Goal: Task Accomplishment & Management: Use online tool/utility

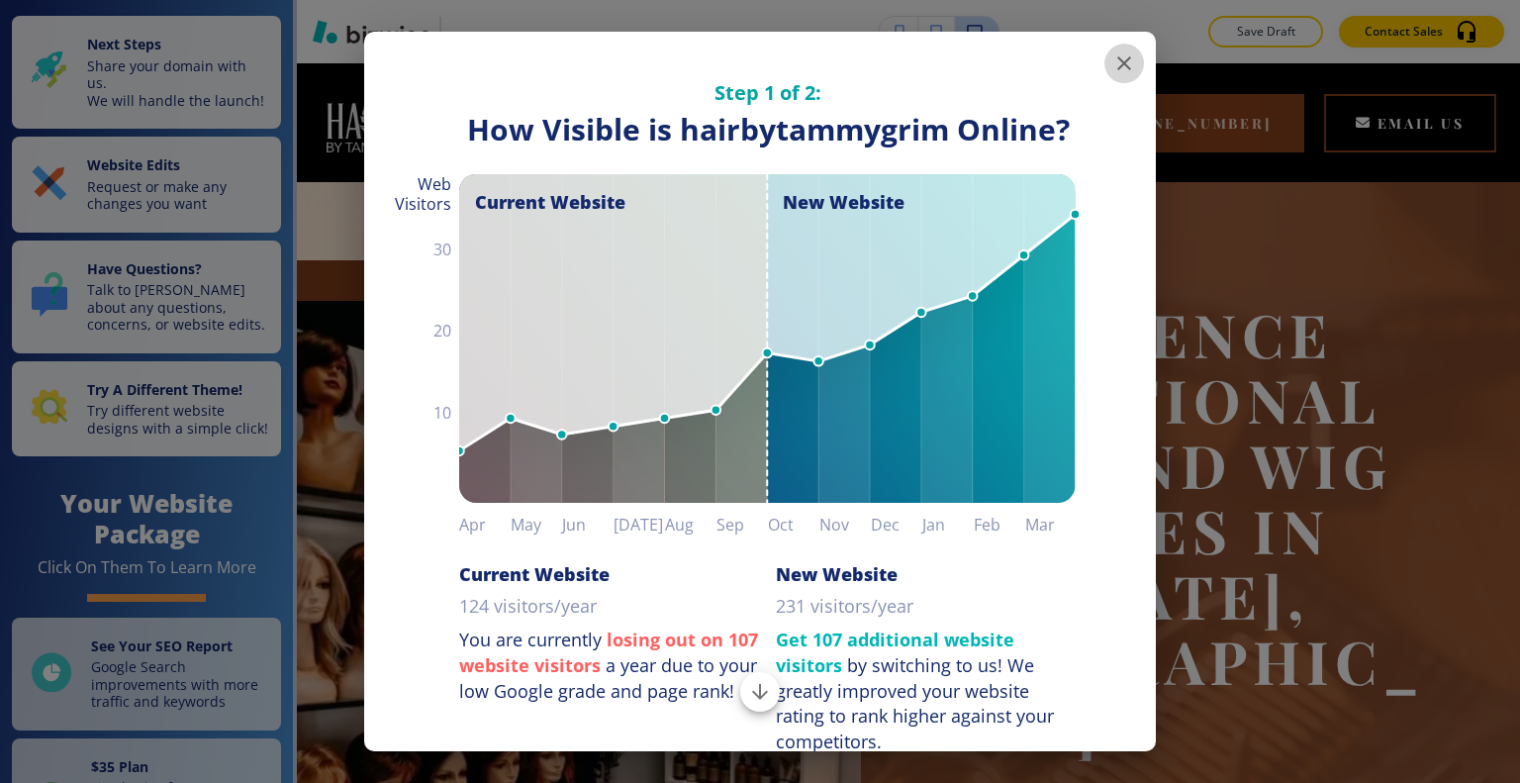
click at [1112, 65] on icon "button" at bounding box center [1124, 63] width 24 height 24
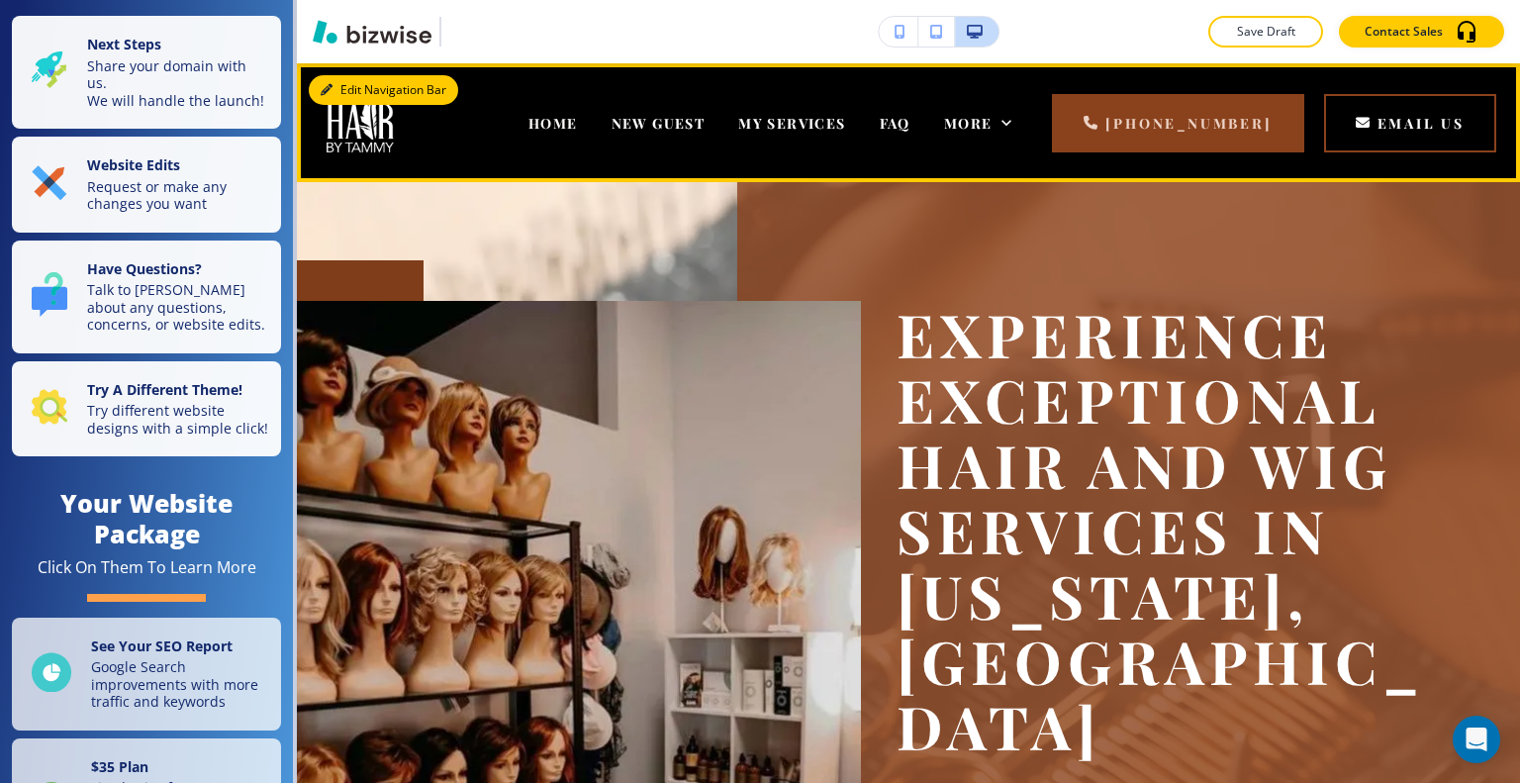
click at [352, 100] on button "Edit Navigation Bar" at bounding box center [383, 90] width 149 height 30
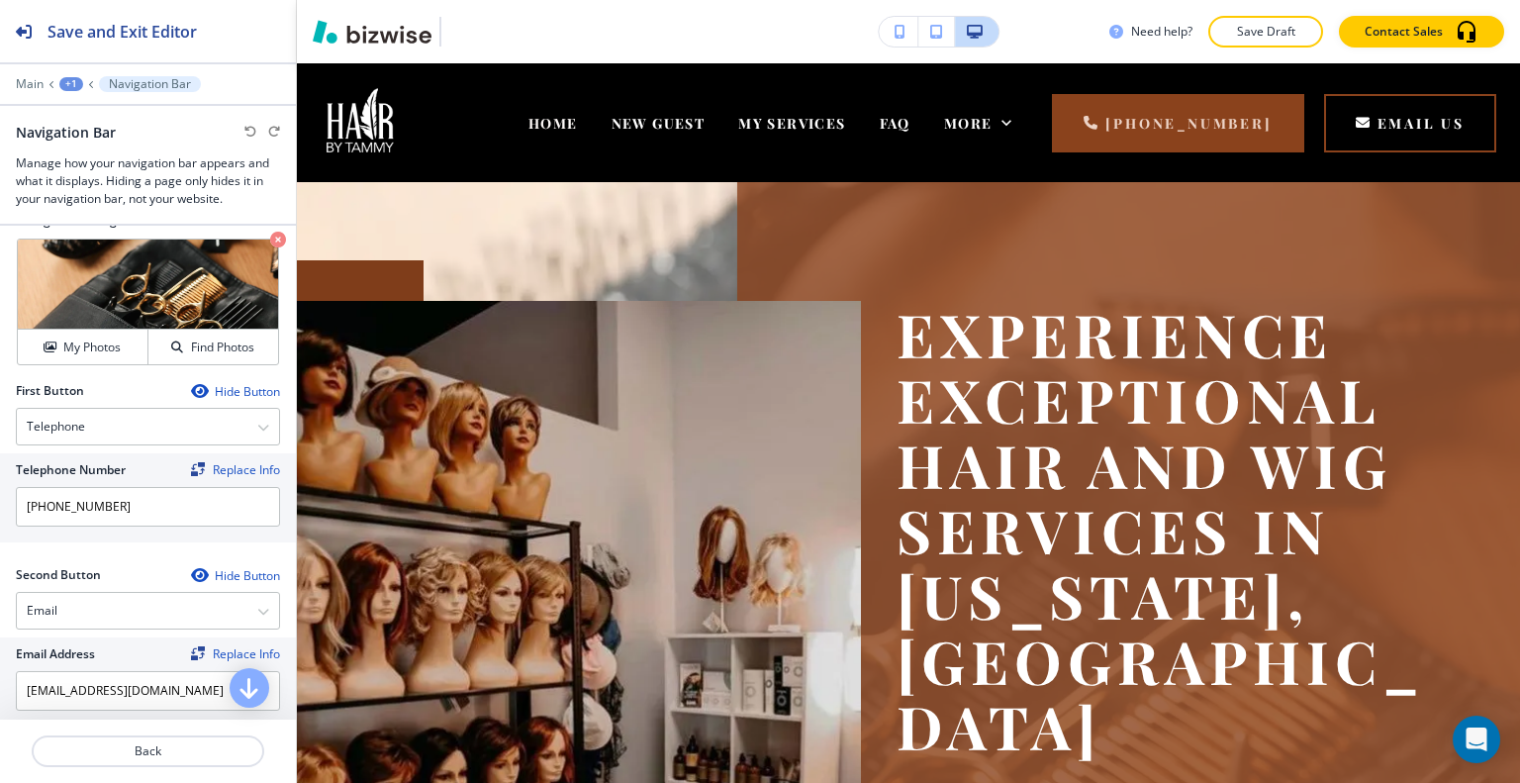
scroll to position [792, 0]
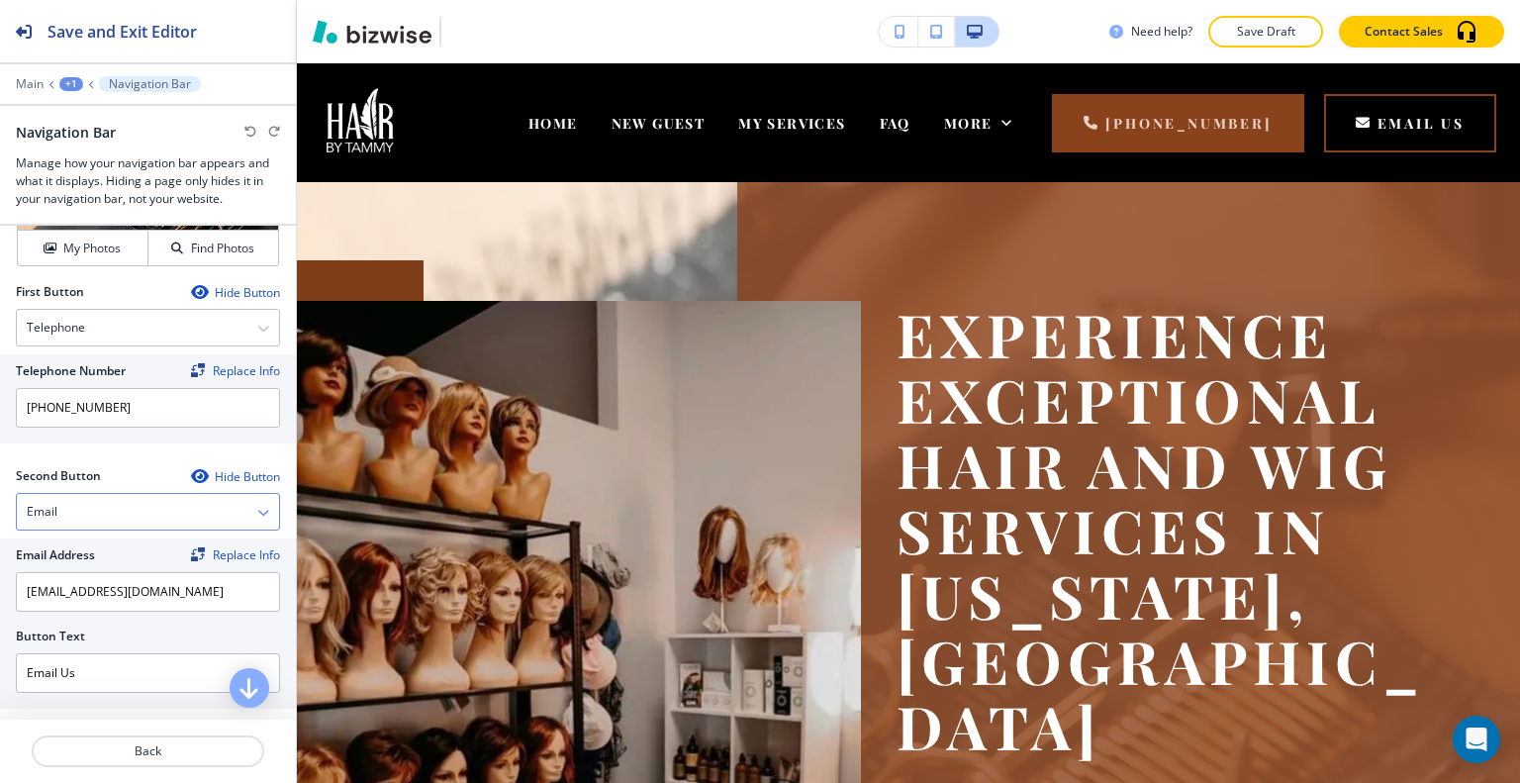
click at [131, 497] on div "Email" at bounding box center [148, 512] width 262 height 36
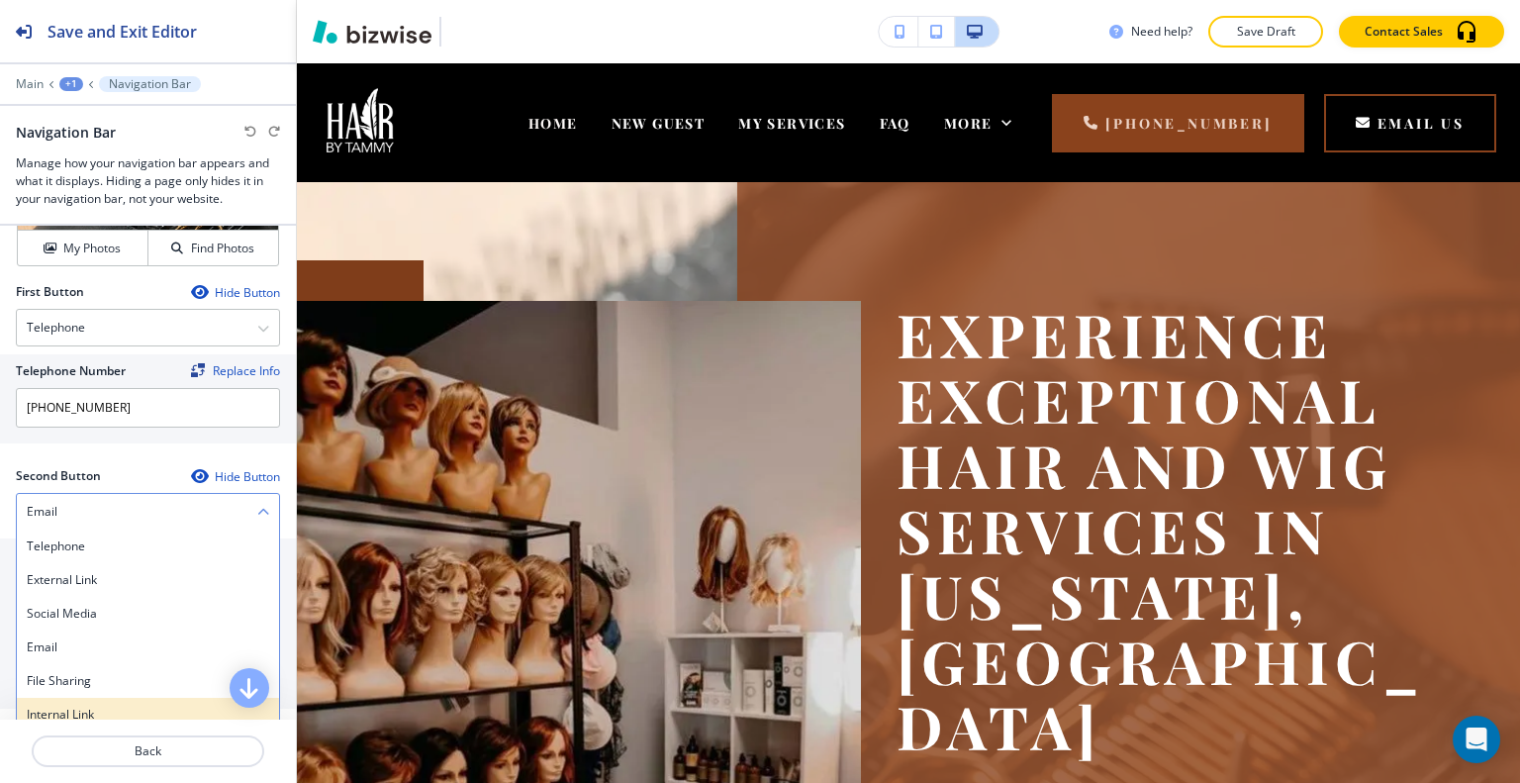
scroll to position [891, 0]
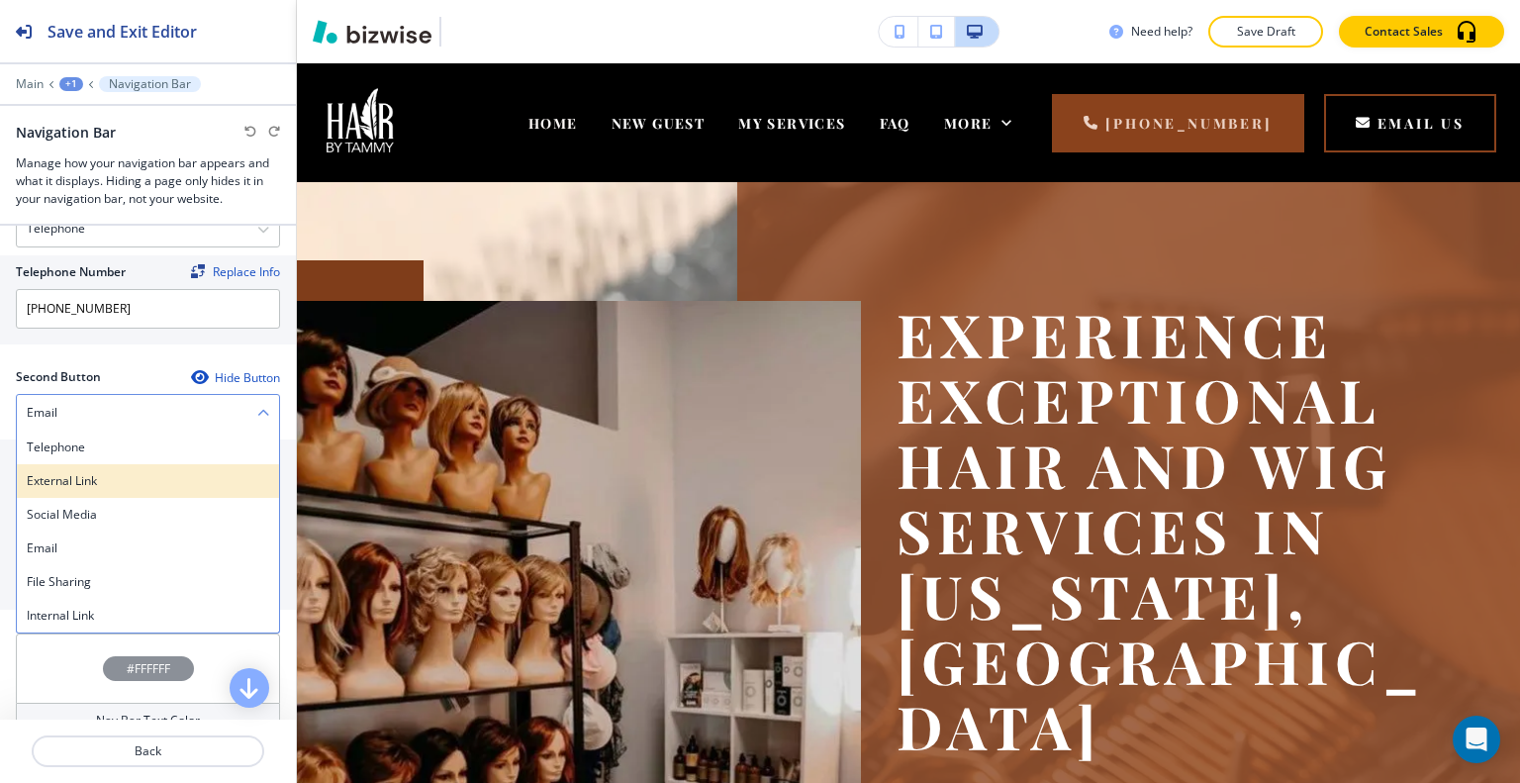
click at [100, 472] on h4 "External Link" at bounding box center [148, 481] width 242 height 18
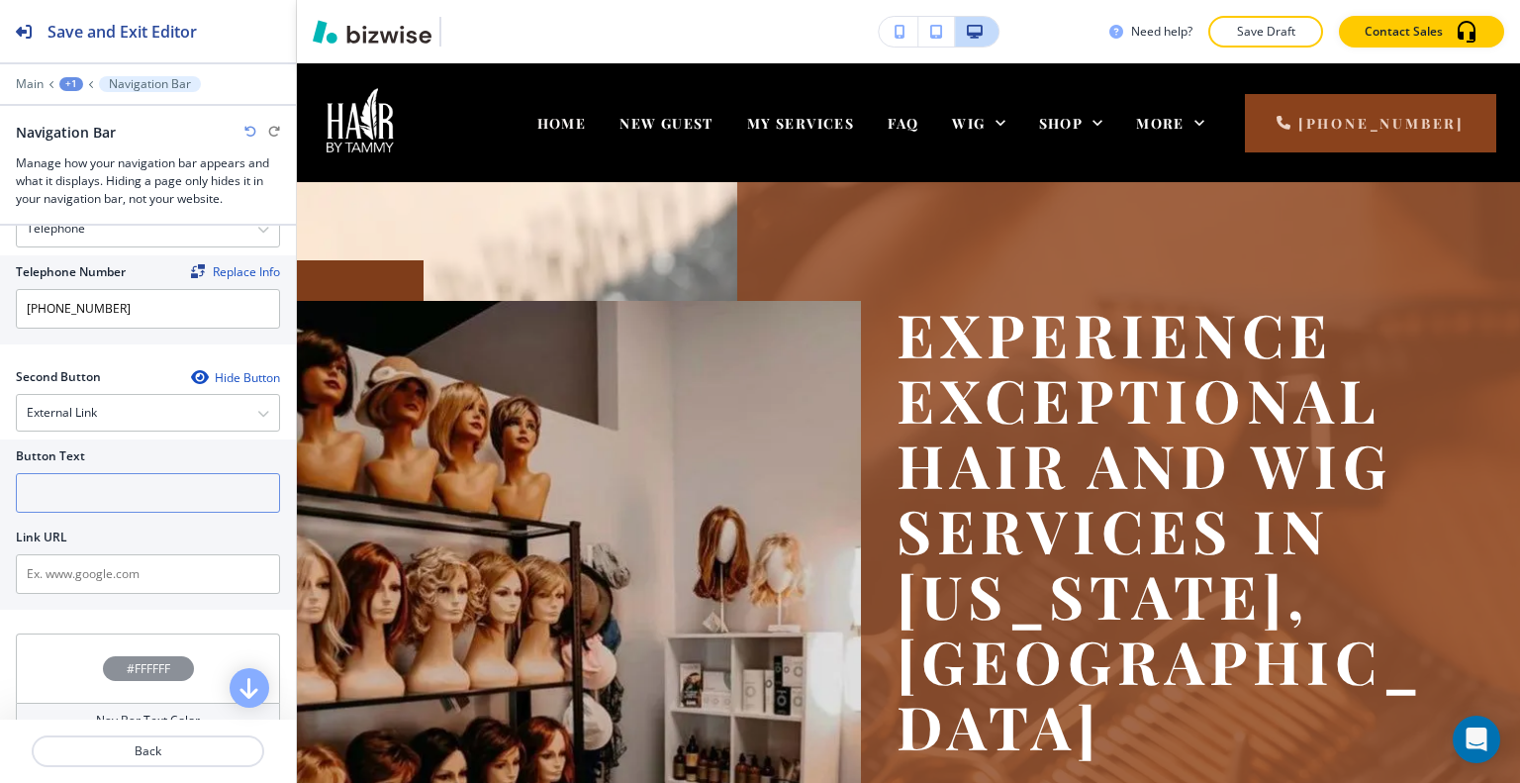
click at [95, 473] on input "text" at bounding box center [148, 493] width 264 height 40
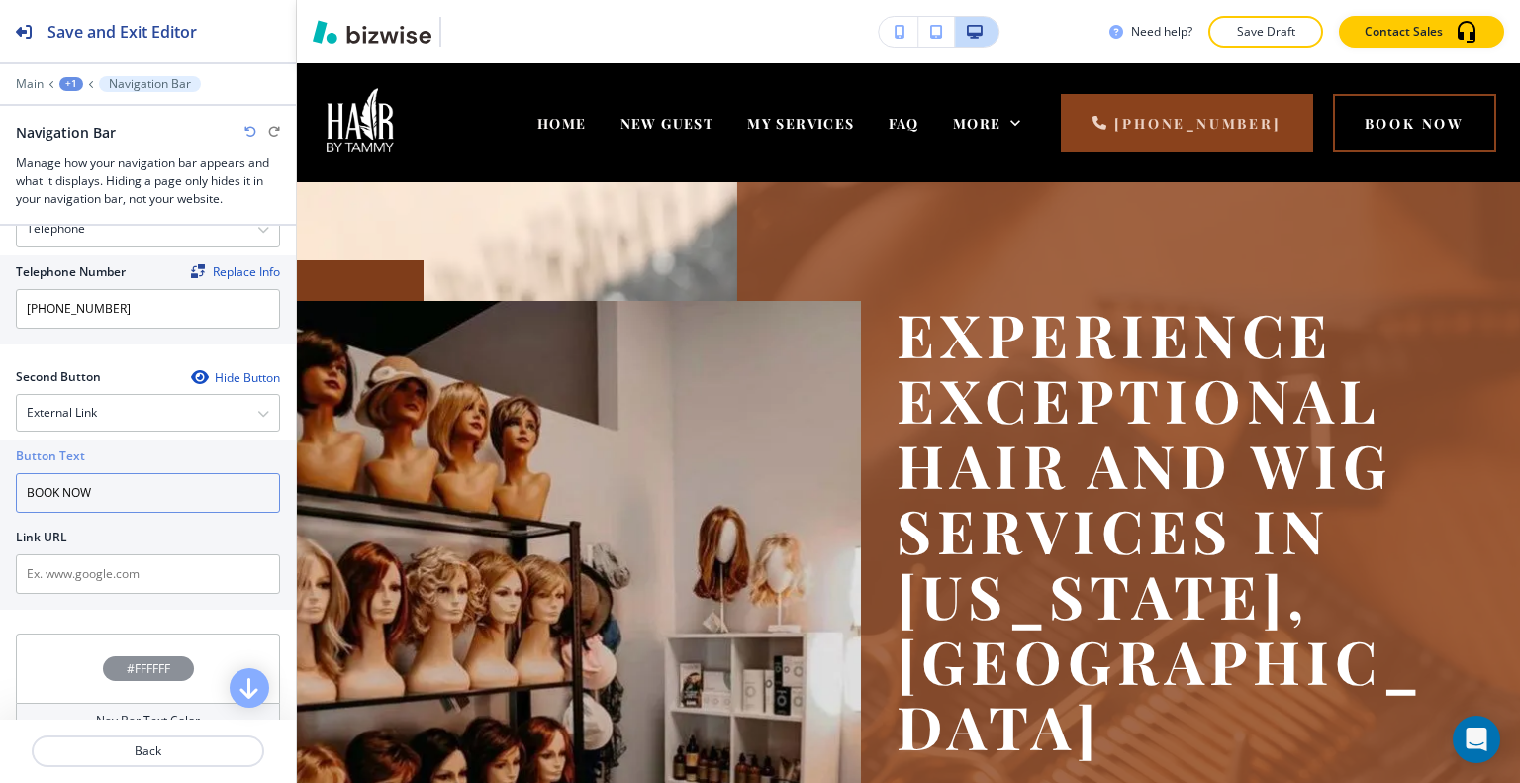
type input "BOOK NOW"
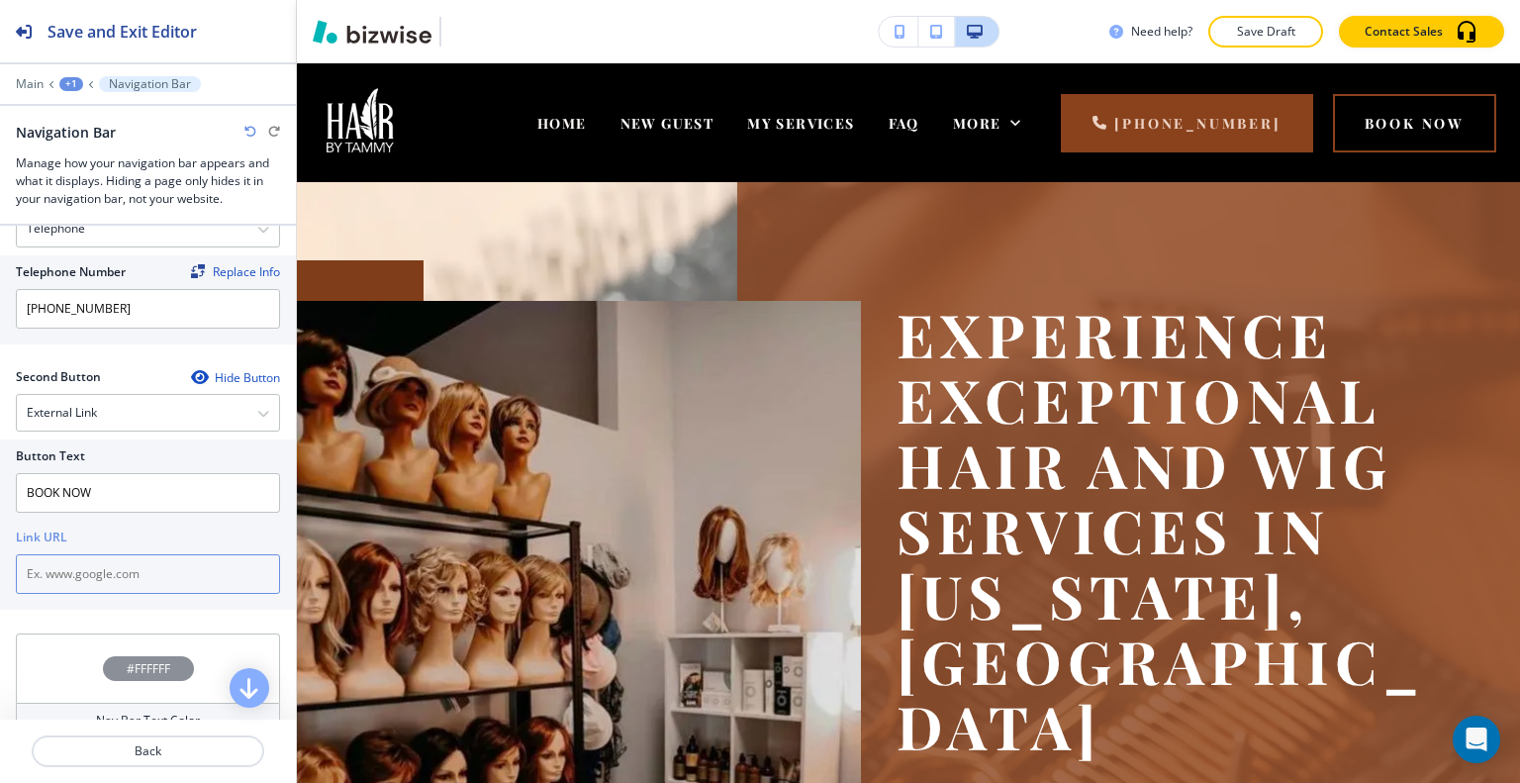
paste input "https://hairbytammygrim.glossgenius.com/services"
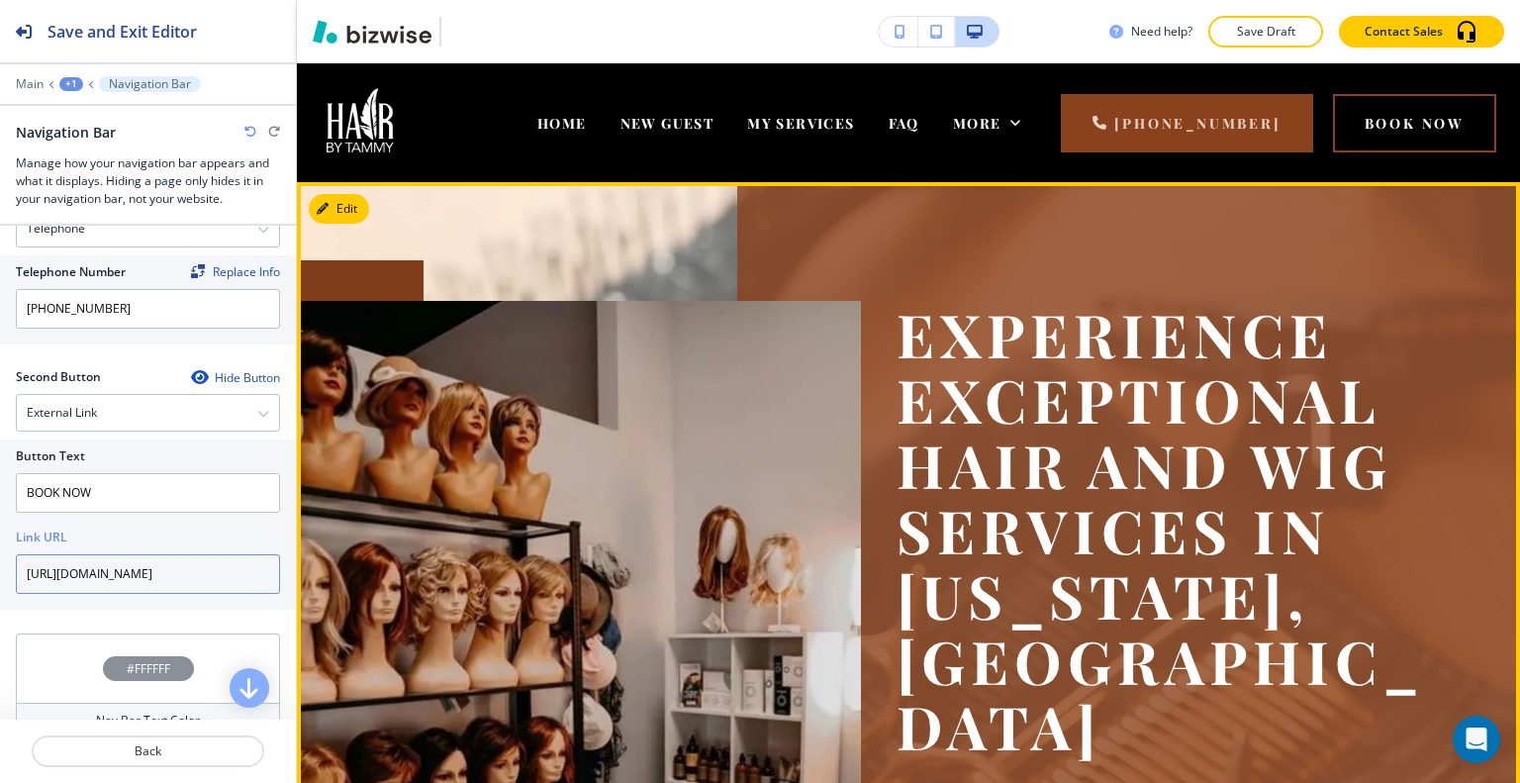
type input "https://hairbytammygrim.glossgenius.com/services"
click at [724, 343] on img at bounding box center [579, 695] width 564 height 789
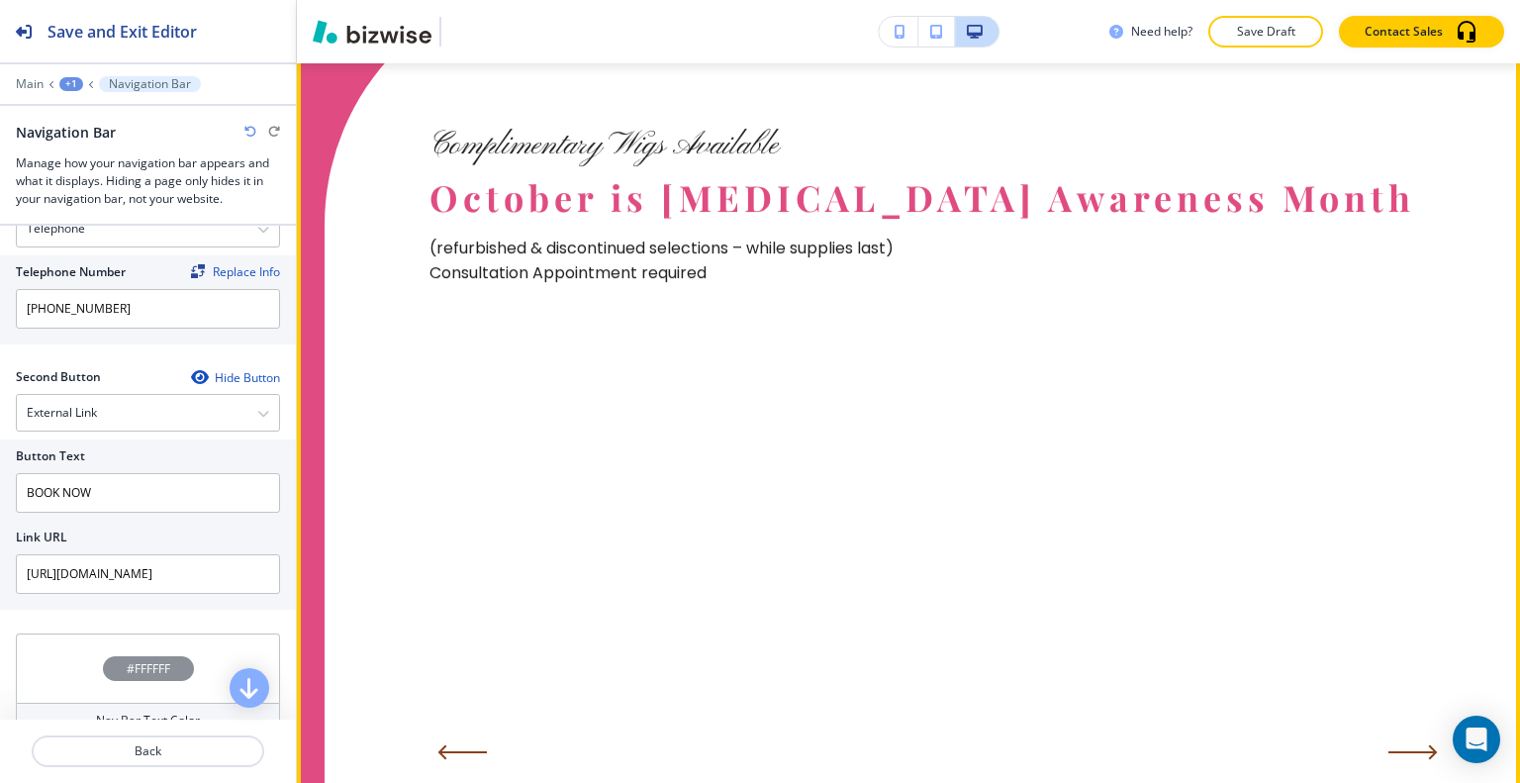
scroll to position [3464, 0]
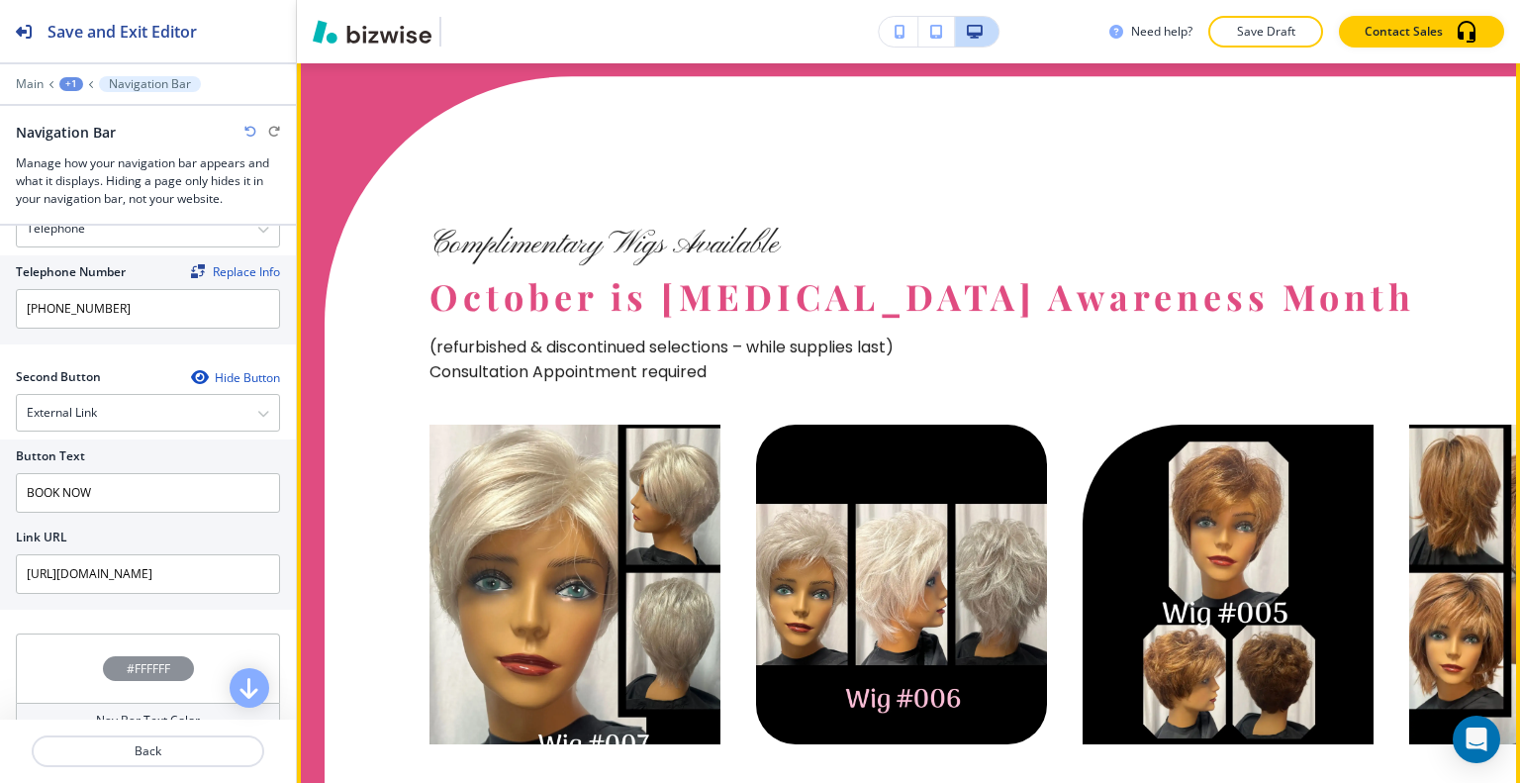
click at [624, 524] on img at bounding box center [574, 585] width 291 height 320
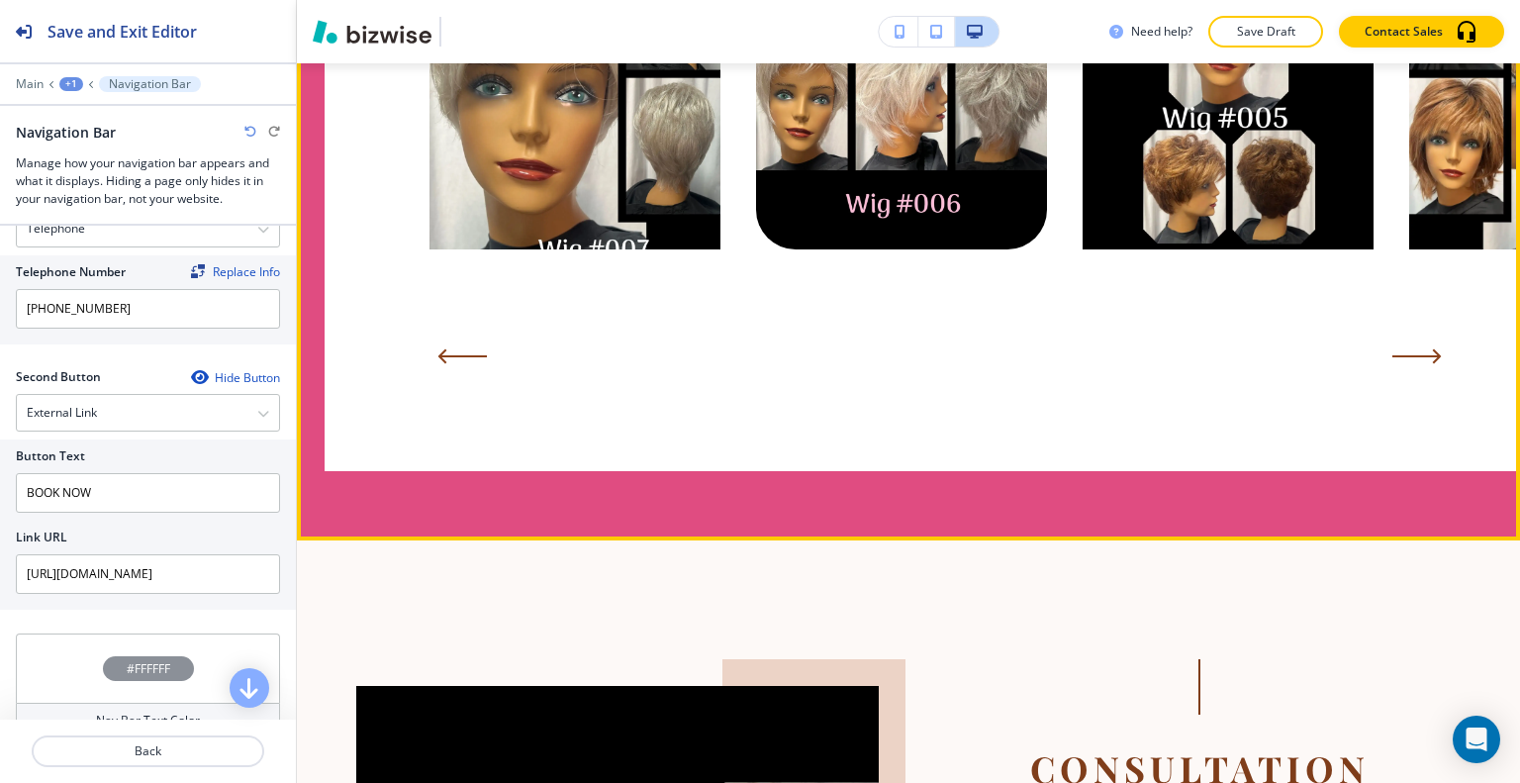
click at [1411, 340] on button "Next Slide" at bounding box center [1416, 356] width 65 height 32
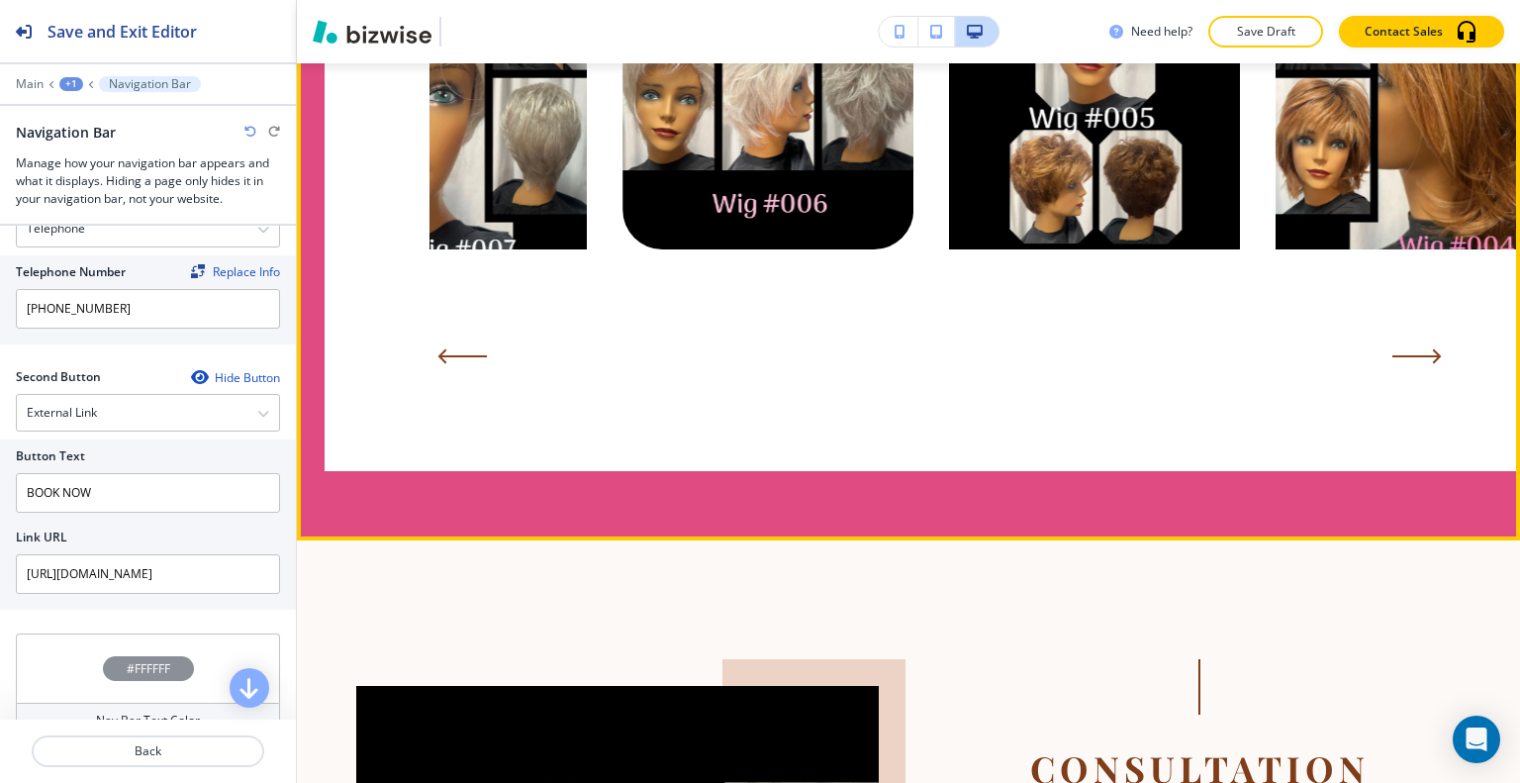
click at [1413, 340] on button "Next Slide" at bounding box center [1416, 356] width 65 height 32
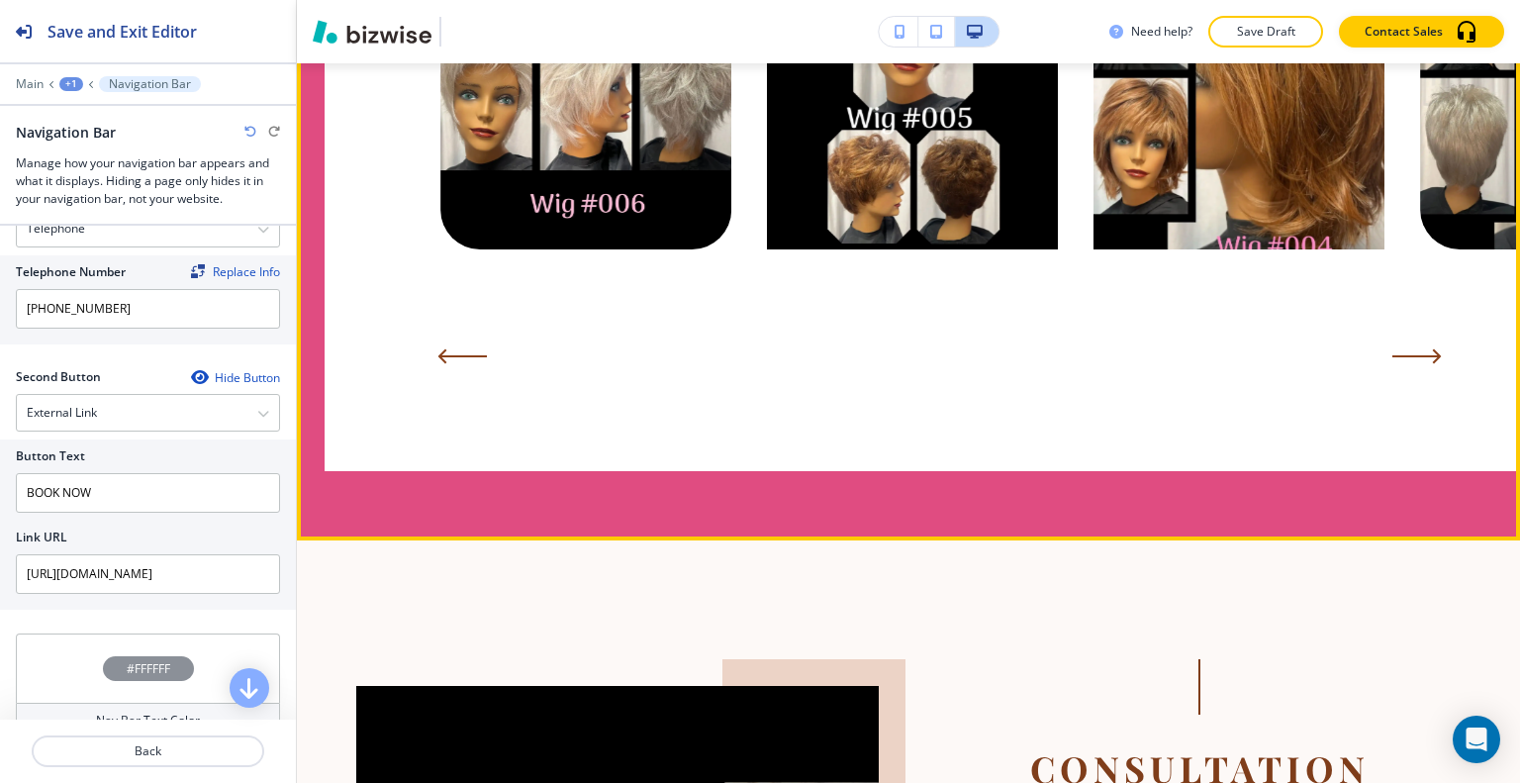
click at [1413, 348] on icon "Next Slide" at bounding box center [1416, 356] width 49 height 16
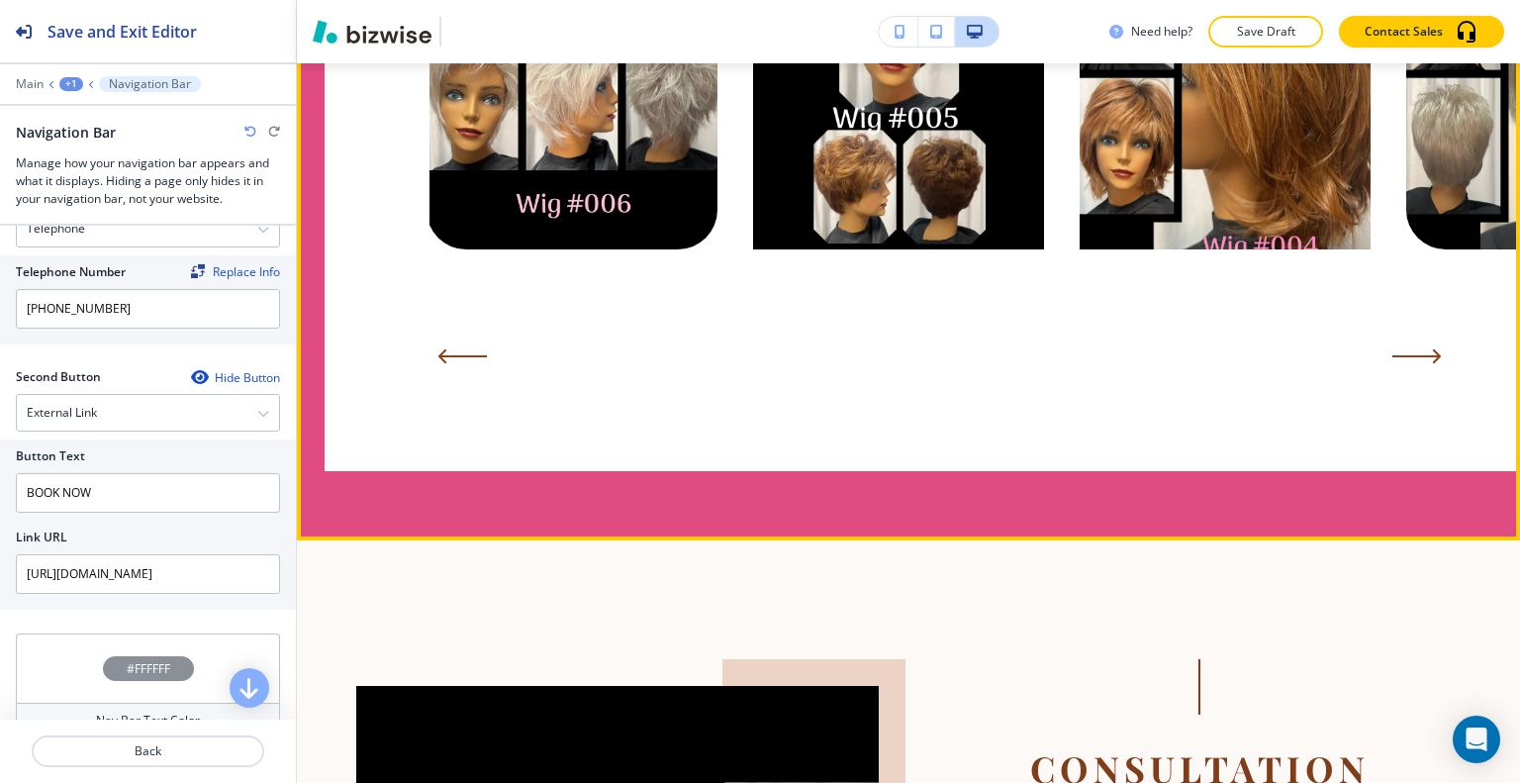
click at [1413, 348] on icon "Next Slide" at bounding box center [1416, 356] width 49 height 16
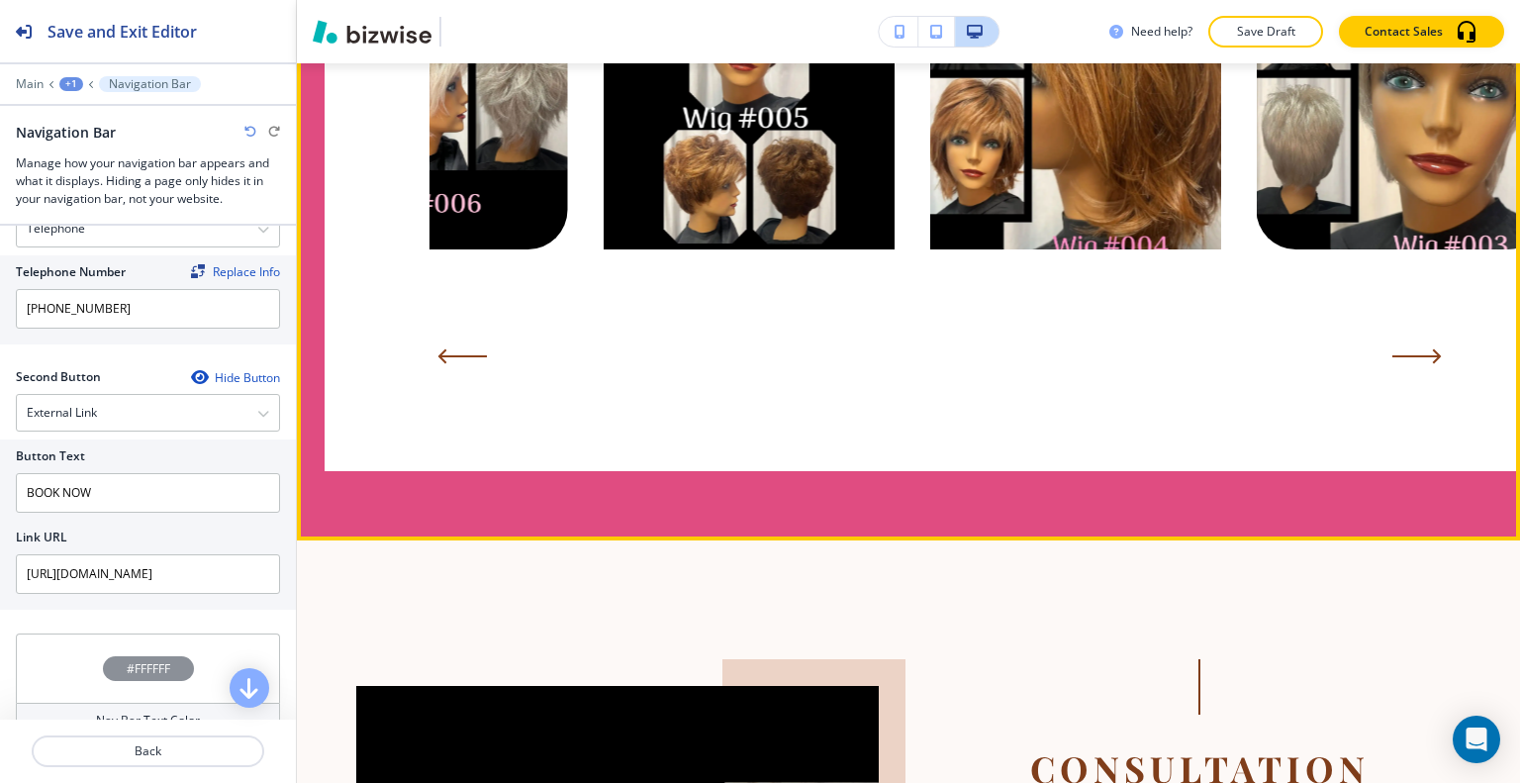
click at [1413, 348] on icon "Next Slide" at bounding box center [1416, 356] width 49 height 16
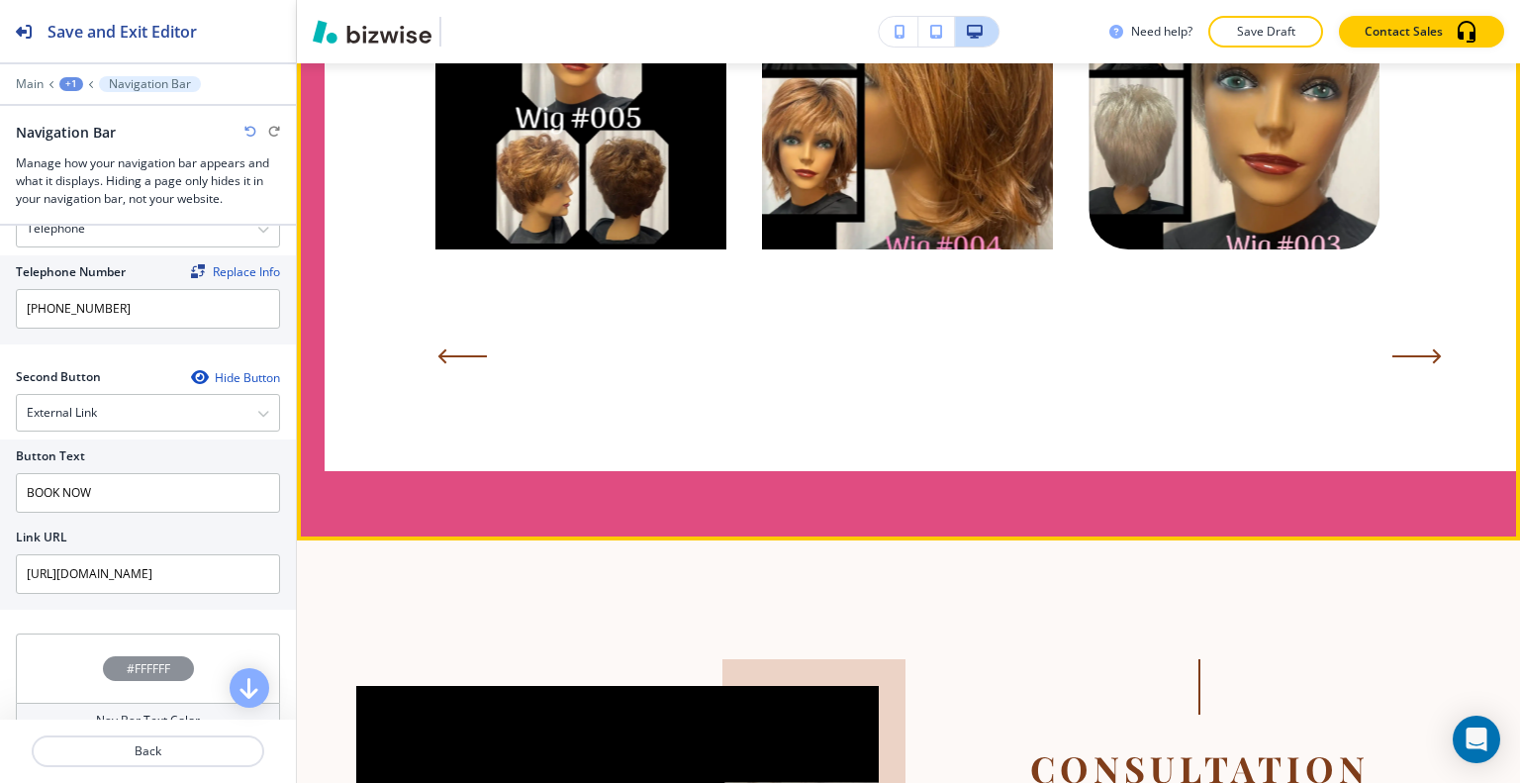
click at [1413, 348] on icon "Next Slide" at bounding box center [1416, 356] width 49 height 16
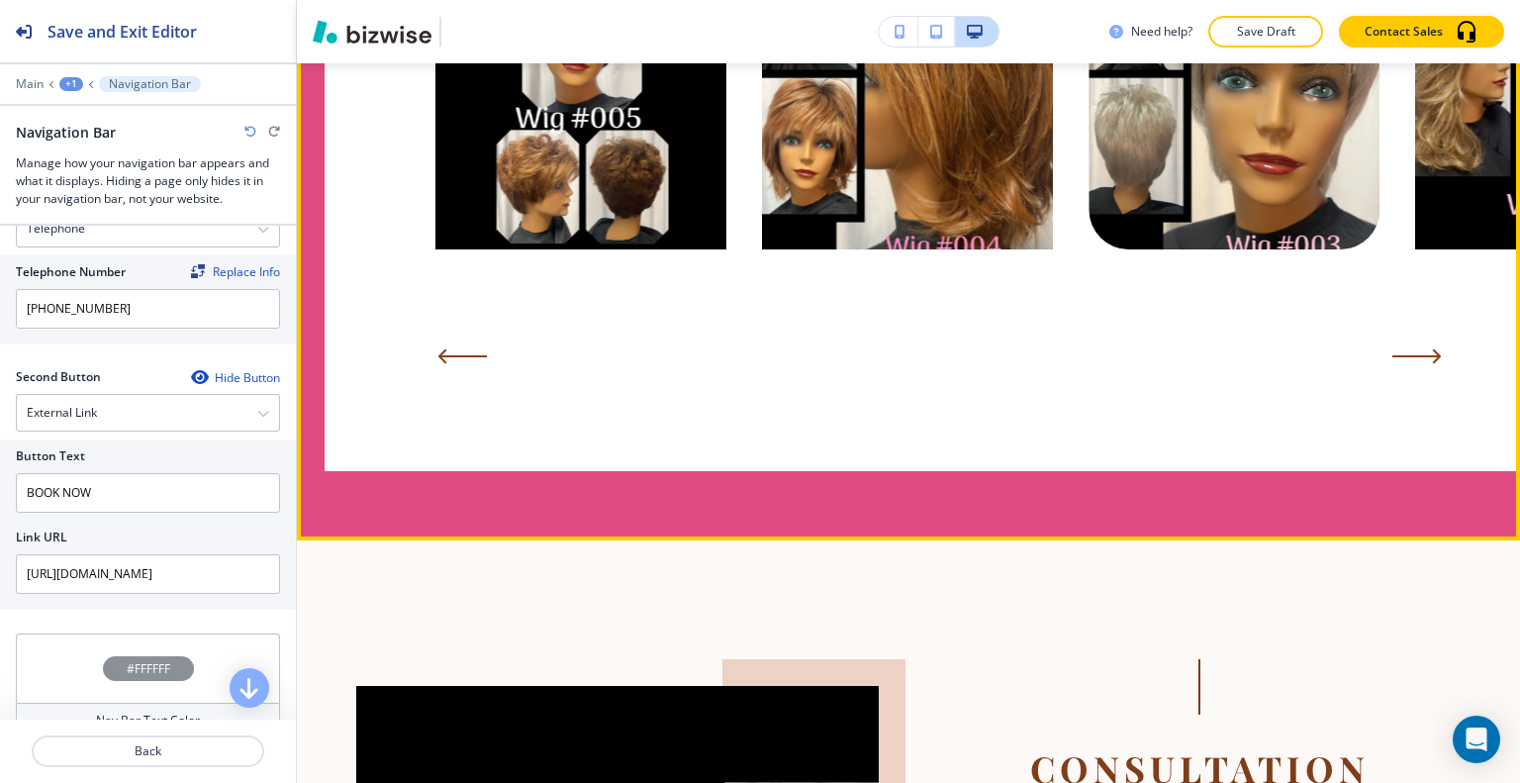
click at [1413, 348] on icon "Next Slide" at bounding box center [1416, 356] width 49 height 16
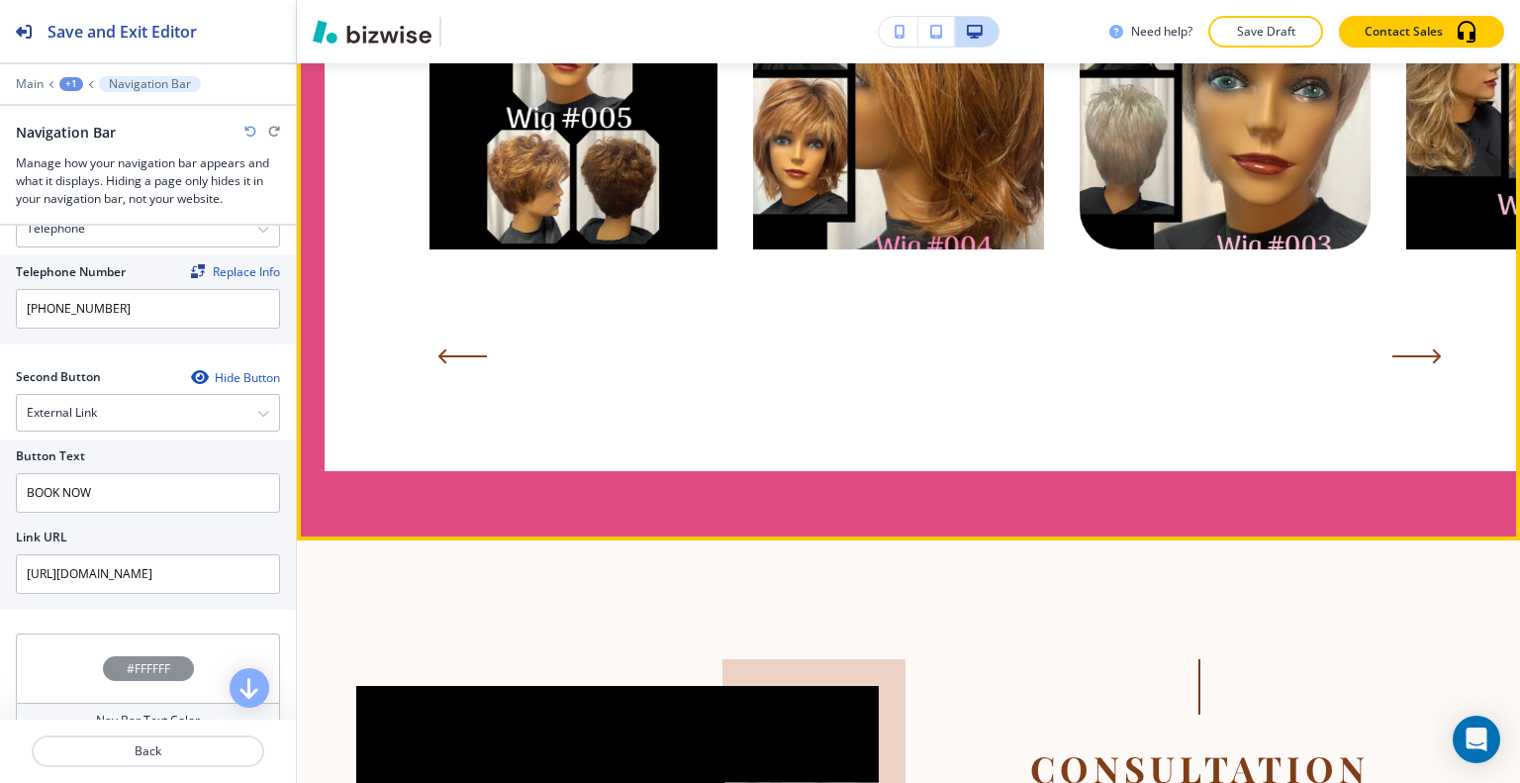
click at [1413, 348] on icon "Next Slide" at bounding box center [1416, 356] width 49 height 16
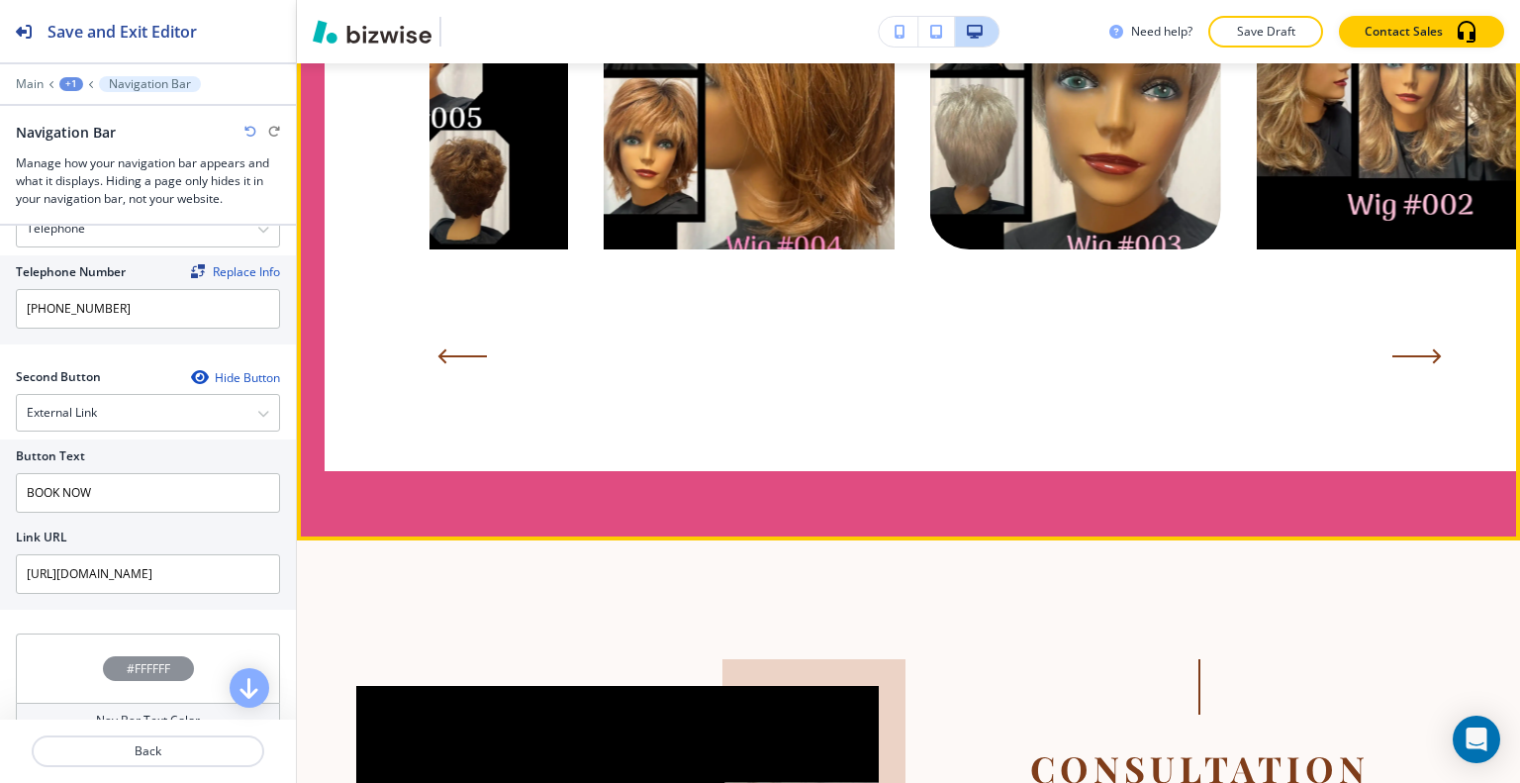
click at [1413, 348] on icon "Next Slide" at bounding box center [1416, 356] width 49 height 16
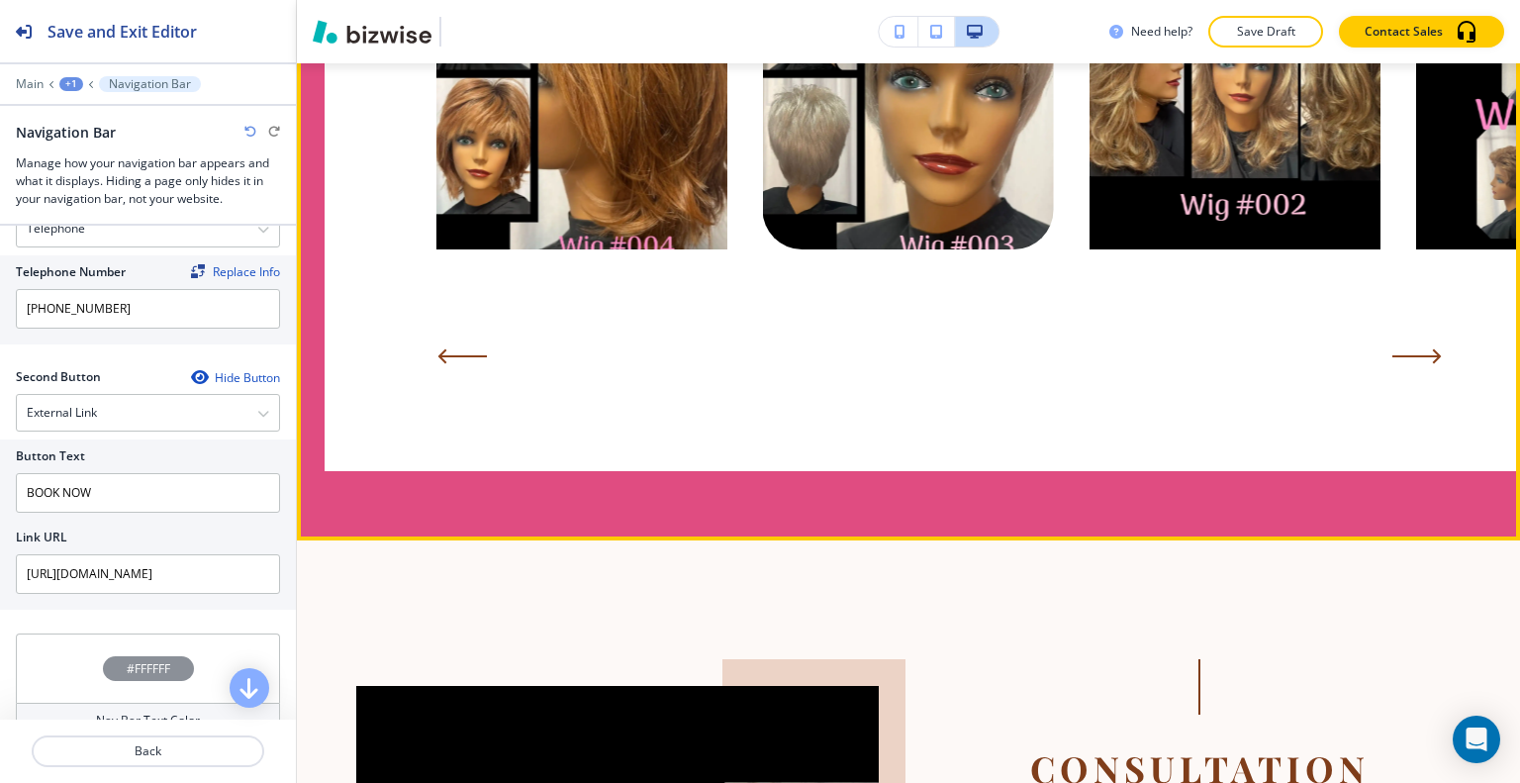
click at [1413, 348] on icon "Next Slide" at bounding box center [1416, 356] width 49 height 16
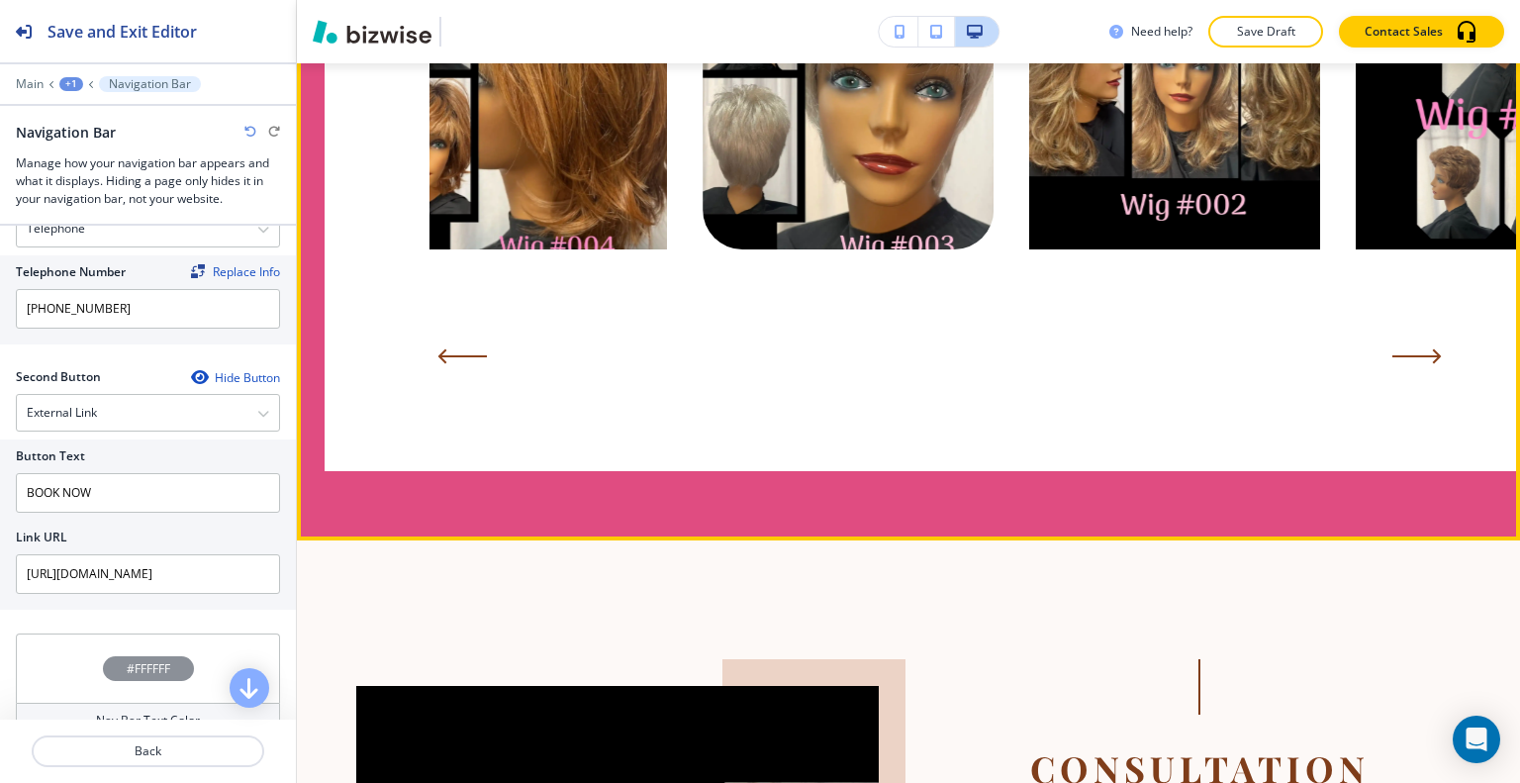
scroll to position [3761, 0]
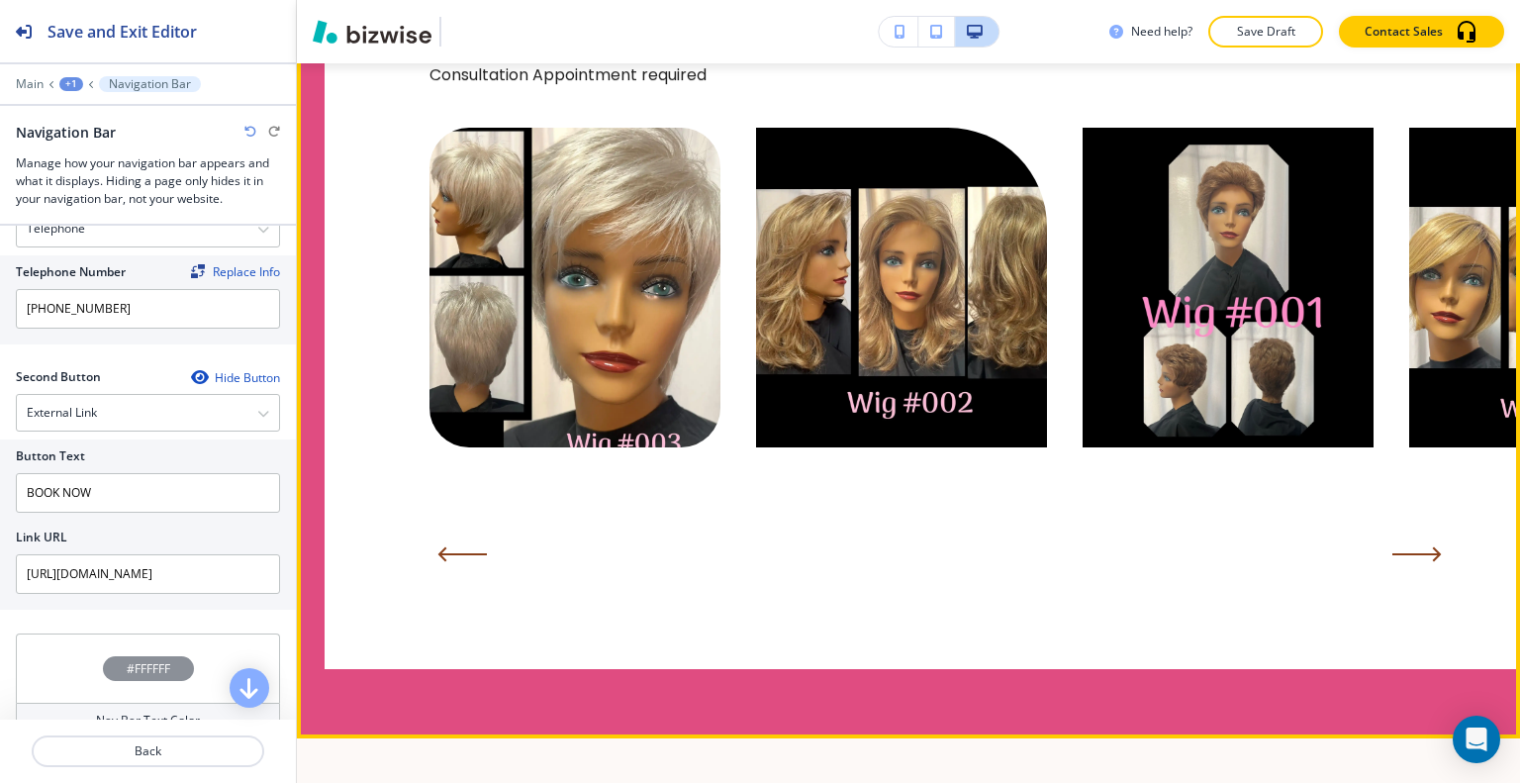
click at [1416, 554] on icon "Next Slide" at bounding box center [1416, 554] width 46 height 0
click at [1417, 554] on icon "Next Slide" at bounding box center [1416, 554] width 46 height 0
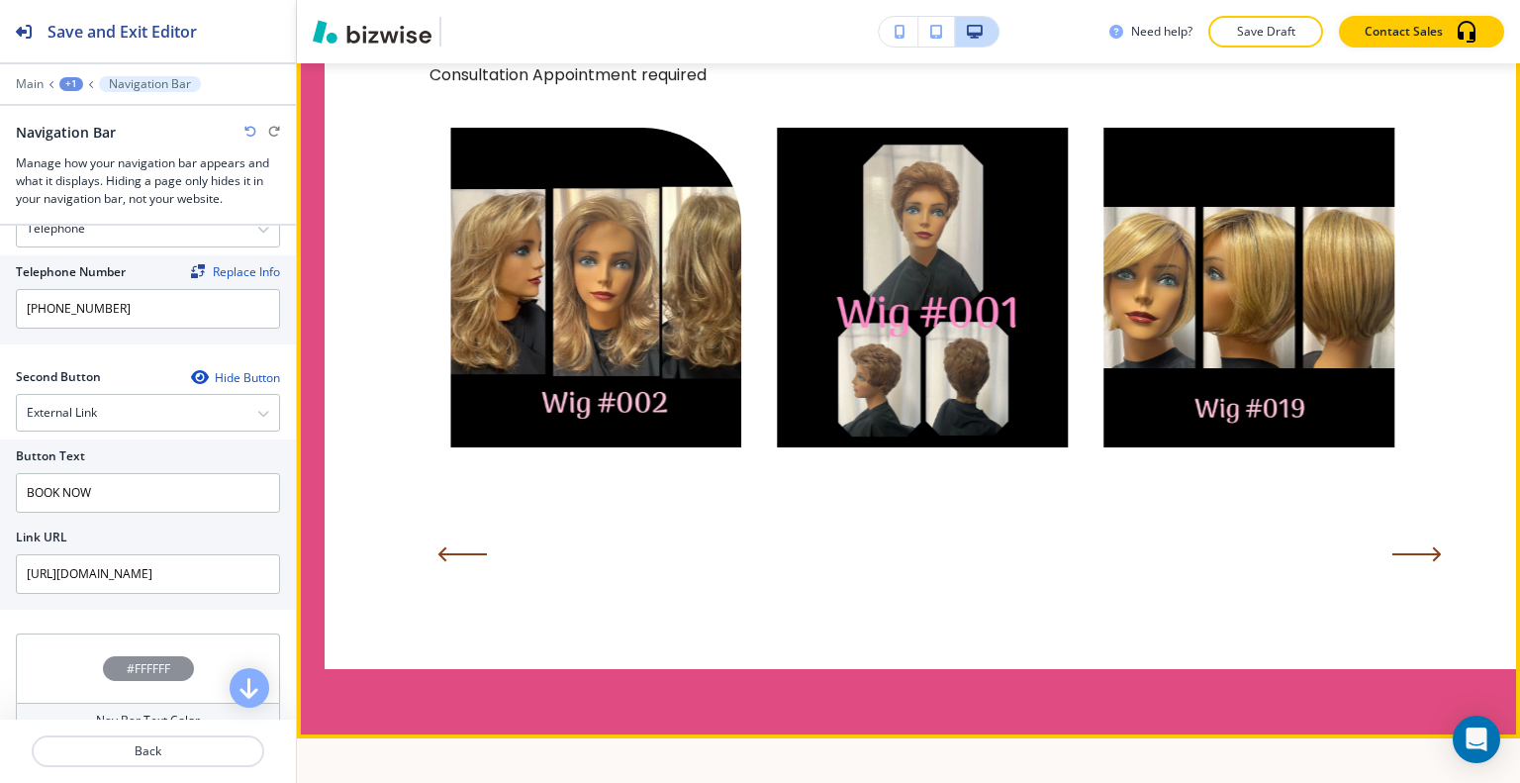
click at [1417, 554] on icon "Next Slide" at bounding box center [1416, 554] width 46 height 0
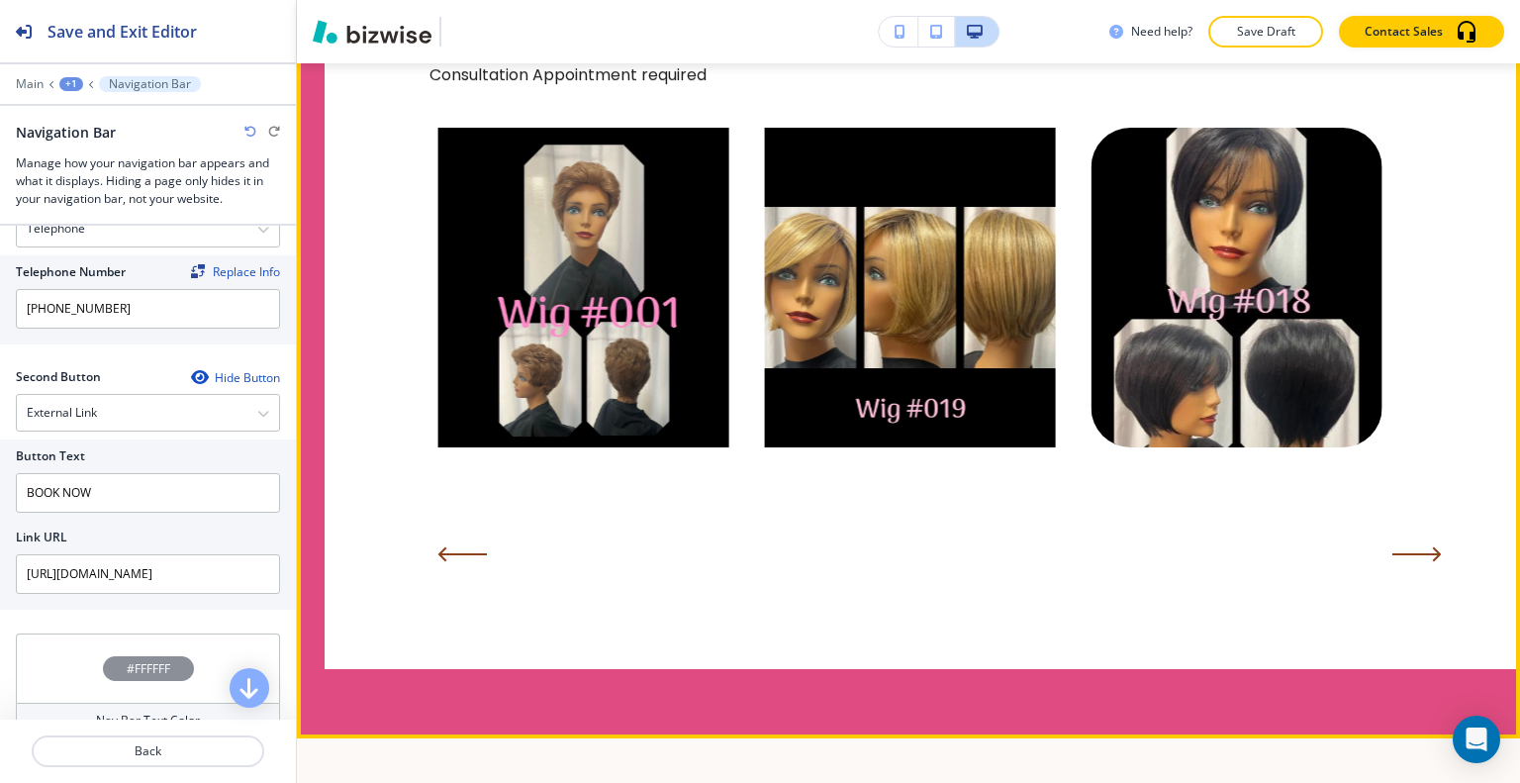
click at [1417, 554] on icon "Next Slide" at bounding box center [1416, 554] width 46 height 0
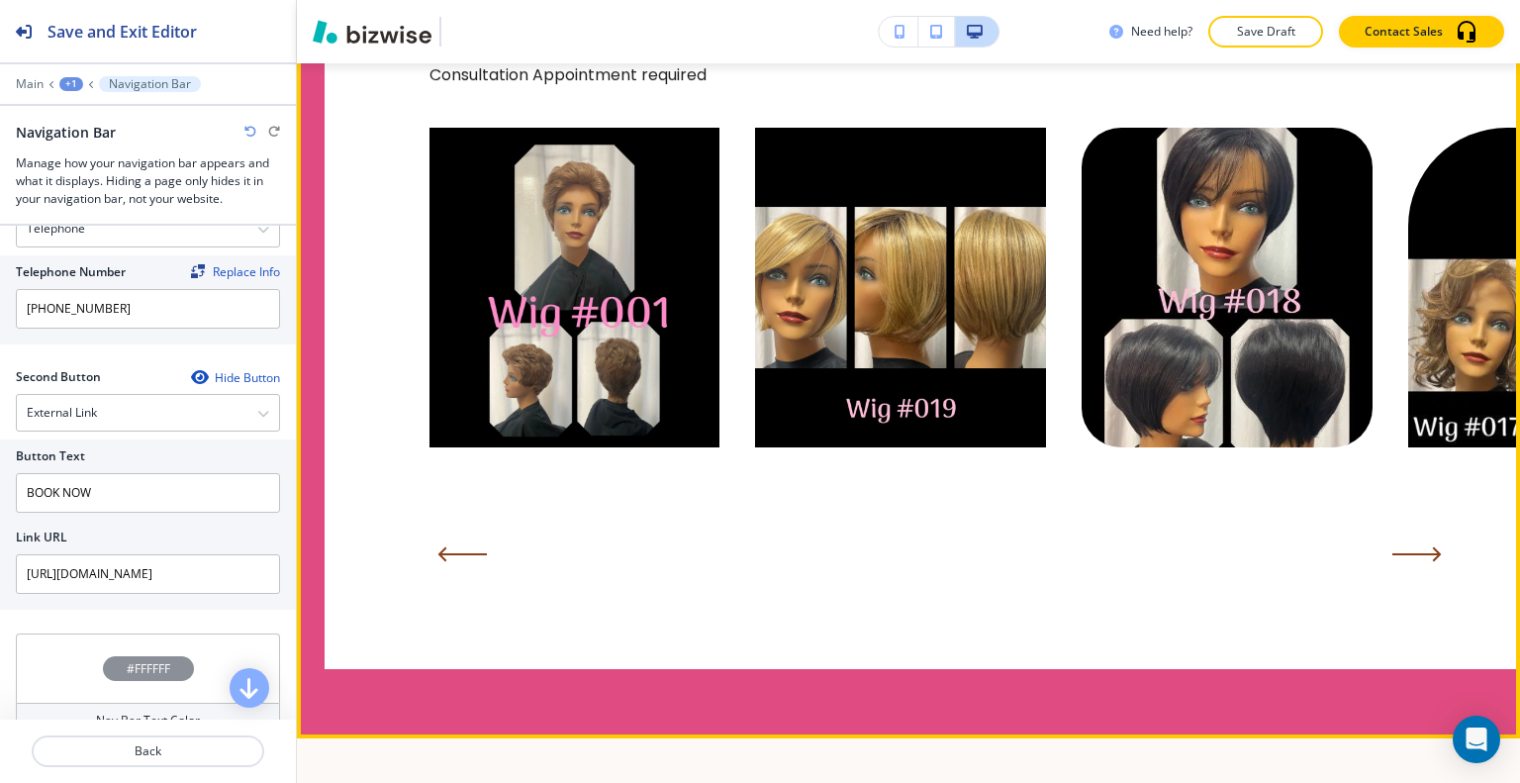
click at [1417, 554] on icon "Next Slide" at bounding box center [1416, 554] width 46 height 0
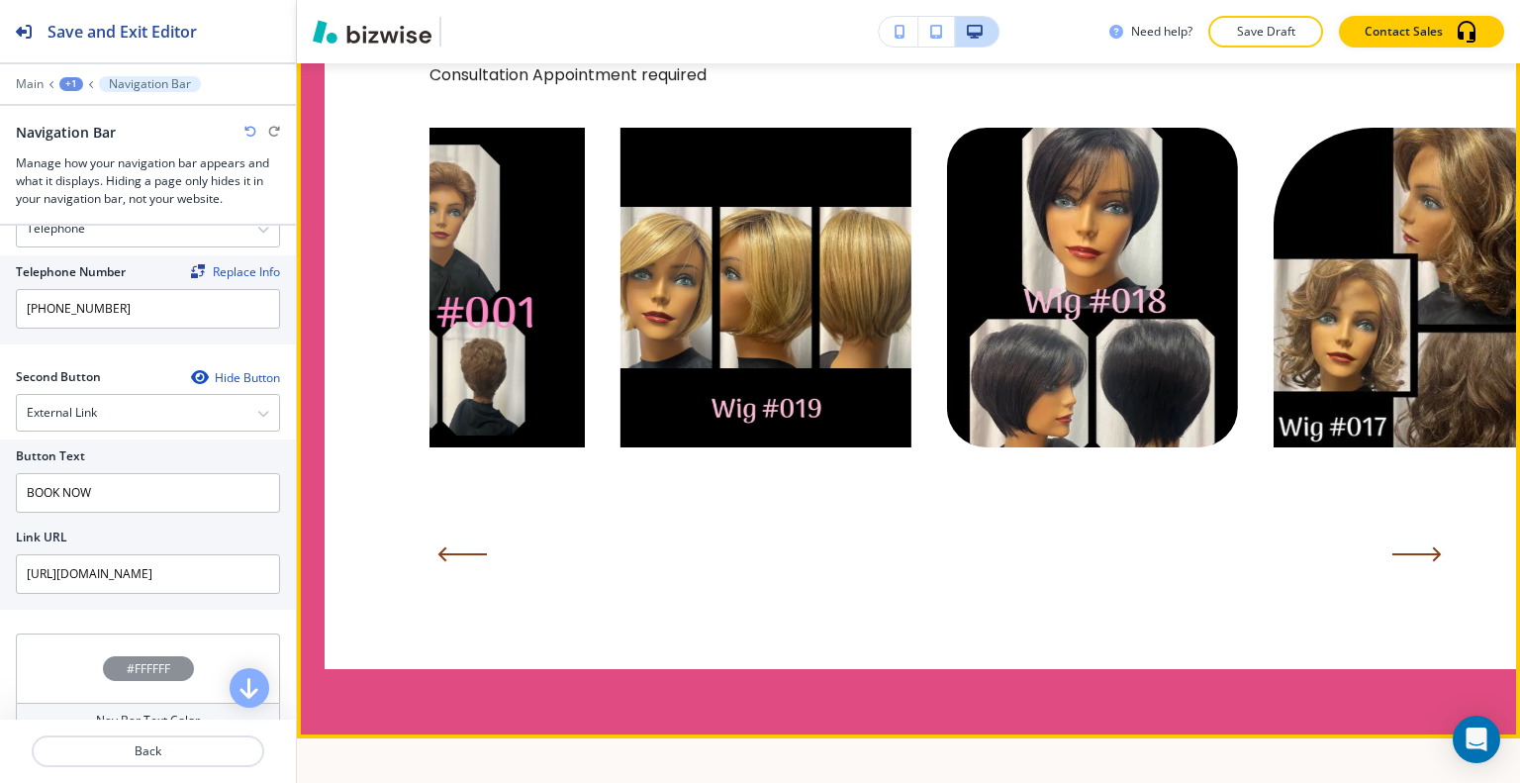
click at [1417, 554] on icon "Next Slide" at bounding box center [1416, 554] width 46 height 0
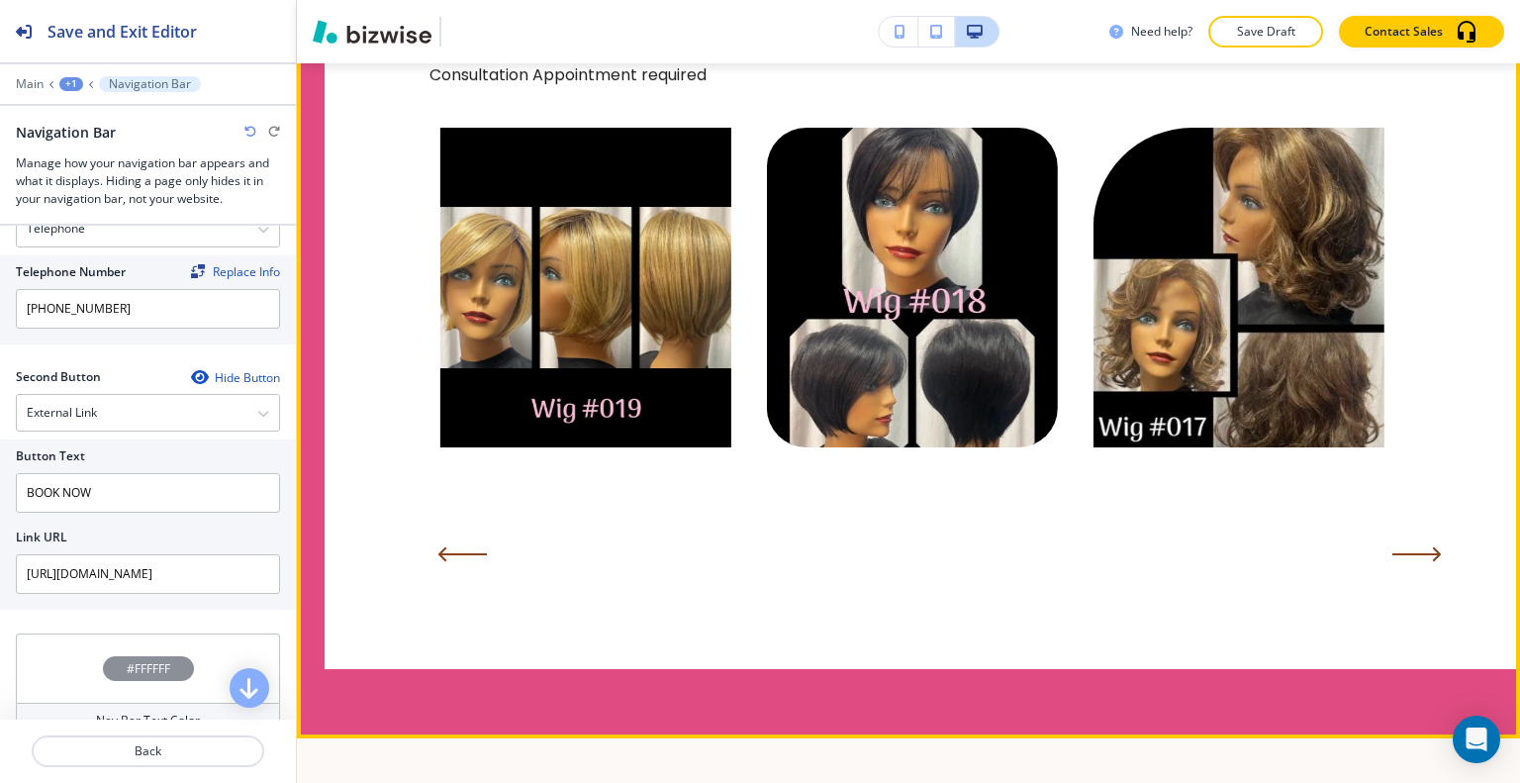
click at [1417, 554] on icon "Next Slide" at bounding box center [1416, 554] width 46 height 0
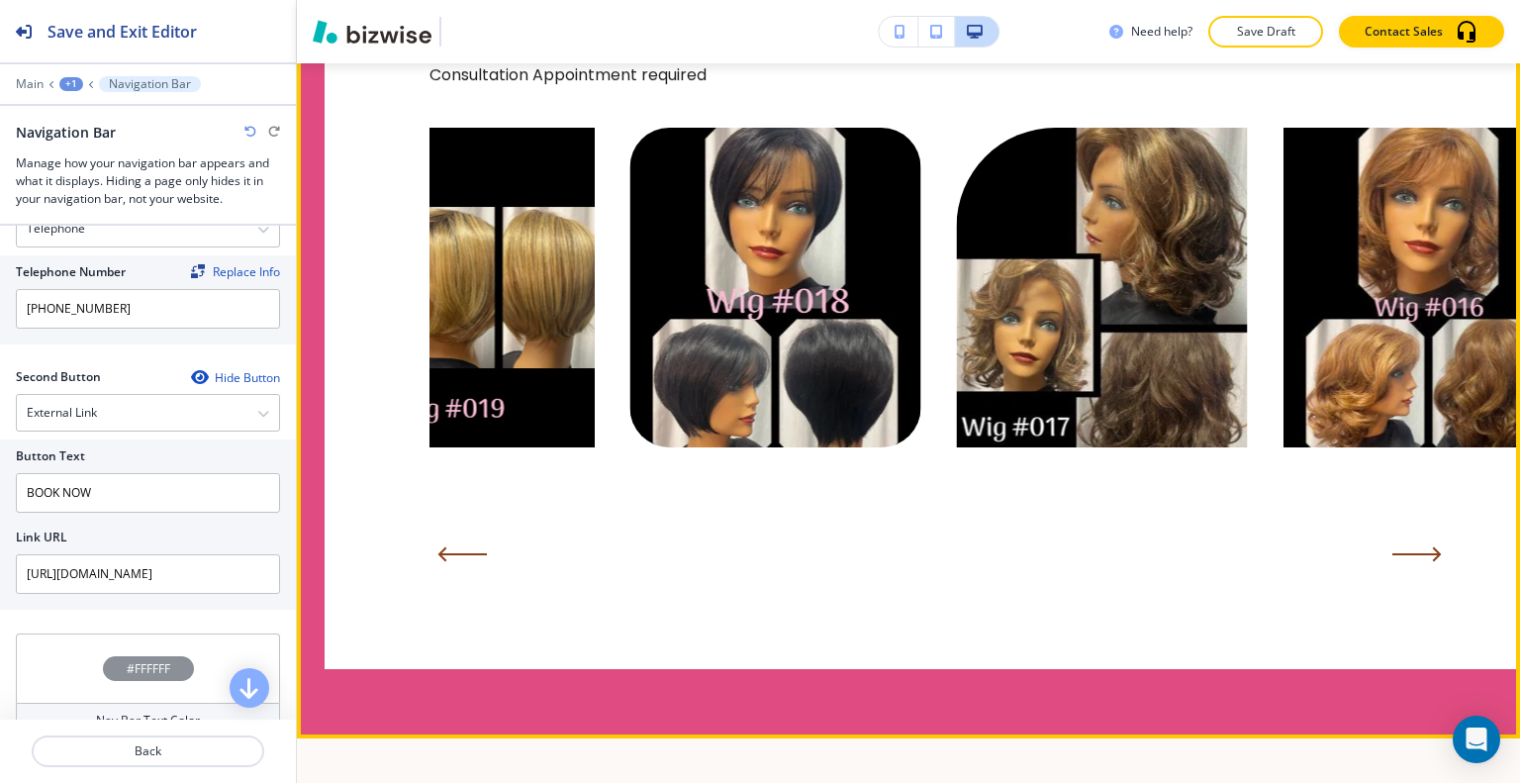
click at [1417, 554] on icon "Next Slide" at bounding box center [1416, 554] width 46 height 0
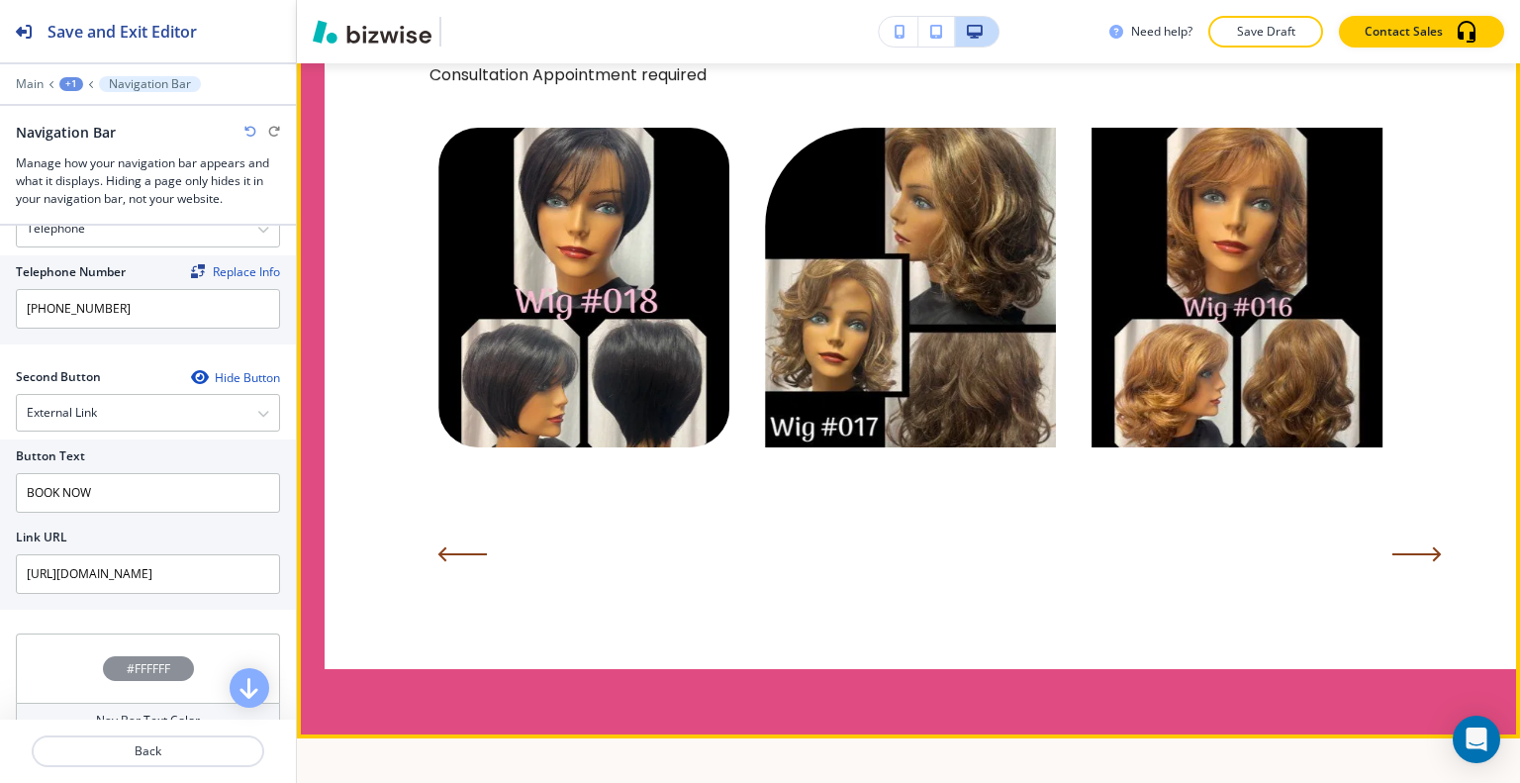
click at [1417, 554] on icon "Next Slide" at bounding box center [1416, 554] width 46 height 0
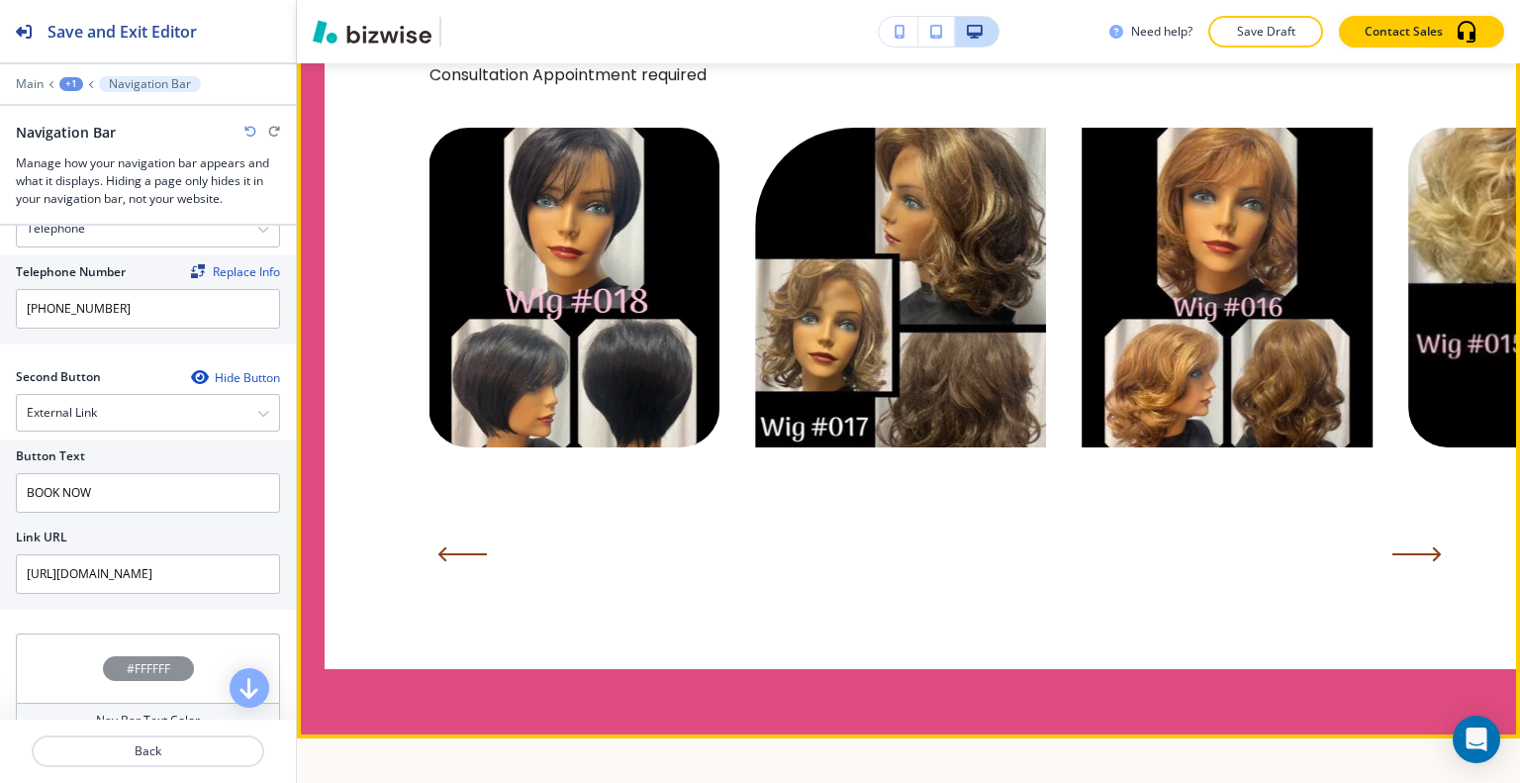
click at [1417, 554] on icon "Next Slide" at bounding box center [1416, 554] width 46 height 0
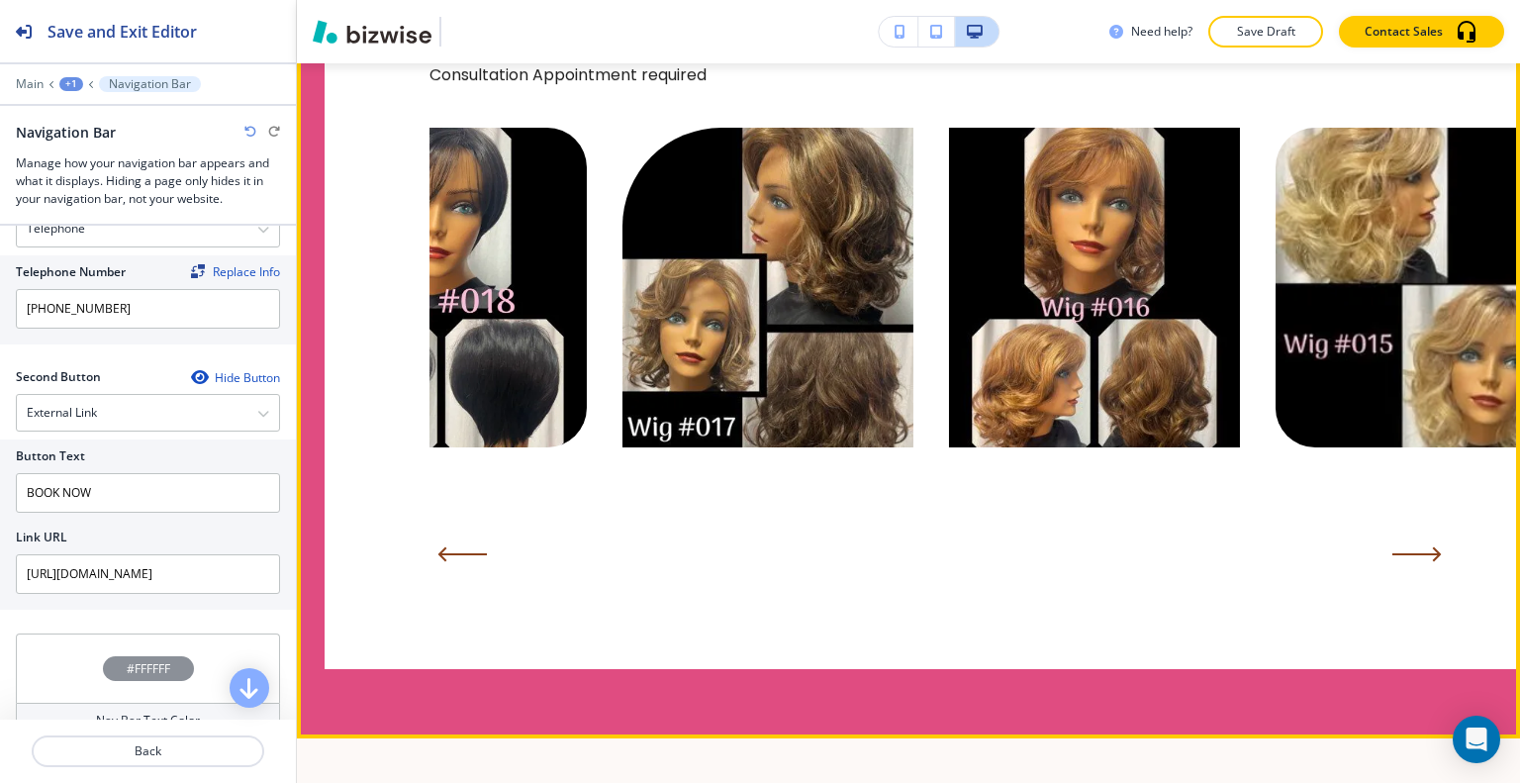
click at [1417, 554] on icon "Next Slide" at bounding box center [1416, 554] width 46 height 0
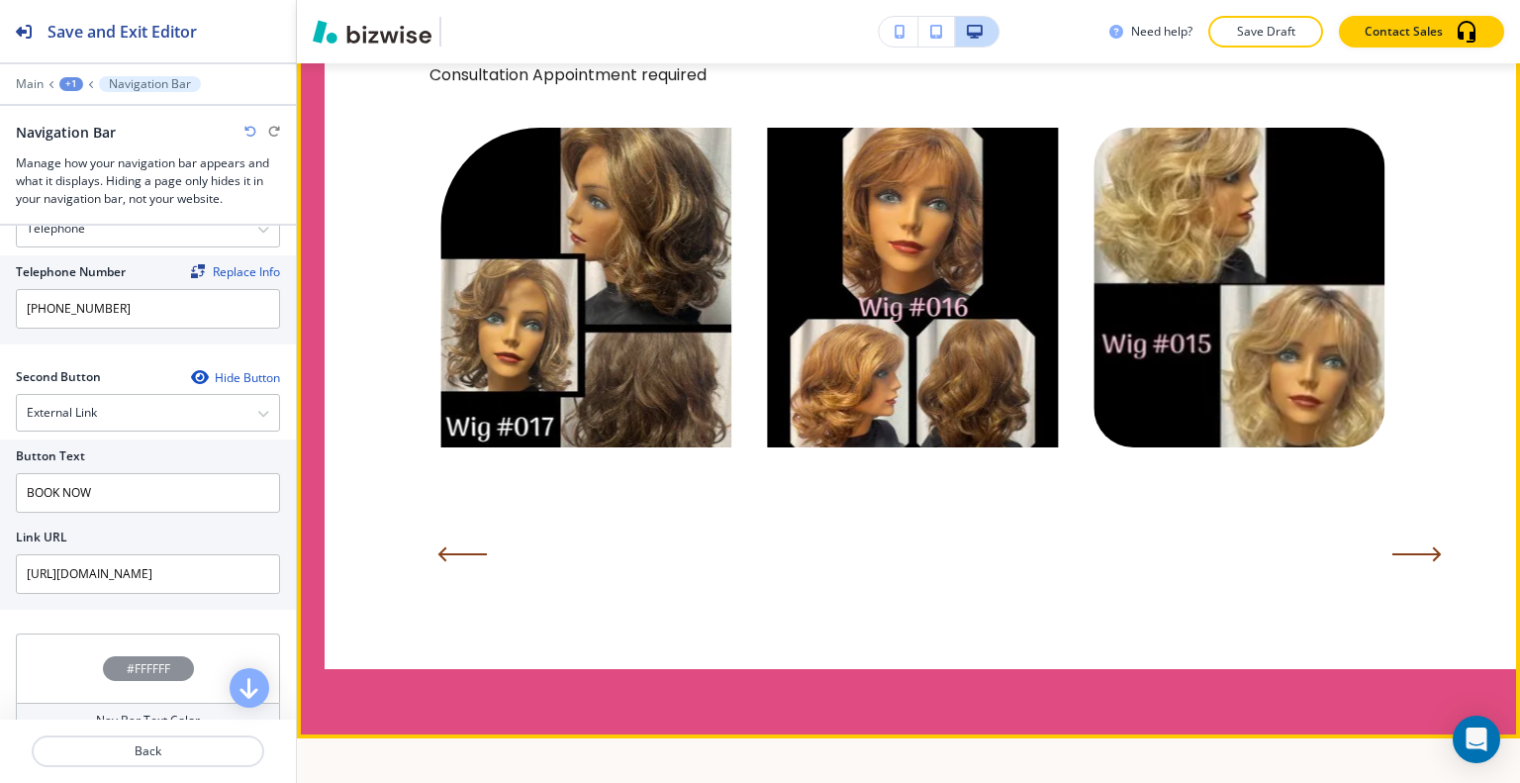
click at [1417, 554] on icon "Next Slide" at bounding box center [1416, 554] width 46 height 0
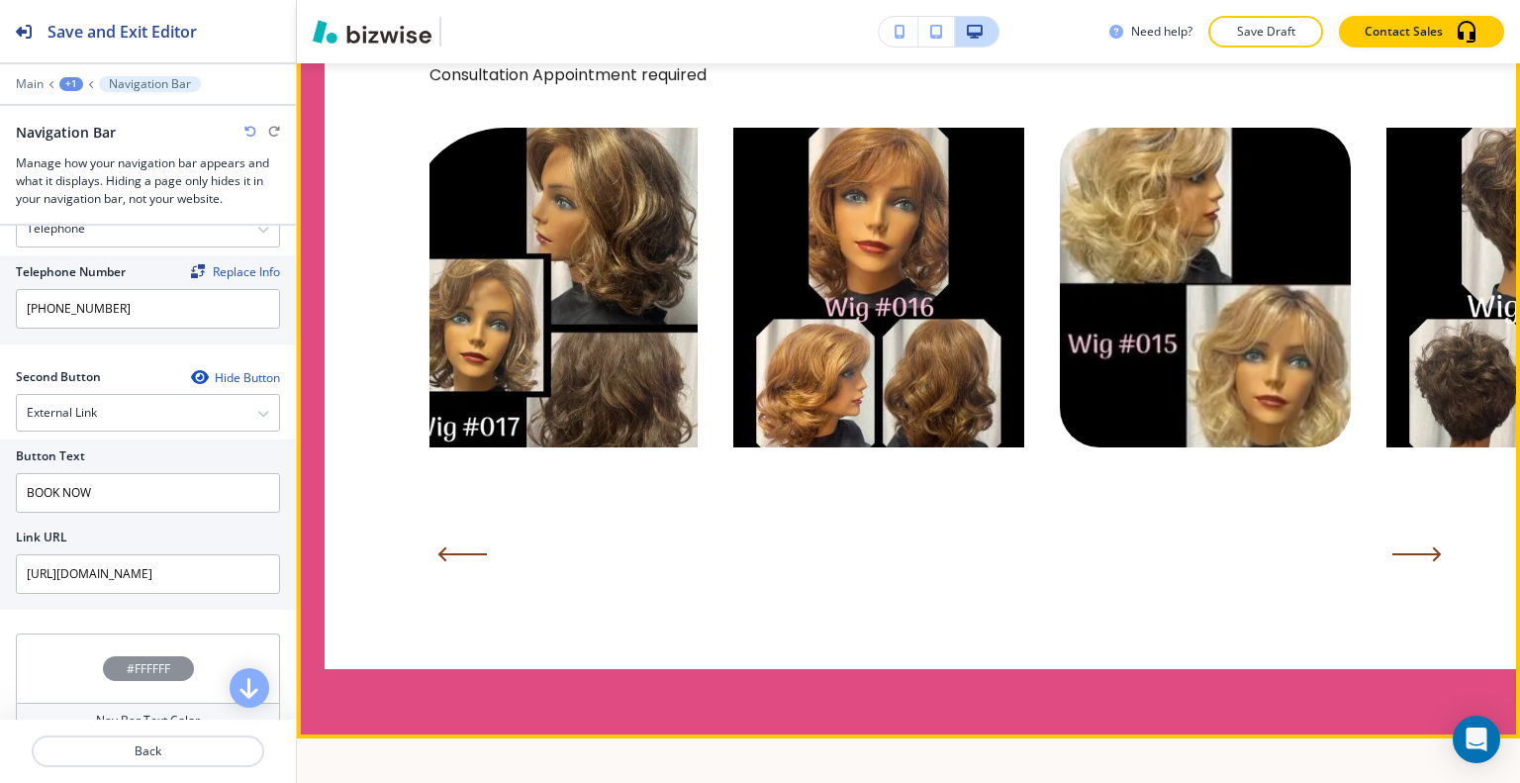
click at [1417, 554] on icon "Next Slide" at bounding box center [1416, 554] width 46 height 0
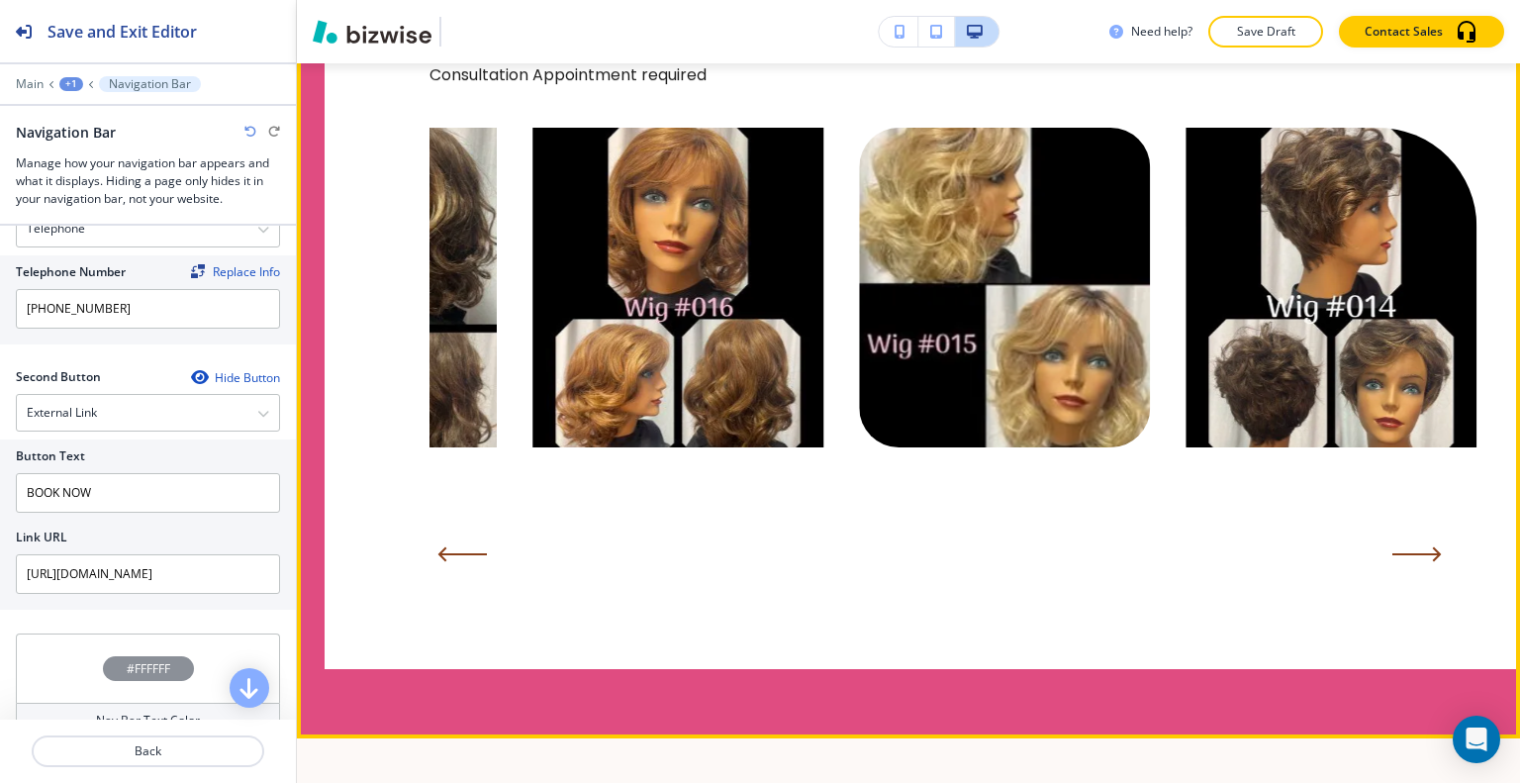
click at [1417, 554] on icon "Next Slide" at bounding box center [1416, 554] width 46 height 0
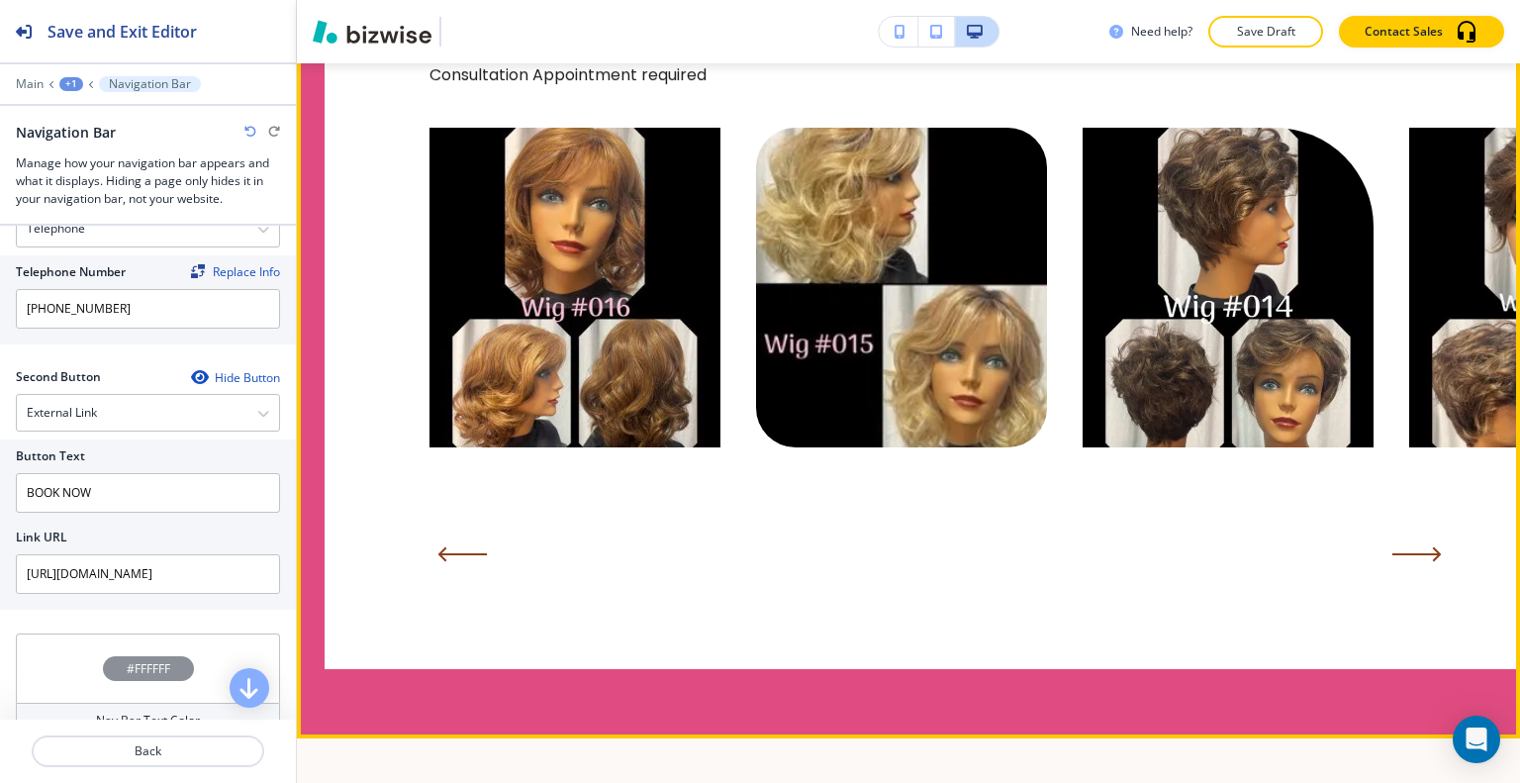
click at [1417, 554] on icon "Next Slide" at bounding box center [1416, 554] width 46 height 0
click at [1418, 554] on icon "Next Slide" at bounding box center [1416, 554] width 46 height 0
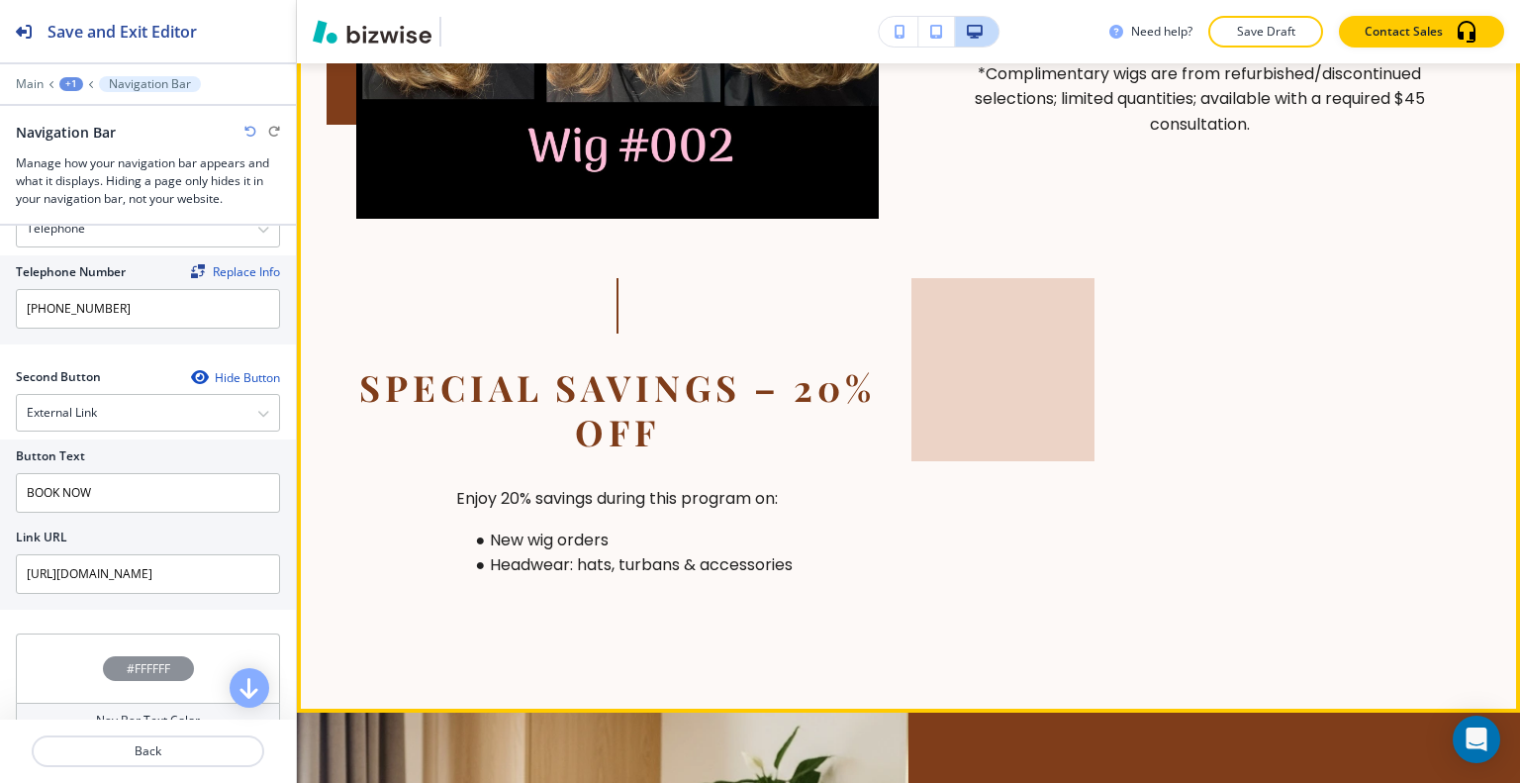
scroll to position [5245, 0]
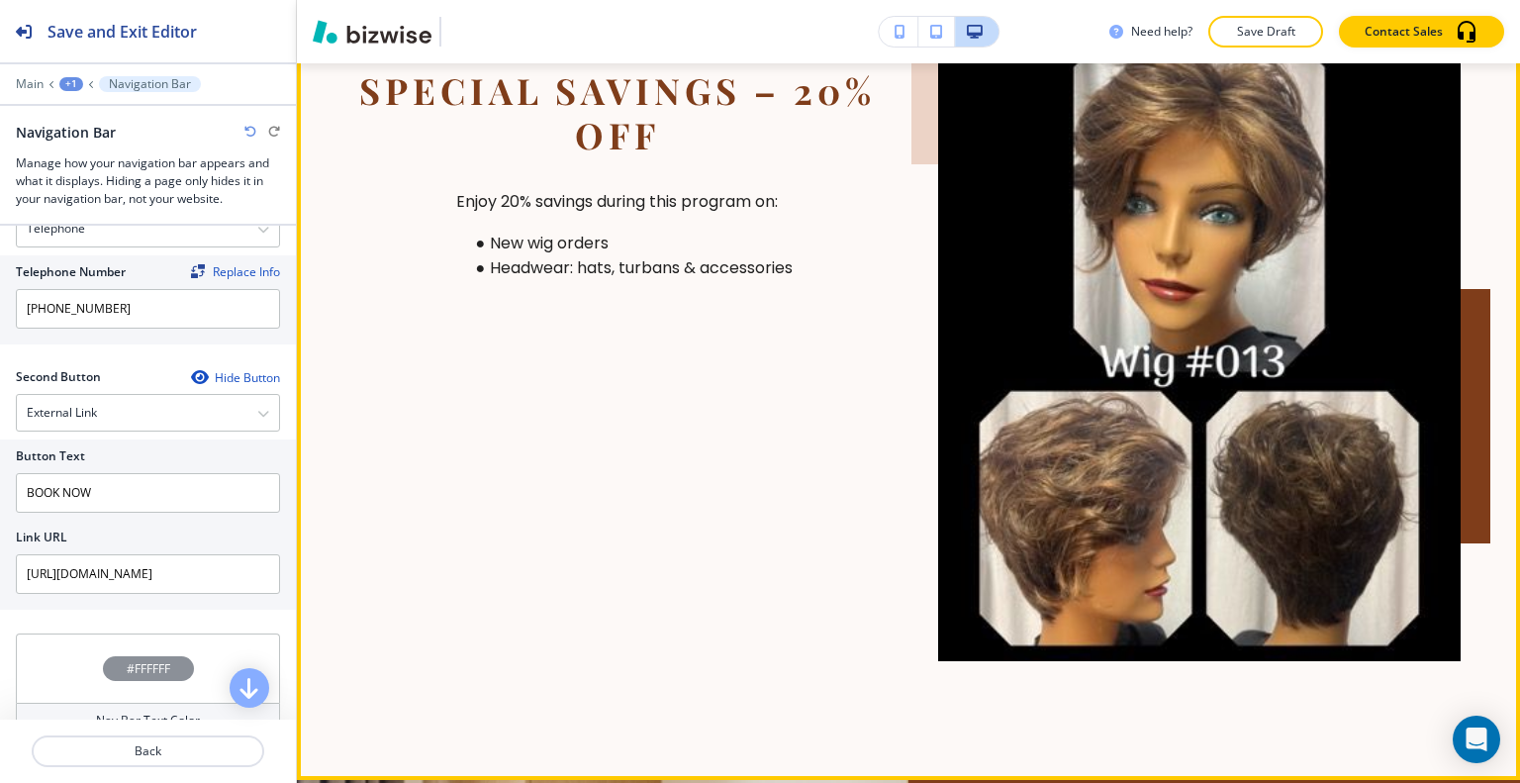
click at [1271, 485] on img at bounding box center [1199, 334] width 523 height 653
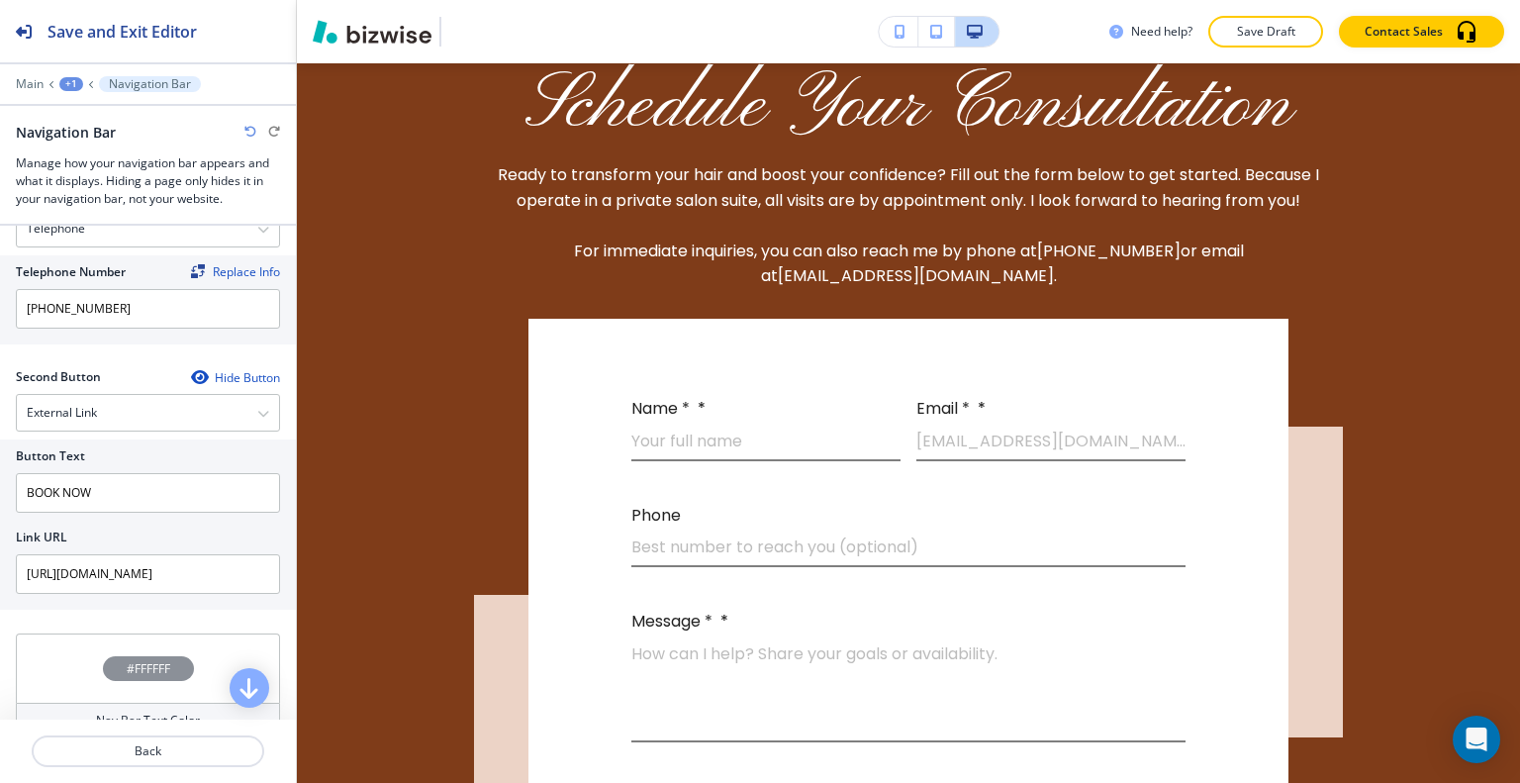
scroll to position [0, 0]
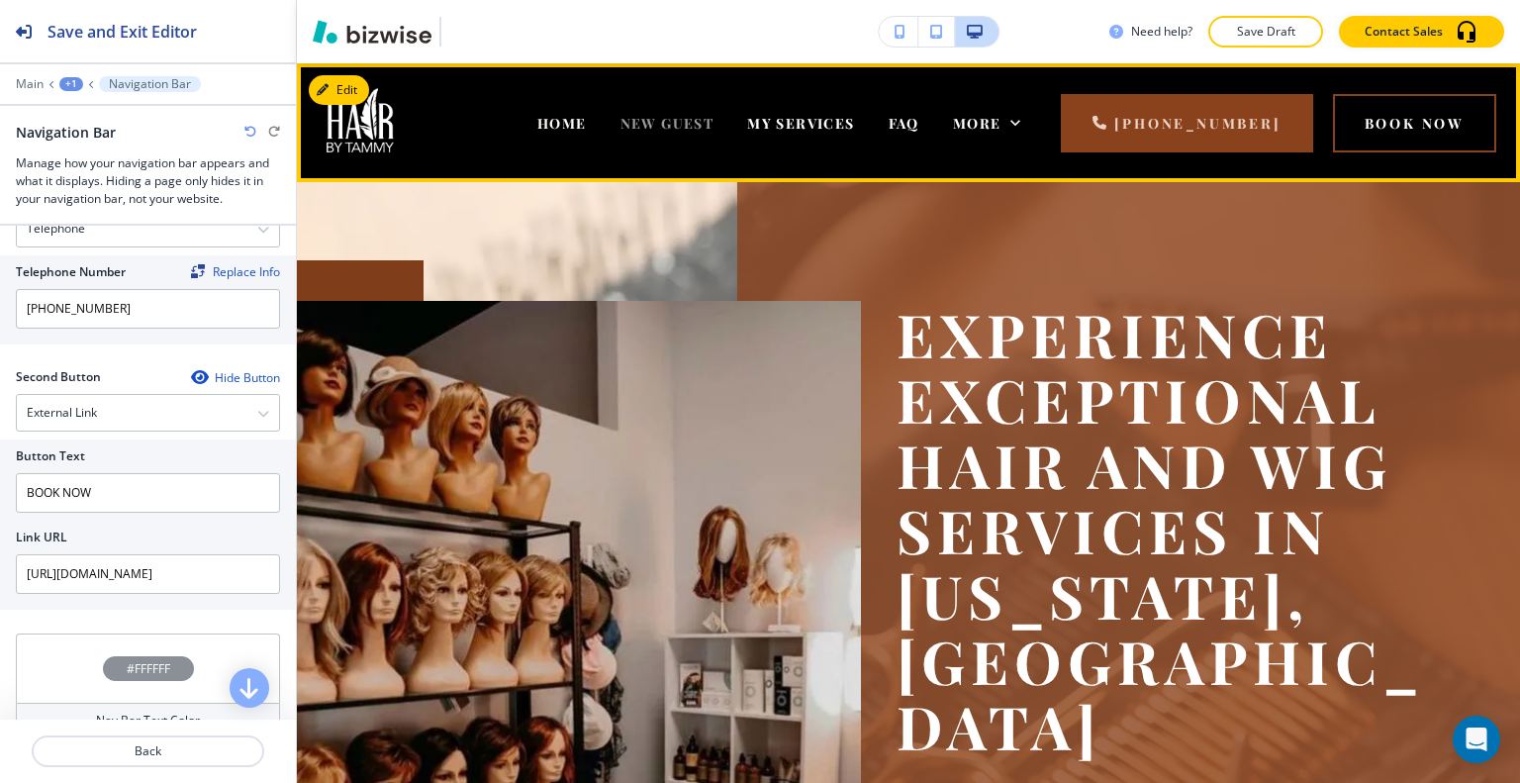
click at [620, 130] on span "NEW GUEST" at bounding box center [667, 123] width 94 height 19
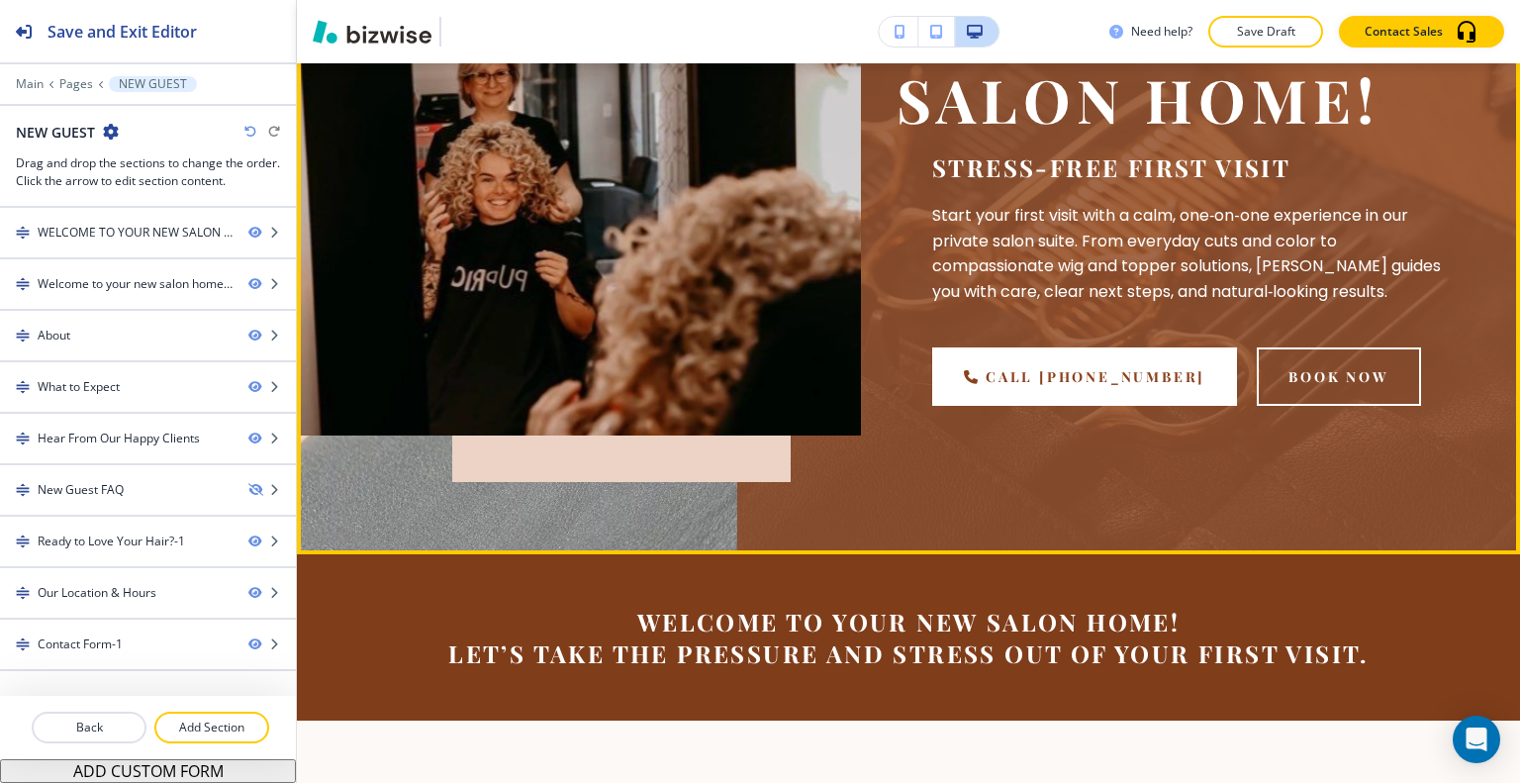
scroll to position [792, 0]
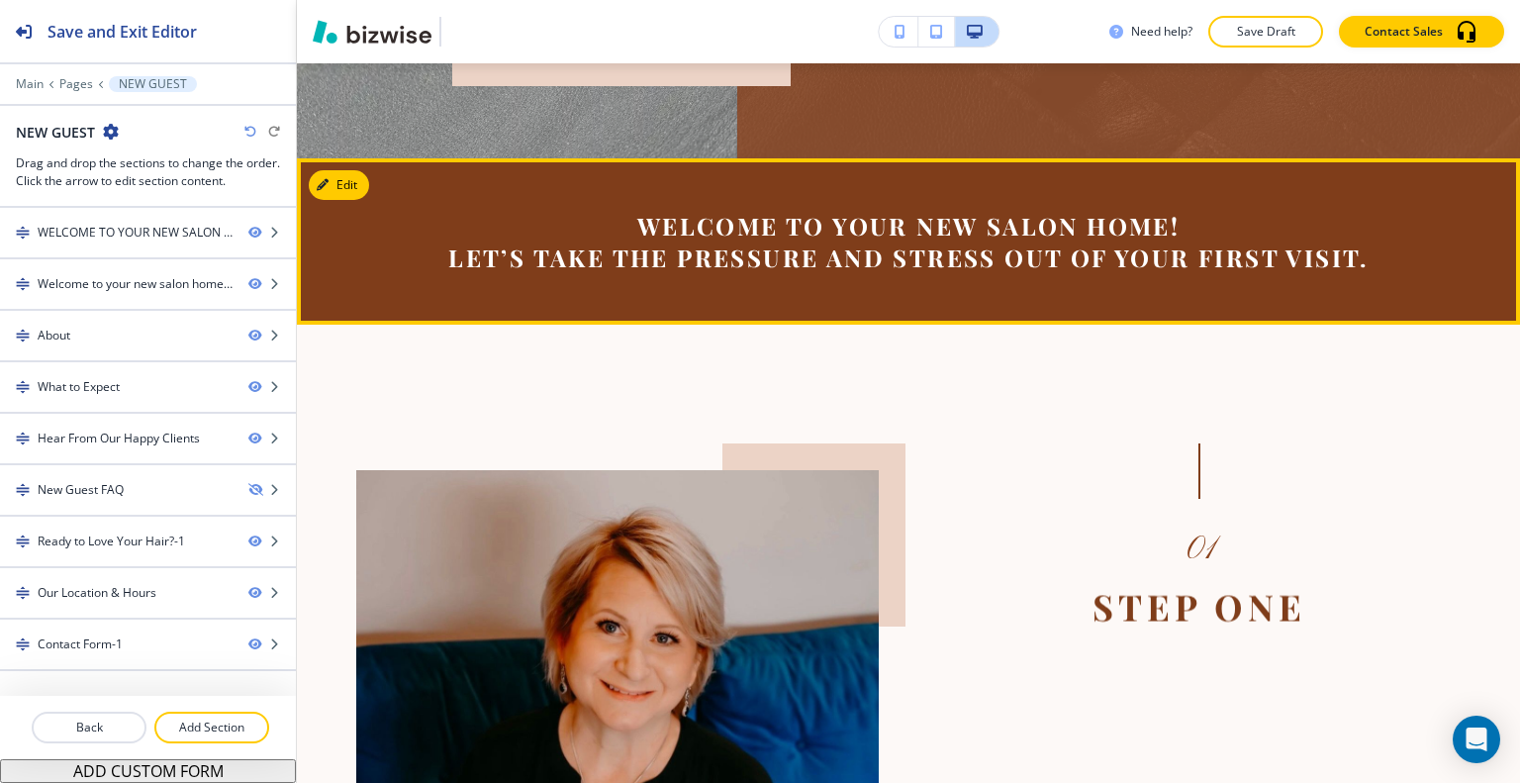
click at [860, 252] on p "﻿Let’s take the pressure and stress out of your first visit." at bounding box center [908, 257] width 1104 height 32
click at [351, 176] on button "Edit This Section" at bounding box center [376, 185] width 134 height 30
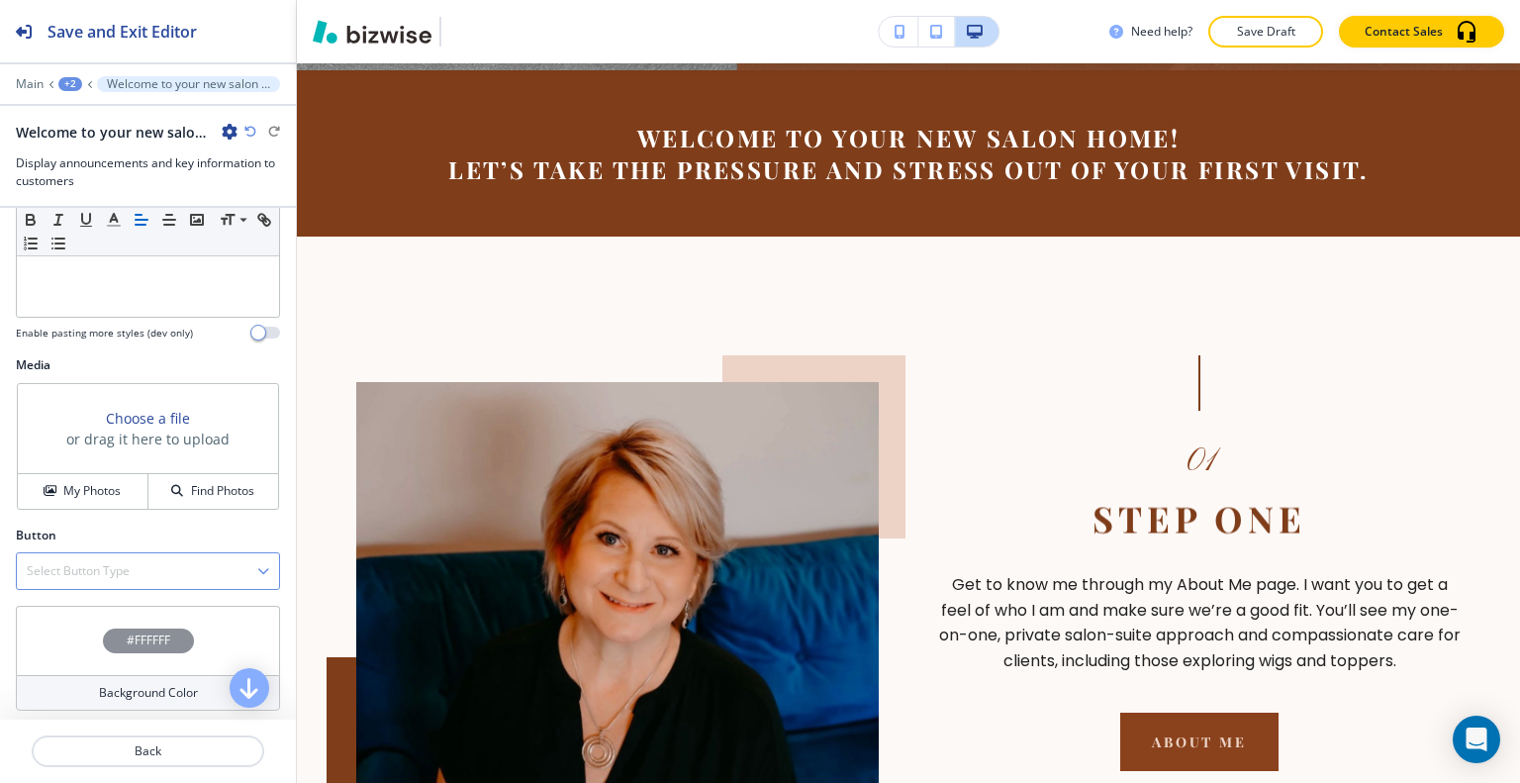
scroll to position [628, 0]
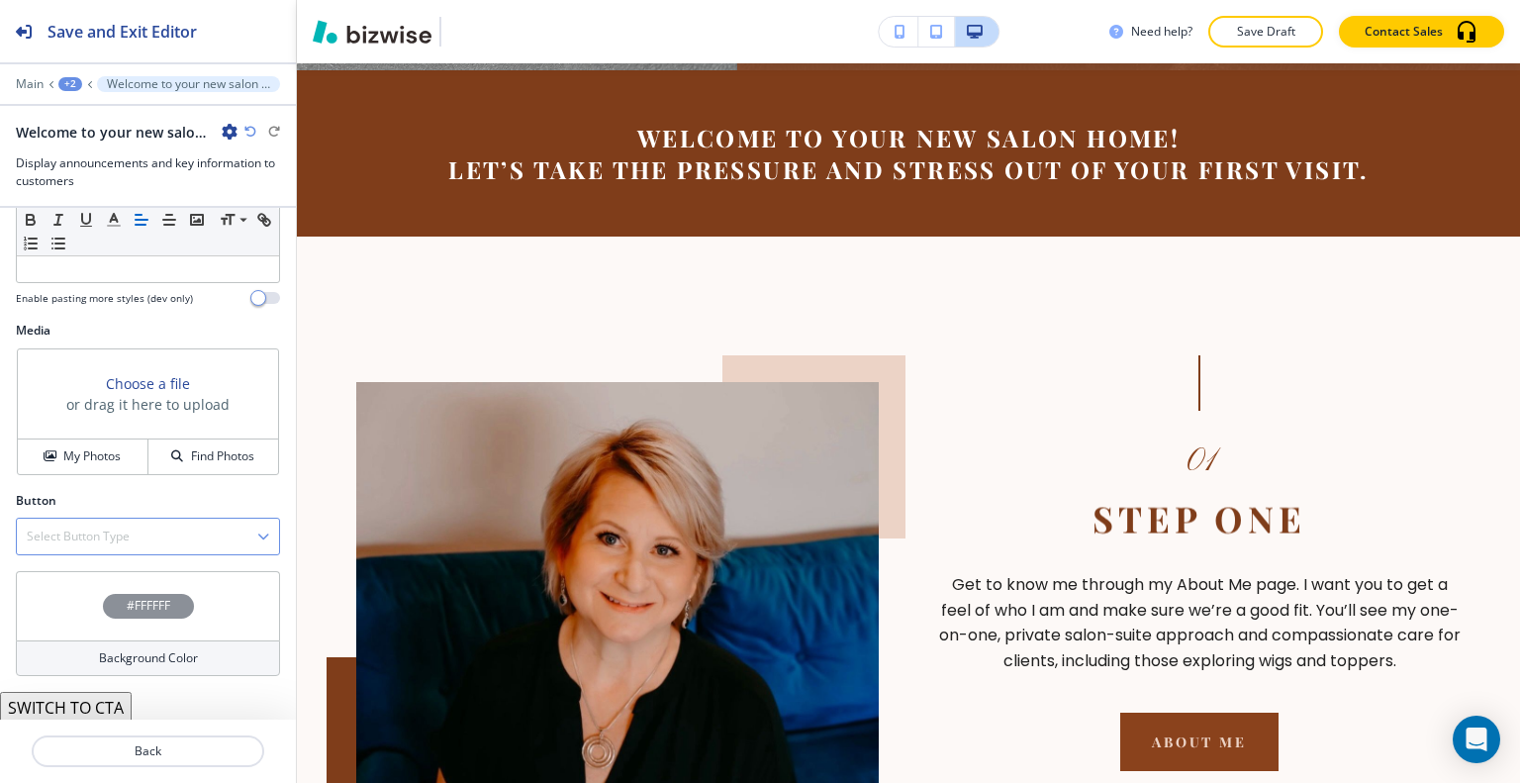
click at [94, 533] on h4 "Select Button Type" at bounding box center [78, 536] width 103 height 18
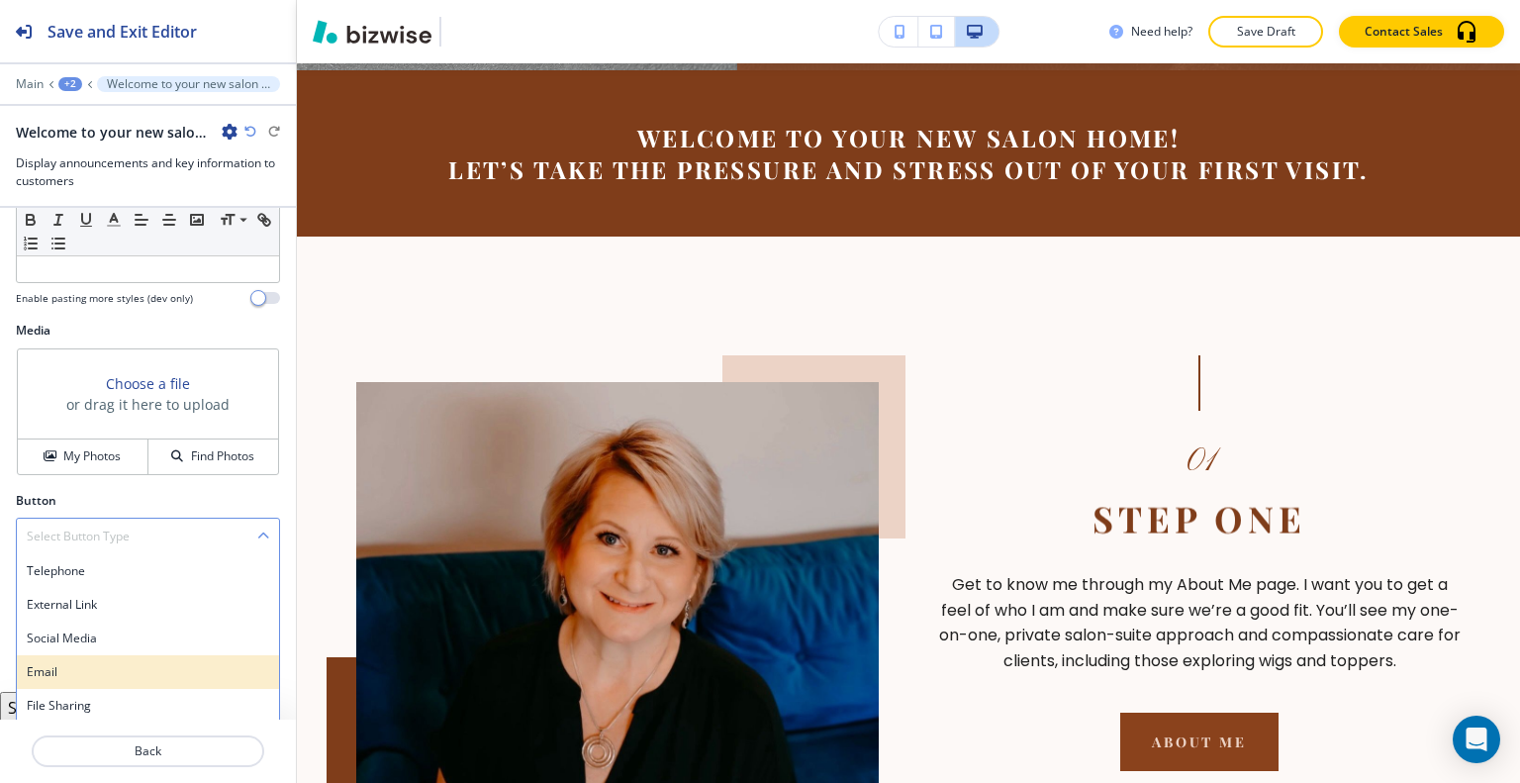
scroll to position [661, 0]
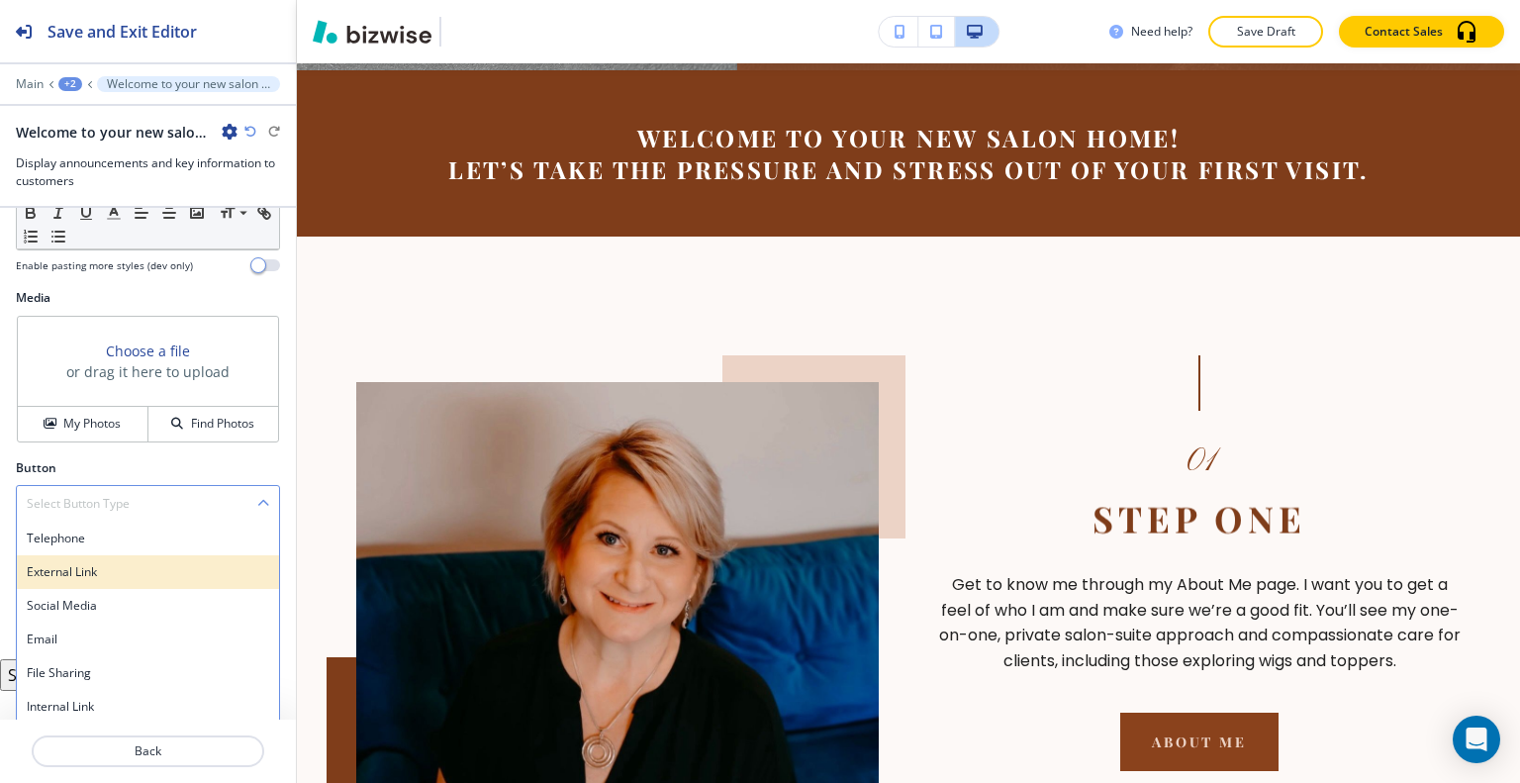
click at [89, 566] on h4 "External Link" at bounding box center [148, 572] width 242 height 18
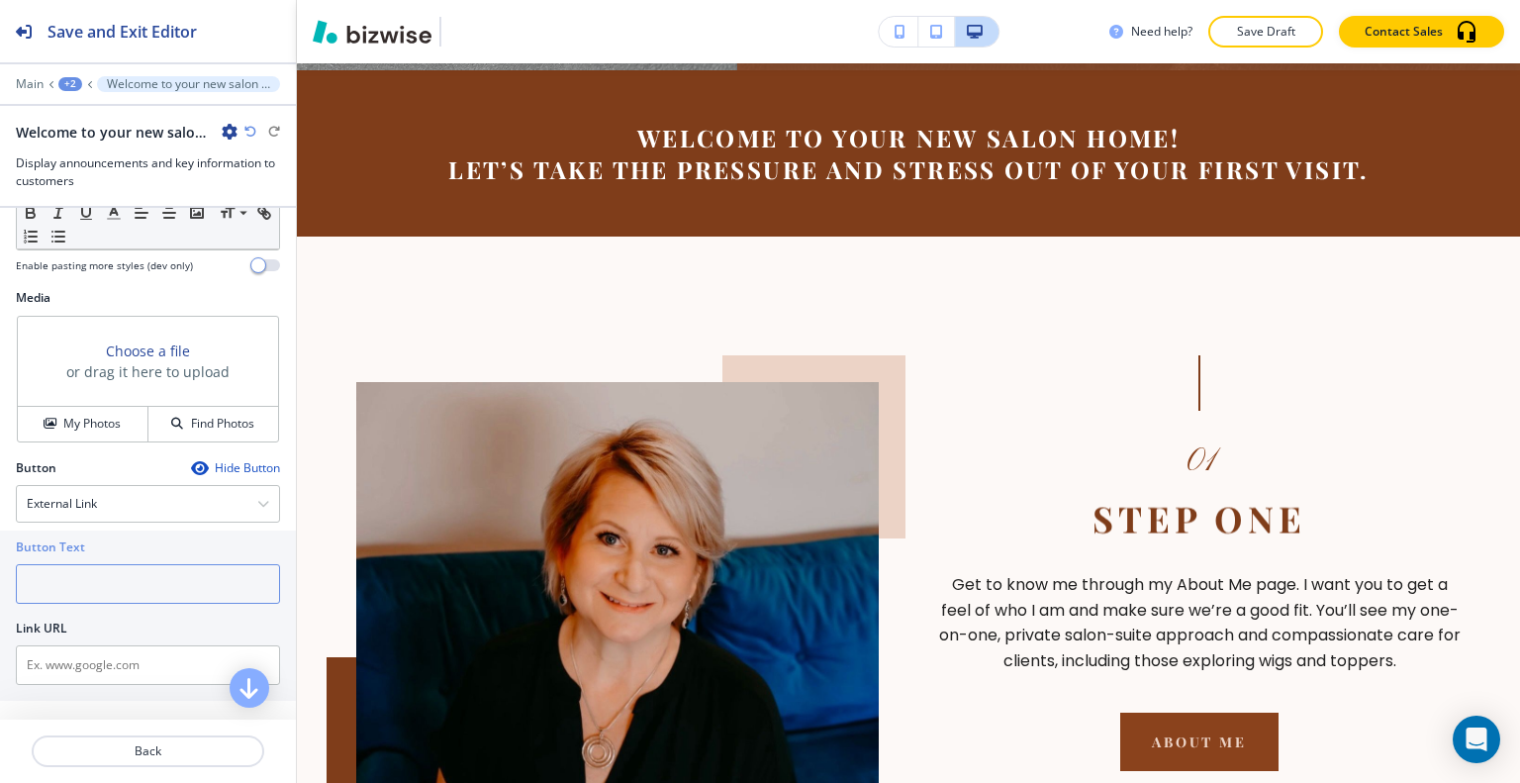
click at [83, 566] on input "text" at bounding box center [148, 584] width 264 height 40
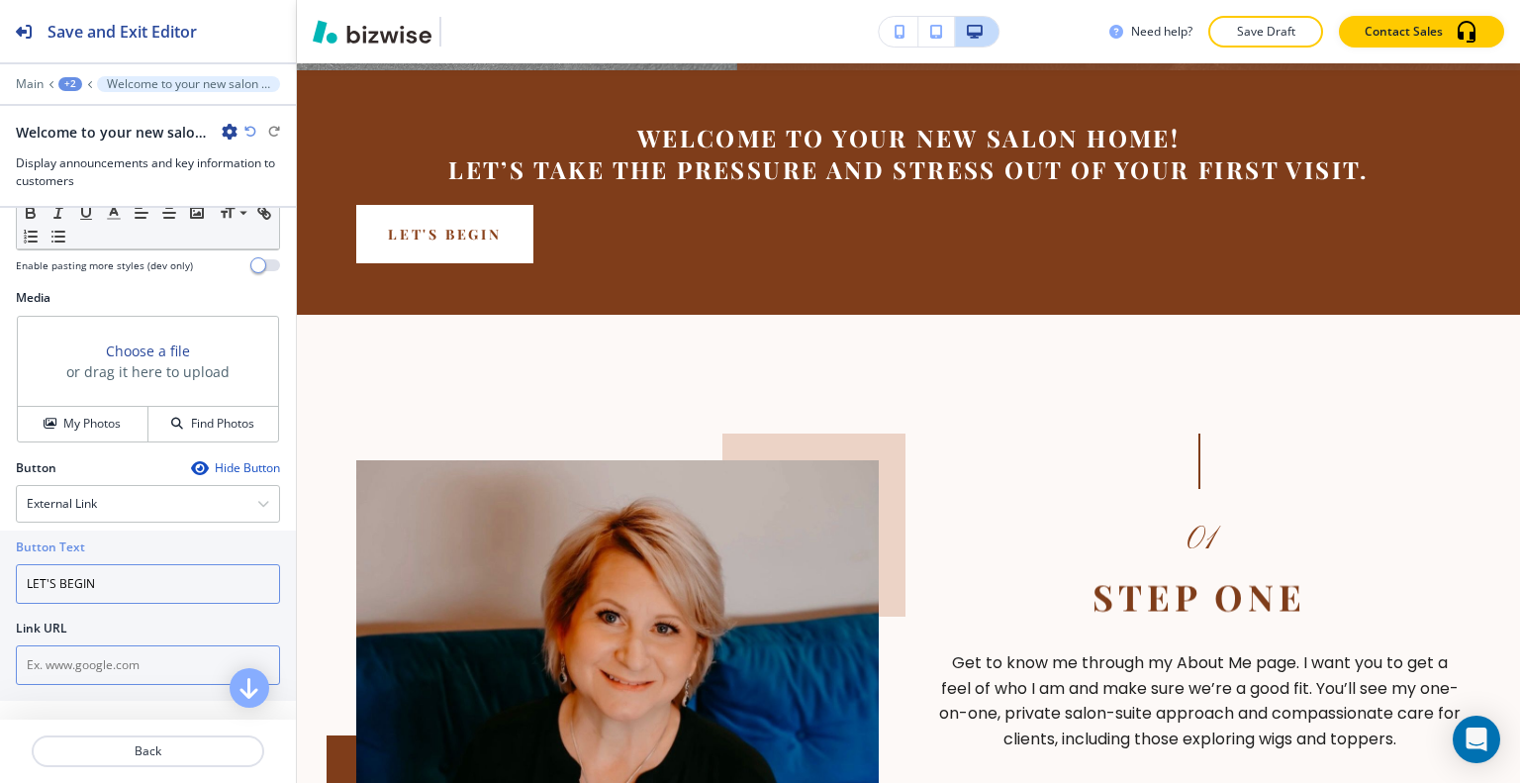
type input "LET'S BEGIN"
paste input "https://form.jotform.com/240674534484058"
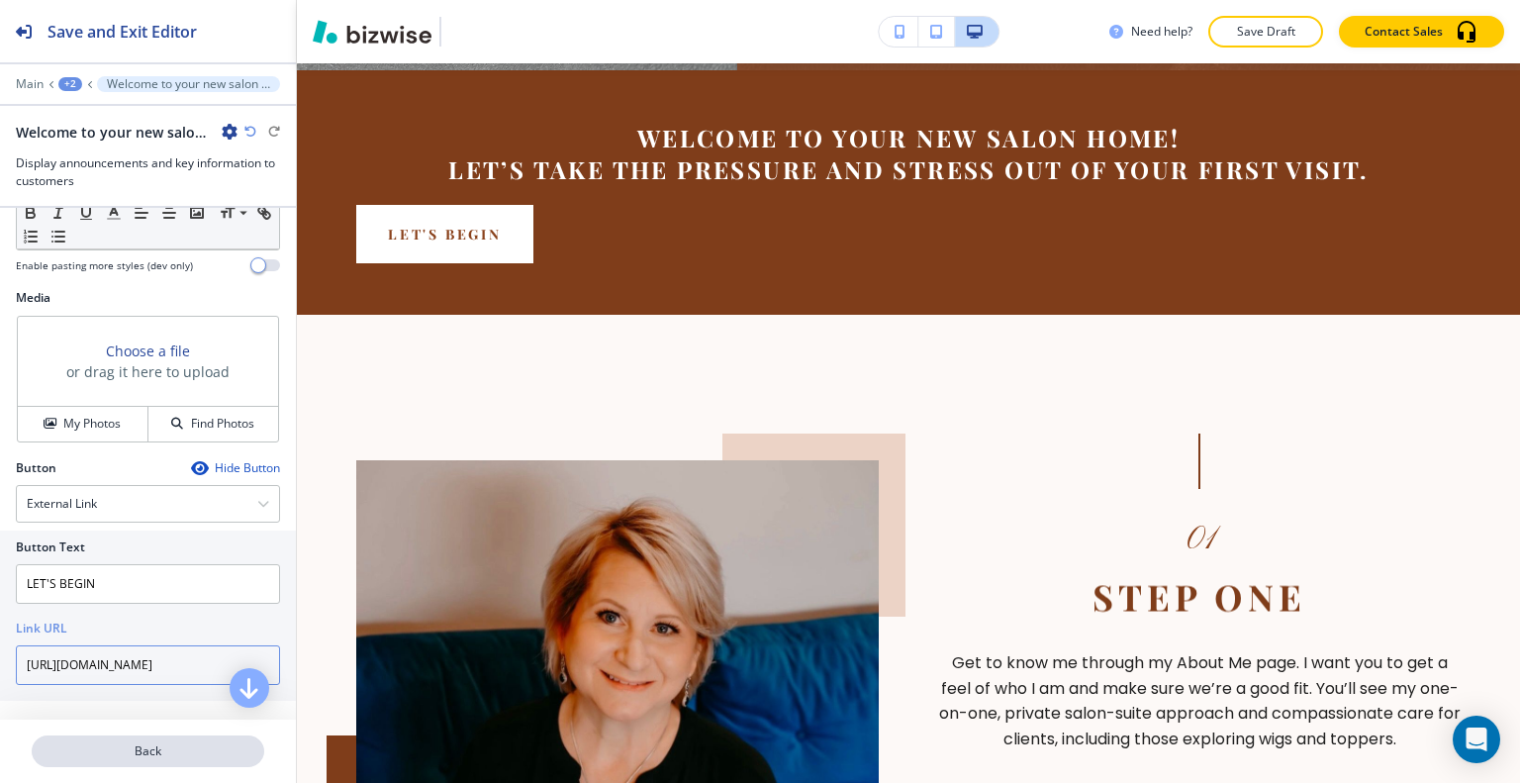
type input "https://form.jotform.com/240674534484058"
click at [174, 752] on p "Back" at bounding box center [148, 751] width 229 height 18
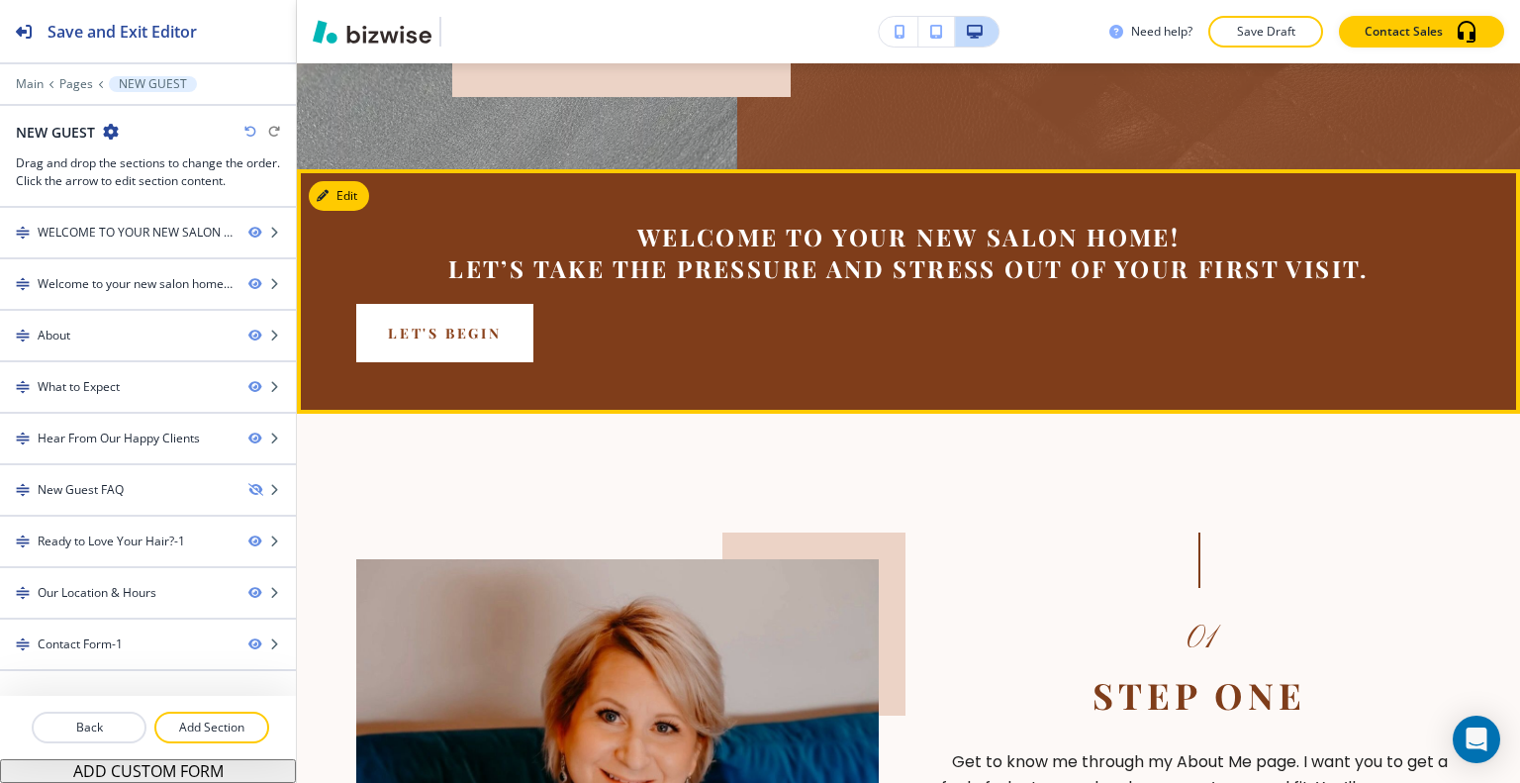
click at [356, 188] on button "Edit" at bounding box center [339, 196] width 60 height 30
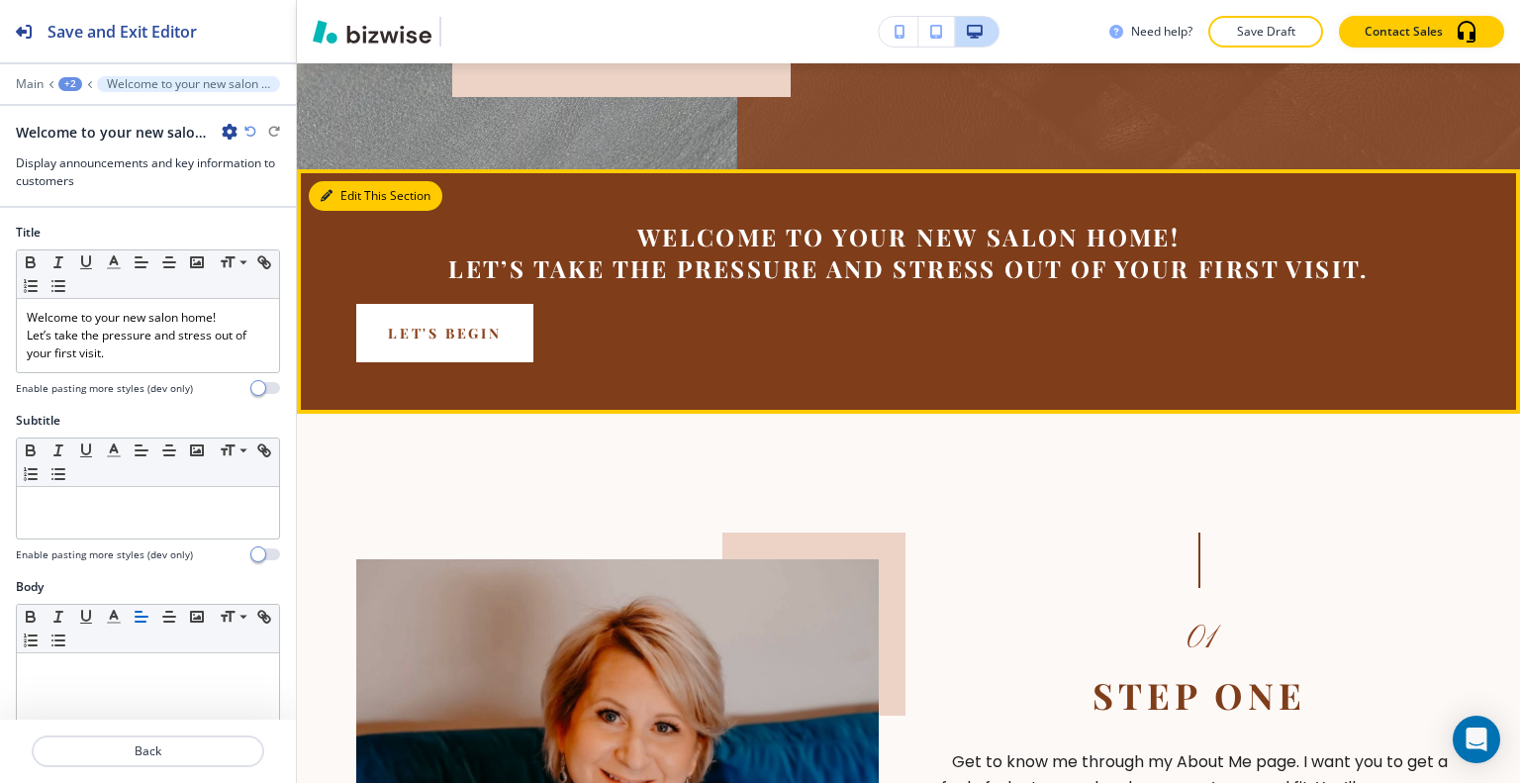
scroll to position [880, 0]
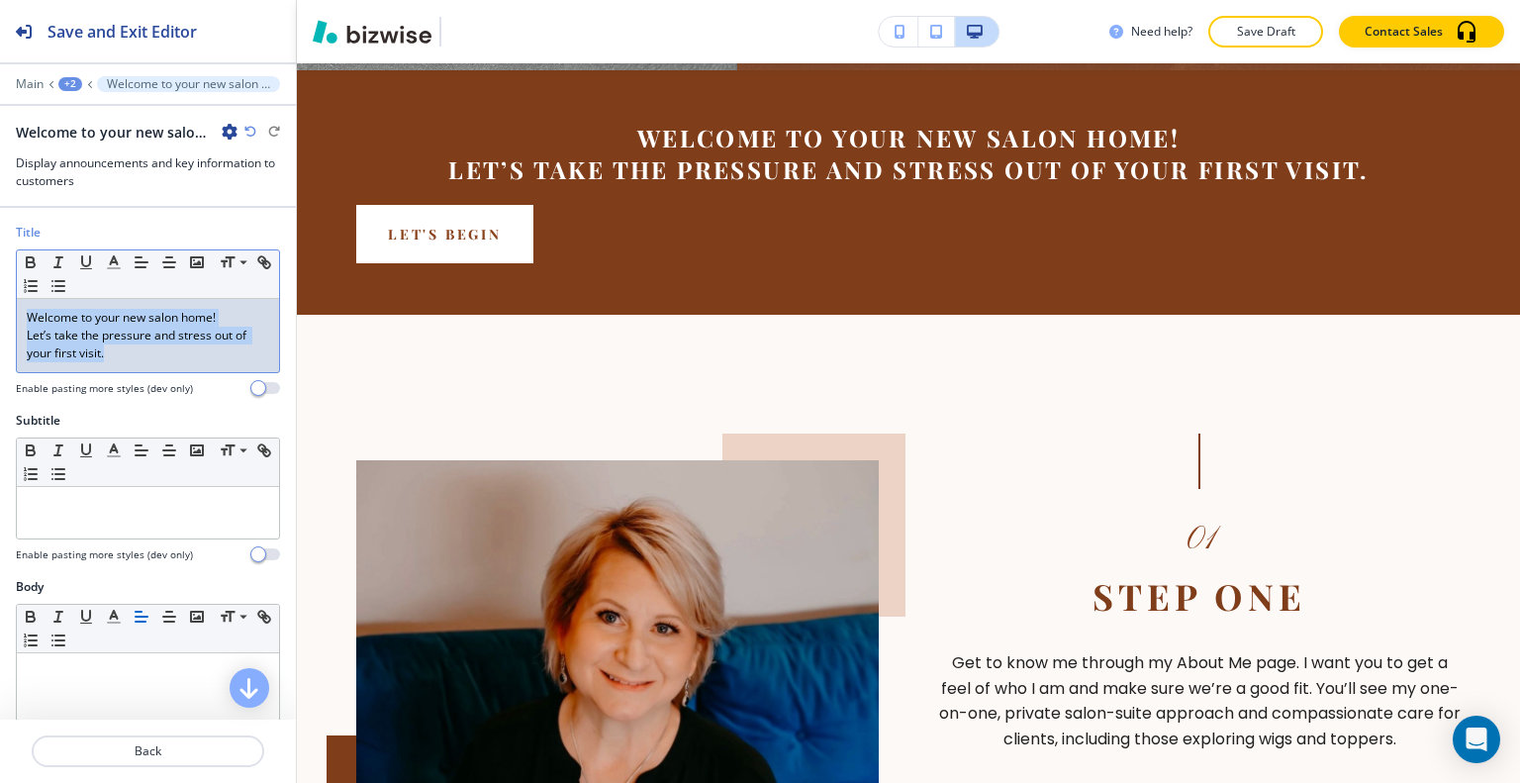
drag, startPoint x: 124, startPoint y: 360, endPoint x: 9, endPoint y: 268, distance: 147.1
click at [0, 268] on div "Title Small Normal Large Huge Welcome to your new salon home! ﻿Let’s take the p…" at bounding box center [148, 318] width 296 height 188
click at [137, 262] on icon "button" at bounding box center [142, 262] width 18 height 18
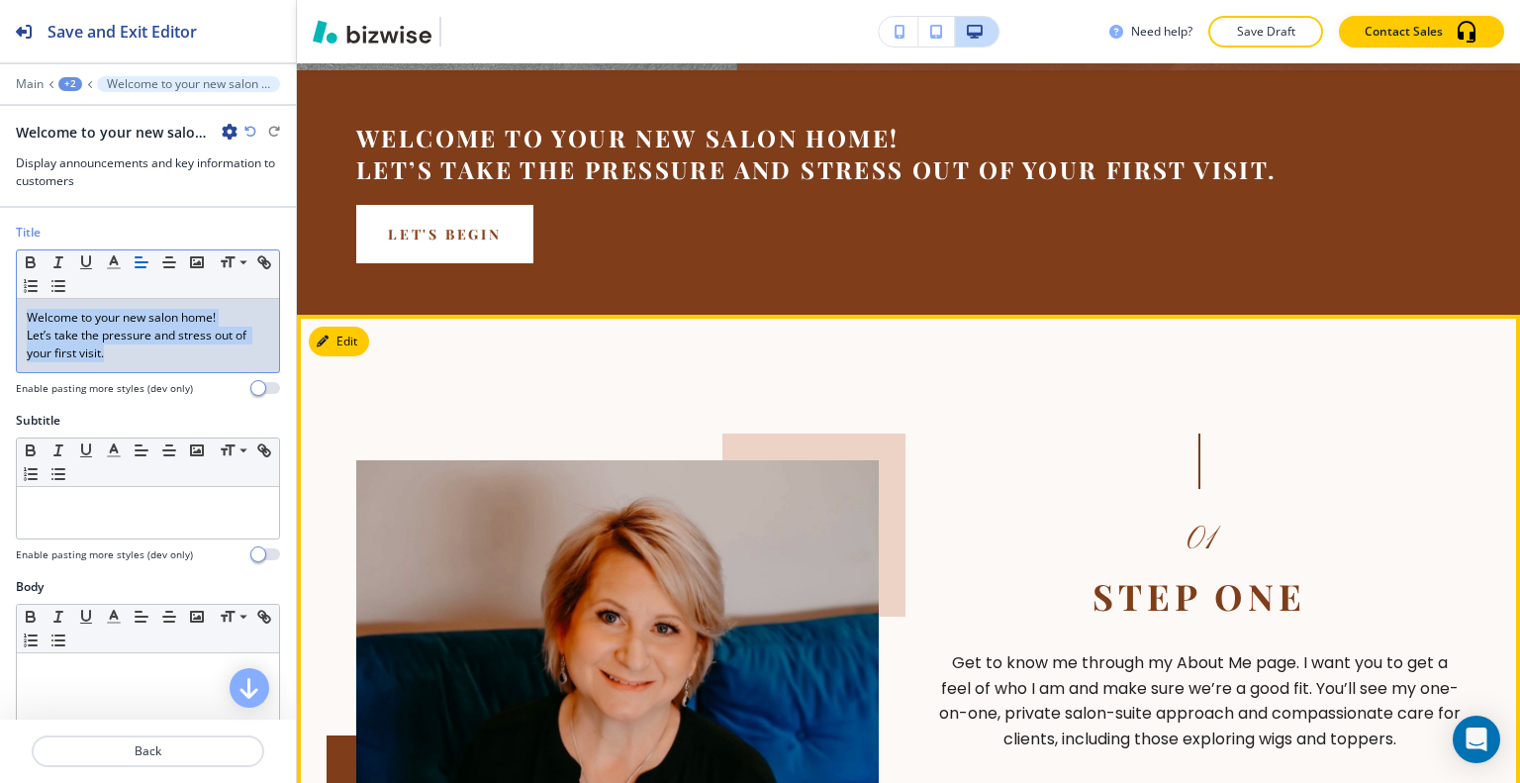
scroll to position [682, 0]
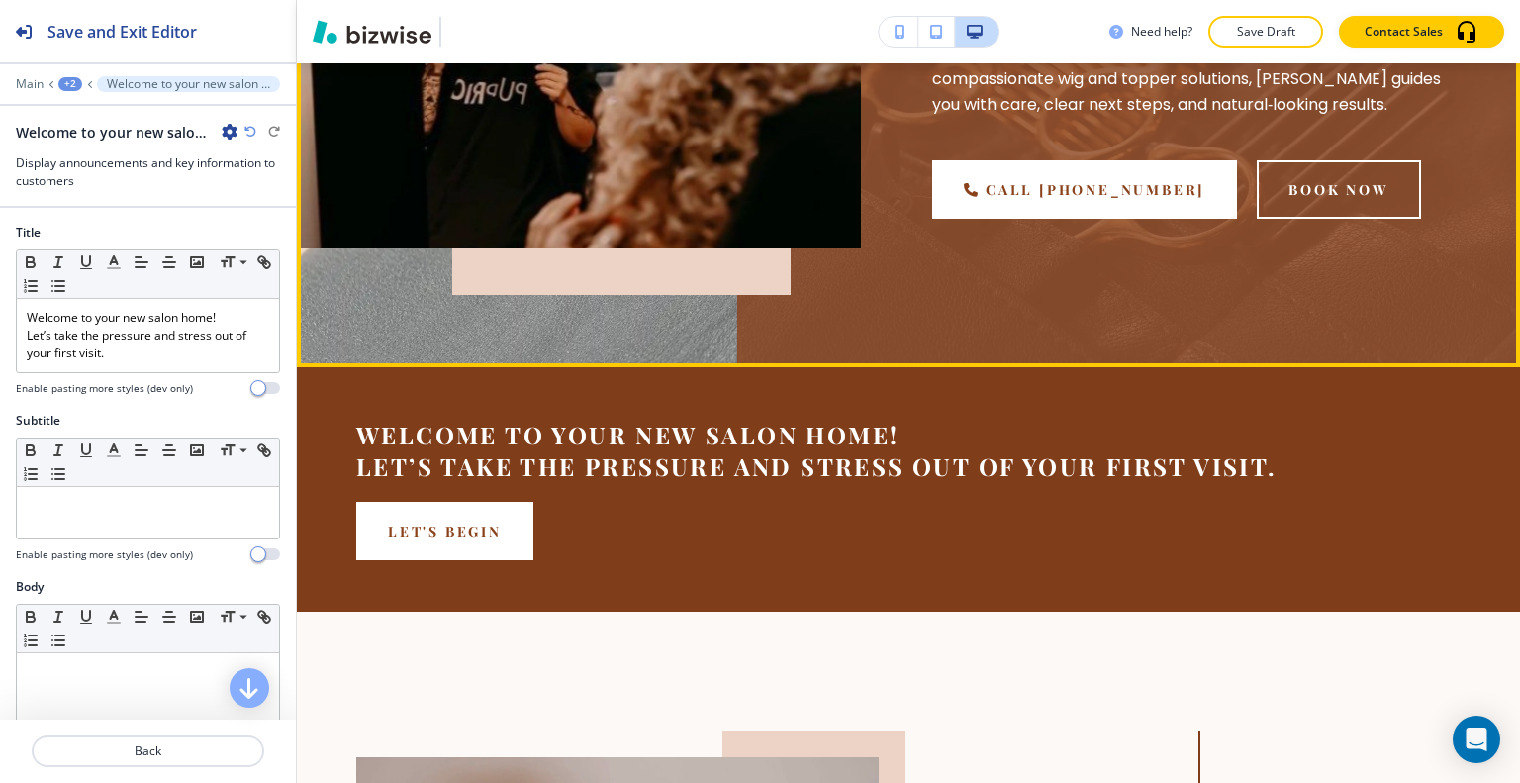
scroll to position [781, 0]
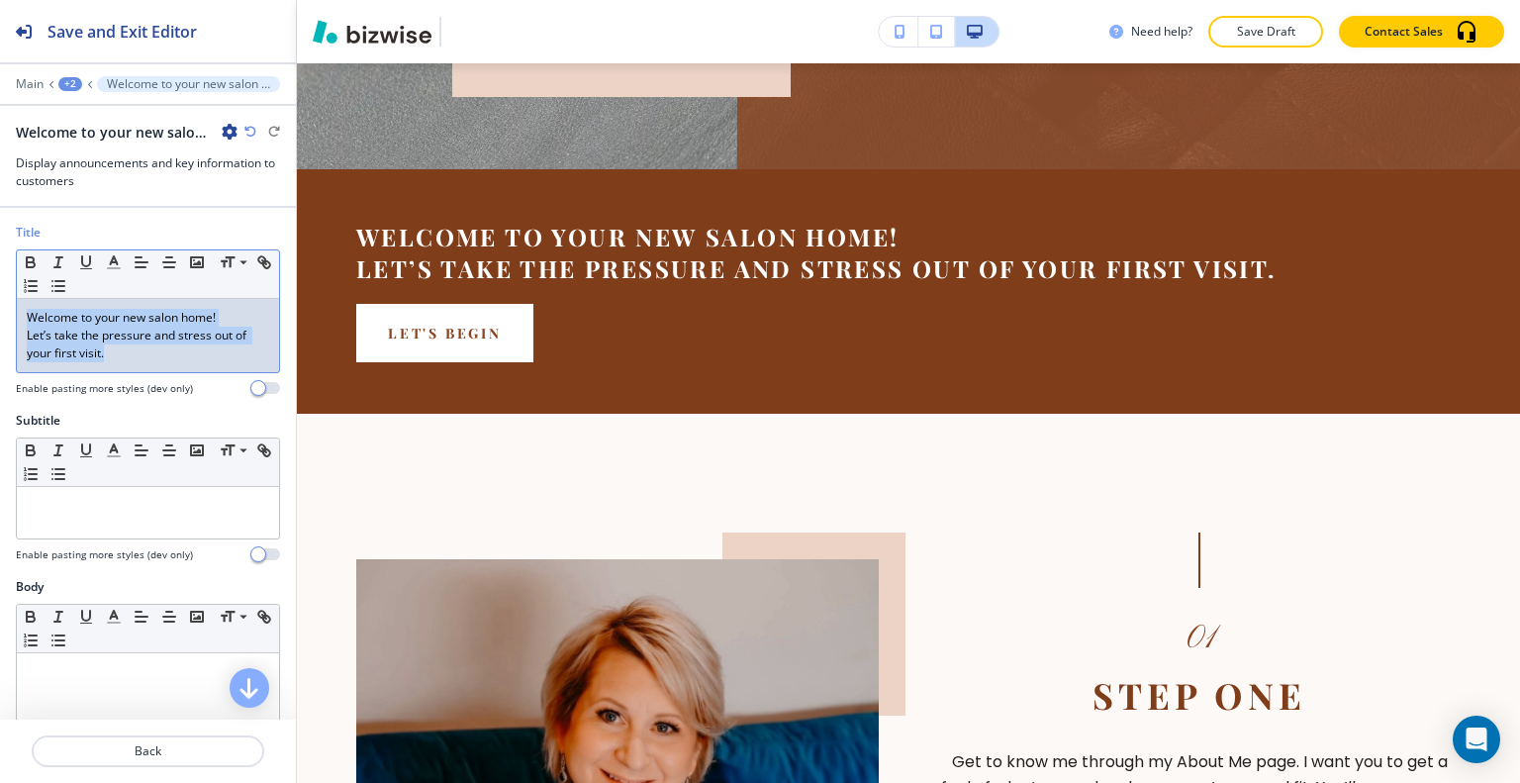
drag, startPoint x: 105, startPoint y: 342, endPoint x: 69, endPoint y: 268, distance: 82.3
click at [1, 288] on div "Title Small Normal Large Huge Welcome to your new salon home! ﻿Let’s take the p…" at bounding box center [148, 318] width 296 height 188
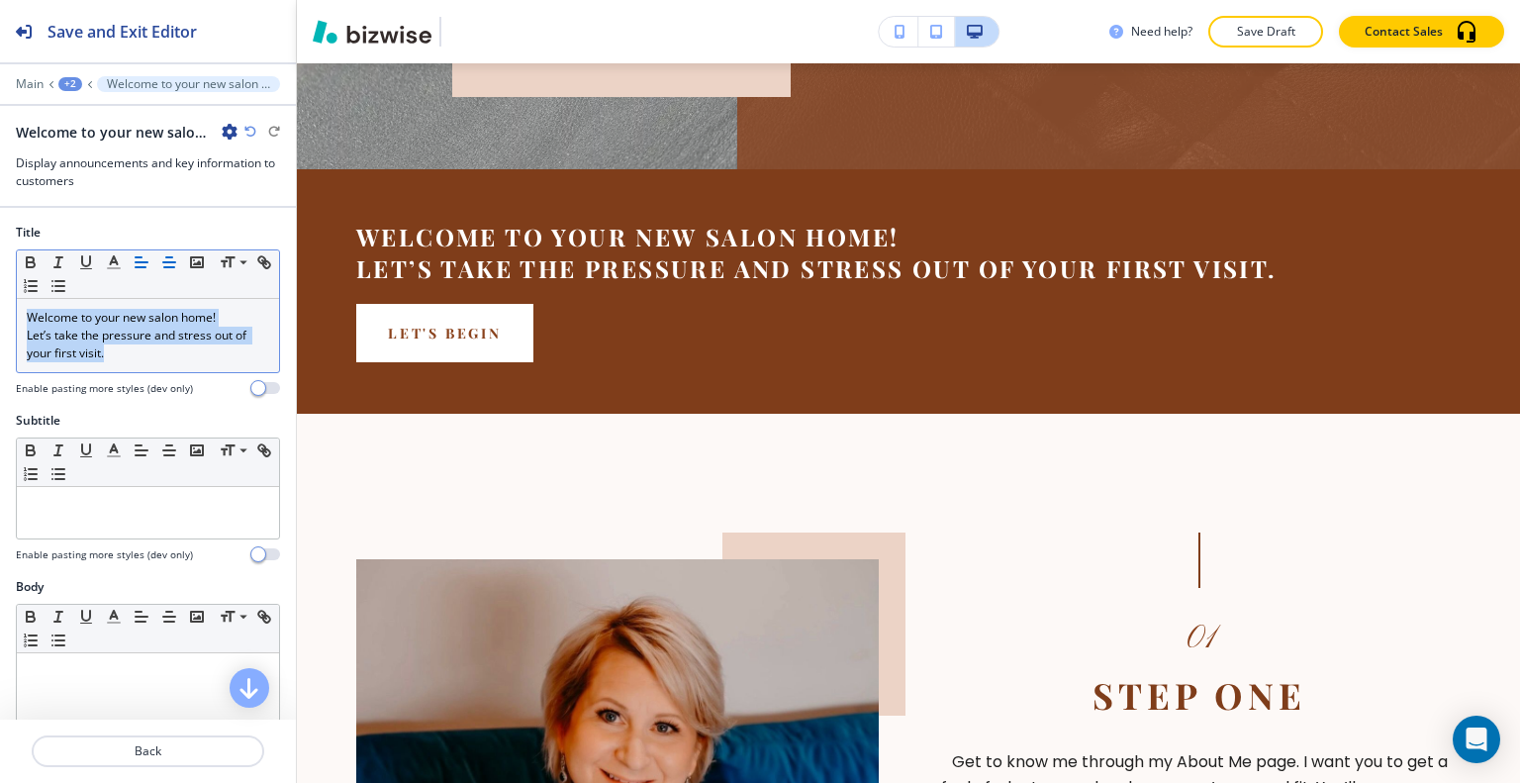
click at [170, 262] on line "button" at bounding box center [169, 262] width 12 height 0
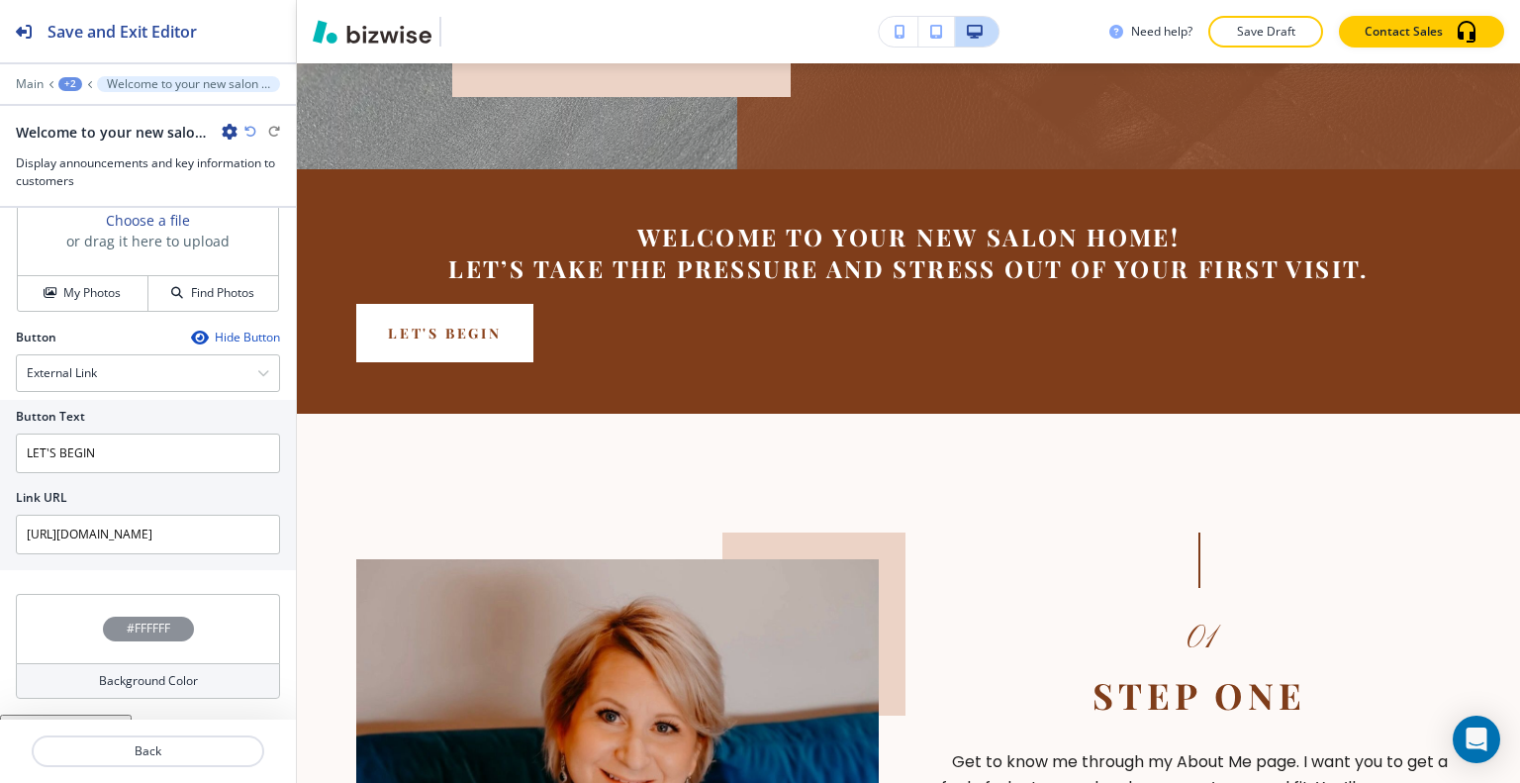
scroll to position [813, 0]
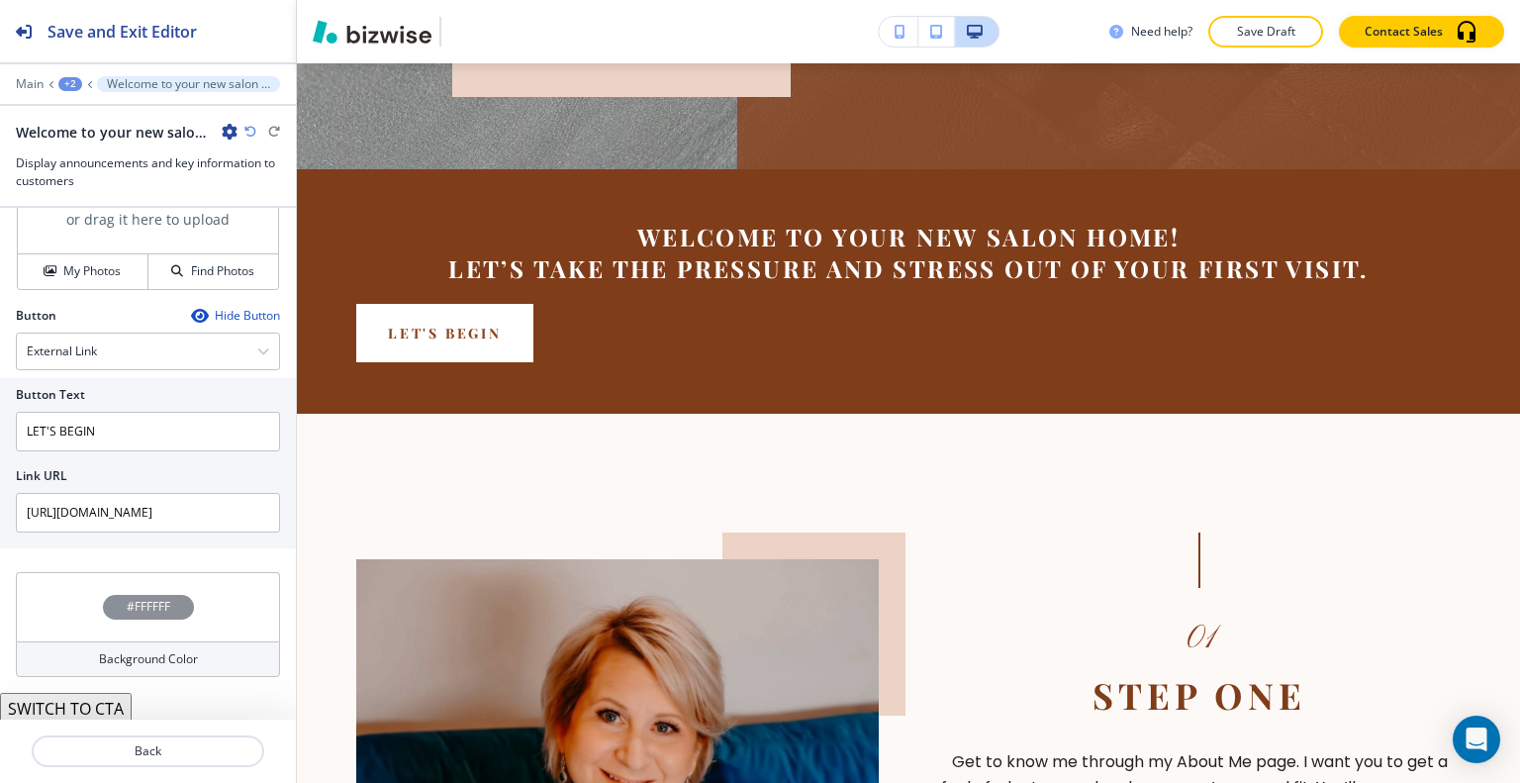
click at [108, 698] on button "SWITCH TO CTA" at bounding box center [66, 709] width 132 height 32
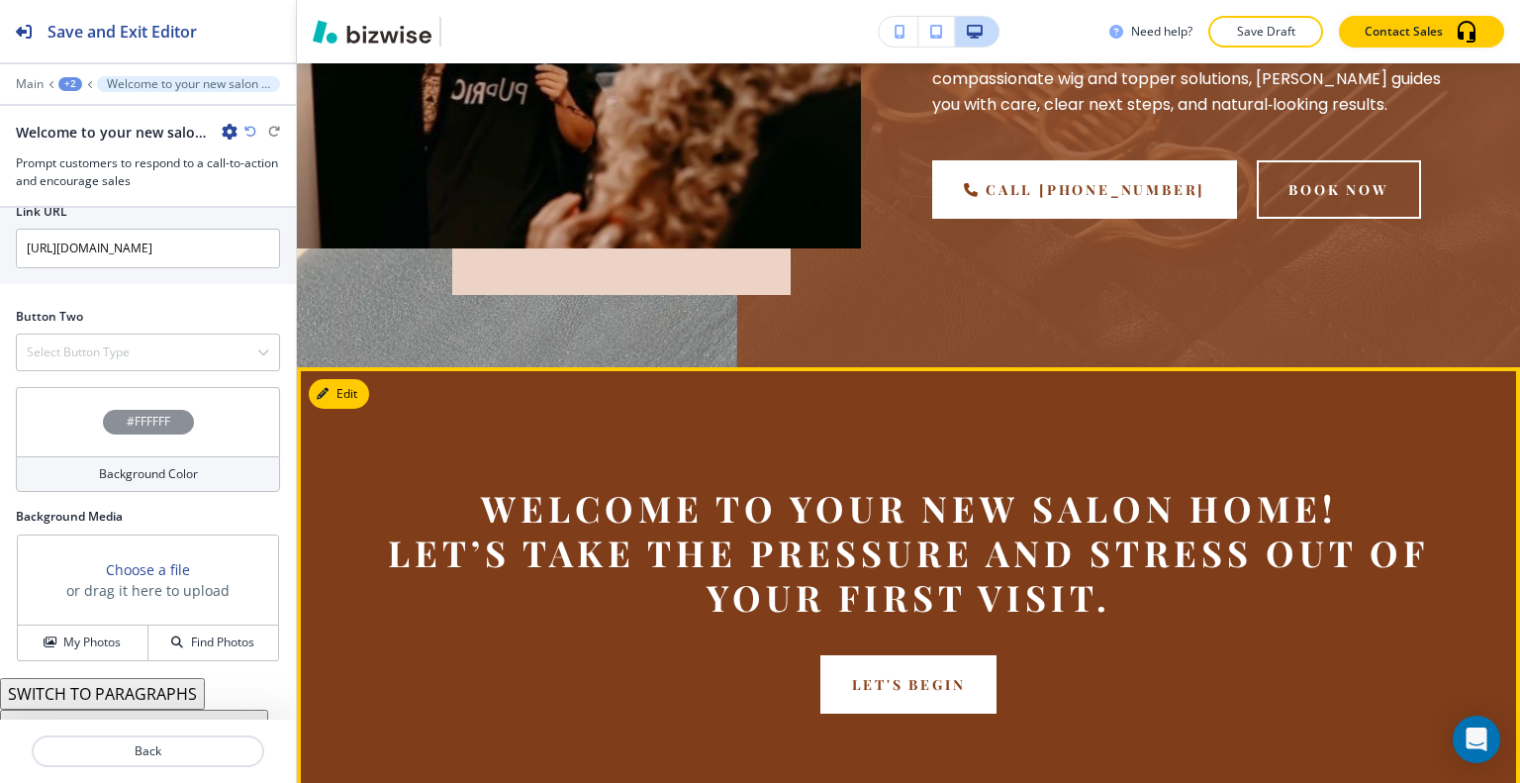
scroll to position [781, 0]
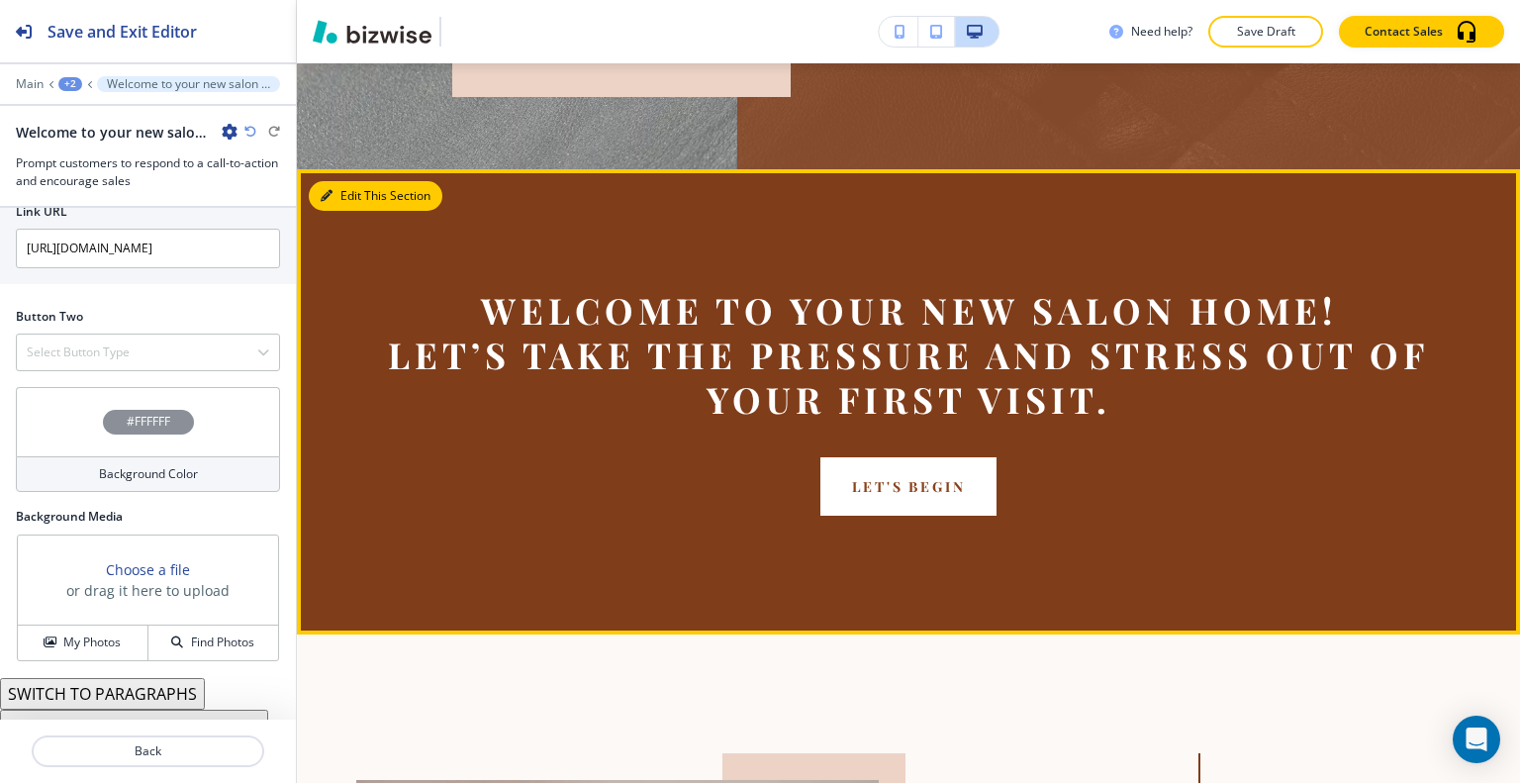
click at [351, 191] on button "Edit This Section" at bounding box center [376, 196] width 134 height 30
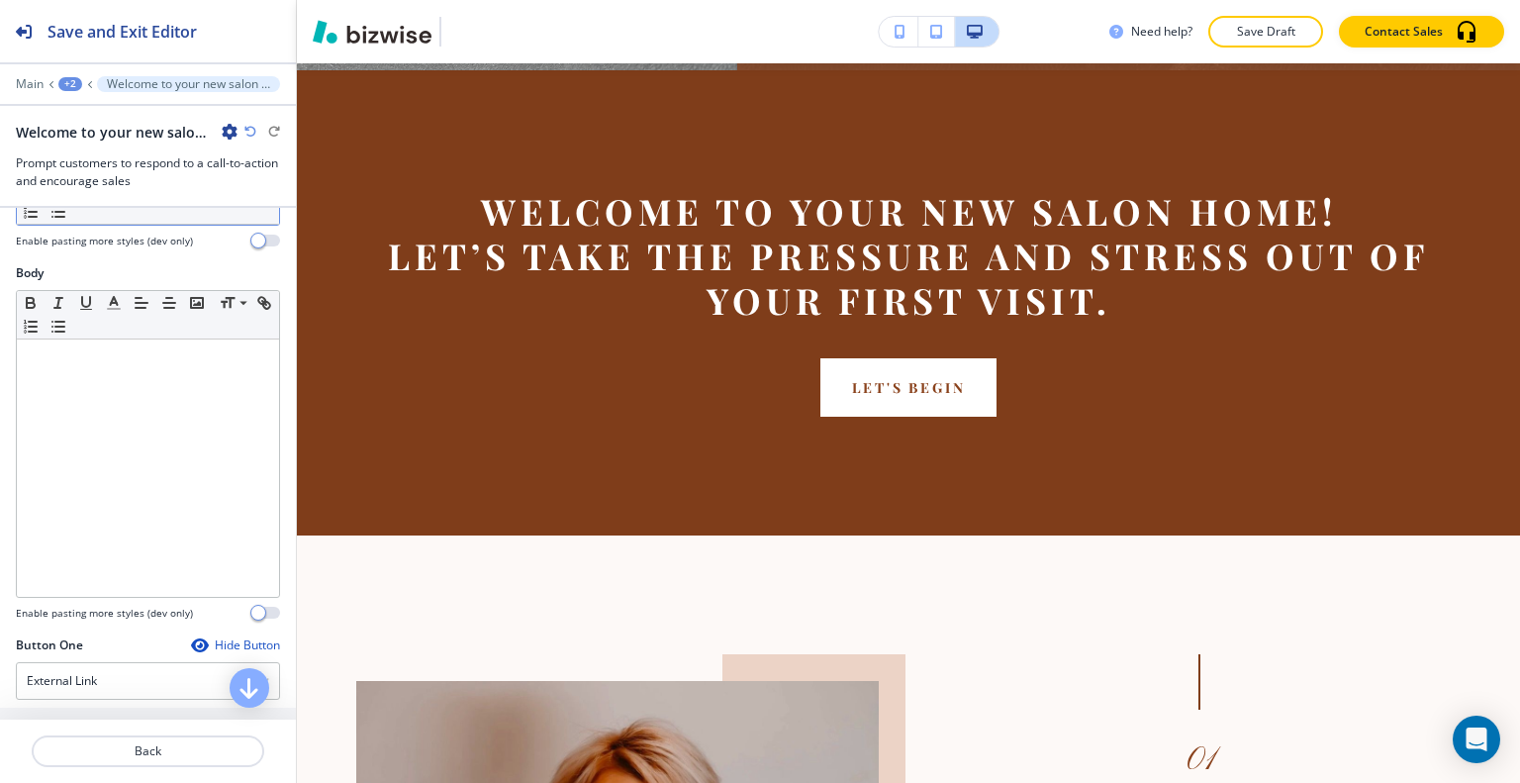
scroll to position [0, 0]
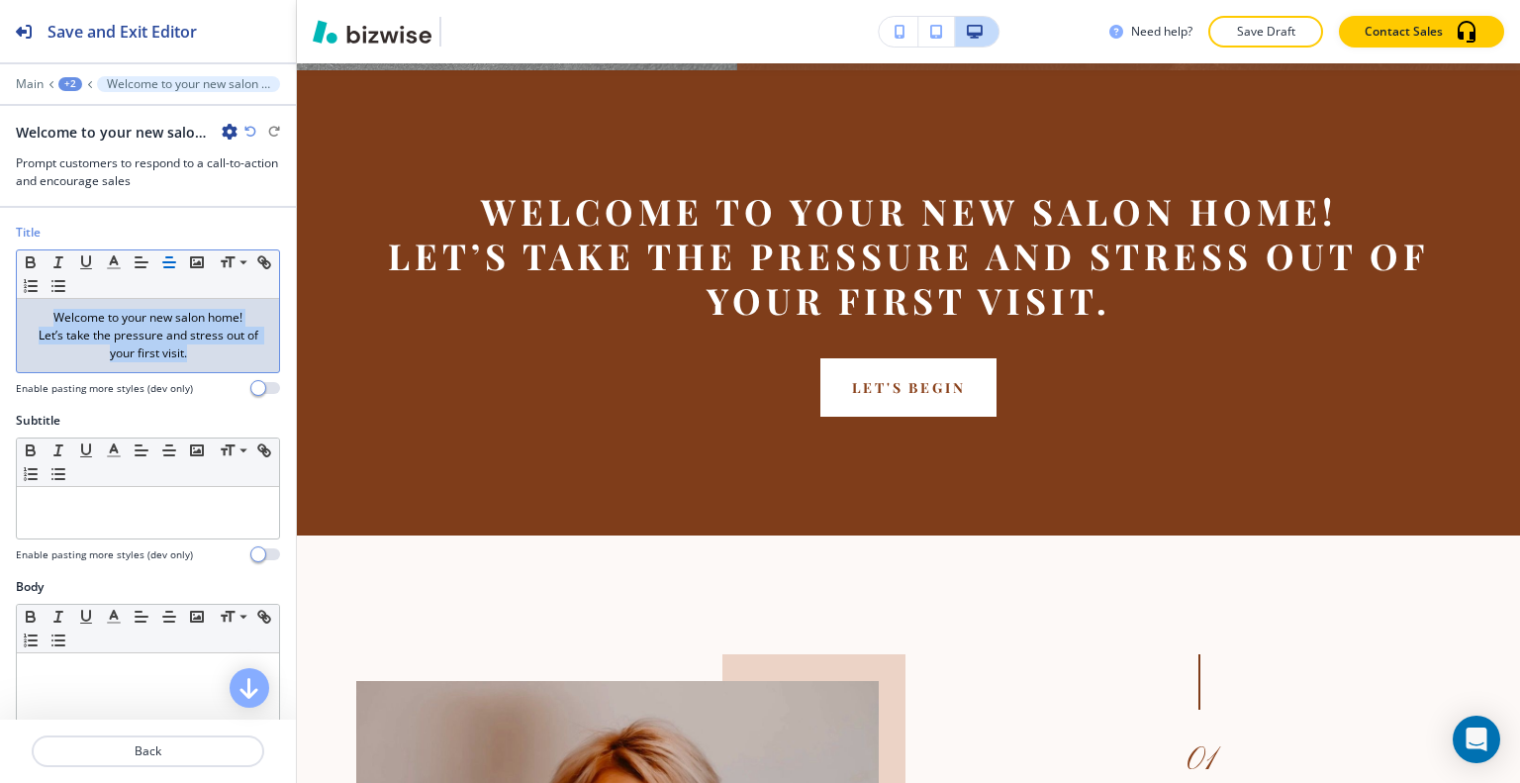
click at [203, 355] on p "﻿Let’s take the pressure and stress out of your first visit." at bounding box center [148, 345] width 242 height 36
click at [206, 358] on p "﻿Let’s take the pressure and stress out of your first visit." at bounding box center [148, 345] width 242 height 36
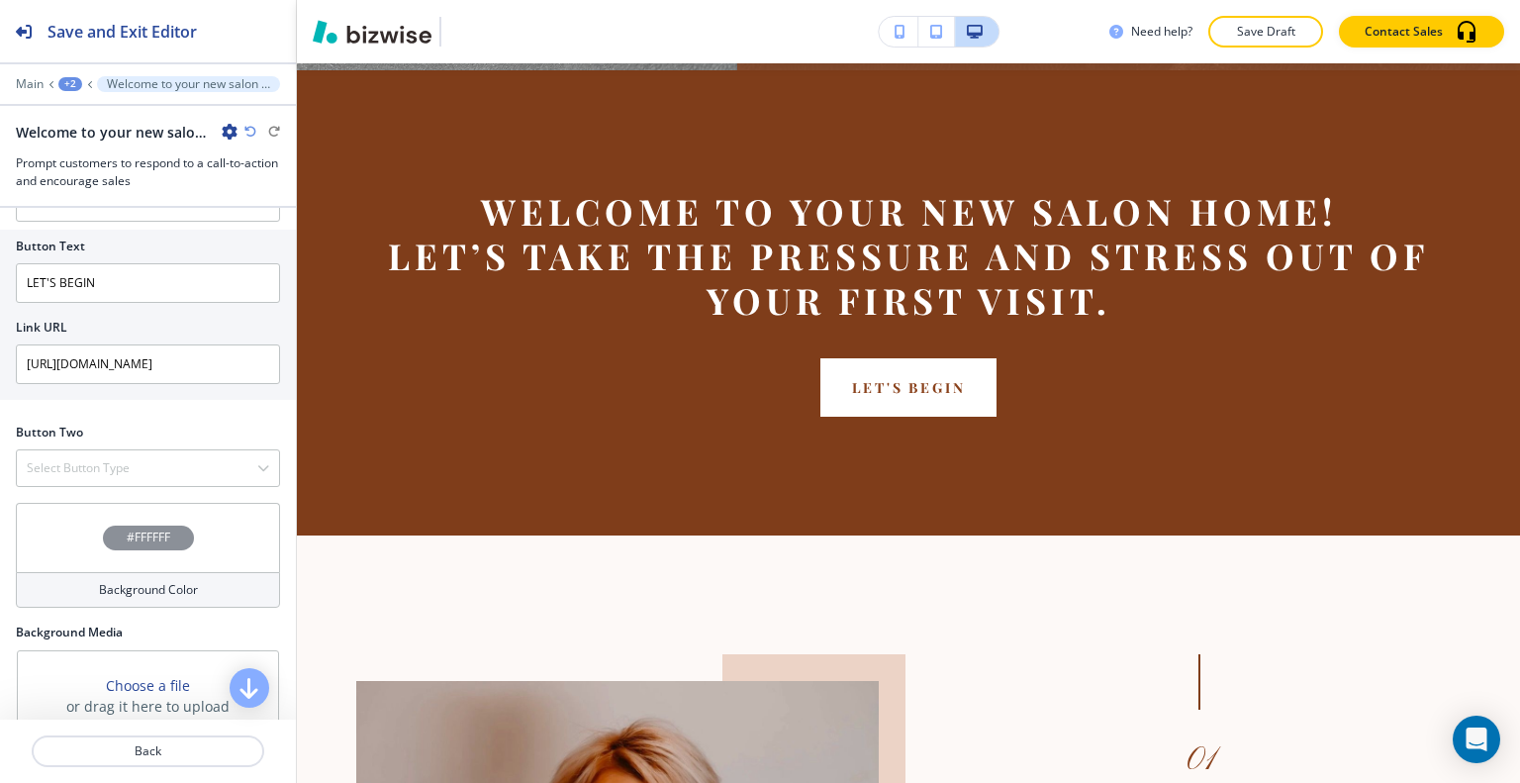
scroll to position [923, 0]
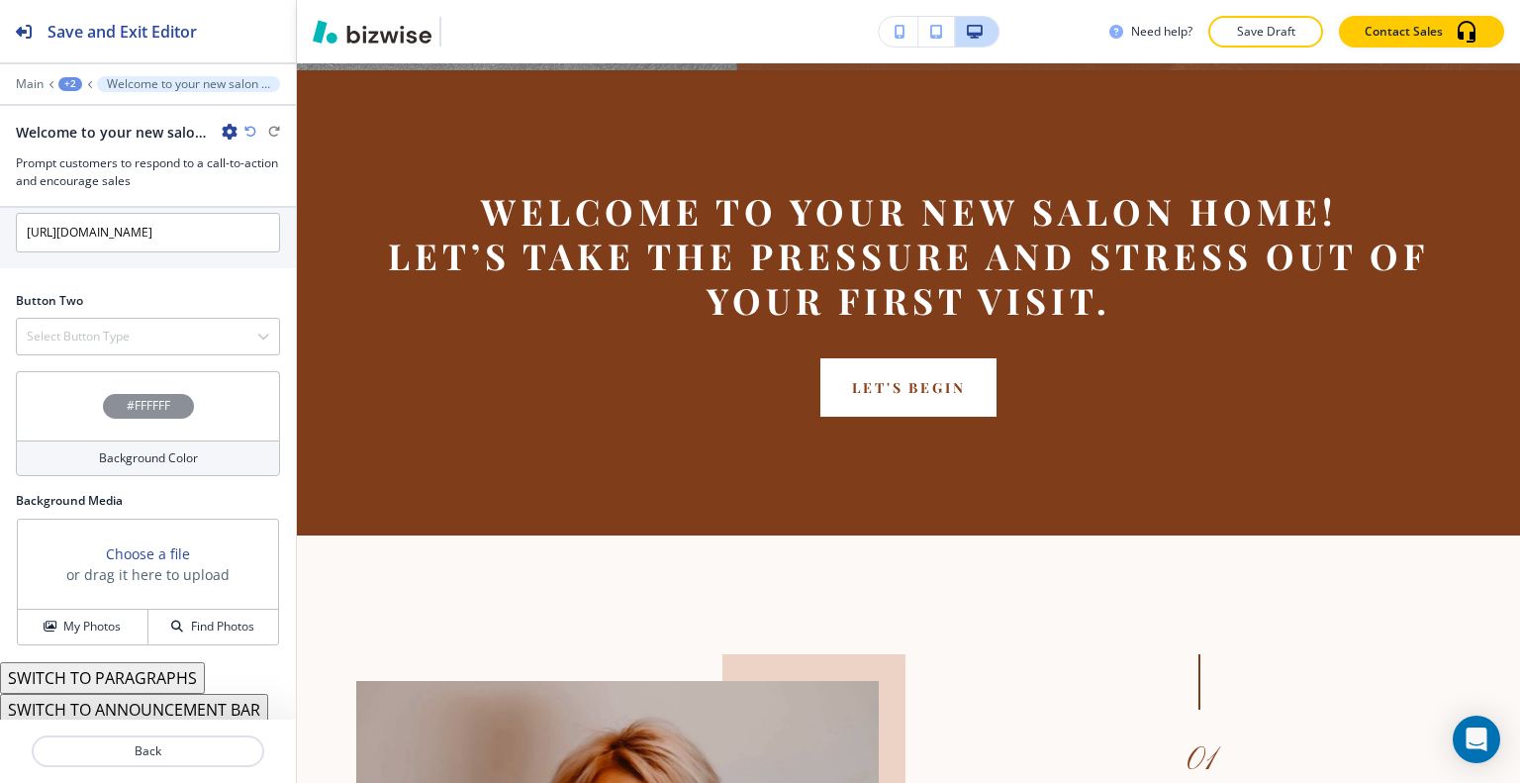
click at [117, 601] on div "Choose a file or drag it here to upload" at bounding box center [148, 565] width 260 height 90
click at [113, 618] on h4 "My Photos" at bounding box center [91, 627] width 57 height 18
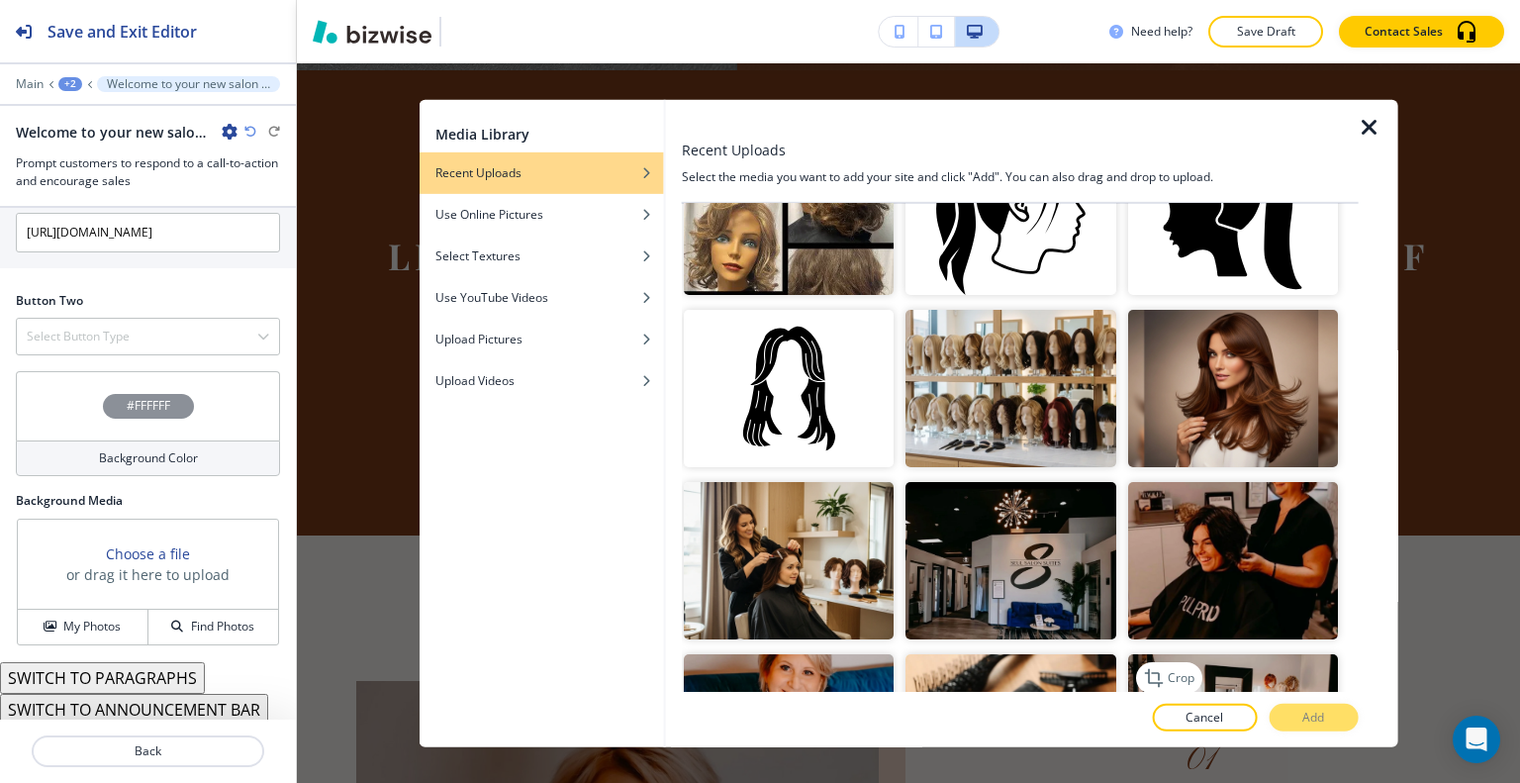
scroll to position [1385, 0]
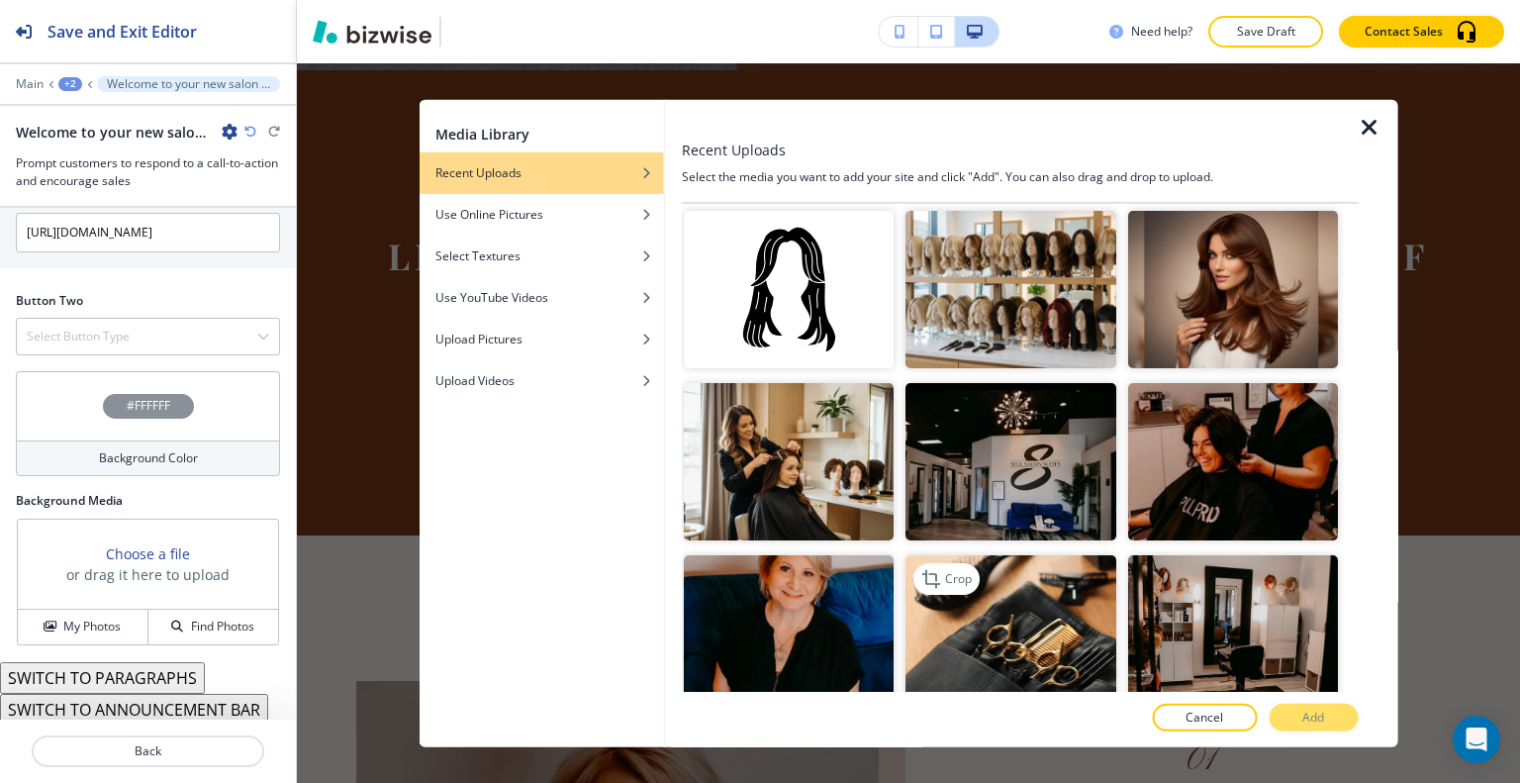
click at [1049, 579] on img "button" at bounding box center [1011, 633] width 210 height 157
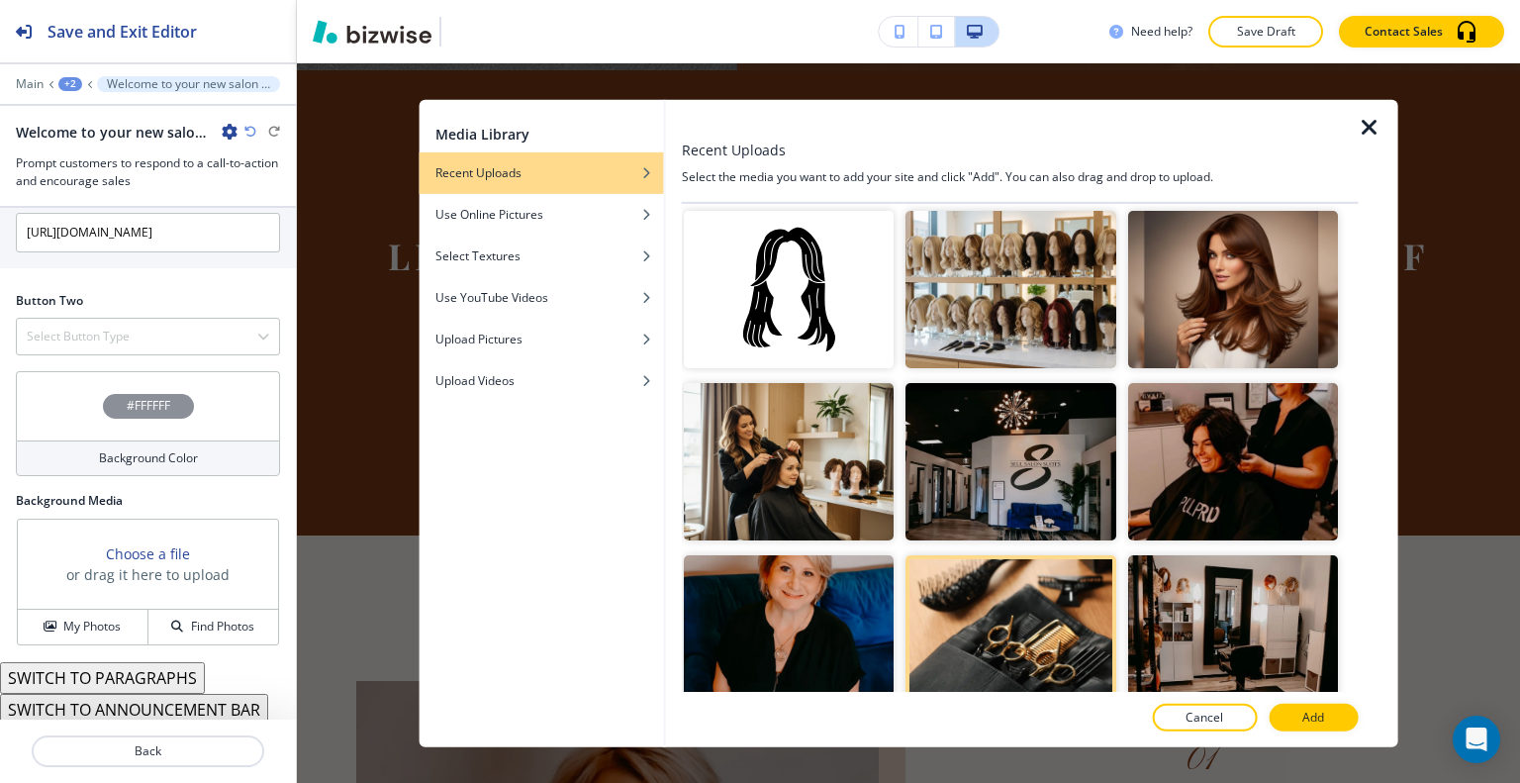
click at [1308, 714] on p "Add" at bounding box center [1313, 718] width 22 height 18
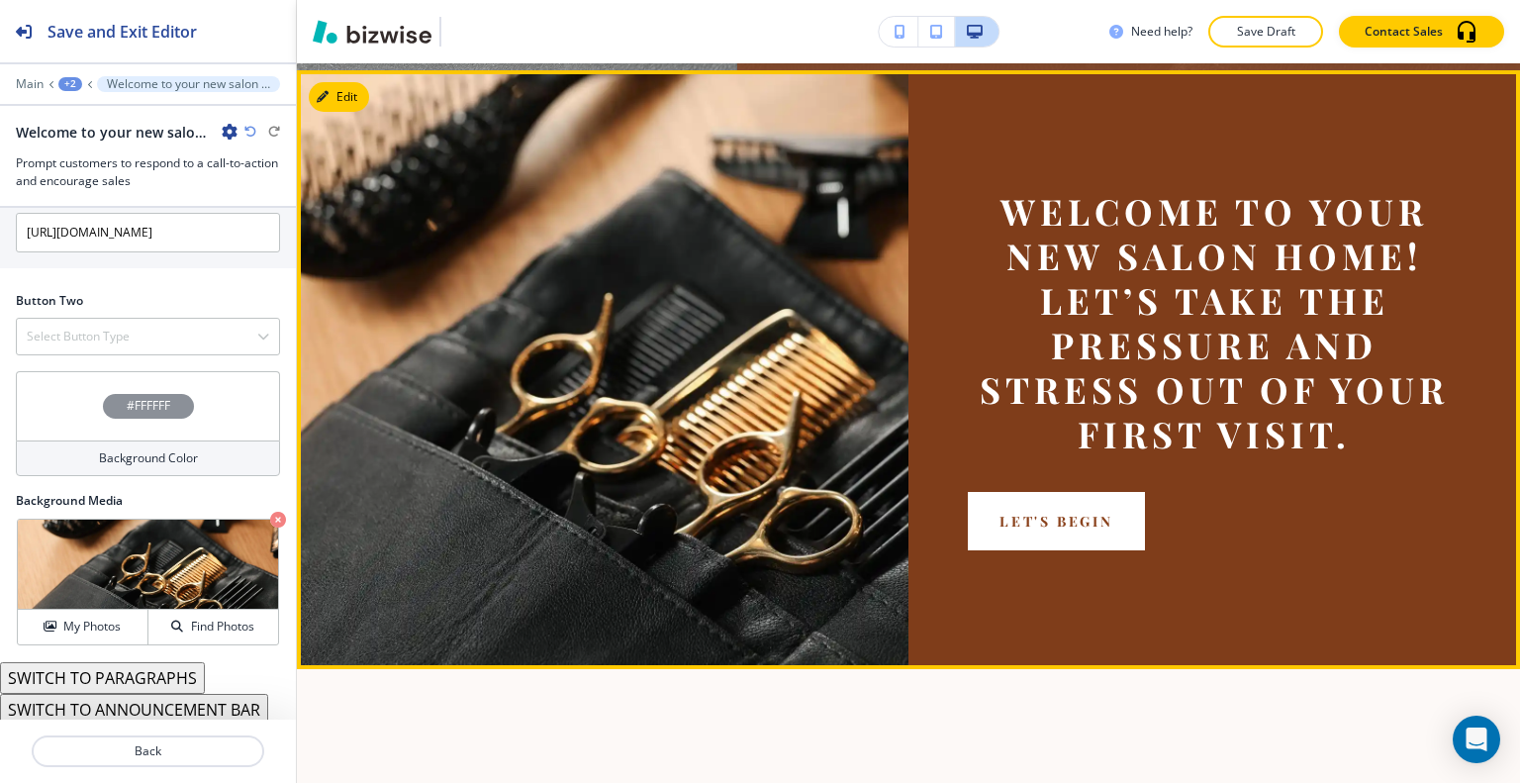
scroll to position [682, 0]
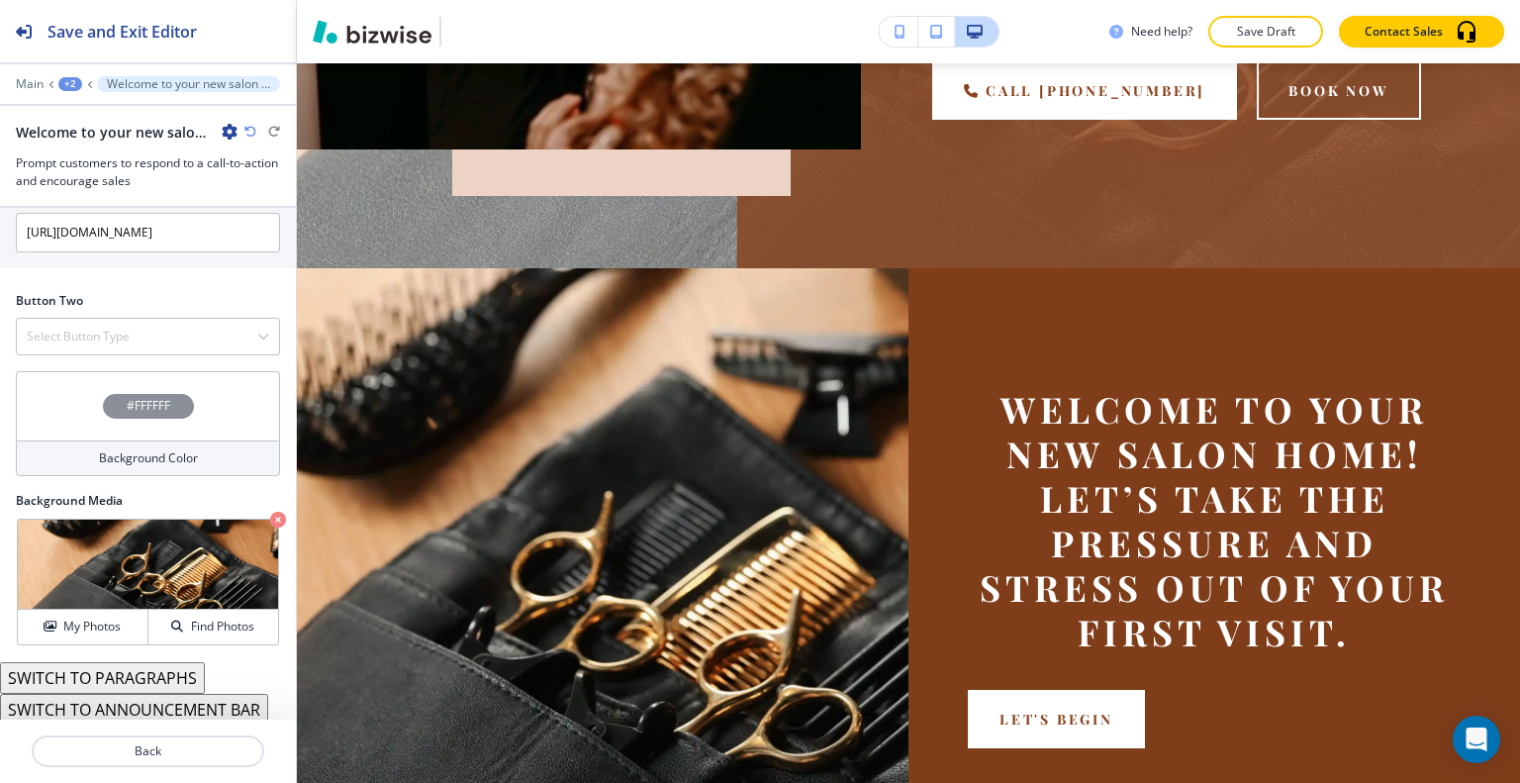
click at [259, 124] on div "Welcome to your new salon home!﻿Let’s take the pressure and stress out of your …" at bounding box center [148, 132] width 264 height 21
click at [253, 130] on icon "button" at bounding box center [250, 132] width 12 height 12
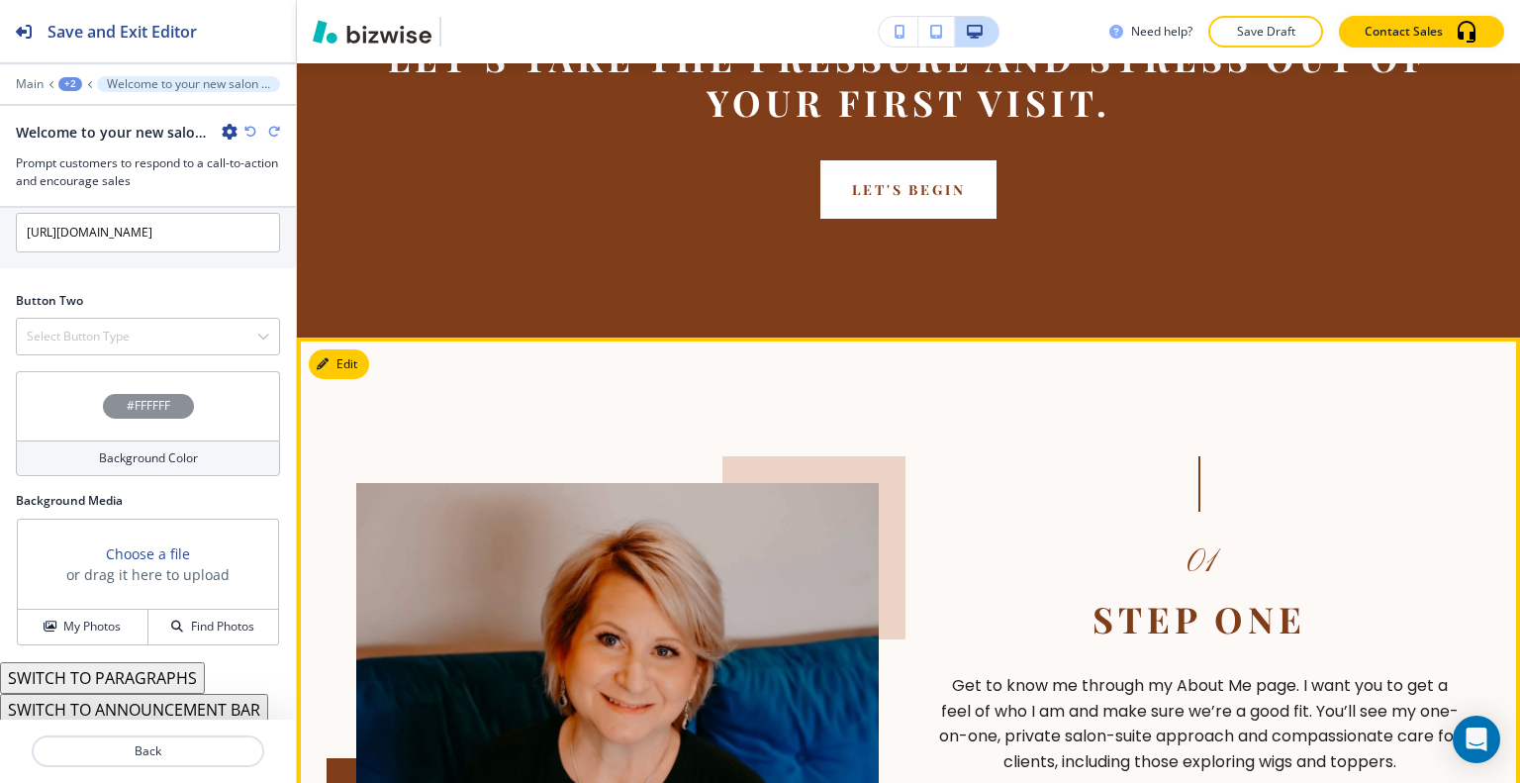
scroll to position [1474, 0]
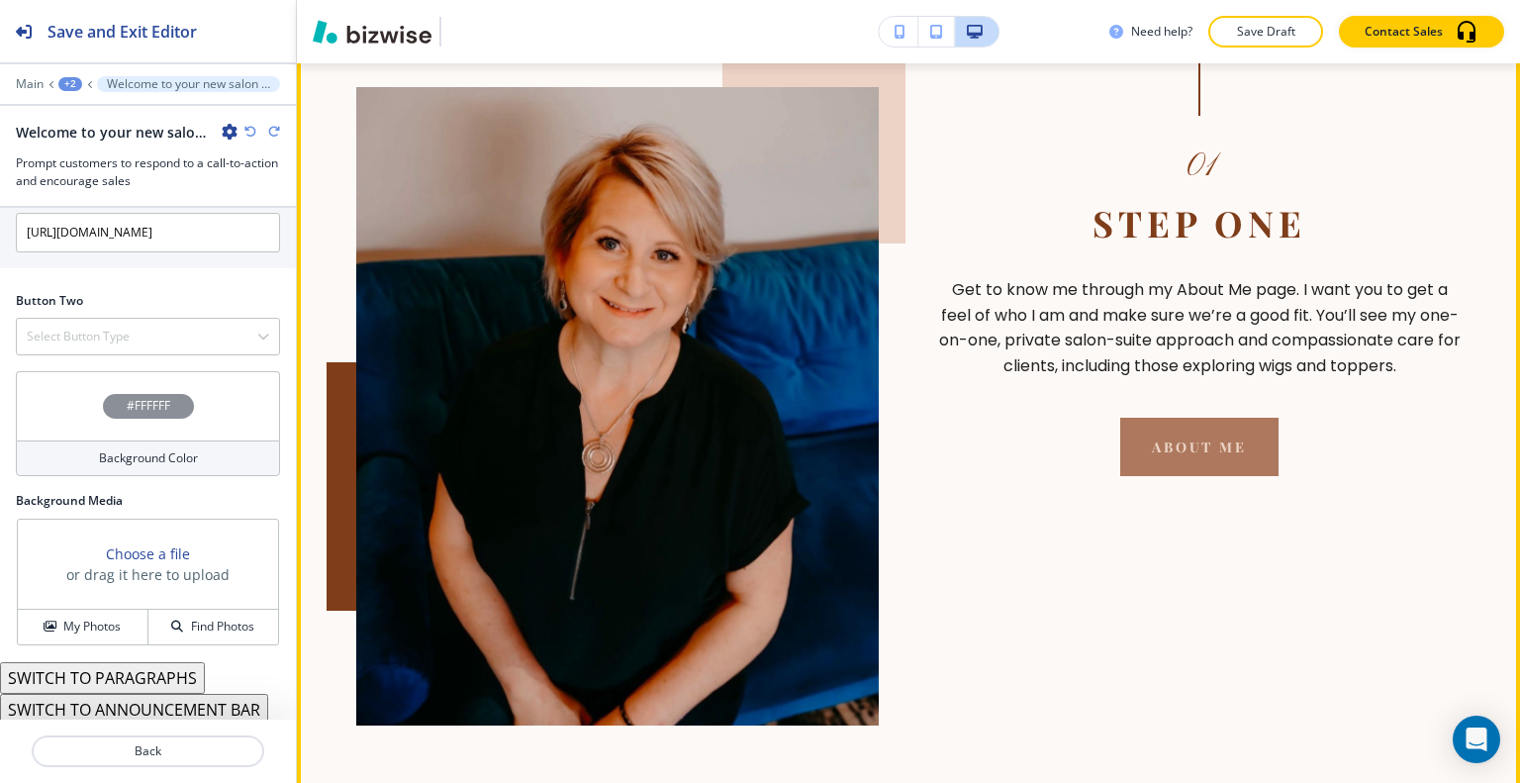
click at [1152, 438] on button "About Me" at bounding box center [1198, 447] width 157 height 58
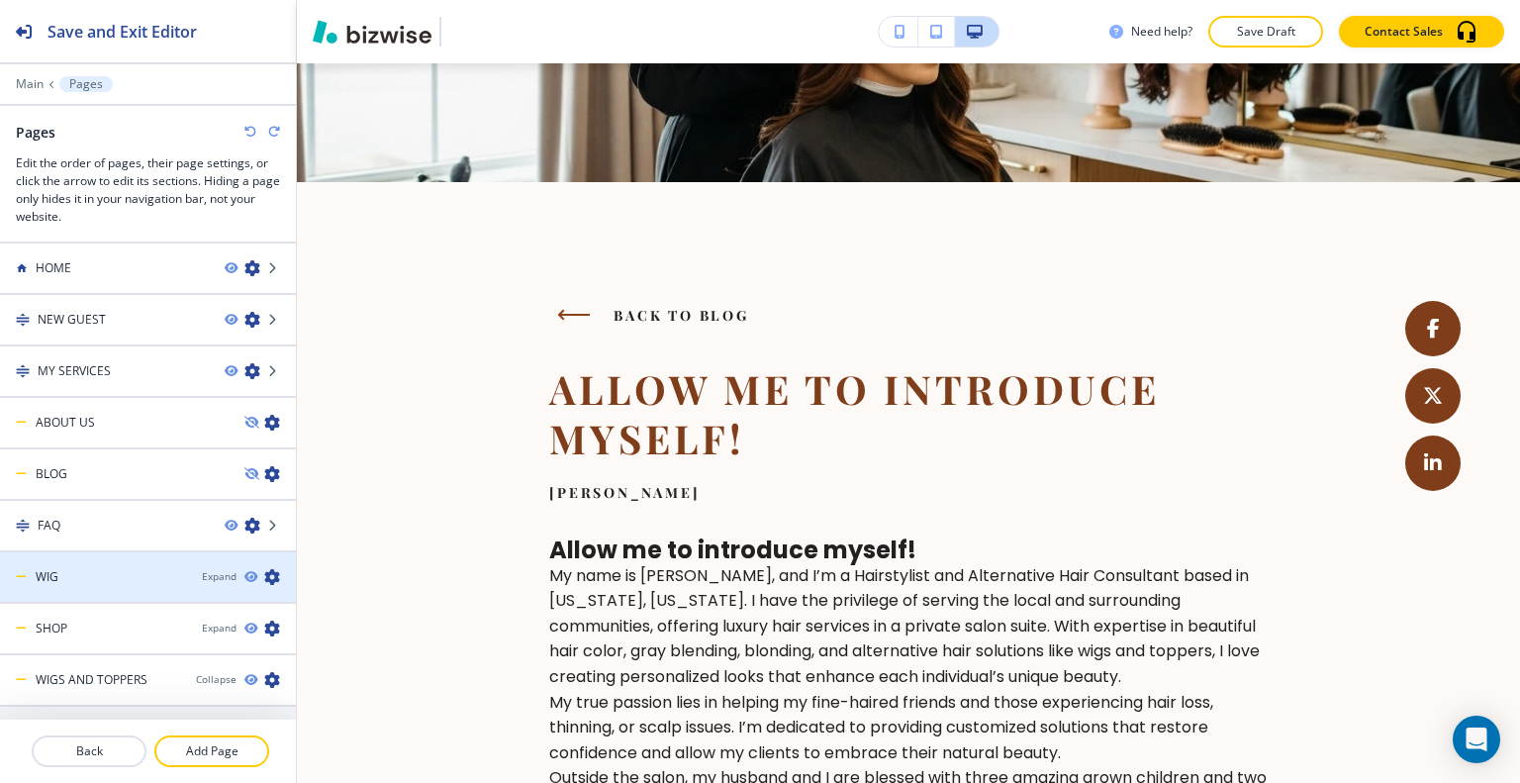
scroll to position [83, 0]
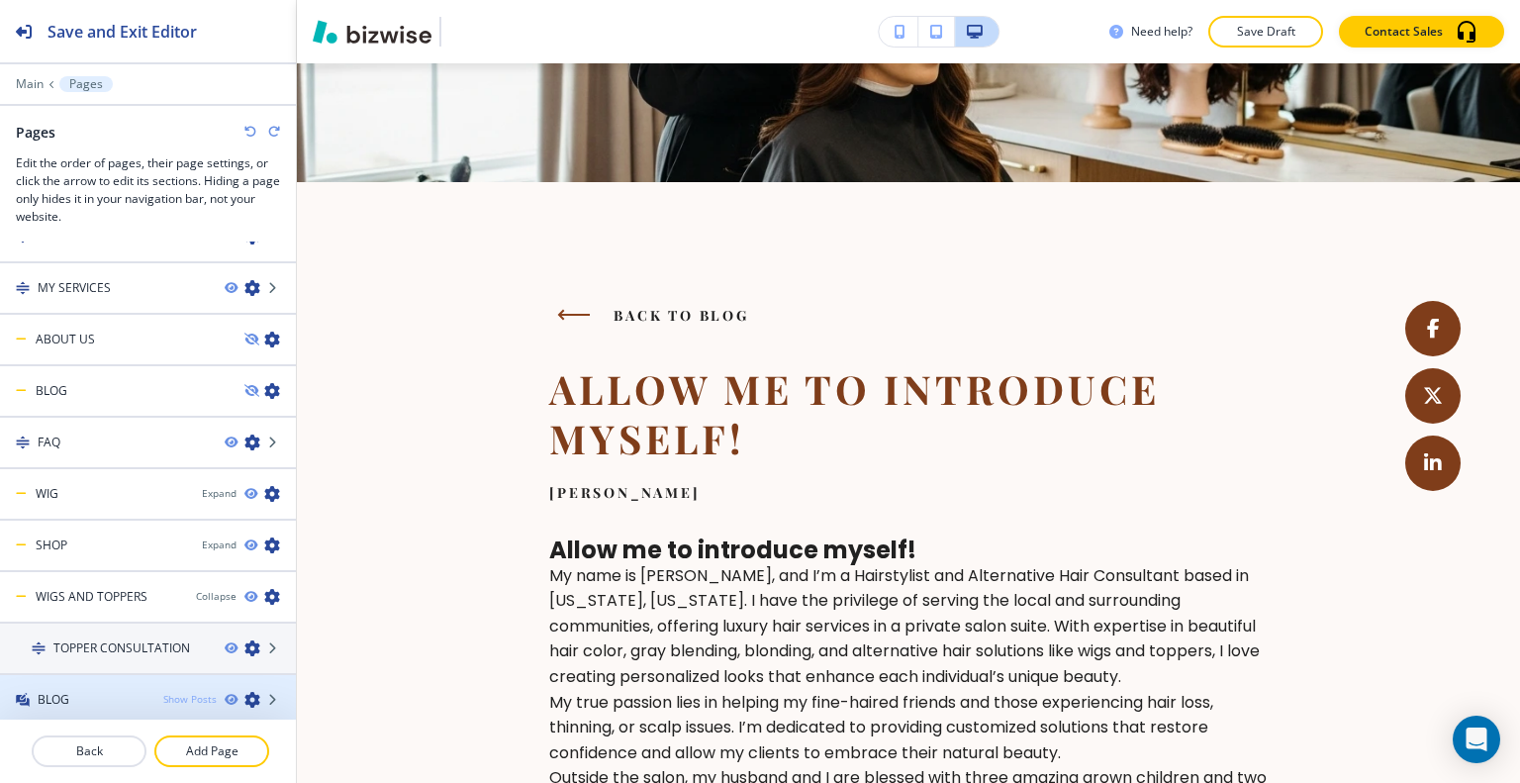
click at [186, 692] on div "Show Posts" at bounding box center [189, 699] width 53 height 15
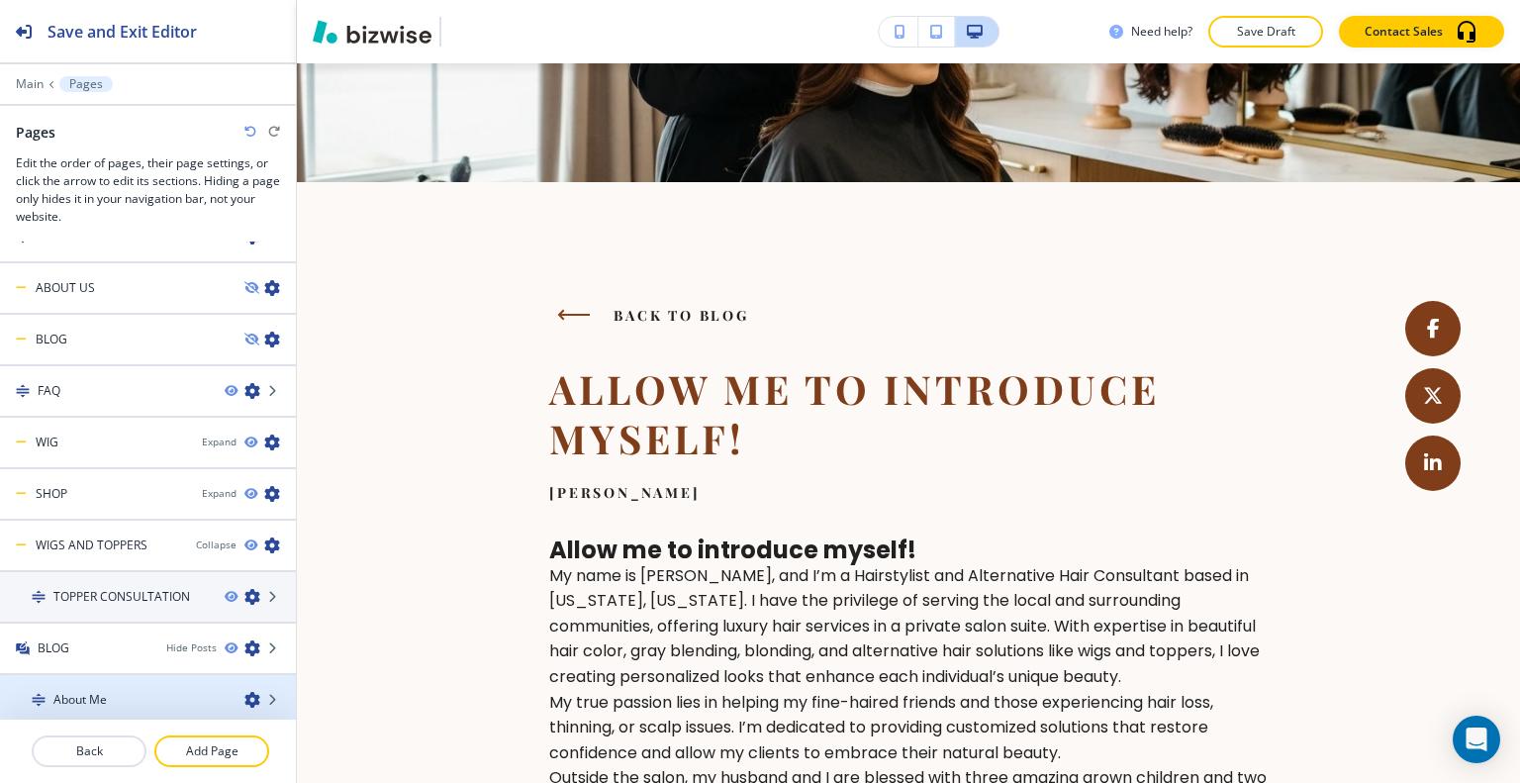
click at [244, 694] on icon "button" at bounding box center [252, 700] width 16 height 16
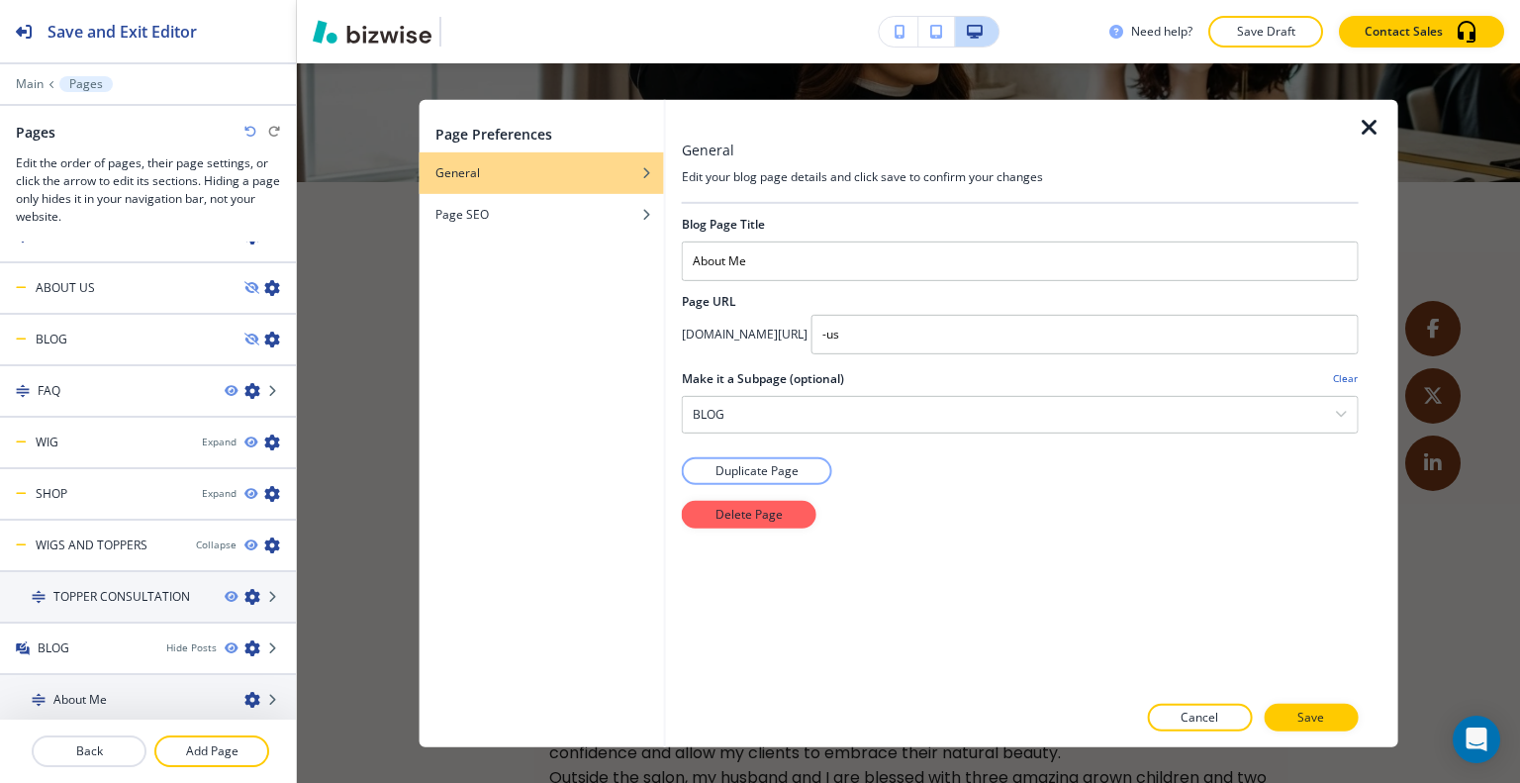
drag, startPoint x: 1366, startPoint y: 127, endPoint x: 1342, endPoint y: 143, distance: 29.1
click at [1367, 127] on icon "button" at bounding box center [1370, 127] width 24 height 24
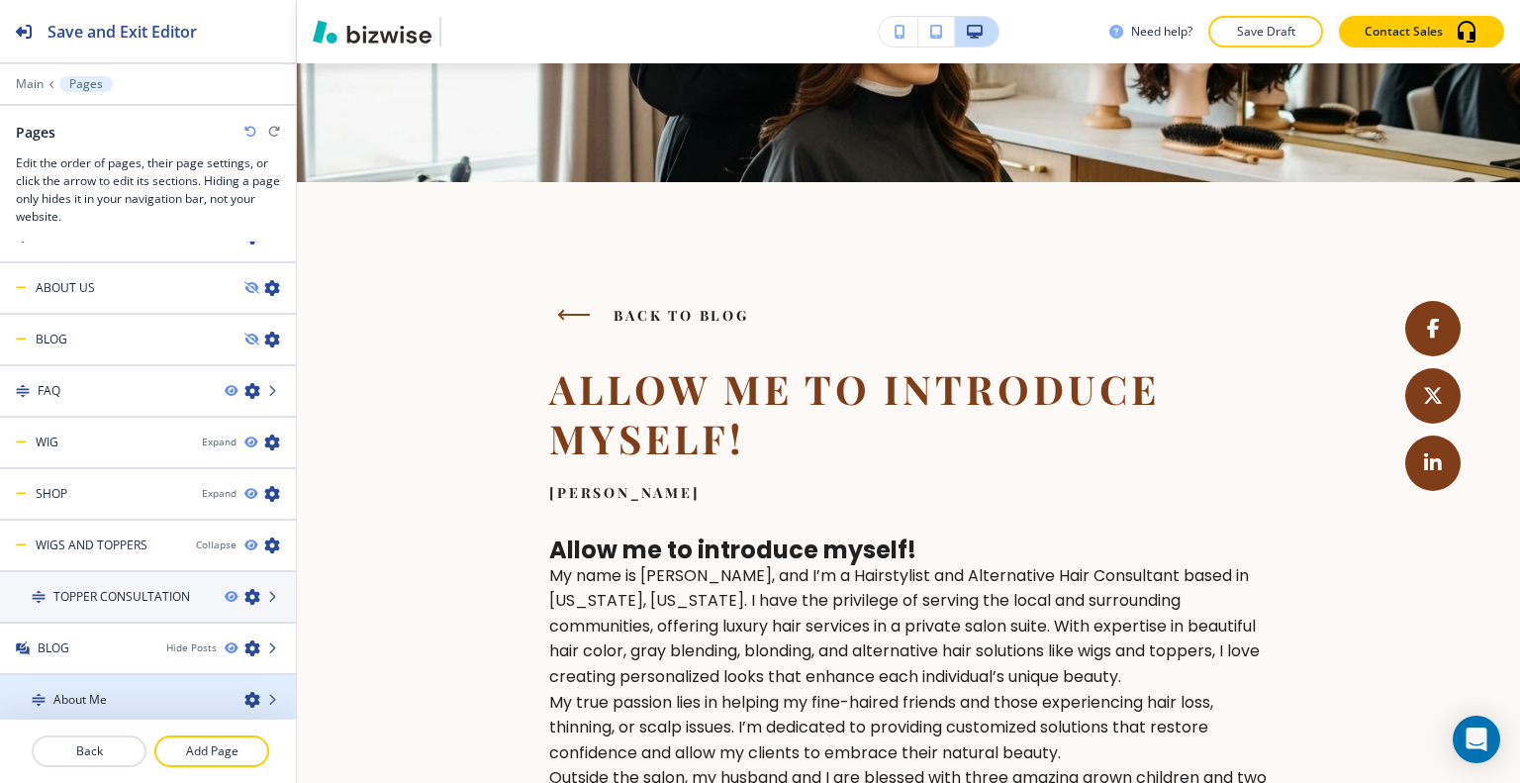
click at [162, 681] on div at bounding box center [148, 683] width 296 height 16
click at [132, 691] on div "About Me" at bounding box center [114, 700] width 229 height 18
click at [244, 692] on icon "button" at bounding box center [252, 700] width 16 height 16
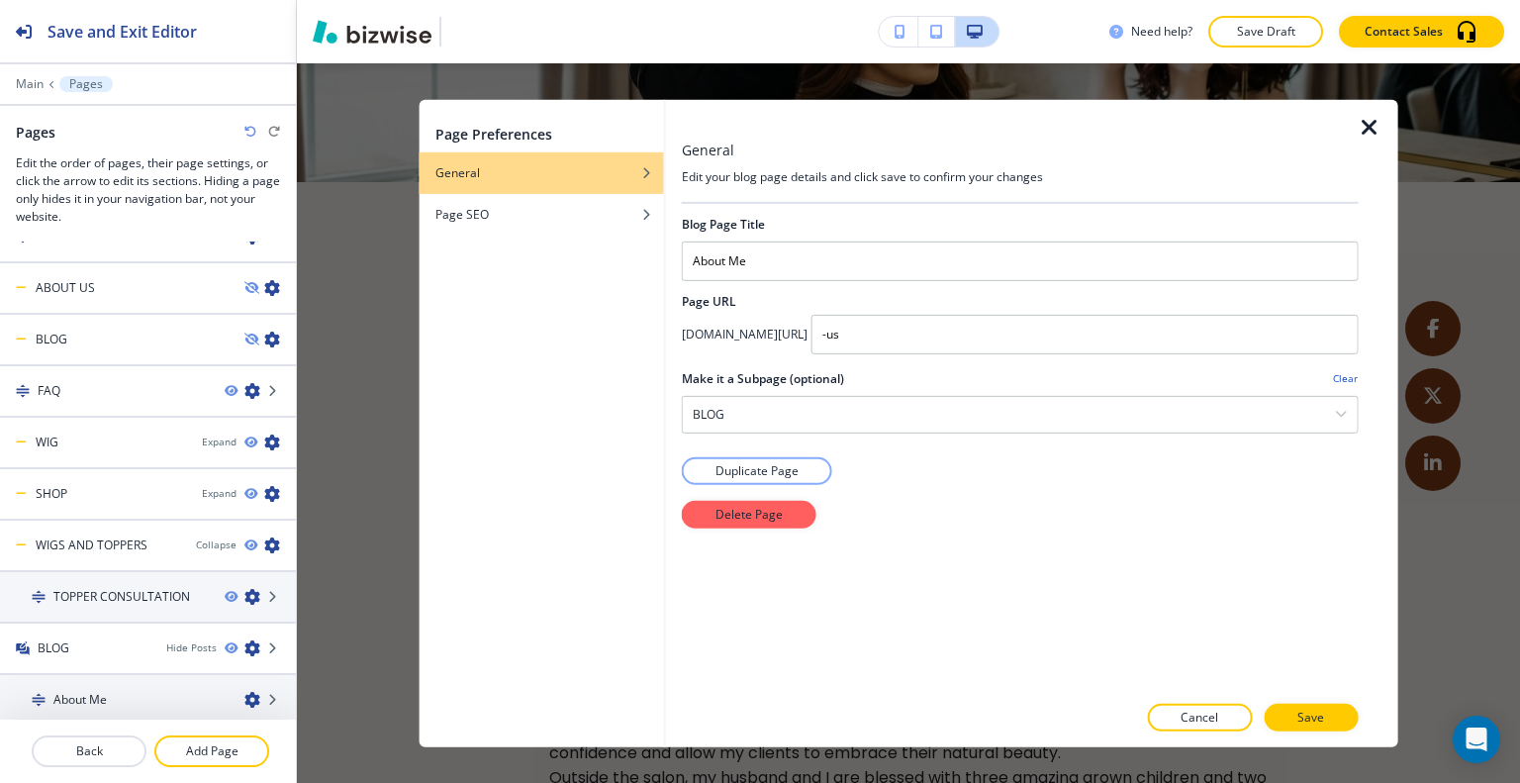
drag, startPoint x: 1369, startPoint y: 141, endPoint x: 1354, endPoint y: 152, distance: 19.0
click at [1369, 142] on div at bounding box center [1378, 422] width 40 height 647
click at [1372, 124] on icon "button" at bounding box center [1370, 127] width 24 height 24
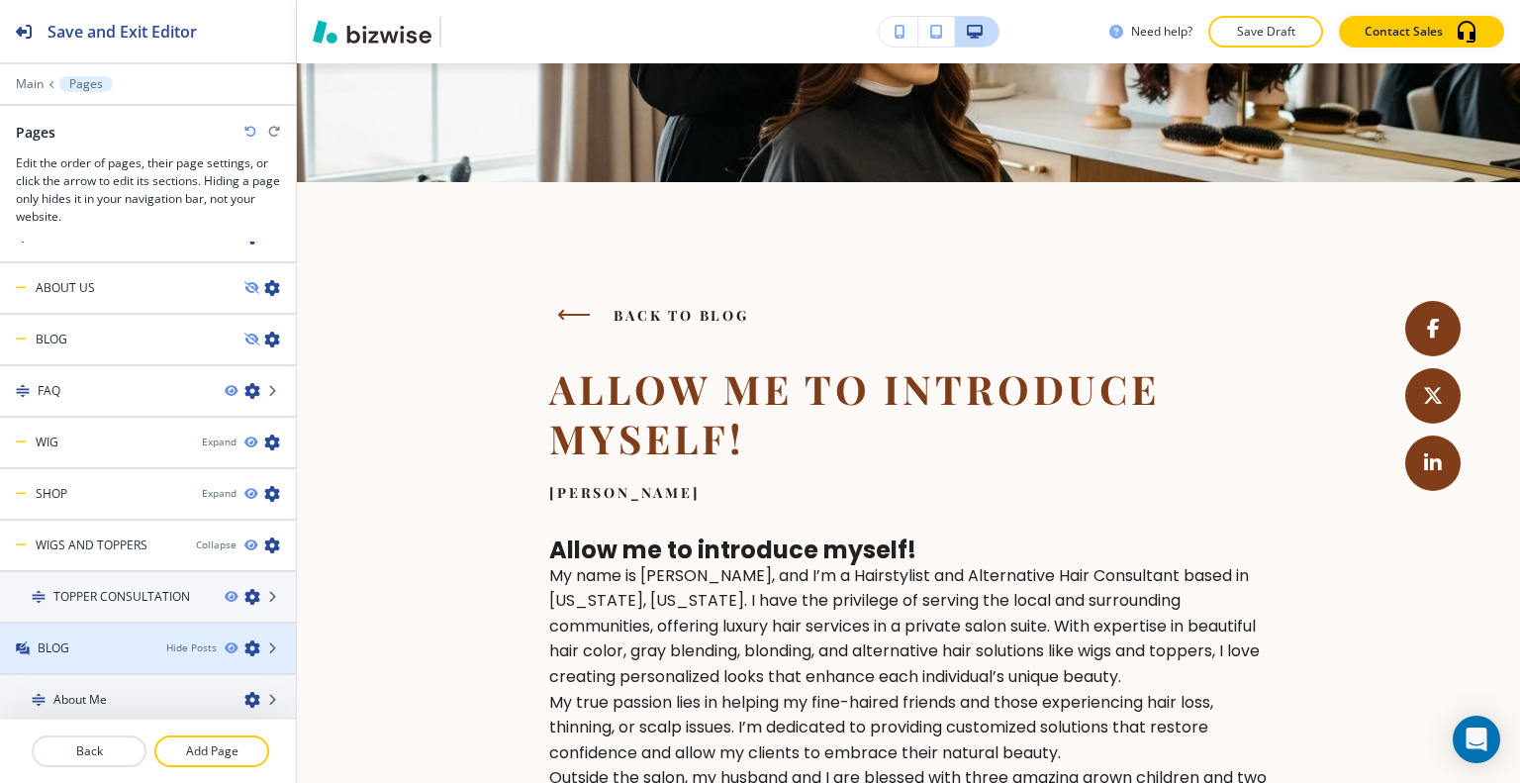
click at [142, 659] on div at bounding box center [148, 665] width 296 height 16
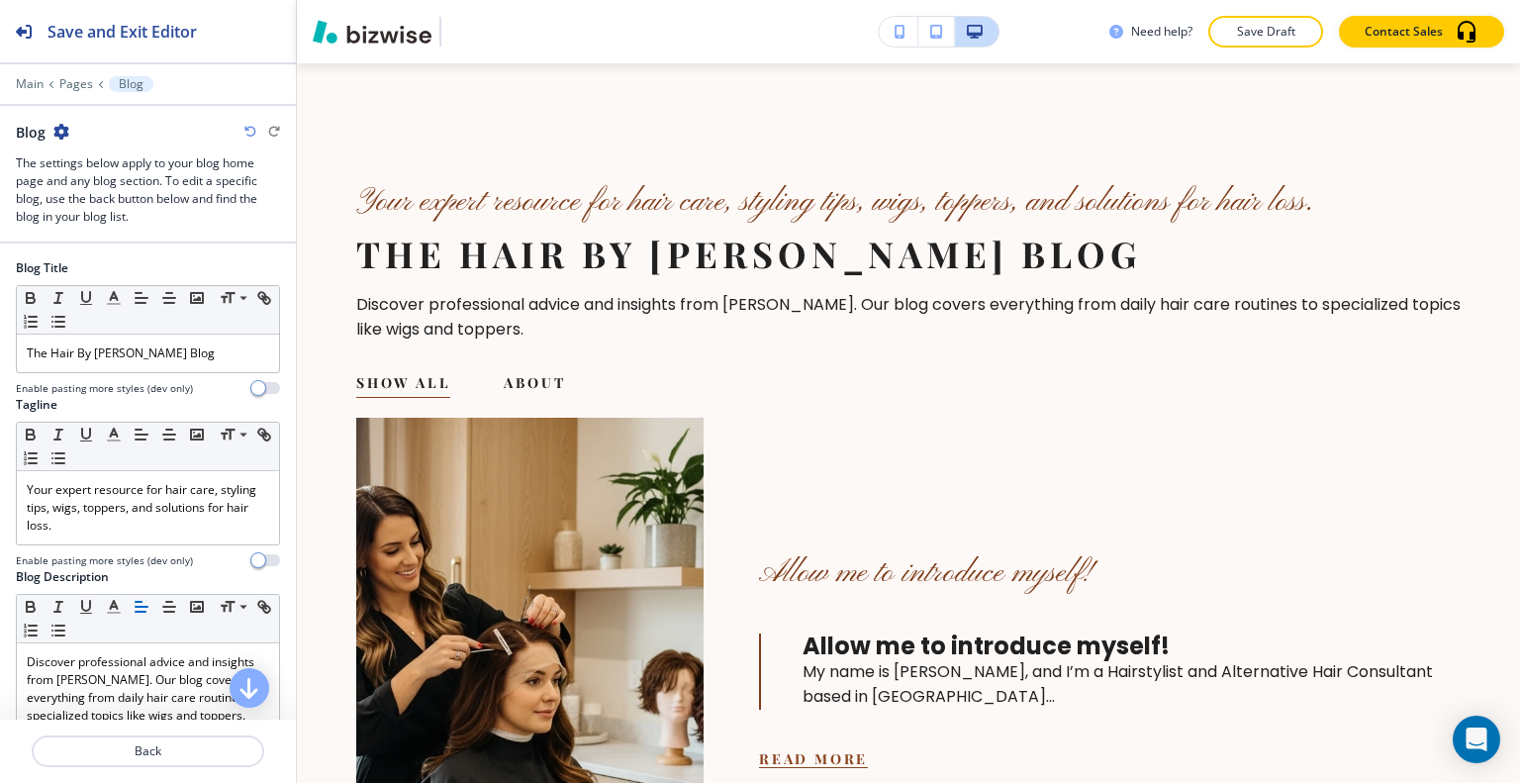
scroll to position [519, 0]
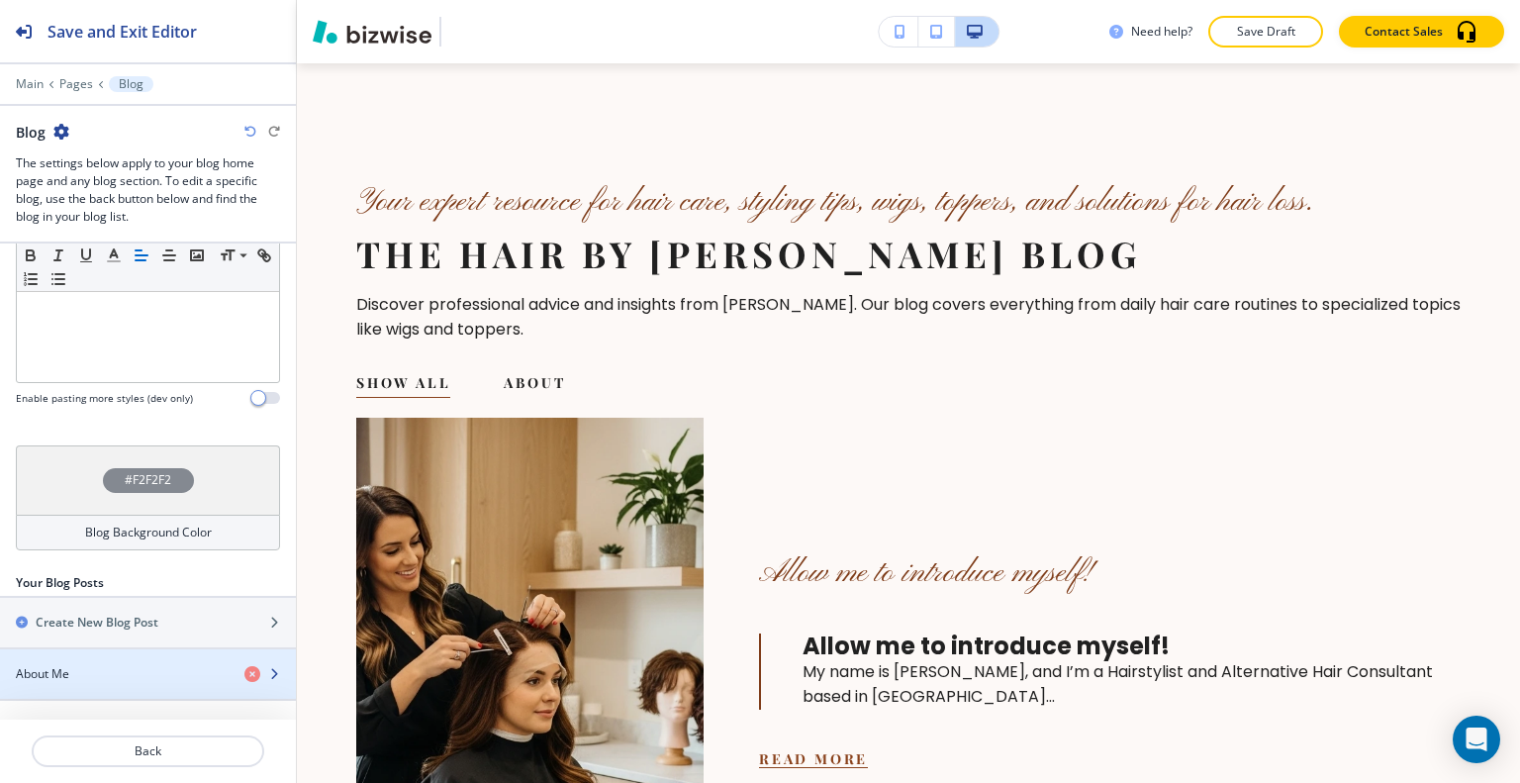
click at [79, 657] on div "button" at bounding box center [148, 657] width 296 height 16
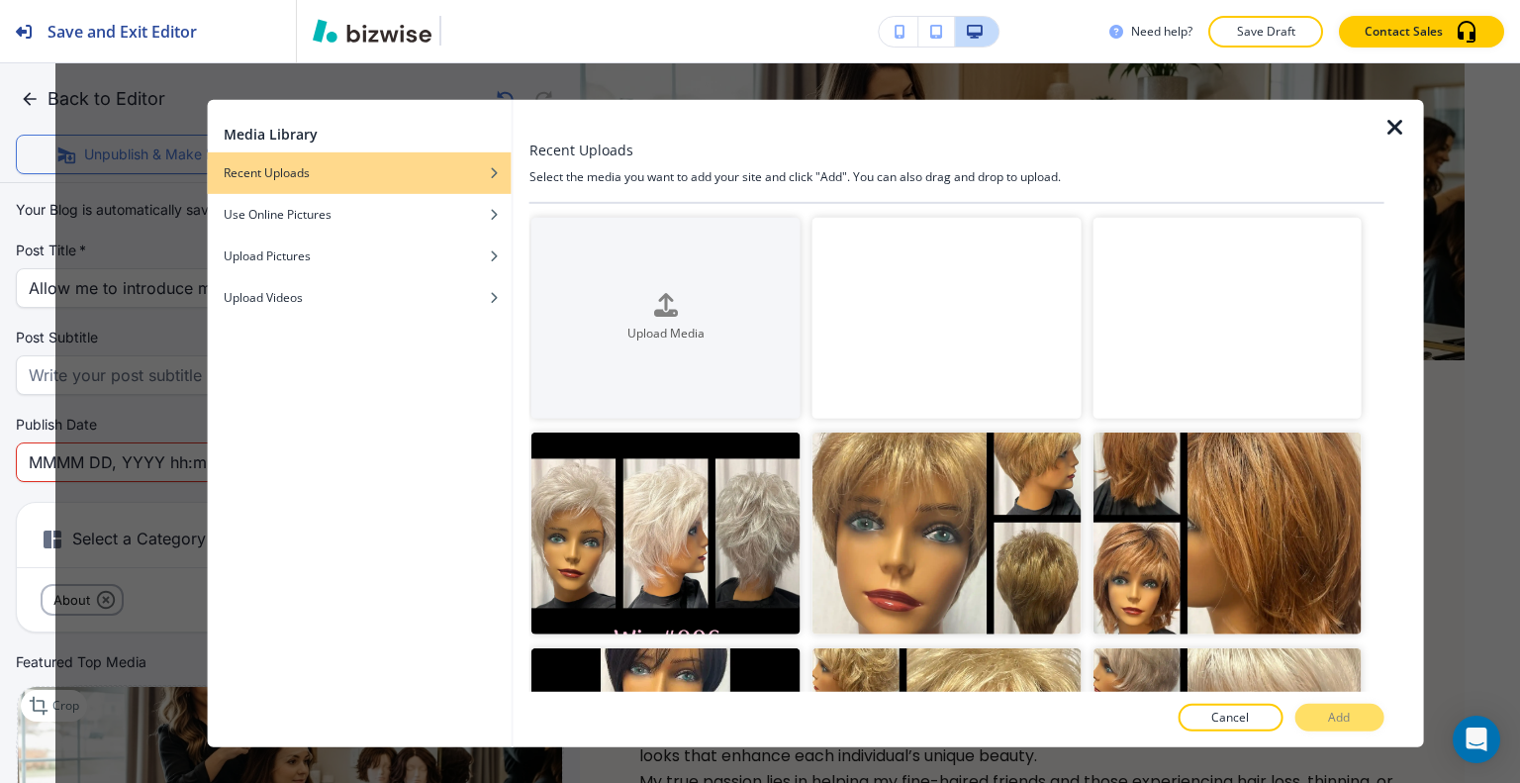
click at [1390, 130] on icon "button" at bounding box center [1395, 127] width 24 height 24
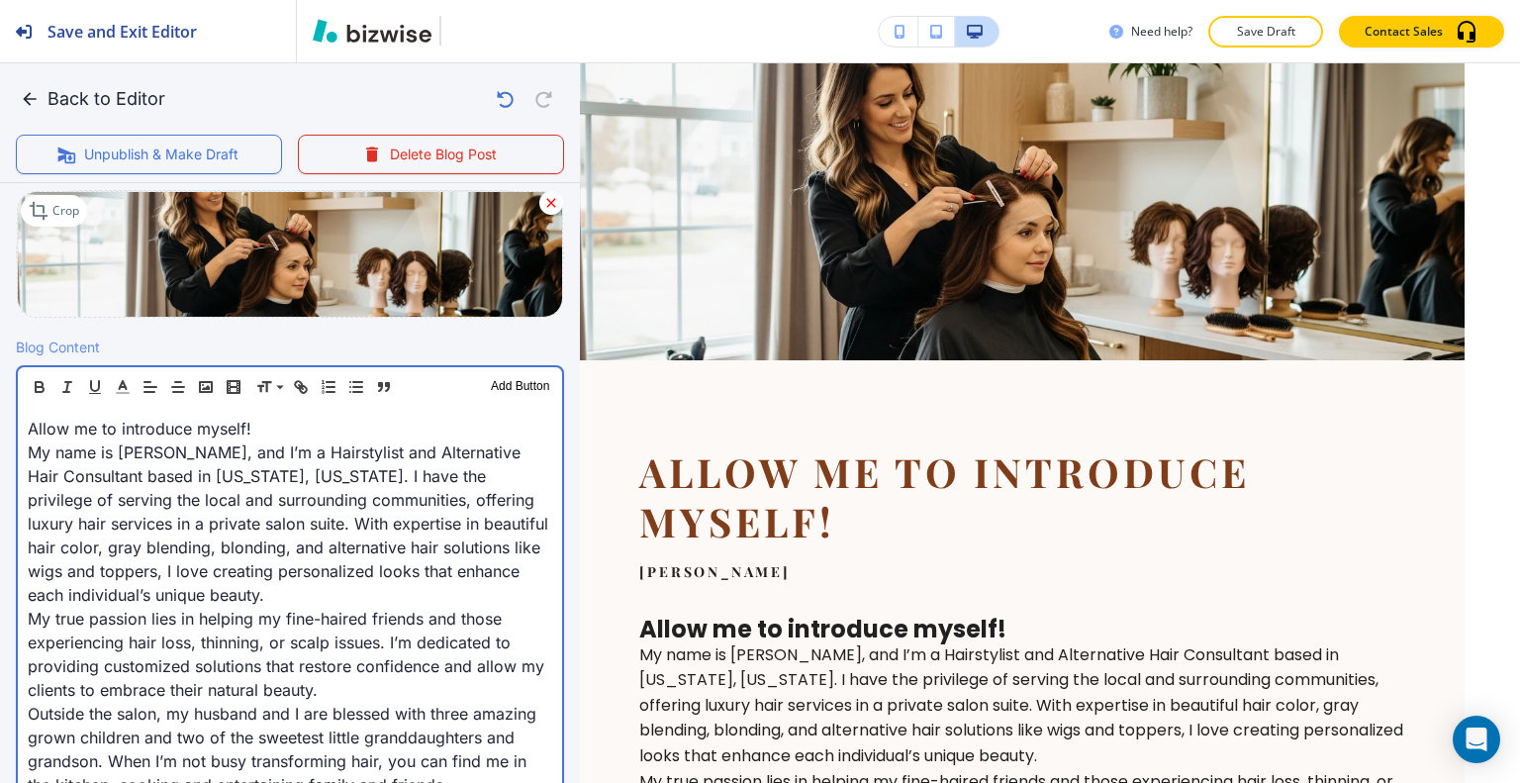
scroll to position [495, 0]
click at [138, 459] on p "My name is Tammy Grim, and I’m a Hairstylist and Alternative Hair Consultant ba…" at bounding box center [290, 523] width 524 height 166
click at [218, 466] on p "My name is Tammy Grim, and I’m a Hairstylist and Alternative Hair Consultant ba…" at bounding box center [290, 523] width 524 height 166
drag, startPoint x: 268, startPoint y: 421, endPoint x: 0, endPoint y: 420, distance: 268.2
click at [0, 420] on div "Blog Content Header 1 Header 2 Header 3 Body Text Add Button Allow me to introd…" at bounding box center [290, 674] width 580 height 677
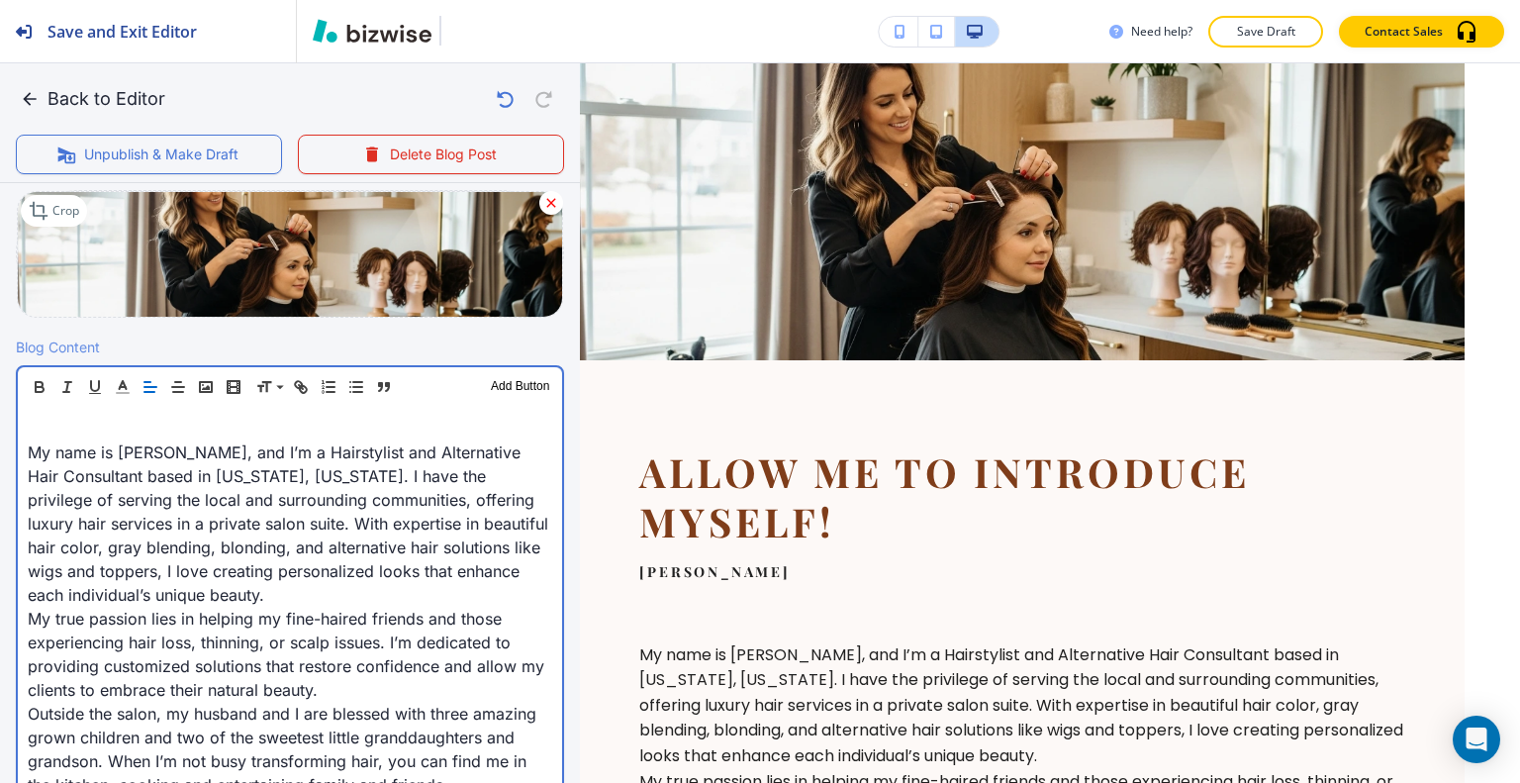
click at [28, 454] on p "My name is Tammy Grim, and I’m a Hairstylist and Alternative Hair Consultant ba…" at bounding box center [290, 523] width 524 height 166
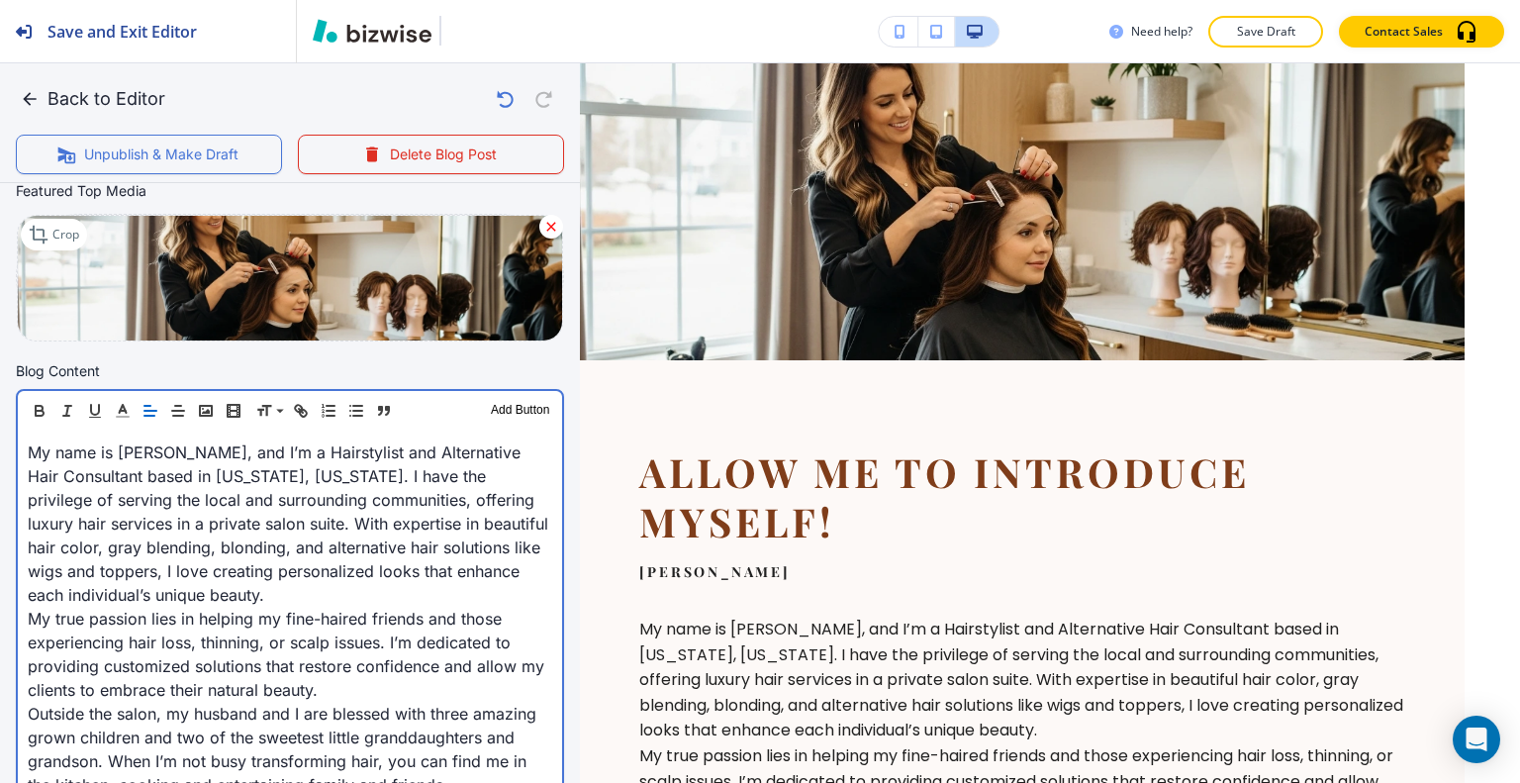
scroll to position [471, 0]
click at [51, 580] on p "My name is Tammy Grim, and I’m a Hairstylist and Alternative Hair Consultant ba…" at bounding box center [290, 523] width 524 height 166
click at [165, 573] on p "My name is Tammy Grim, and I’m a Hairstylist and Alternative Hair Consultant ba…" at bounding box center [290, 523] width 524 height 166
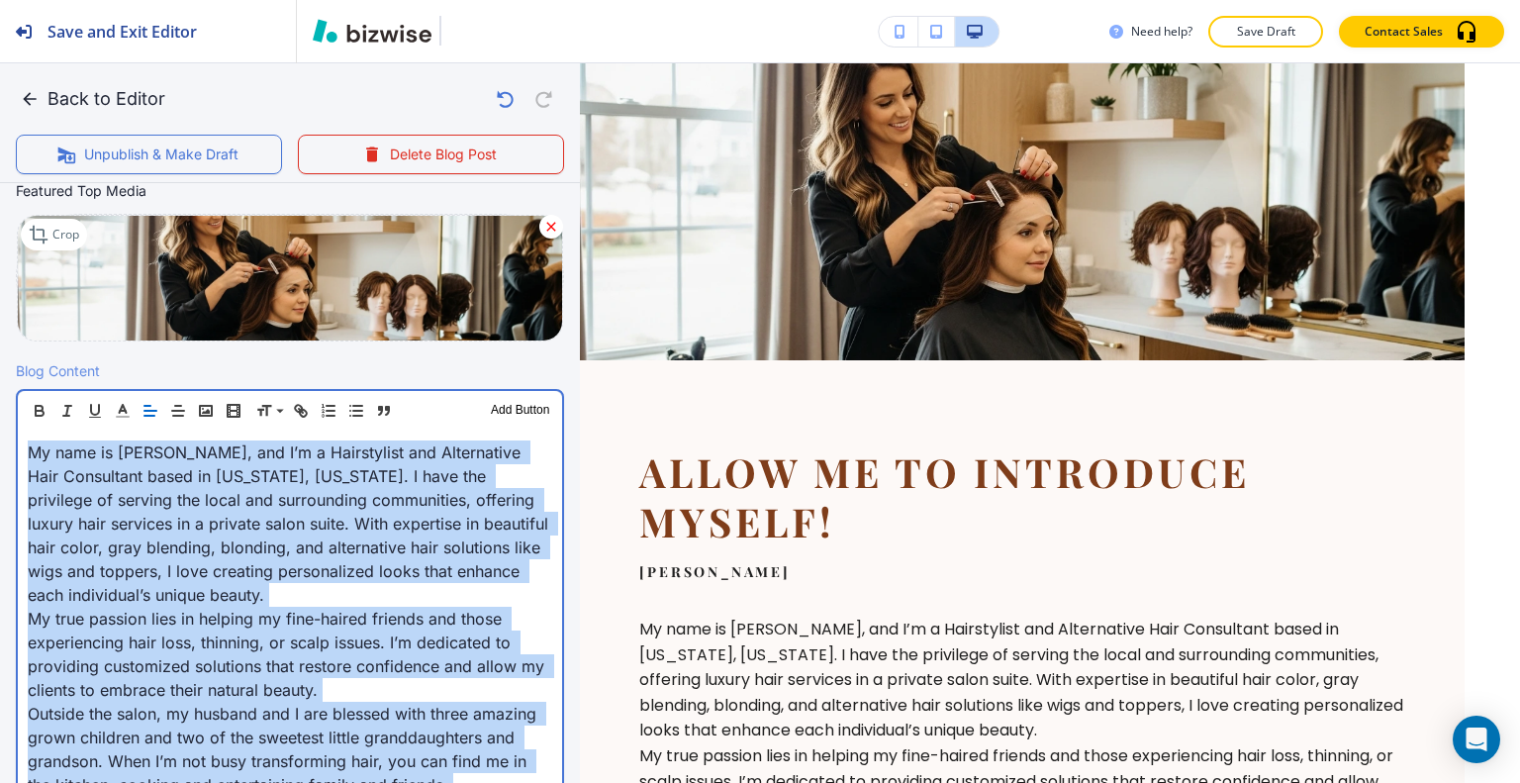
drag, startPoint x: 334, startPoint y: 556, endPoint x: 0, endPoint y: 425, distance: 359.5
click at [0, 425] on div "Blog Content Header 1 Header 2 Header 3 Body Text Add Button My name is Tammy G…" at bounding box center [290, 686] width 580 height 653
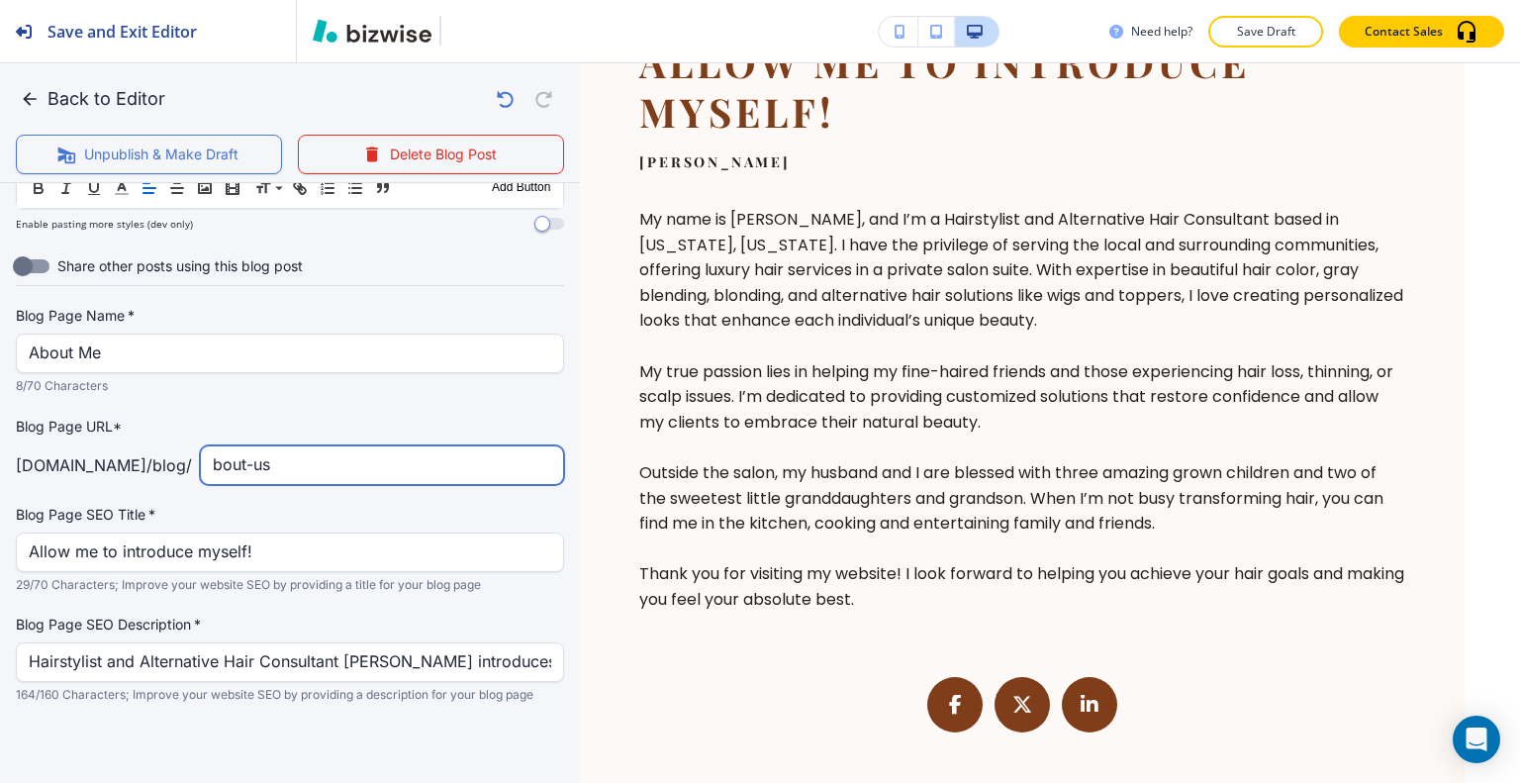
scroll to position [1186, 0]
click at [213, 466] on input "bout-us" at bounding box center [382, 467] width 338 height 38
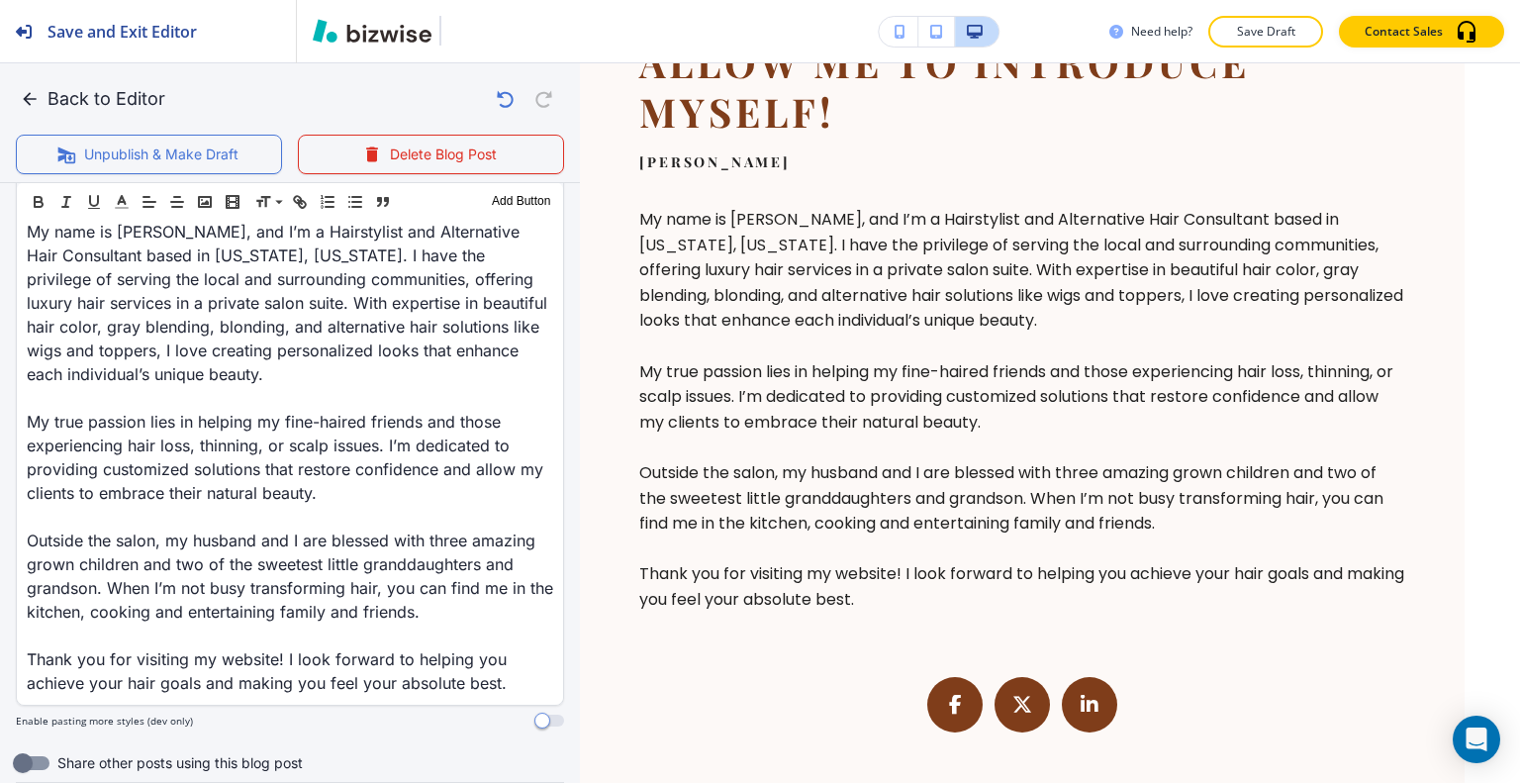
scroll to position [295, 0]
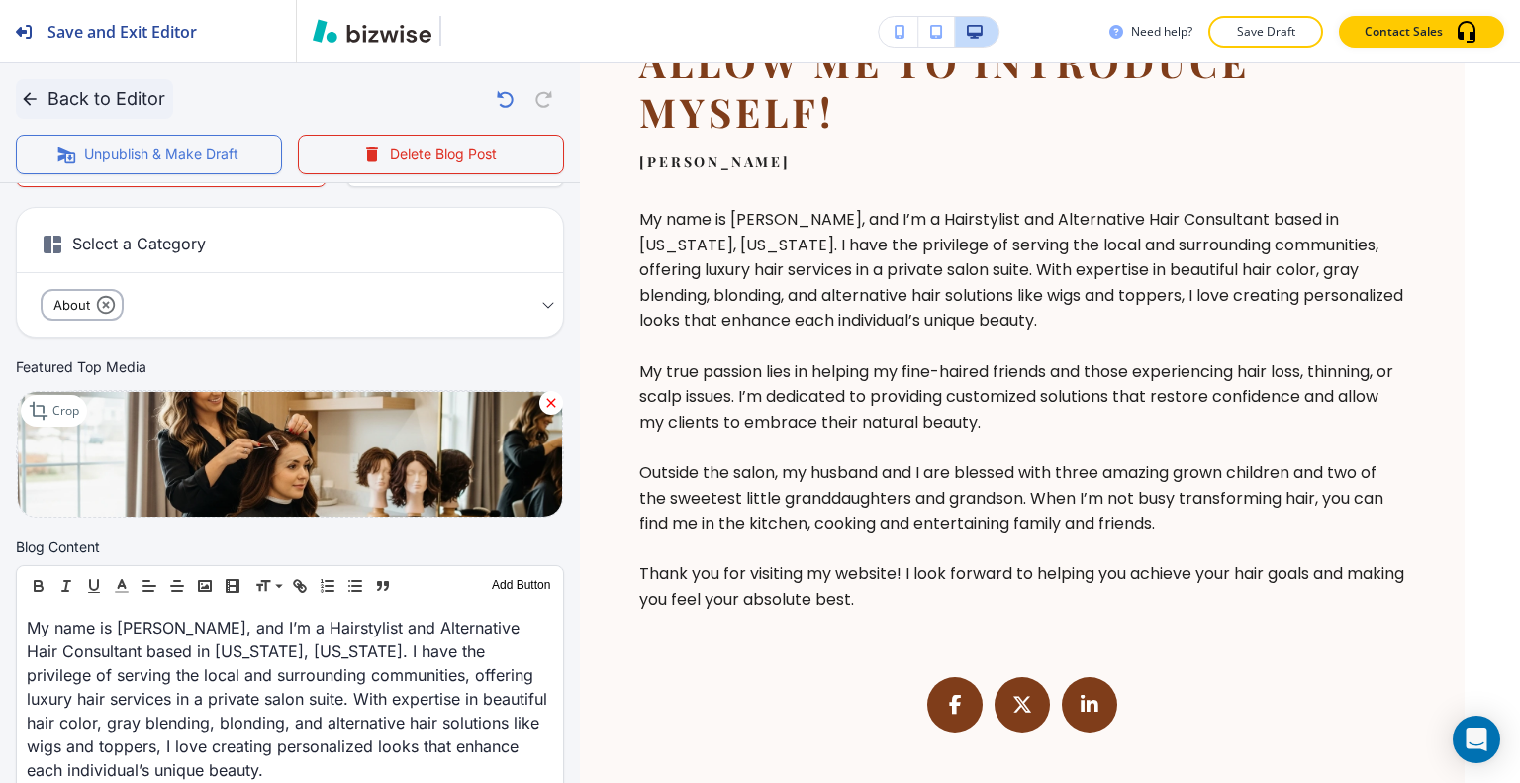
type input "about-us"
click at [27, 101] on icon "button" at bounding box center [29, 98] width 13 height 13
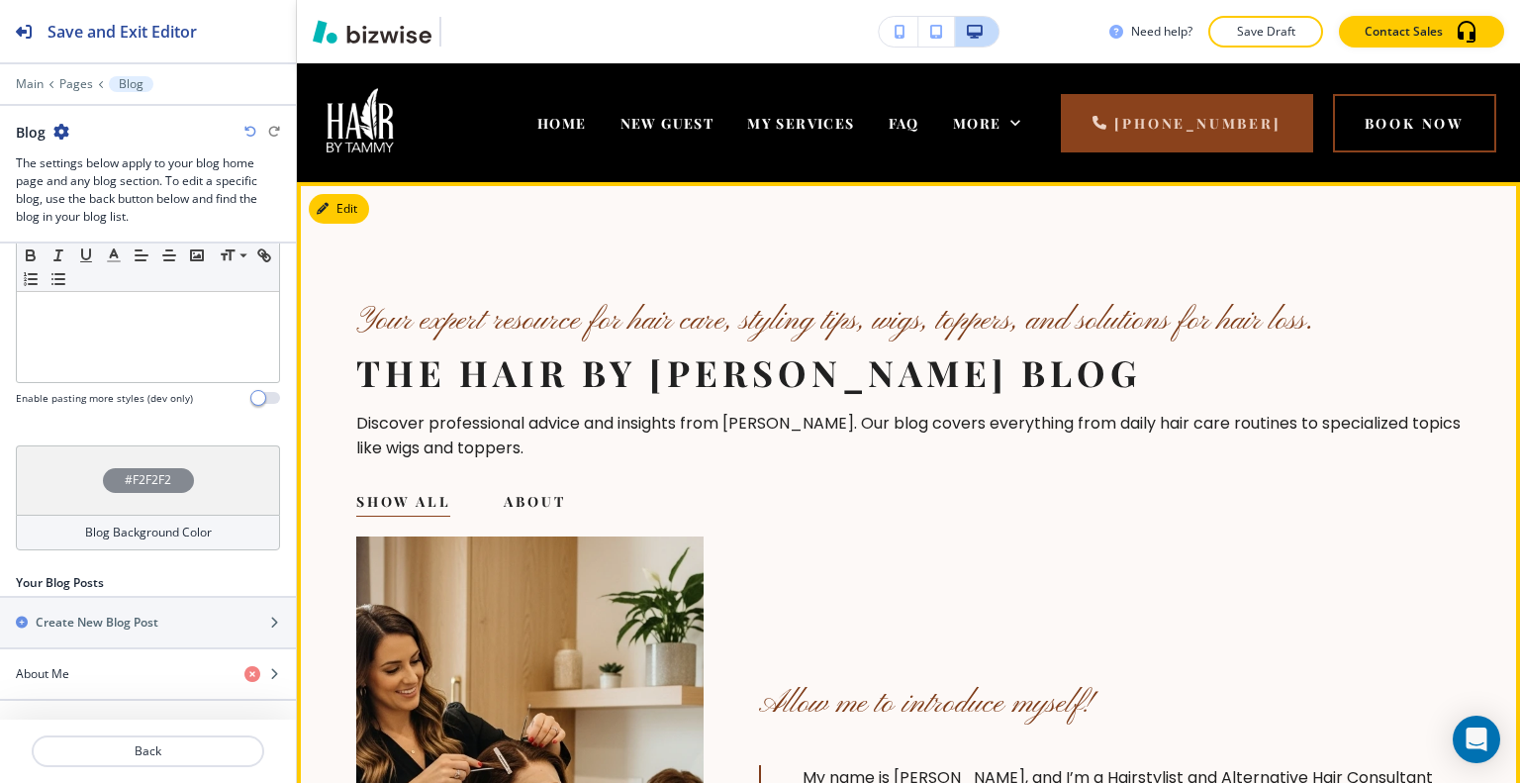
scroll to position [297, 0]
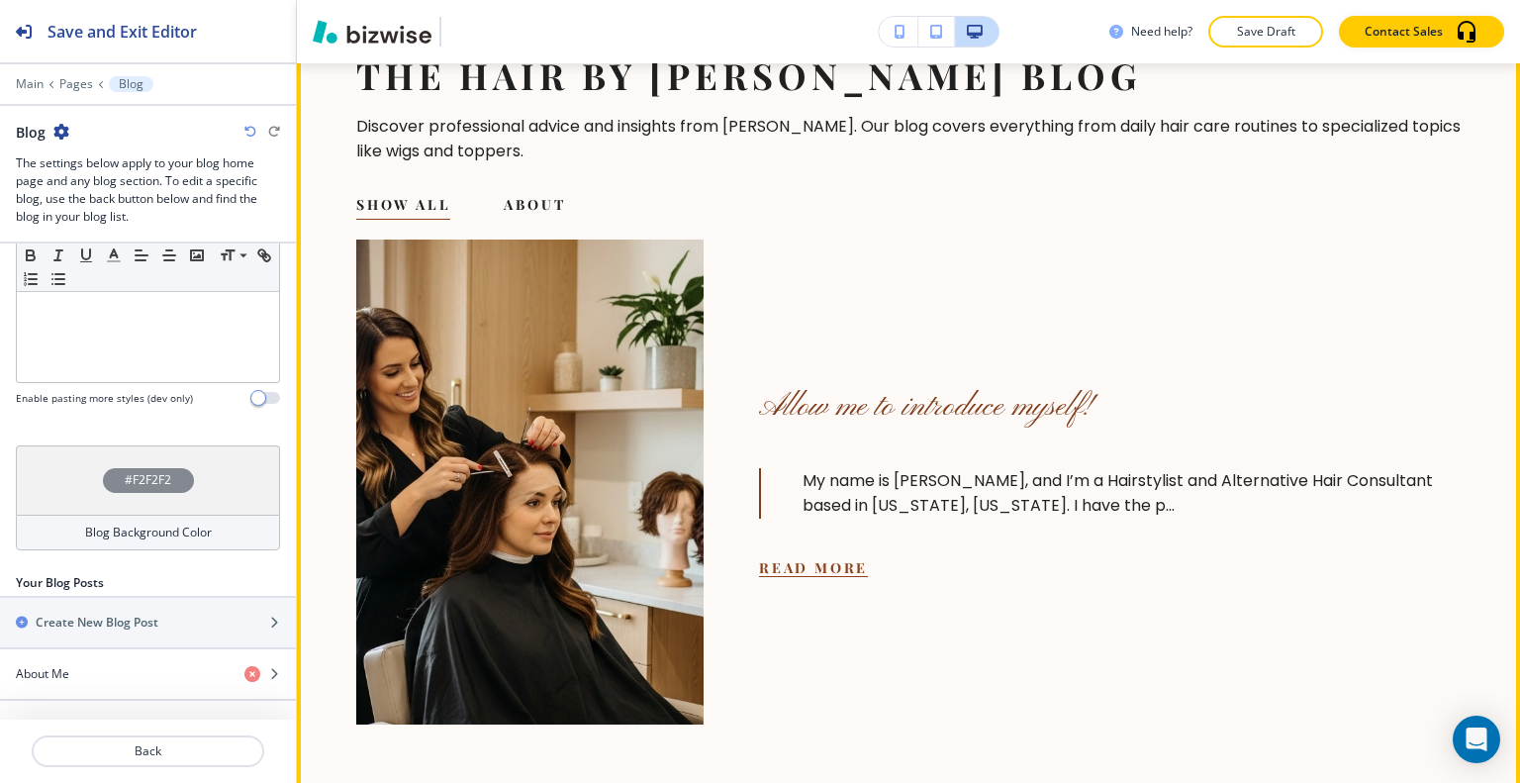
click at [834, 568] on button "Read More" at bounding box center [813, 567] width 109 height 19
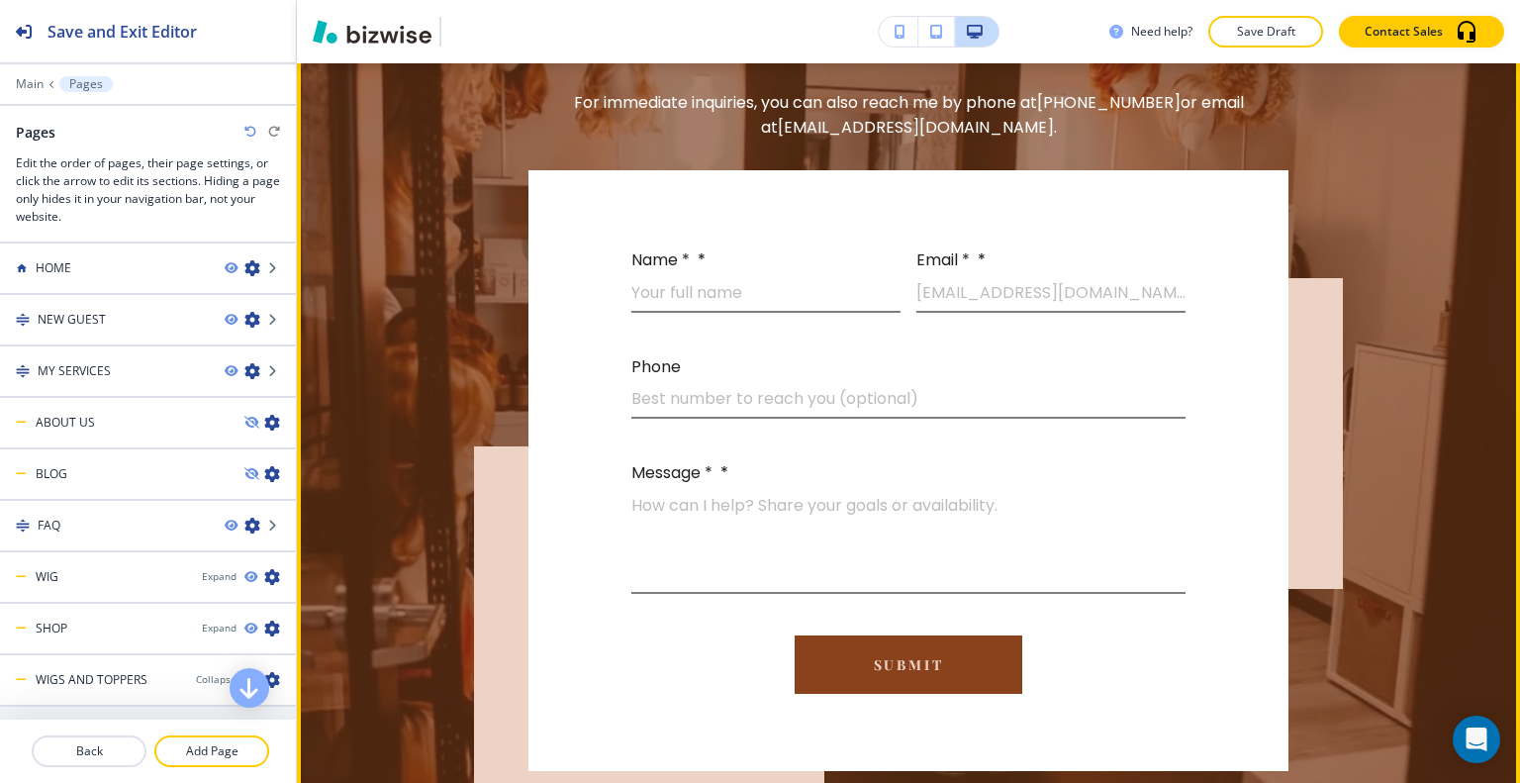
scroll to position [2375, 0]
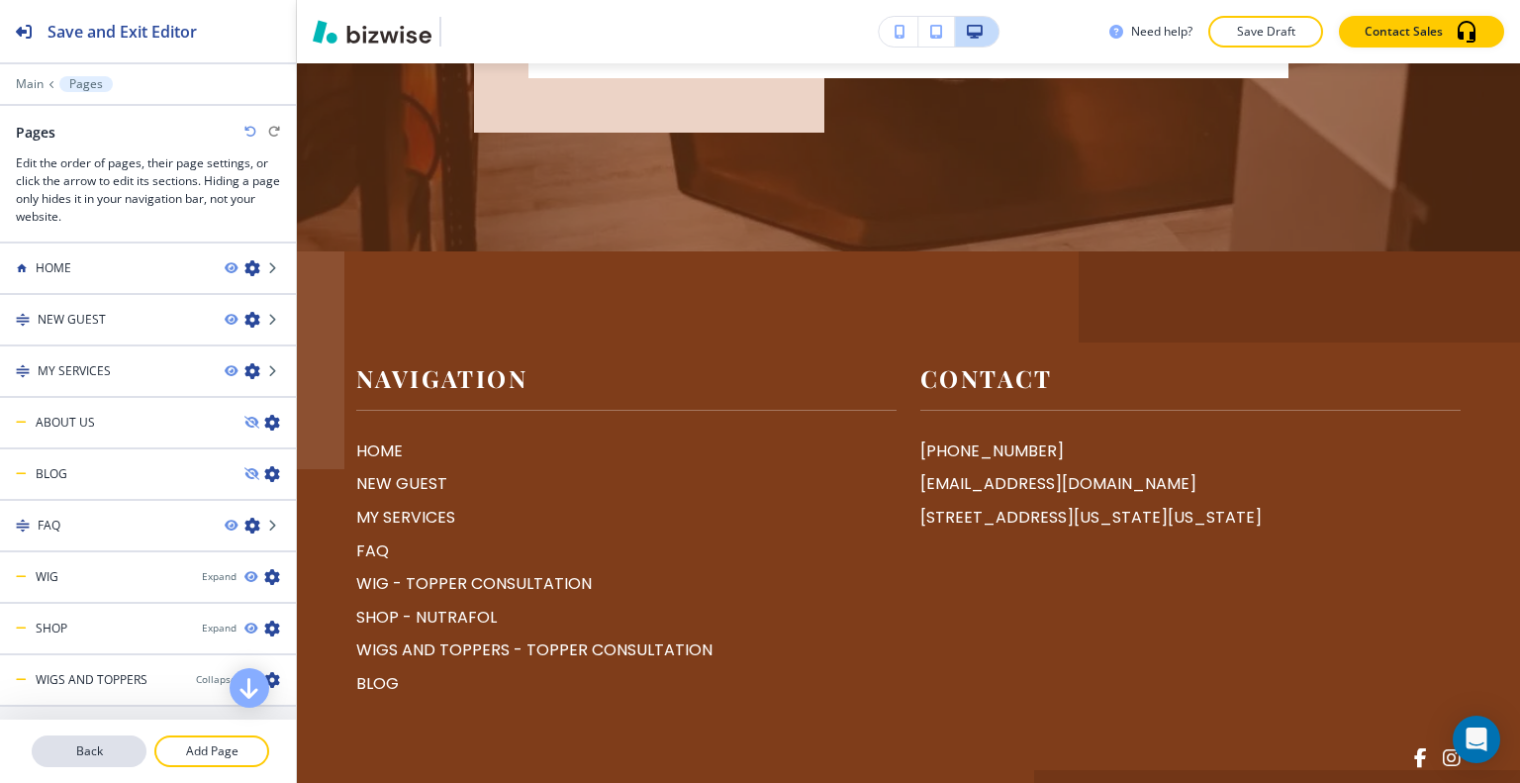
click at [116, 751] on p "Back" at bounding box center [89, 751] width 111 height 18
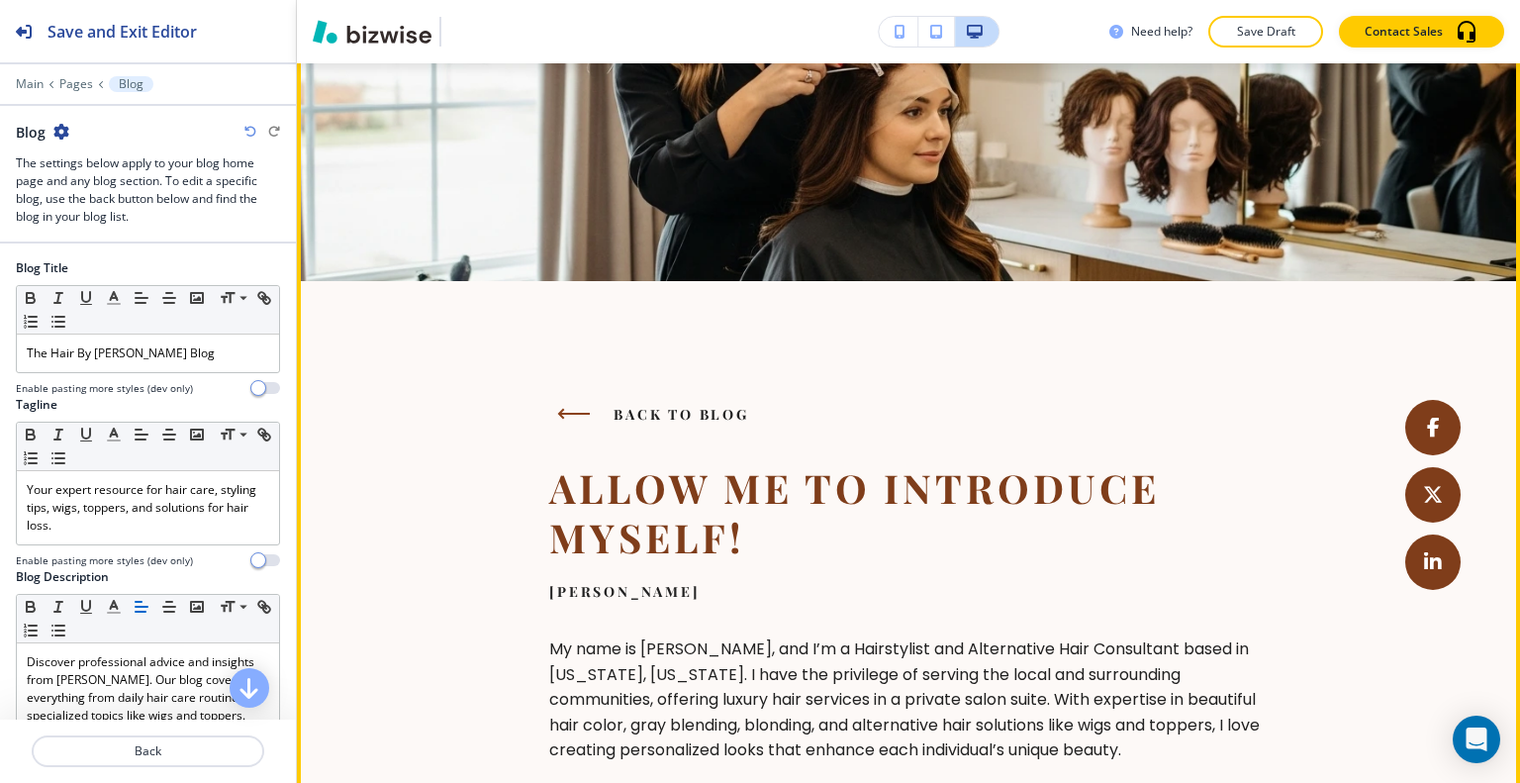
scroll to position [0, 0]
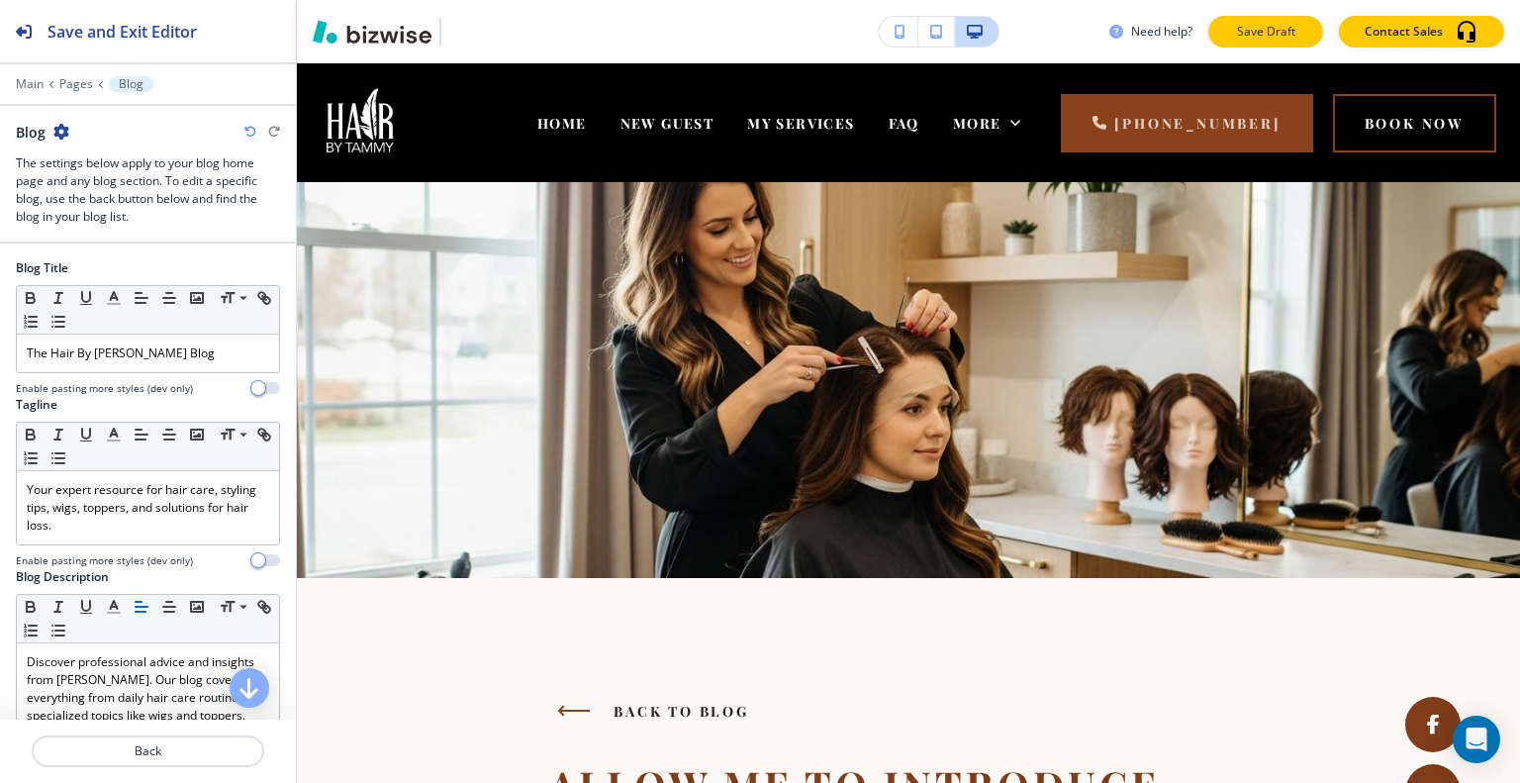
click at [1233, 21] on button "Save Draft" at bounding box center [1265, 32] width 115 height 32
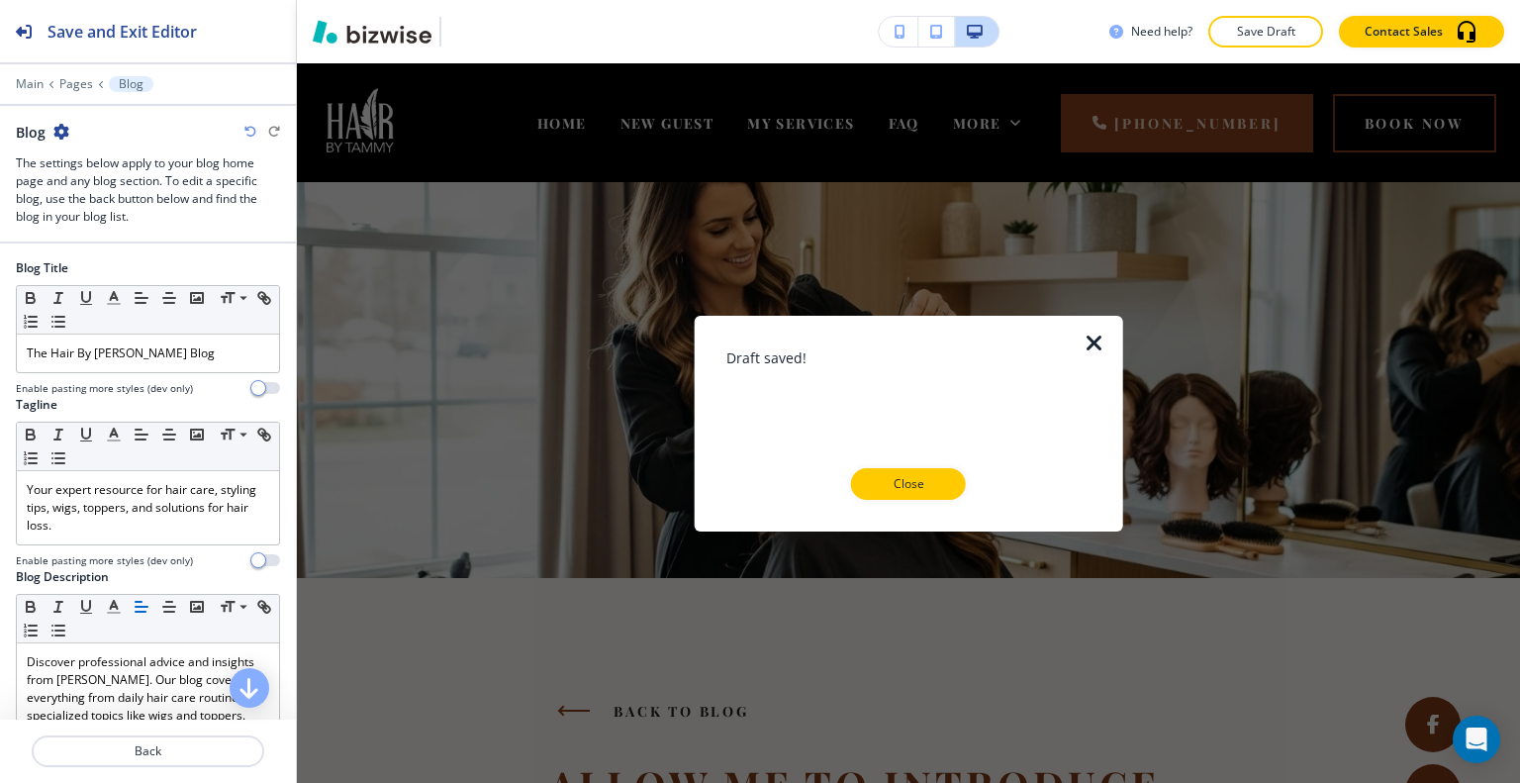
click at [890, 495] on button "Close" at bounding box center [908, 484] width 115 height 32
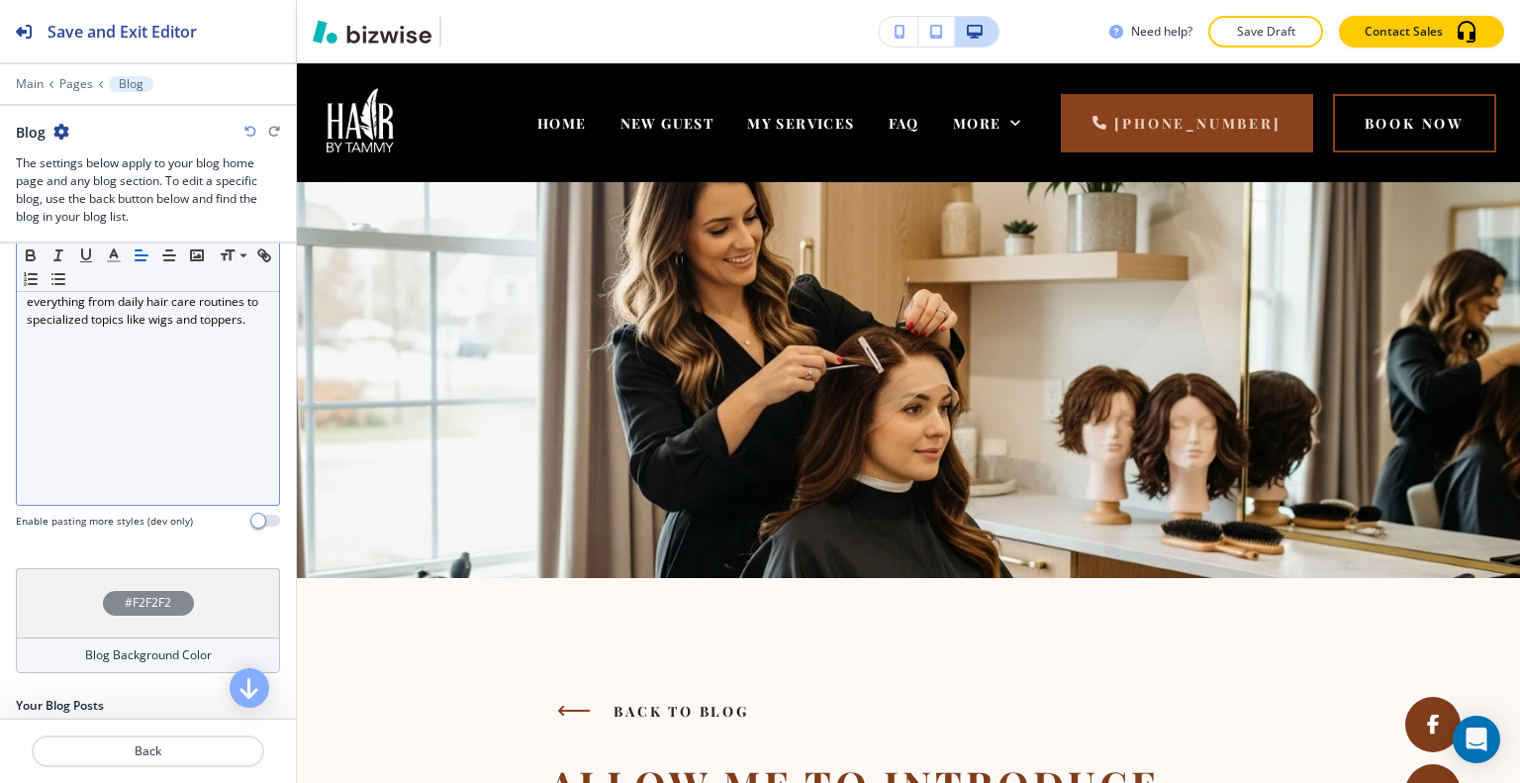
scroll to position [519, 0]
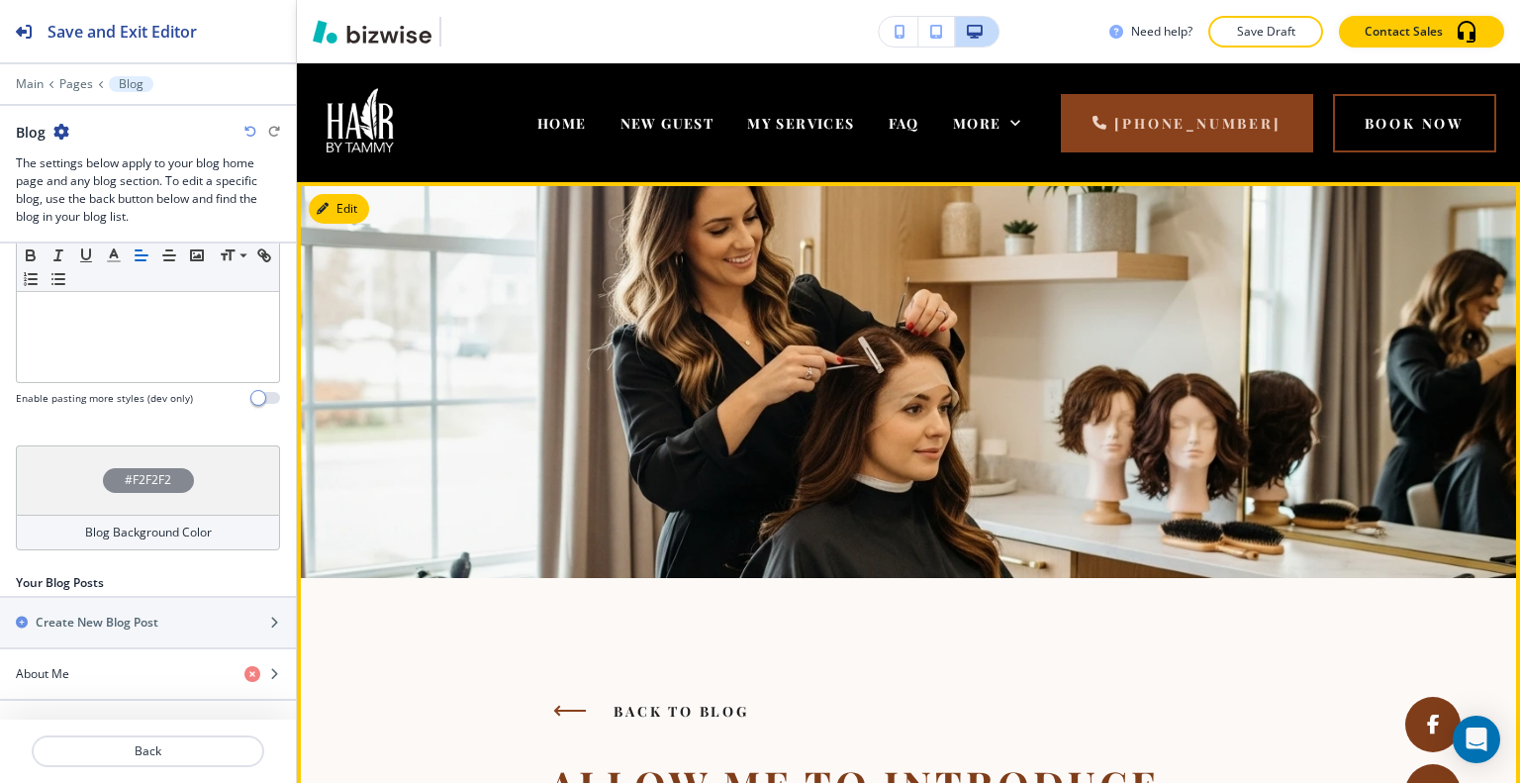
click at [577, 698] on button "button" at bounding box center [569, 711] width 48 height 28
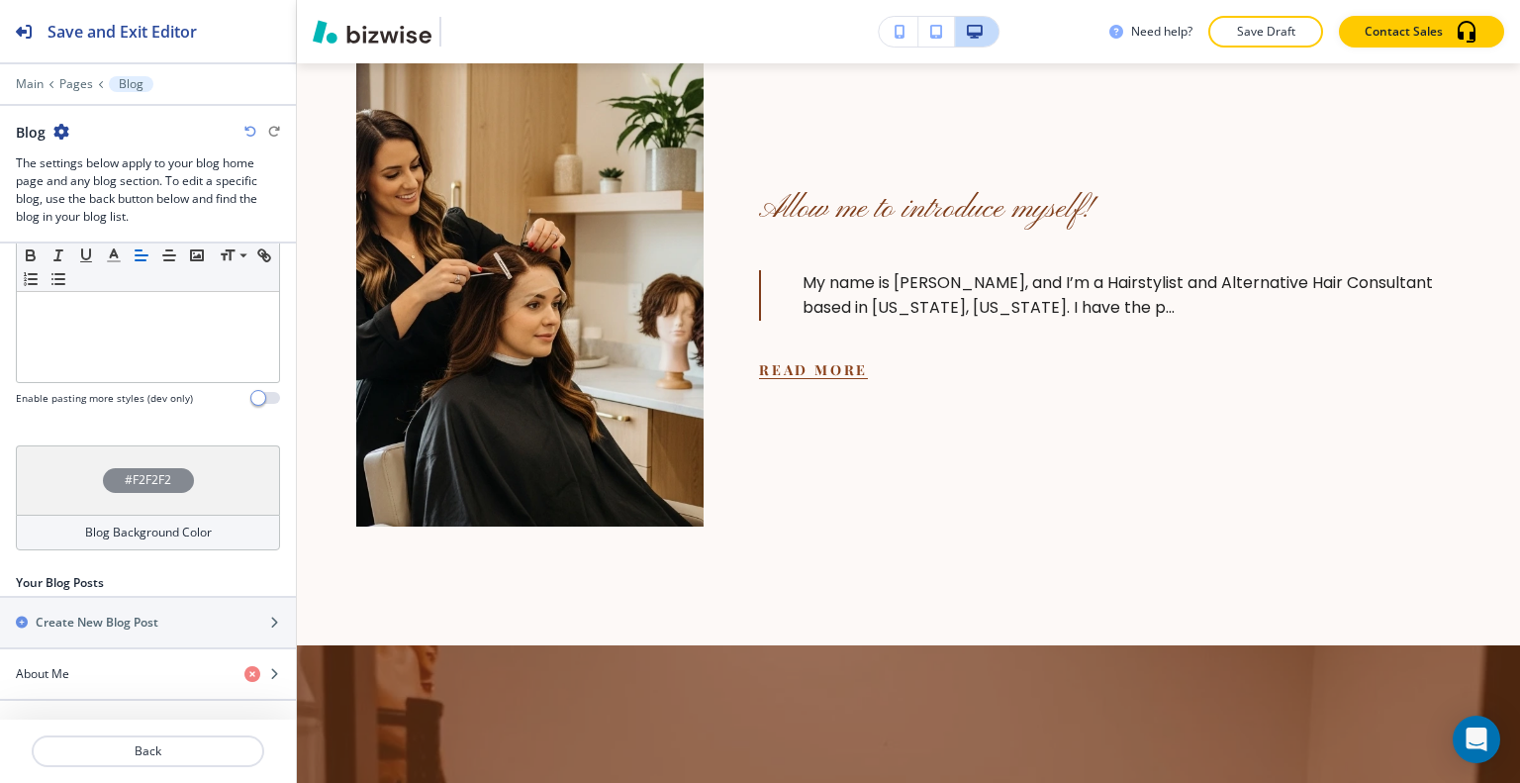
scroll to position [594, 0]
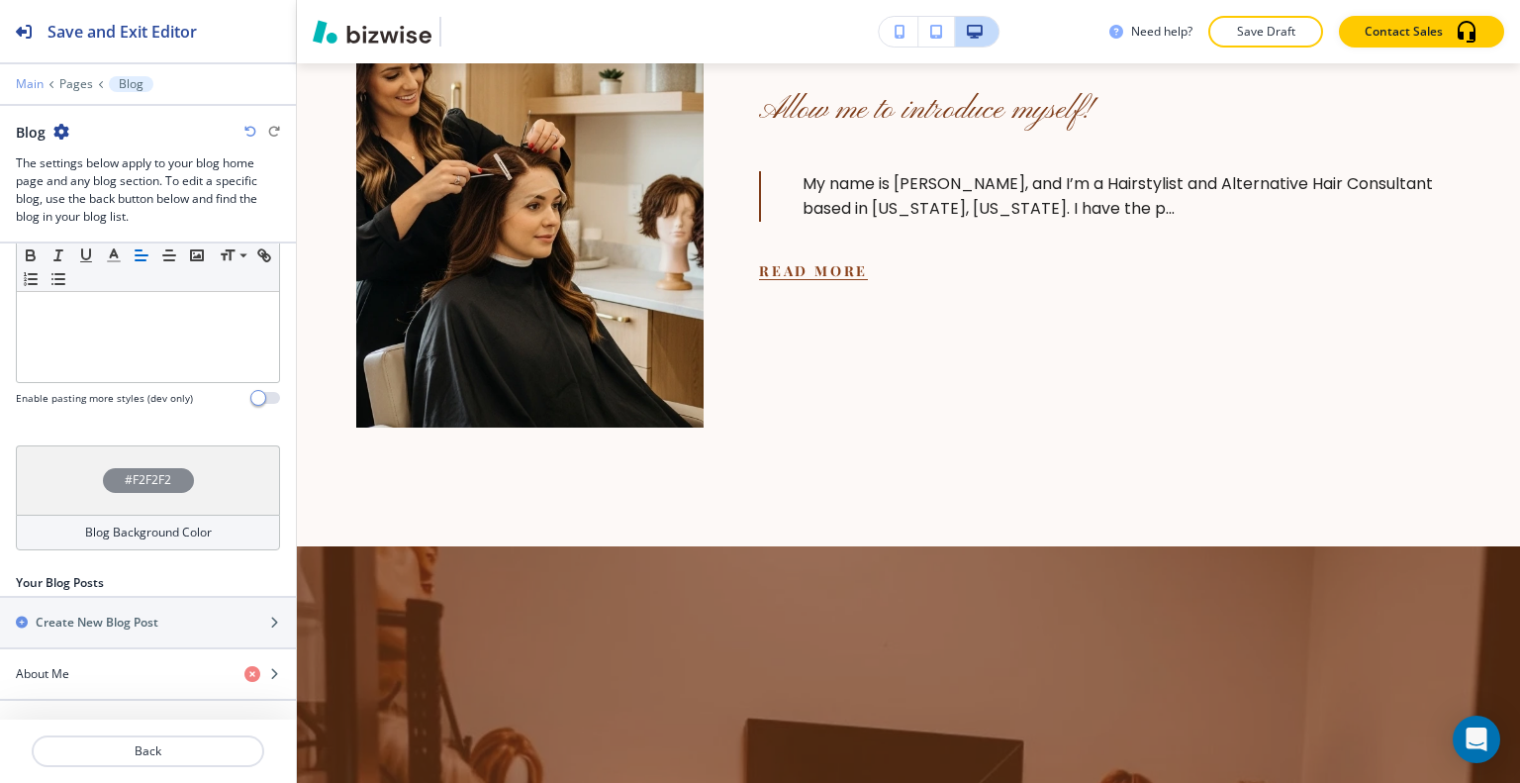
click at [16, 78] on p "Main" at bounding box center [30, 84] width 28 height 14
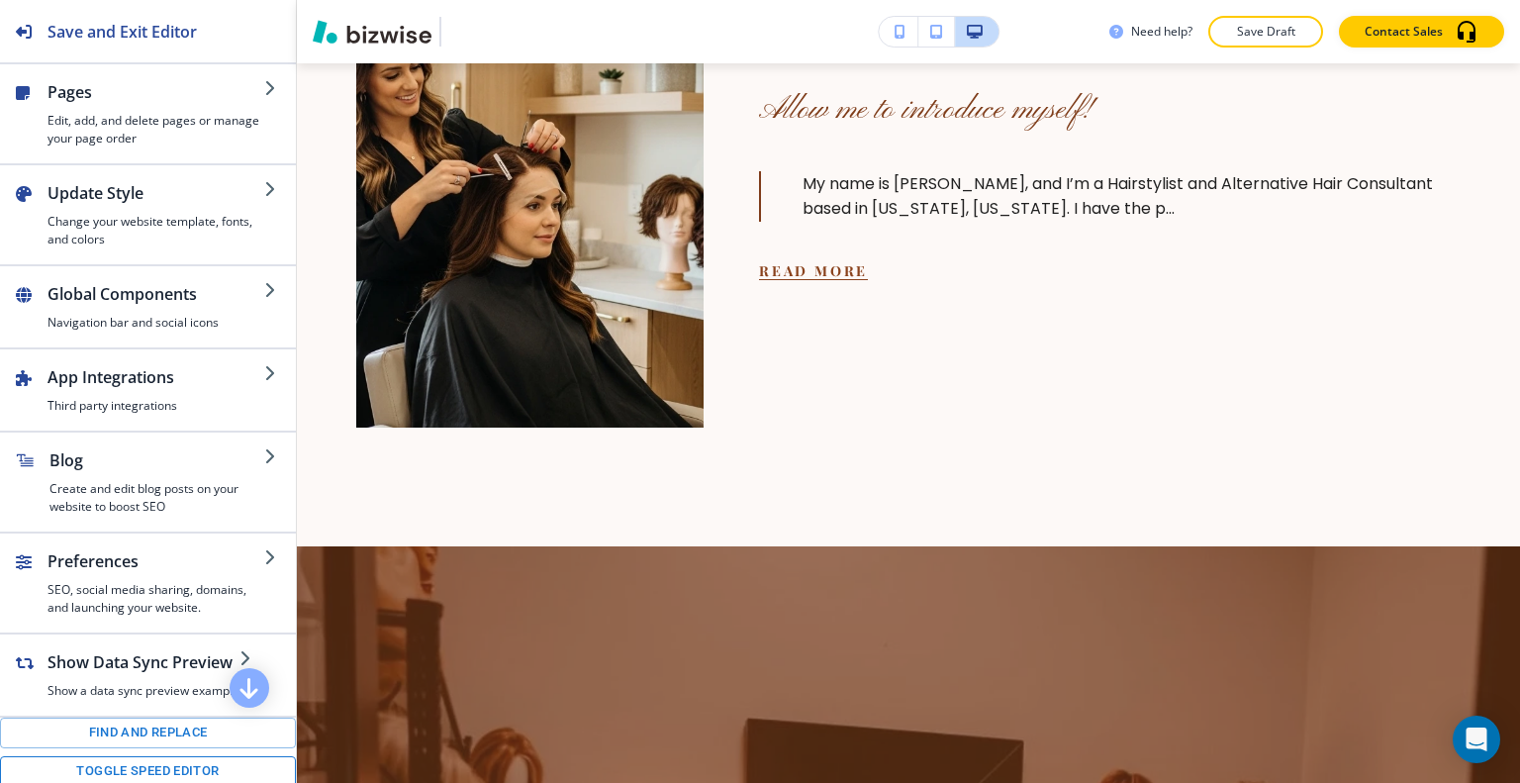
click at [122, 758] on button "Toggle speed editor" at bounding box center [148, 771] width 296 height 31
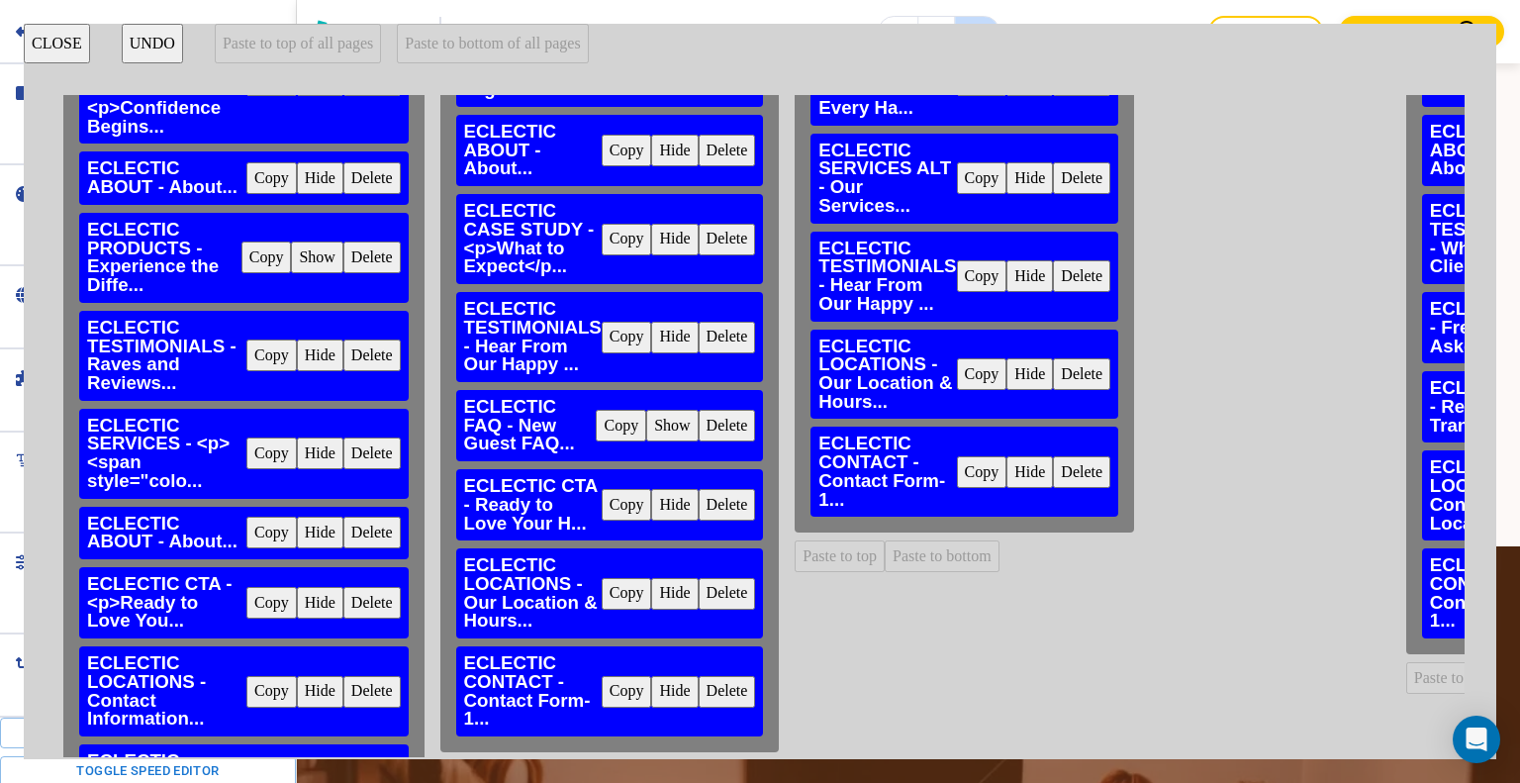
scroll to position [327, 0]
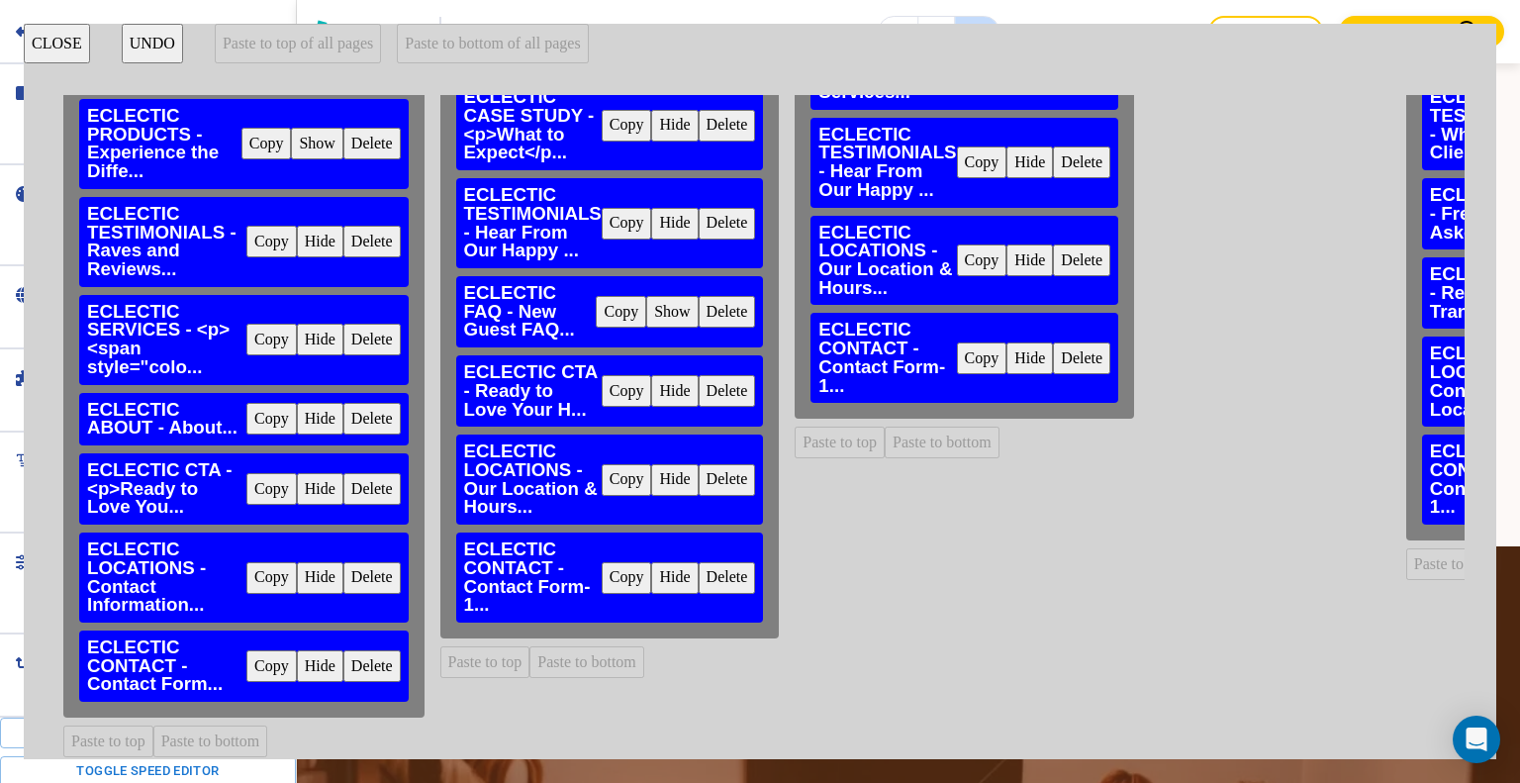
click at [277, 482] on button "Copy" at bounding box center [271, 489] width 50 height 32
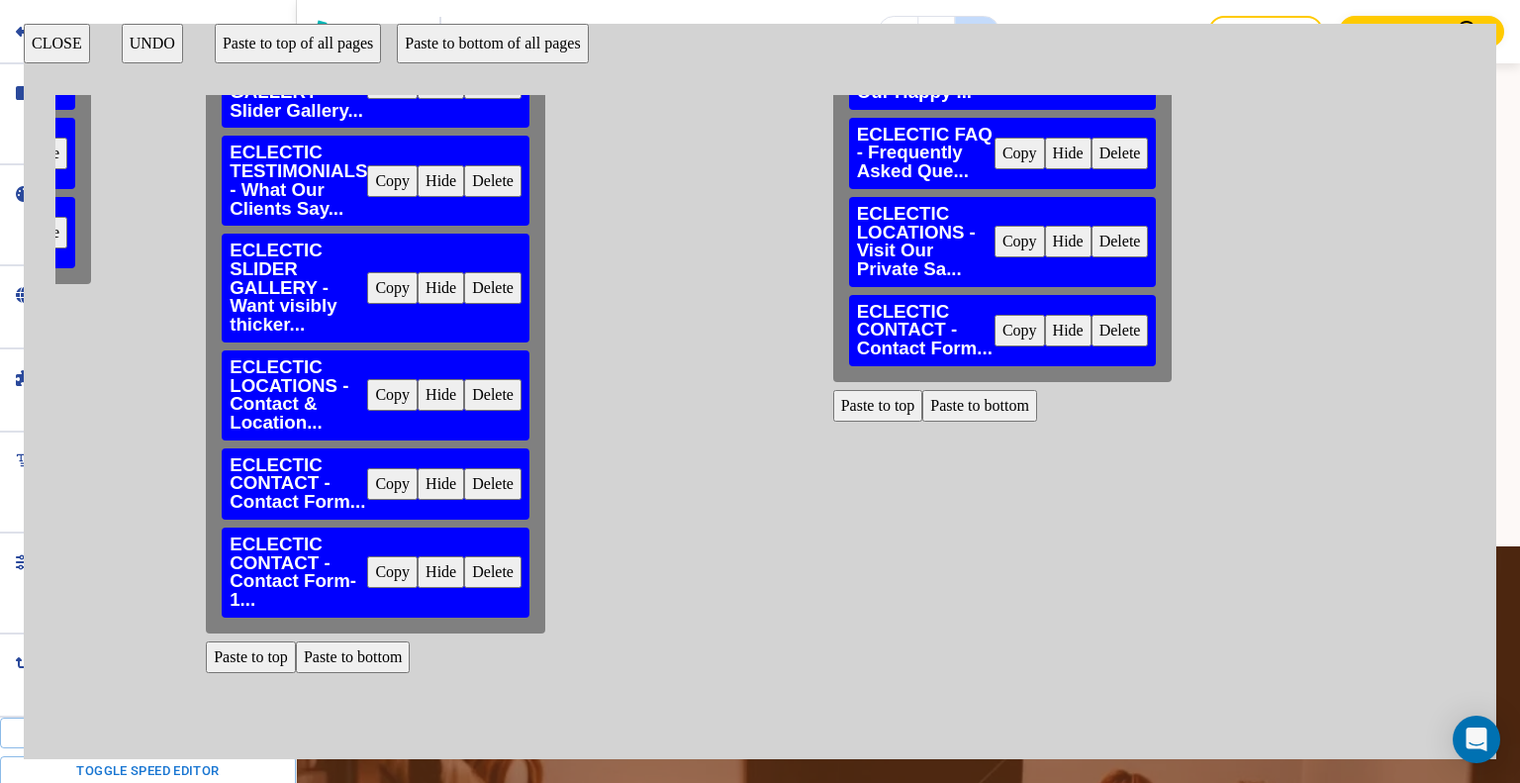
scroll to position [0, 2089]
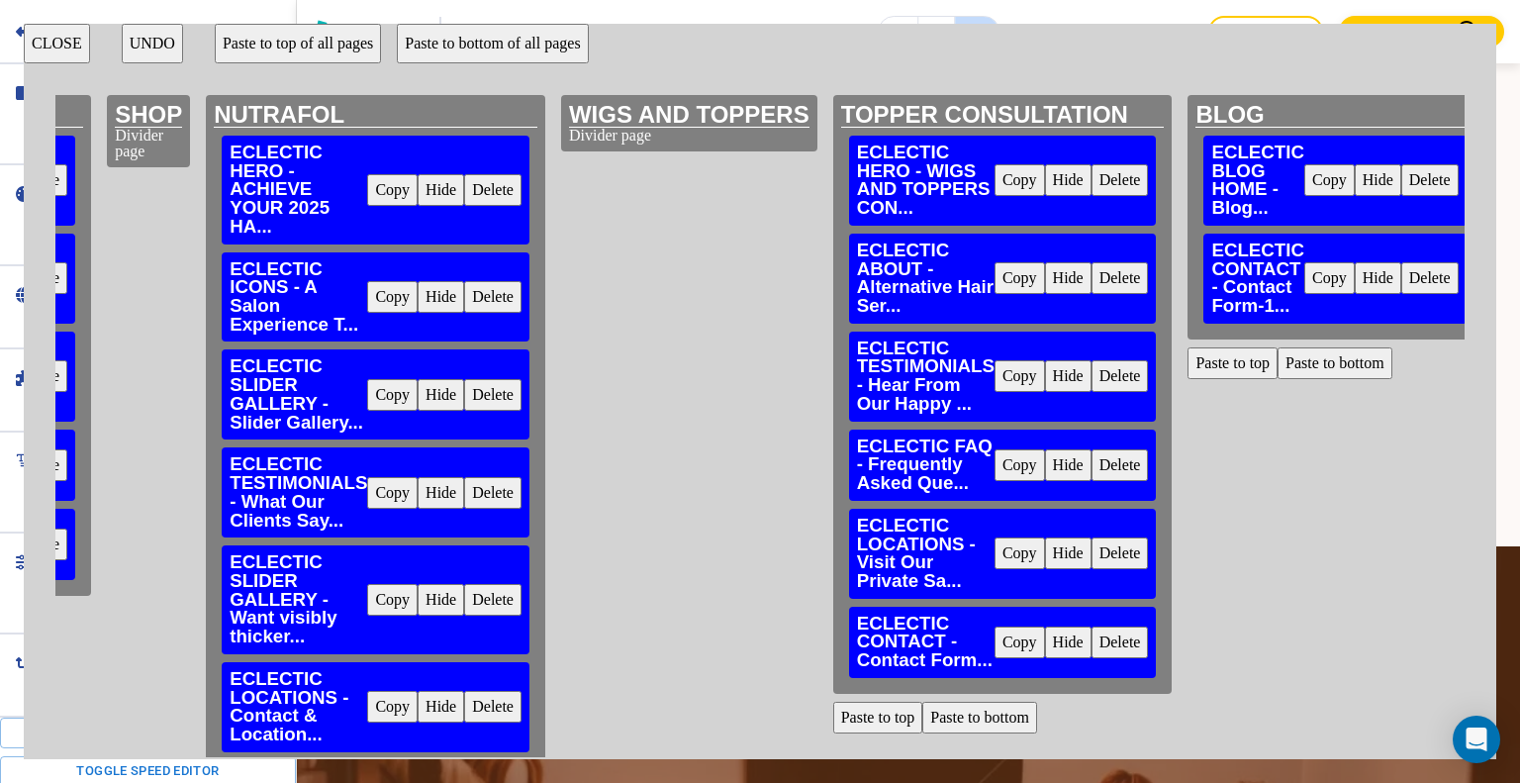
click at [1326, 359] on button "Paste to bottom" at bounding box center [1335, 363] width 115 height 32
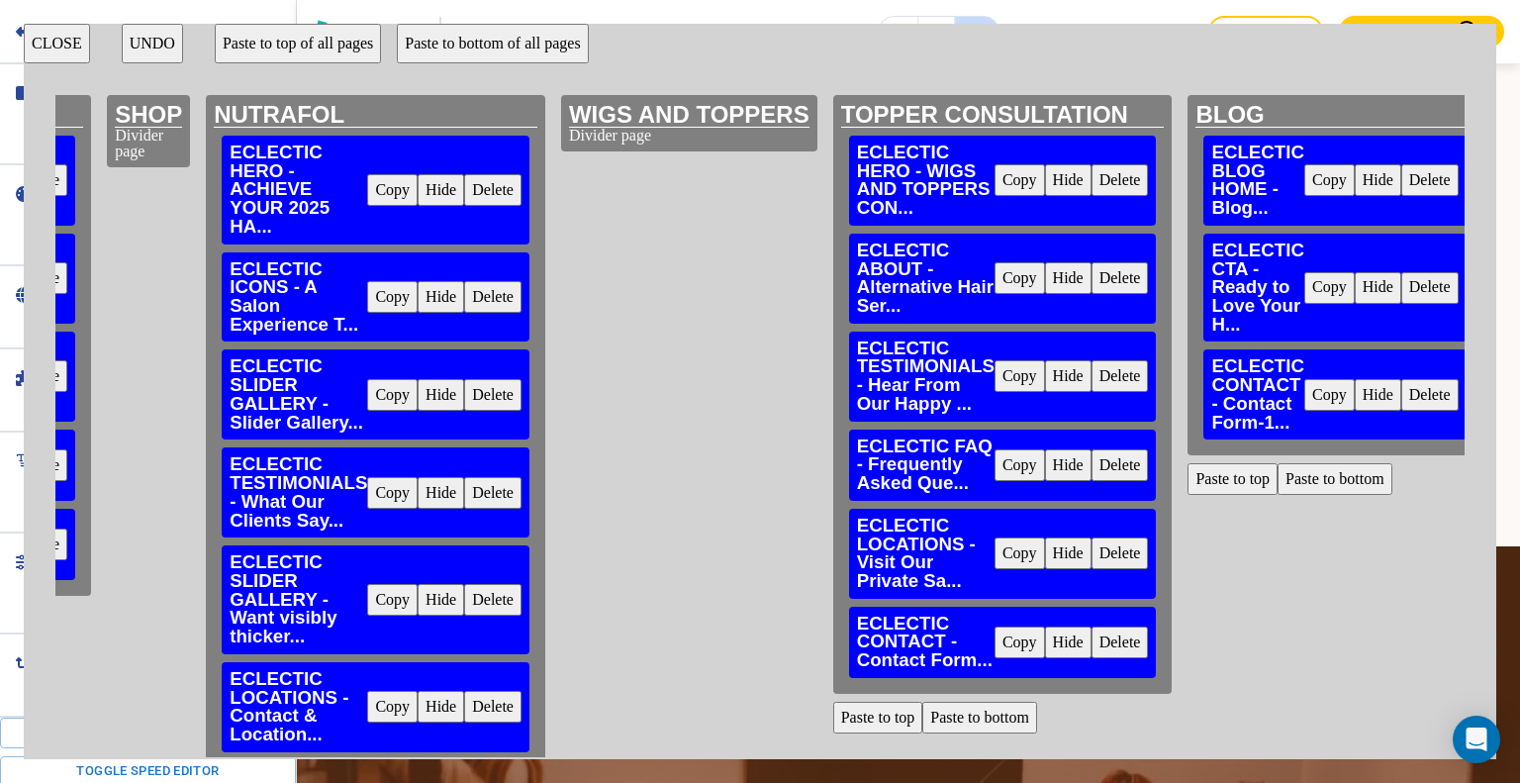
scroll to position [1077, 0]
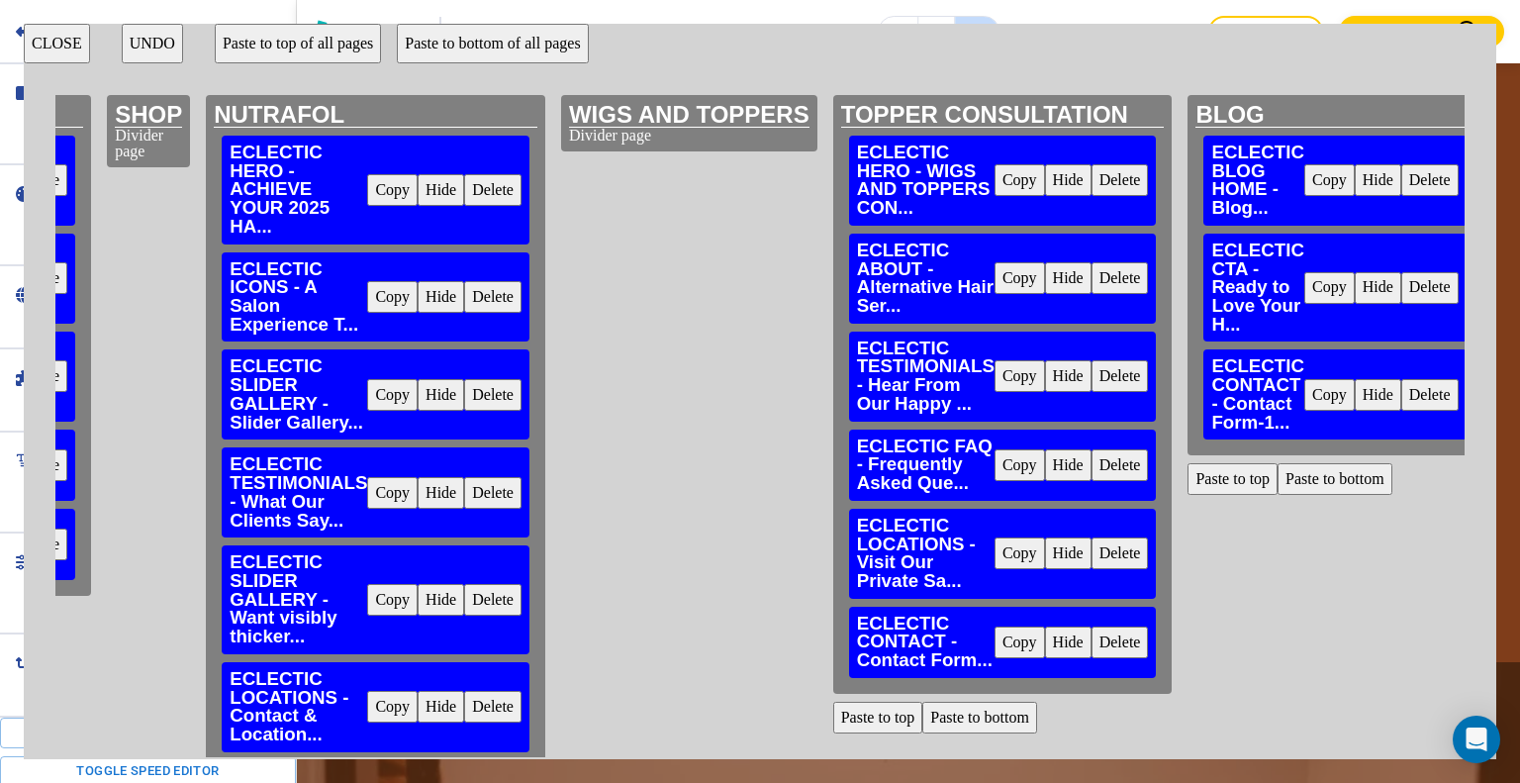
click at [51, 47] on button "CLOSE" at bounding box center [57, 44] width 66 height 40
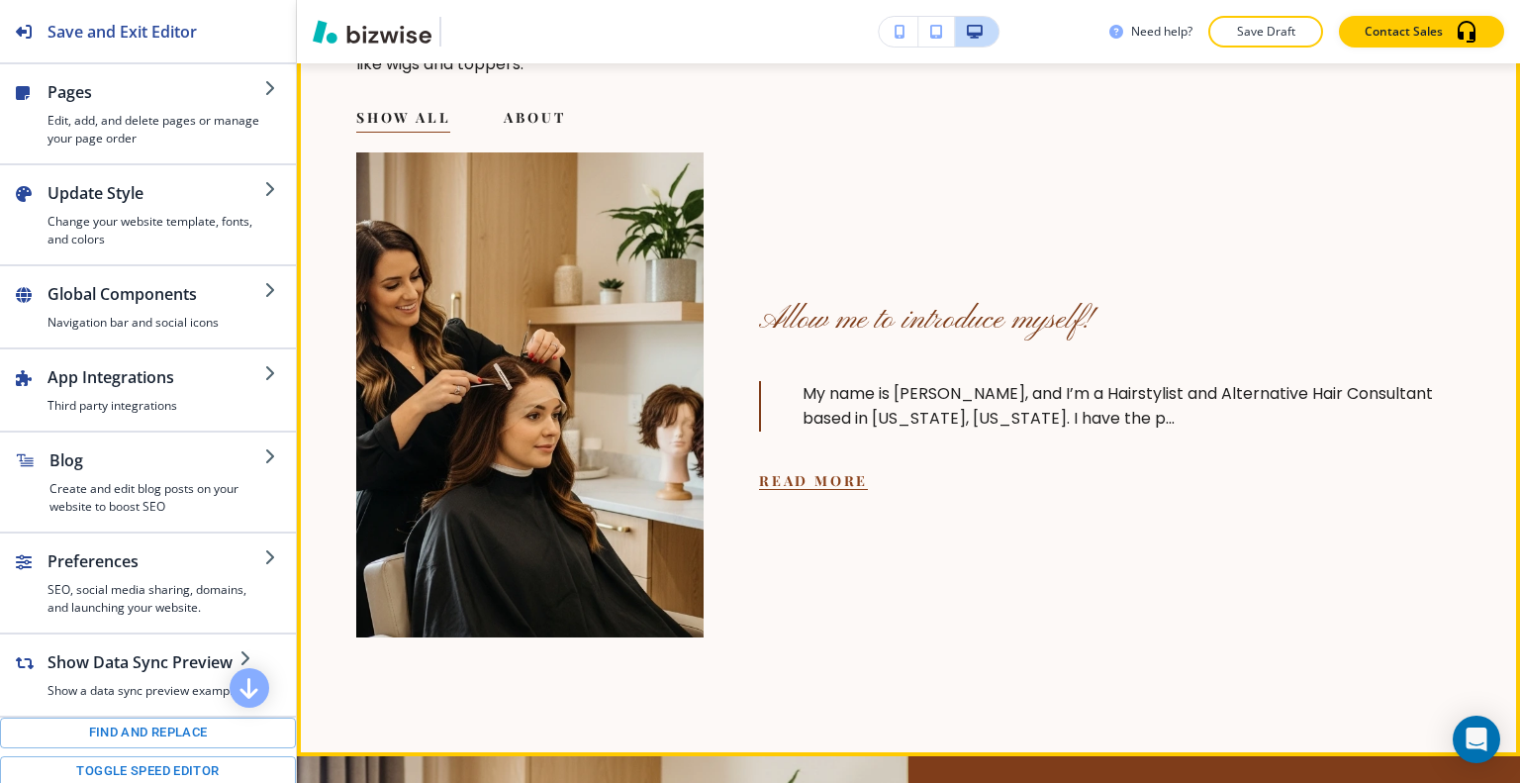
scroll to position [0, 0]
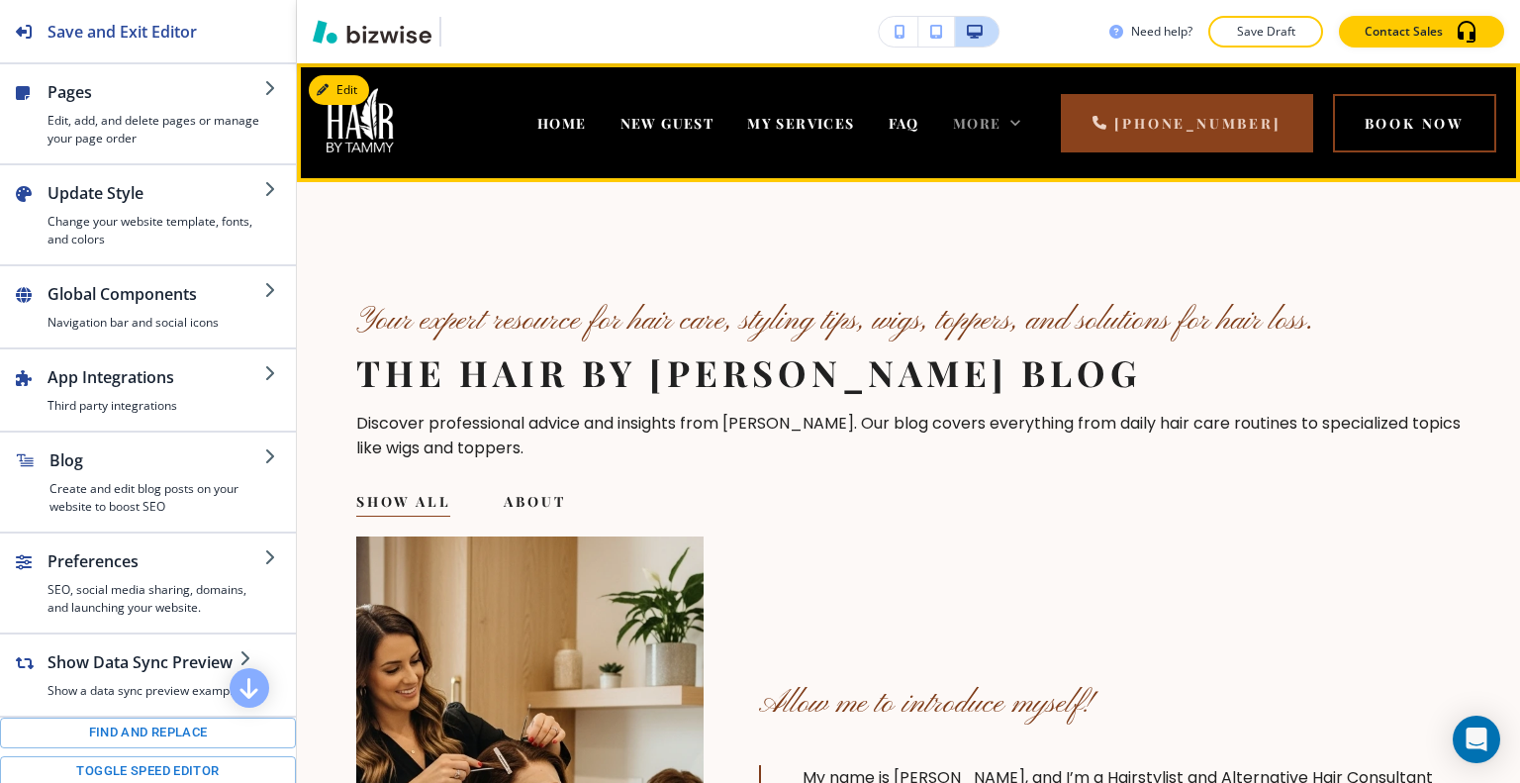
click at [1025, 120] on icon at bounding box center [1015, 123] width 20 height 20
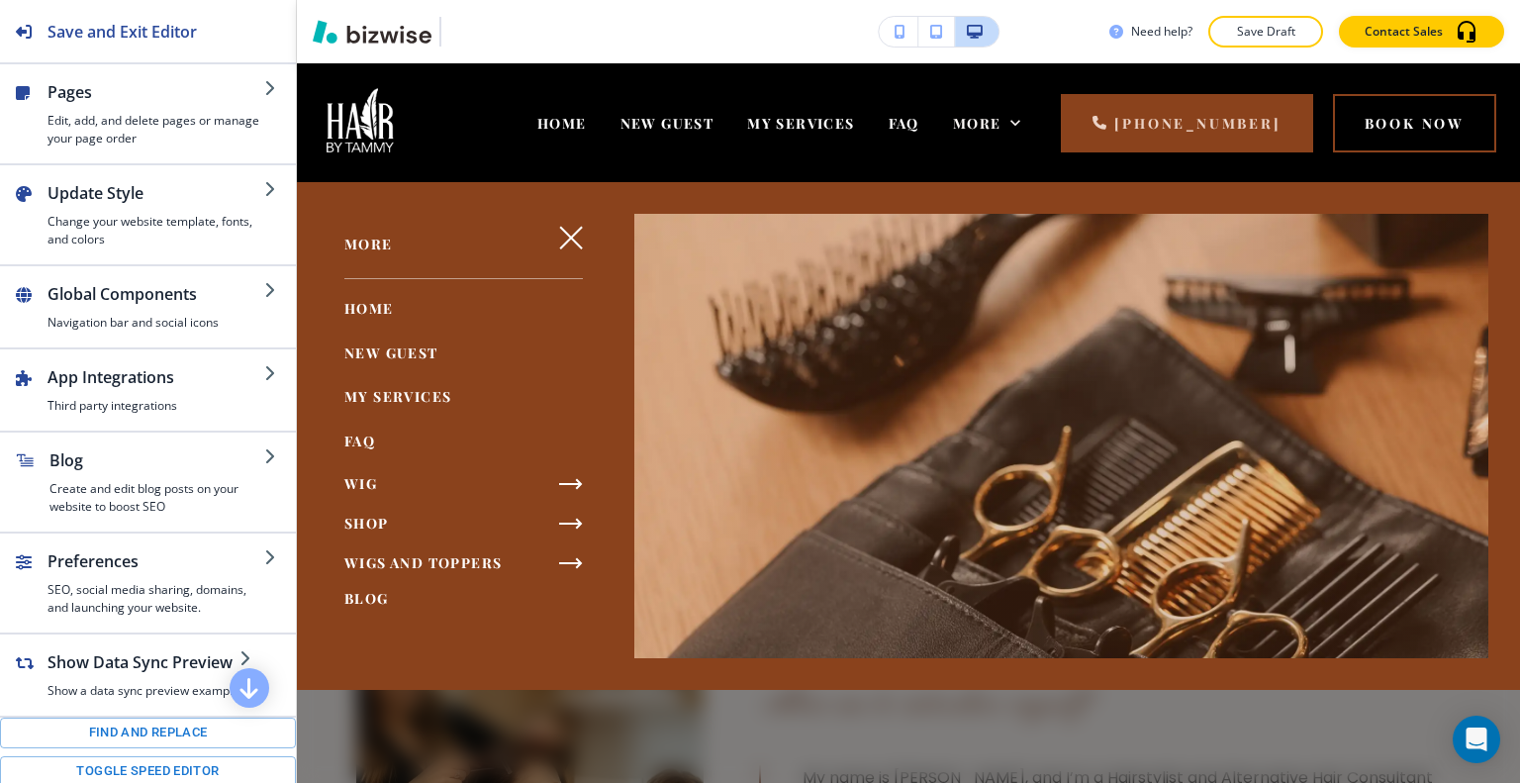
click at [377, 606] on span "BLOG" at bounding box center [366, 598] width 45 height 19
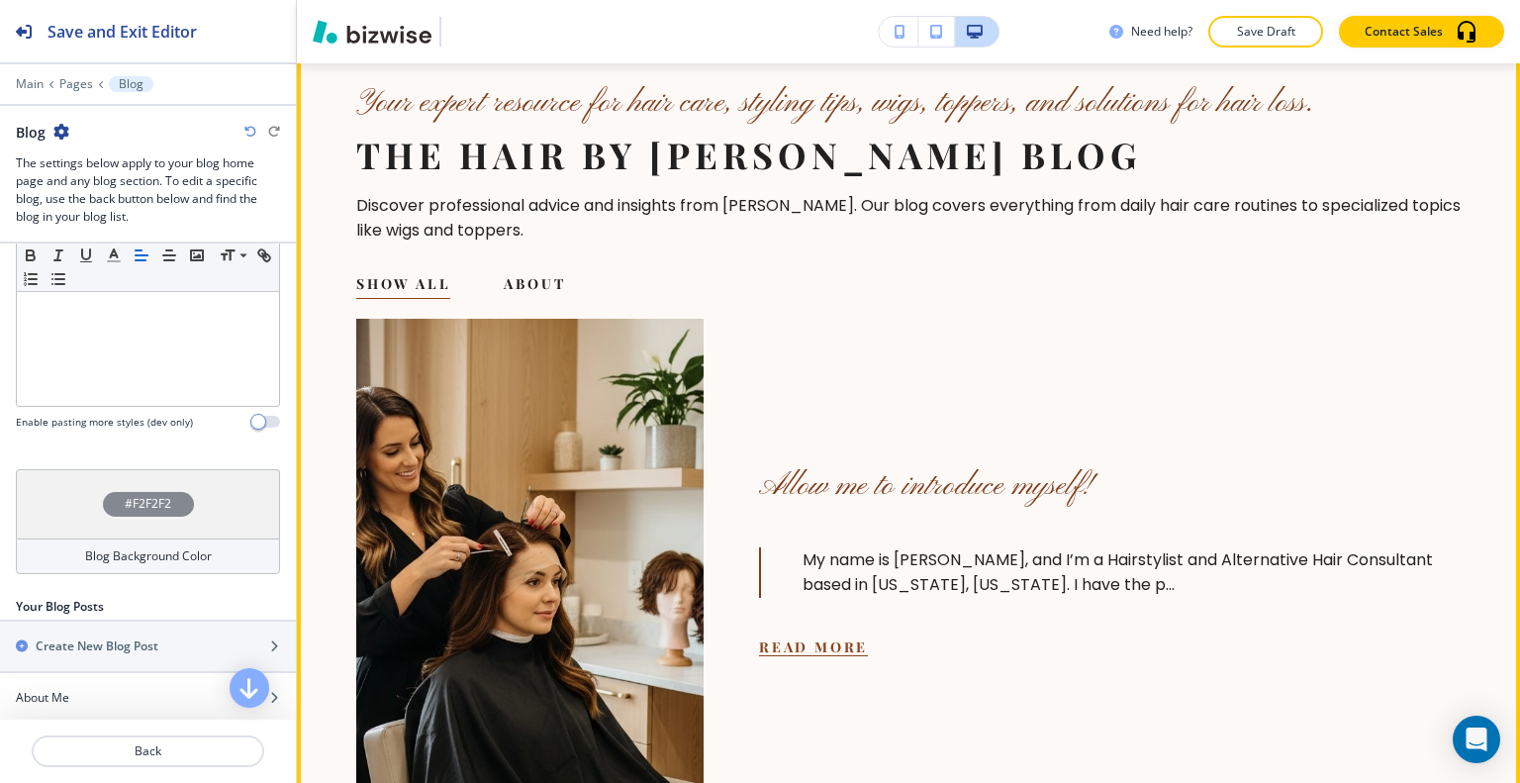
scroll to position [515, 0]
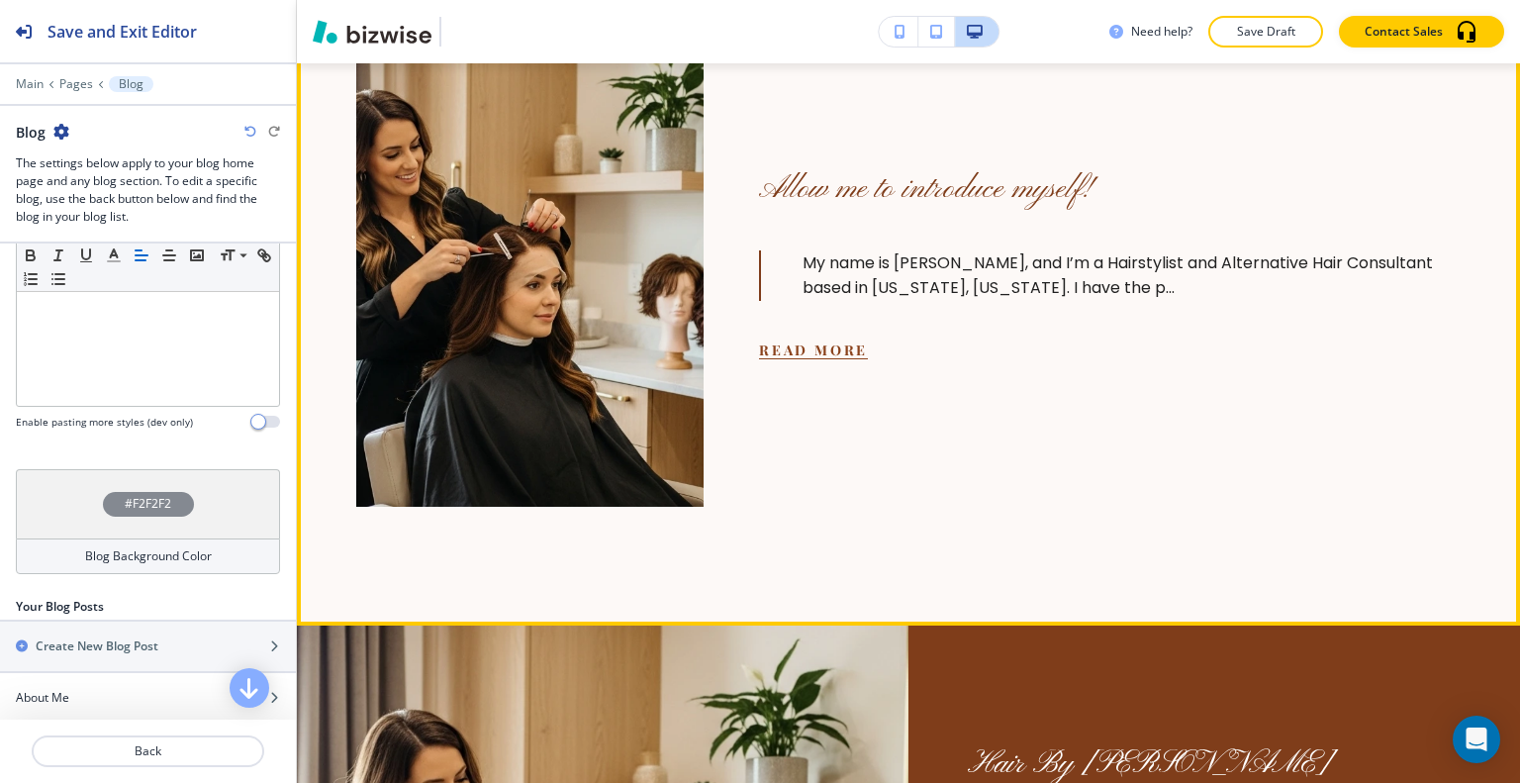
click at [827, 349] on button "Read More" at bounding box center [813, 349] width 109 height 19
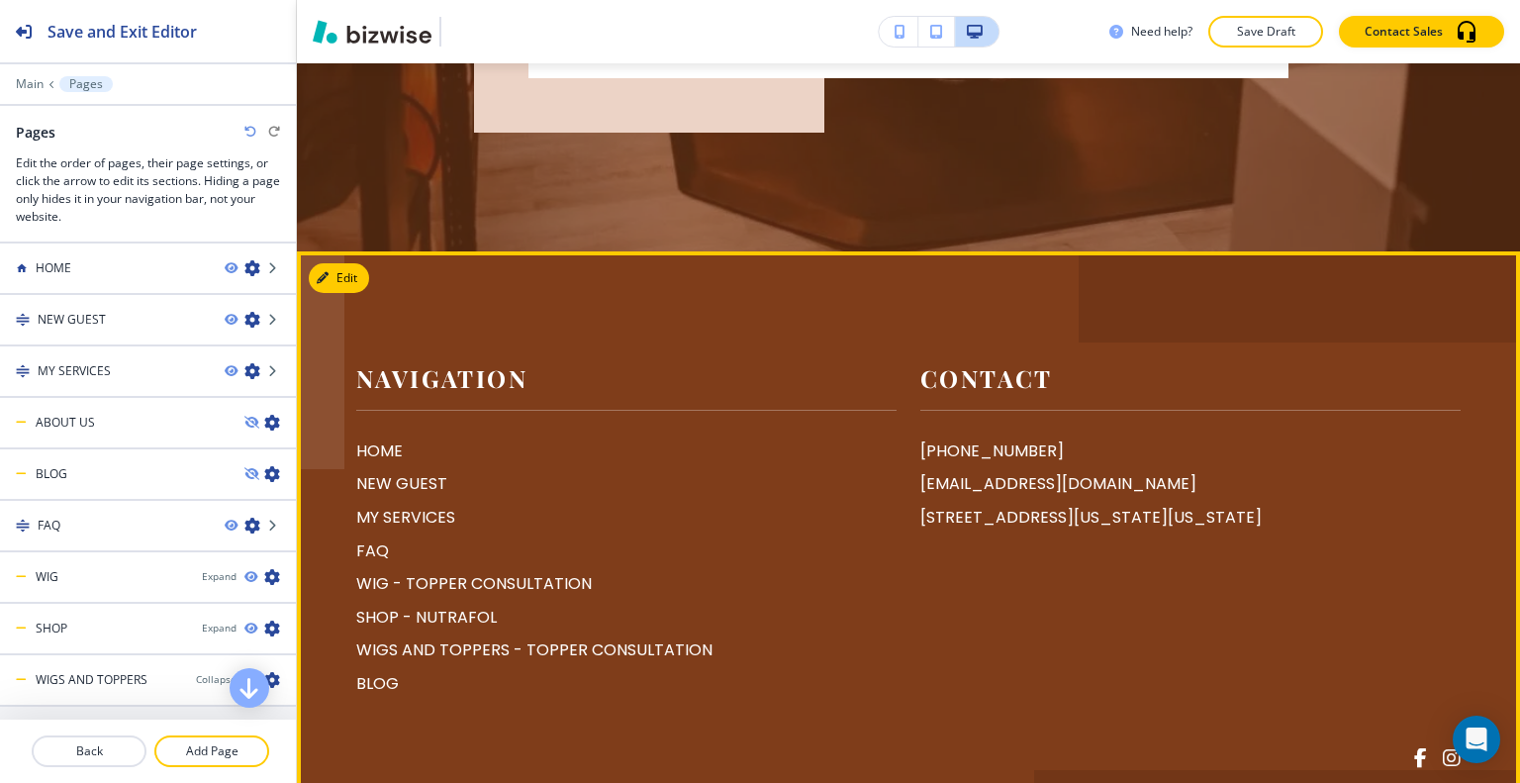
scroll to position [2474, 0]
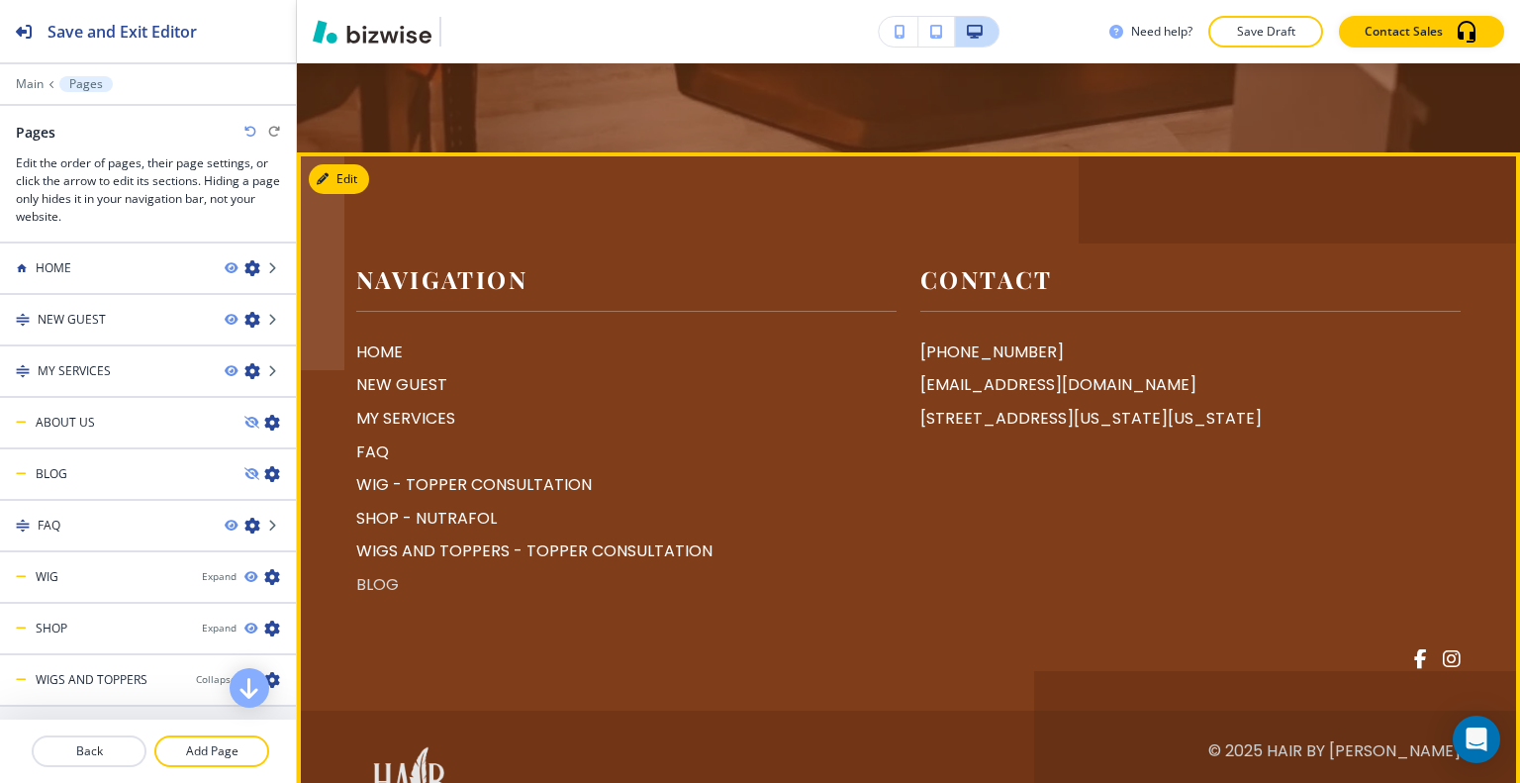
click at [376, 598] on p "BLOG" at bounding box center [626, 585] width 540 height 26
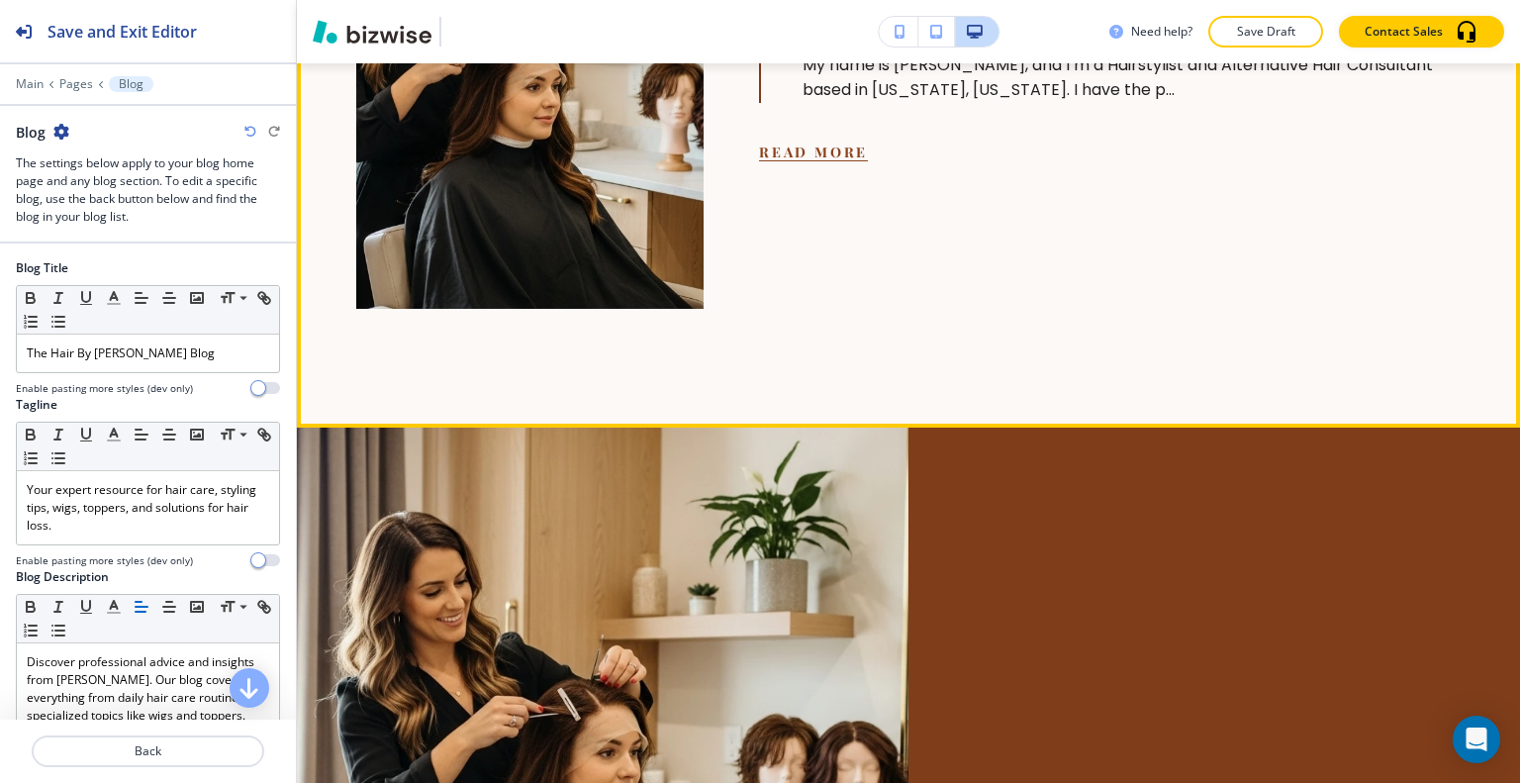
scroll to position [910, 0]
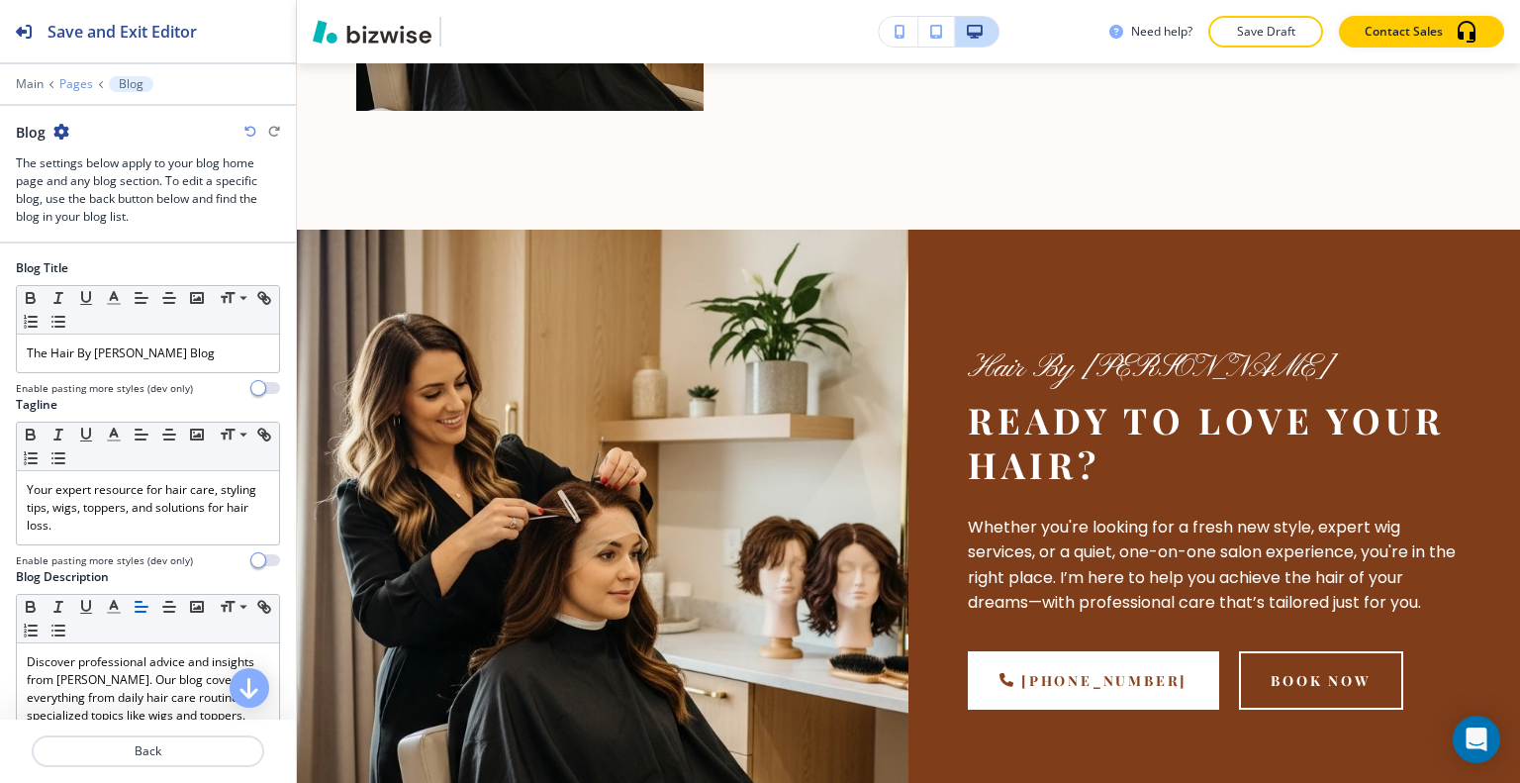
click at [80, 84] on p "Pages" at bounding box center [76, 84] width 34 height 14
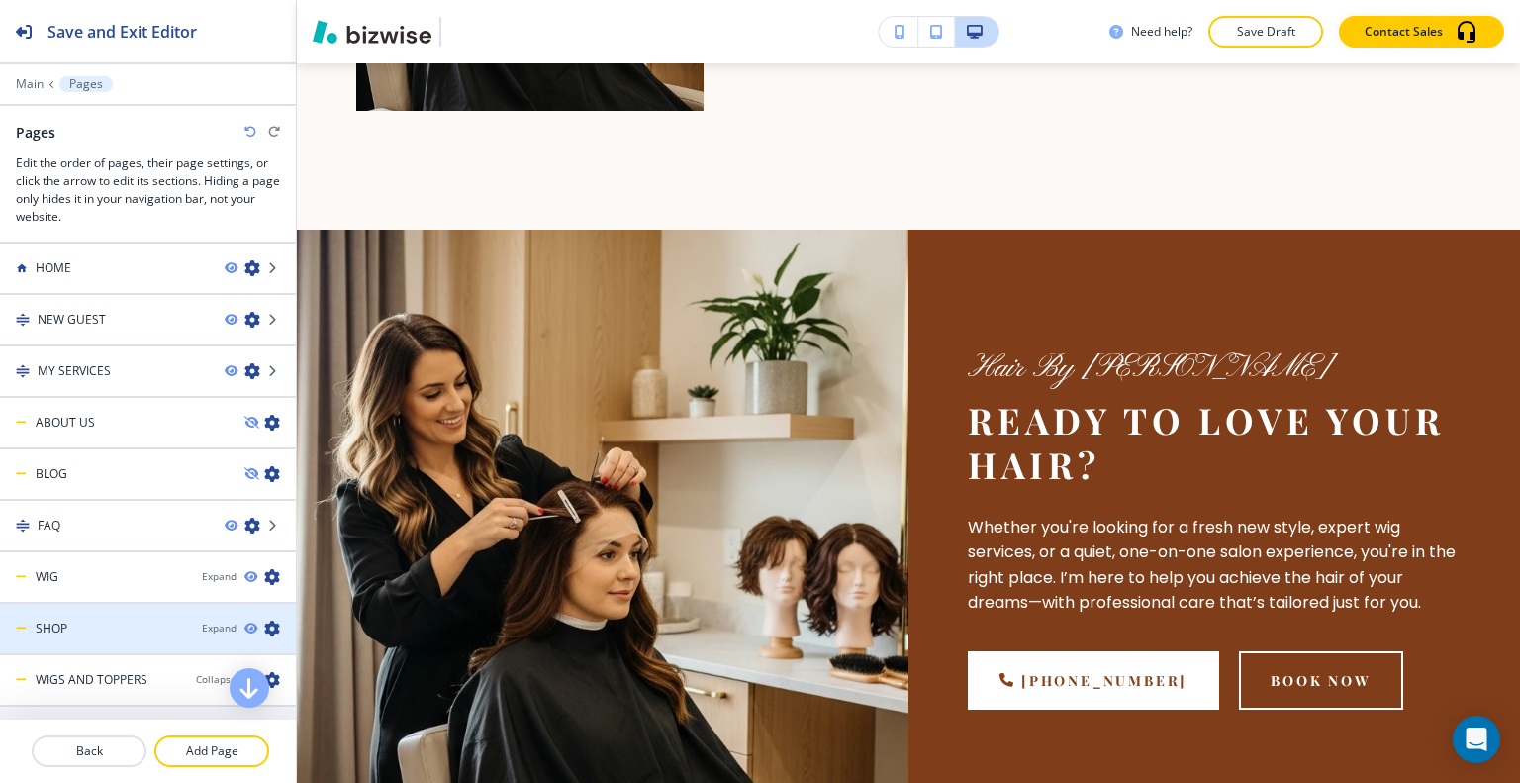
scroll to position [135, 0]
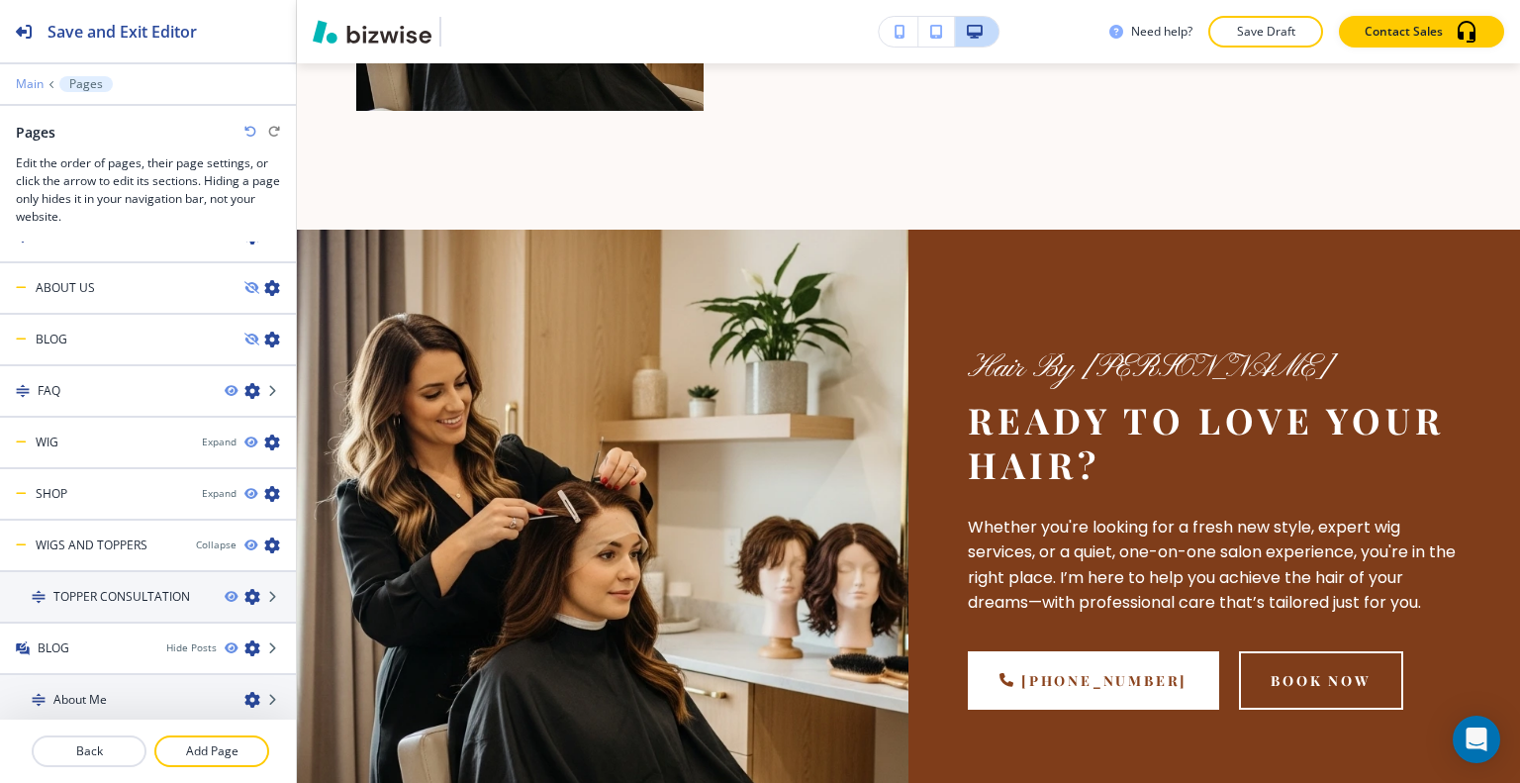
click at [38, 83] on p "Main" at bounding box center [30, 84] width 28 height 14
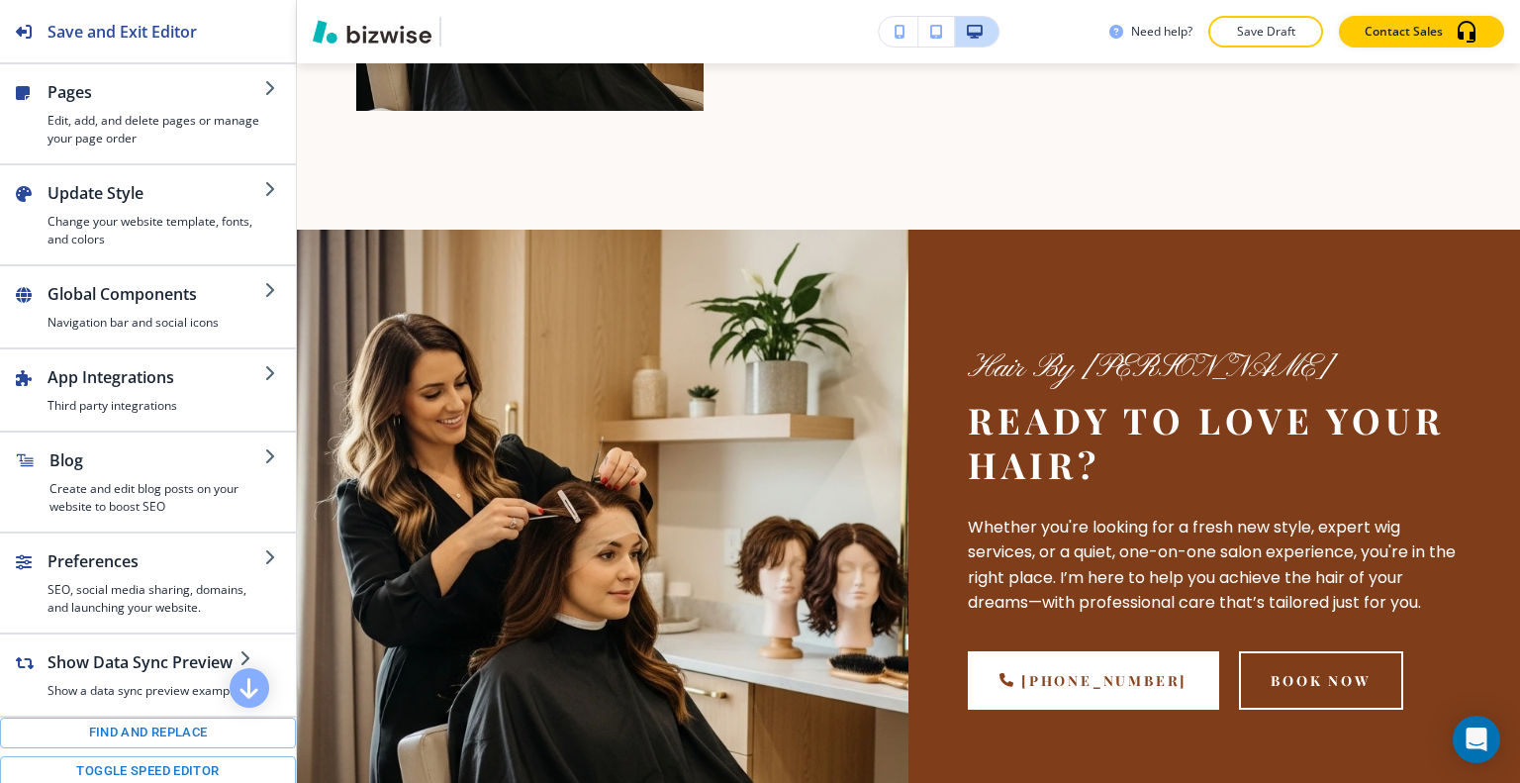
scroll to position [303, 0]
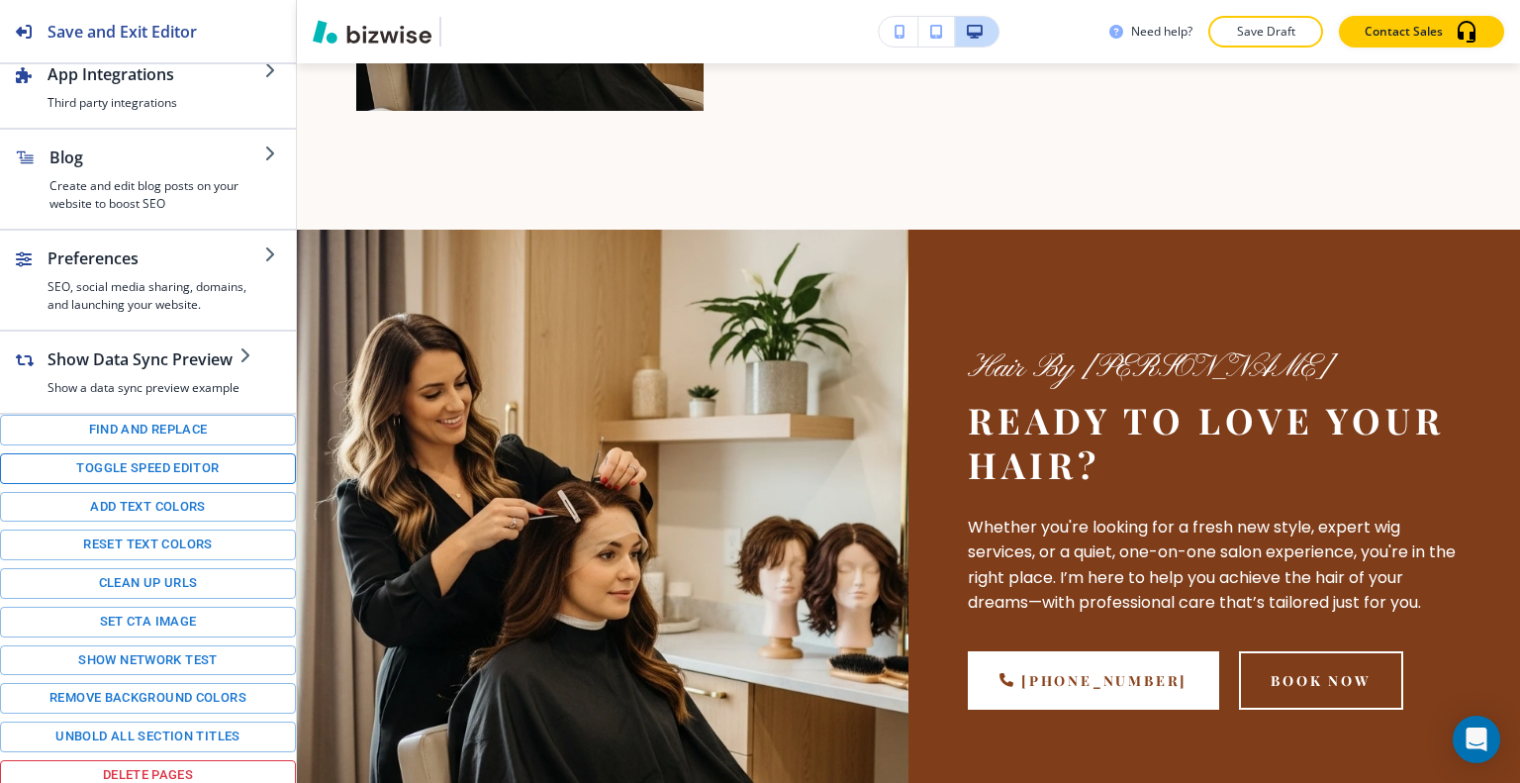
click at [136, 458] on button "Toggle speed editor" at bounding box center [148, 468] width 296 height 31
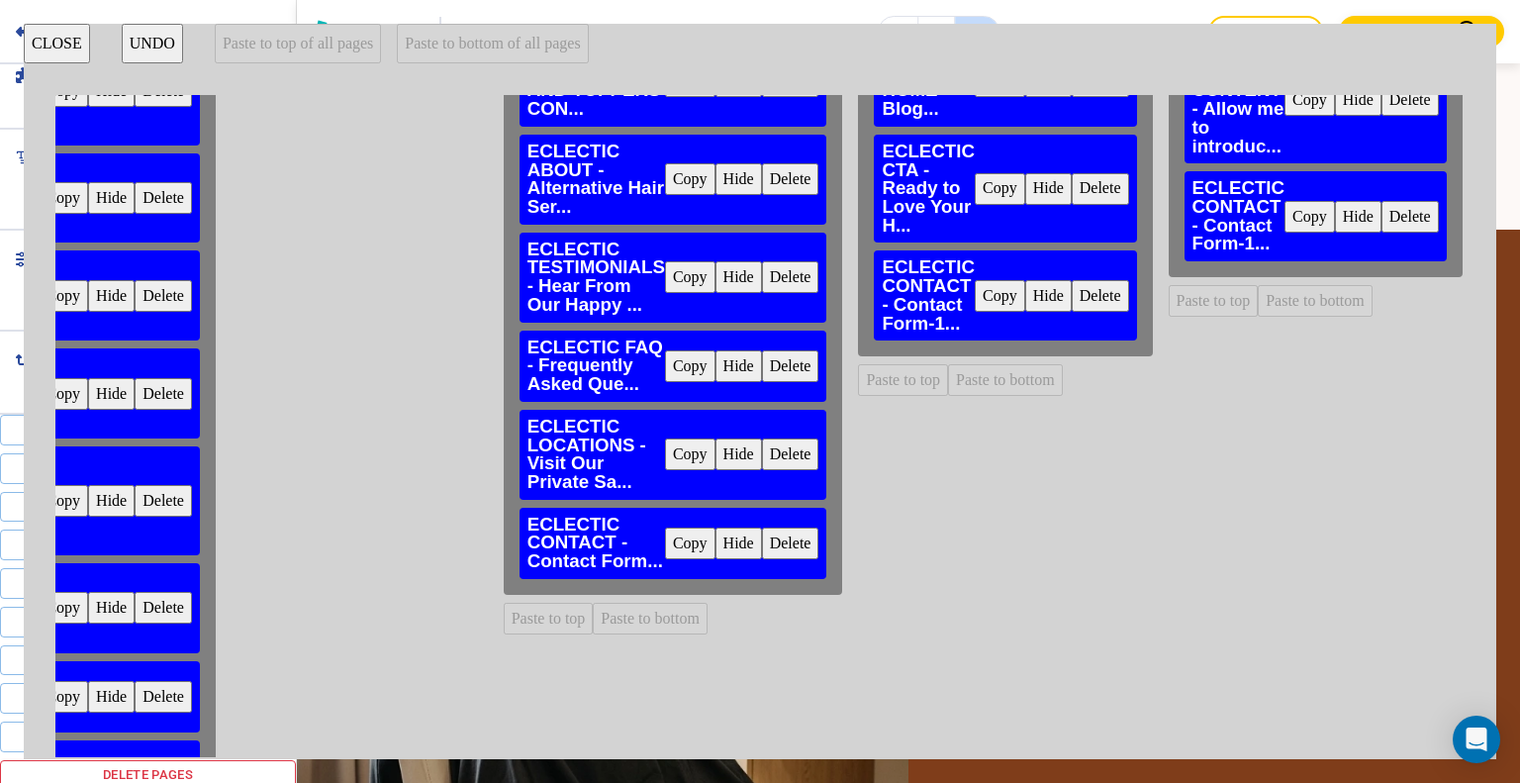
scroll to position [0, 2419]
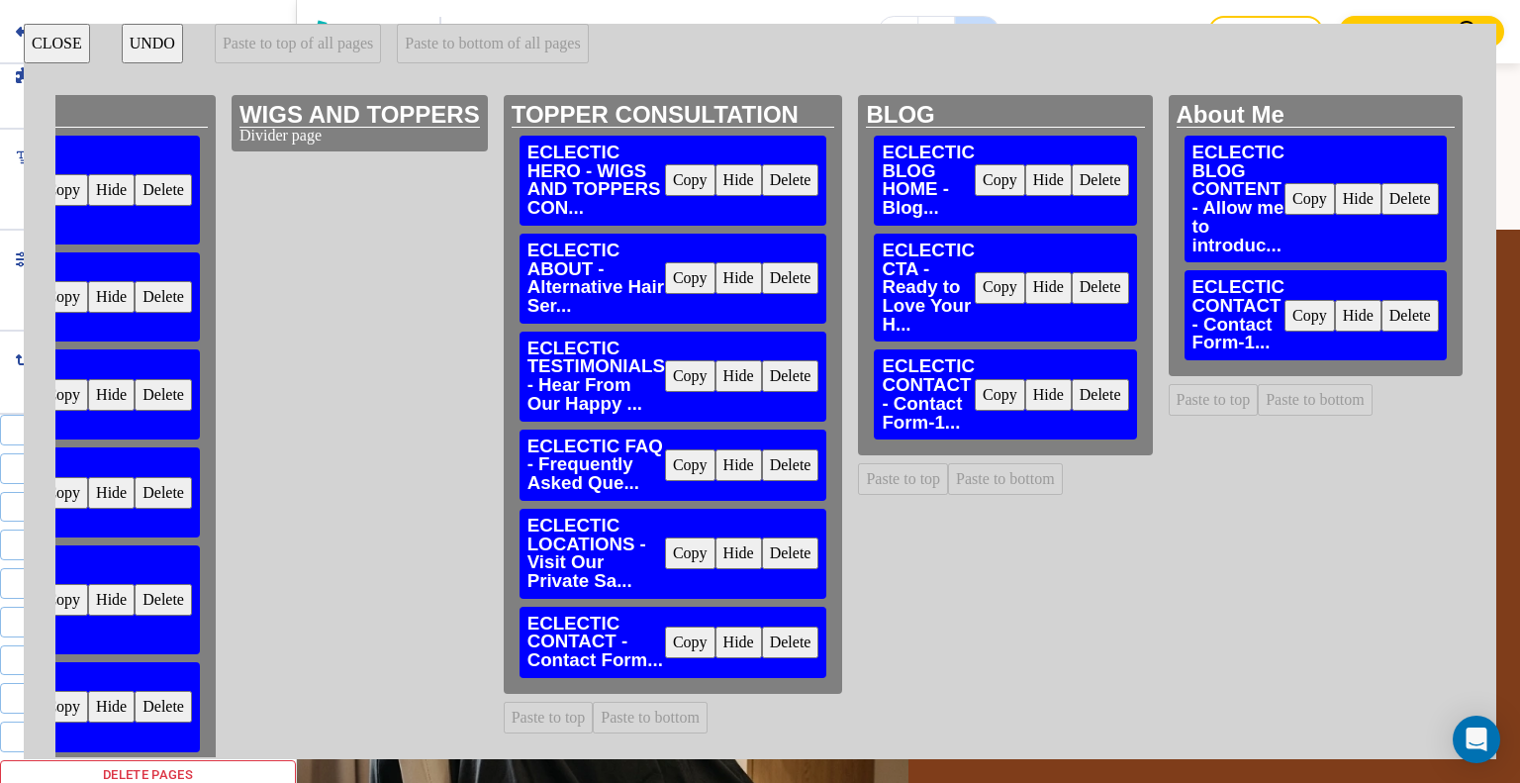
click at [996, 287] on button "Copy" at bounding box center [1000, 288] width 50 height 32
click at [1096, 288] on button "Delete" at bounding box center [1100, 288] width 57 height 32
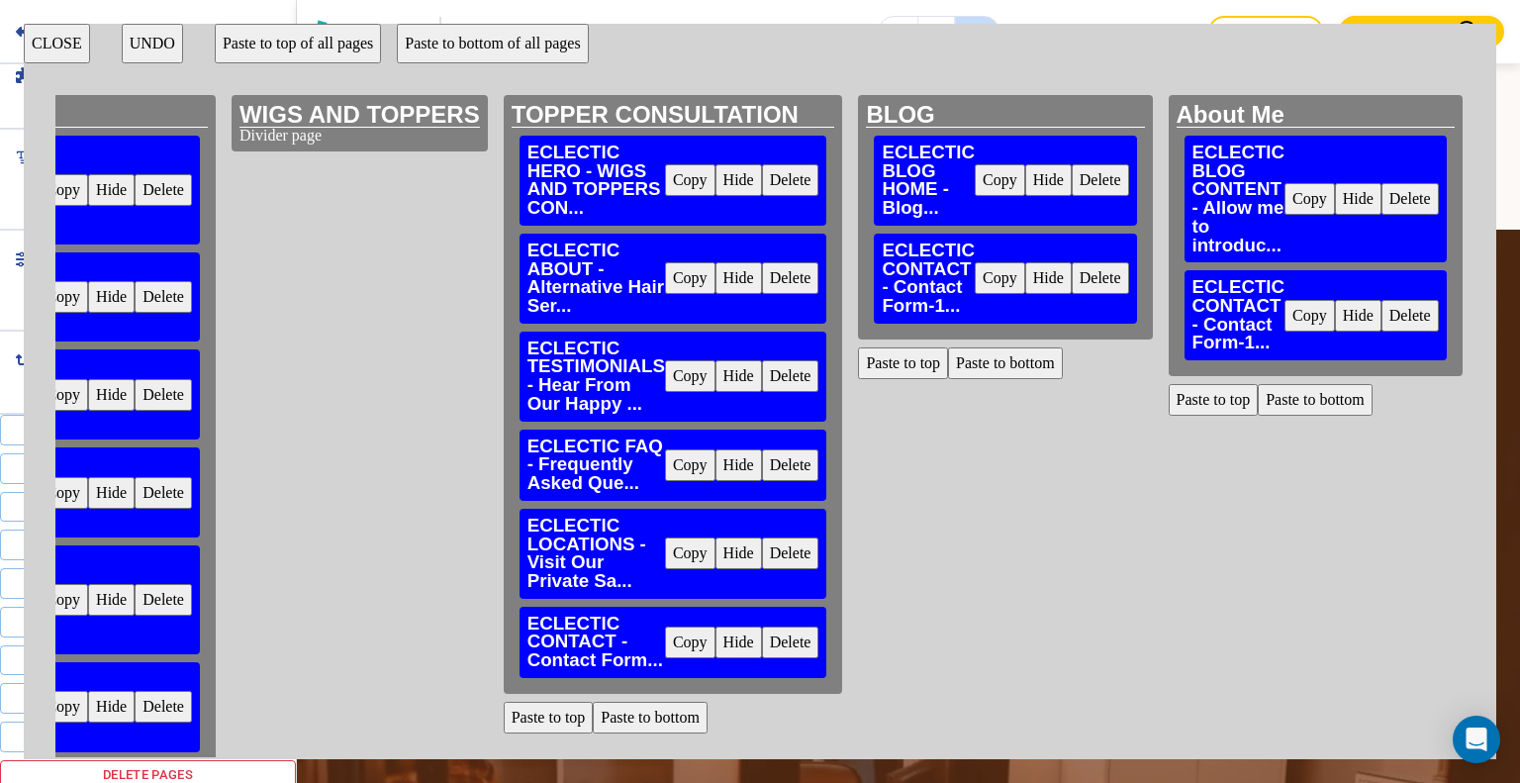
click at [1291, 408] on button "Paste to bottom" at bounding box center [1315, 400] width 115 height 32
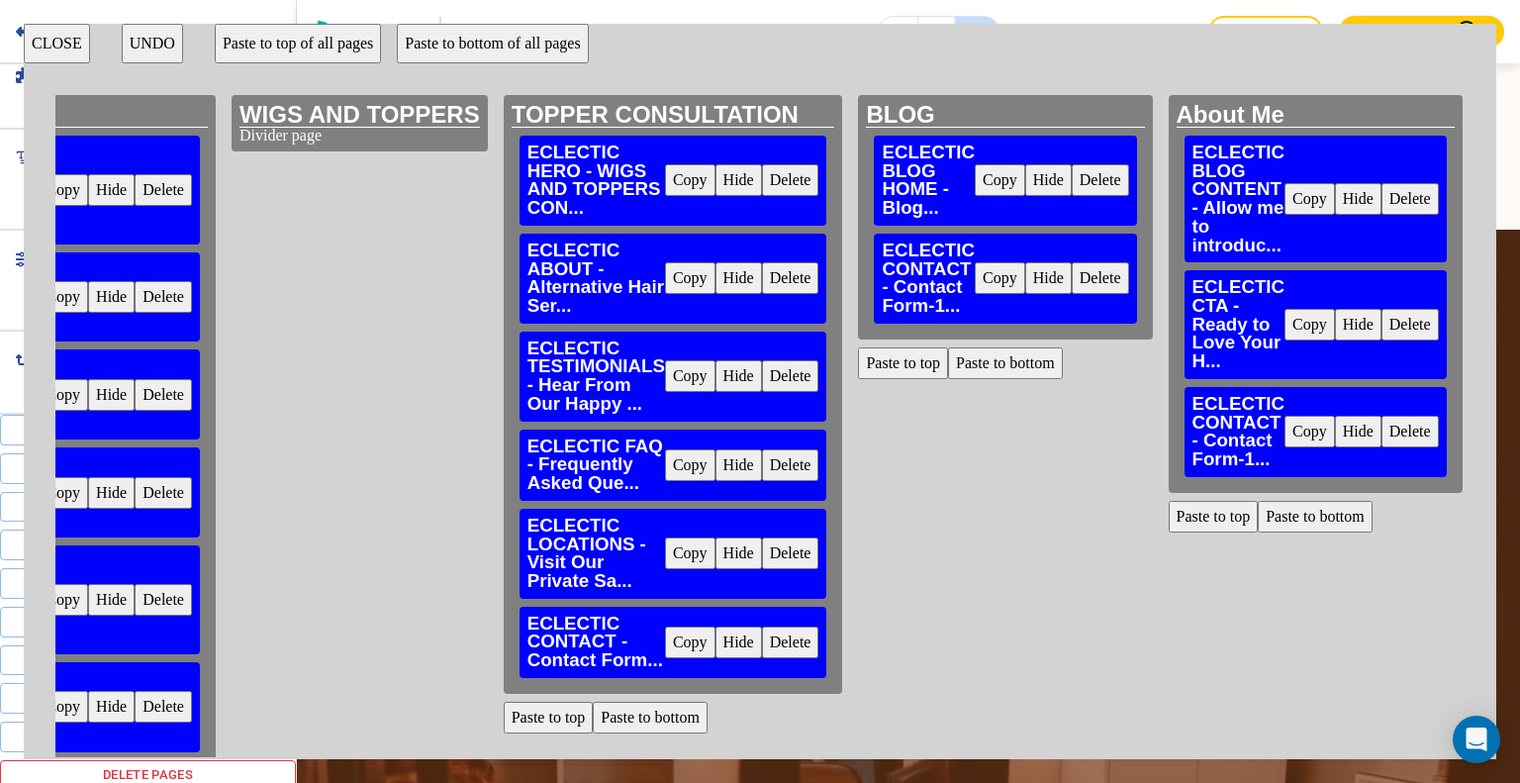
click at [74, 44] on button "CLOSE" at bounding box center [57, 44] width 66 height 40
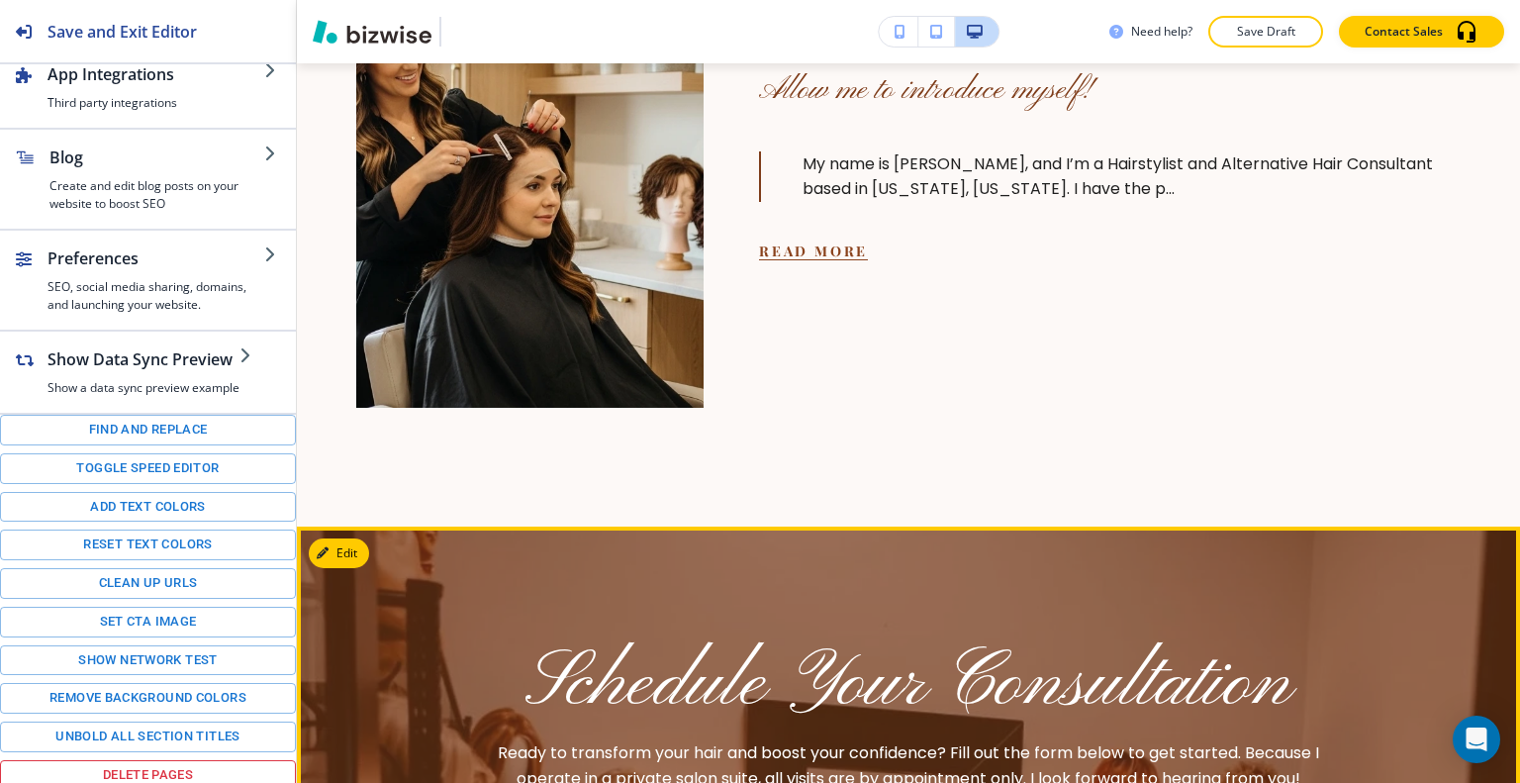
scroll to position [515, 0]
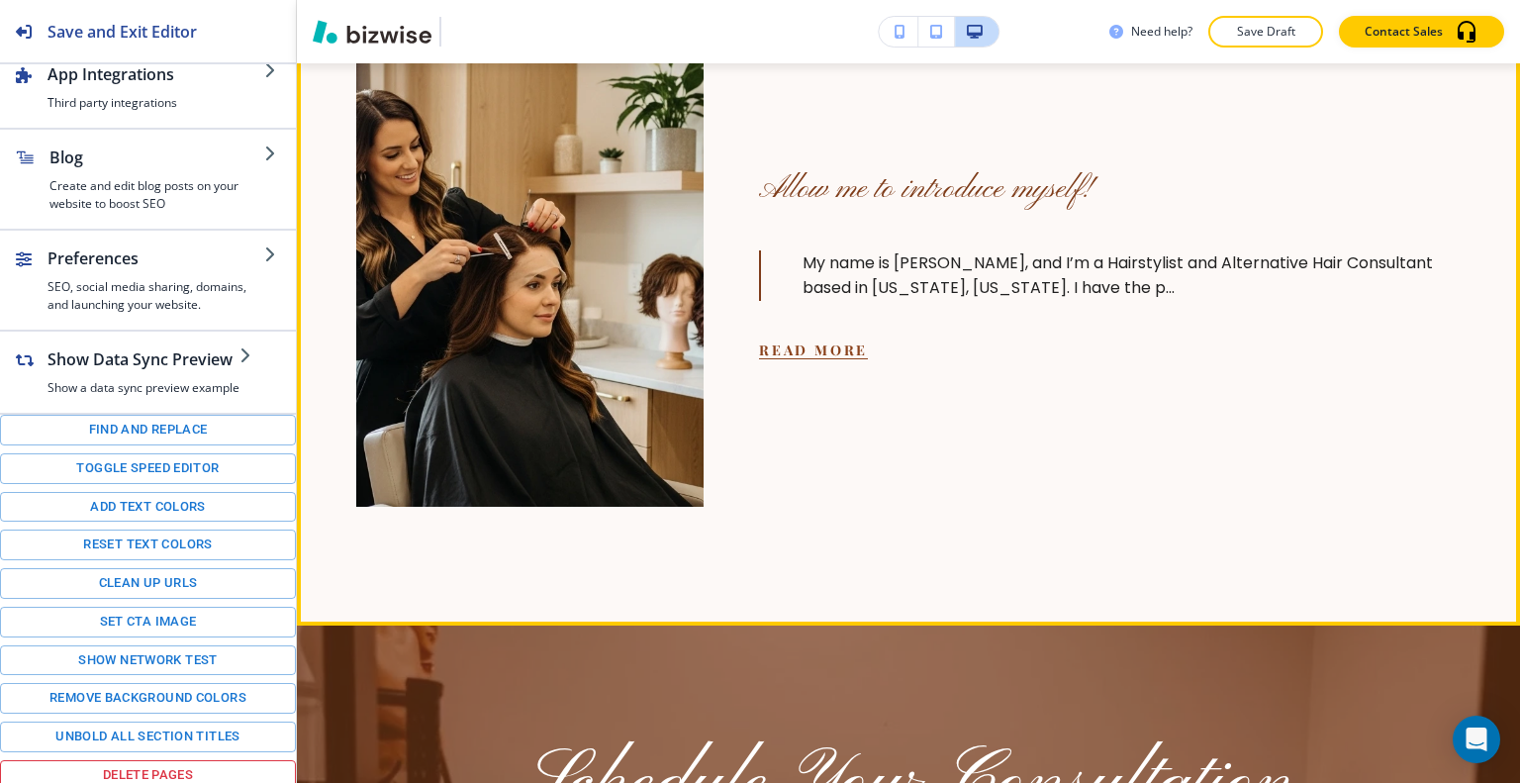
click at [847, 349] on button "Read More" at bounding box center [813, 349] width 109 height 19
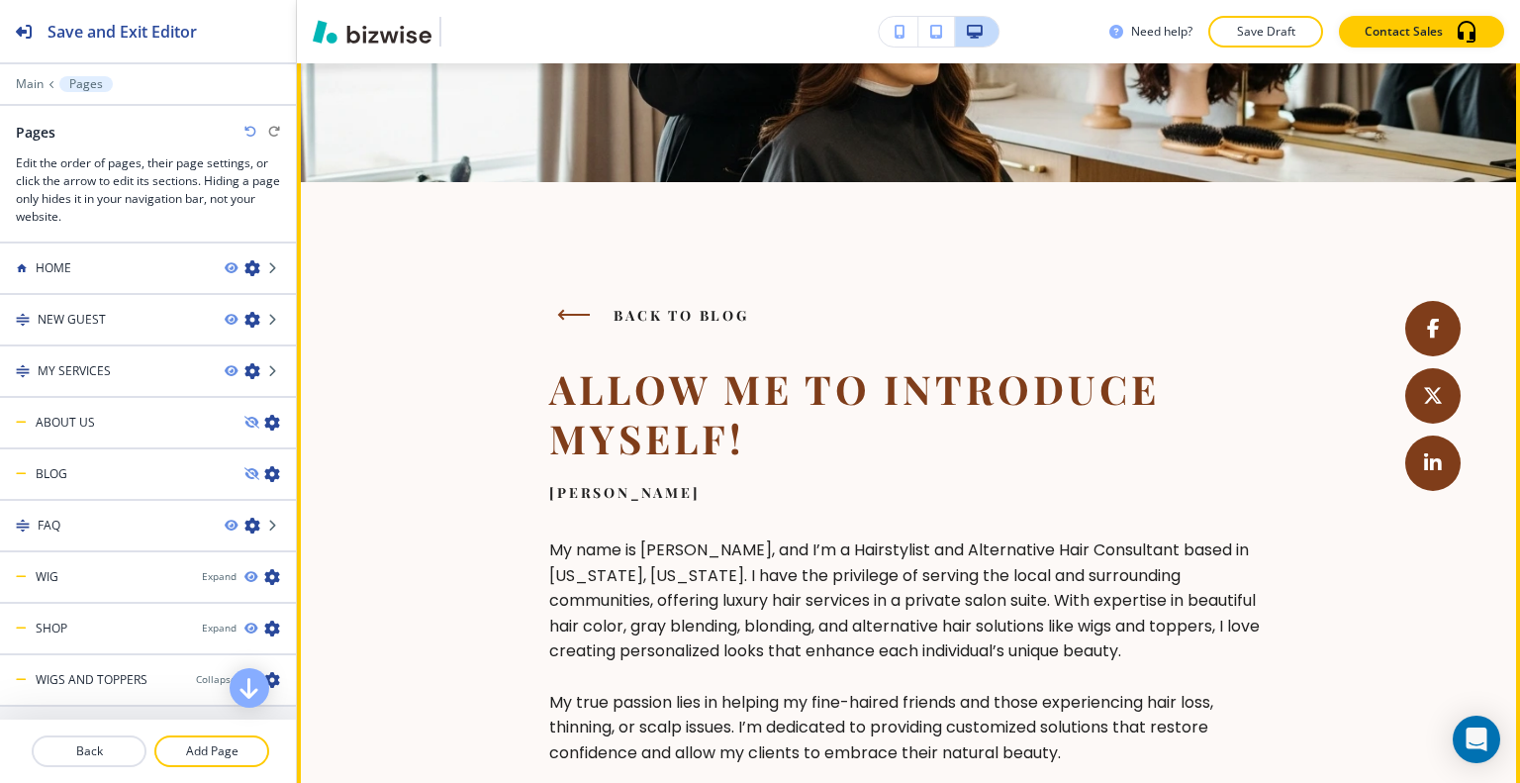
scroll to position [0, 0]
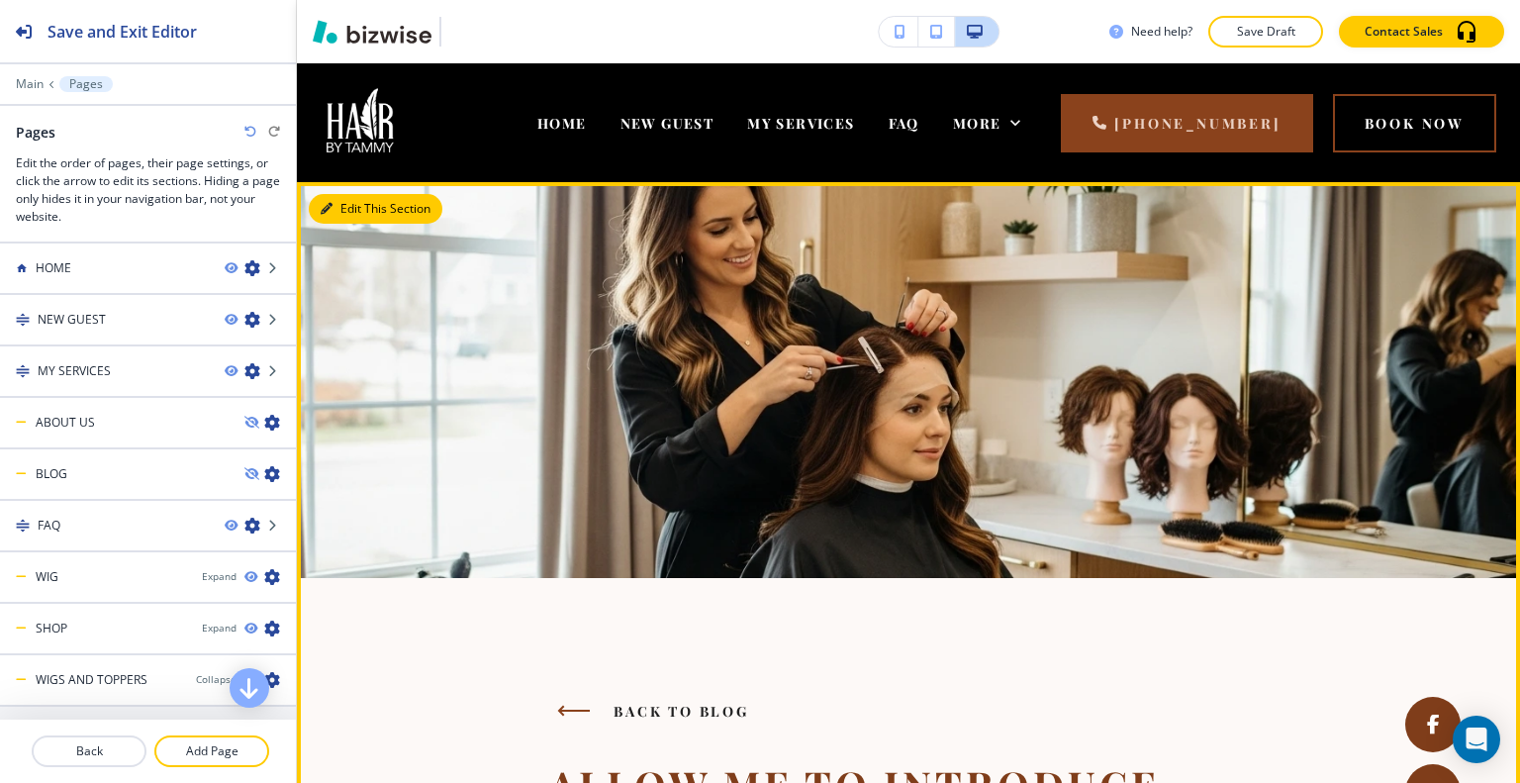
click at [342, 199] on button "Edit This Section" at bounding box center [376, 209] width 134 height 30
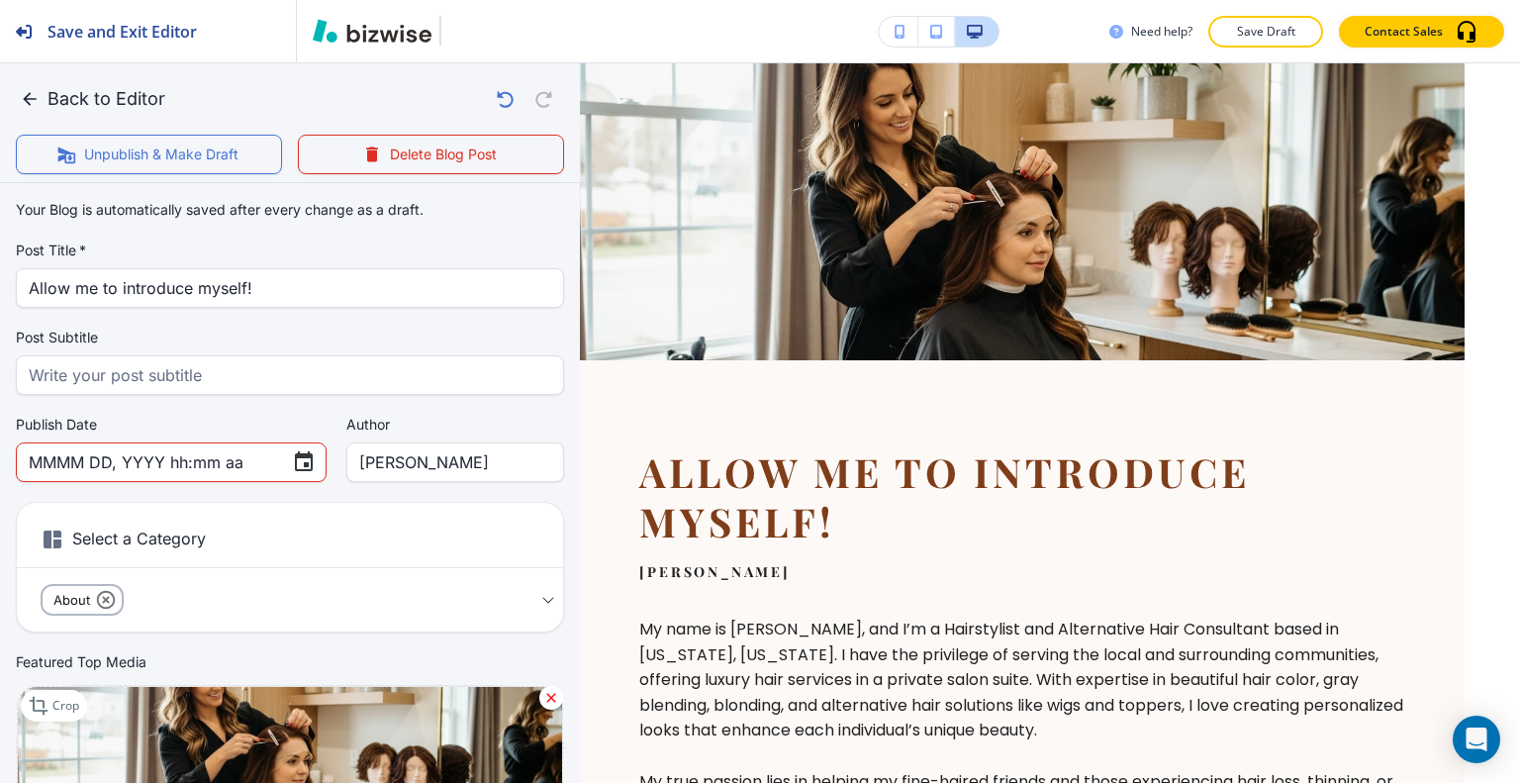
scroll to position [297, 0]
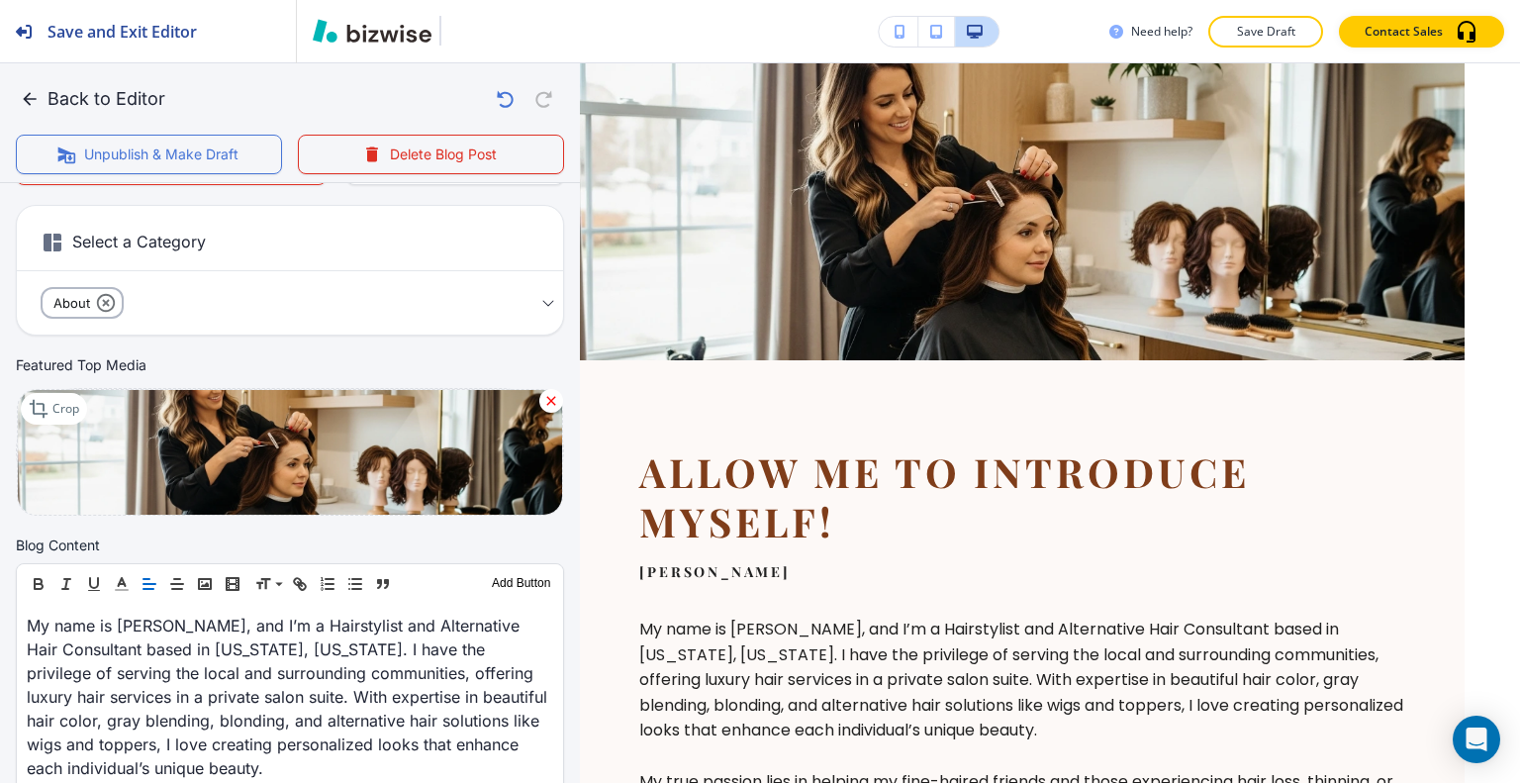
click at [543, 402] on icon at bounding box center [551, 401] width 16 height 16
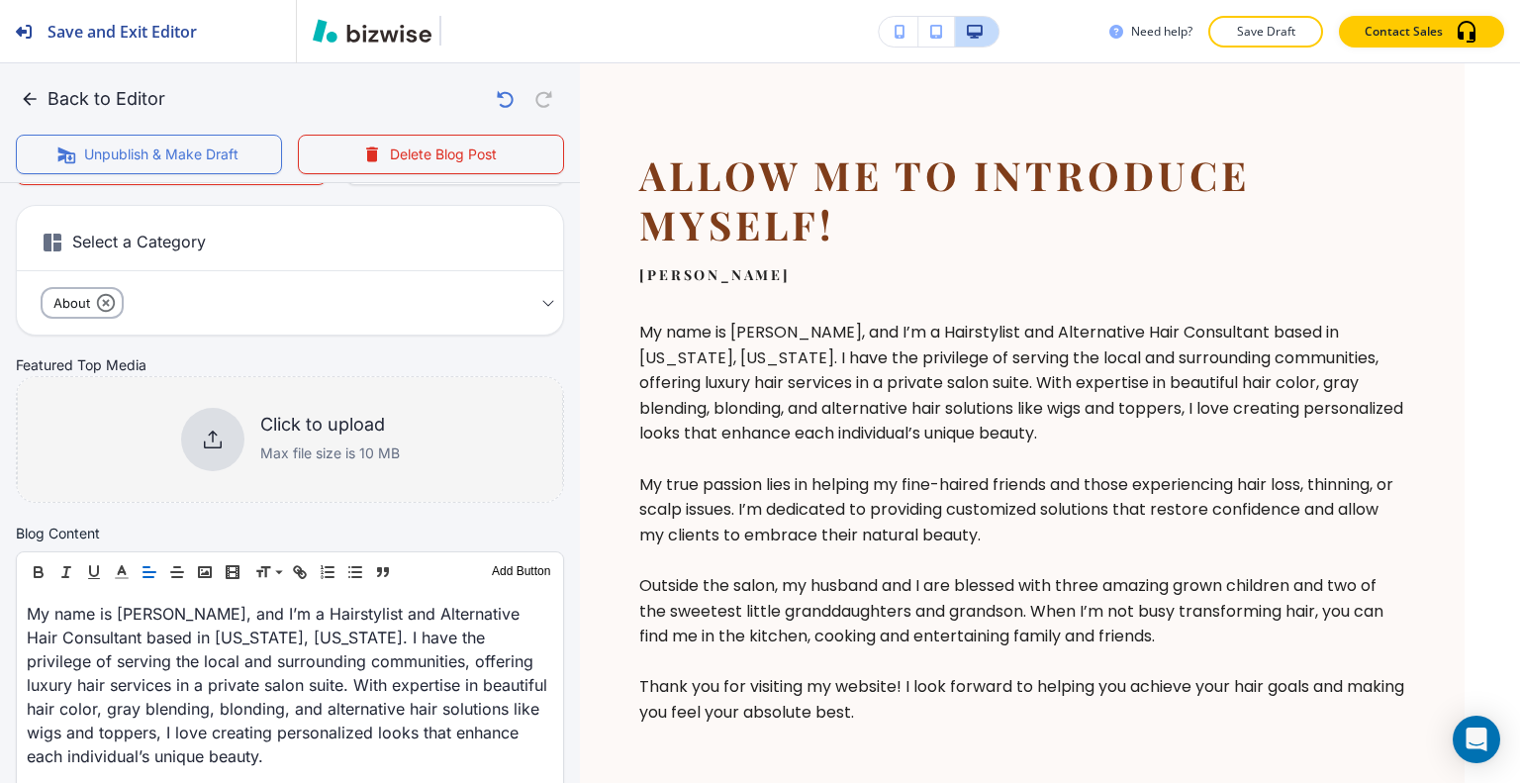
click at [190, 437] on div at bounding box center [212, 439] width 63 height 63
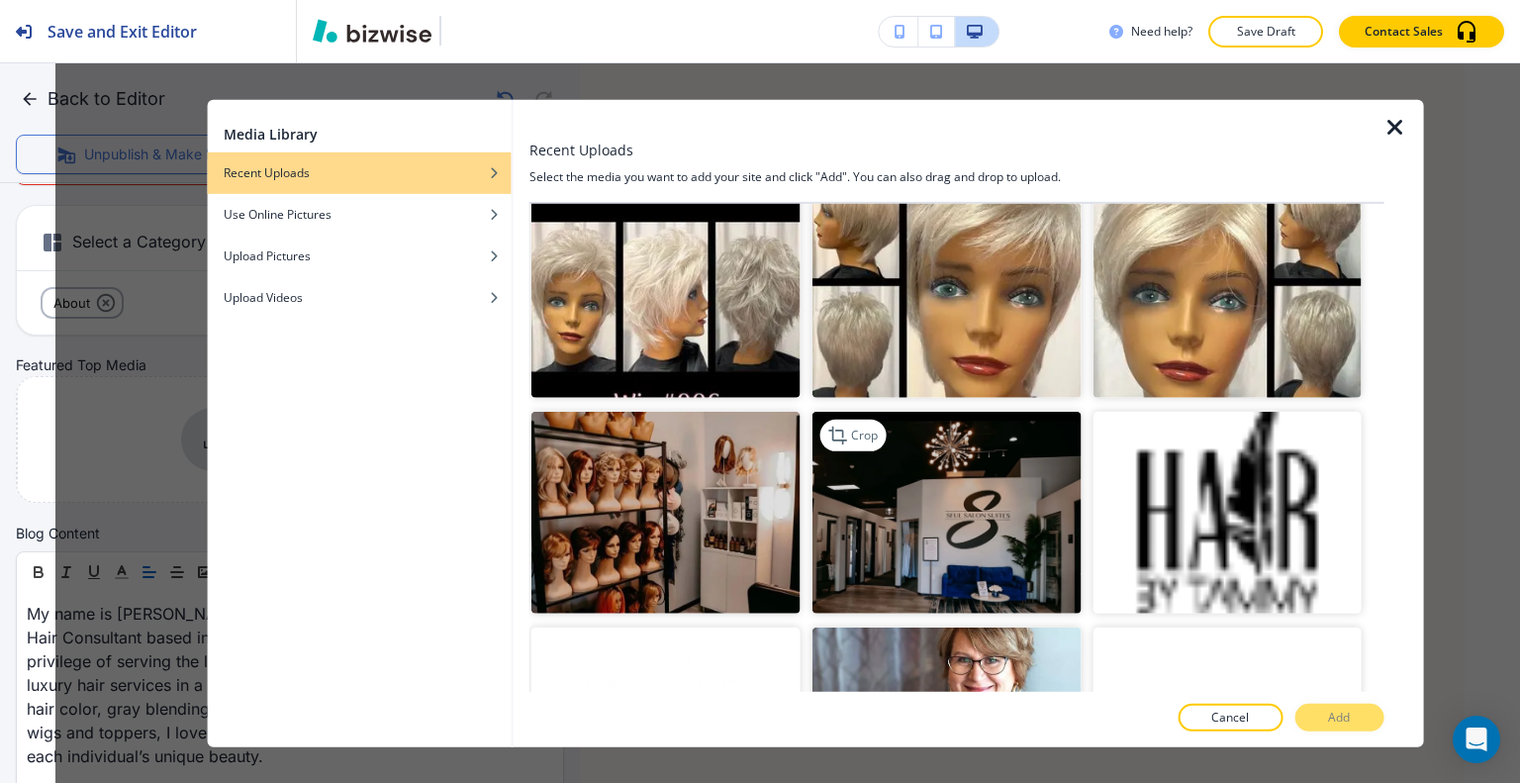
scroll to position [5899, 0]
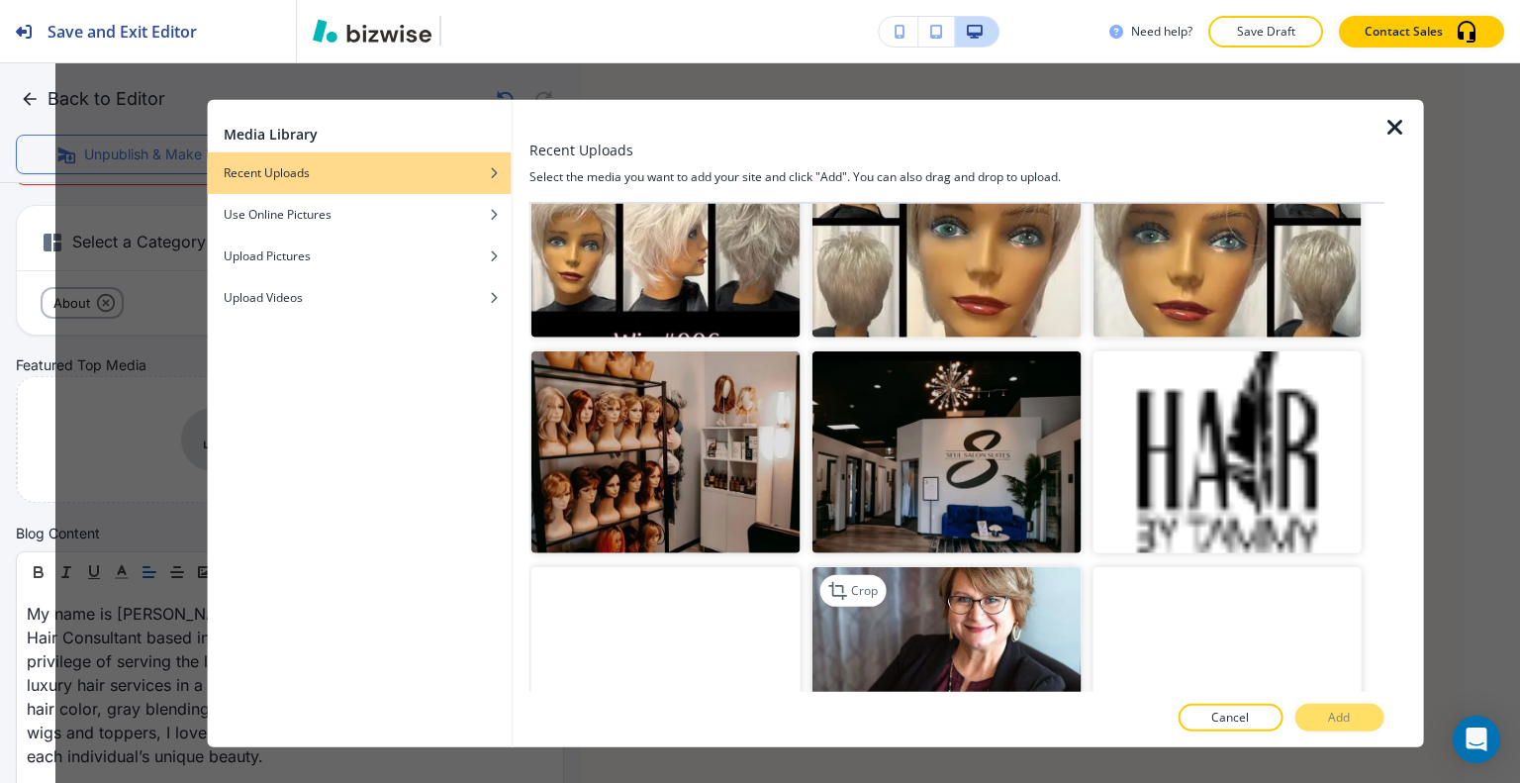
click at [1001, 591] on img "button" at bounding box center [945, 668] width 269 height 202
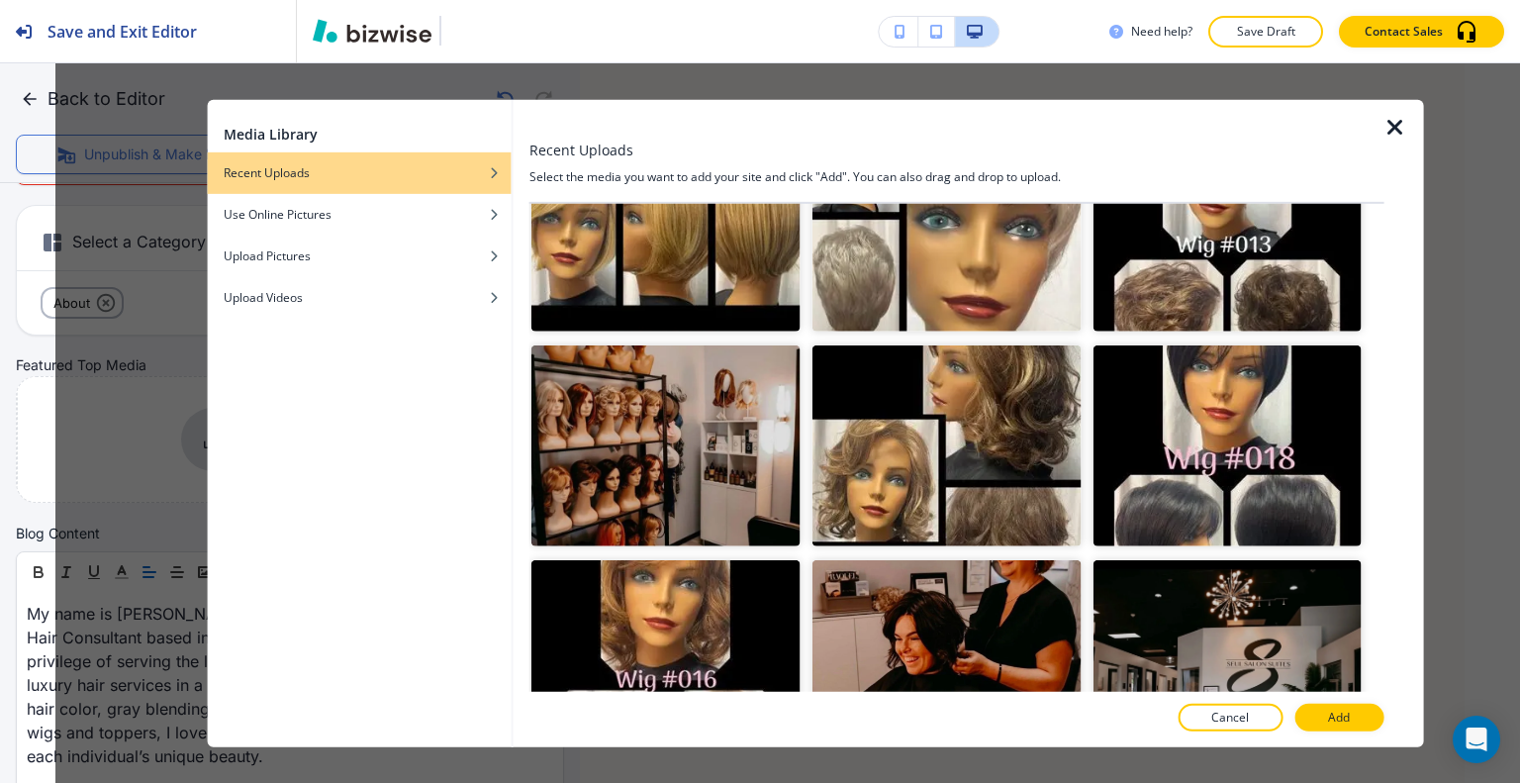
scroll to position [4910, 0]
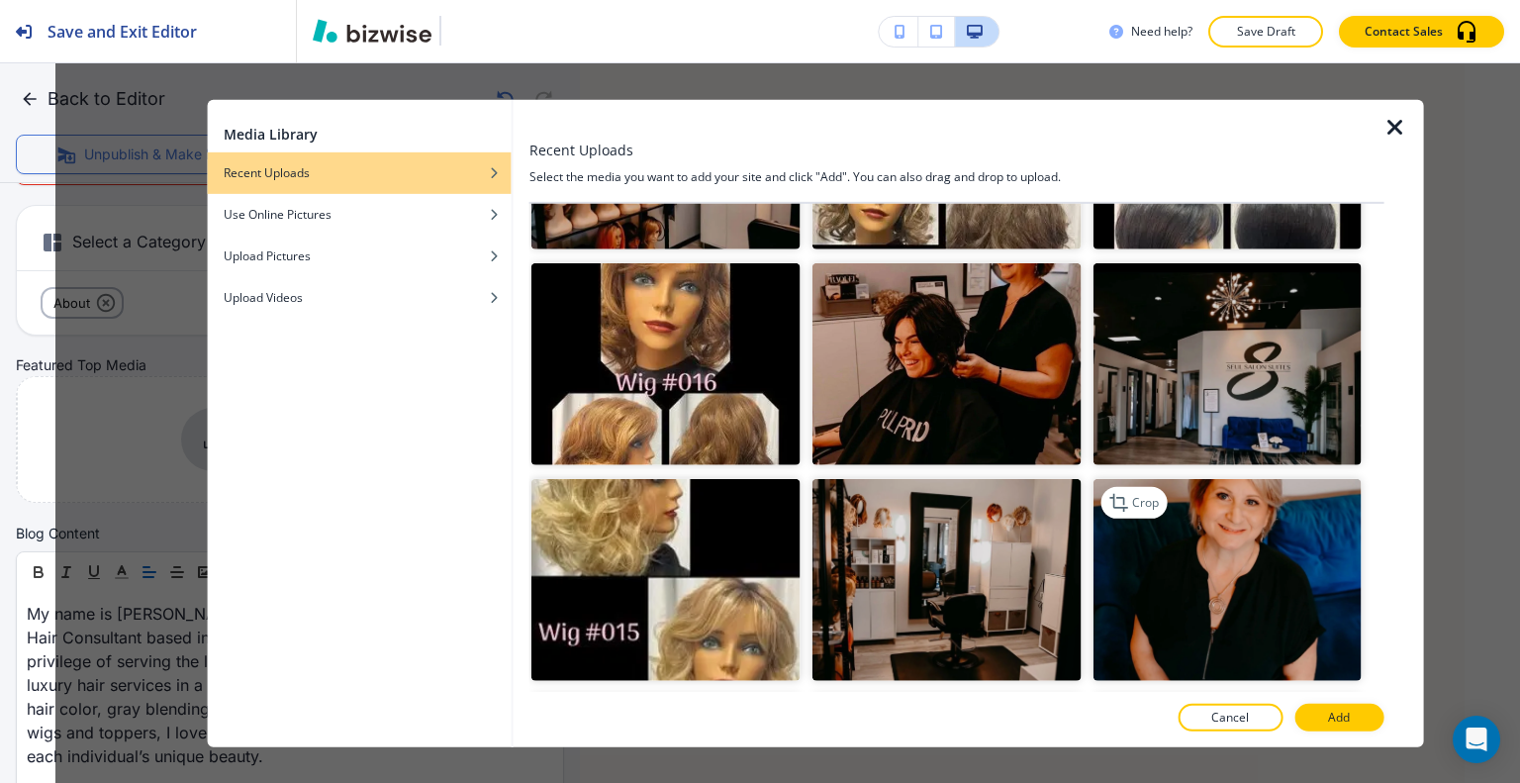
click at [1190, 479] on img "button" at bounding box center [1227, 580] width 269 height 202
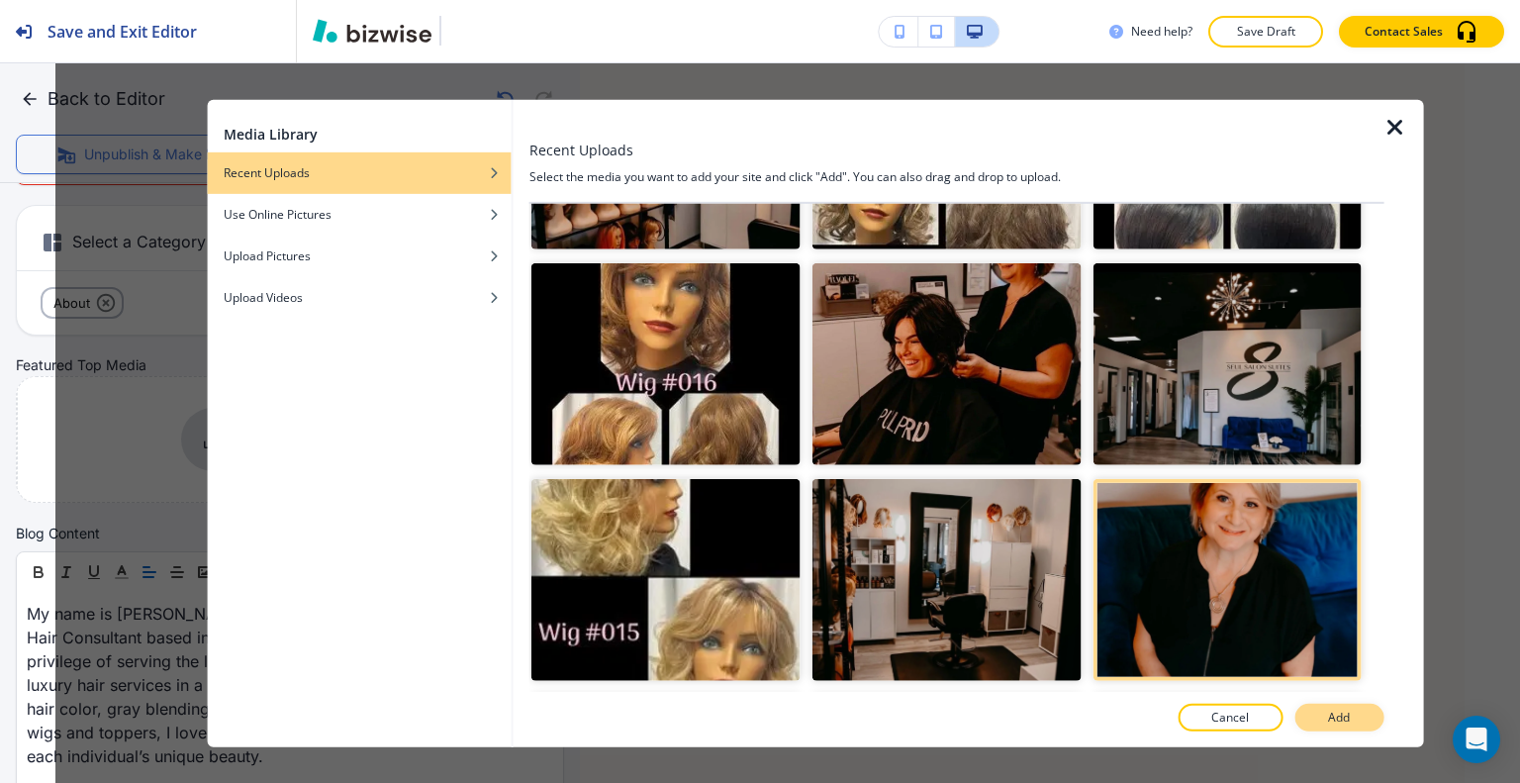
click at [1325, 717] on button "Add" at bounding box center [1338, 718] width 89 height 28
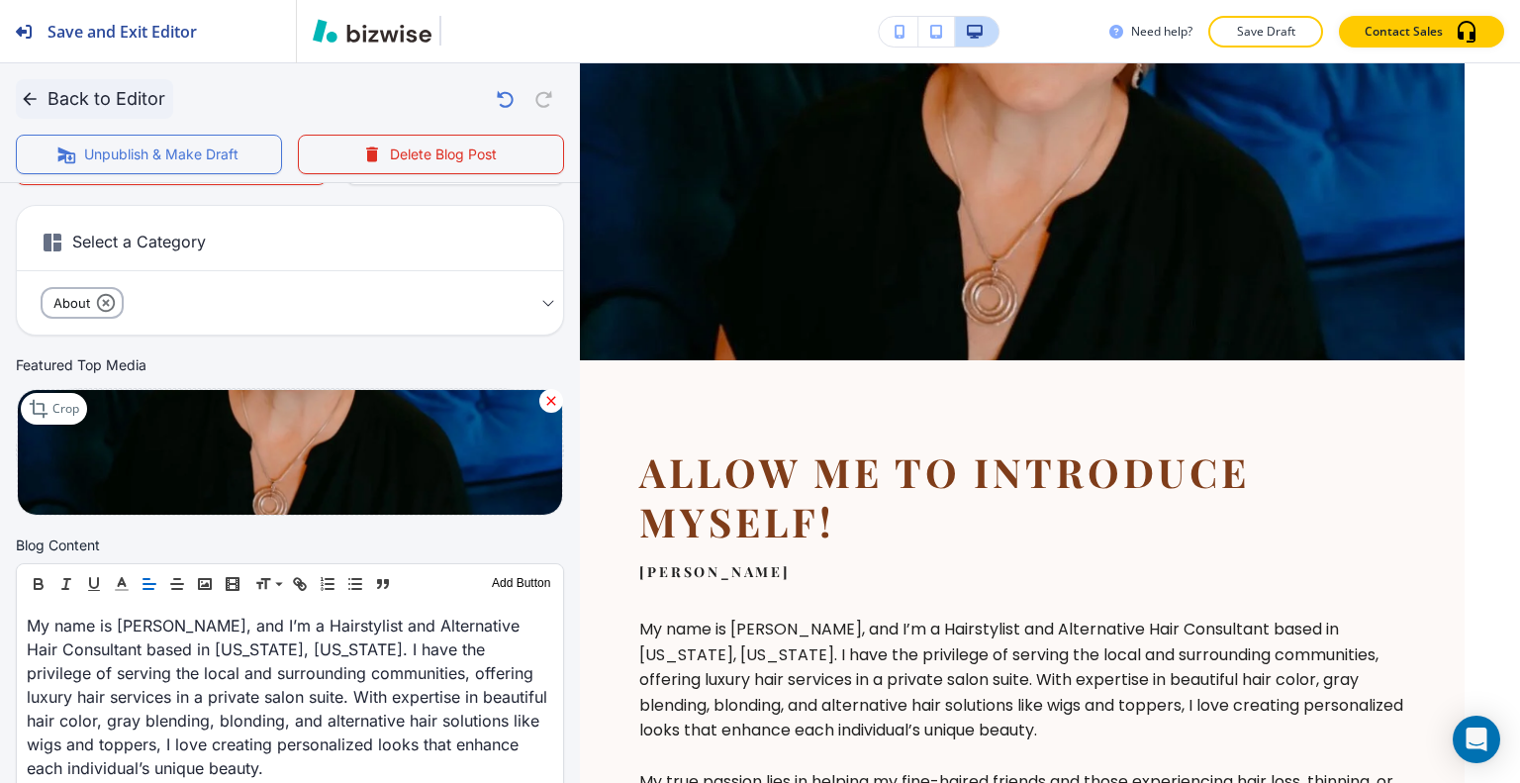
click at [120, 97] on button "Back to Editor" at bounding box center [94, 99] width 157 height 40
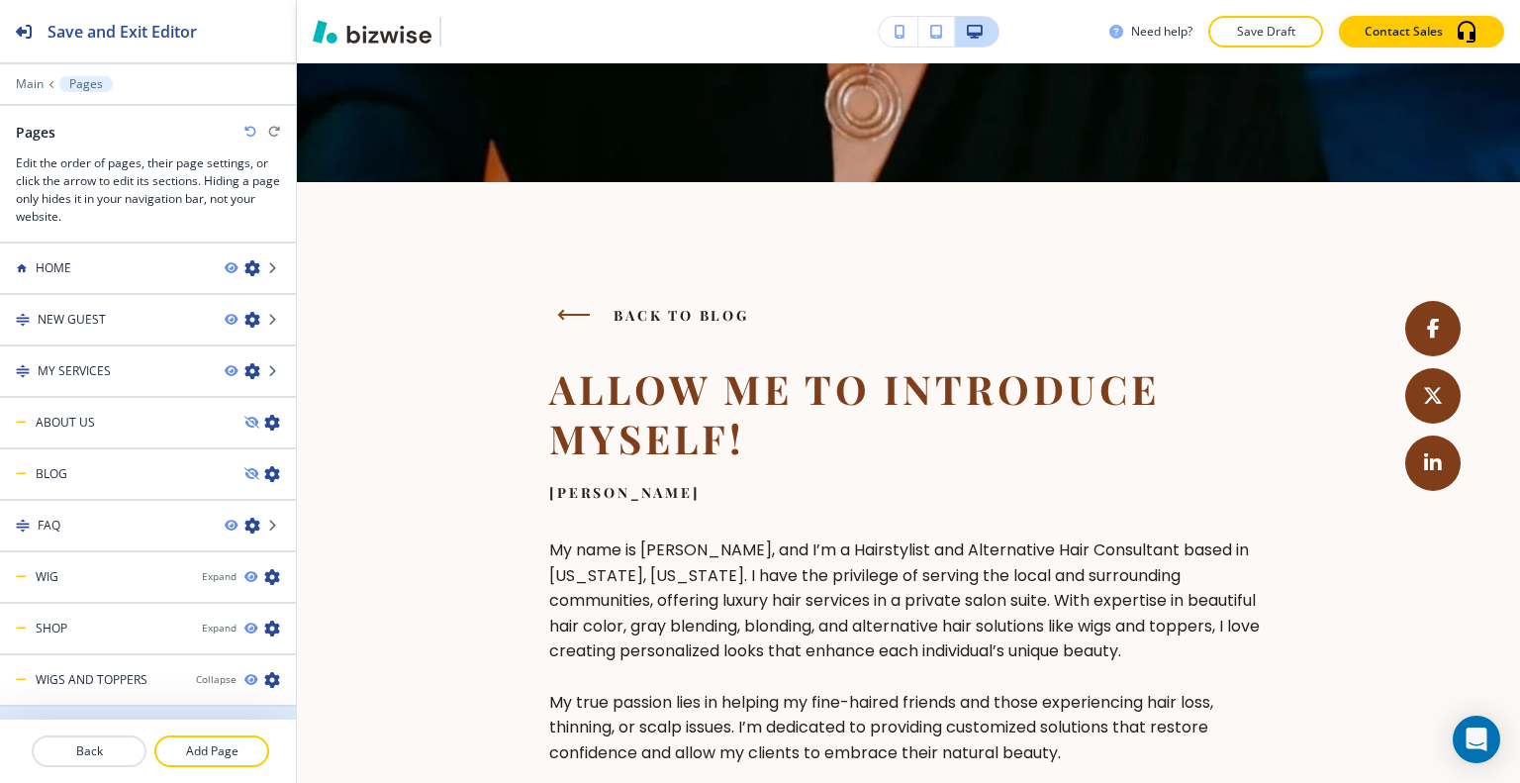
scroll to position [135, 0]
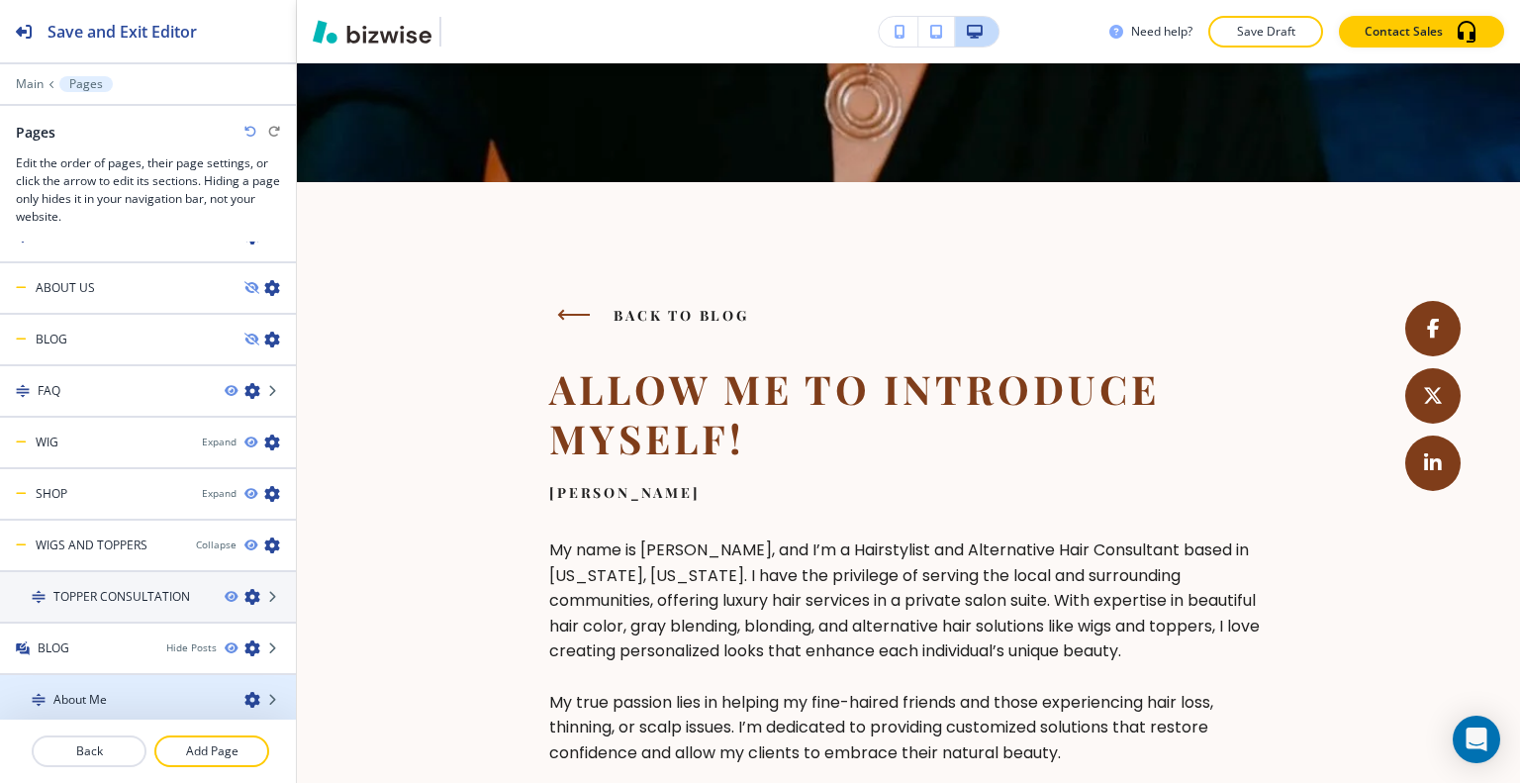
click at [103, 691] on h4 "About Me" at bounding box center [79, 700] width 53 height 18
click at [244, 692] on icon "button" at bounding box center [252, 700] width 16 height 16
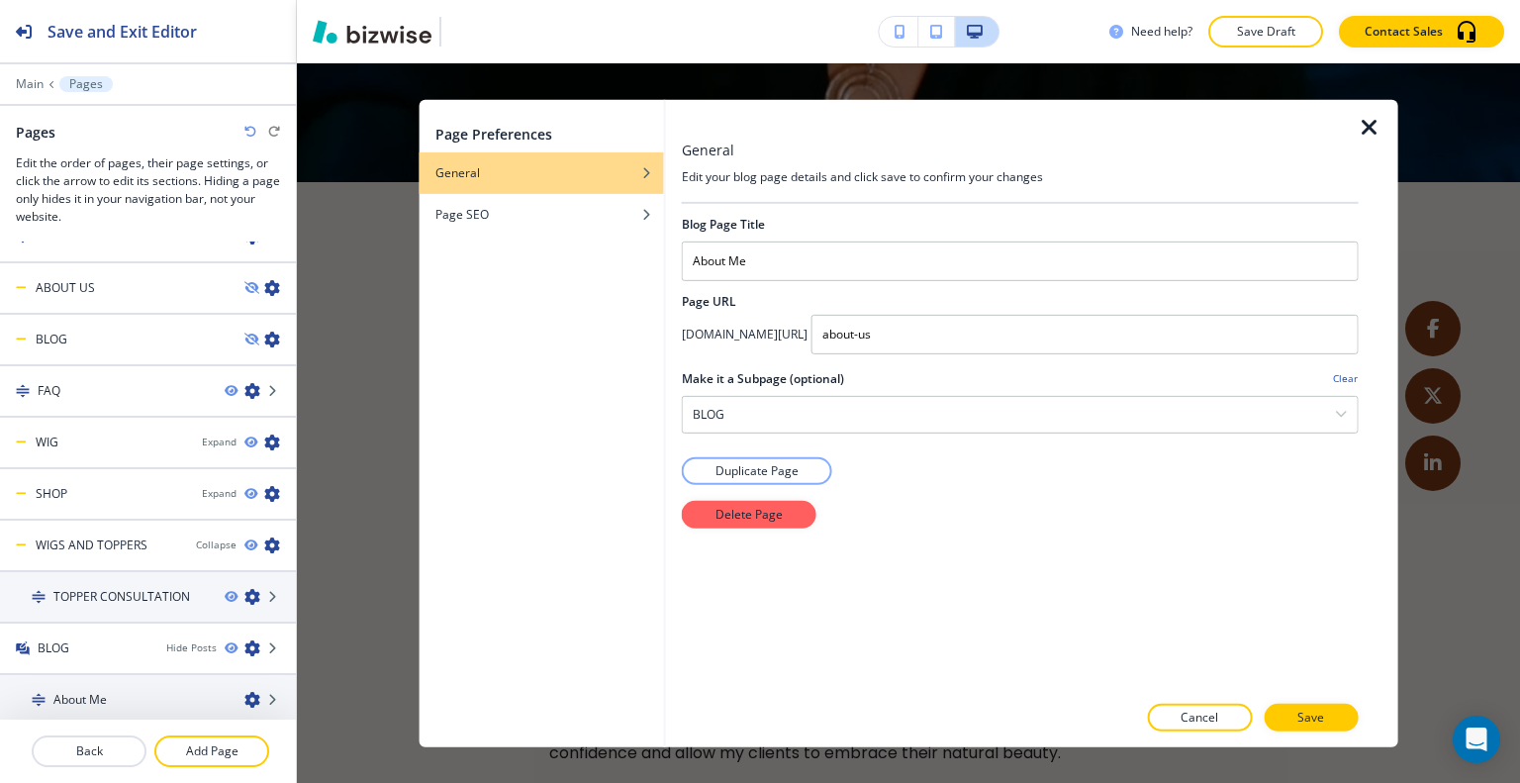
click at [1370, 126] on icon "button" at bounding box center [1370, 127] width 24 height 24
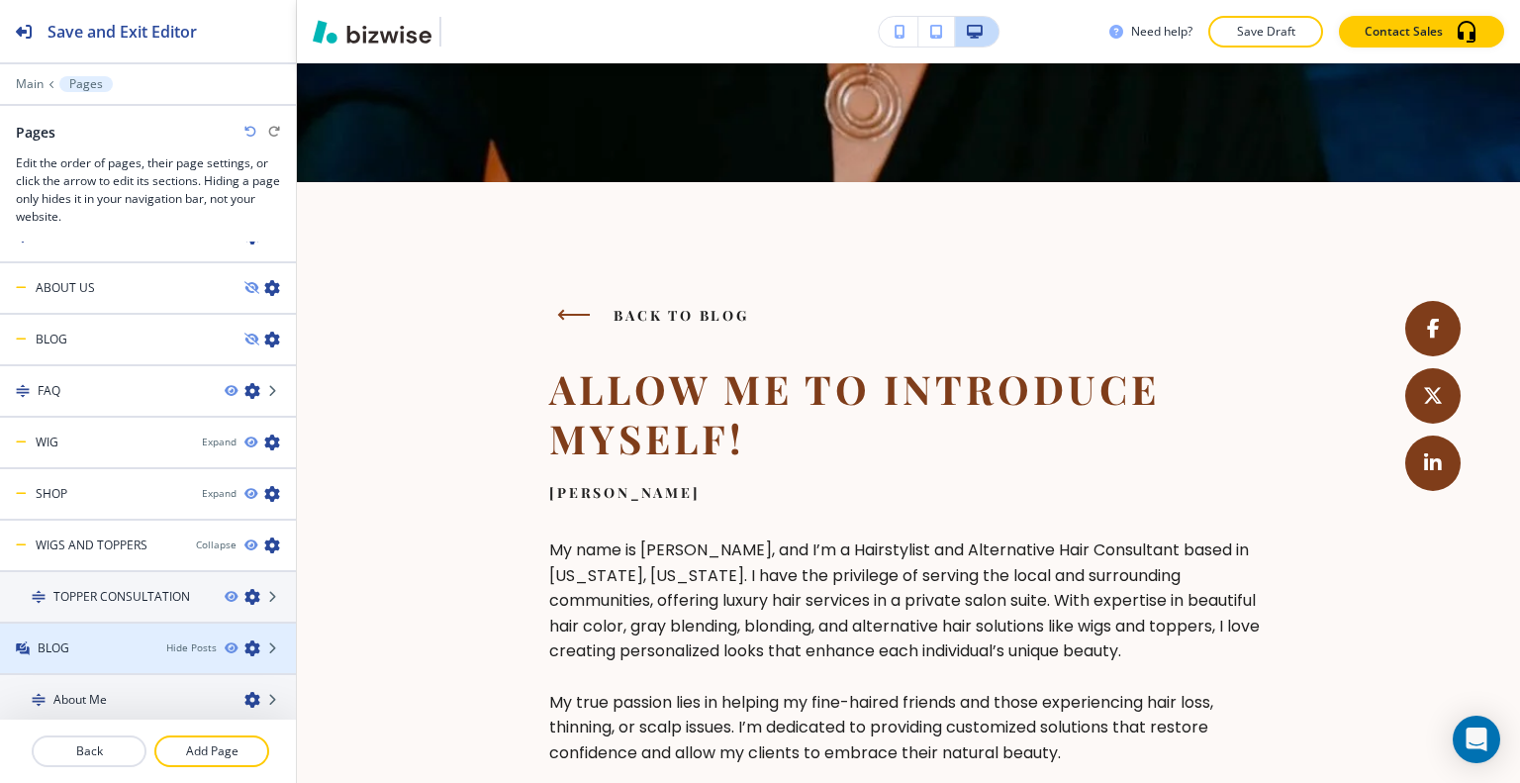
click at [89, 648] on div "BLOG" at bounding box center [75, 648] width 150 height 18
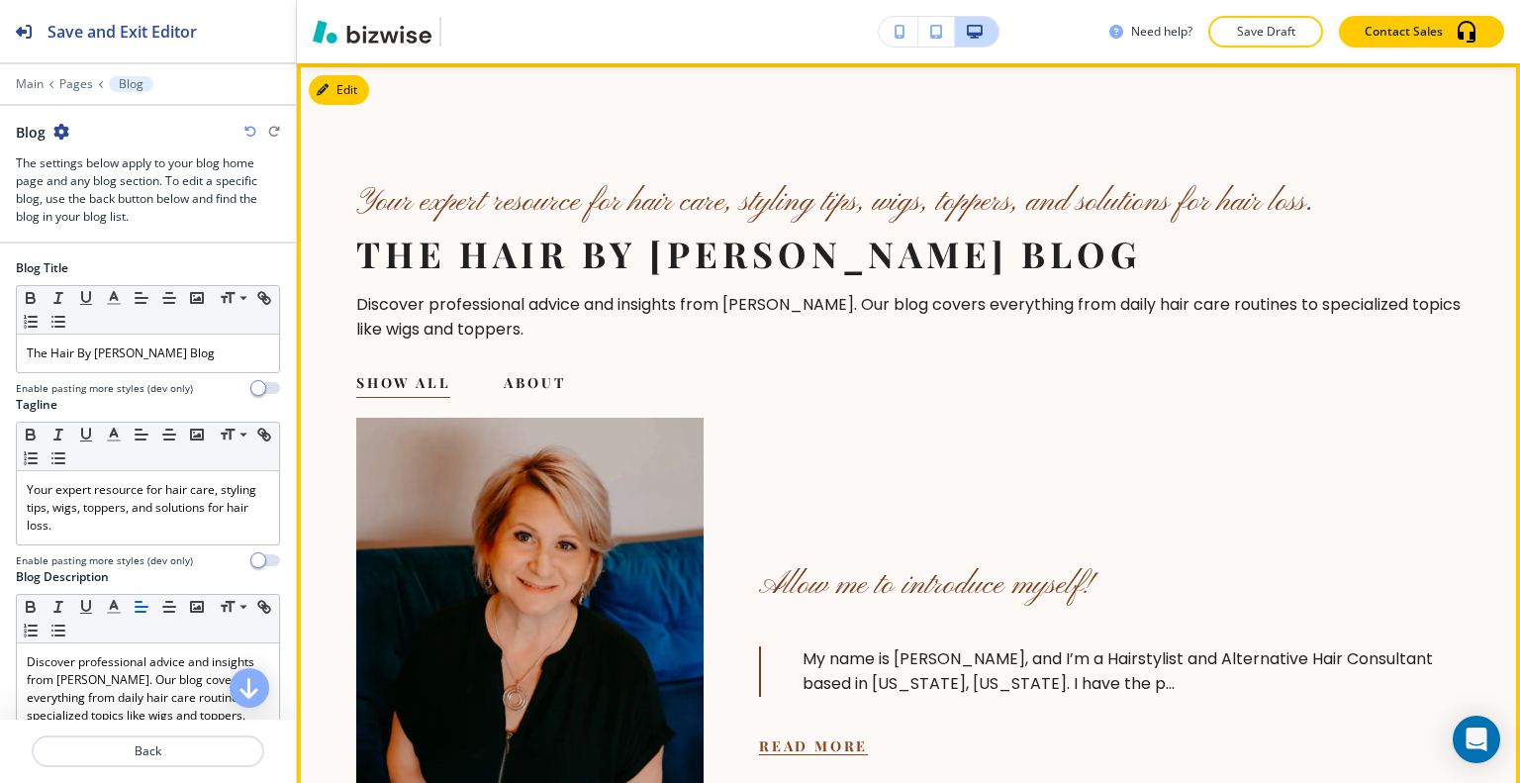
scroll to position [515, 0]
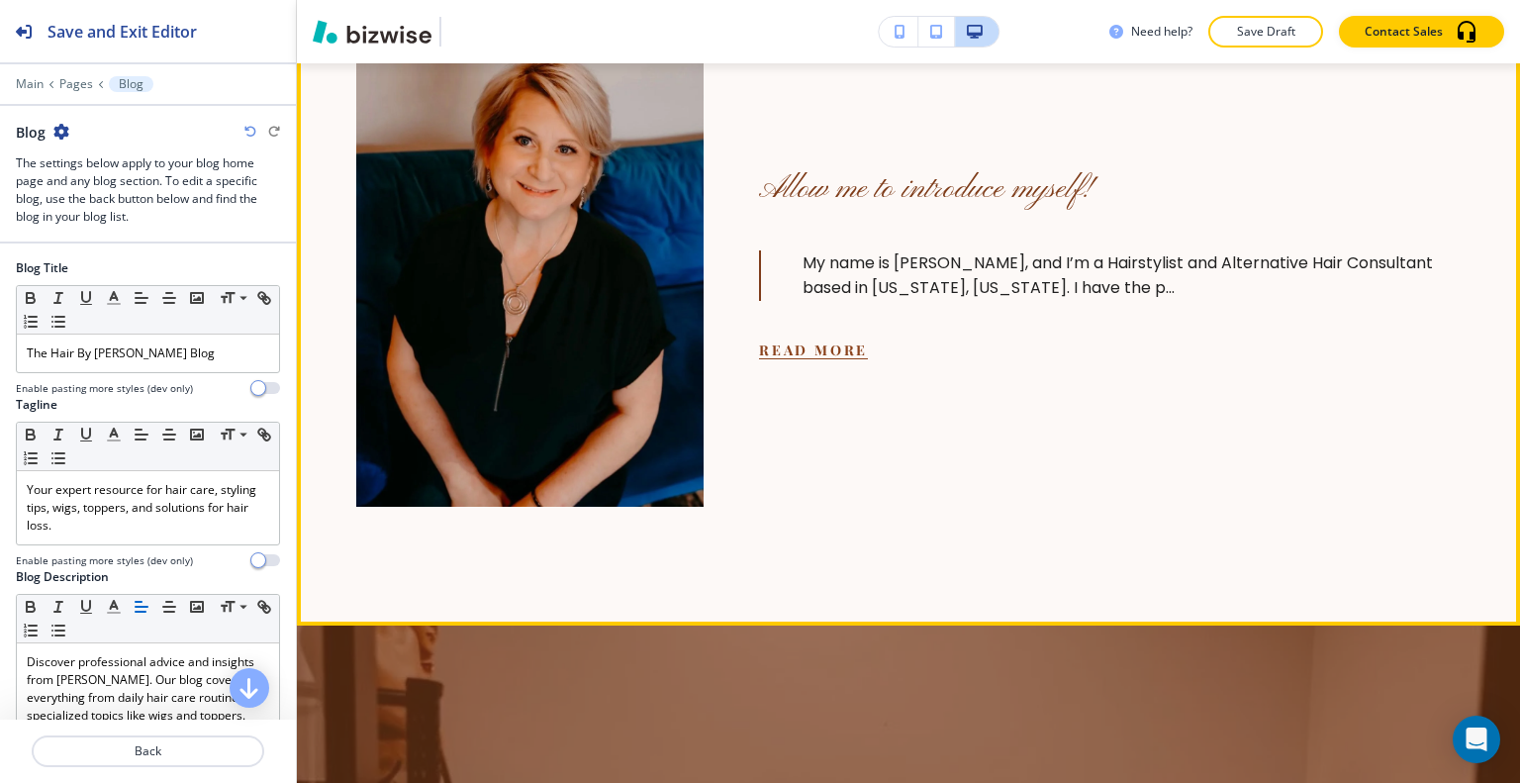
click at [815, 353] on button "Read More" at bounding box center [813, 349] width 109 height 19
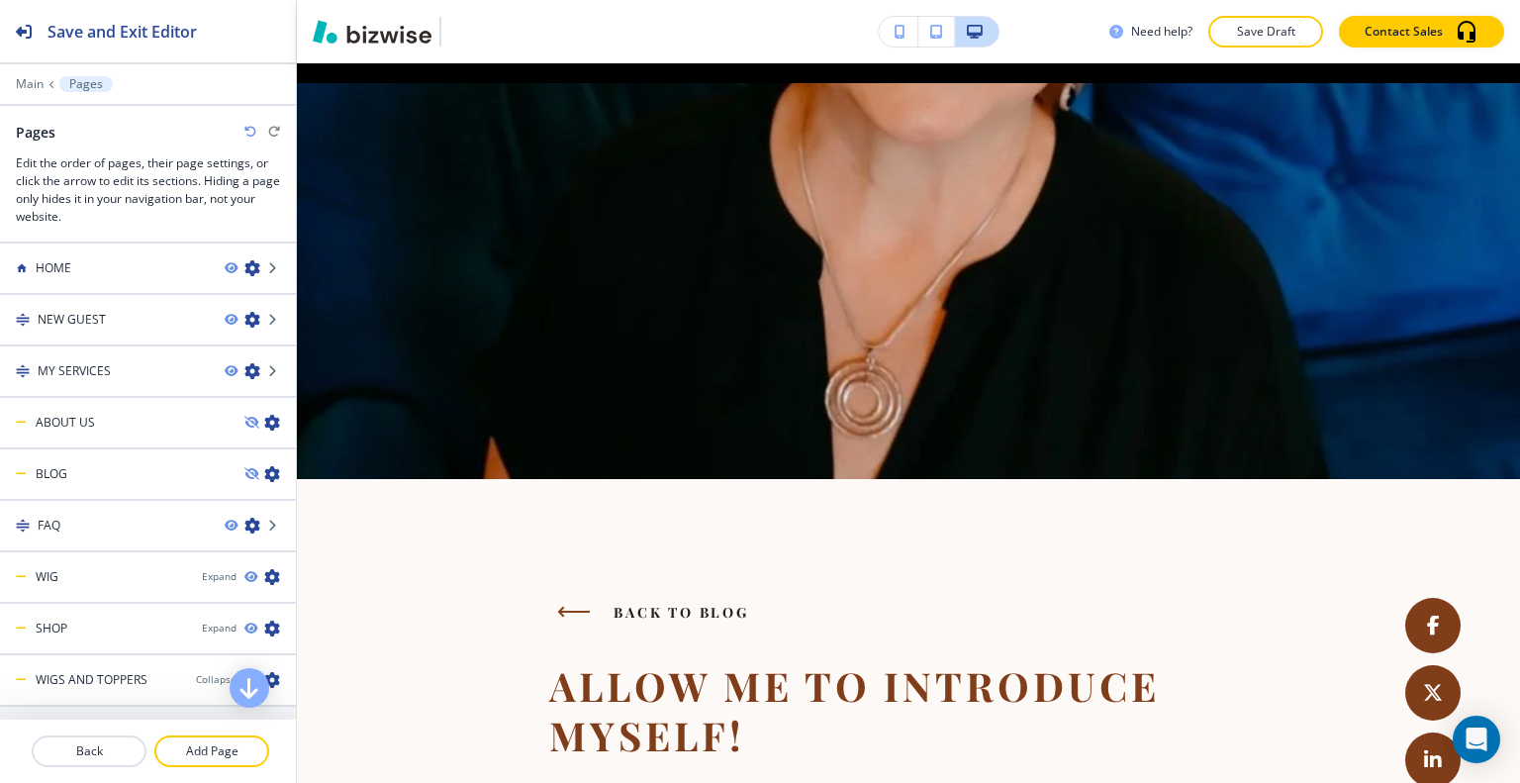
scroll to position [0, 0]
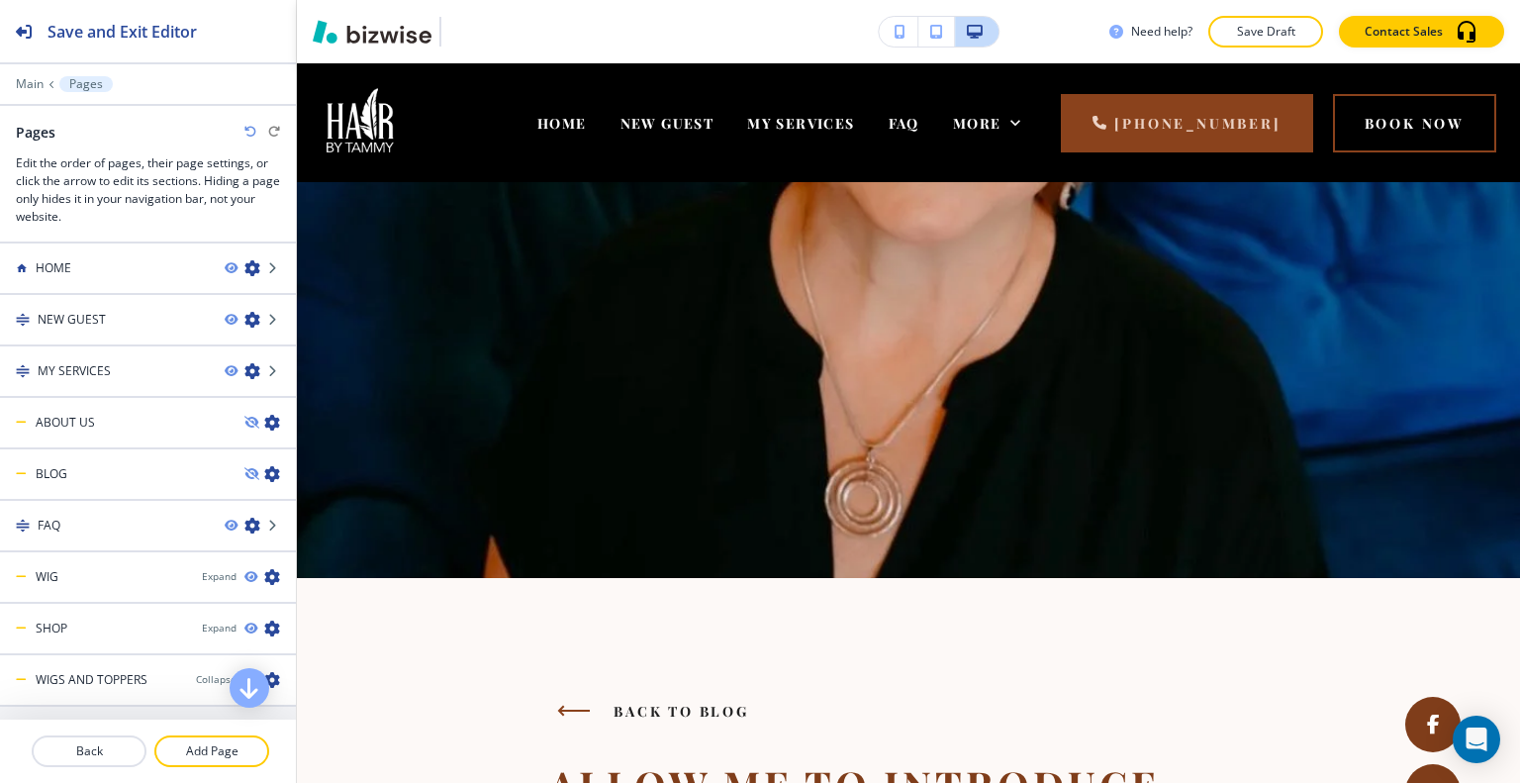
drag, startPoint x: 766, startPoint y: 308, endPoint x: 732, endPoint y: 324, distance: 37.2
click at [732, 324] on img at bounding box center [908, 380] width 1223 height 396
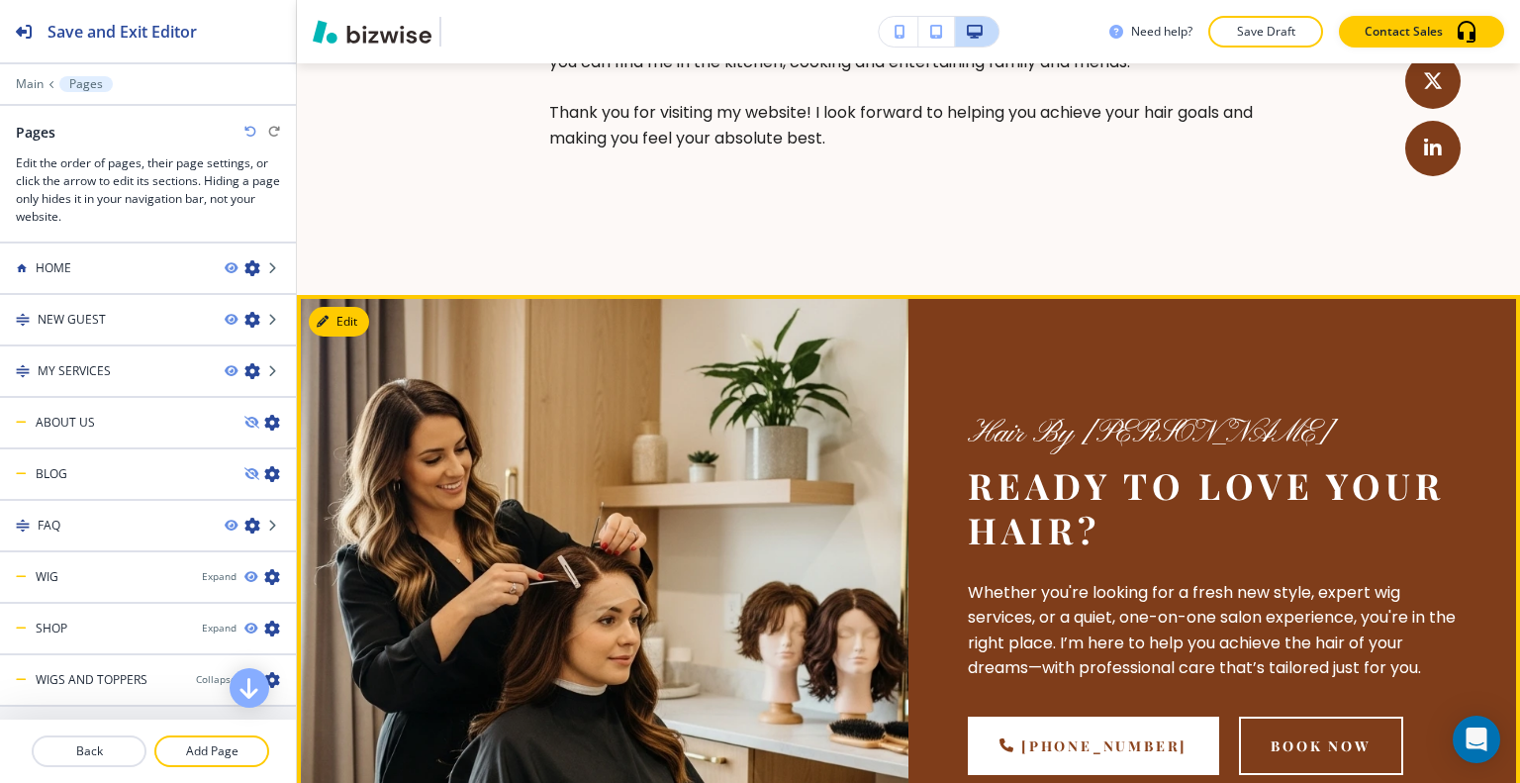
scroll to position [1287, 0]
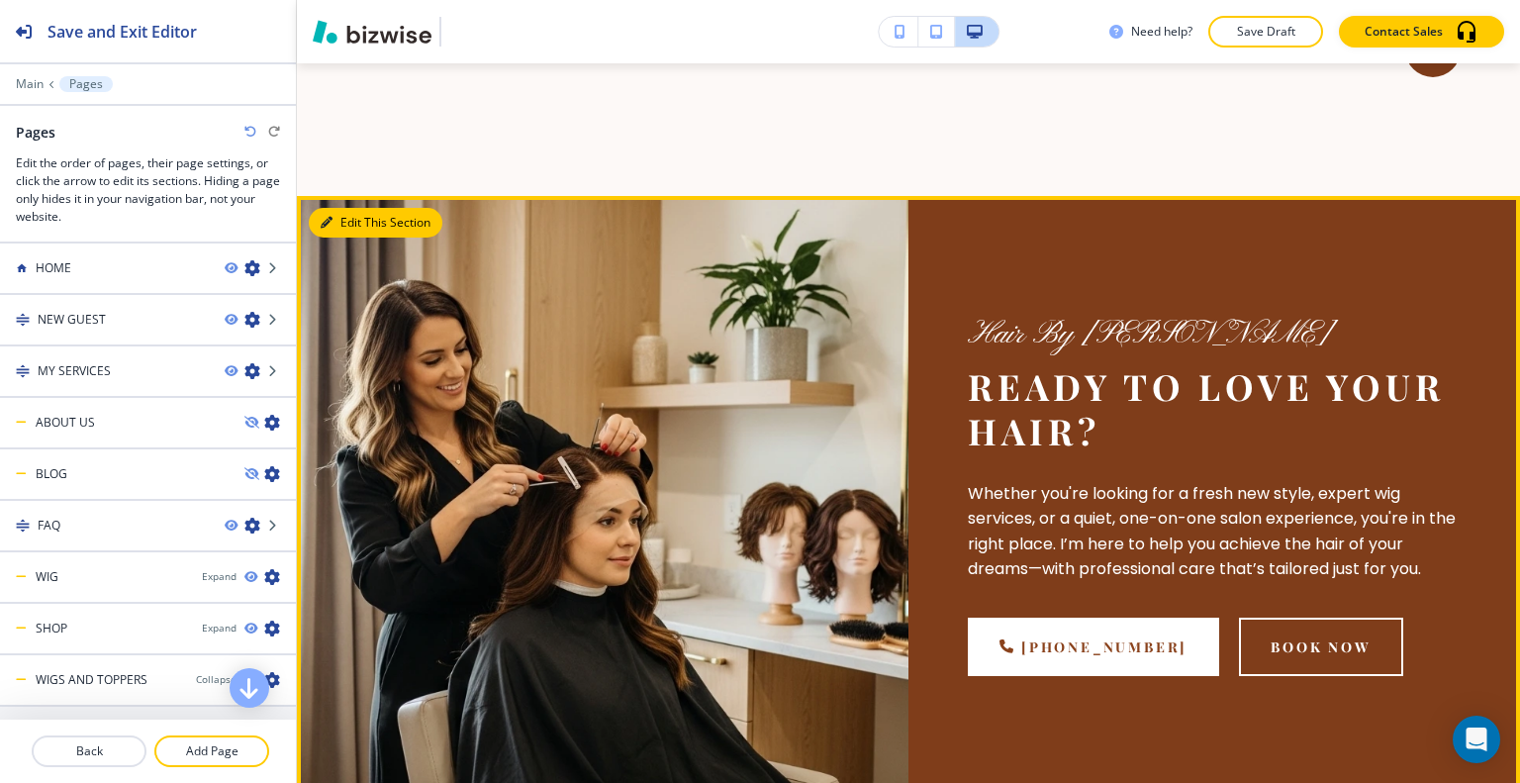
click at [351, 232] on button "Edit This Section" at bounding box center [376, 223] width 134 height 30
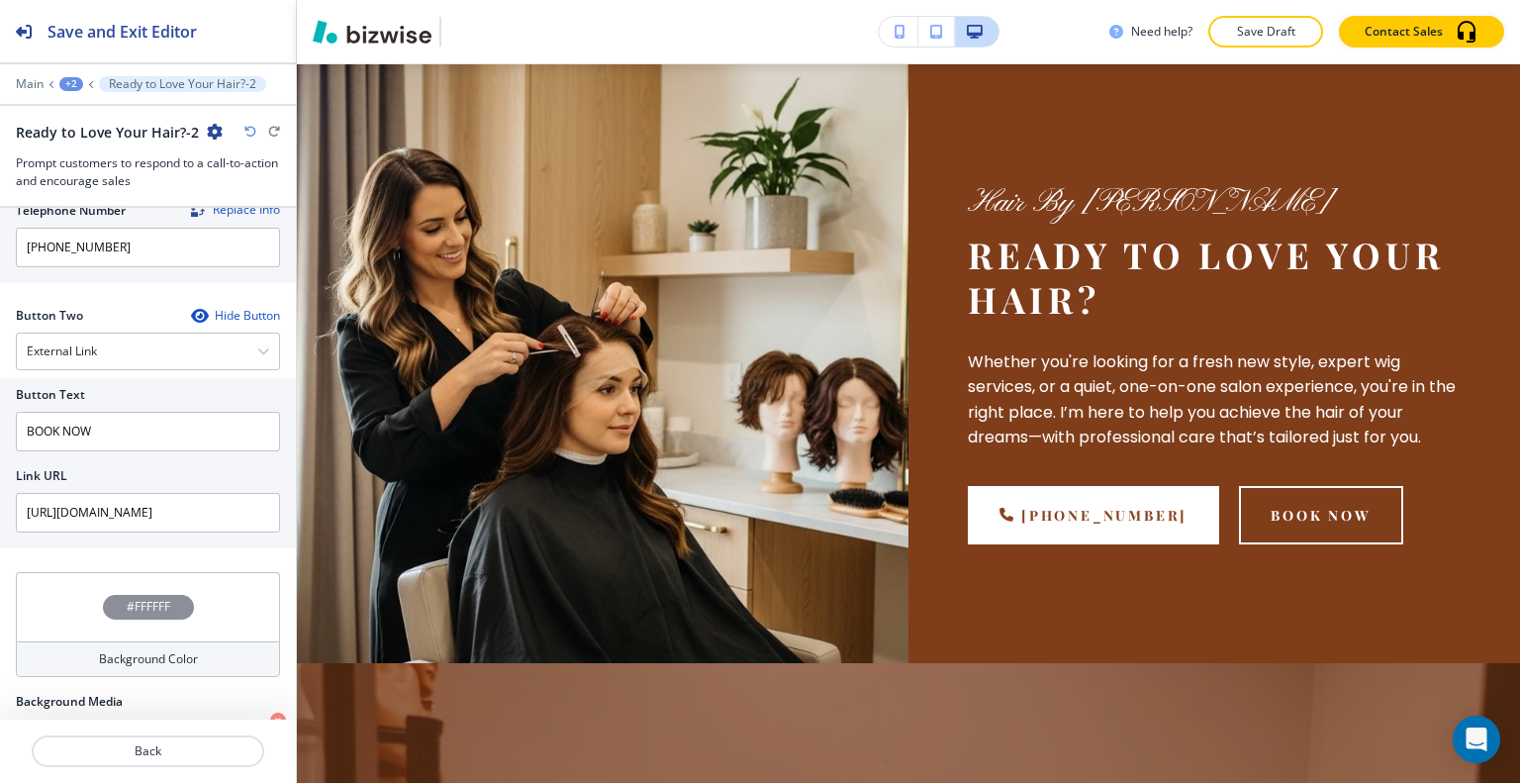
scroll to position [993, 0]
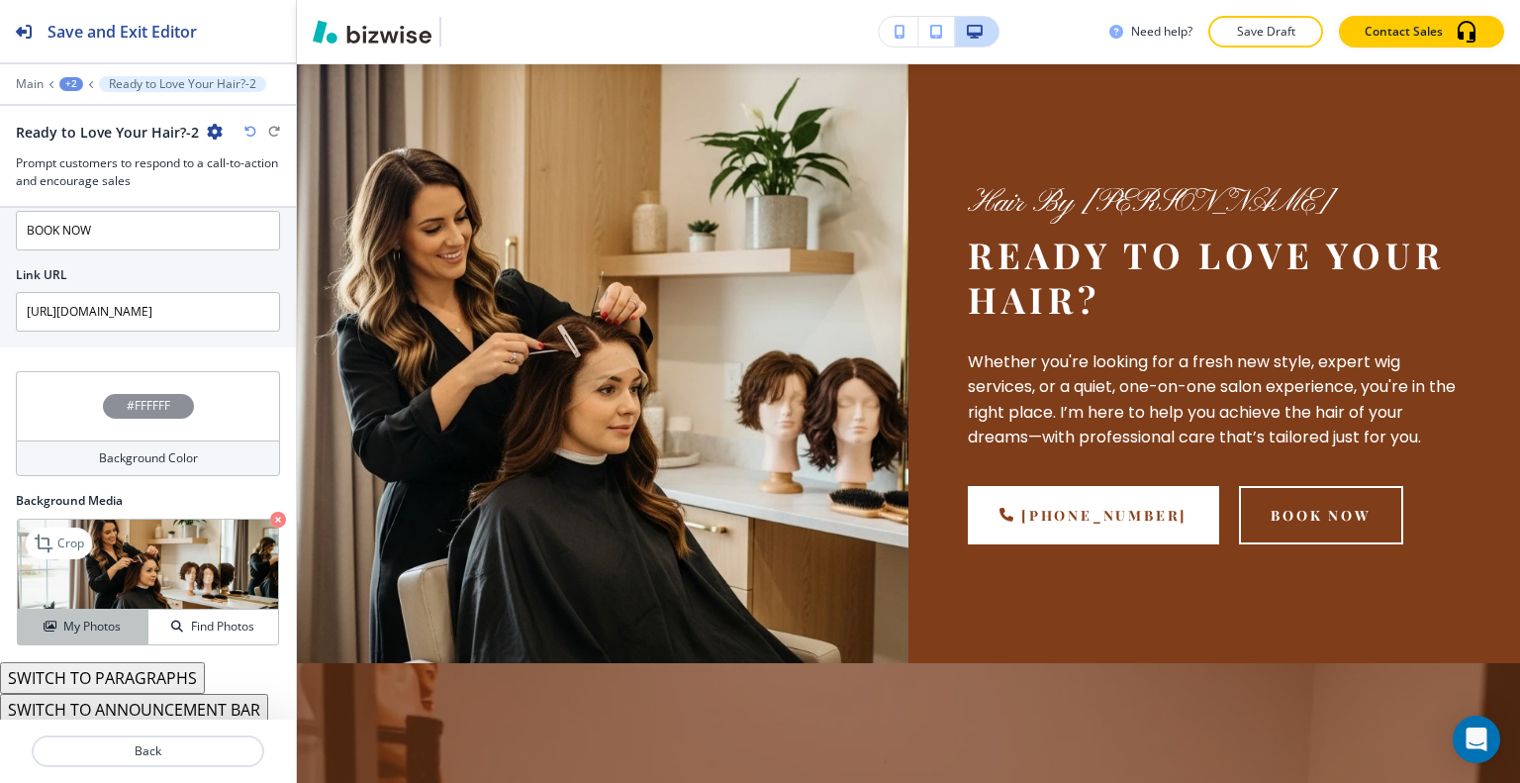
click at [86, 631] on button "My Photos" at bounding box center [83, 627] width 131 height 35
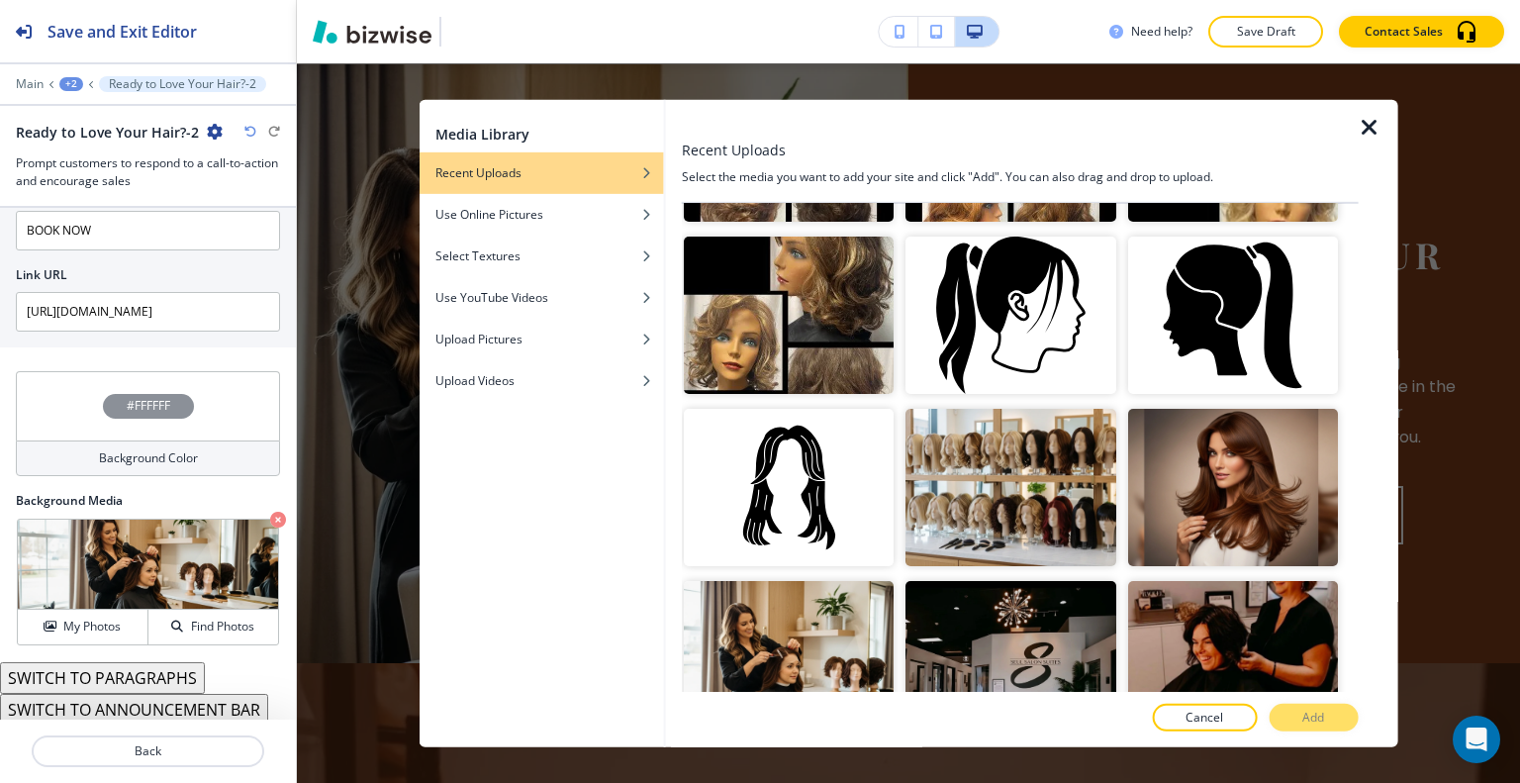
scroll to position [1682, 0]
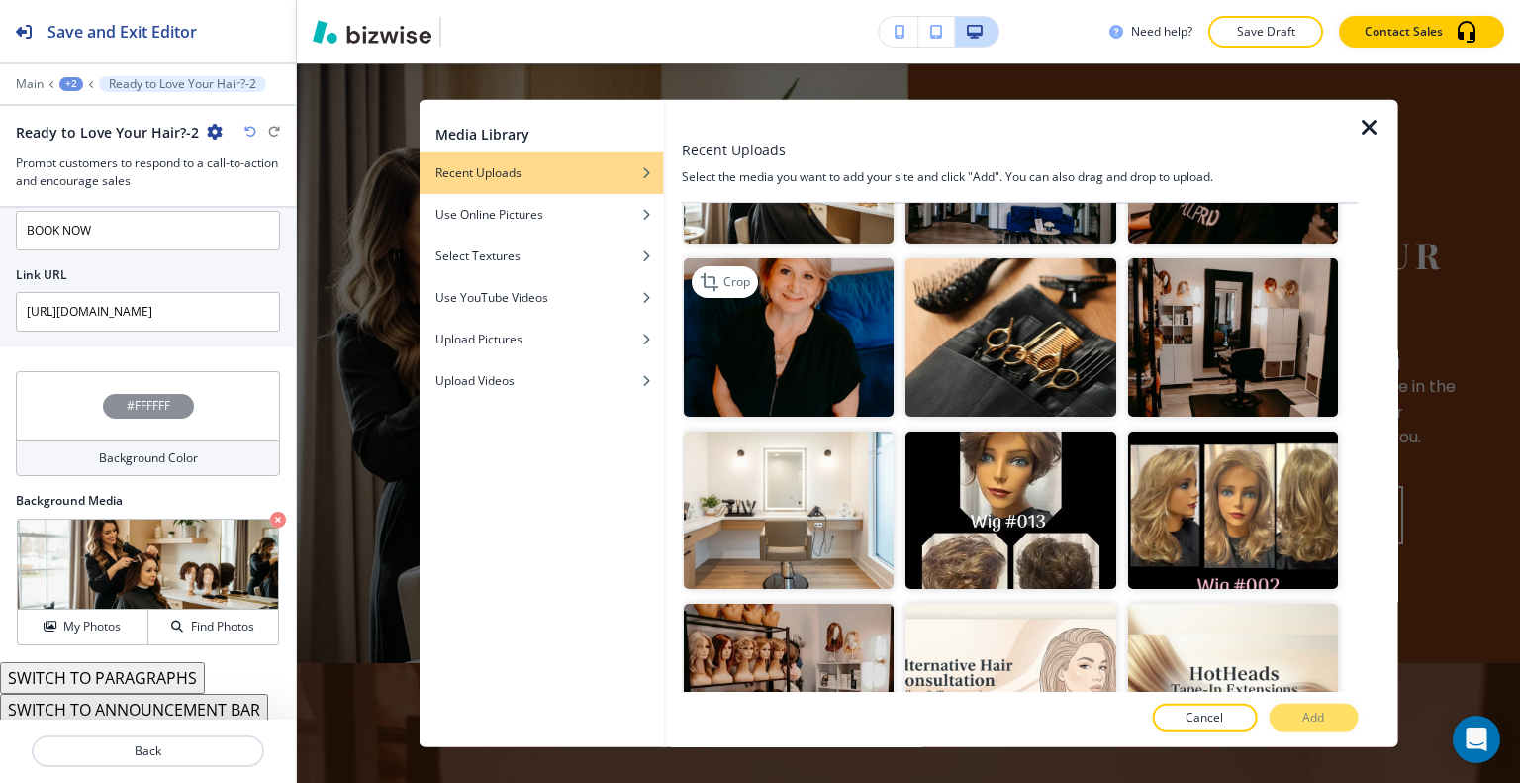
click at [869, 298] on img "button" at bounding box center [789, 336] width 210 height 157
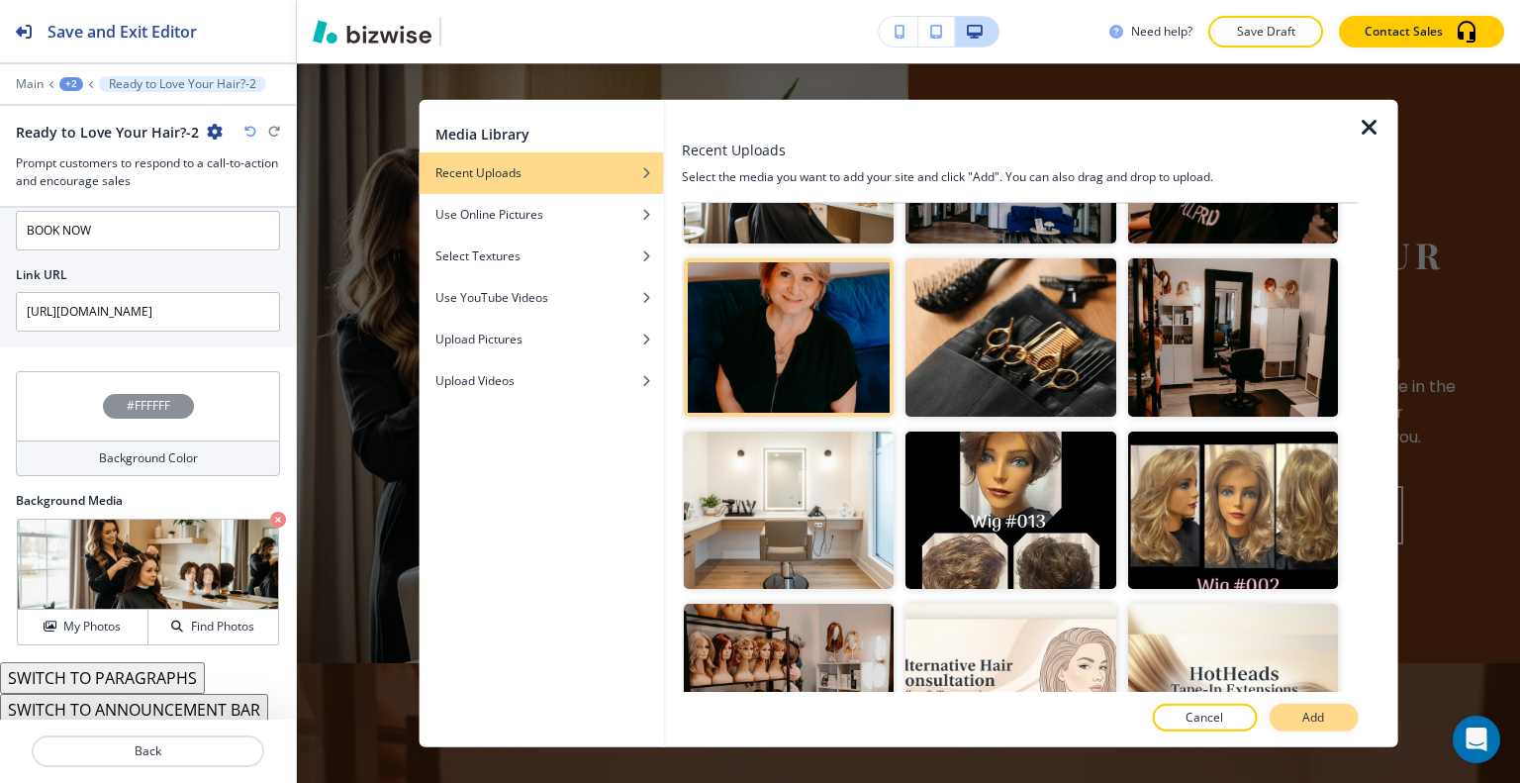
click at [1329, 722] on button "Add" at bounding box center [1313, 718] width 89 height 28
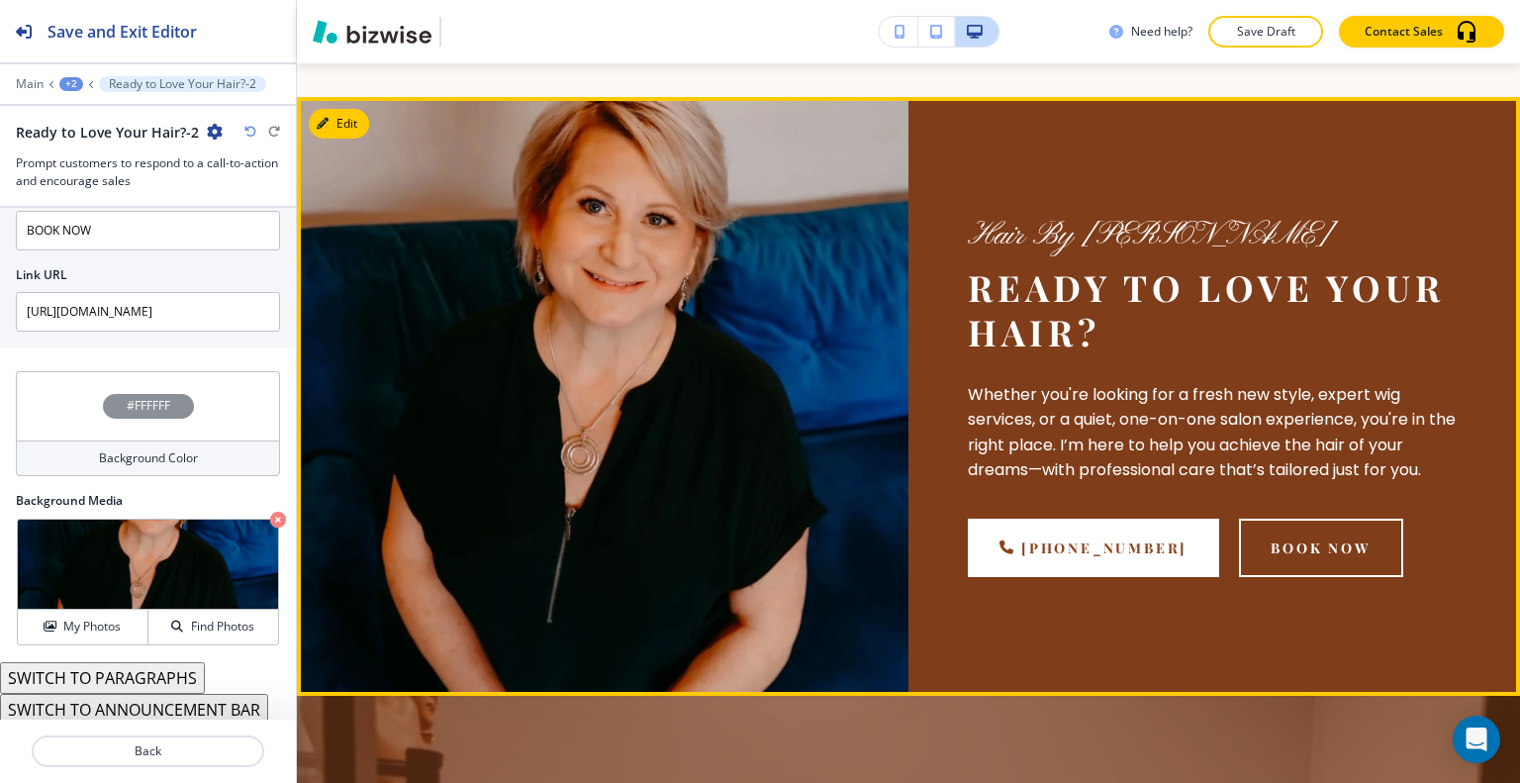
scroll to position [1188, 0]
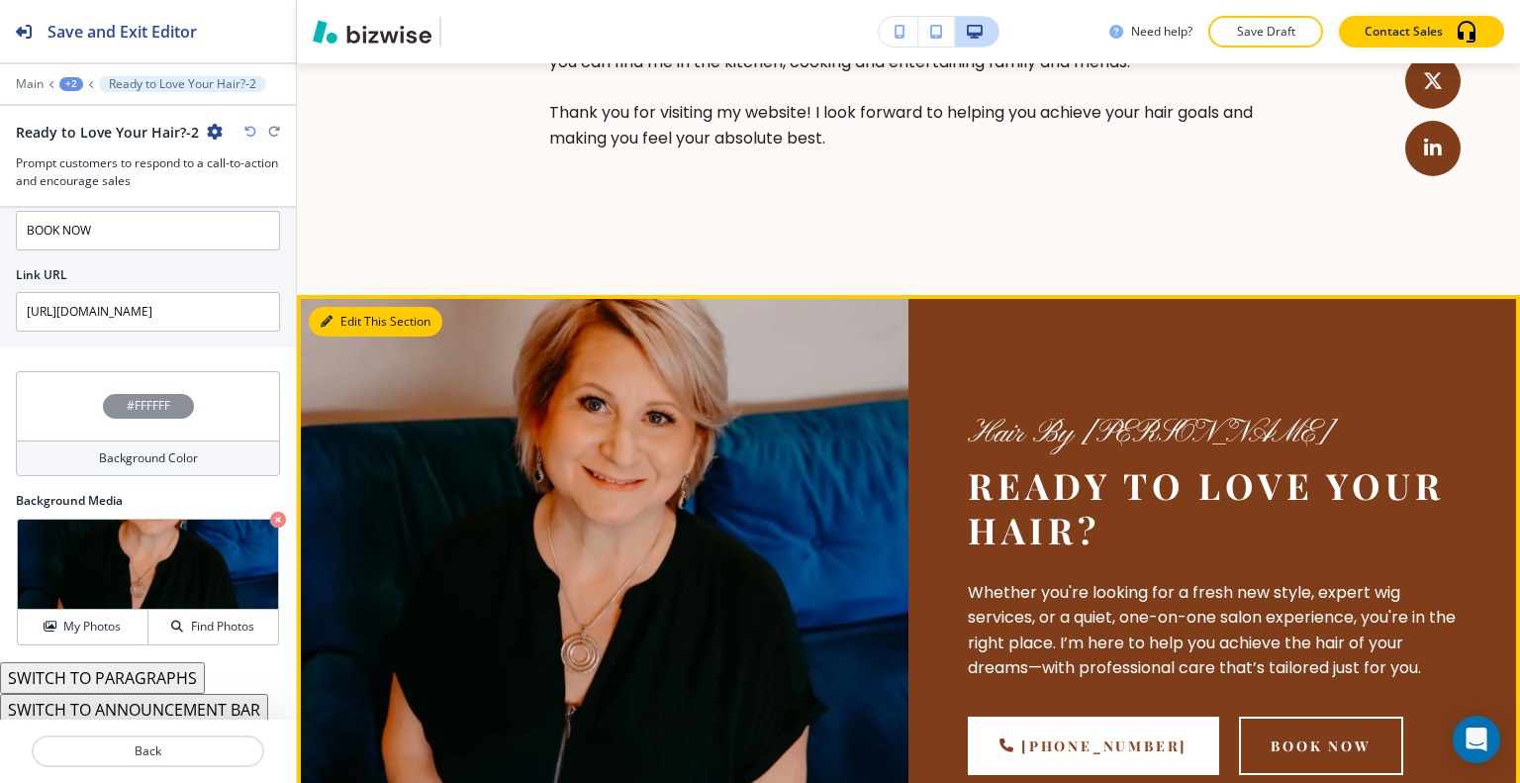
click at [351, 326] on button "Edit This Section" at bounding box center [376, 322] width 134 height 30
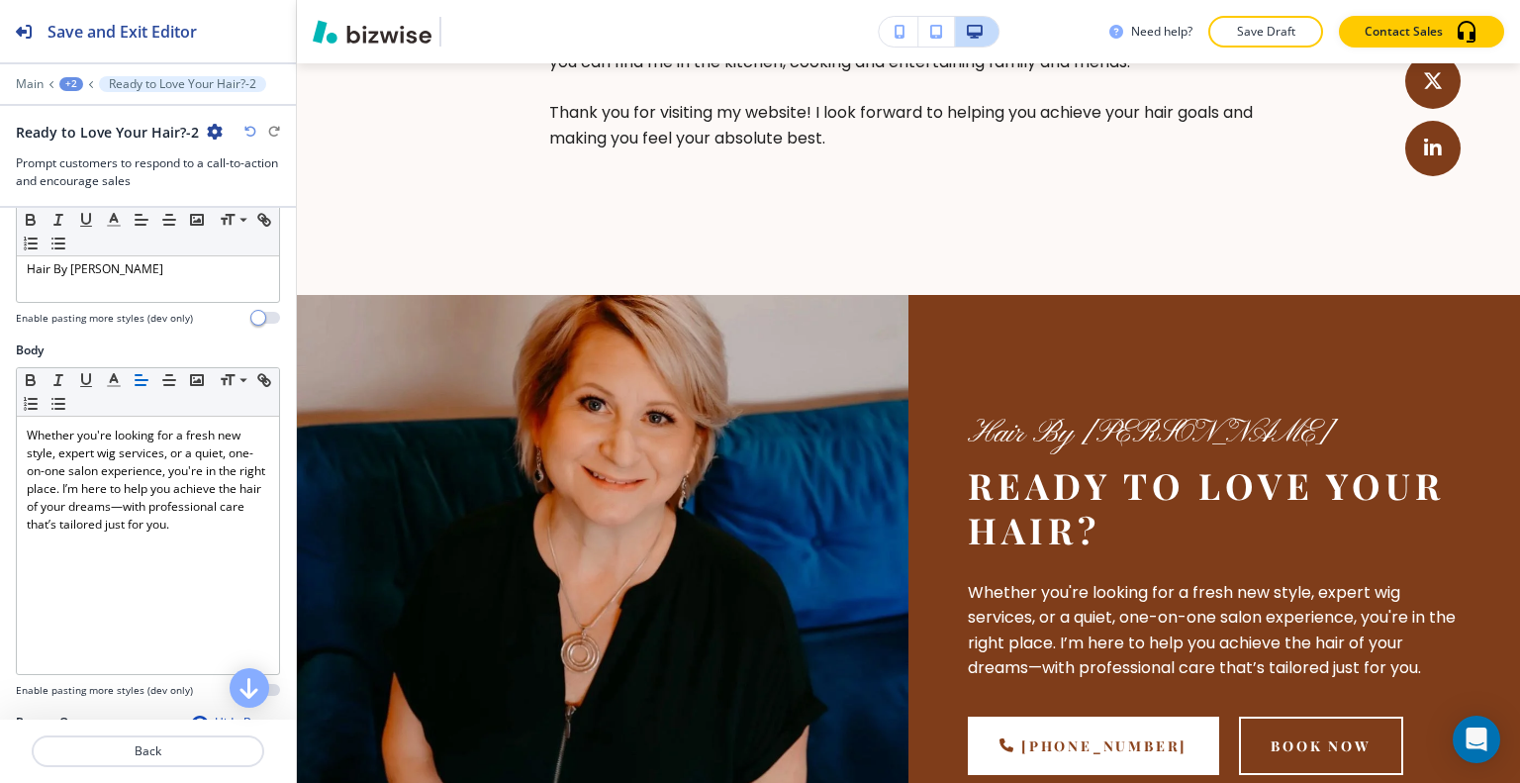
scroll to position [0, 0]
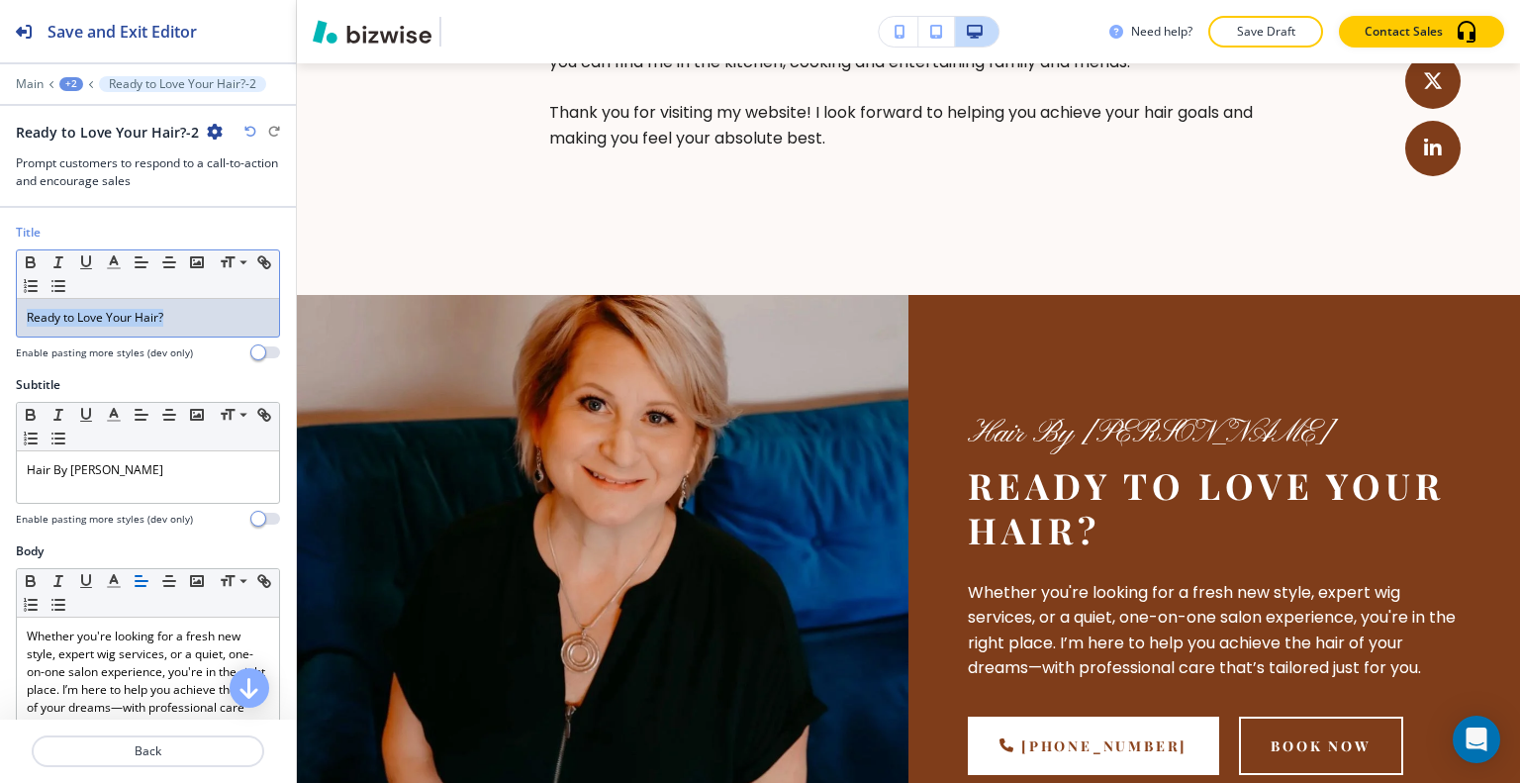
drag, startPoint x: 184, startPoint y: 315, endPoint x: 0, endPoint y: 323, distance: 184.2
click at [0, 323] on div "Title Small Normal Large Huge Ready to Love Your Hair? Enable pasting more styl…" at bounding box center [148, 300] width 296 height 152
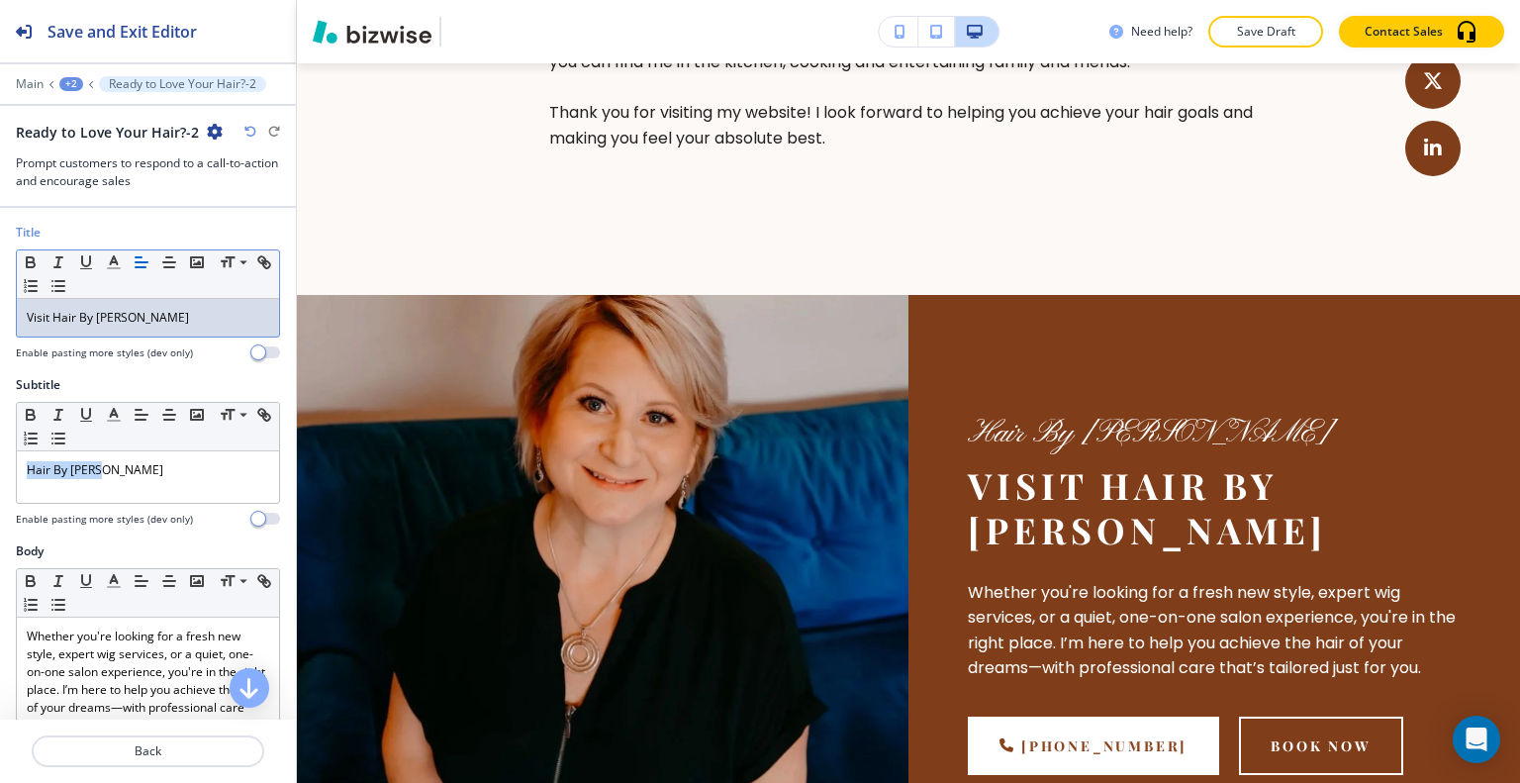
drag, startPoint x: 135, startPoint y: 478, endPoint x: 0, endPoint y: 448, distance: 137.8
click at [0, 448] on div "Subtitle Small Normal Large Huge Hair By Tammy Enable pasting more styles (dev …" at bounding box center [148, 459] width 296 height 166
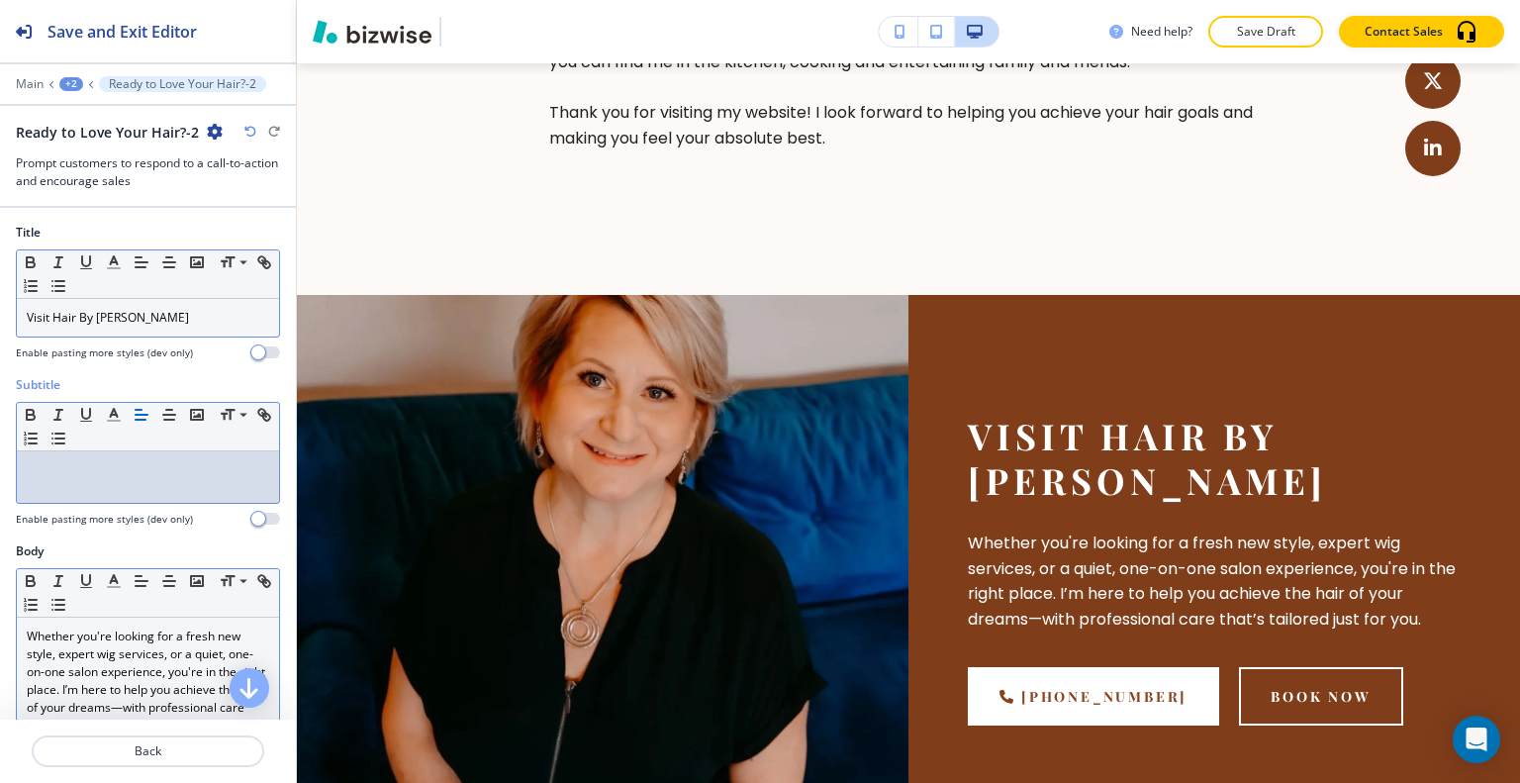
scroll to position [198, 0]
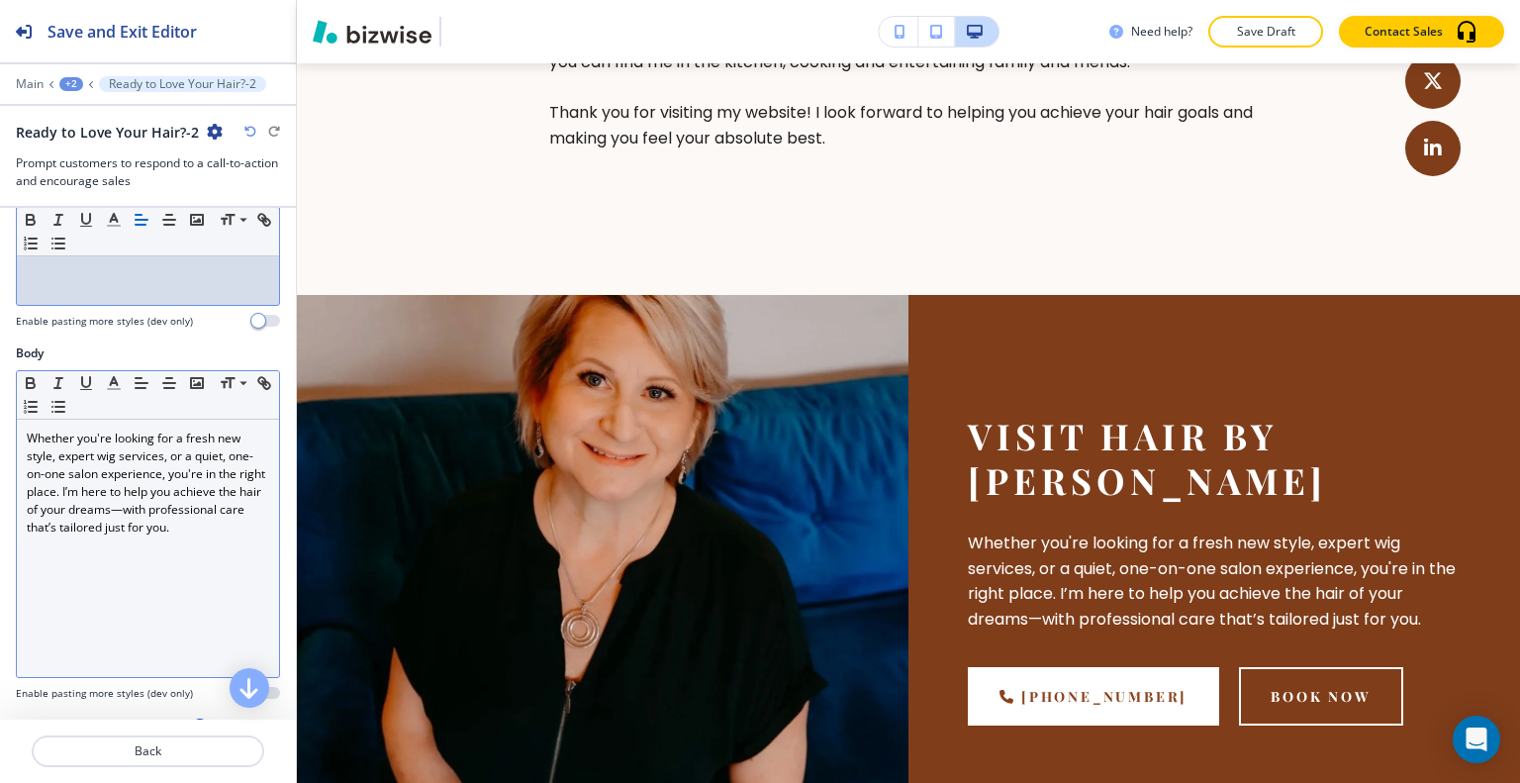
click at [162, 518] on p "Whether you're looking for a fresh new style, expert wig services, or a quiet, …" at bounding box center [148, 482] width 242 height 107
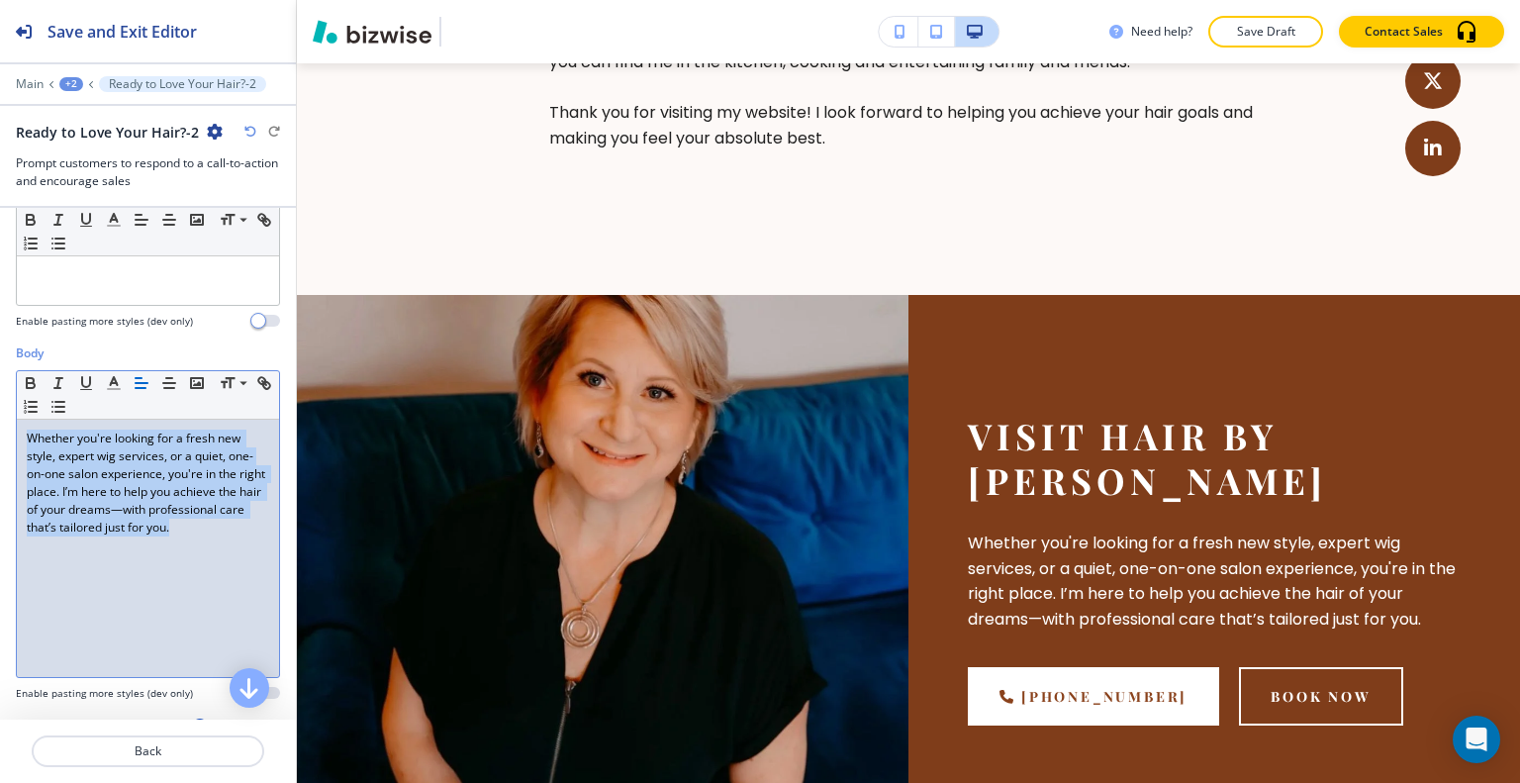
drag, startPoint x: 114, startPoint y: 573, endPoint x: 0, endPoint y: 421, distance: 190.2
click at [0, 421] on div "Body Small Normal Large Huge Whether you're looking for a fresh new style, expe…" at bounding box center [148, 530] width 296 height 372
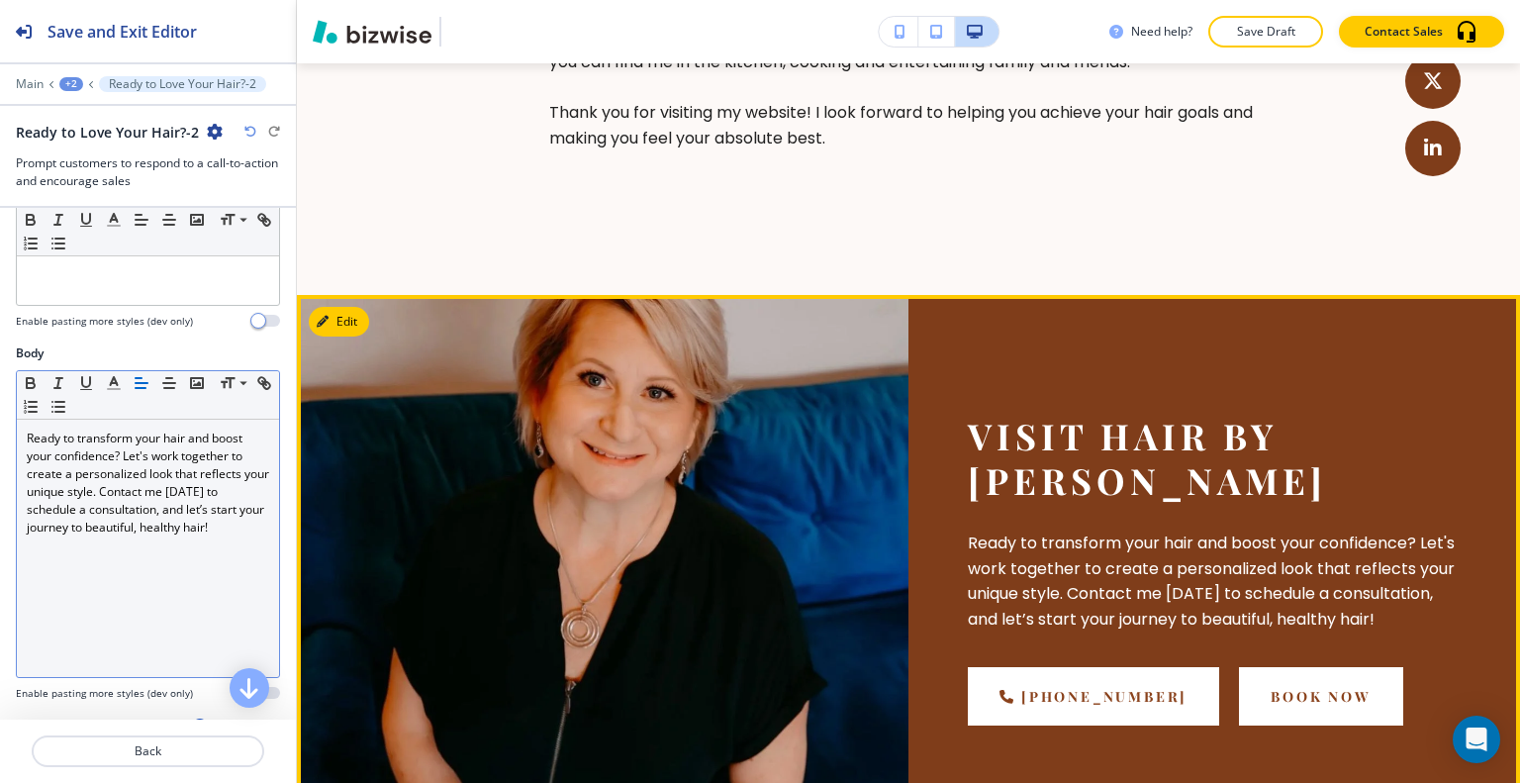
click at [1279, 673] on link "BOOK NOW" at bounding box center [1320, 696] width 163 height 58
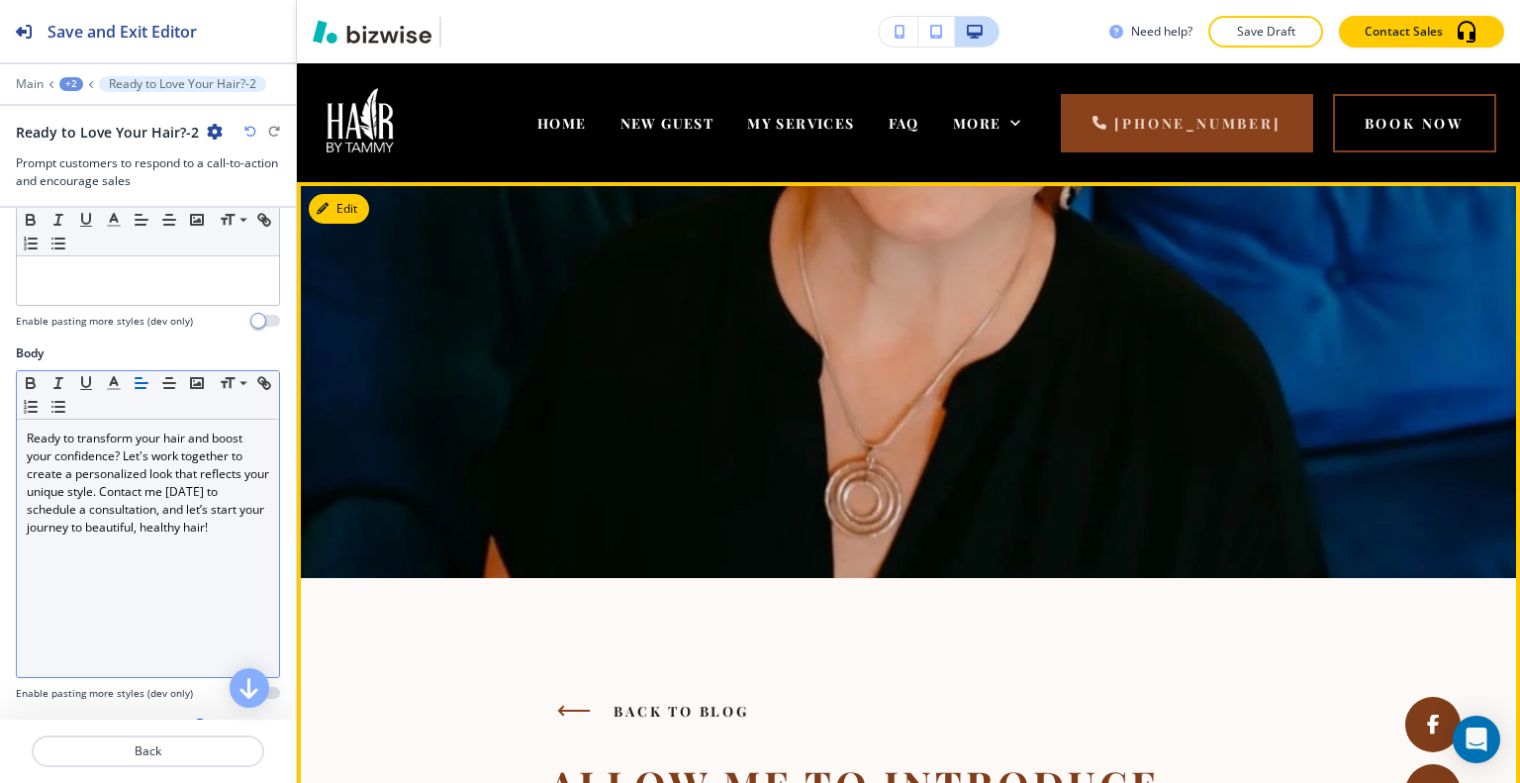
scroll to position [297, 0]
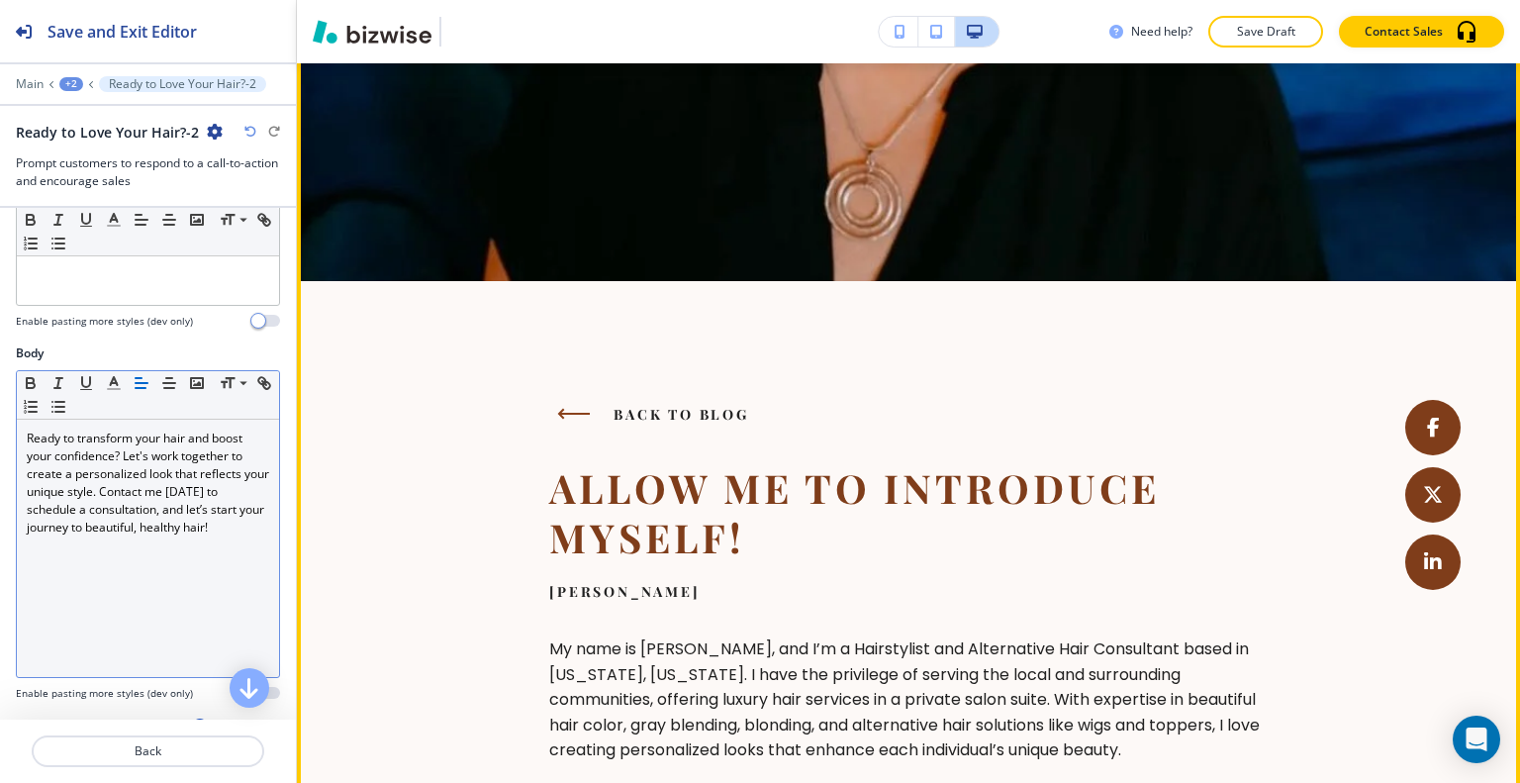
click at [608, 417] on div "Back to blog" at bounding box center [649, 414] width 200 height 28
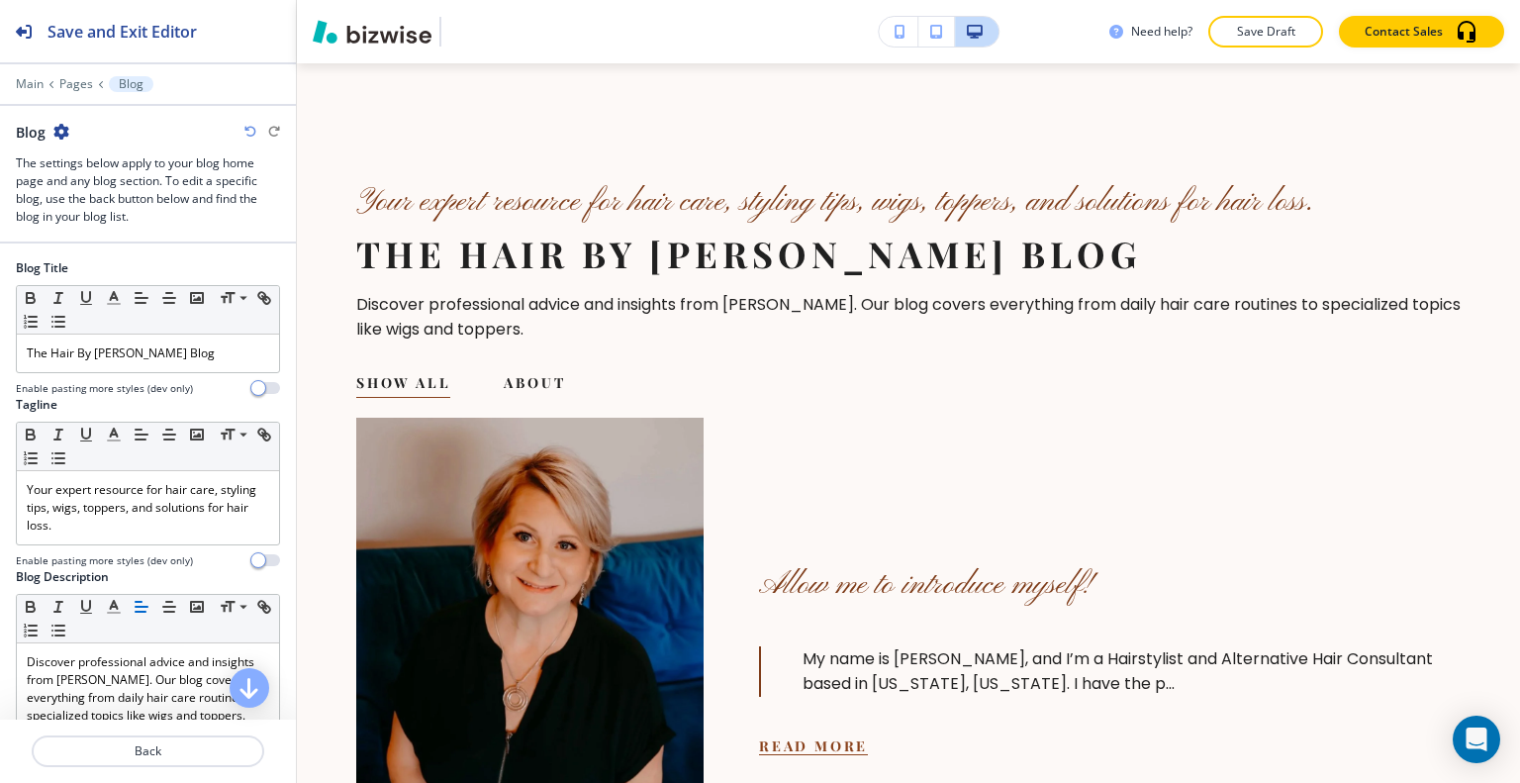
scroll to position [519, 0]
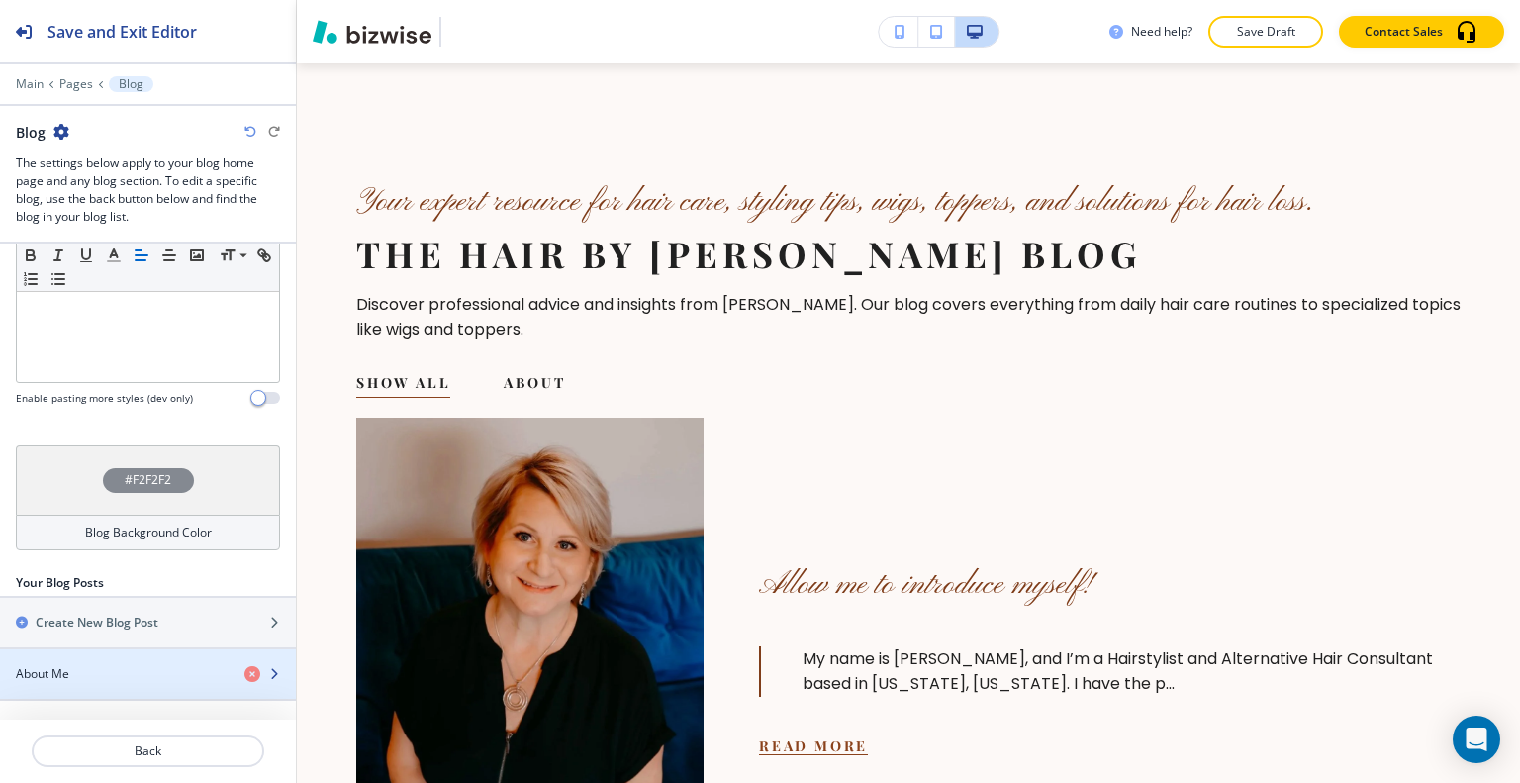
click at [98, 668] on div "About Me" at bounding box center [114, 674] width 229 height 18
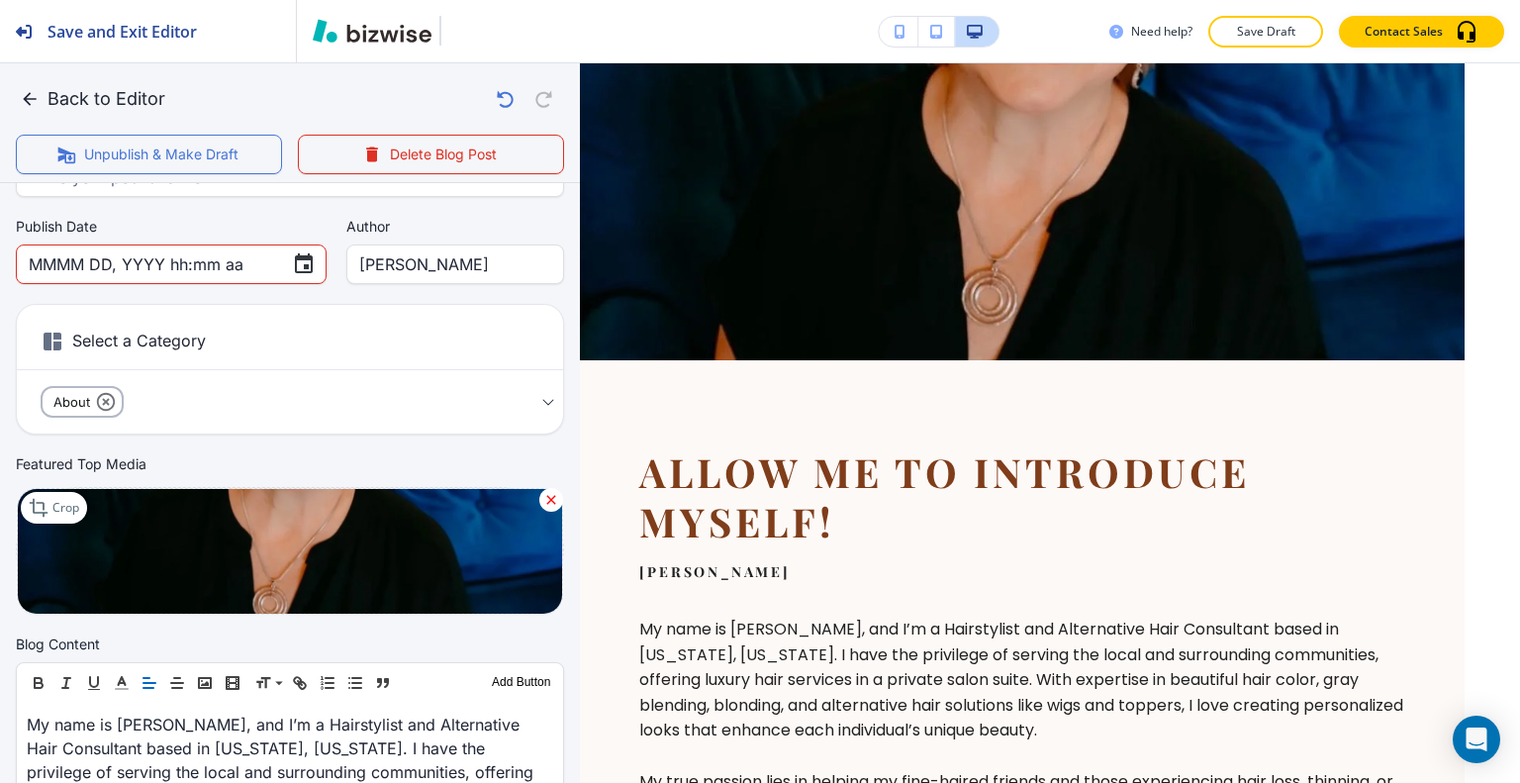
scroll to position [495, 0]
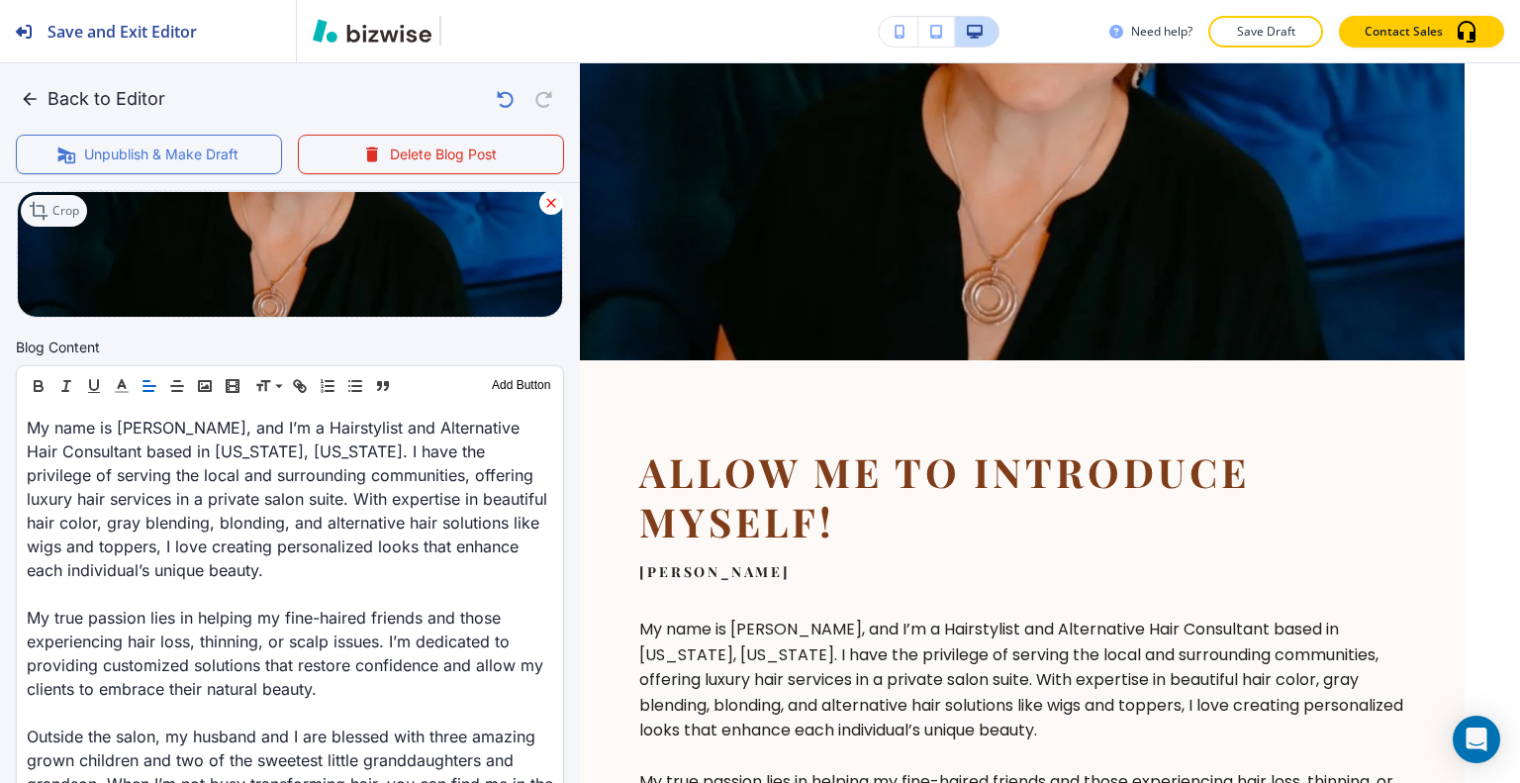
click at [51, 215] on icon at bounding box center [41, 211] width 24 height 24
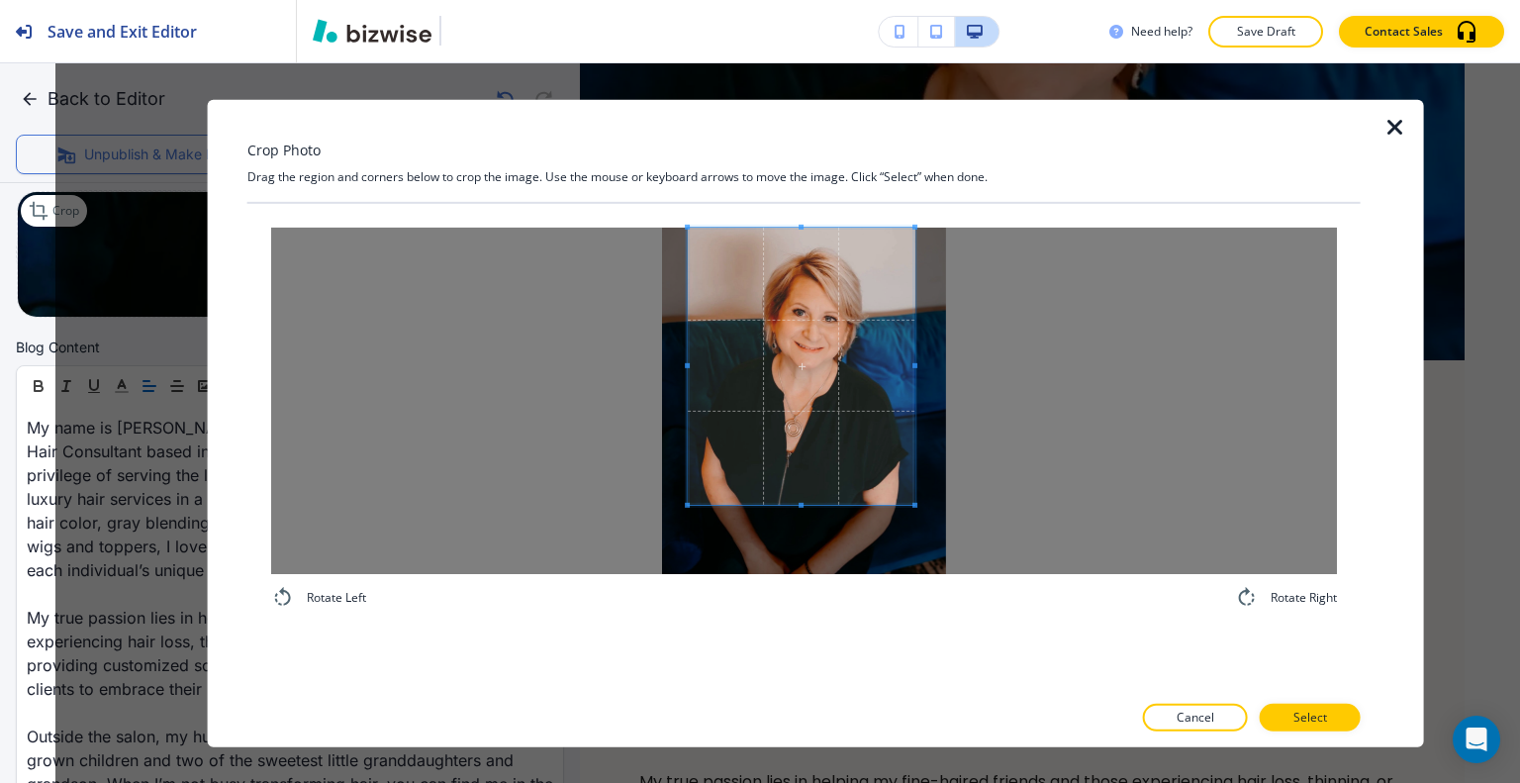
click at [810, 325] on span at bounding box center [801, 365] width 227 height 277
click at [788, 445] on div at bounding box center [801, 337] width 227 height 220
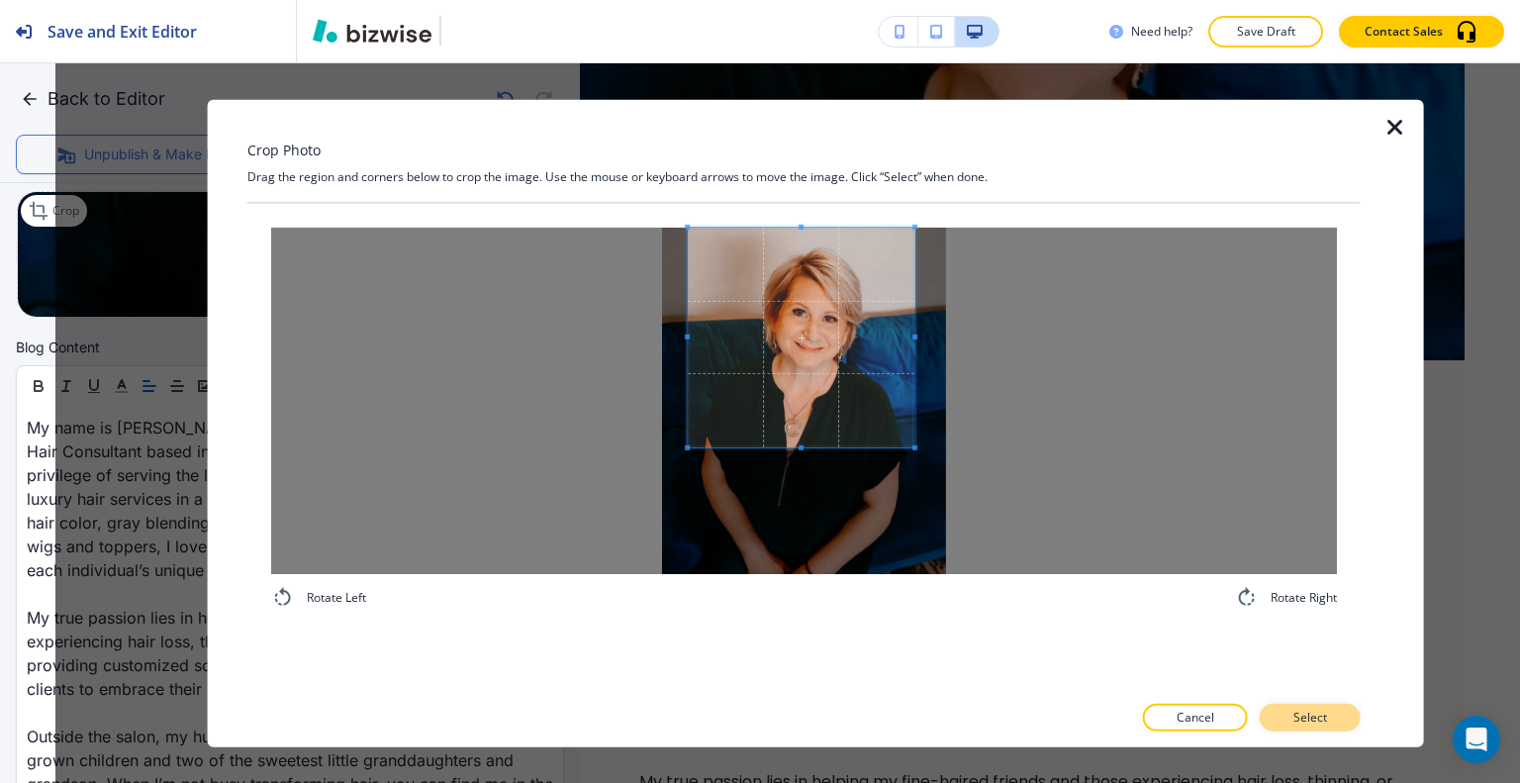
click at [1313, 727] on button "Select" at bounding box center [1310, 718] width 101 height 28
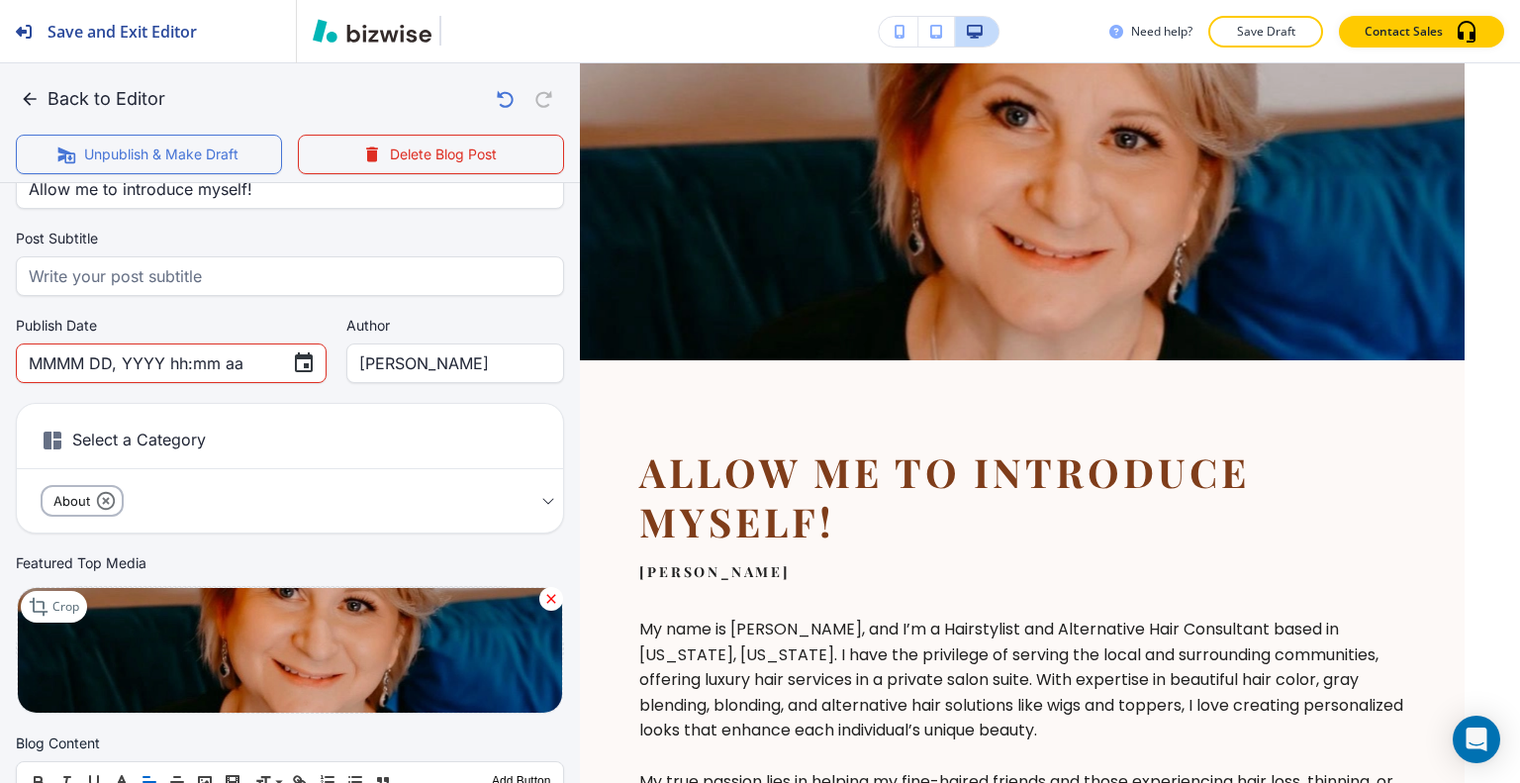
scroll to position [0, 0]
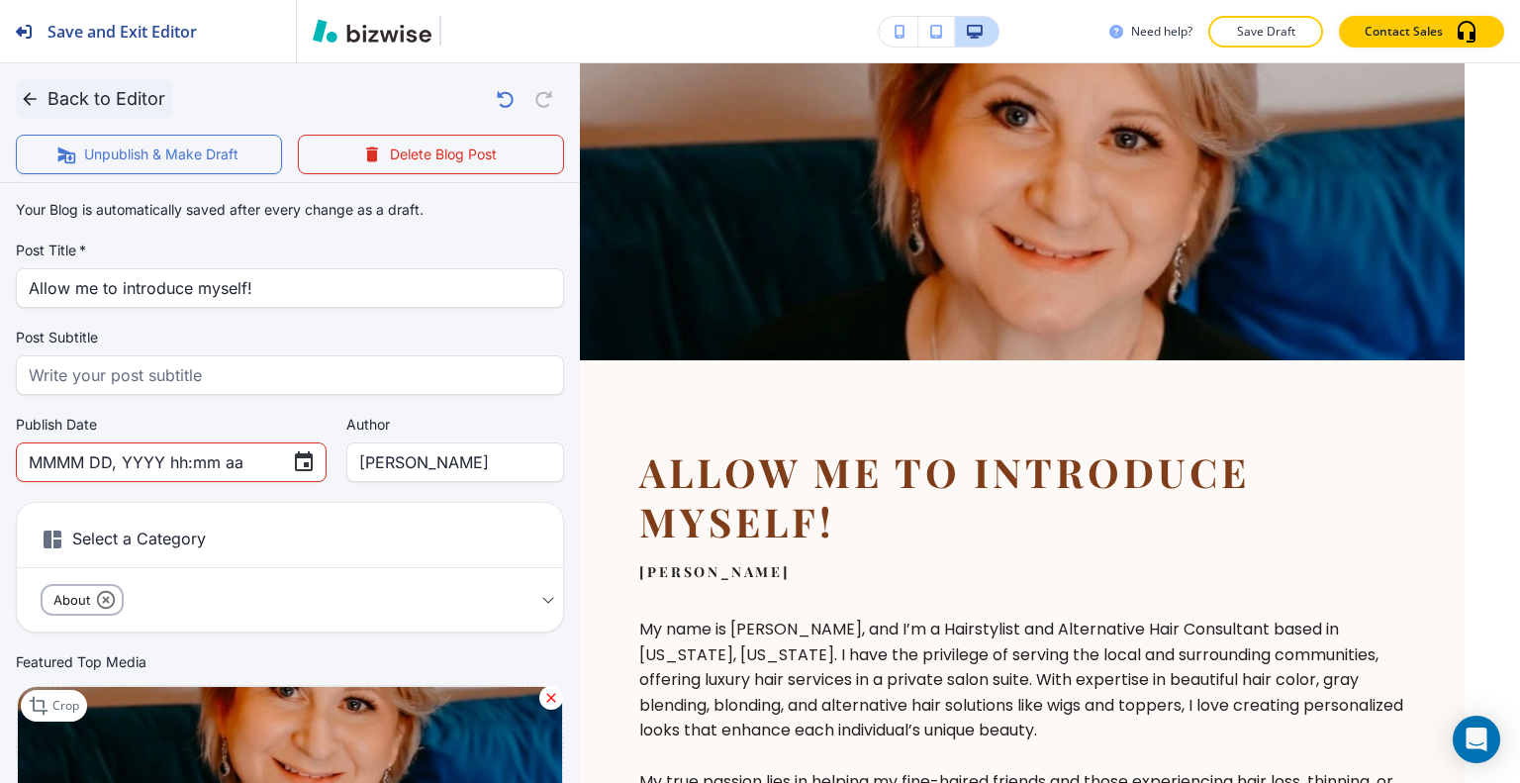
click at [27, 95] on icon "button" at bounding box center [29, 98] width 13 height 13
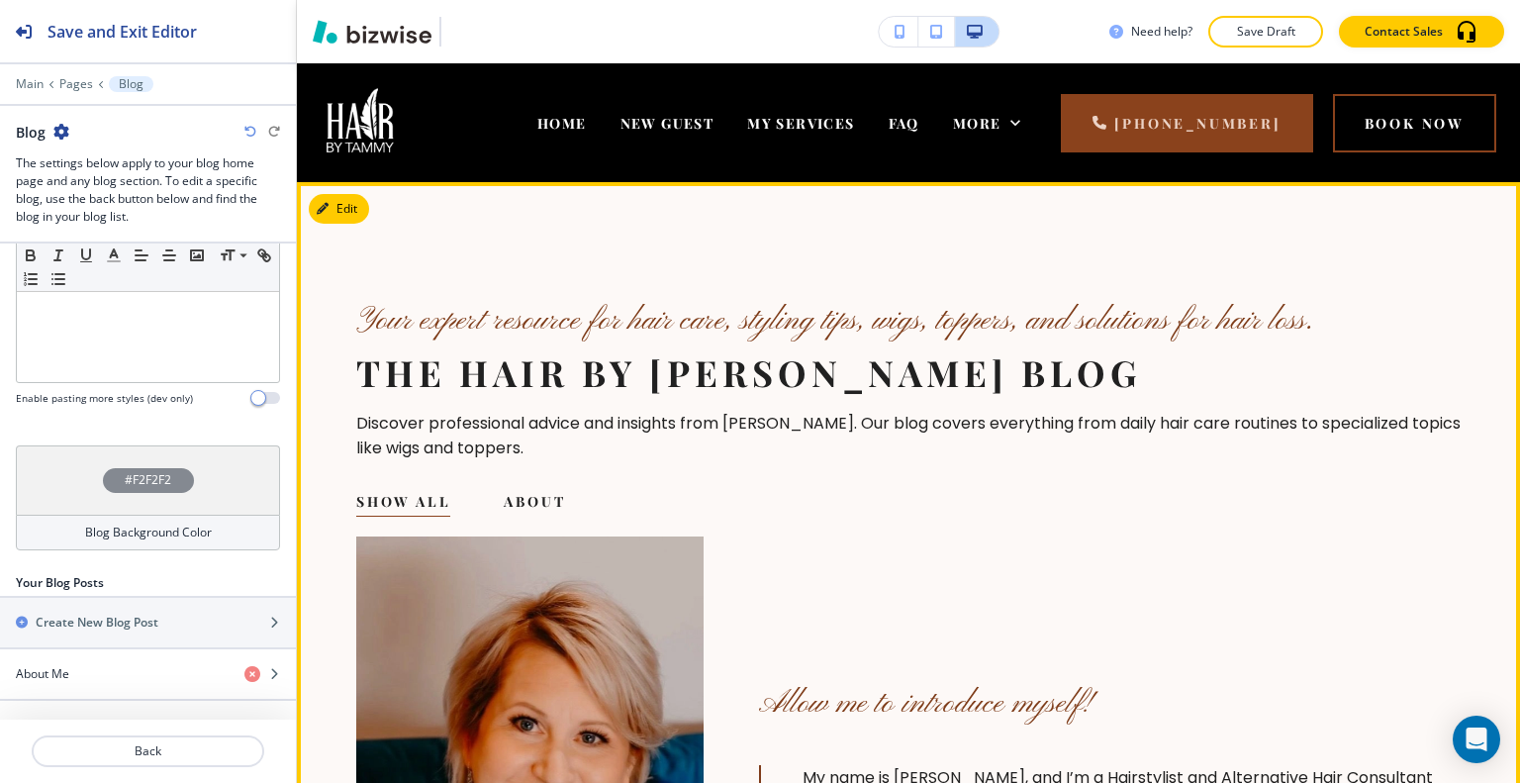
scroll to position [297, 0]
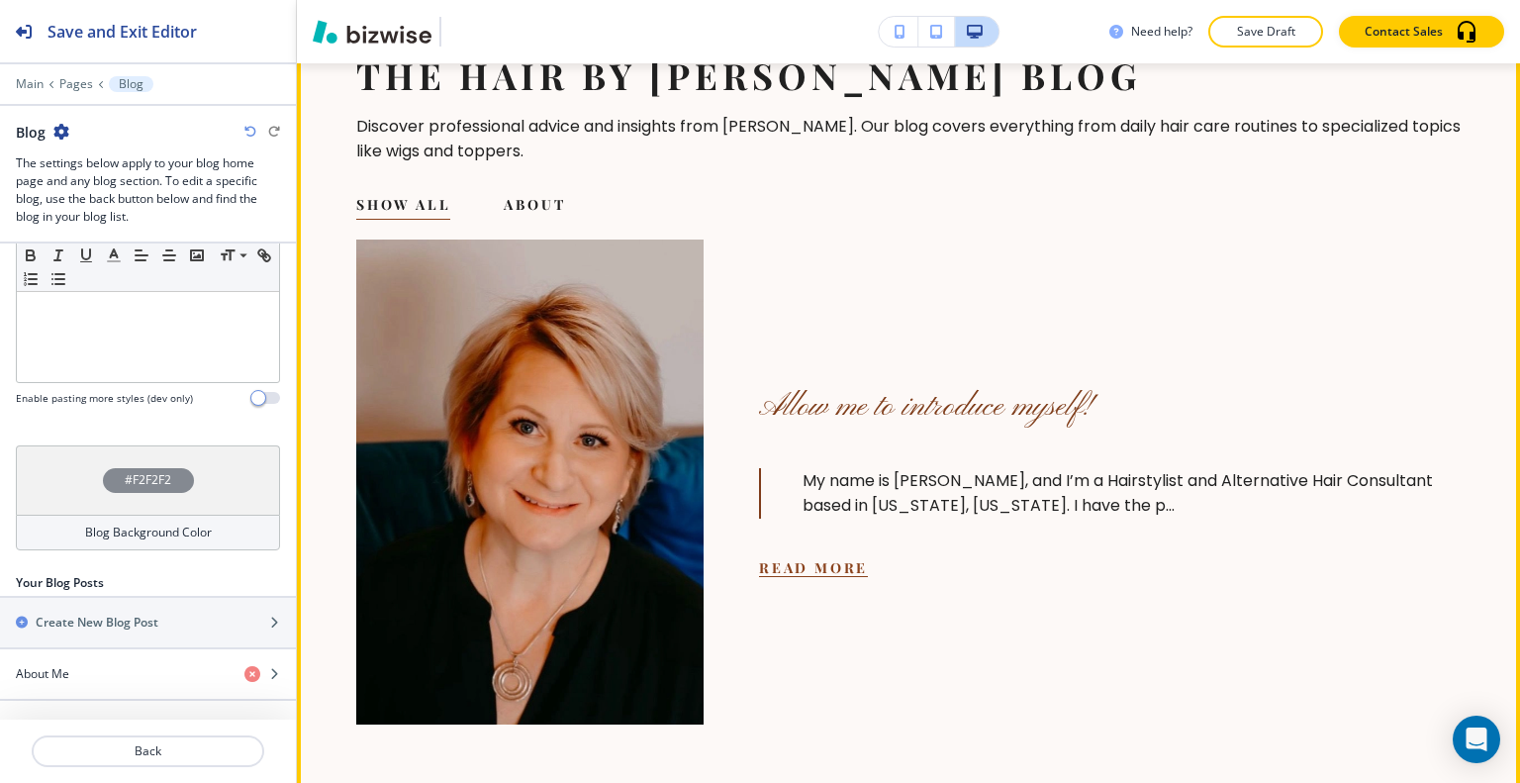
click at [857, 563] on button "Read More" at bounding box center [813, 567] width 109 height 19
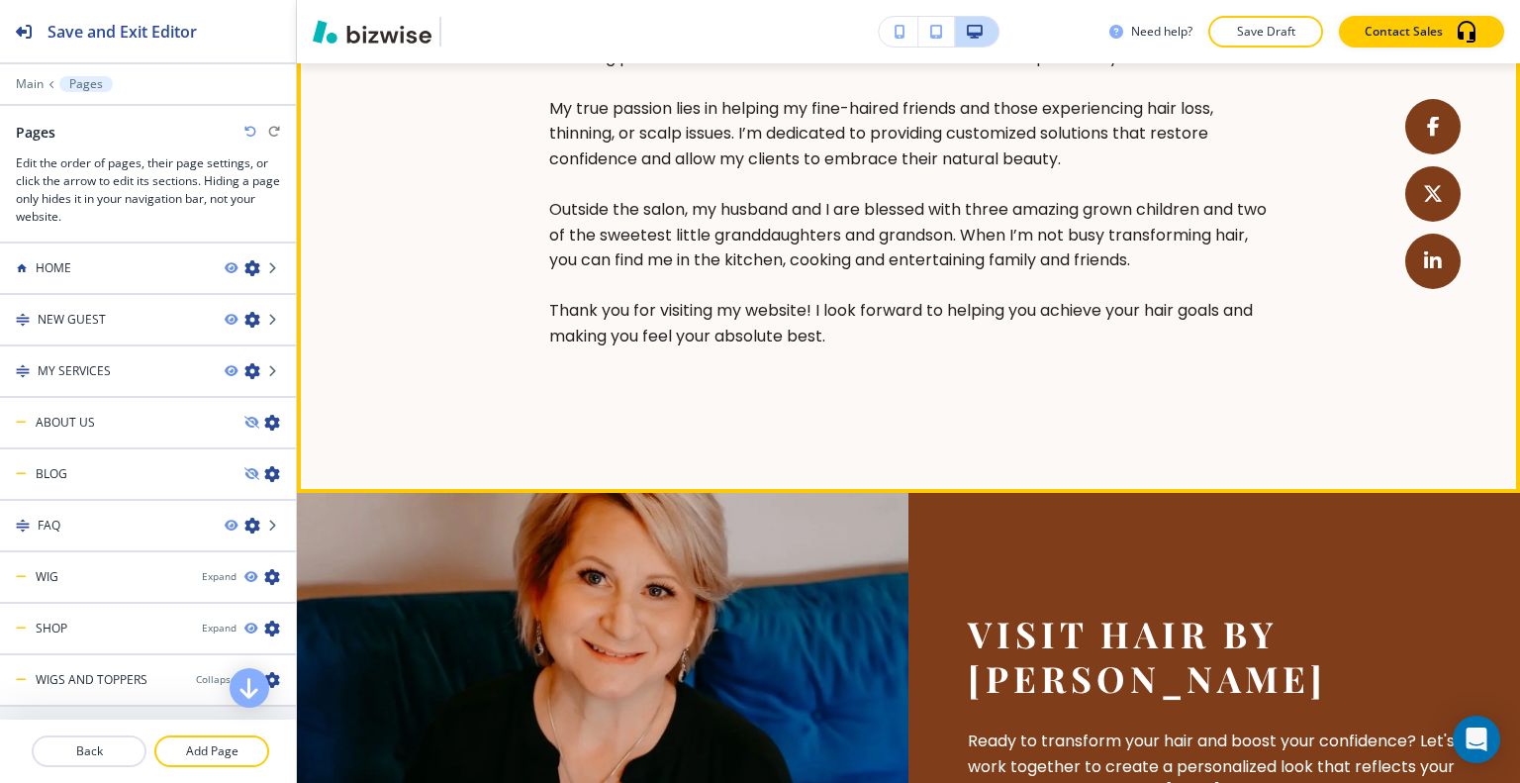
scroll to position [1287, 0]
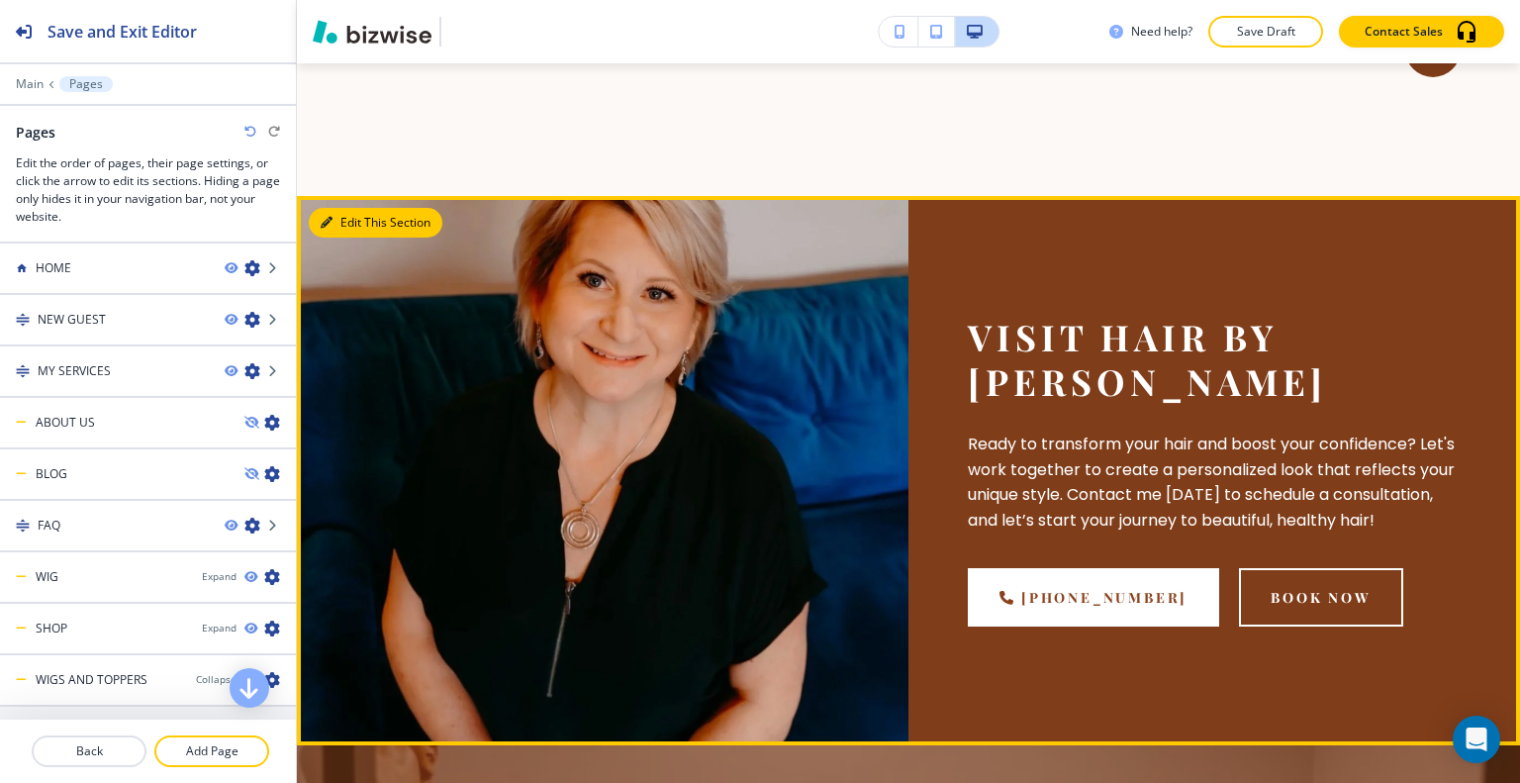
click at [341, 217] on button "Edit This Section" at bounding box center [376, 223] width 134 height 30
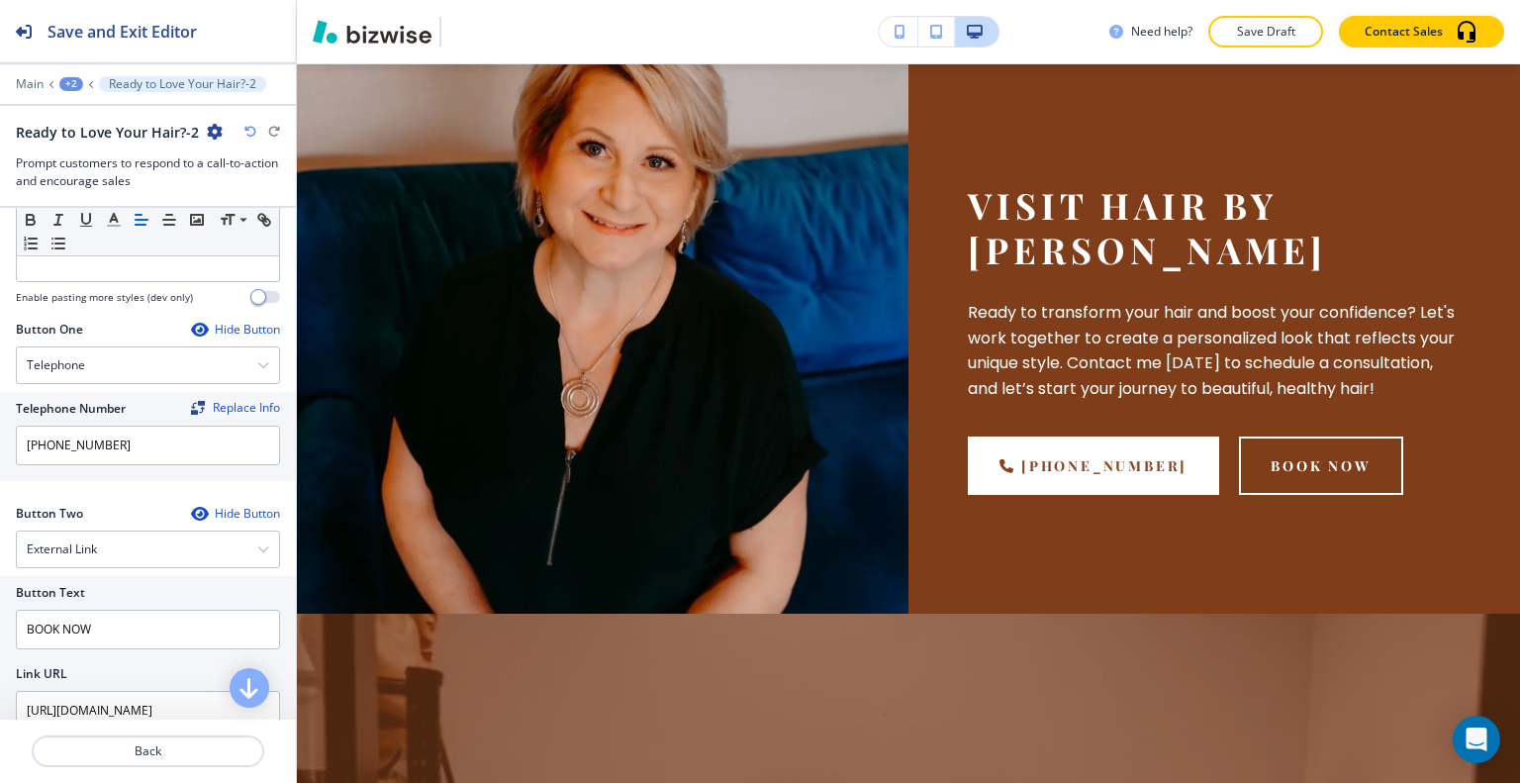
scroll to position [993, 0]
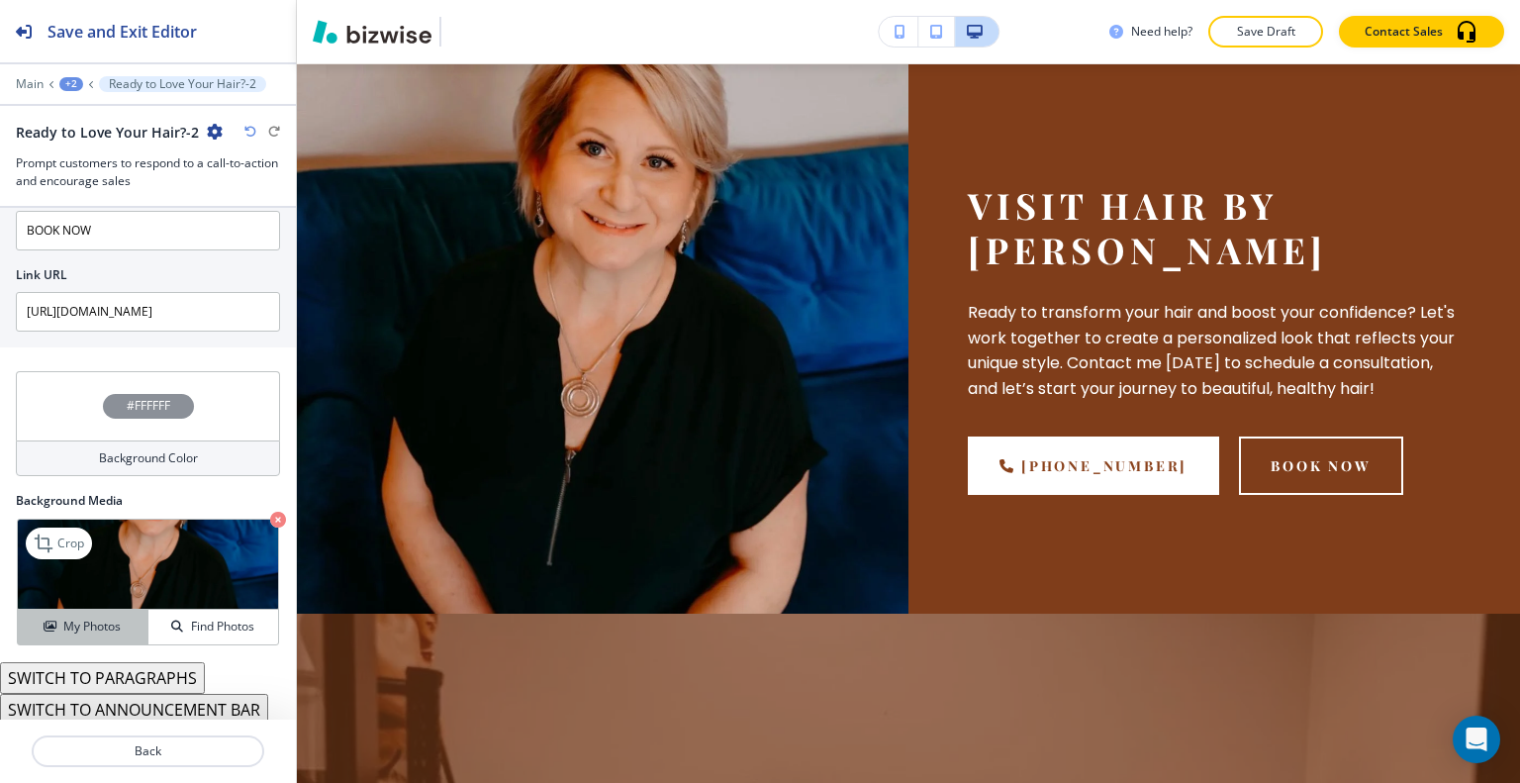
click at [91, 612] on button "My Photos" at bounding box center [83, 627] width 131 height 35
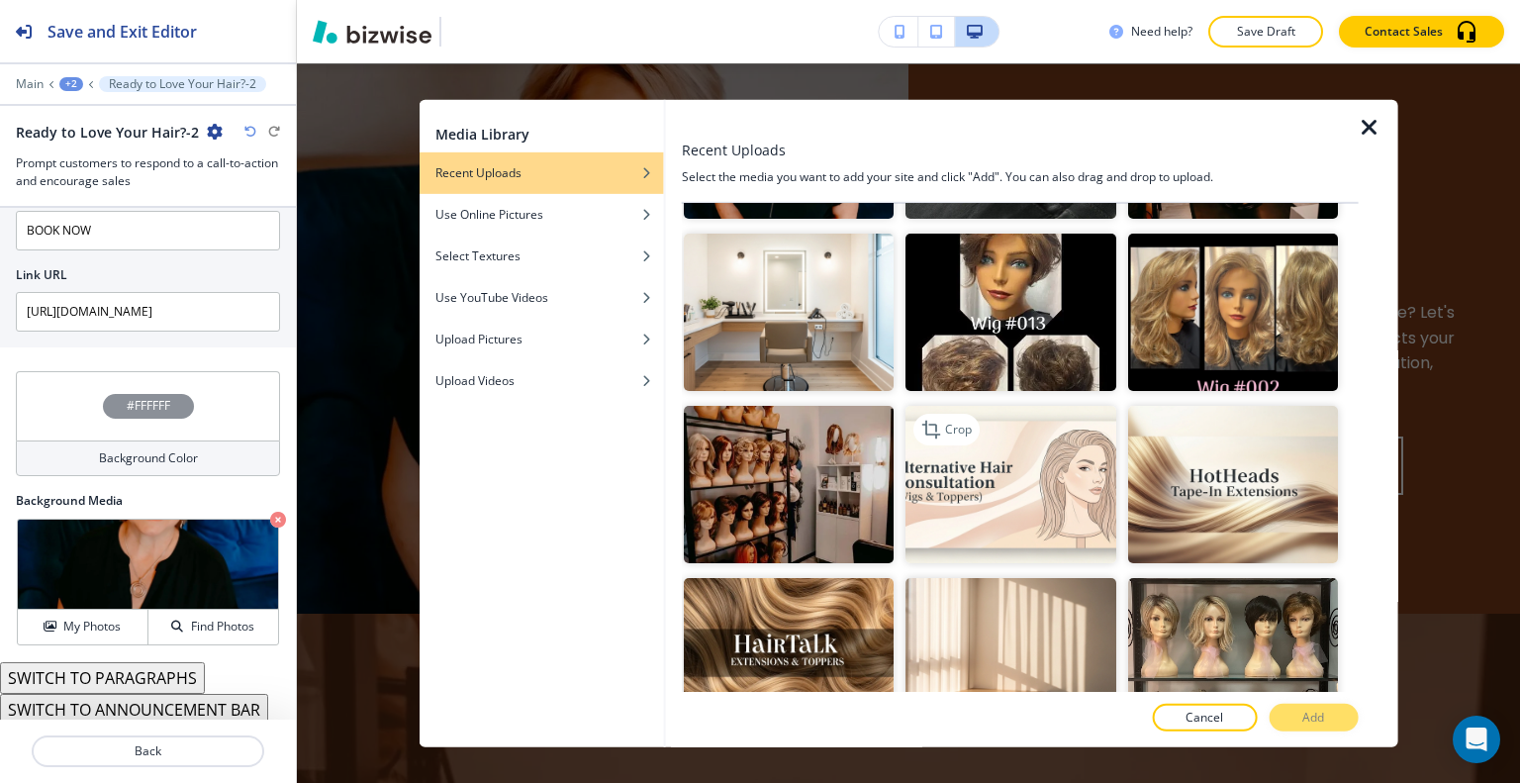
scroll to position [1583, 0]
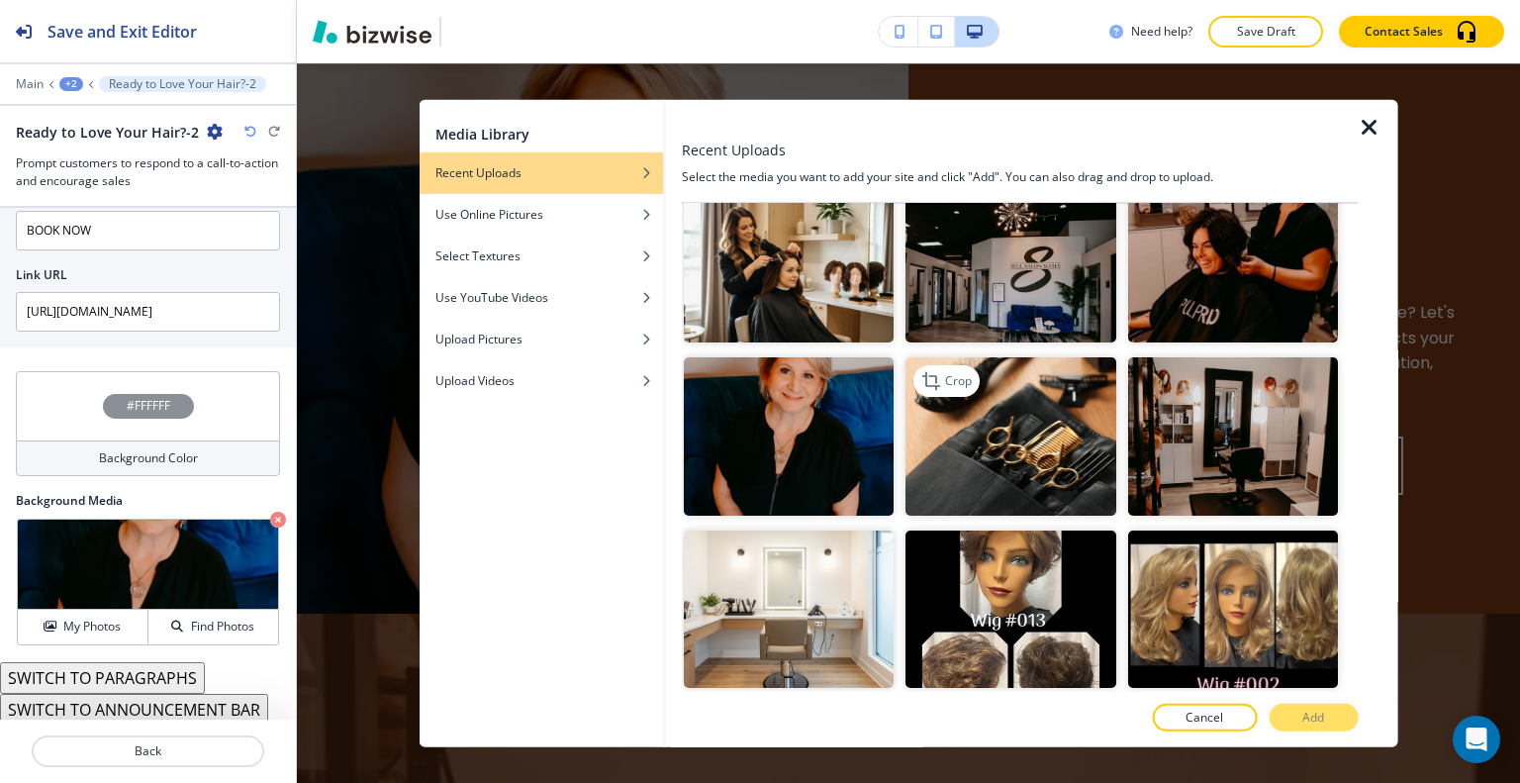
click at [1057, 413] on img "button" at bounding box center [1011, 435] width 210 height 157
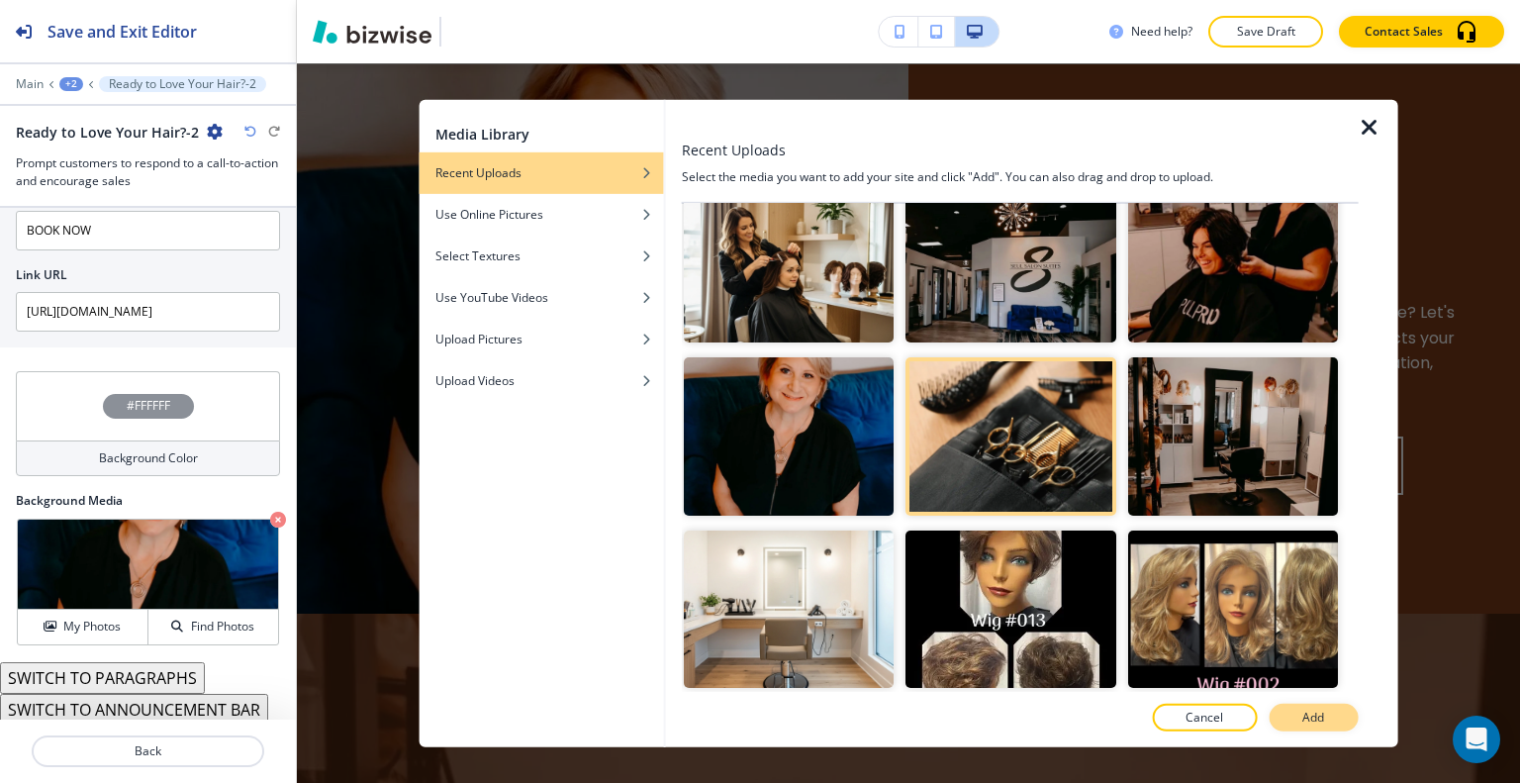
click at [1298, 714] on button "Add" at bounding box center [1313, 718] width 89 height 28
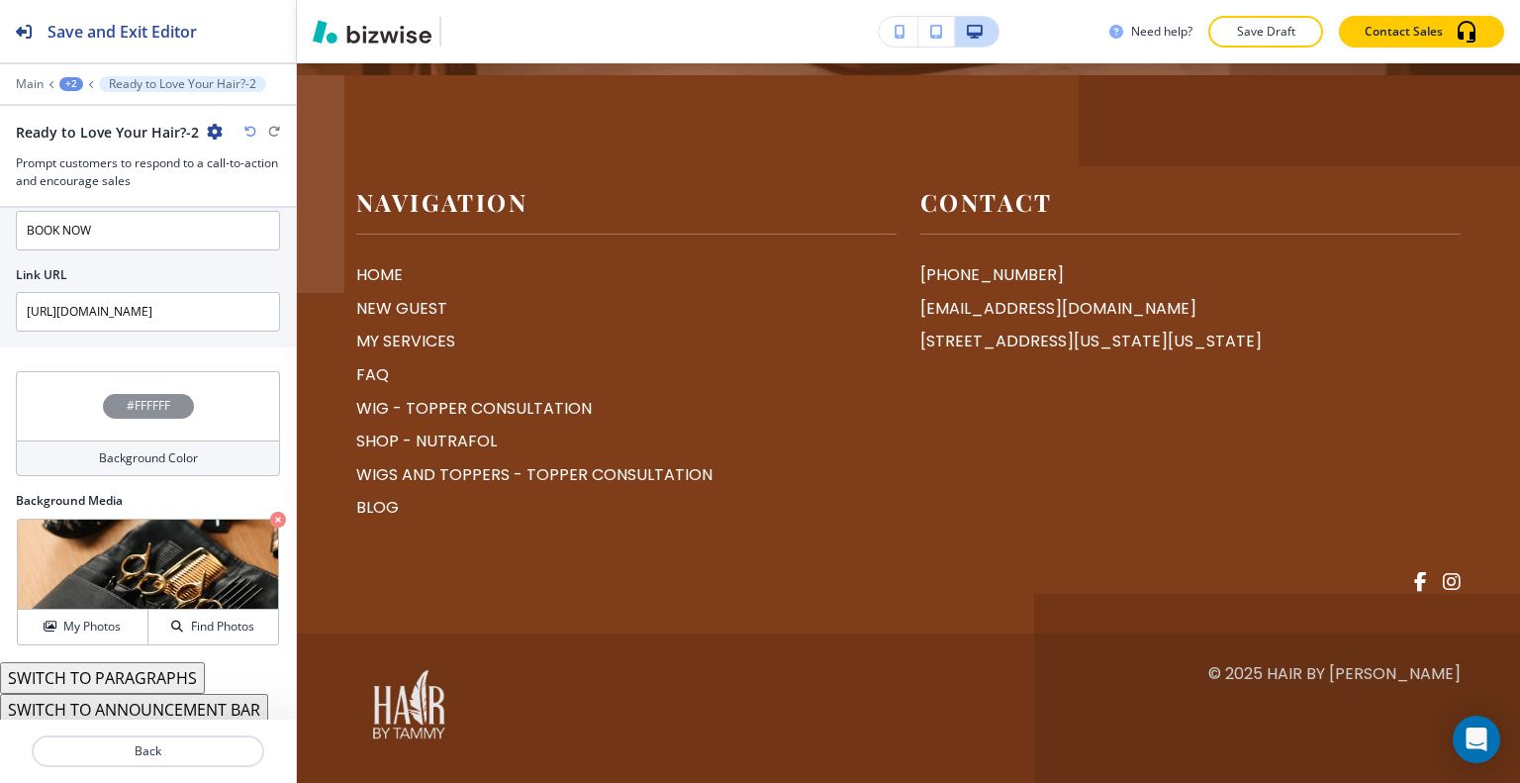
scroll to position [0, 0]
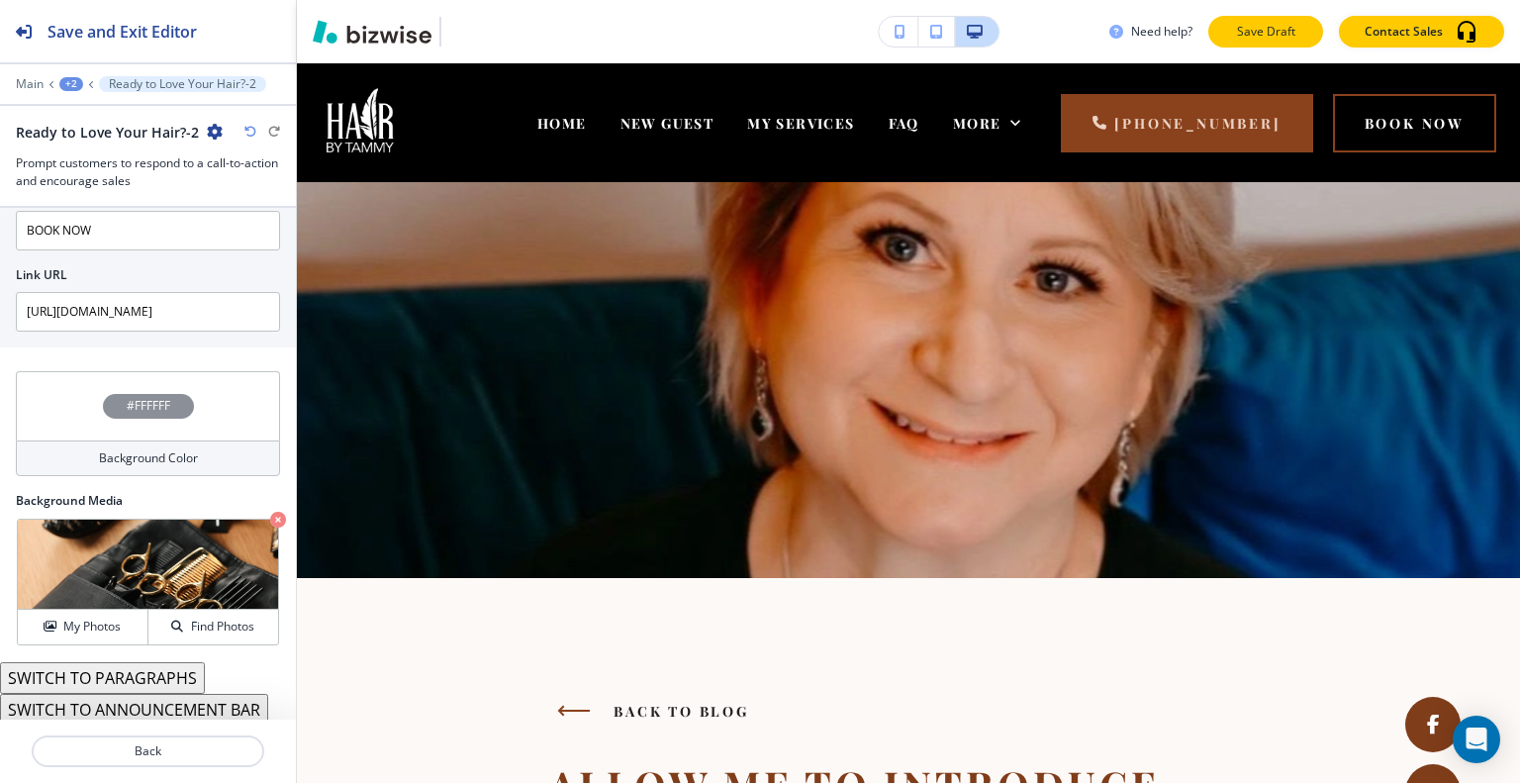
click at [1285, 35] on p "Save Draft" at bounding box center [1265, 32] width 63 height 18
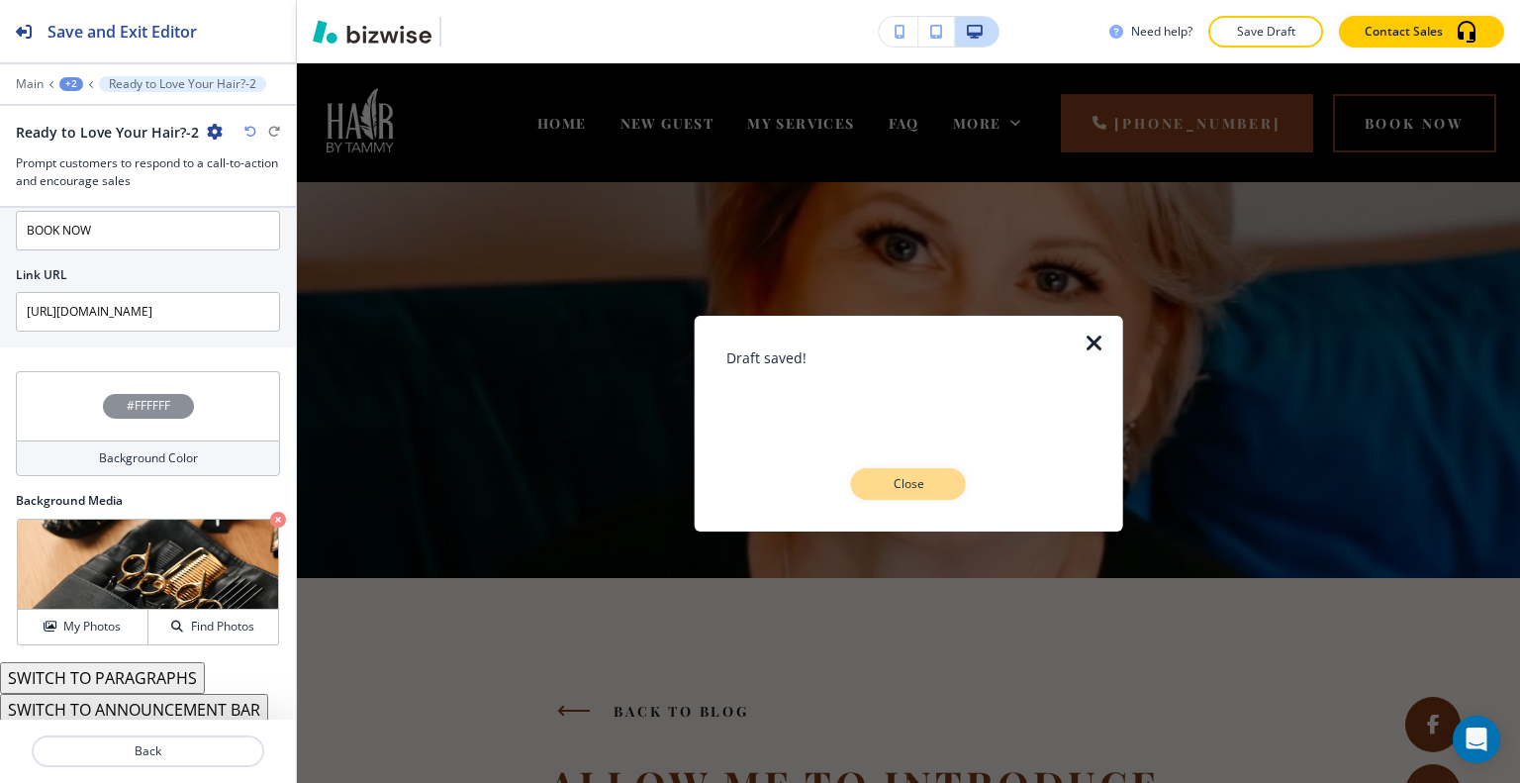
click at [925, 478] on p "Close" at bounding box center [908, 484] width 63 height 18
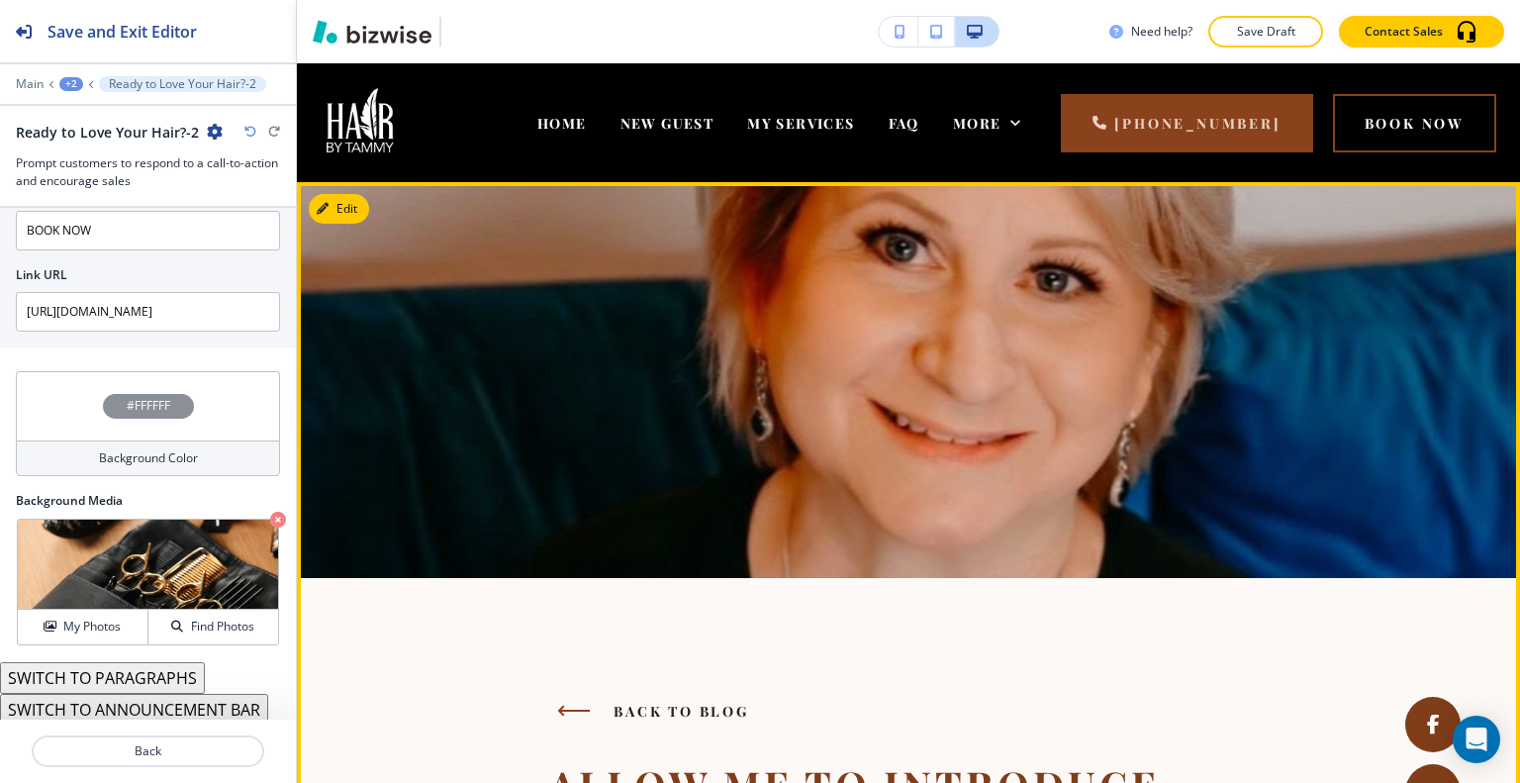
scroll to position [396, 0]
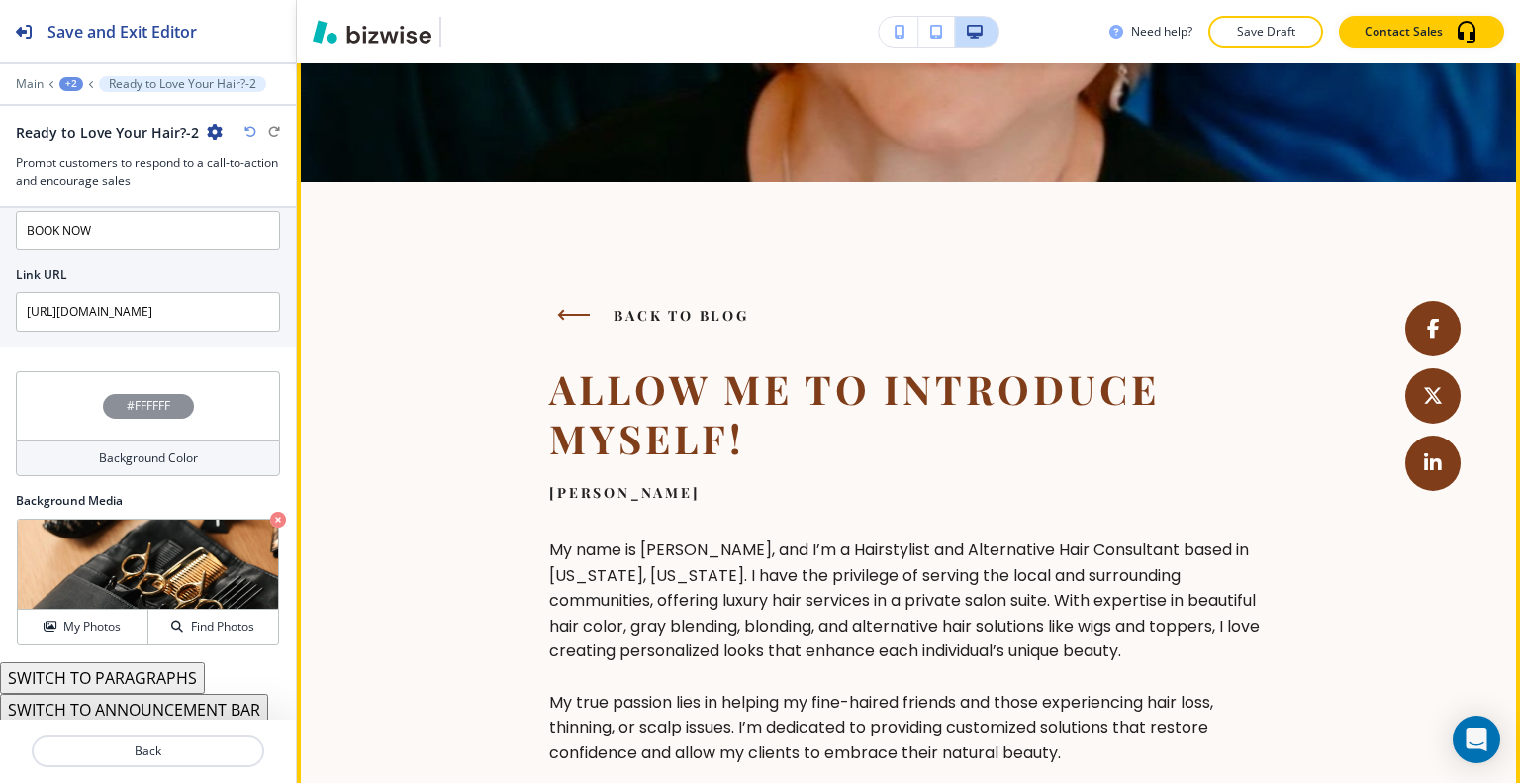
click at [614, 321] on span "Back to blog" at bounding box center [682, 315] width 136 height 19
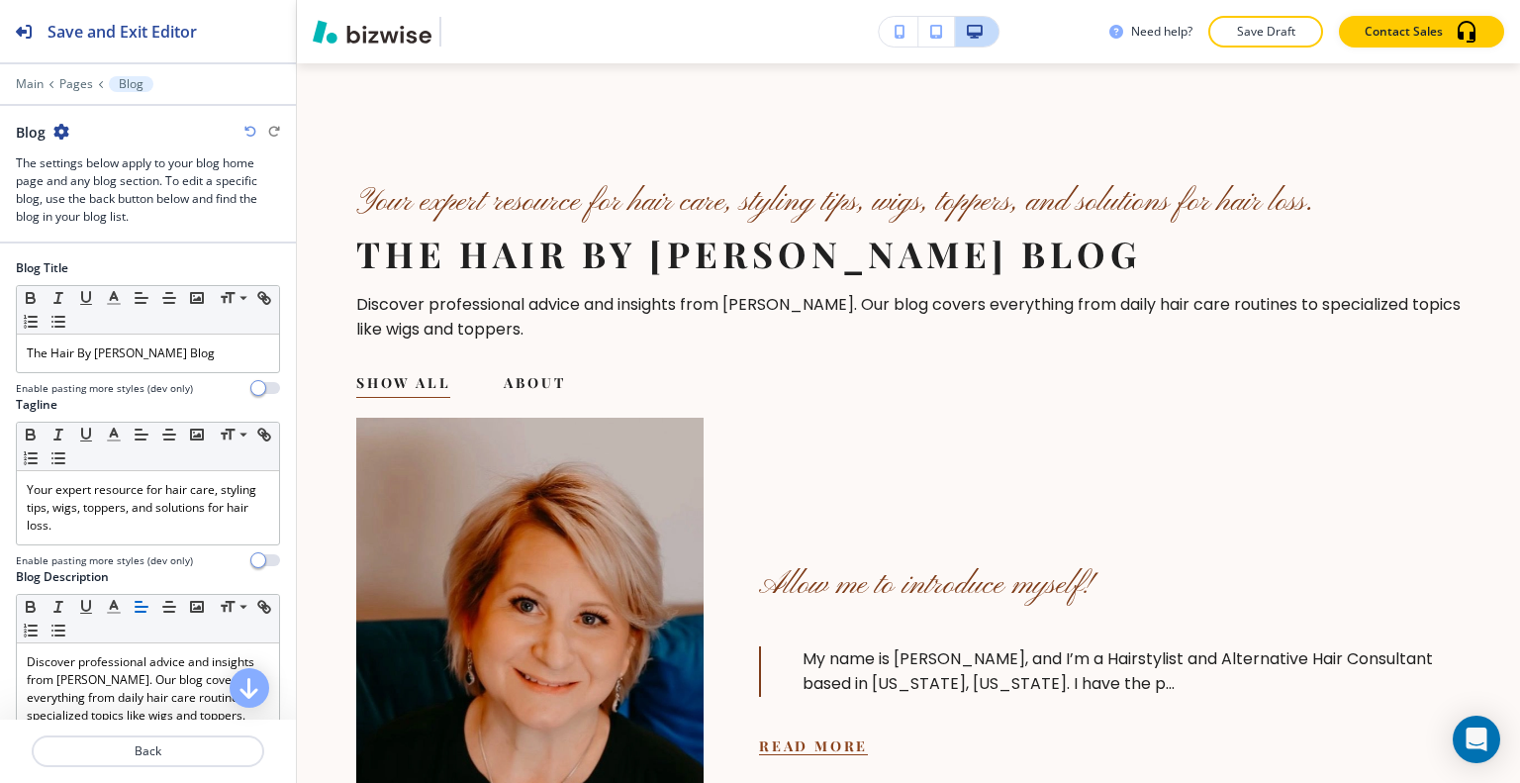
scroll to position [0, 0]
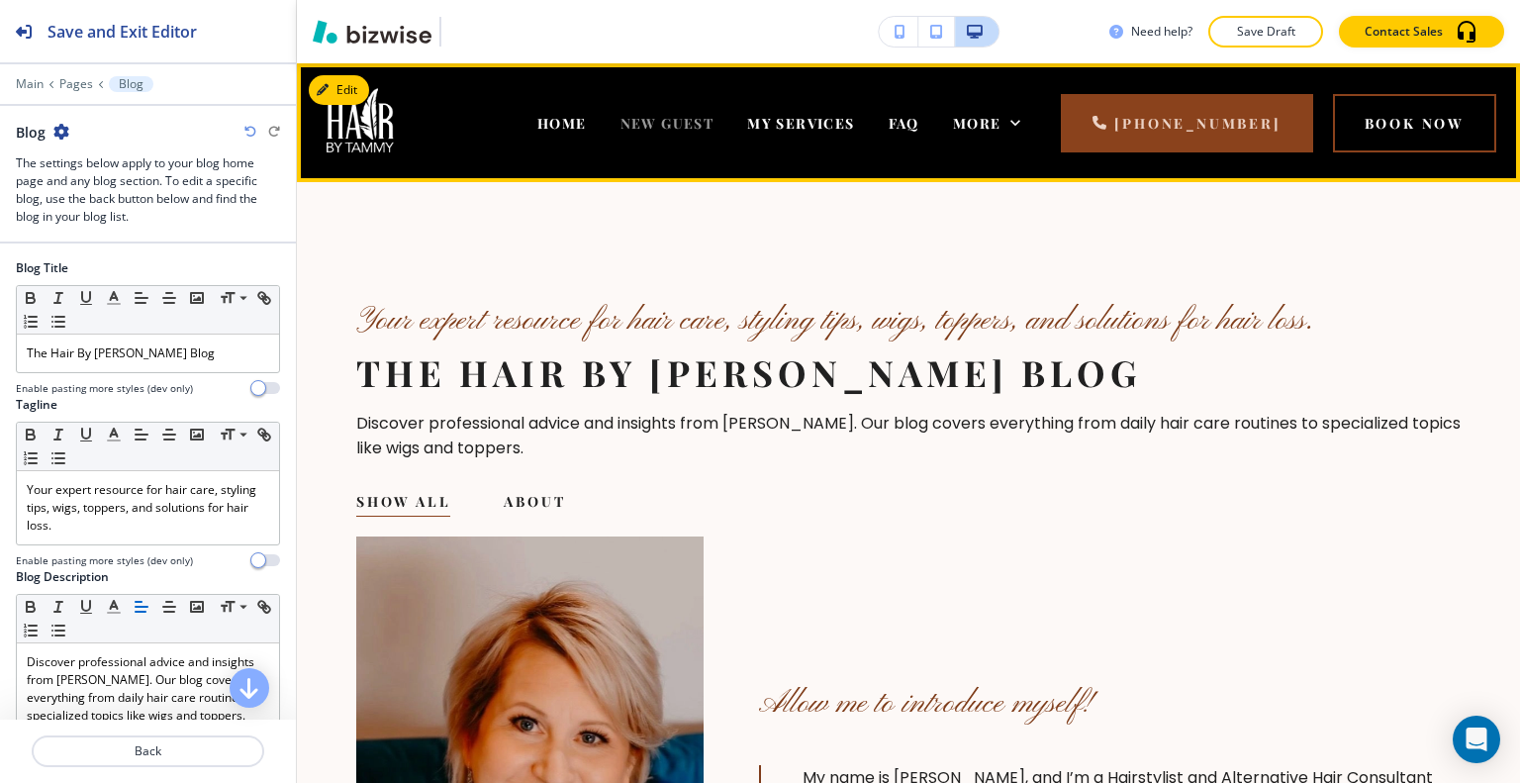
click at [620, 118] on span "NEW GUEST" at bounding box center [667, 123] width 94 height 19
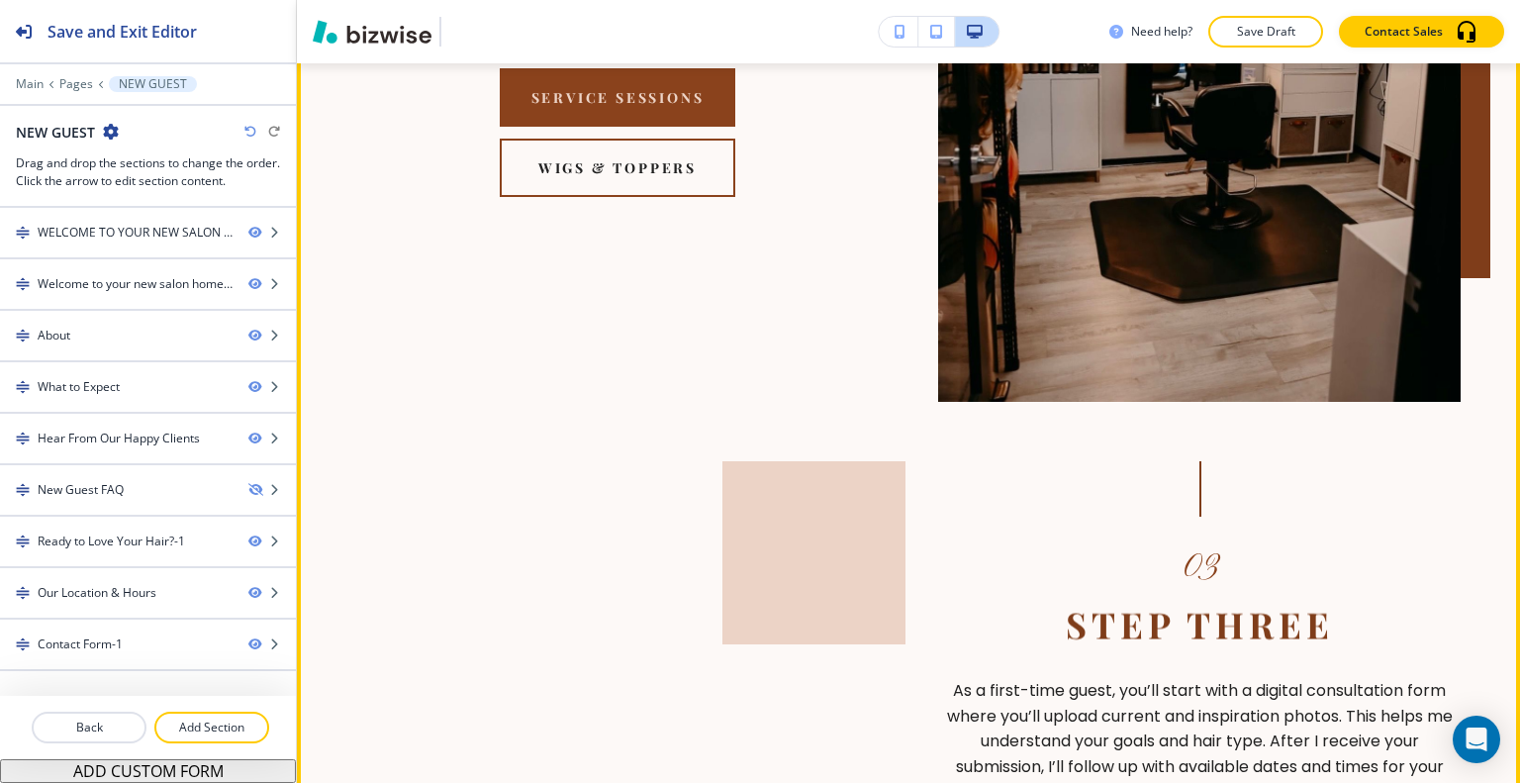
scroll to position [2375, 0]
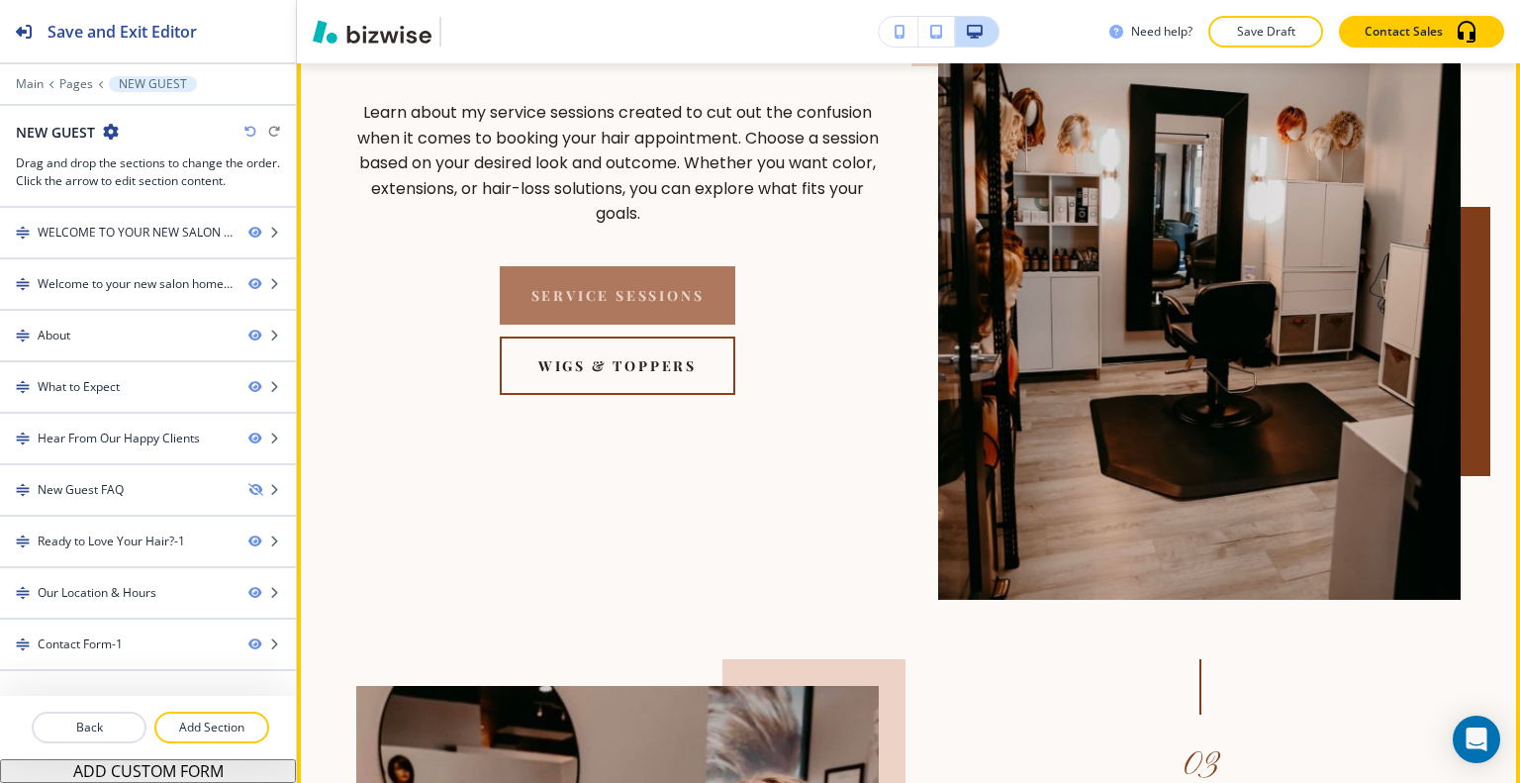
click at [664, 282] on button "Service Sessions" at bounding box center [618, 295] width 237 height 58
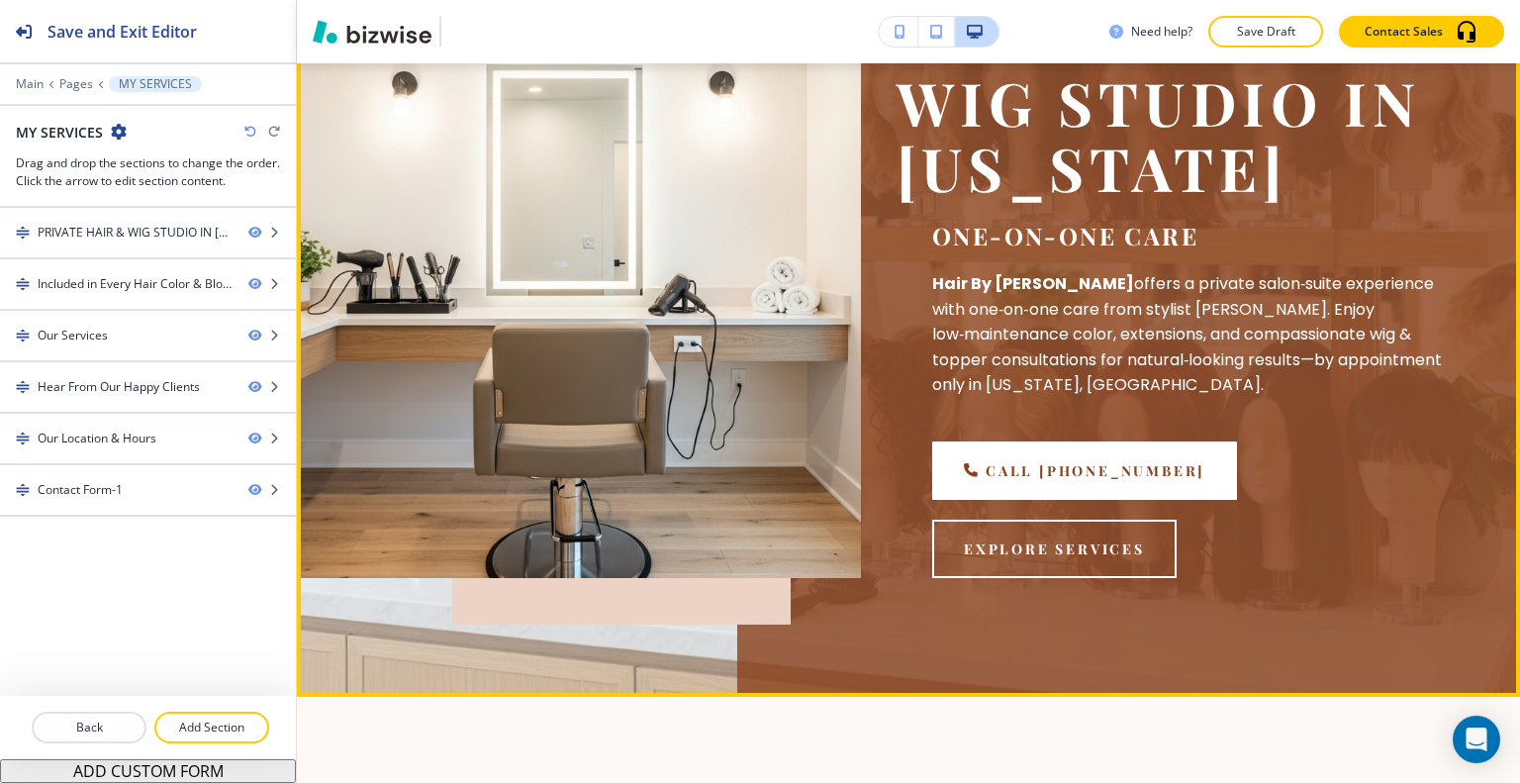
scroll to position [0, 0]
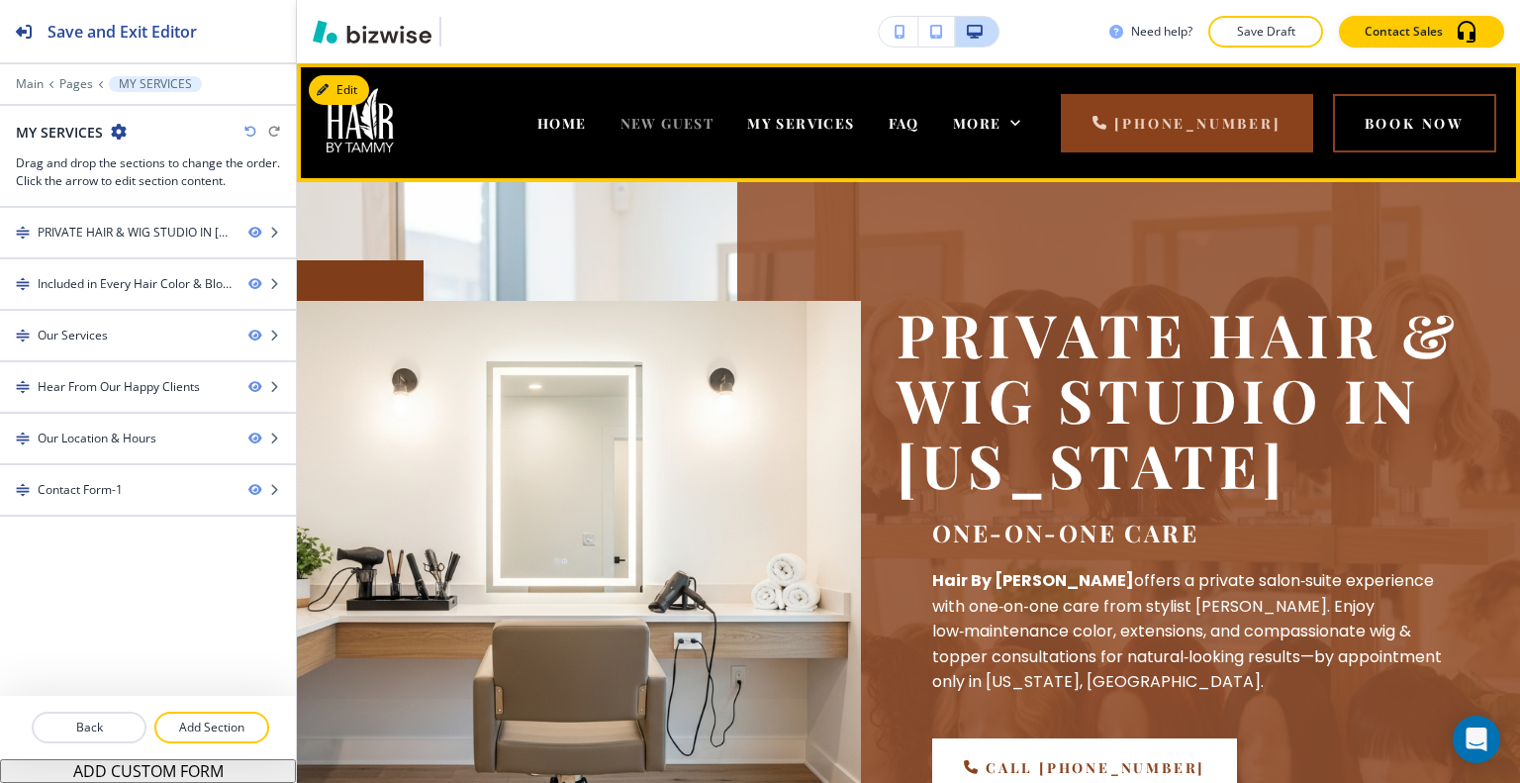
click at [623, 124] on span "NEW GUEST" at bounding box center [667, 123] width 94 height 19
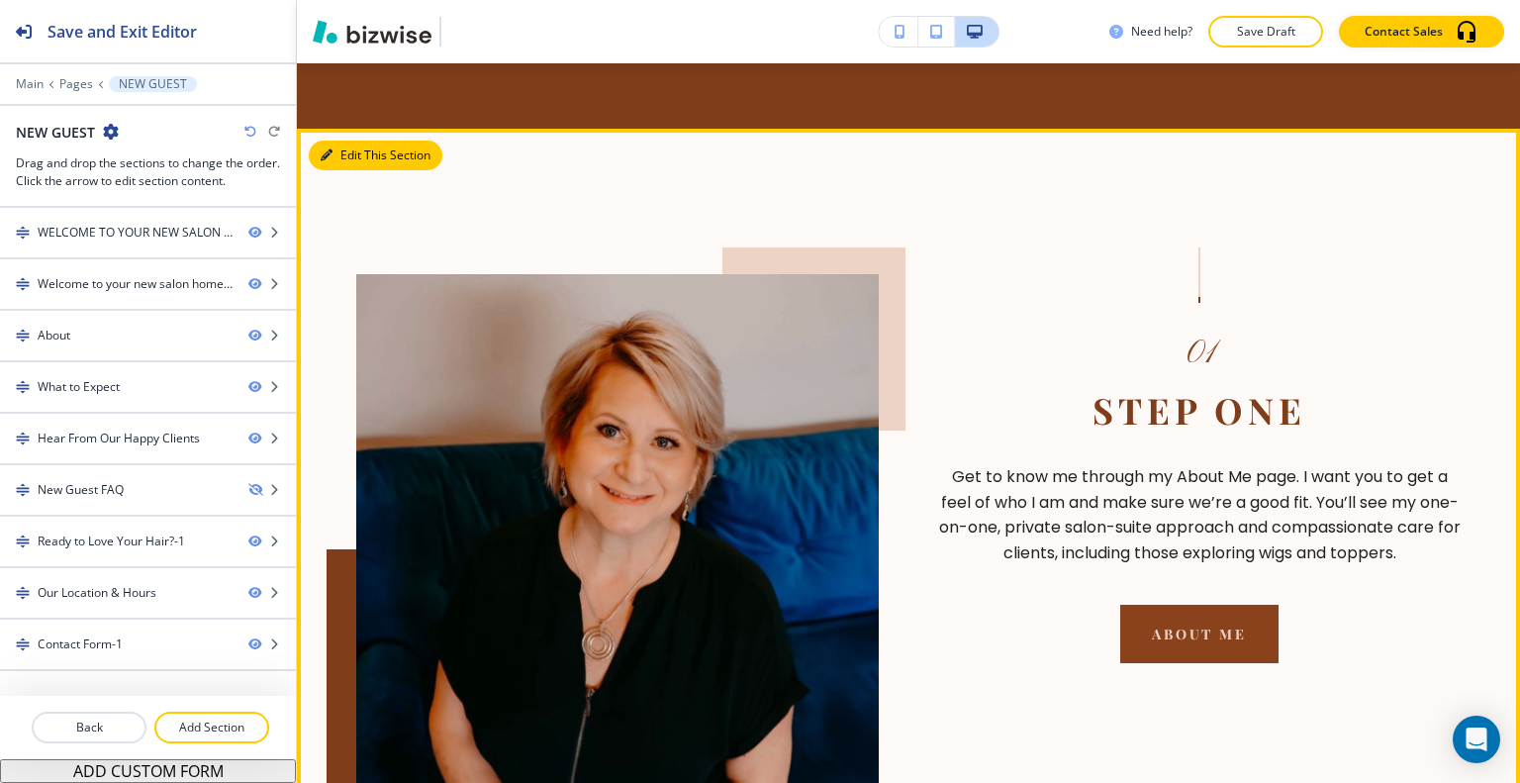
click at [352, 141] on button "Edit This Section" at bounding box center [376, 156] width 134 height 30
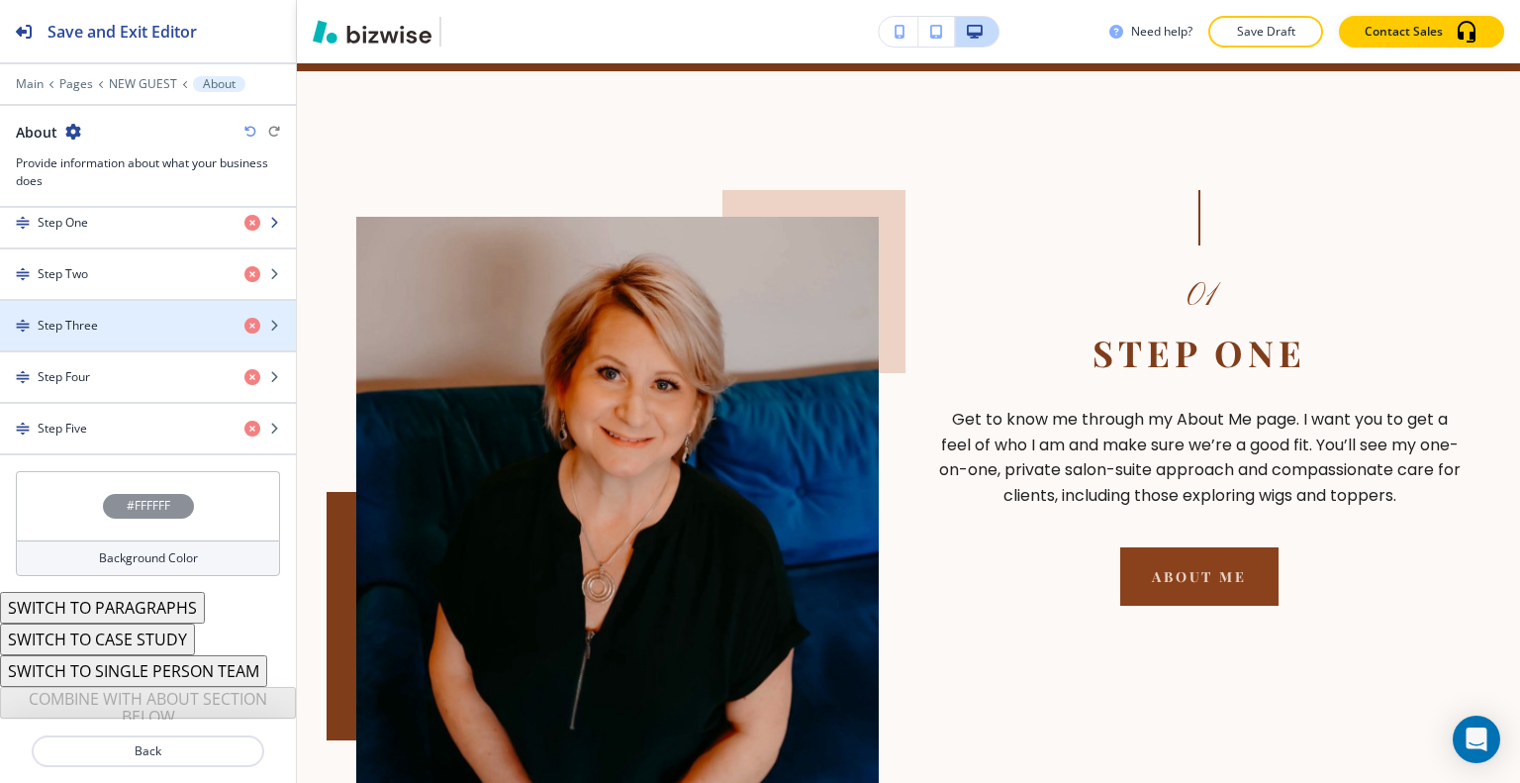
scroll to position [693, 0]
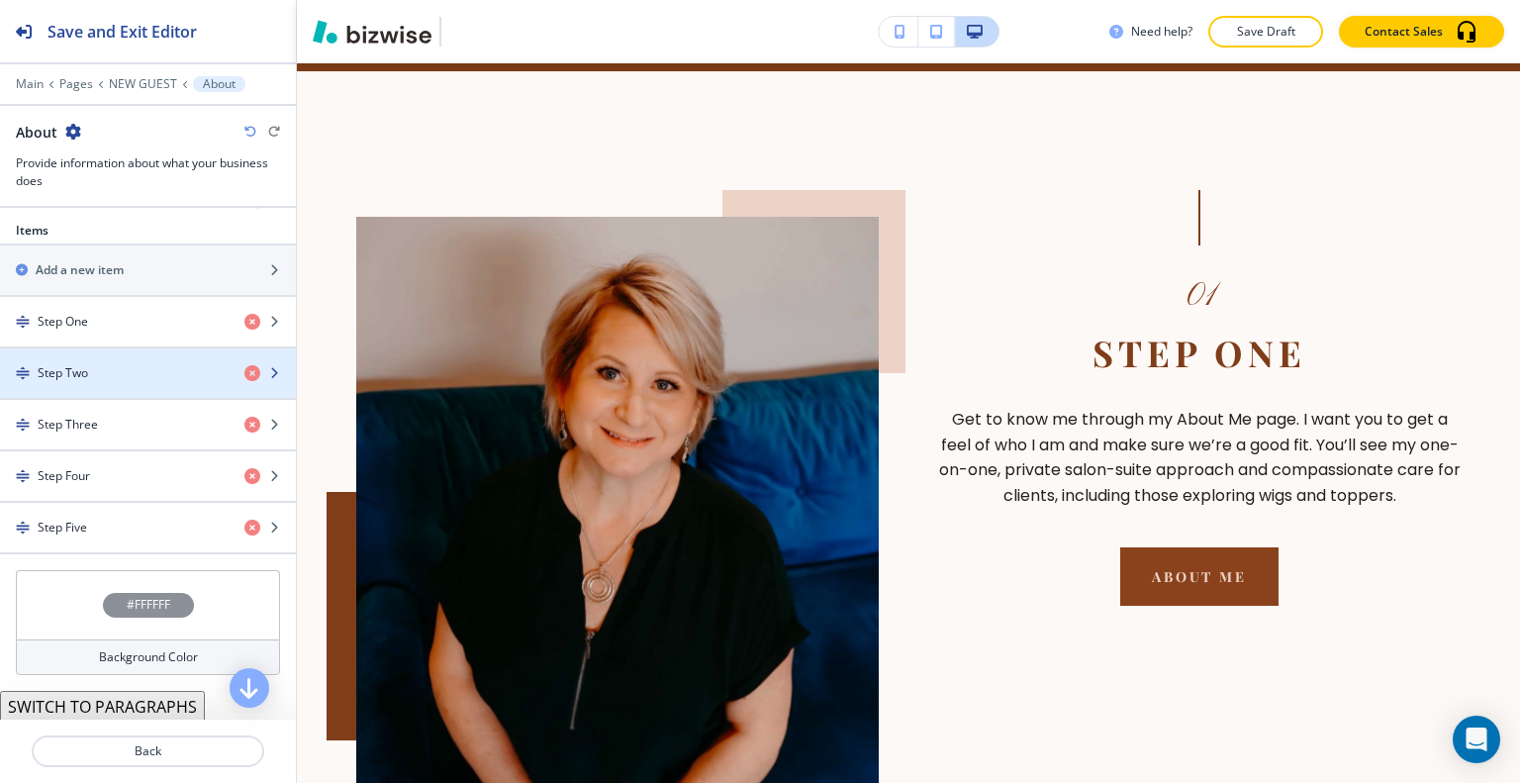
click at [96, 382] on div "button" at bounding box center [148, 390] width 296 height 16
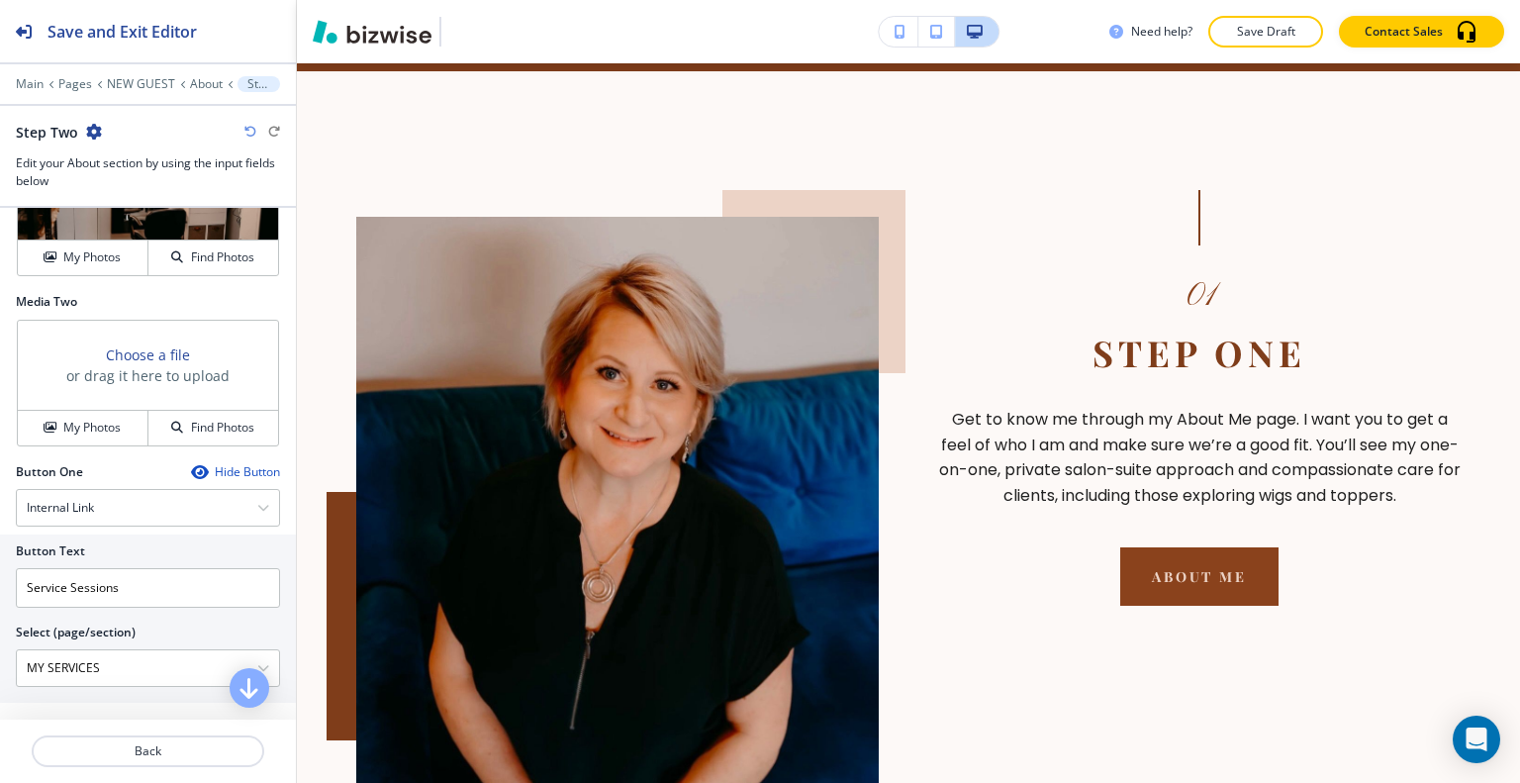
scroll to position [891, 0]
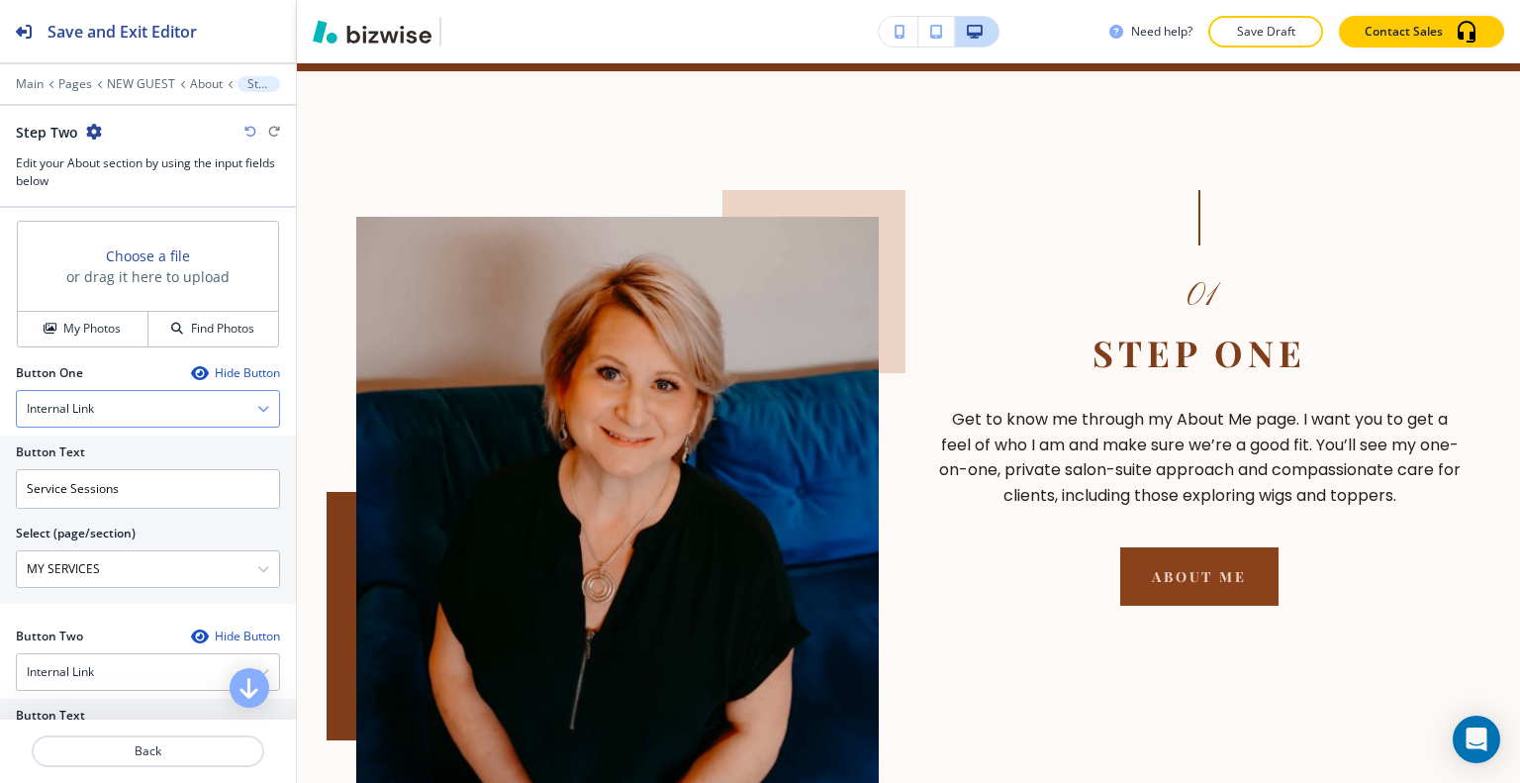
click at [147, 399] on div "Internal Link" at bounding box center [148, 409] width 262 height 36
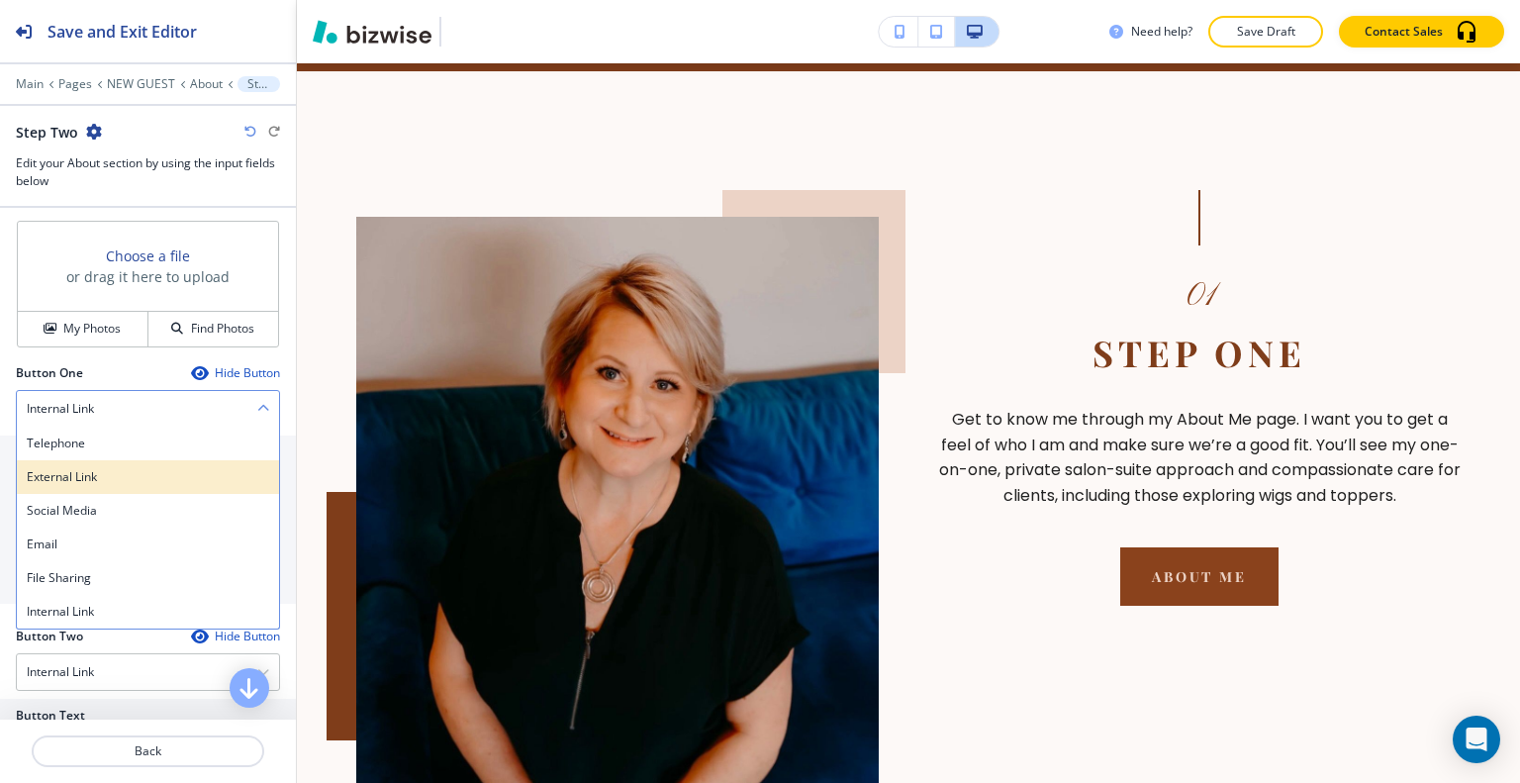
click at [111, 477] on h4 "External Link" at bounding box center [148, 477] width 242 height 18
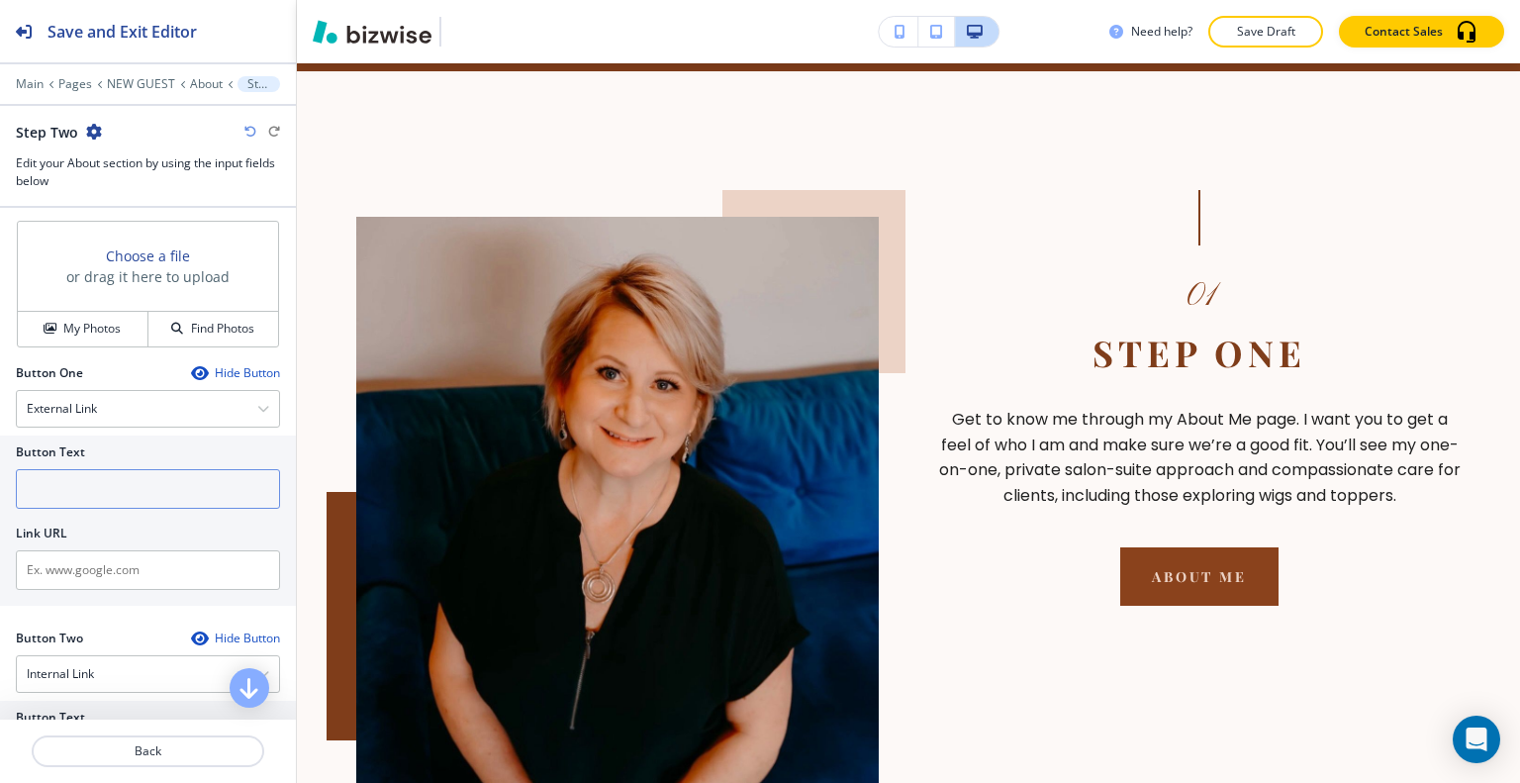
click at [94, 500] on input "text" at bounding box center [148, 489] width 264 height 40
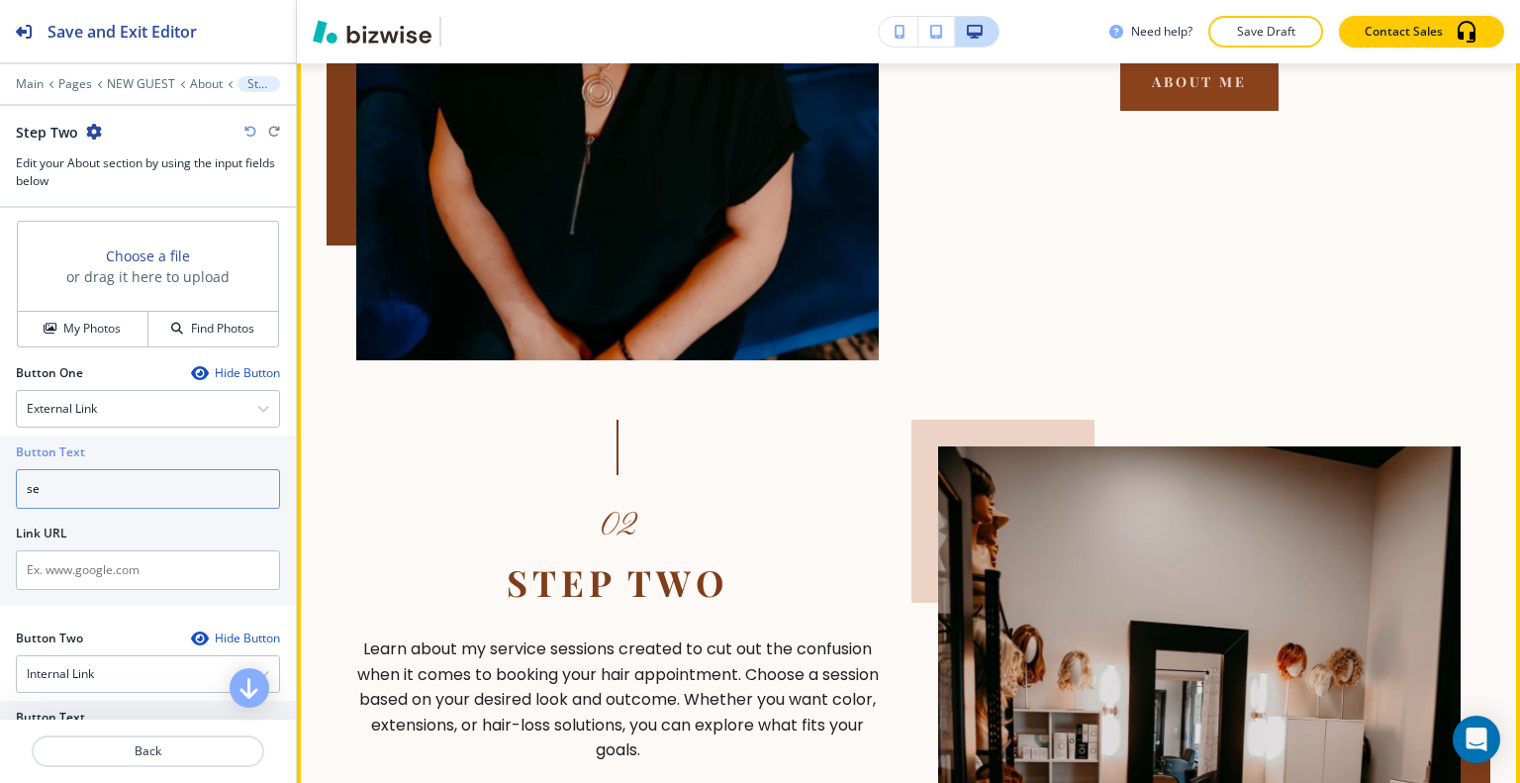
scroll to position [2235, 0]
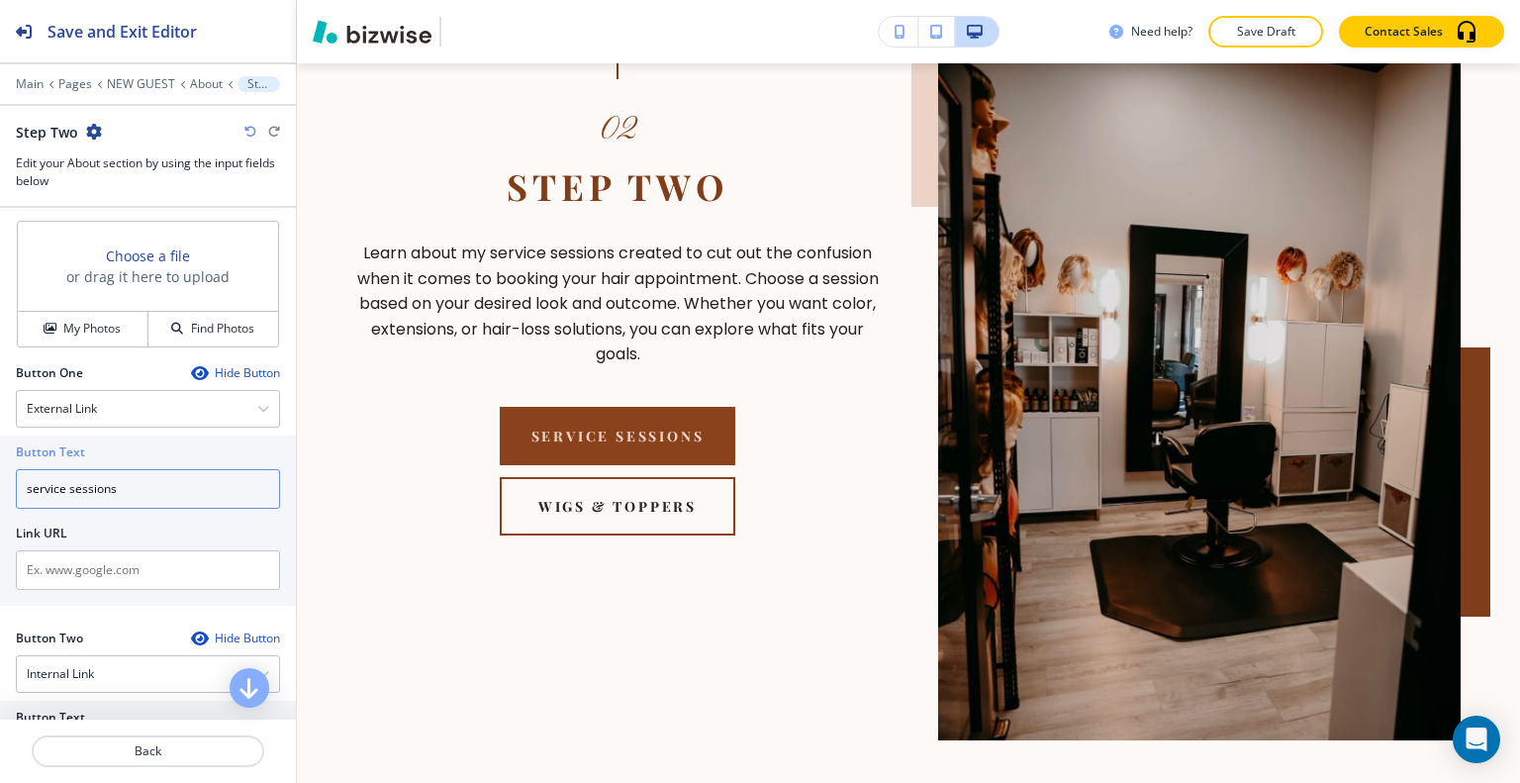
type input "service sessions"
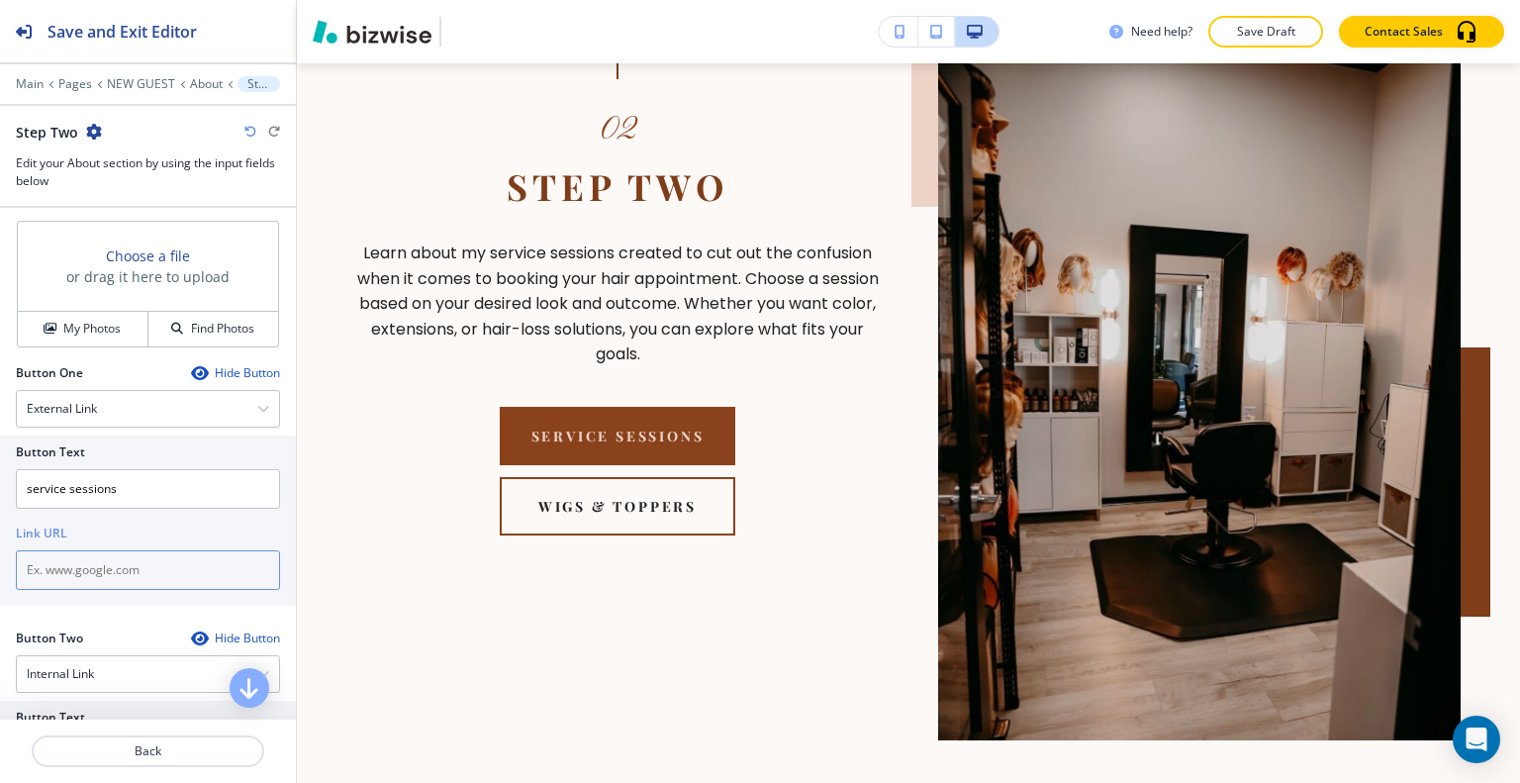
drag, startPoint x: 139, startPoint y: 585, endPoint x: 123, endPoint y: 563, distance: 26.9
click at [123, 563] on input "text" at bounding box center [148, 570] width 264 height 40
drag, startPoint x: 123, startPoint y: 561, endPoint x: 64, endPoint y: 565, distance: 58.5
paste input "https://form.jotform.com/240674534484058"
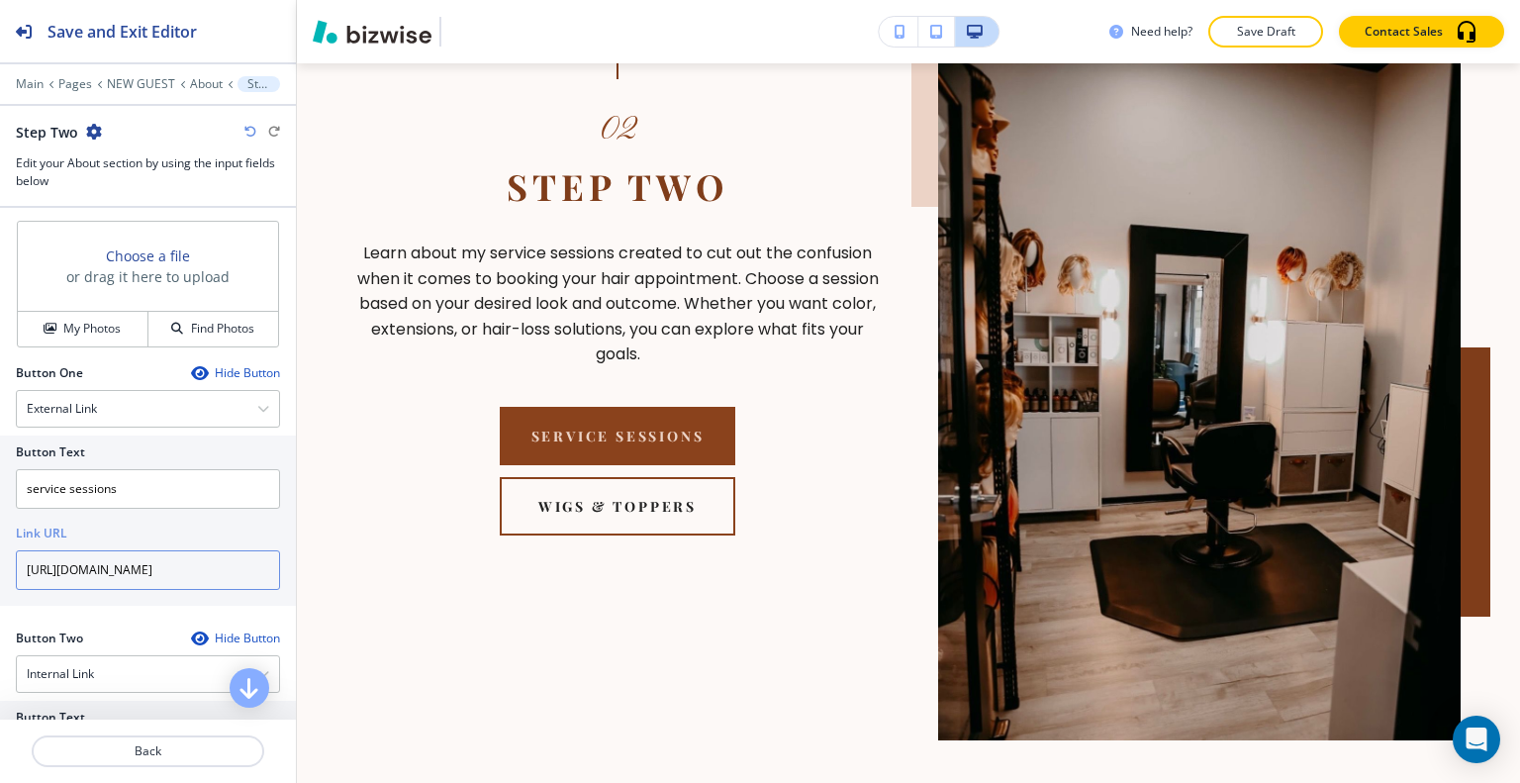
type input "https://form.jotform.com/240674534484058"
click at [163, 730] on div at bounding box center [148, 727] width 296 height 16
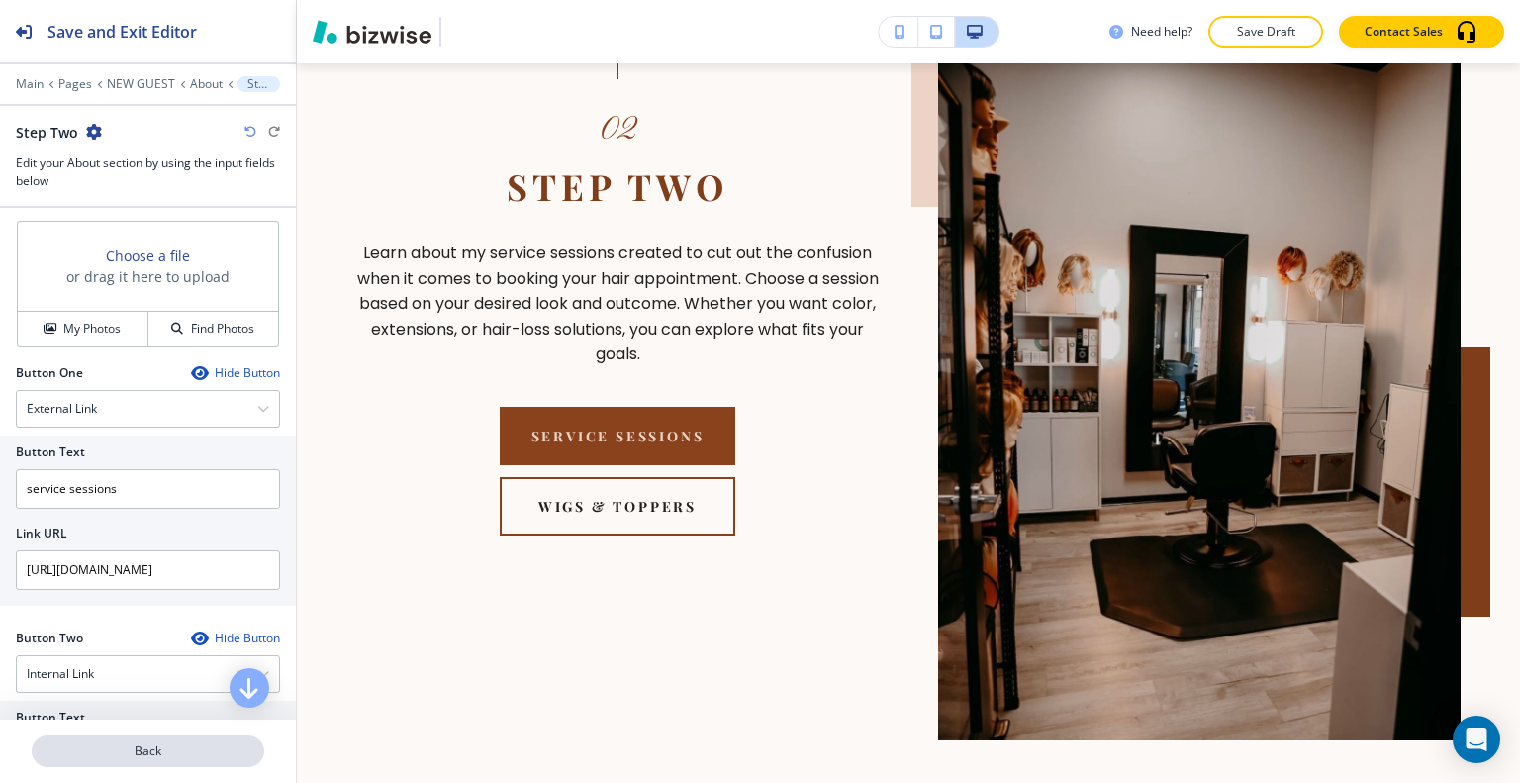
click at [162, 738] on button "Back" at bounding box center [148, 751] width 233 height 32
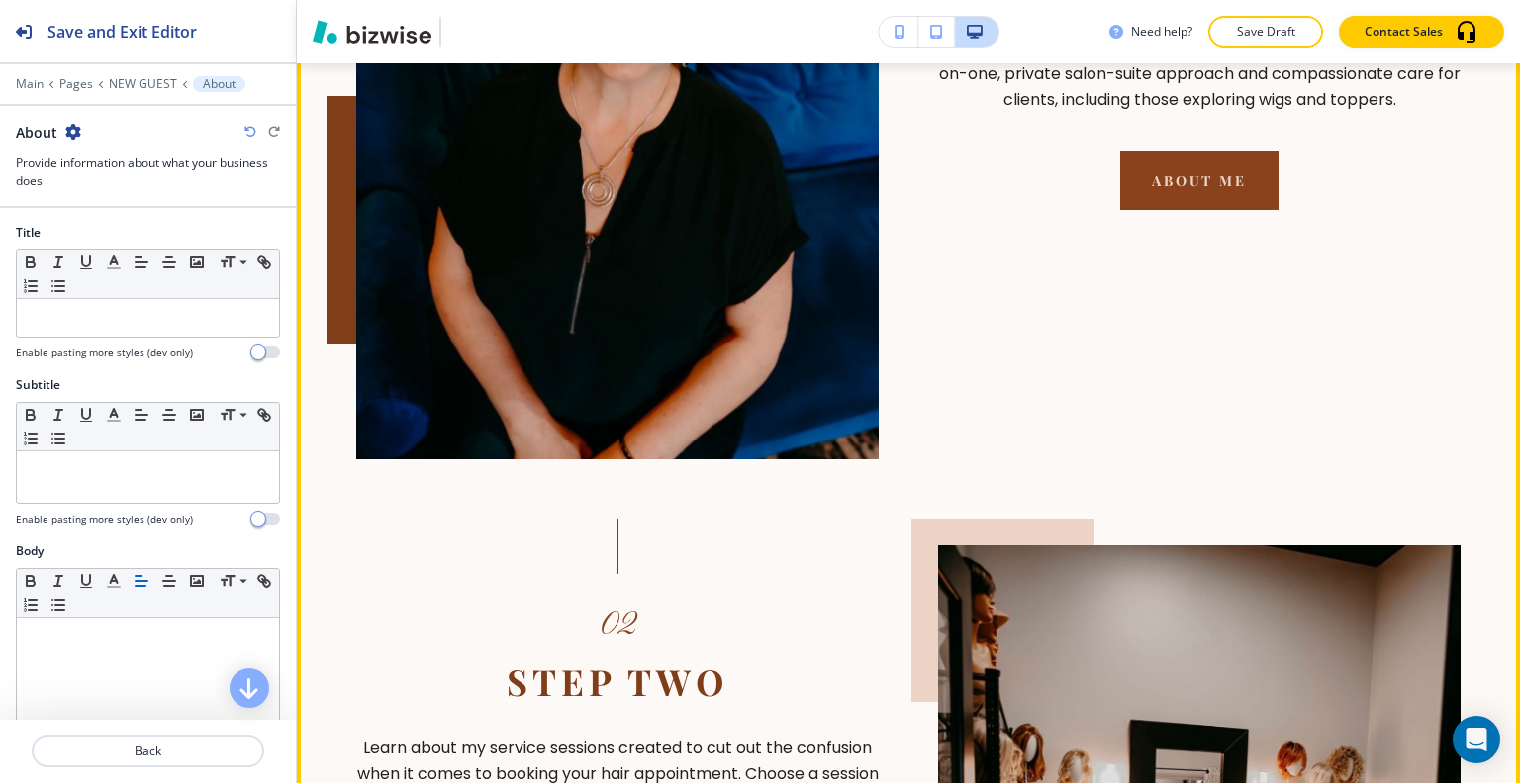
scroll to position [2136, 0]
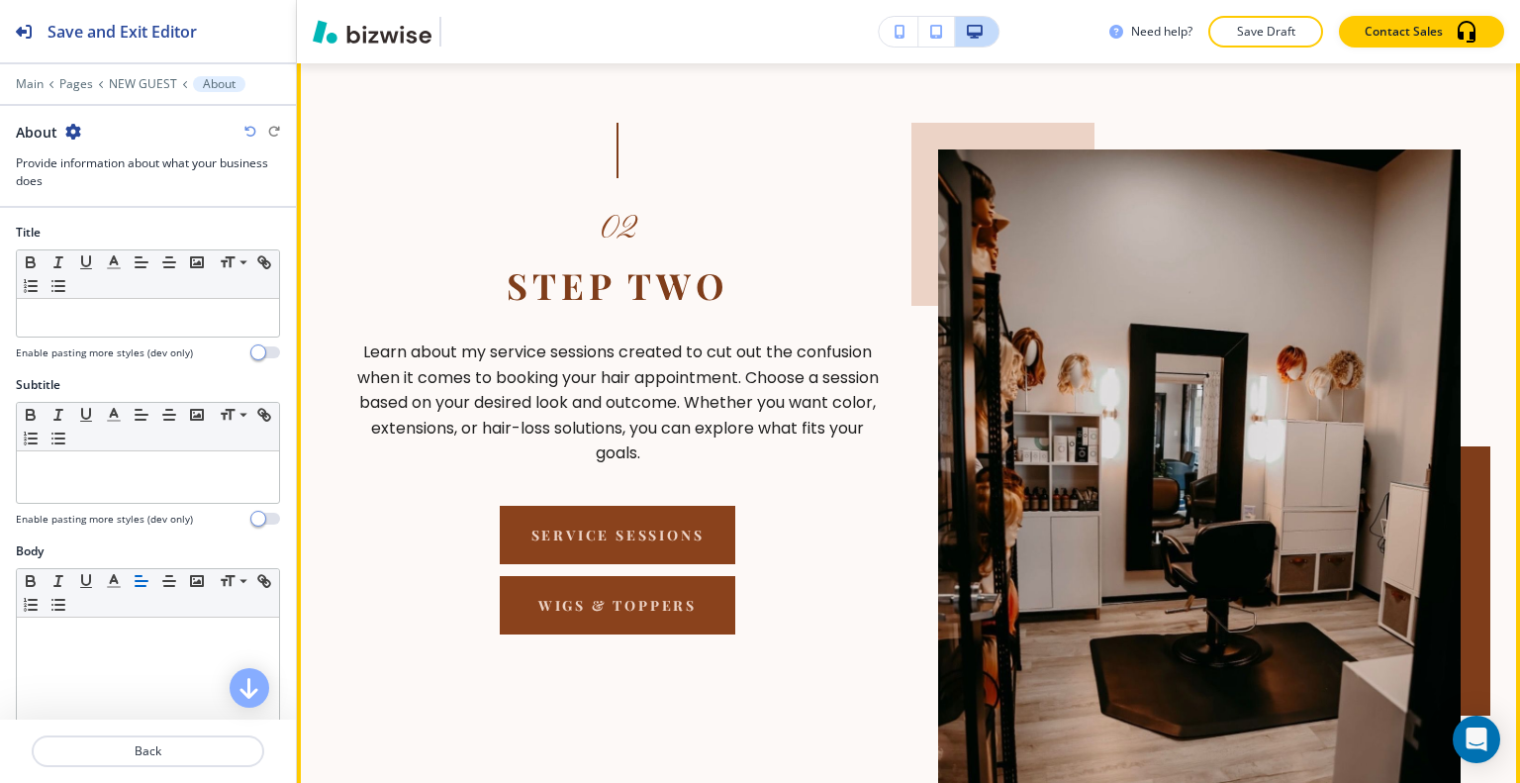
click at [603, 581] on button "Wigs & Toppers" at bounding box center [618, 605] width 237 height 58
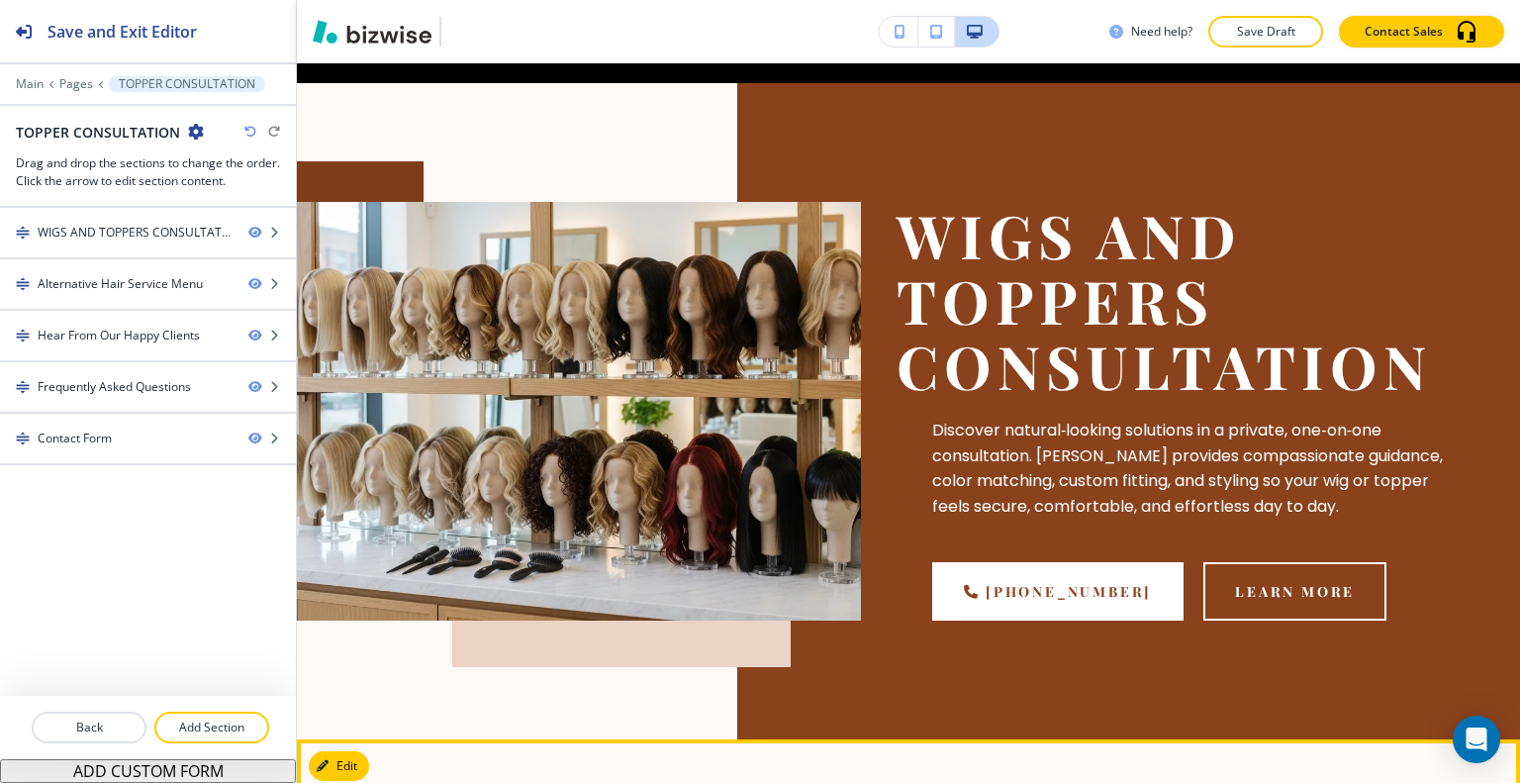
scroll to position [0, 0]
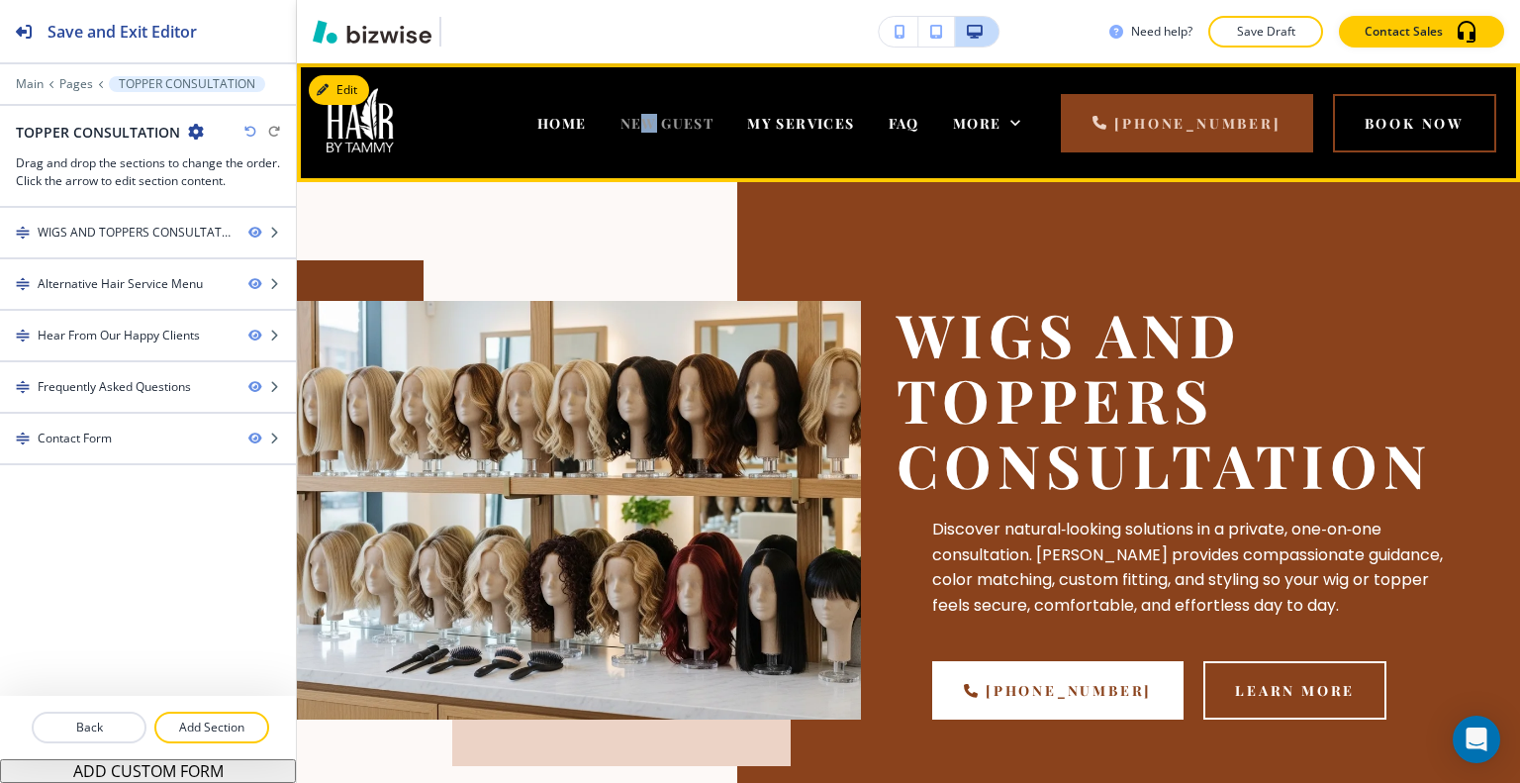
click at [620, 118] on span "NEW GUEST" at bounding box center [667, 123] width 94 height 19
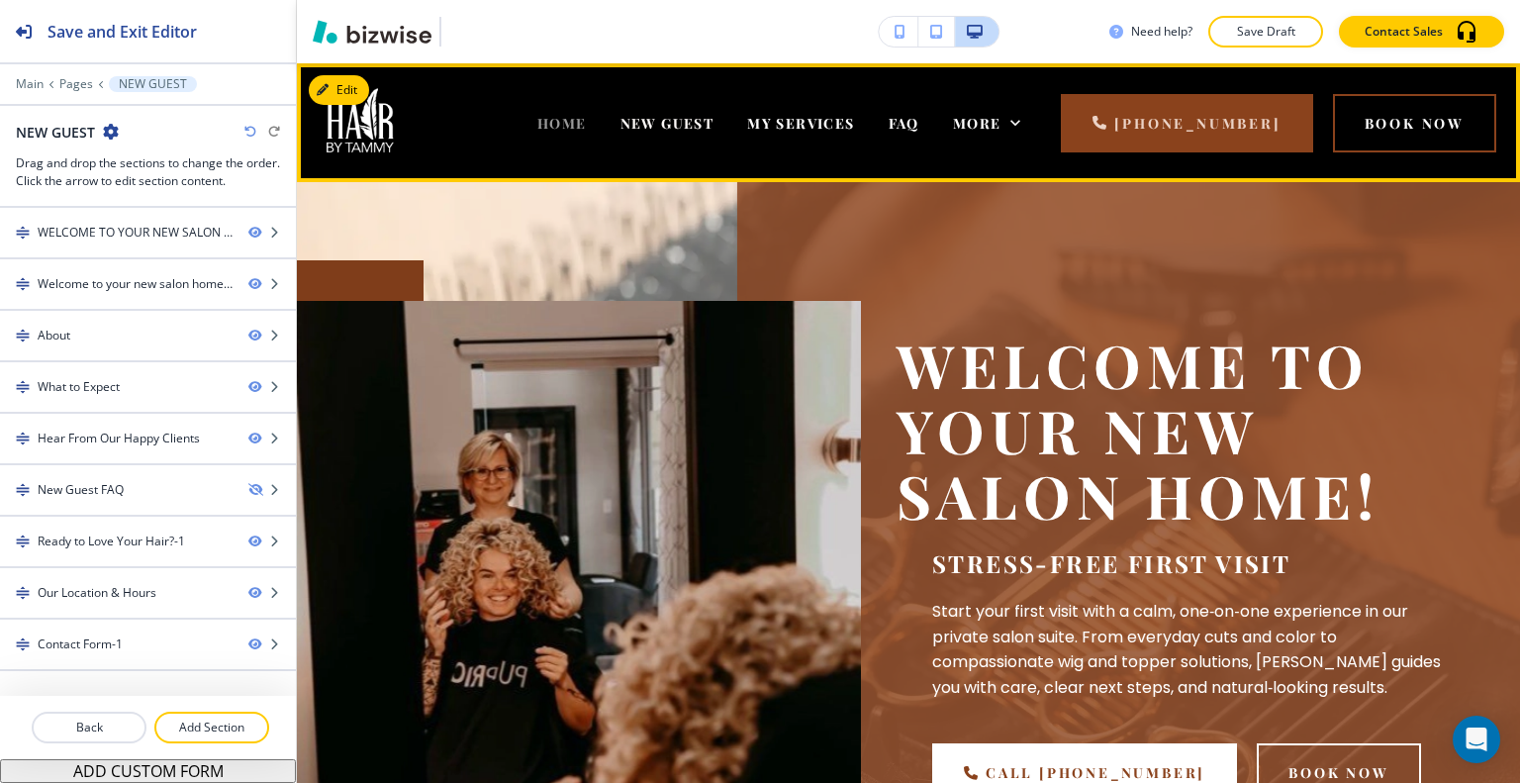
click at [537, 125] on span "HOME" at bounding box center [561, 123] width 49 height 19
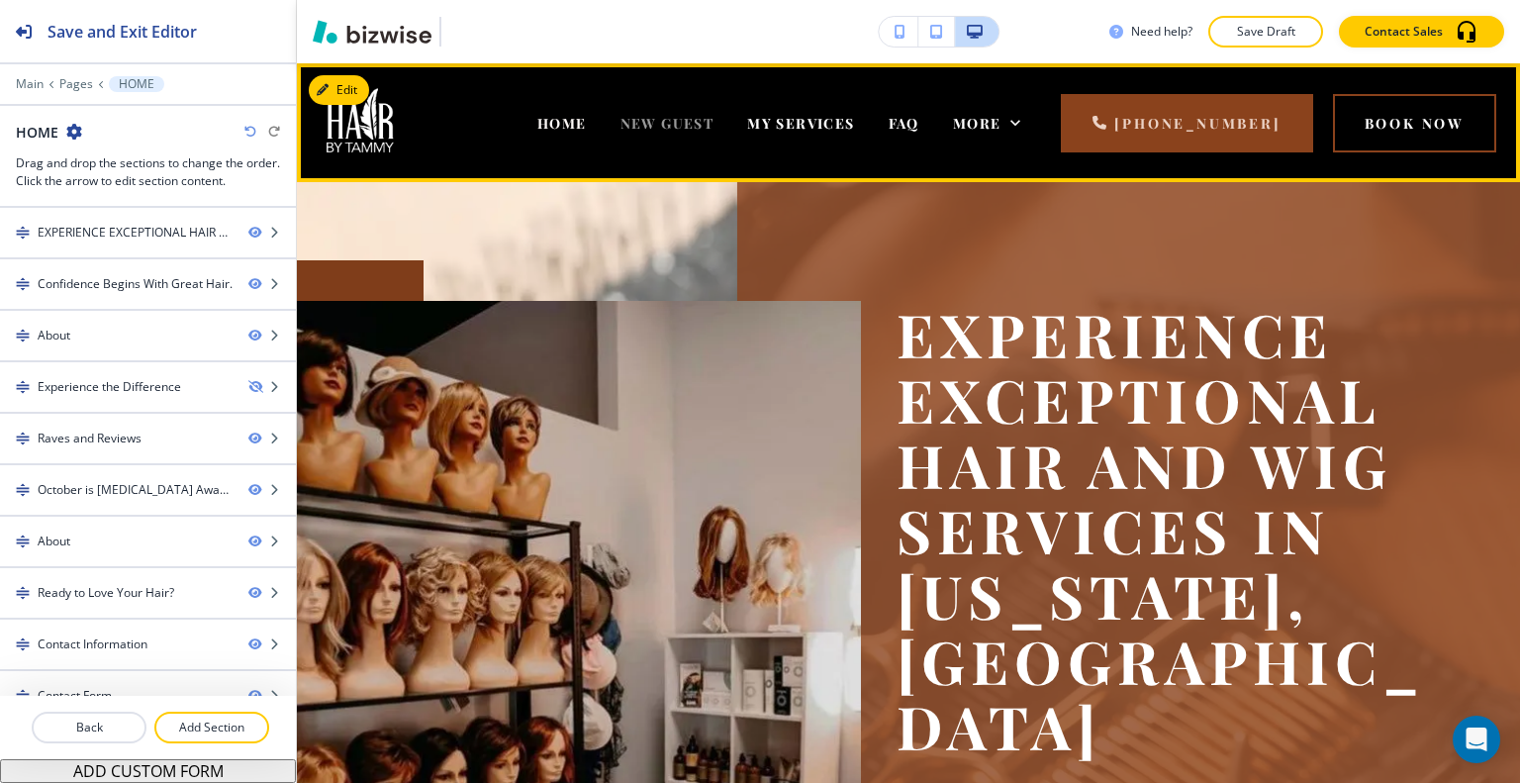
click at [621, 126] on span "NEW GUEST" at bounding box center [667, 123] width 94 height 19
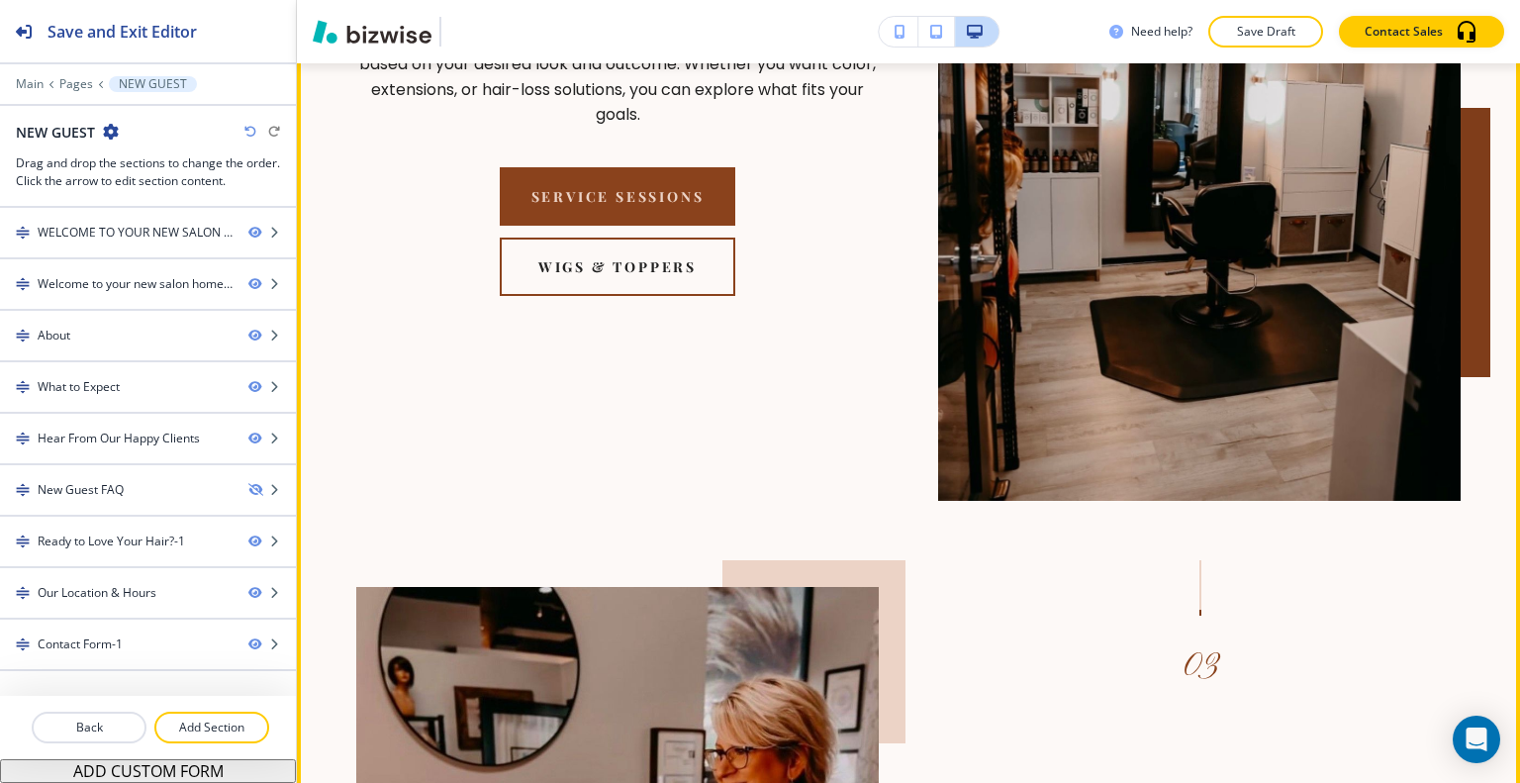
scroll to position [2771, 0]
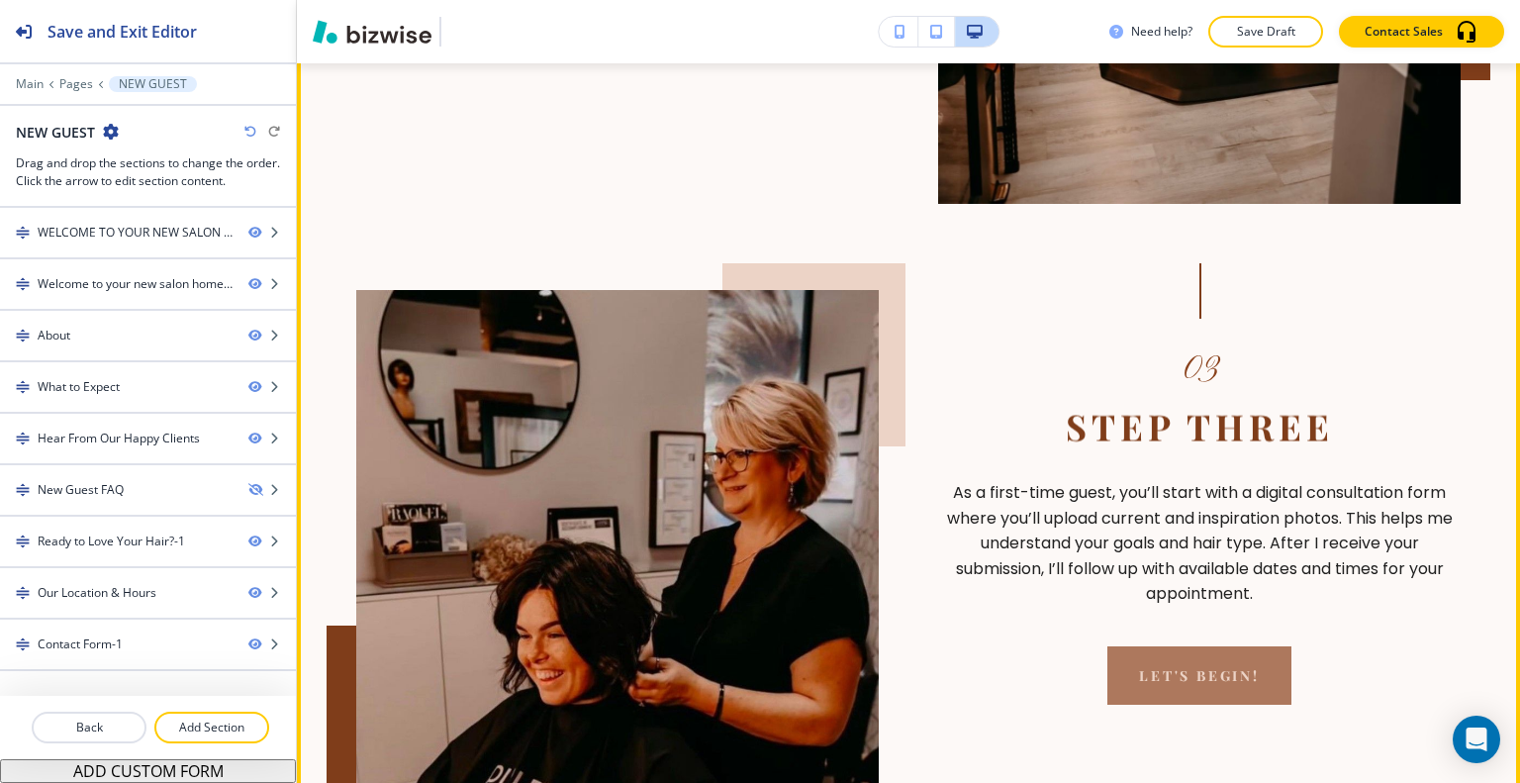
click at [1176, 648] on link "Let's Begin!" at bounding box center [1199, 675] width 184 height 58
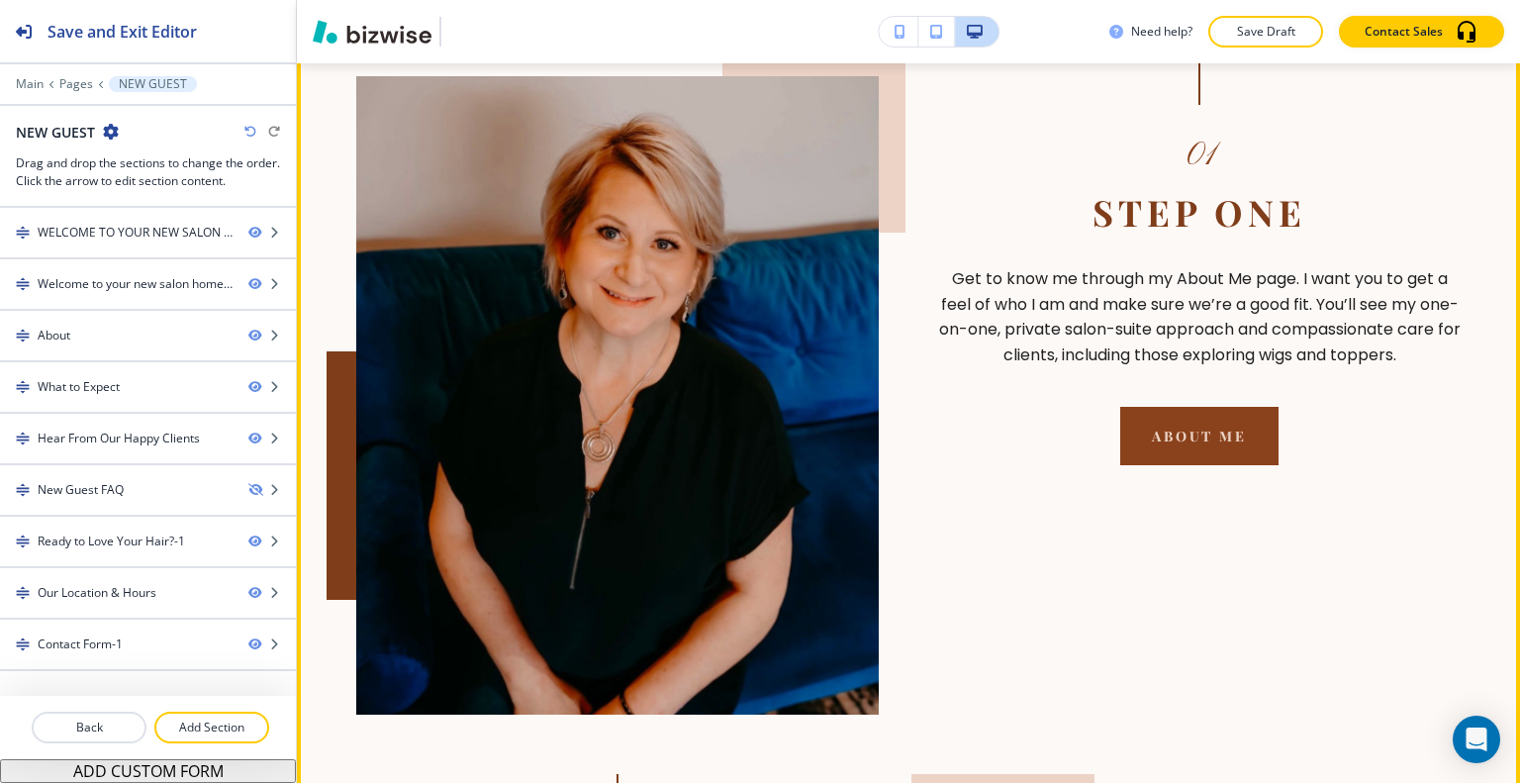
scroll to position [1089, 0]
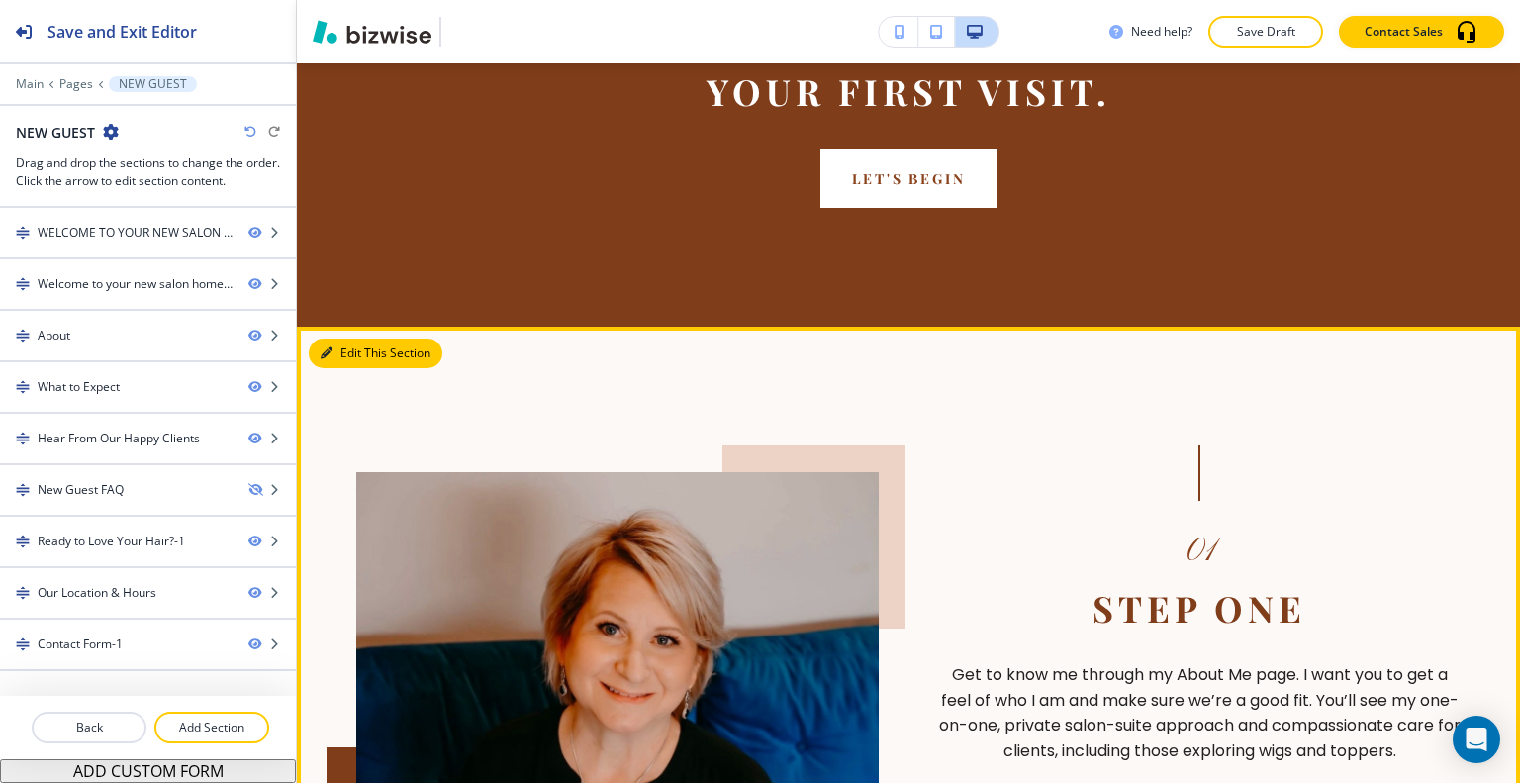
click at [361, 344] on button "Edit This Section" at bounding box center [376, 353] width 134 height 30
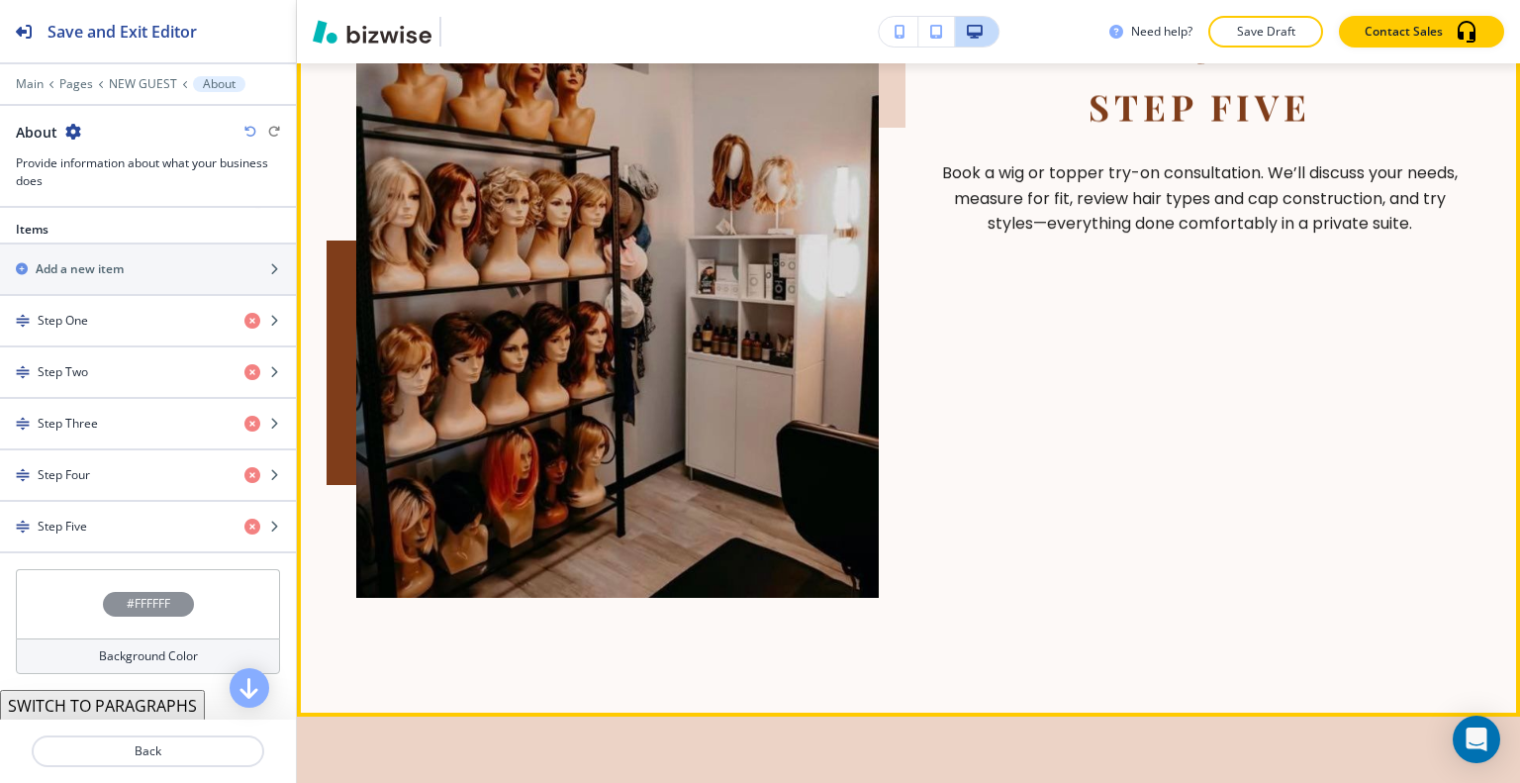
scroll to position [4313, 0]
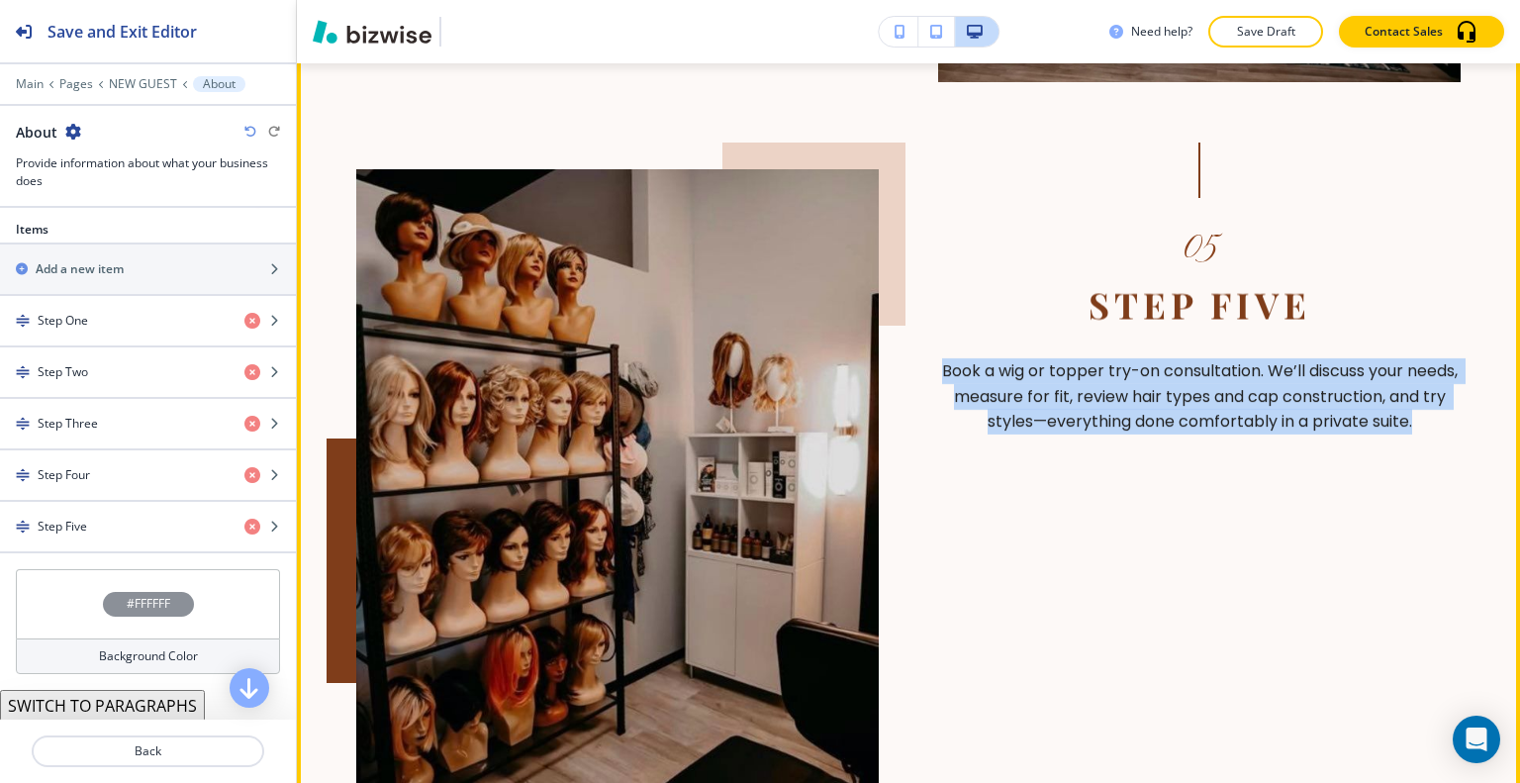
drag, startPoint x: 1438, startPoint y: 384, endPoint x: 954, endPoint y: 325, distance: 487.6
click at [954, 358] on p "Book a wig or topper try-on consultation. We’ll discuss your needs, measure for…" at bounding box center [1199, 396] width 523 height 76
drag, startPoint x: 1020, startPoint y: 335, endPoint x: 964, endPoint y: 347, distance: 57.6
click at [964, 358] on p "Book a wig or topper try-on consultation. We’ll discuss your needs, measure for…" at bounding box center [1199, 396] width 523 height 76
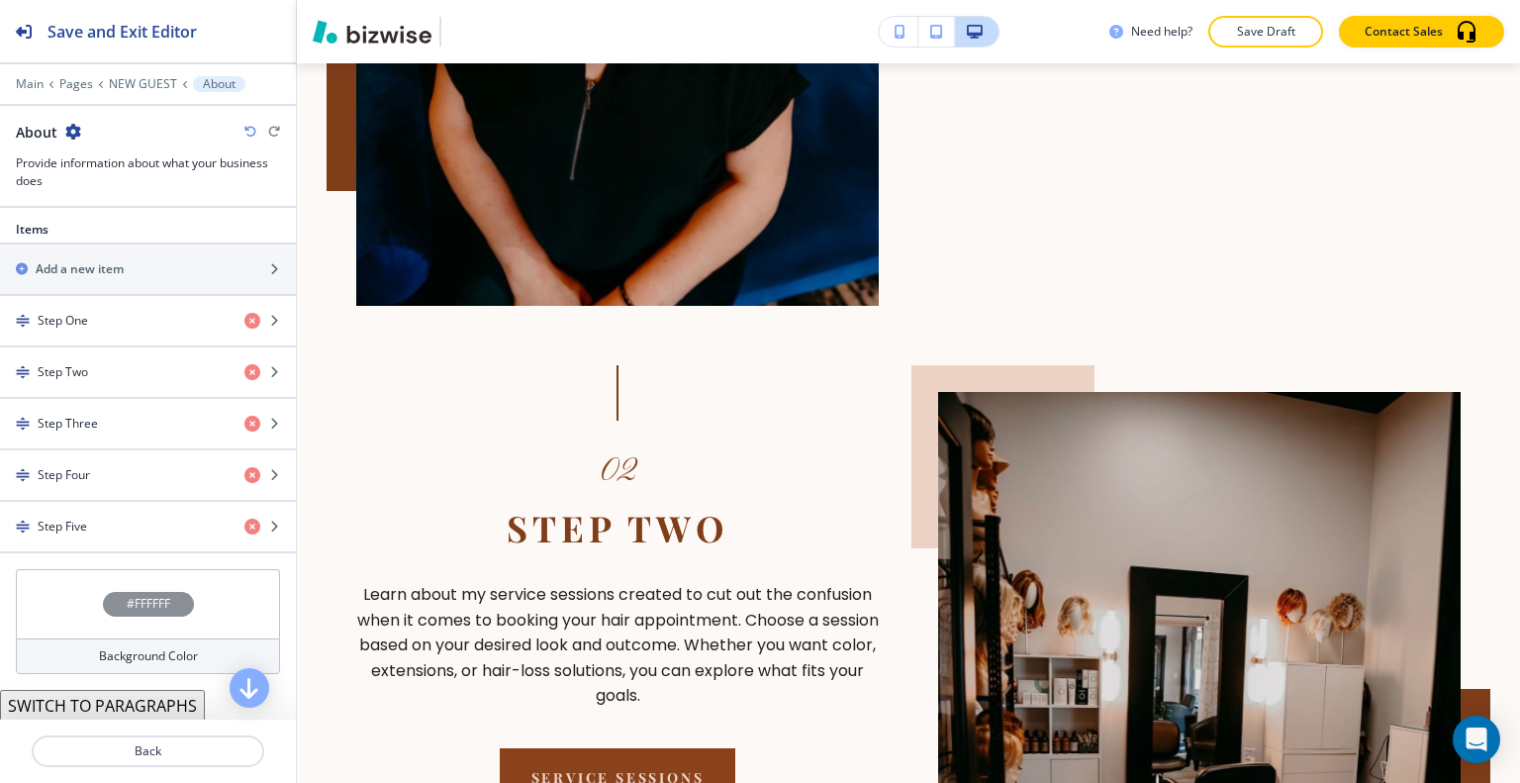
scroll to position [0, 0]
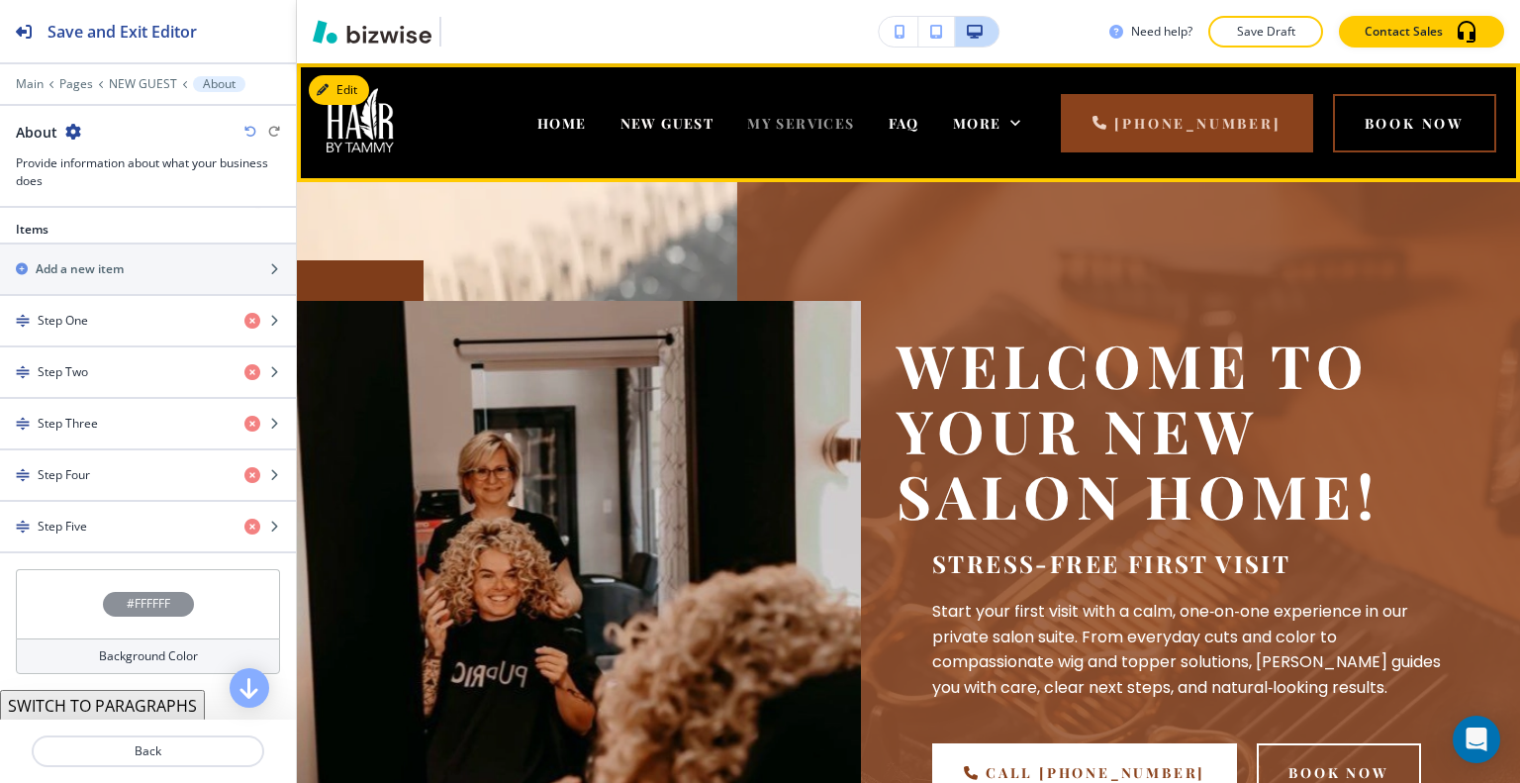
click at [747, 124] on span "MY SERVICES" at bounding box center [800, 123] width 107 height 19
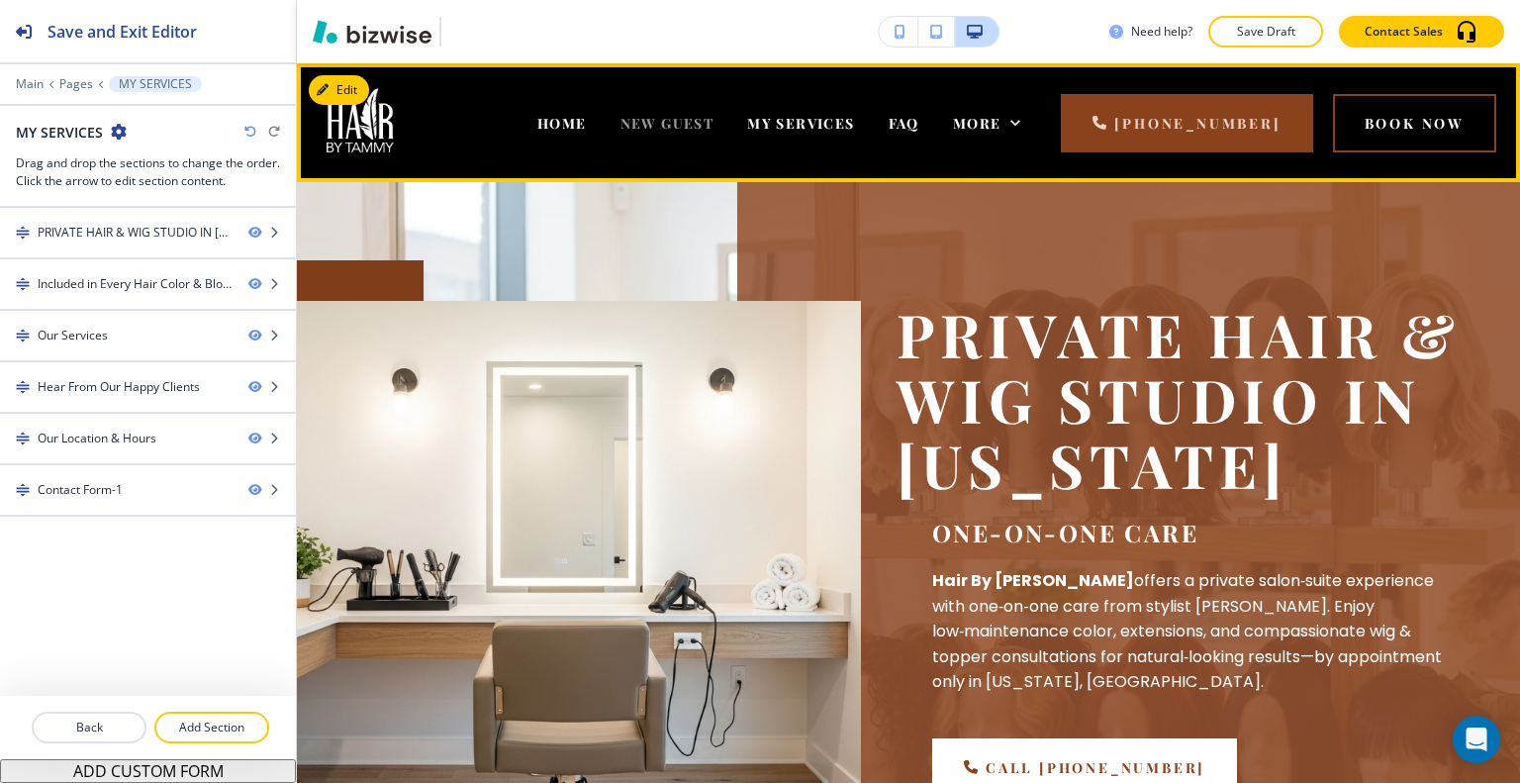
click at [629, 118] on span "NEW GUEST" at bounding box center [667, 123] width 94 height 19
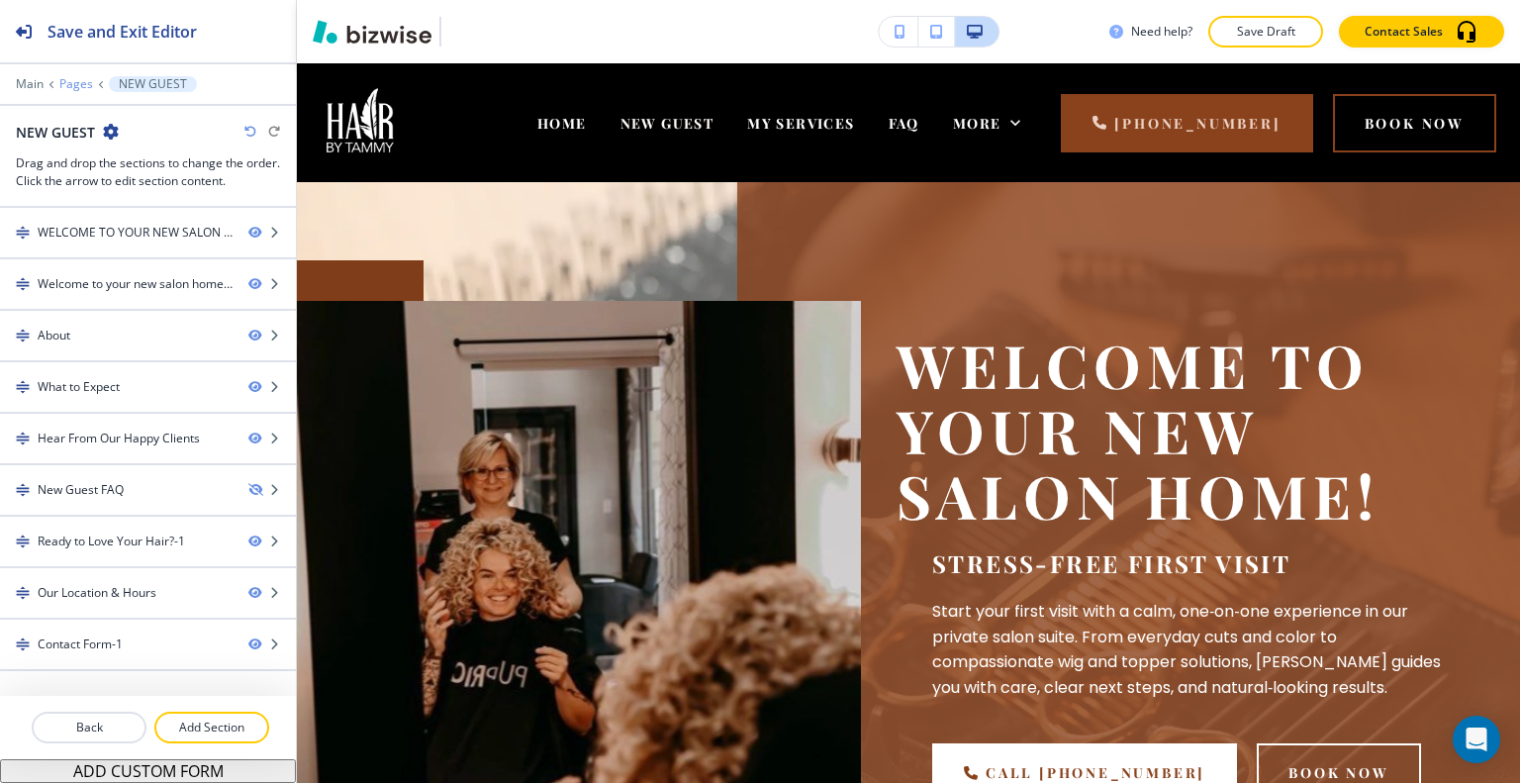
click at [76, 86] on p "Pages" at bounding box center [76, 84] width 34 height 14
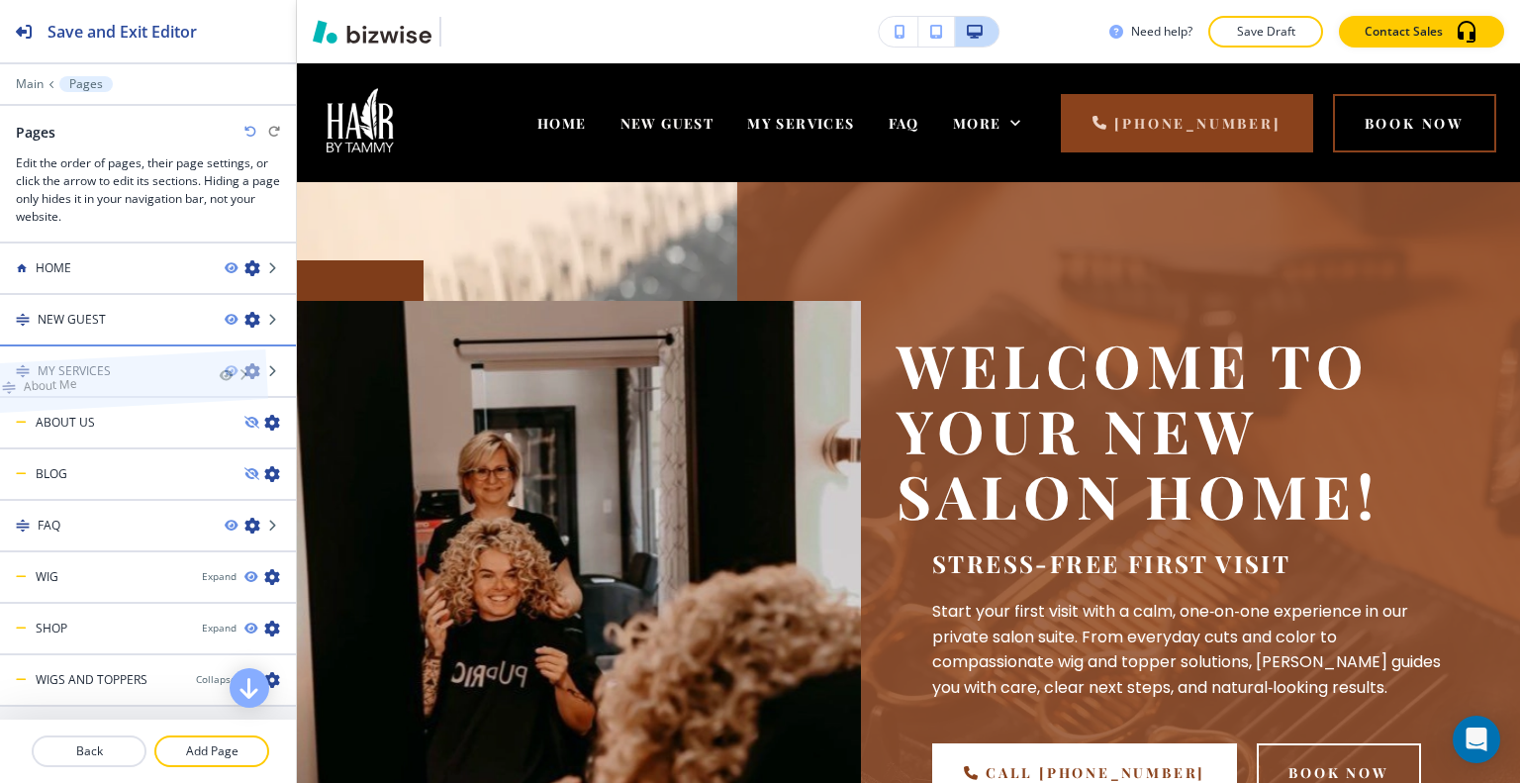
drag, startPoint x: 154, startPoint y: 699, endPoint x: 124, endPoint y: 355, distance: 344.8
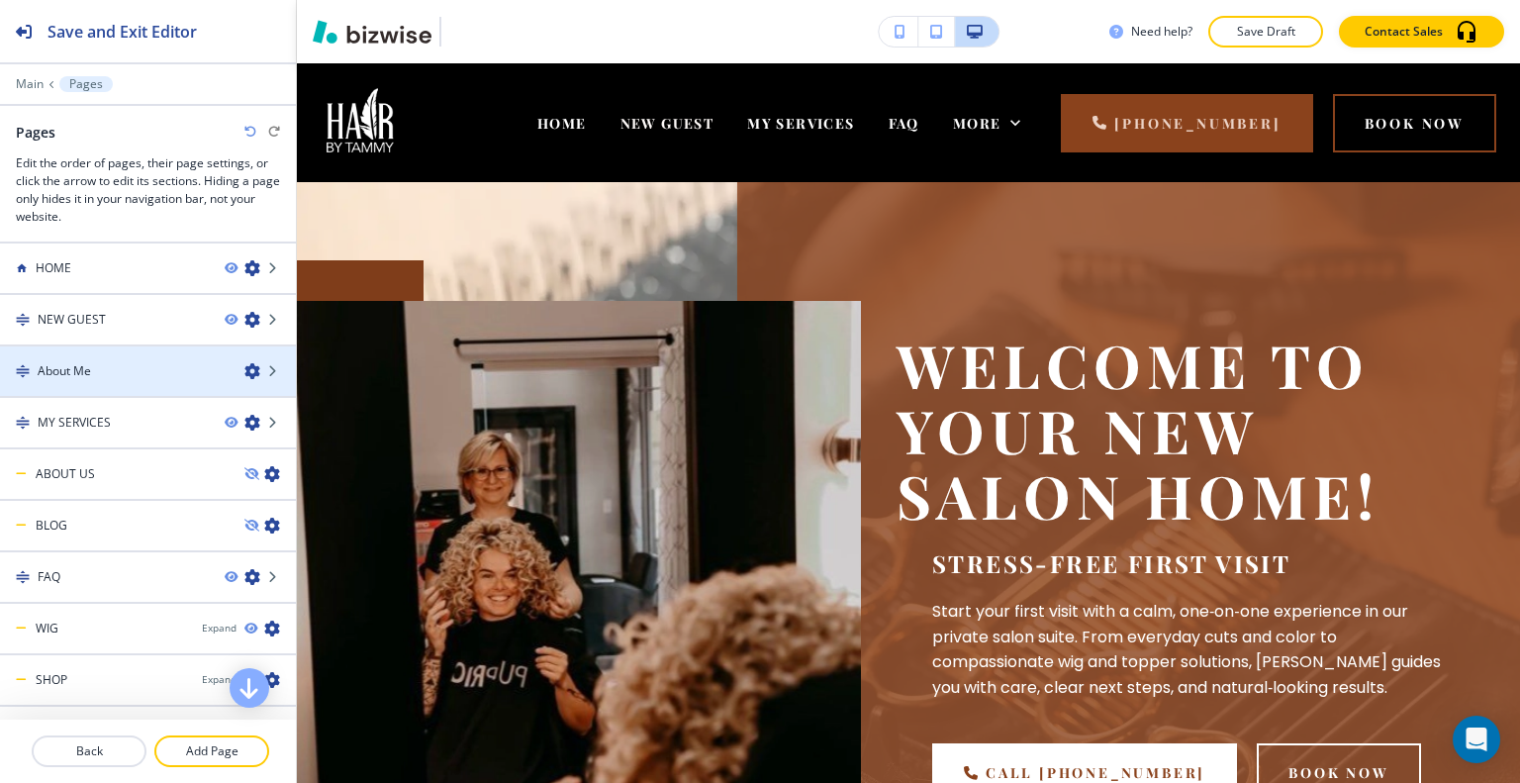
click at [244, 367] on icon "button" at bounding box center [252, 371] width 16 height 16
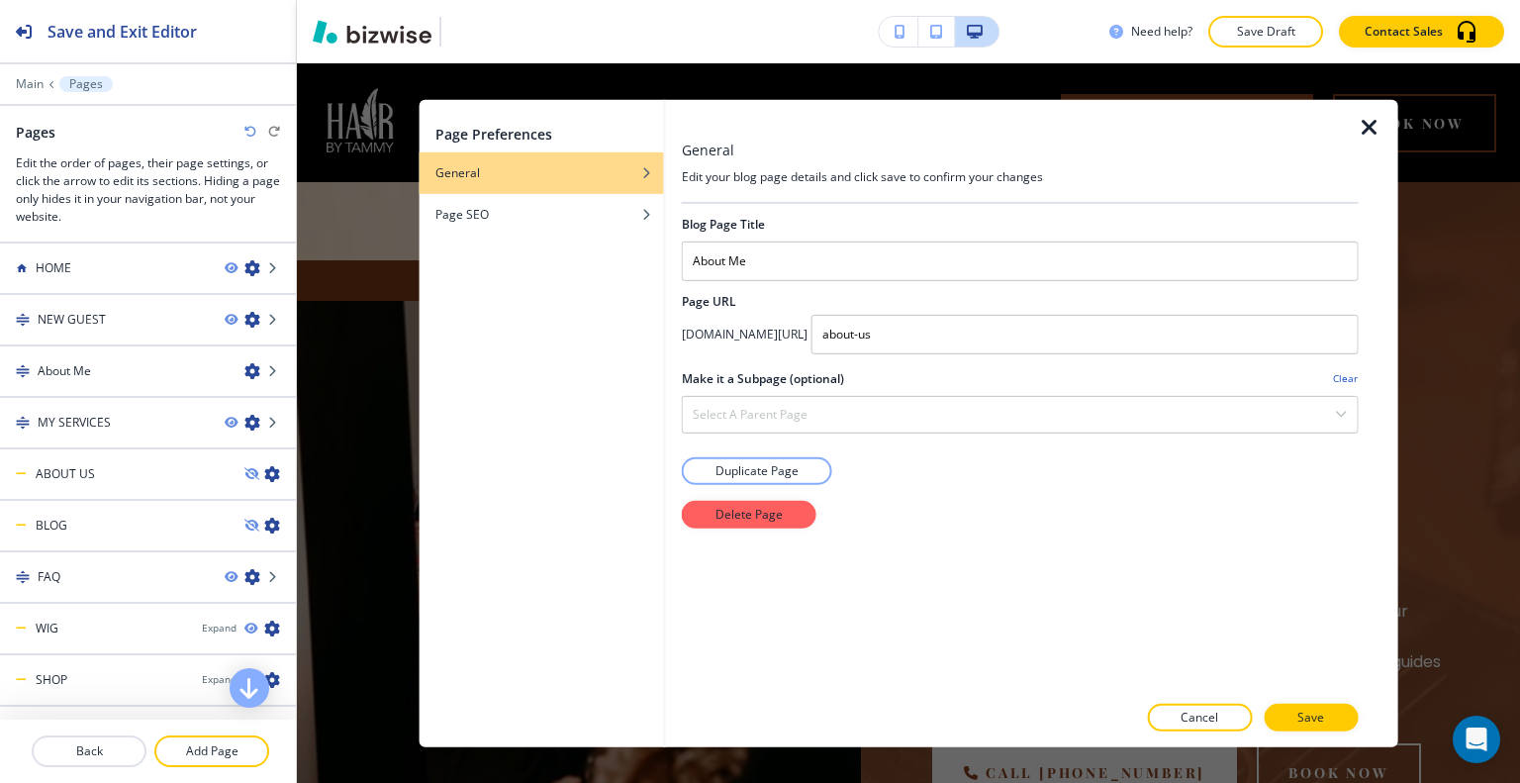
click at [1367, 125] on icon "button" at bounding box center [1370, 127] width 24 height 24
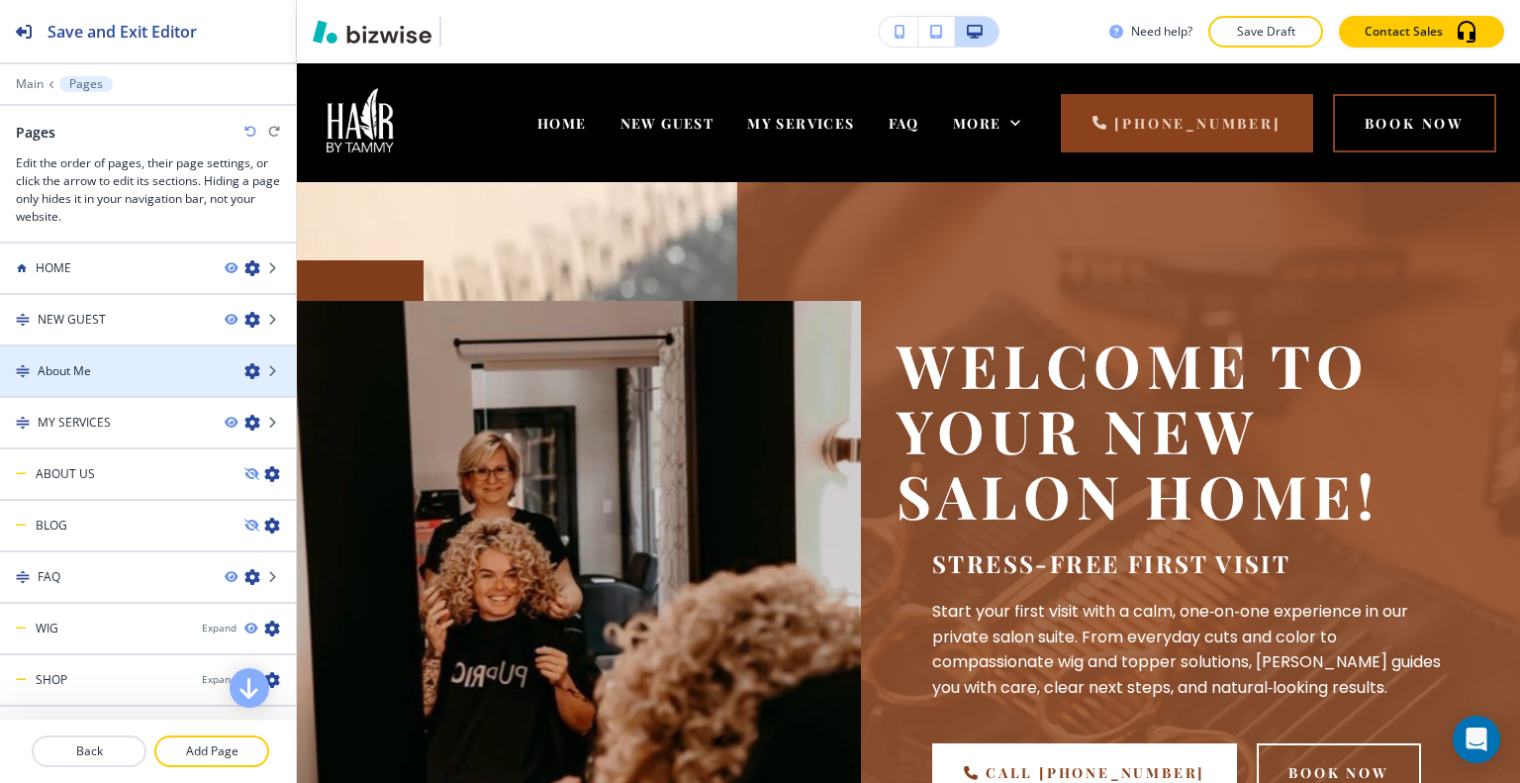
click at [244, 367] on icon "button" at bounding box center [252, 371] width 16 height 16
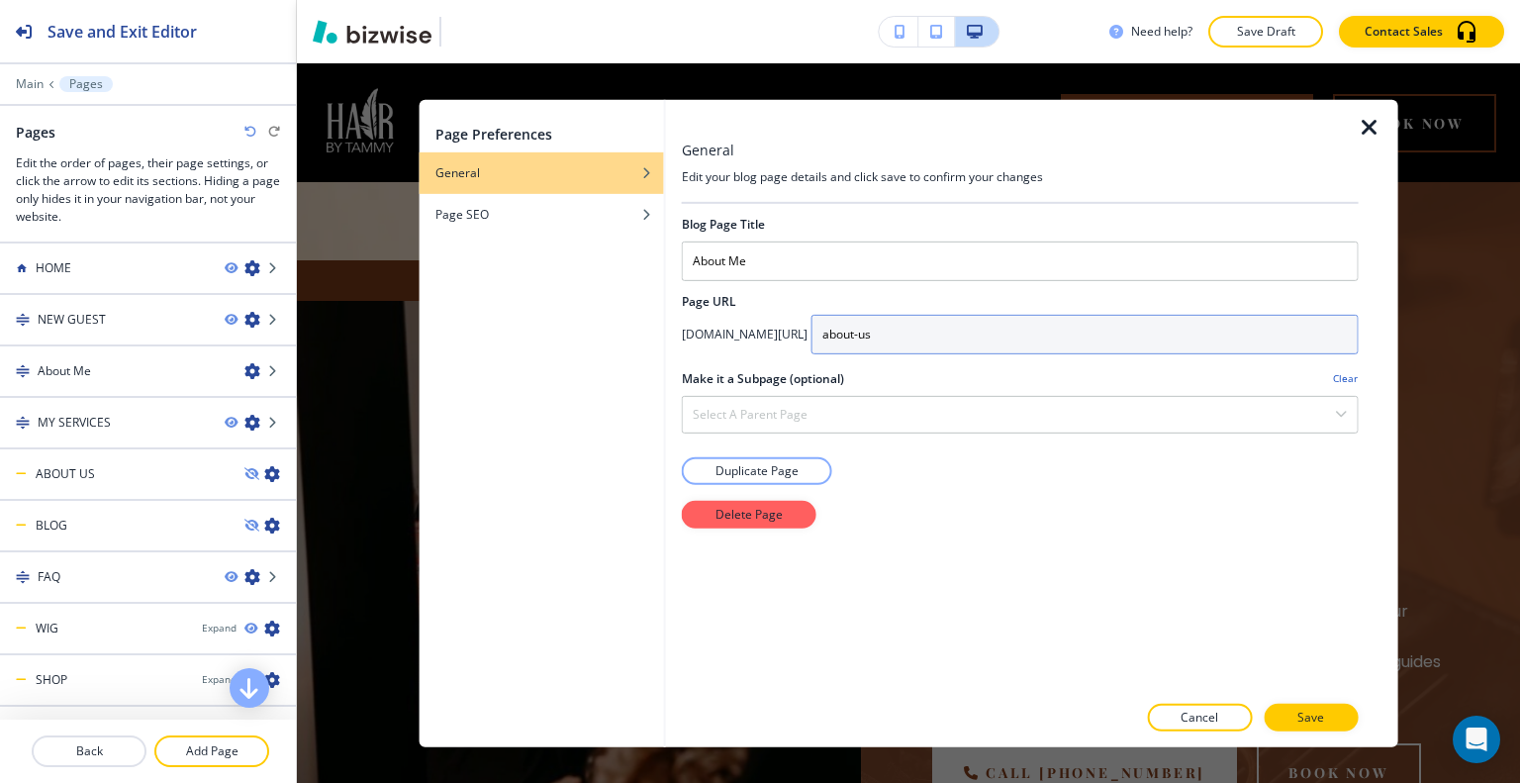
click at [1025, 342] on input "about-us" at bounding box center [1084, 334] width 547 height 40
type input "about-me"
click at [1372, 133] on icon "button" at bounding box center [1370, 127] width 24 height 24
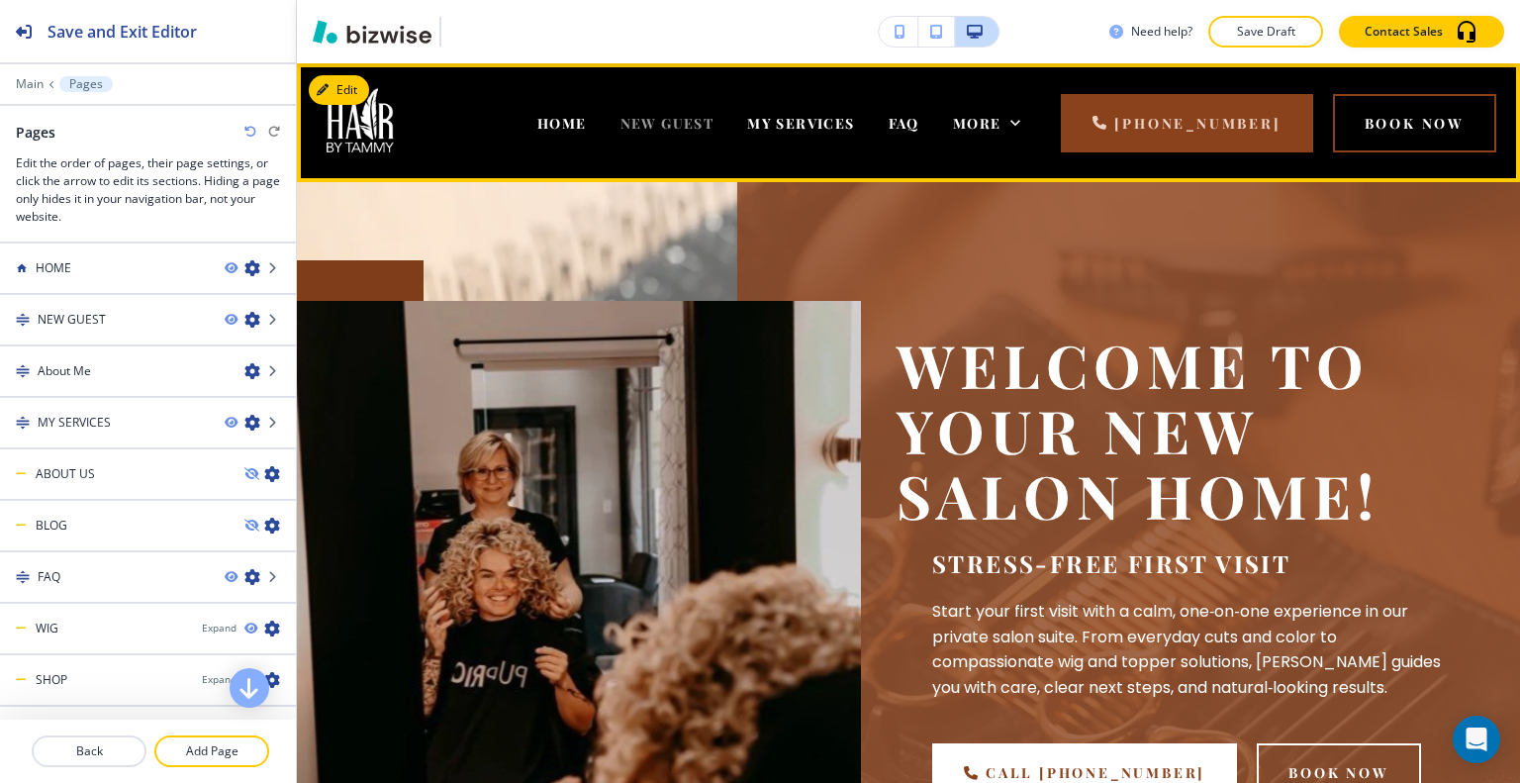
click at [620, 118] on span "NEW GUEST" at bounding box center [667, 123] width 94 height 19
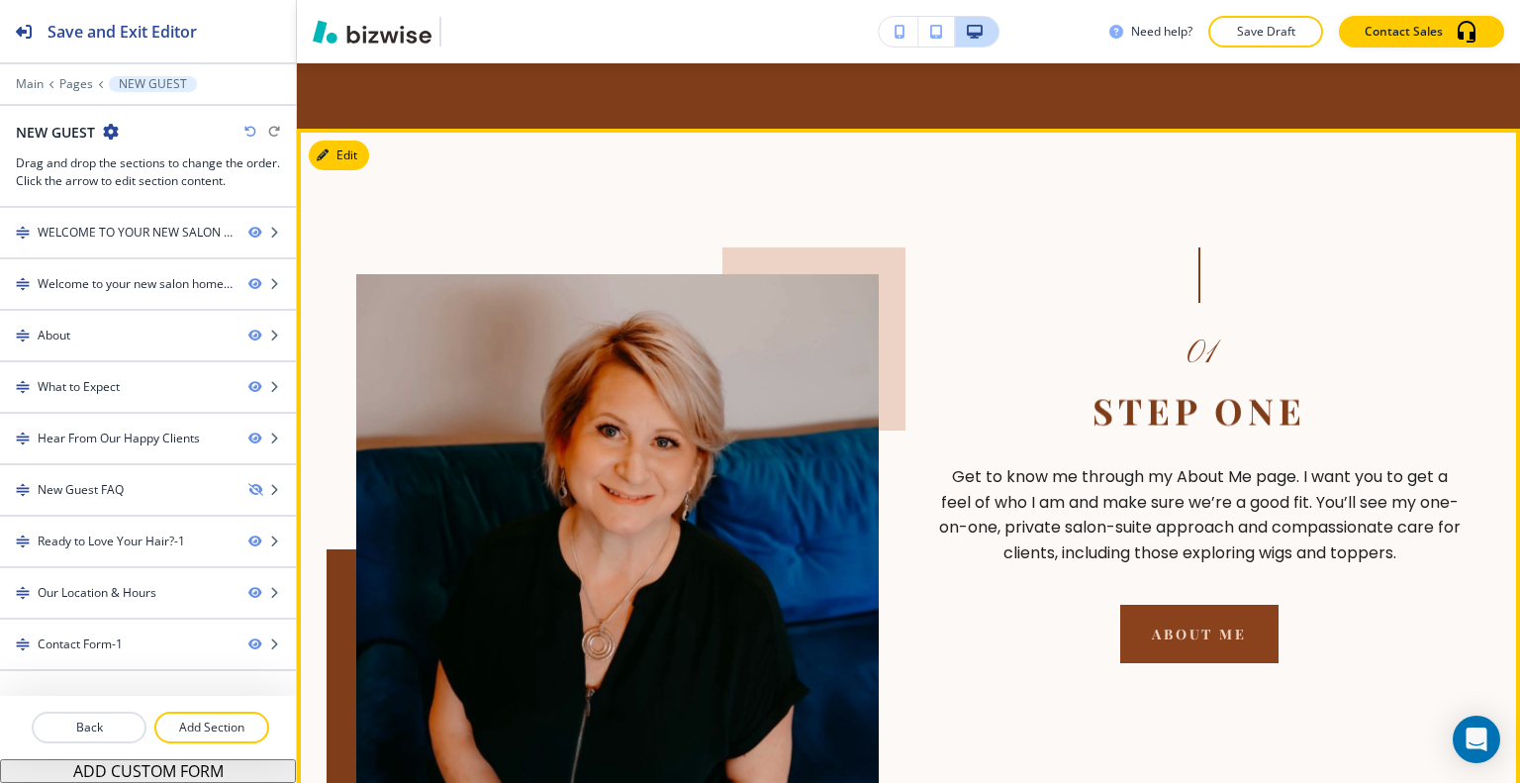
scroll to position [1484, 0]
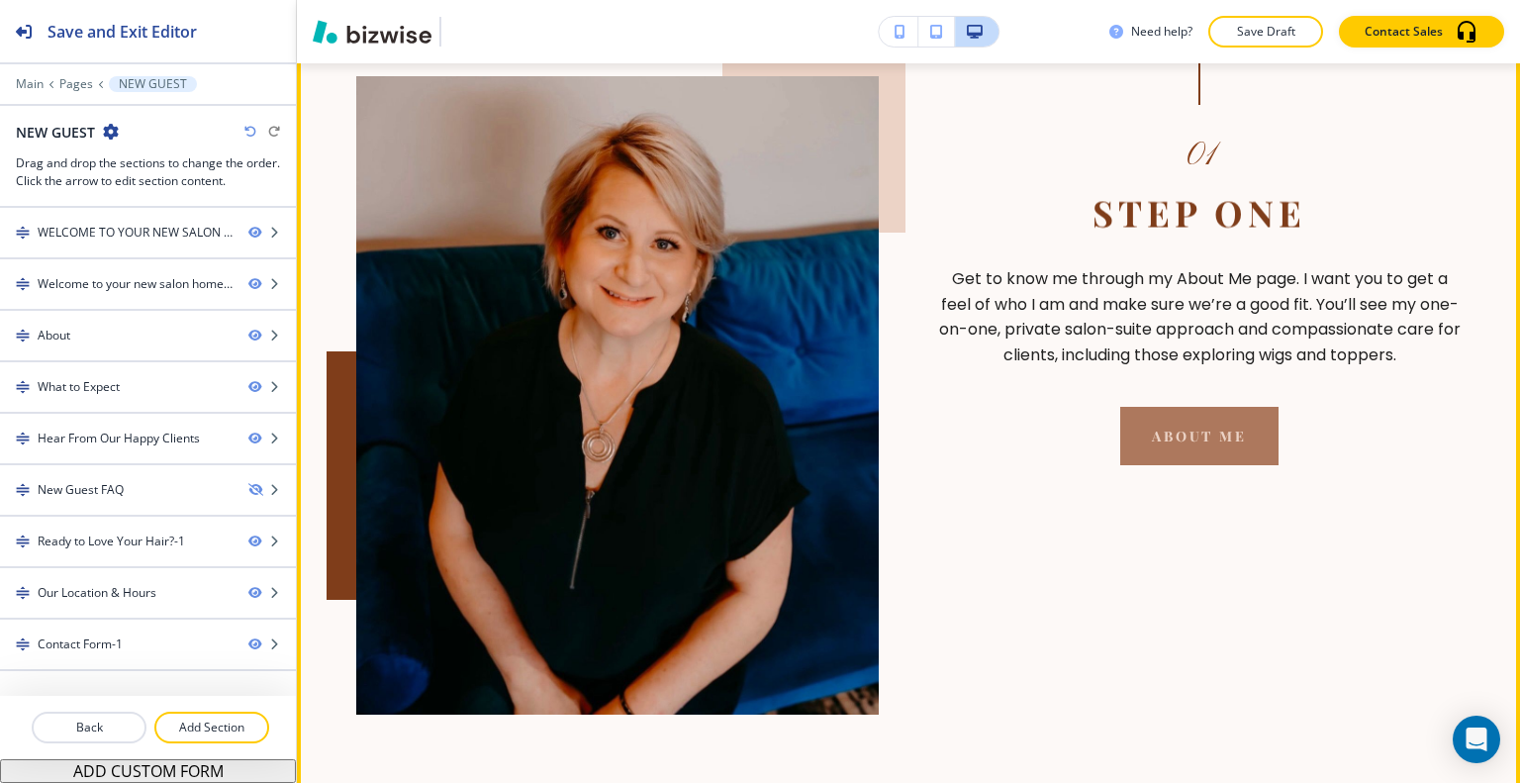
click at [1168, 434] on button "About Me" at bounding box center [1198, 436] width 157 height 58
click at [1176, 429] on button "About Me" at bounding box center [1198, 436] width 157 height 58
click at [1172, 421] on button "About Me" at bounding box center [1198, 436] width 157 height 58
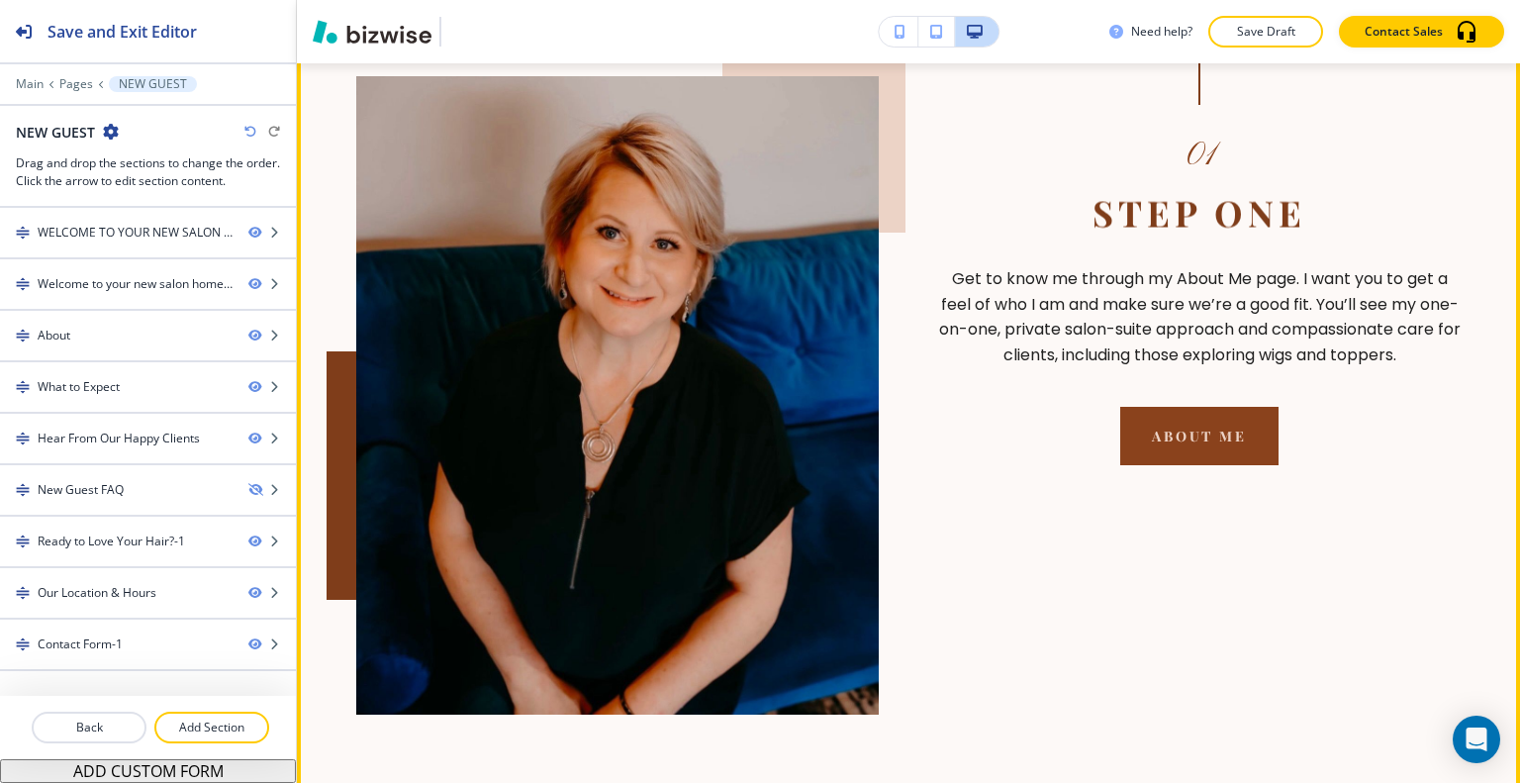
scroll to position [1287, 0]
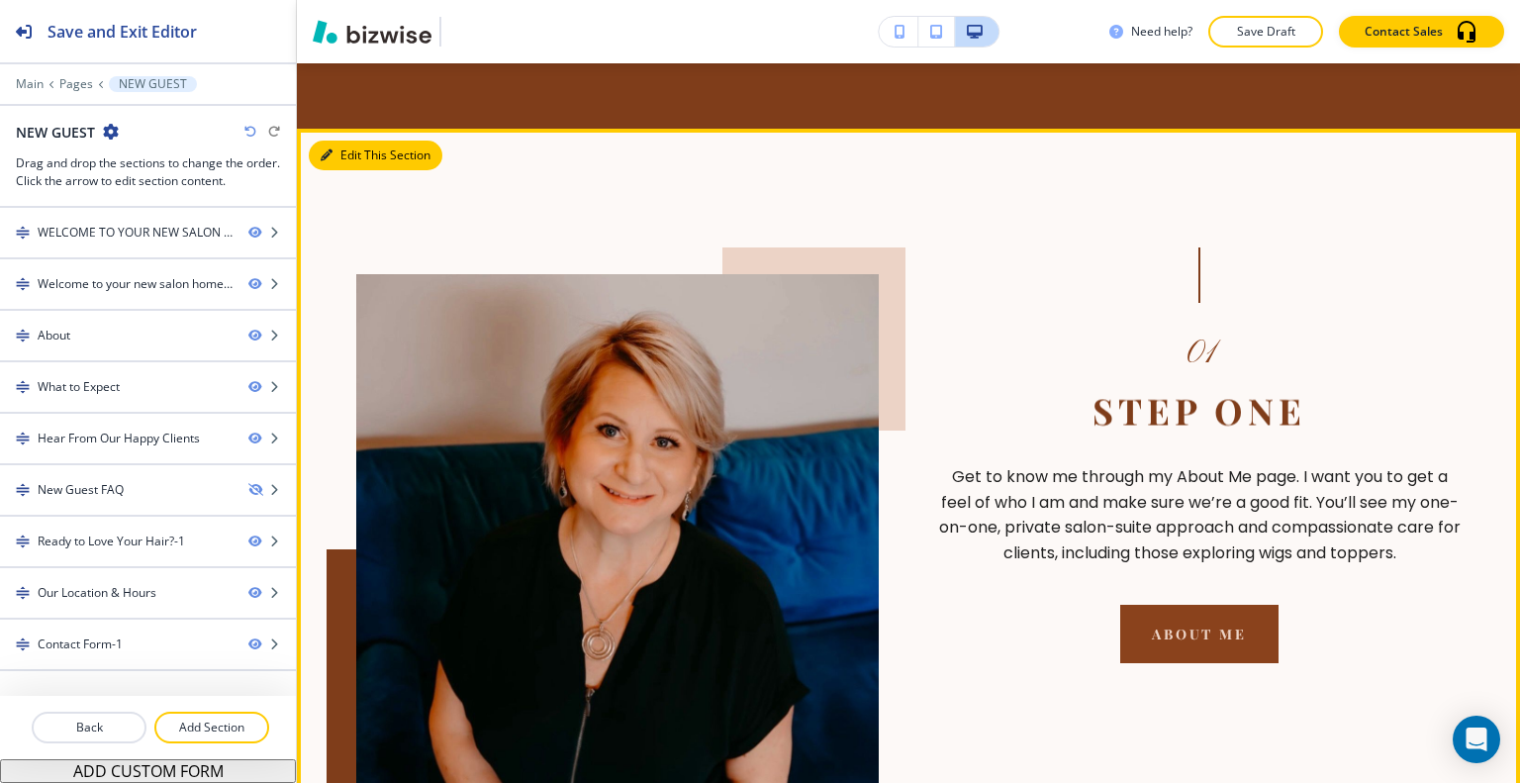
click at [349, 148] on button "Edit This Section" at bounding box center [376, 156] width 134 height 30
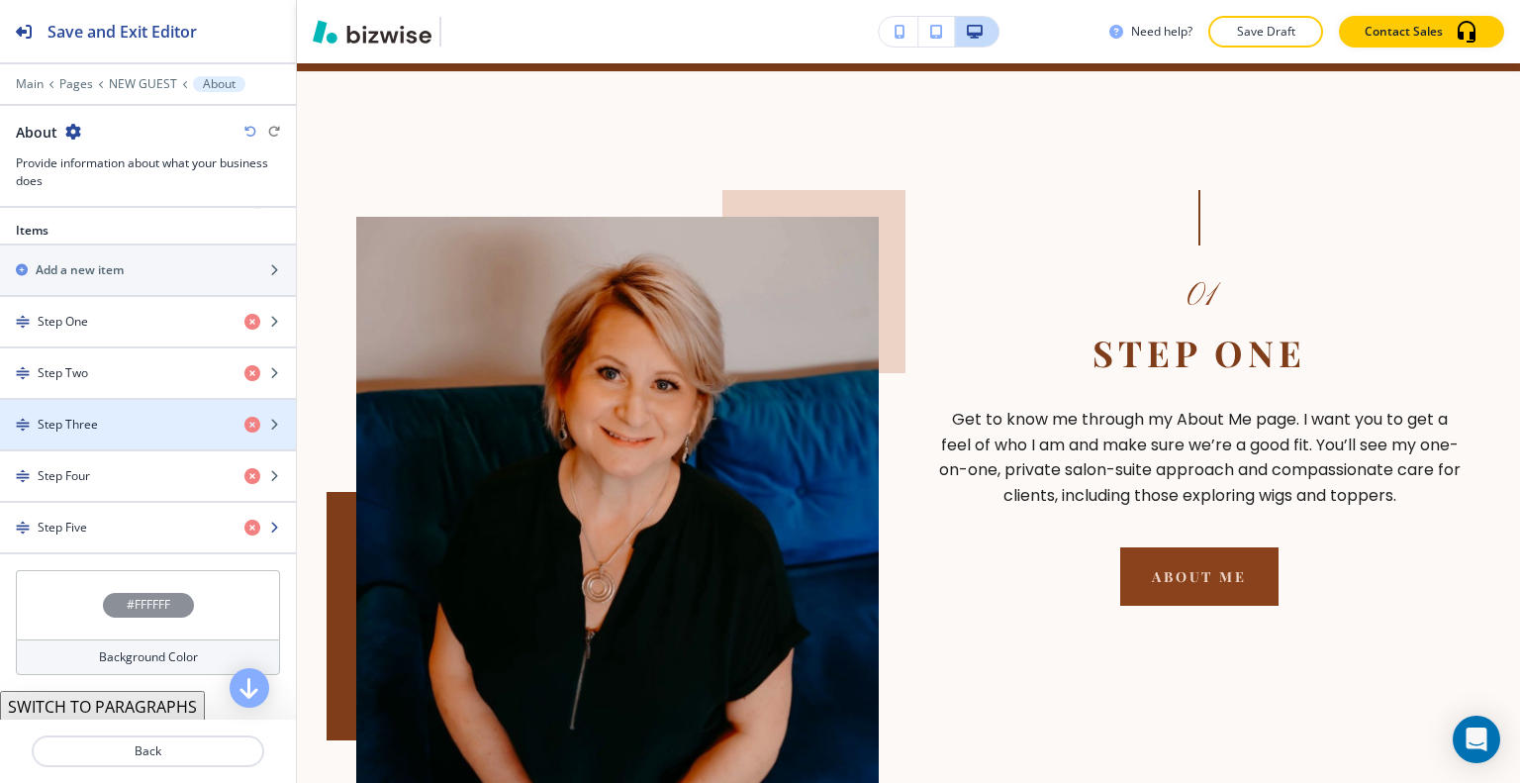
scroll to position [793, 0]
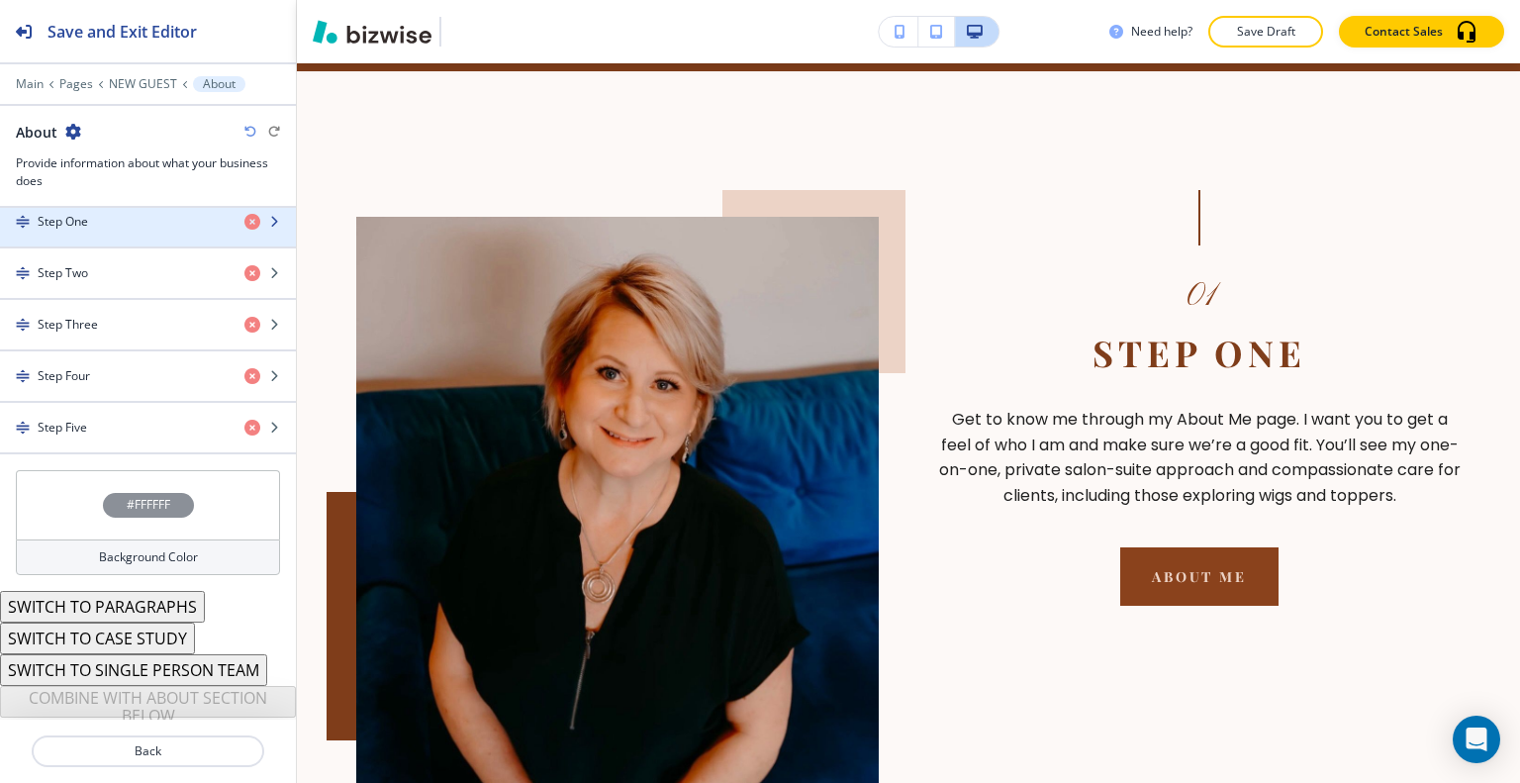
click at [117, 232] on div "button" at bounding box center [148, 239] width 296 height 16
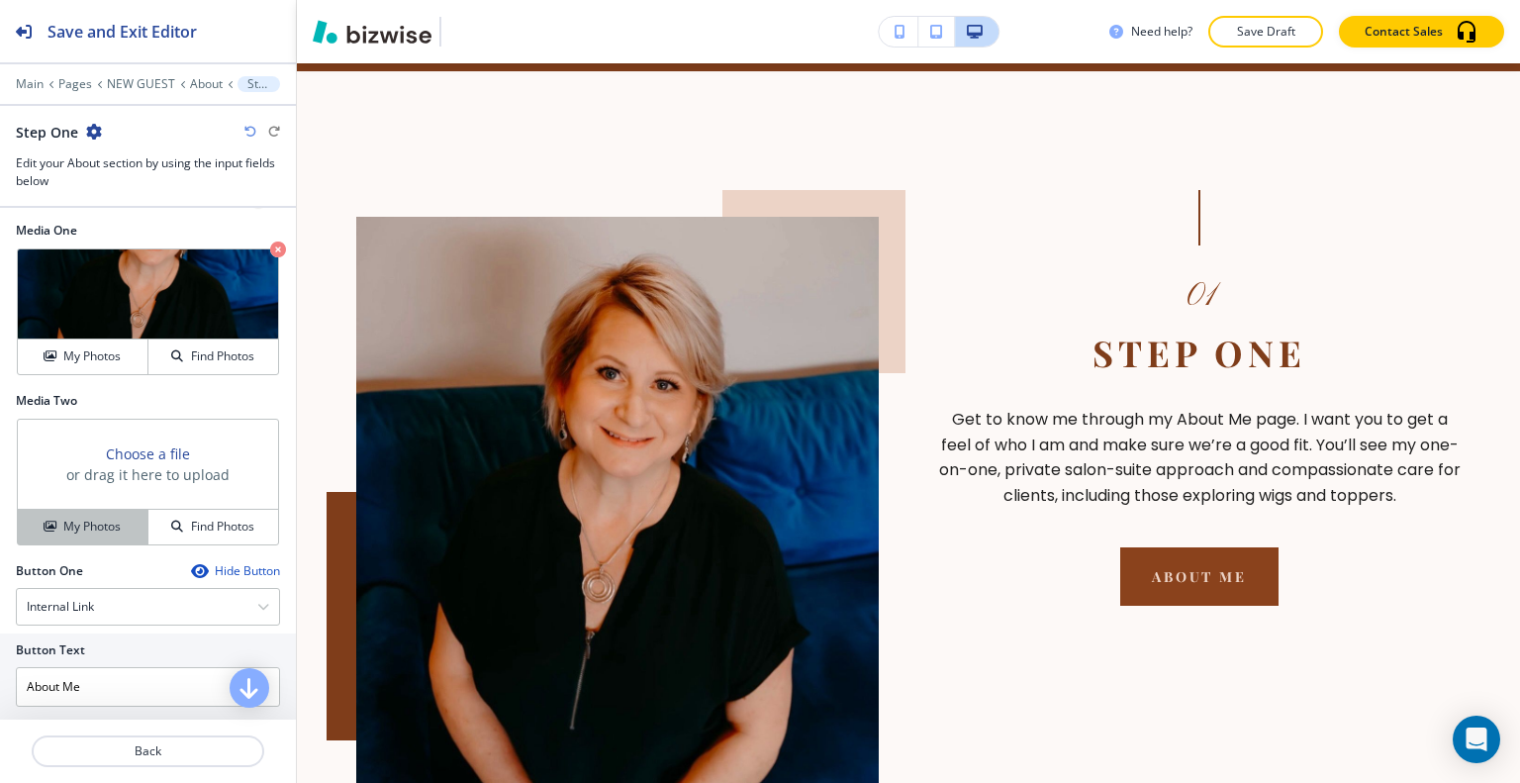
scroll to position [792, 0]
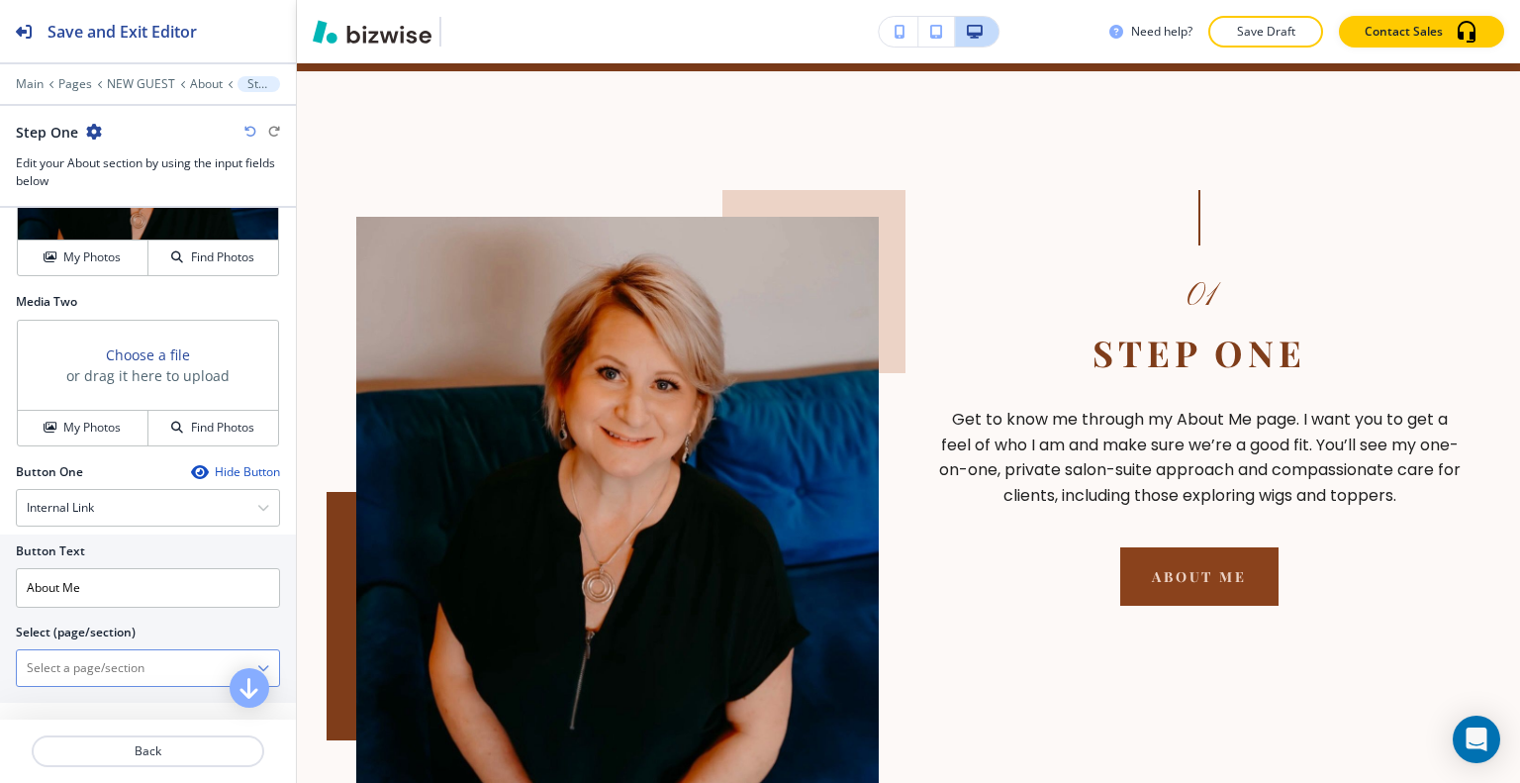
click at [115, 651] on \(page\/section\) "Manual Input" at bounding box center [137, 668] width 240 height 34
click at [99, 694] on h4 "About Me" at bounding box center [148, 703] width 242 height 18
type \(page\/section\) "About Me"
click at [163, 752] on p "Back" at bounding box center [148, 751] width 229 height 18
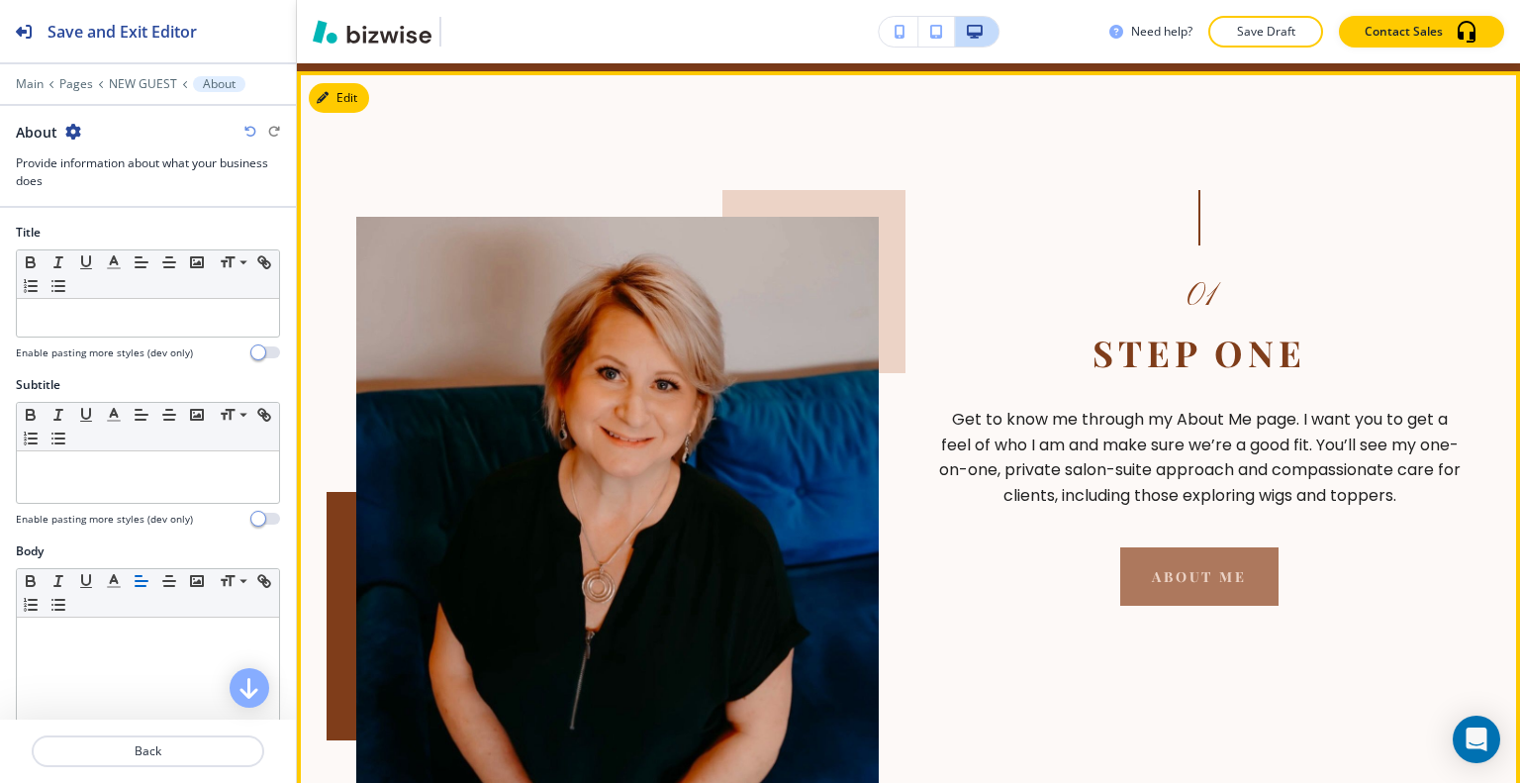
click at [1160, 573] on button "About Me" at bounding box center [1198, 576] width 157 height 58
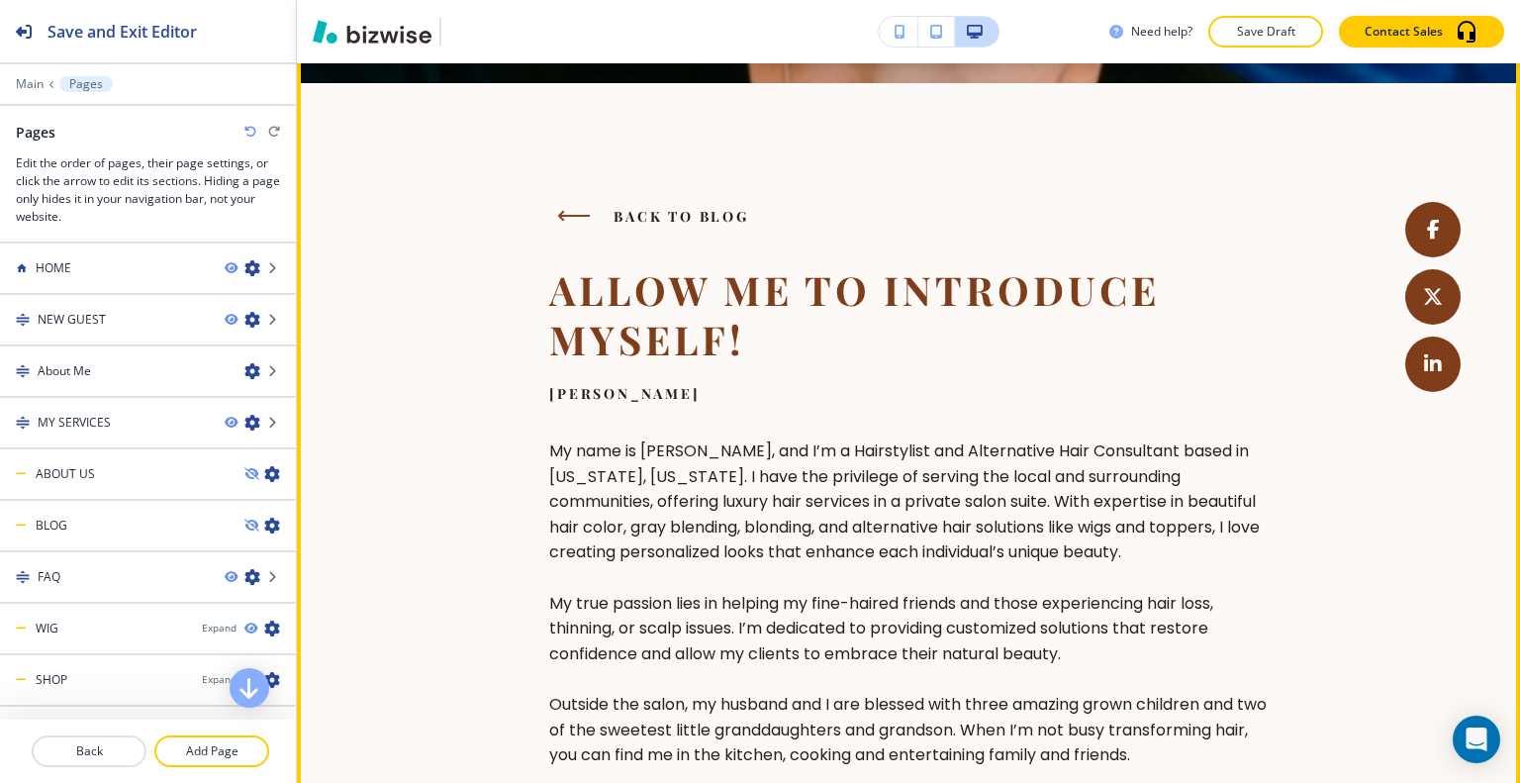
scroll to position [0, 0]
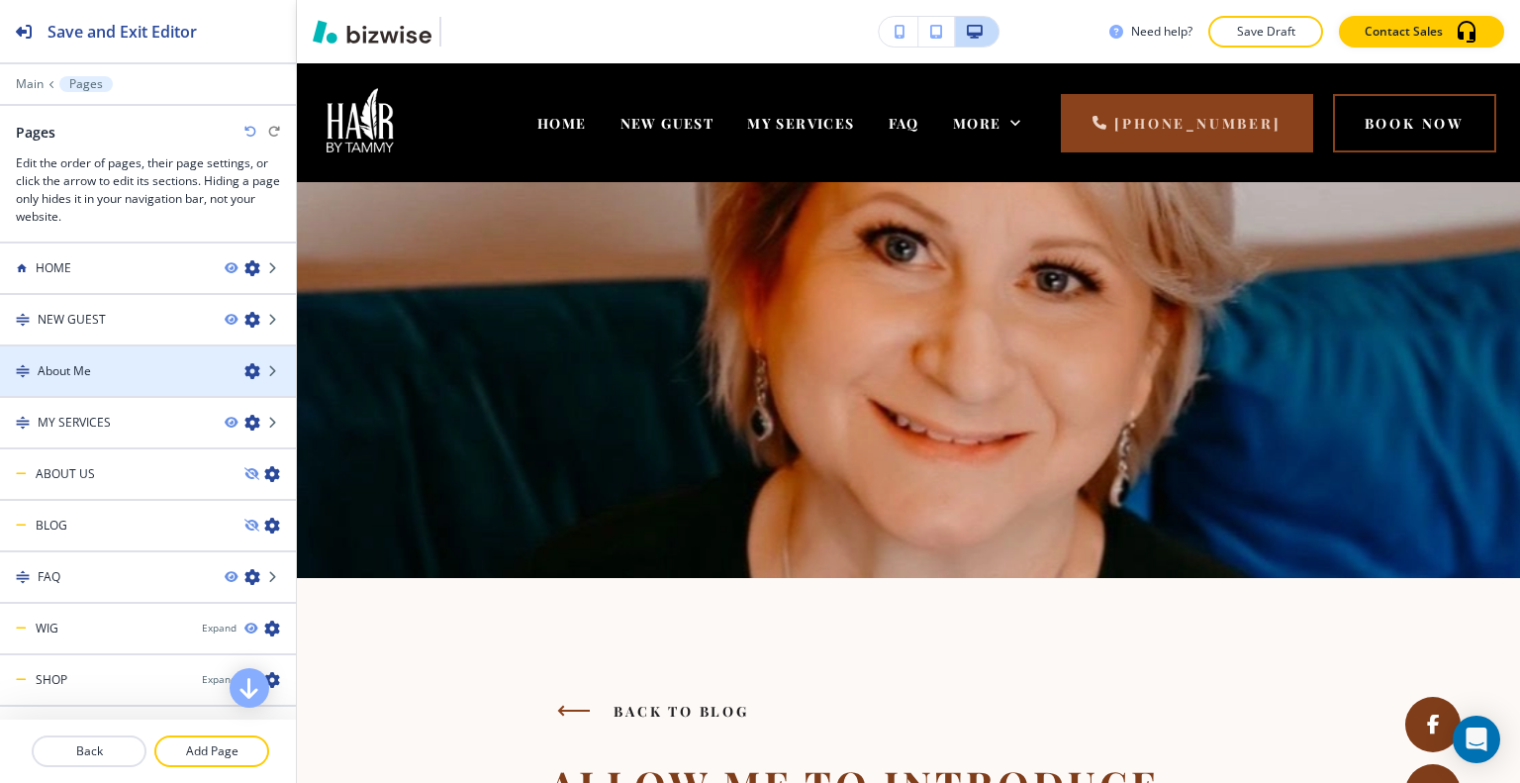
click at [244, 363] on icon "button" at bounding box center [252, 371] width 16 height 16
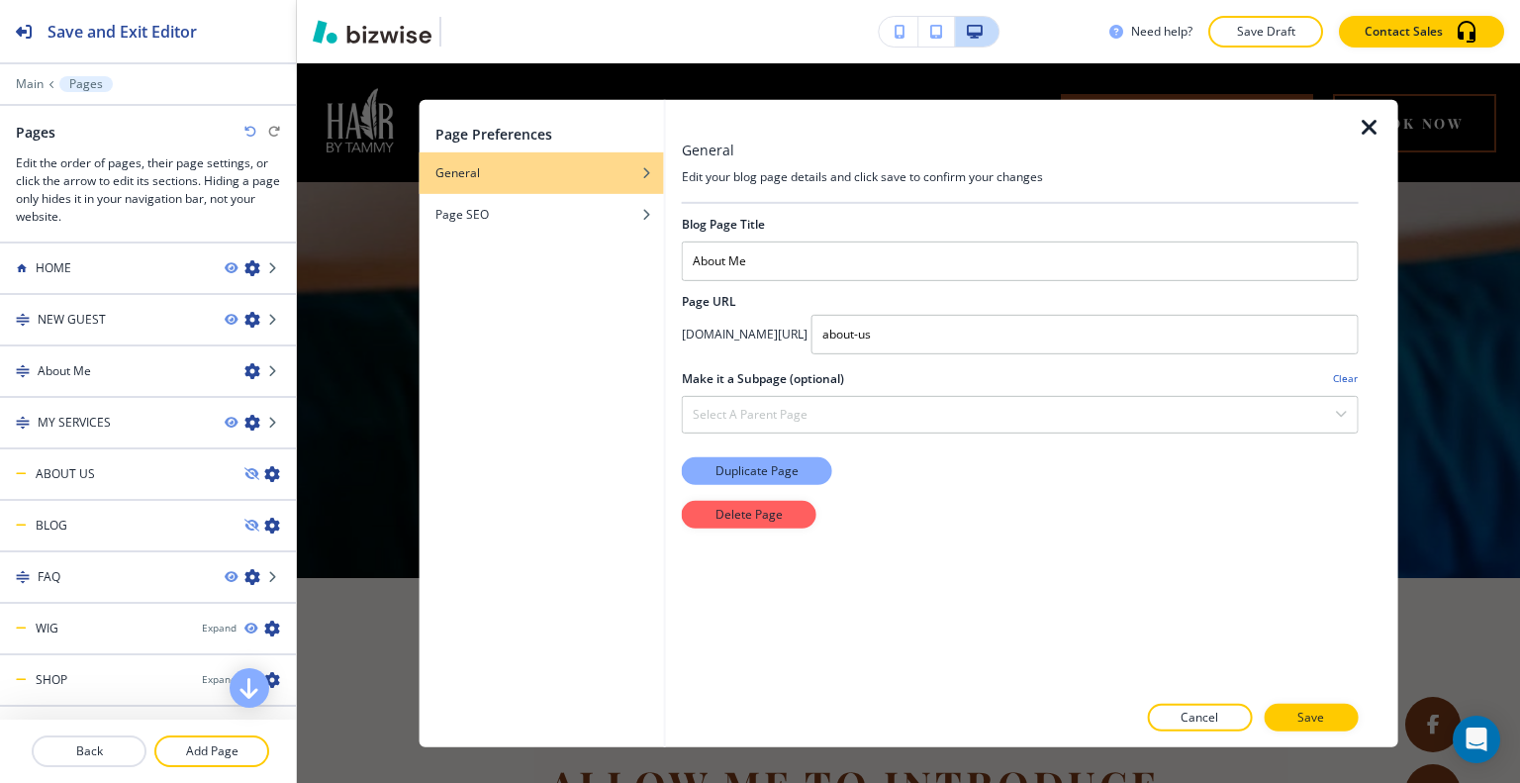
click at [742, 466] on p "Duplicate Page" at bounding box center [756, 470] width 83 height 18
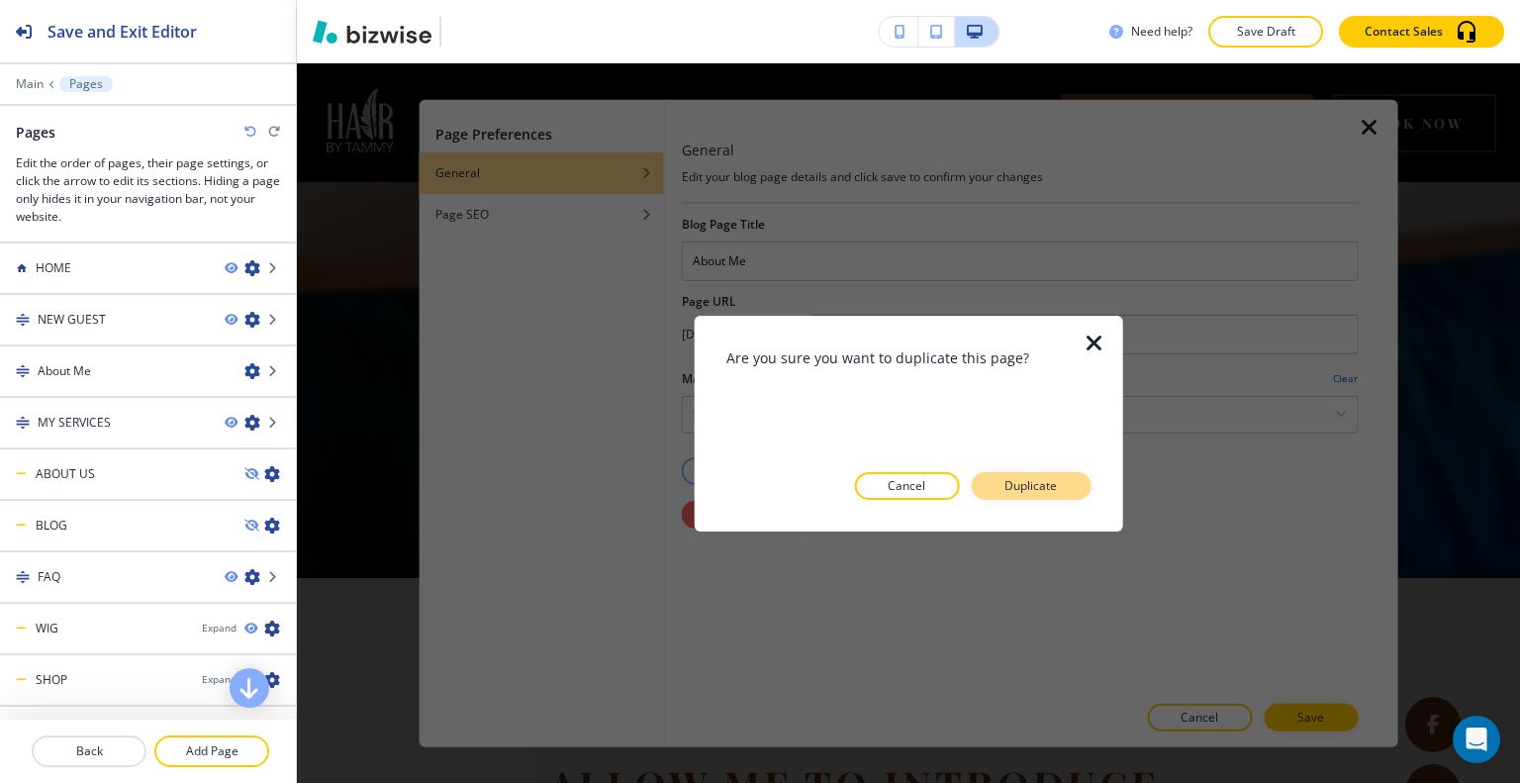
click at [1015, 482] on p "Duplicate" at bounding box center [1030, 486] width 52 height 18
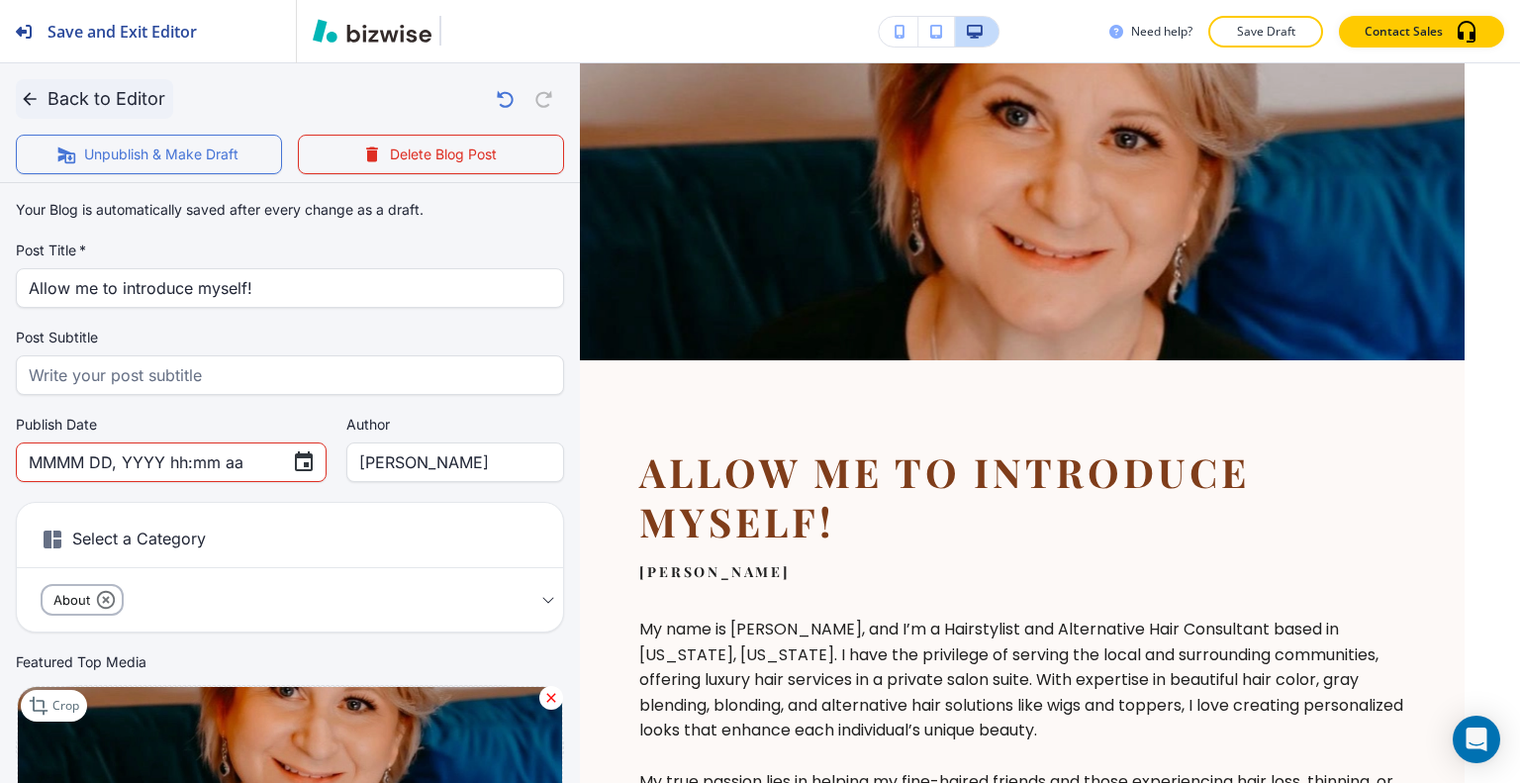
click at [125, 91] on button "Back to Editor" at bounding box center [94, 99] width 157 height 40
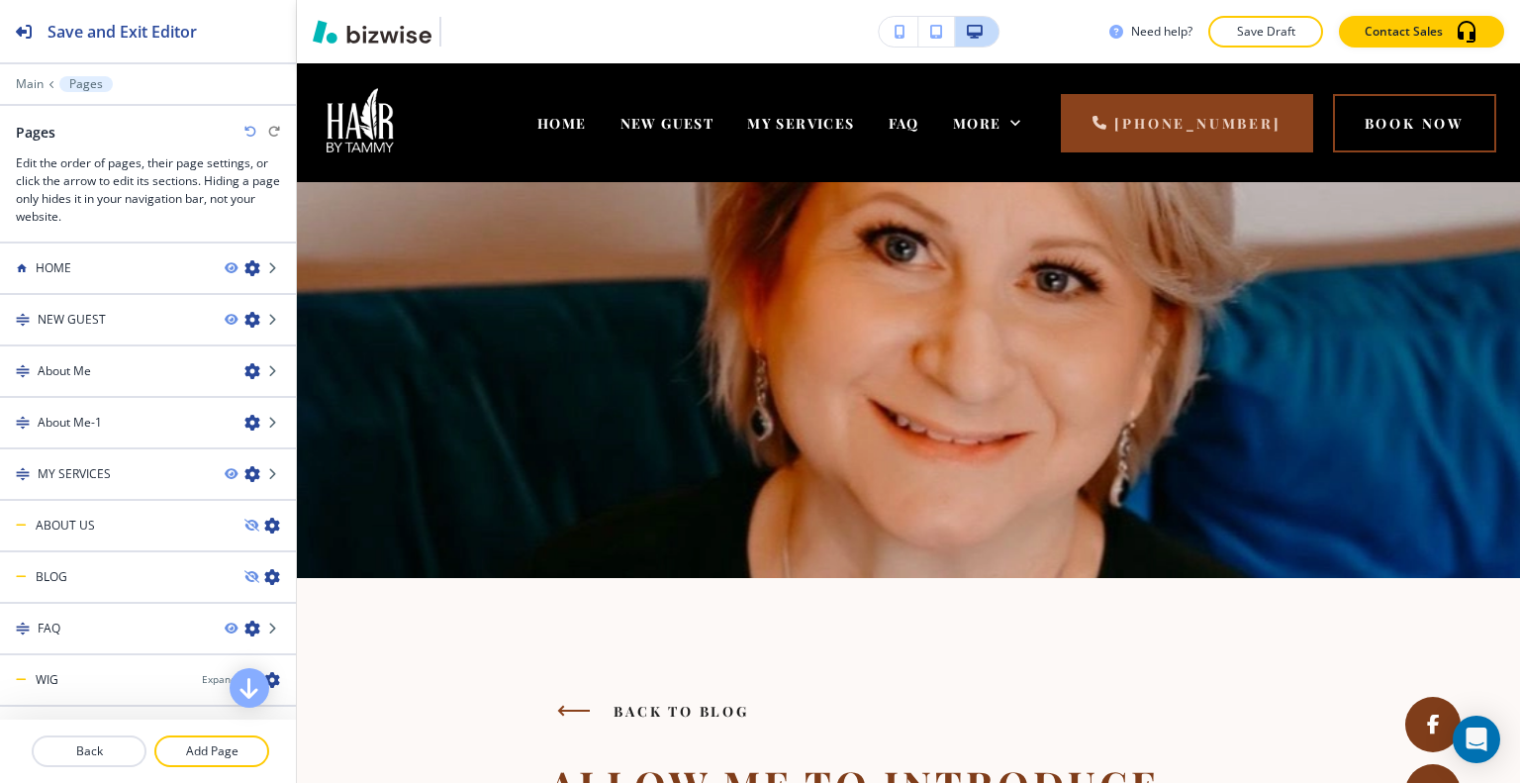
click at [11, 82] on div "Main Pages" at bounding box center [148, 84] width 296 height 16
click at [85, 82] on p "Pages" at bounding box center [86, 84] width 34 height 14
click at [27, 86] on p "Main" at bounding box center [30, 84] width 28 height 14
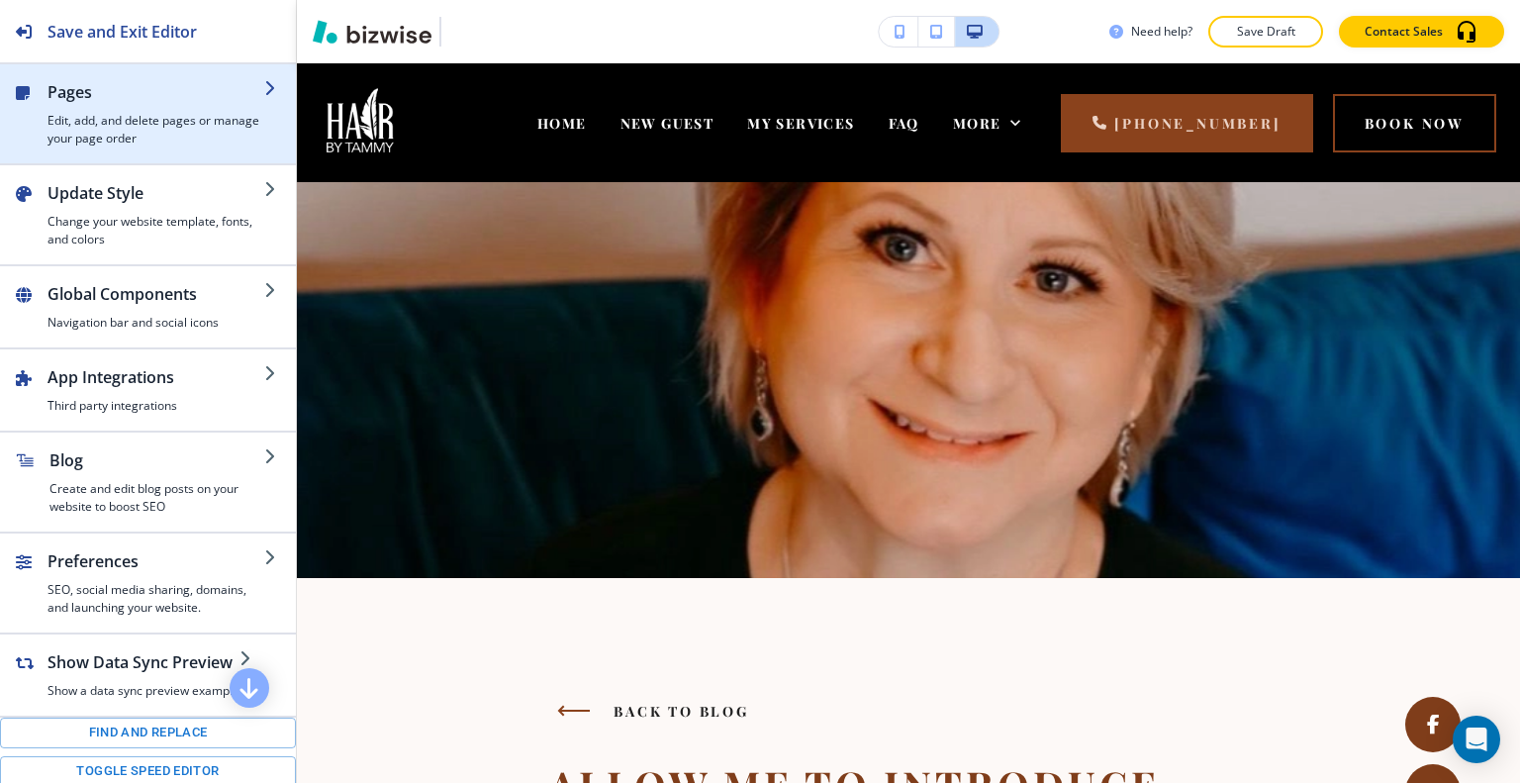
click at [95, 93] on h2 "Pages" at bounding box center [156, 92] width 217 height 24
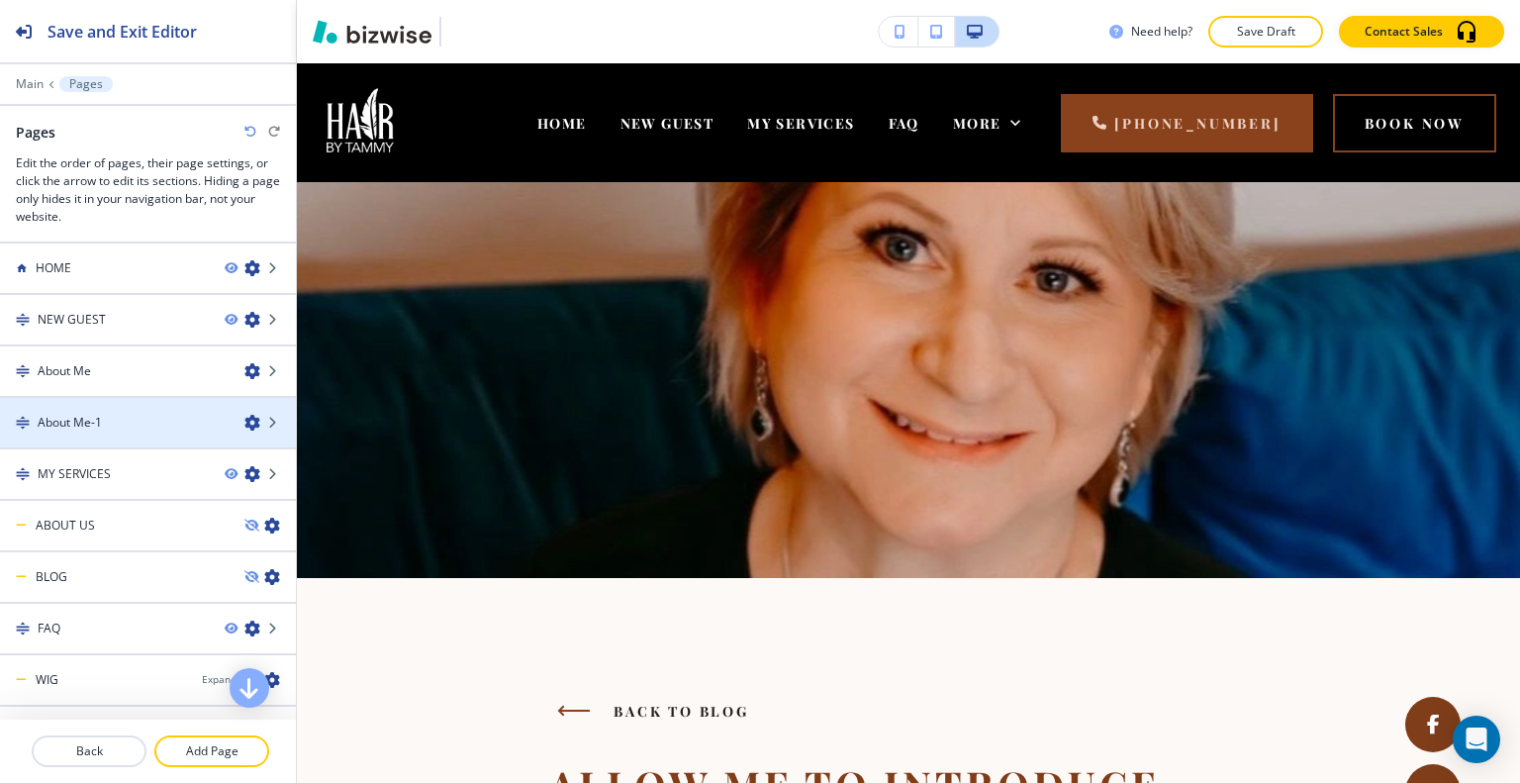
click at [244, 416] on icon "button" at bounding box center [252, 423] width 16 height 16
click at [162, 418] on div "About Me-1" at bounding box center [114, 423] width 229 height 18
click at [244, 424] on icon "button" at bounding box center [252, 423] width 16 height 16
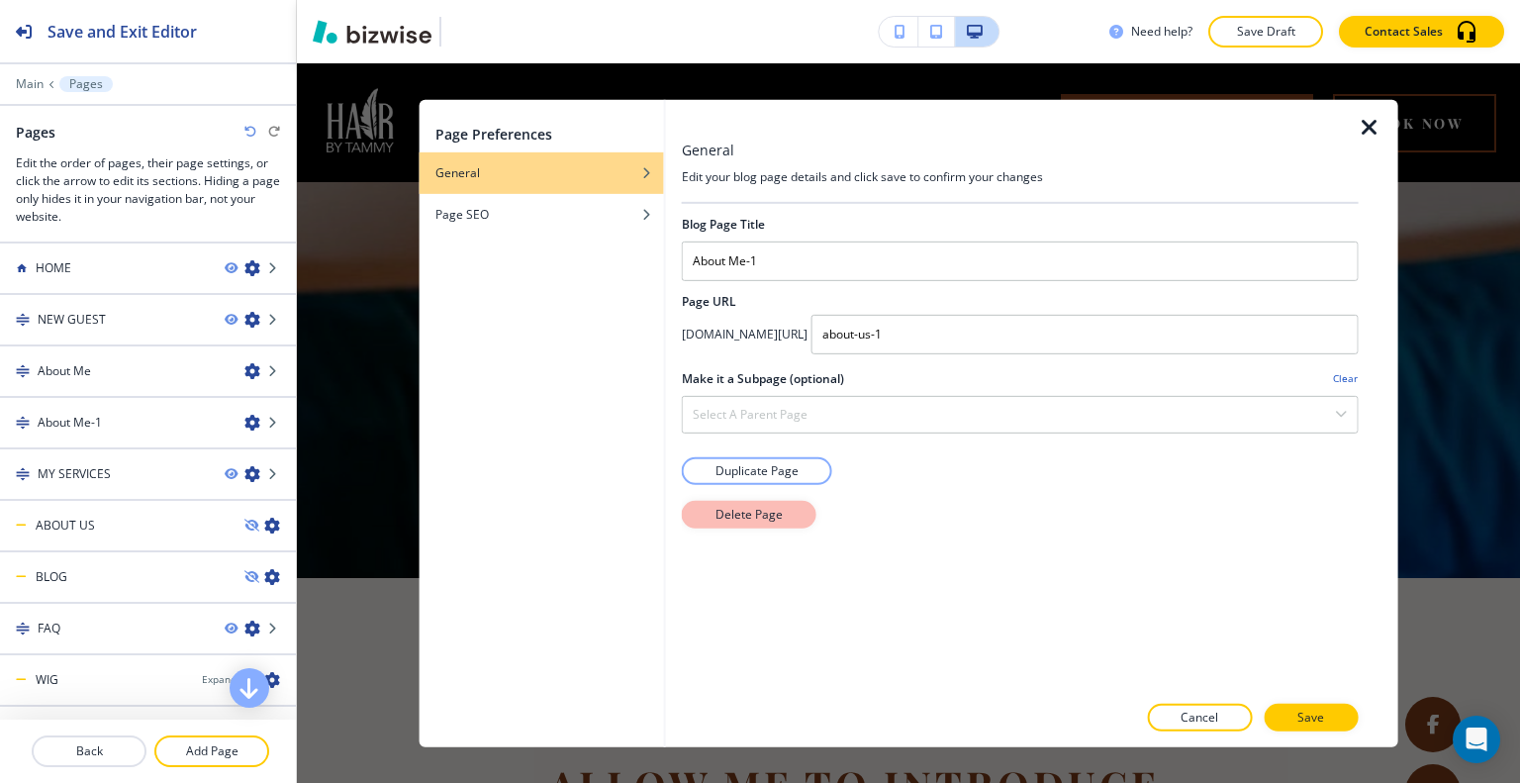
click at [725, 508] on p "Delete Page" at bounding box center [748, 514] width 67 height 18
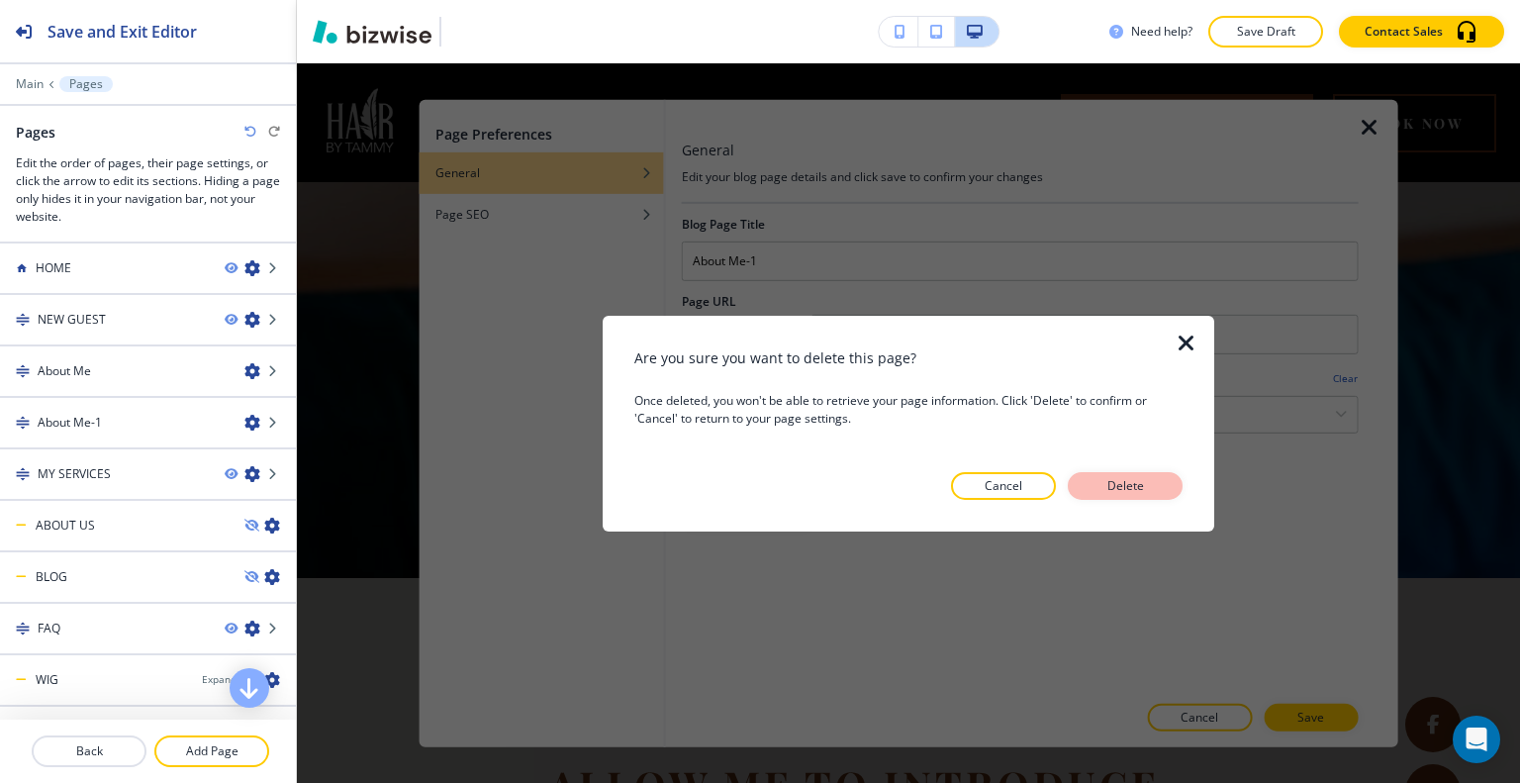
click at [1101, 485] on p "Delete" at bounding box center [1125, 486] width 48 height 18
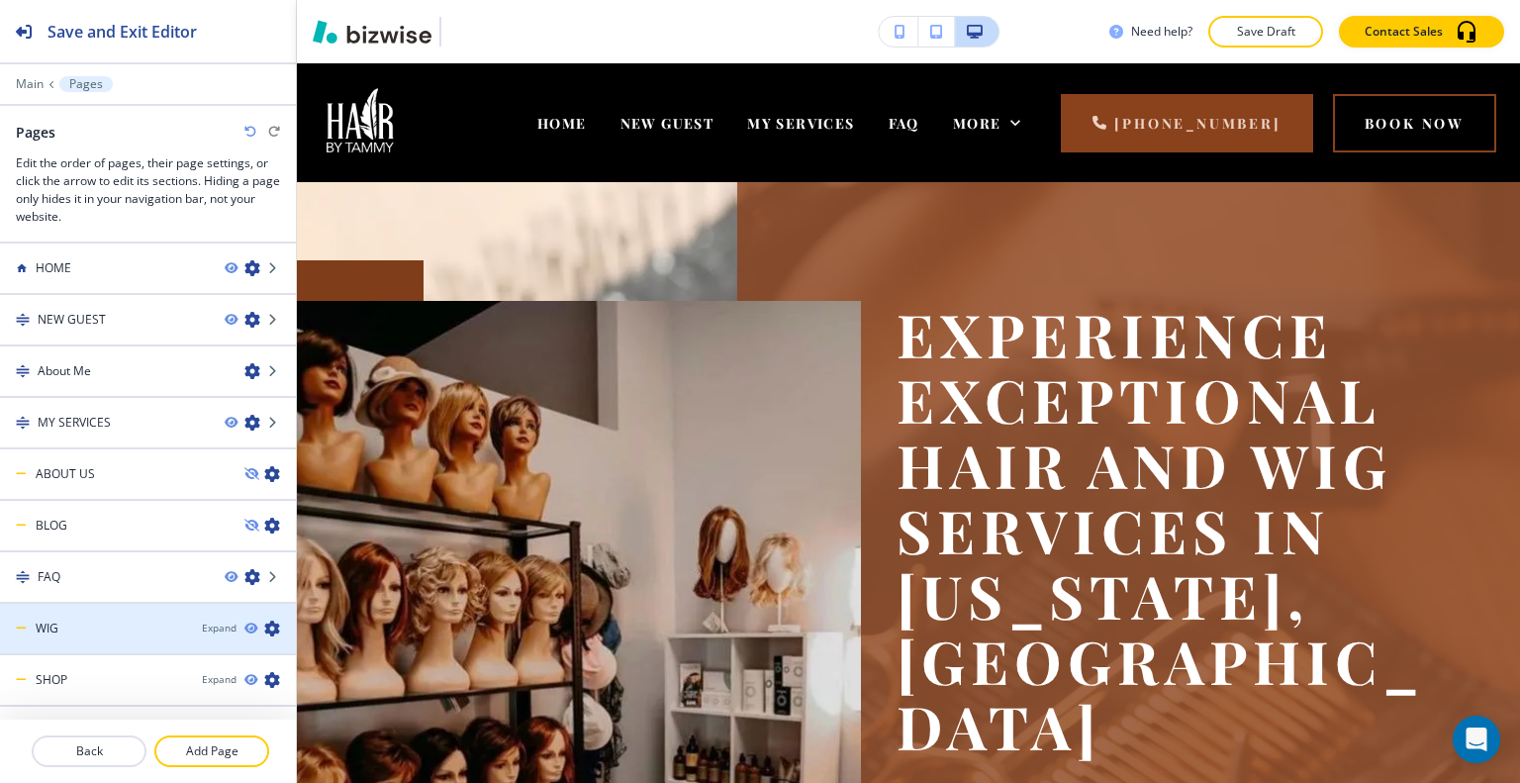
scroll to position [135, 0]
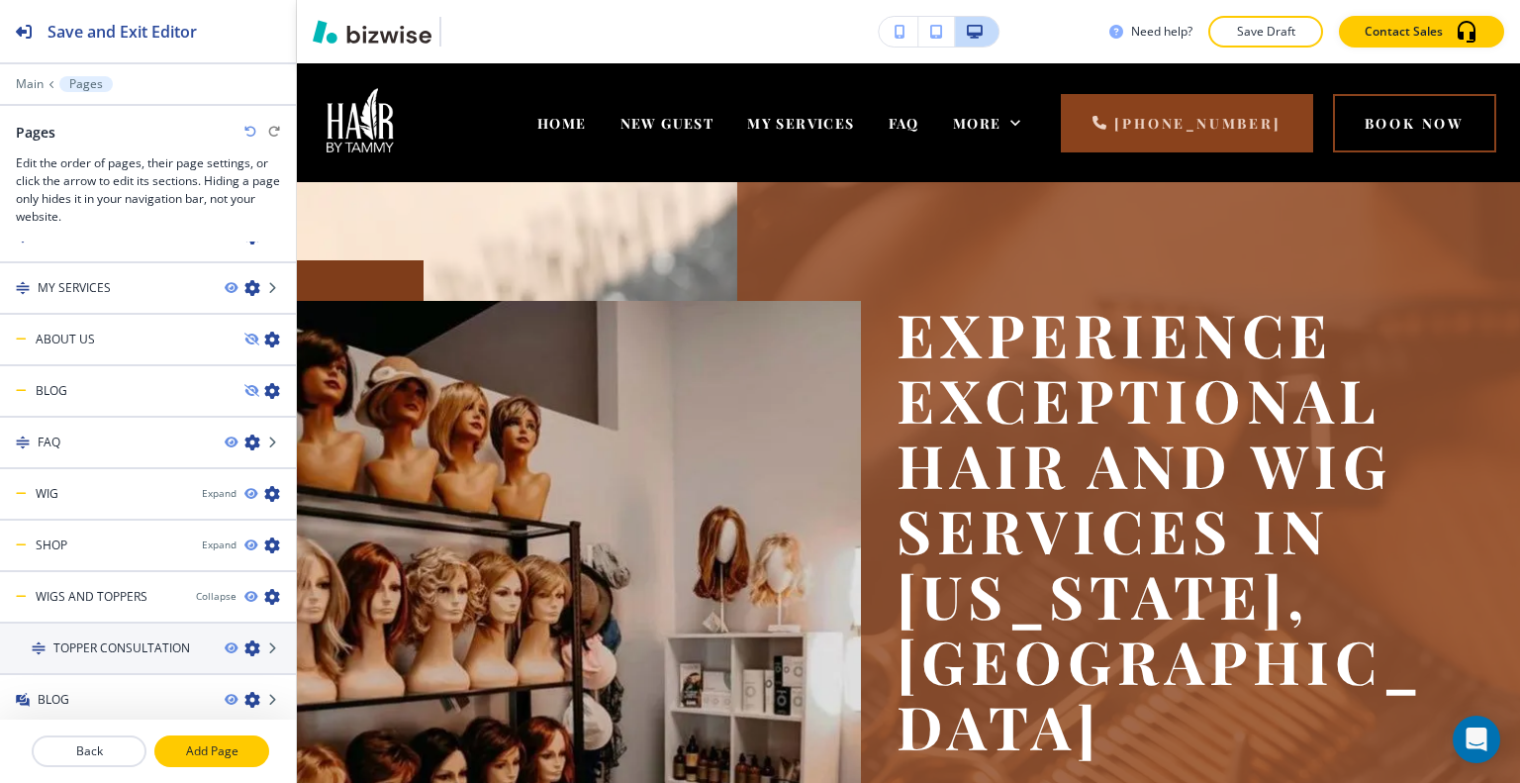
click at [195, 751] on p "Add Page" at bounding box center [211, 751] width 111 height 18
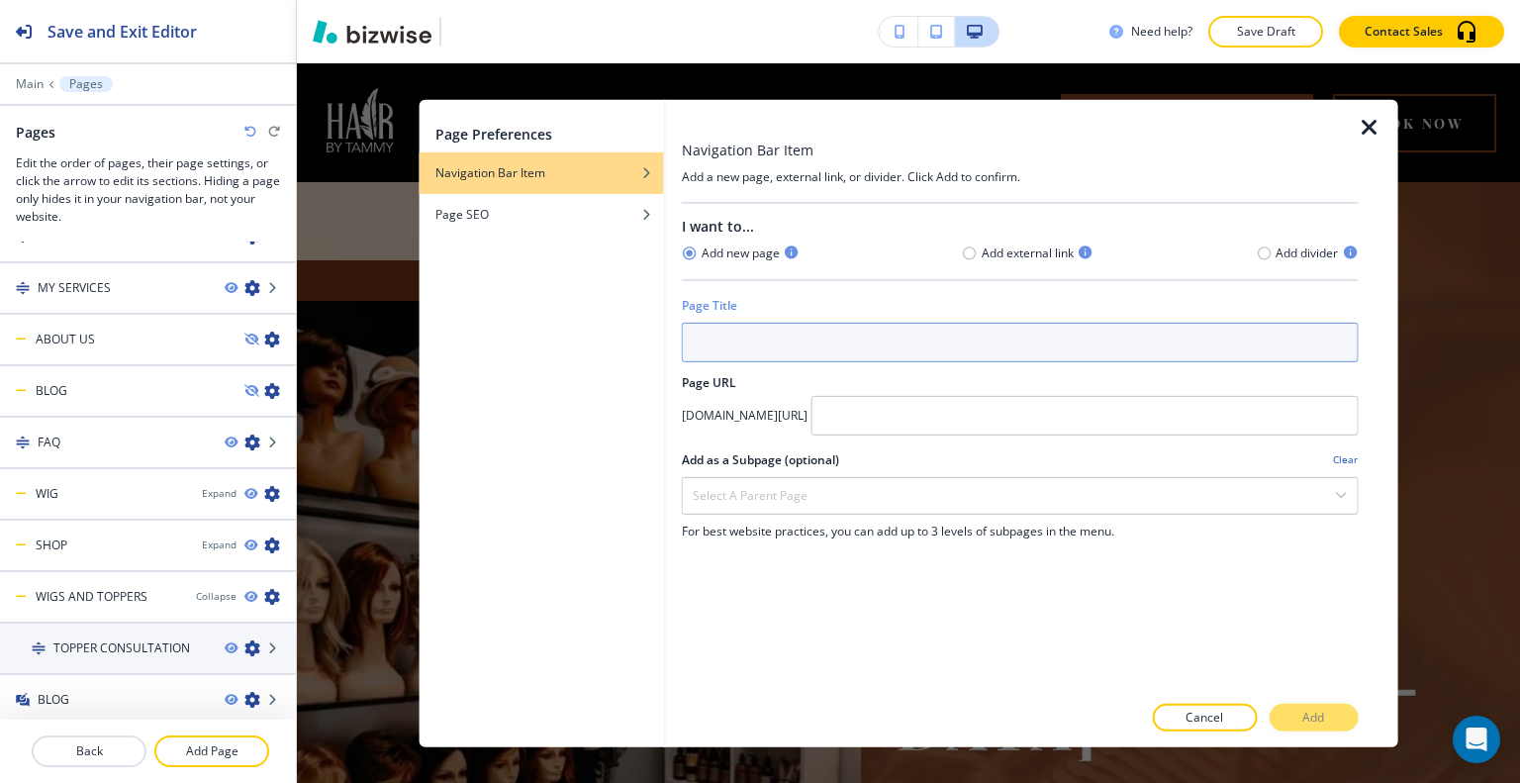
paste input "about-us"
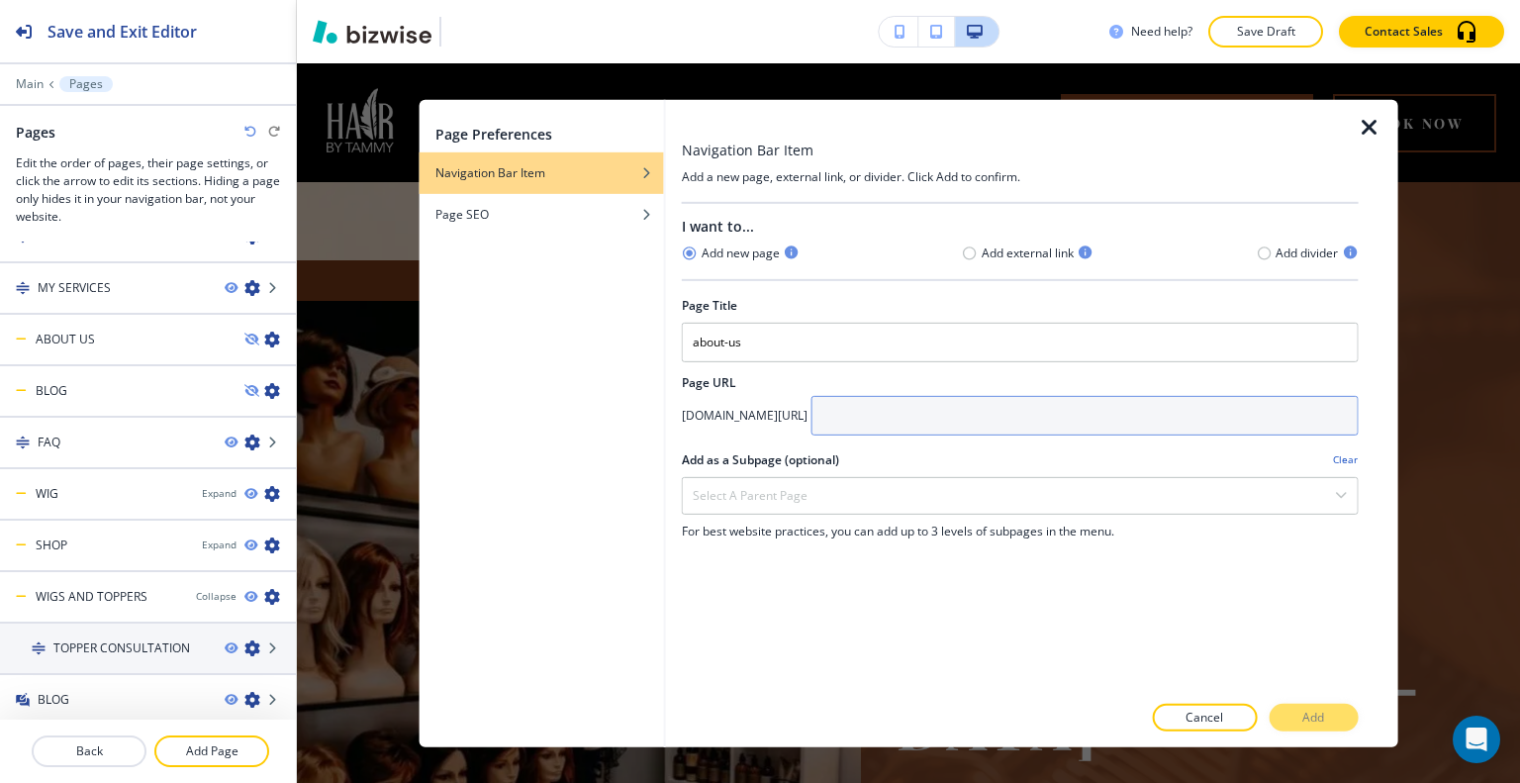
click at [970, 416] on input "text" at bounding box center [1084, 415] width 547 height 40
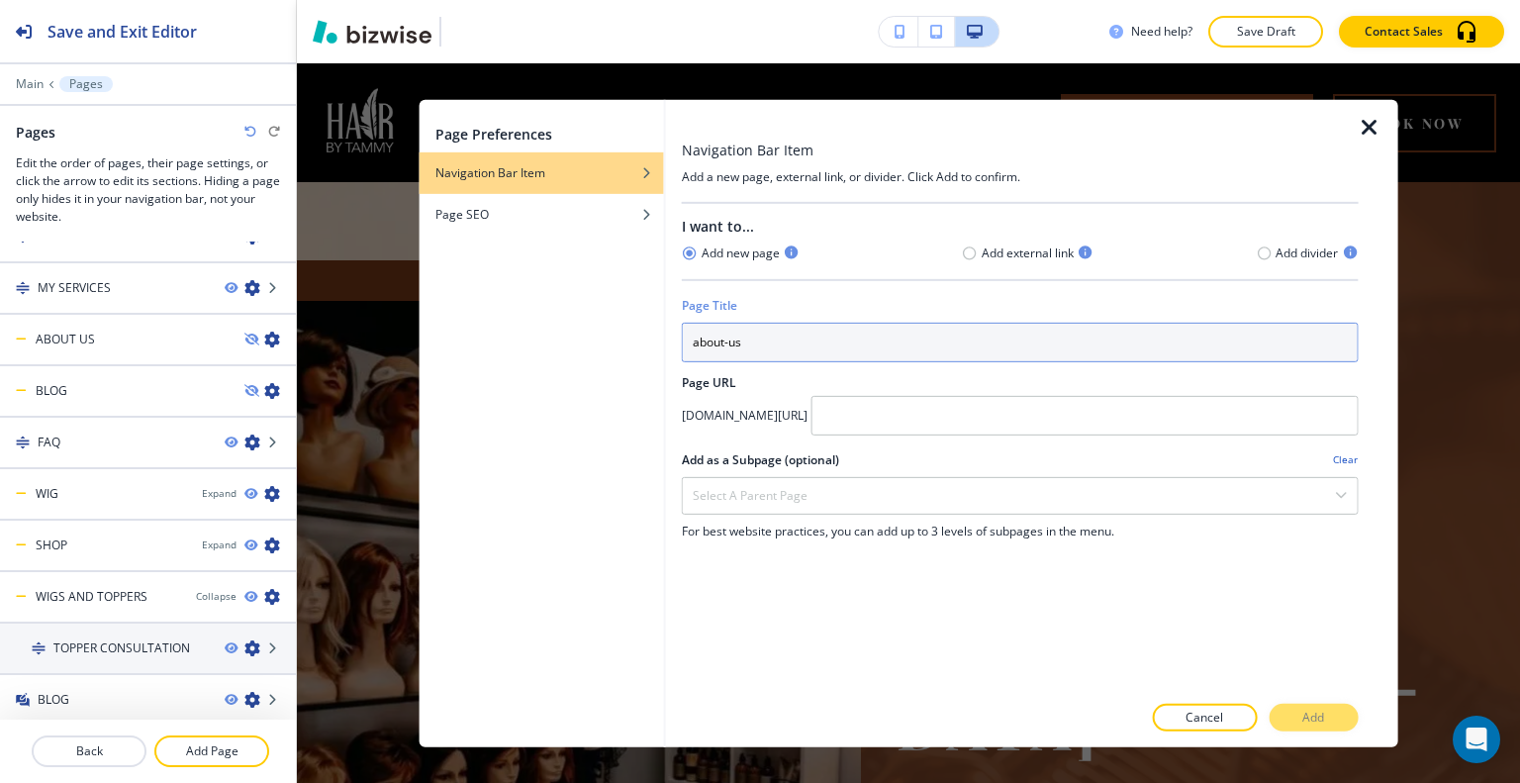
drag, startPoint x: 849, startPoint y: 339, endPoint x: 384, endPoint y: 331, distance: 465.2
click at [387, 331] on div "Page Preferences Navigation Bar Item Page SEO Navigation Bar Item Add a new pag…" at bounding box center [908, 422] width 1223 height 719
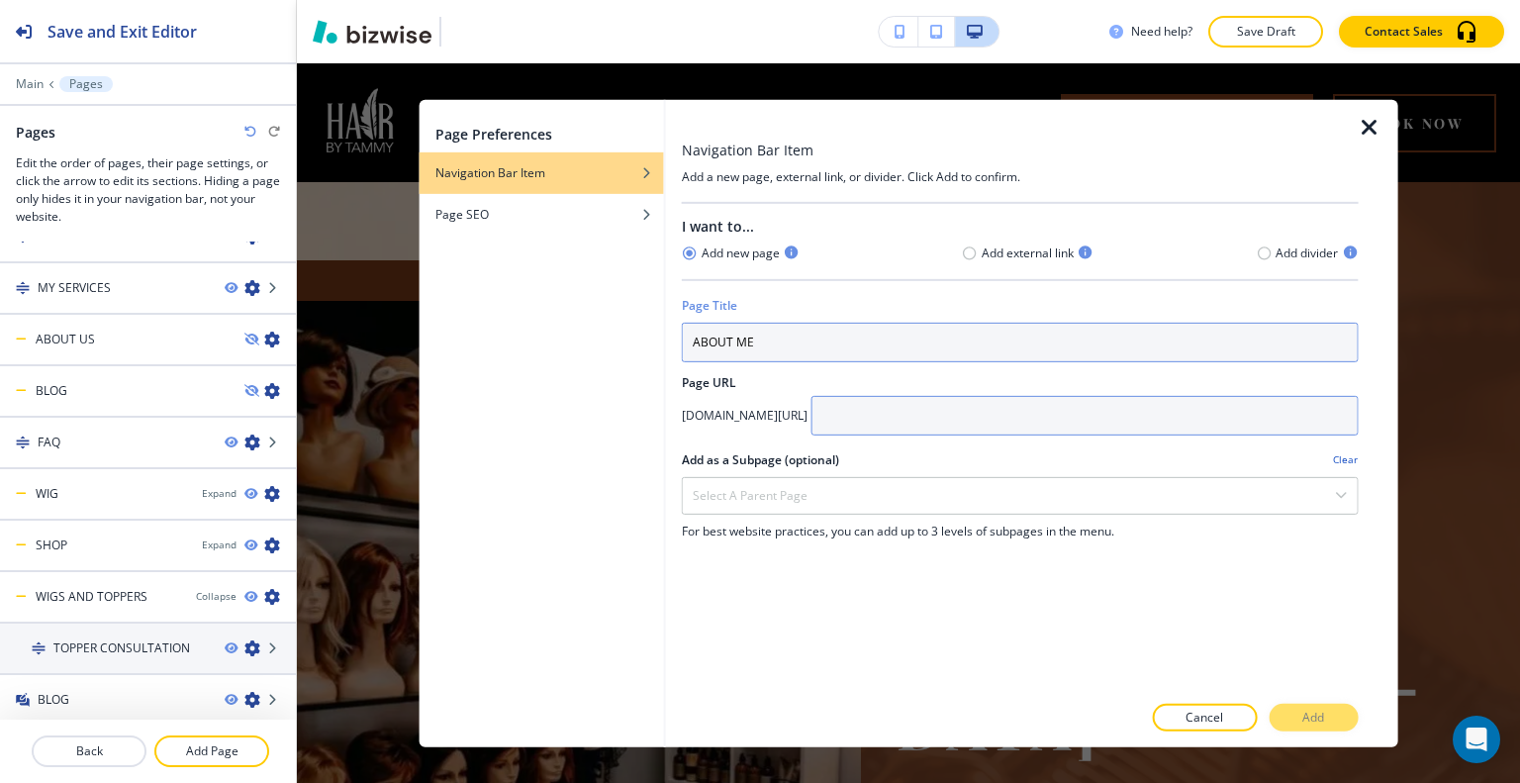
type input "ABOUT ME"
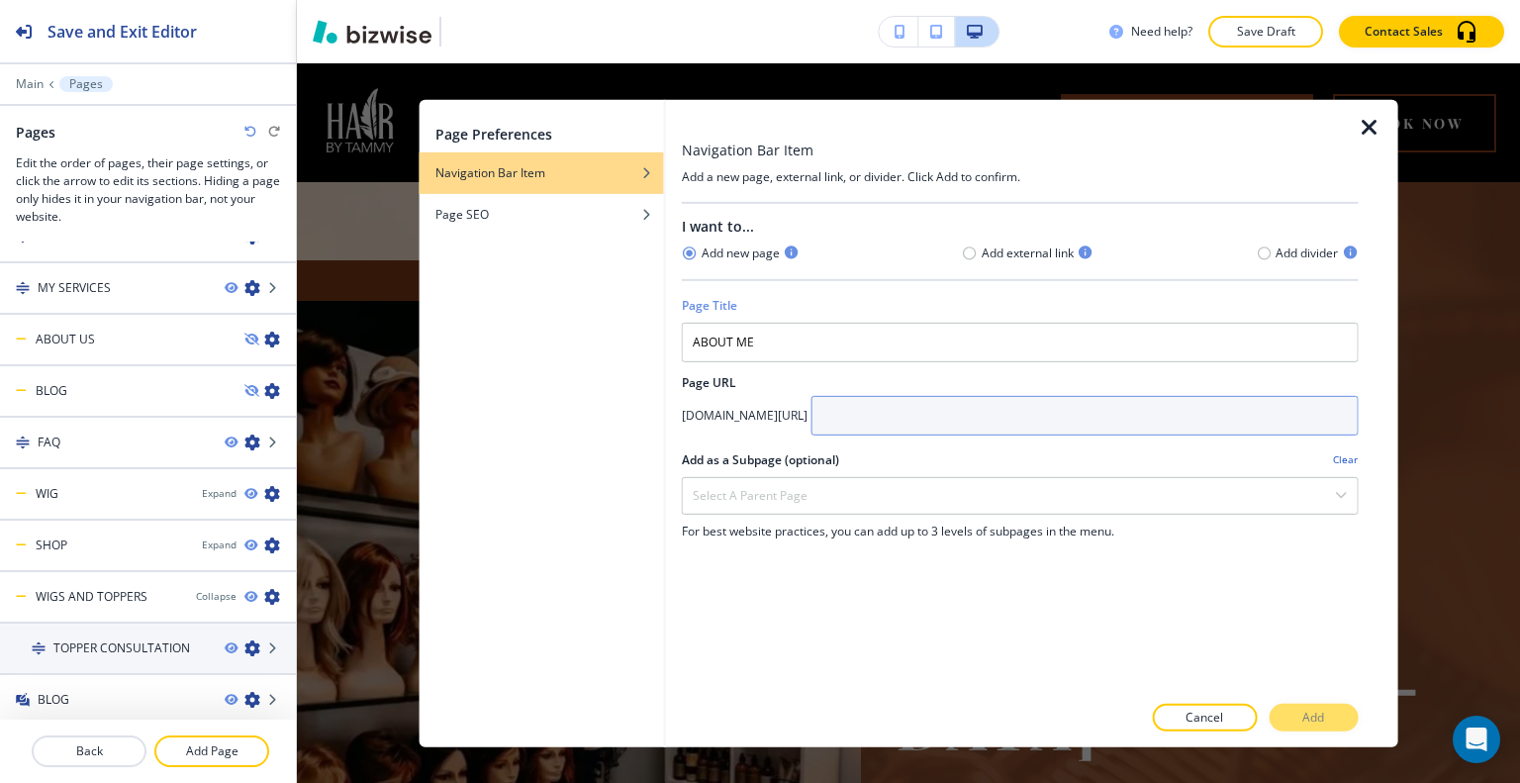
click at [978, 416] on input "text" at bounding box center [1084, 415] width 547 height 40
type input "about-me"
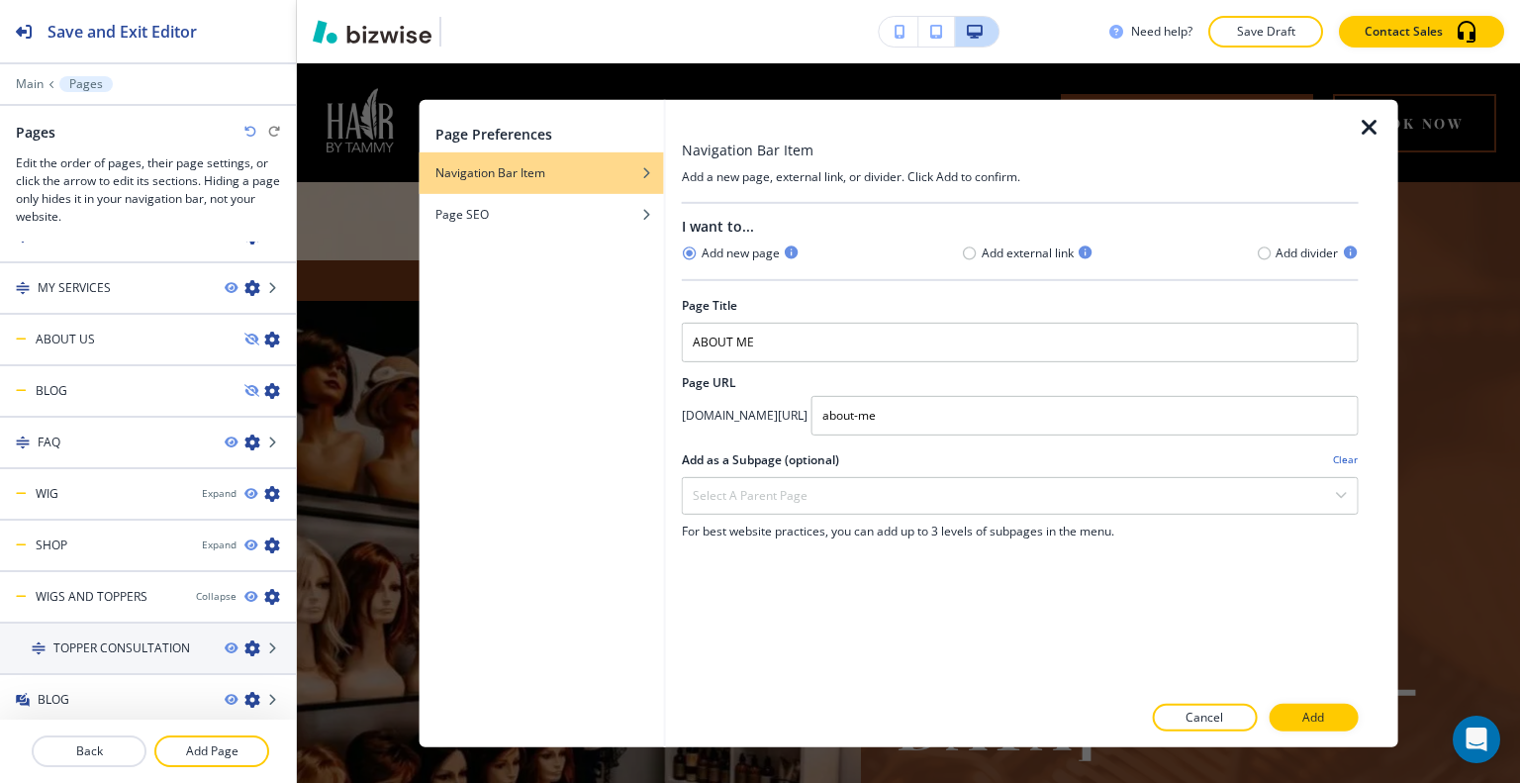
click at [1306, 719] on p "Add" at bounding box center [1313, 718] width 22 height 18
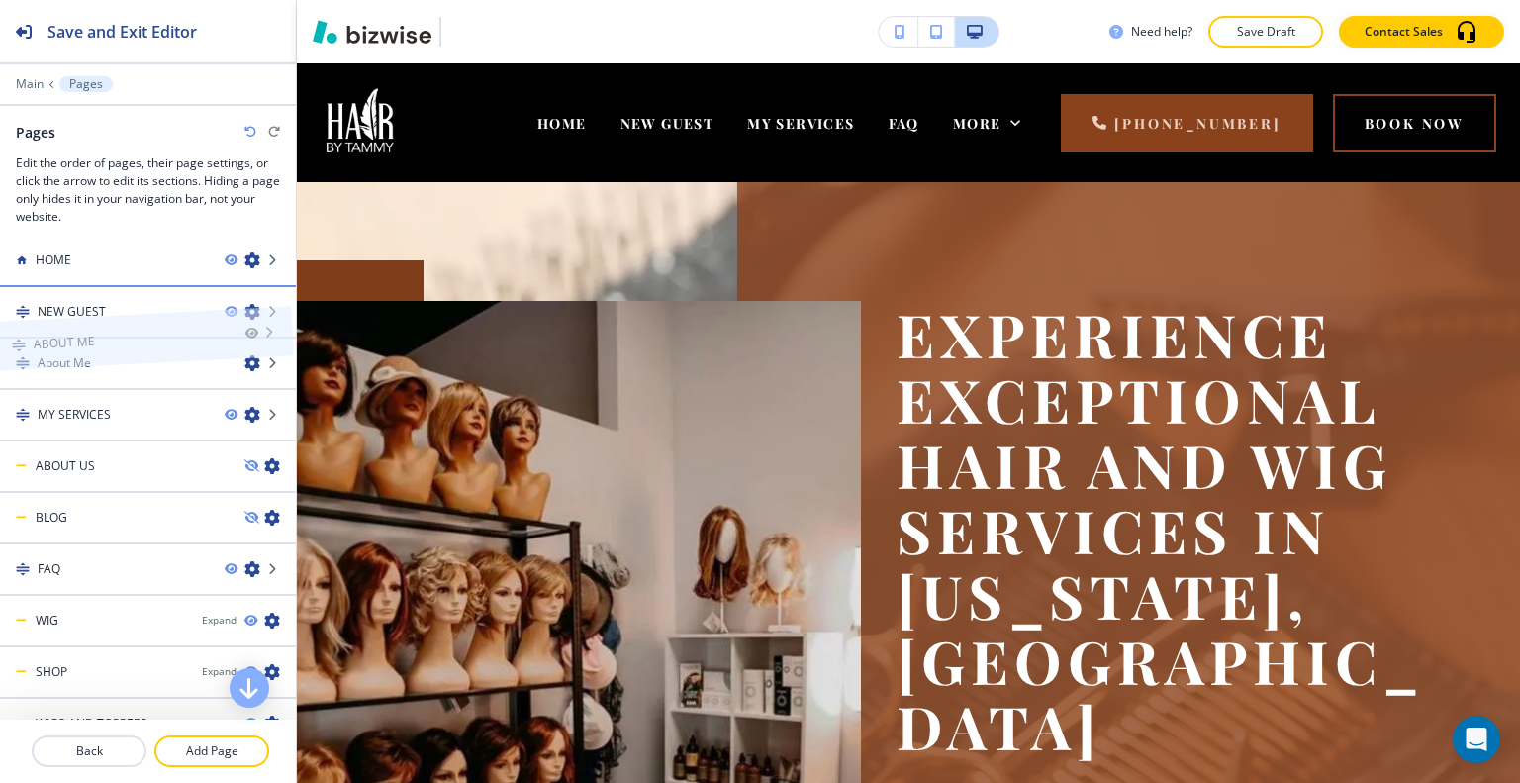
scroll to position [0, 0]
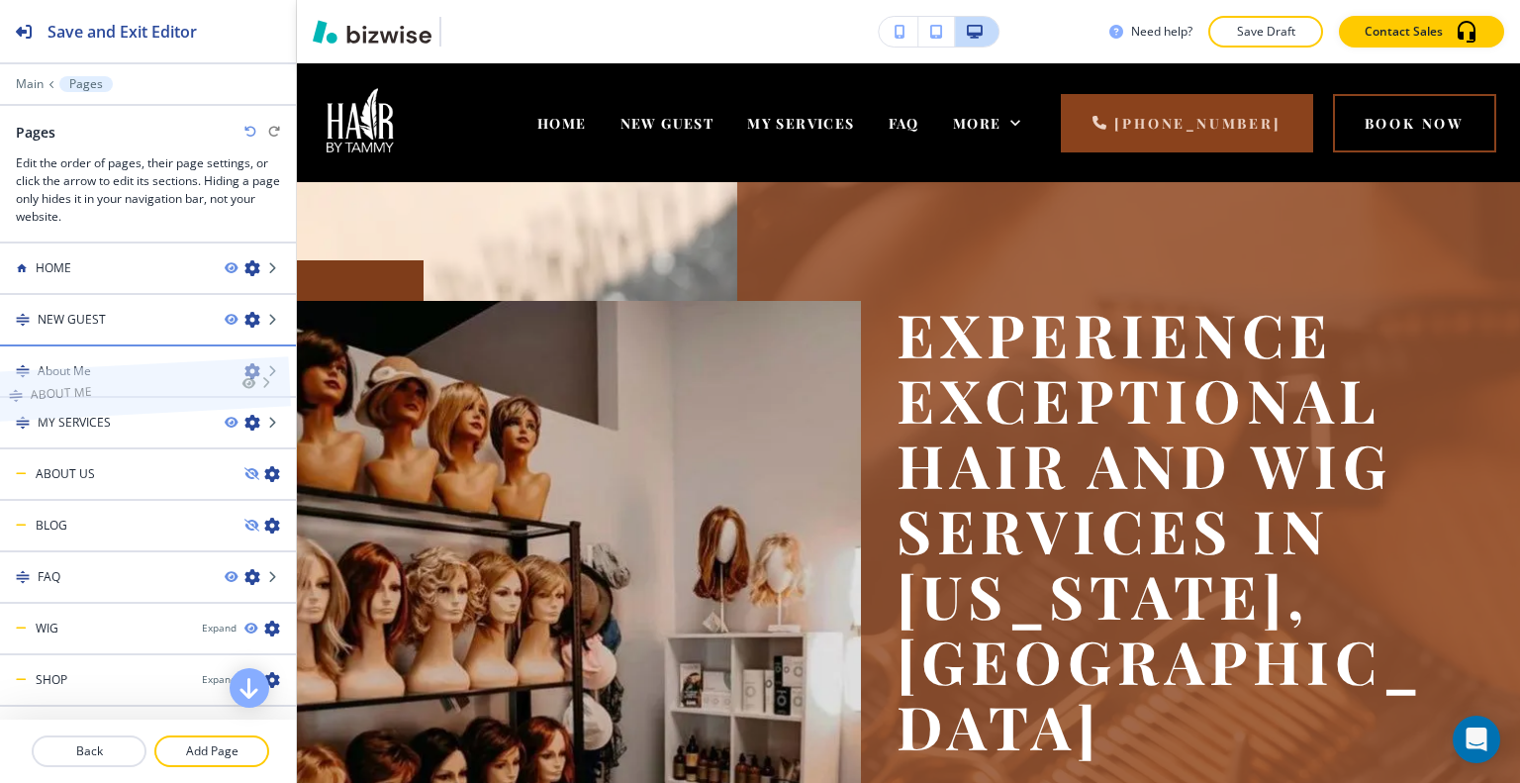
drag, startPoint x: 124, startPoint y: 689, endPoint x: 116, endPoint y: 352, distance: 336.6
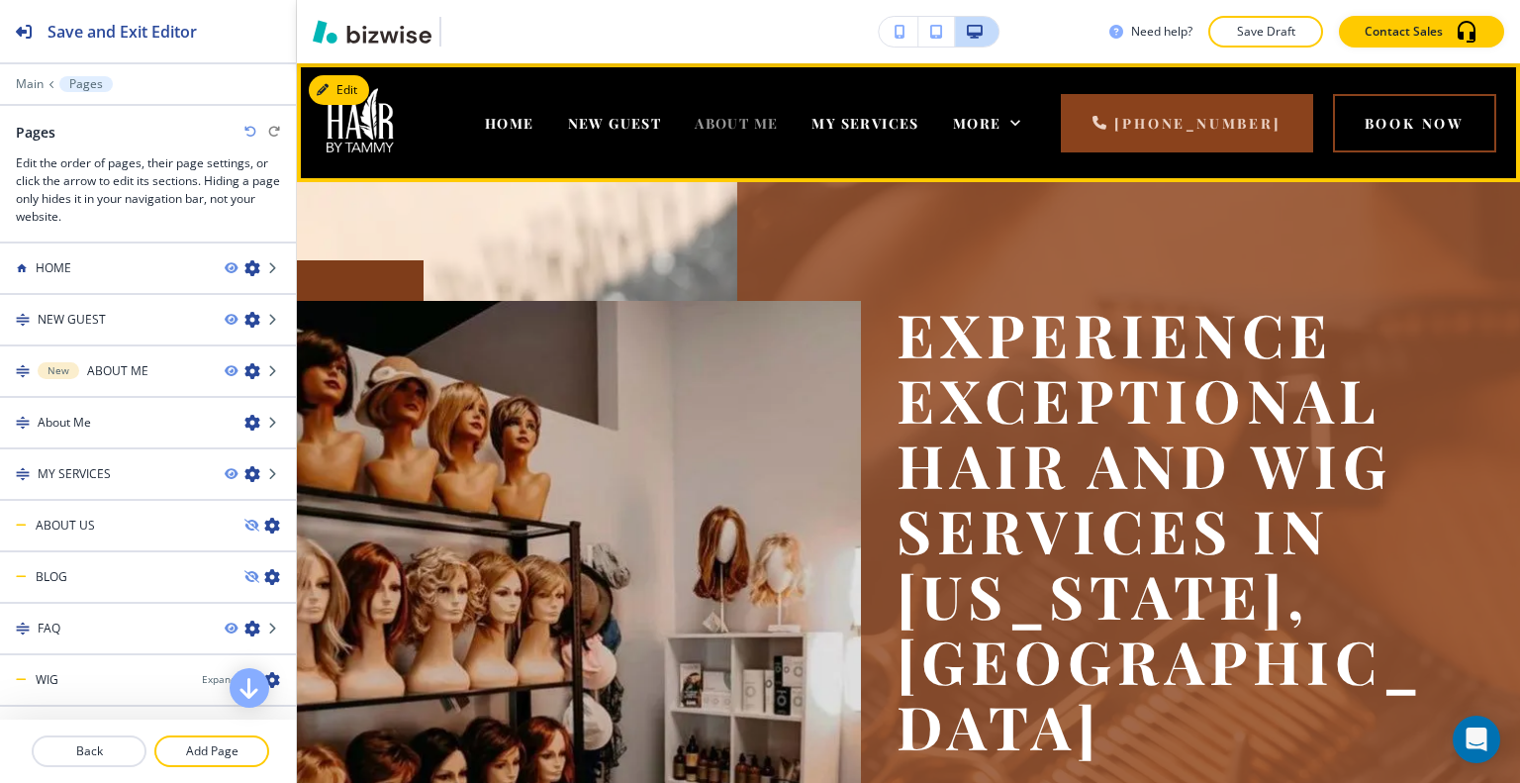
click at [761, 114] on span "ABOUT ME" at bounding box center [736, 123] width 83 height 19
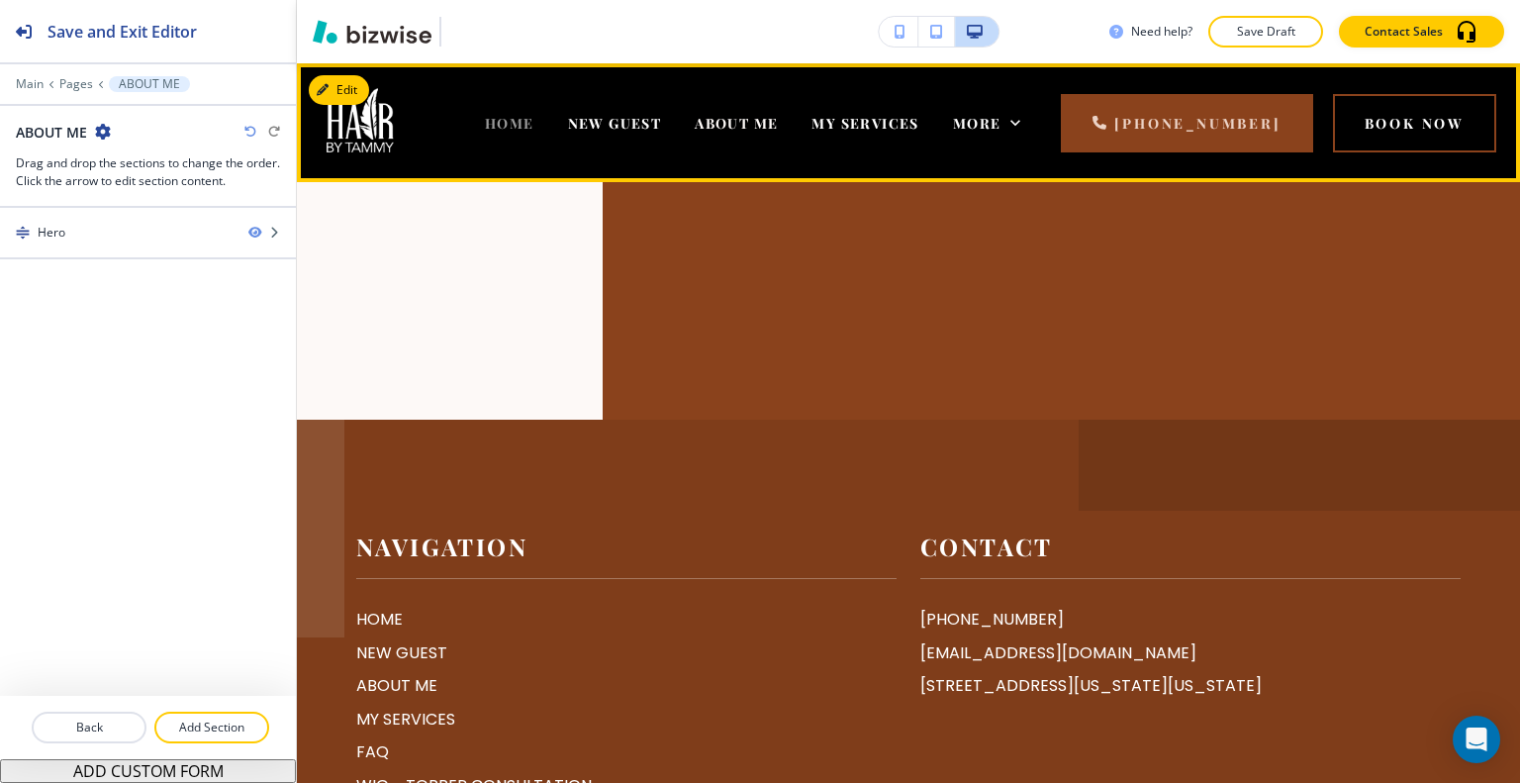
click at [527, 125] on span "HOME" at bounding box center [509, 123] width 49 height 19
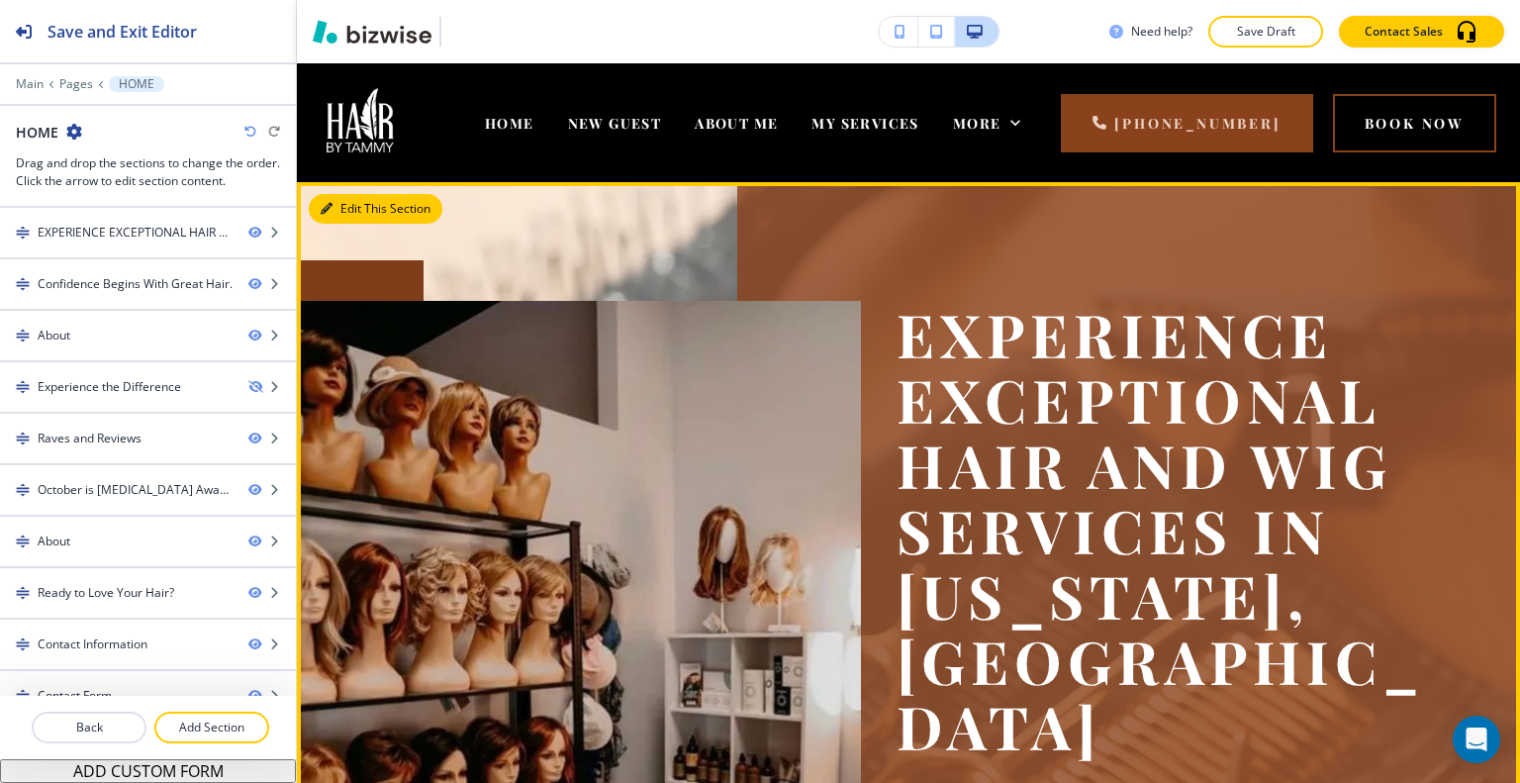
click at [356, 207] on button "Edit This Section" at bounding box center [376, 209] width 134 height 30
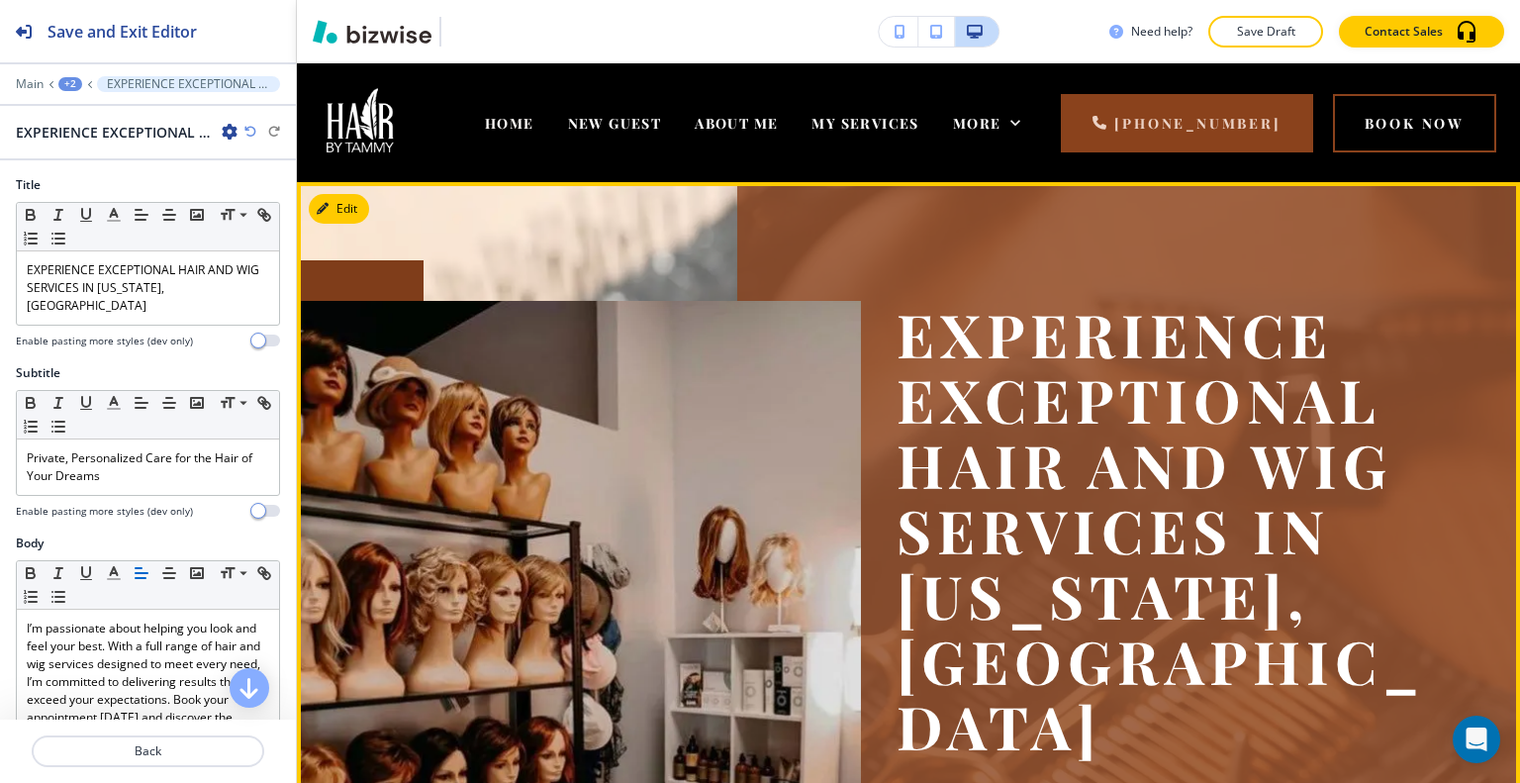
scroll to position [119, 0]
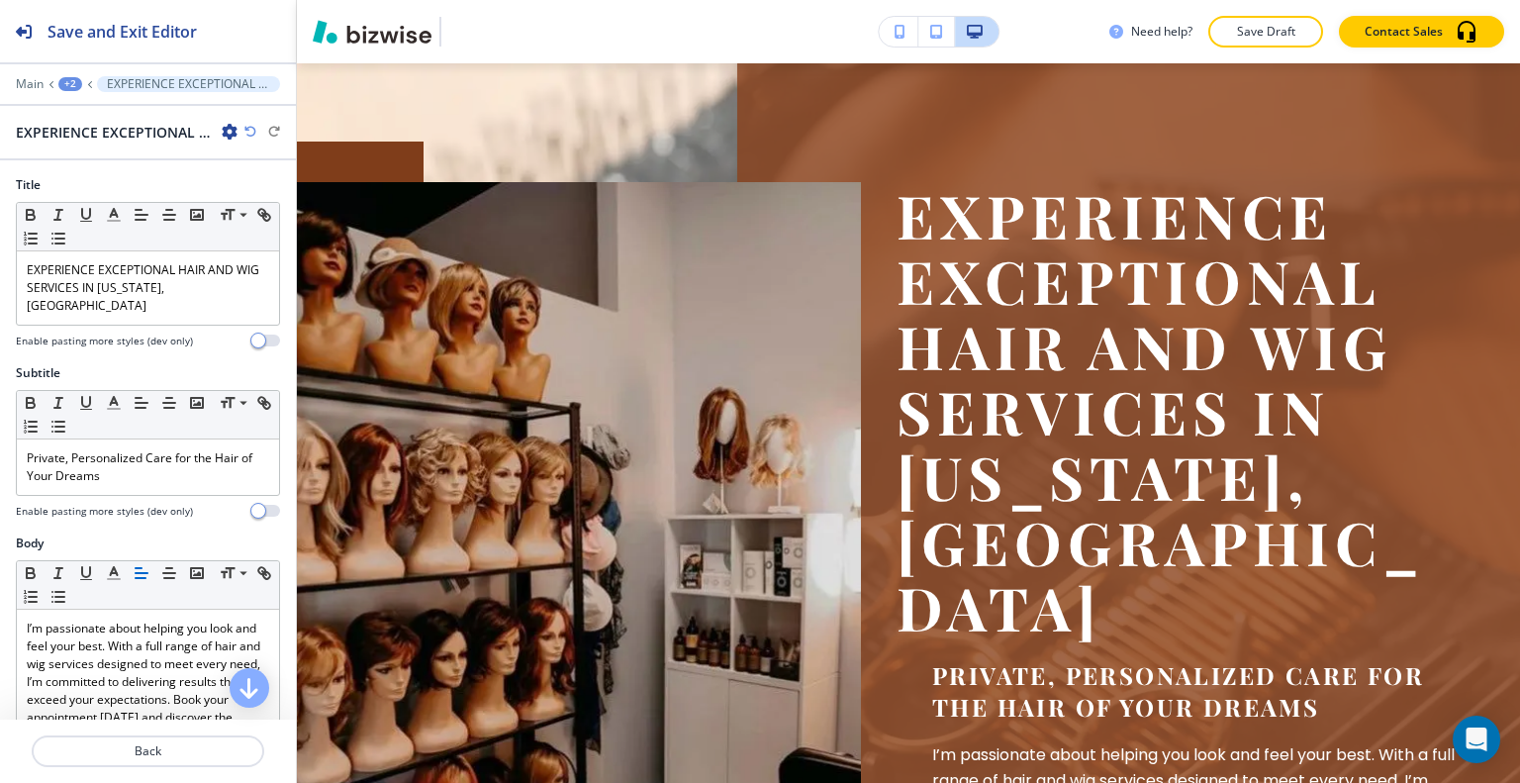
click at [226, 130] on icon "button" at bounding box center [230, 132] width 16 height 16
click at [251, 192] on p "Duplicate Section" at bounding box center [285, 200] width 101 height 18
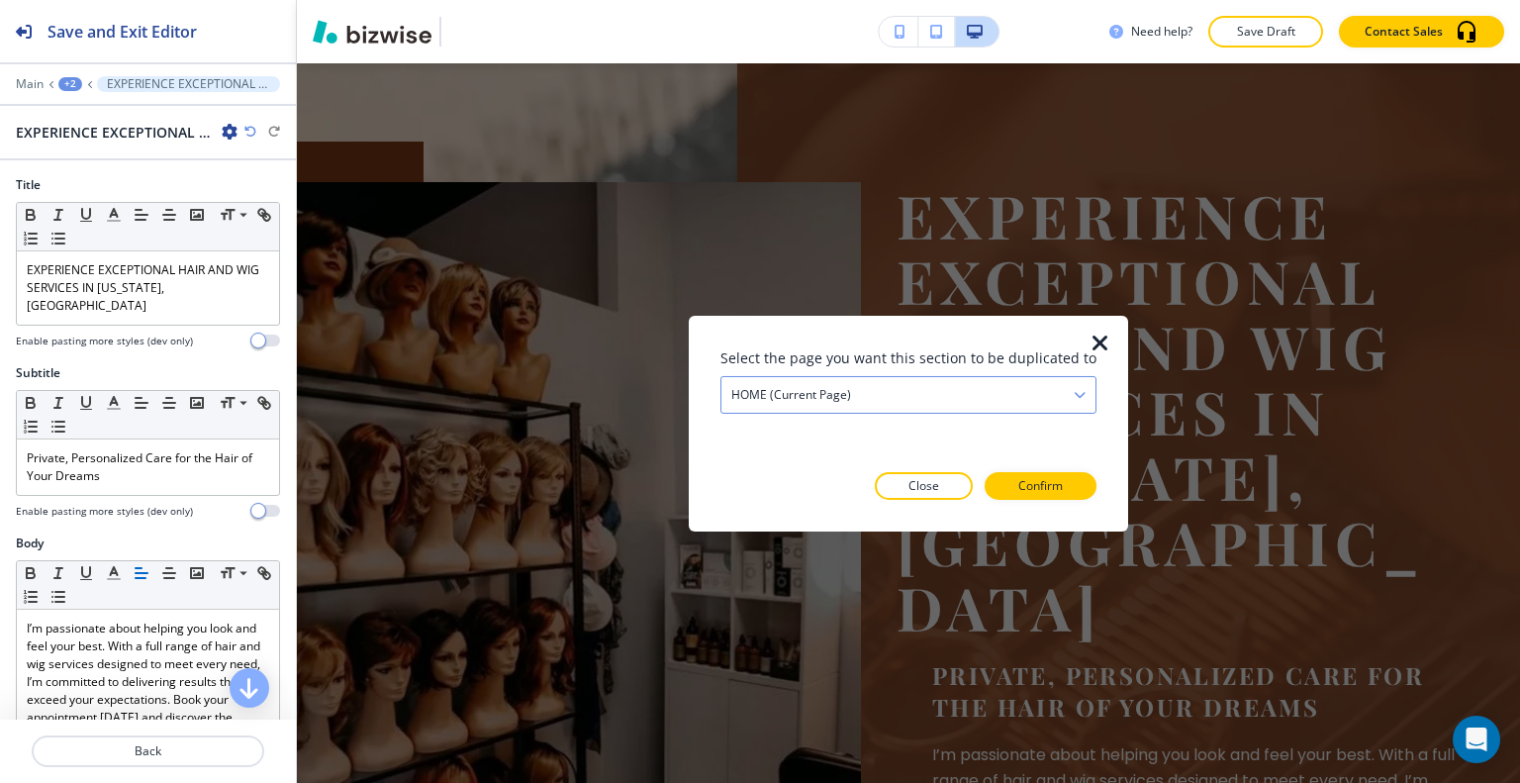
click at [824, 387] on h4 "HOME (current page)" at bounding box center [791, 394] width 120 height 18
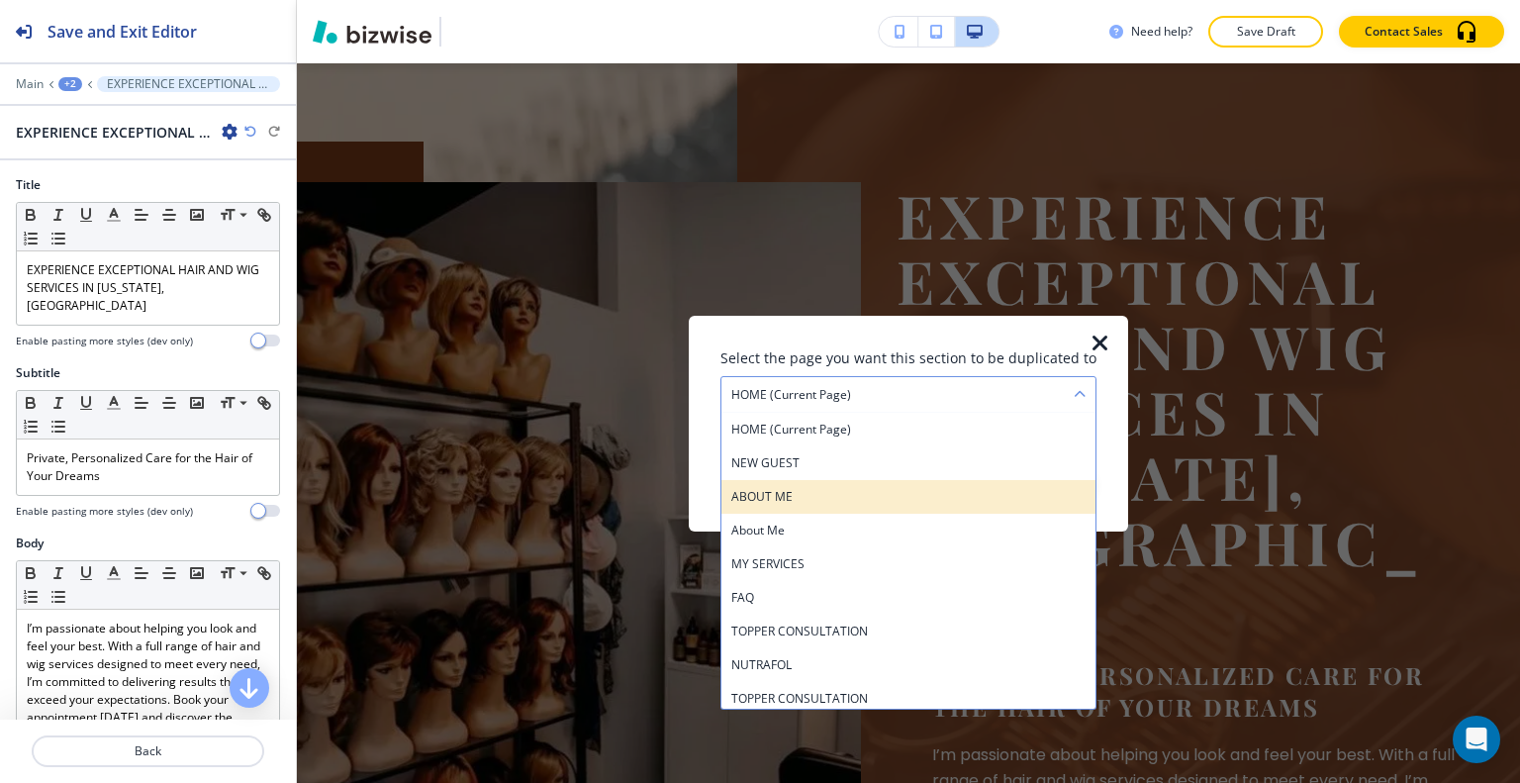
click at [799, 502] on h4 "ABOUT ME" at bounding box center [908, 496] width 354 height 18
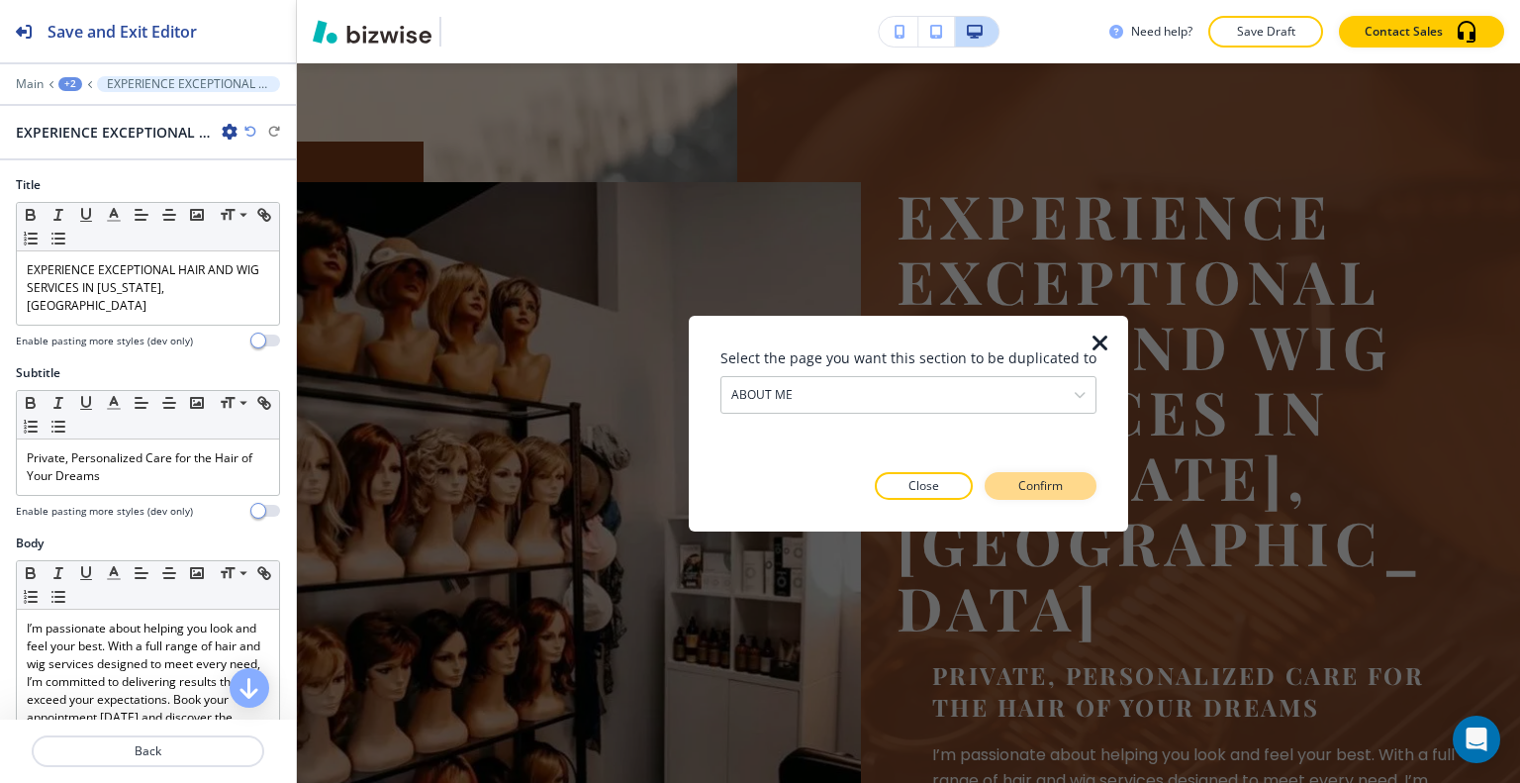
click at [1031, 486] on p "Confirm" at bounding box center [1040, 486] width 45 height 18
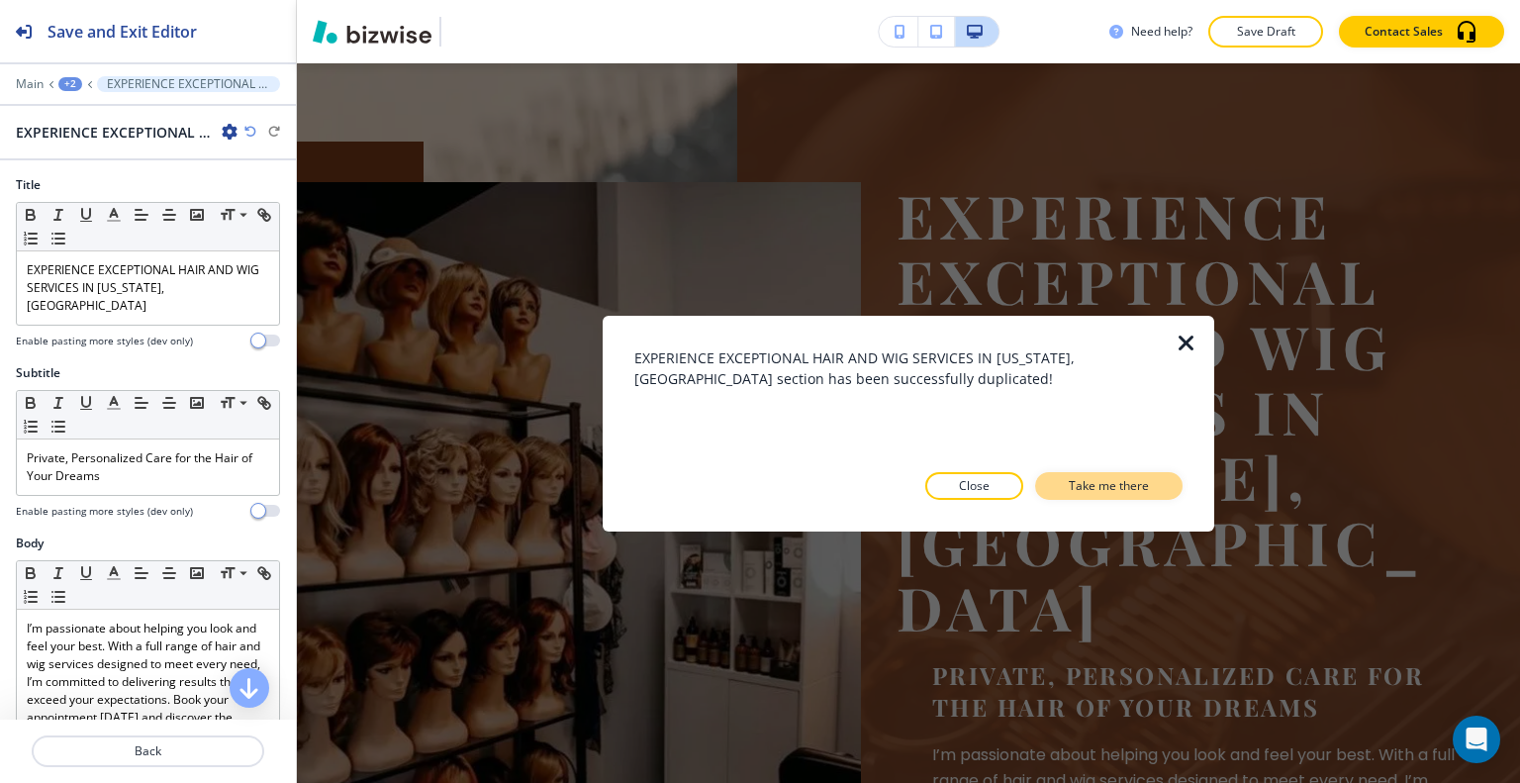
click at [1087, 488] on p "Take me there" at bounding box center [1109, 486] width 80 height 18
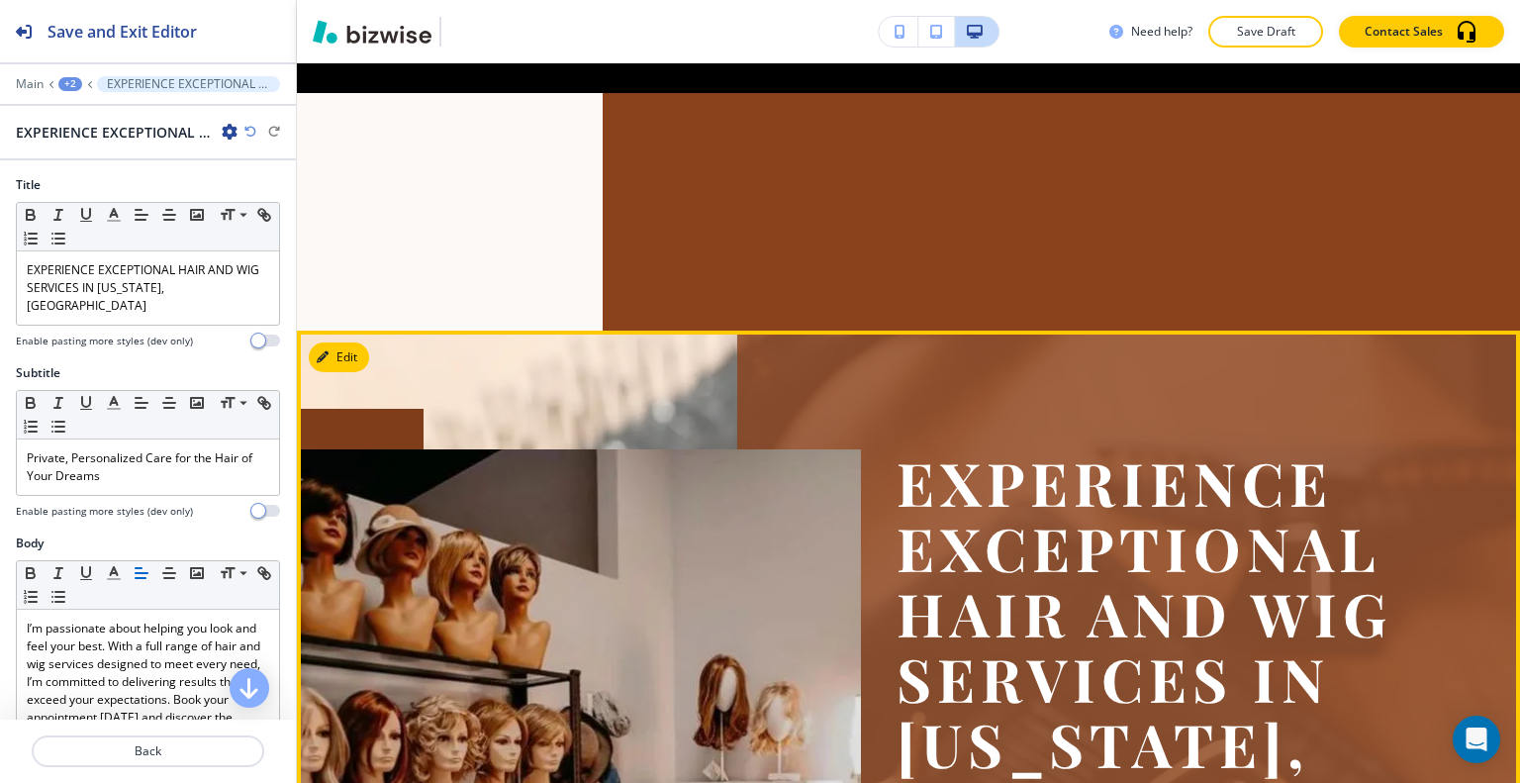
scroll to position [0, 0]
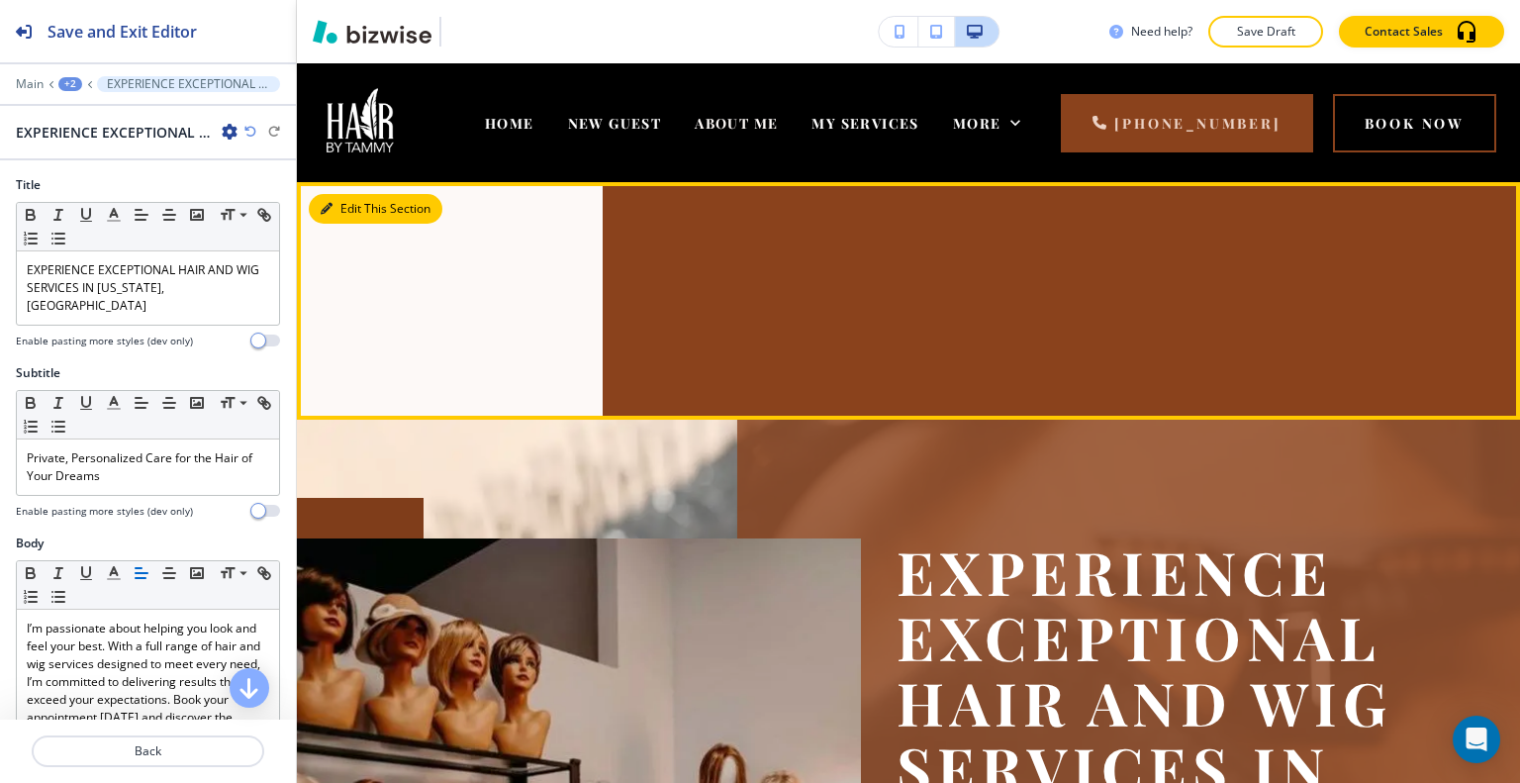
click at [349, 205] on button "Edit This Section" at bounding box center [376, 209] width 134 height 30
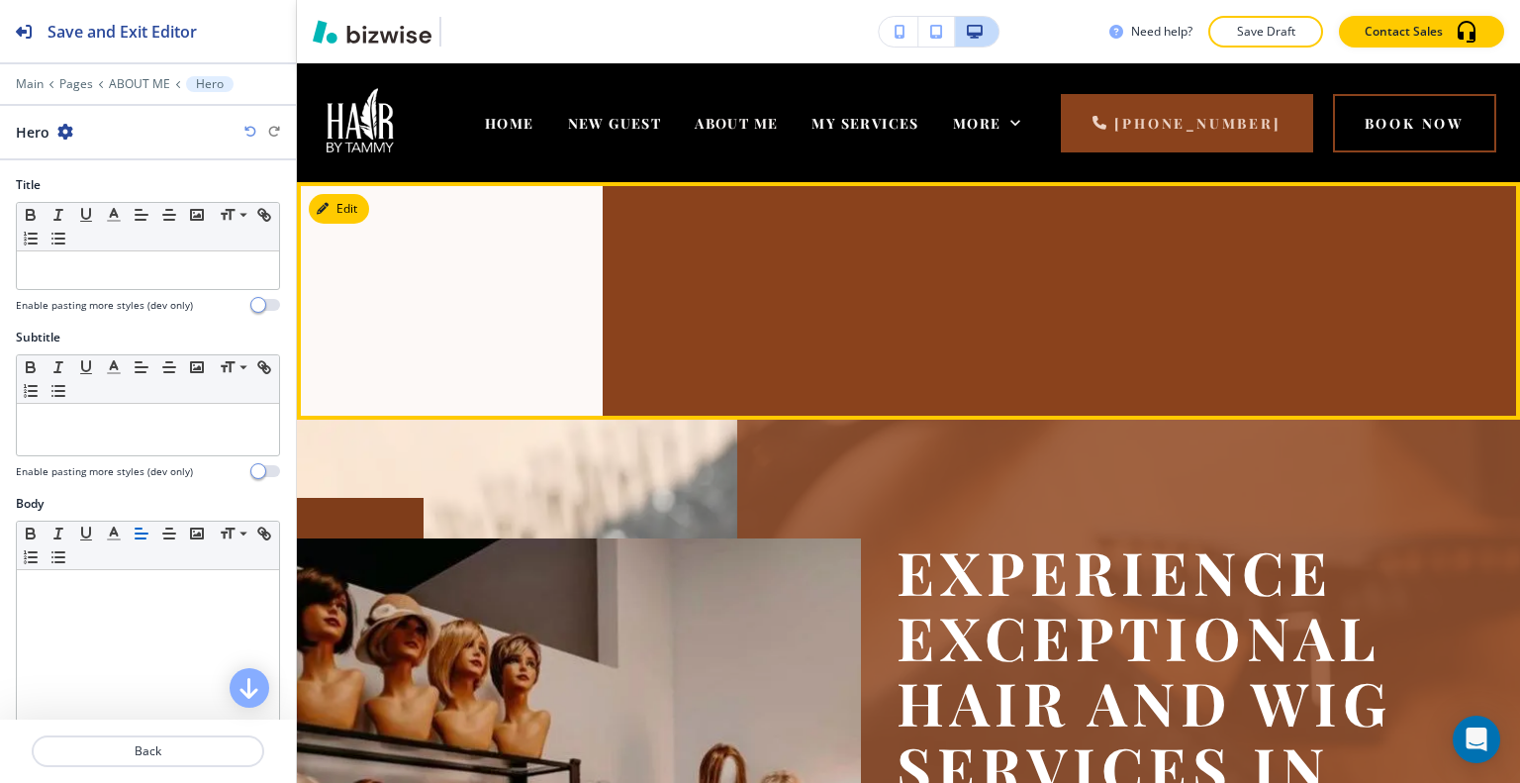
scroll to position [119, 0]
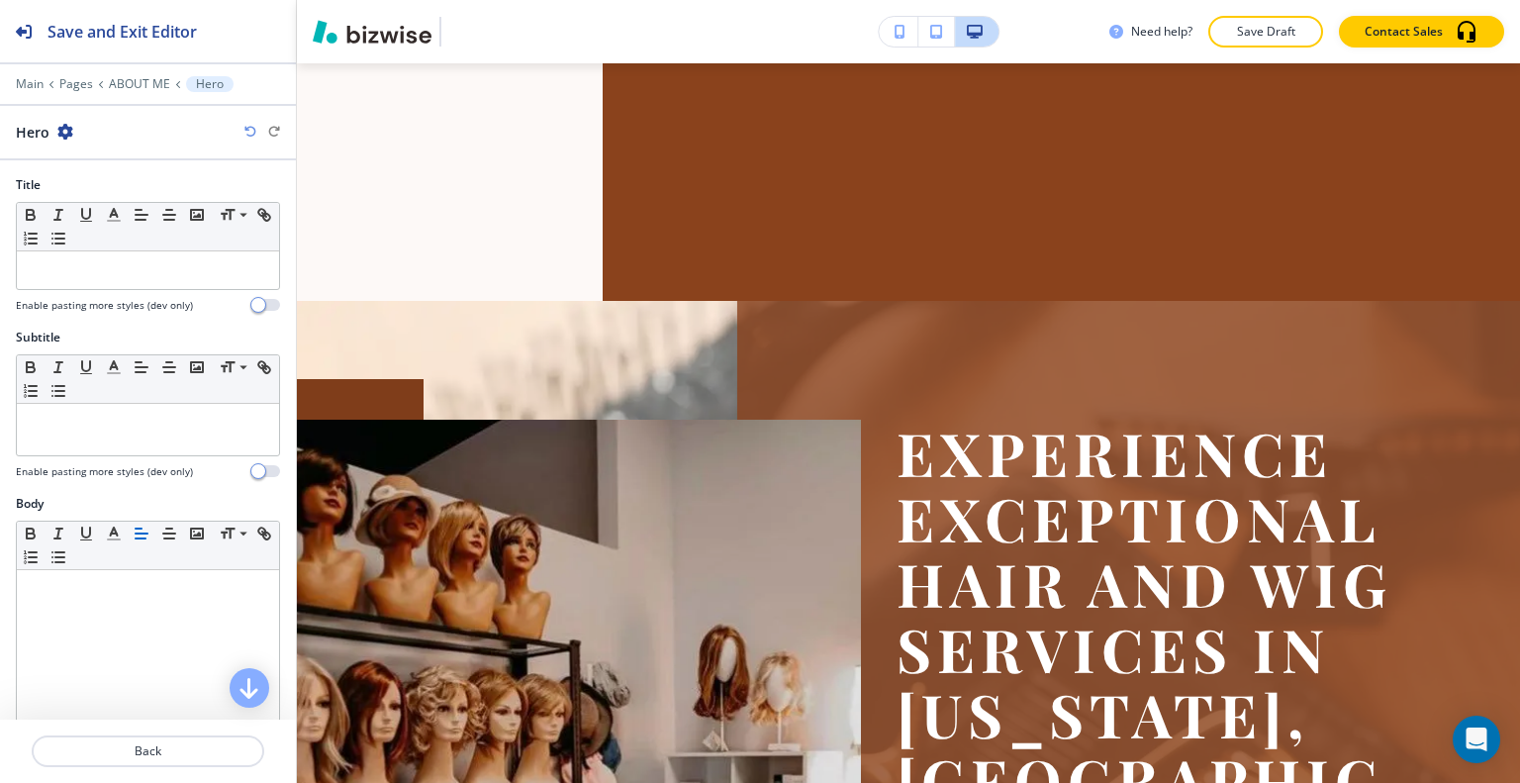
click at [63, 130] on icon "button" at bounding box center [65, 132] width 16 height 16
click at [146, 247] on button "Delete Section" at bounding box center [119, 235] width 127 height 36
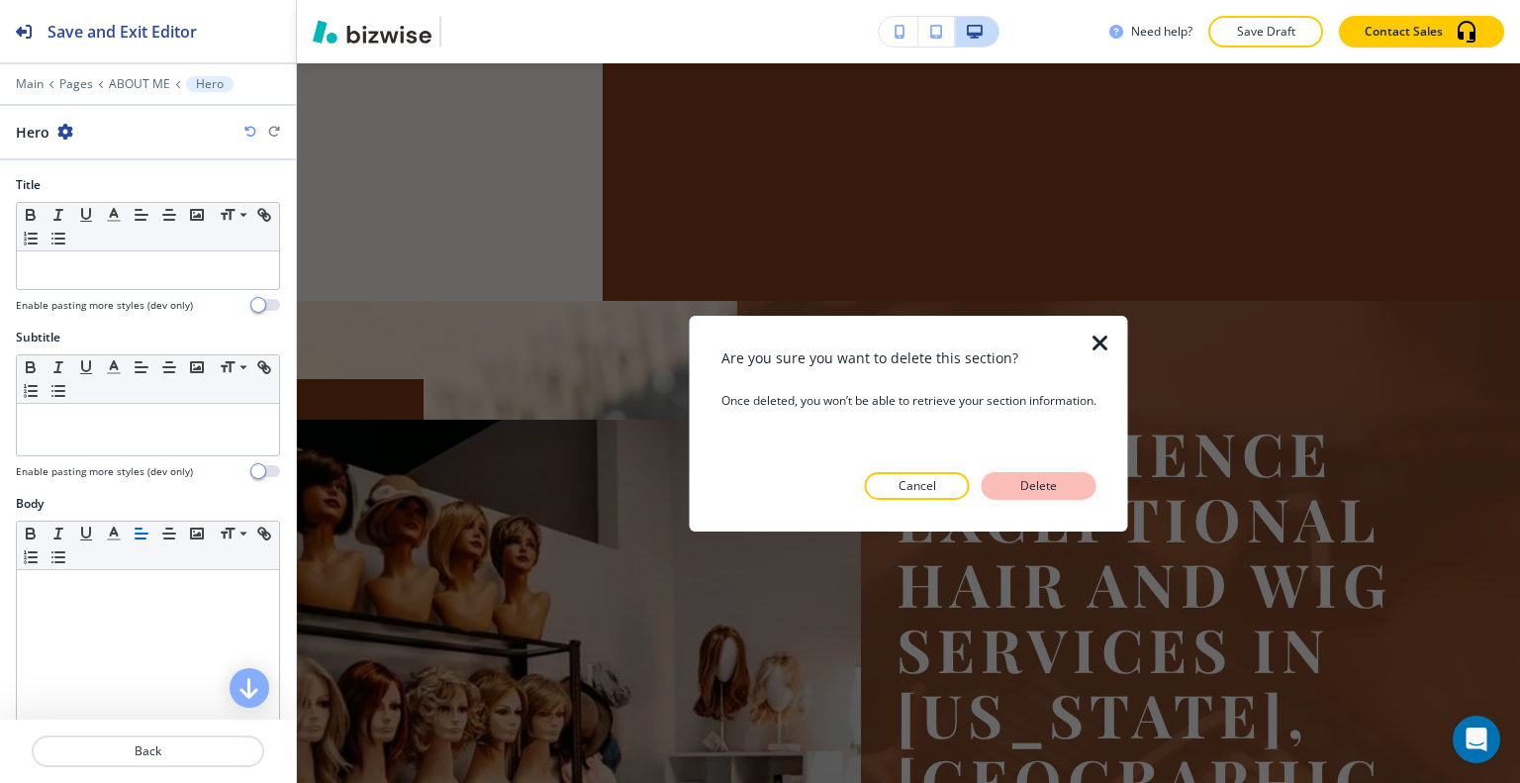
click at [1033, 489] on p "Delete" at bounding box center [1039, 486] width 48 height 18
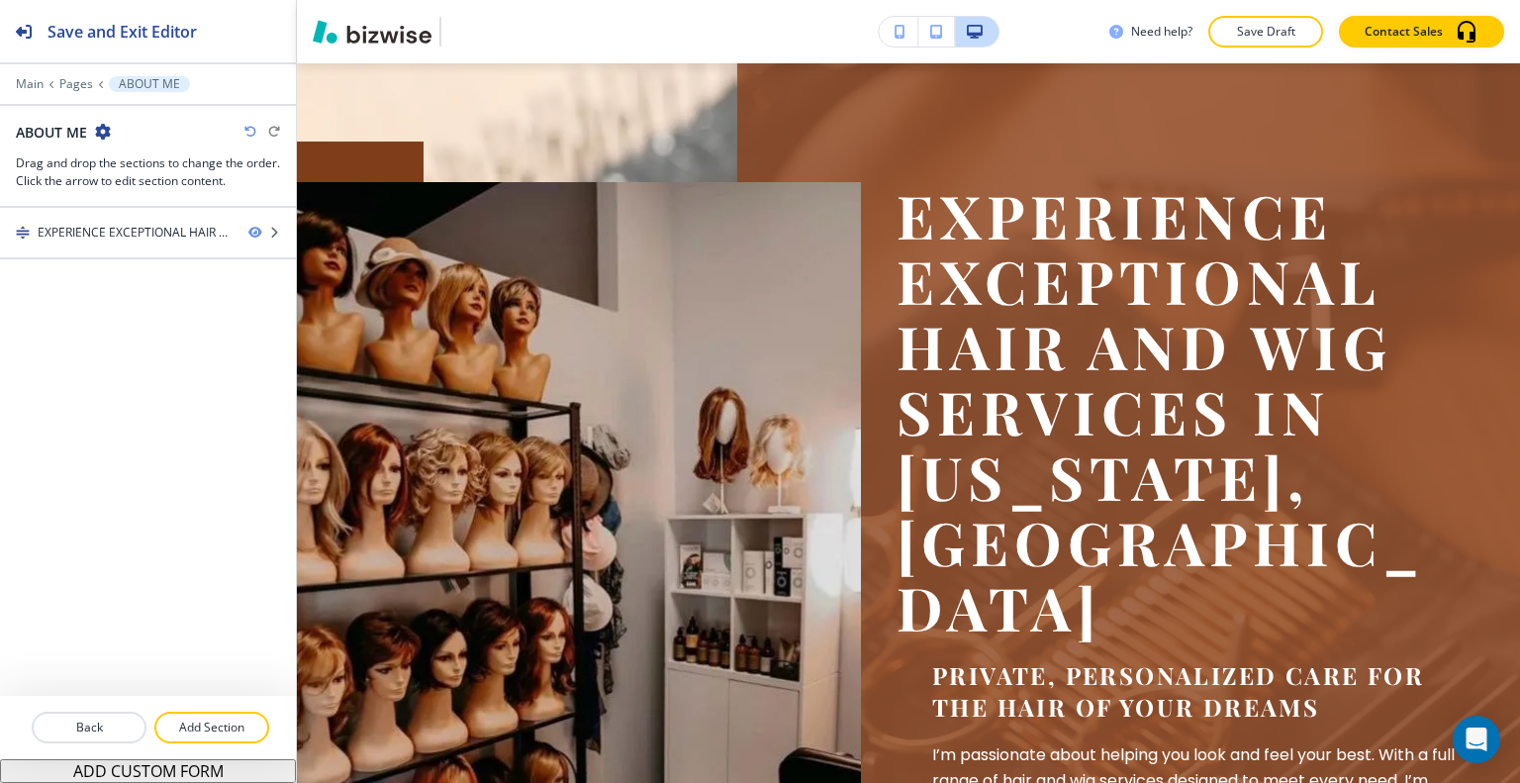
scroll to position [0, 0]
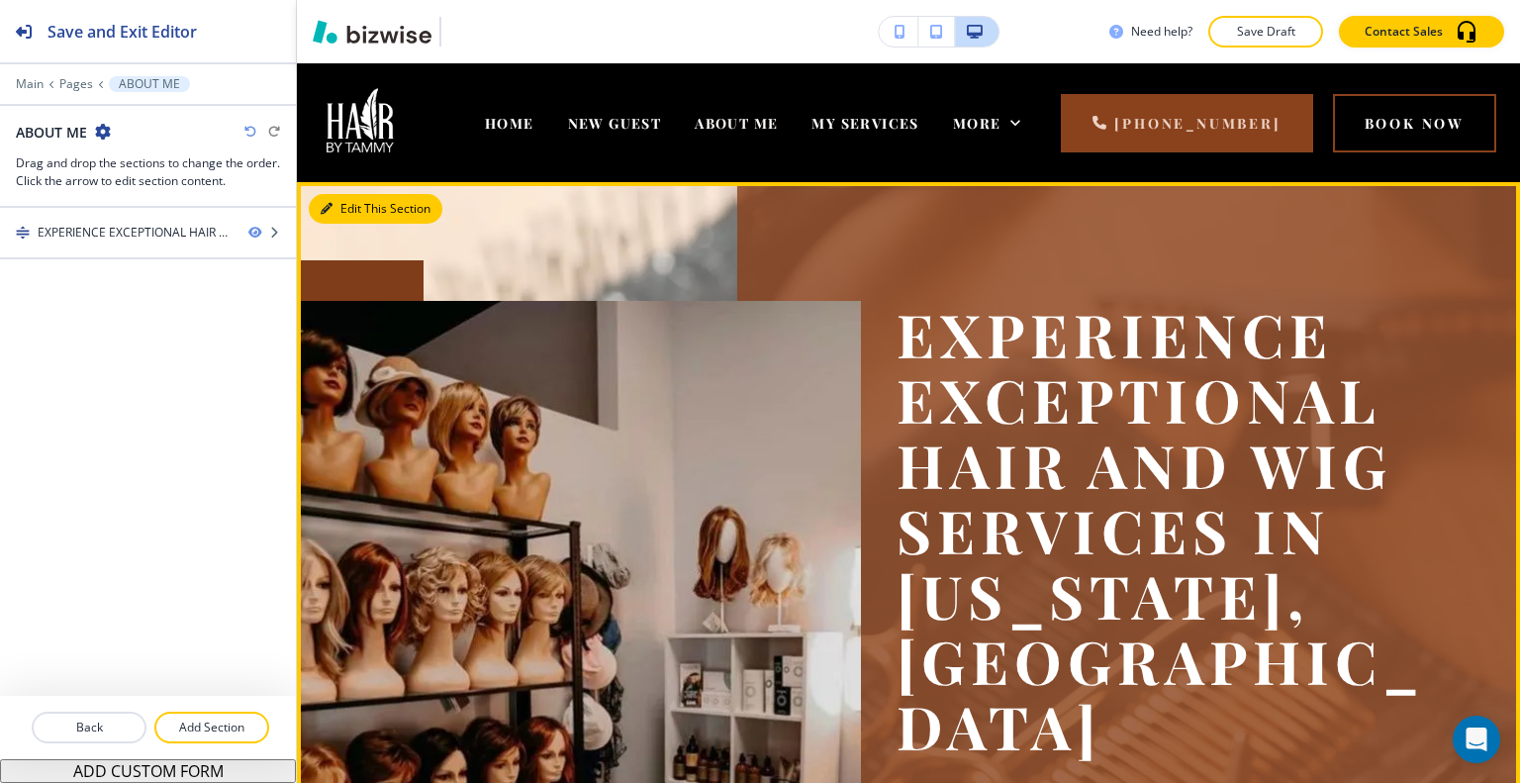
click at [344, 200] on button "Edit This Section" at bounding box center [376, 209] width 134 height 30
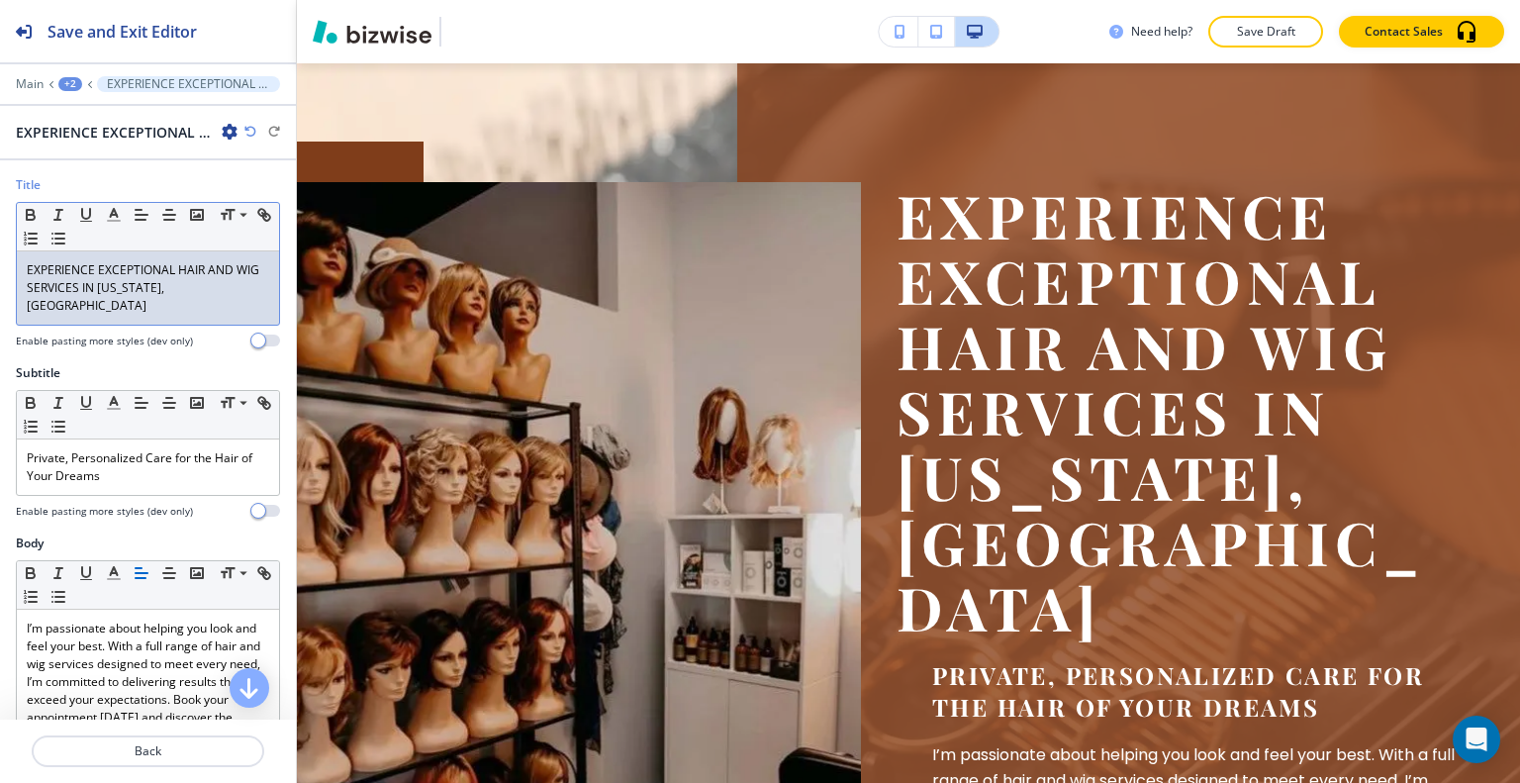
click at [190, 291] on p "EXPERIENCE EXCEPTIONAL HAIR AND WIG SERVICES IN WASHINGTON, MO" at bounding box center [148, 287] width 242 height 53
drag, startPoint x: 234, startPoint y: 287, endPoint x: 74, endPoint y: 278, distance: 159.6
click at [1, 266] on div "Title Small Normal Large Huge EXPERIENCE EXCEPTIONAL HAIR AND WIG SERVICES IN W…" at bounding box center [148, 270] width 296 height 188
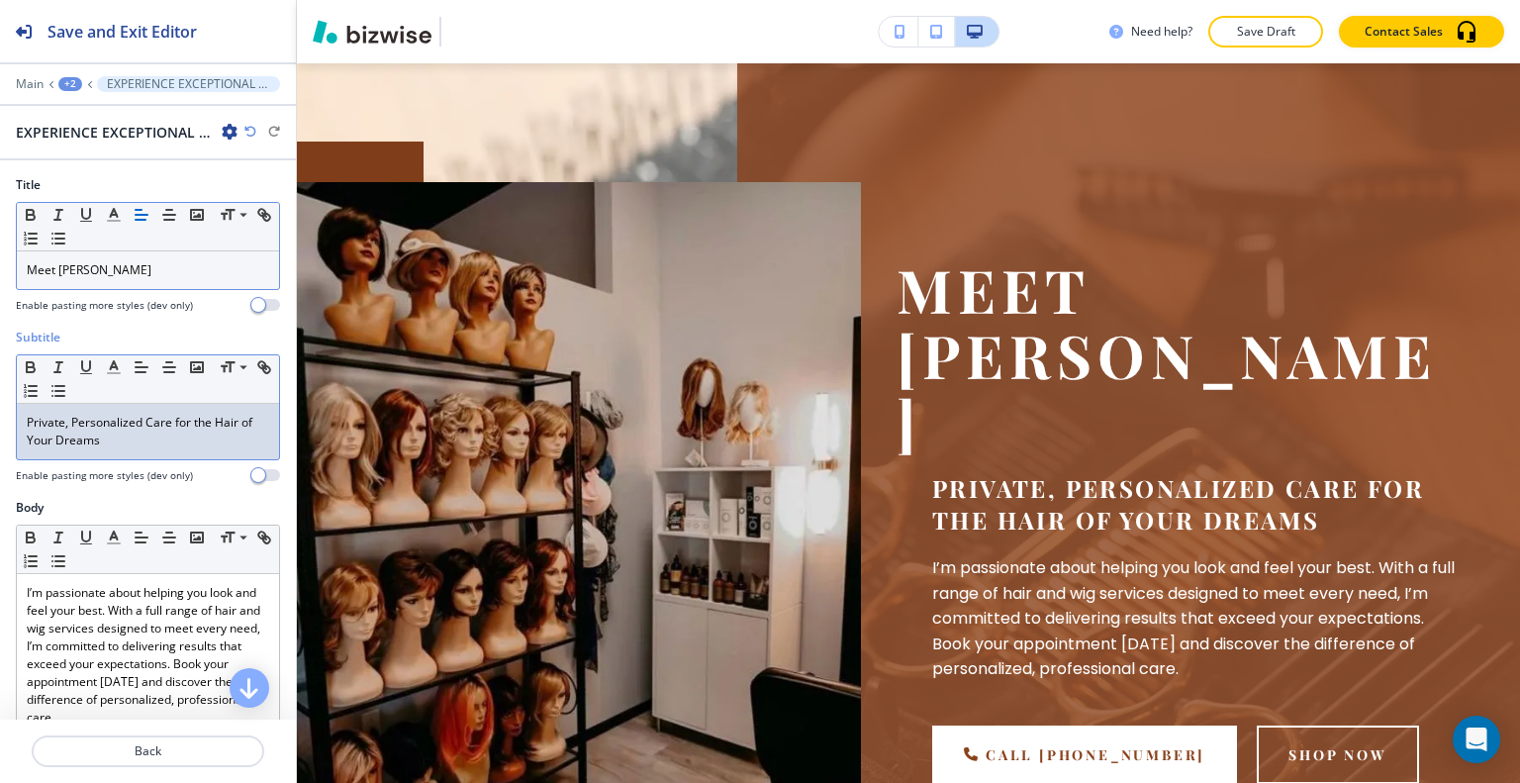
click at [113, 442] on p "Private, Personalized Care for the Hair of Your Dreams" at bounding box center [148, 432] width 242 height 36
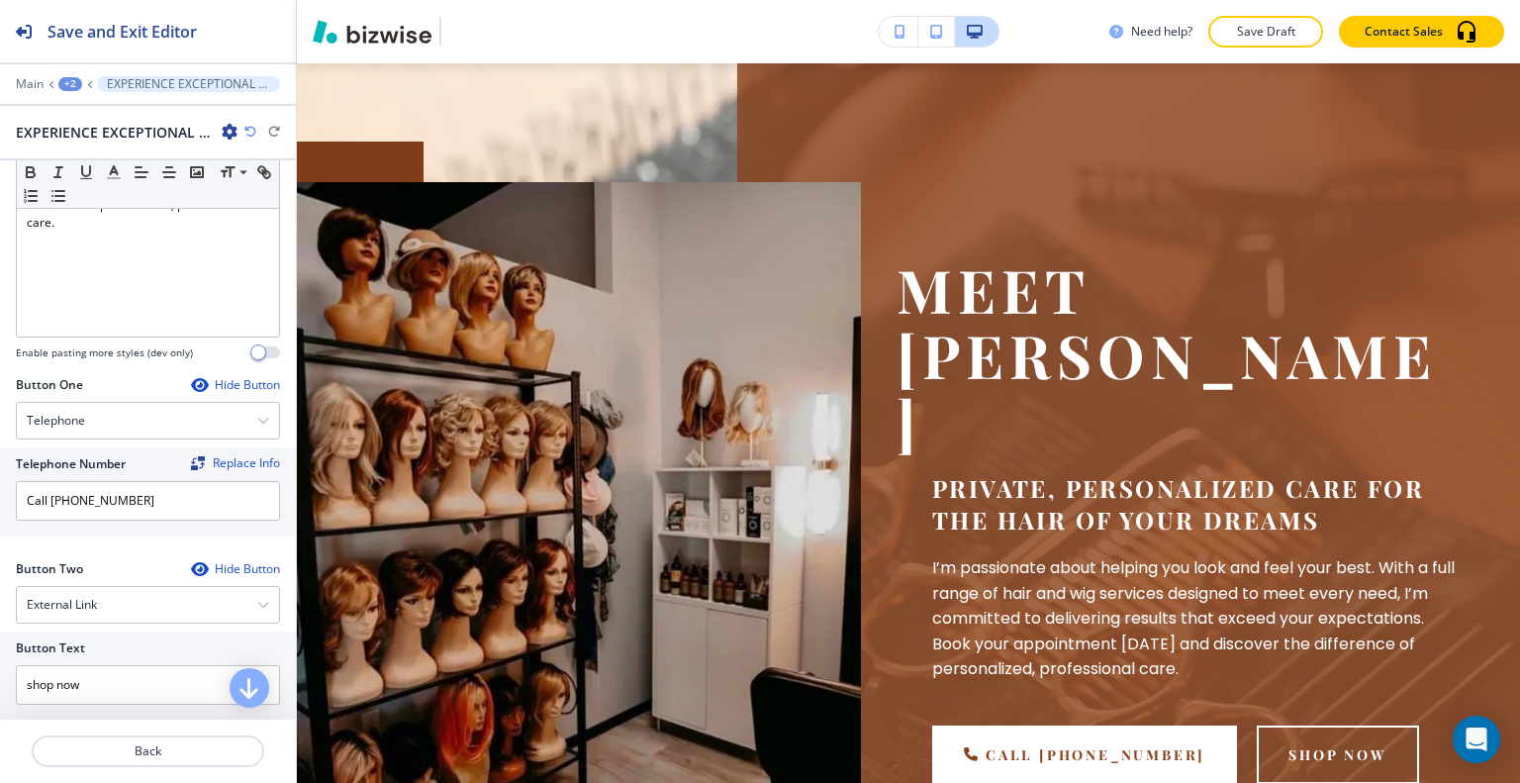
scroll to position [891, 0]
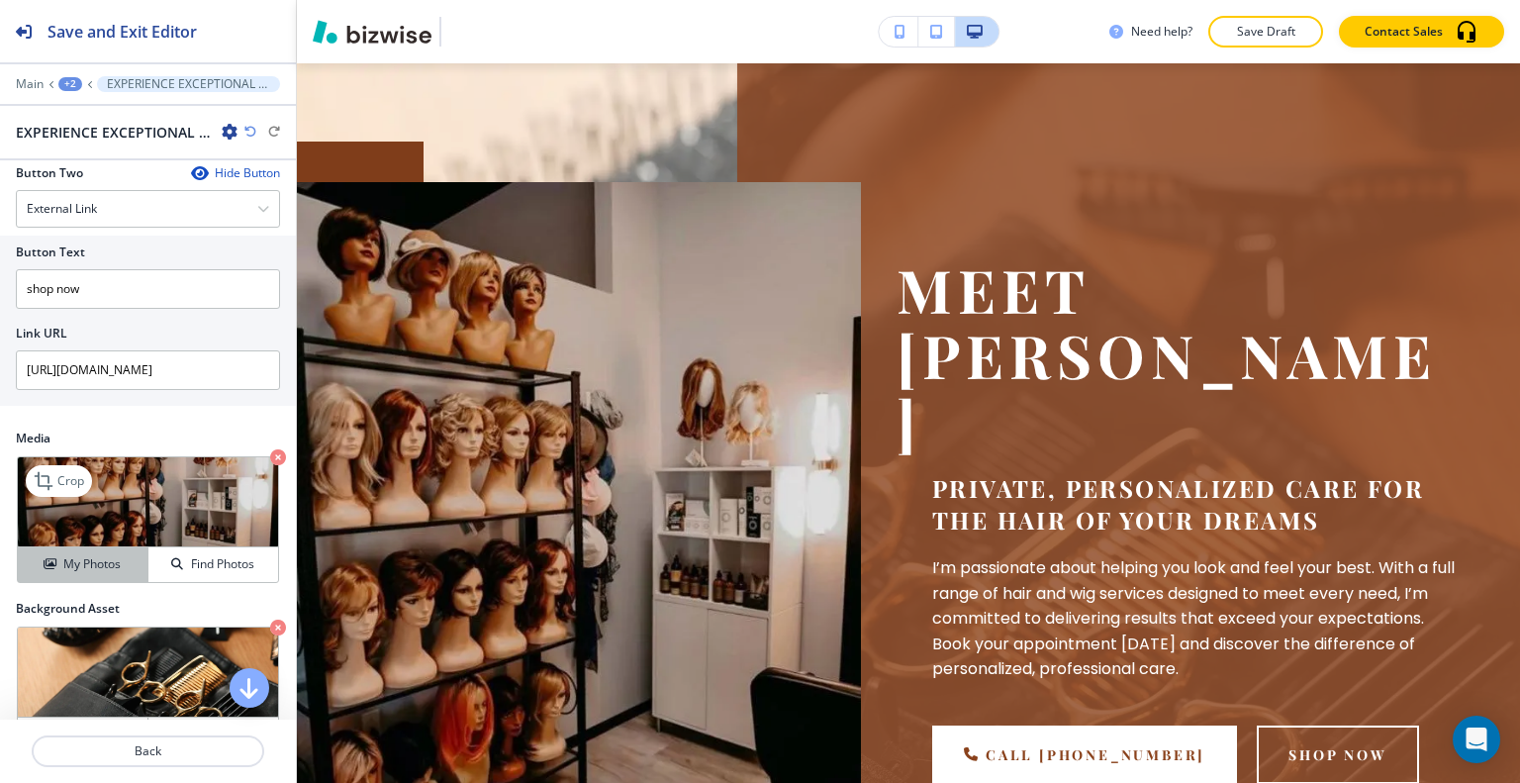
click at [89, 555] on h4 "My Photos" at bounding box center [91, 564] width 57 height 18
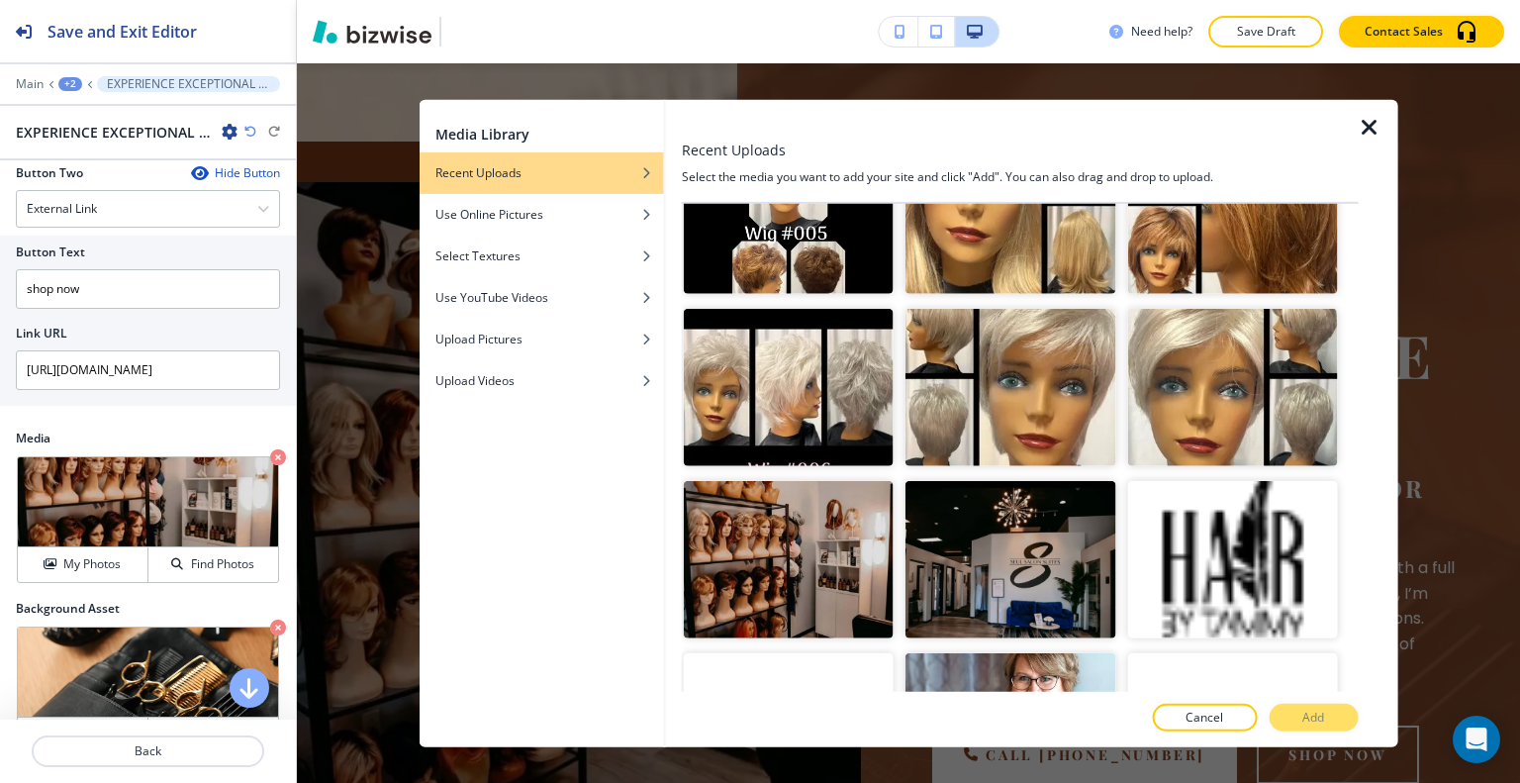
scroll to position [4572, 0]
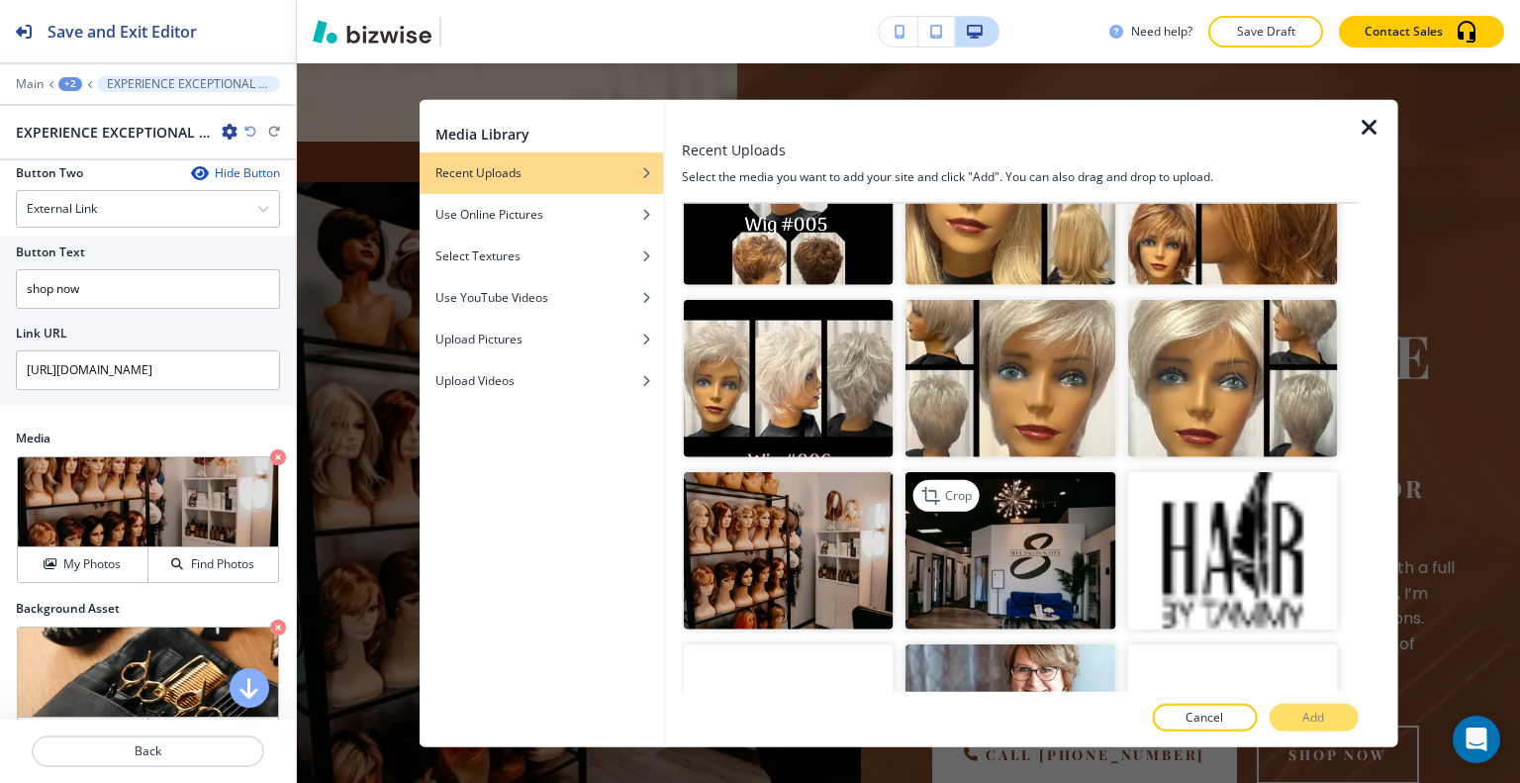
click at [1021, 472] on img "button" at bounding box center [1011, 550] width 210 height 157
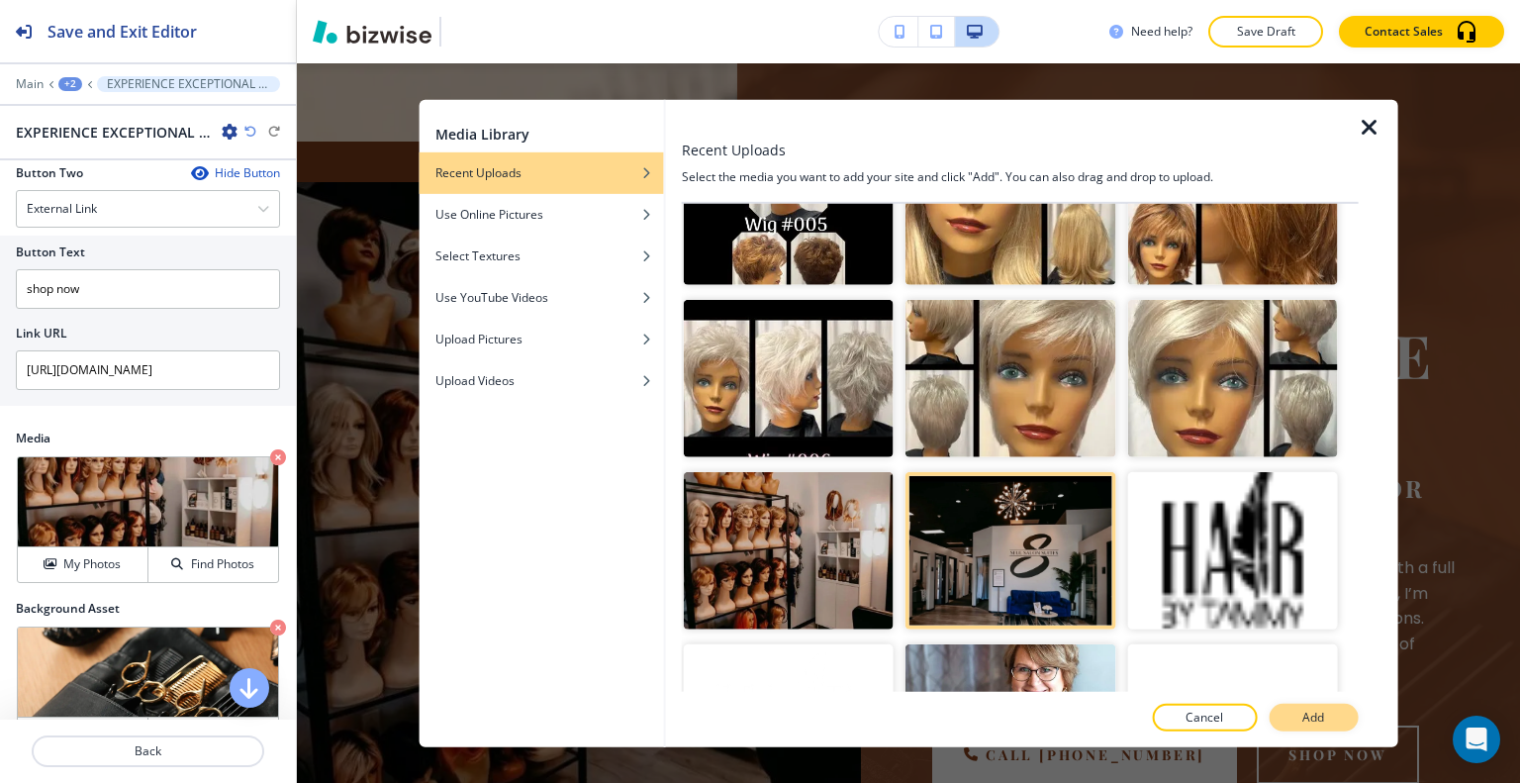
click at [1328, 719] on button "Add" at bounding box center [1313, 718] width 89 height 28
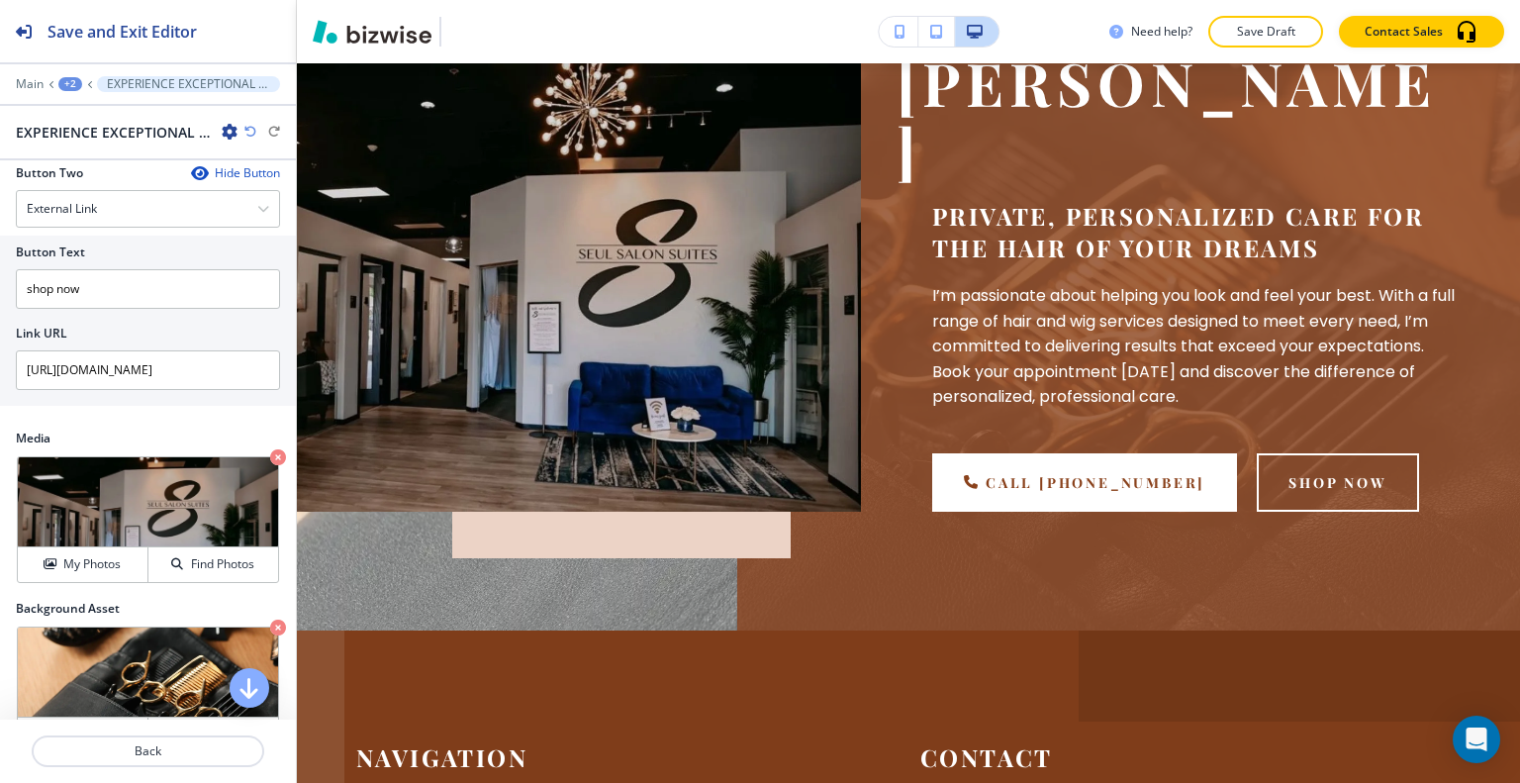
scroll to position [119, 0]
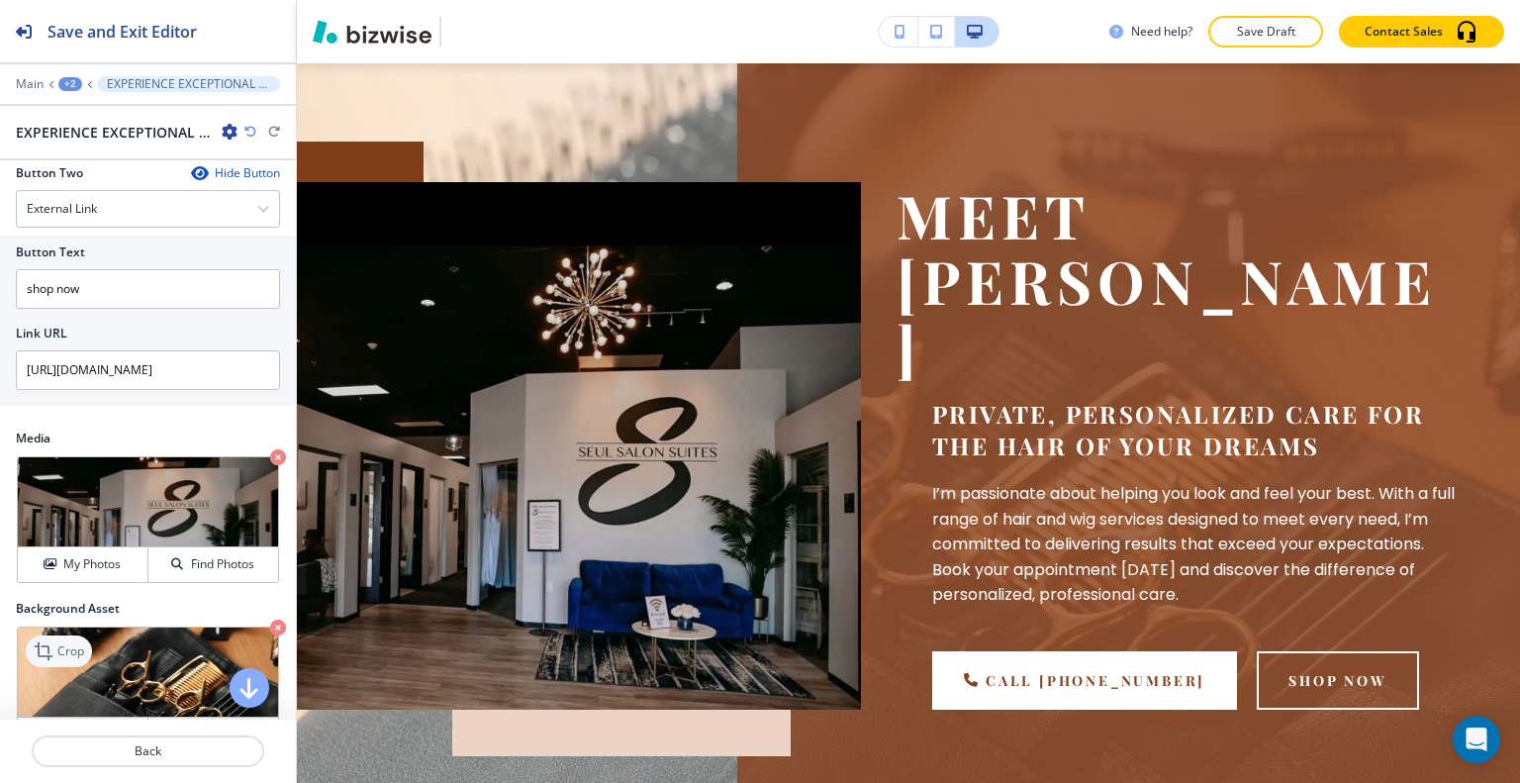
click at [77, 646] on p "Crop" at bounding box center [70, 651] width 27 height 18
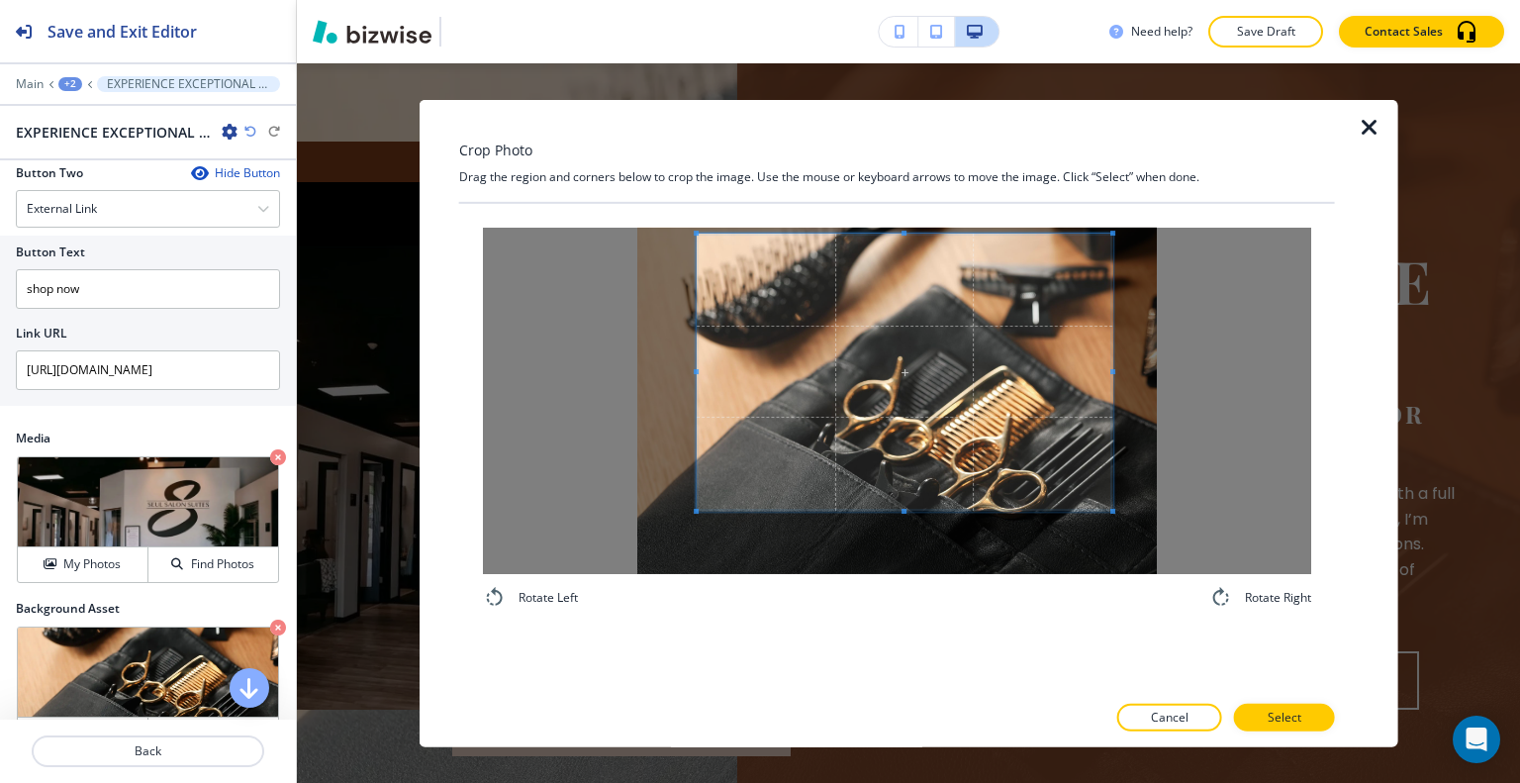
click at [910, 408] on span at bounding box center [905, 372] width 416 height 277
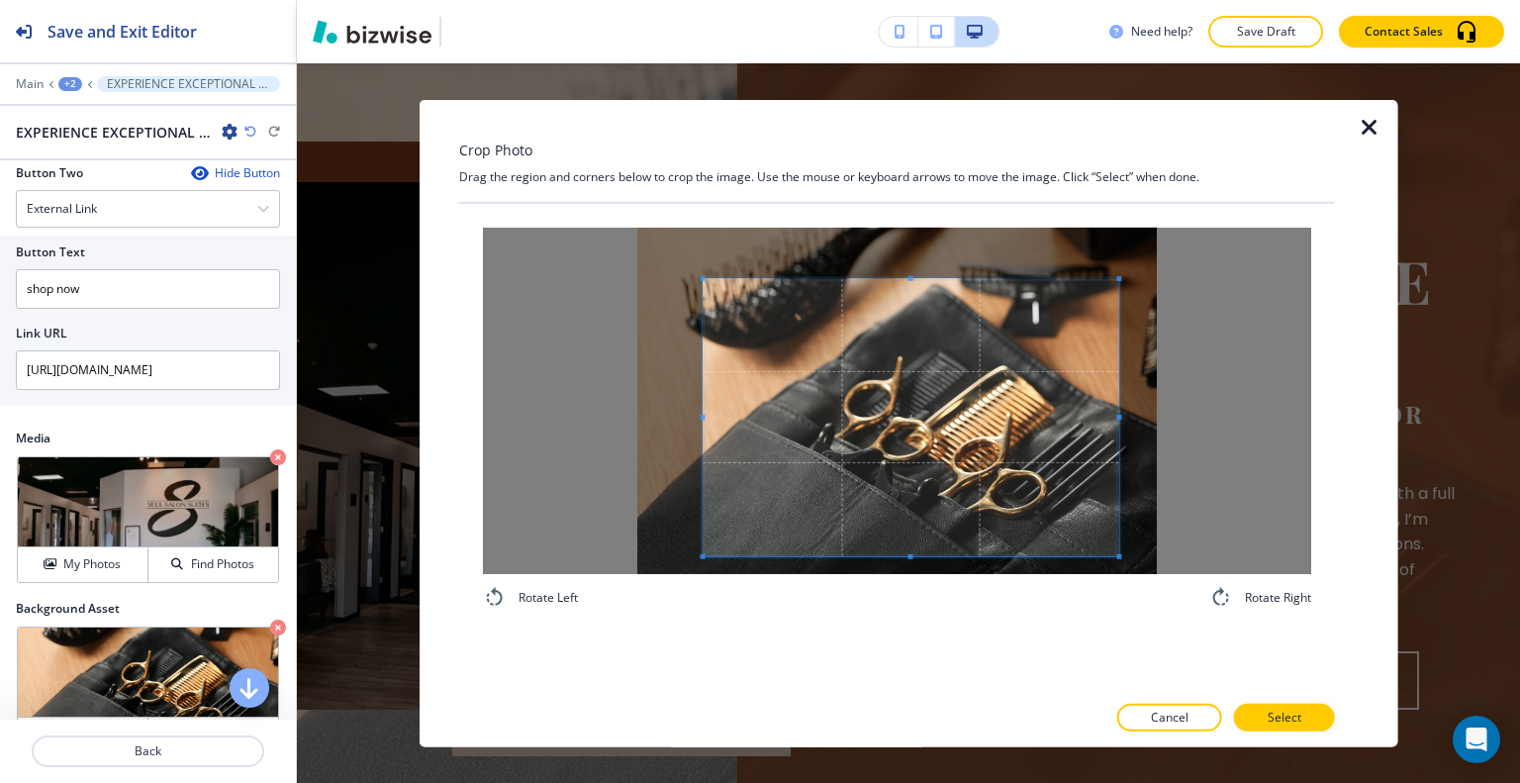
click at [914, 524] on span at bounding box center [912, 416] width 416 height 277
click at [1263, 715] on button "Select" at bounding box center [1284, 718] width 101 height 28
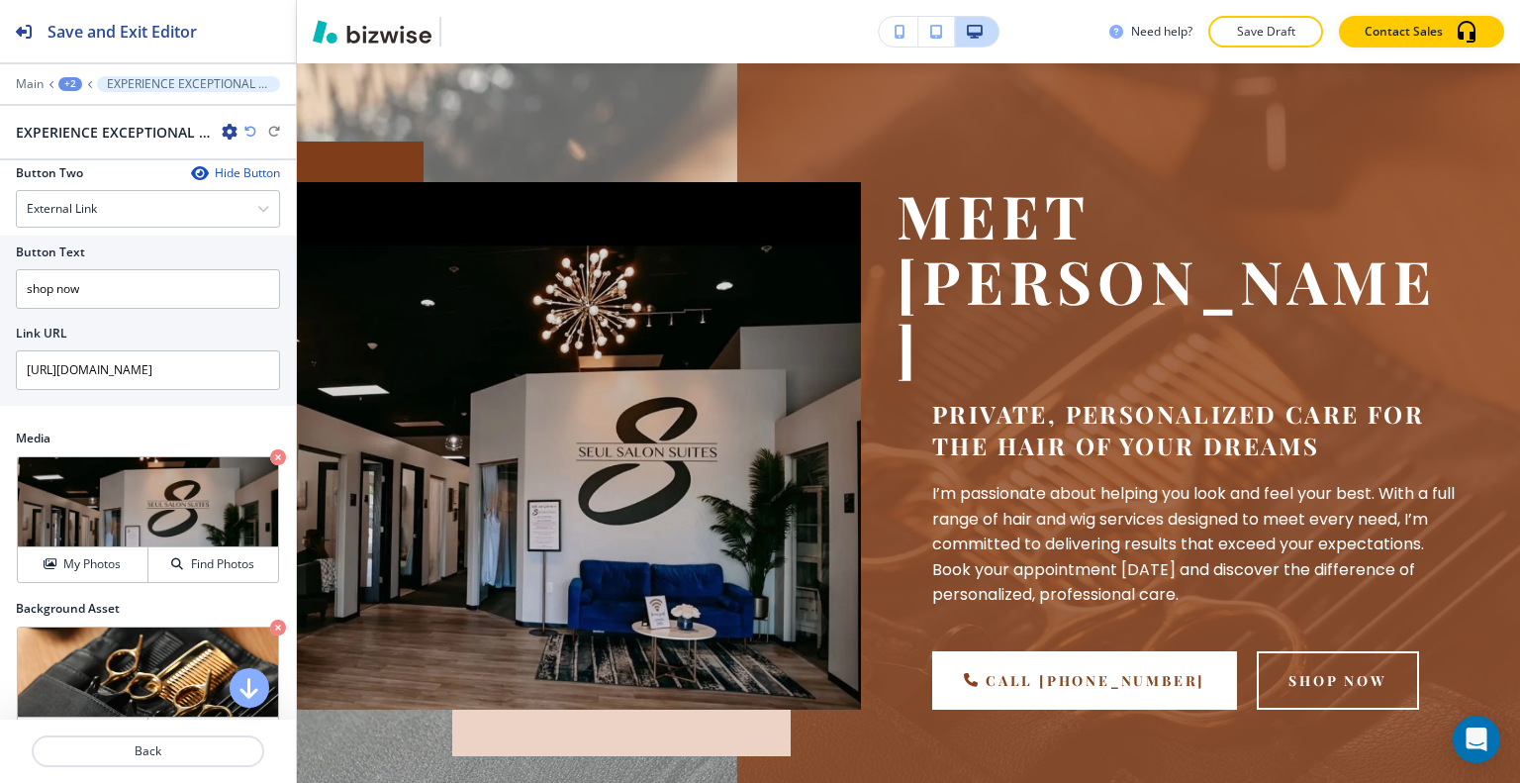
click at [1277, 9] on div "Need help? Save Draft Contact Sales" at bounding box center [908, 31] width 1223 height 63
click at [1274, 24] on p "Save Draft" at bounding box center [1265, 32] width 63 height 18
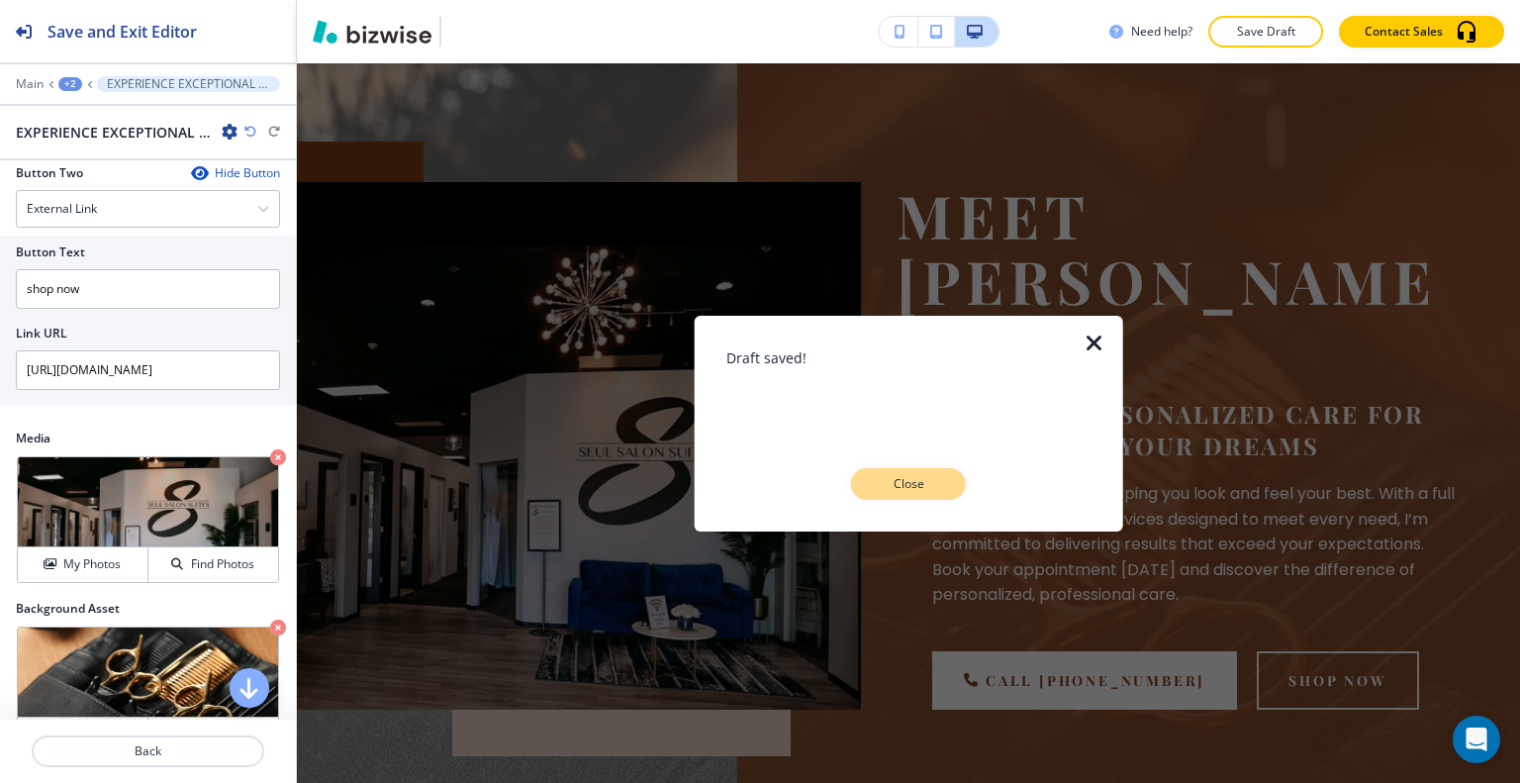
click at [906, 494] on button "Close" at bounding box center [908, 484] width 115 height 32
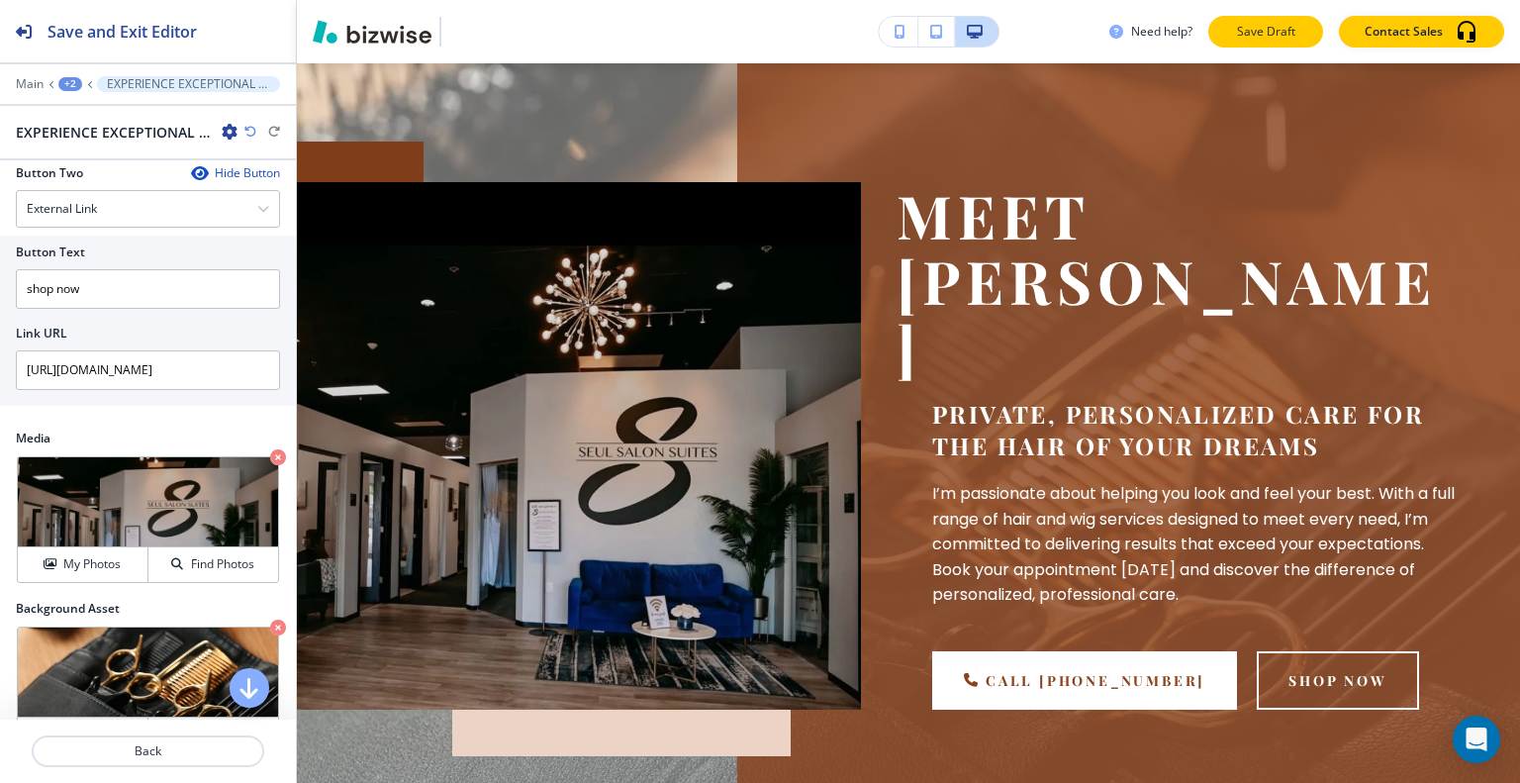
click at [1275, 46] on button "Save Draft" at bounding box center [1265, 32] width 115 height 32
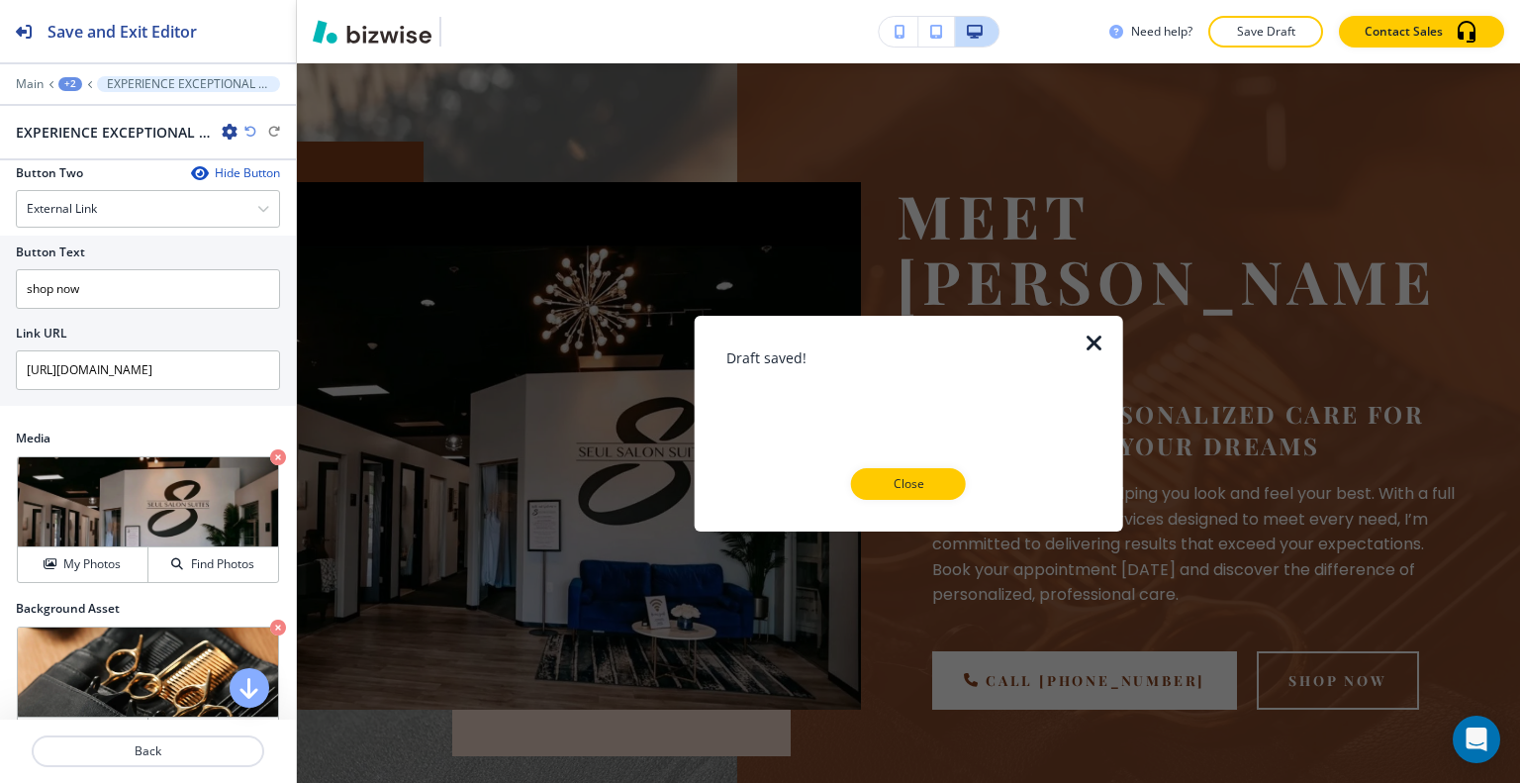
click at [958, 478] on button "Close" at bounding box center [908, 484] width 115 height 32
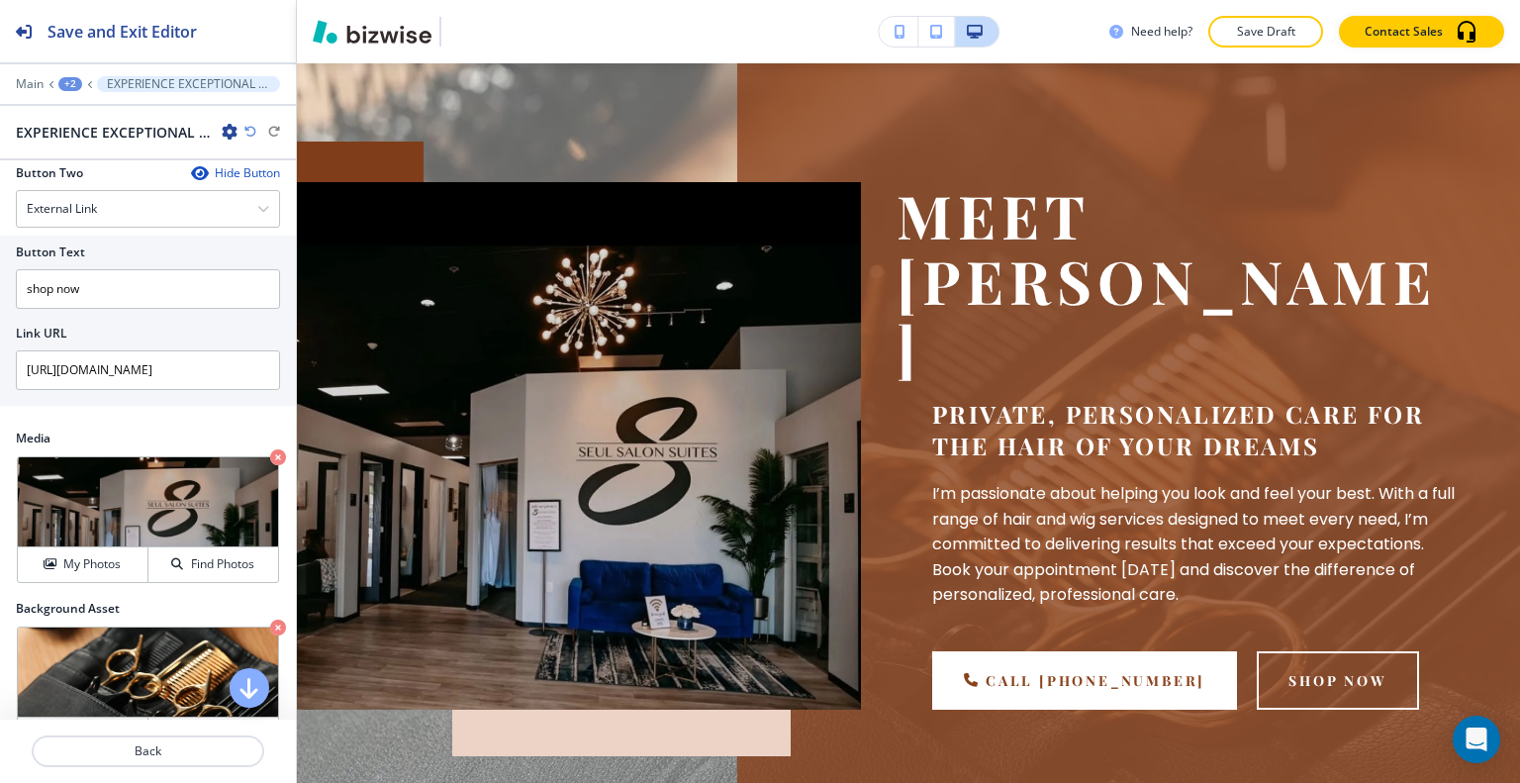
scroll to position [20, 0]
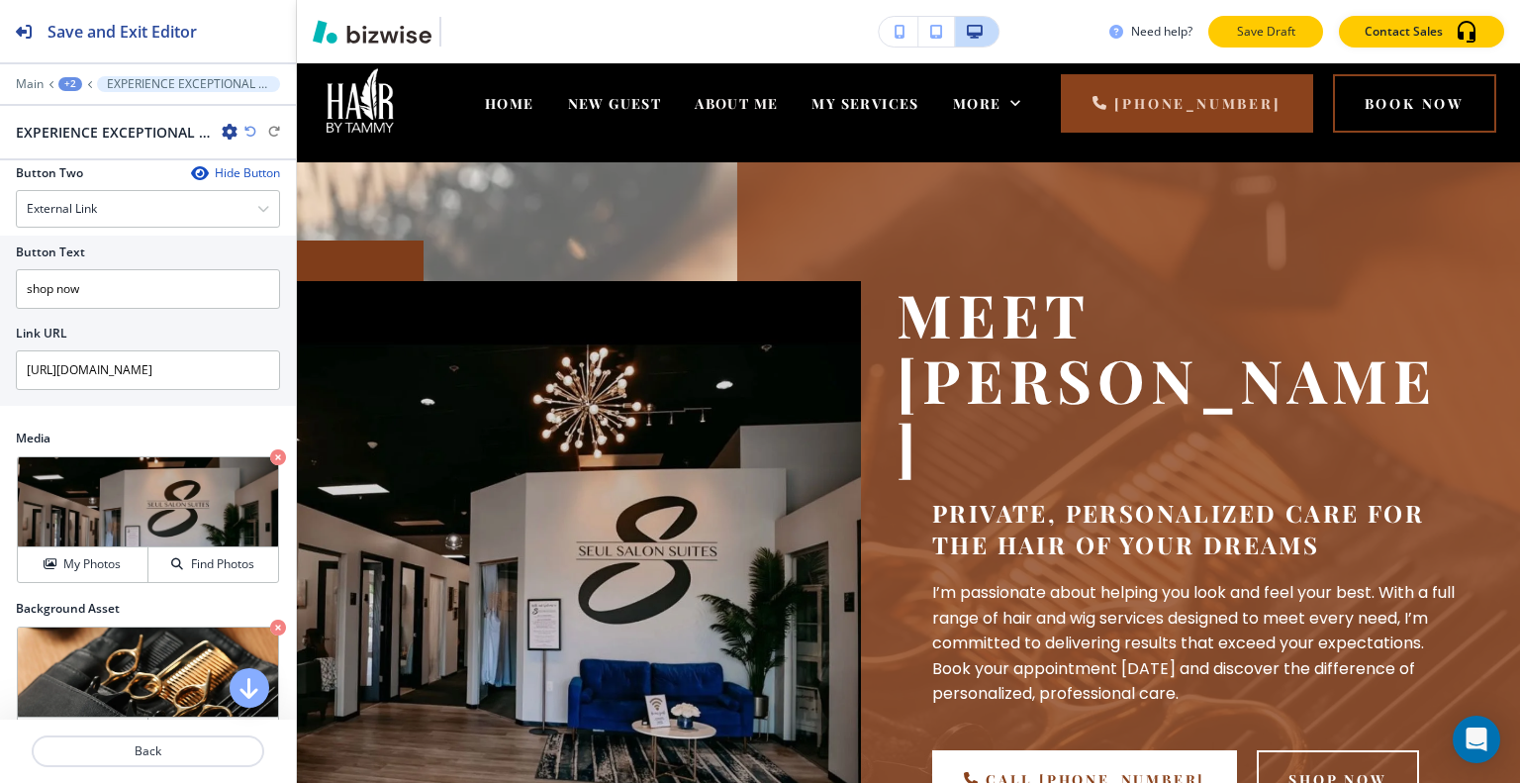
click at [1247, 43] on button "Save Draft" at bounding box center [1265, 32] width 115 height 32
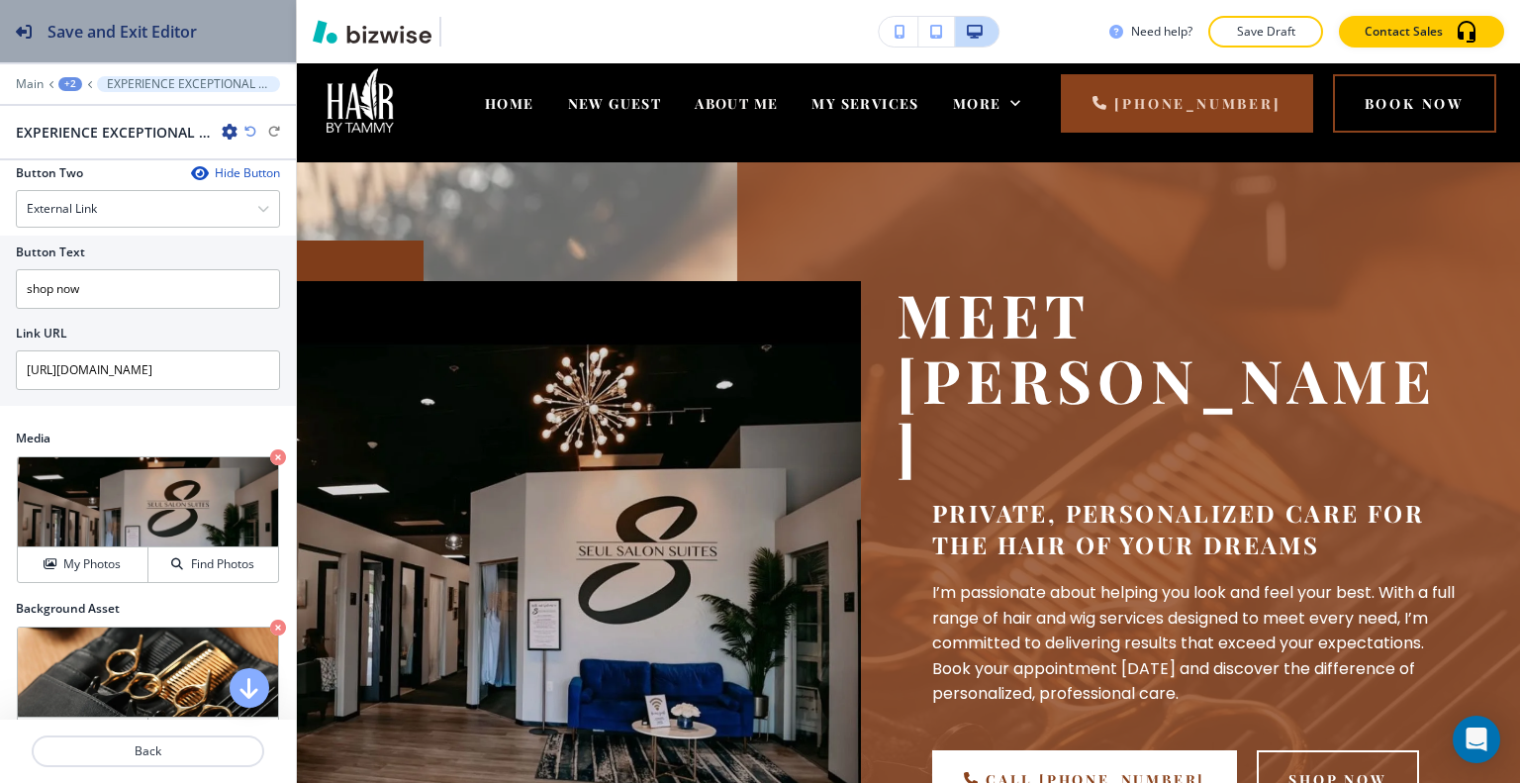
click at [177, 39] on h2 "Save and Exit Editor" at bounding box center [122, 32] width 149 height 24
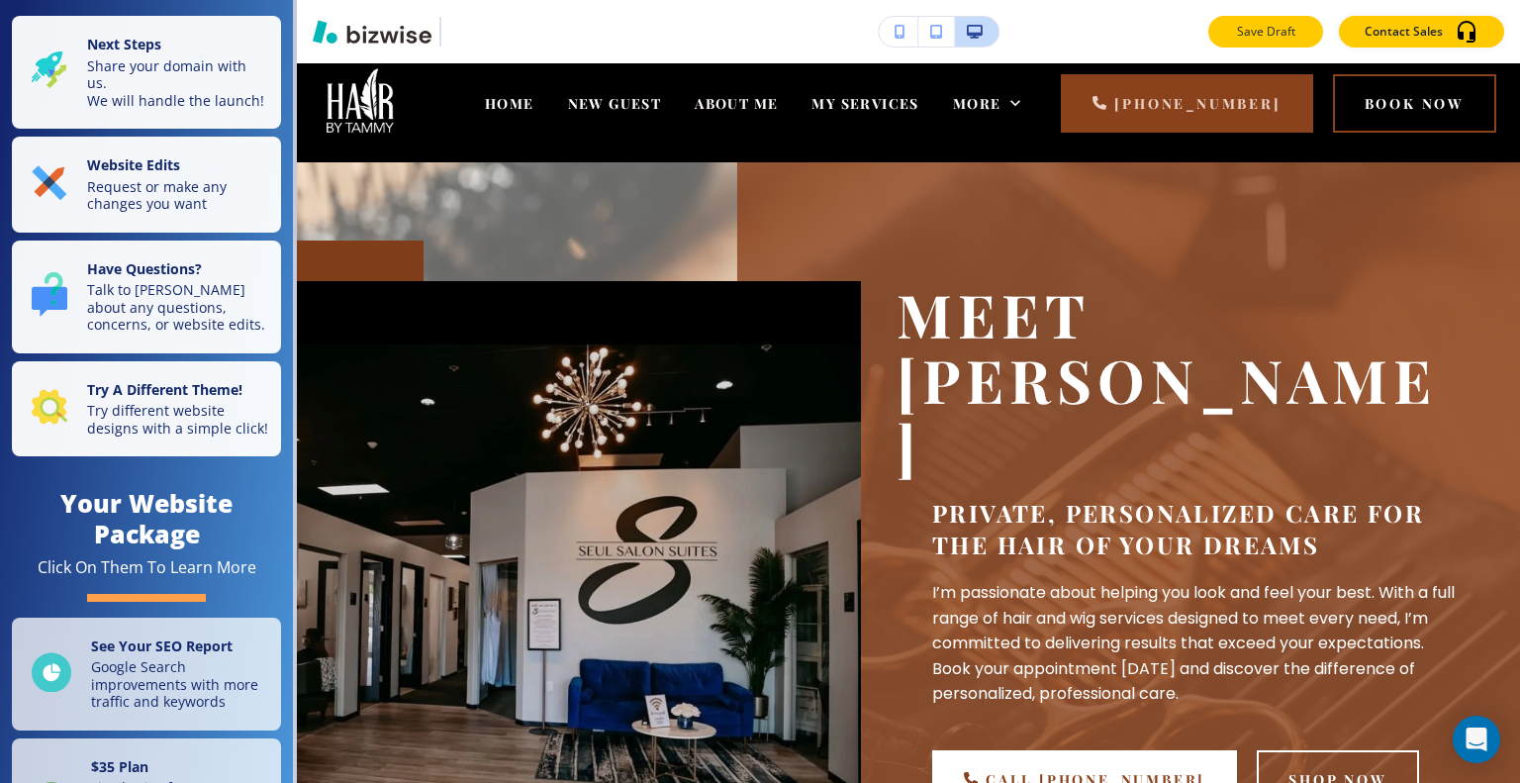
click at [1235, 40] on button "Save Draft" at bounding box center [1265, 32] width 115 height 32
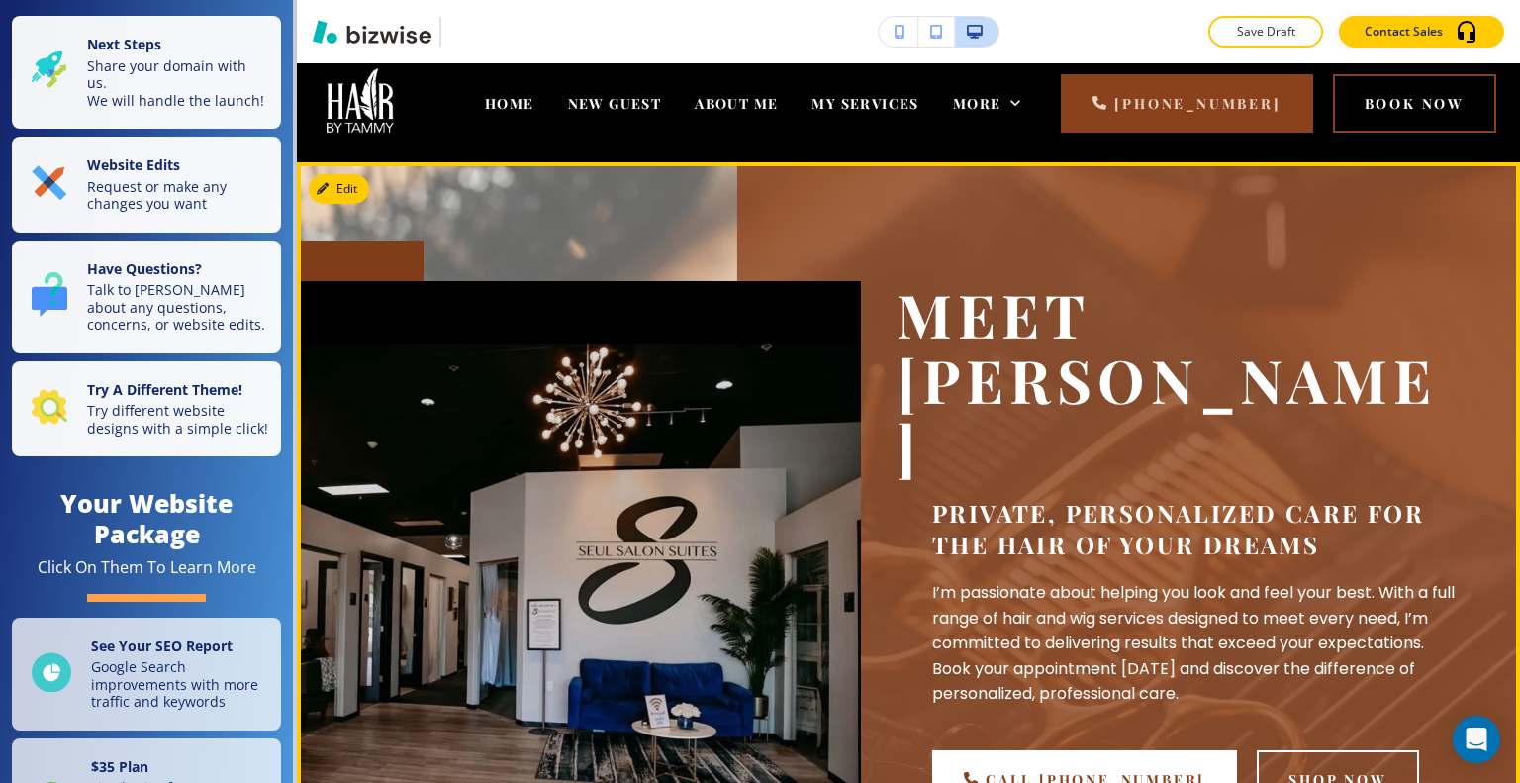
click at [332, 172] on div "Meet Tammy Grim Private, Personalized Care for the Hair of Your Dreams I’m pass…" at bounding box center [908, 544] width 1223 height 765
click at [333, 179] on button "Edit This Section" at bounding box center [376, 189] width 134 height 30
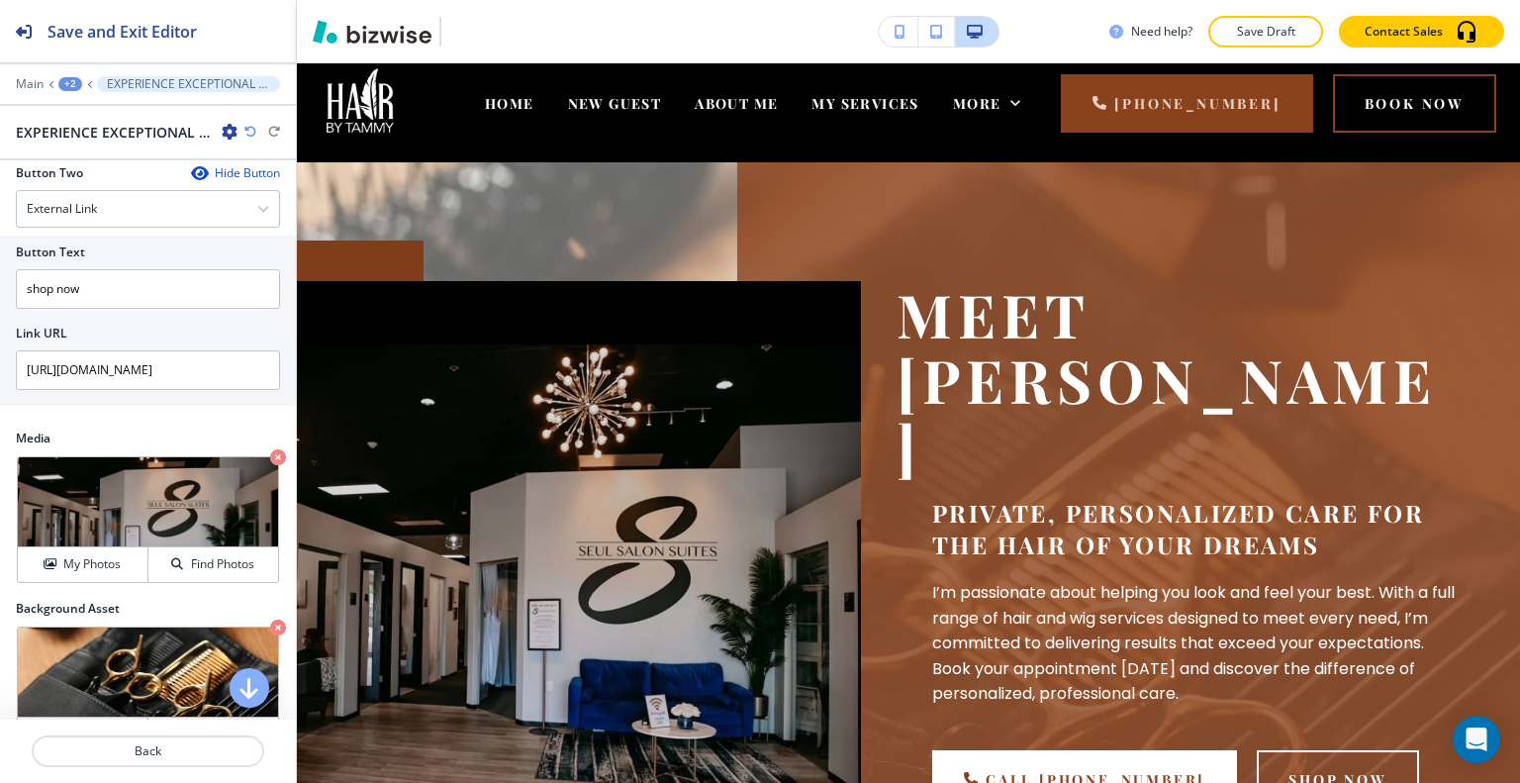
click at [68, 78] on div "+2" at bounding box center [70, 84] width 24 height 14
click at [115, 144] on p "ABOUT ME" at bounding box center [121, 151] width 101 height 18
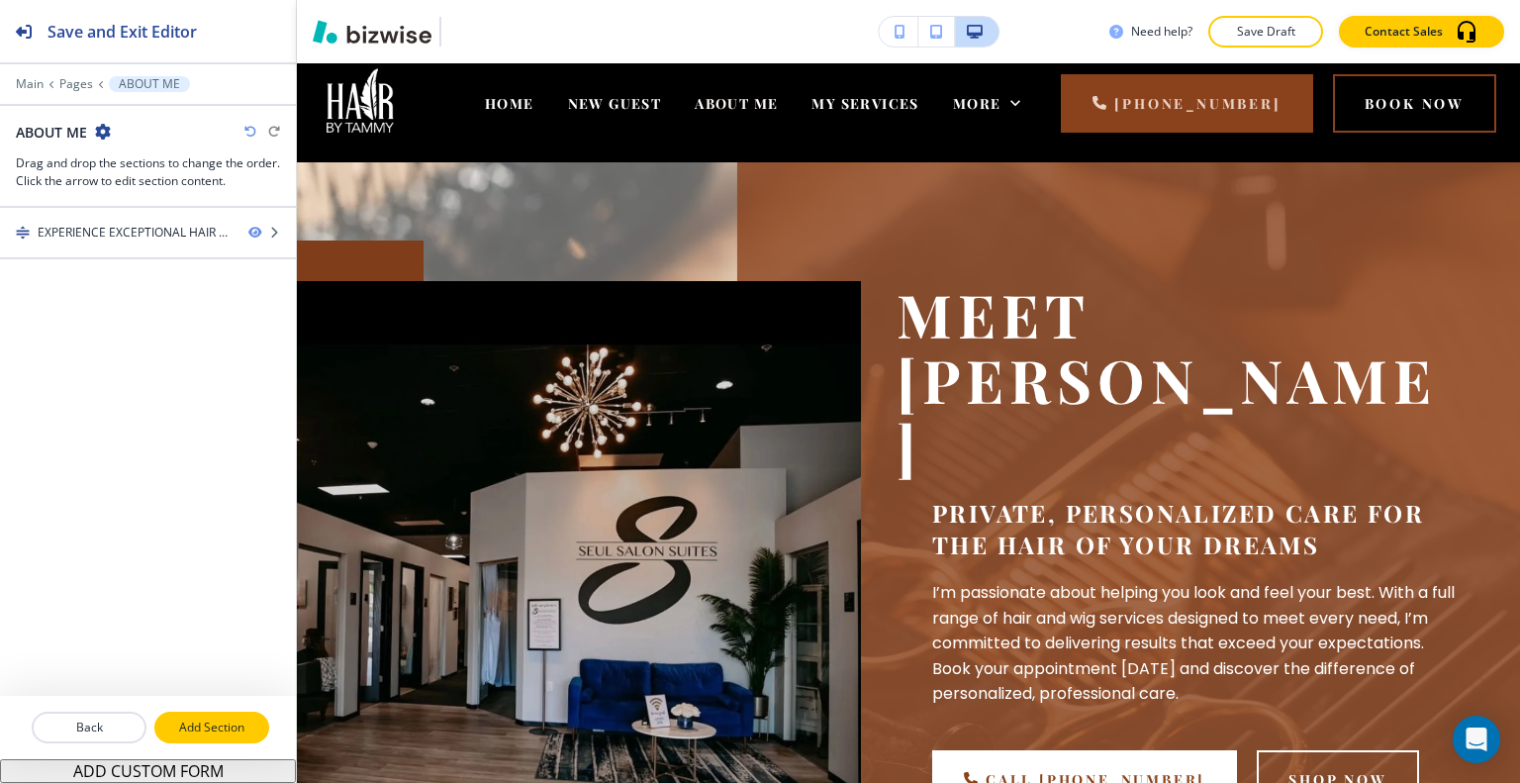
click at [218, 727] on p "Add Section" at bounding box center [211, 727] width 111 height 18
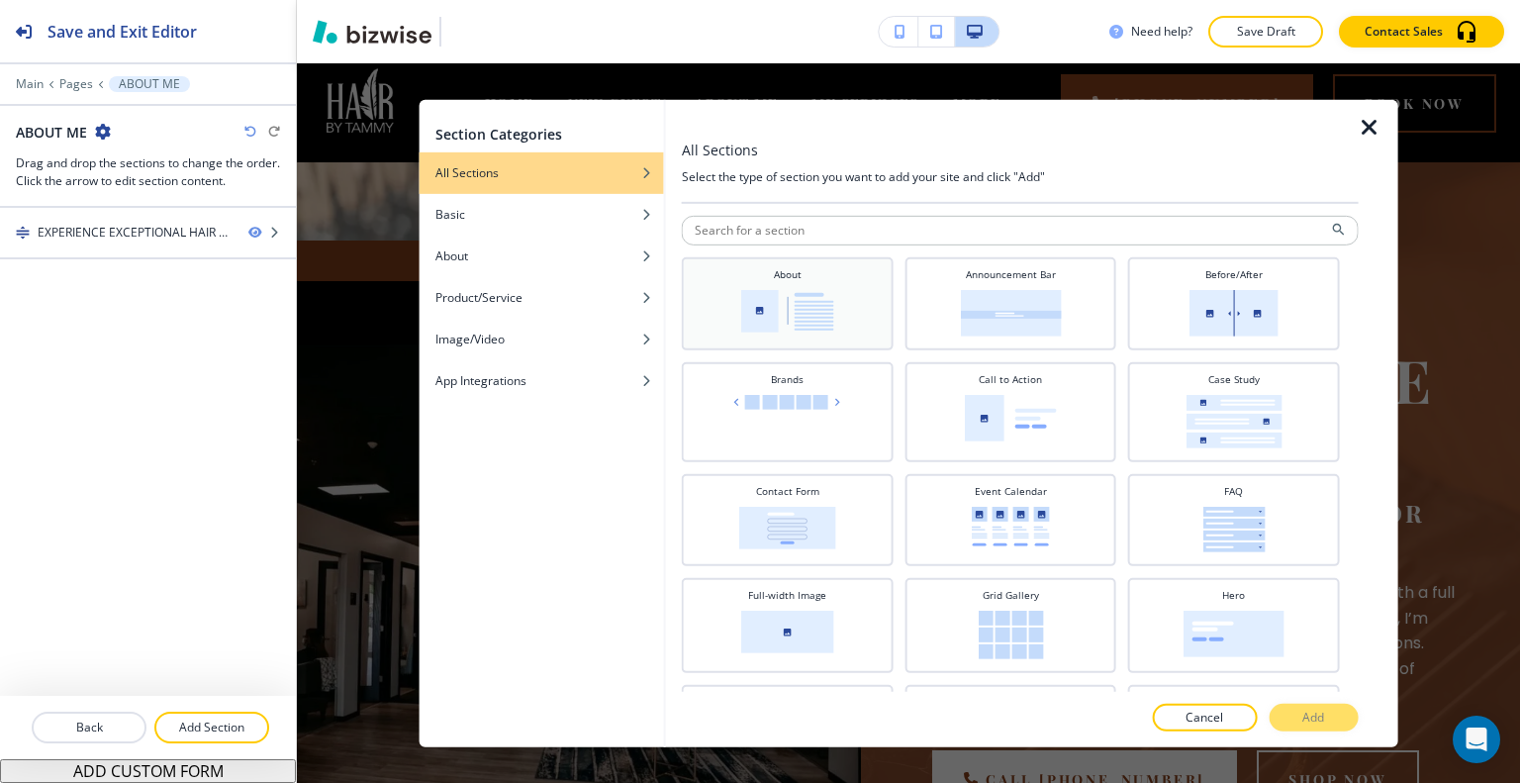
click at [835, 317] on div "About" at bounding box center [788, 300] width 192 height 69
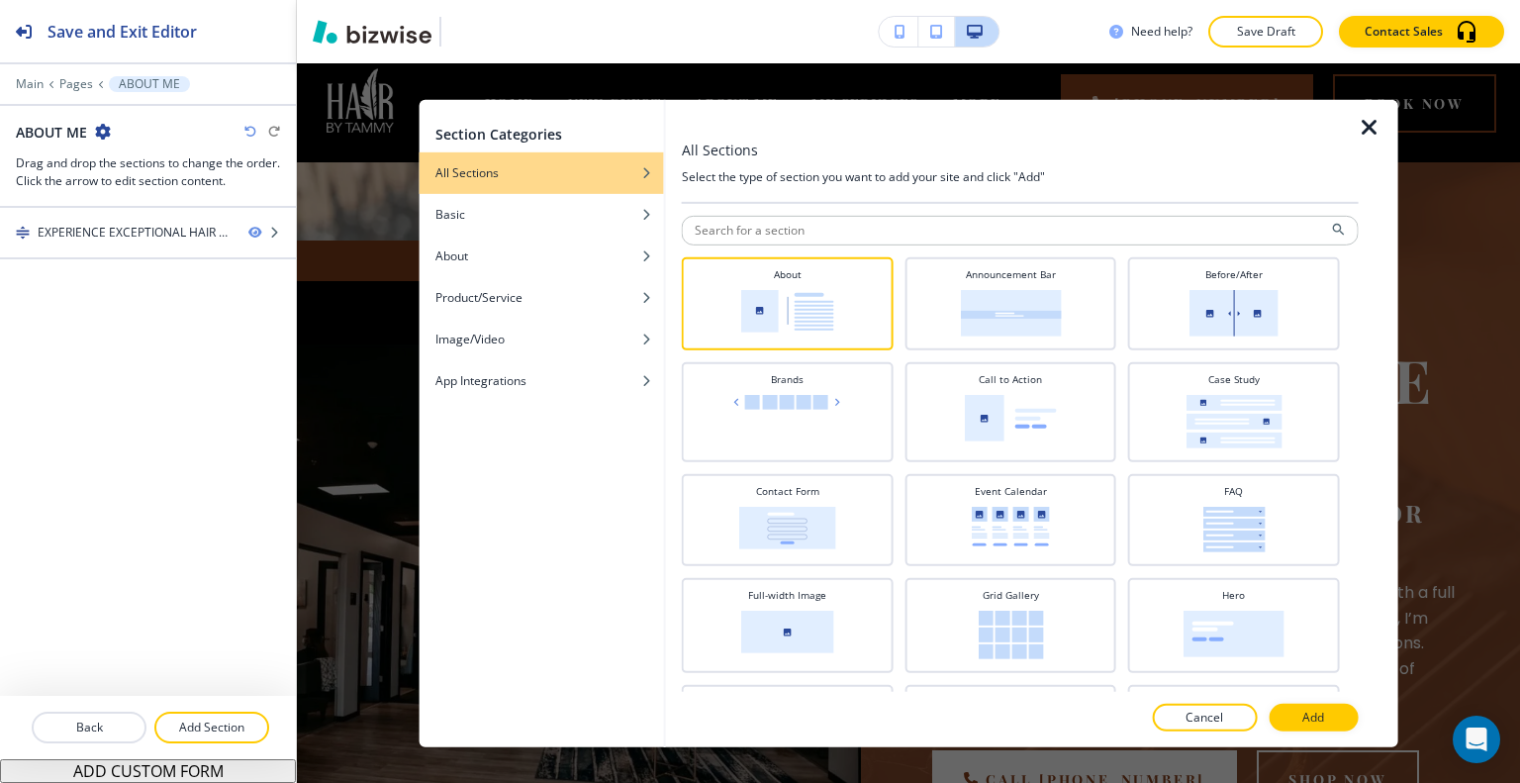
click at [1308, 731] on div at bounding box center [1020, 739] width 677 height 16
click at [1304, 717] on p "Add" at bounding box center [1313, 718] width 22 height 18
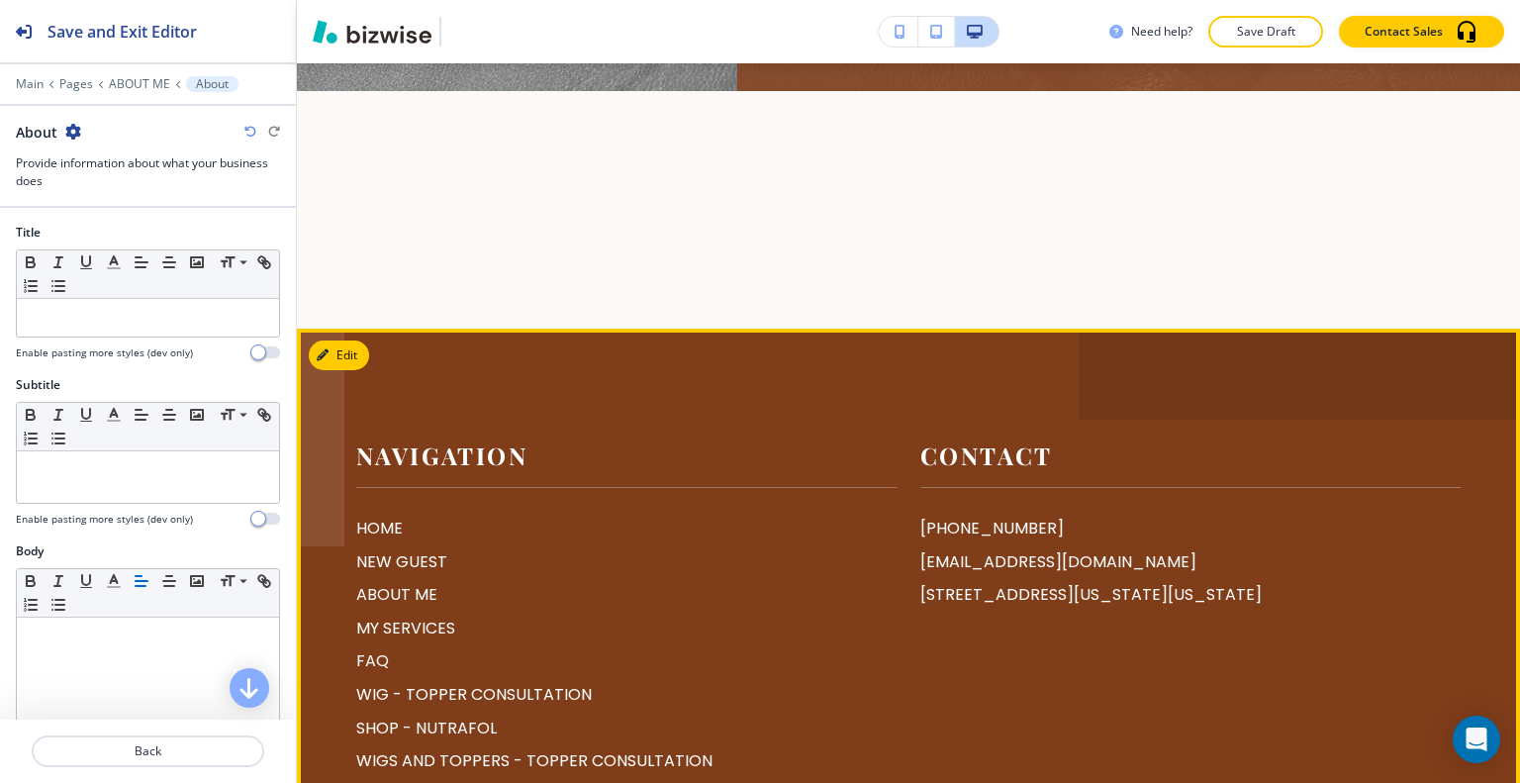
scroll to position [658, 0]
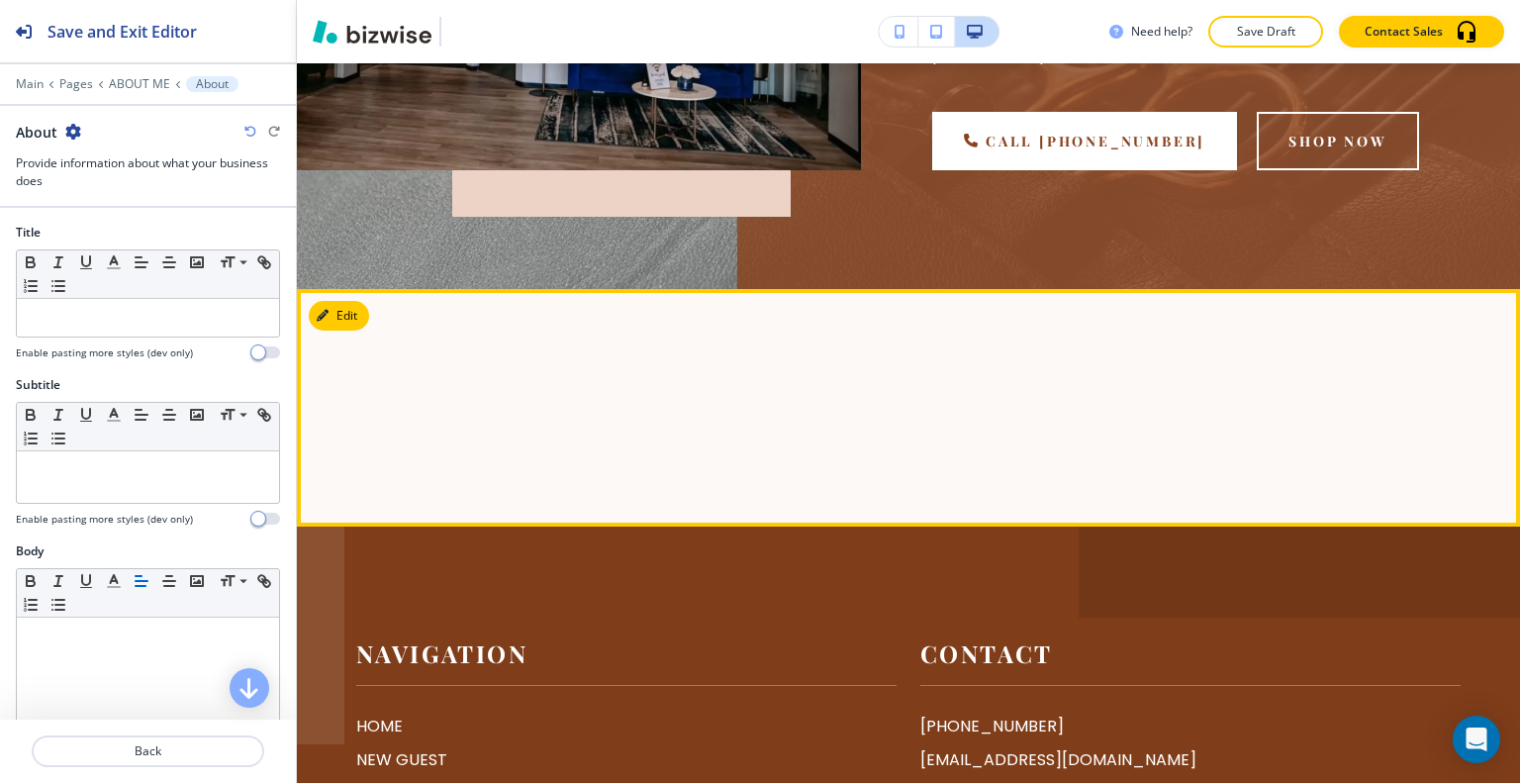
click at [348, 301] on button "Edit" at bounding box center [339, 316] width 60 height 30
click at [326, 310] on icon "button" at bounding box center [327, 316] width 12 height 12
click at [364, 301] on button "Edit This Section" at bounding box center [376, 316] width 134 height 30
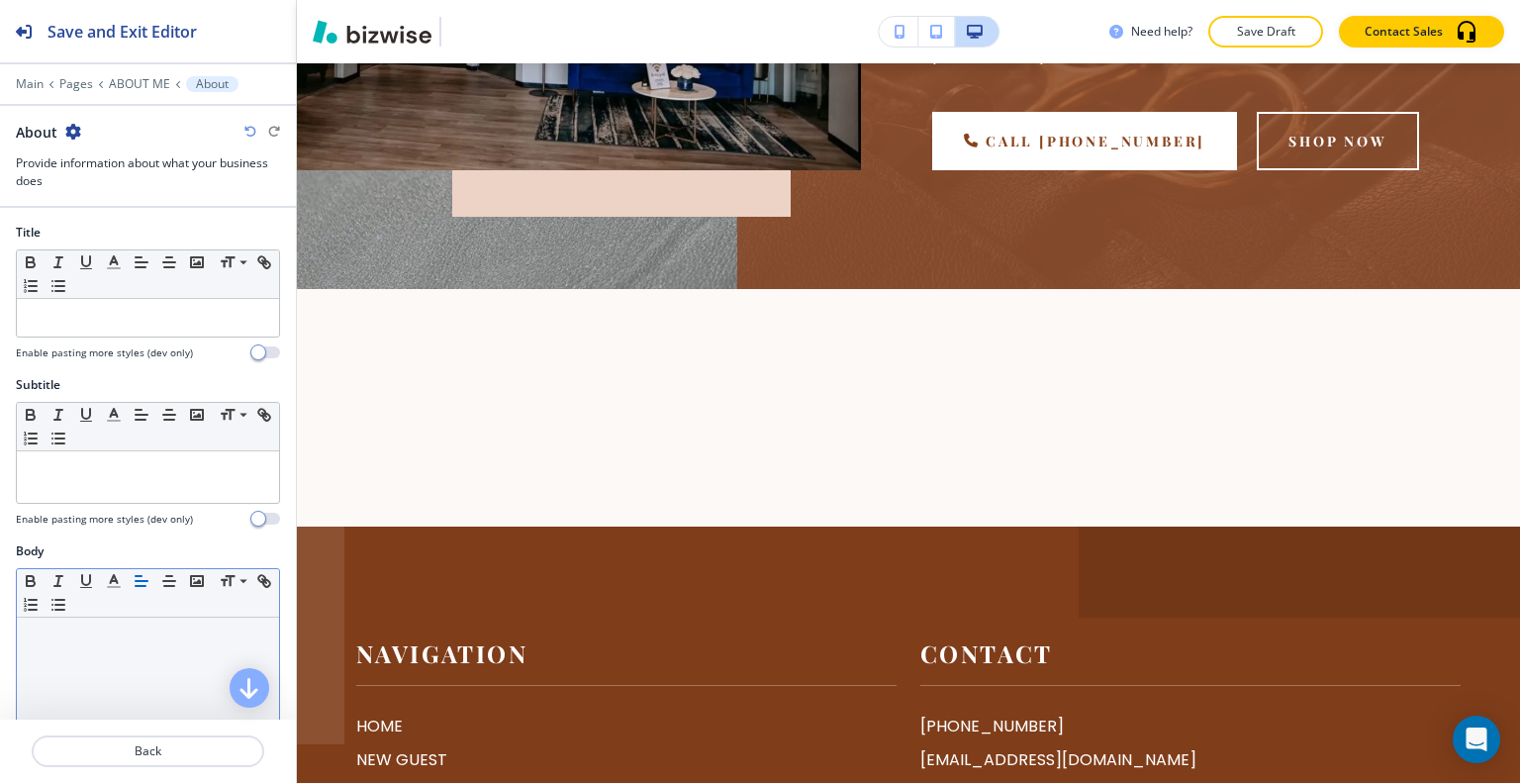
scroll to position [495, 0]
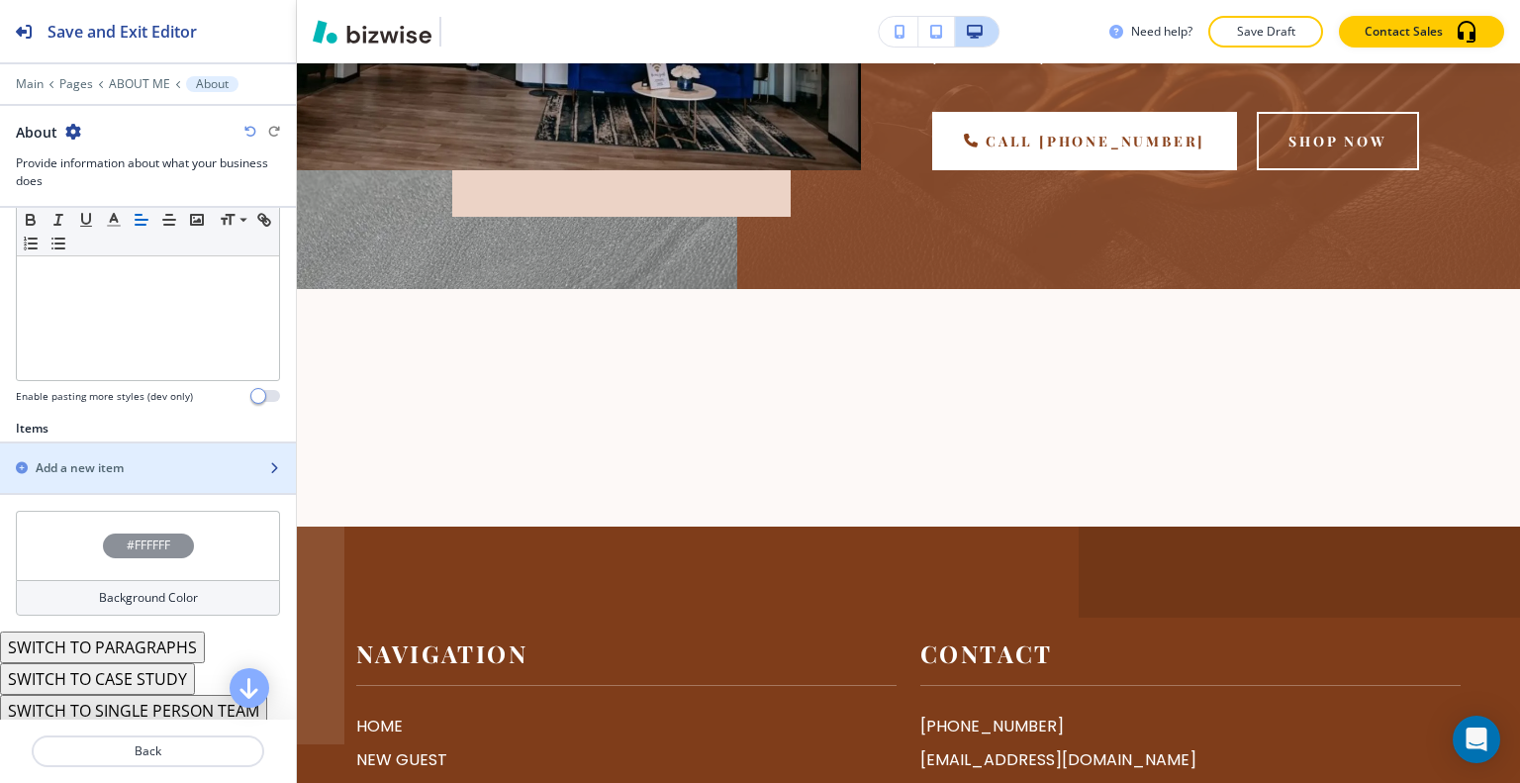
click at [155, 448] on div "button" at bounding box center [148, 451] width 296 height 16
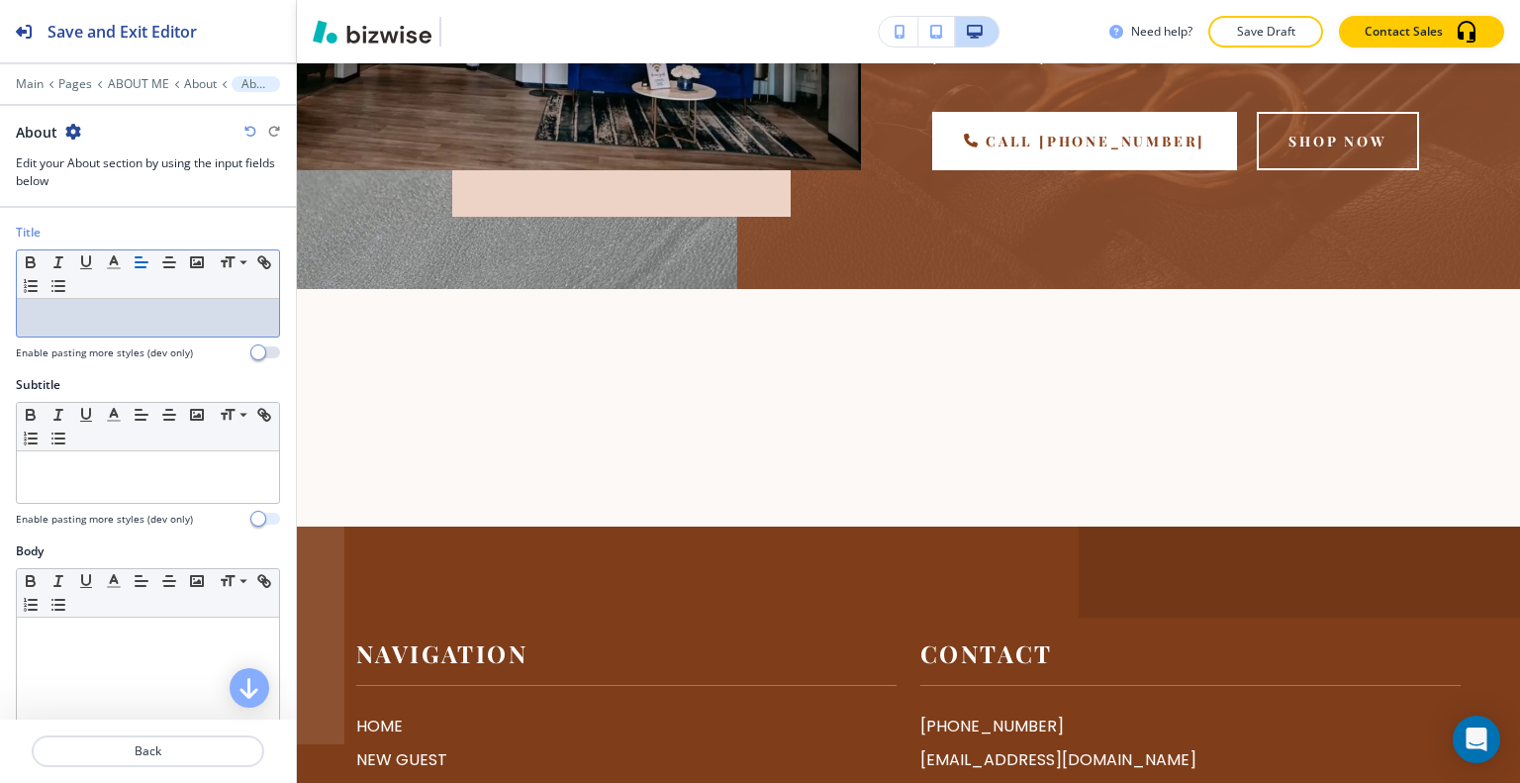
scroll to position [0, 0]
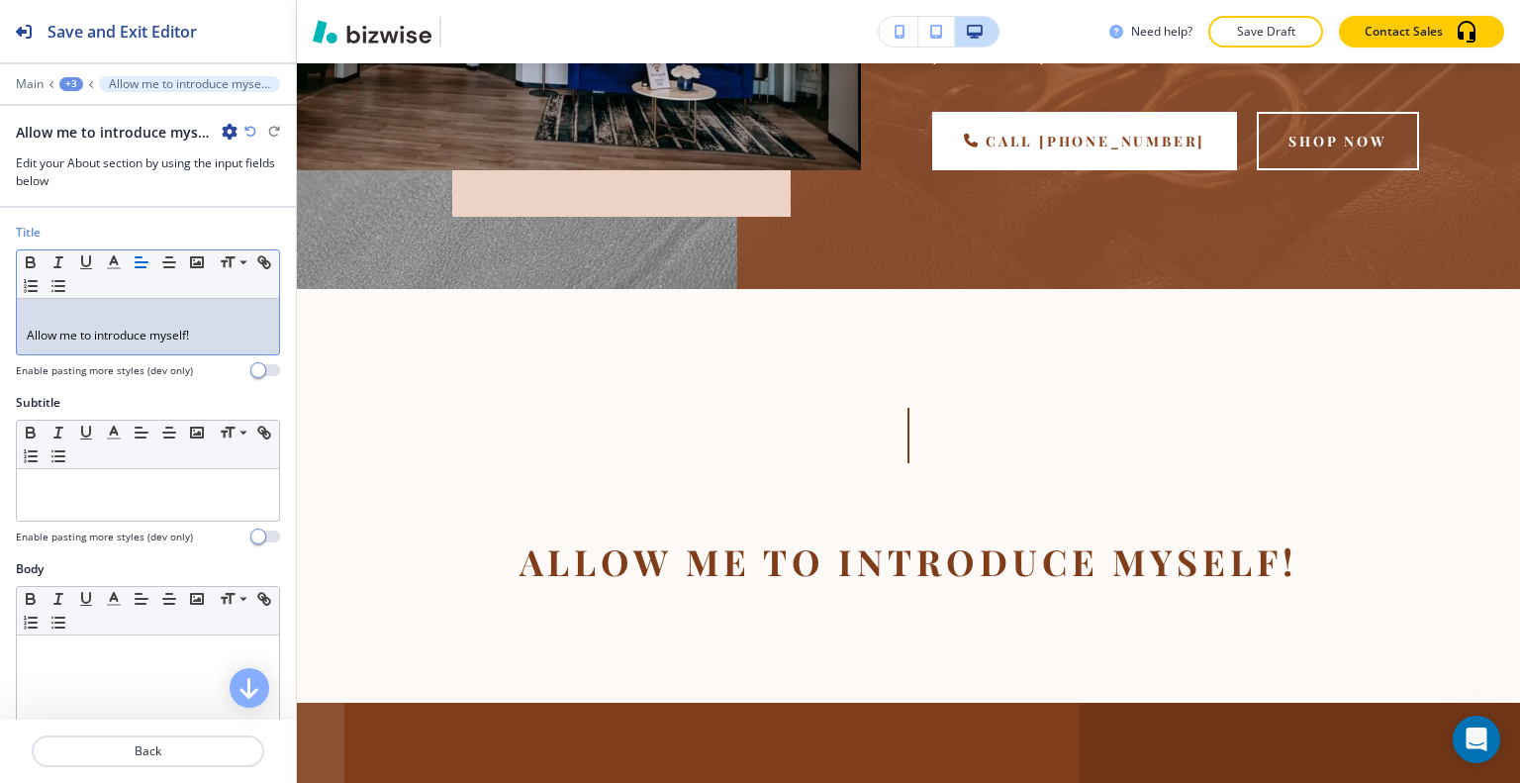
click at [15, 333] on div "Title Small Normal Large Huge Allow me to introduce myself! Enable pasting more…" at bounding box center [148, 309] width 296 height 170
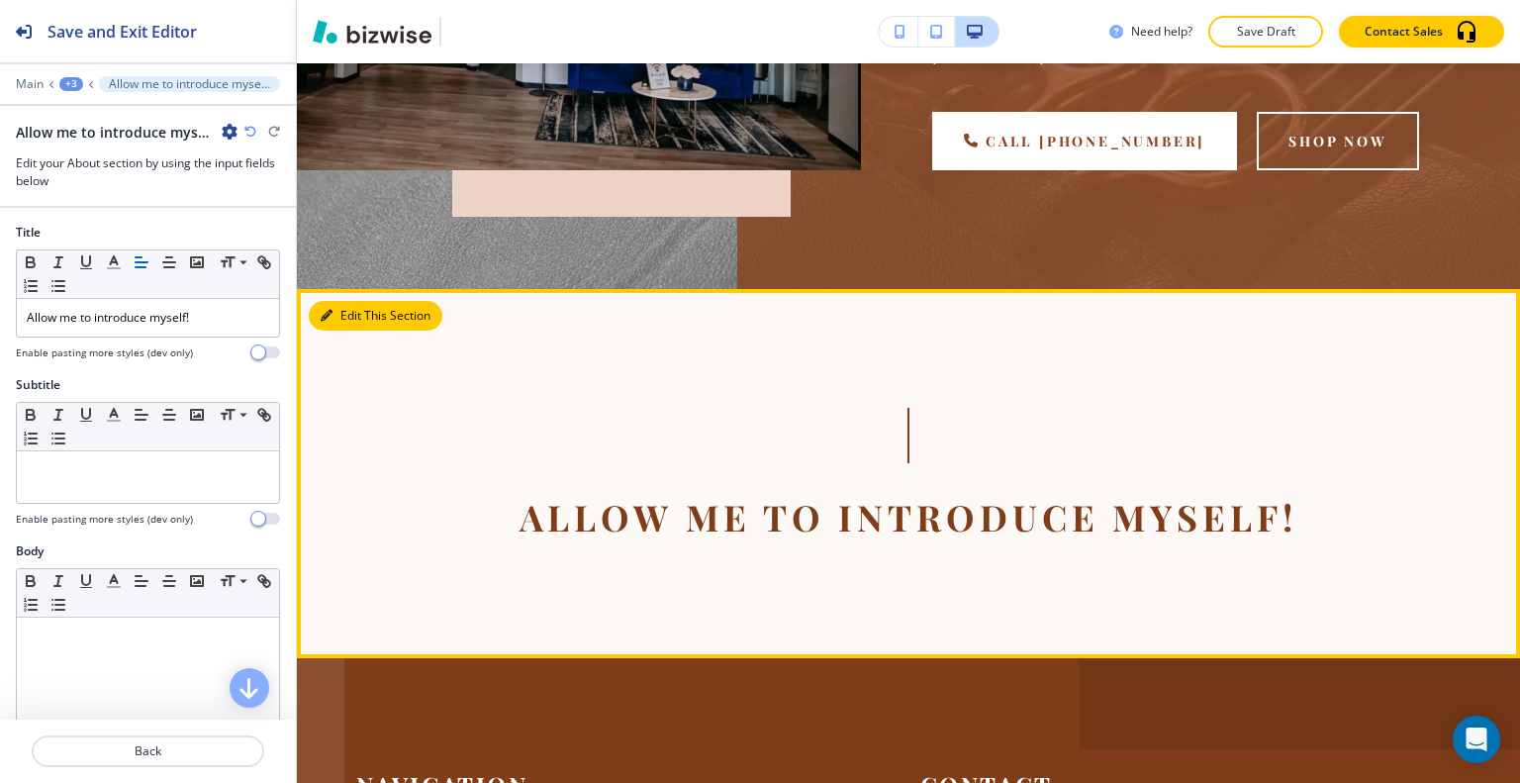
click at [354, 301] on button "Edit This Section" at bounding box center [376, 316] width 134 height 30
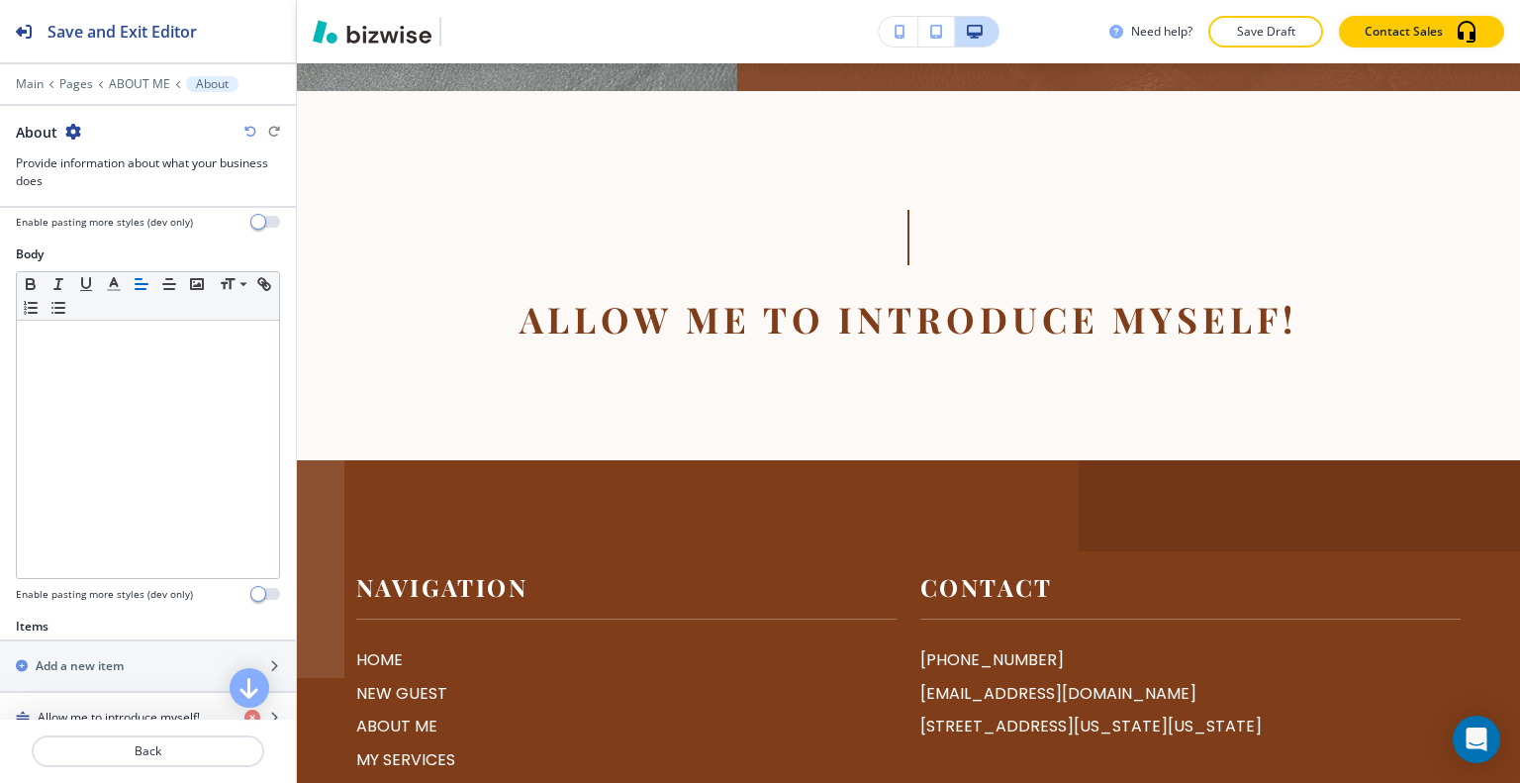
scroll to position [589, 0]
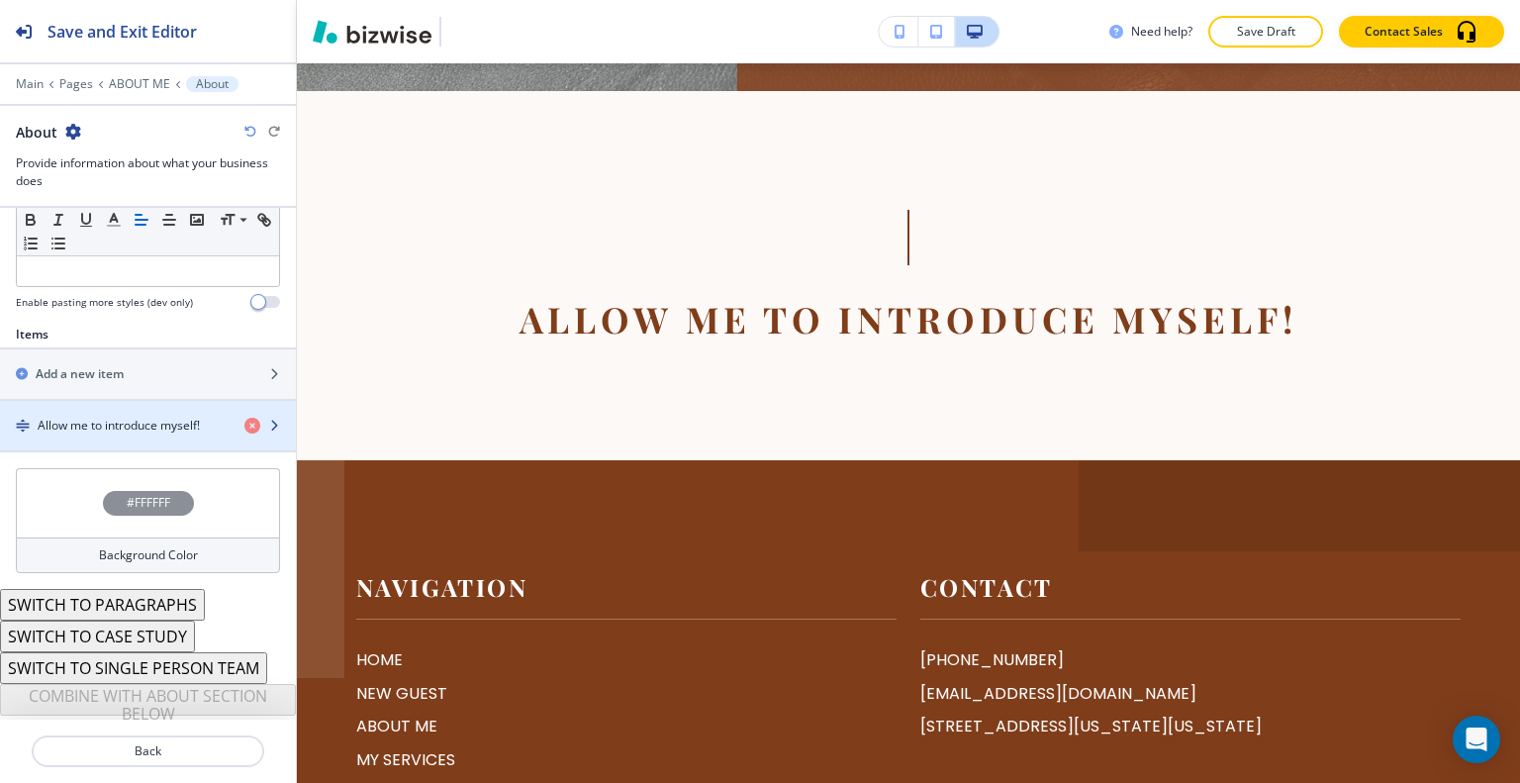
click at [124, 417] on h4 "Allow me to introduce myself!" at bounding box center [119, 426] width 162 height 18
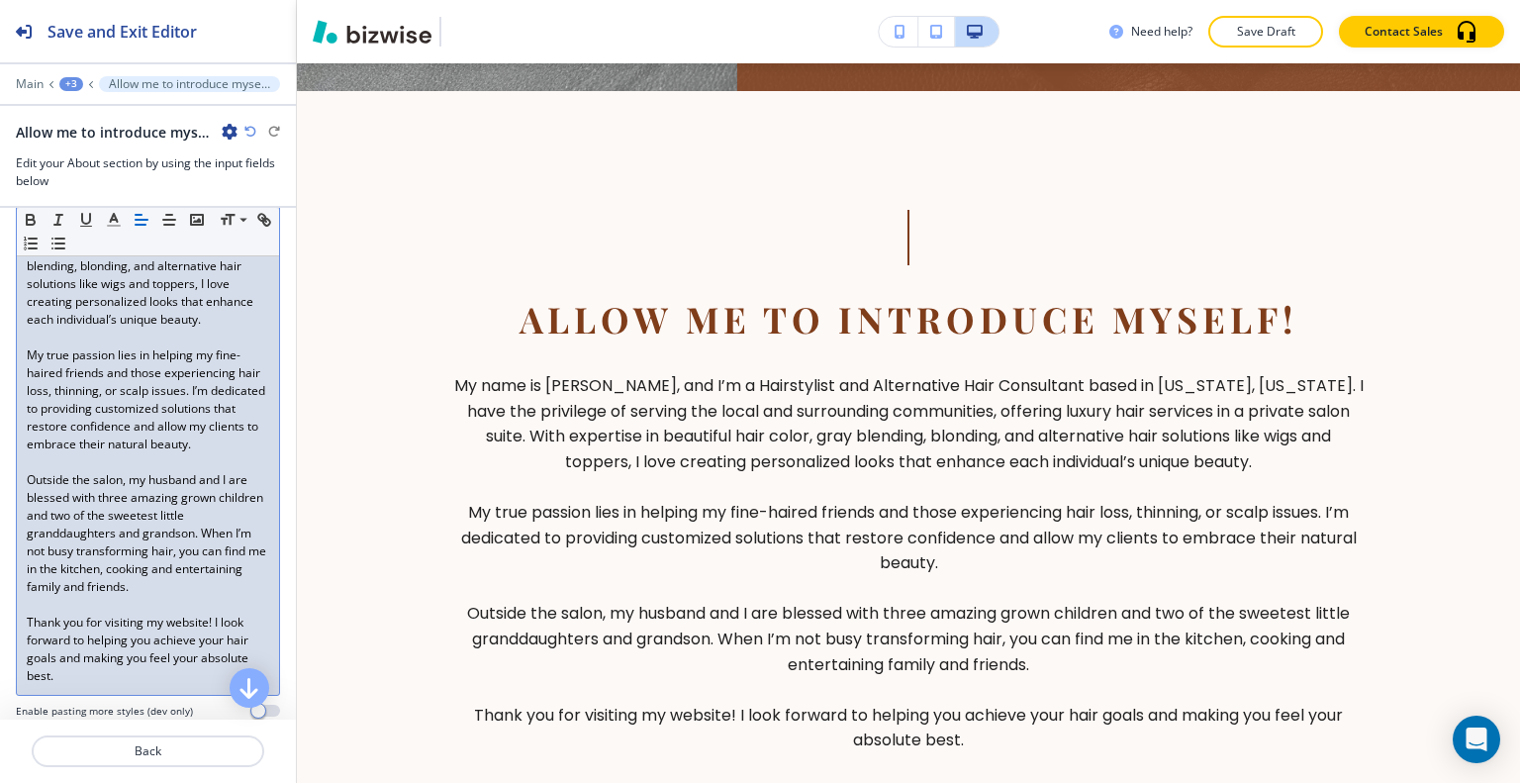
scroll to position [990, 0]
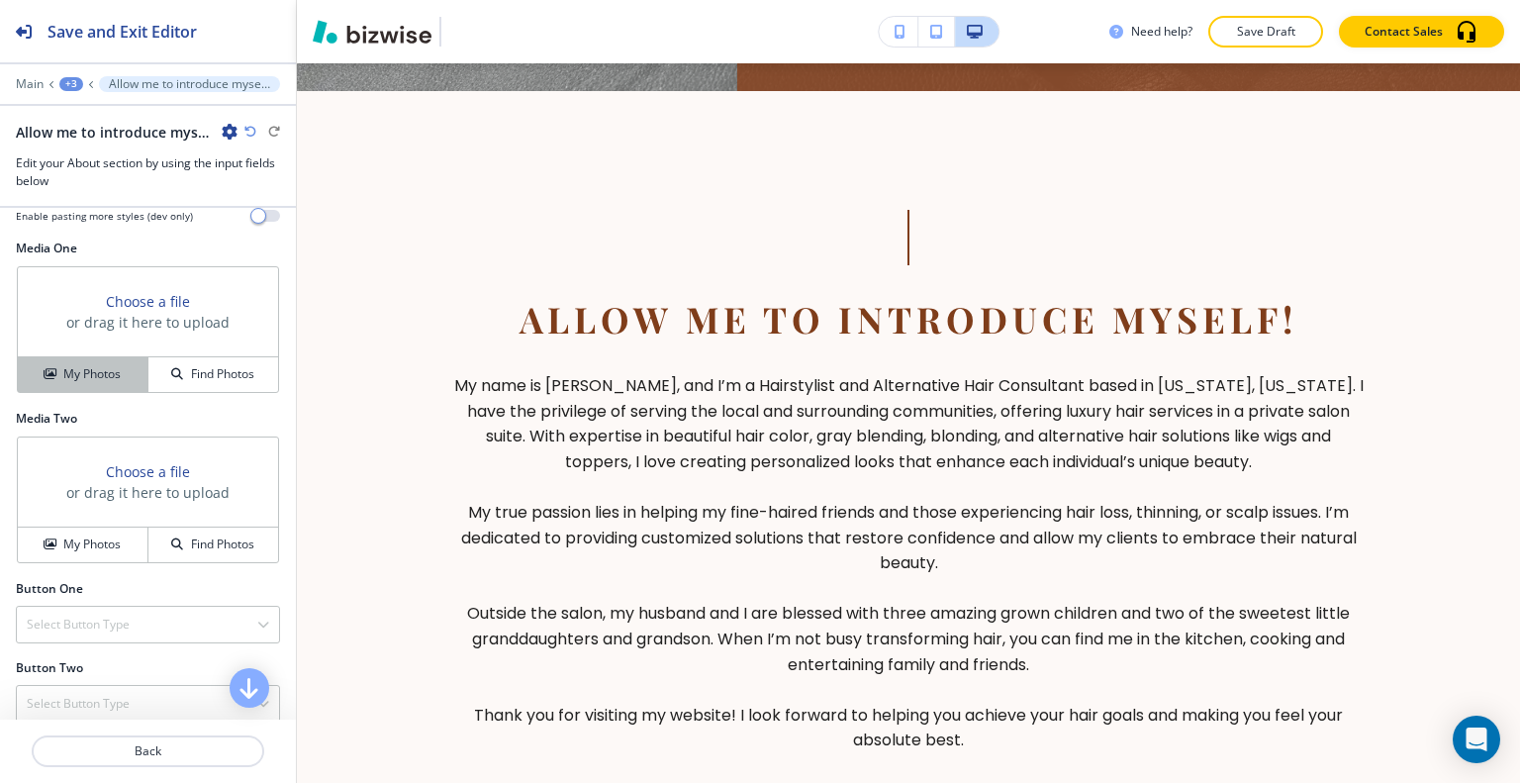
click at [87, 383] on h4 "My Photos" at bounding box center [91, 374] width 57 height 18
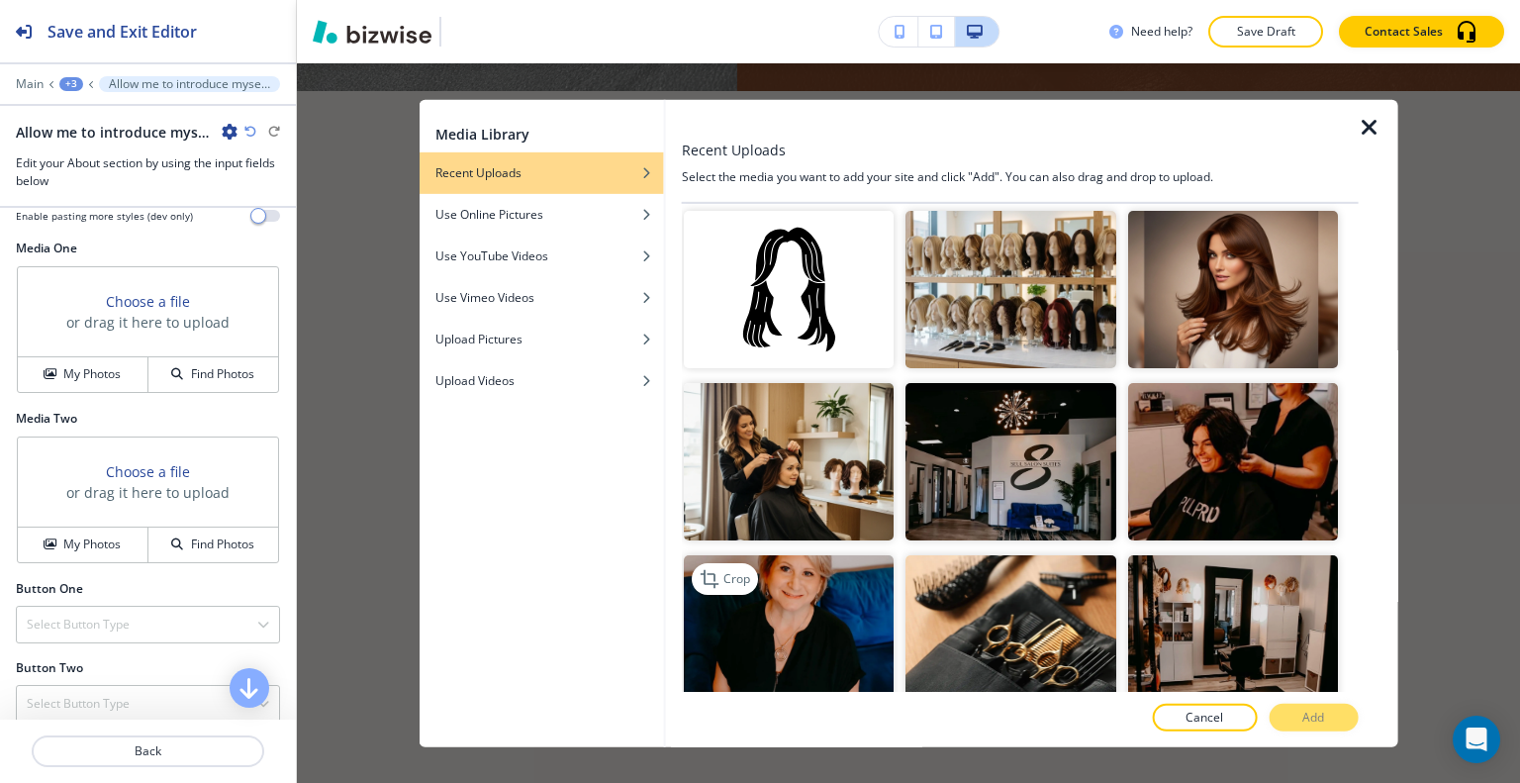
scroll to position [1484, 0]
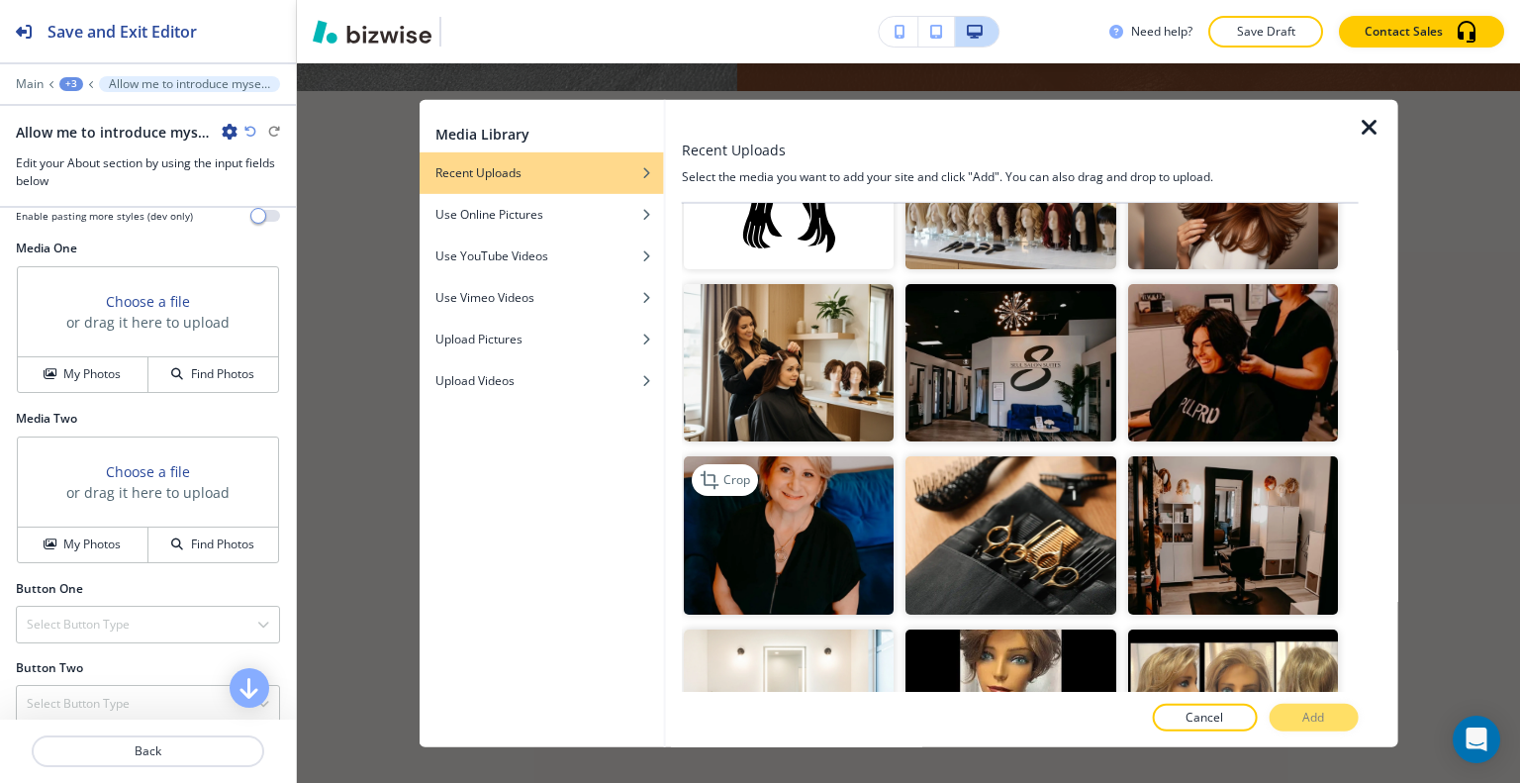
click at [845, 490] on img "button" at bounding box center [789, 534] width 210 height 157
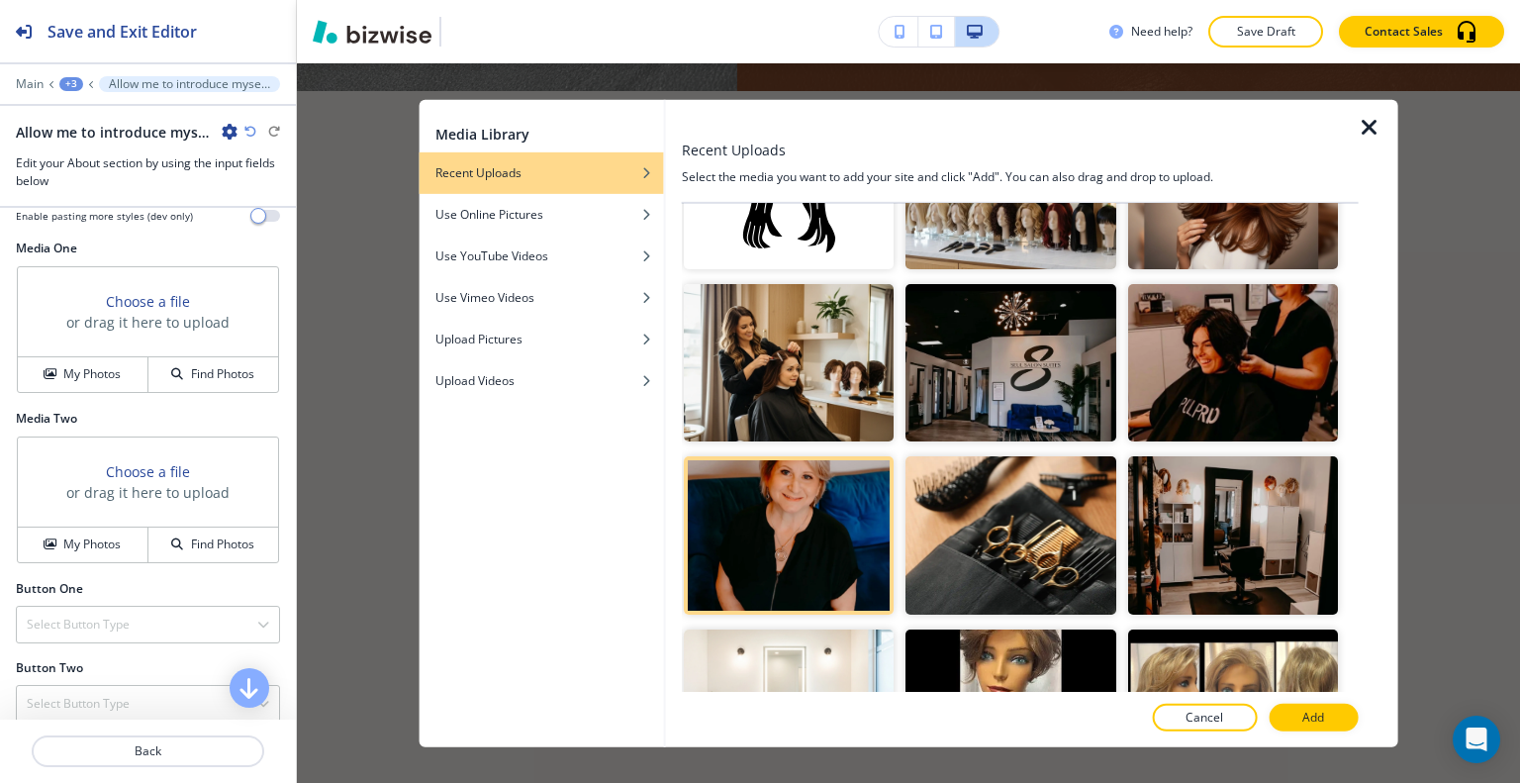
click at [1315, 715] on p "Add" at bounding box center [1313, 718] width 22 height 18
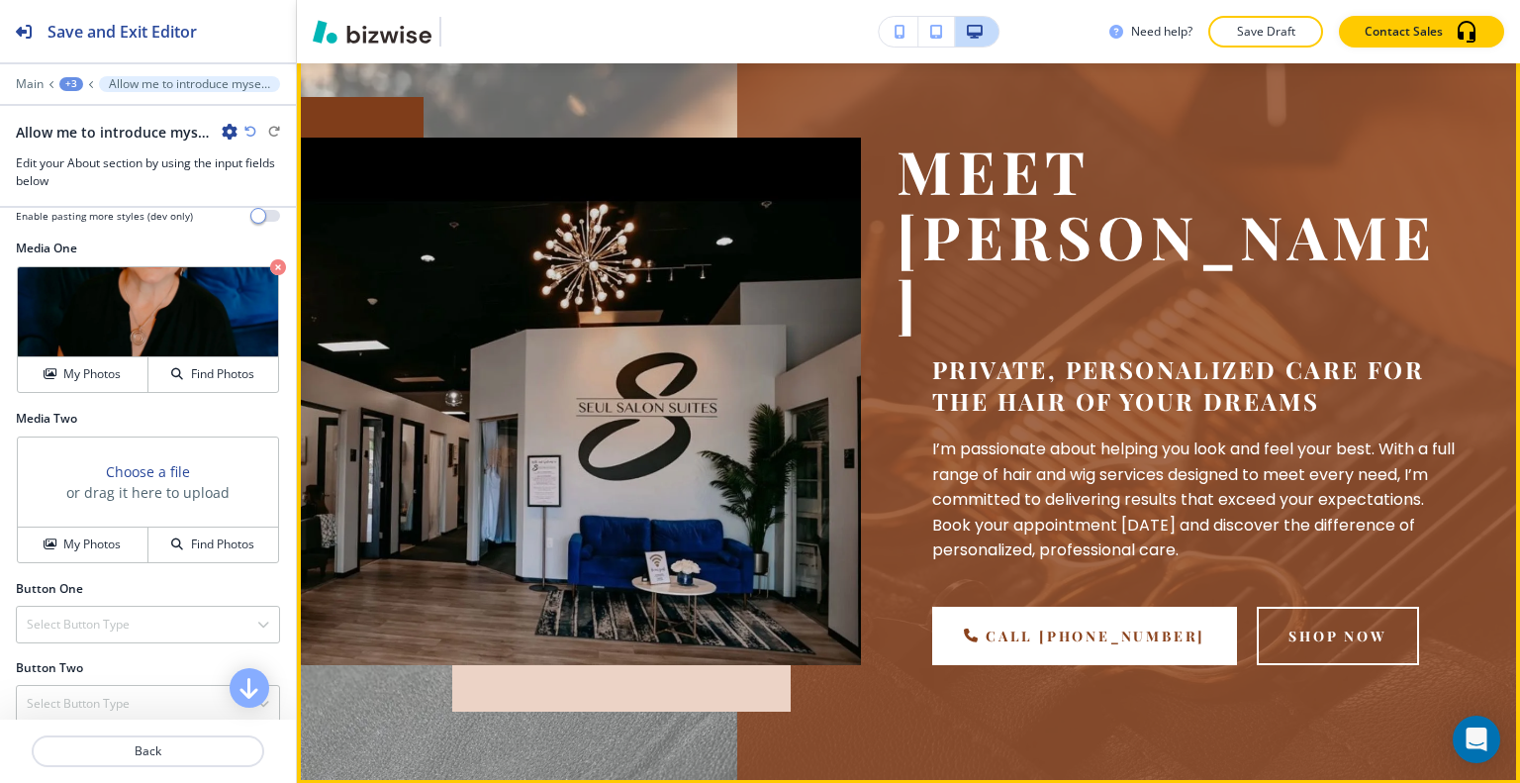
scroll to position [0, 0]
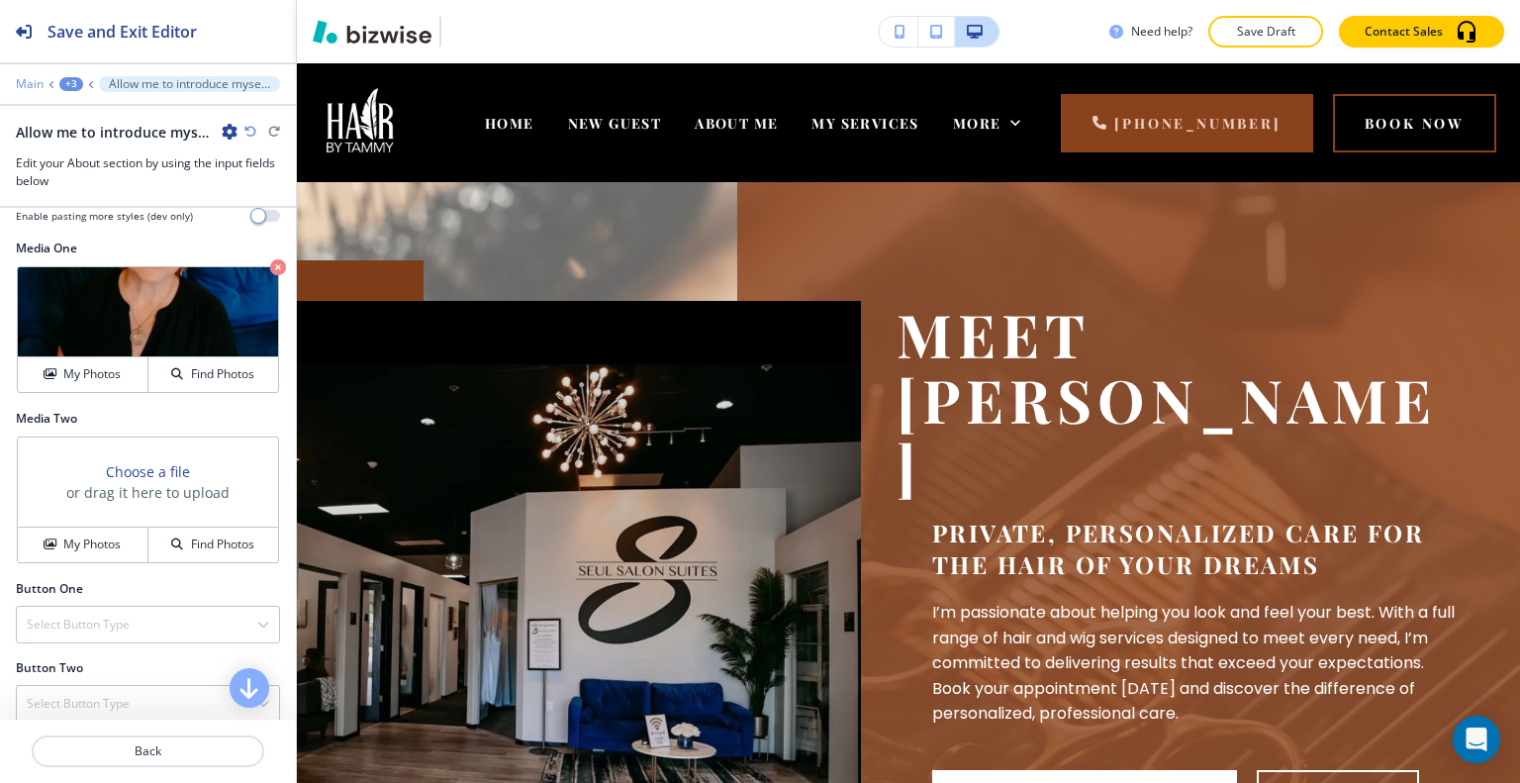
click at [24, 81] on p "Main" at bounding box center [30, 84] width 28 height 14
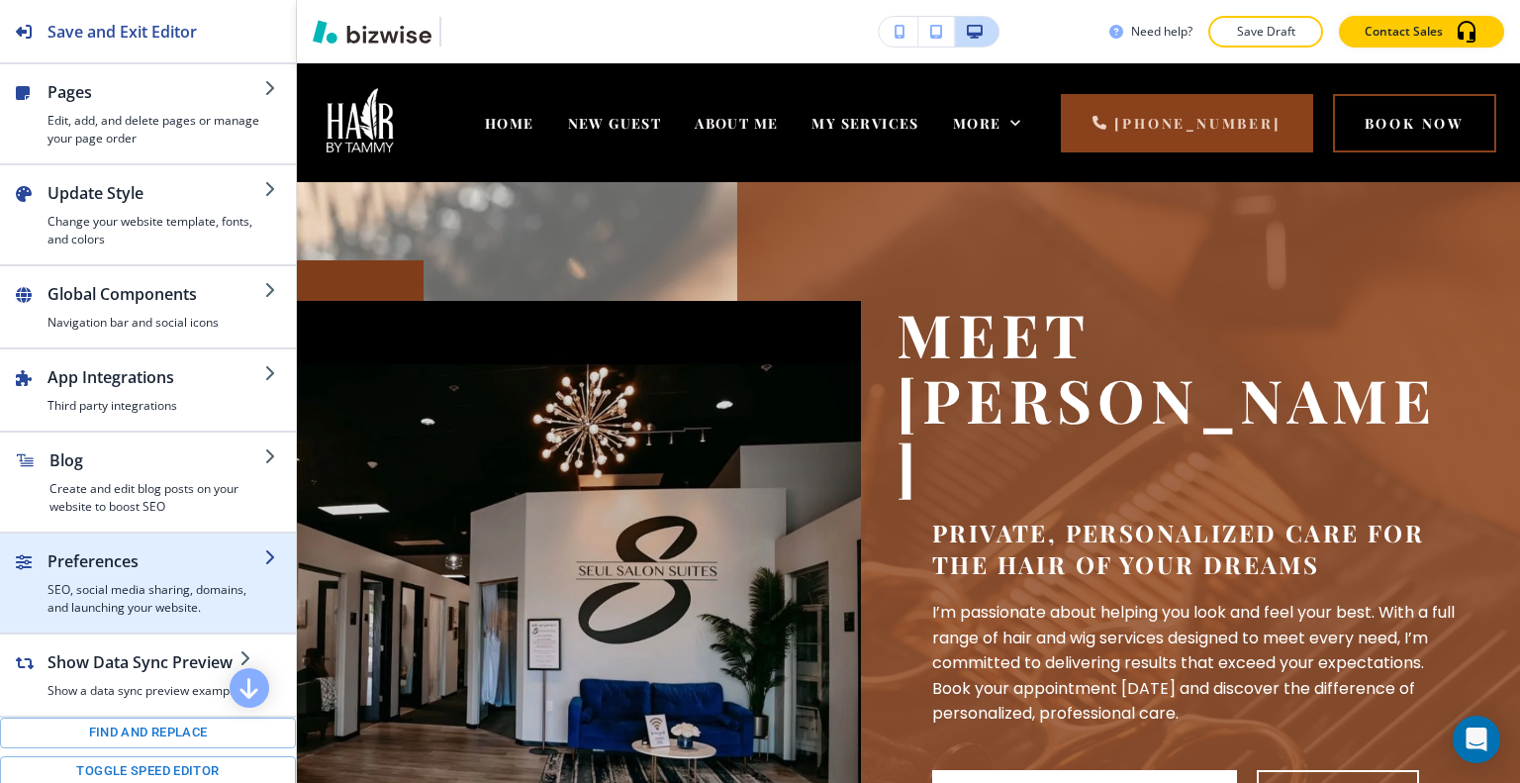
scroll to position [198, 0]
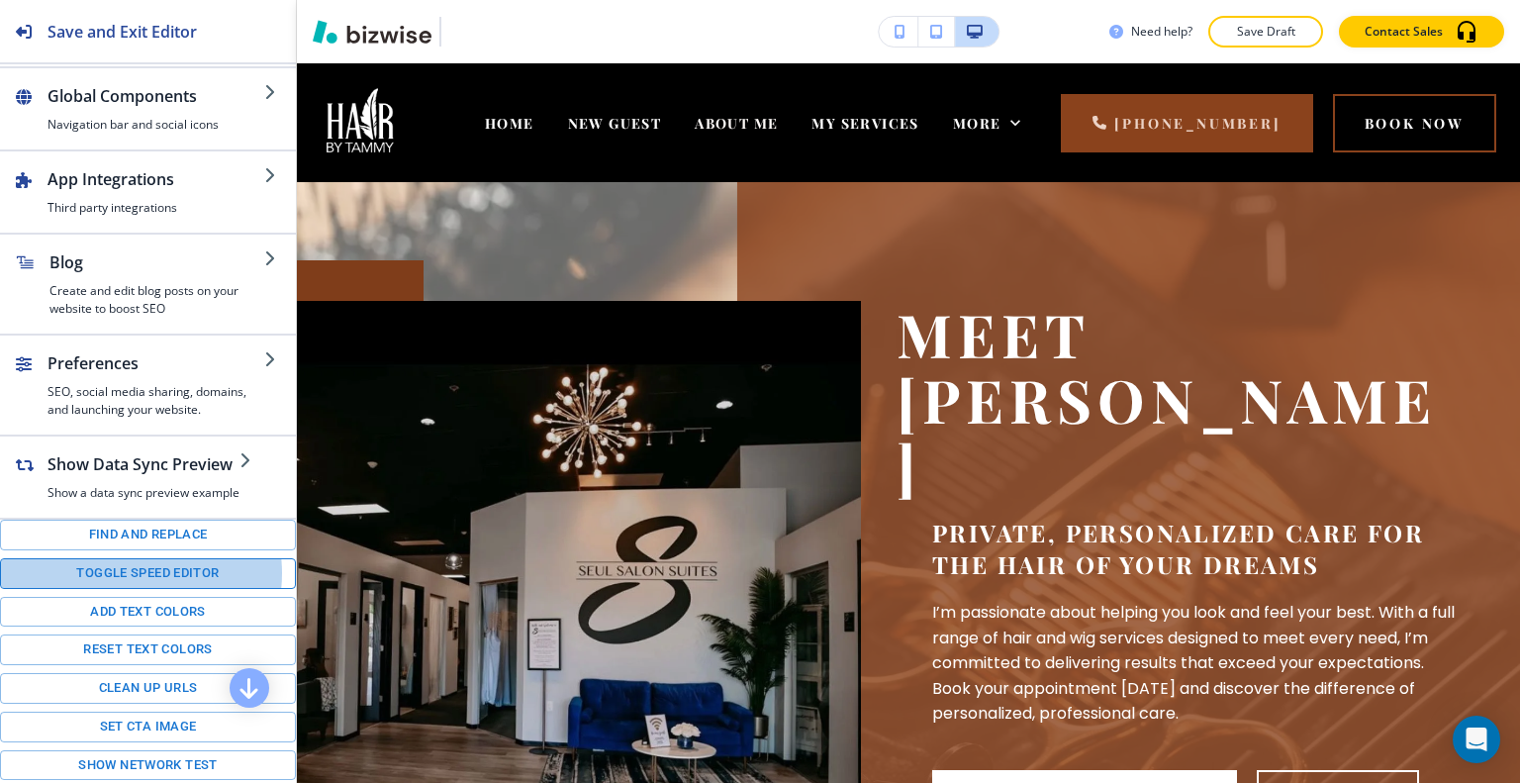
click at [132, 569] on button "Toggle speed editor" at bounding box center [148, 573] width 296 height 31
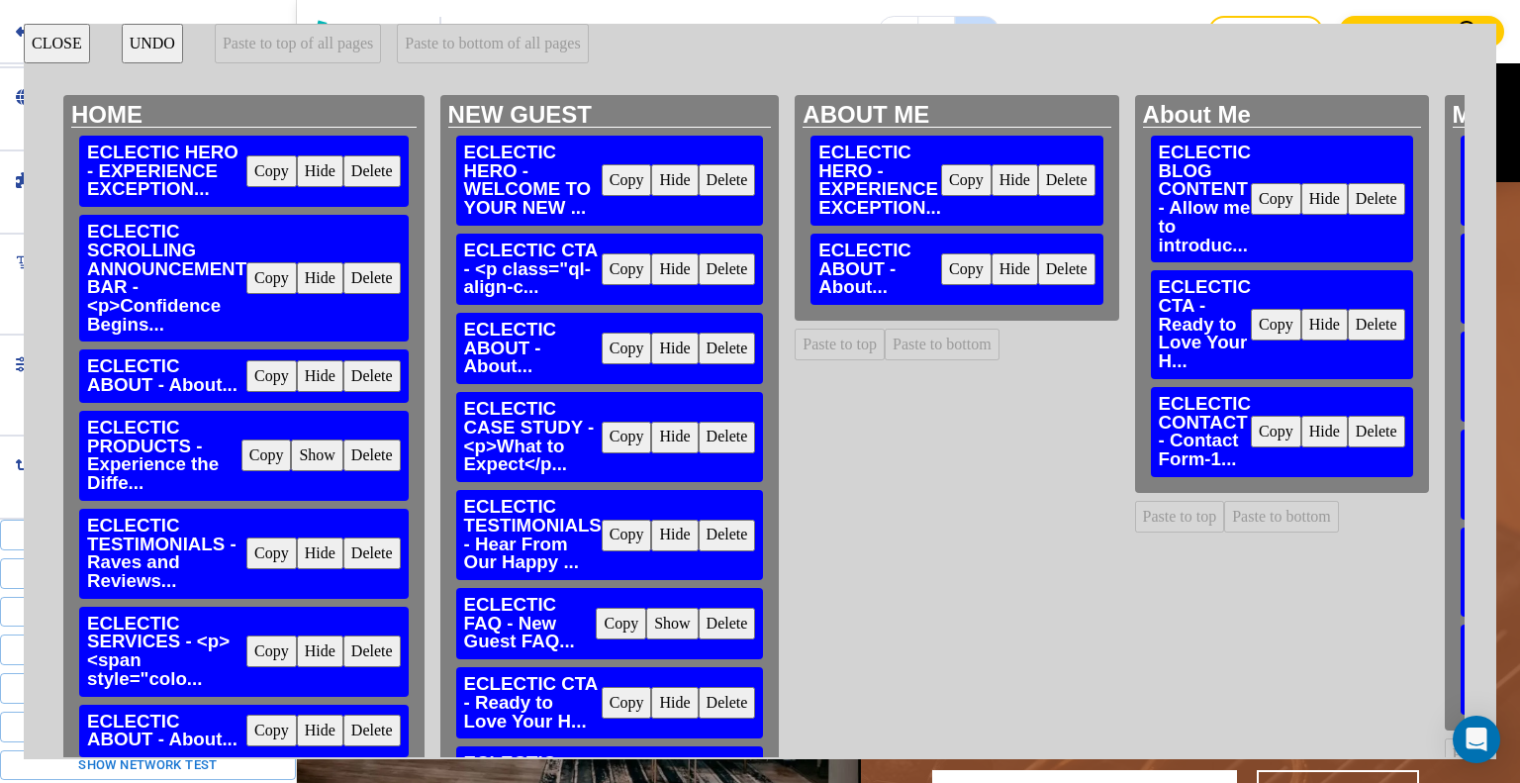
click at [1272, 332] on button "Copy" at bounding box center [1276, 325] width 50 height 32
click at [946, 342] on button "Paste to bottom" at bounding box center [942, 345] width 115 height 32
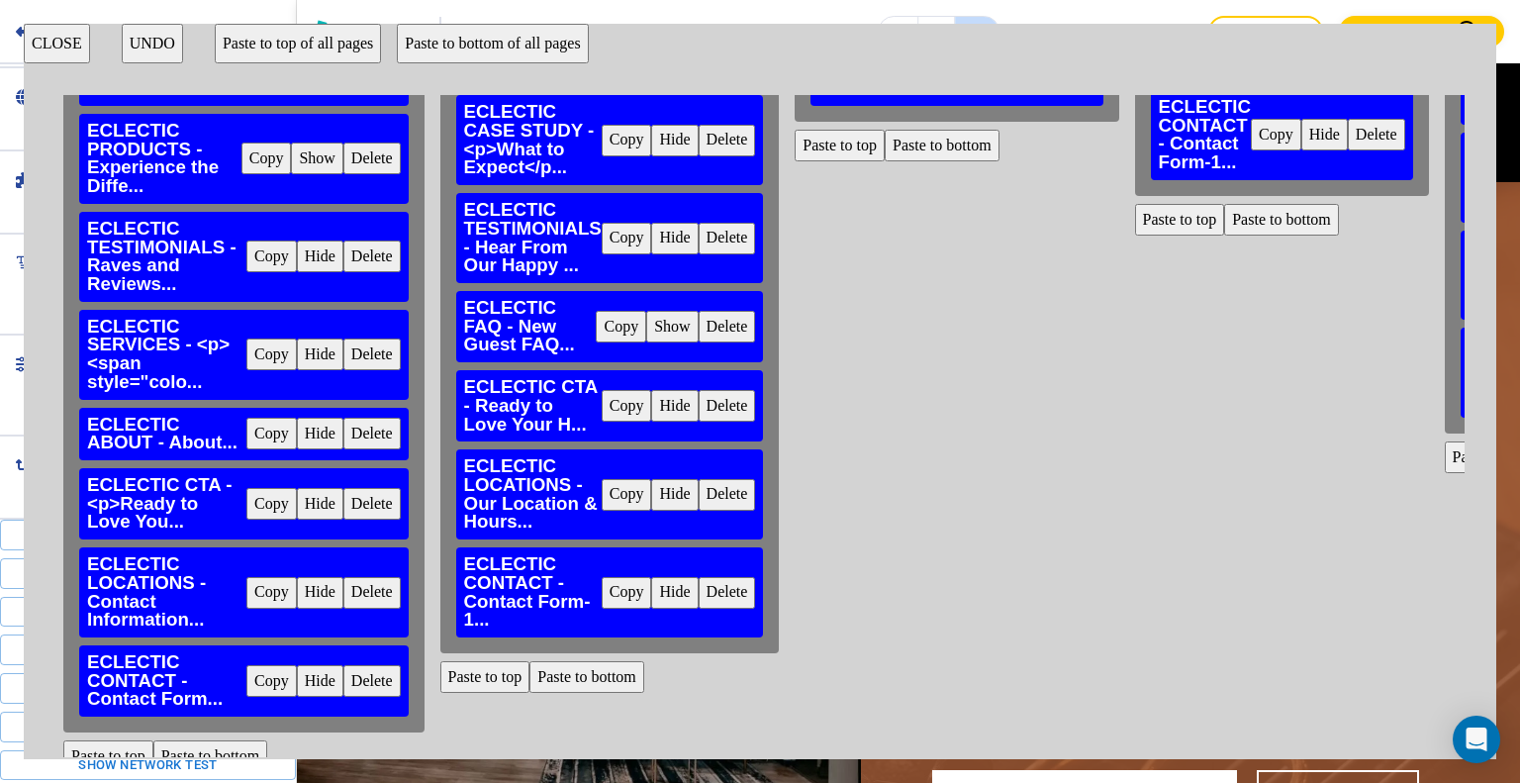
scroll to position [327, 0]
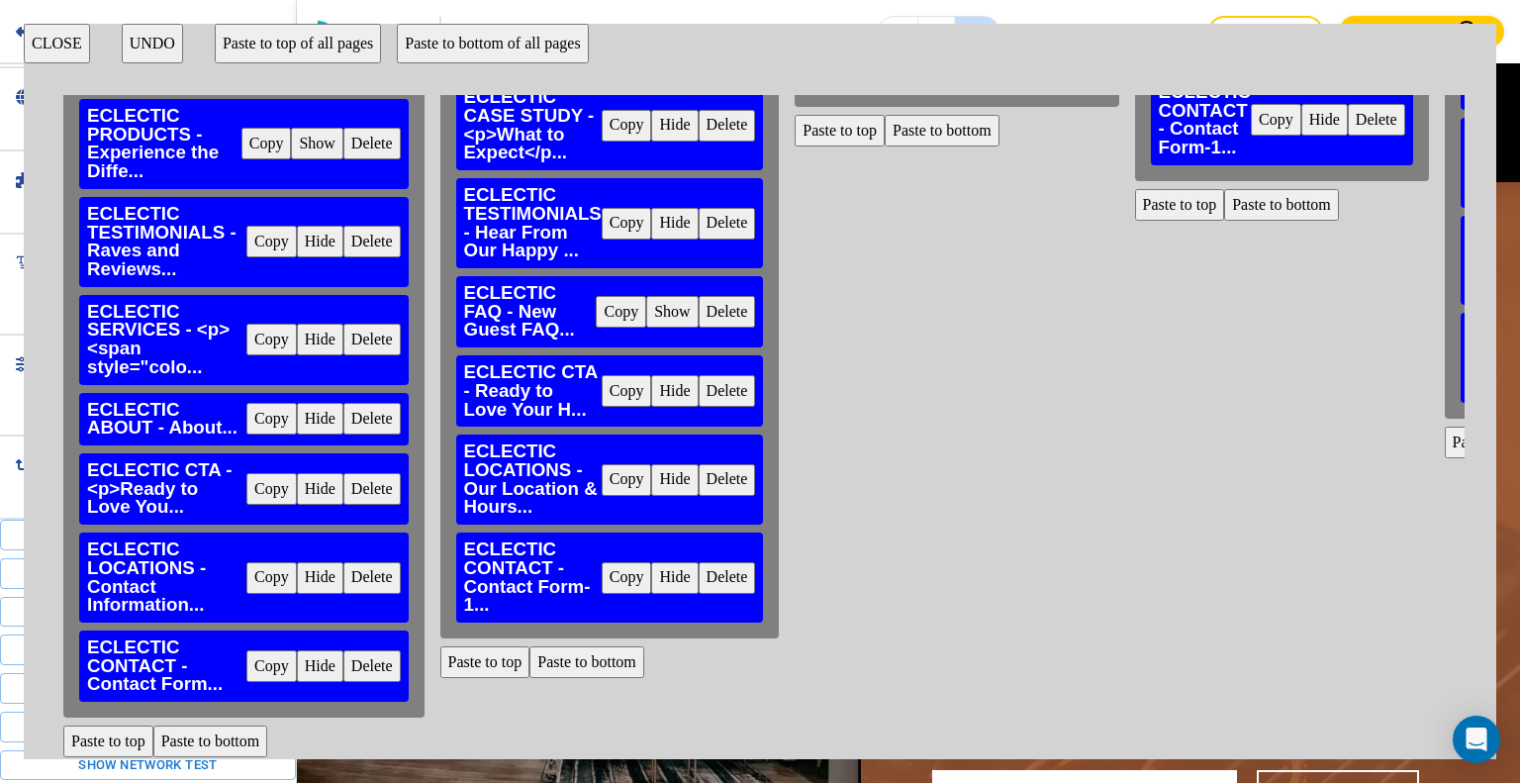
click at [615, 464] on button "Copy" at bounding box center [627, 480] width 50 height 32
click at [934, 115] on button "Paste to bottom" at bounding box center [942, 131] width 115 height 32
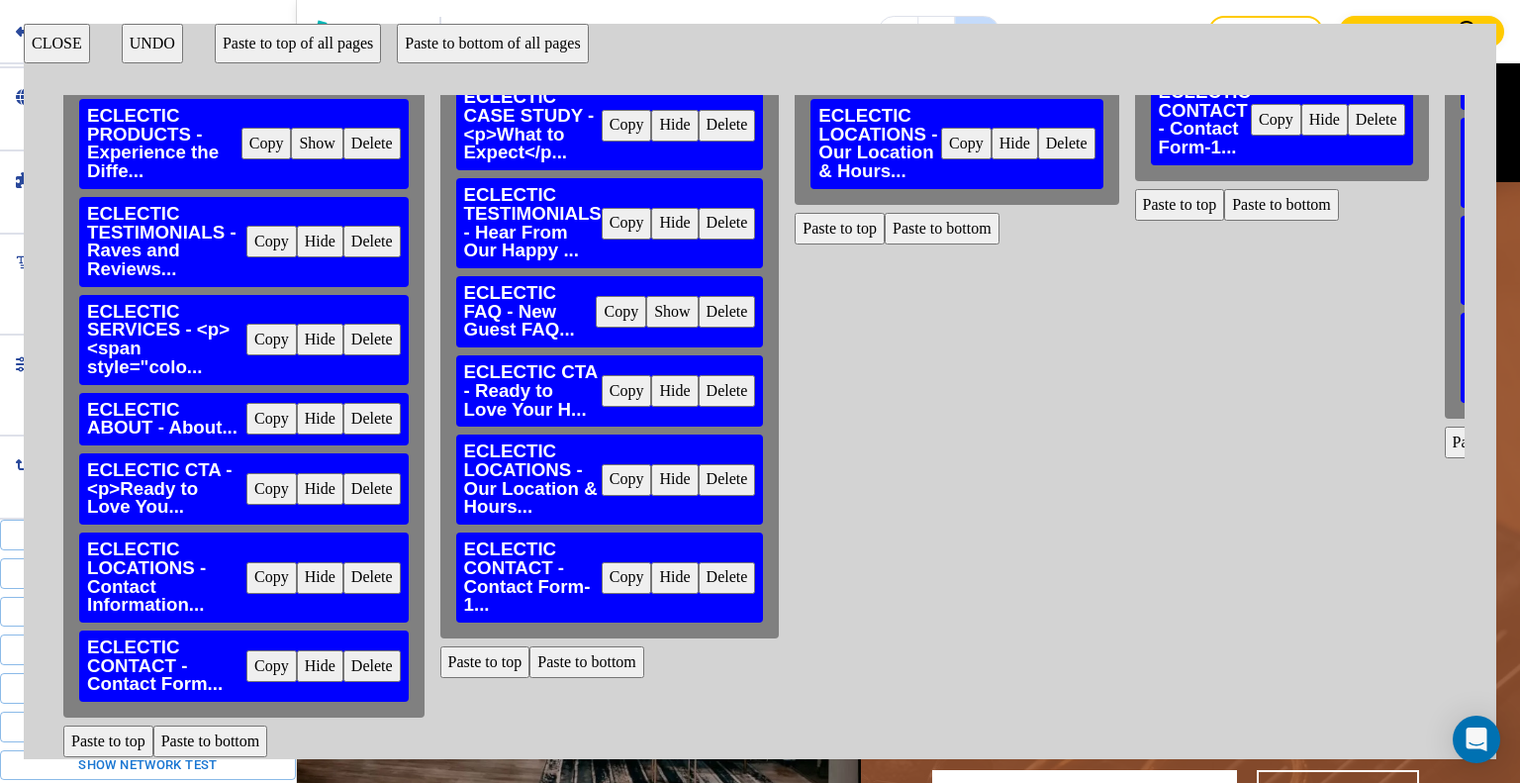
scroll to position [129, 0]
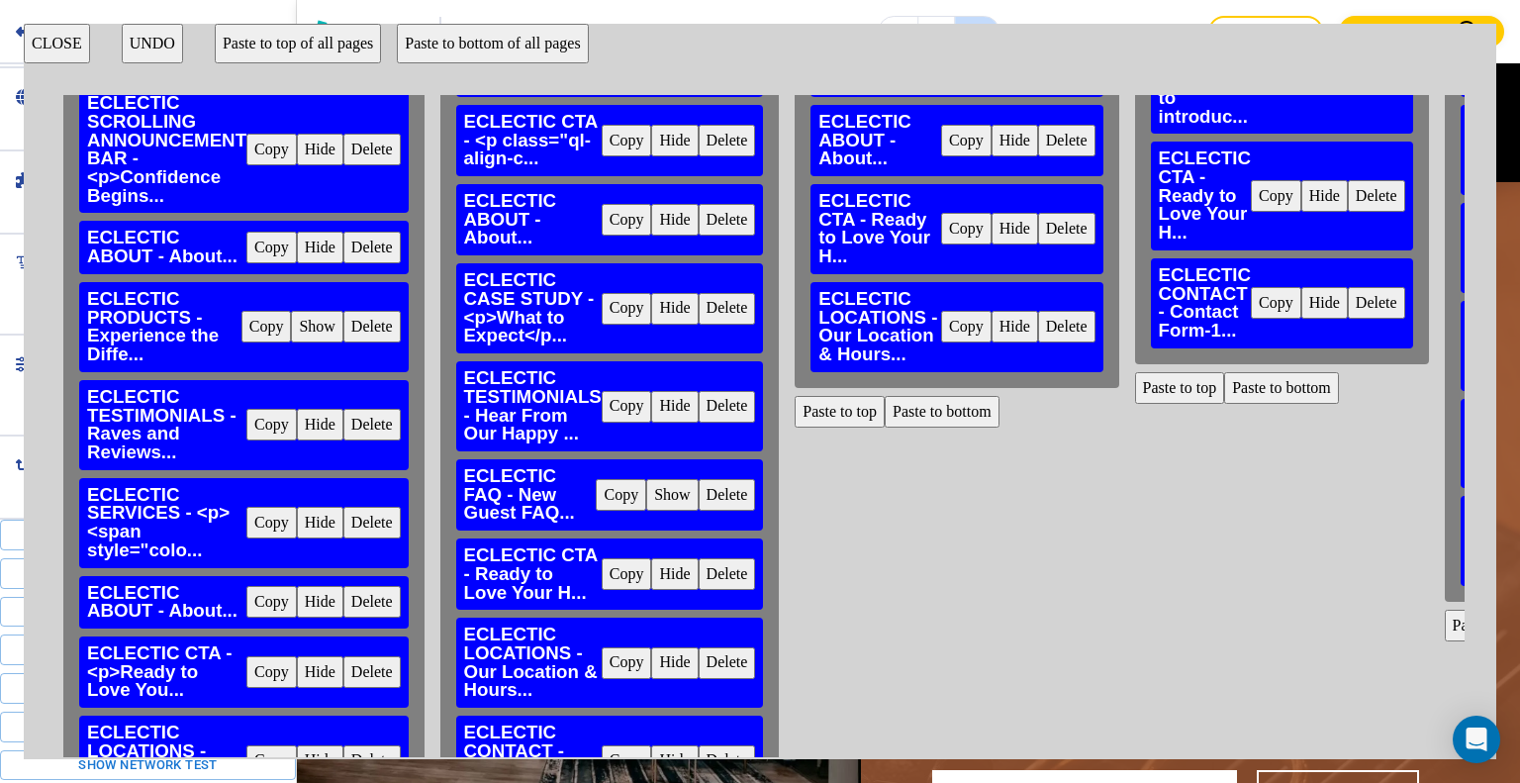
click at [1275, 300] on button "Copy" at bounding box center [1276, 303] width 50 height 32
click at [970, 415] on button "Paste to bottom" at bounding box center [942, 412] width 115 height 32
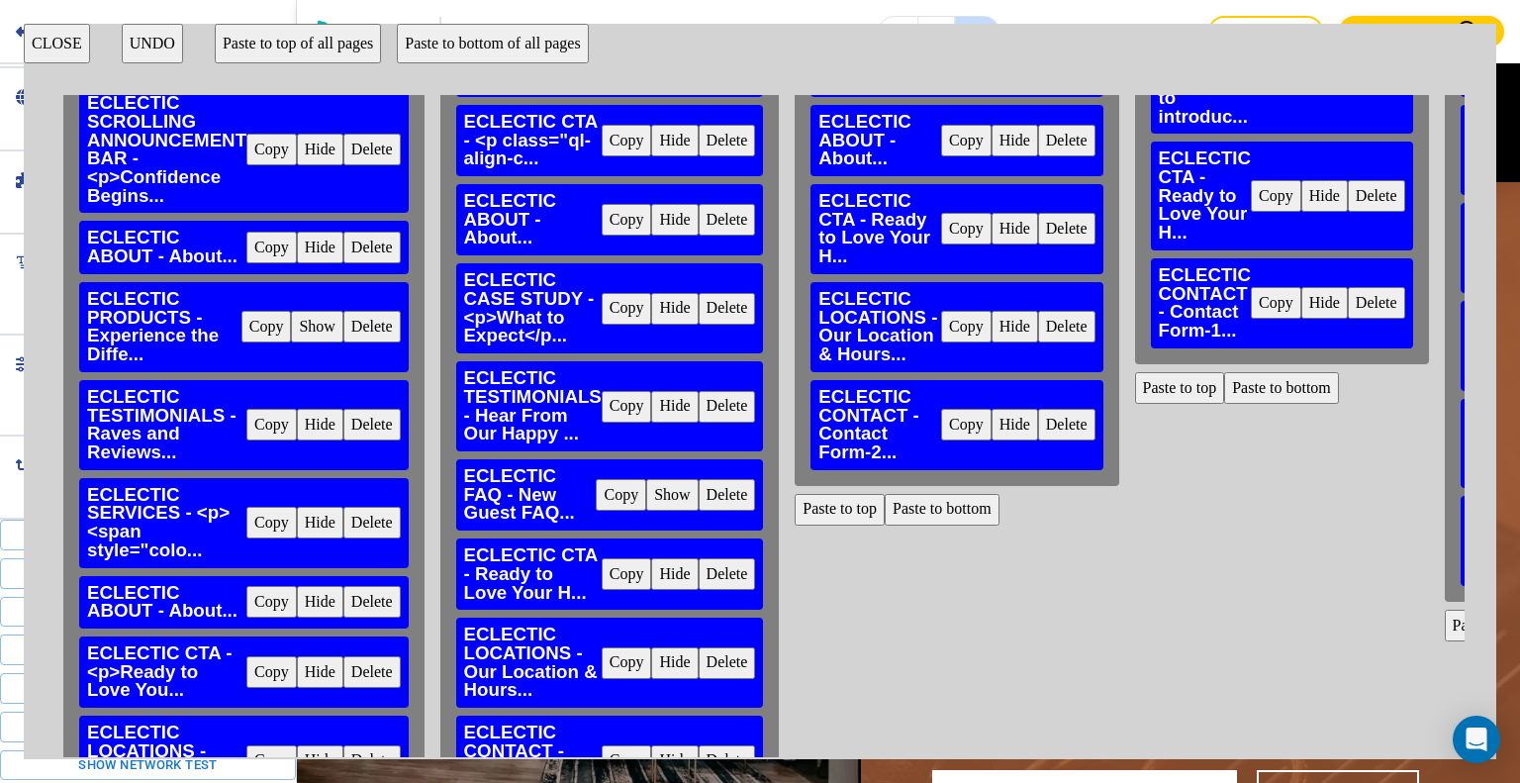
click at [57, 47] on button "CLOSE" at bounding box center [57, 44] width 66 height 40
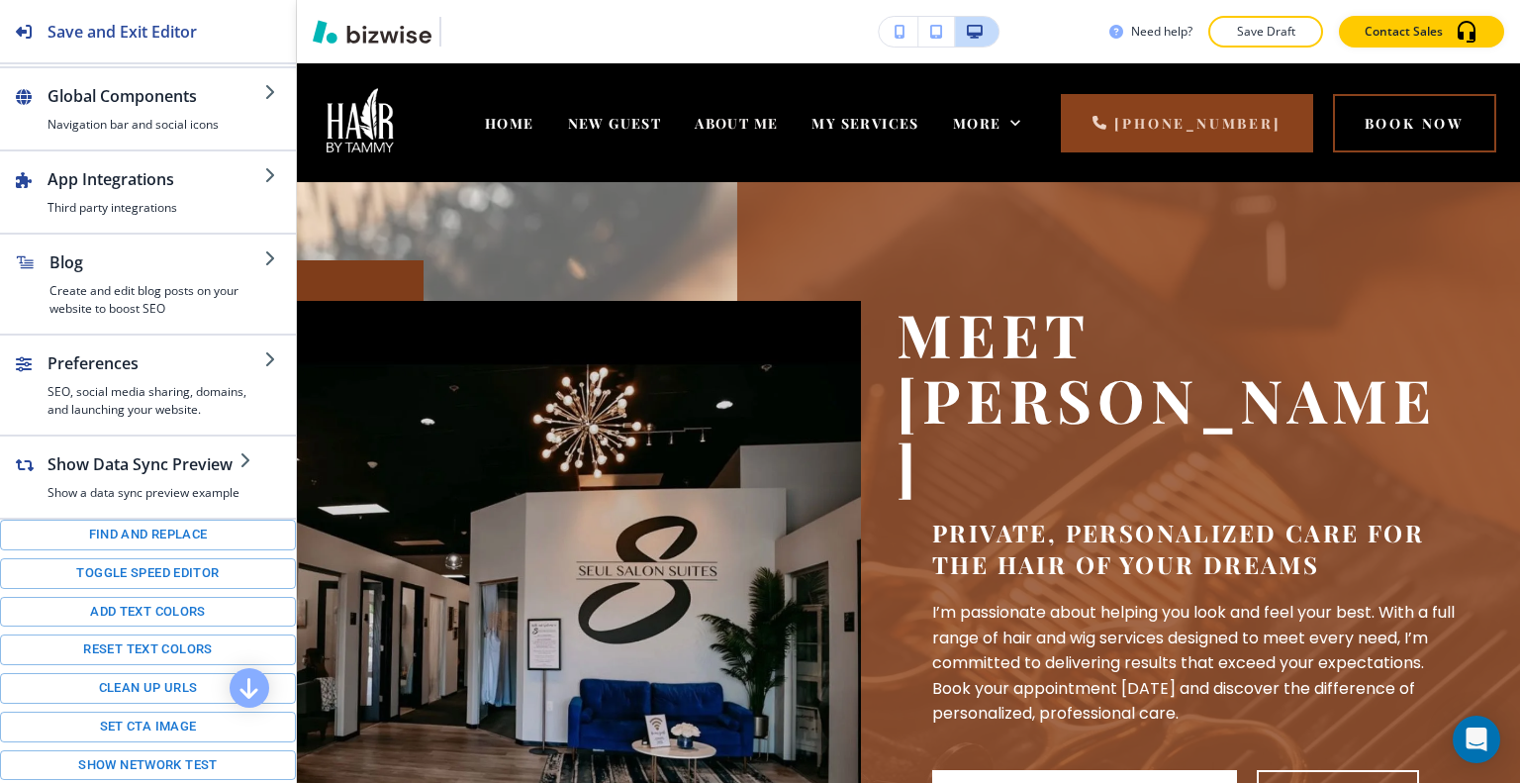
click at [1251, 54] on div "Need help? Save Draft Contact Sales" at bounding box center [908, 31] width 1223 height 63
click at [1253, 38] on p "Save Draft" at bounding box center [1265, 32] width 63 height 18
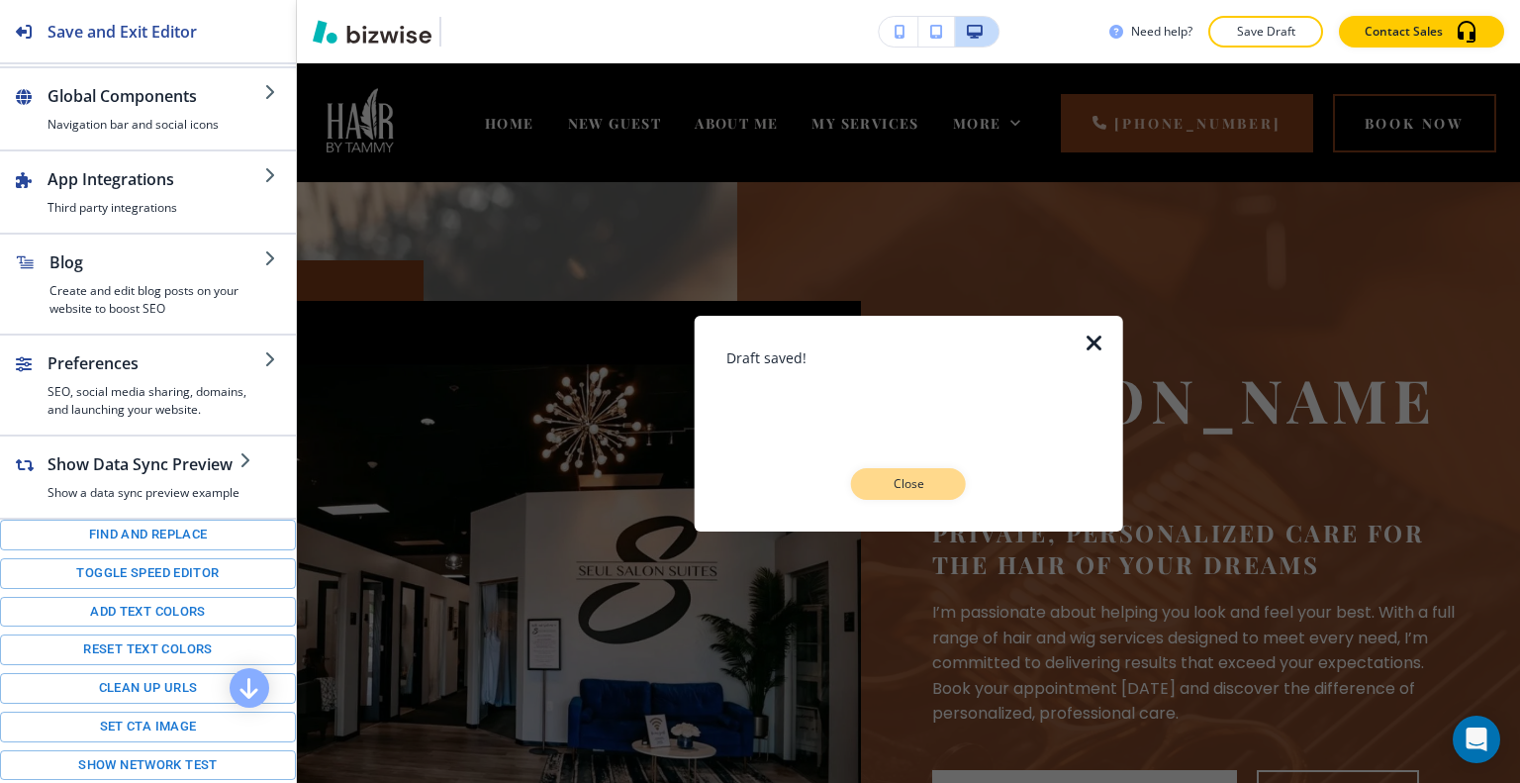
click at [914, 478] on p "Close" at bounding box center [908, 484] width 63 height 18
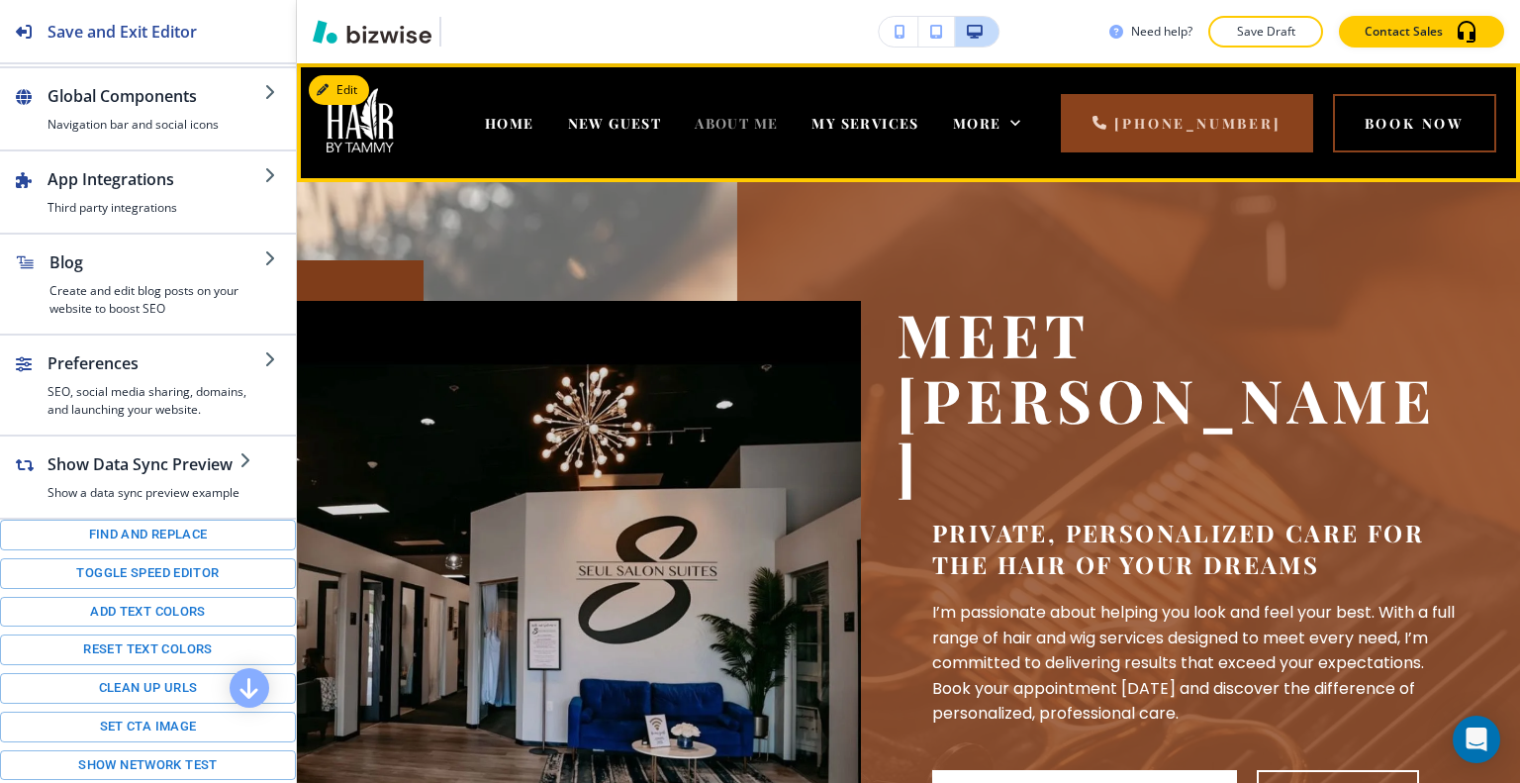
click at [754, 117] on span "ABOUT ME" at bounding box center [736, 123] width 83 height 19
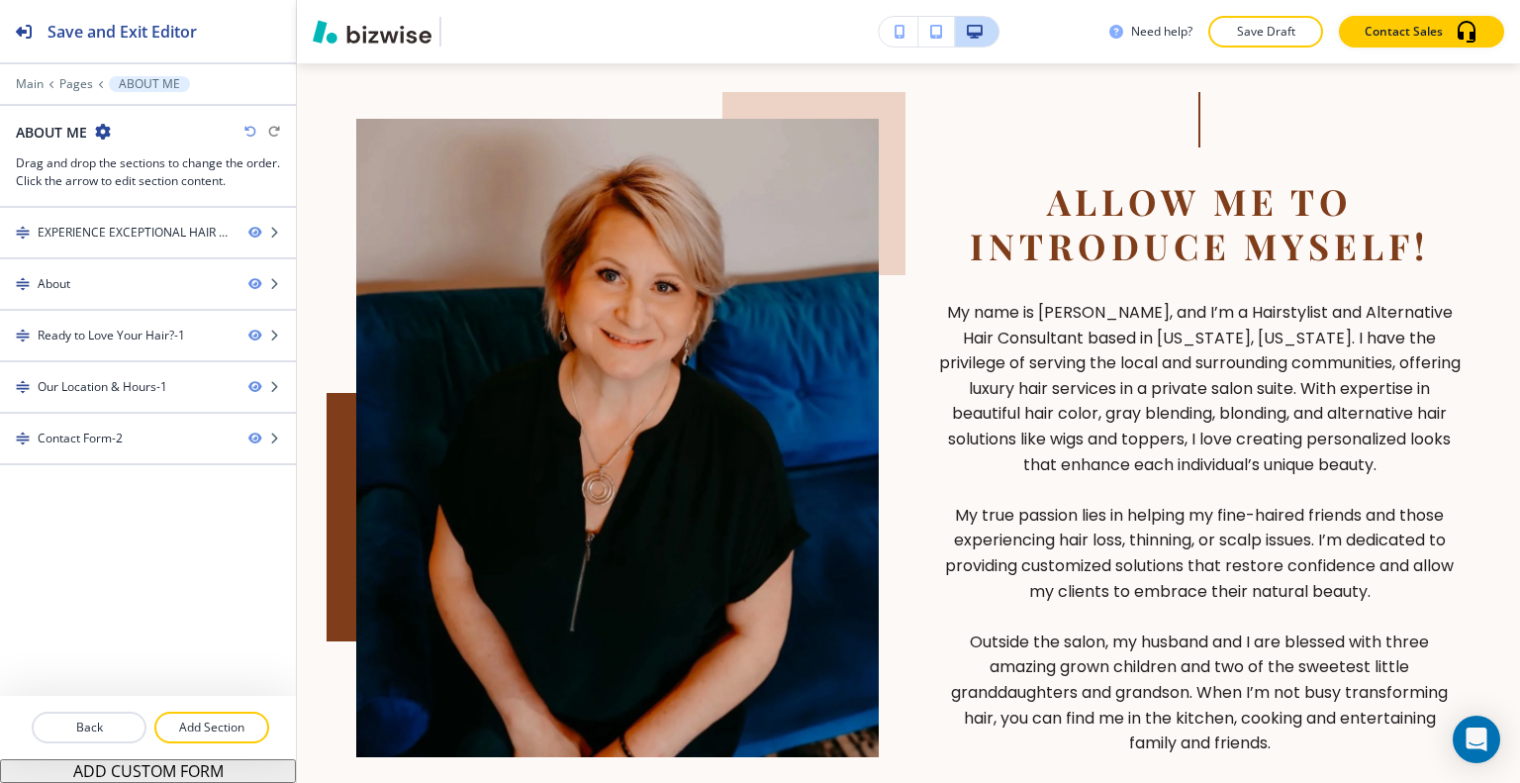
scroll to position [0, 0]
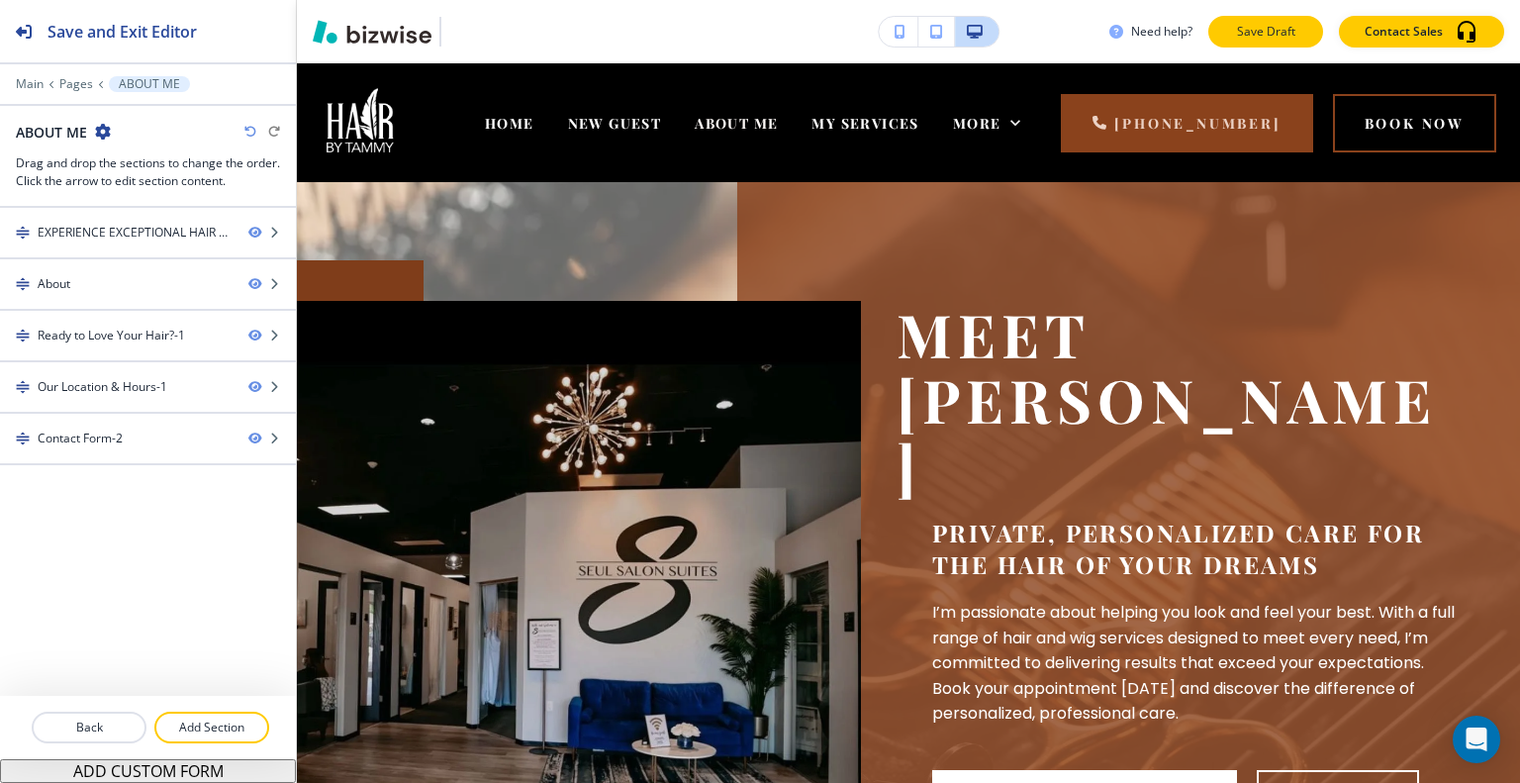
click at [1263, 38] on p "Save Draft" at bounding box center [1265, 32] width 63 height 18
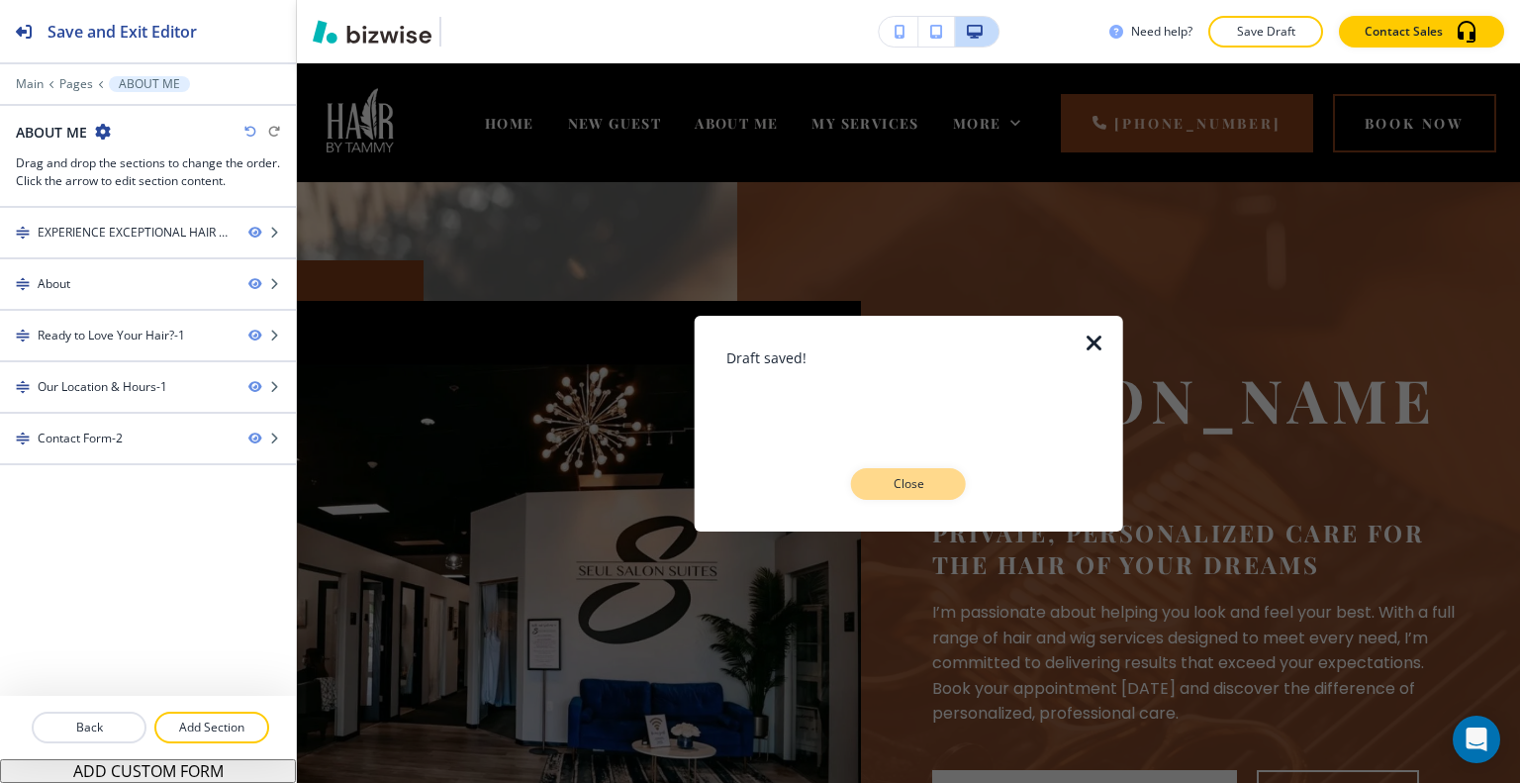
click at [938, 472] on button "Close" at bounding box center [908, 484] width 115 height 32
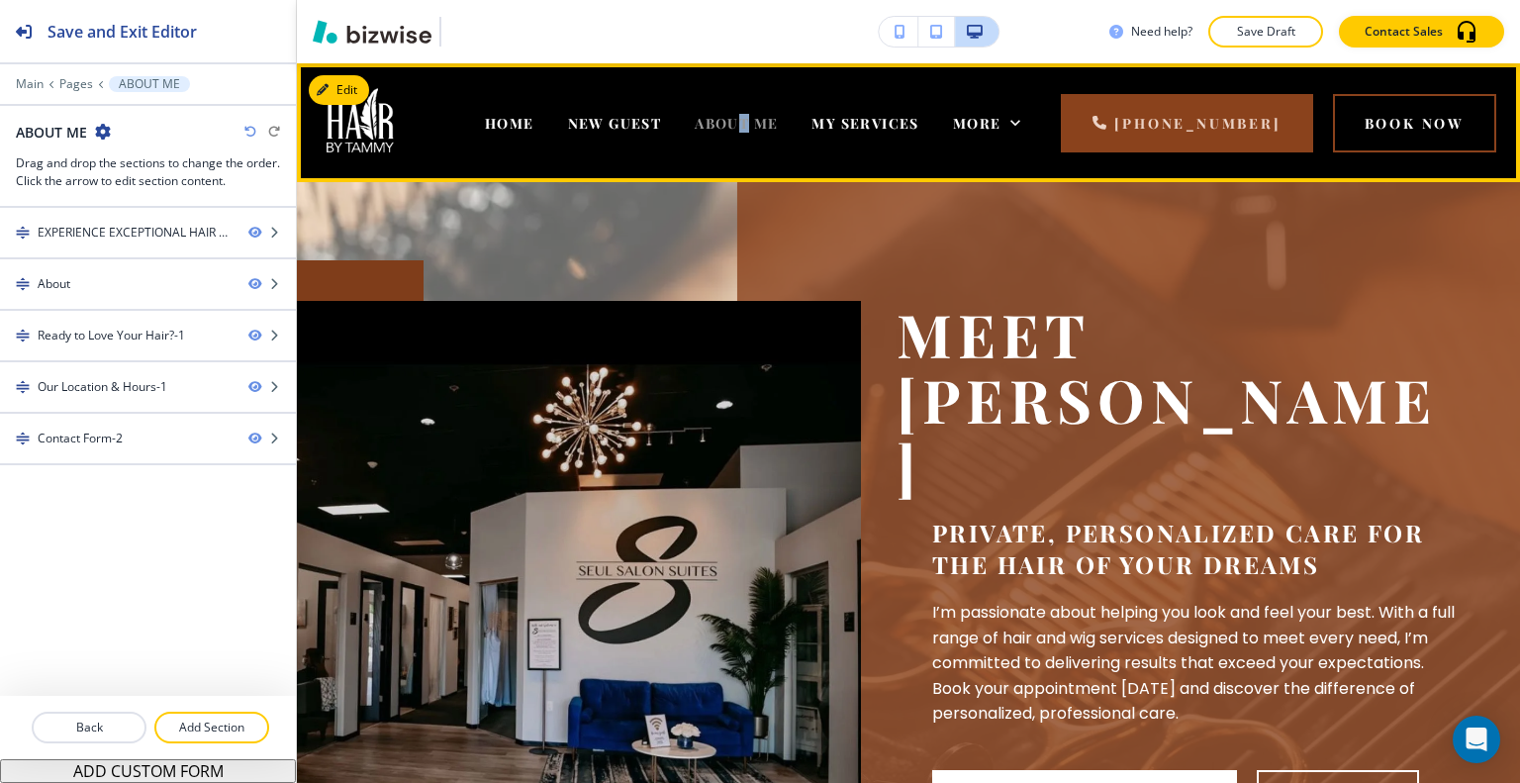
click at [765, 129] on span "ABOUT ME" at bounding box center [736, 123] width 83 height 19
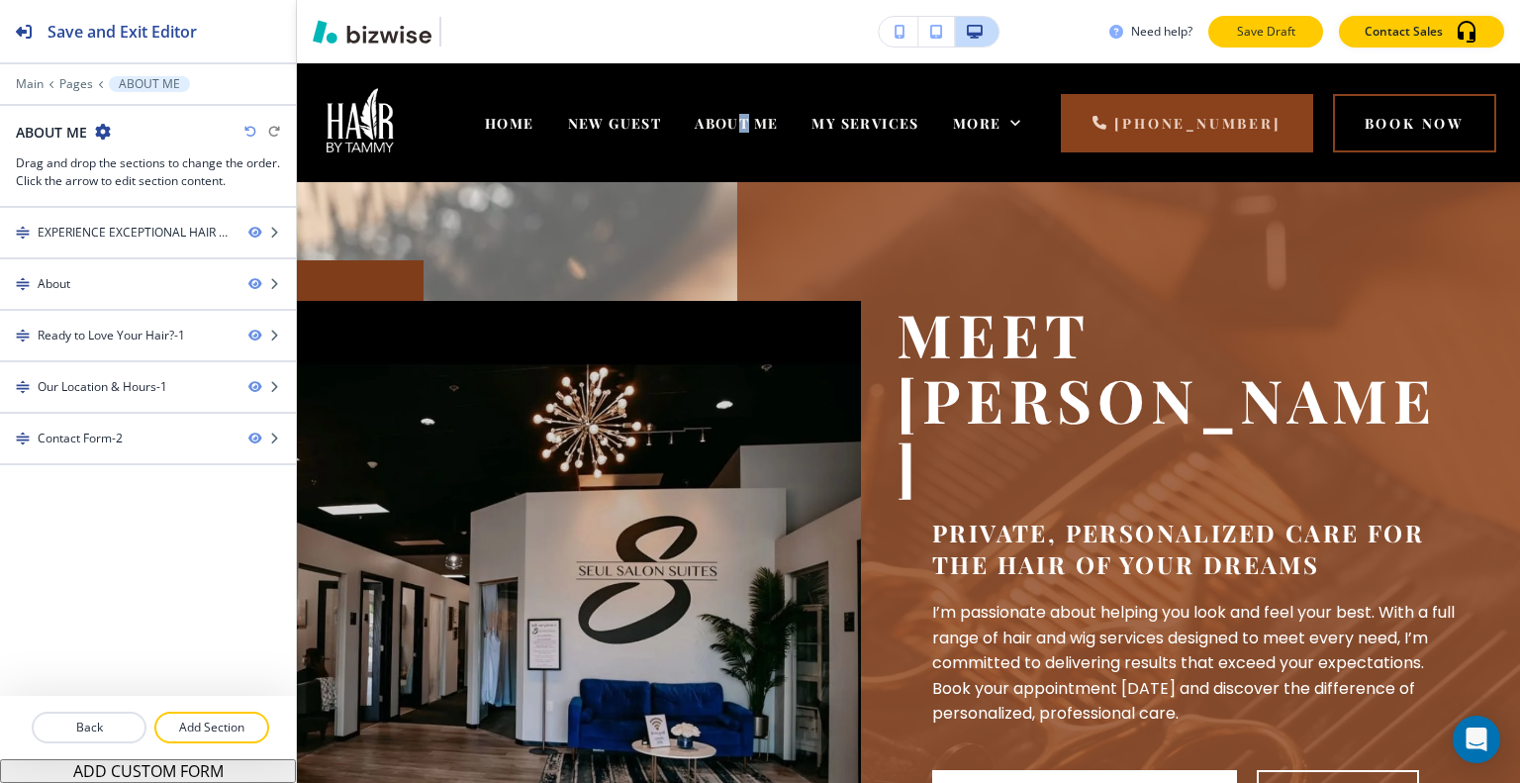
click at [1257, 35] on p "Save Draft" at bounding box center [1265, 32] width 63 height 18
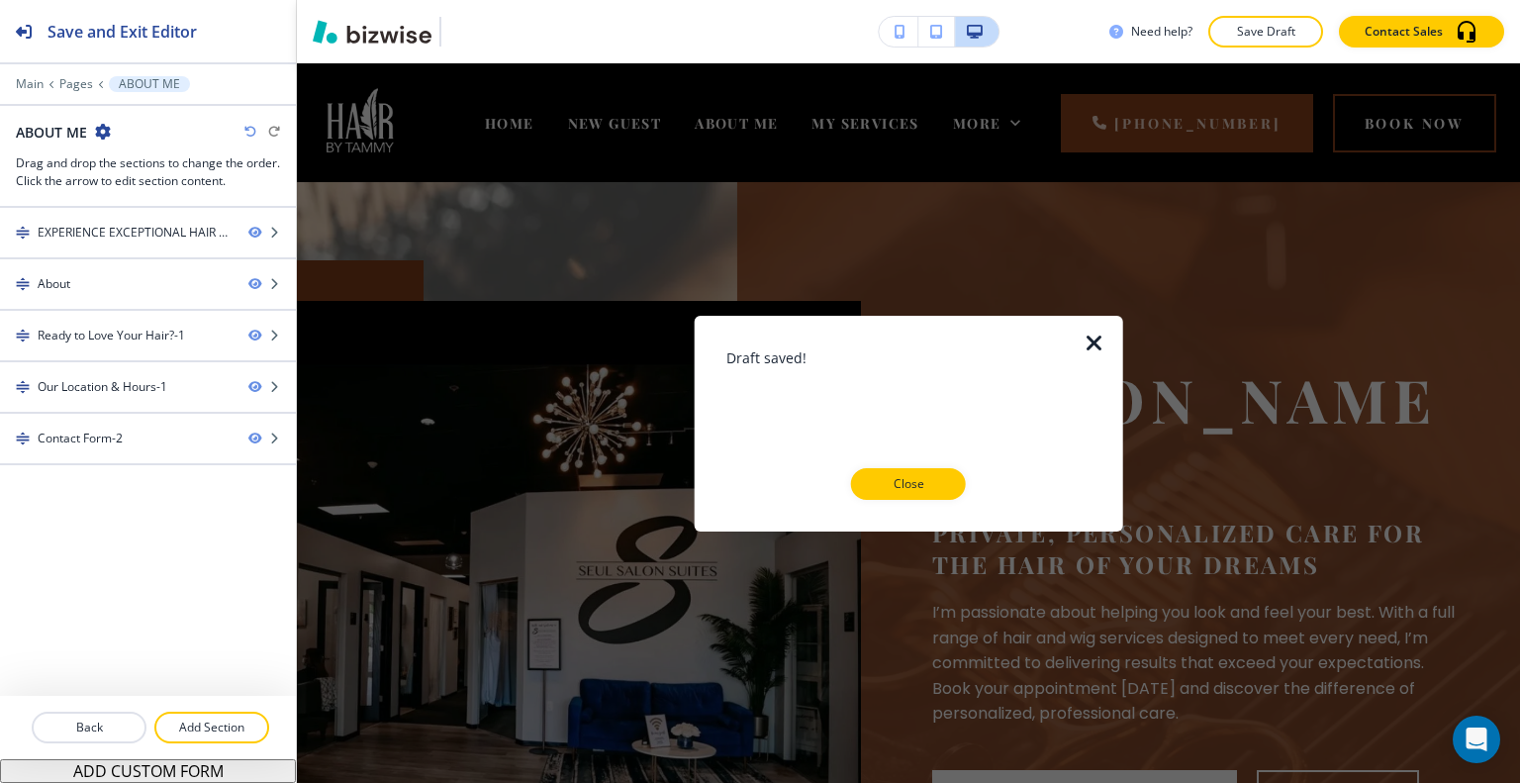
click at [929, 459] on div "Draft saved! Close" at bounding box center [908, 422] width 365 height 152
click at [895, 467] on div "Draft saved! Close" at bounding box center [908, 422] width 365 height 152
click at [894, 481] on p "Close" at bounding box center [908, 484] width 63 height 18
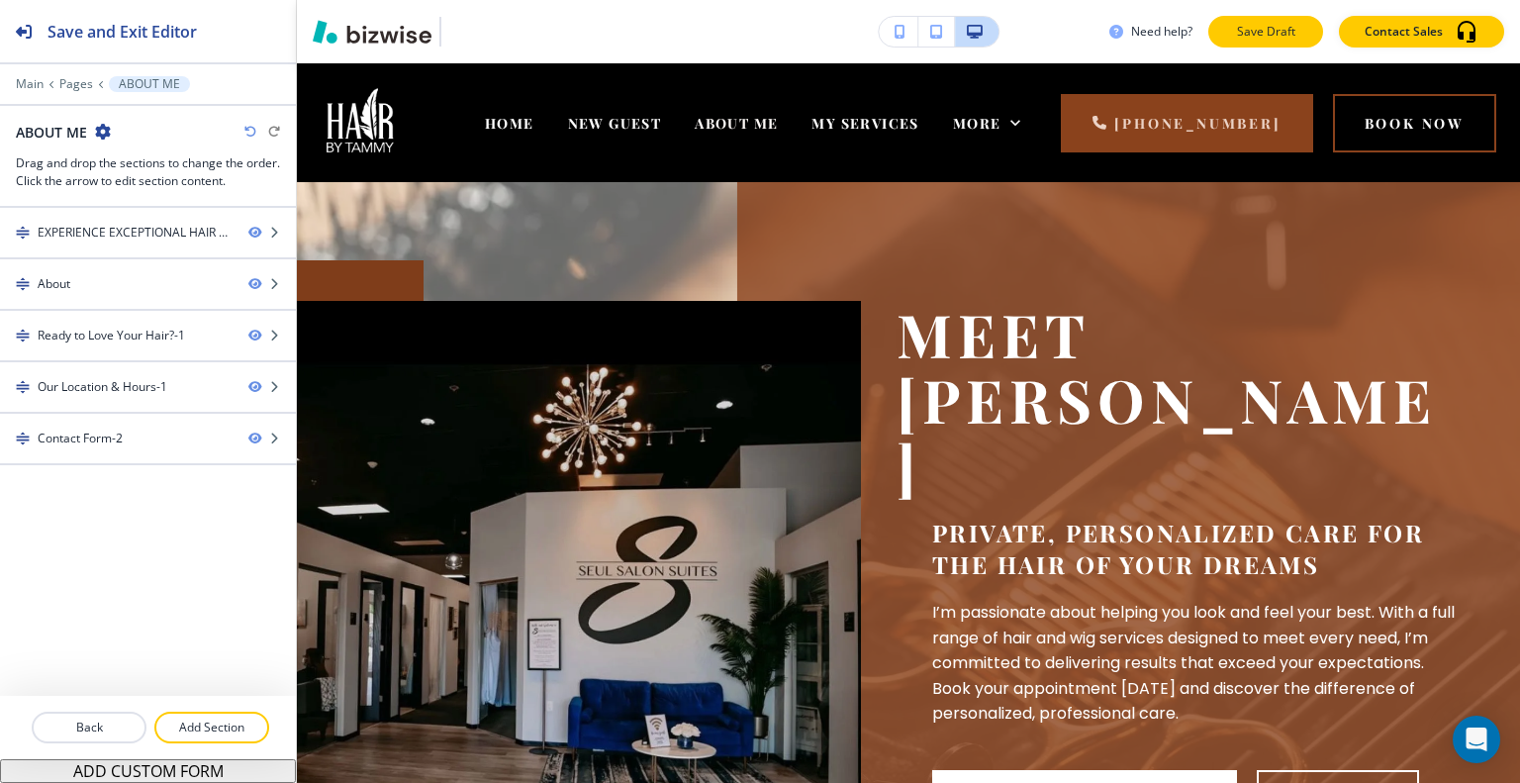
click at [1280, 43] on button "Save Draft" at bounding box center [1265, 32] width 115 height 32
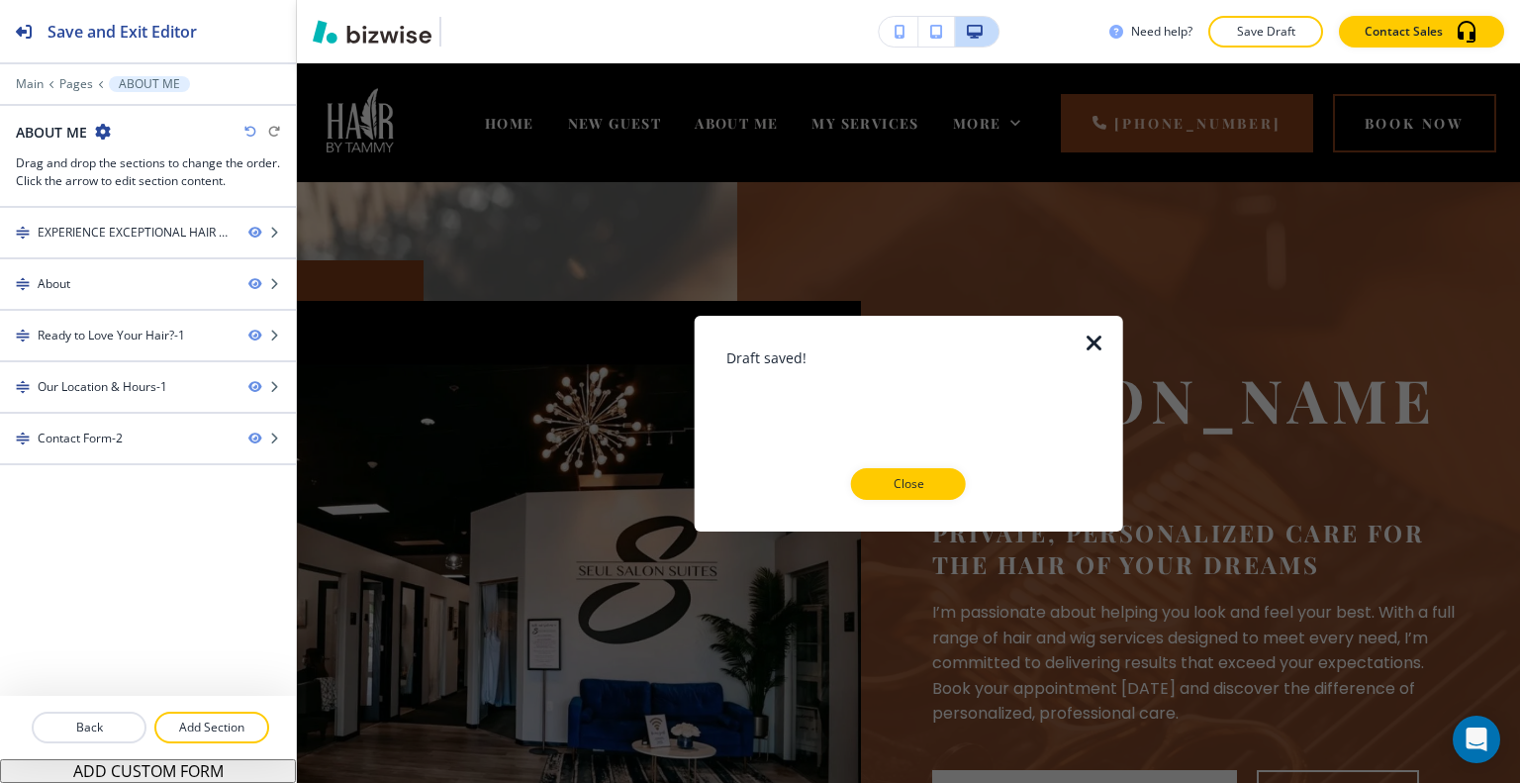
click at [937, 508] on div at bounding box center [908, 516] width 365 height 32
click at [928, 492] on p "Close" at bounding box center [908, 484] width 63 height 18
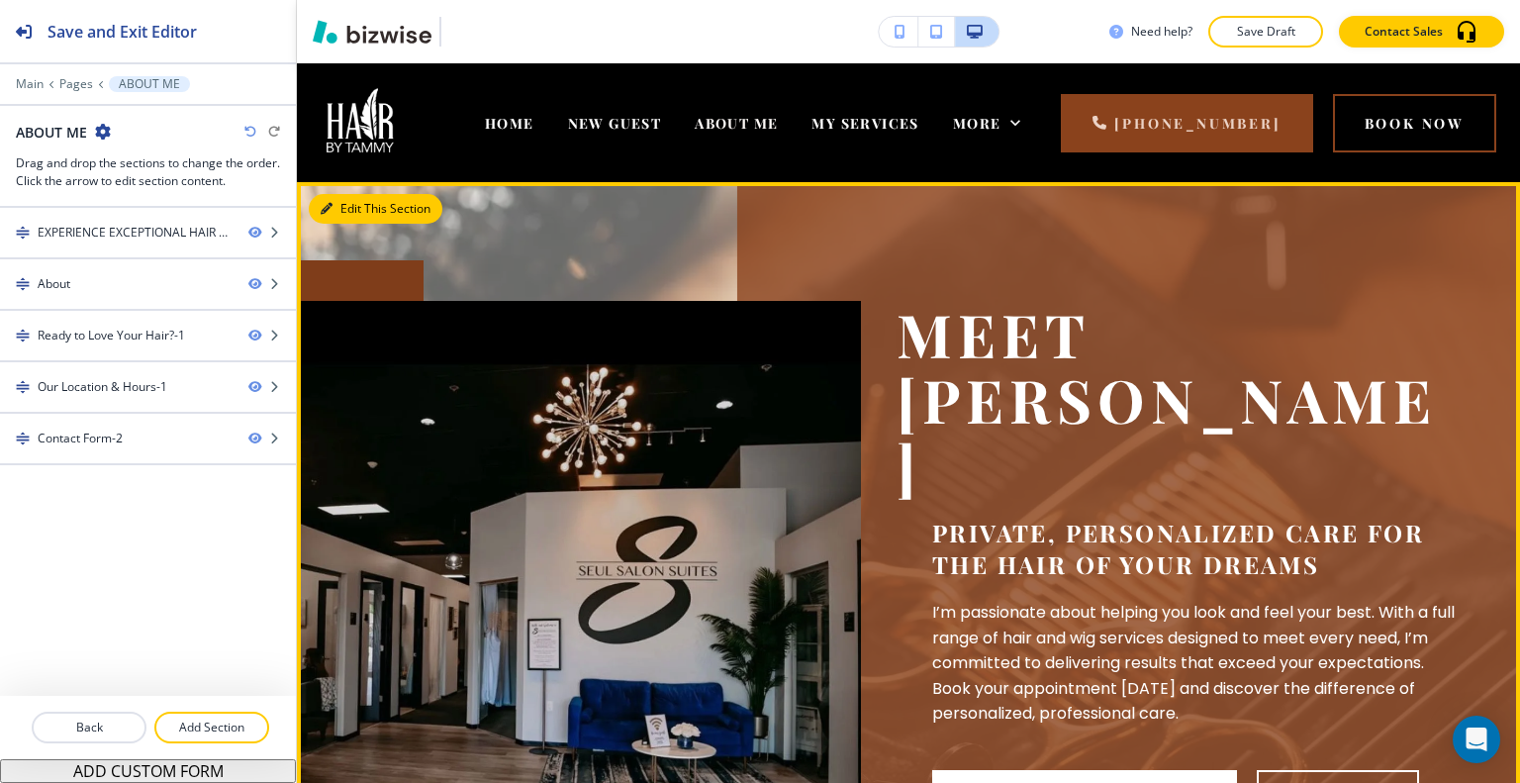
click at [330, 206] on icon "button" at bounding box center [327, 209] width 12 height 12
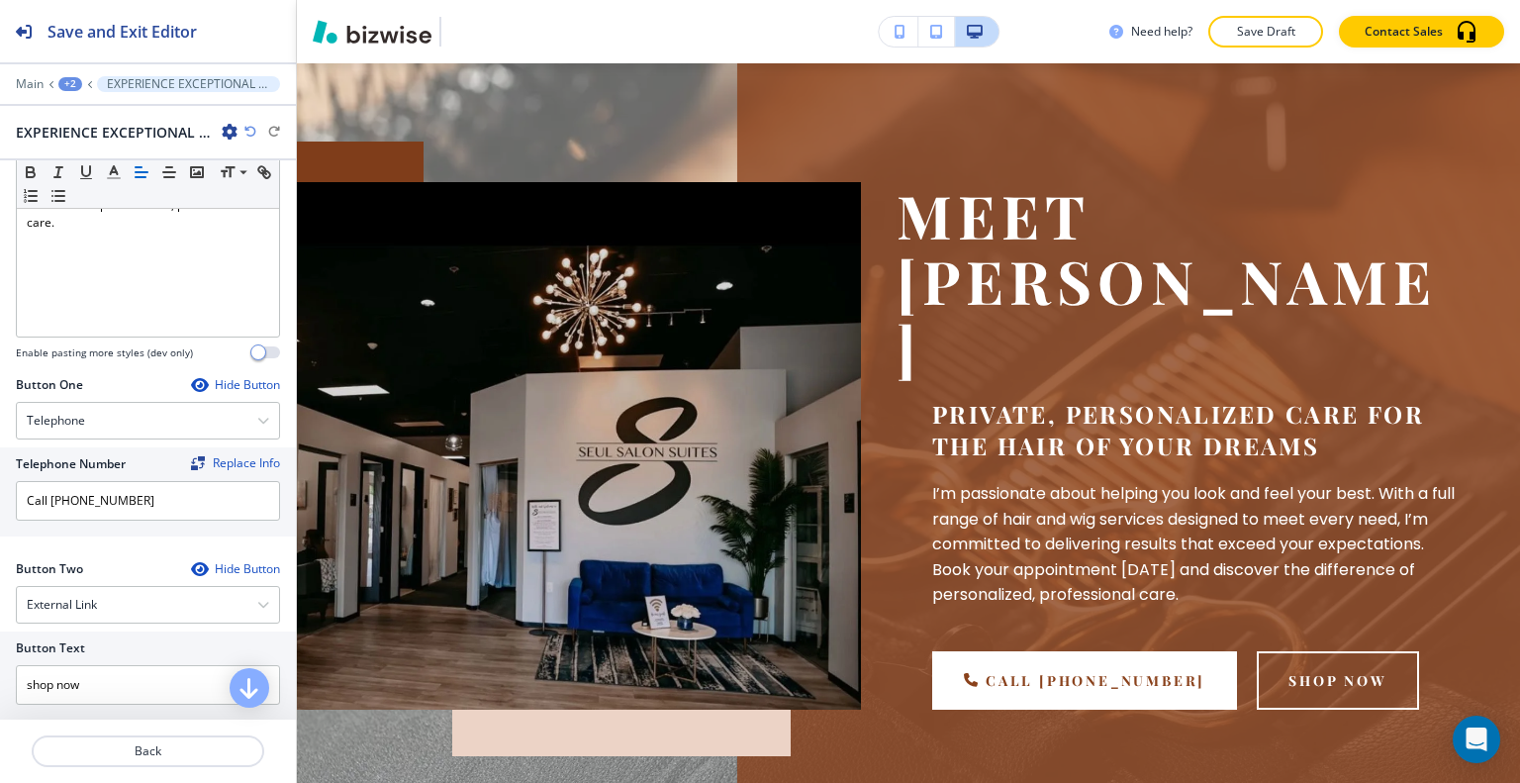
scroll to position [891, 0]
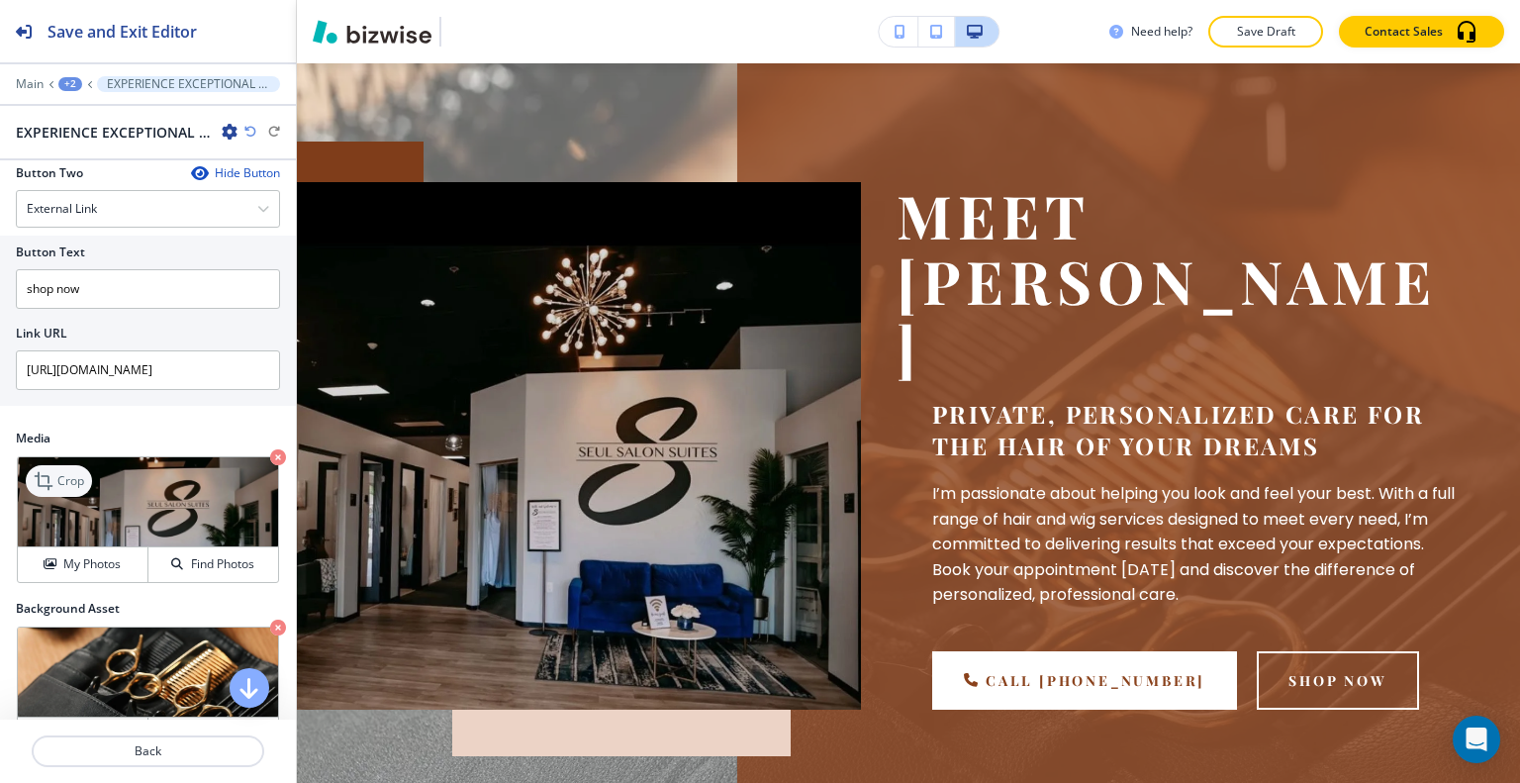
click at [70, 479] on p "Crop" at bounding box center [70, 481] width 27 height 18
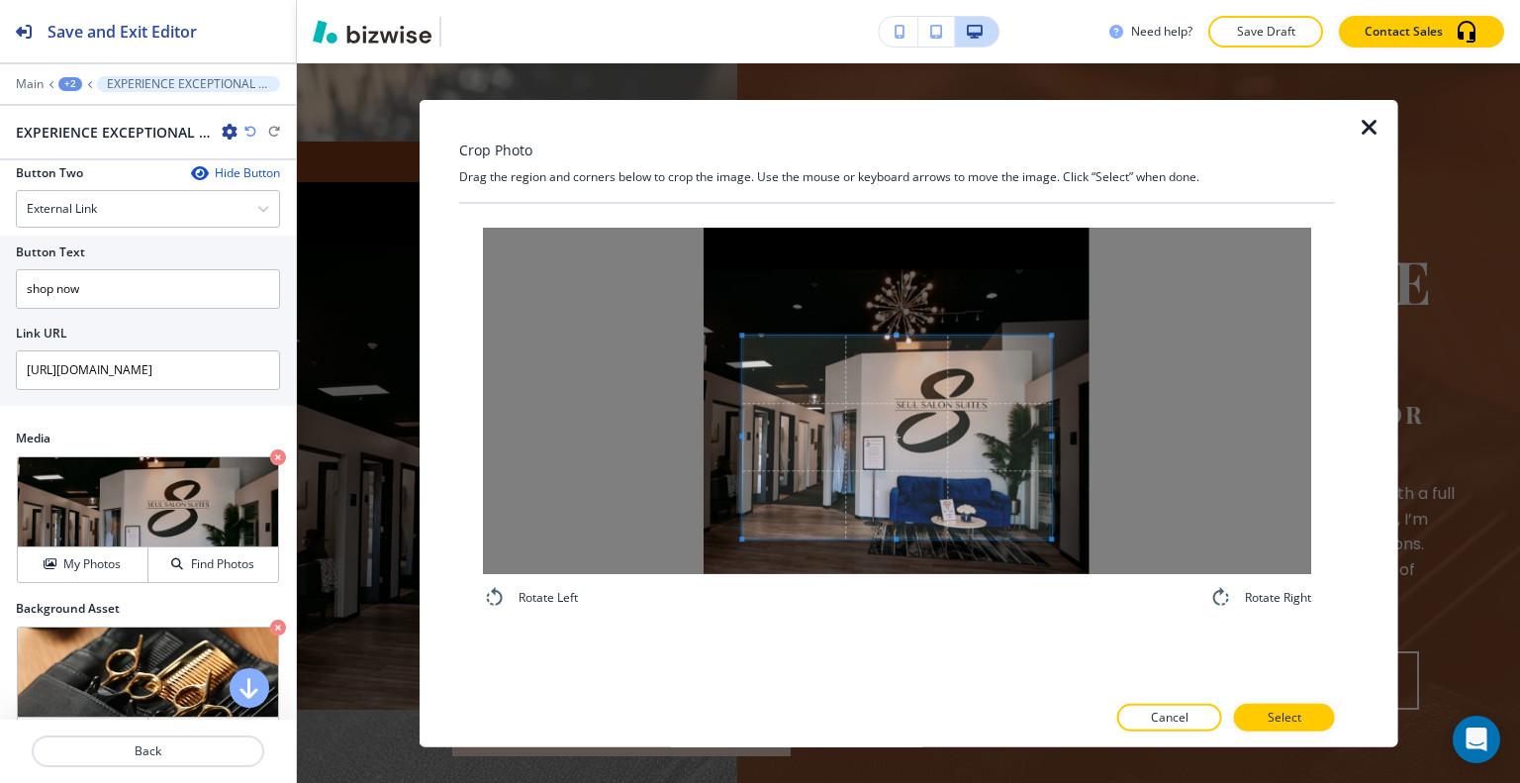
click at [899, 333] on span at bounding box center [896, 335] width 5 height 5
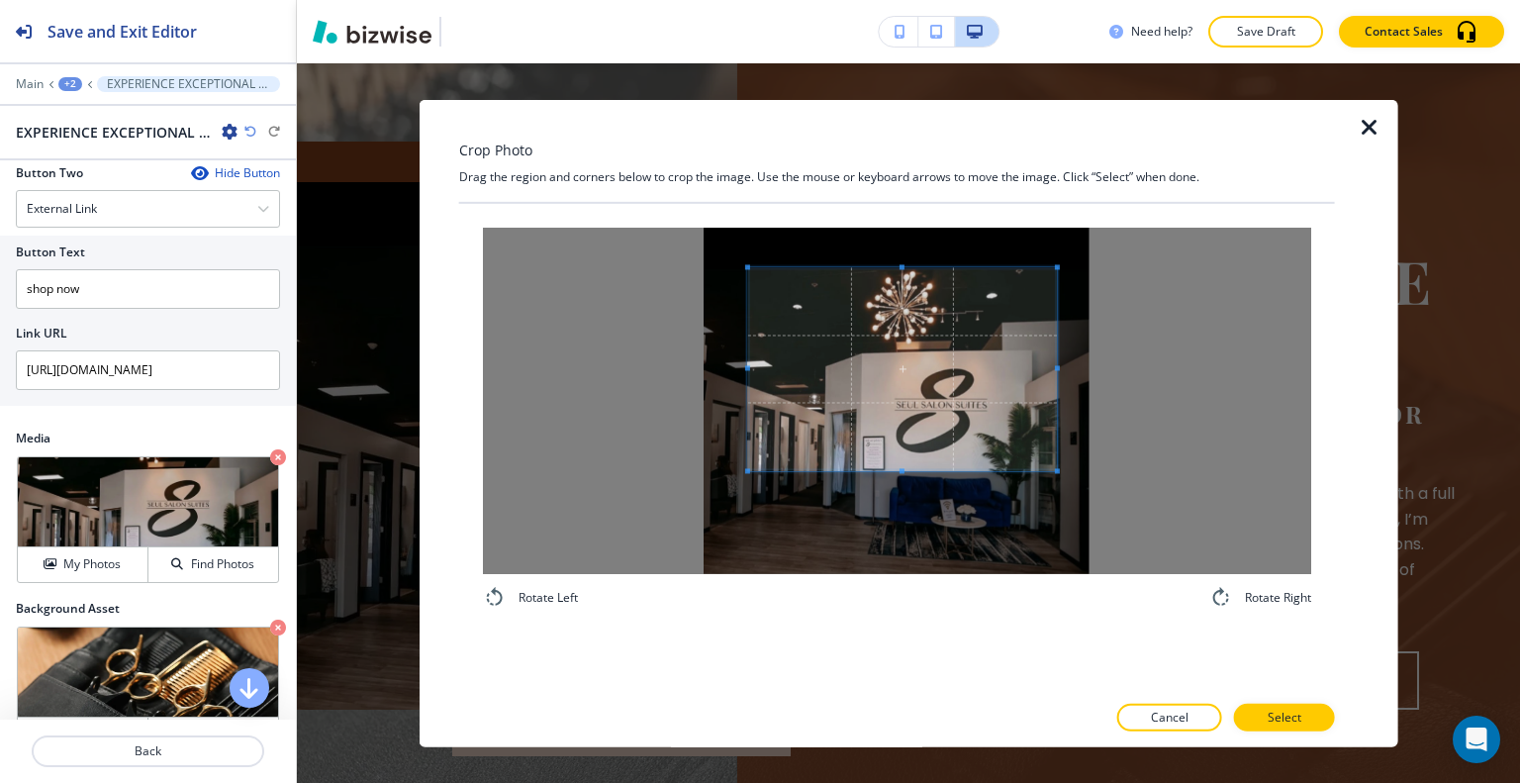
click at [919, 305] on span at bounding box center [902, 369] width 309 height 204
click at [911, 414] on span at bounding box center [901, 367] width 309 height 204
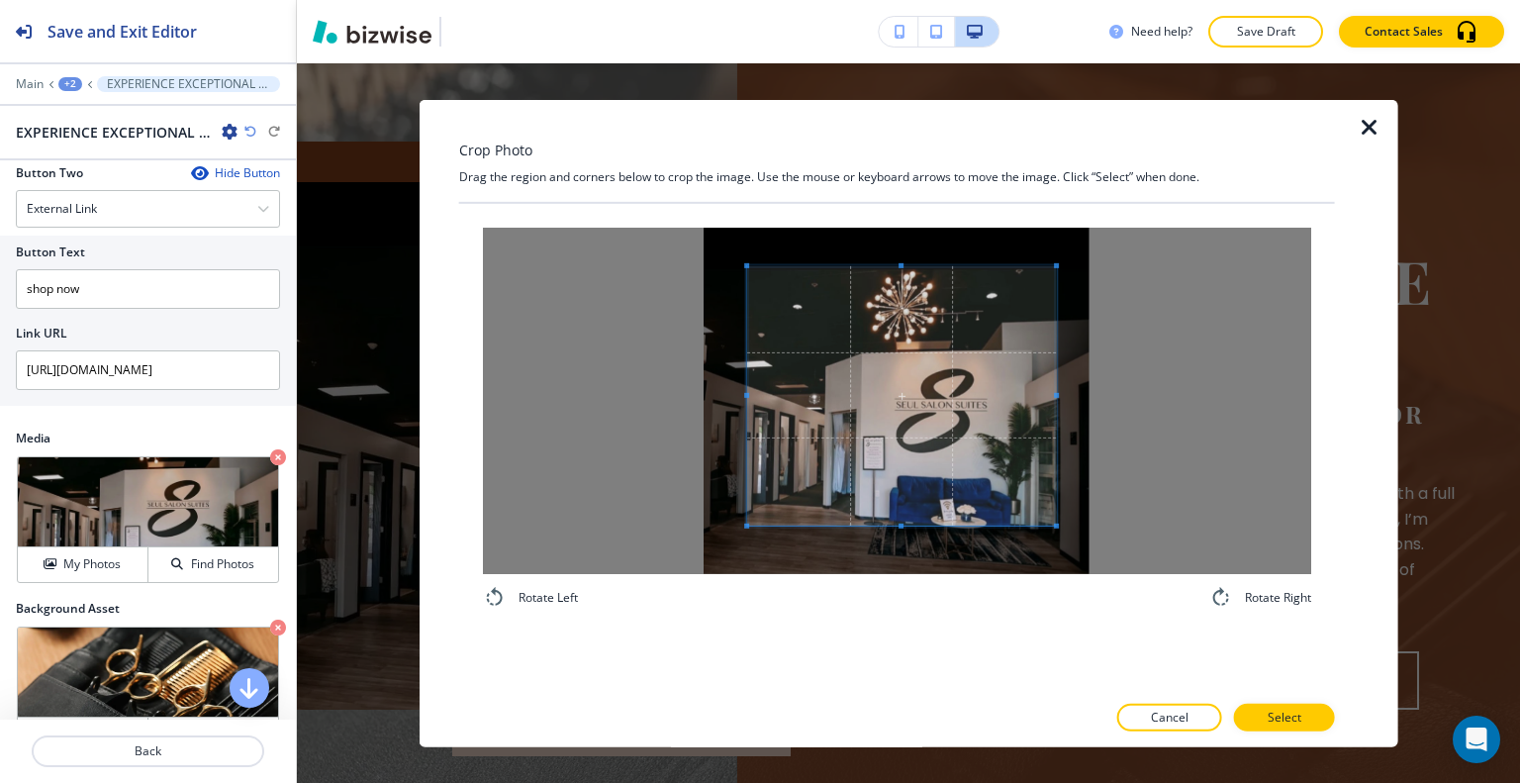
click at [901, 526] on span at bounding box center [901, 526] width 5 height 5
click at [1298, 715] on p "Select" at bounding box center [1285, 718] width 34 height 18
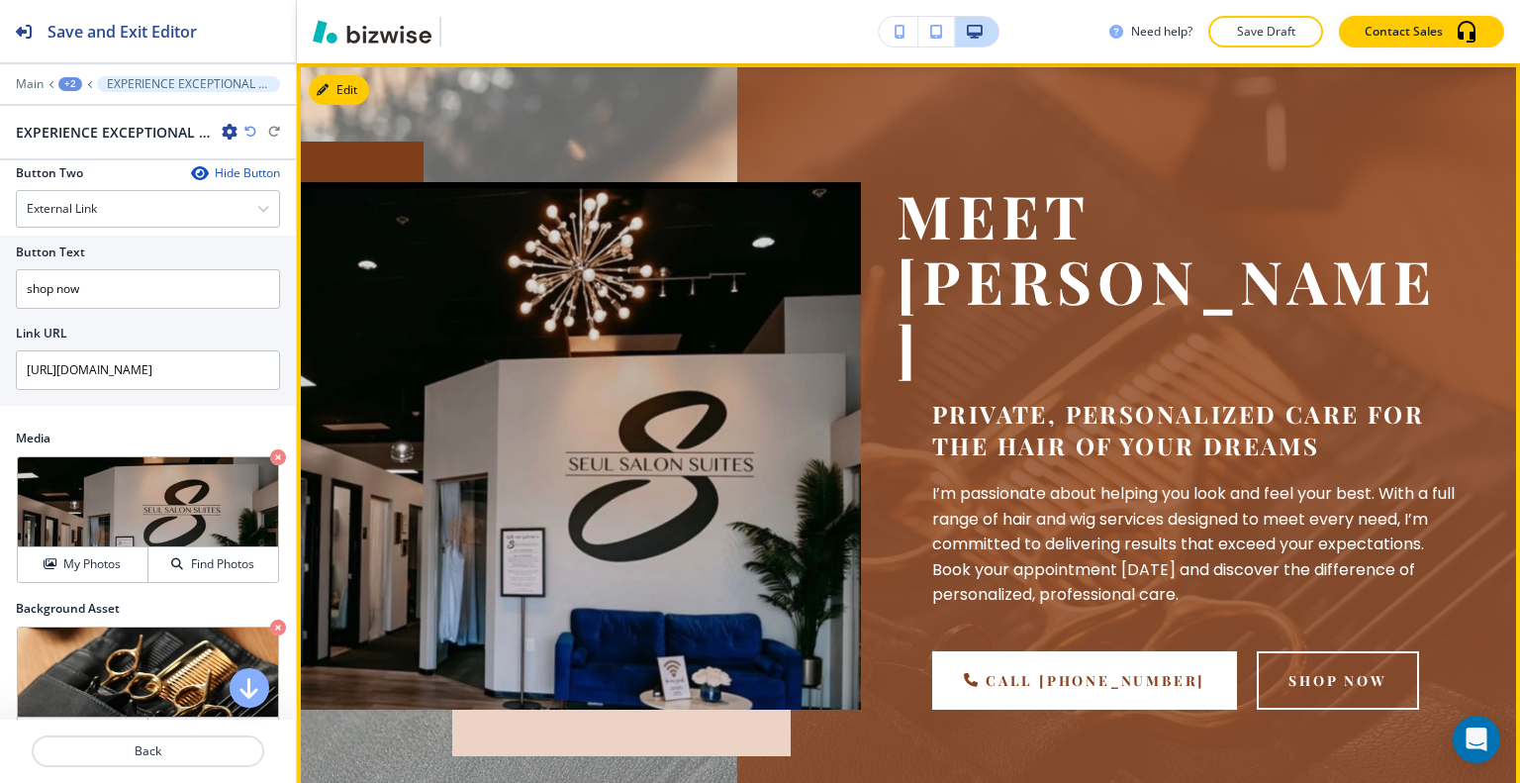
scroll to position [317, 0]
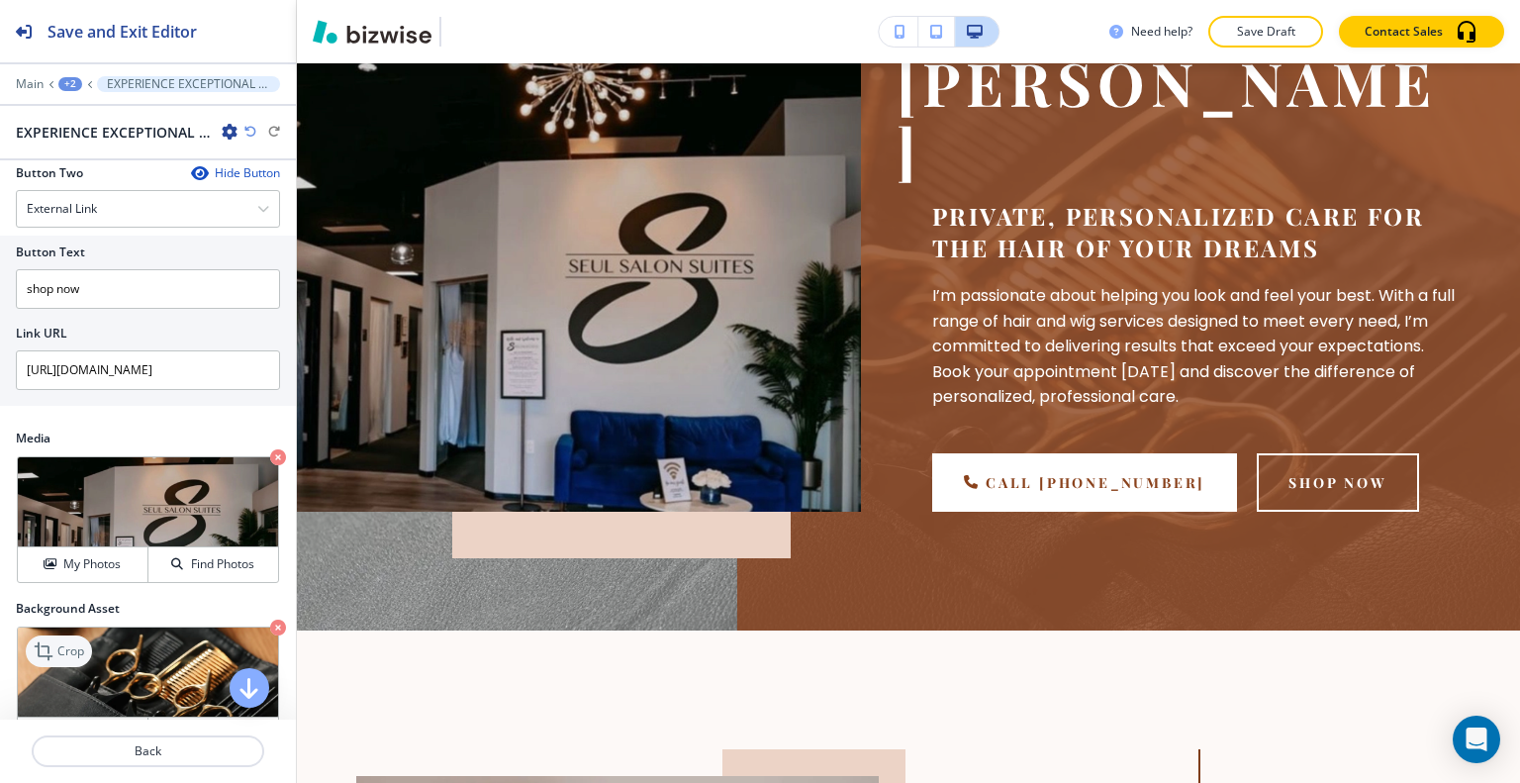
click at [73, 642] on p "Crop" at bounding box center [70, 651] width 27 height 18
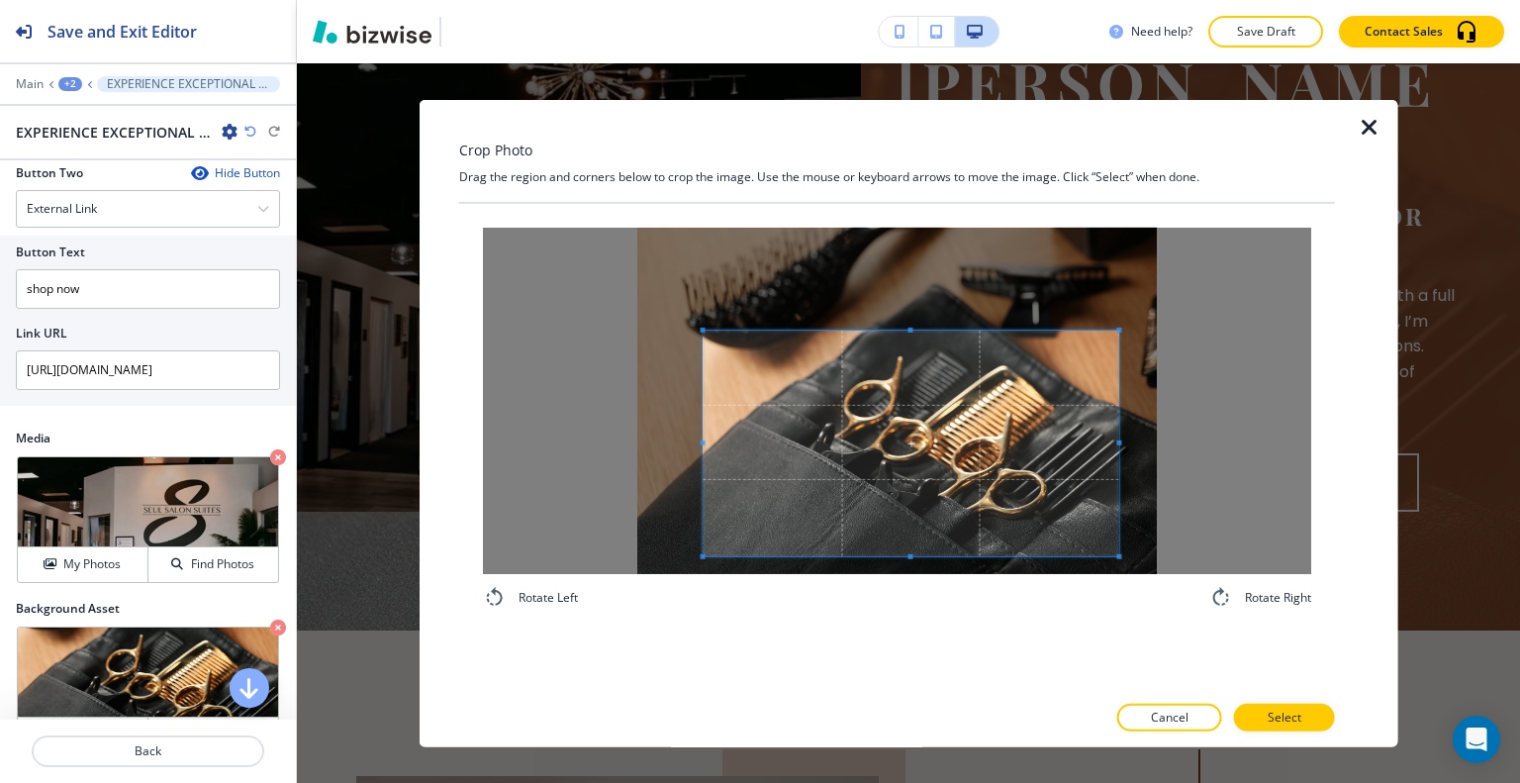
click at [906, 330] on div at bounding box center [912, 443] width 416 height 226
click at [1297, 725] on p "Select" at bounding box center [1285, 718] width 34 height 18
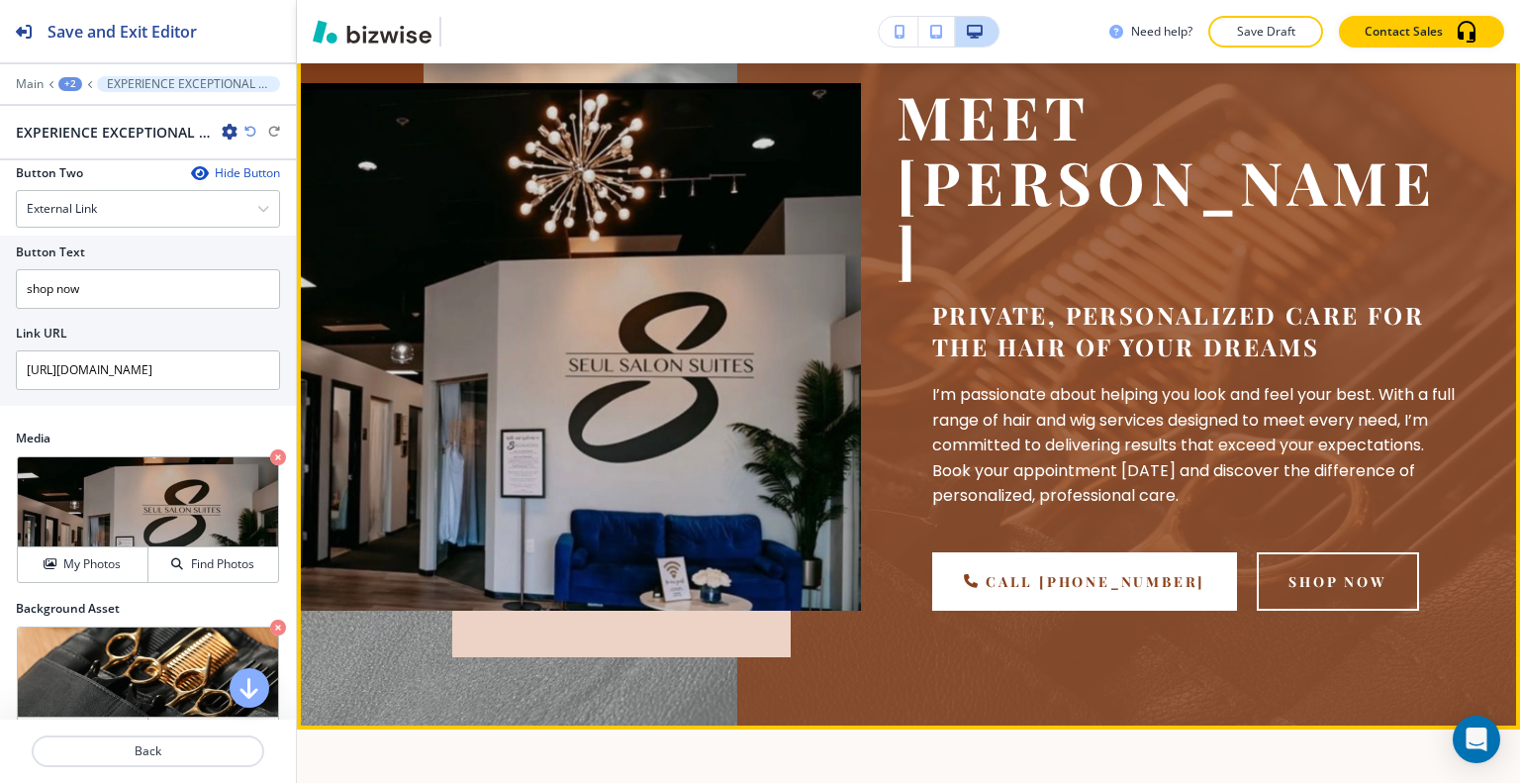
scroll to position [119, 0]
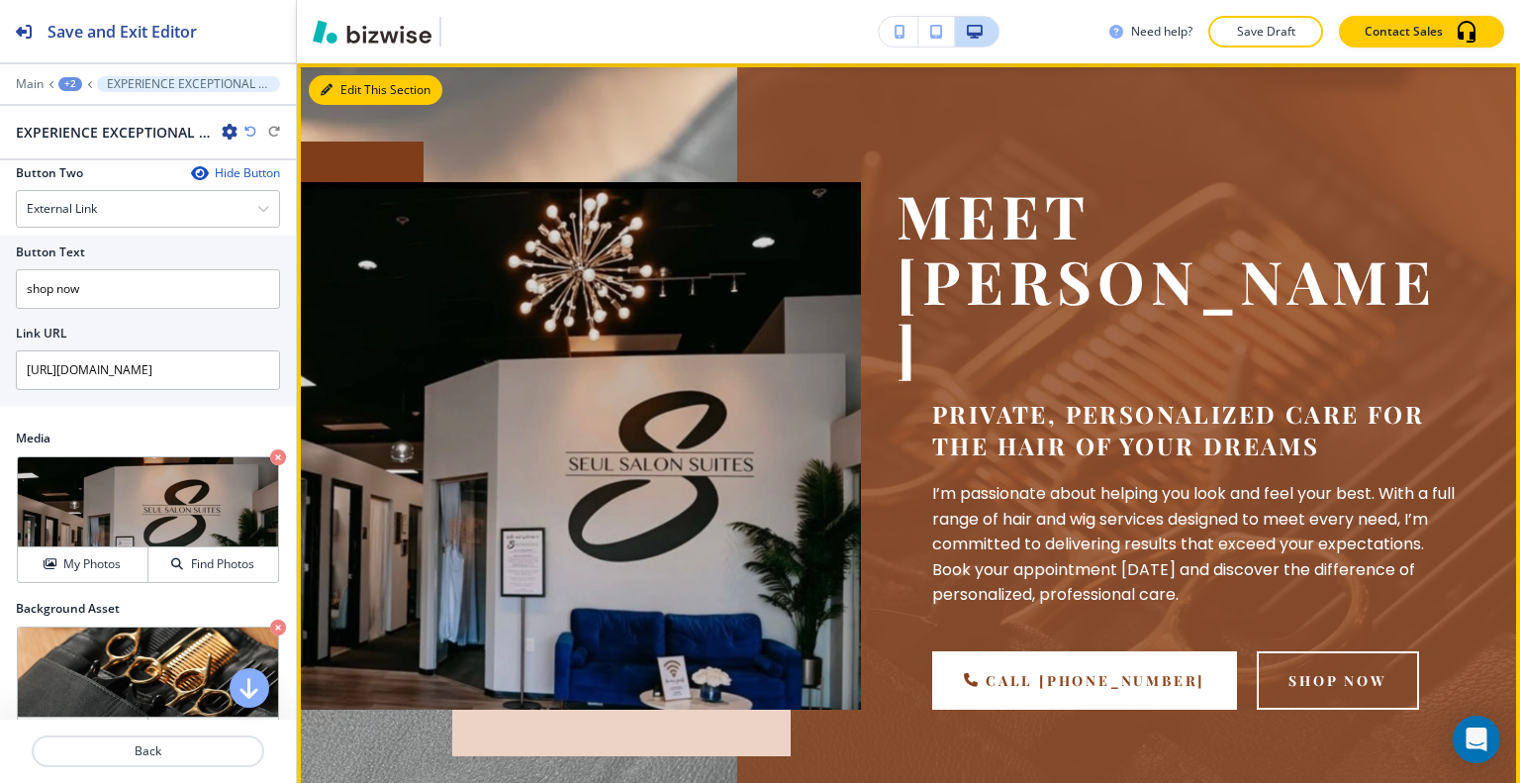
click at [347, 100] on button "Edit This Section" at bounding box center [376, 90] width 134 height 30
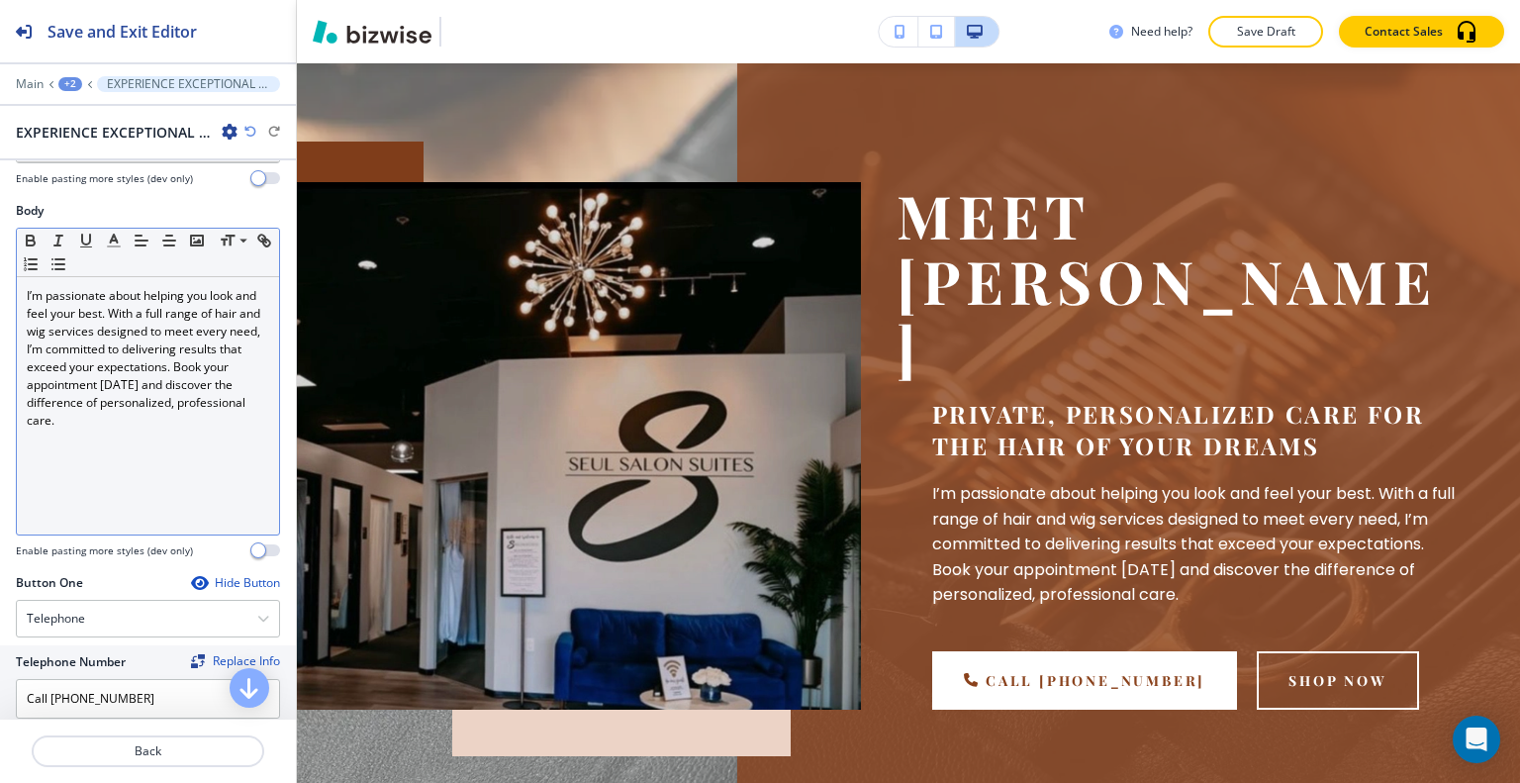
scroll to position [99, 0]
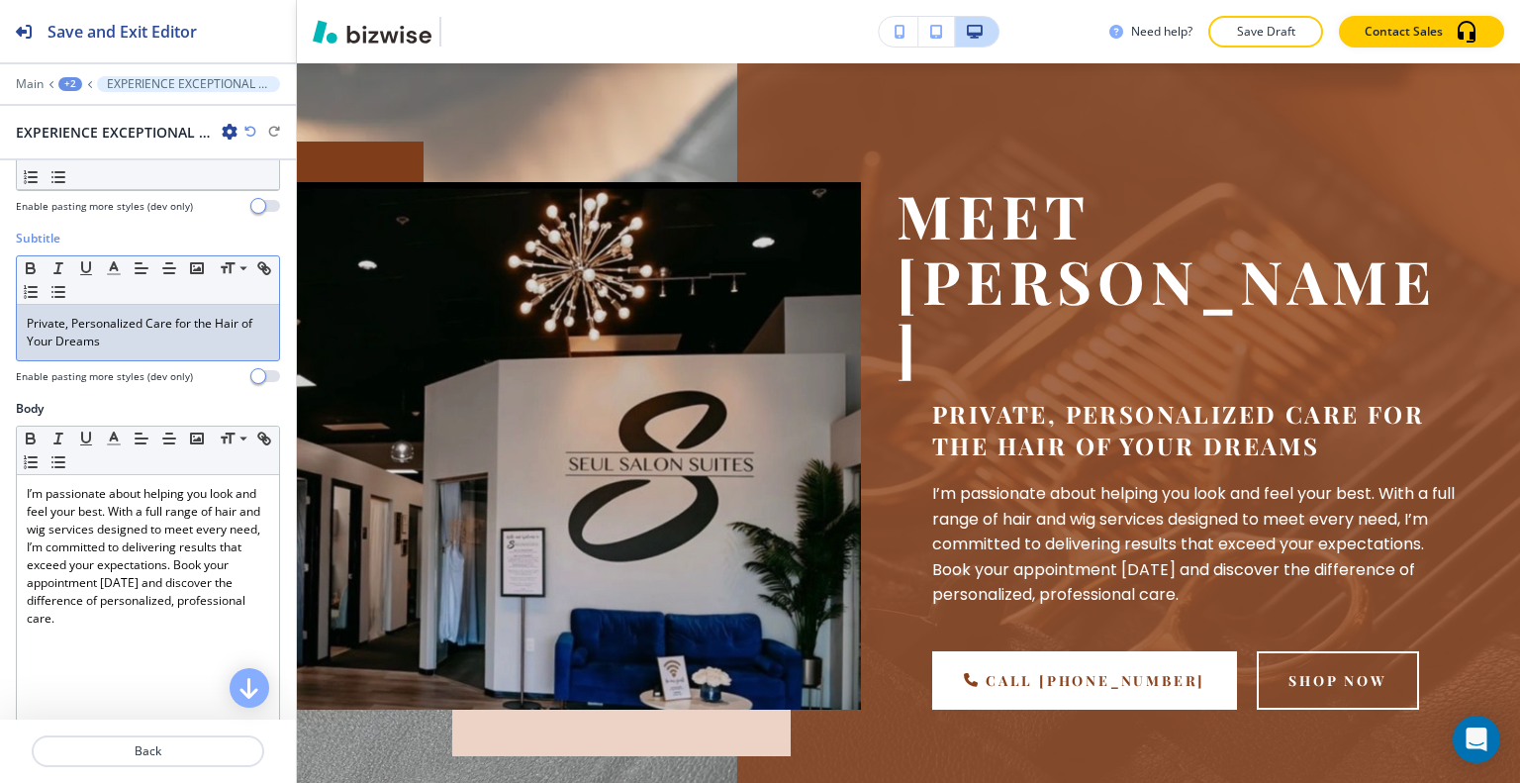
click at [123, 342] on p "Private, Personalized Care for the Hair of Your Dreams" at bounding box center [148, 333] width 242 height 36
drag, startPoint x: 123, startPoint y: 342, endPoint x: 0, endPoint y: 320, distance: 124.8
click at [0, 320] on div "Subtitle Small Normal Large Huge Private, Personalized Care for the Hair of You…" at bounding box center [148, 315] width 296 height 170
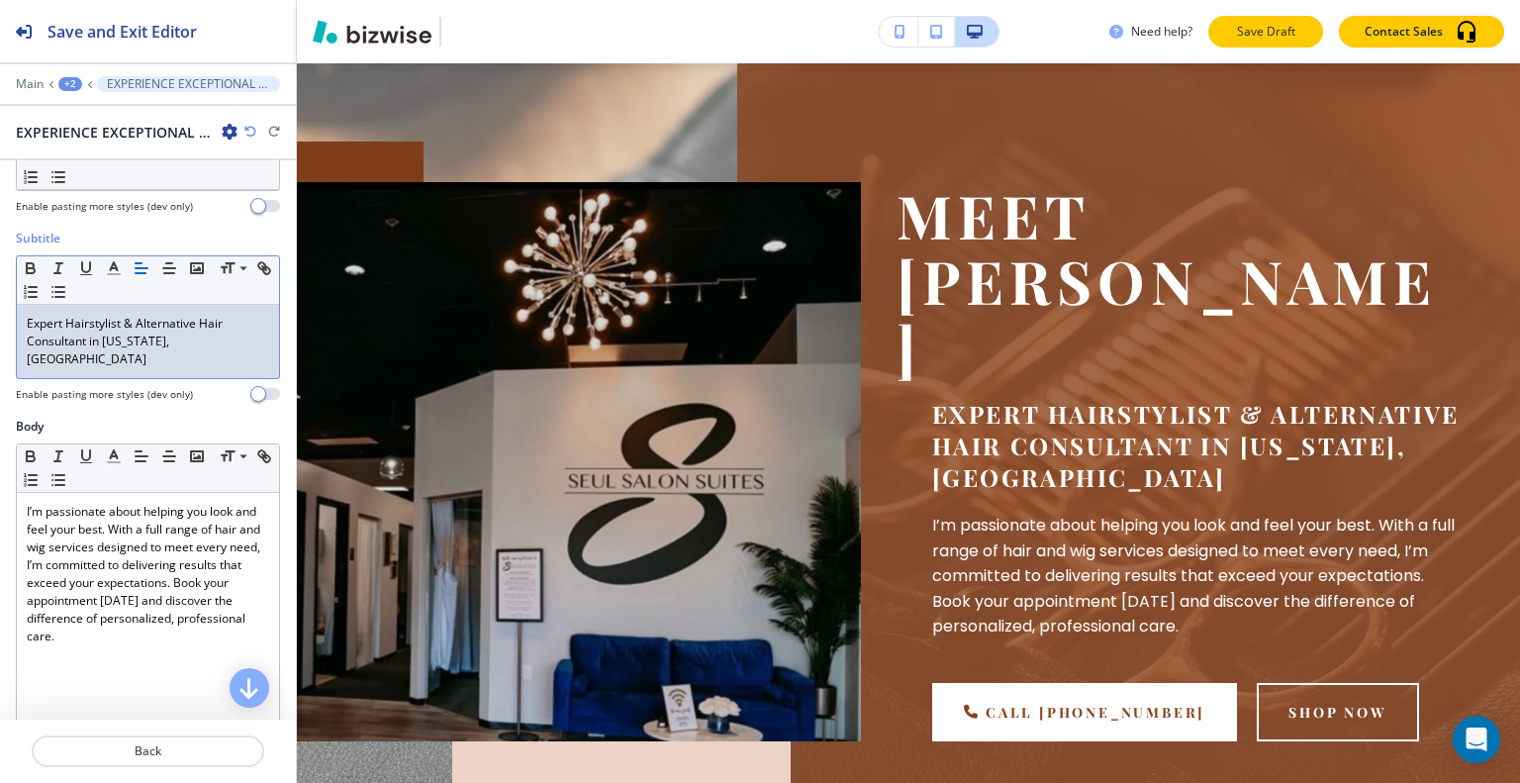
click at [1247, 32] on p "Save Draft" at bounding box center [1265, 32] width 63 height 18
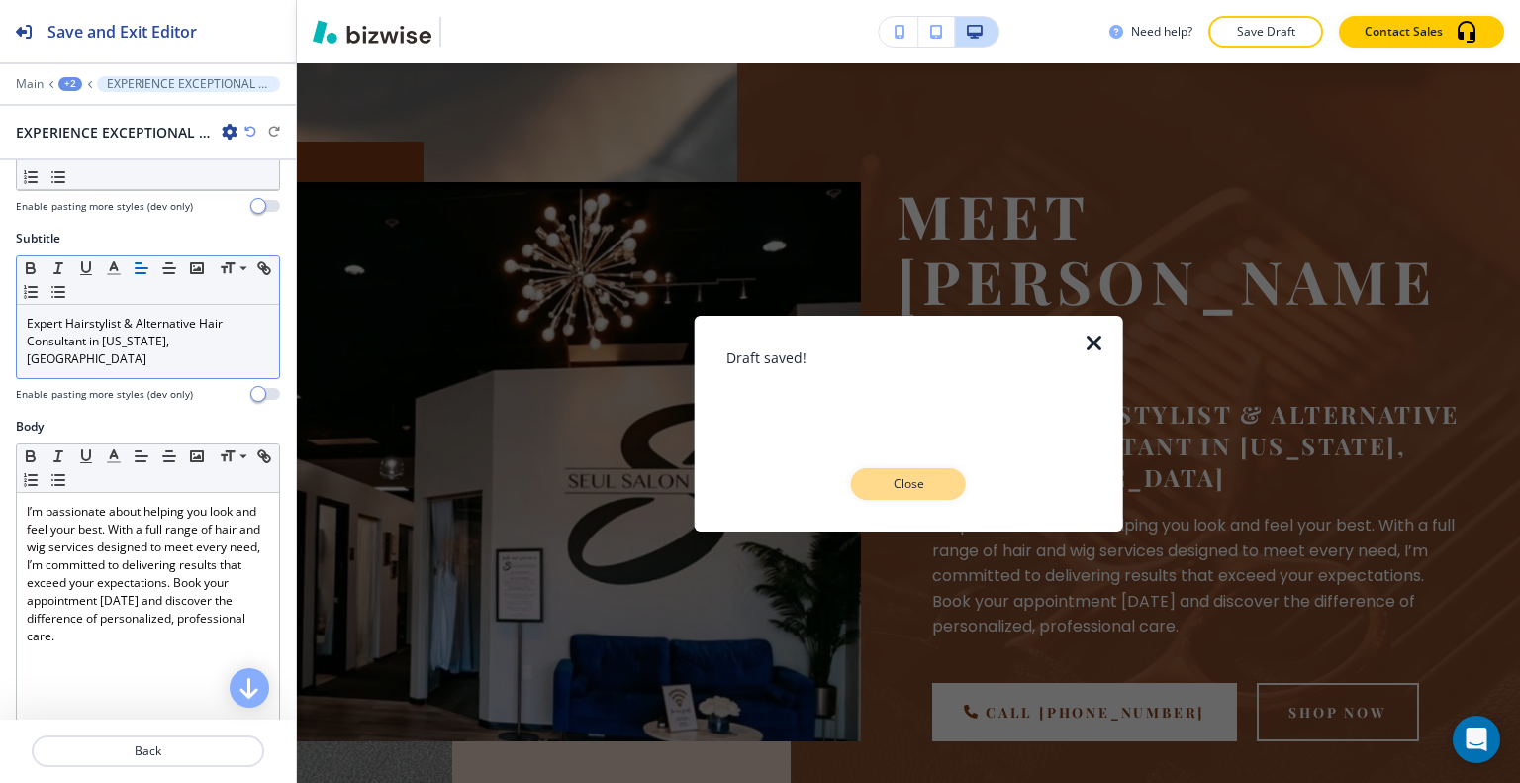
click at [889, 494] on button "Close" at bounding box center [908, 484] width 115 height 32
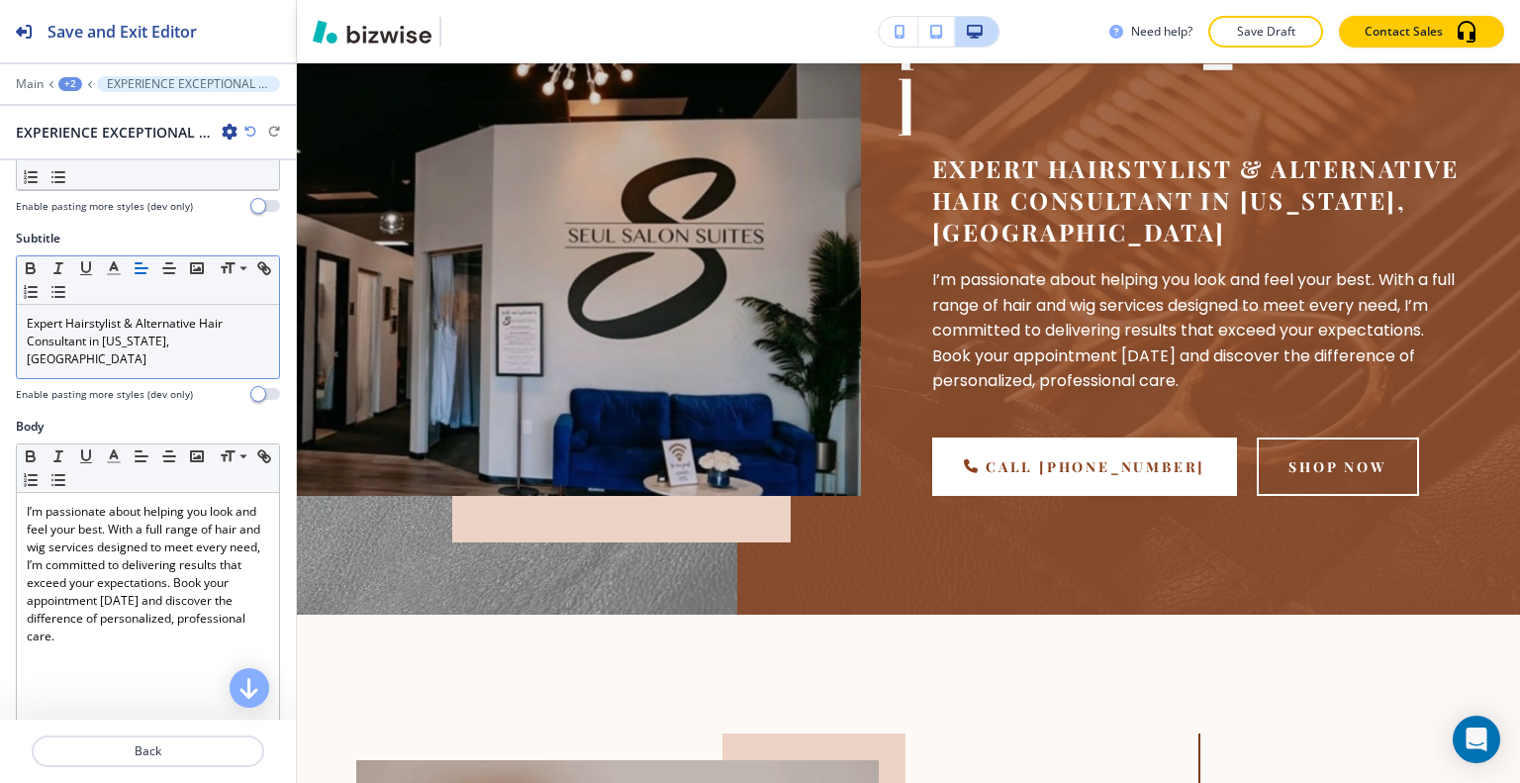
scroll to position [0, 0]
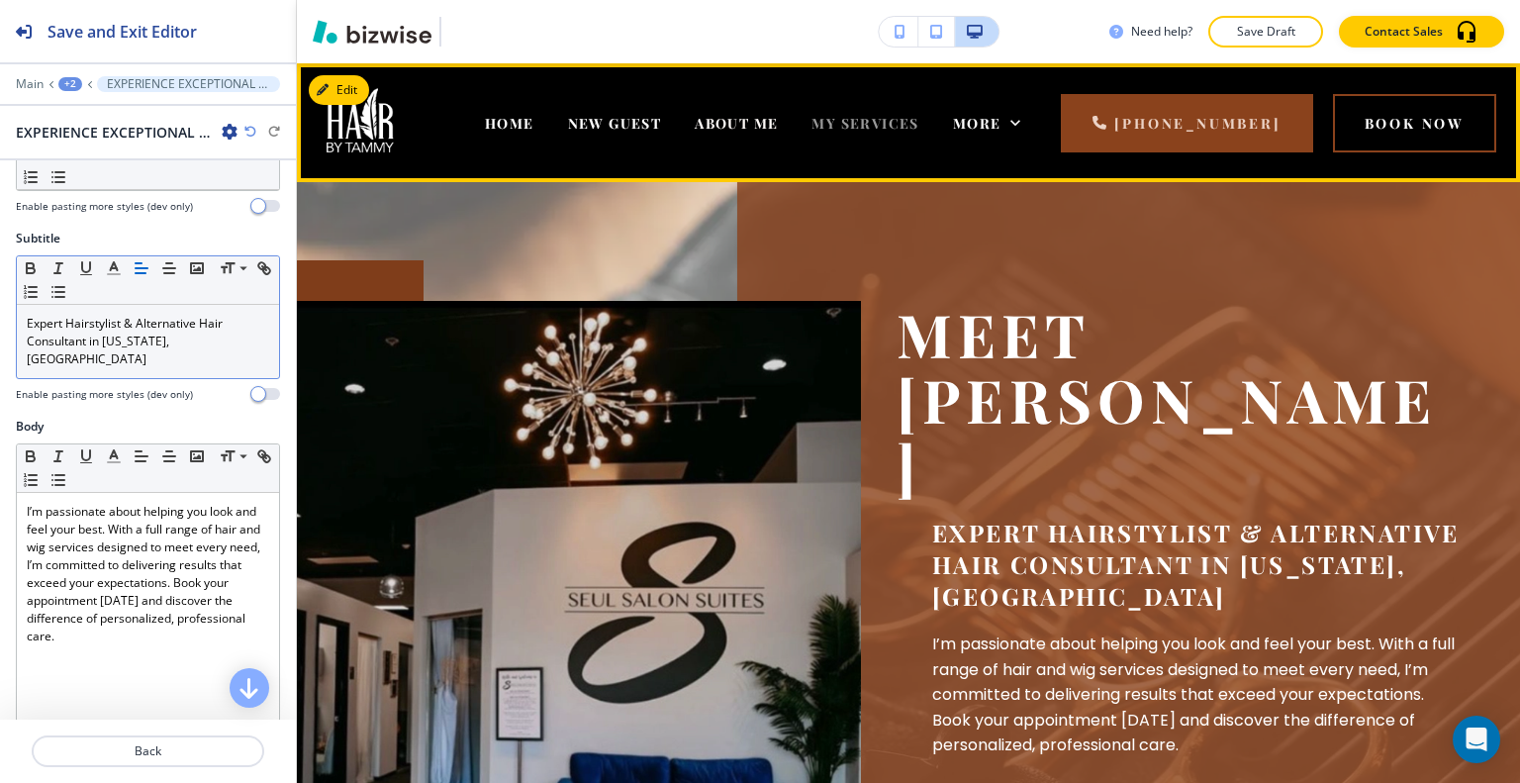
click at [867, 114] on span "MY SERVICES" at bounding box center [864, 123] width 107 height 19
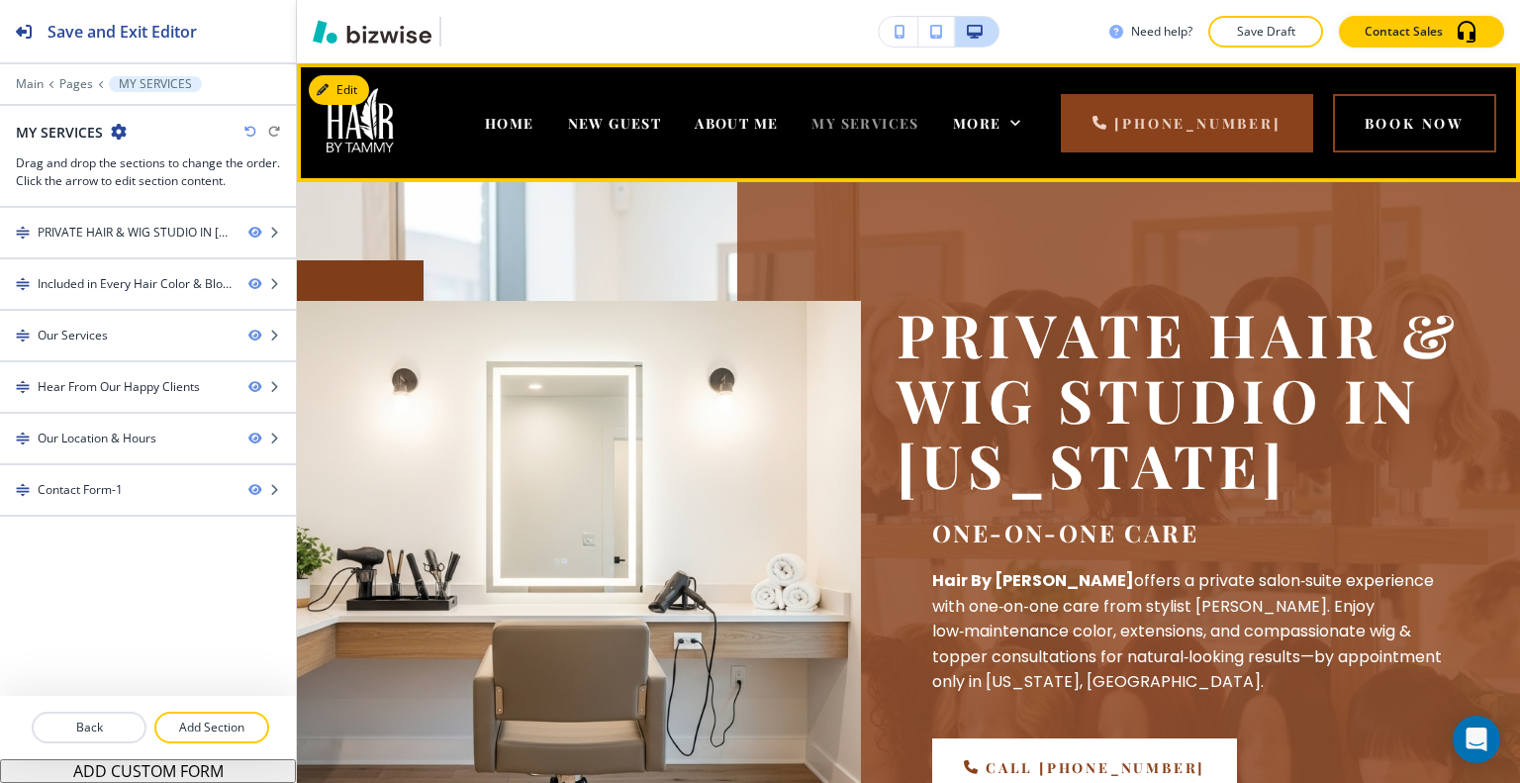
click at [900, 114] on span "MY SERVICES" at bounding box center [864, 123] width 107 height 19
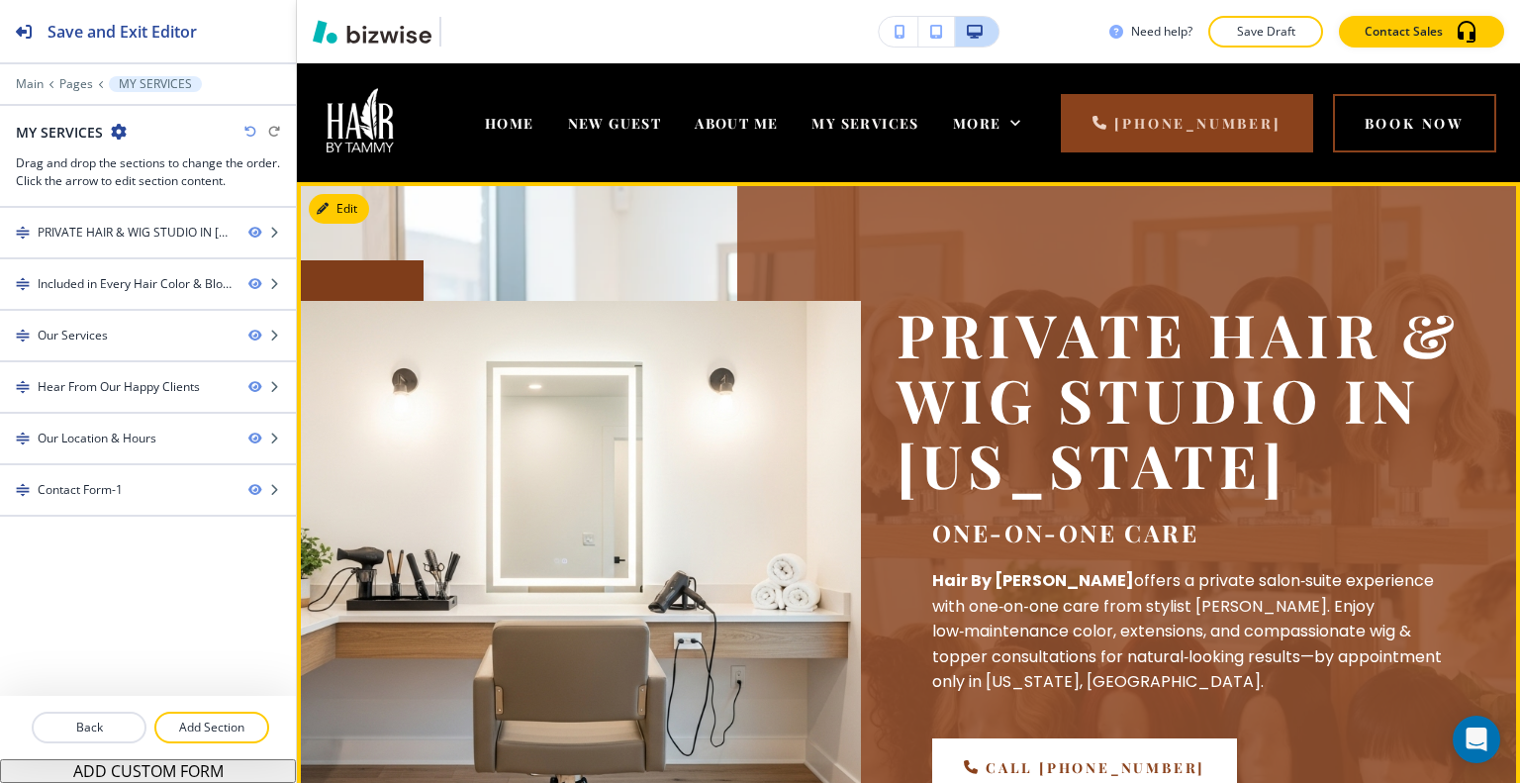
click at [374, 197] on div "PRIVATE HAIR & WIG STUDIO IN WASHINGTON One-on-one care Hair By Tammy offers a …" at bounding box center [908, 587] width 1223 height 811
click at [364, 201] on button "Edit This Section" at bounding box center [376, 209] width 134 height 30
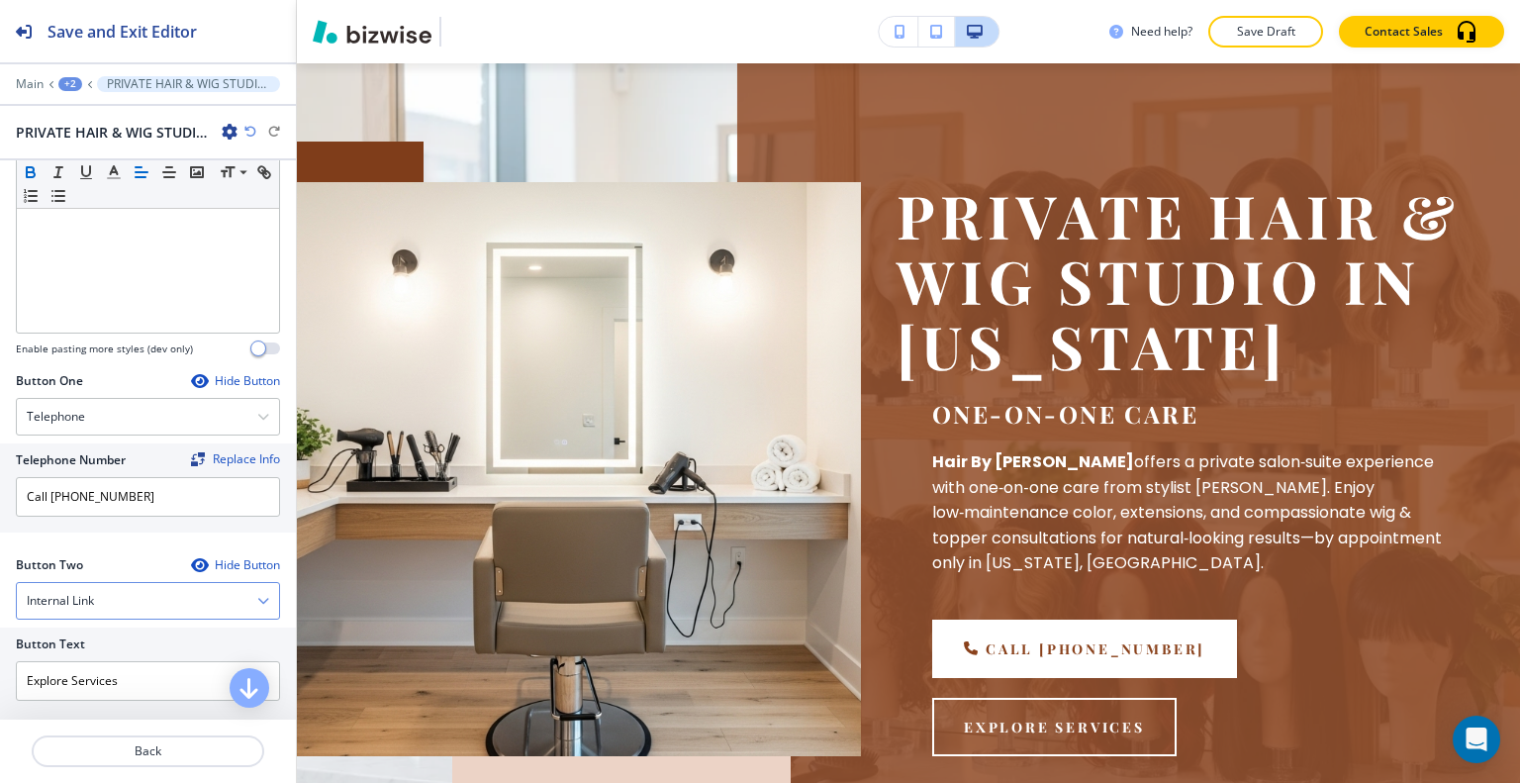
scroll to position [792, 0]
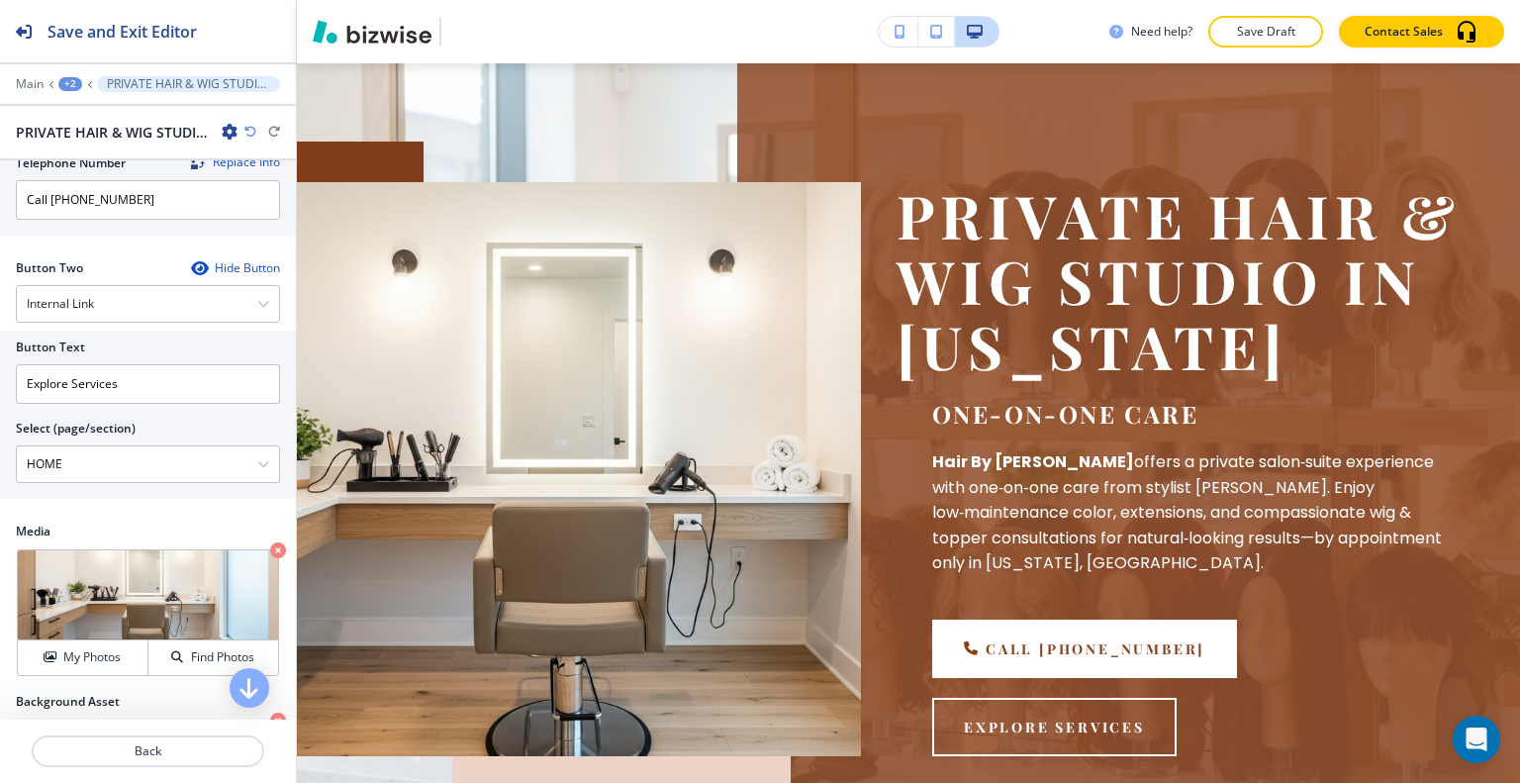
click at [93, 692] on div "Media Crop My Photos Find Photos" at bounding box center [148, 608] width 296 height 170
click at [95, 666] on h4 "My Photos" at bounding box center [91, 657] width 57 height 18
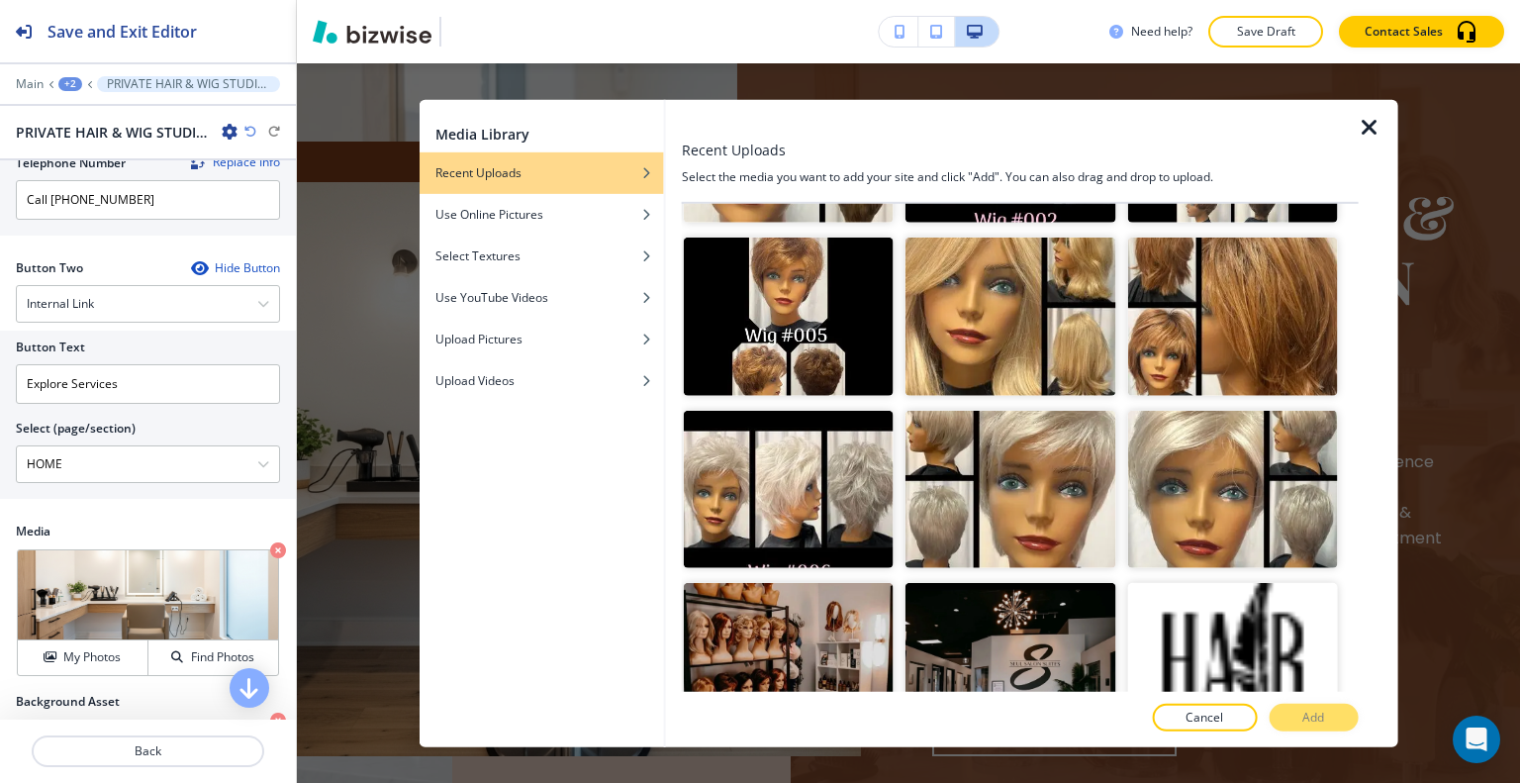
scroll to position [4576, 0]
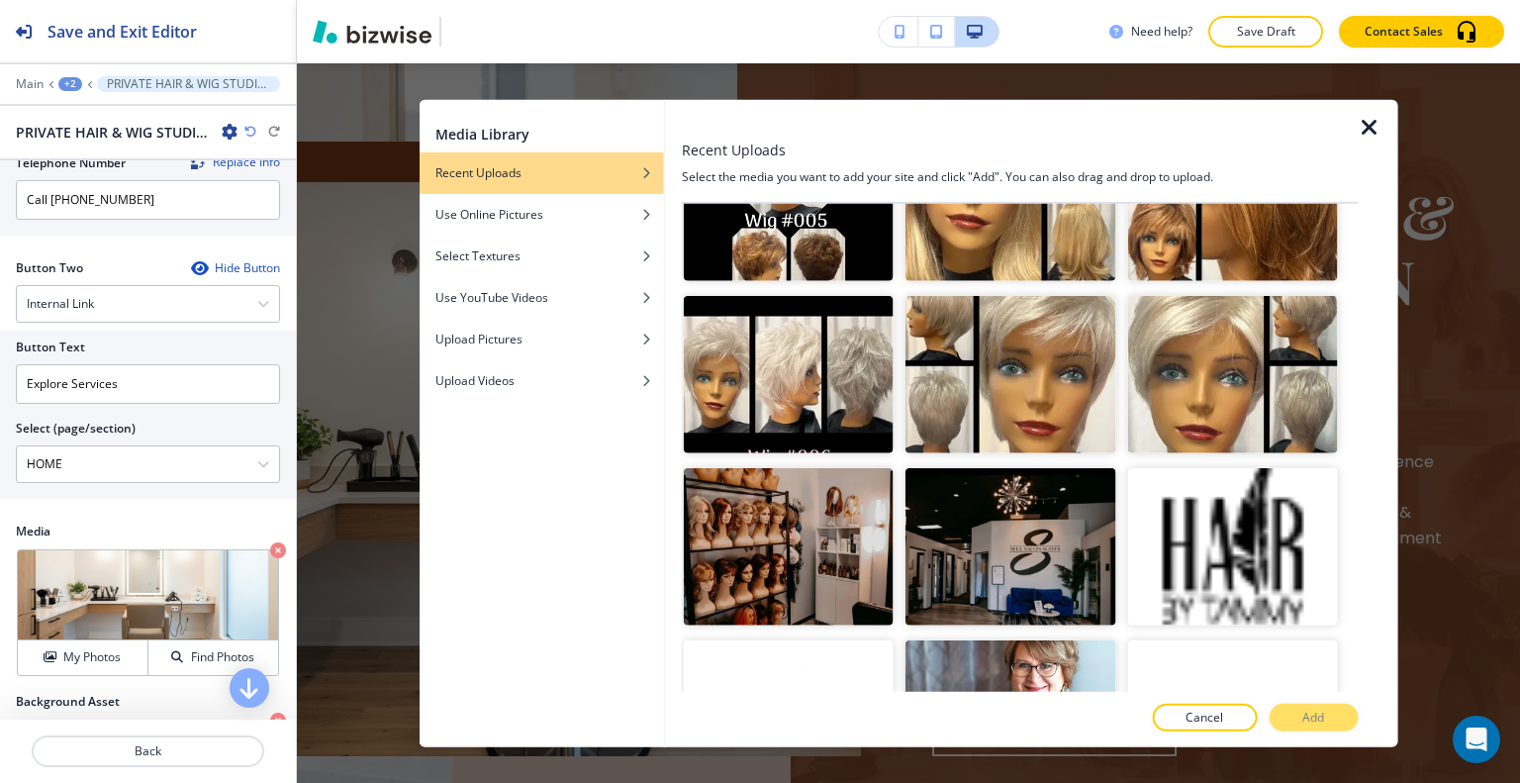
click at [1374, 124] on icon "button" at bounding box center [1370, 127] width 24 height 24
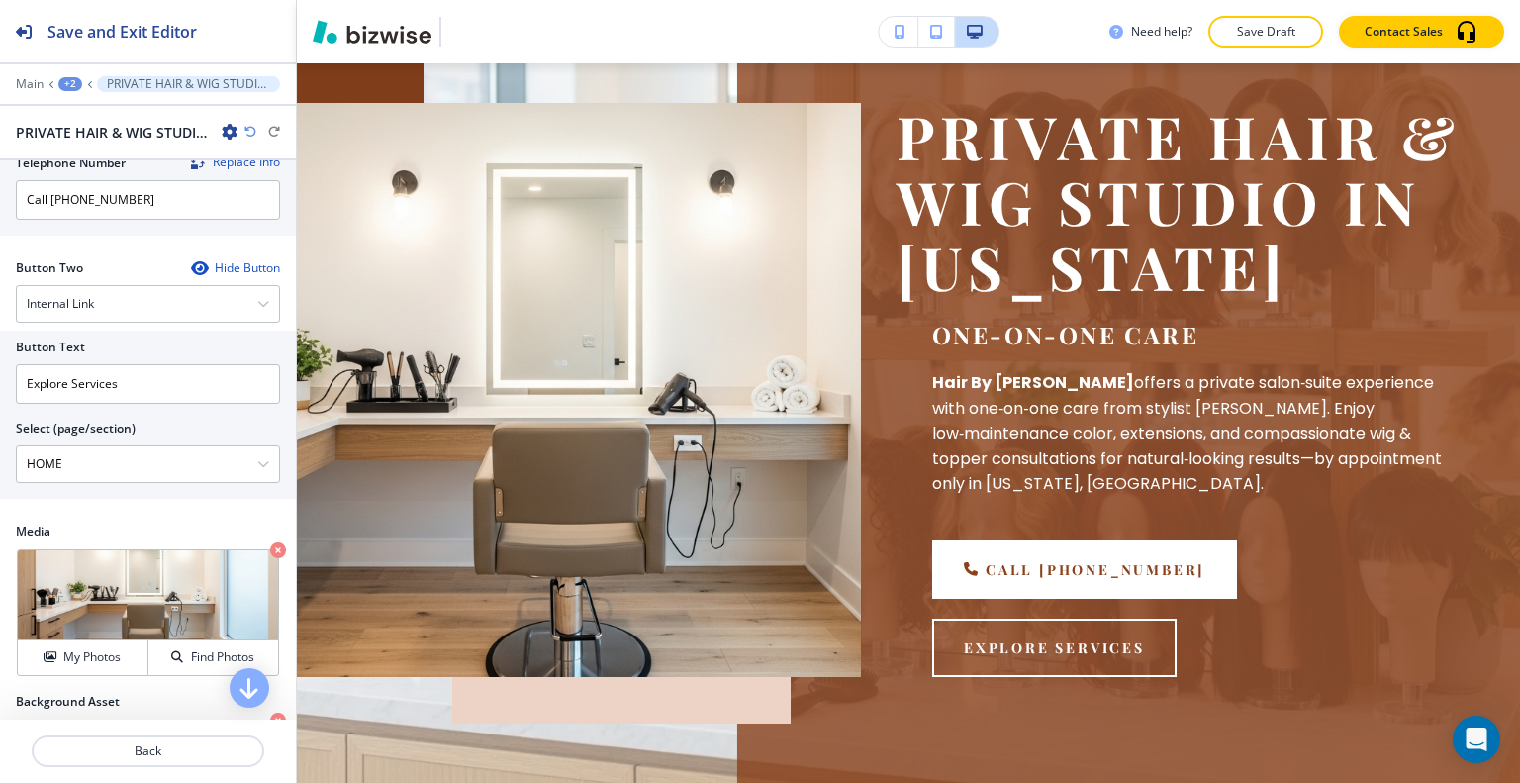
scroll to position [0, 0]
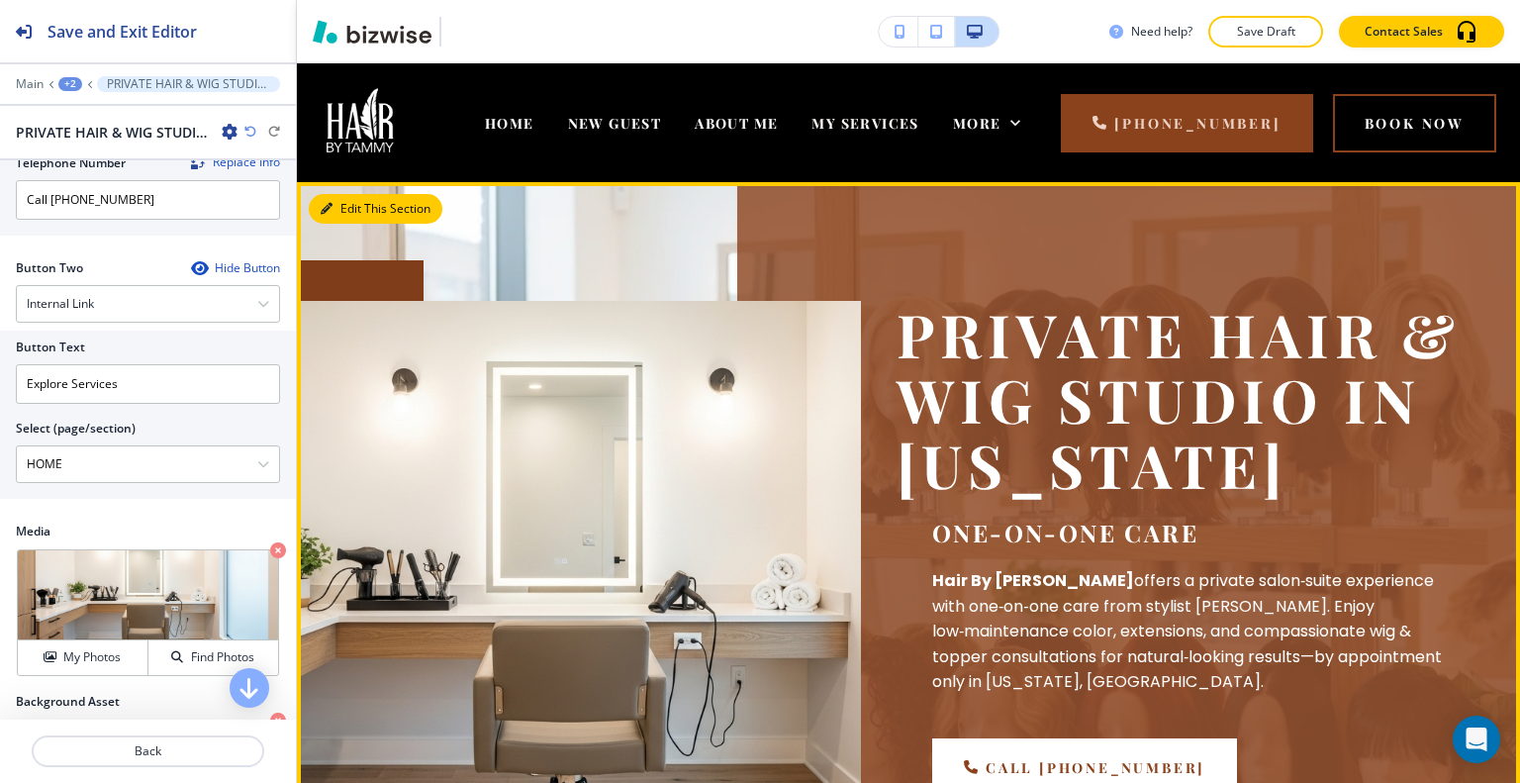
click at [332, 208] on icon "button" at bounding box center [327, 209] width 12 height 12
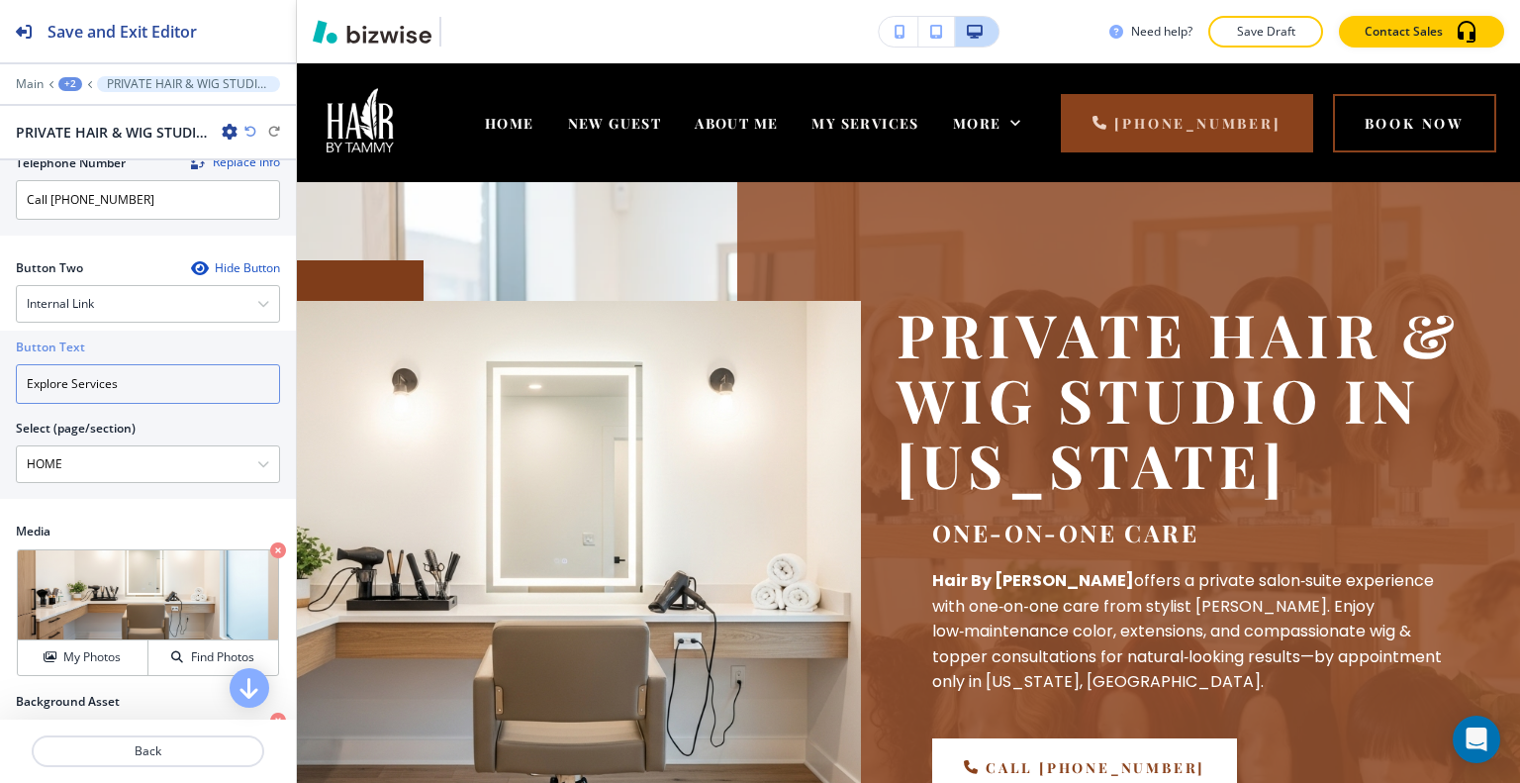
click at [150, 404] on input "Explore Services" at bounding box center [148, 384] width 264 height 40
click at [110, 481] on \(page\/section\) "HOME" at bounding box center [137, 464] width 240 height 34
drag, startPoint x: 88, startPoint y: 479, endPoint x: 48, endPoint y: 482, distance: 40.7
click at [28, 481] on \(page\/section\) "HOME" at bounding box center [137, 464] width 240 height 34
drag, startPoint x: 62, startPoint y: 480, endPoint x: 55, endPoint y: 488, distance: 10.5
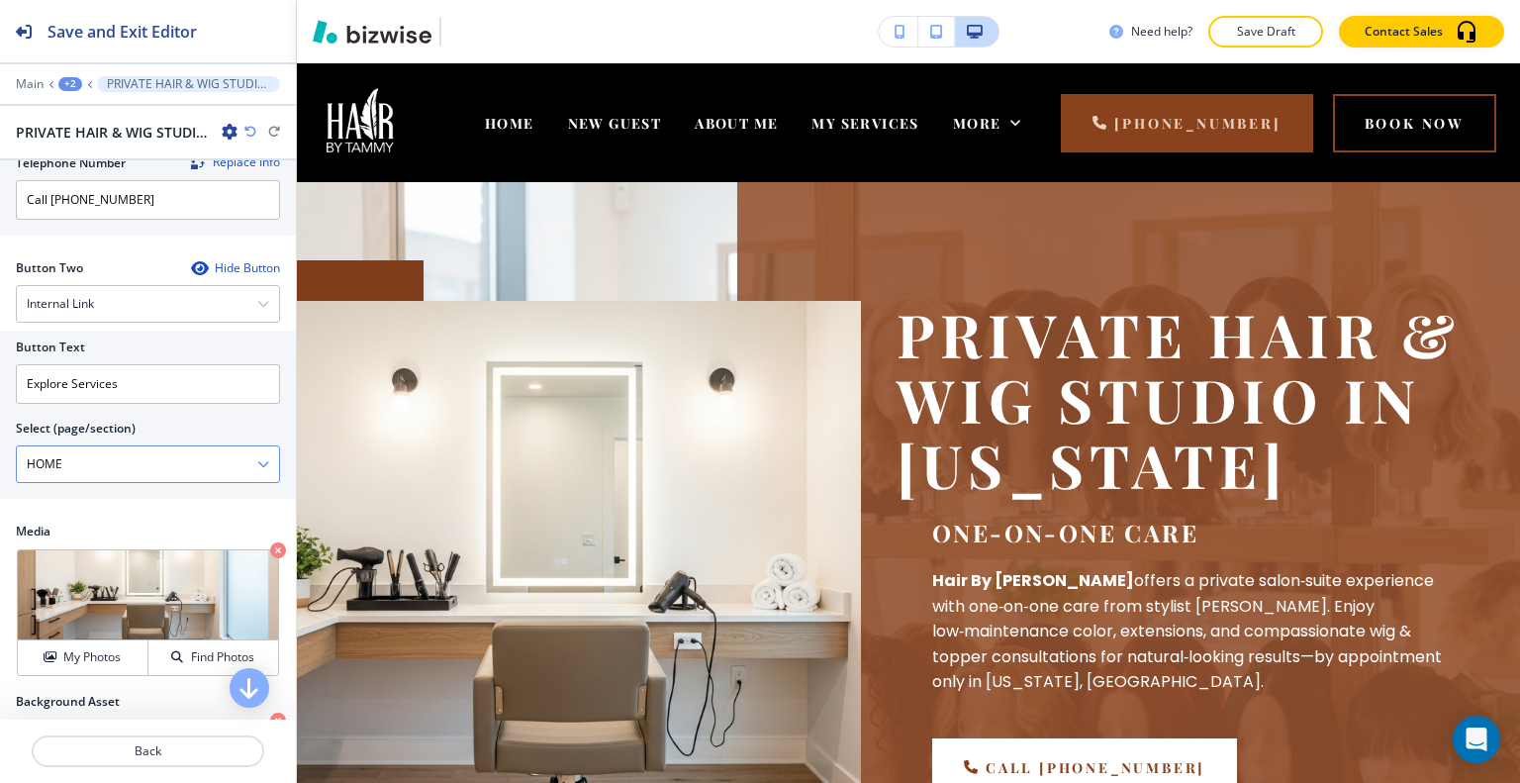
click at [55, 481] on \(page\/section\) "HOME" at bounding box center [137, 464] width 240 height 34
click at [153, 319] on div "Internal Link" at bounding box center [148, 304] width 262 height 36
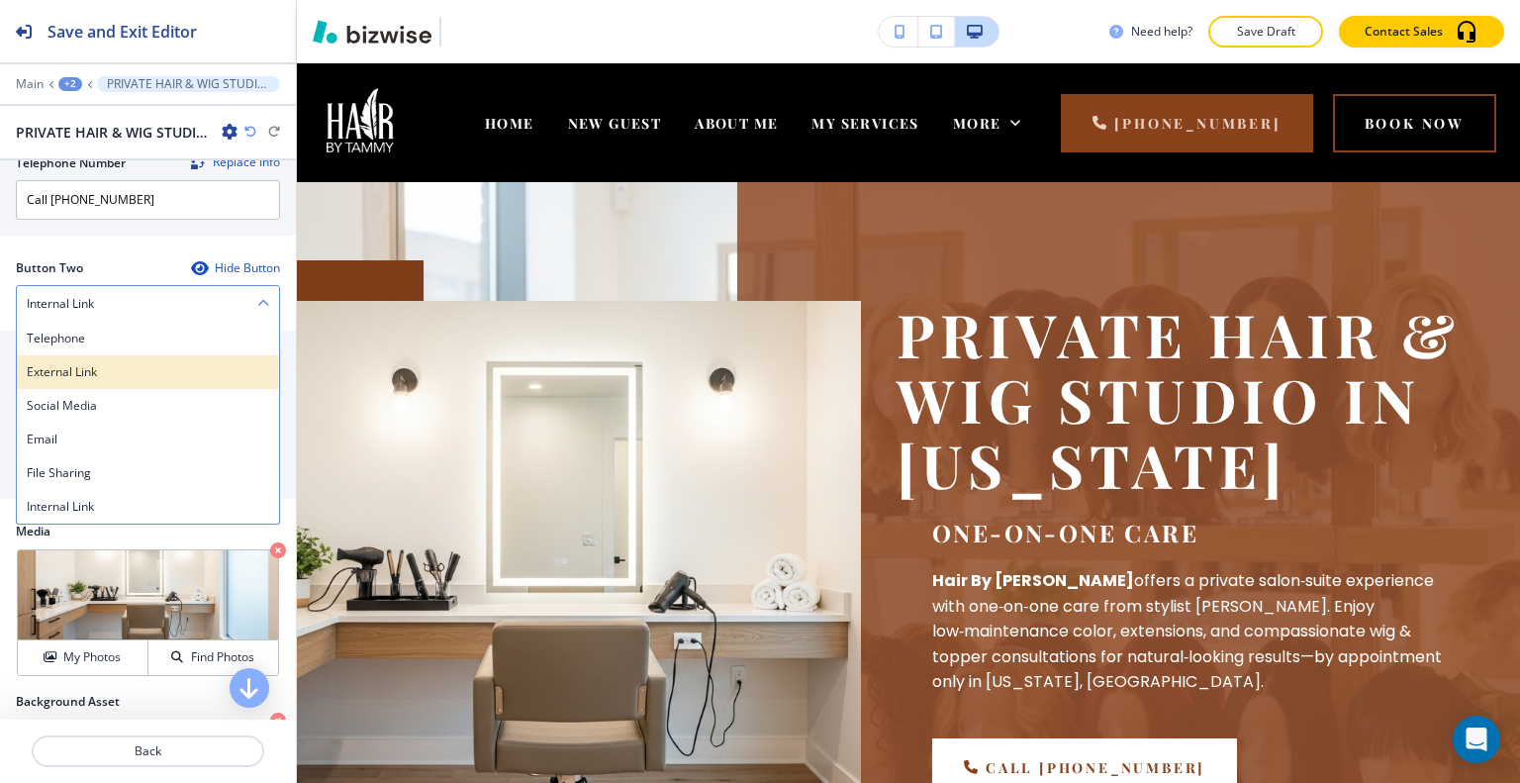
click at [123, 381] on h4 "External Link" at bounding box center [148, 372] width 242 height 18
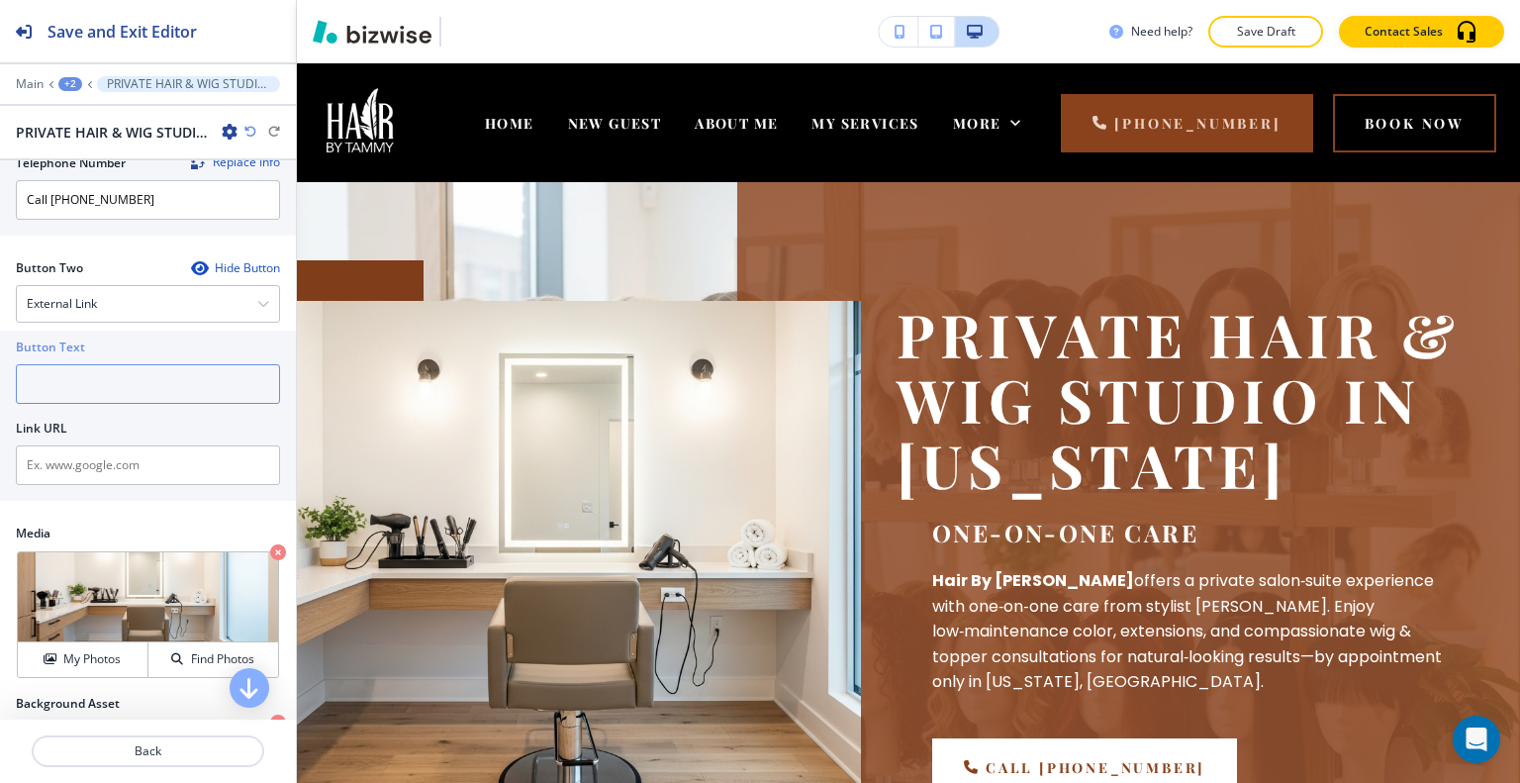
click at [118, 404] on input "text" at bounding box center [148, 384] width 264 height 40
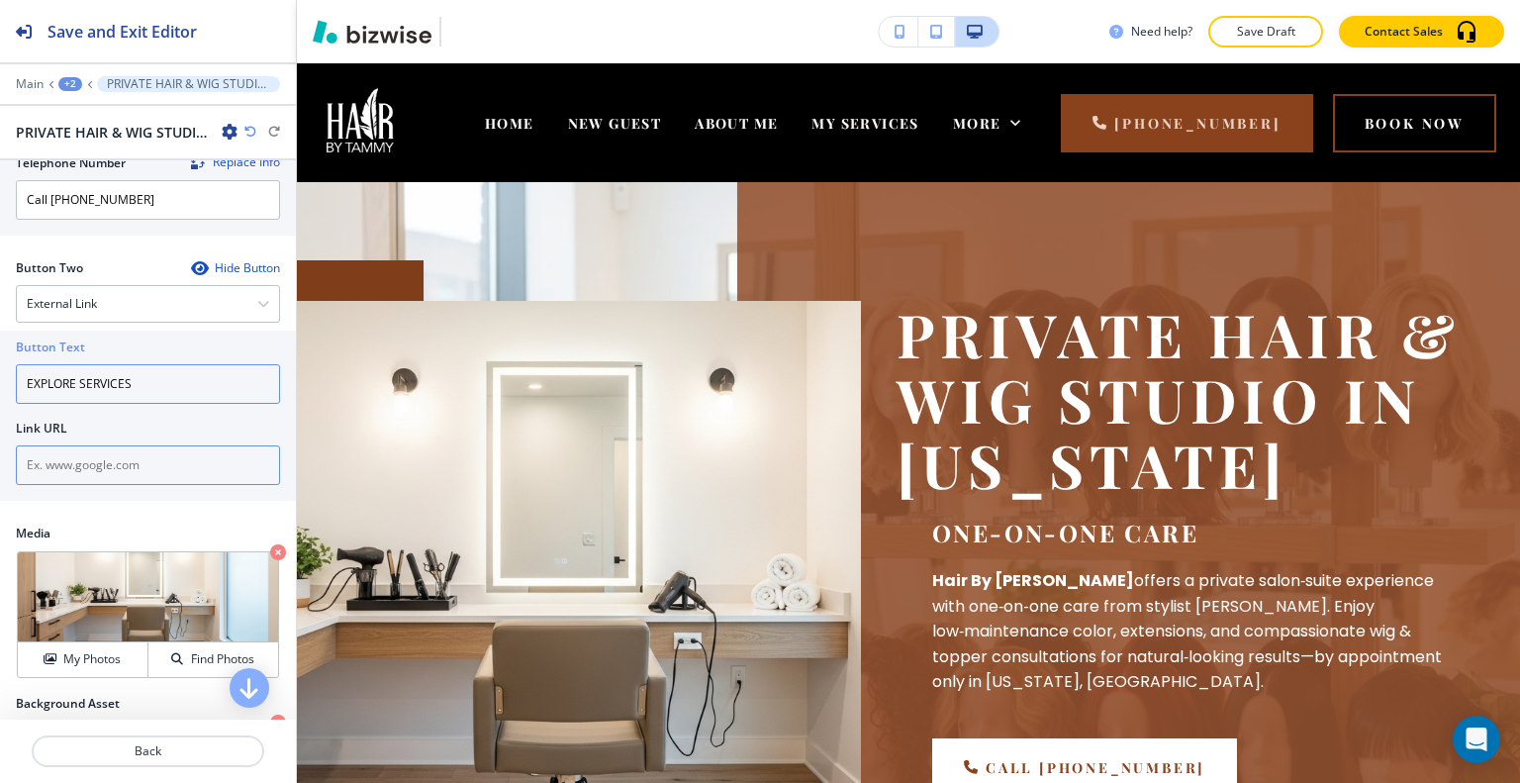
type input "EXPLORE SERVICES"
paste input "https://hairbytammygrim.glossgenius.com/services"
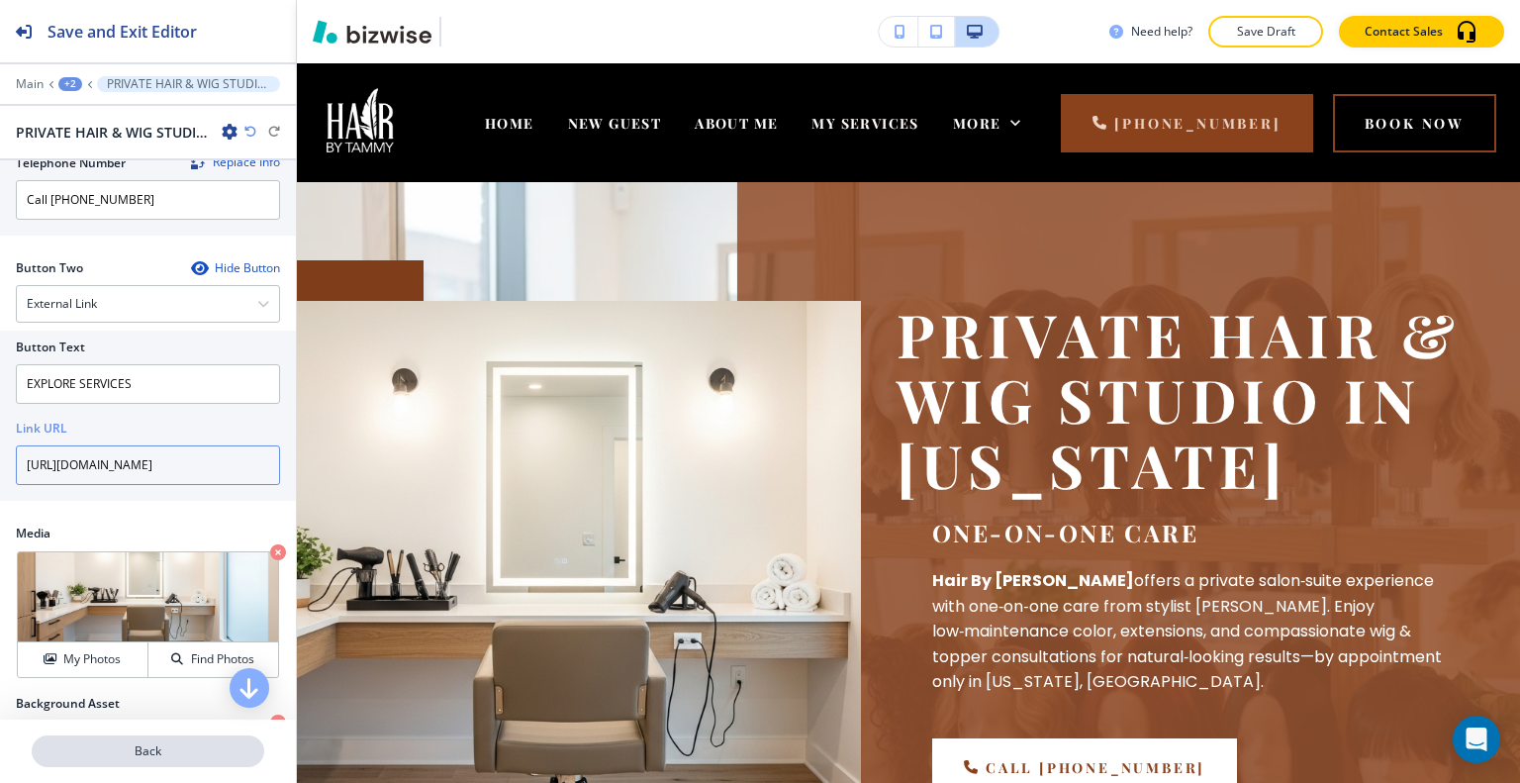
type input "https://hairbytammygrim.glossgenius.com/services"
click at [164, 753] on p "Back" at bounding box center [148, 751] width 229 height 18
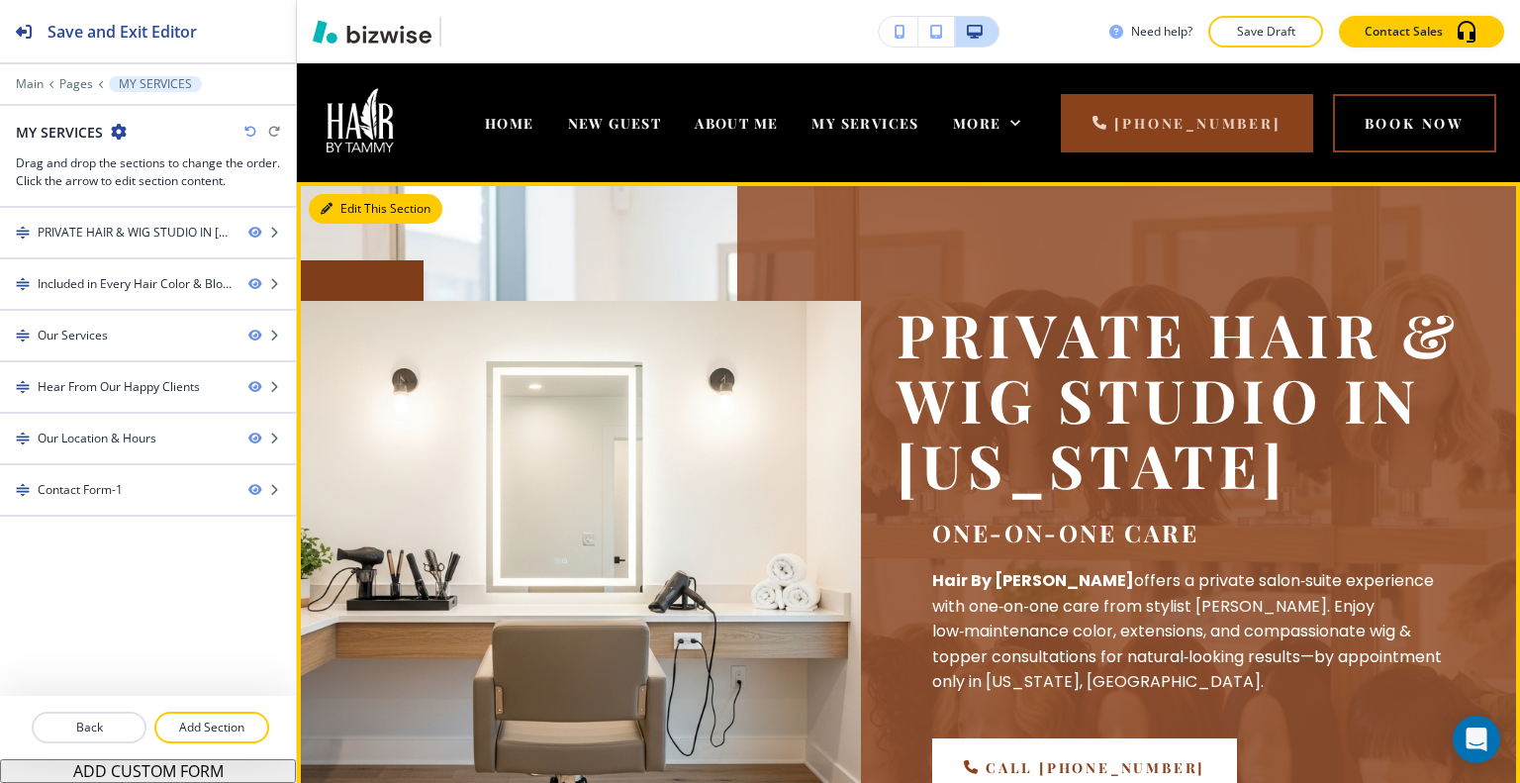
click at [352, 213] on button "Edit This Section" at bounding box center [376, 209] width 134 height 30
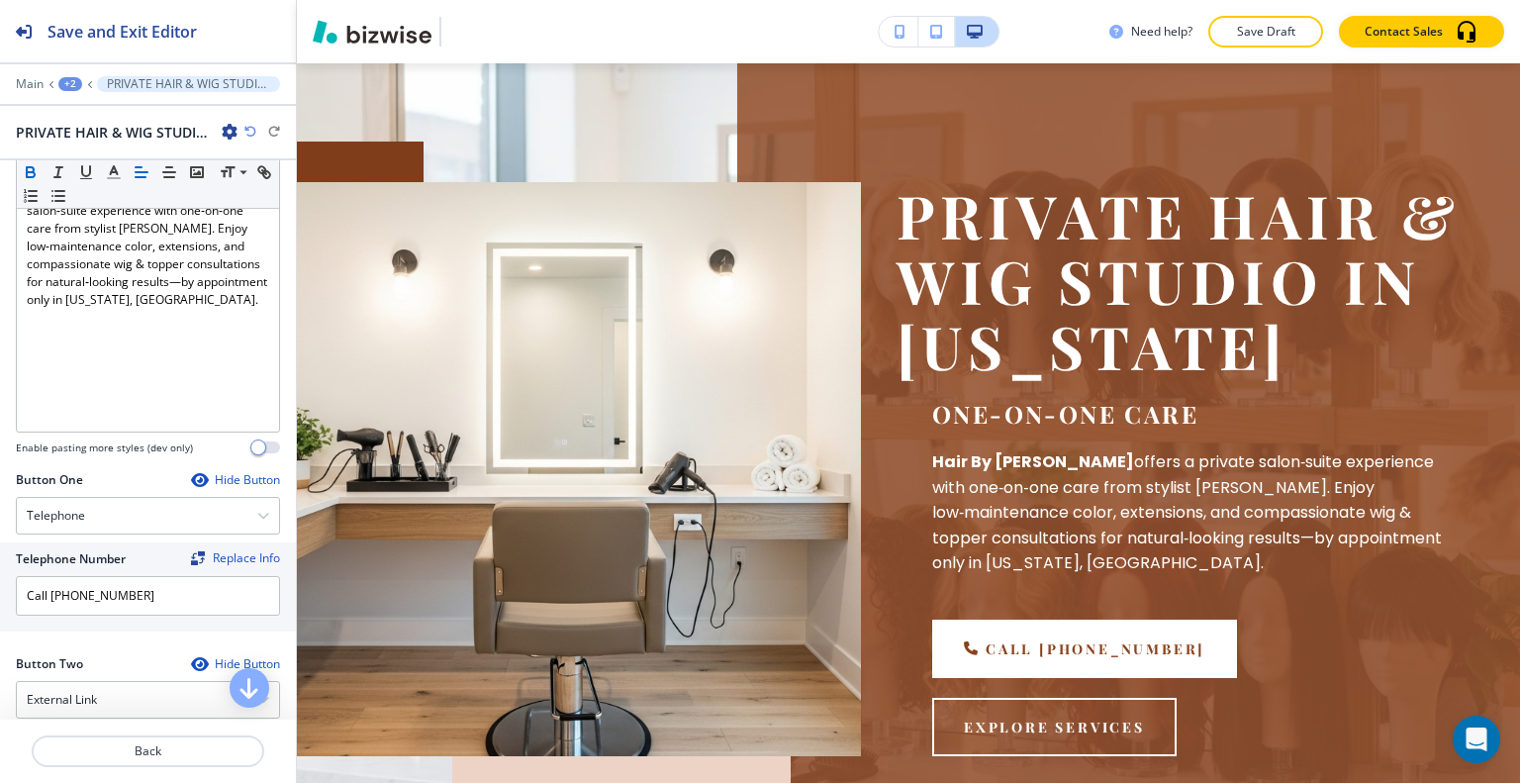
scroll to position [594, 0]
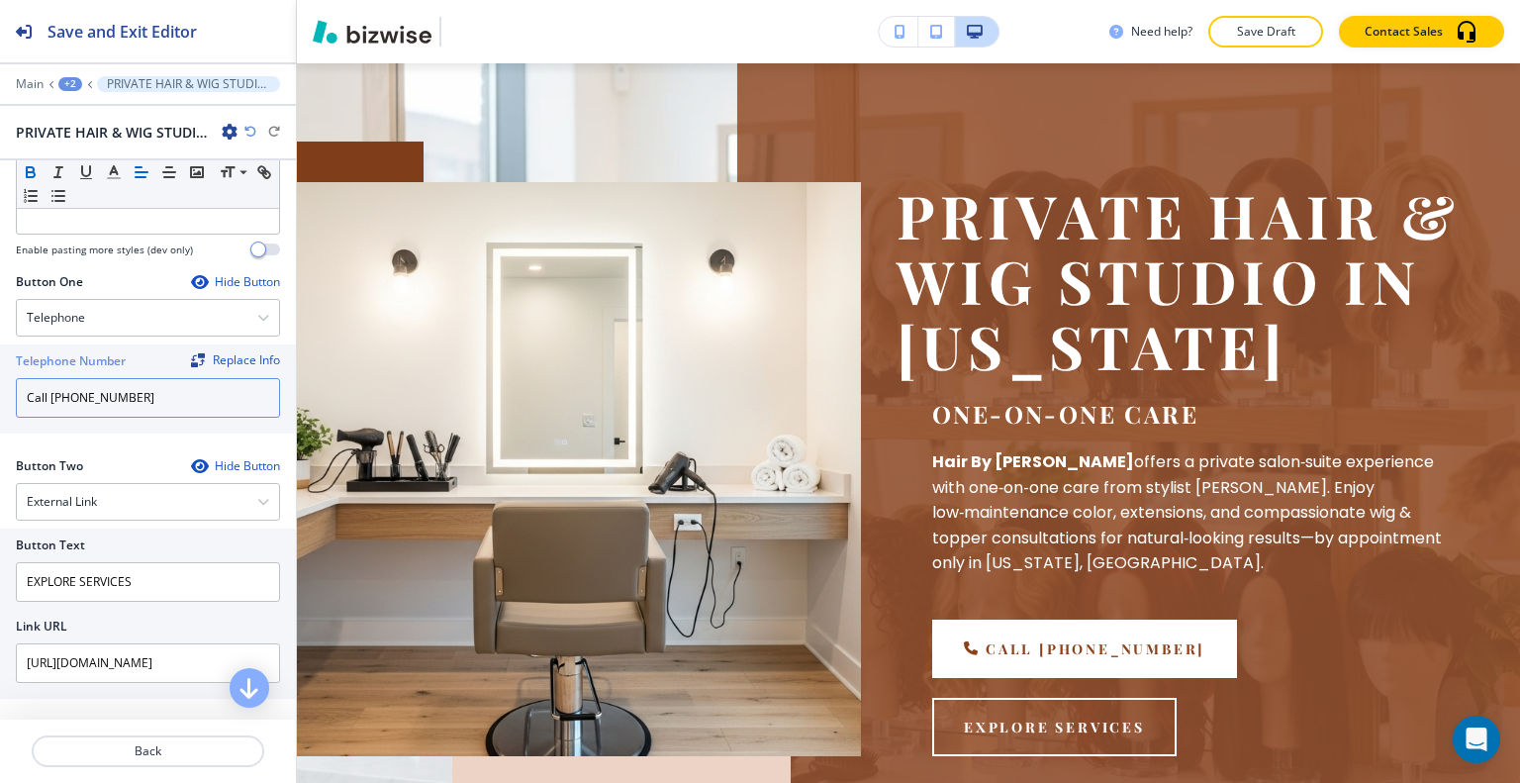
click at [51, 418] on input "Call (636) 667-7099" at bounding box center [148, 398] width 264 height 40
click at [48, 418] on input "Call (636) 667-7099" at bounding box center [148, 398] width 264 height 40
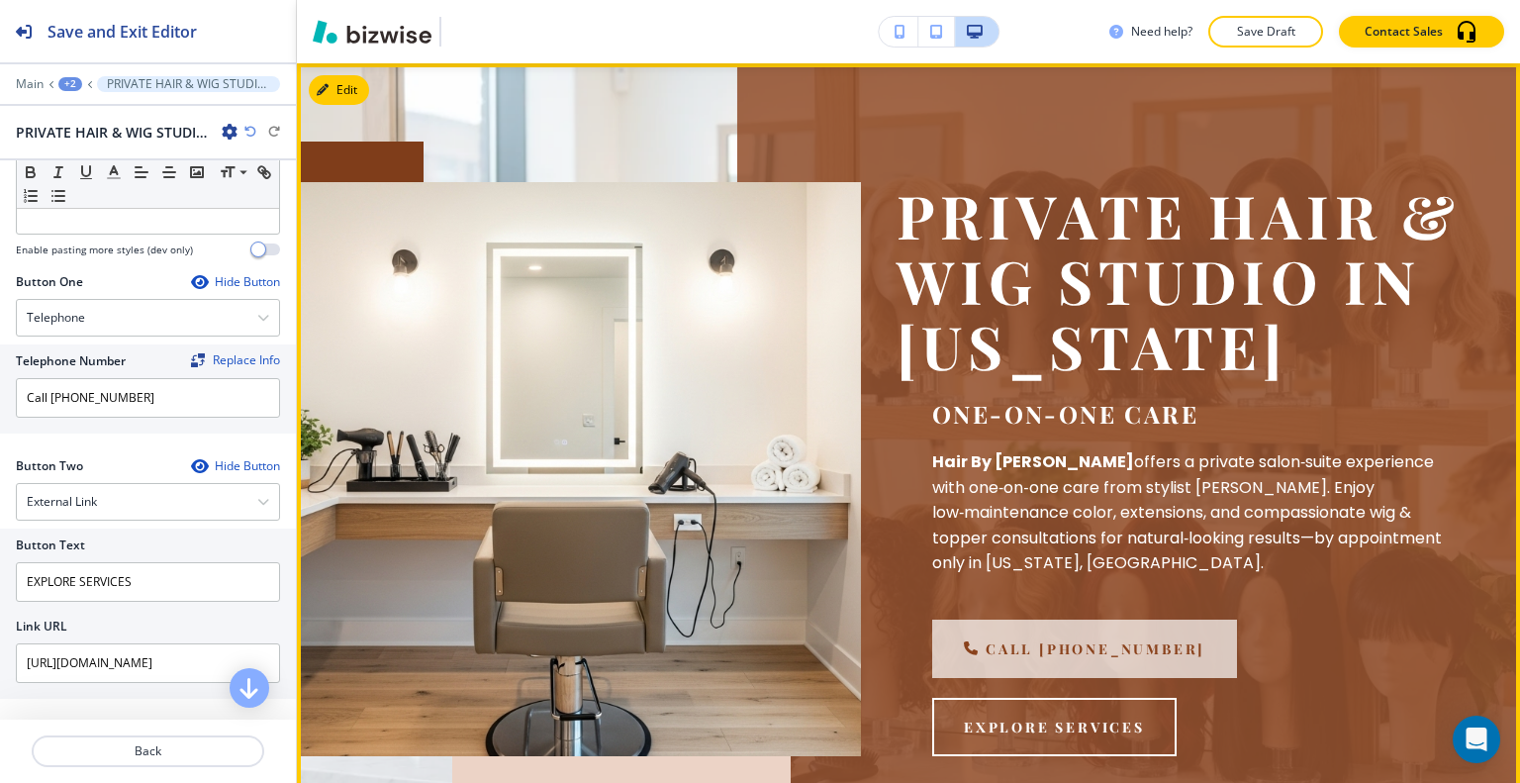
click at [1017, 678] on link "Call (636) 667-7099" at bounding box center [1084, 649] width 305 height 58
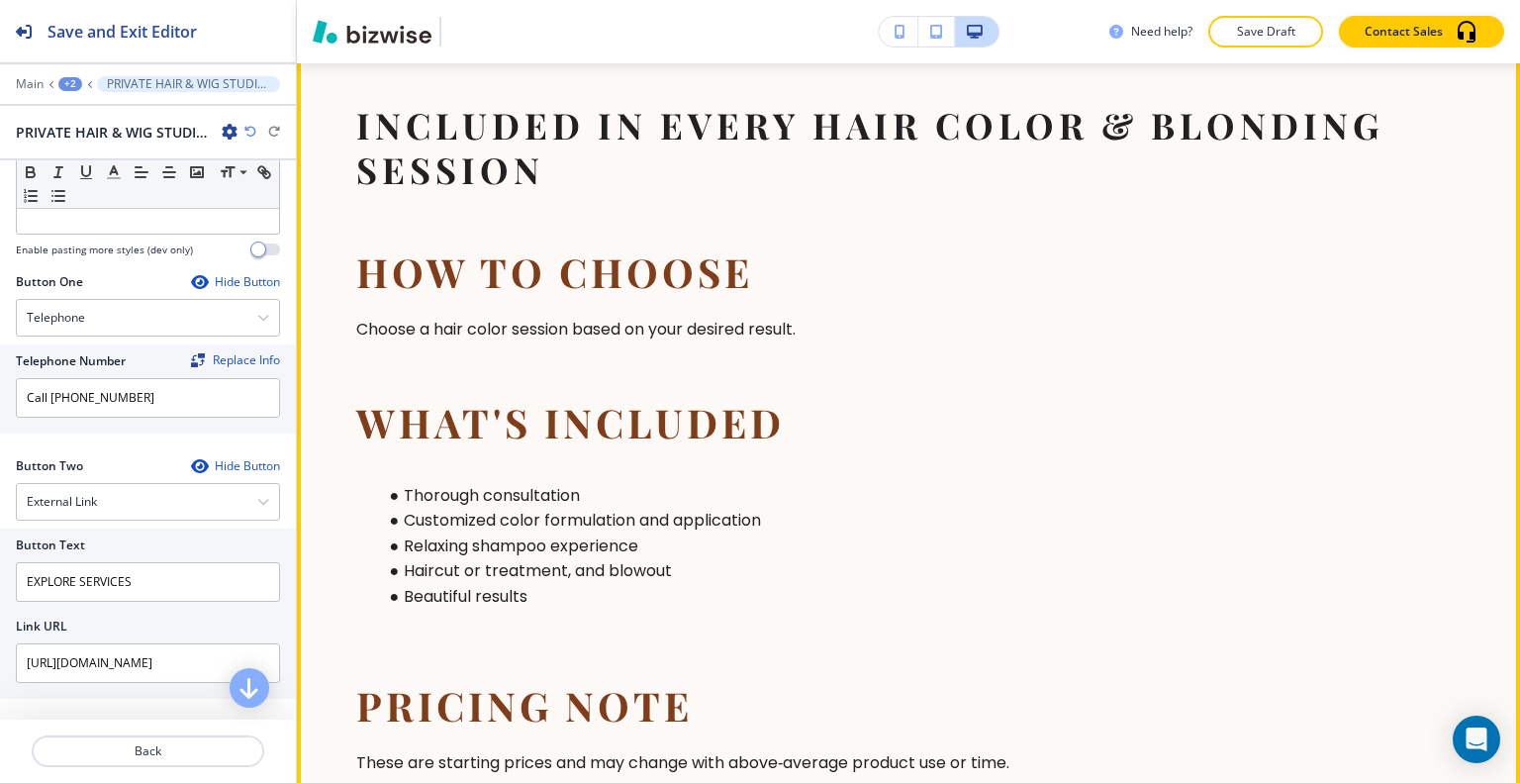
scroll to position [910, 0]
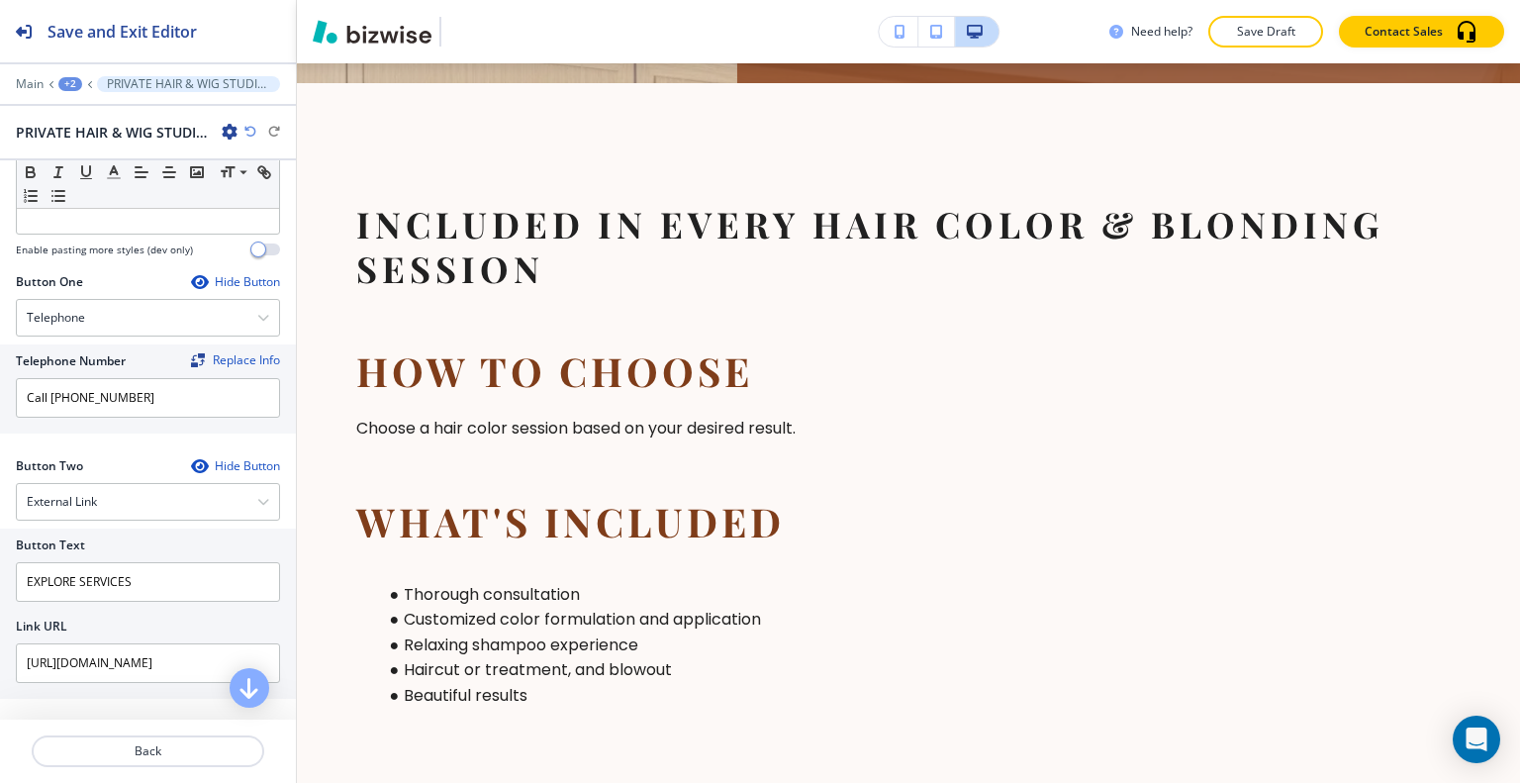
click at [64, 82] on div "+2" at bounding box center [70, 84] width 24 height 14
click at [96, 144] on p "MY SERVICES" at bounding box center [121, 151] width 101 height 18
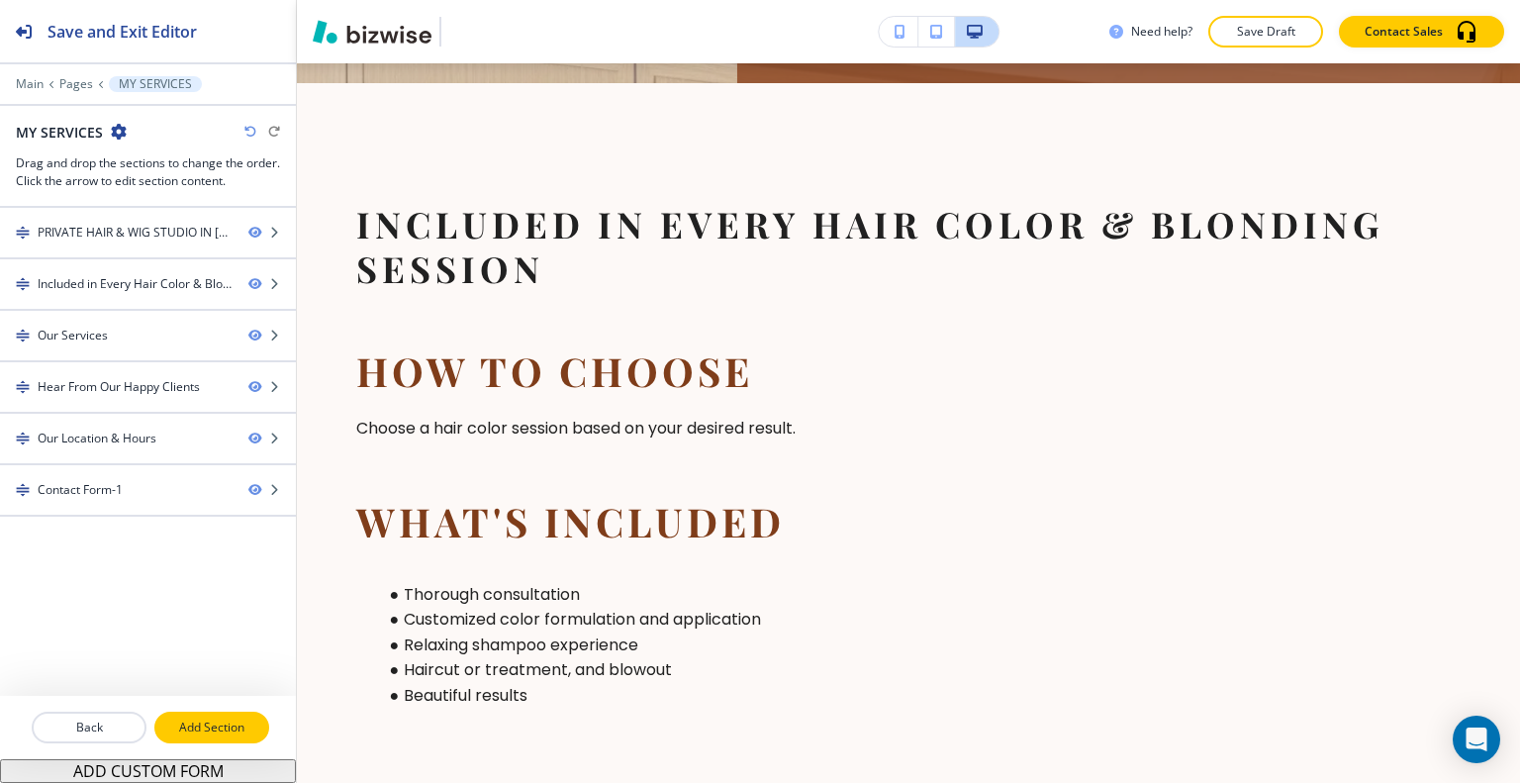
click at [229, 734] on p "Add Section" at bounding box center [211, 727] width 111 height 18
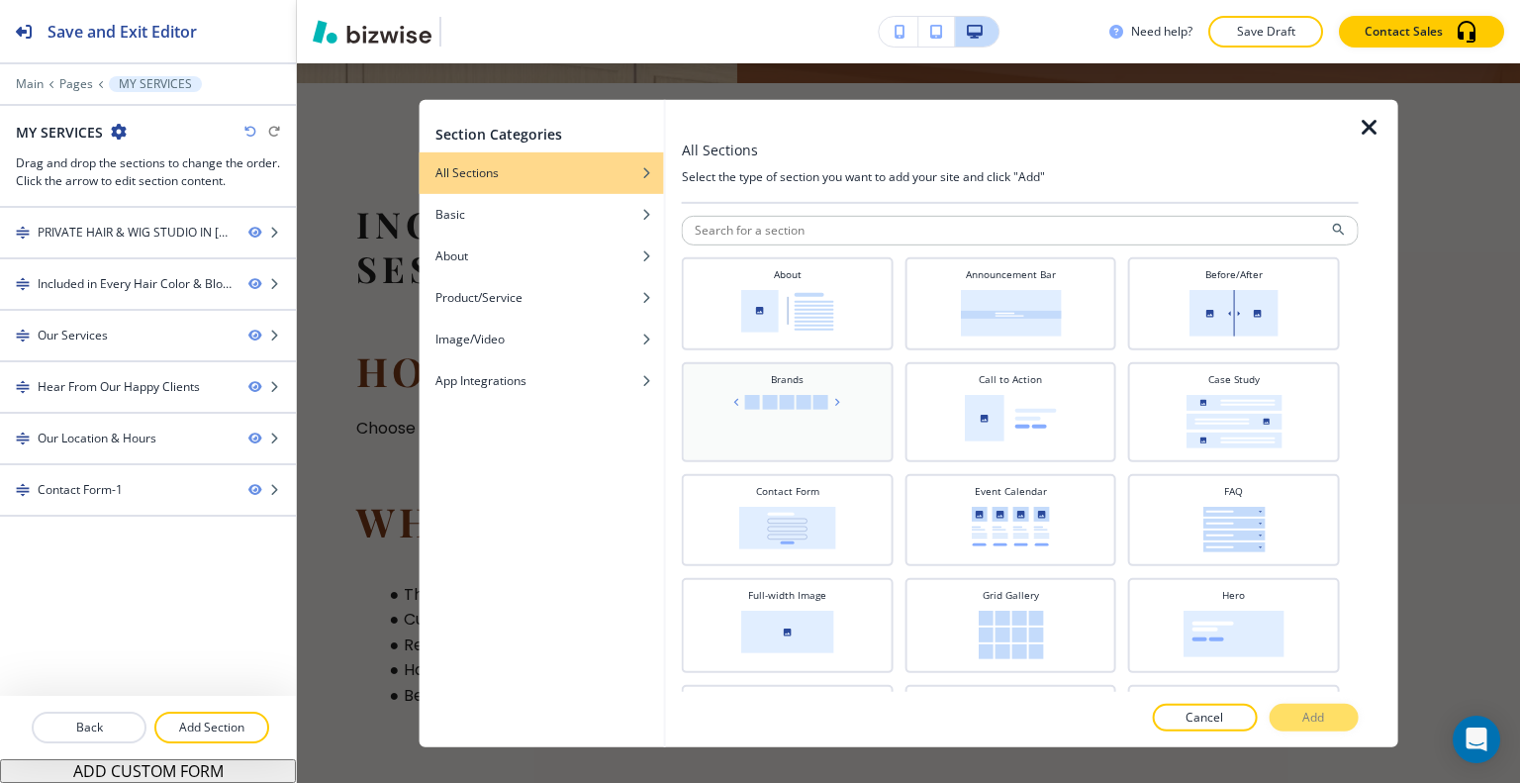
click at [738, 367] on div "Brands" at bounding box center [788, 411] width 212 height 100
click at [744, 316] on img at bounding box center [787, 310] width 93 height 43
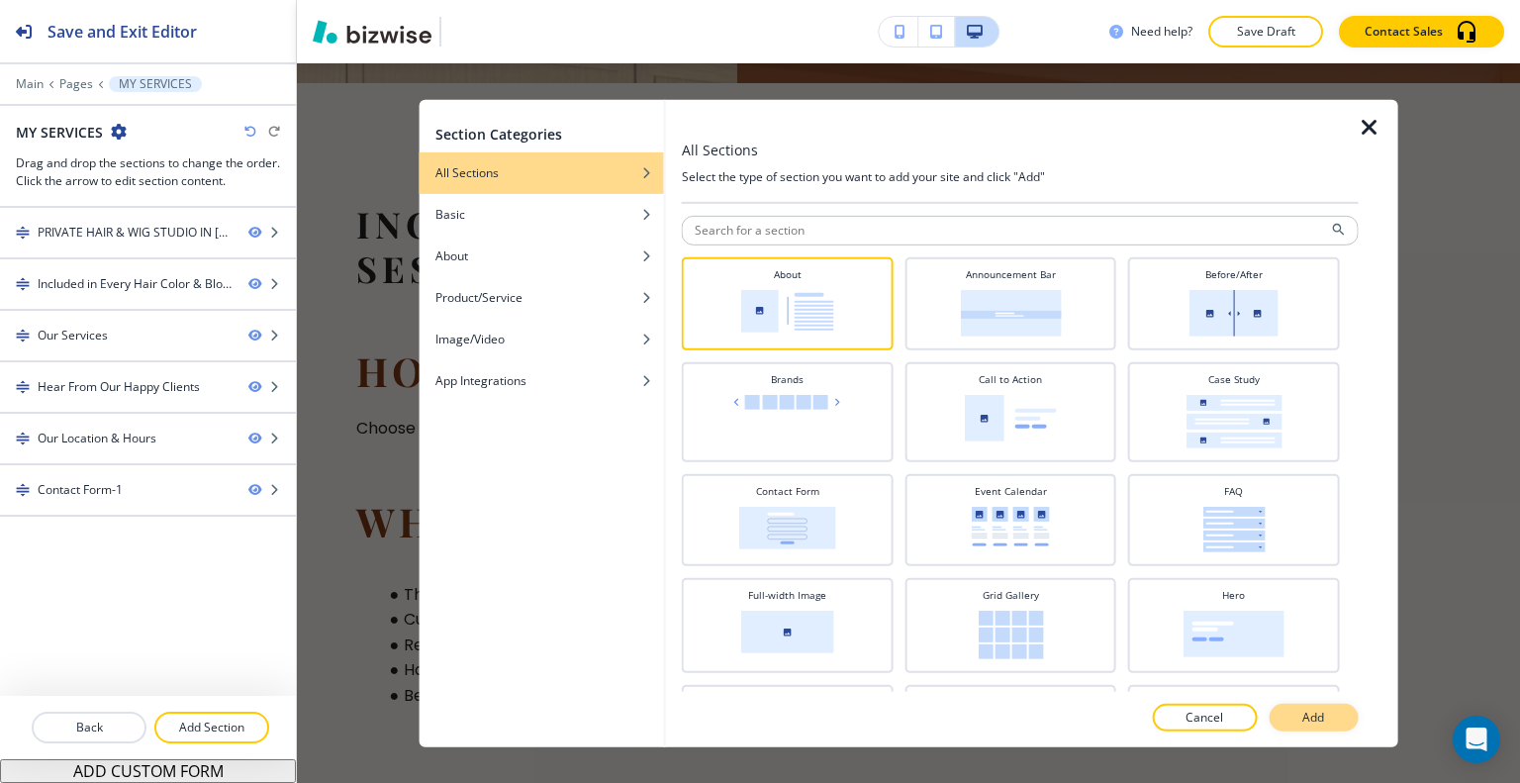
click at [1321, 715] on p "Add" at bounding box center [1313, 718] width 22 height 18
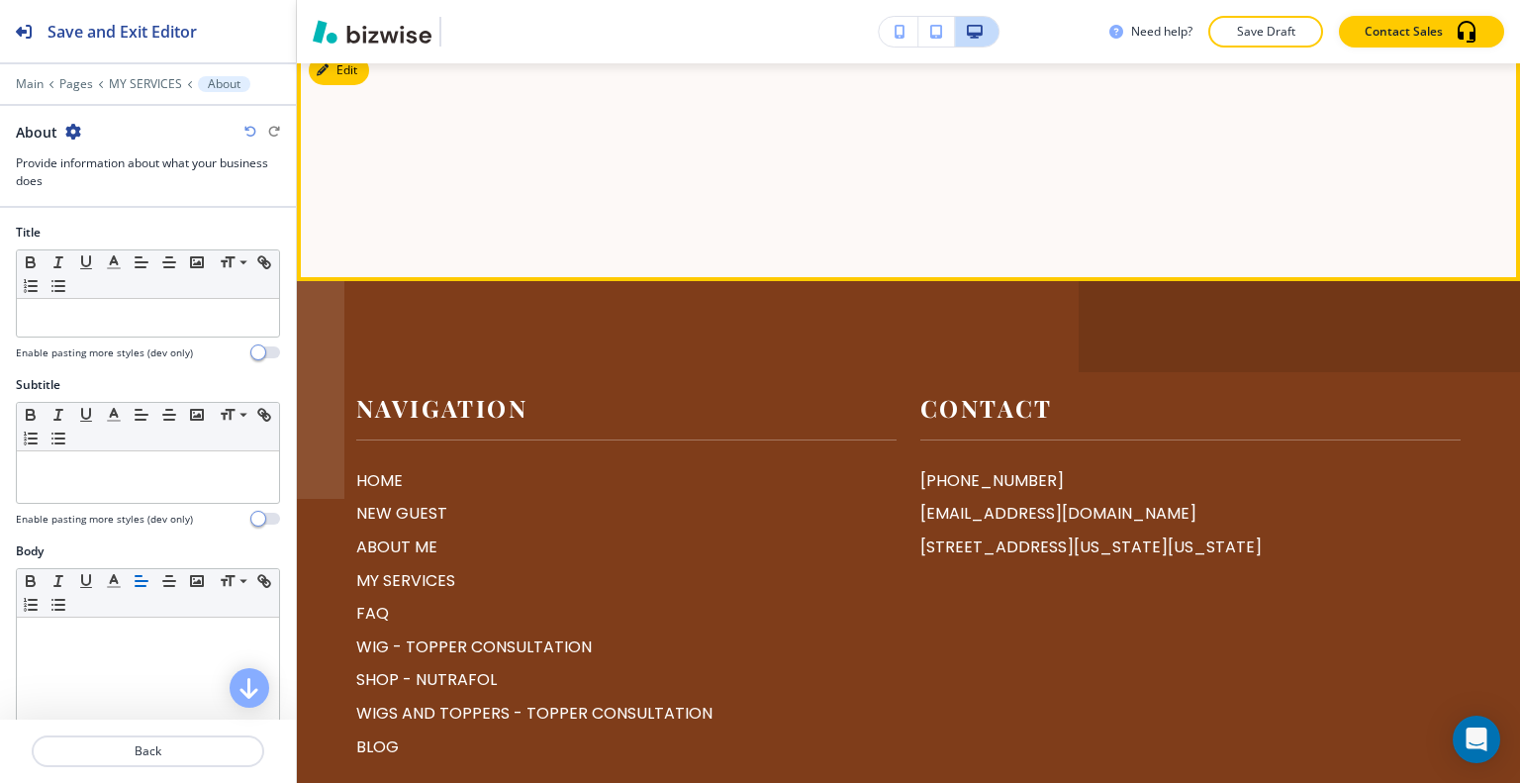
scroll to position [6699, 0]
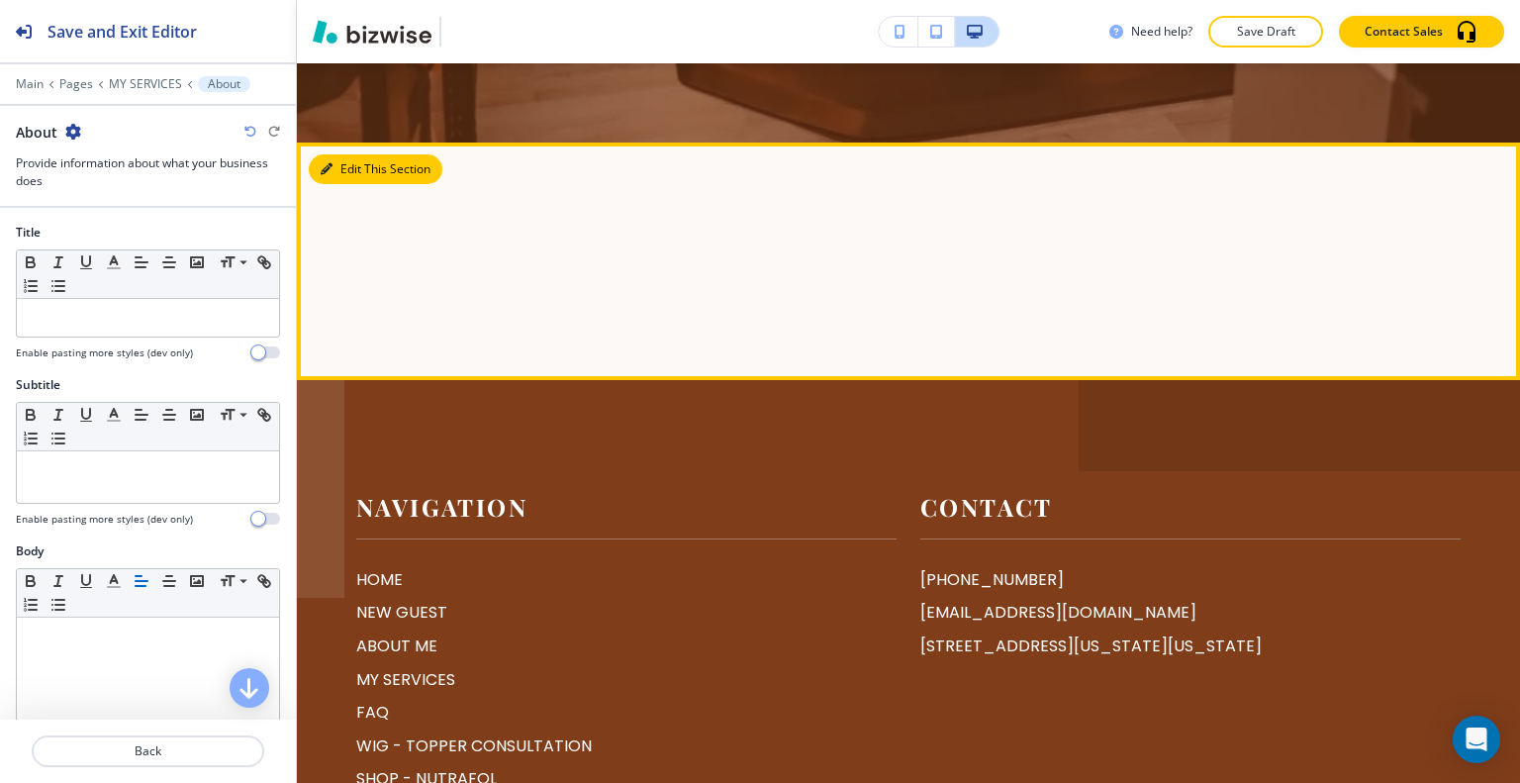
click at [334, 178] on button "Edit This Section" at bounding box center [376, 169] width 134 height 30
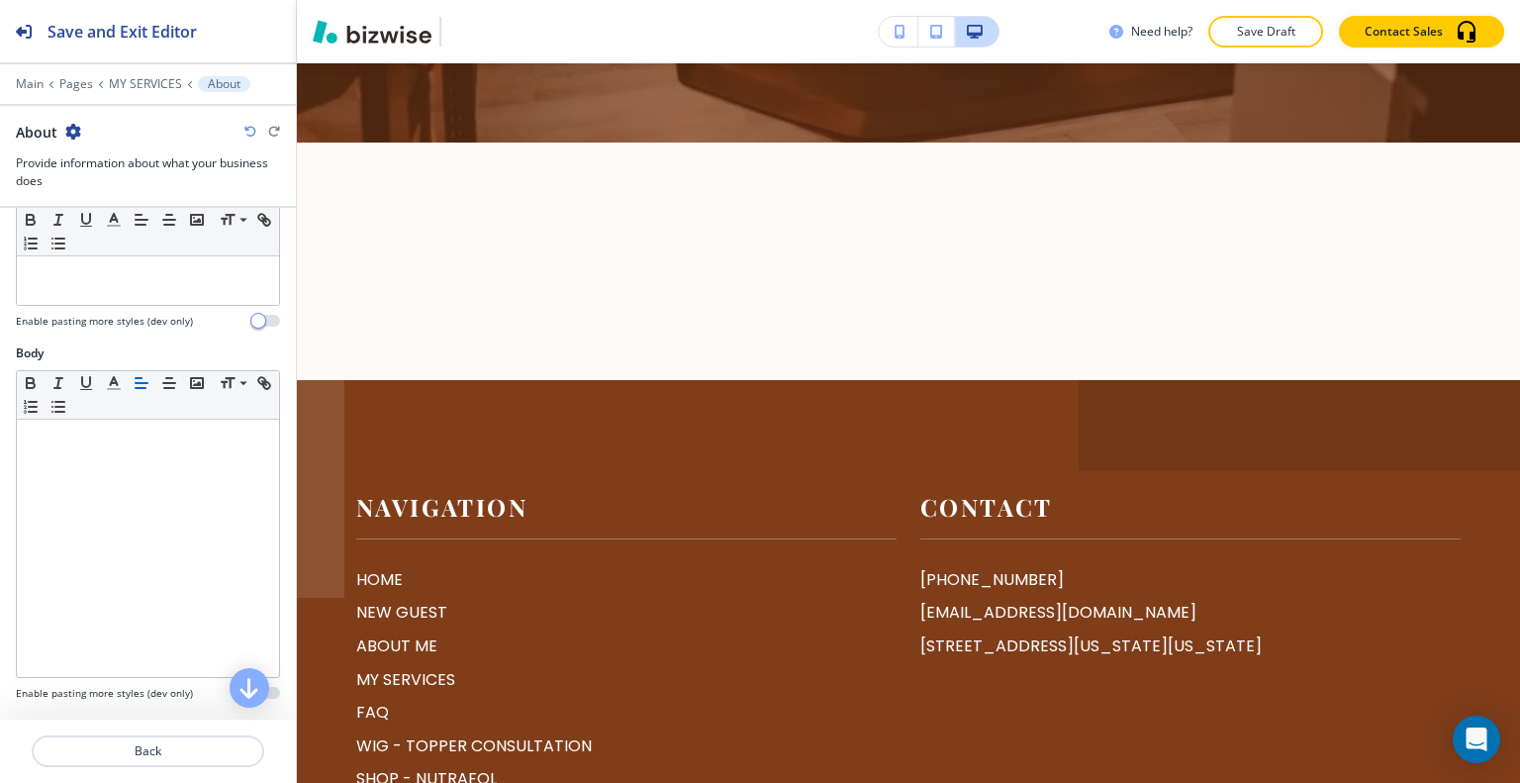
scroll to position [538, 0]
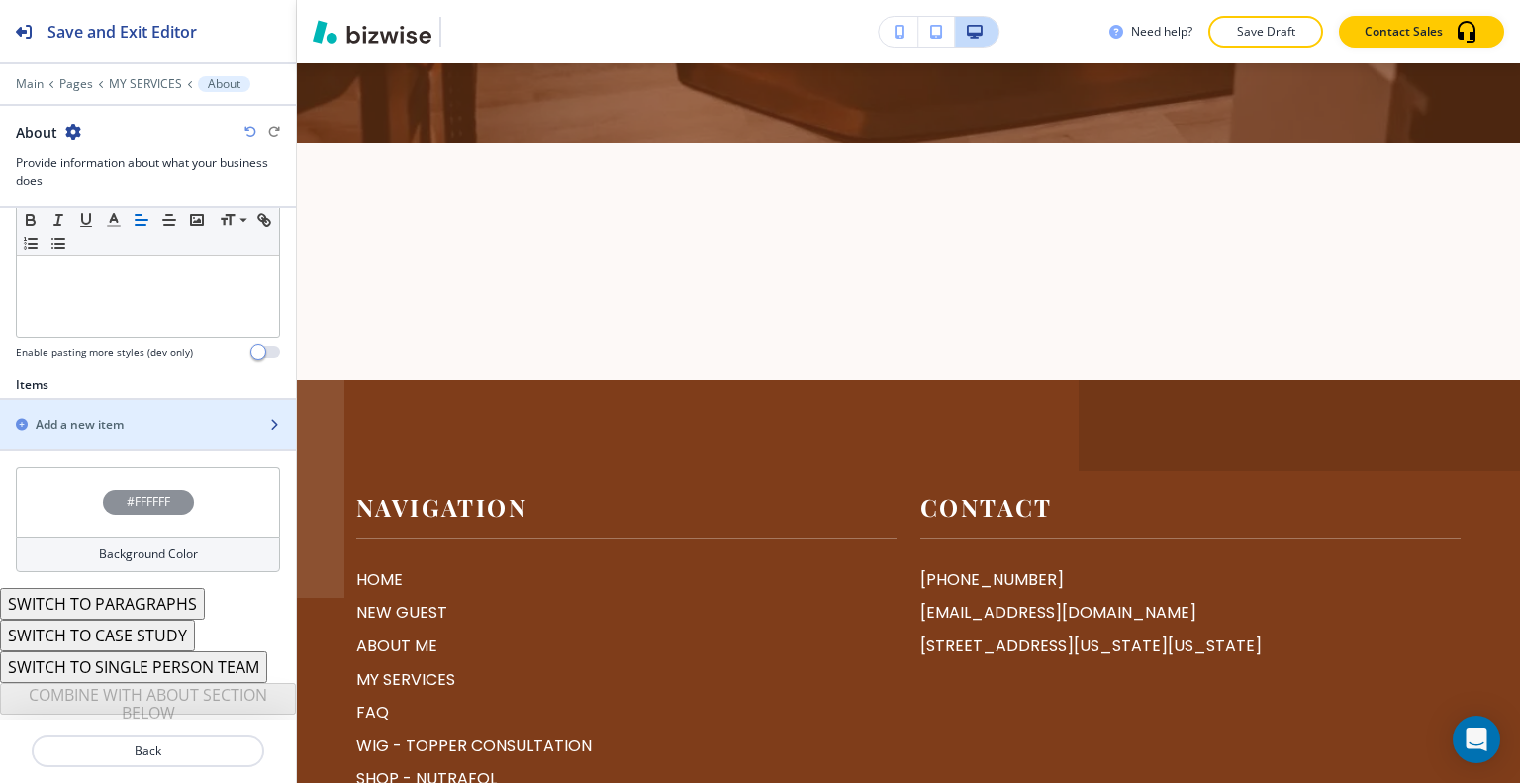
click at [115, 419] on h2 "Add a new item" at bounding box center [80, 425] width 88 height 18
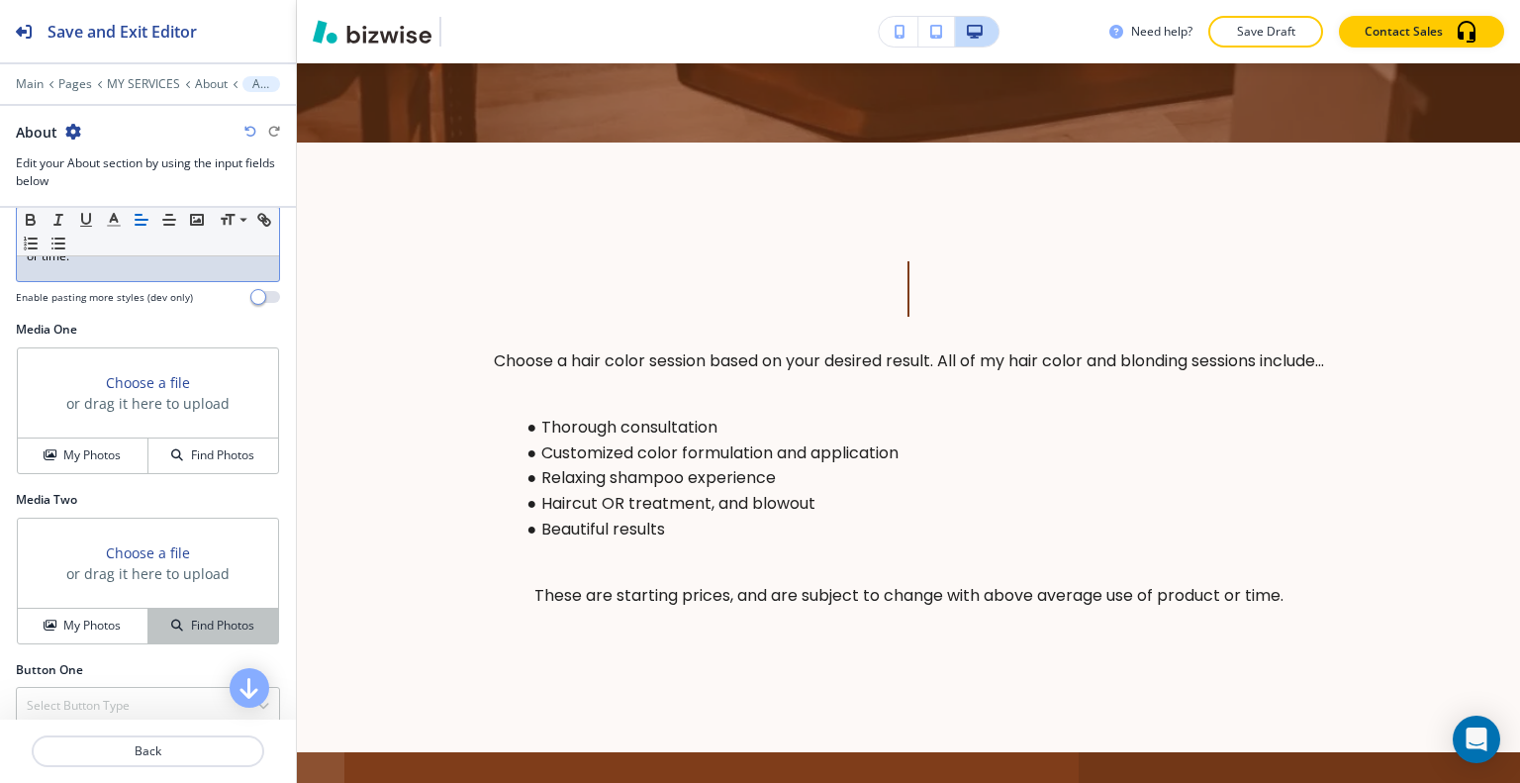
scroll to position [698, 0]
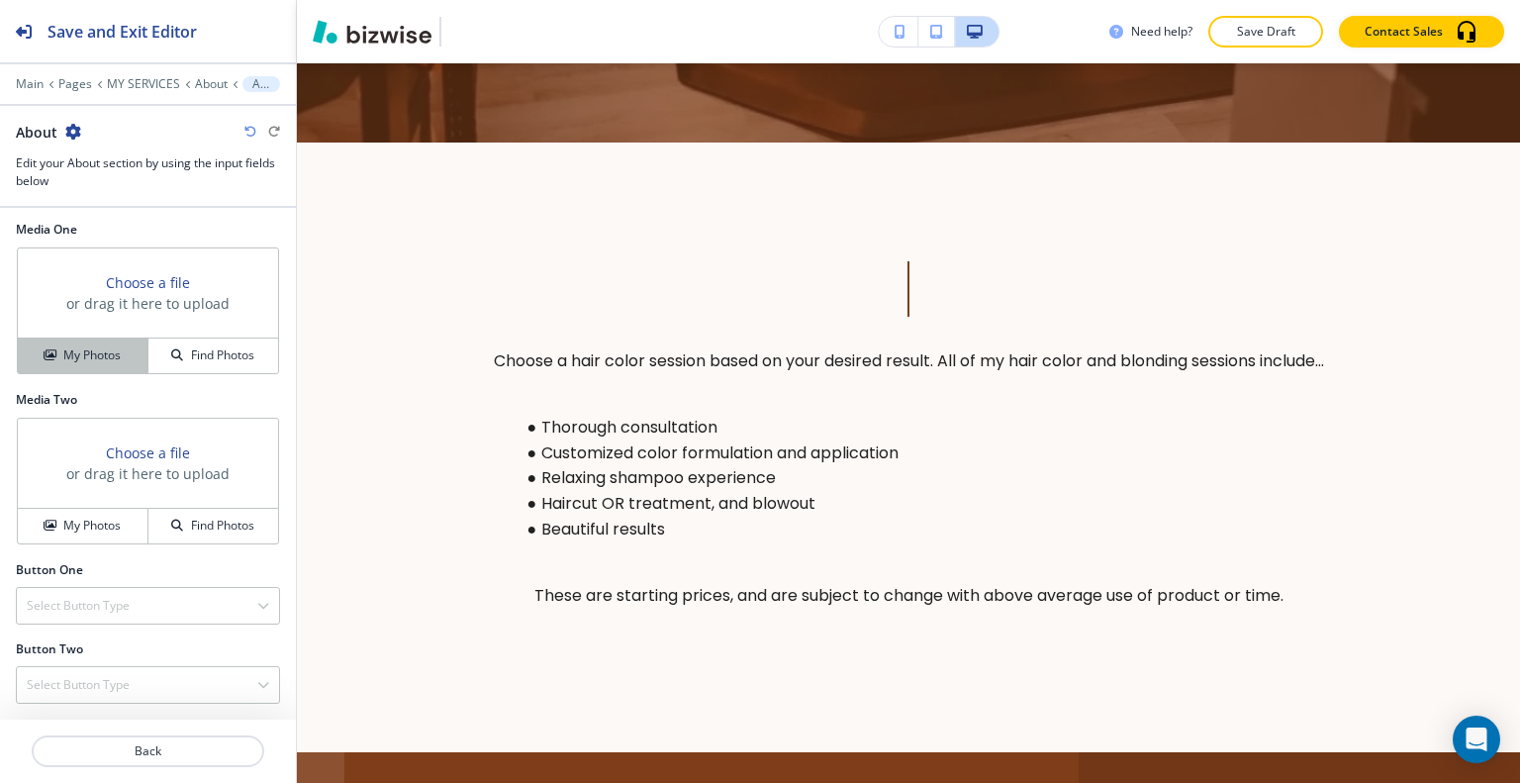
click at [119, 363] on div "My Photos" at bounding box center [83, 355] width 130 height 18
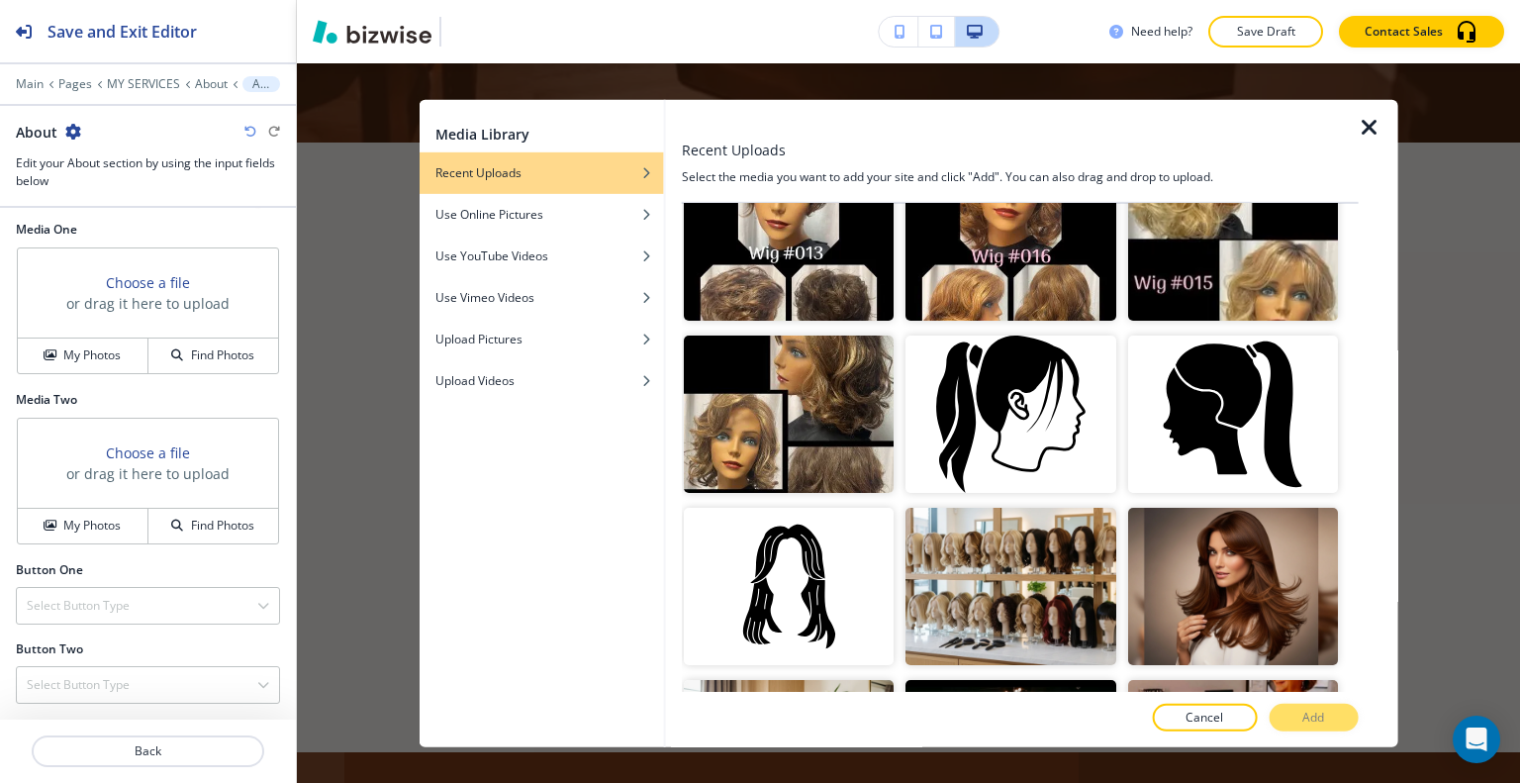
scroll to position [1385, 0]
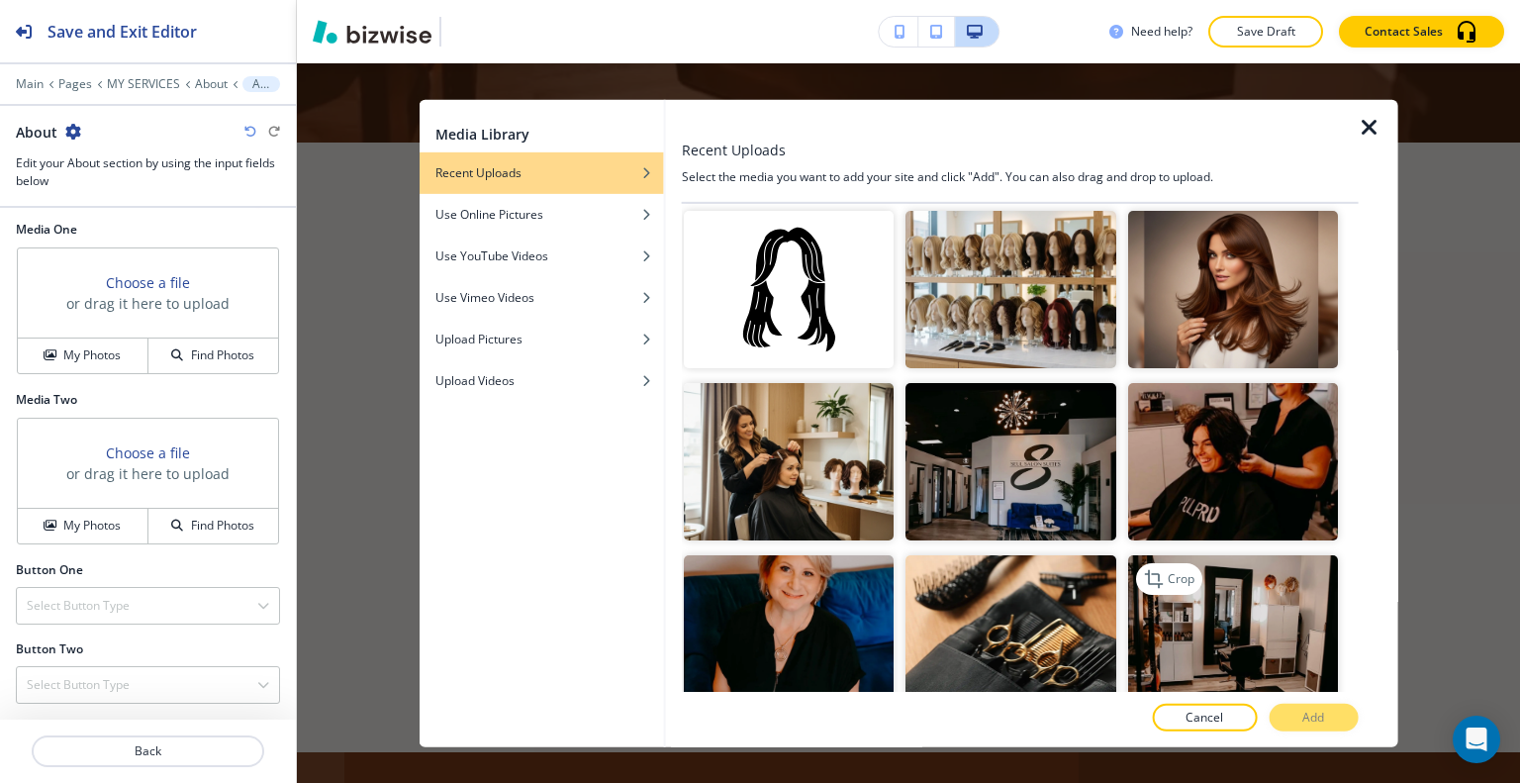
click at [1181, 584] on img "button" at bounding box center [1232, 633] width 210 height 157
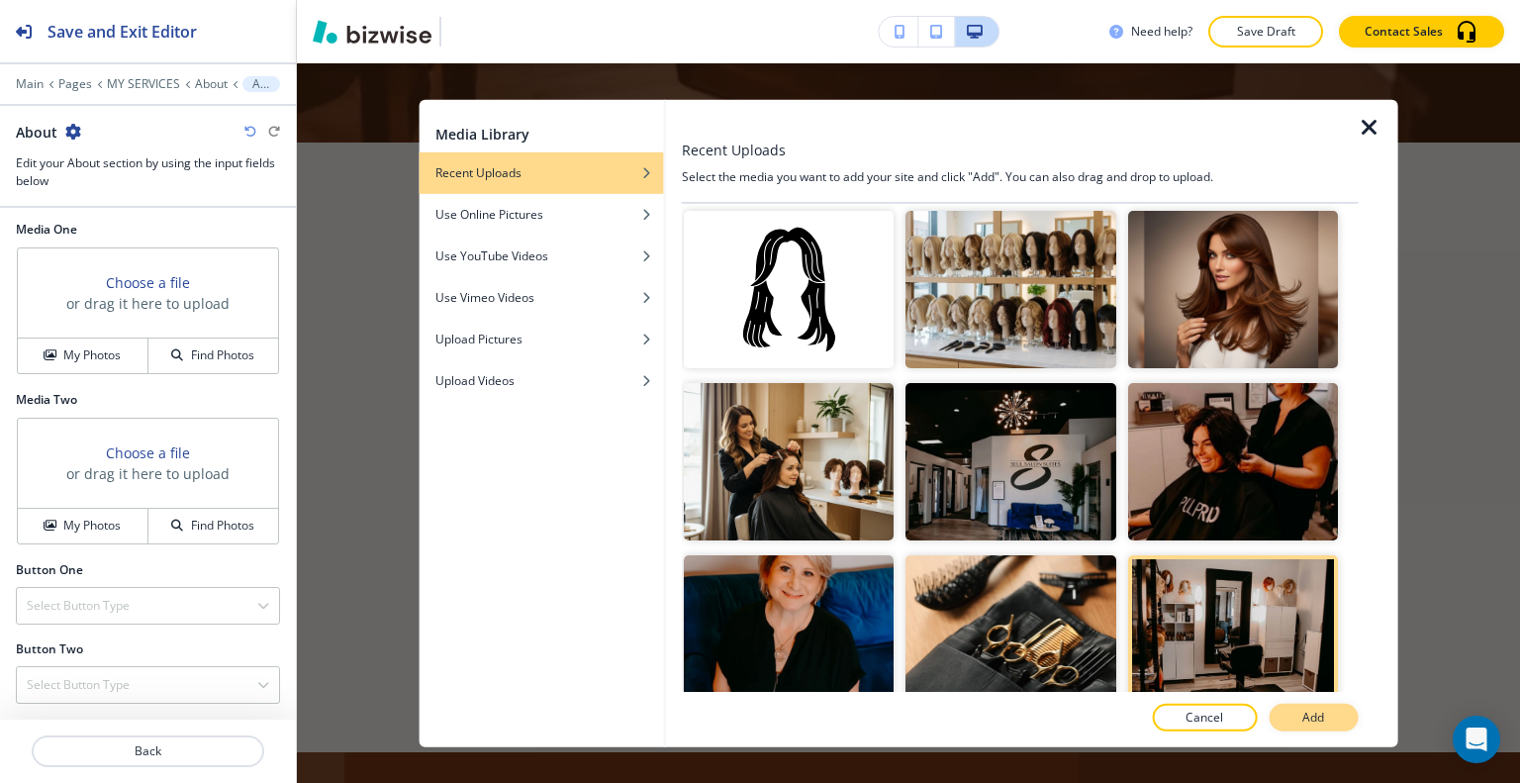
click at [1337, 725] on button "Add" at bounding box center [1313, 718] width 89 height 28
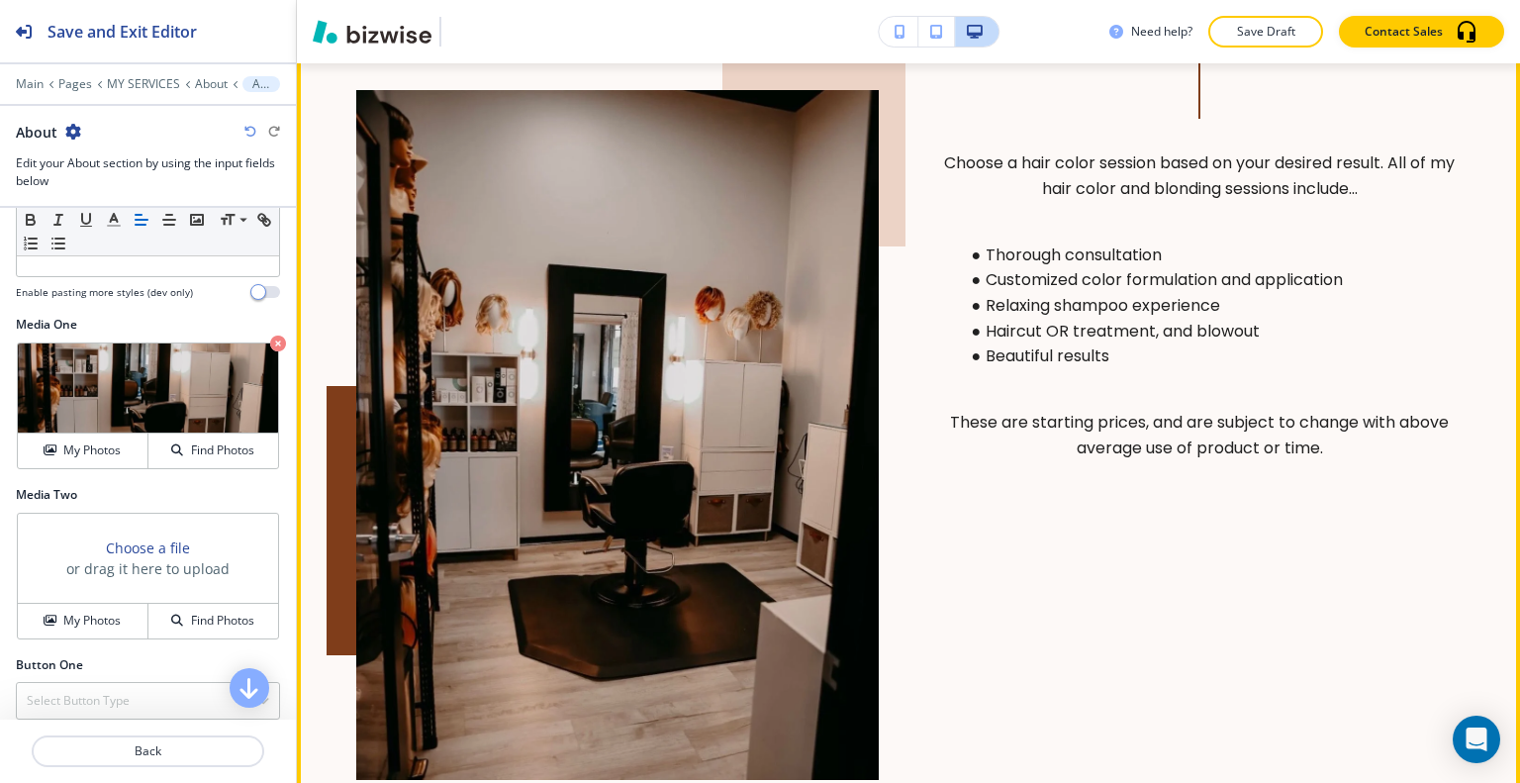
scroll to position [7095, 0]
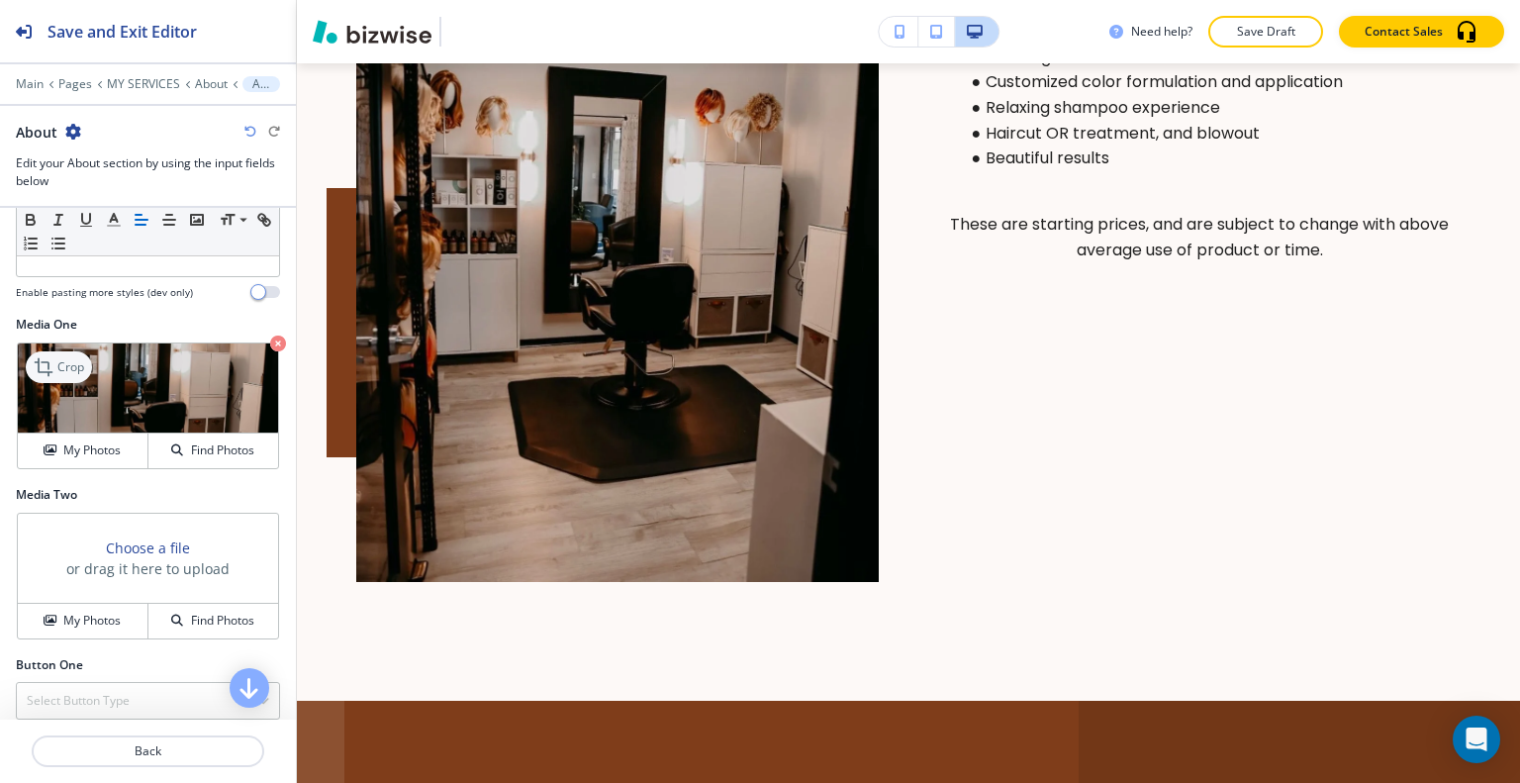
click at [66, 376] on p "Crop" at bounding box center [70, 367] width 27 height 18
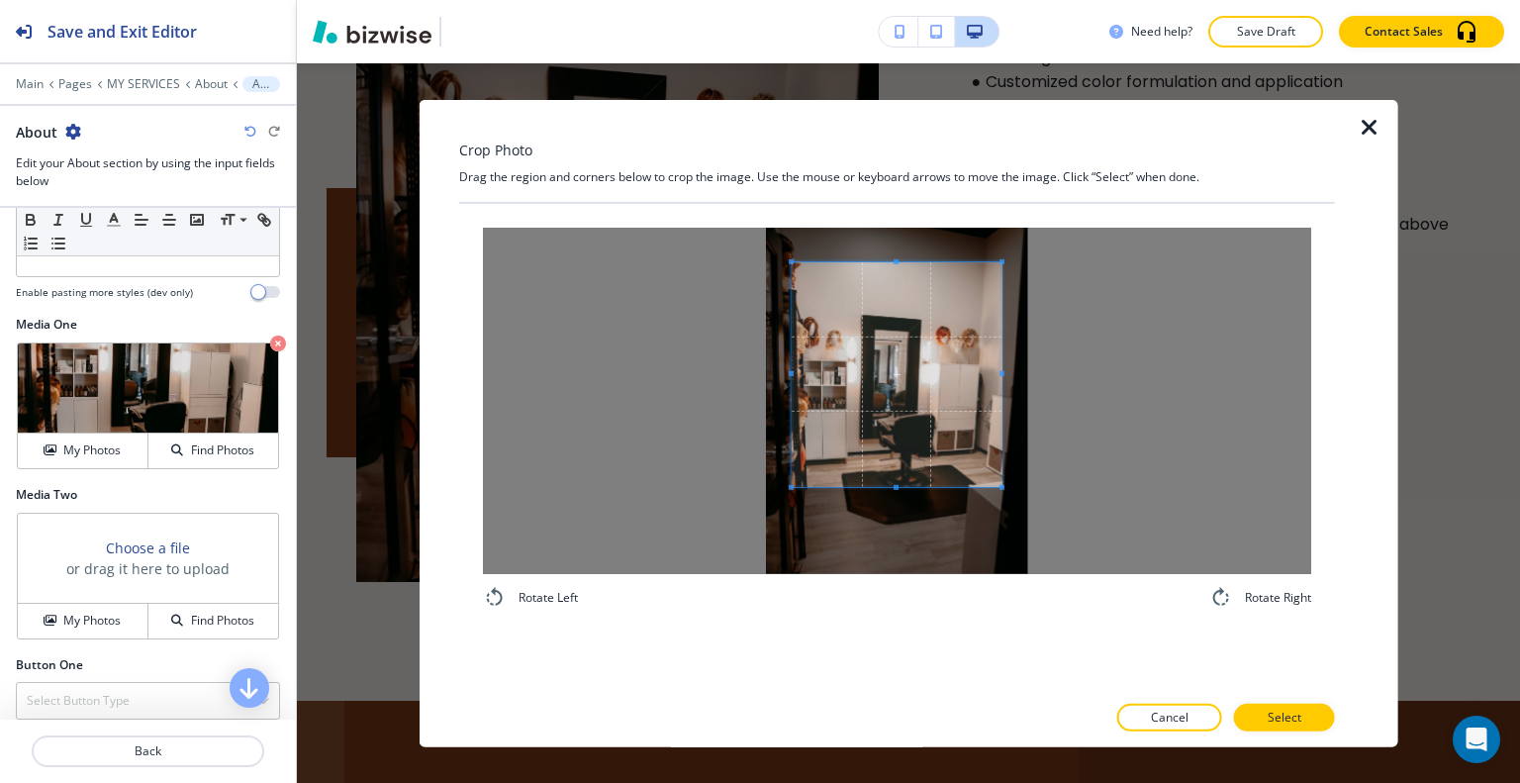
click at [887, 486] on div at bounding box center [897, 373] width 210 height 225
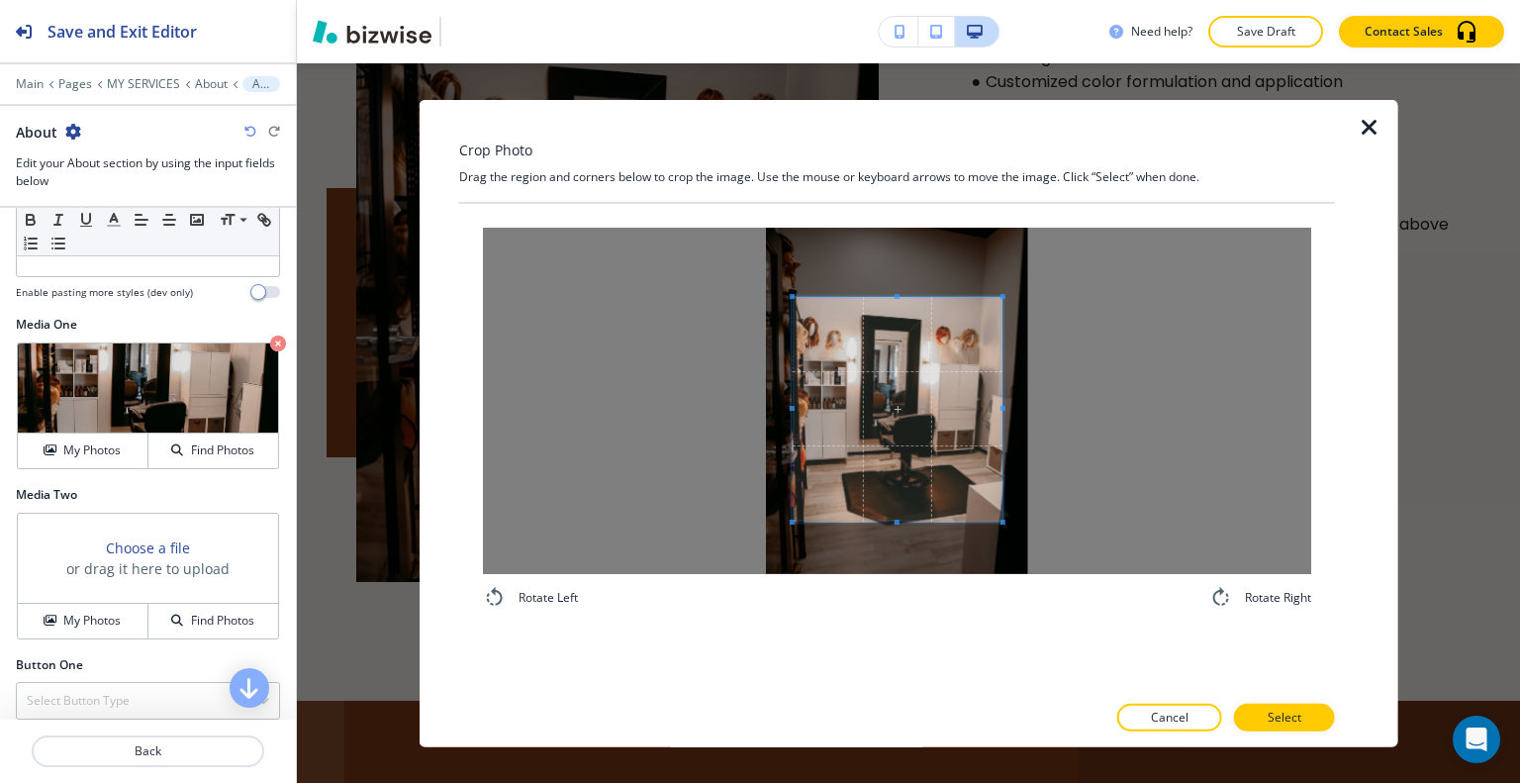
click at [895, 494] on span at bounding box center [898, 409] width 210 height 225
click at [1269, 720] on p "Select" at bounding box center [1285, 718] width 34 height 18
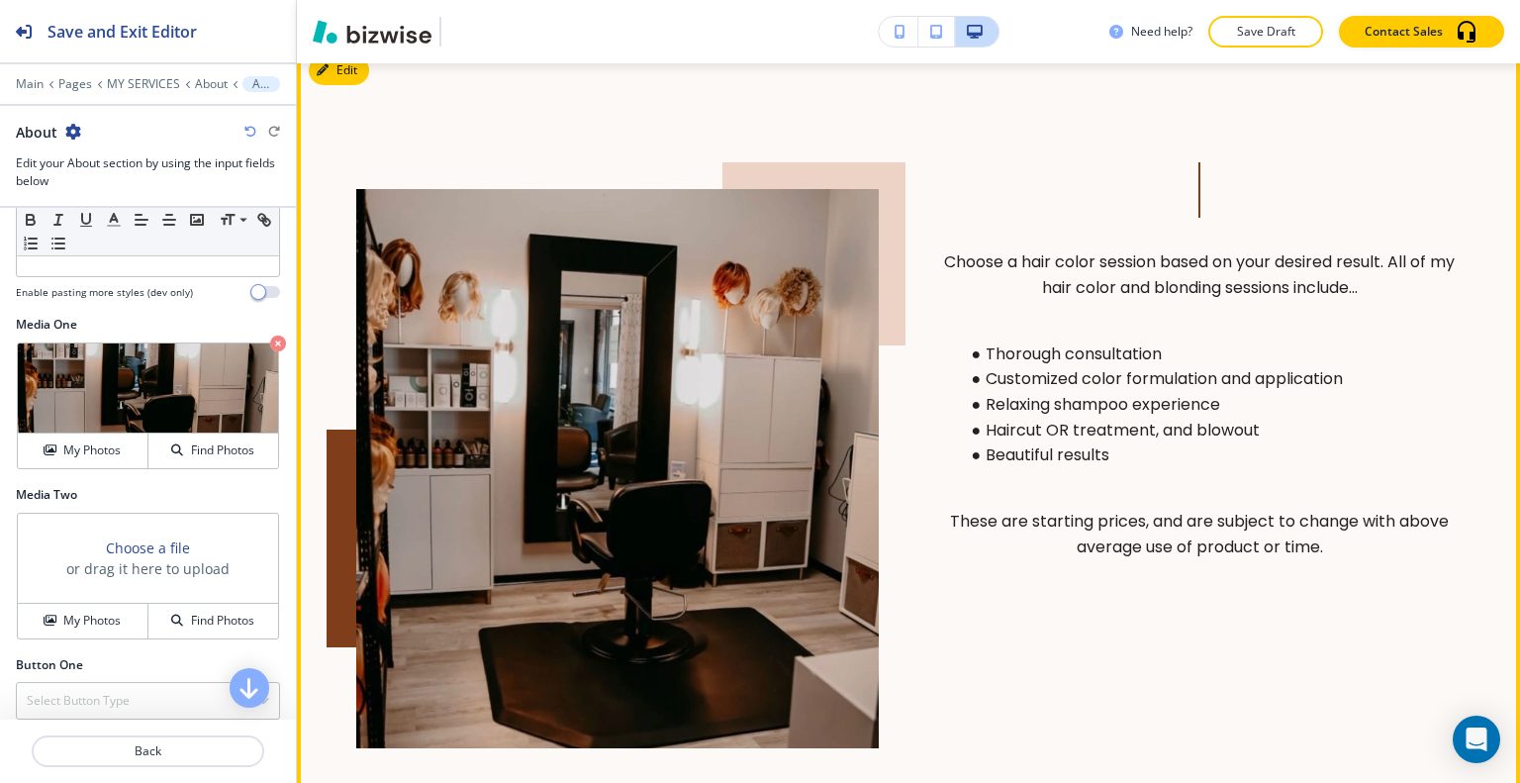
scroll to position [6699, 0]
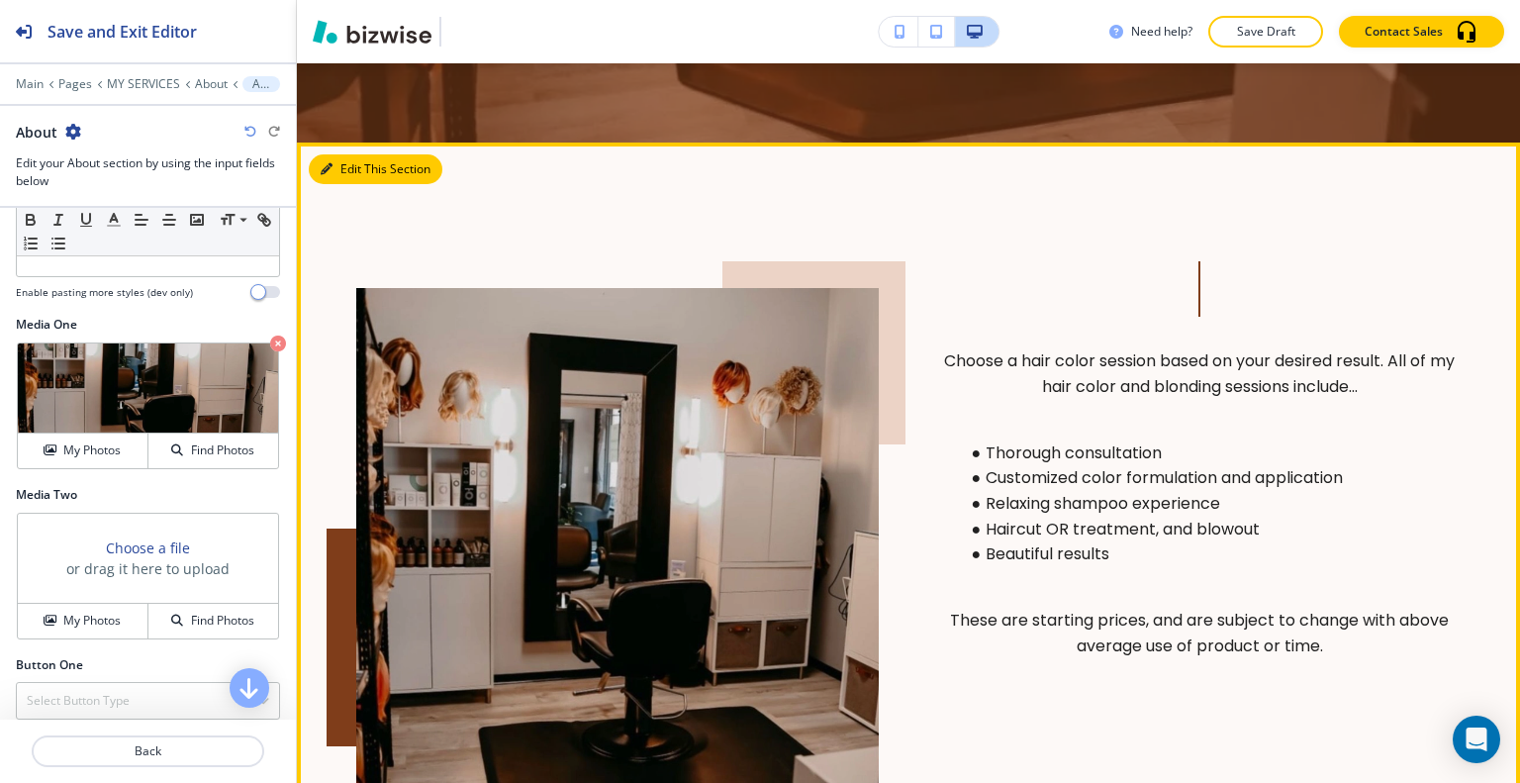
click at [345, 184] on button "Edit This Section" at bounding box center [376, 169] width 134 height 30
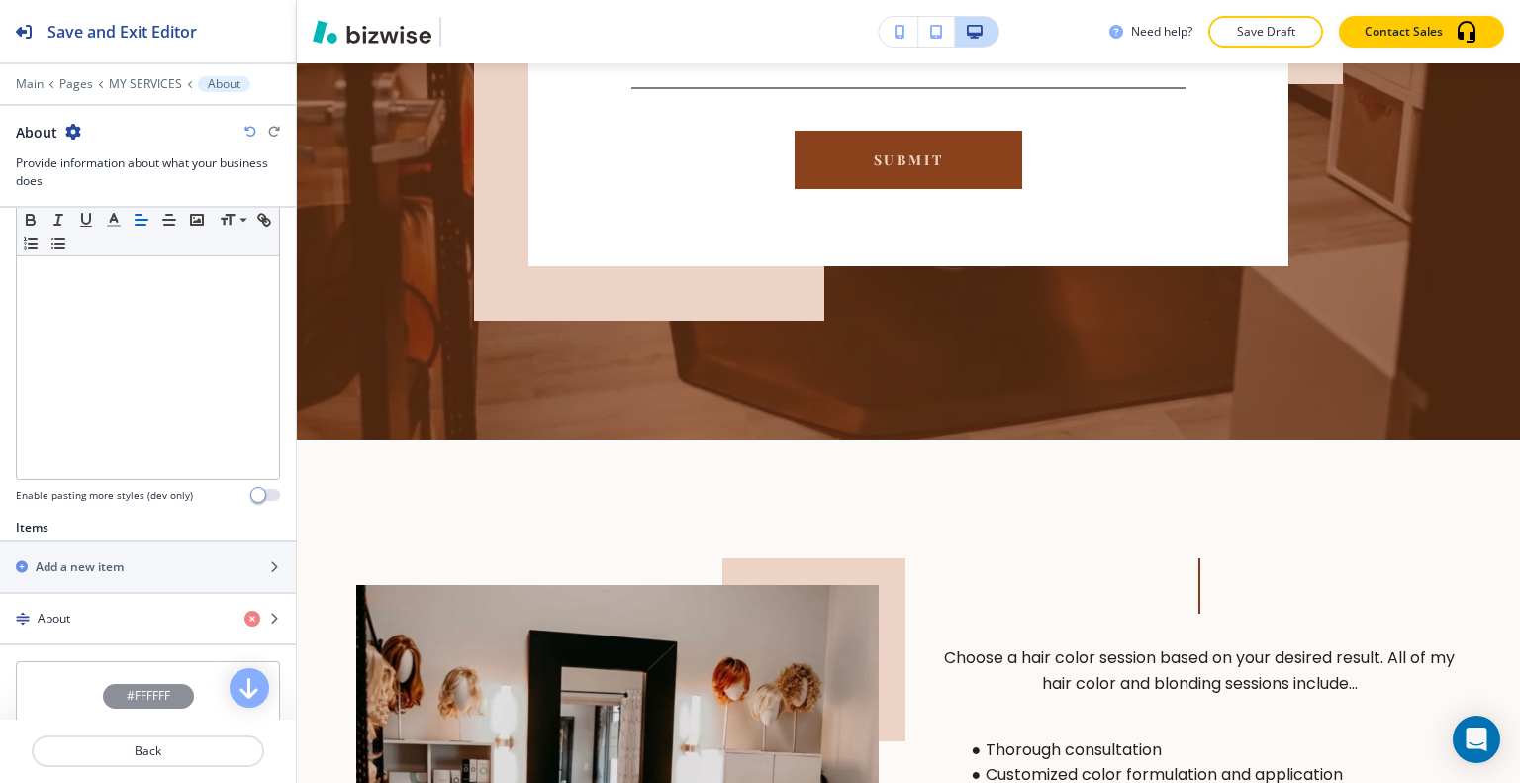
scroll to position [495, 0]
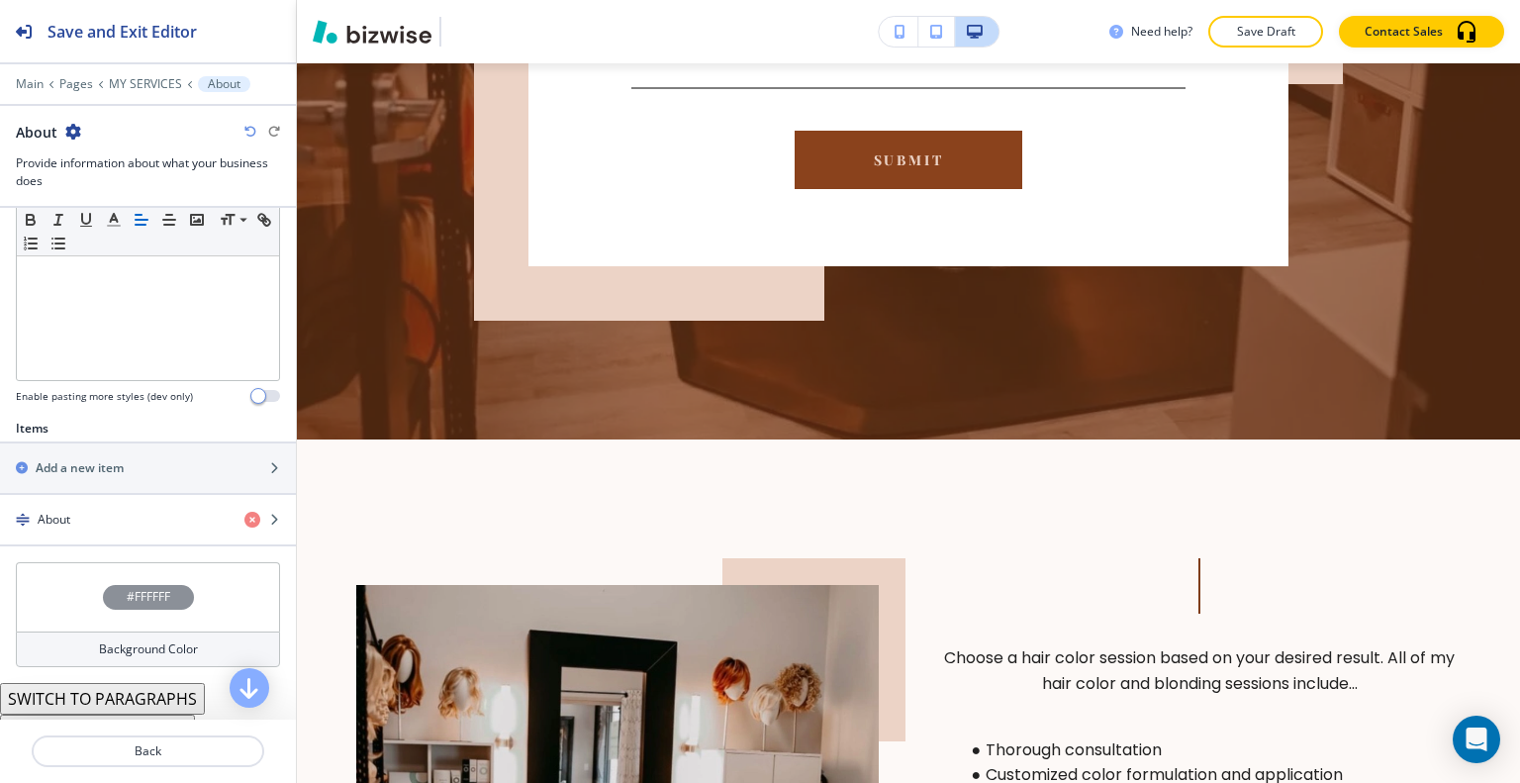
click at [139, 76] on div "Main Pages MY SERVICES About" at bounding box center [148, 84] width 264 height 16
click at [139, 77] on p "MY SERVICES" at bounding box center [145, 84] width 73 height 14
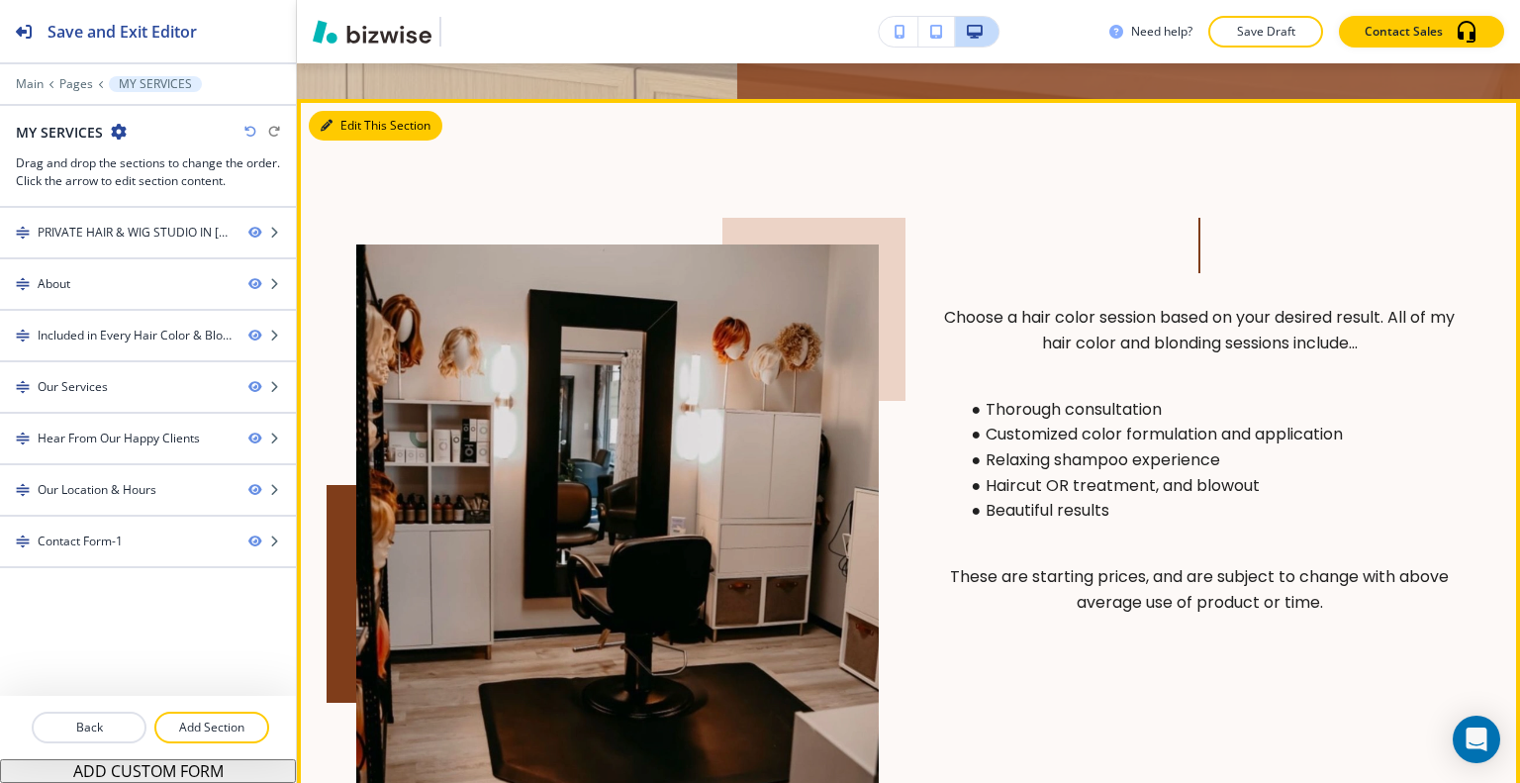
click at [357, 141] on button "Edit This Section" at bounding box center [376, 126] width 134 height 30
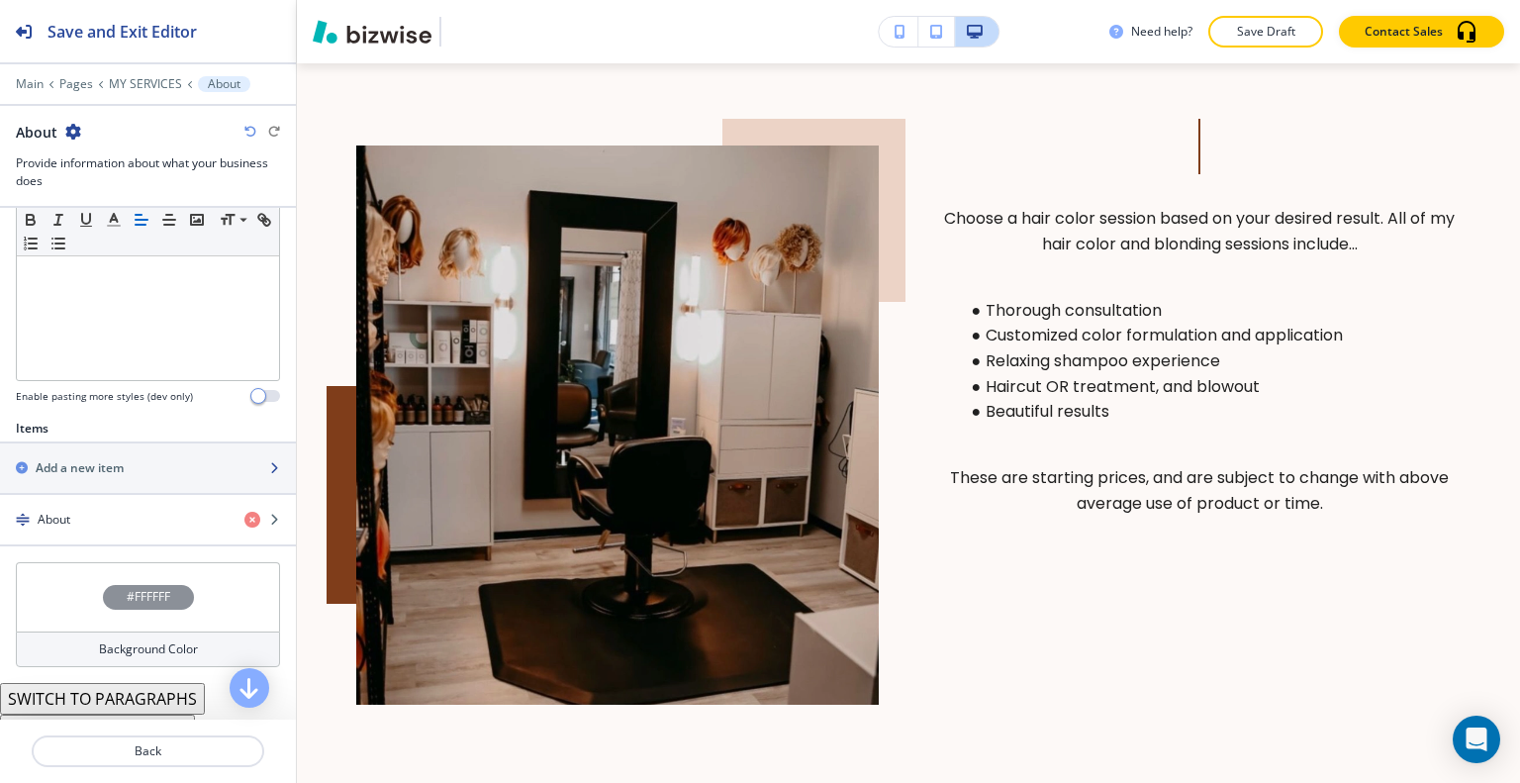
scroll to position [589, 0]
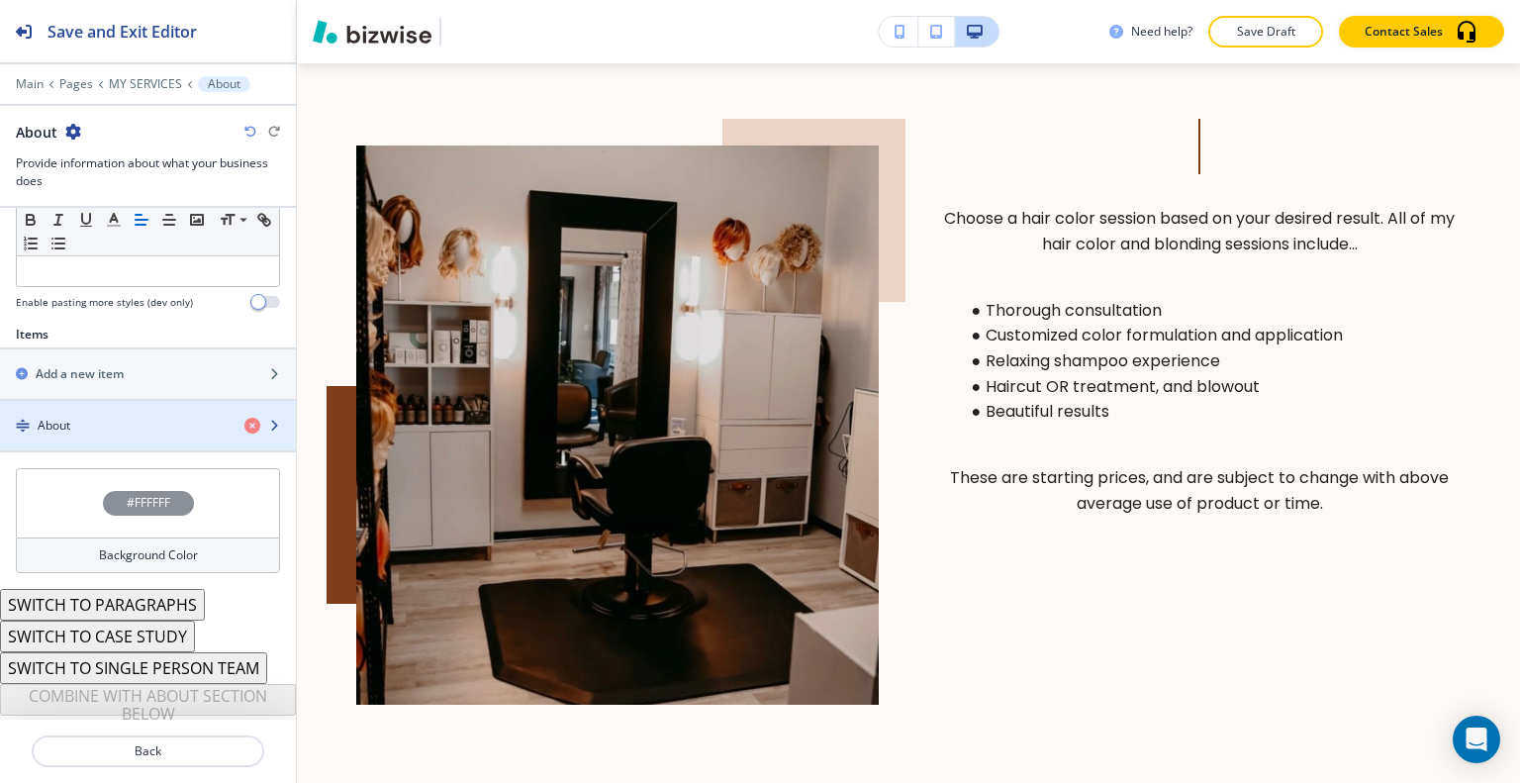
click at [143, 417] on div "About" at bounding box center [114, 426] width 229 height 18
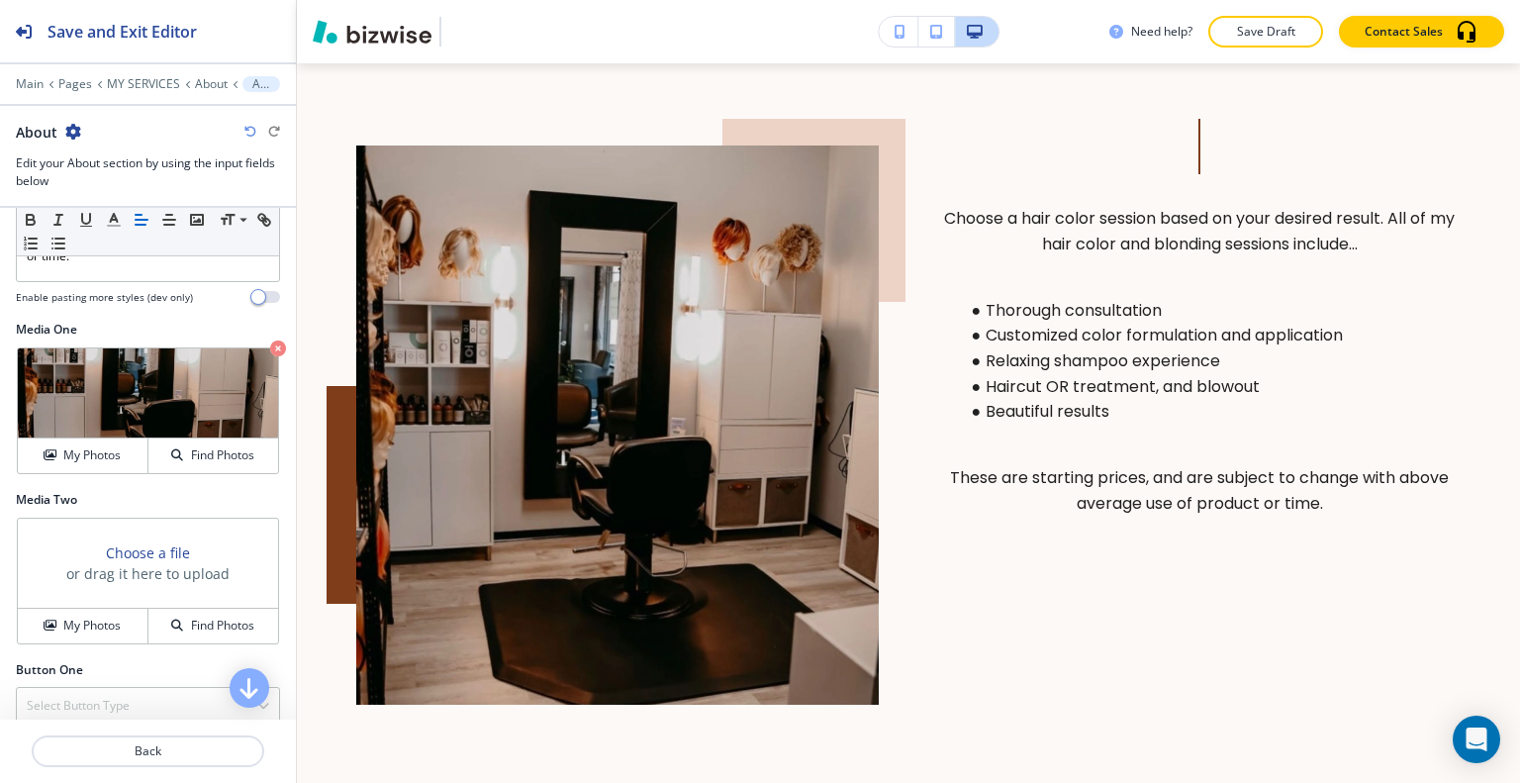
scroll to position [698, 0]
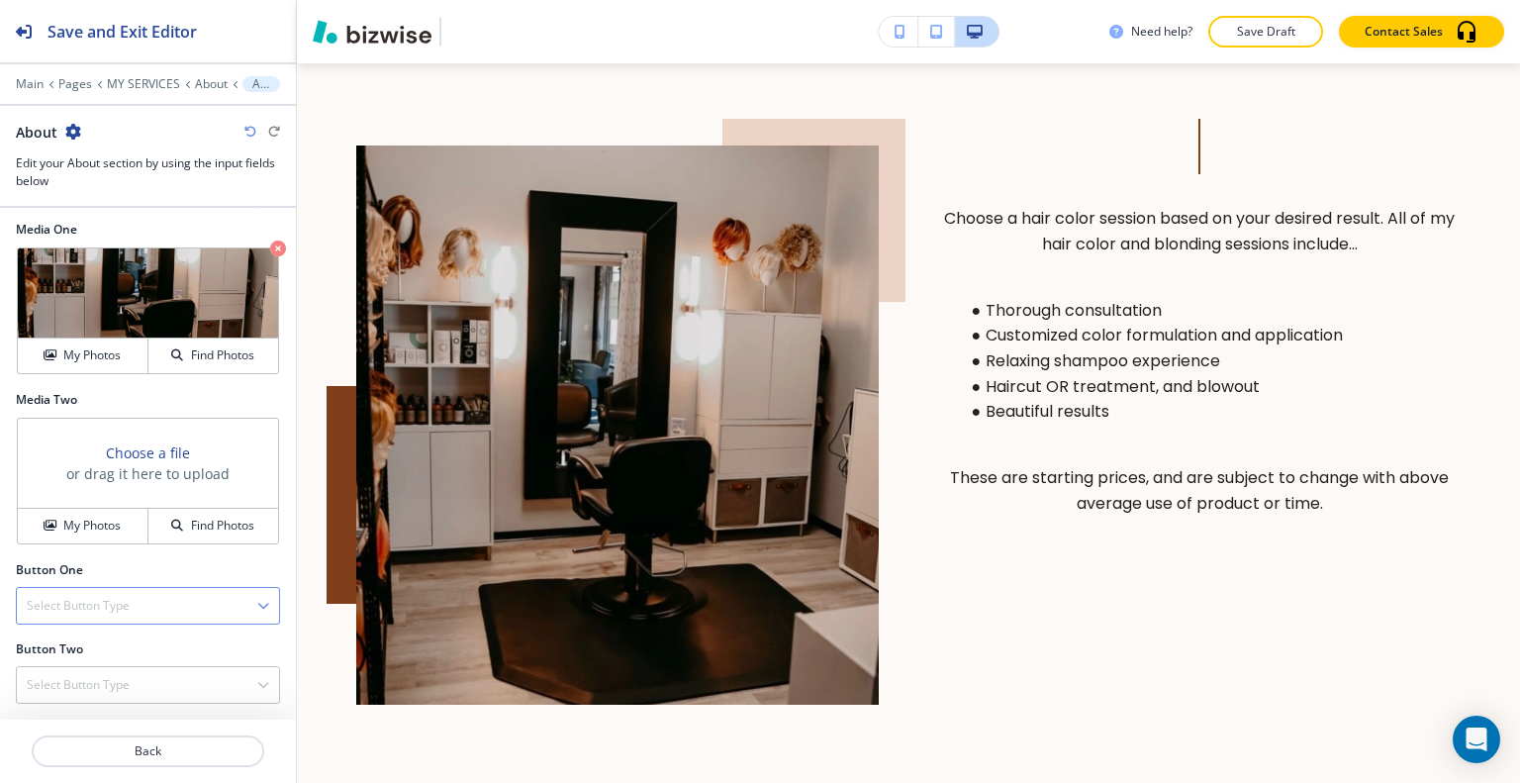
click at [138, 609] on div "Select Button Type" at bounding box center [148, 606] width 262 height 36
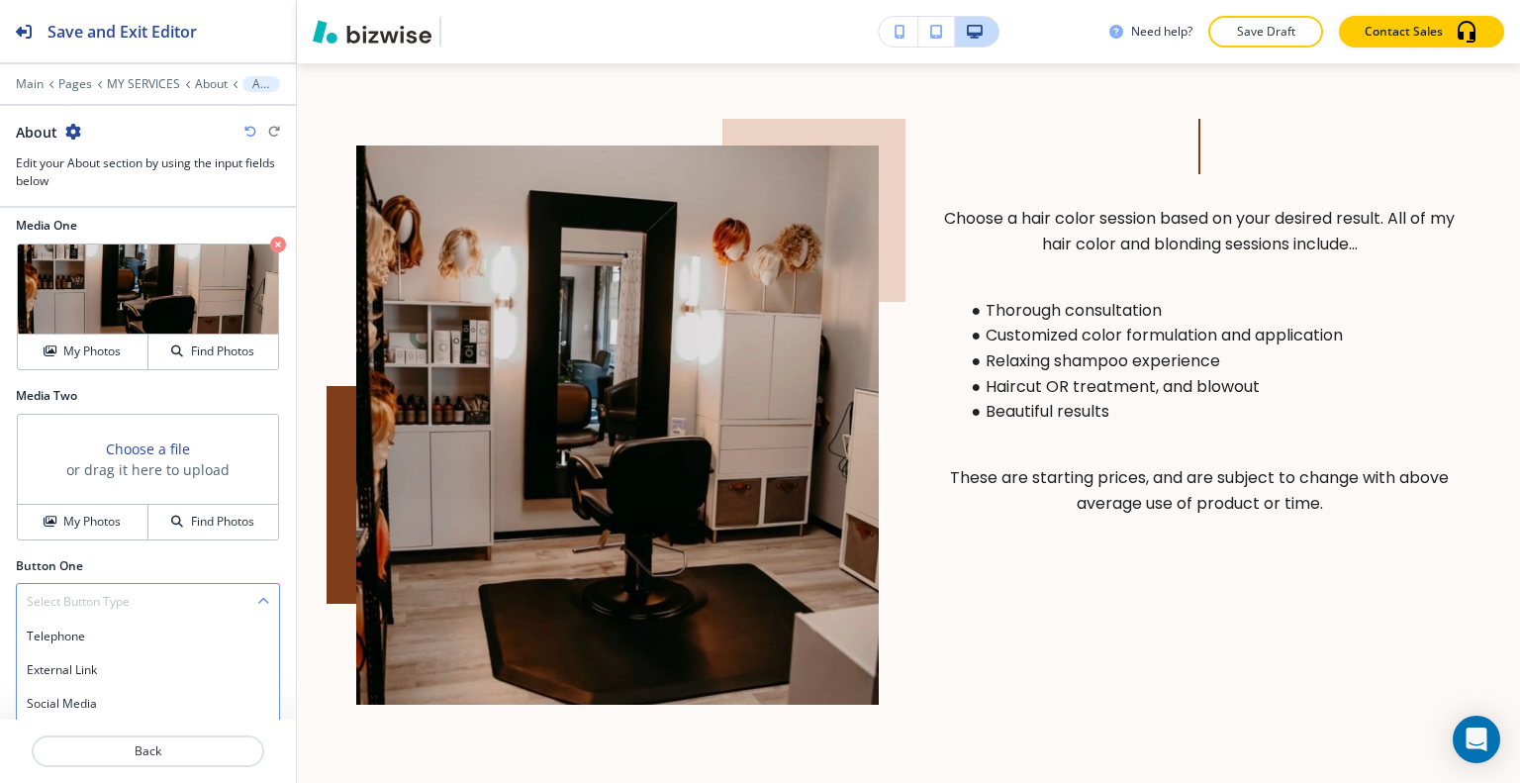
scroll to position [797, 0]
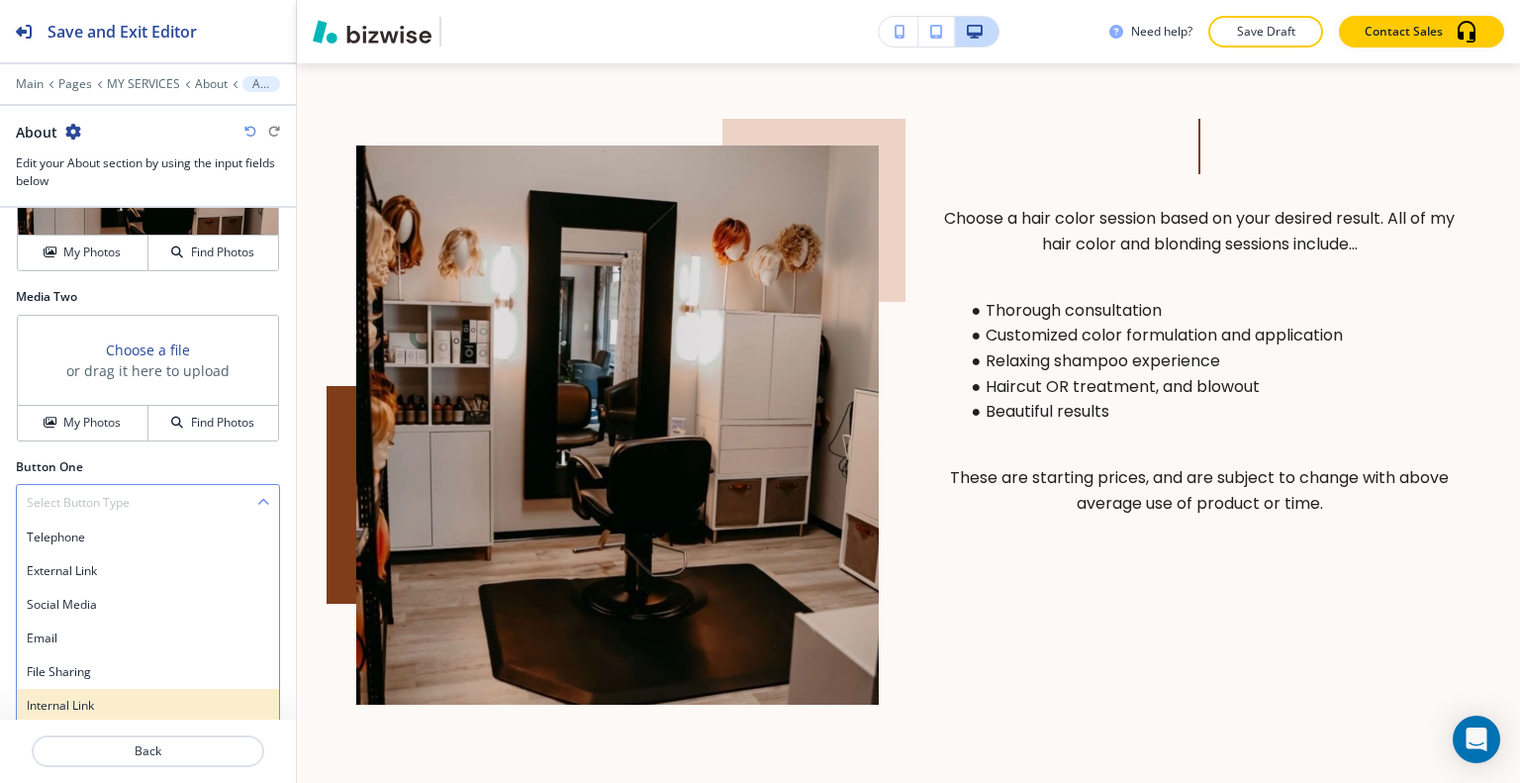
click at [107, 708] on h4 "Internal Link" at bounding box center [148, 706] width 242 height 18
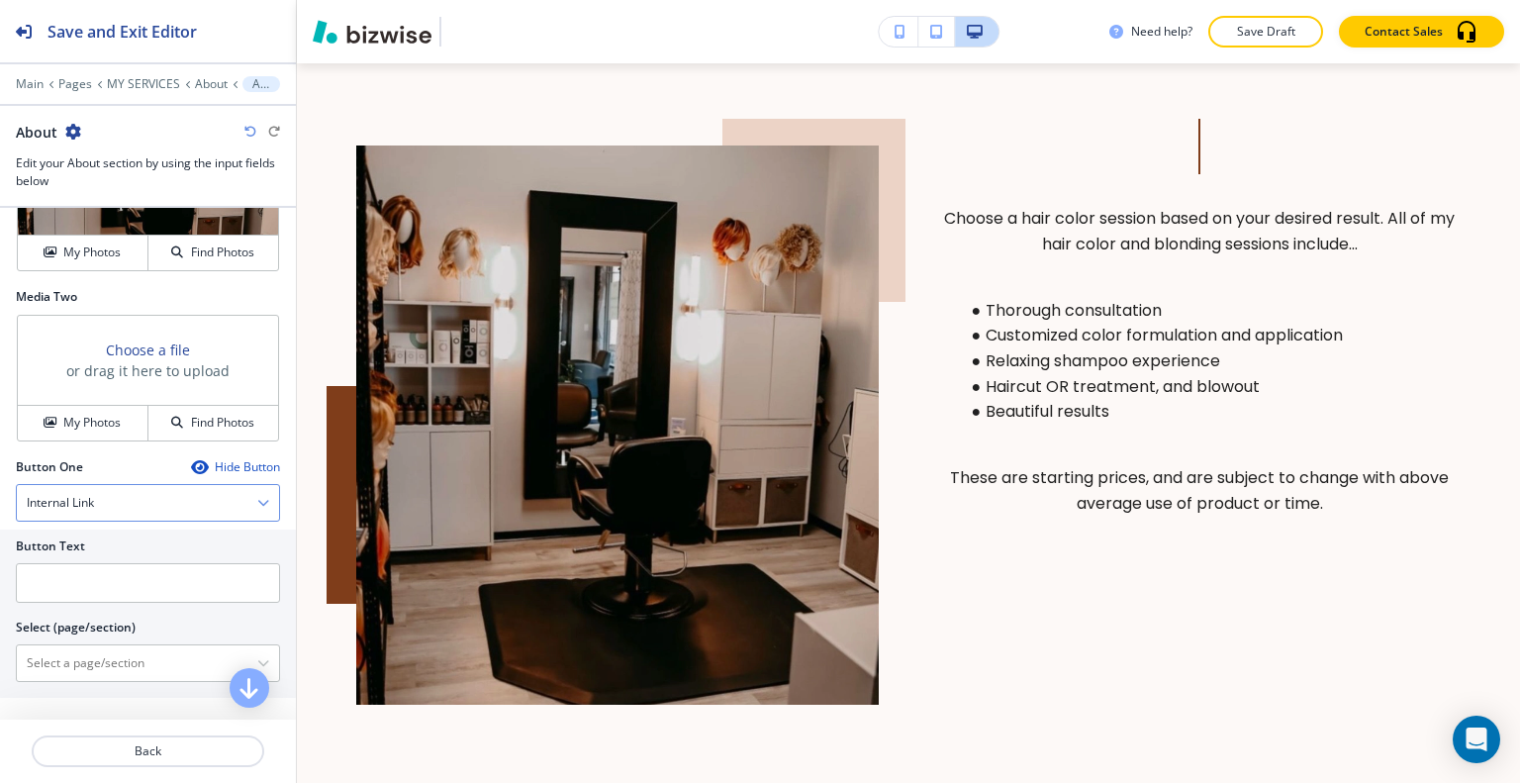
click at [152, 503] on div "Internal Link" at bounding box center [148, 503] width 262 height 36
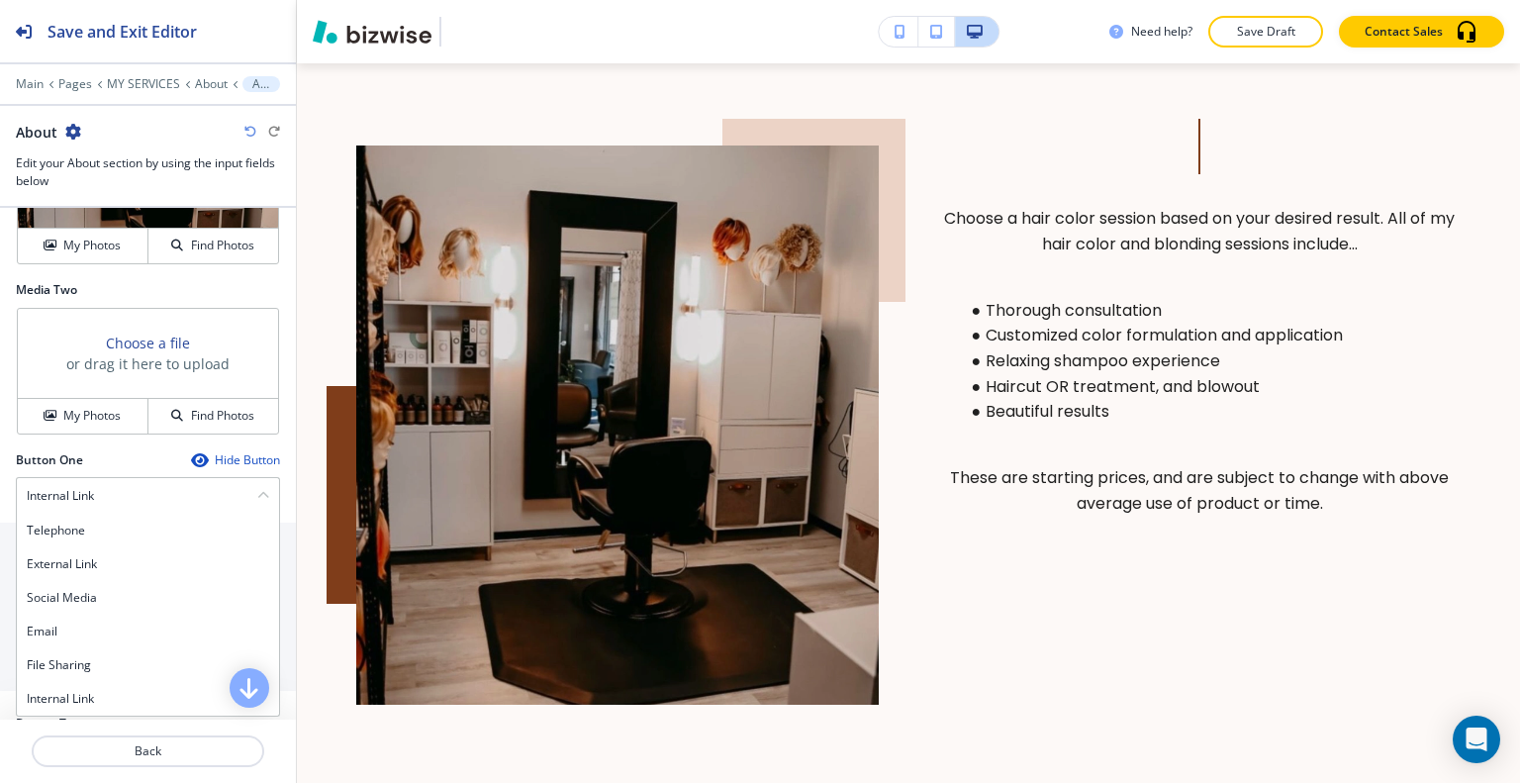
click at [275, 451] on div "Media Two Choose a file or drag it here to upload My Photos Find Photos" at bounding box center [148, 366] width 296 height 170
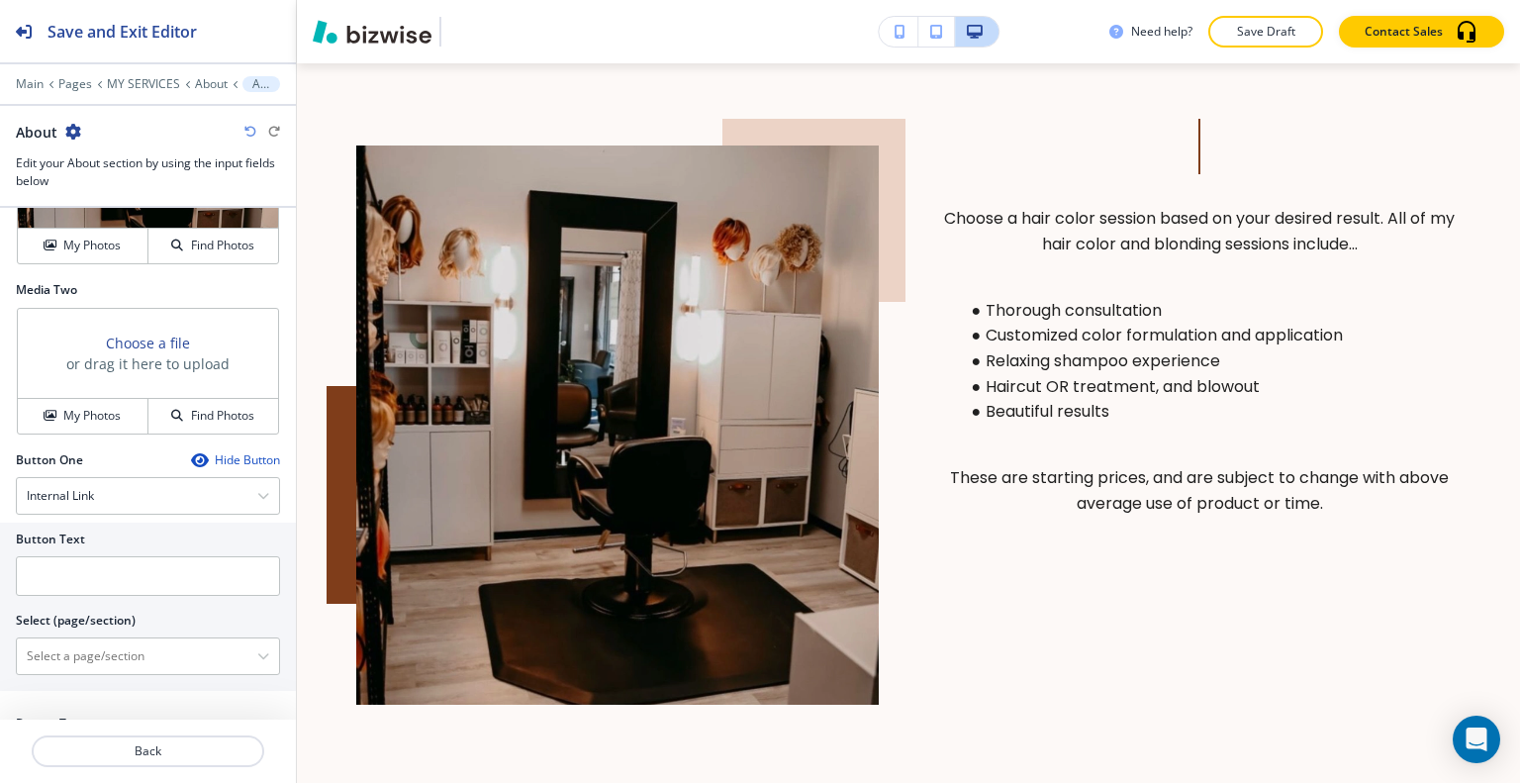
scroll to position [881, 0]
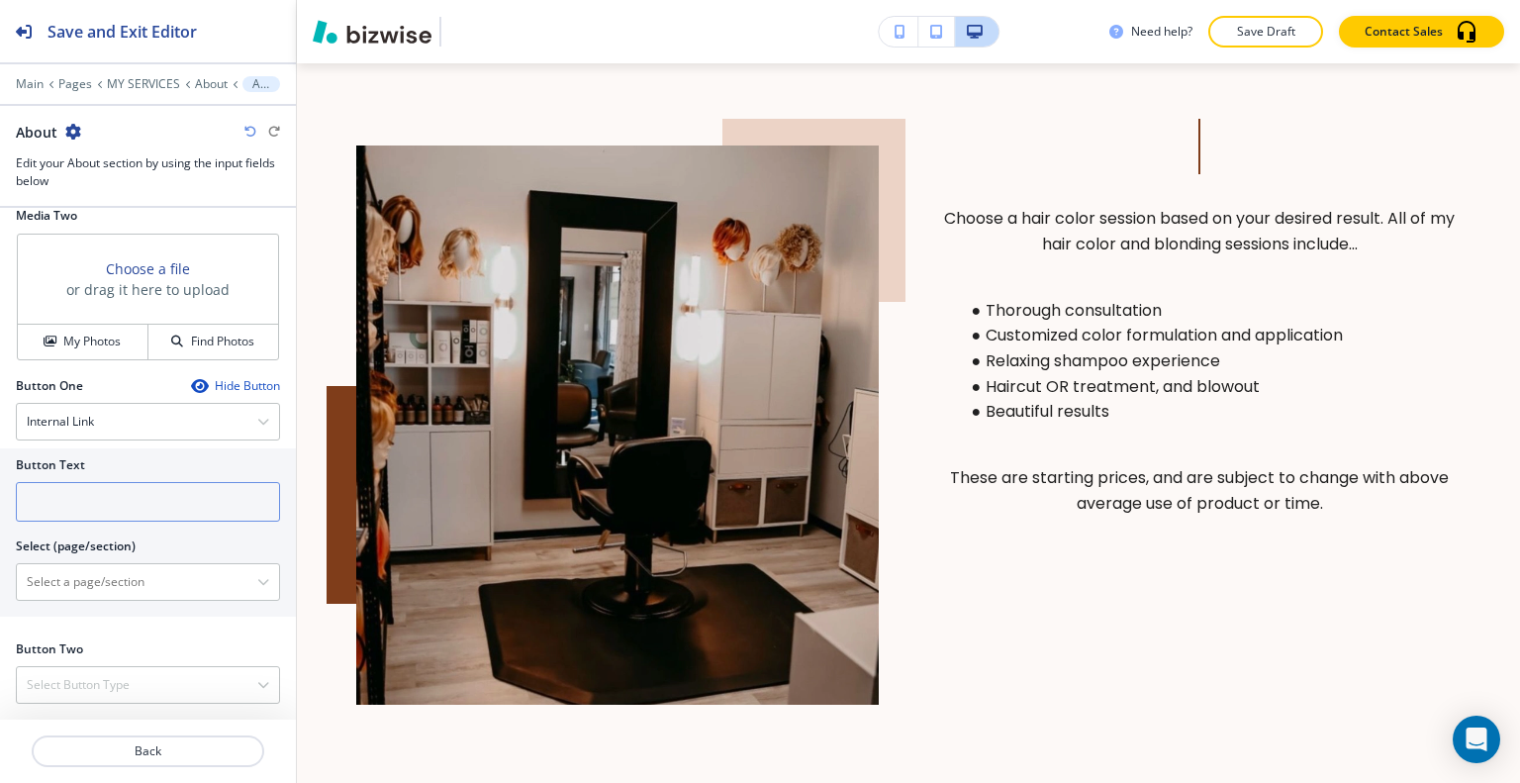
click at [138, 516] on input "text" at bounding box center [148, 502] width 264 height 40
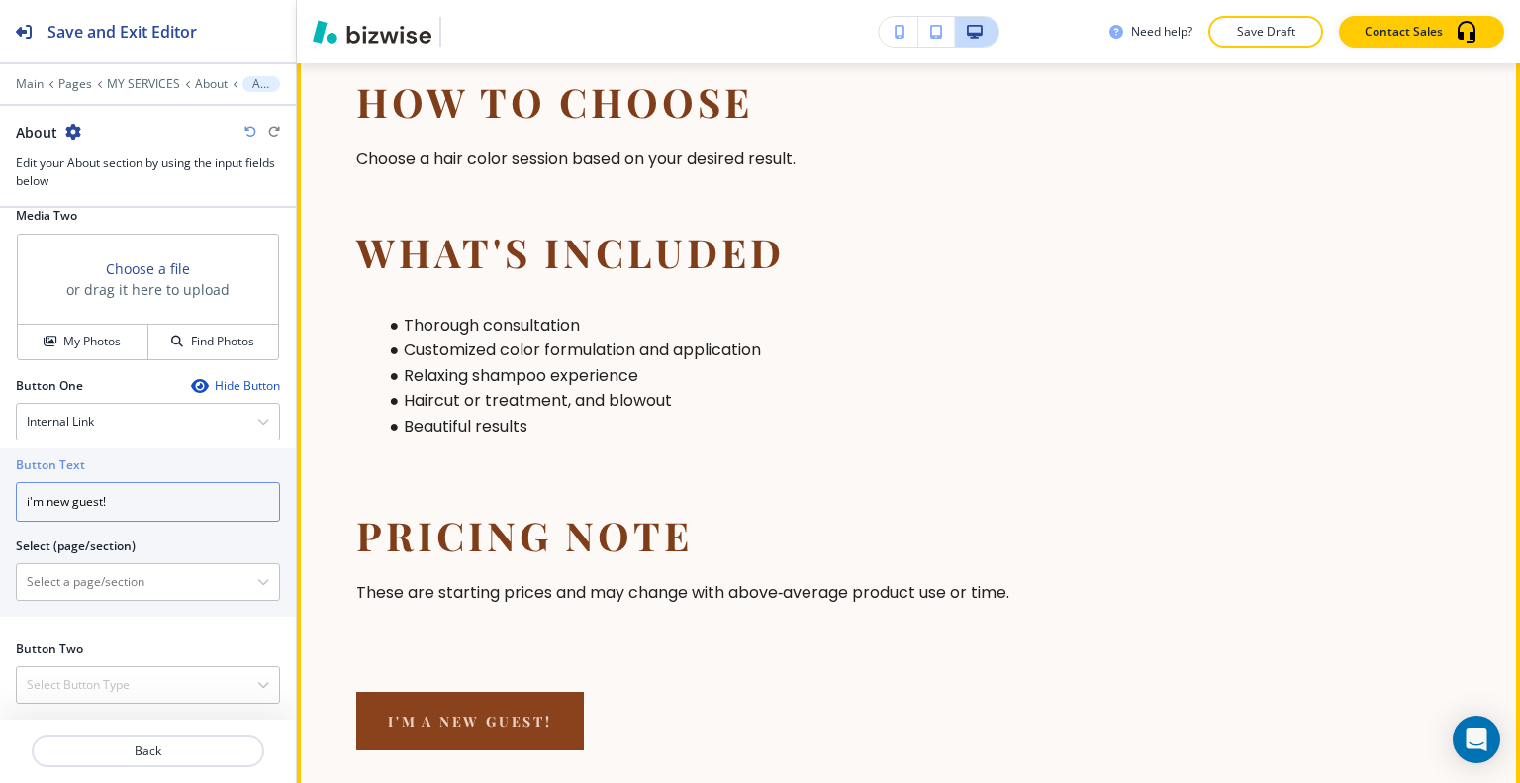
scroll to position [1587, 0]
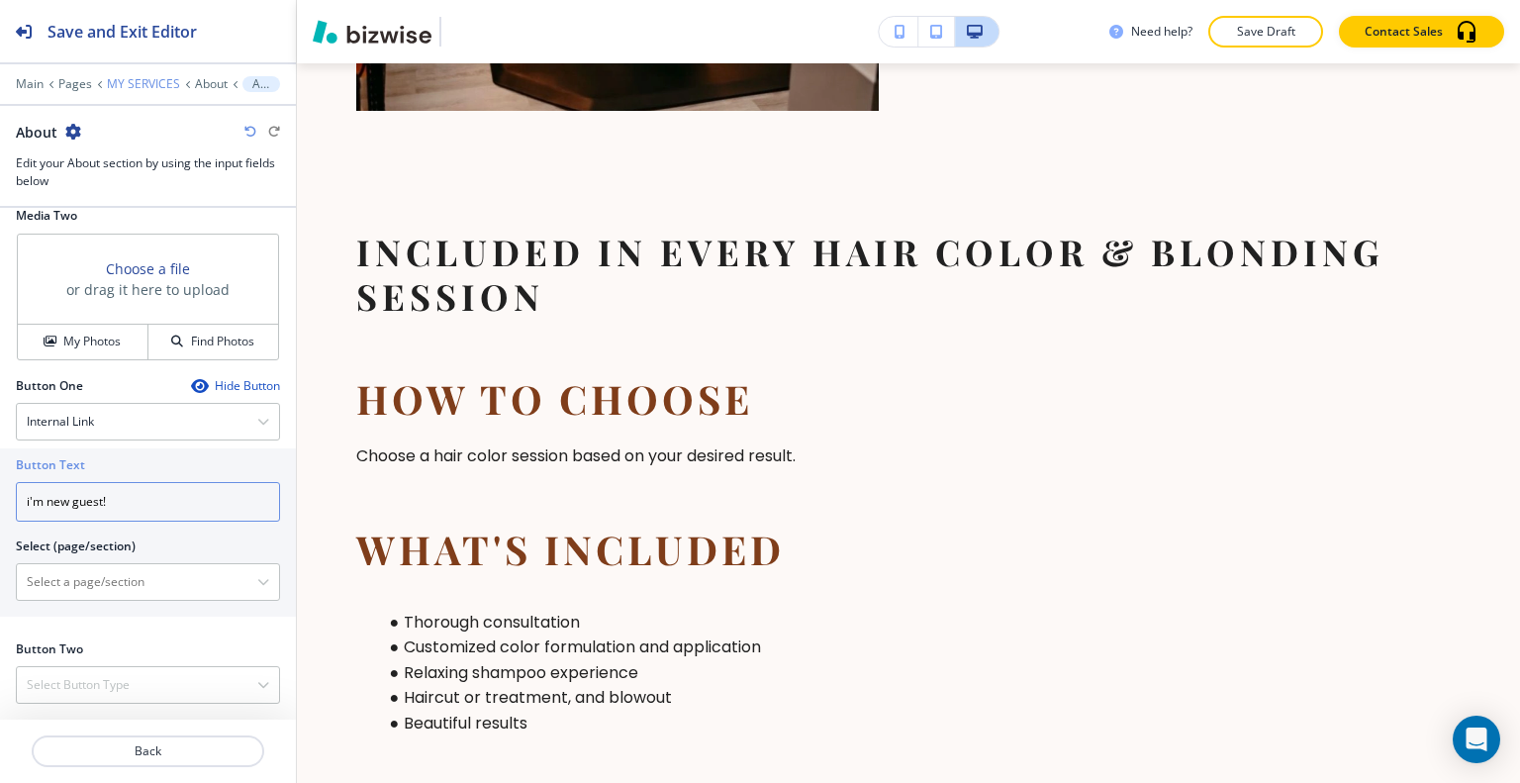
type input "i'm new guest!"
click at [151, 78] on p "MY SERVICES" at bounding box center [143, 84] width 73 height 14
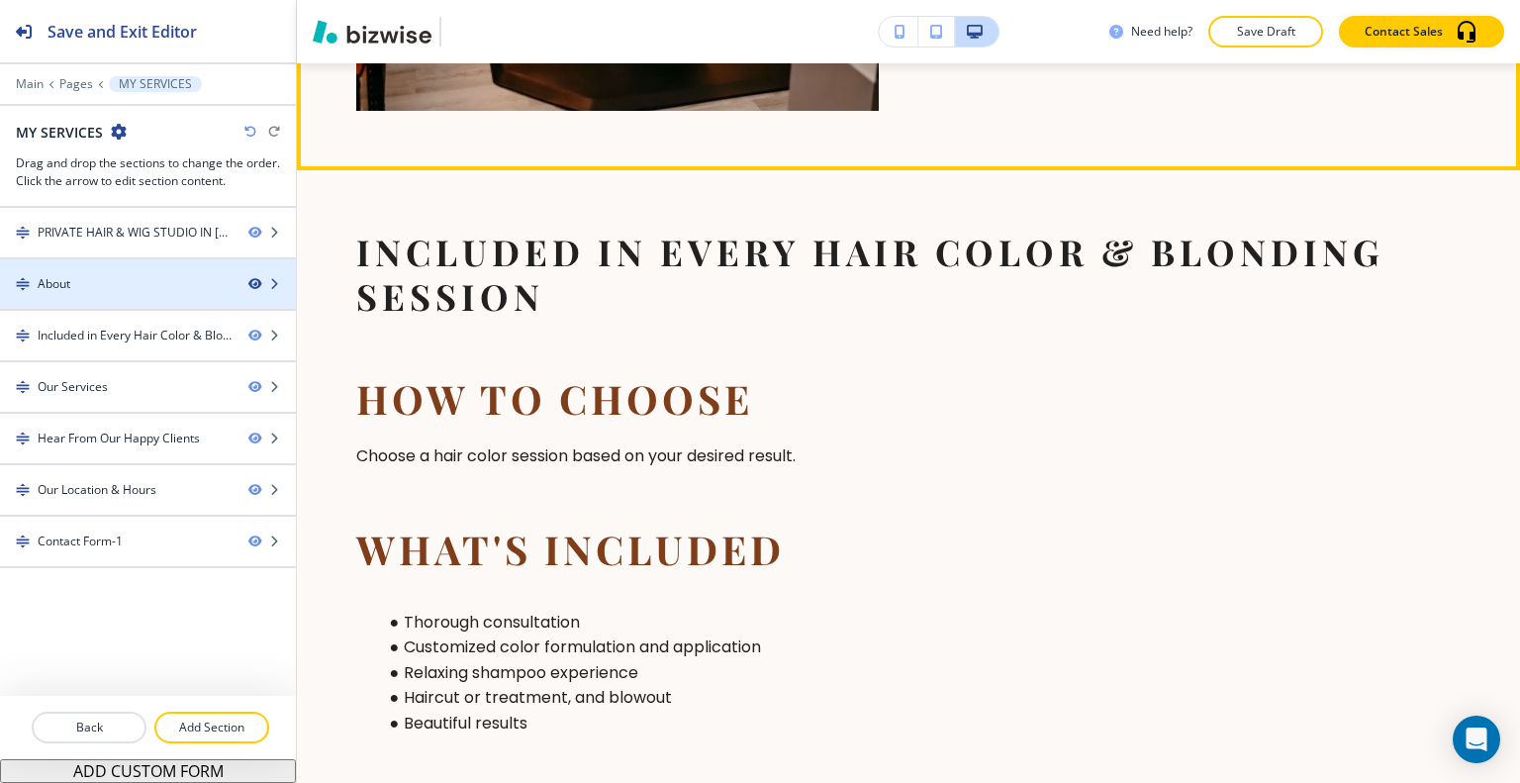
click at [251, 278] on icon "button" at bounding box center [254, 284] width 12 height 12
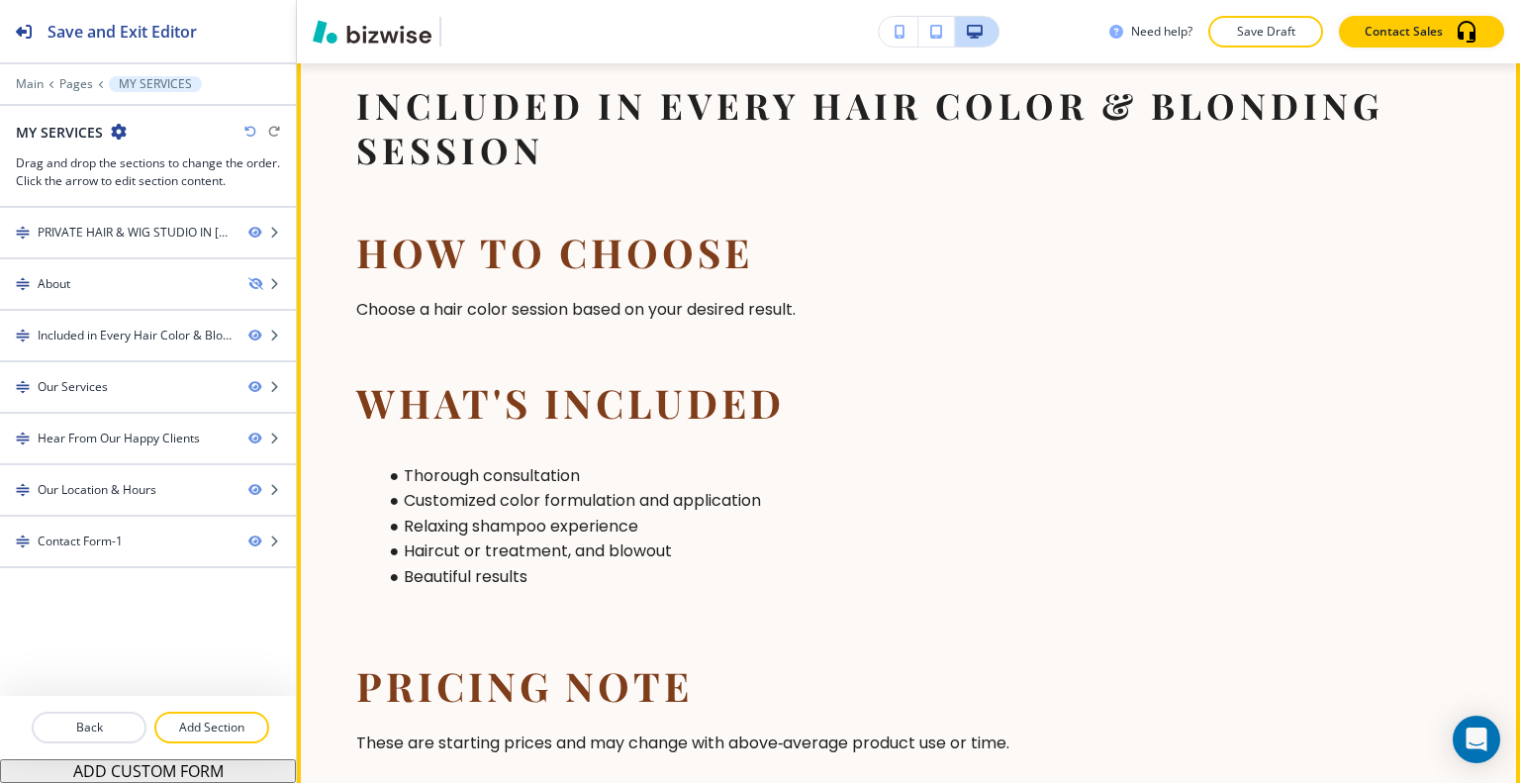
scroll to position [633, 0]
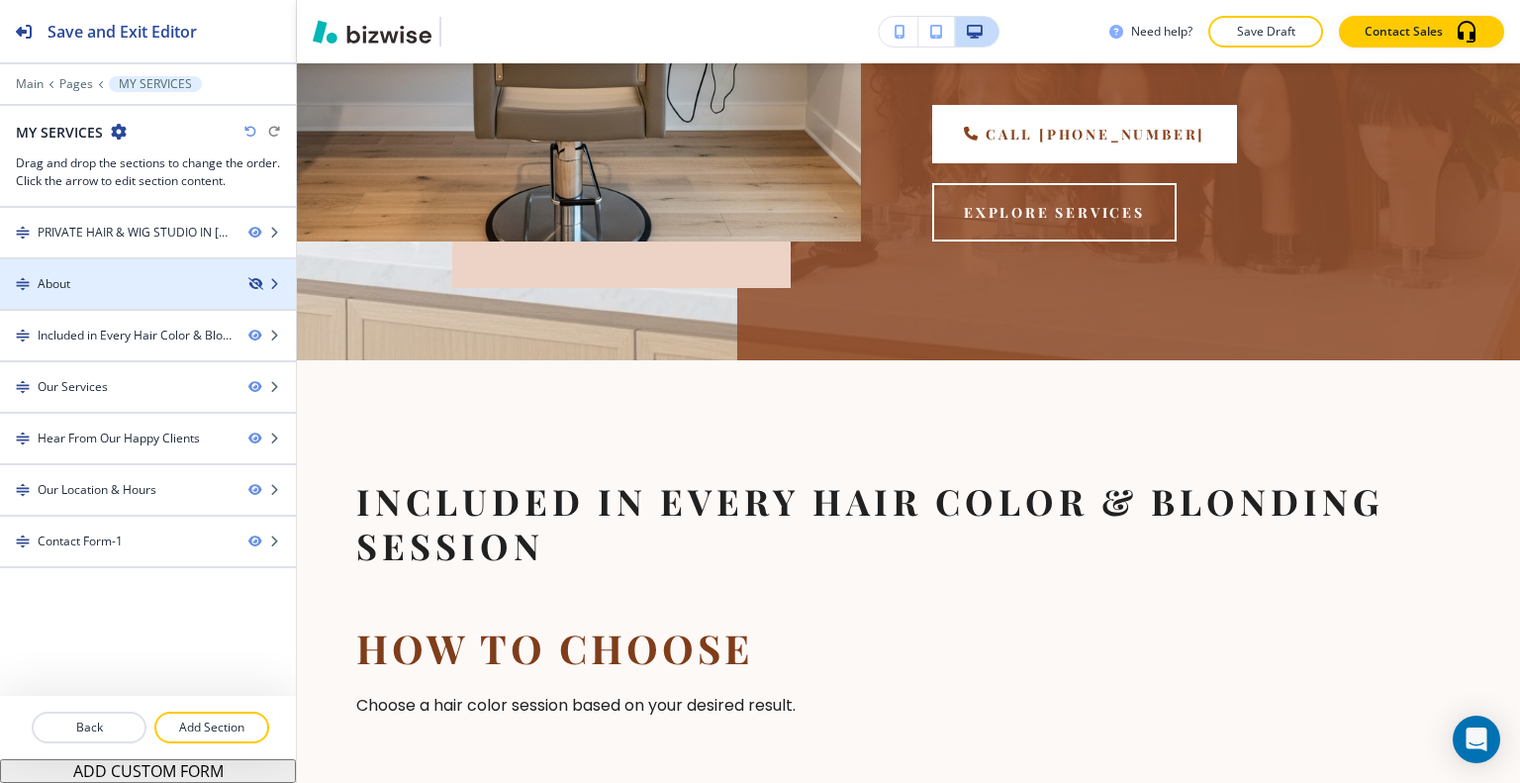
click at [254, 280] on icon "button" at bounding box center [254, 284] width 12 height 12
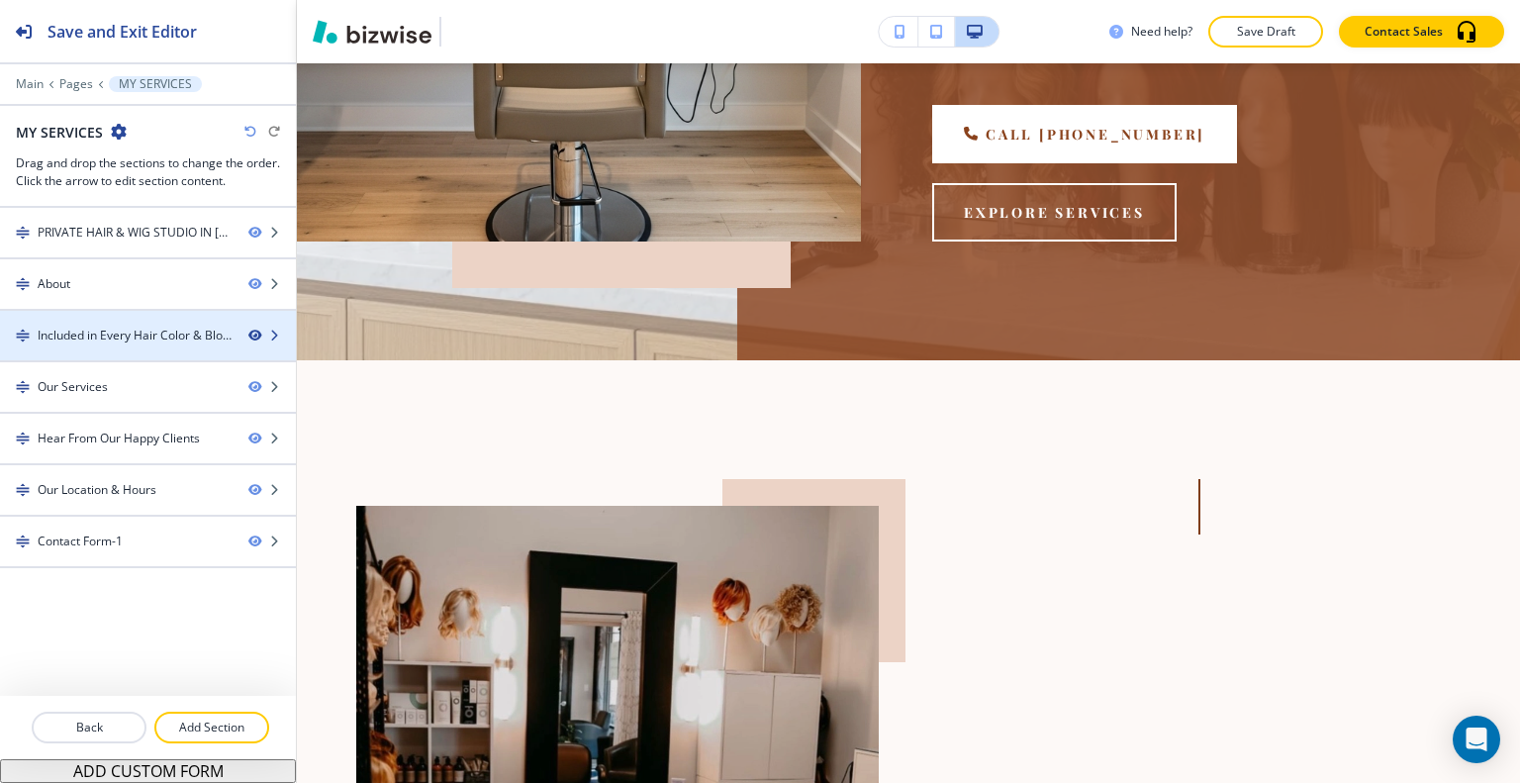
click at [256, 334] on icon "button" at bounding box center [254, 336] width 12 height 12
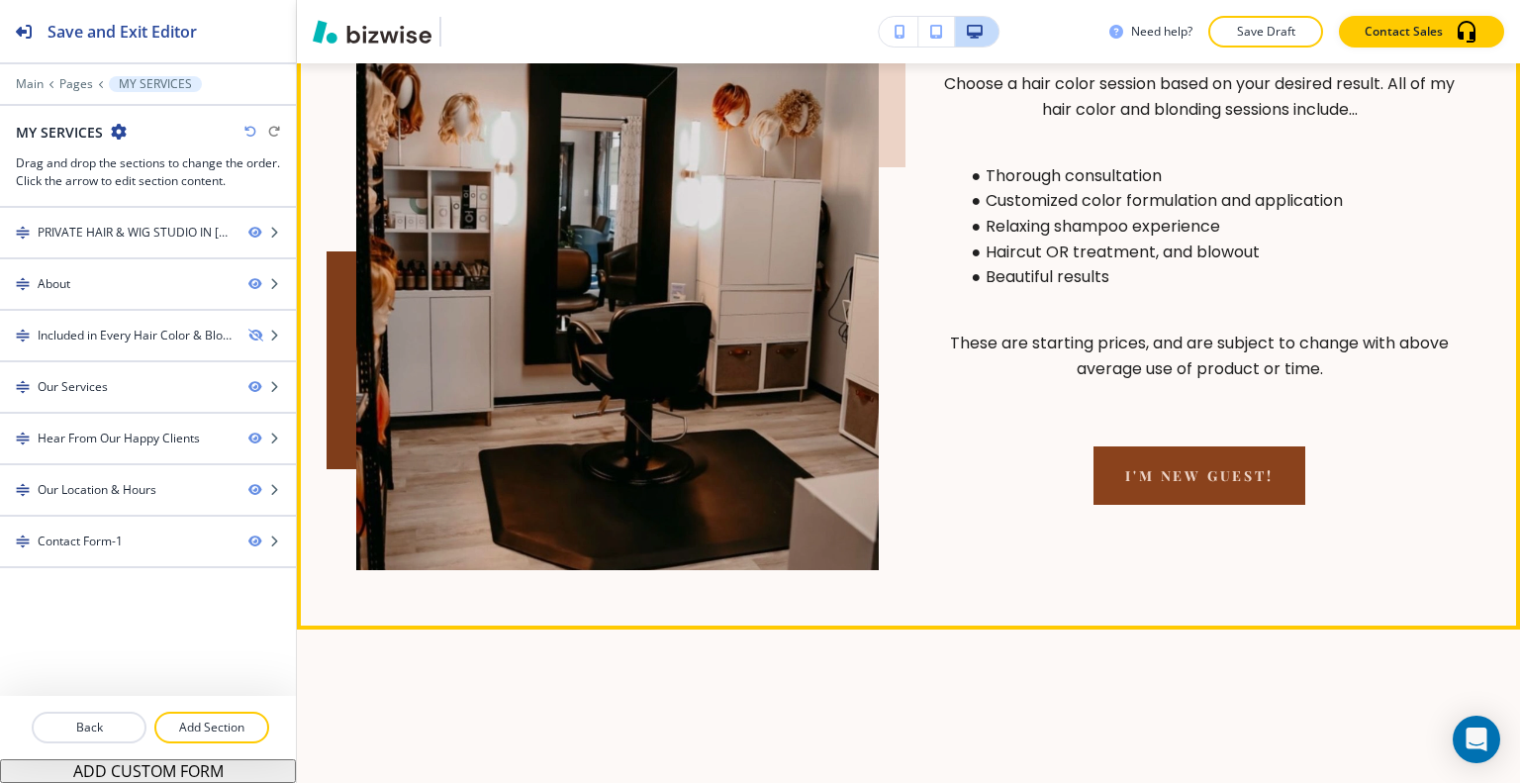
scroll to position [1326, 0]
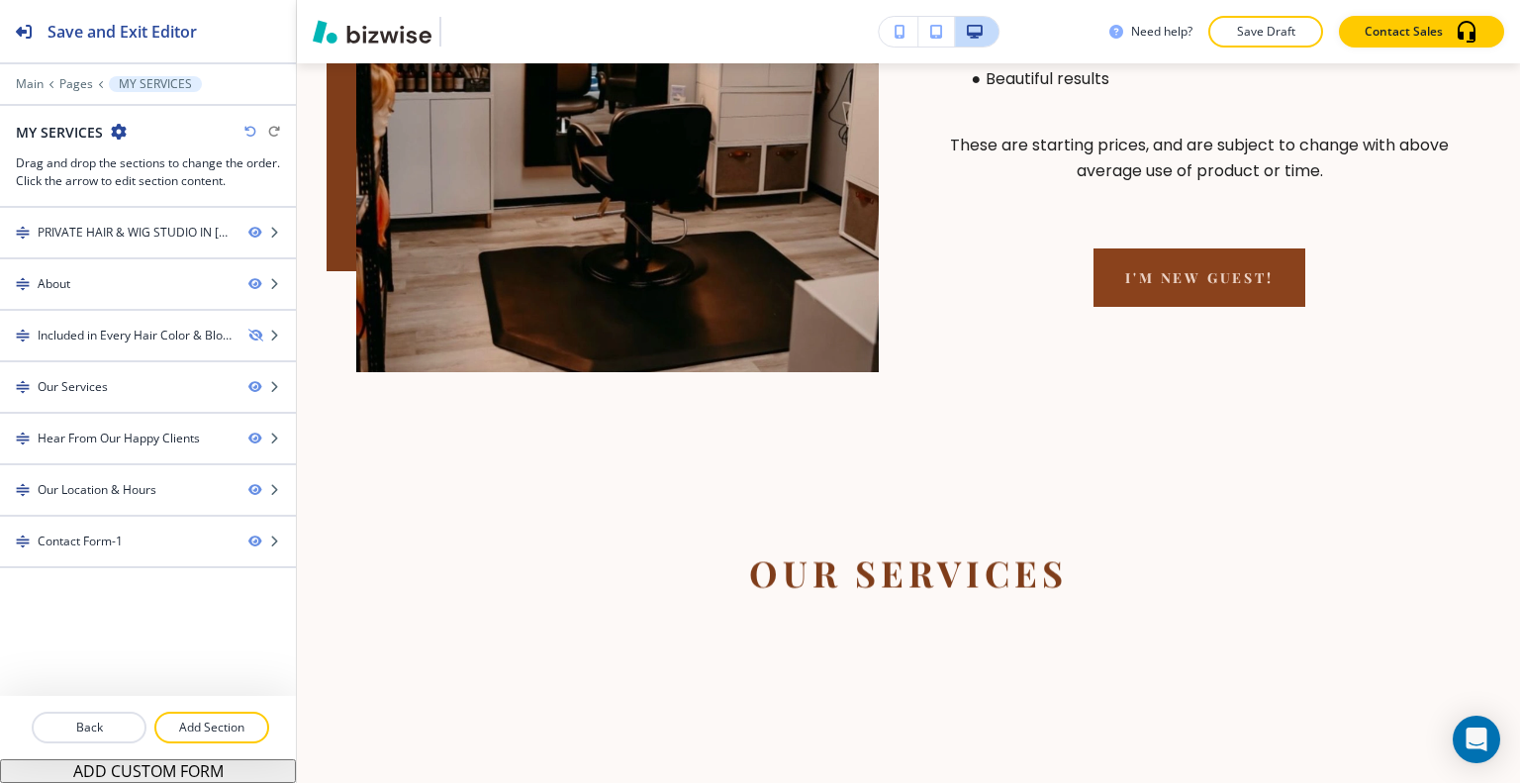
click at [1213, 19] on div "Need help? Save Draft Contact Sales" at bounding box center [1314, 32] width 411 height 32
click at [1222, 32] on button "Save Draft" at bounding box center [1265, 32] width 115 height 32
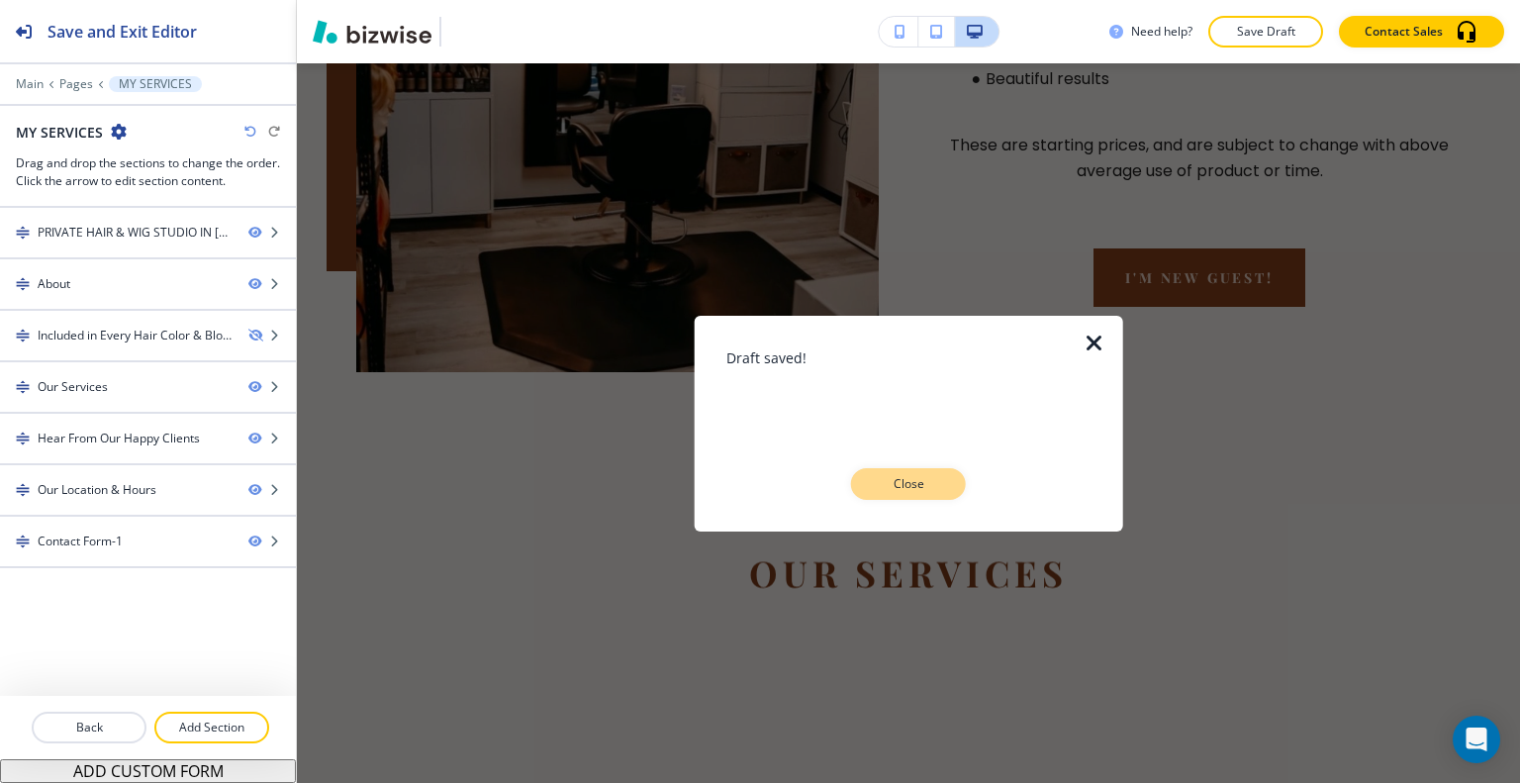
click at [904, 481] on p "Close" at bounding box center [908, 484] width 63 height 18
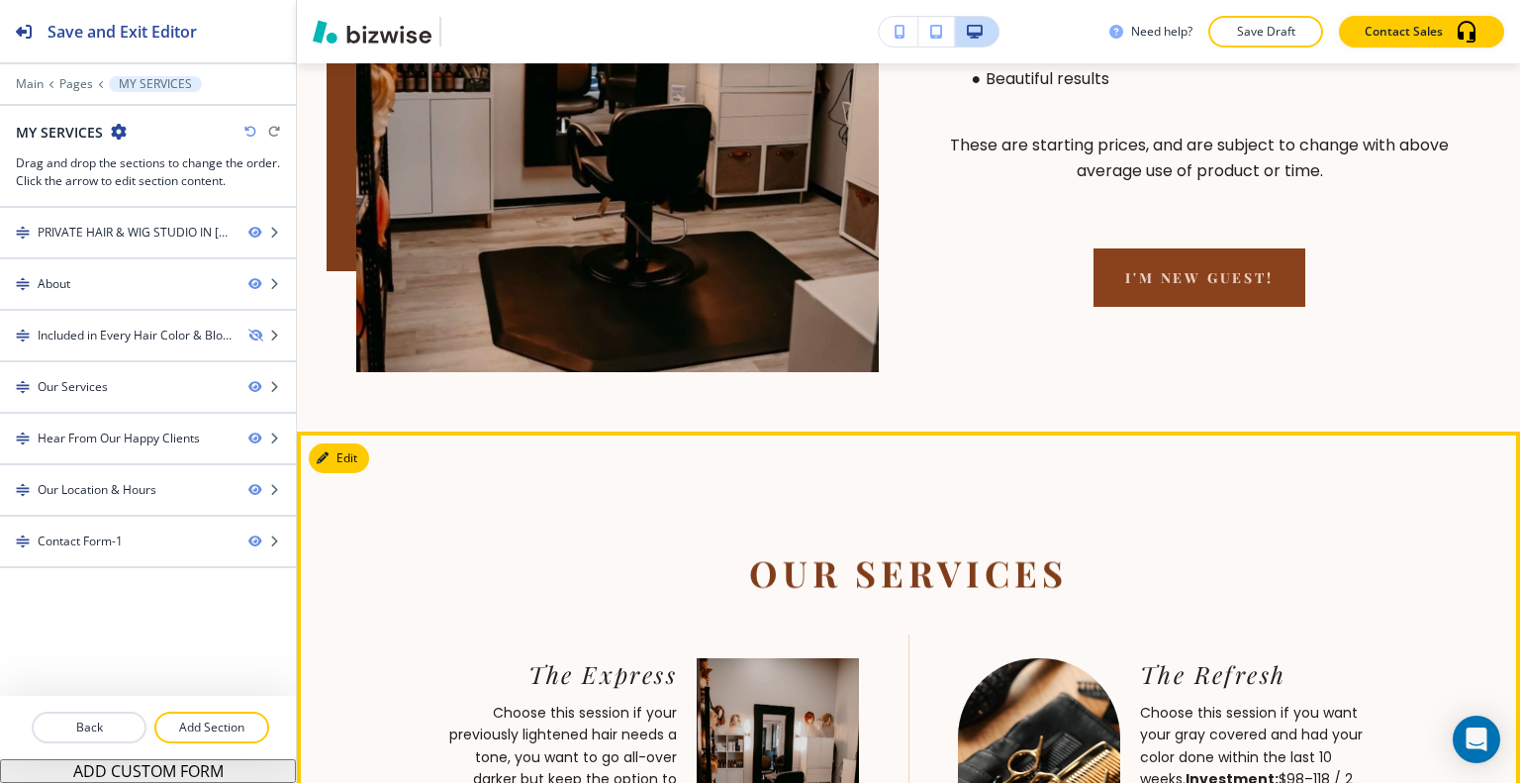
scroll to position [1821, 0]
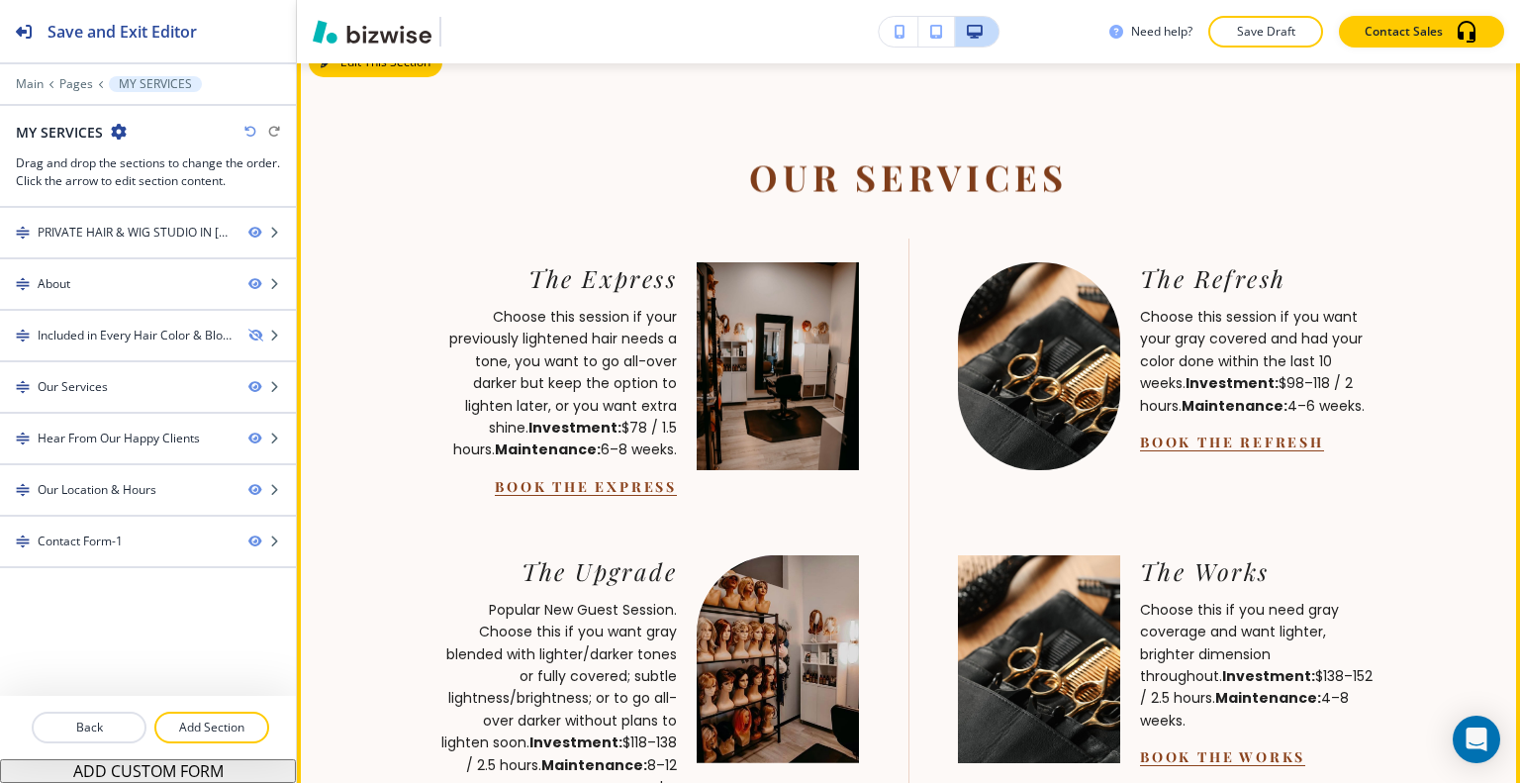
click at [339, 77] on button "Edit This Section" at bounding box center [376, 63] width 134 height 30
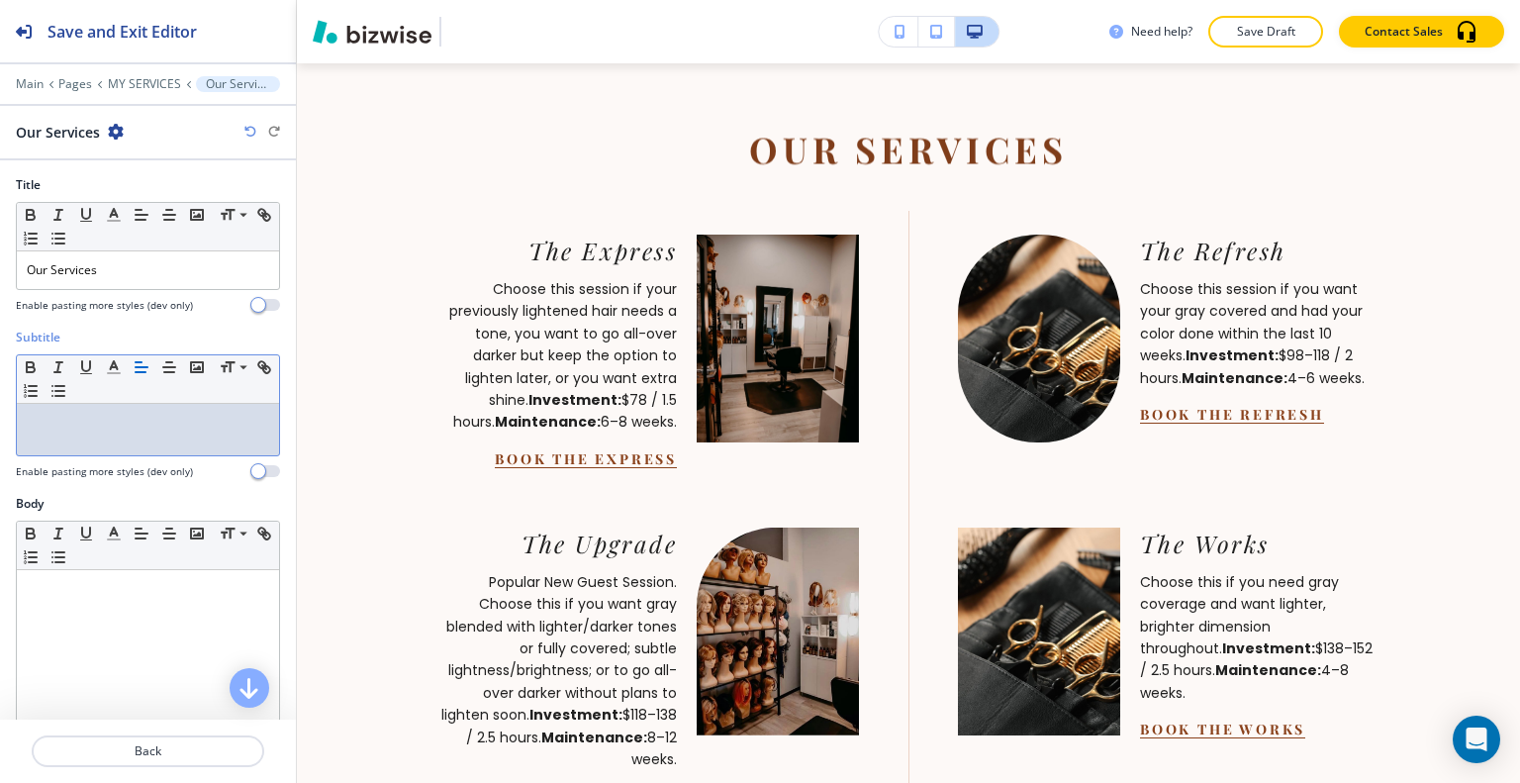
scroll to position [0, 0]
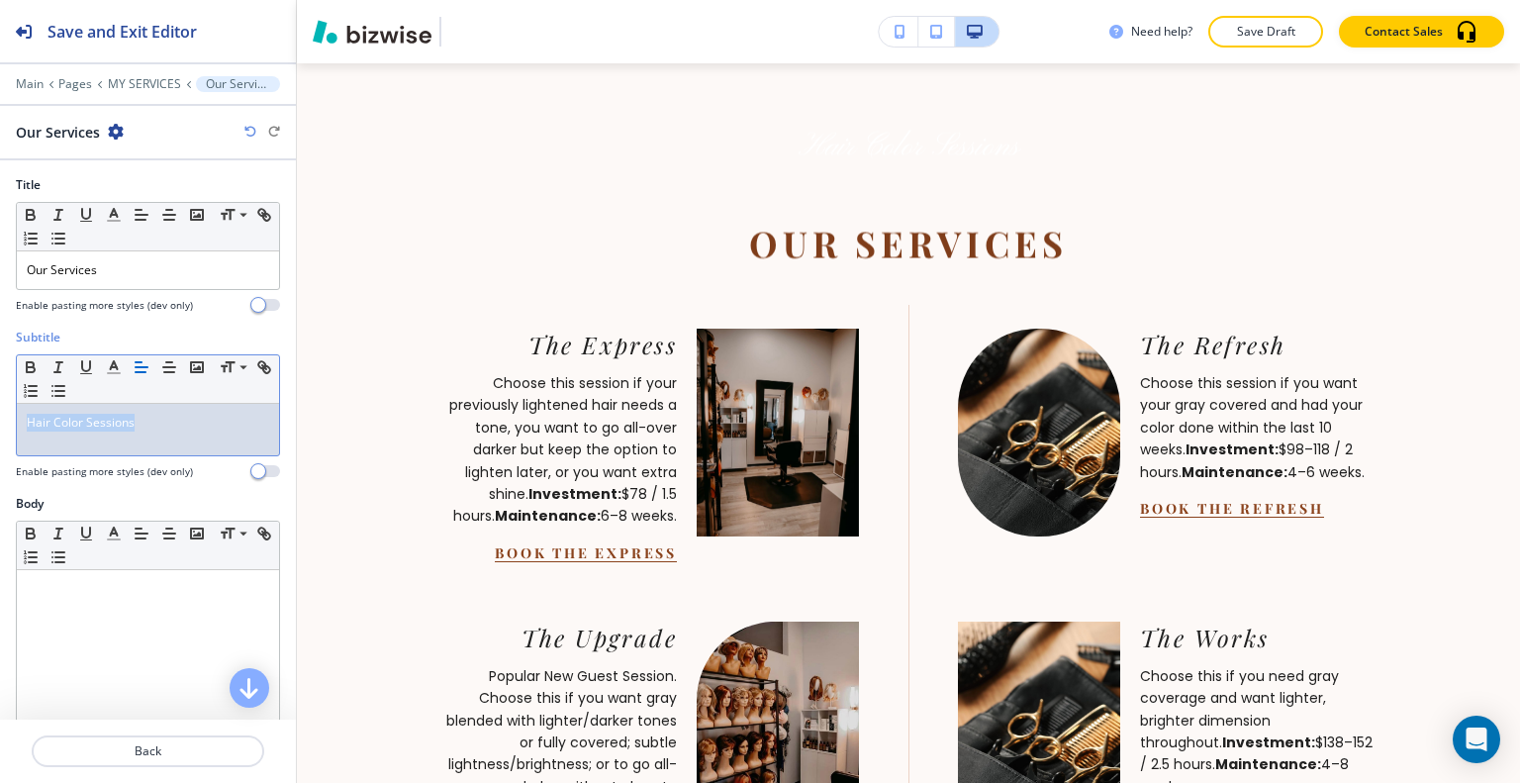
drag, startPoint x: 209, startPoint y: 429, endPoint x: 8, endPoint y: 419, distance: 201.2
click at [5, 421] on div "Subtitle Small Normal Large Huge Hair Color Sessions Enable pasting more styles…" at bounding box center [148, 412] width 296 height 166
click at [115, 363] on polyline "button" at bounding box center [114, 365] width 7 height 8
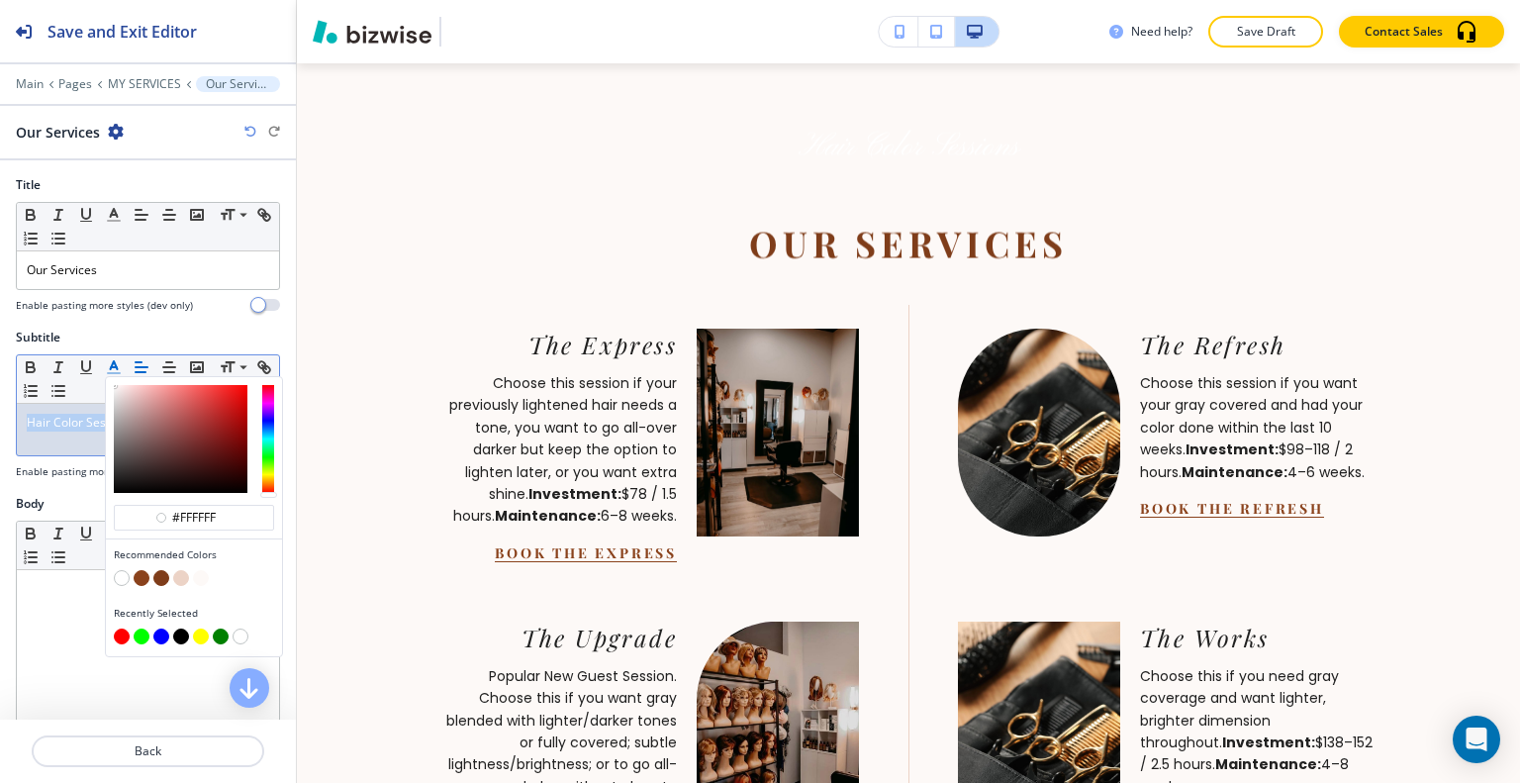
click at [162, 571] on button "button" at bounding box center [161, 578] width 16 height 16
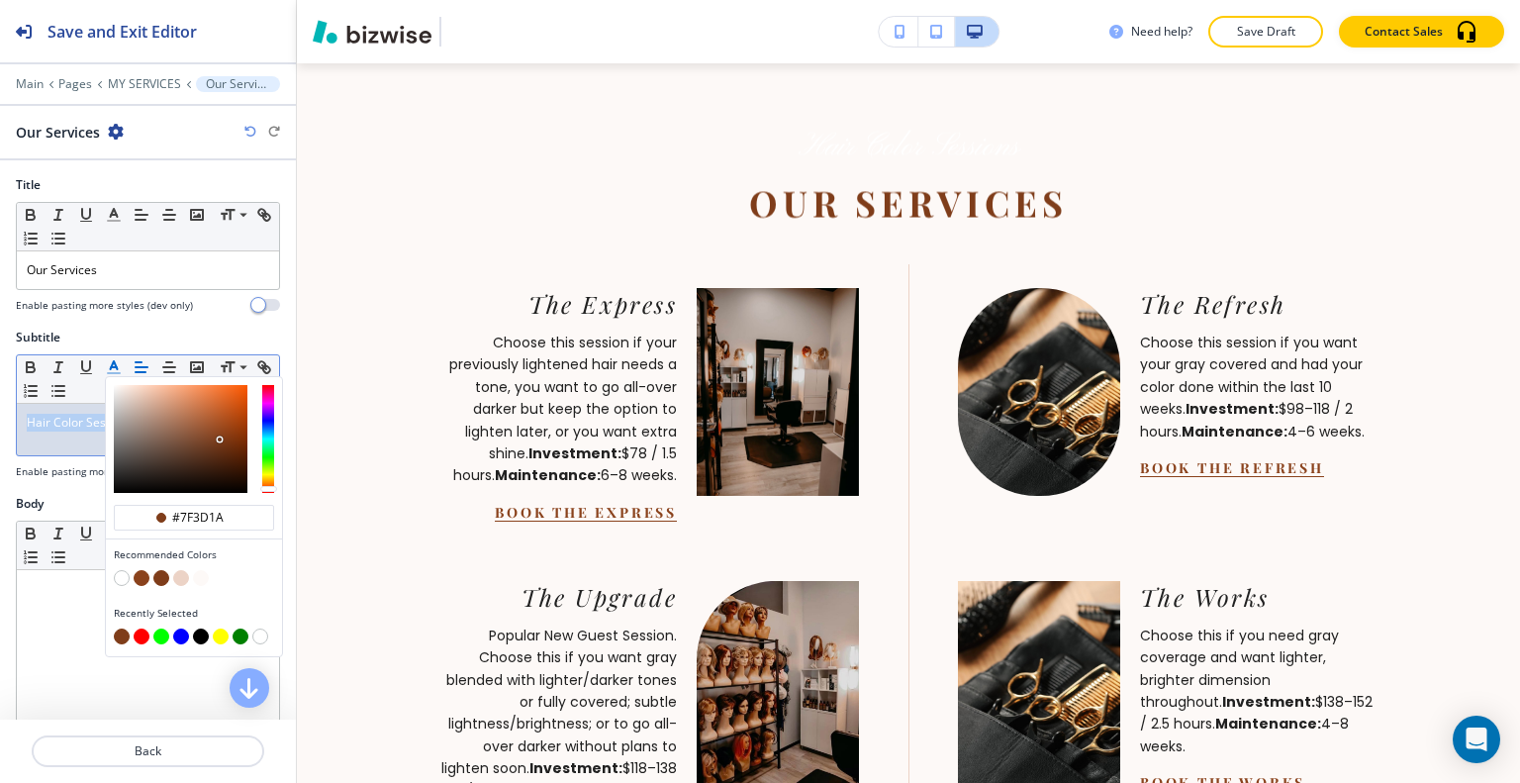
click at [162, 577] on button "button" at bounding box center [161, 578] width 16 height 16
click at [198, 632] on button "button" at bounding box center [201, 636] width 16 height 16
type input "#000000"
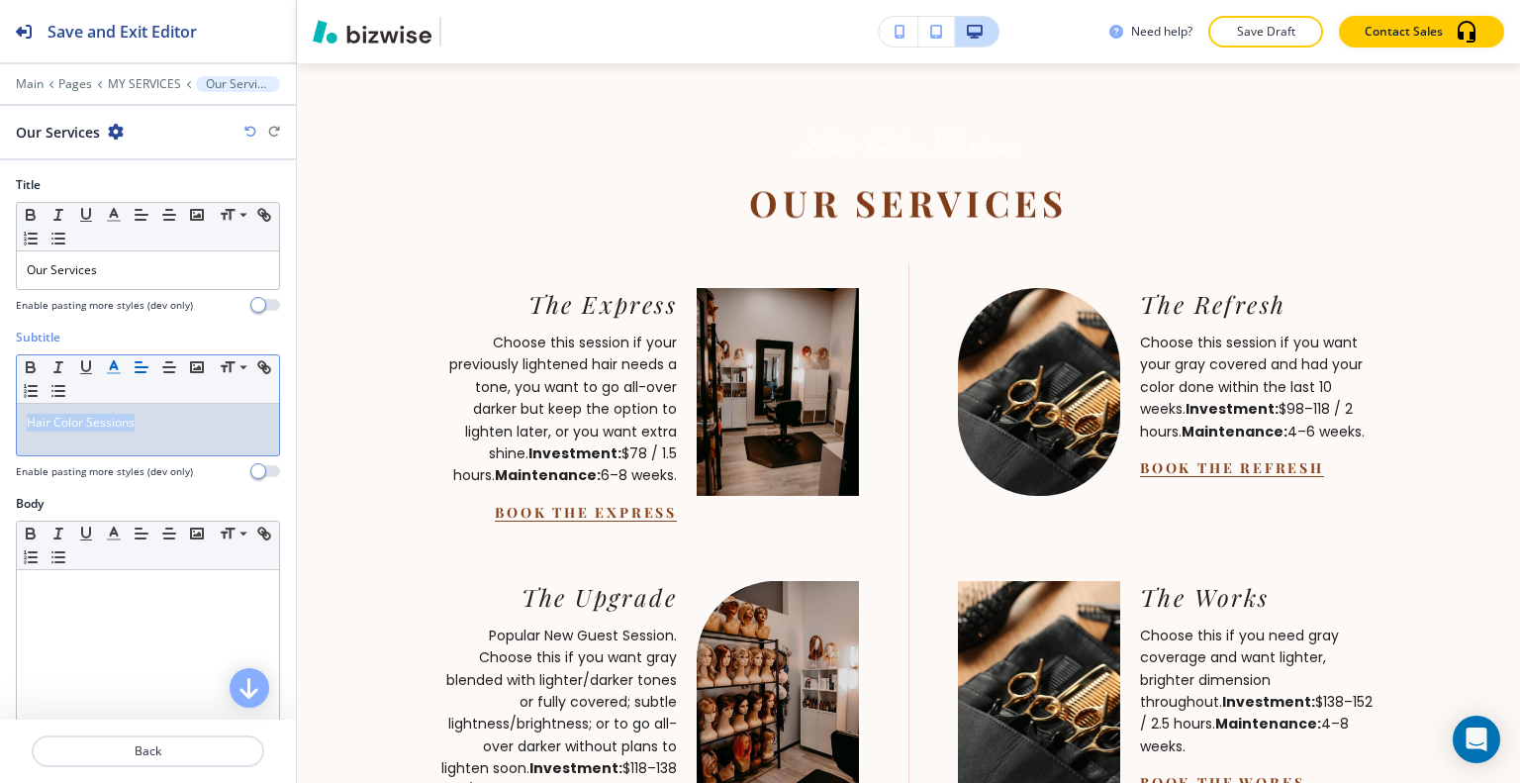
click at [88, 441] on div "Hair Color Sessions" at bounding box center [148, 429] width 262 height 51
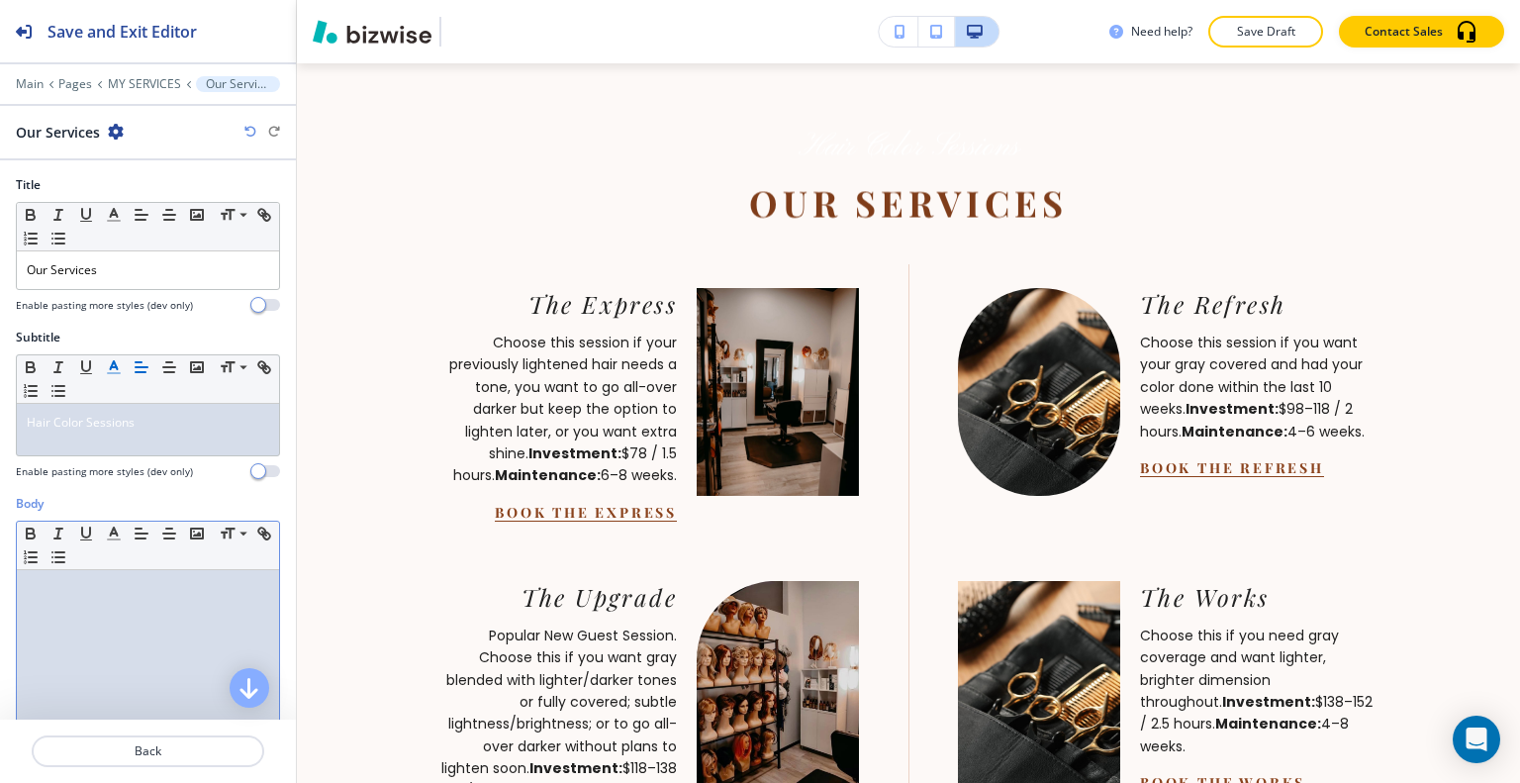
click at [123, 571] on div at bounding box center [148, 698] width 262 height 257
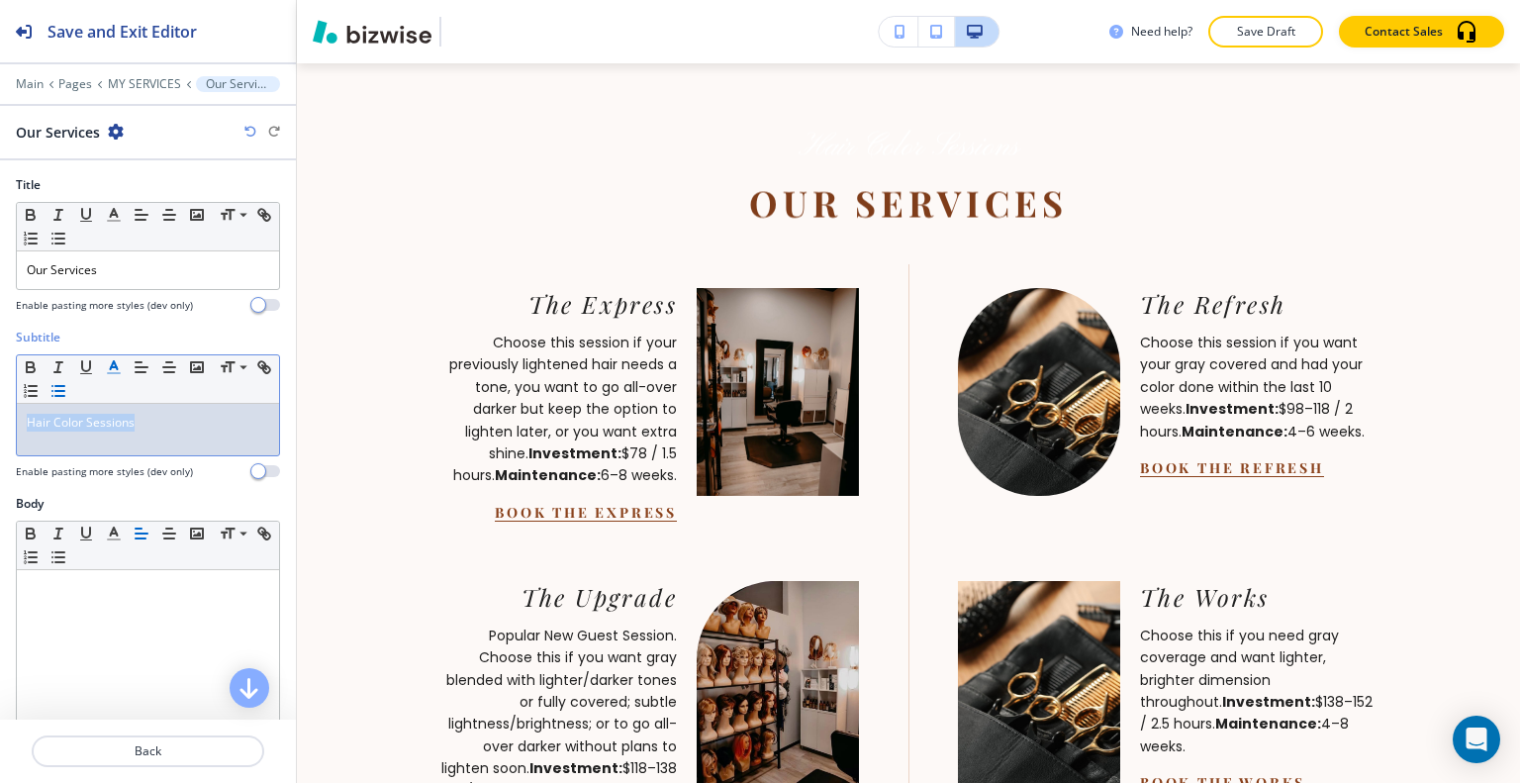
drag, startPoint x: 143, startPoint y: 417, endPoint x: 87, endPoint y: 377, distance: 68.9
click at [6, 396] on div "Subtitle Small Normal Large Huge Hair Color Sessions Enable pasting more styles…" at bounding box center [148, 412] width 296 height 166
copy span "Hair Color Sessions"
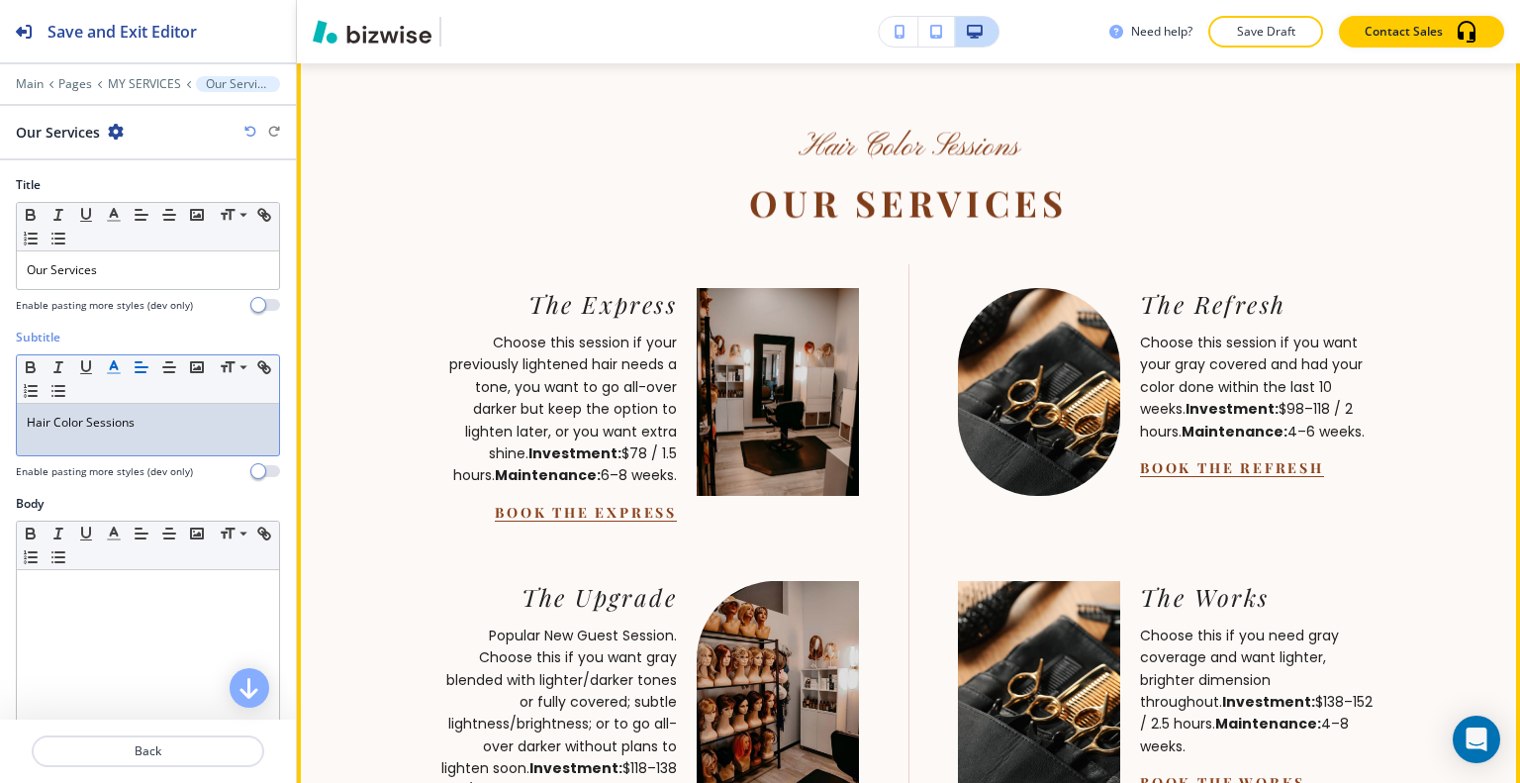
scroll to position [1849, 0]
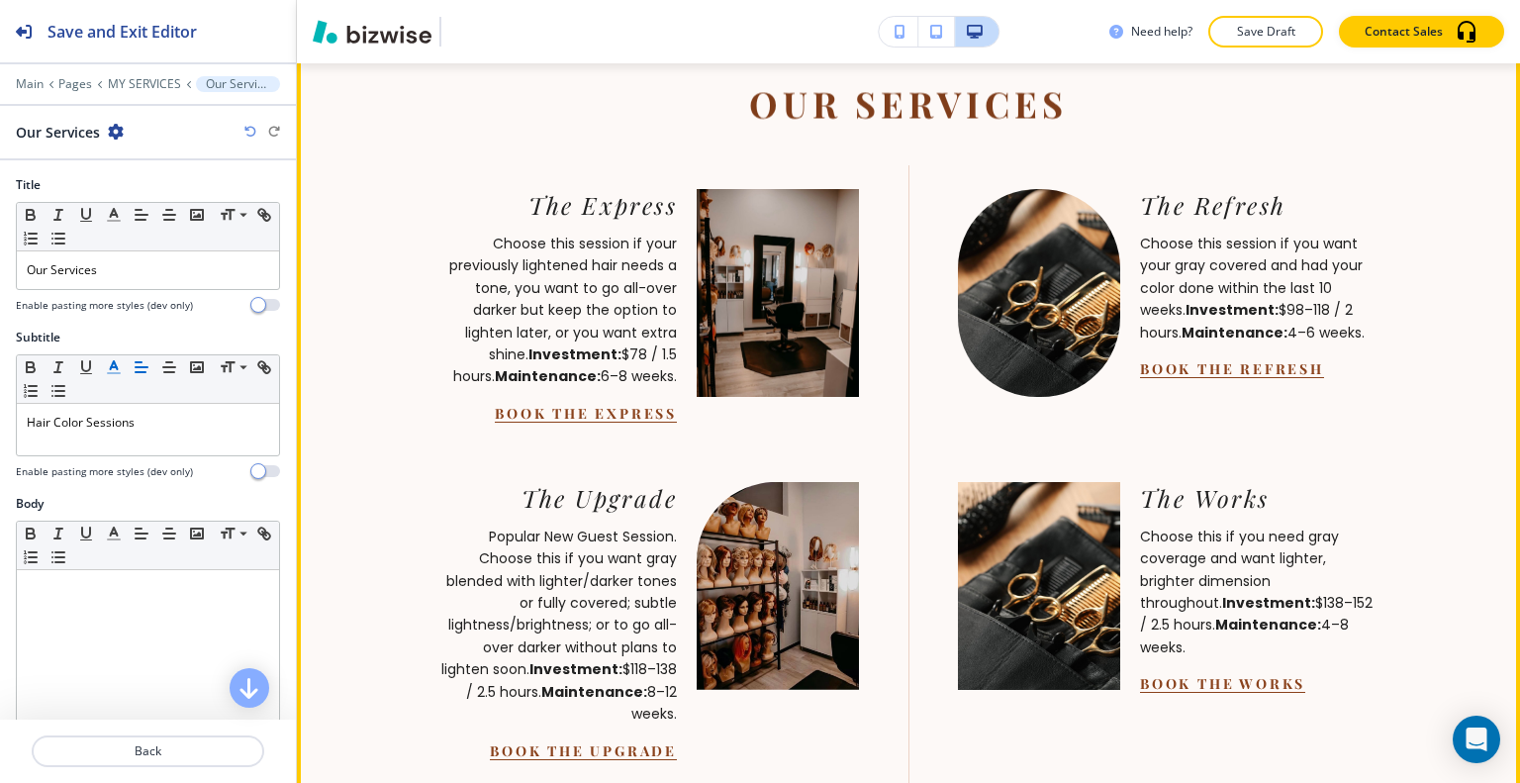
click at [582, 422] on link "Book The Express" at bounding box center [586, 412] width 182 height 19
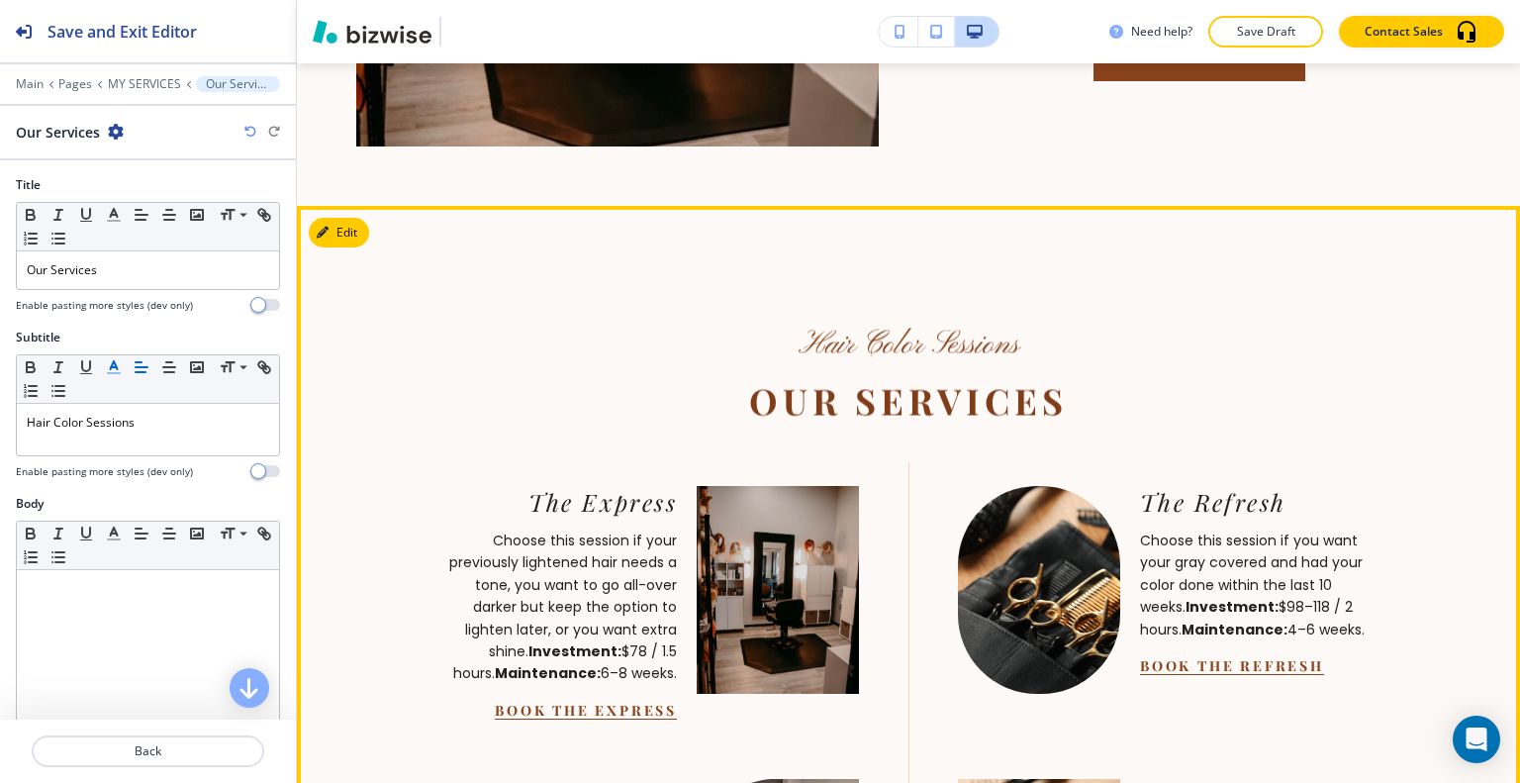
scroll to position [1750, 0]
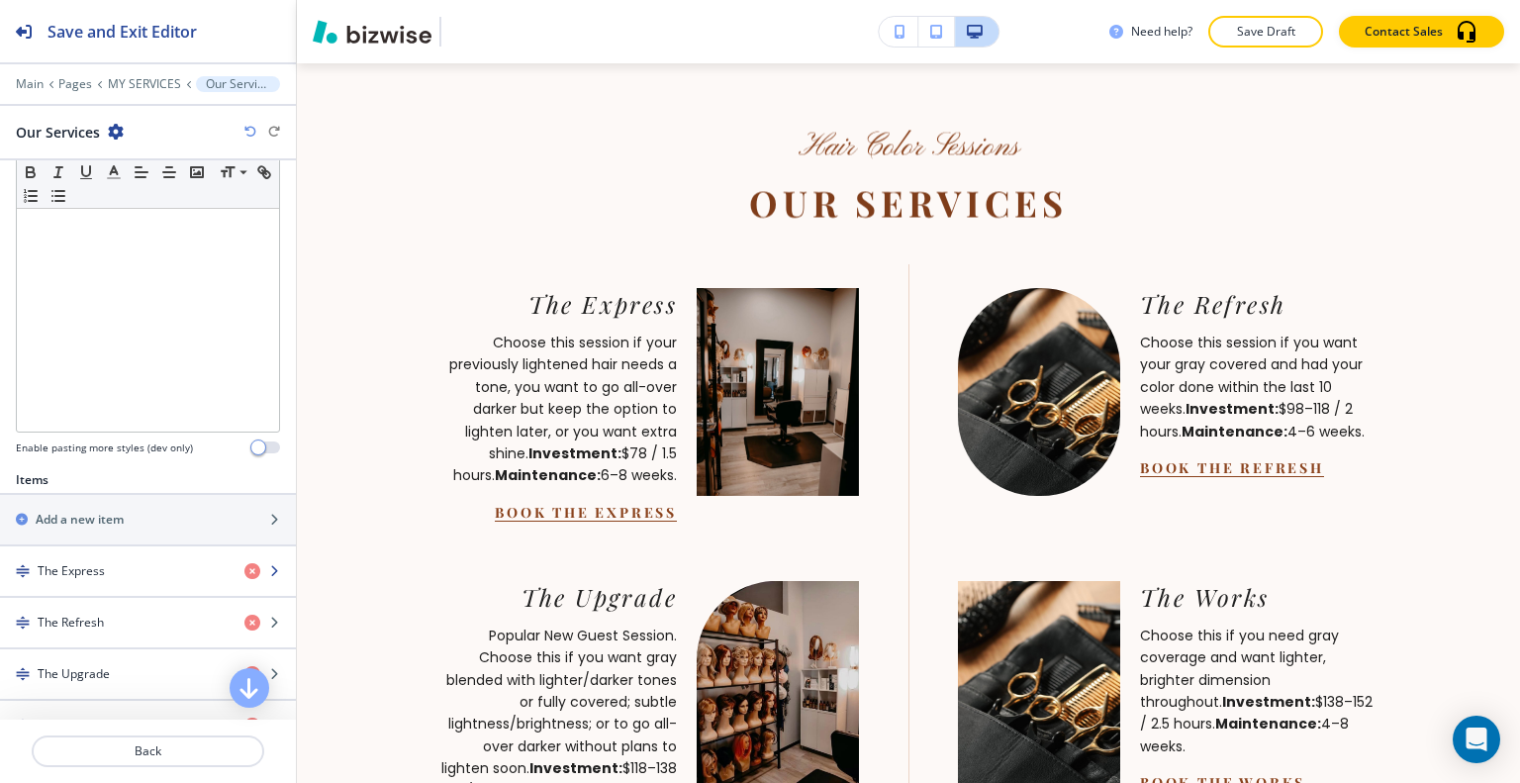
scroll to position [495, 0]
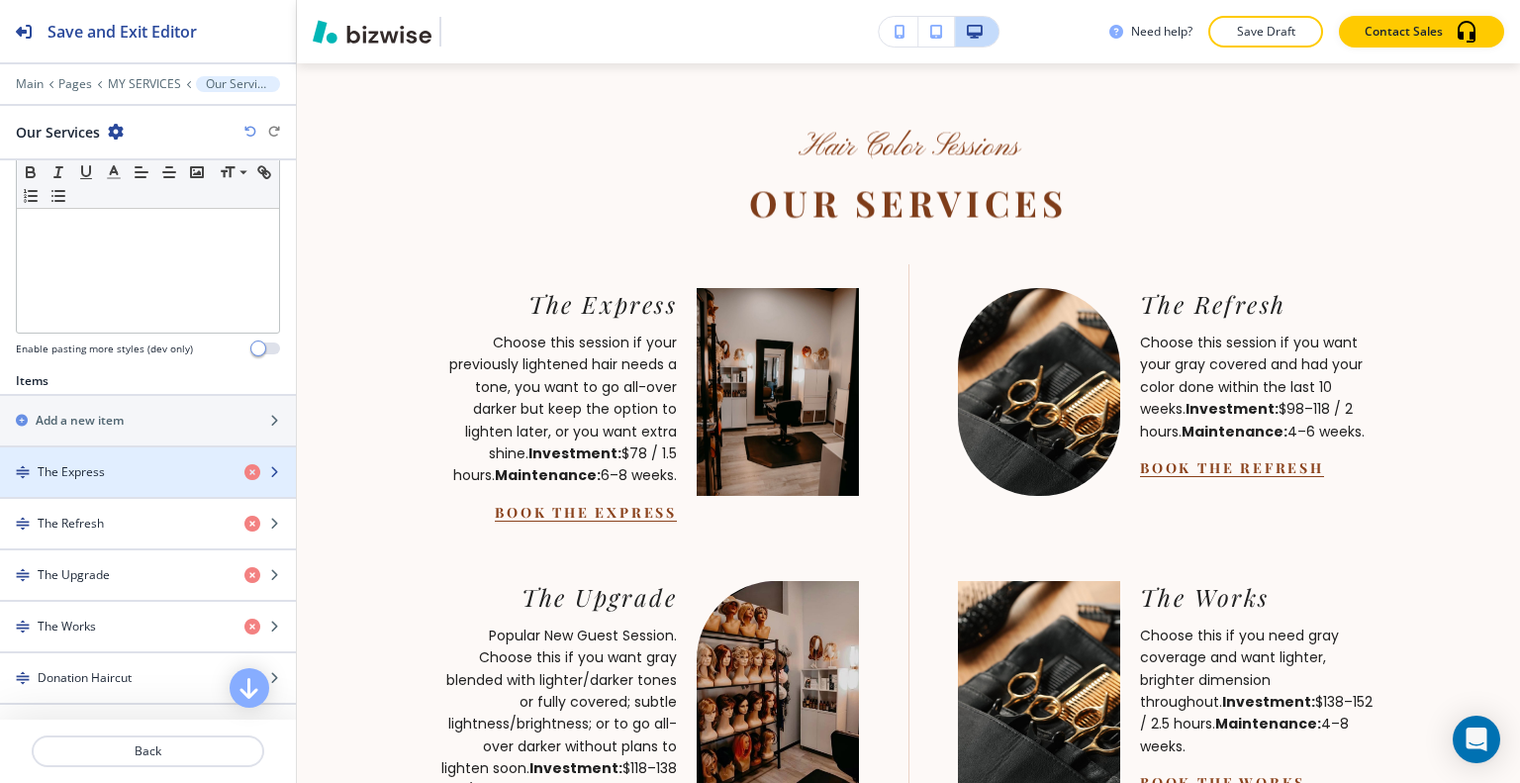
click at [104, 463] on div "The Express" at bounding box center [114, 472] width 229 height 18
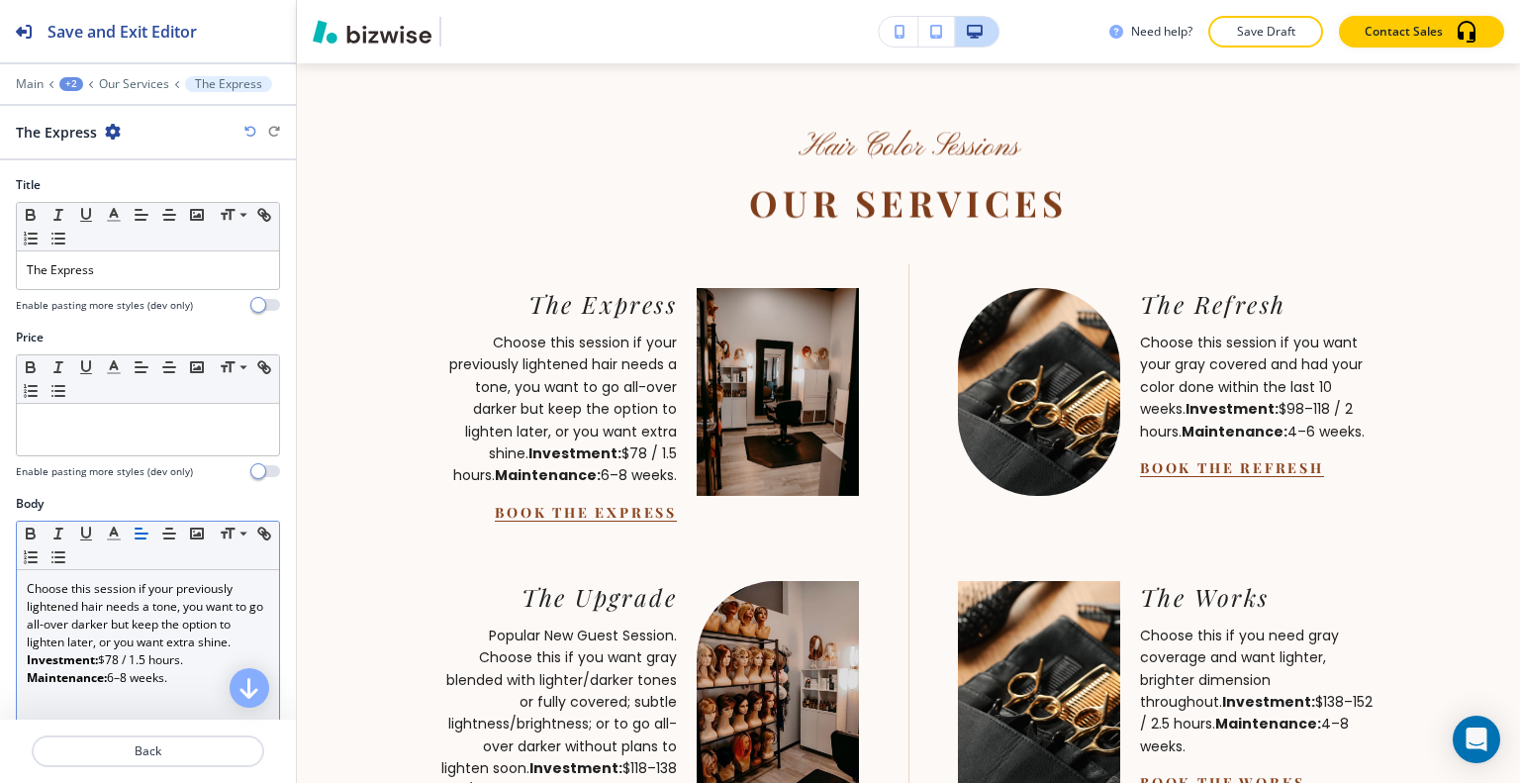
scroll to position [99, 0]
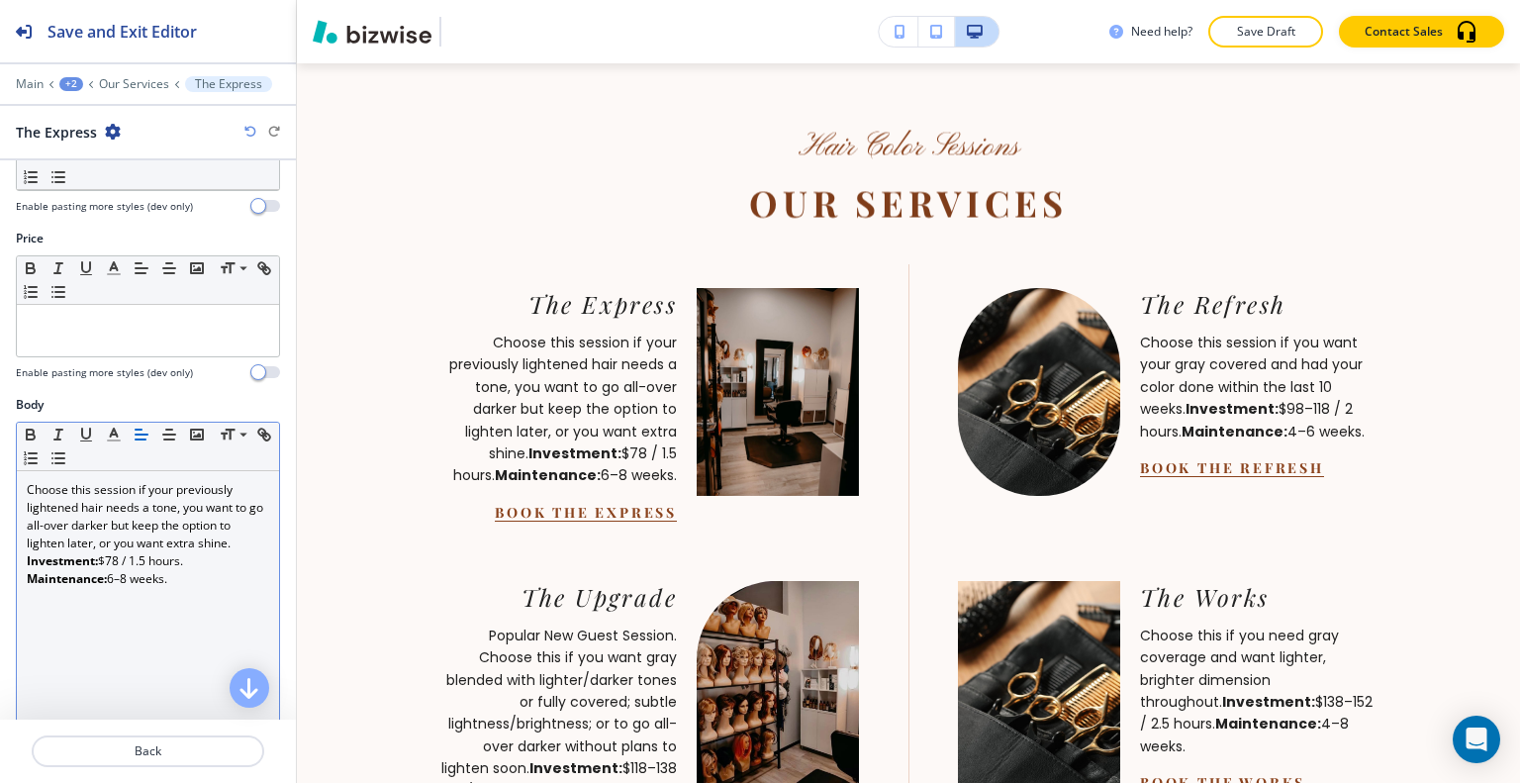
click at [157, 575] on p "Maintenance: 6–8 weeks." at bounding box center [148, 579] width 242 height 18
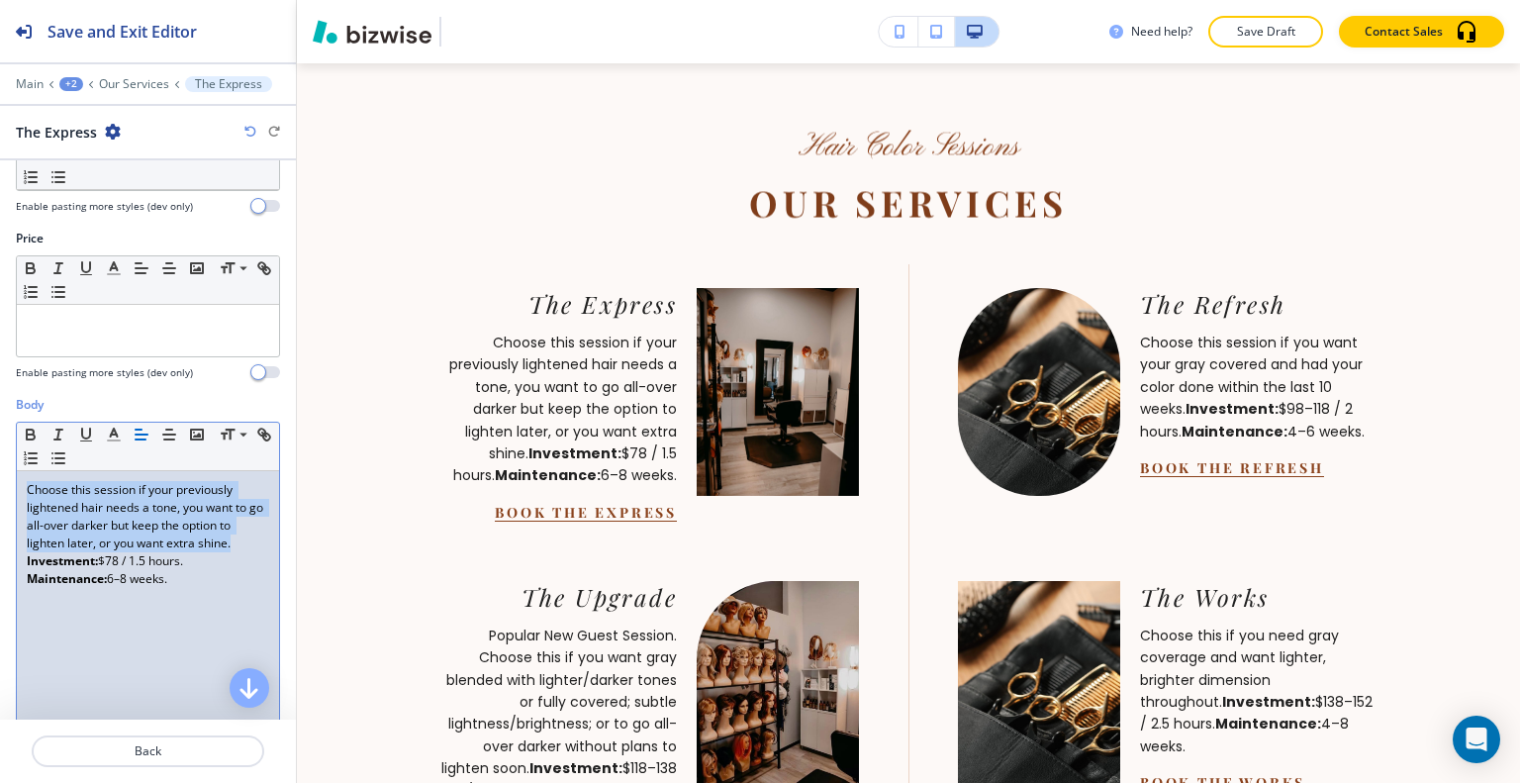
drag, startPoint x: 241, startPoint y: 541, endPoint x: 0, endPoint y: 474, distance: 250.7
click at [0, 474] on div "Body Small Normal Large Huge Choose this session if your previously lightened h…" at bounding box center [148, 582] width 296 height 372
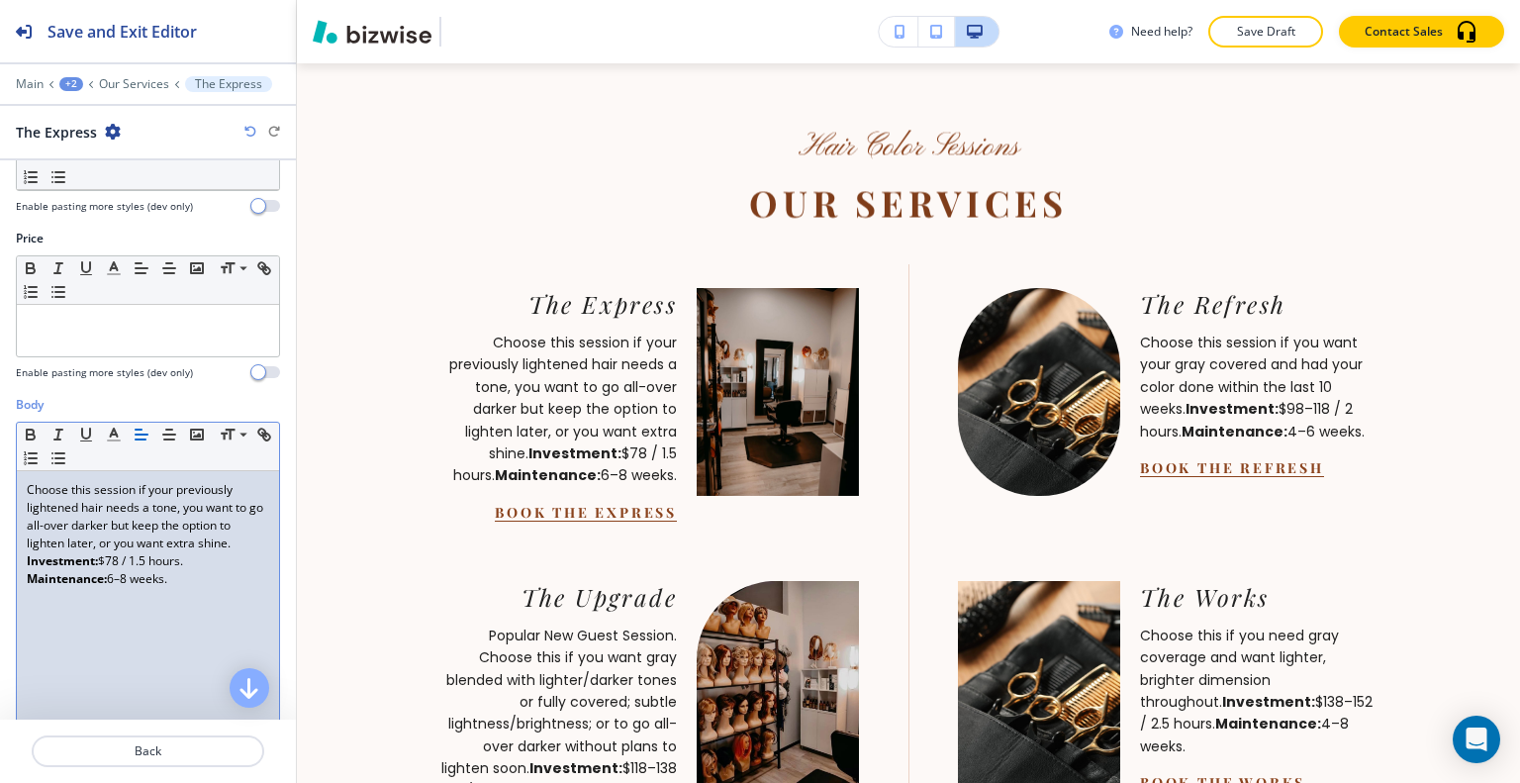
scroll to position [0, 0]
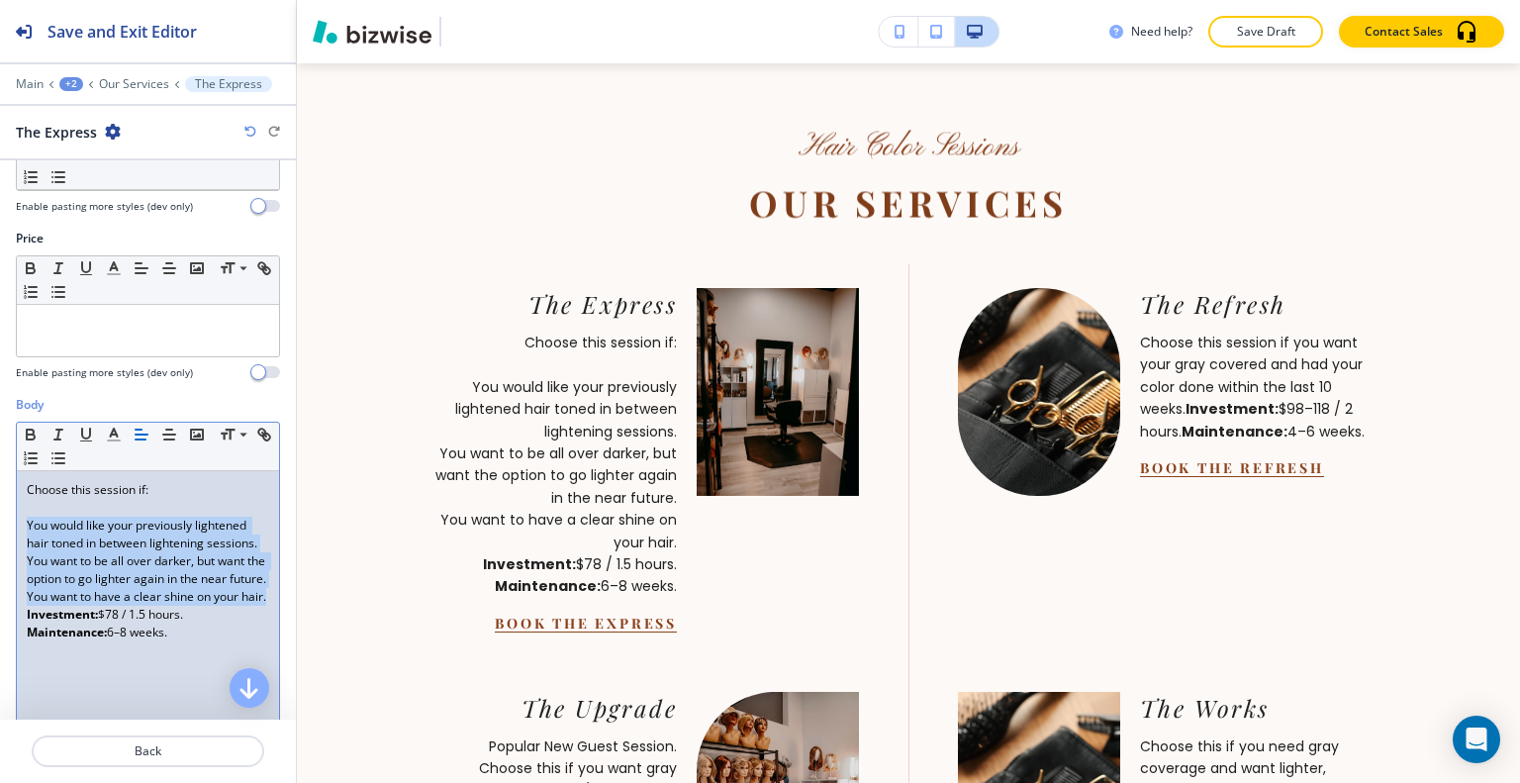
drag, startPoint x: 55, startPoint y: 644, endPoint x: 0, endPoint y: 526, distance: 130.2
click at [0, 526] on div "Body Small Normal Large Huge Choose this session if: You would like your previo…" at bounding box center [148, 582] width 296 height 372
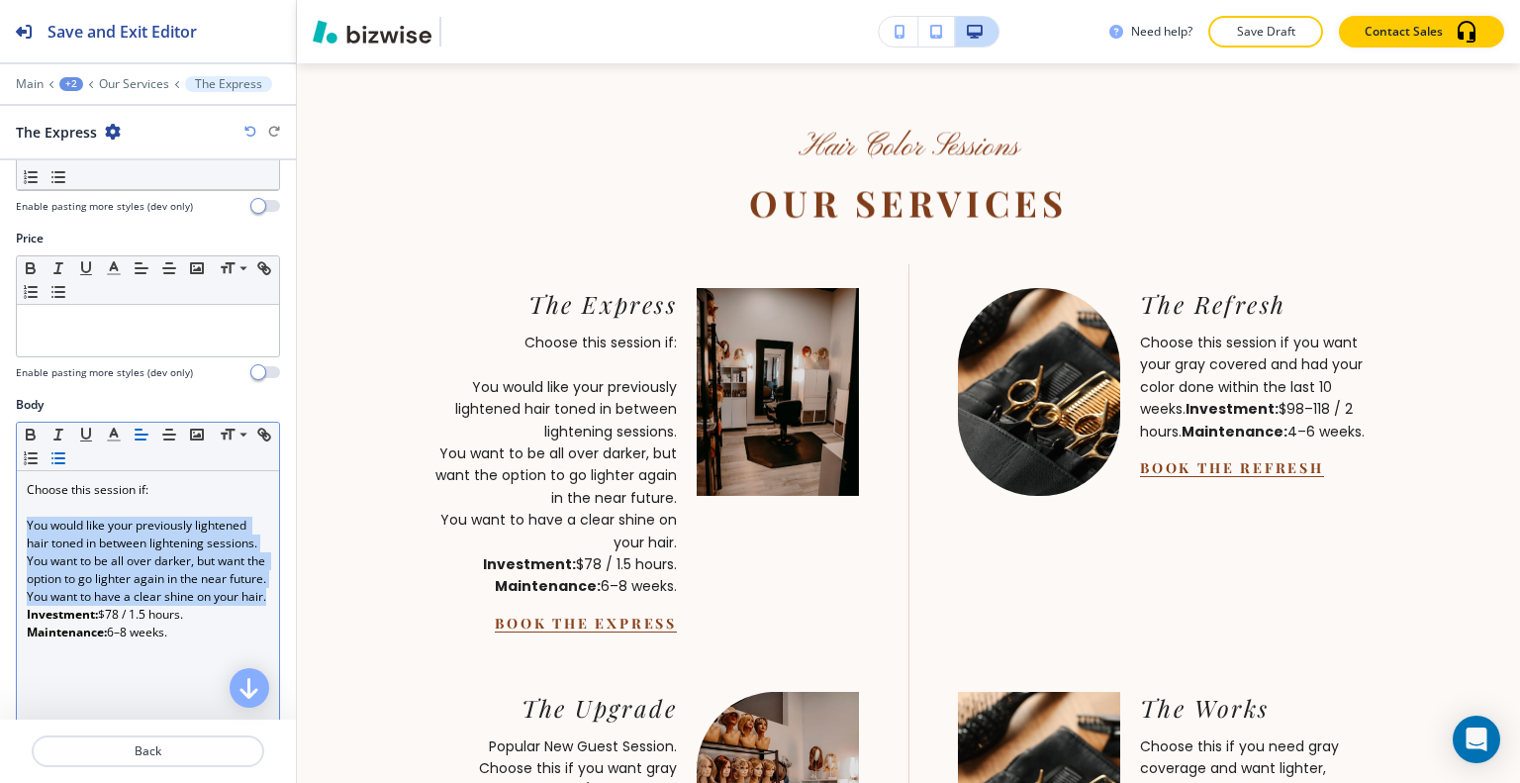
click at [67, 457] on icon "button" at bounding box center [58, 458] width 18 height 18
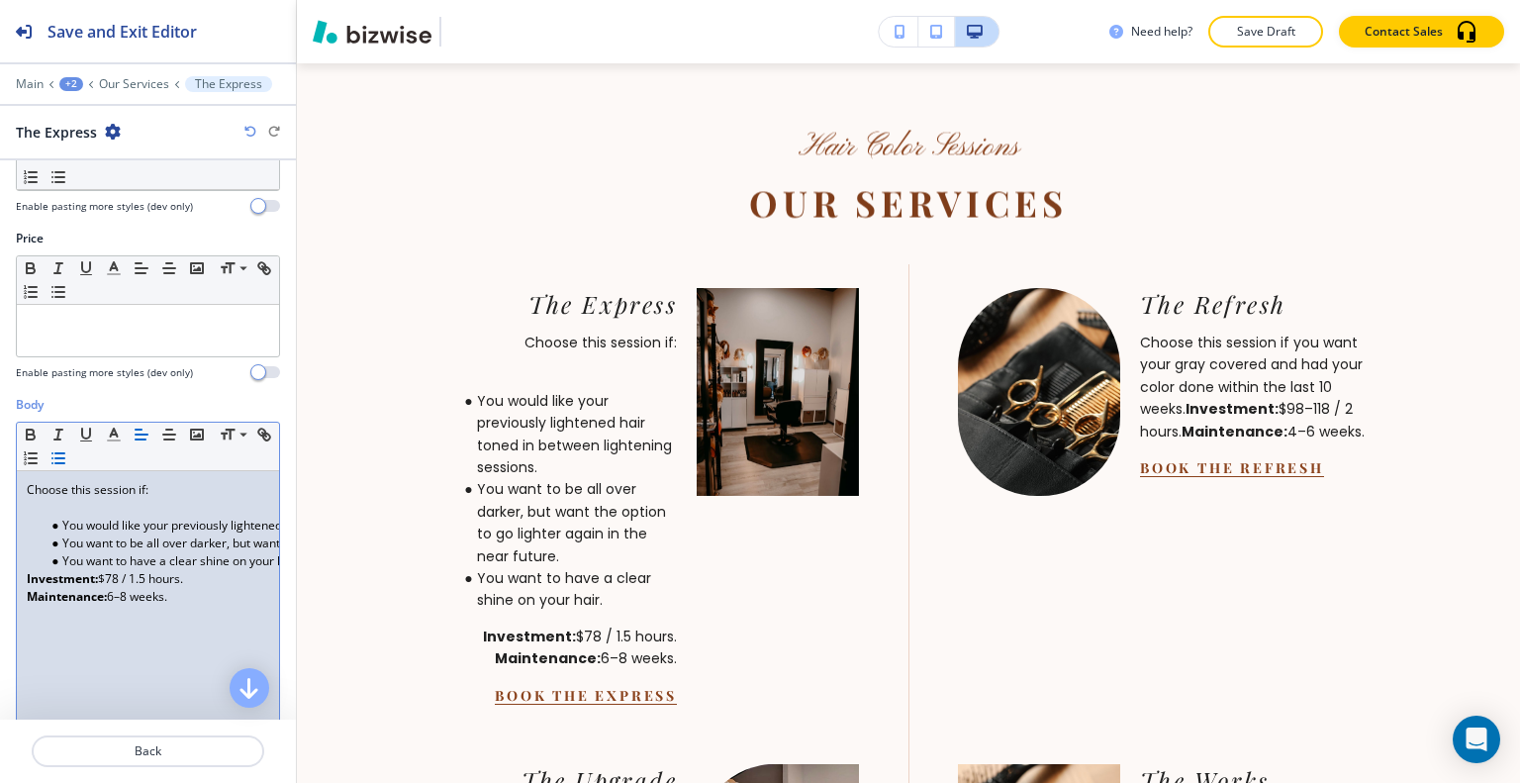
click at [85, 521] on li "You would like your previously lightened hair toned in between lightening sessi…" at bounding box center [157, 526] width 225 height 18
click at [78, 510] on p at bounding box center [148, 508] width 242 height 18
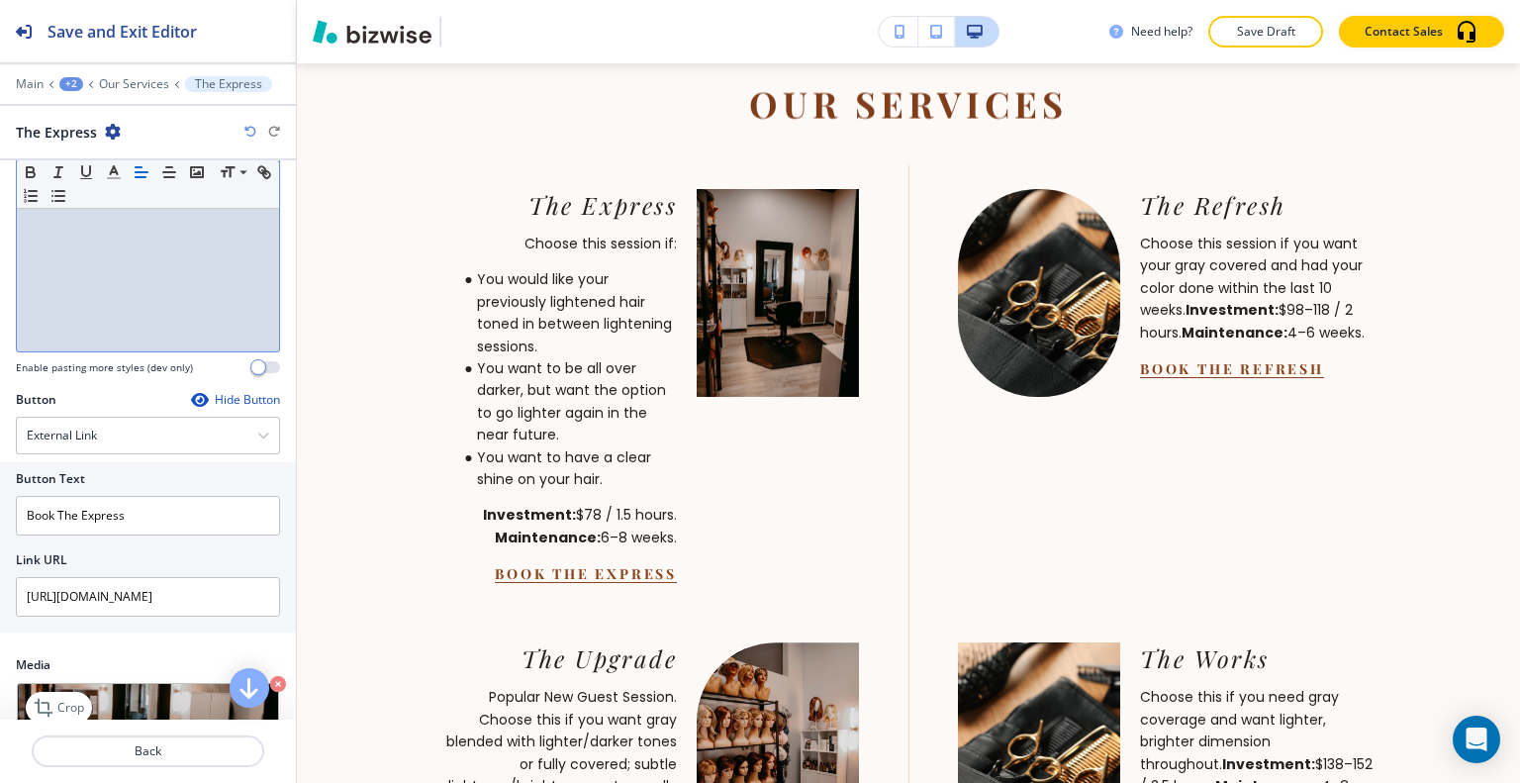
scroll to position [578, 0]
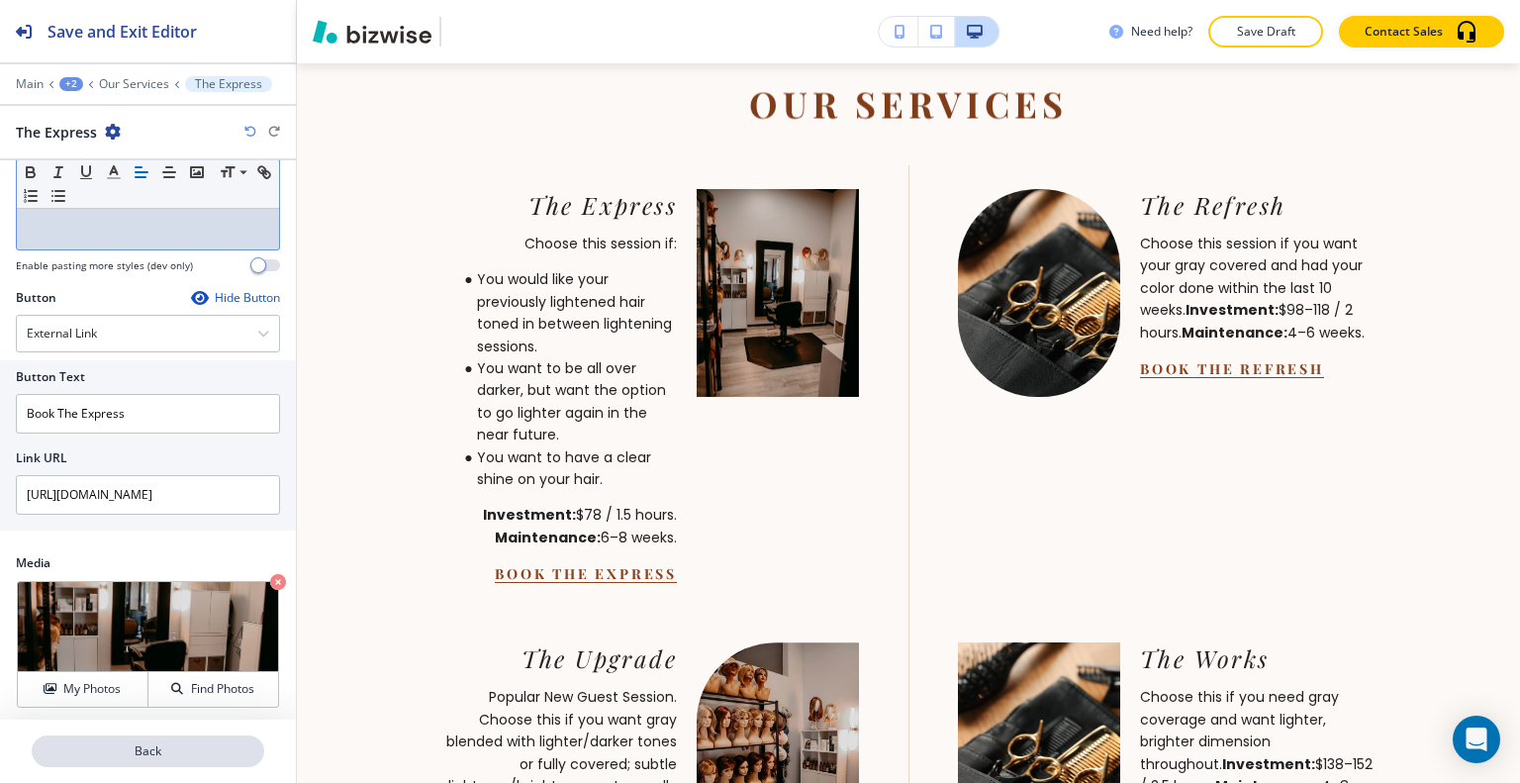
click at [141, 745] on p "Back" at bounding box center [148, 751] width 229 height 18
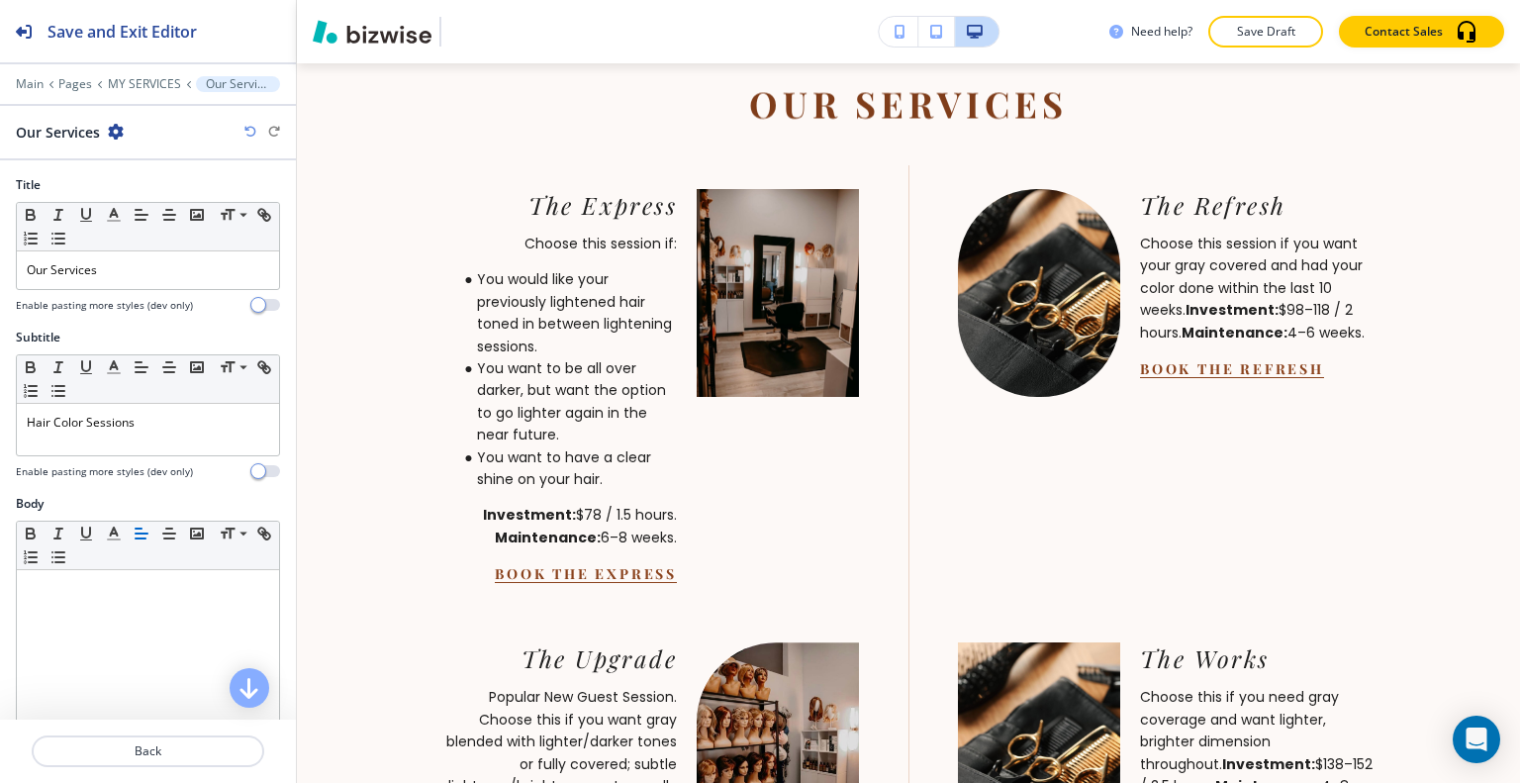
scroll to position [1750, 0]
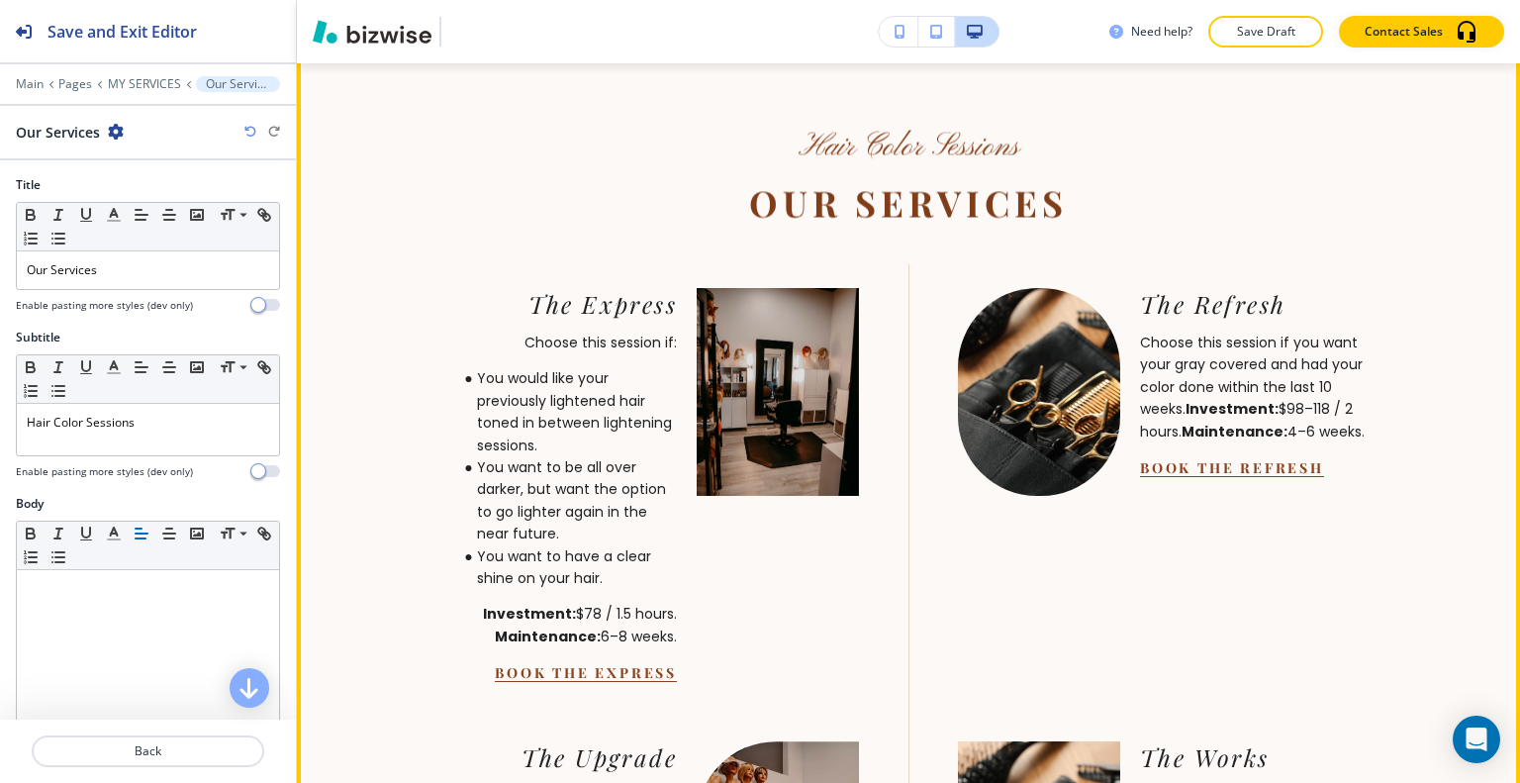
click at [354, 49] on button "Edit This Section" at bounding box center [376, 35] width 134 height 30
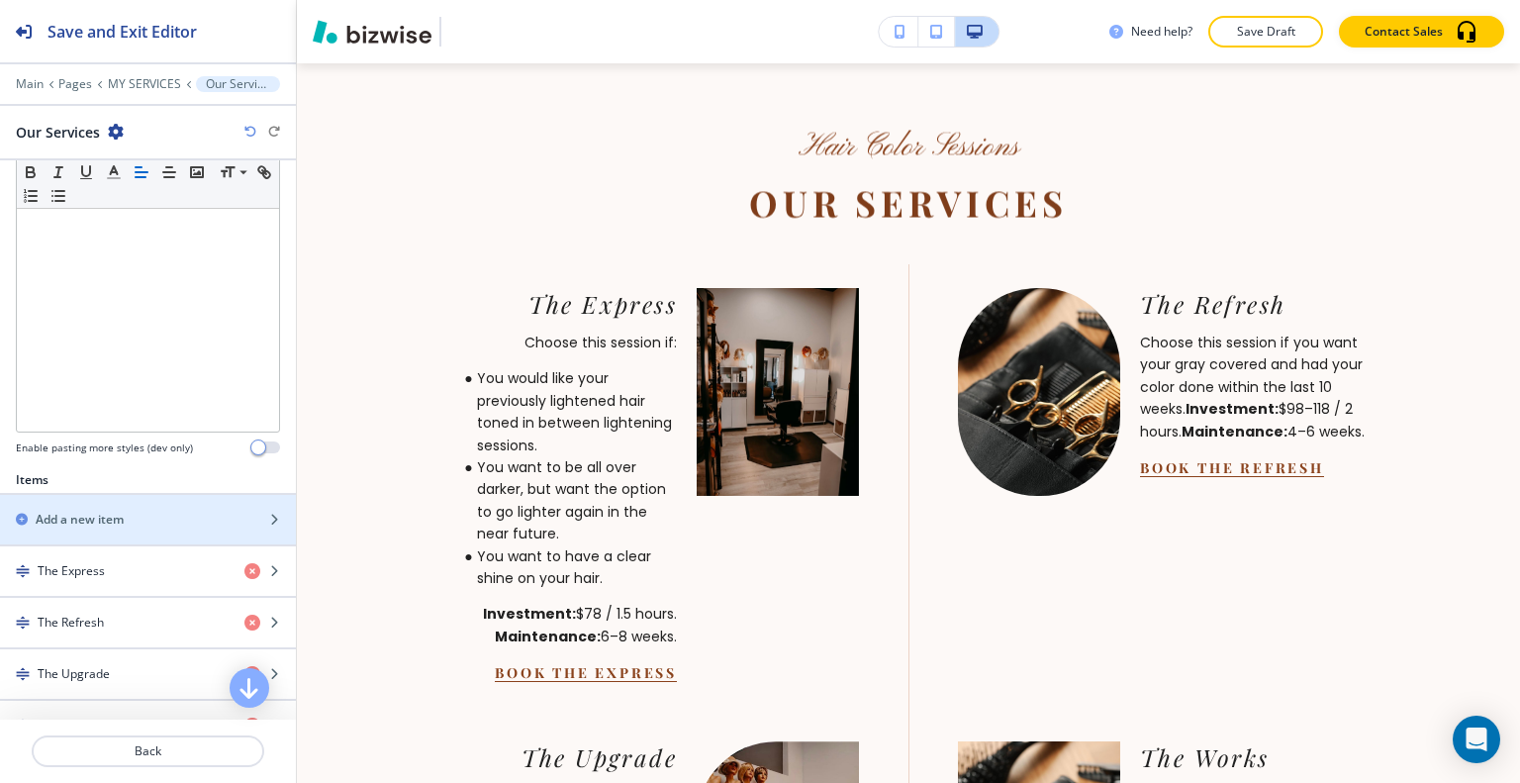
scroll to position [495, 0]
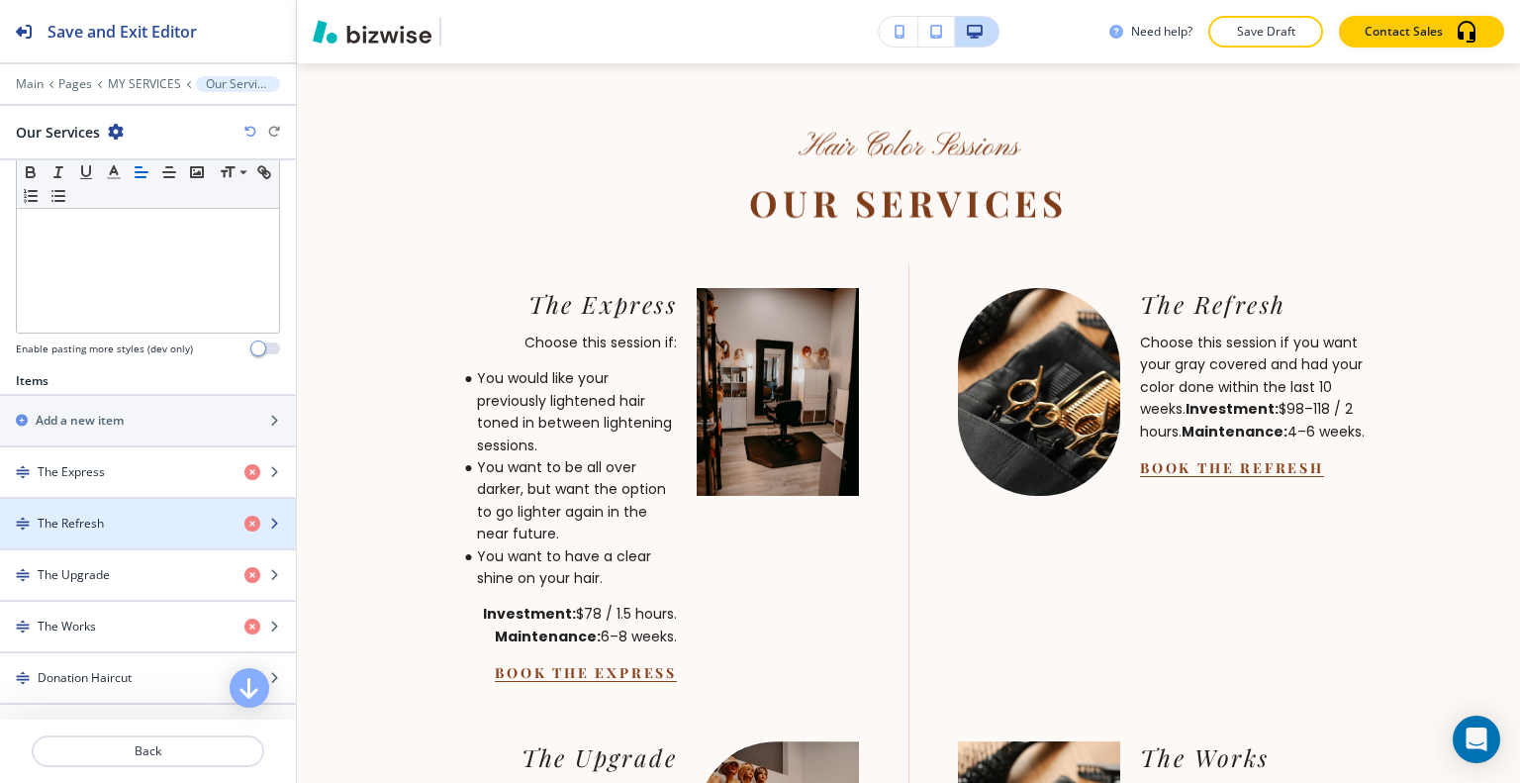
click at [126, 522] on div "The Refresh" at bounding box center [114, 524] width 229 height 18
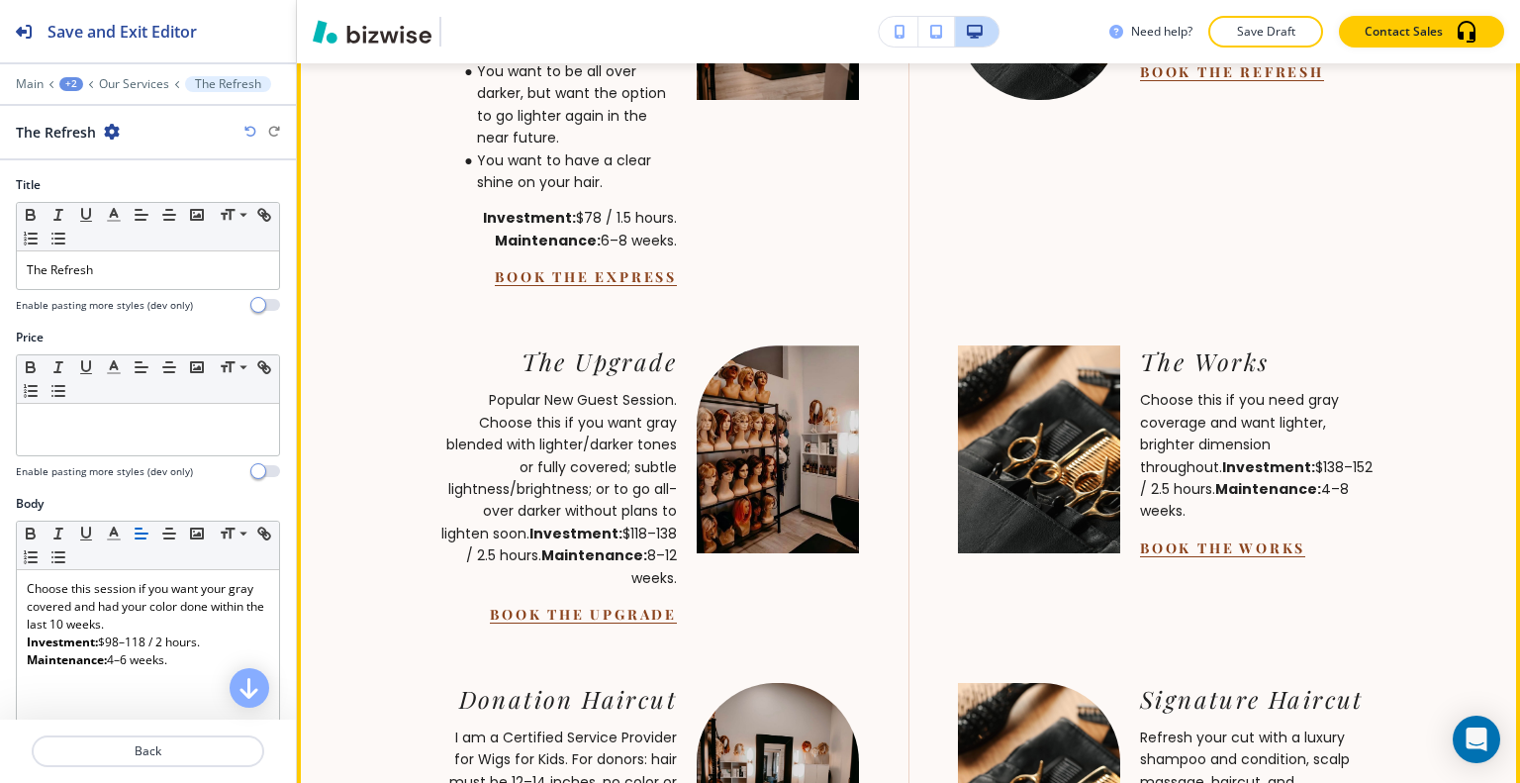
scroll to position [2047, 0]
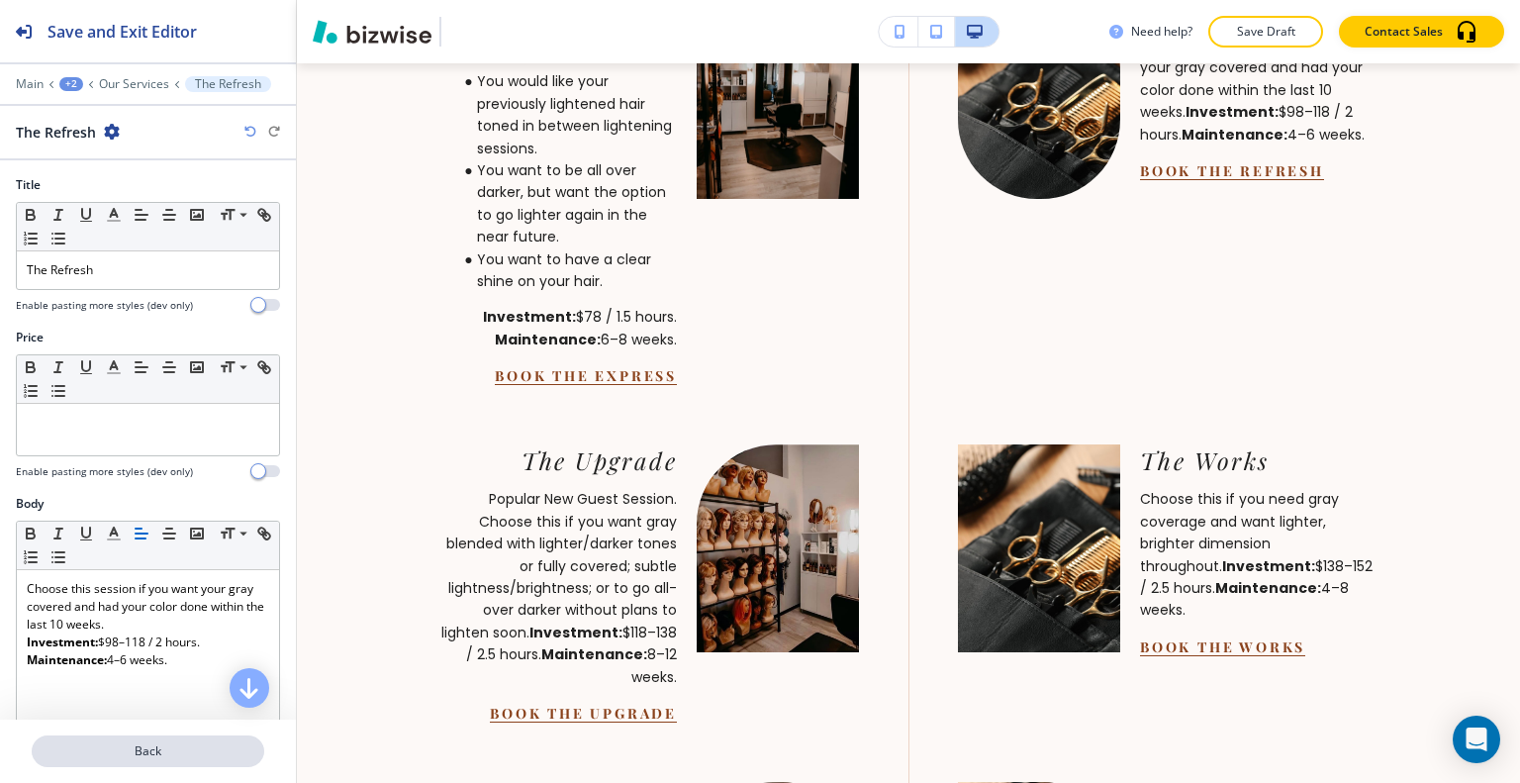
click at [184, 747] on p "Back" at bounding box center [148, 751] width 229 height 18
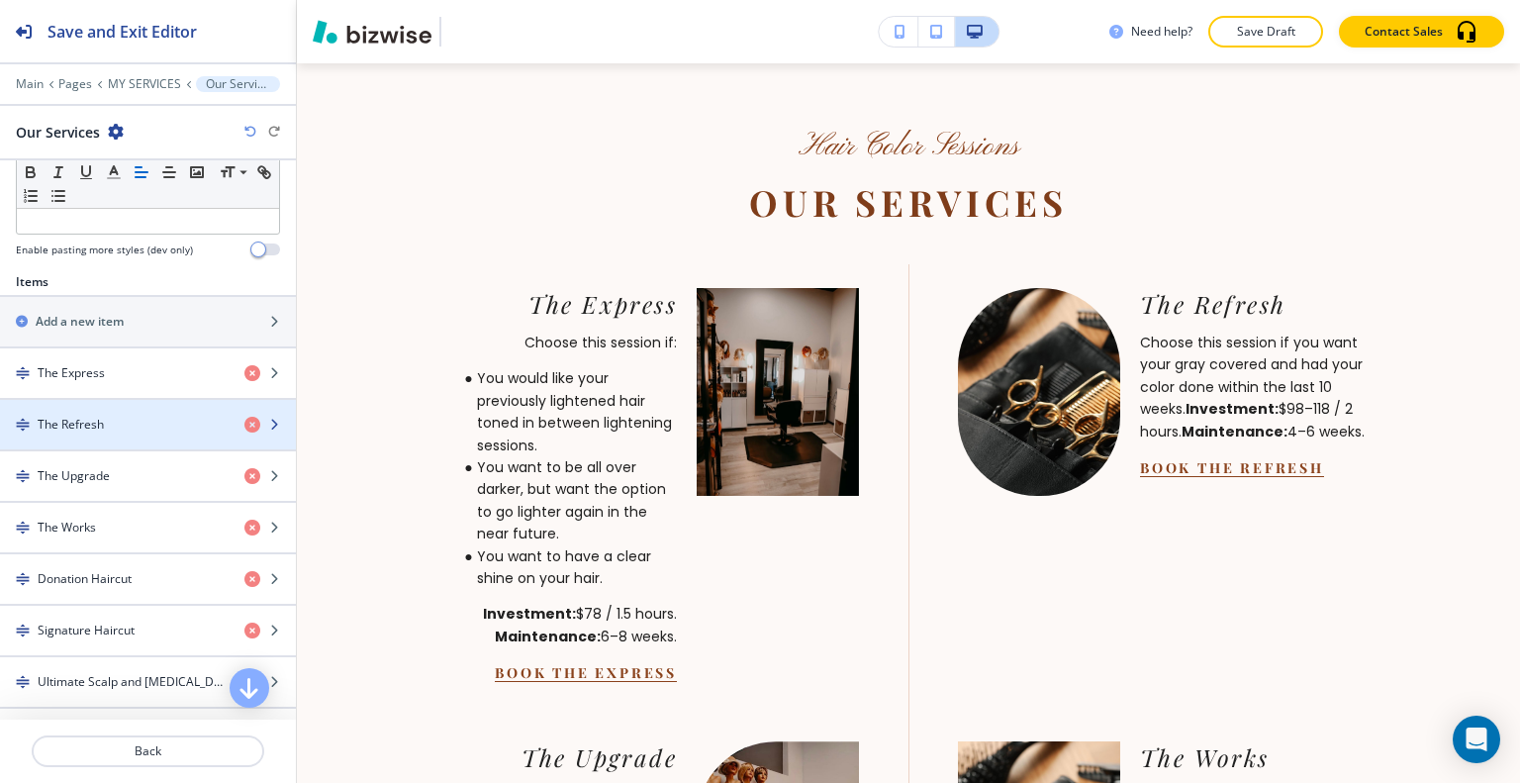
scroll to position [693, 0]
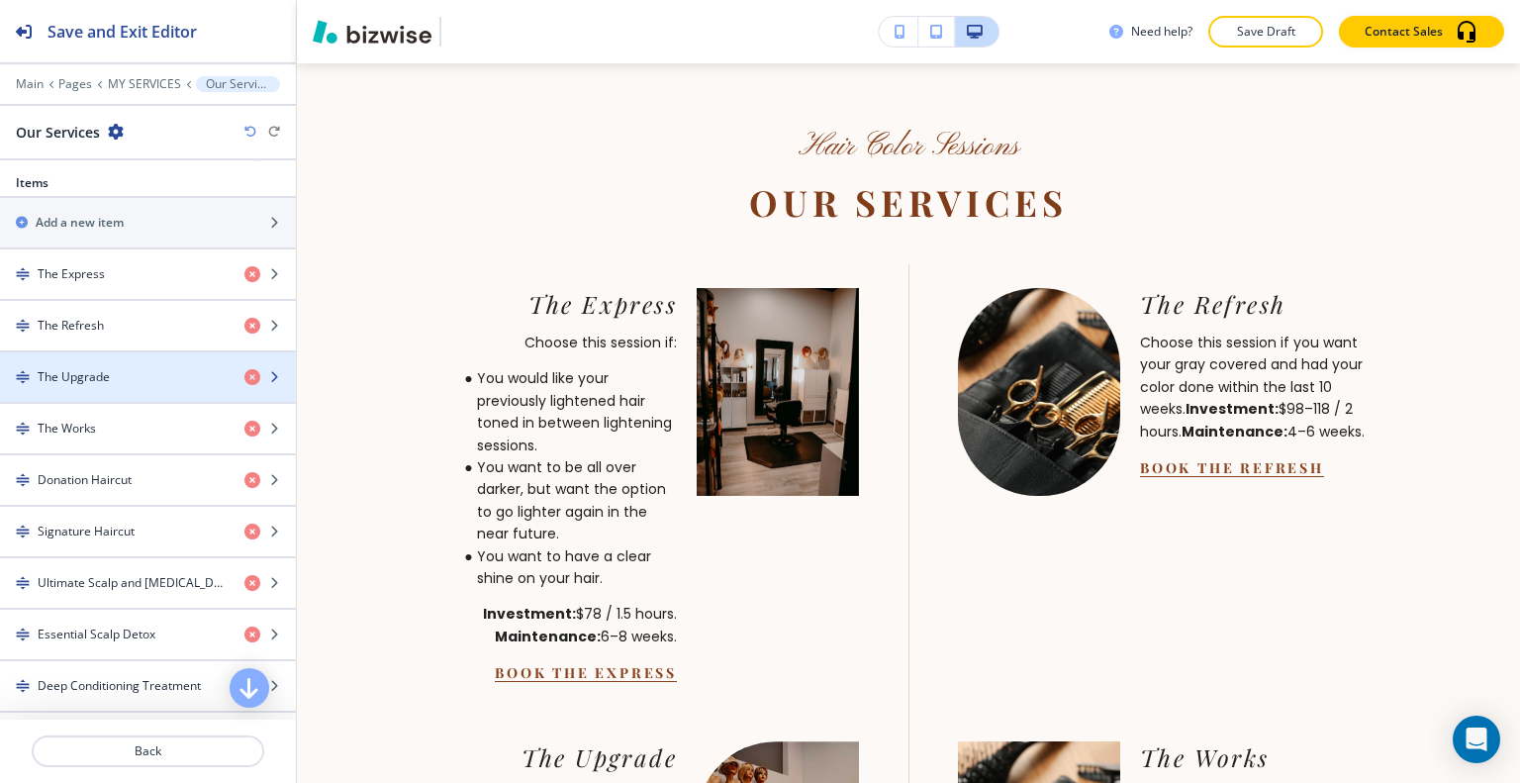
click at [143, 377] on div "The Upgrade" at bounding box center [114, 377] width 229 height 18
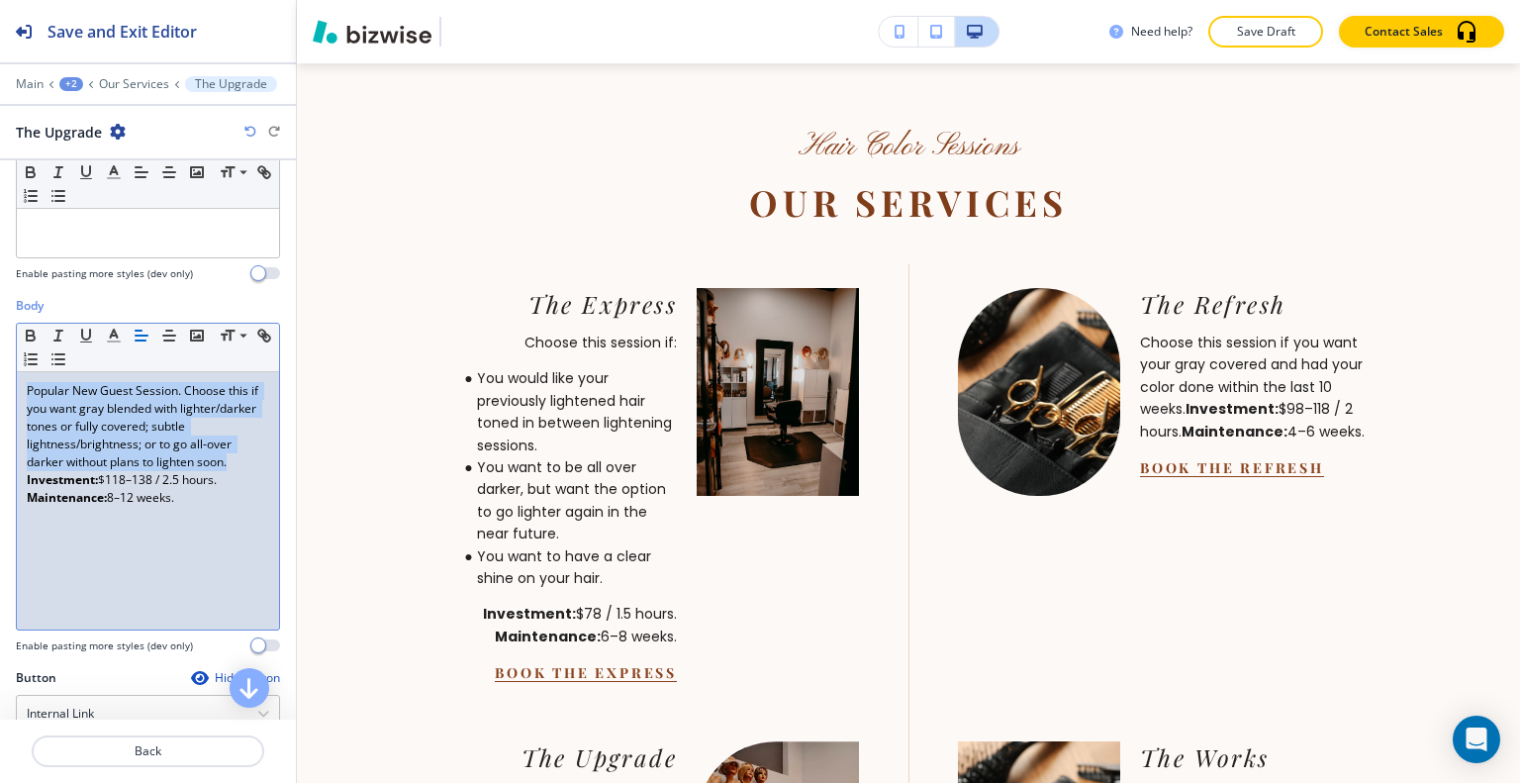
scroll to position [99, 0]
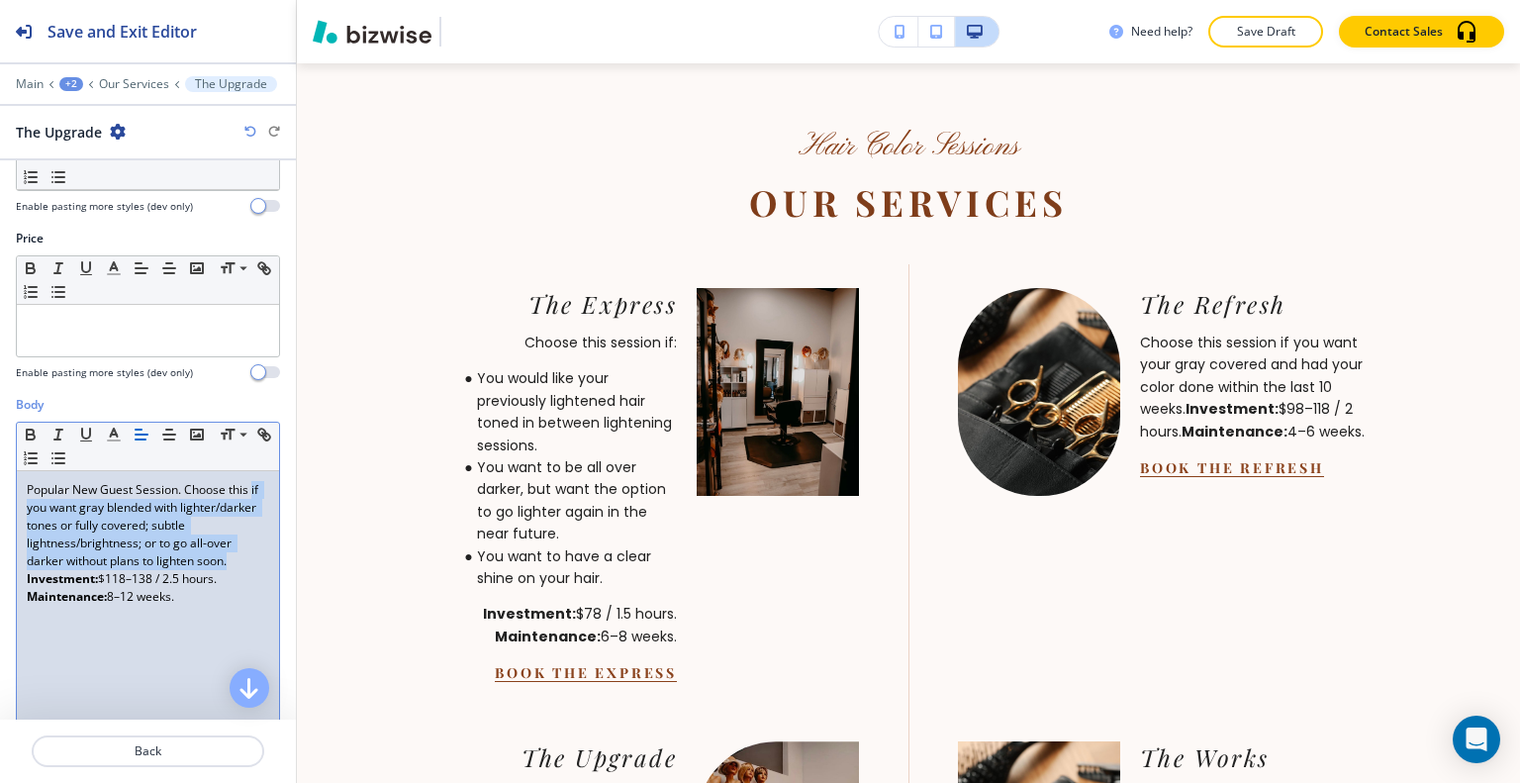
drag, startPoint x: 95, startPoint y: 378, endPoint x: 15, endPoint y: 504, distance: 149.1
click at [15, 504] on div "Body Small Normal Large Huge Popular New Guest Session. Choose this if you want…" at bounding box center [148, 582] width 296 height 372
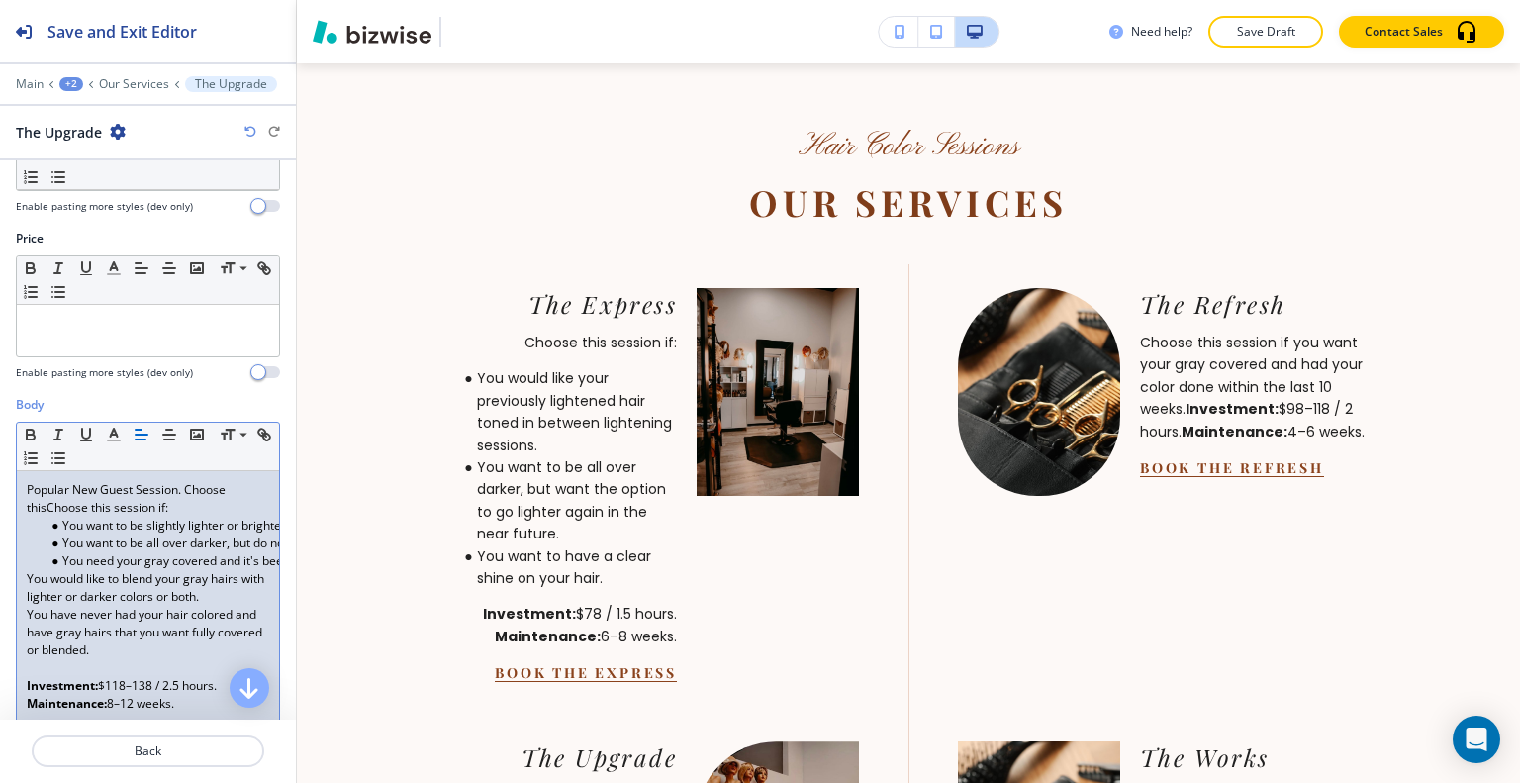
scroll to position [0, 1]
drag, startPoint x: 252, startPoint y: 486, endPoint x: 184, endPoint y: 484, distance: 68.3
click at [184, 484] on p "Popular New Guest Session. Choose this Choose this session if:" at bounding box center [147, 499] width 242 height 36
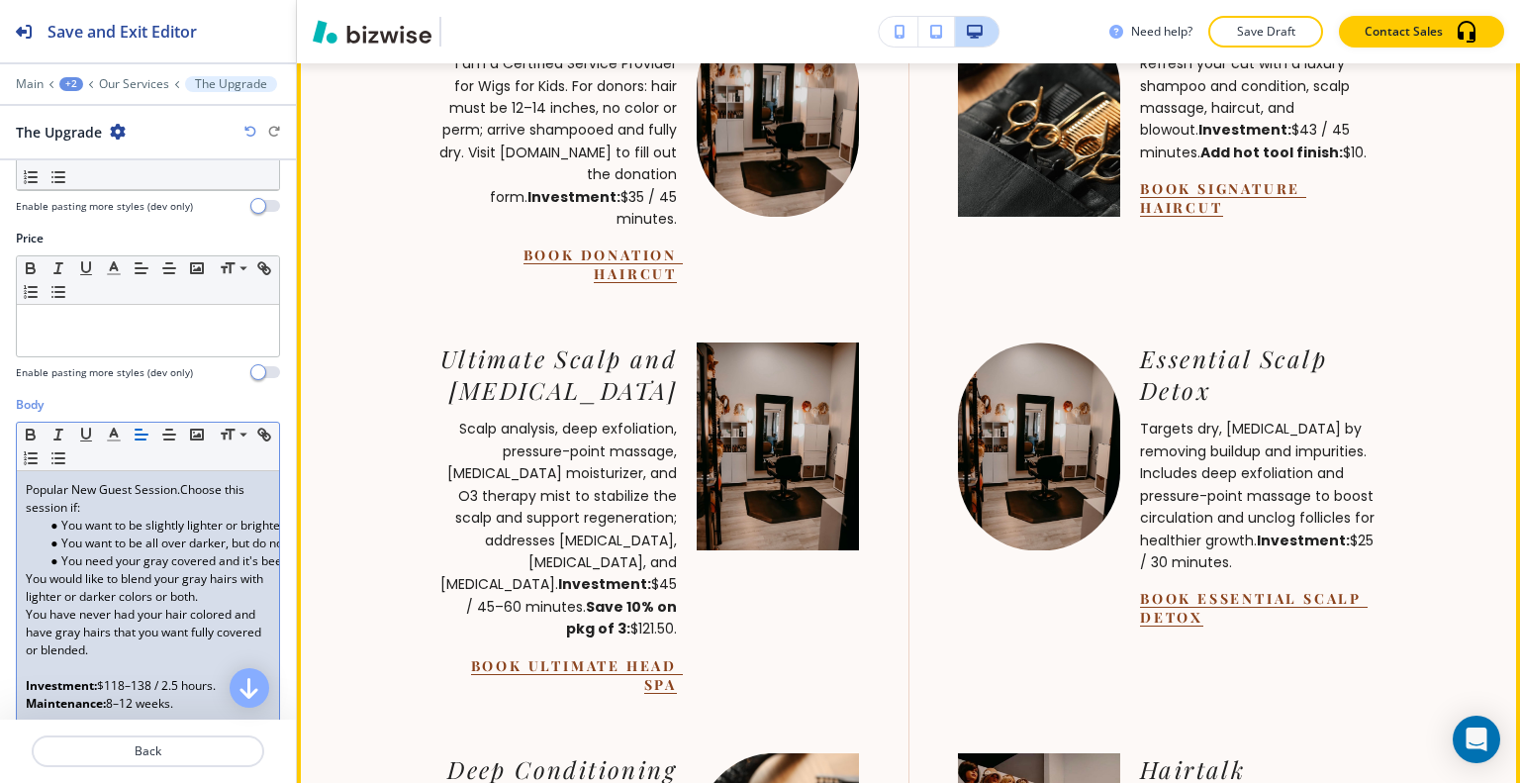
scroll to position [2838, 0]
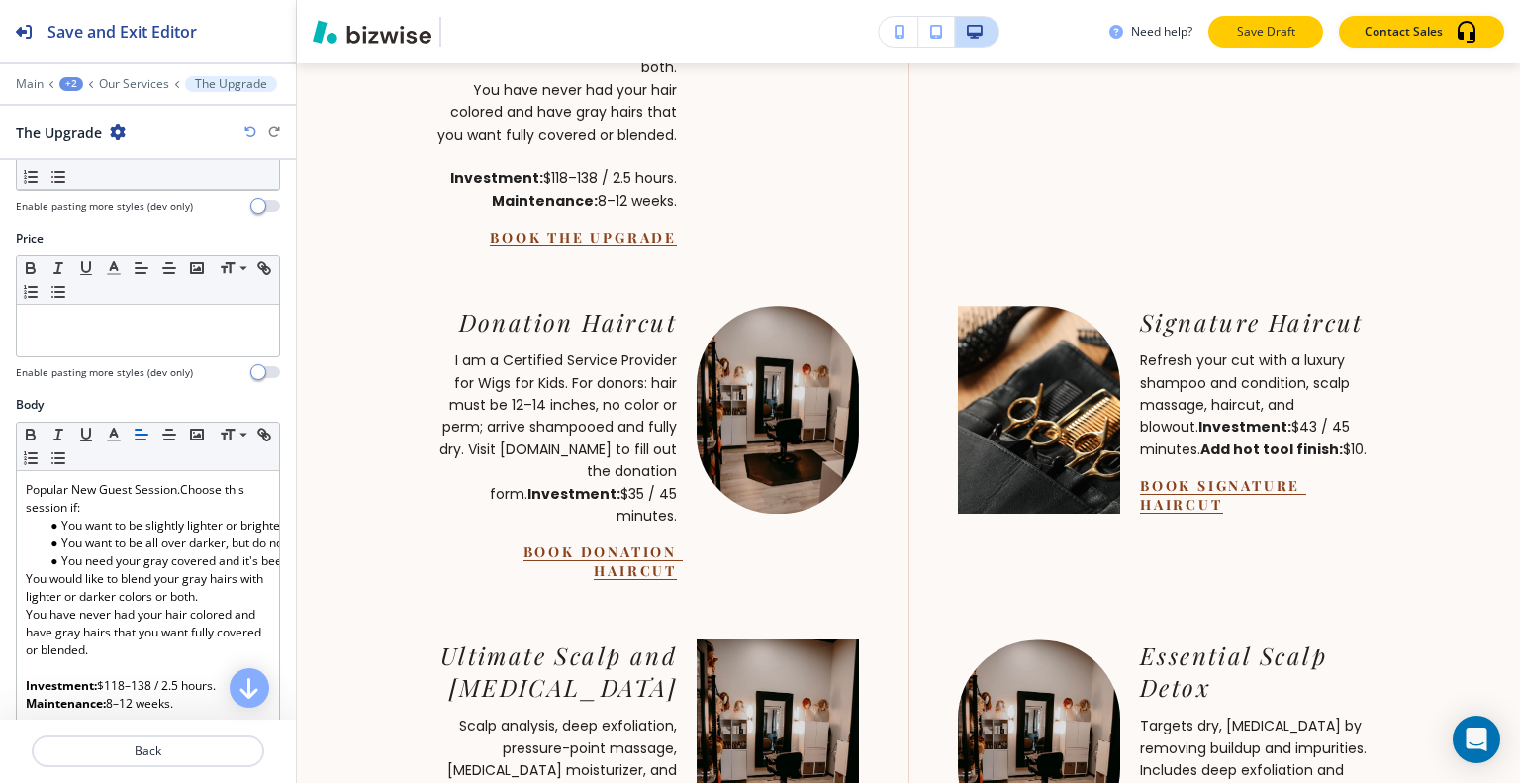
click at [1265, 27] on p "Save Draft" at bounding box center [1265, 32] width 63 height 18
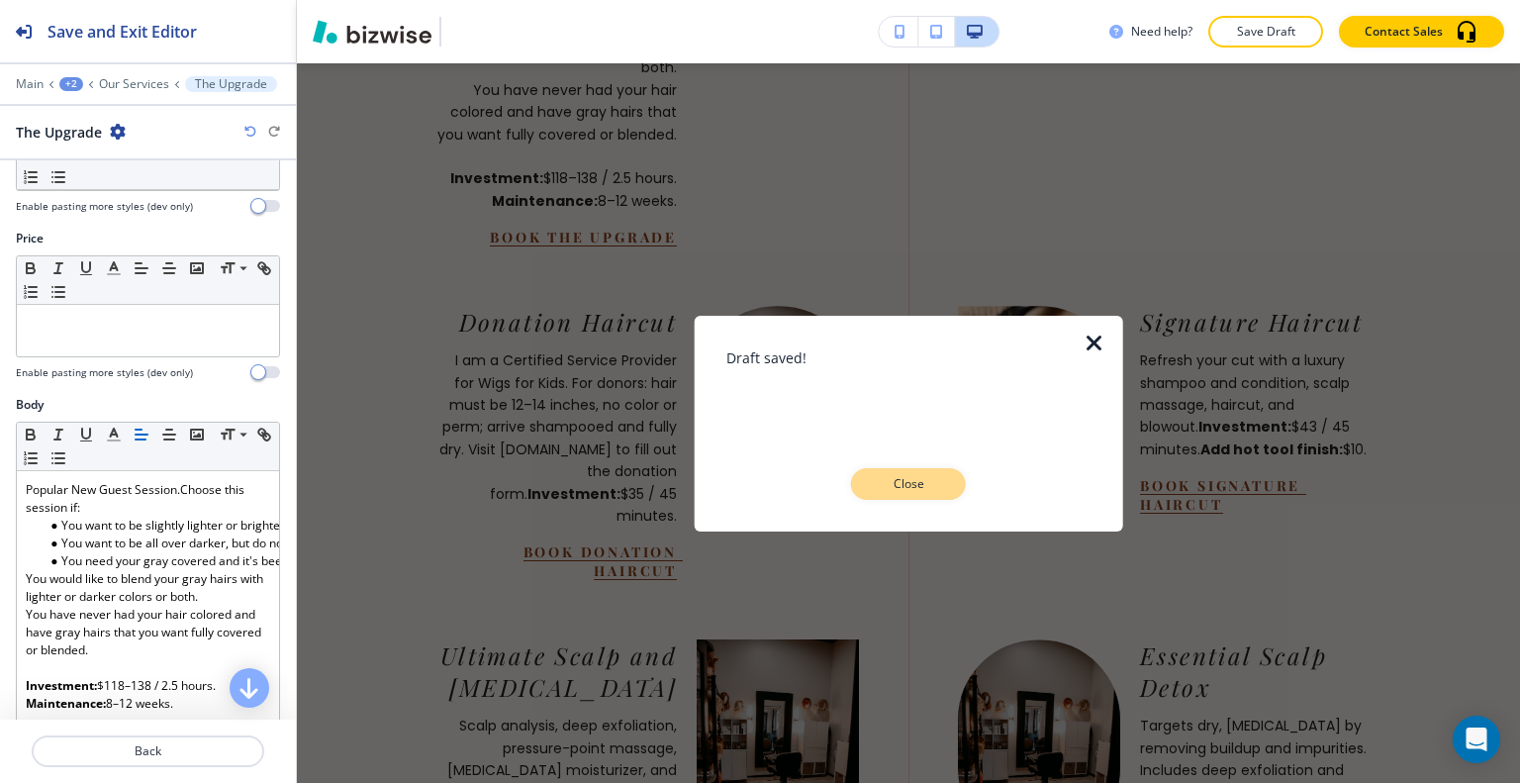
click at [934, 473] on button "Close" at bounding box center [908, 484] width 115 height 32
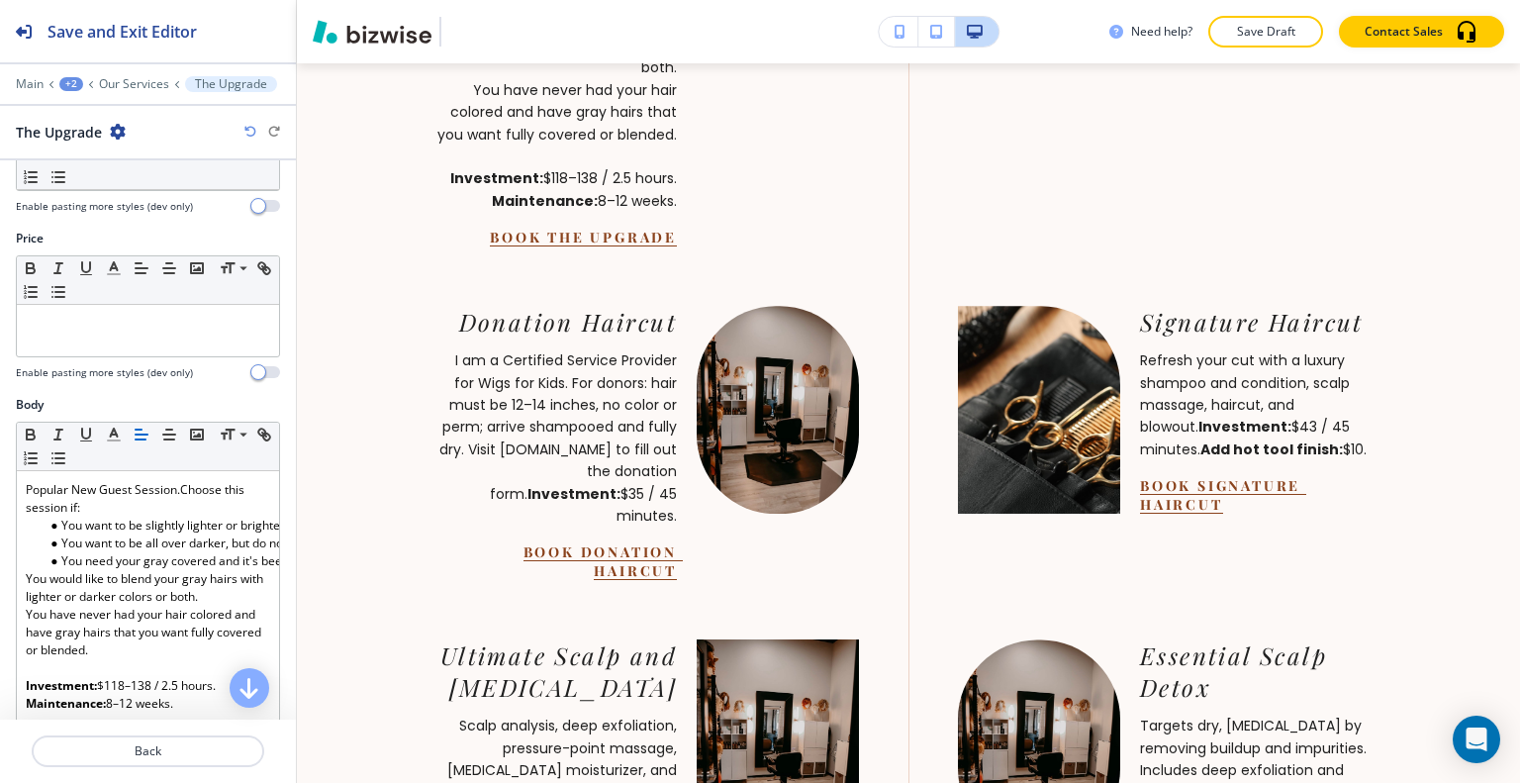
click at [938, 478] on div at bounding box center [1029, 400] width 182 height 228
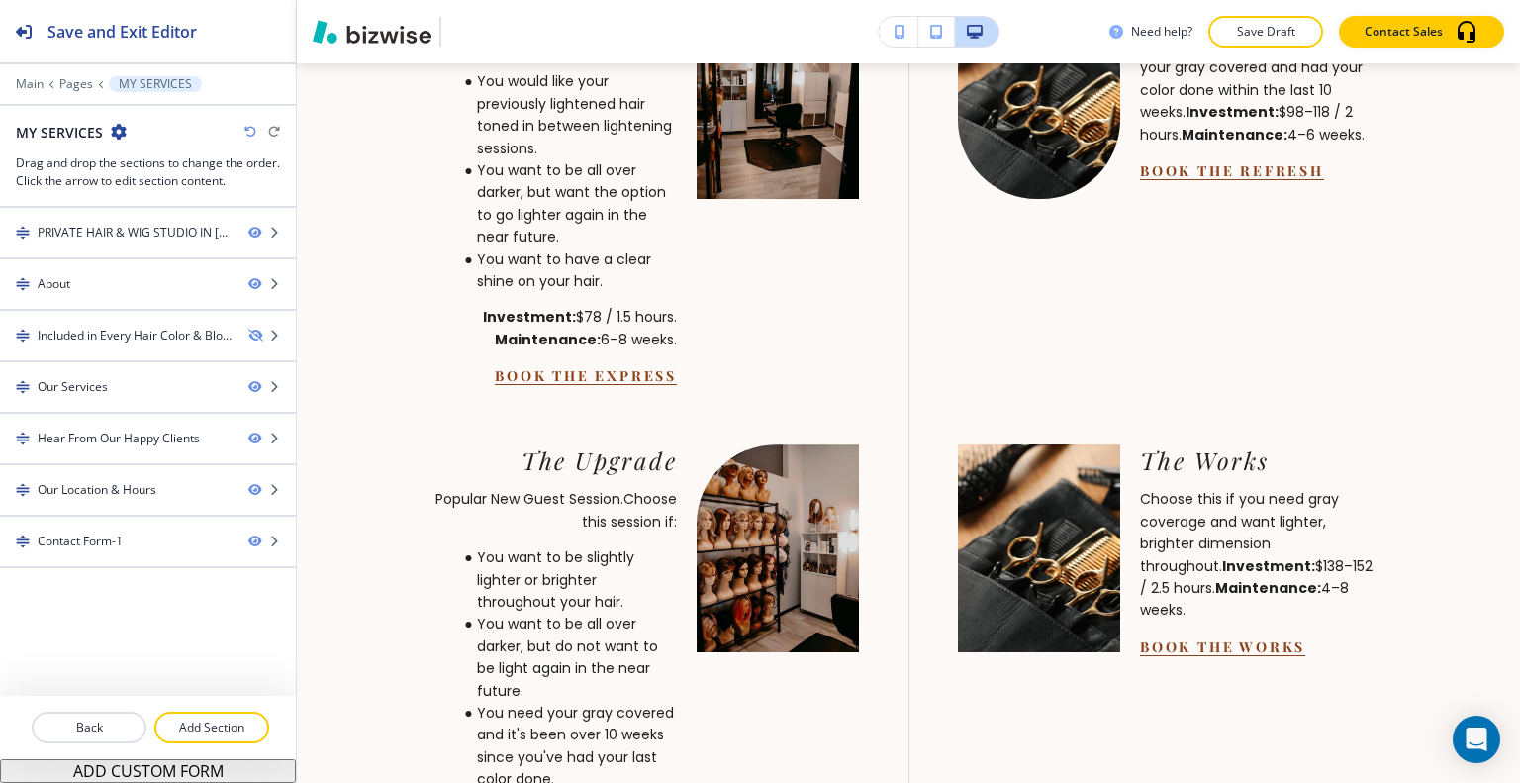
scroll to position [1651, 0]
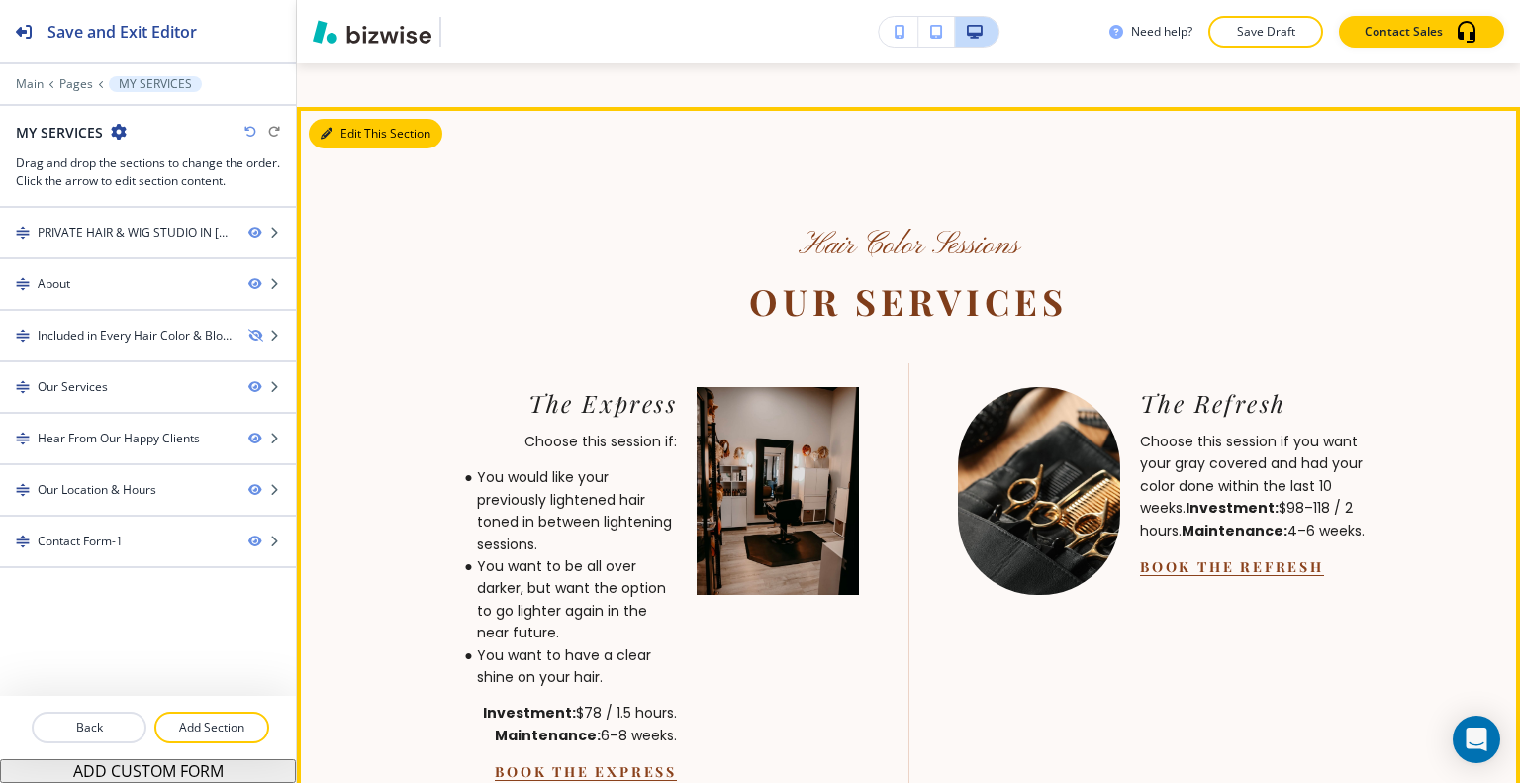
click at [348, 148] on button "Edit This Section" at bounding box center [376, 134] width 134 height 30
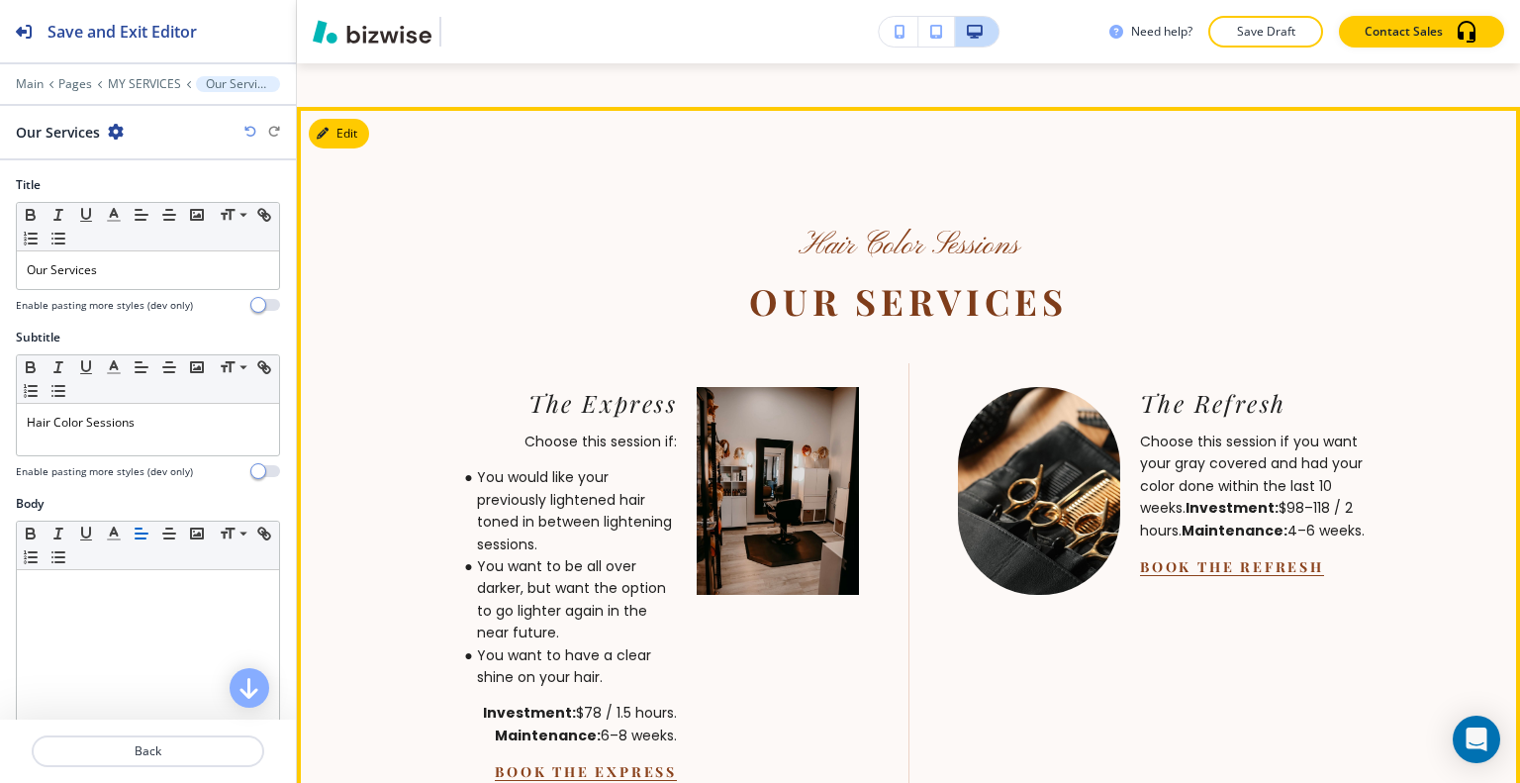
scroll to position [1750, 0]
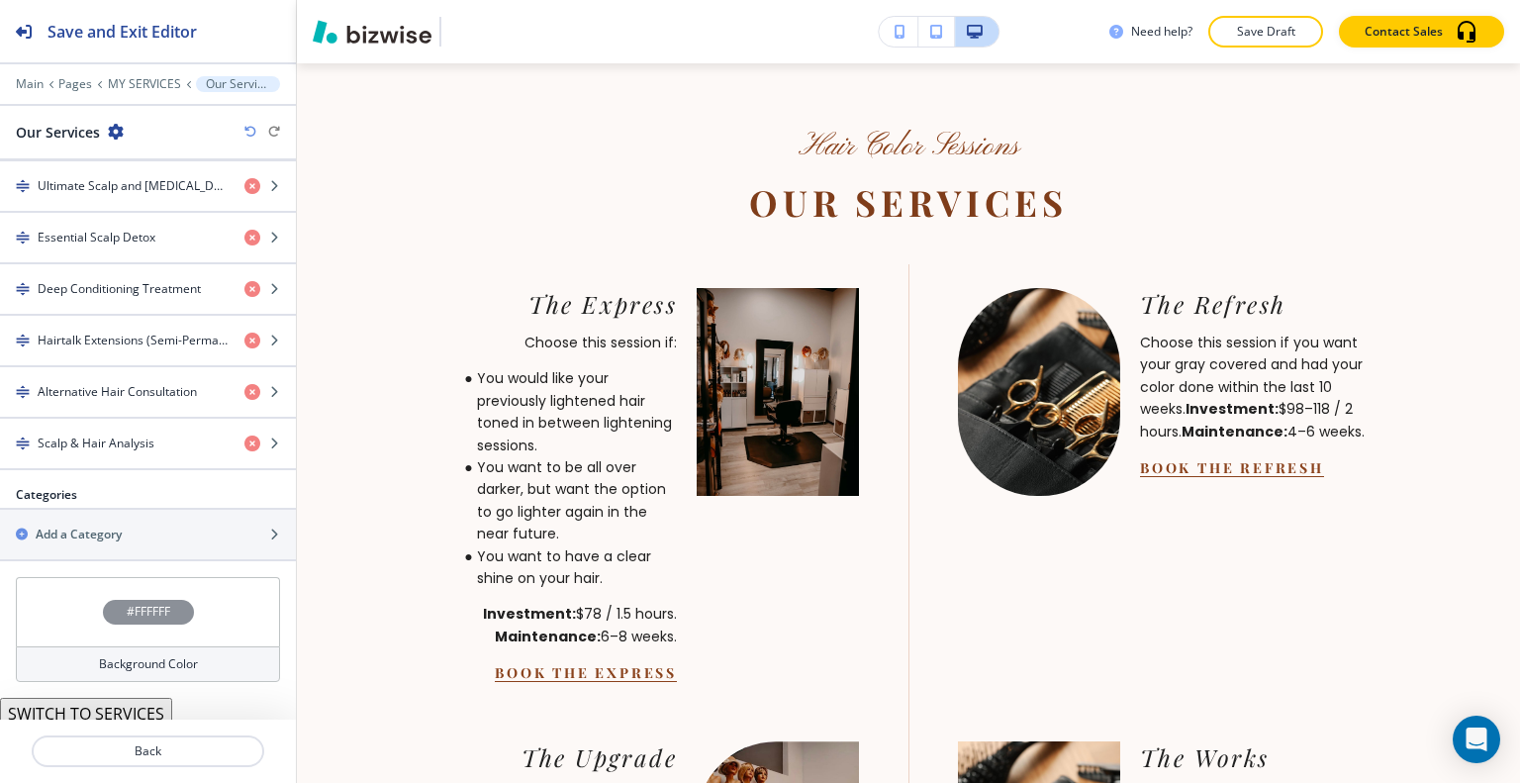
click at [63, 597] on div "#FFFFFF" at bounding box center [148, 611] width 264 height 69
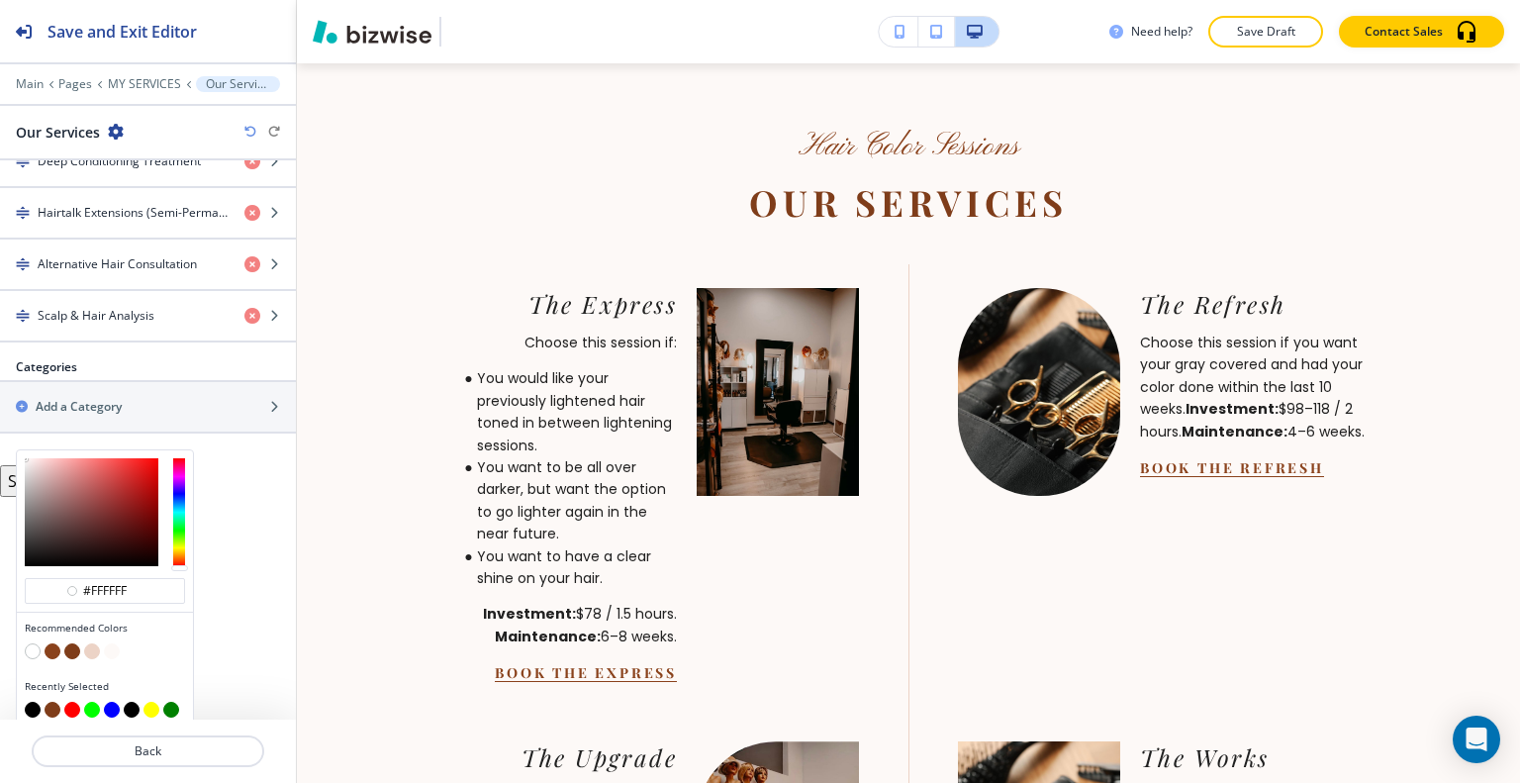
click at [71, 643] on button "button" at bounding box center [72, 651] width 16 height 16
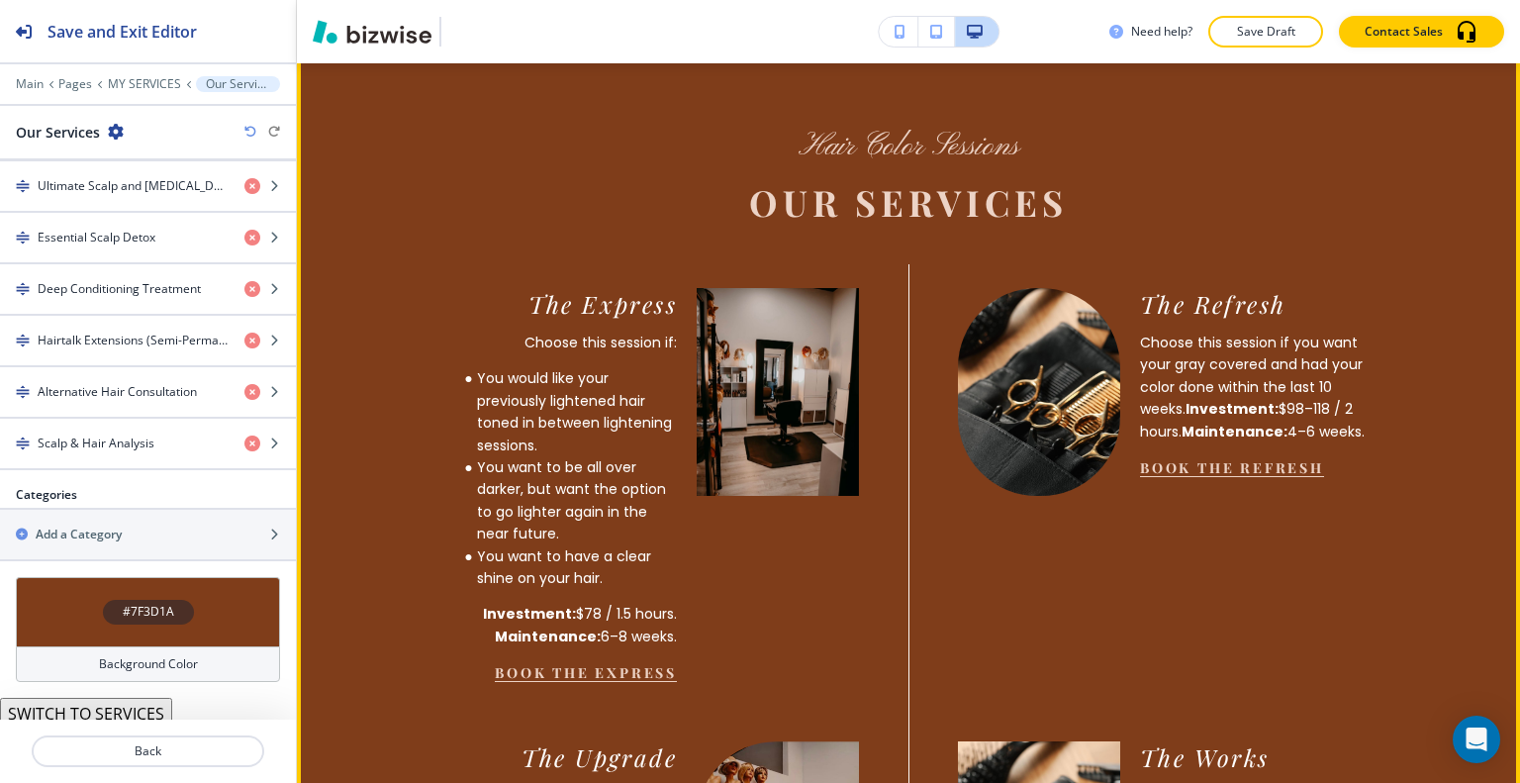
scroll to position [1710, 0]
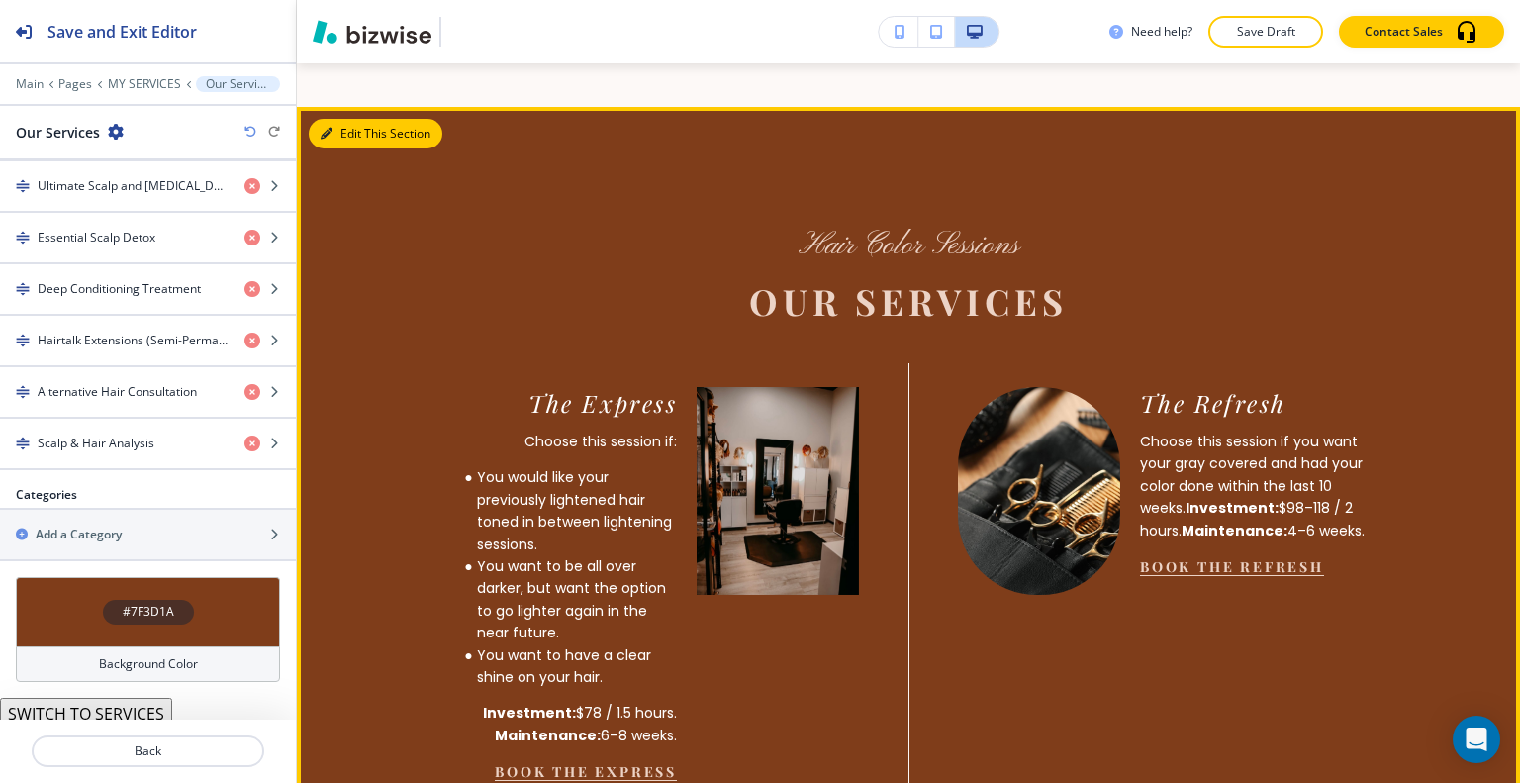
click at [349, 148] on button "Edit This Section" at bounding box center [376, 134] width 134 height 30
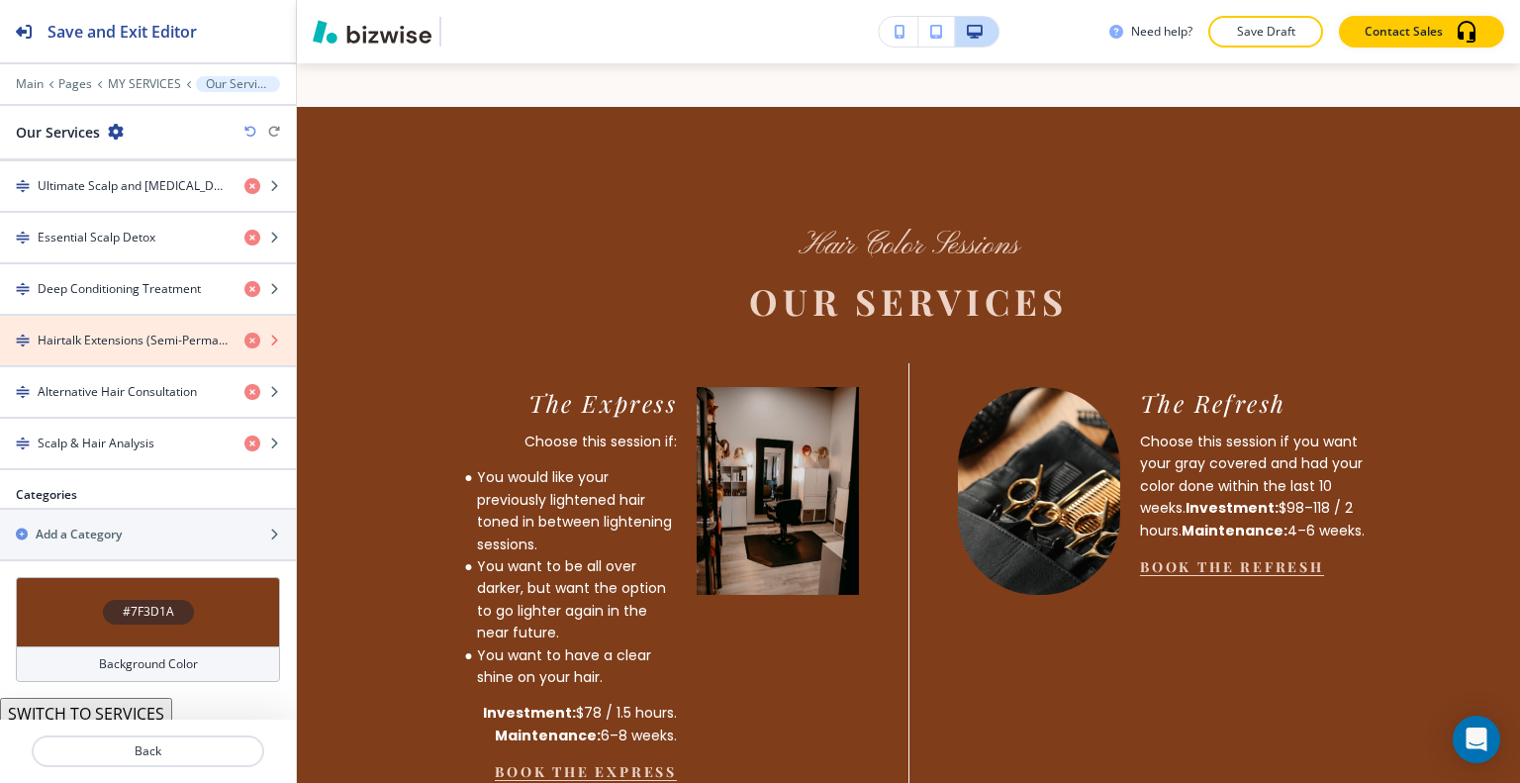
click at [244, 333] on icon "button" at bounding box center [252, 341] width 16 height 16
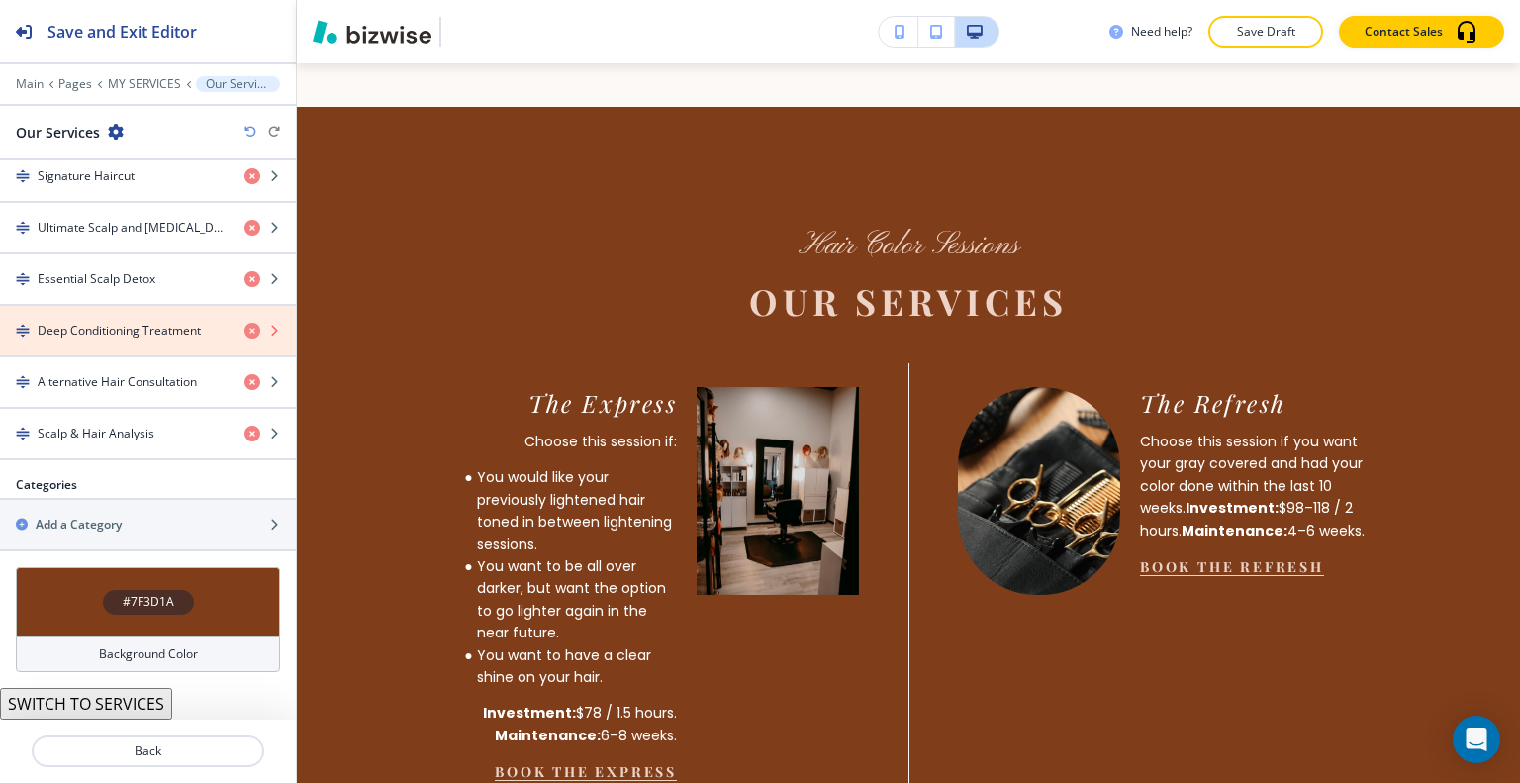
scroll to position [1038, 0]
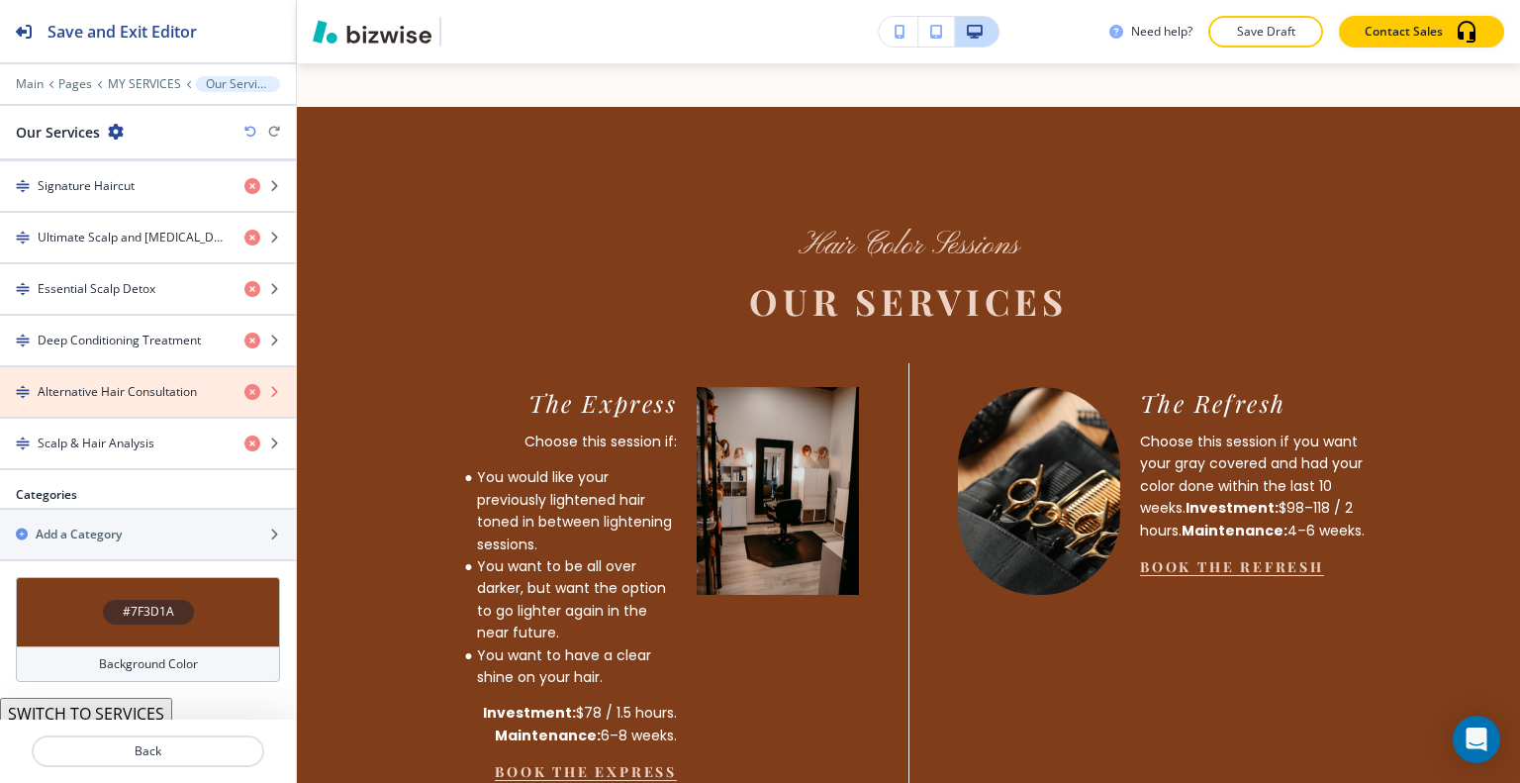
click at [244, 384] on icon "button" at bounding box center [252, 392] width 16 height 16
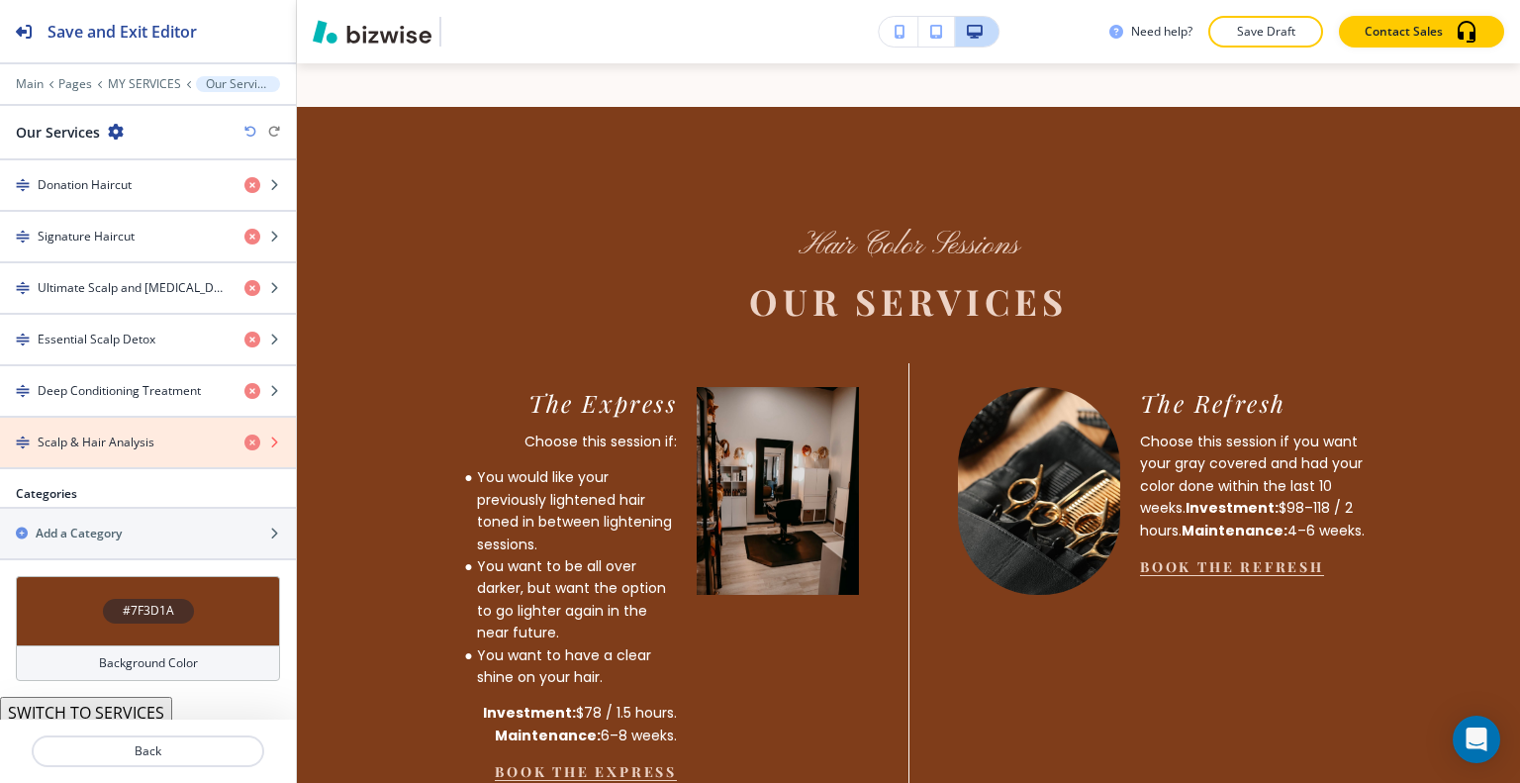
click at [244, 434] on icon "button" at bounding box center [252, 442] width 16 height 16
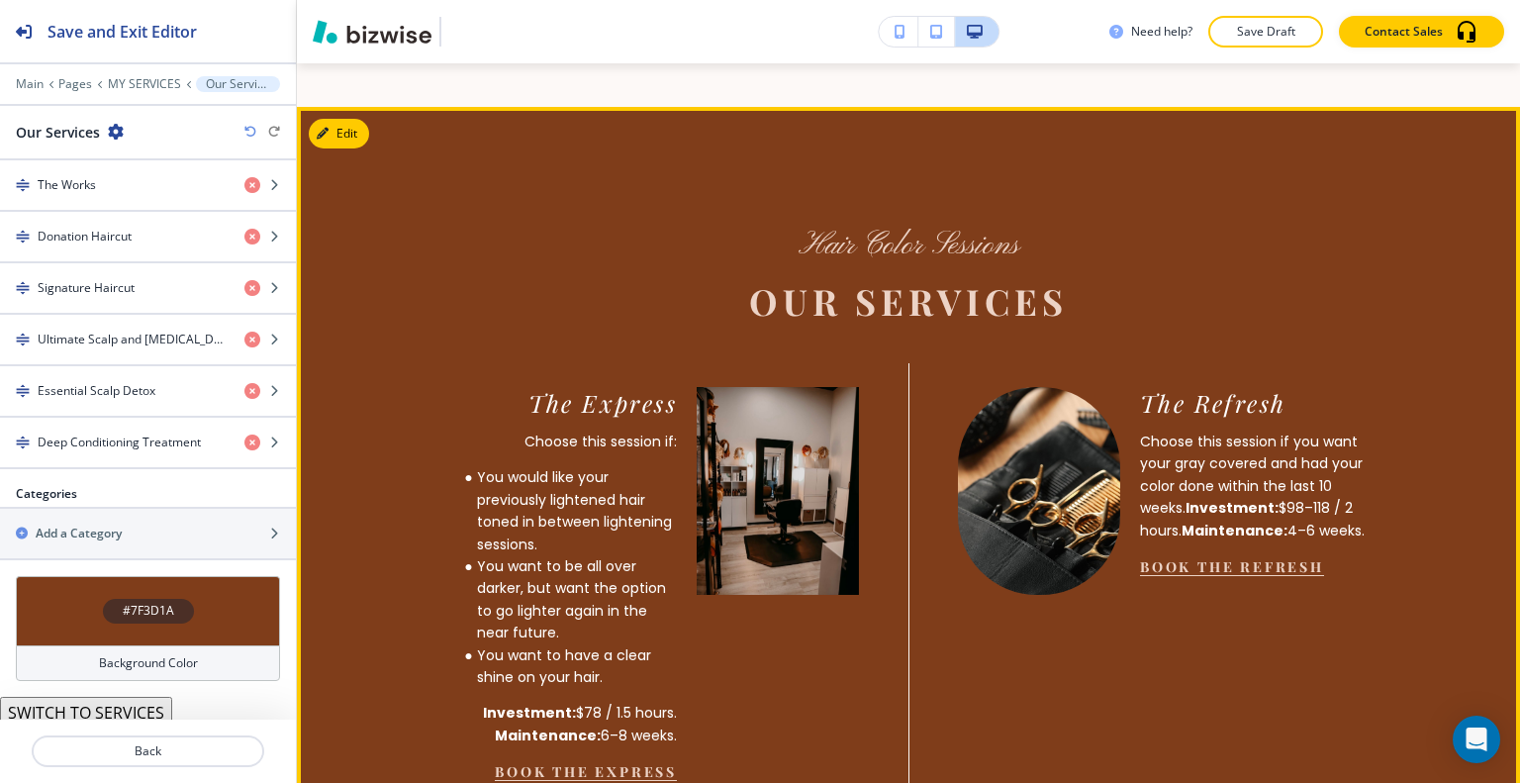
scroll to position [1512, 0]
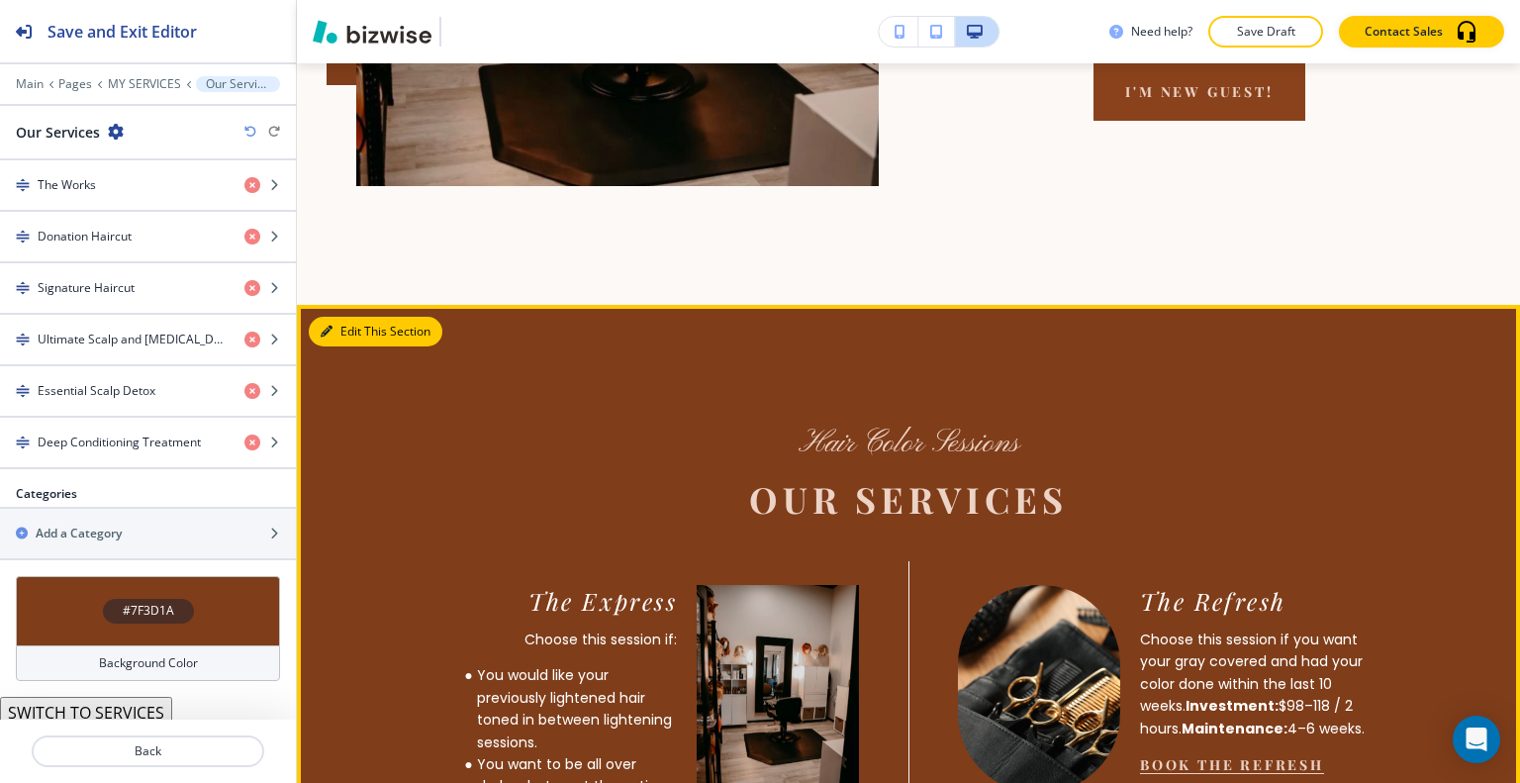
click at [344, 346] on button "Edit This Section" at bounding box center [376, 332] width 134 height 30
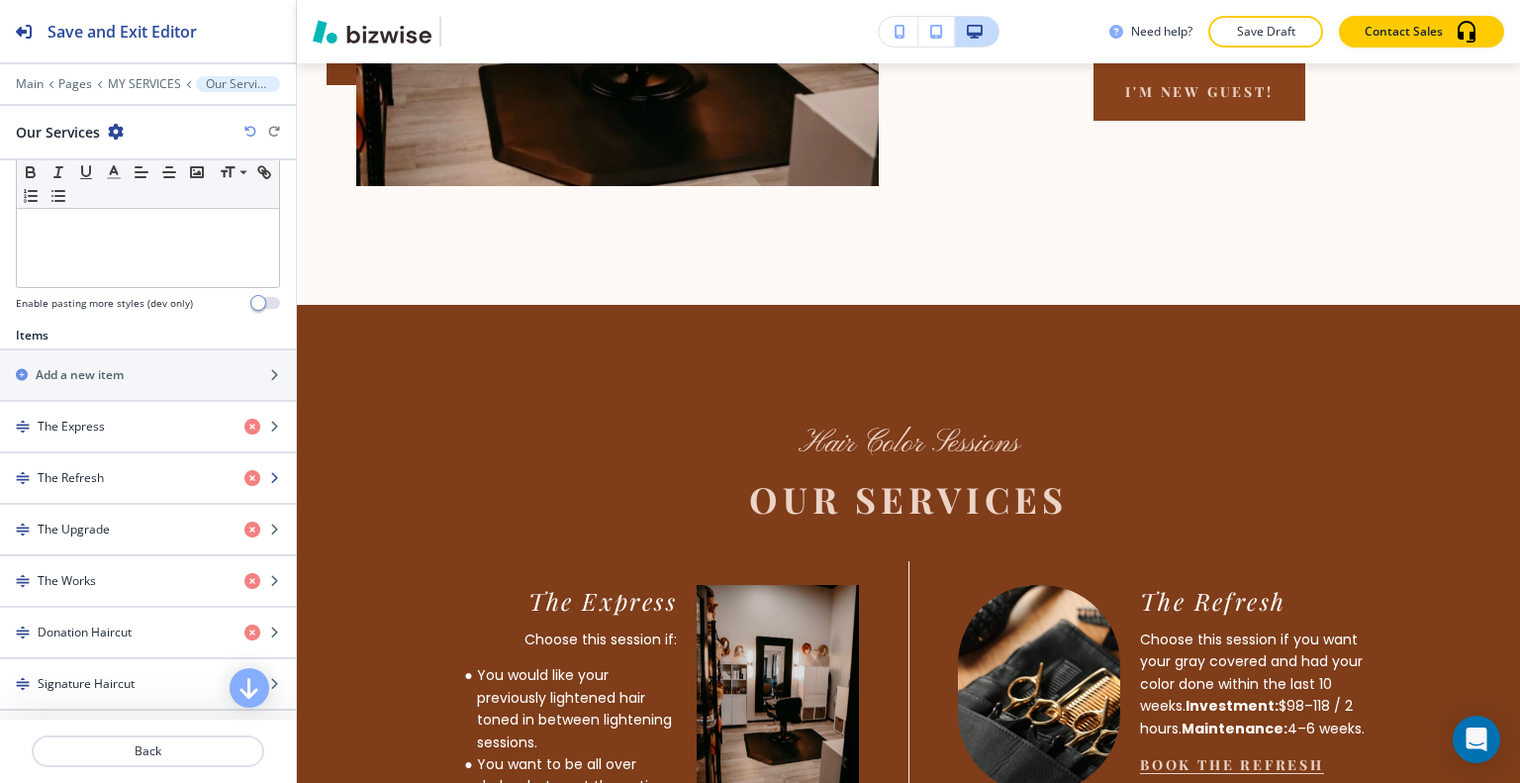
scroll to position [639, 0]
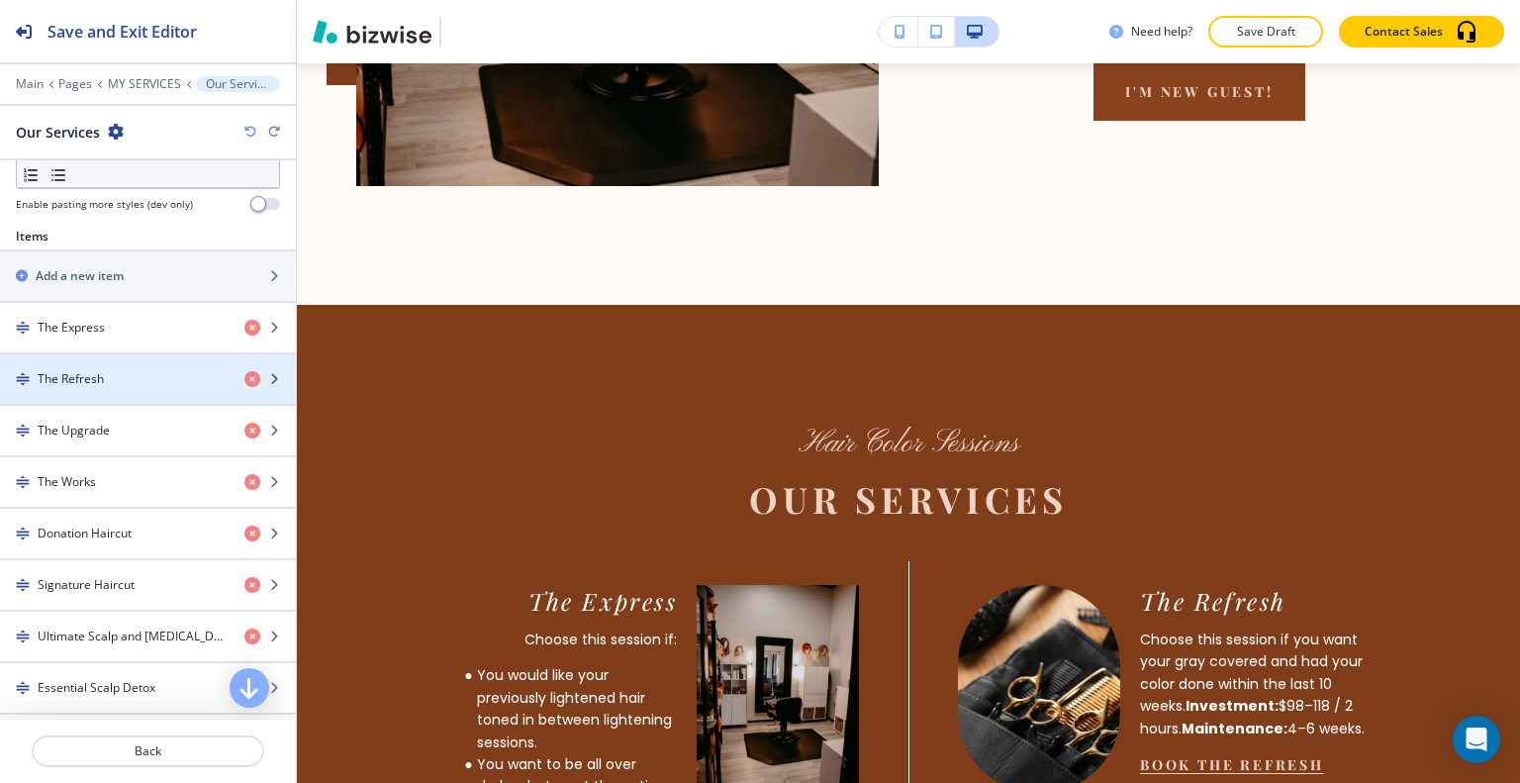
click at [103, 388] on div "button" at bounding box center [148, 396] width 296 height 16
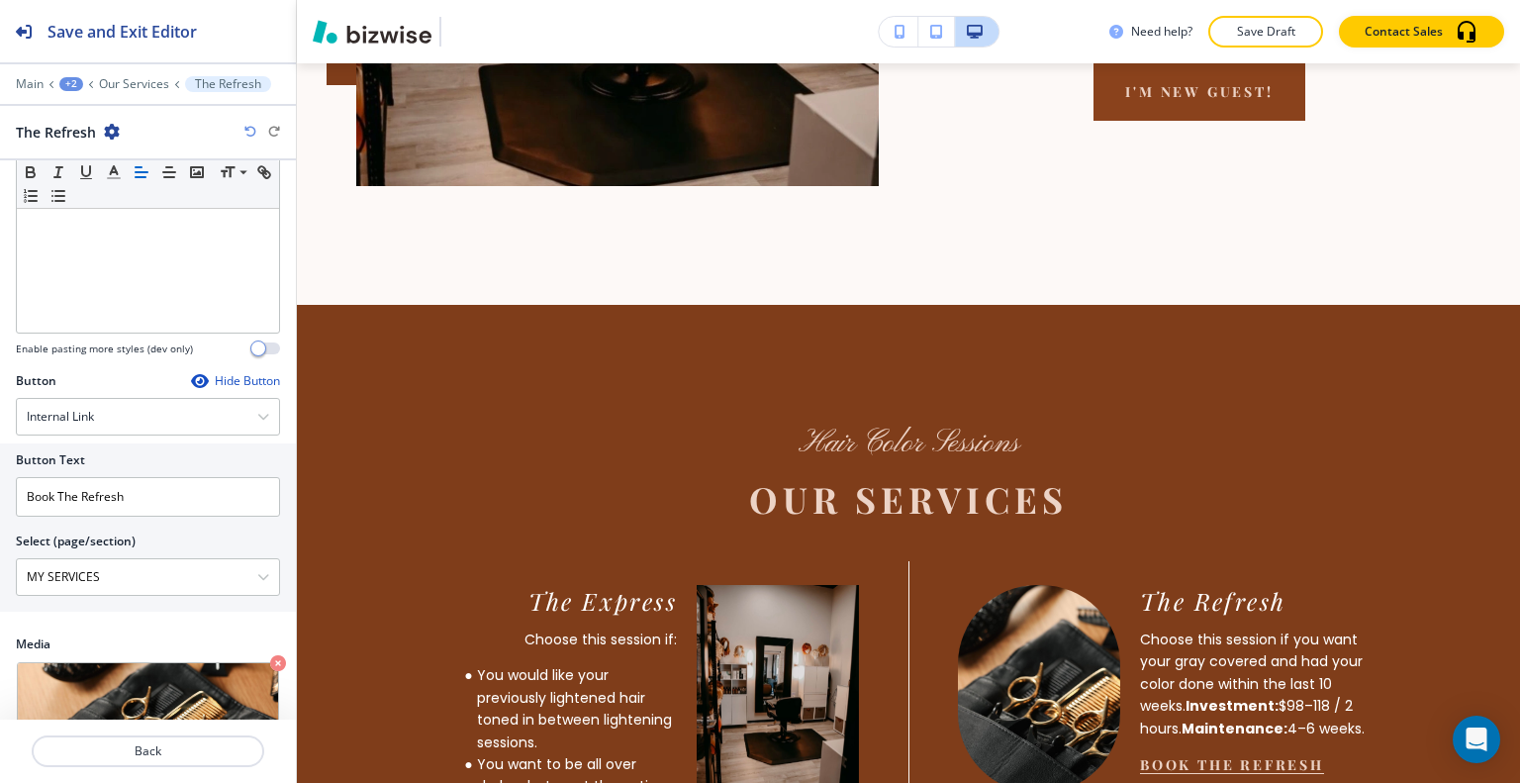
scroll to position [576, 0]
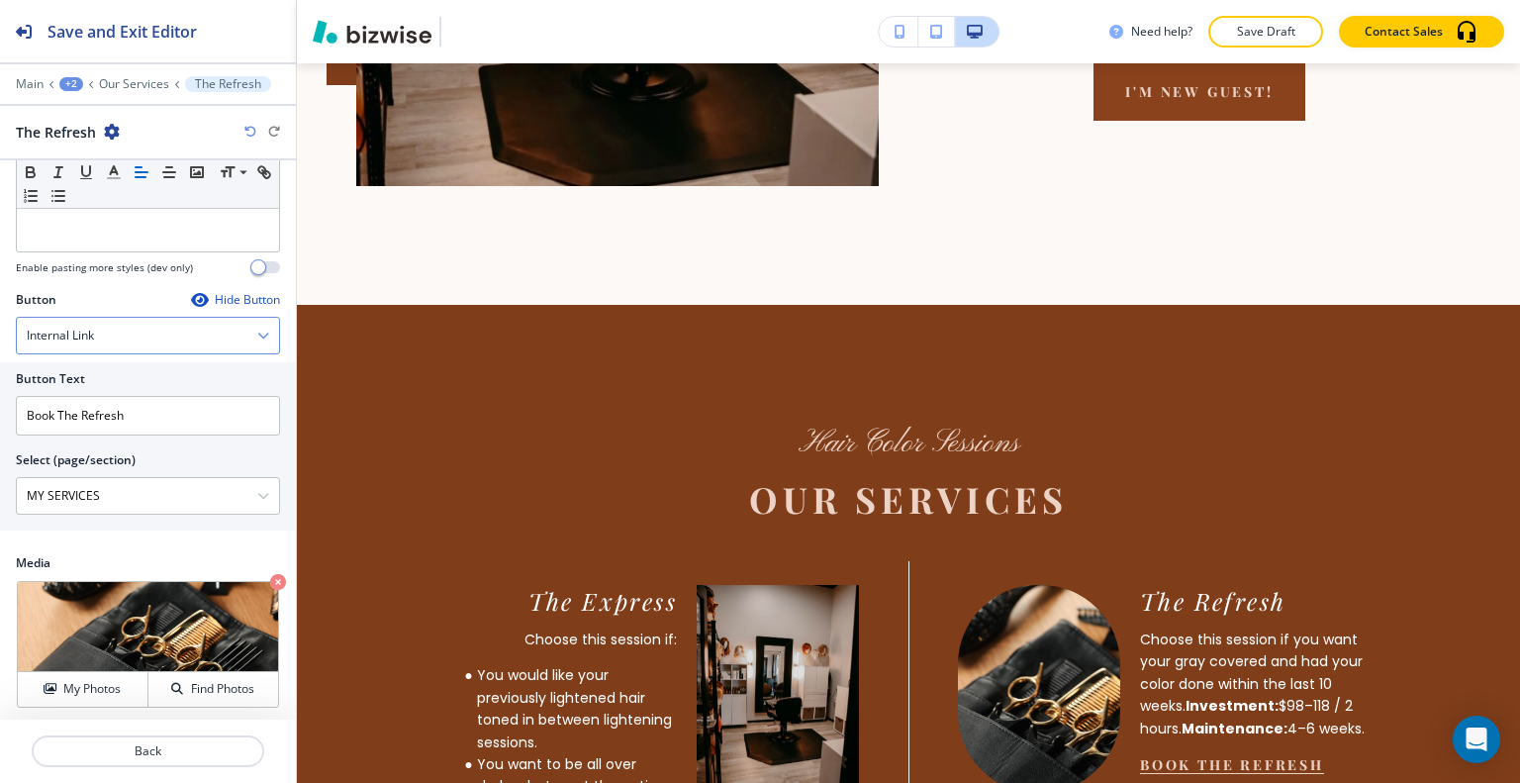
click at [148, 332] on div "Internal Link" at bounding box center [148, 336] width 262 height 36
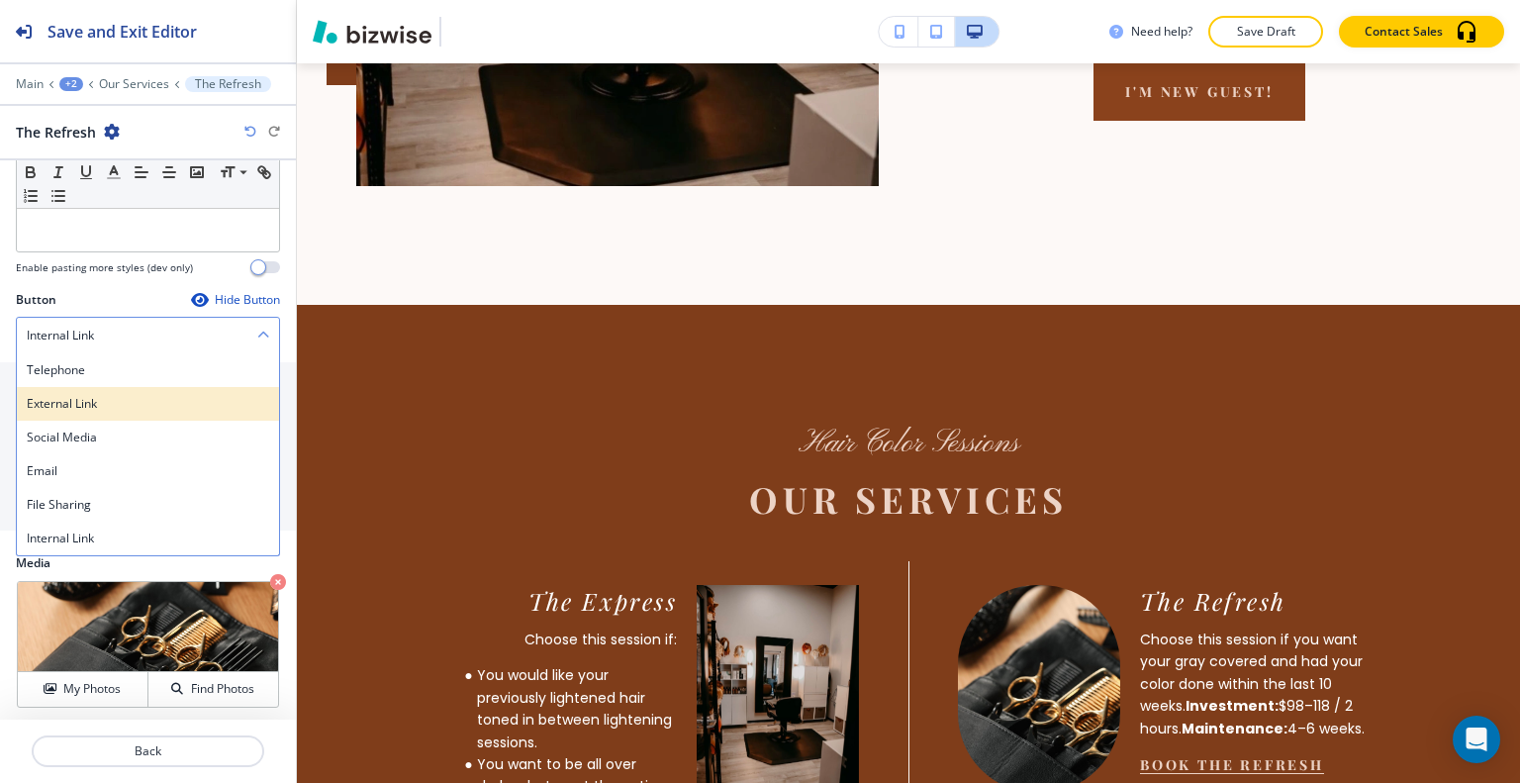
click at [127, 395] on h4 "External Link" at bounding box center [148, 404] width 242 height 18
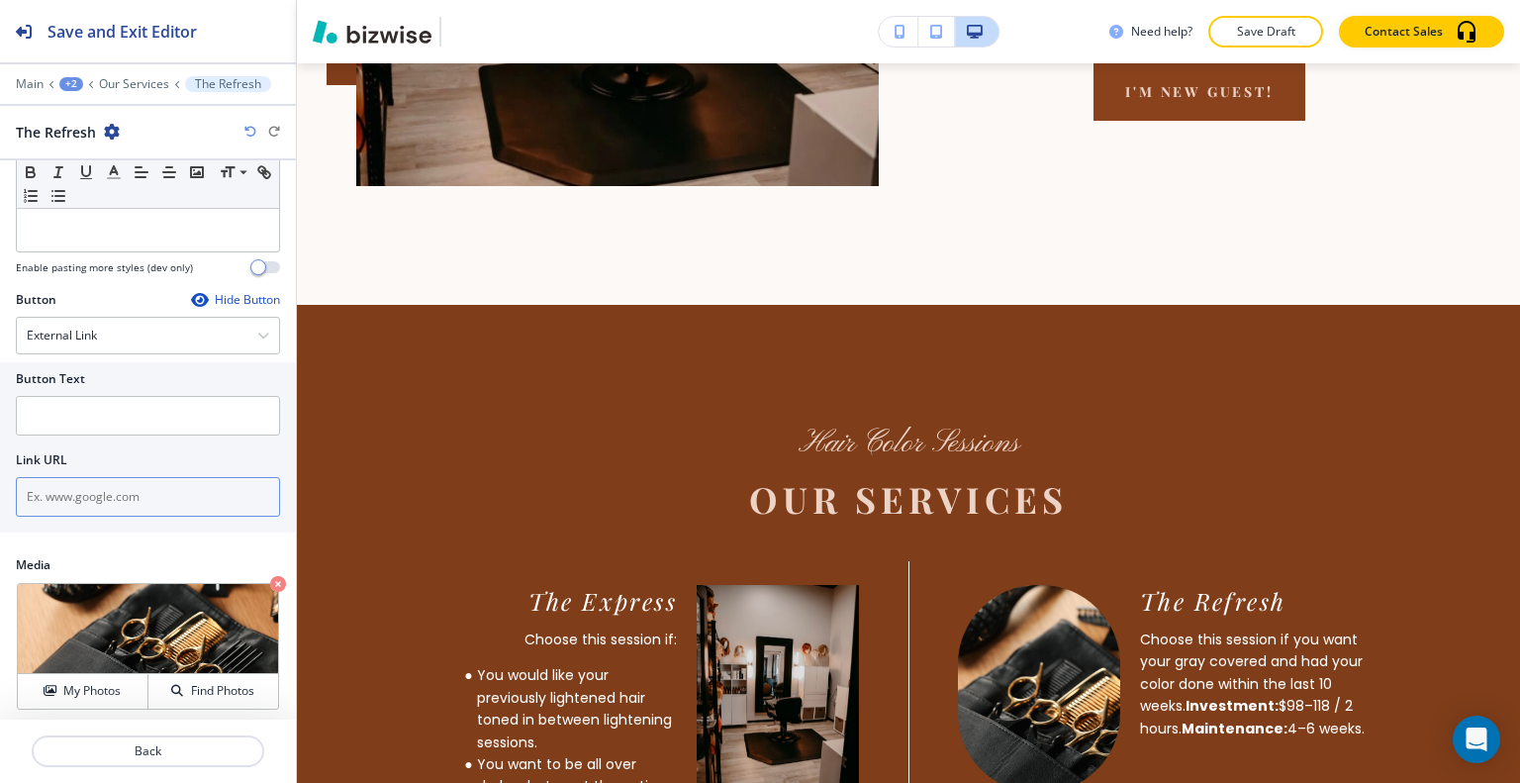
click at [130, 482] on input "text" at bounding box center [148, 497] width 264 height 40
paste input "https://hairbytammygrim.glossgenius.com/services"
type input "https://hairbytammygrim.glossgenius.com/services"
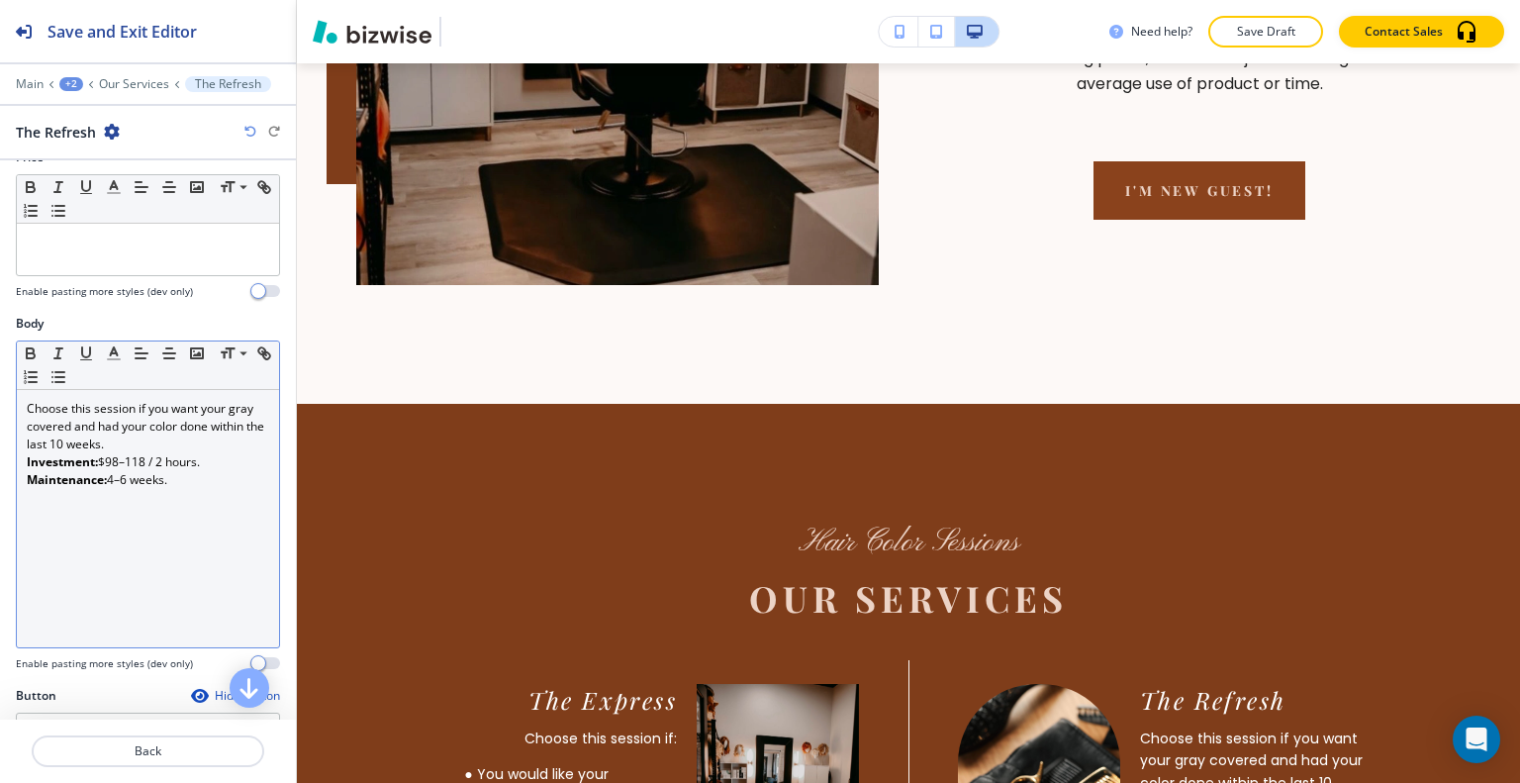
scroll to position [81, 0]
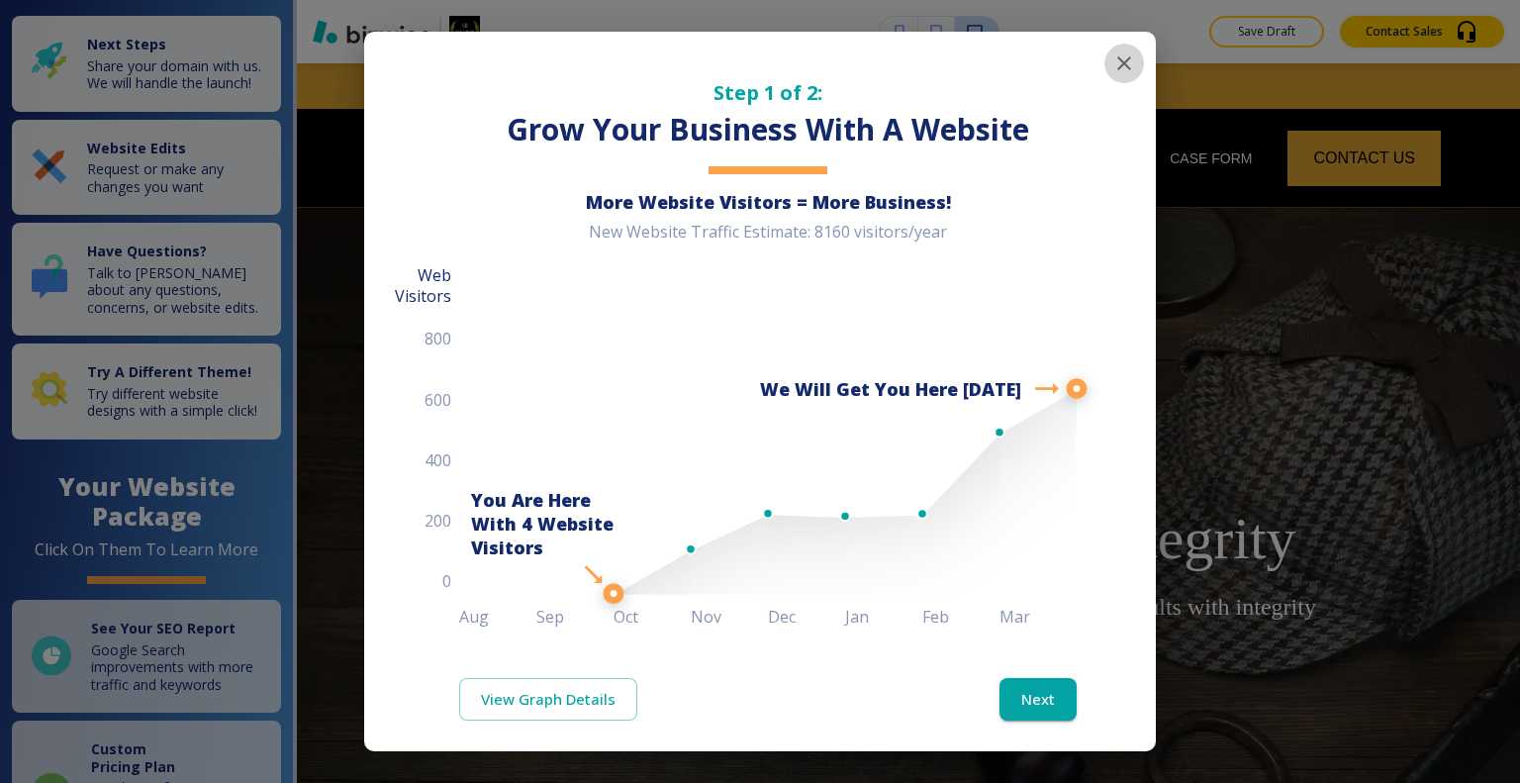
click at [1112, 65] on icon "button" at bounding box center [1124, 63] width 24 height 24
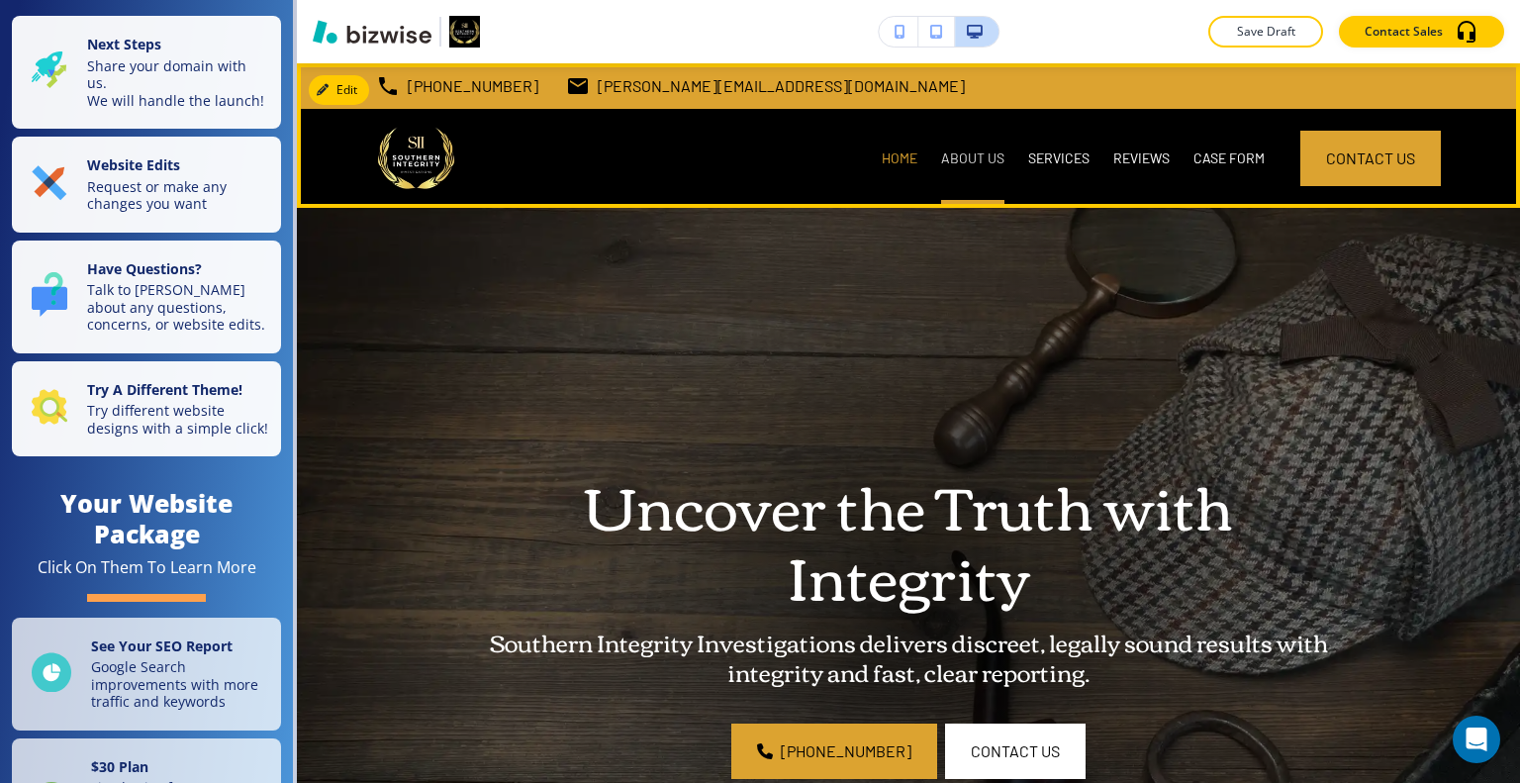
click at [976, 165] on p "ABOUT US" at bounding box center [972, 158] width 63 height 20
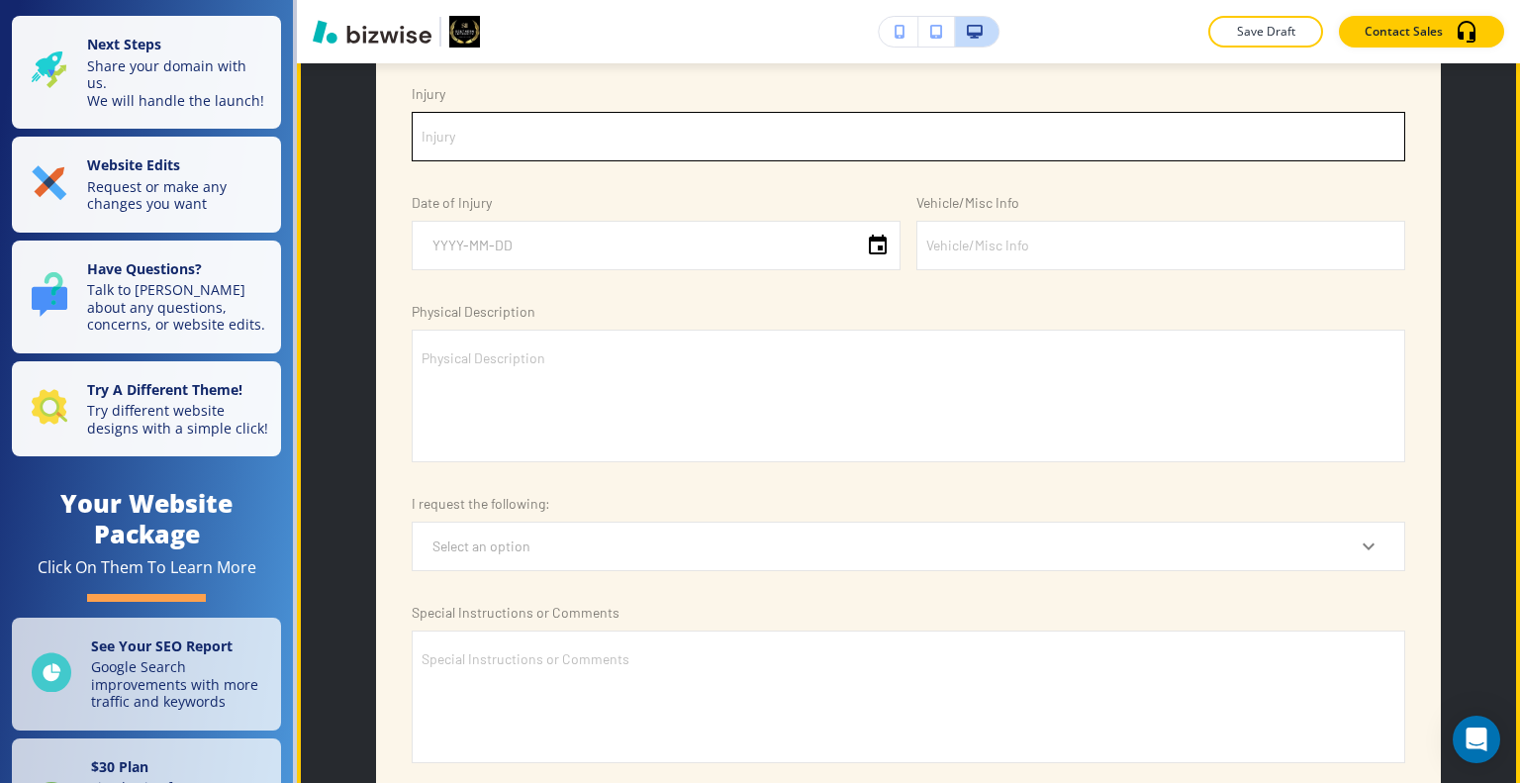
scroll to position [4948, 0]
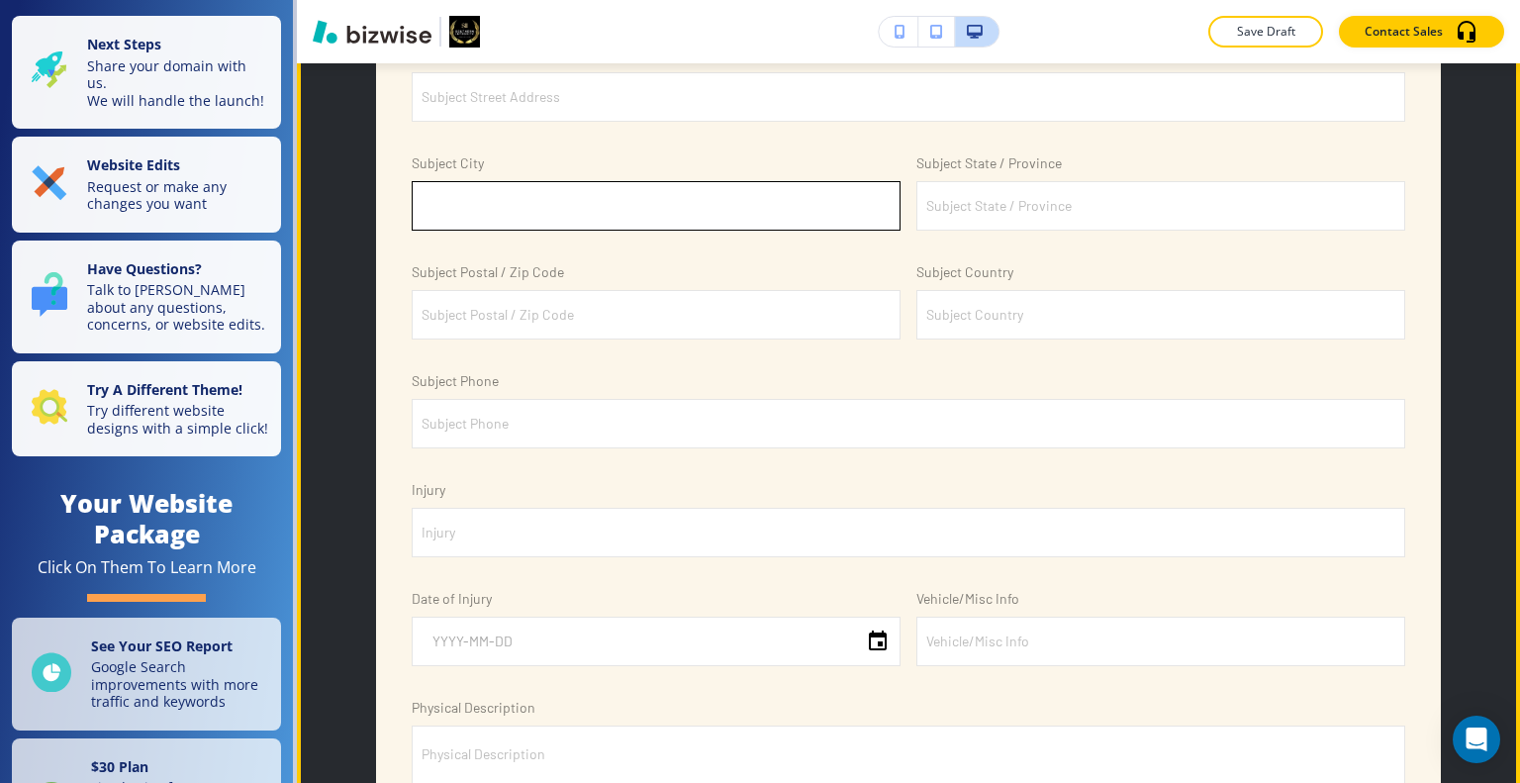
click at [586, 182] on input "Subject City" at bounding box center [656, 206] width 487 height 48
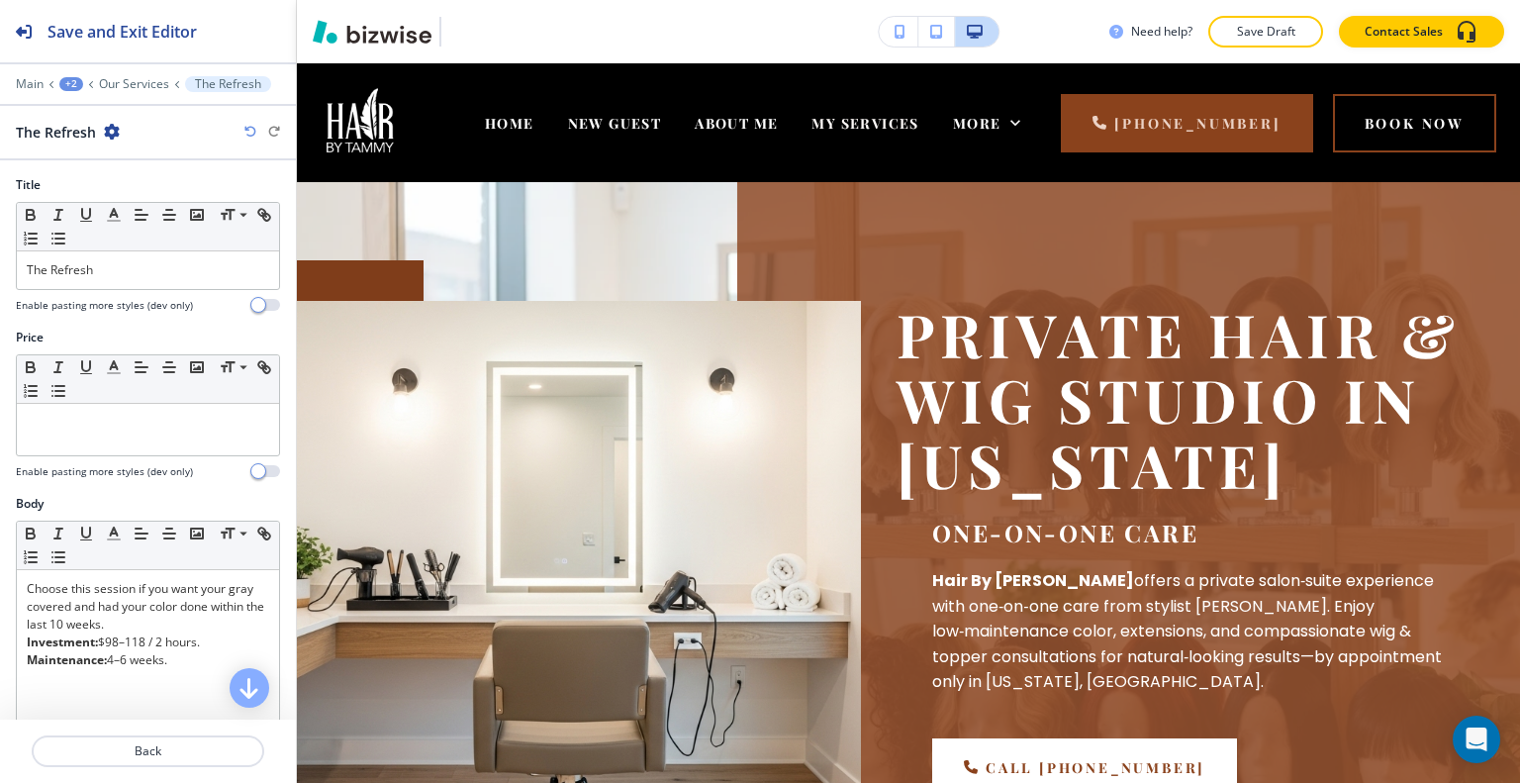
scroll to position [1413, 0]
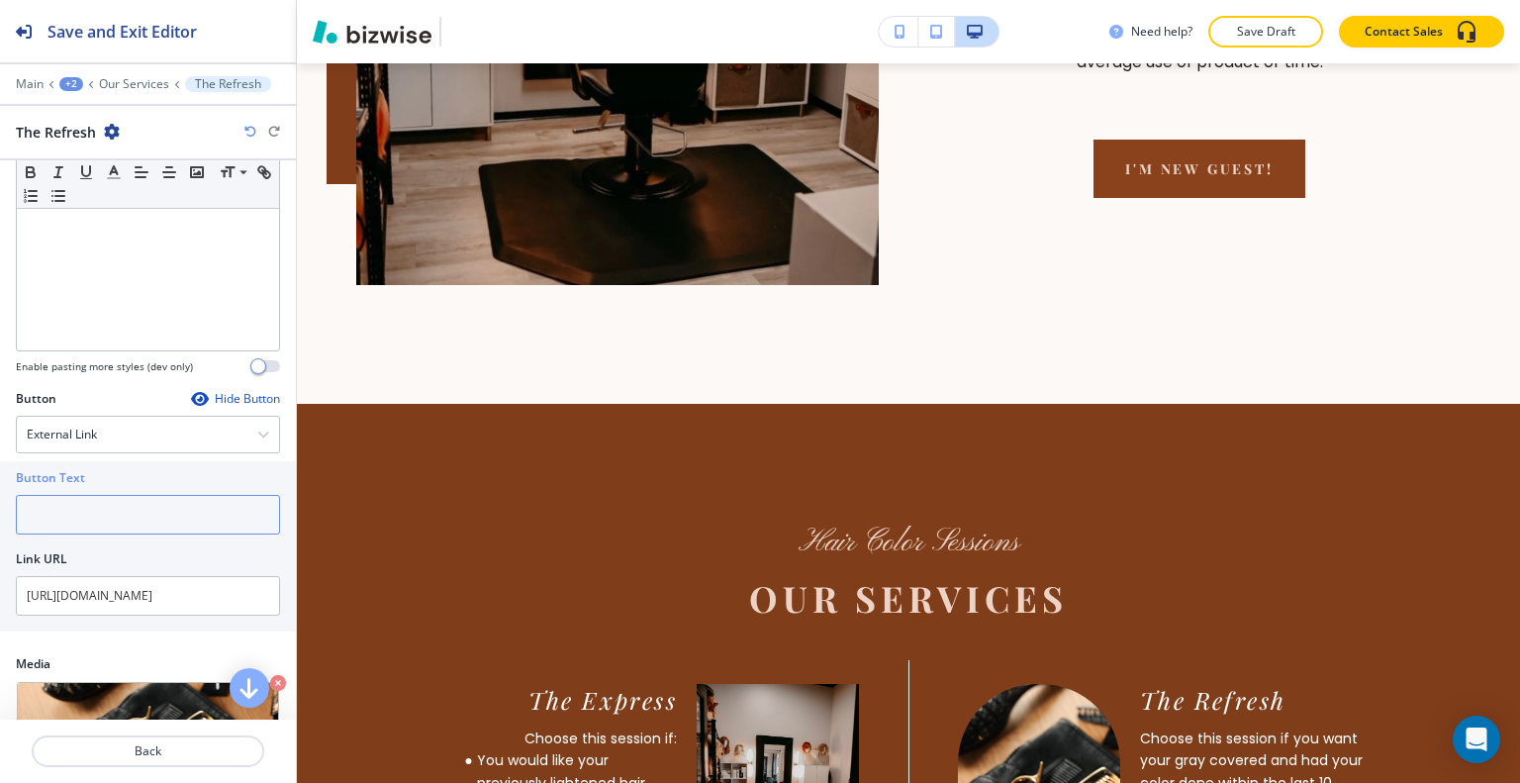
paste input "Book The Refresh"
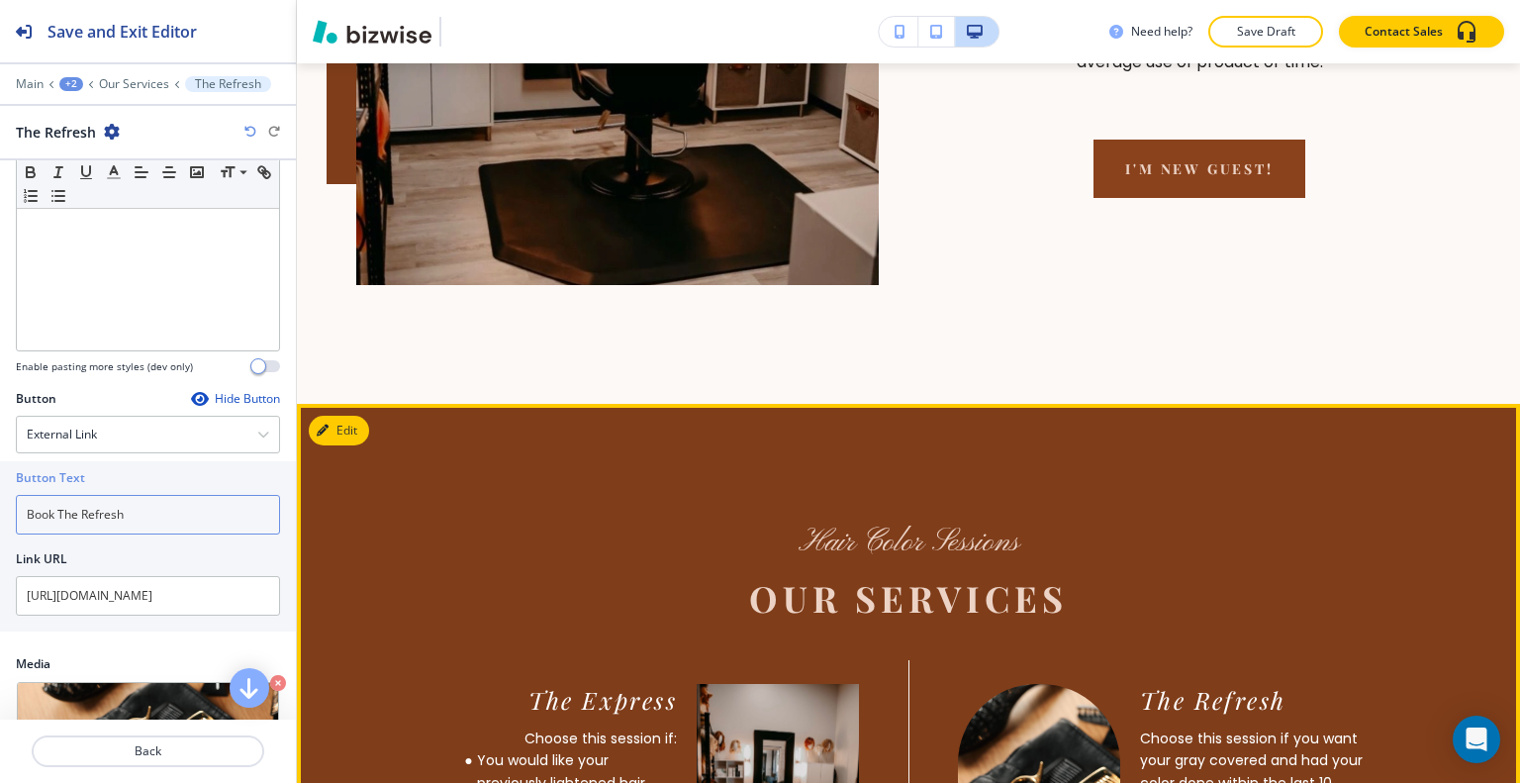
scroll to position [1908, 0]
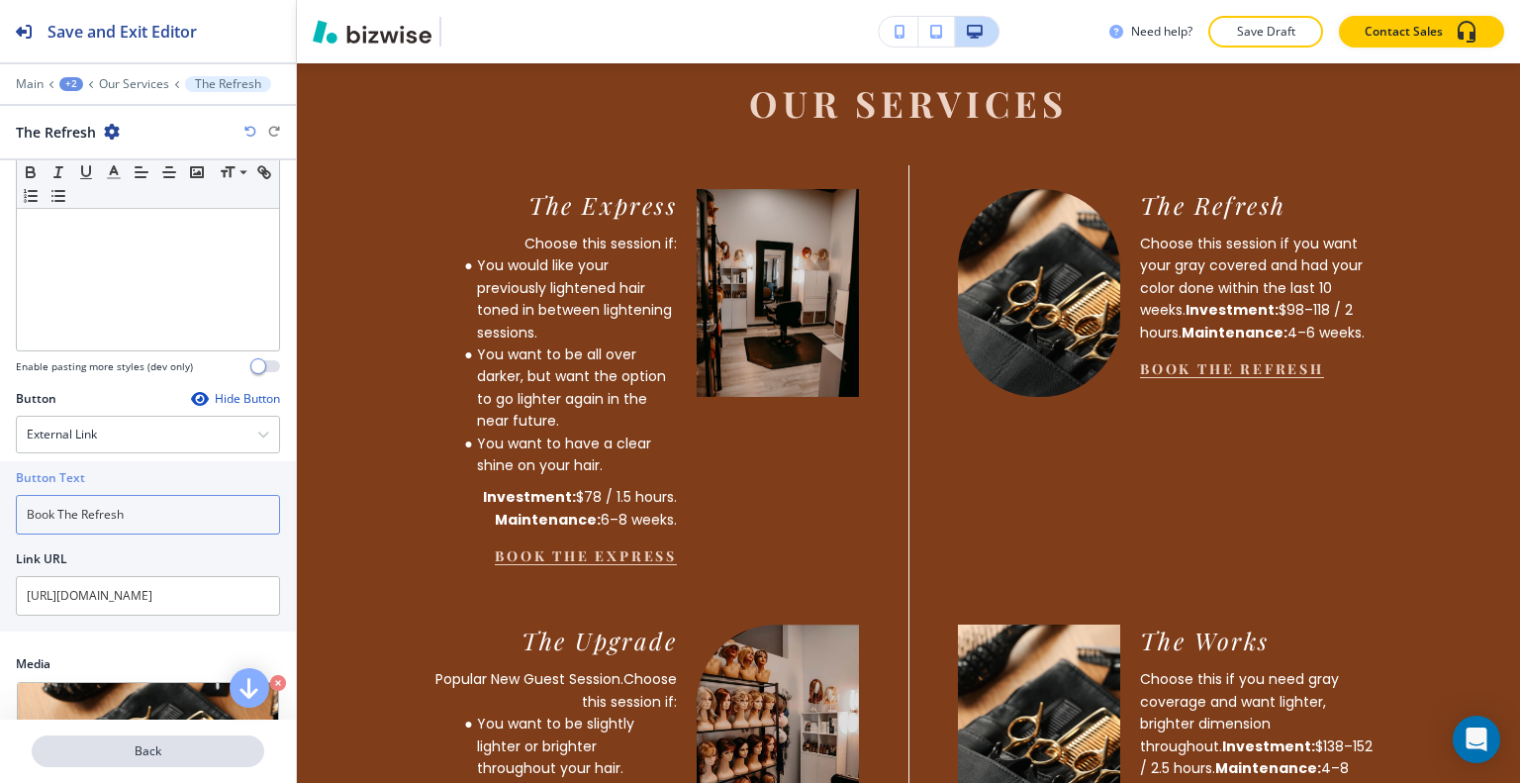
type input "Book The Refresh"
click at [180, 744] on p "Back" at bounding box center [148, 751] width 229 height 18
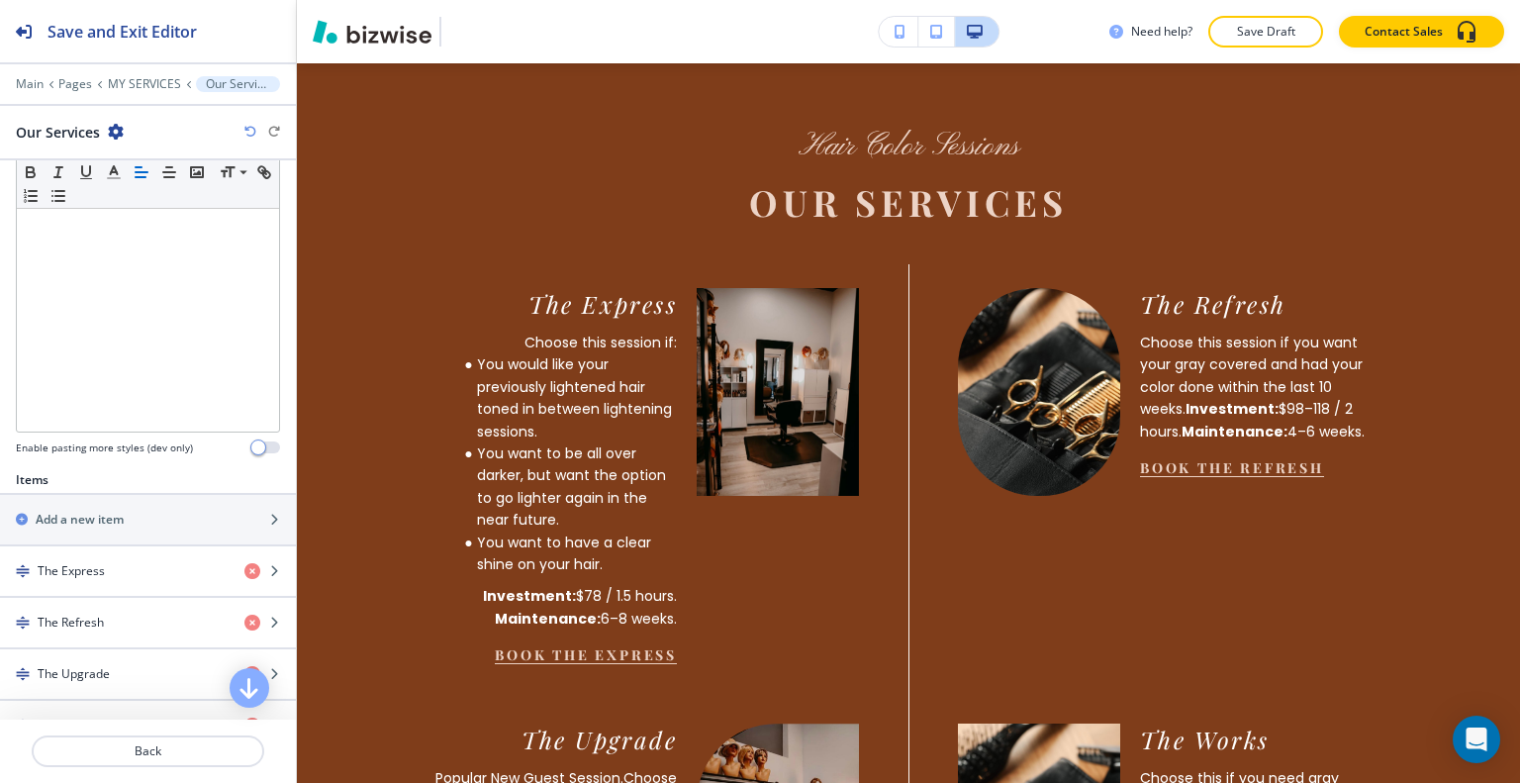
scroll to position [693, 0]
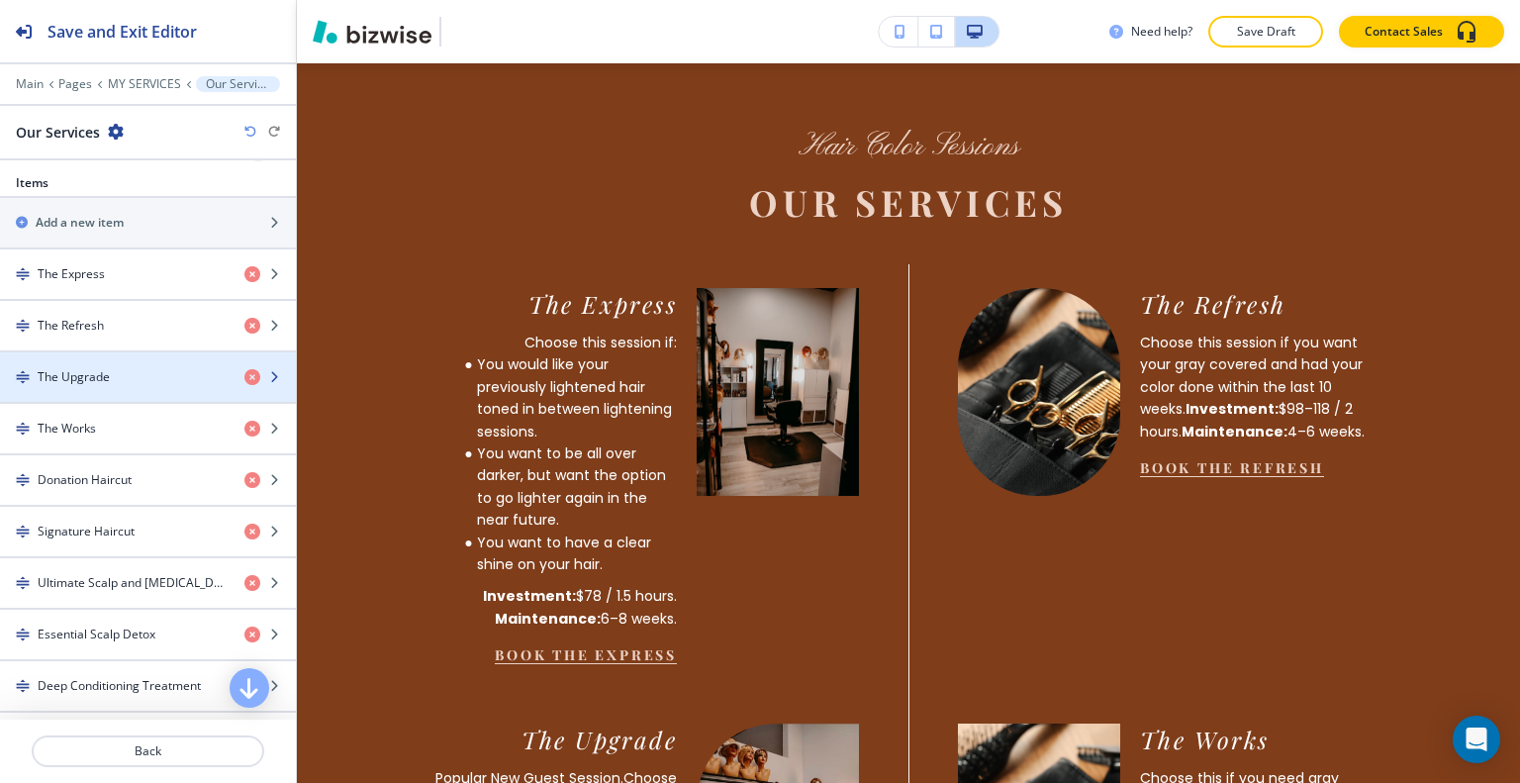
click at [125, 369] on div "The Upgrade" at bounding box center [114, 377] width 229 height 18
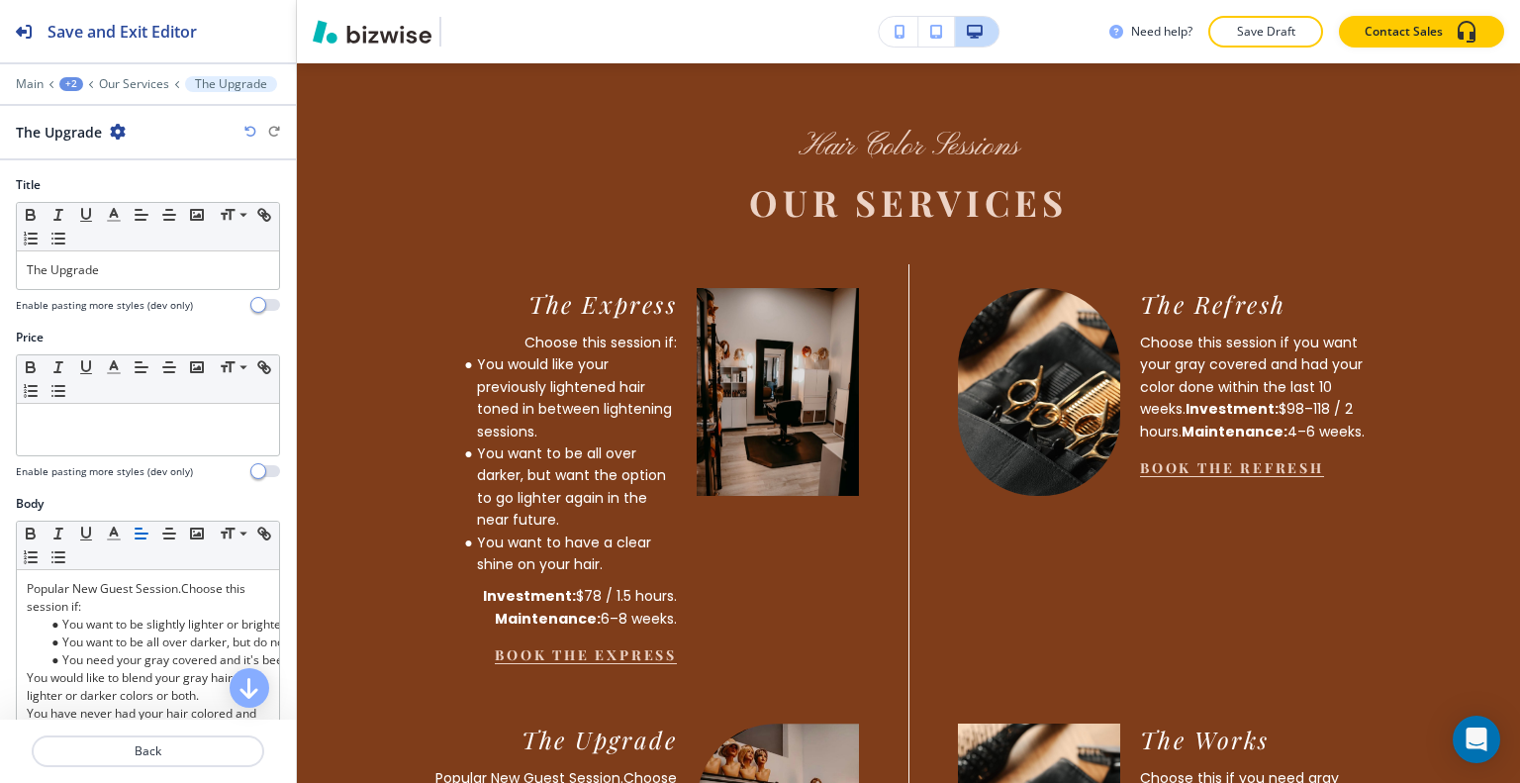
scroll to position [585, 0]
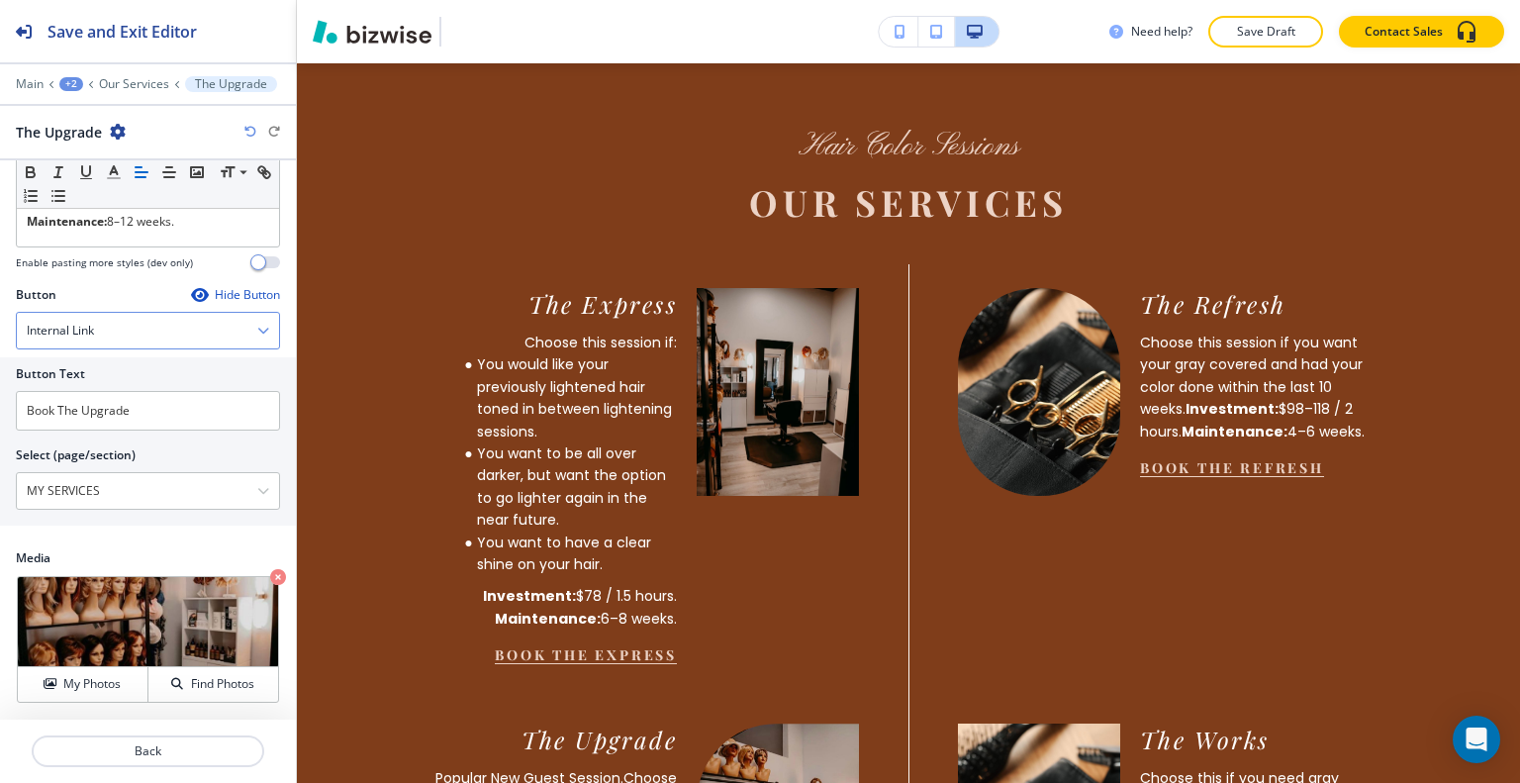
click at [142, 333] on div "Internal Link" at bounding box center [148, 331] width 262 height 36
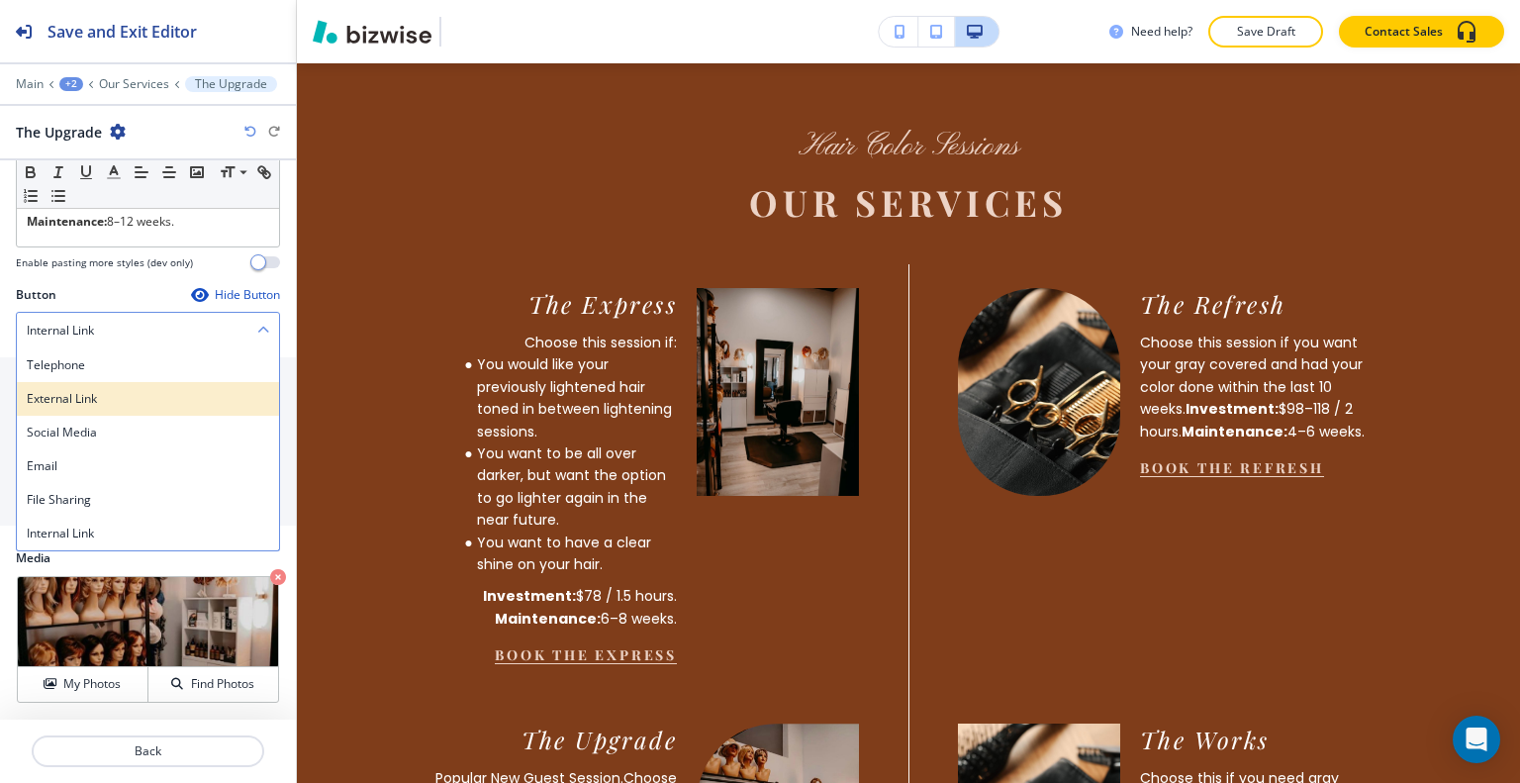
click at [119, 399] on h4 "External Link" at bounding box center [148, 399] width 242 height 18
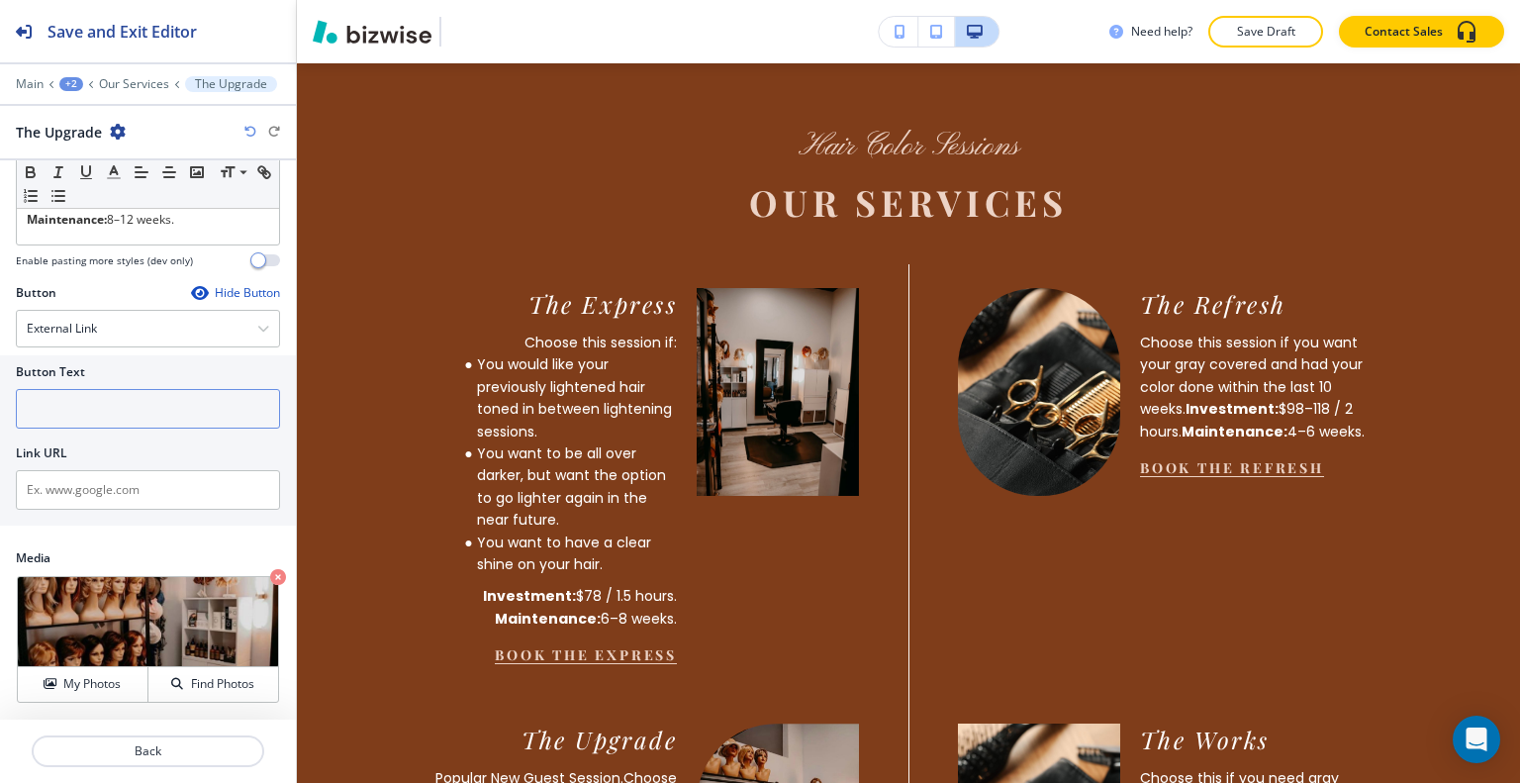
click at [115, 419] on input "text" at bounding box center [148, 409] width 264 height 40
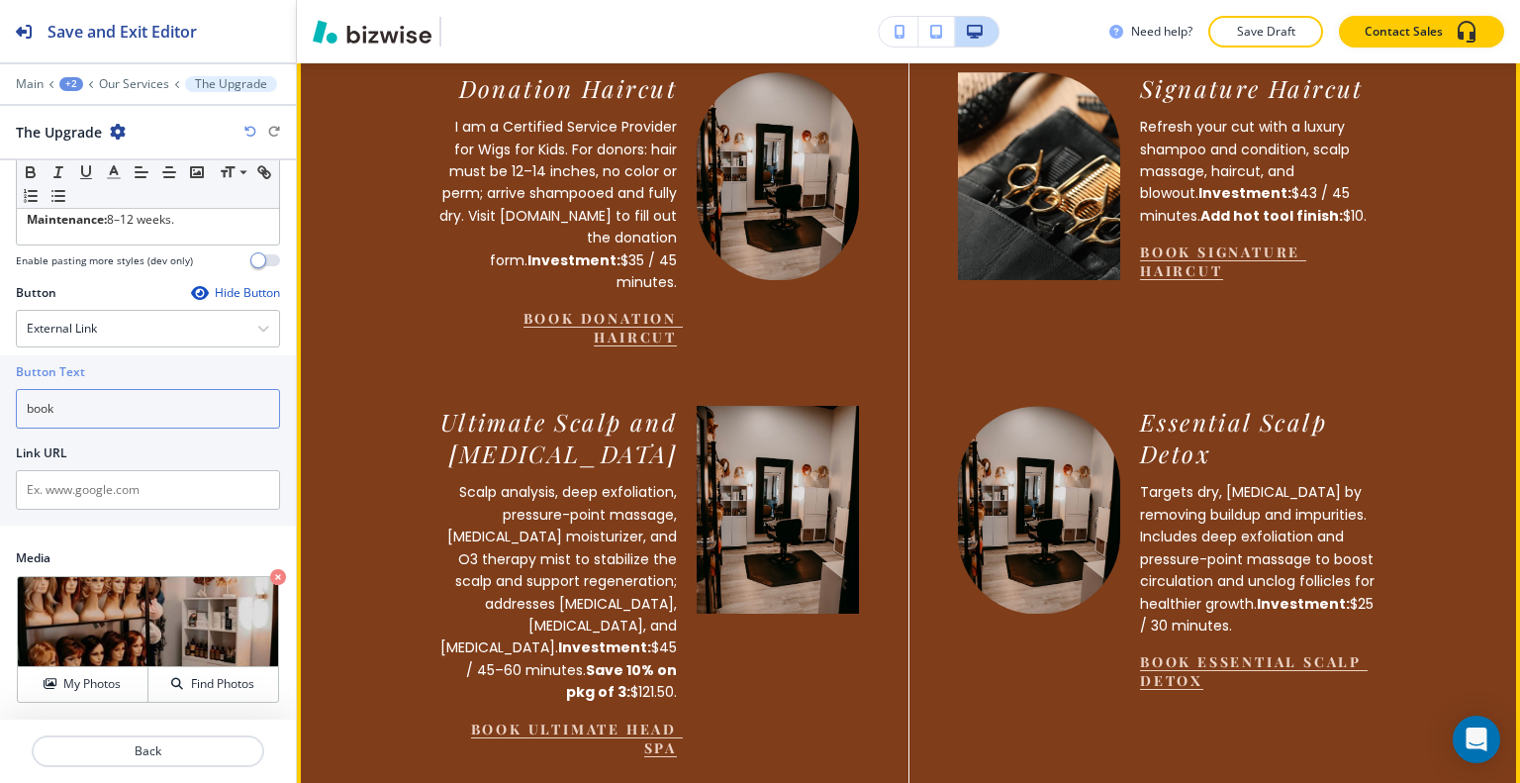
scroll to position [2898, 0]
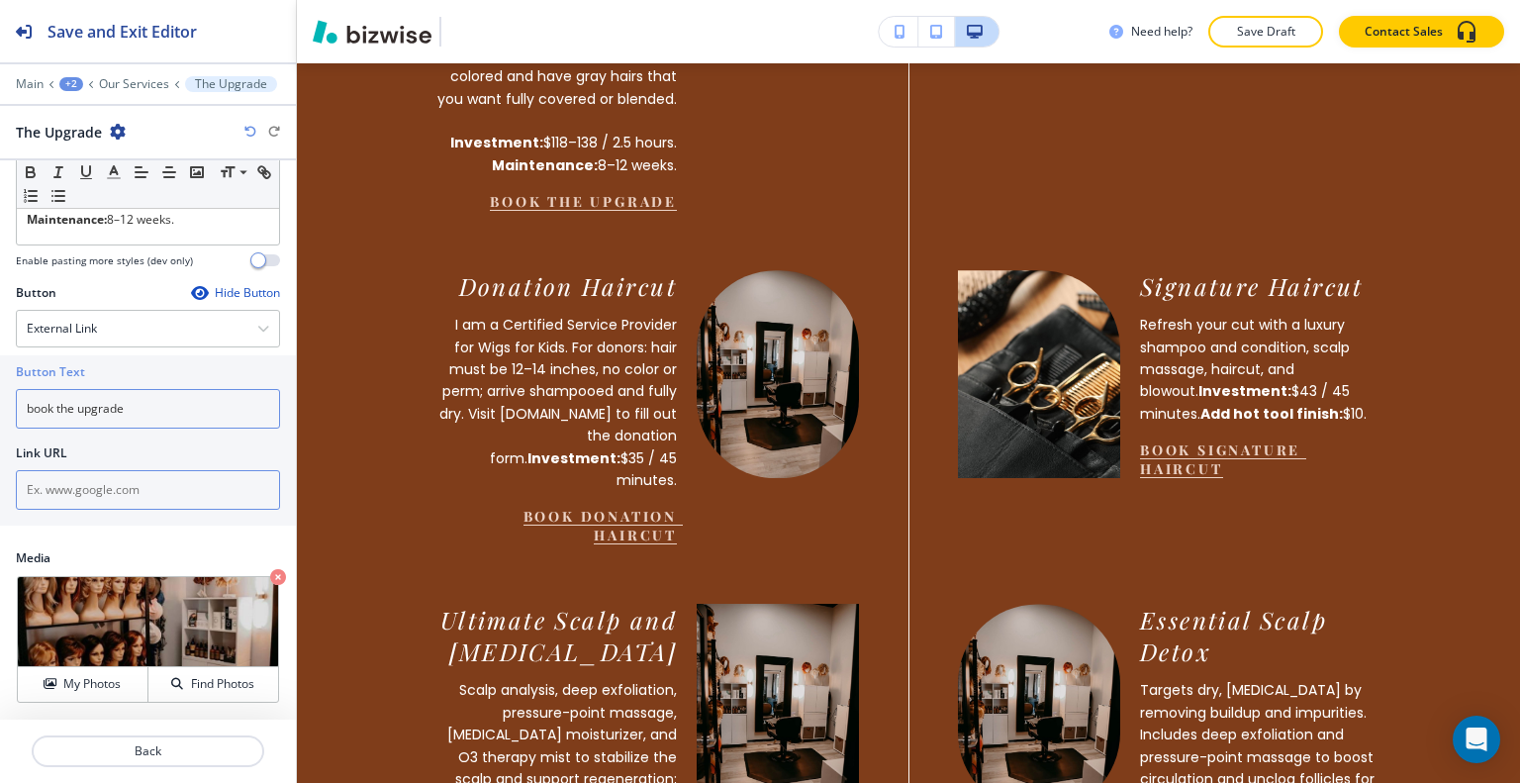
type input "book the upgrade"
click at [128, 484] on input "text" at bounding box center [148, 490] width 264 height 40
paste input "Book The Refresh"
click at [179, 410] on input "book the upgrade" at bounding box center [148, 409] width 264 height 40
drag, startPoint x: 135, startPoint y: 493, endPoint x: 0, endPoint y: 482, distance: 135.0
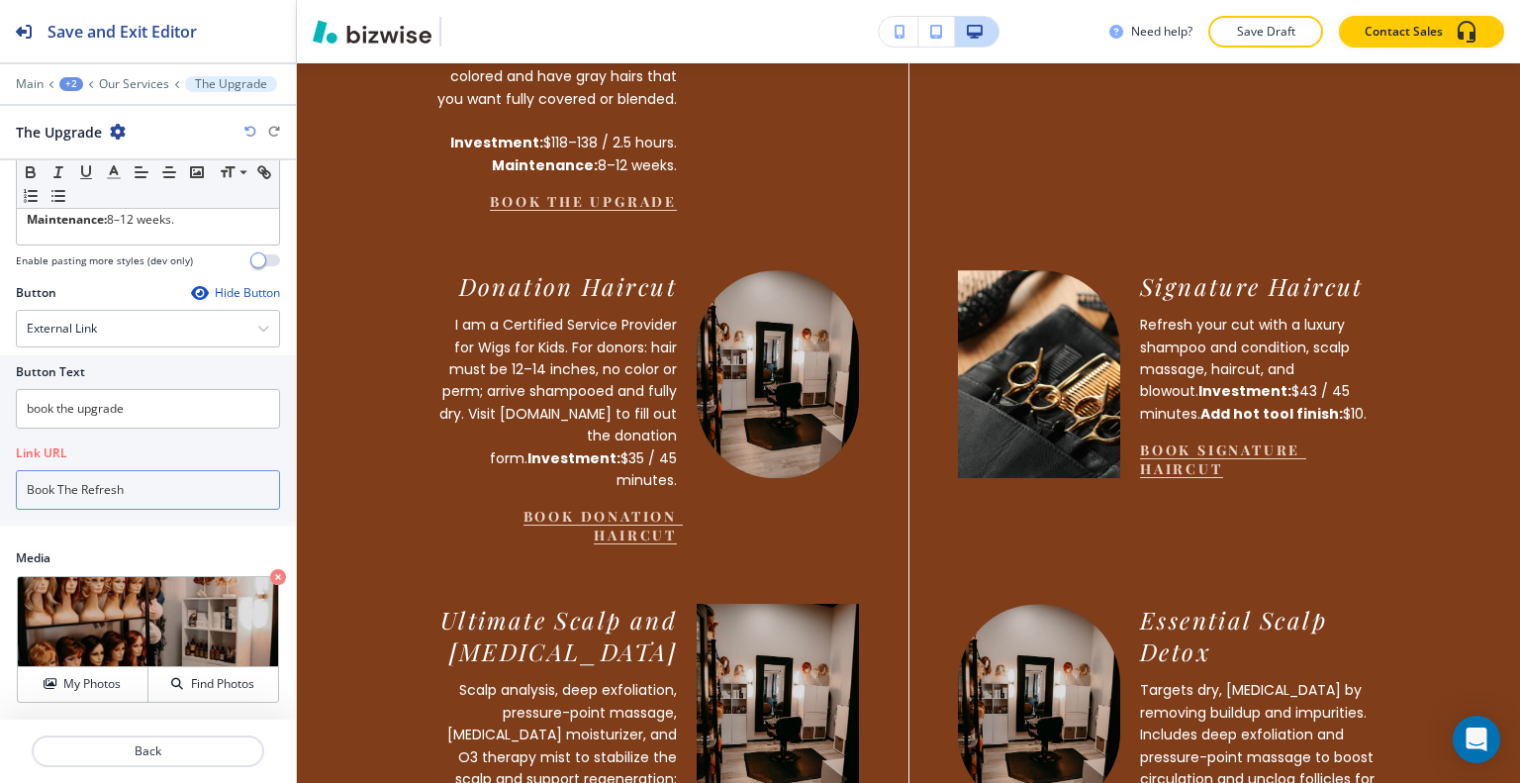
click at [0, 482] on div "Button Text book the upgrade Link URL Book The Refresh" at bounding box center [148, 440] width 296 height 170
paste input "https://hairbytammygrim.glossgenius.com/services"
type input "https://hairbytammygrim.glossgenius.com/services"
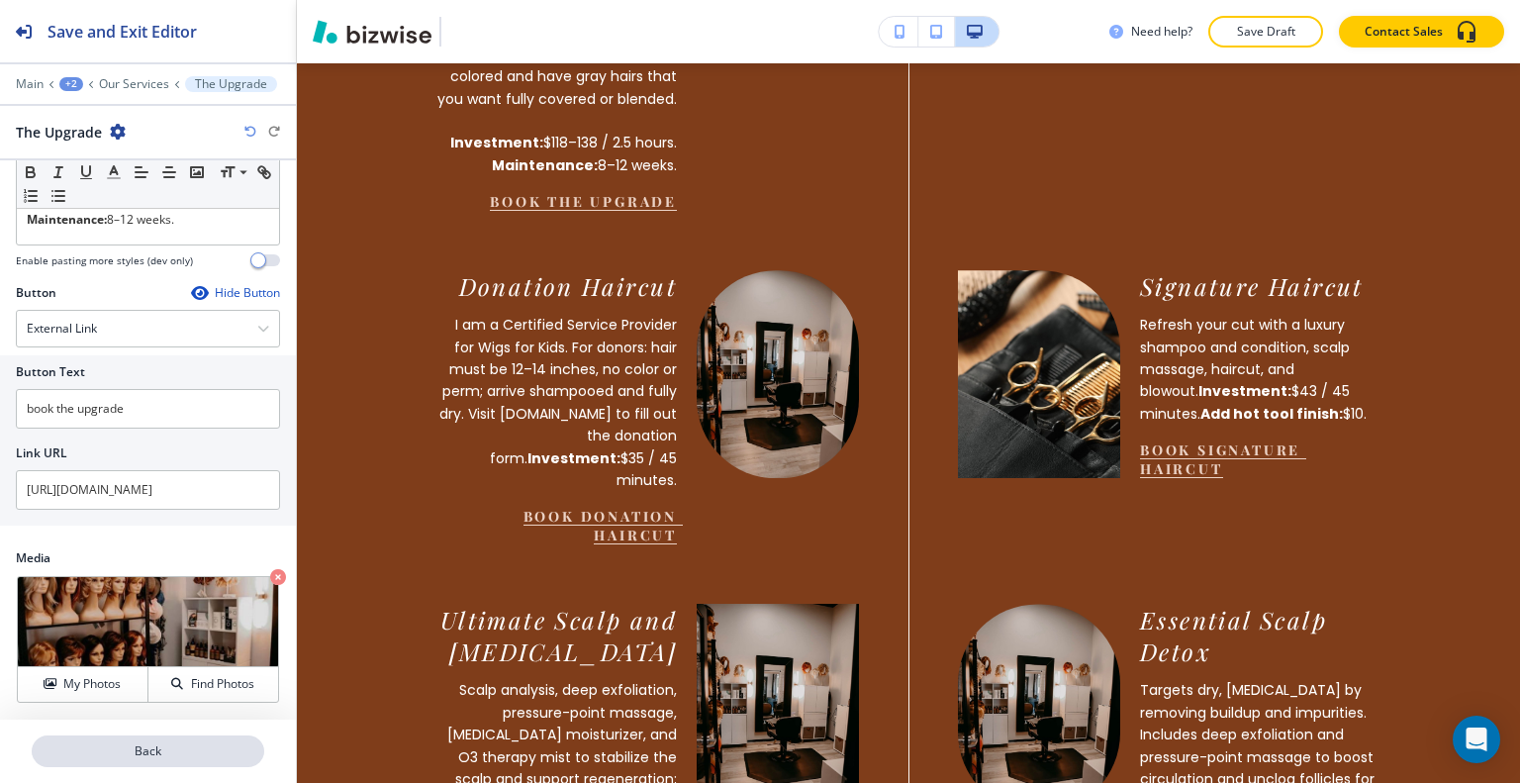
scroll to position [0, 0]
click at [167, 748] on p "Back" at bounding box center [148, 751] width 229 height 18
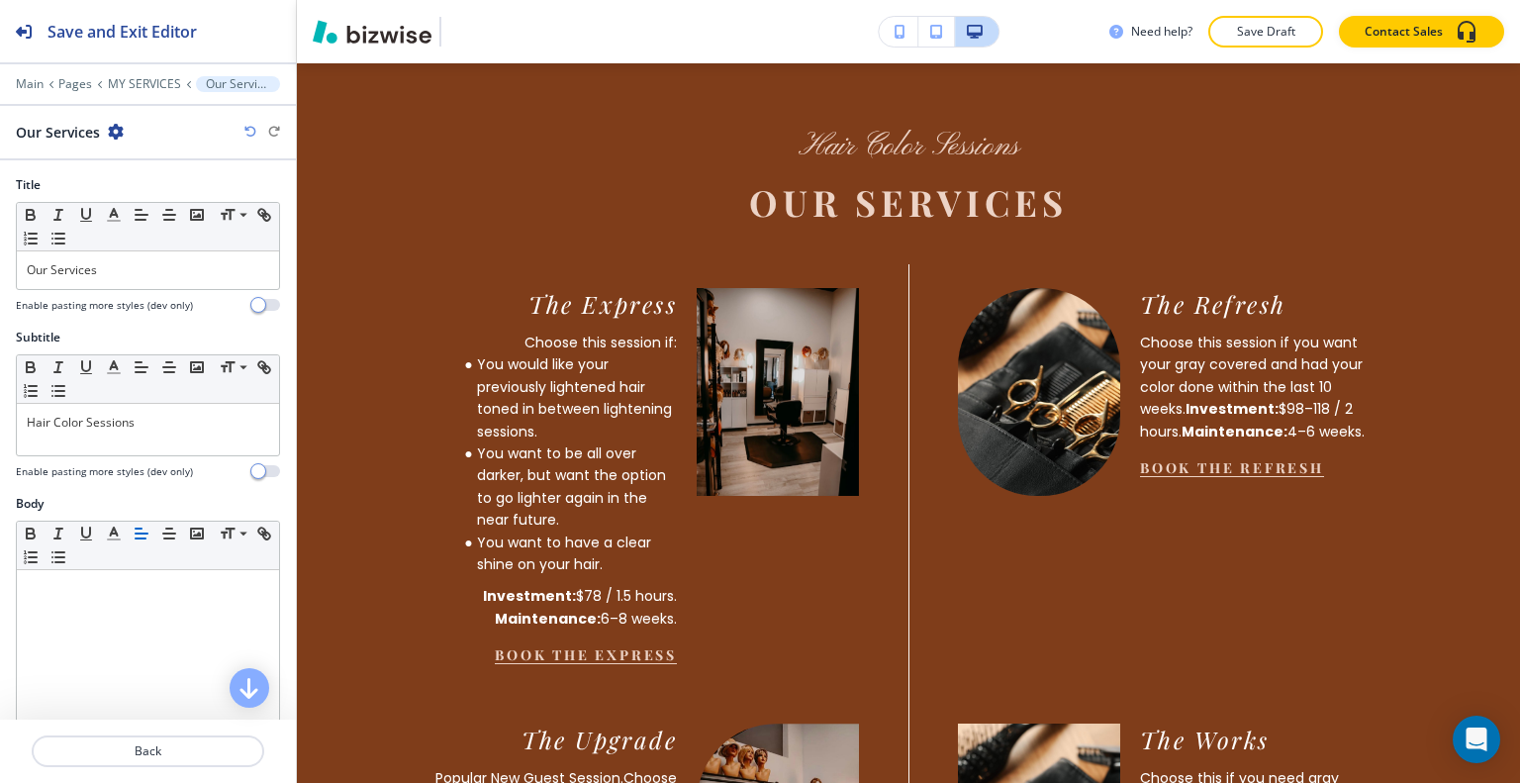
scroll to position [693, 0]
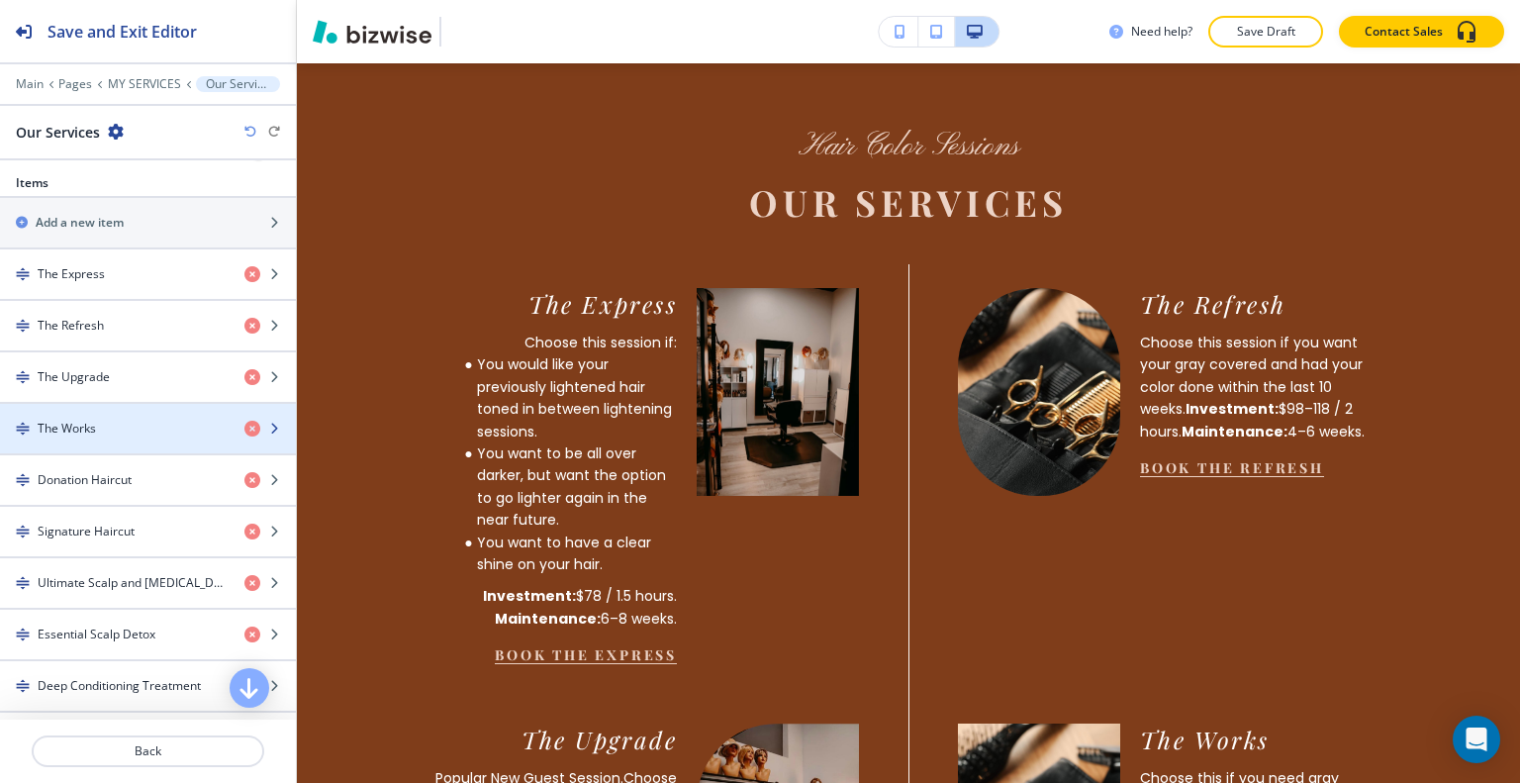
click at [139, 445] on div "button" at bounding box center [148, 445] width 296 height 16
click at [135, 425] on div "The Works" at bounding box center [114, 429] width 229 height 18
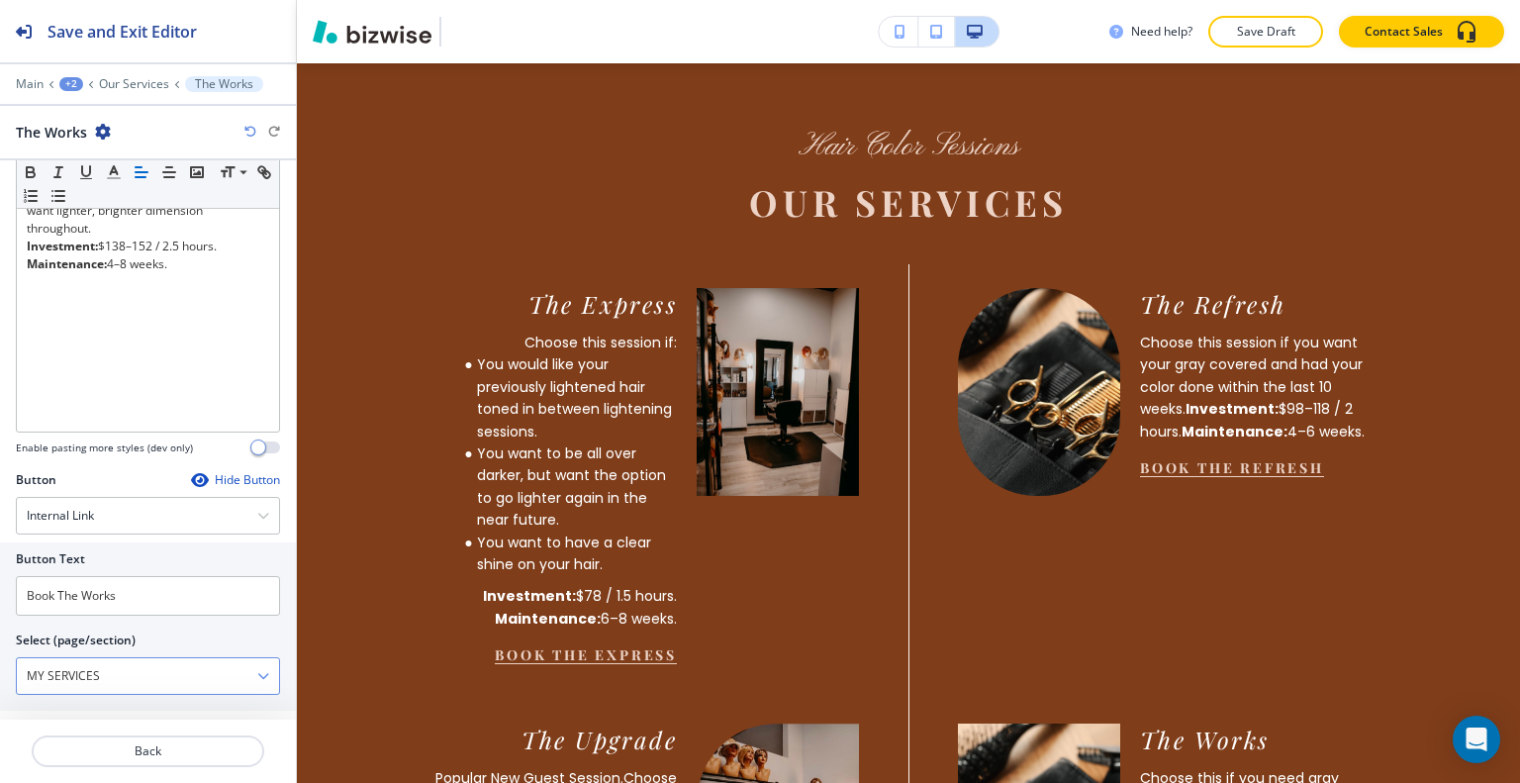
scroll to position [576, 0]
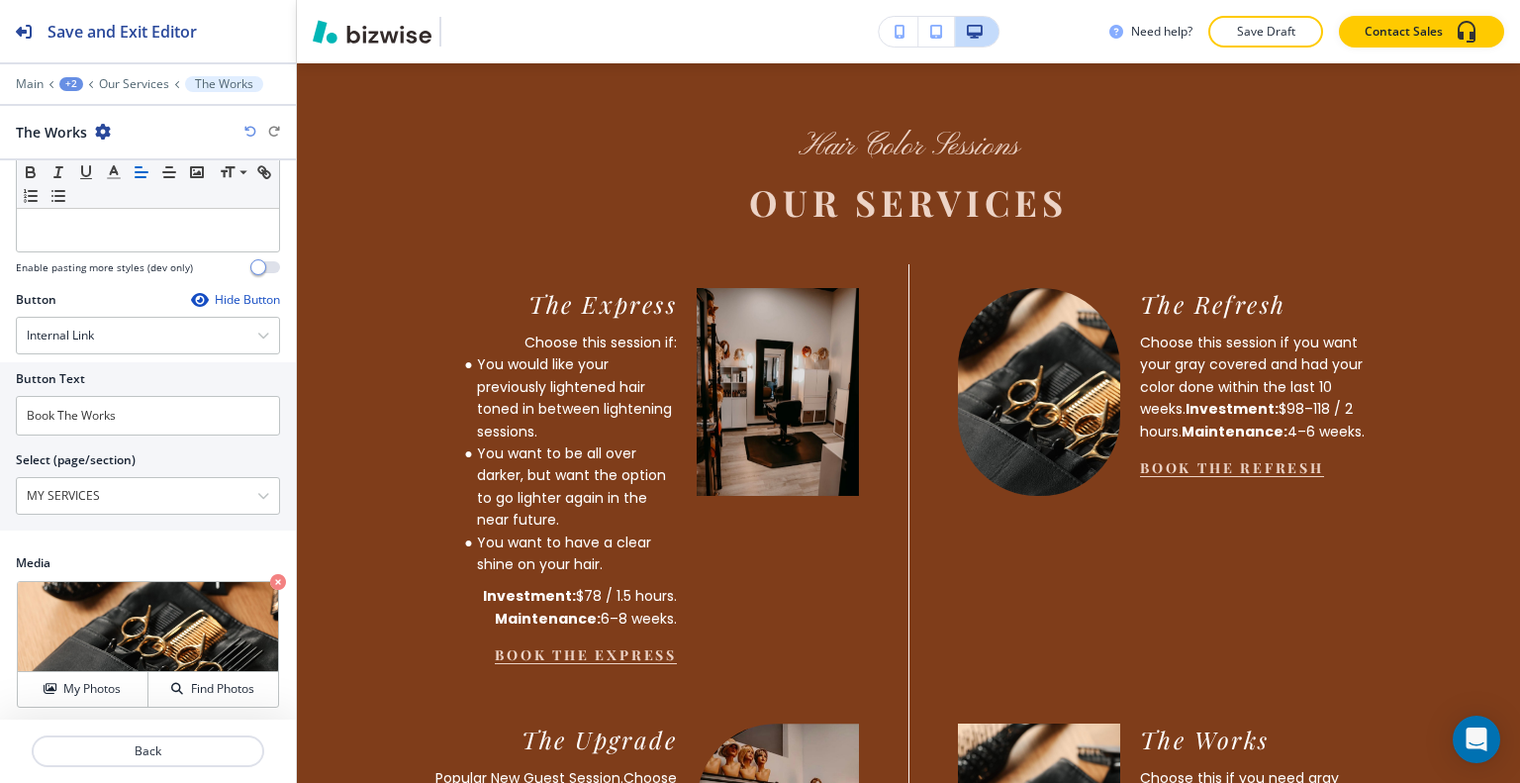
click at [91, 309] on div at bounding box center [148, 313] width 264 height 8
click at [103, 320] on div "Internal Link" at bounding box center [148, 336] width 262 height 36
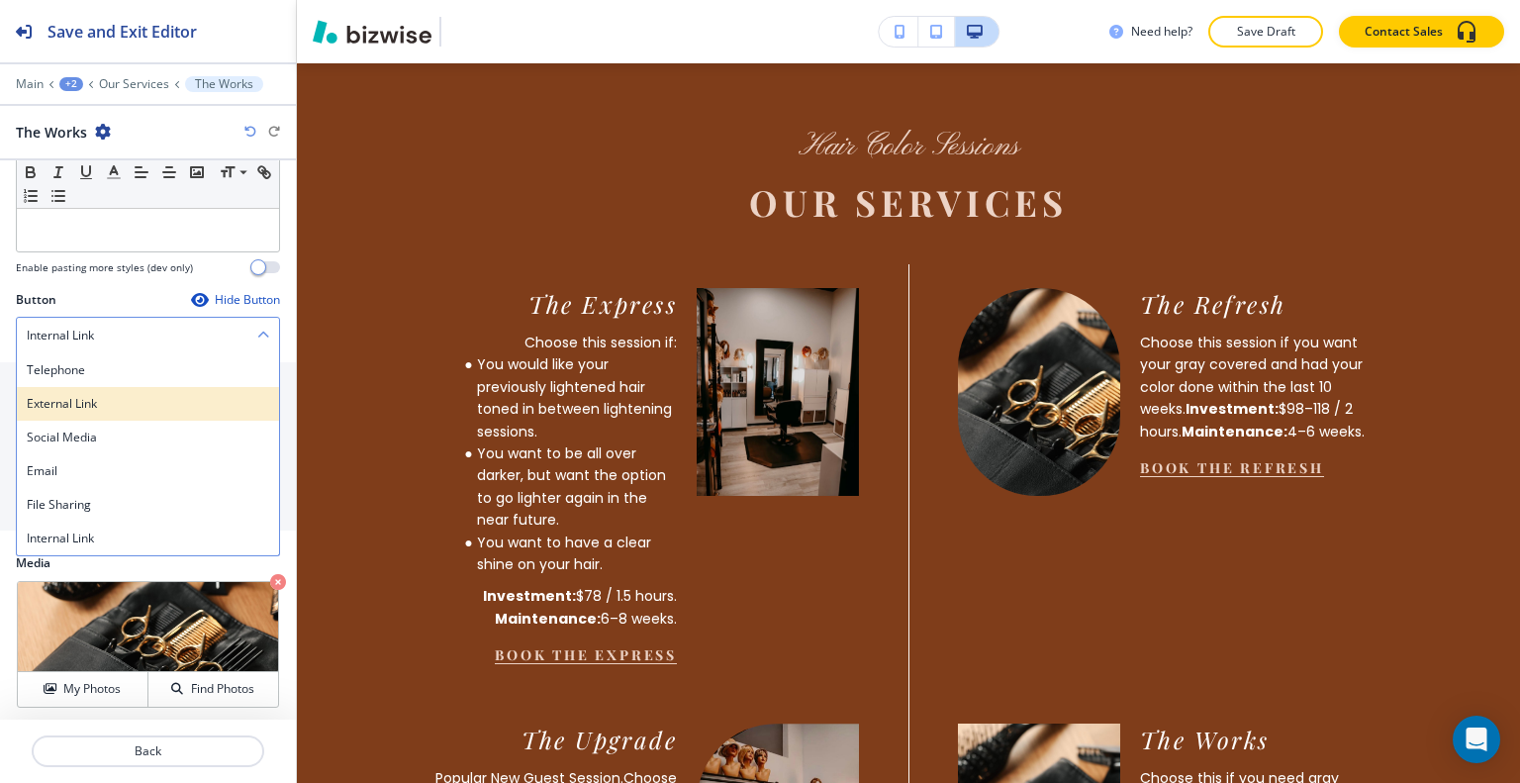
click at [87, 398] on h4 "External Link" at bounding box center [148, 404] width 242 height 18
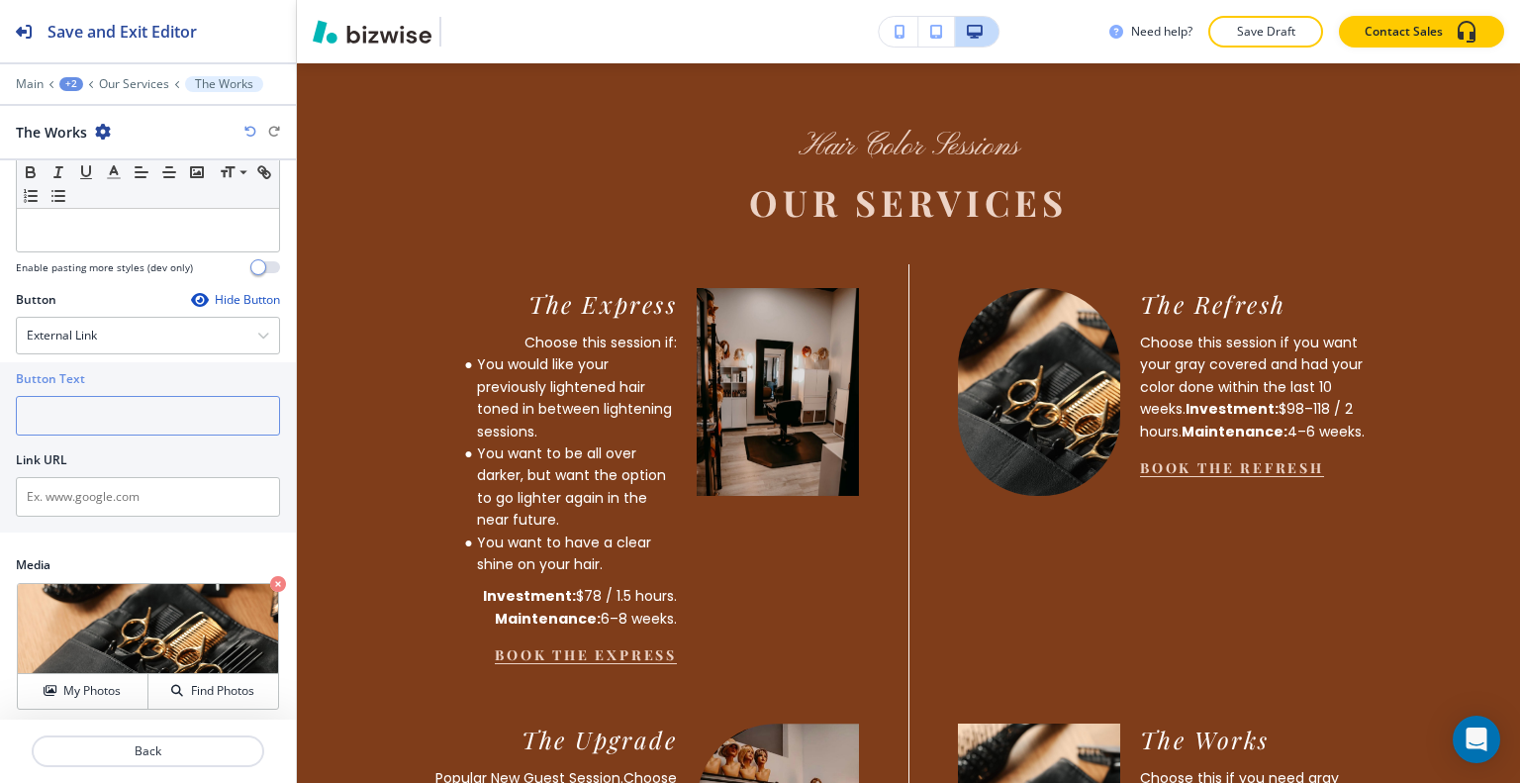
click at [94, 409] on input "text" at bounding box center [148, 416] width 264 height 40
type input "book the works"
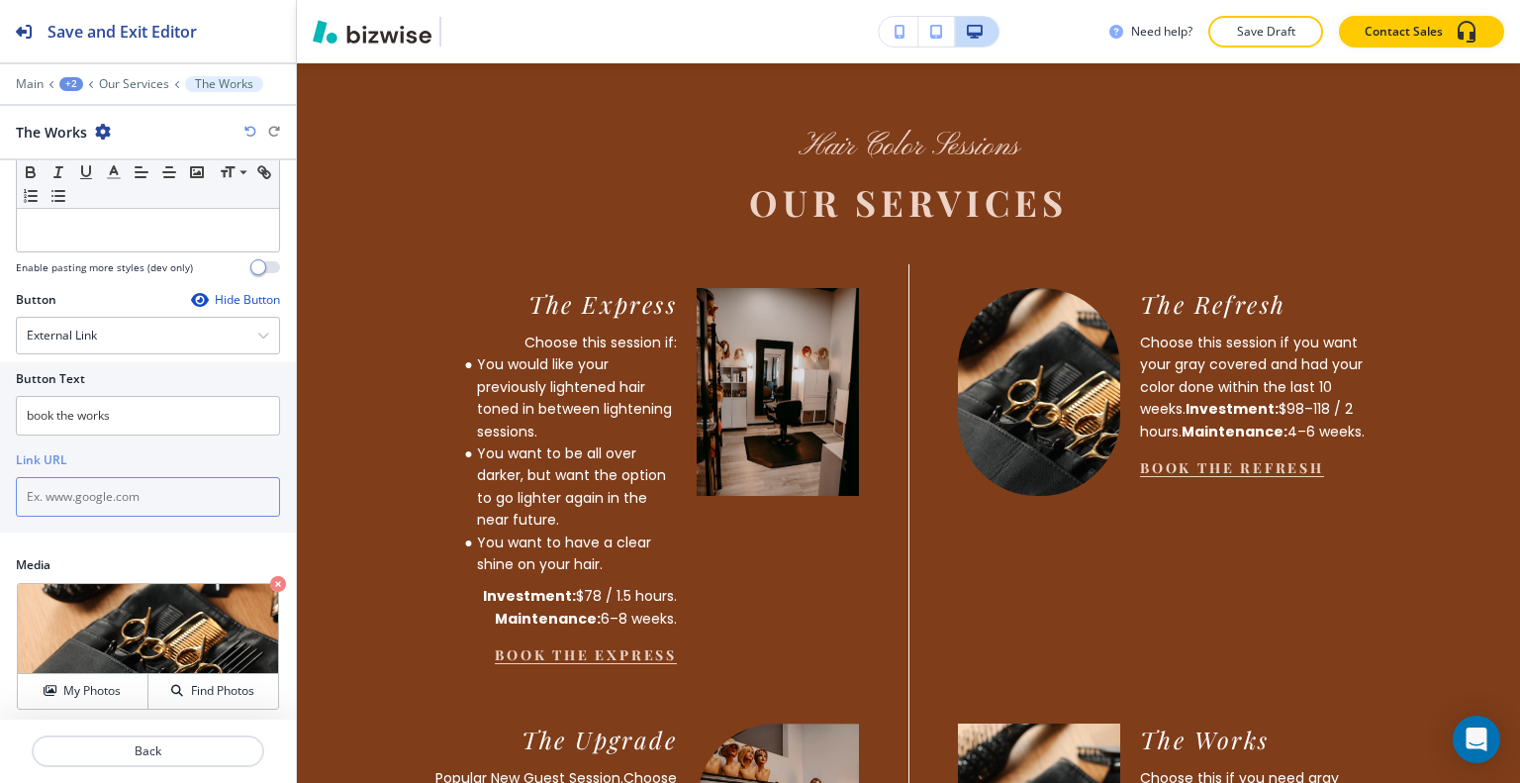
paste input "https://hairbytammygrim.glossgenius.com/services"
type input "https://hairbytammygrim.glossgenius.com/services"
click at [179, 752] on p "Back" at bounding box center [148, 751] width 229 height 18
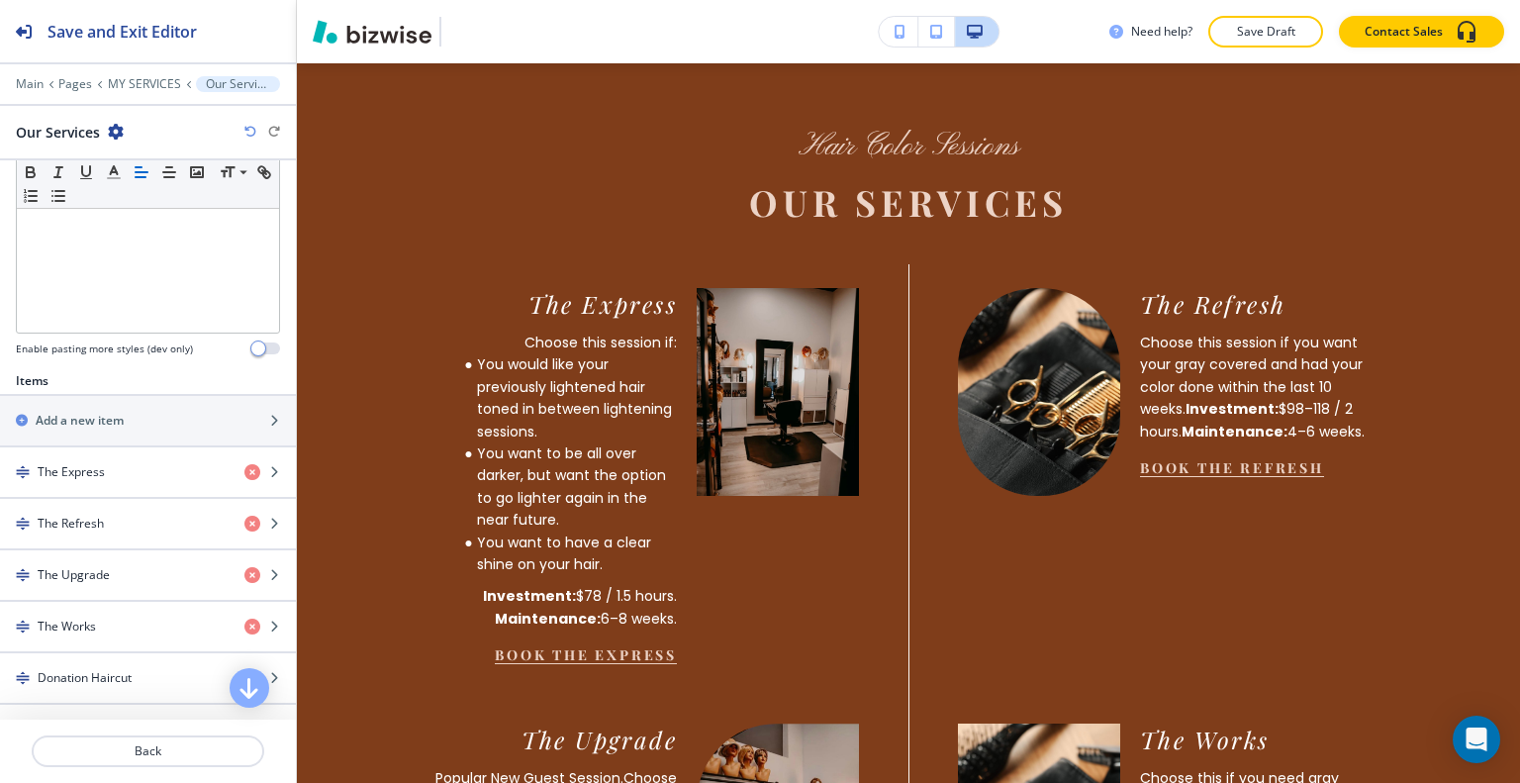
scroll to position [792, 0]
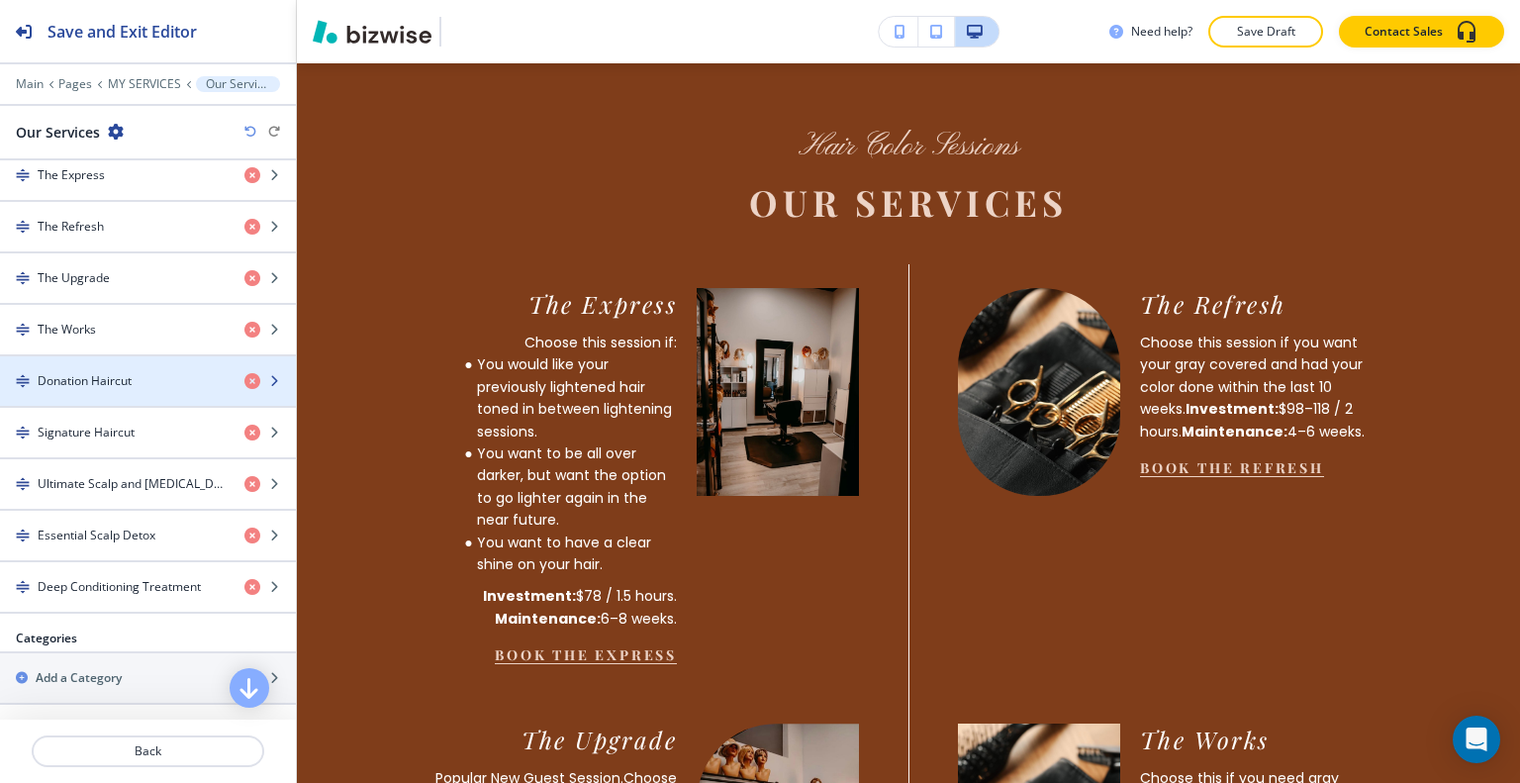
click at [135, 373] on div "Donation Haircut" at bounding box center [114, 381] width 229 height 18
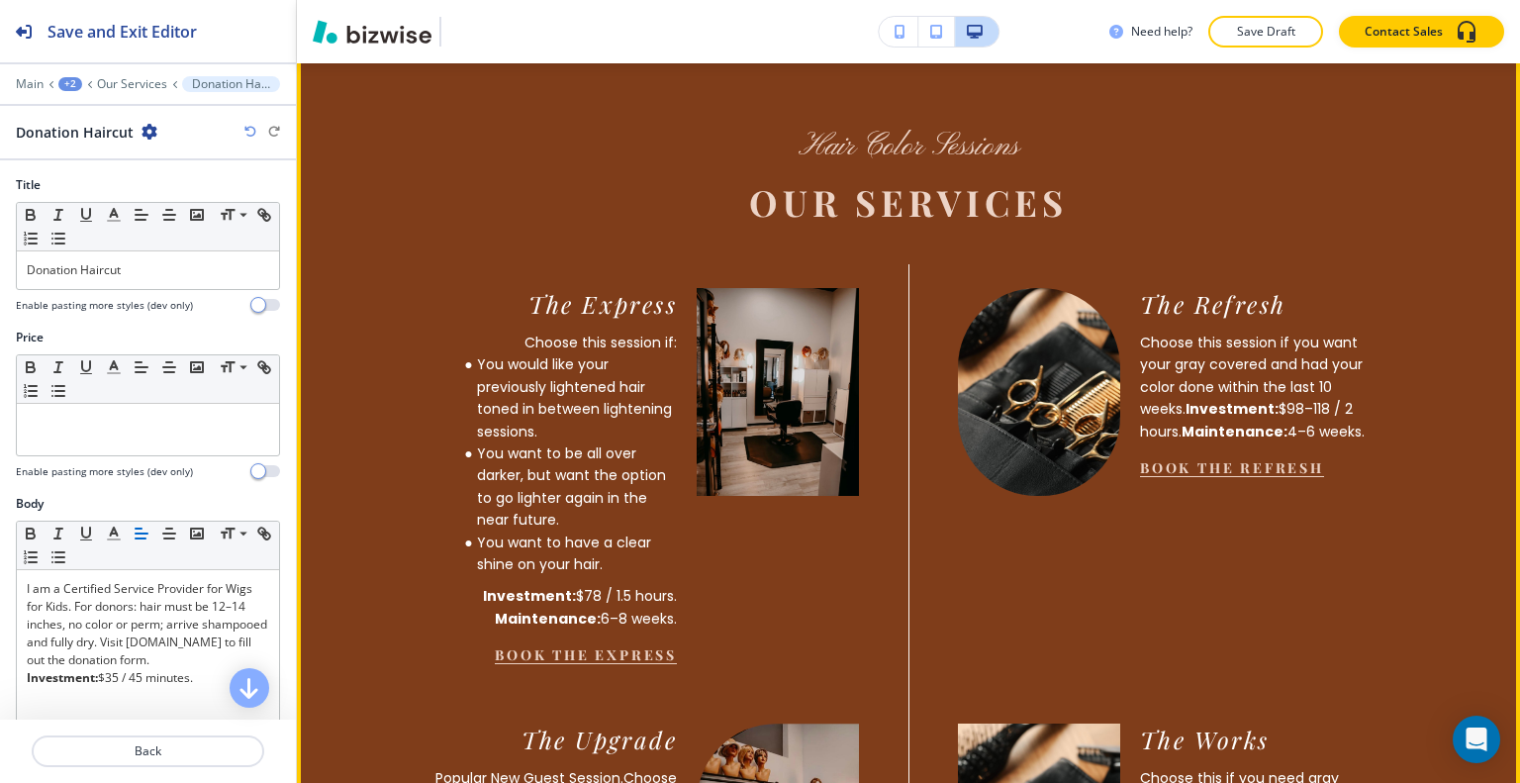
click at [353, 49] on button "Edit This Section" at bounding box center [376, 35] width 134 height 30
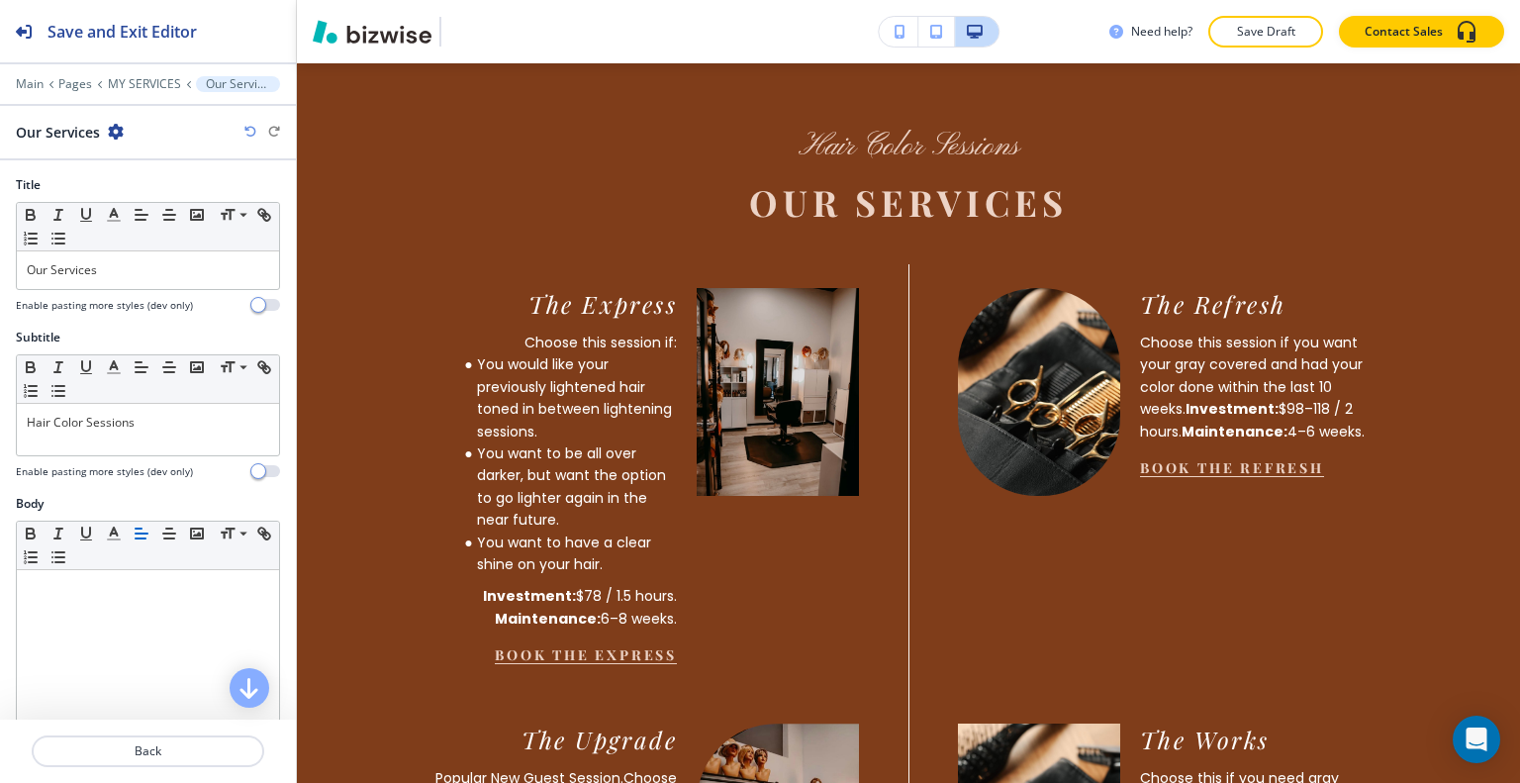
scroll to position [495, 0]
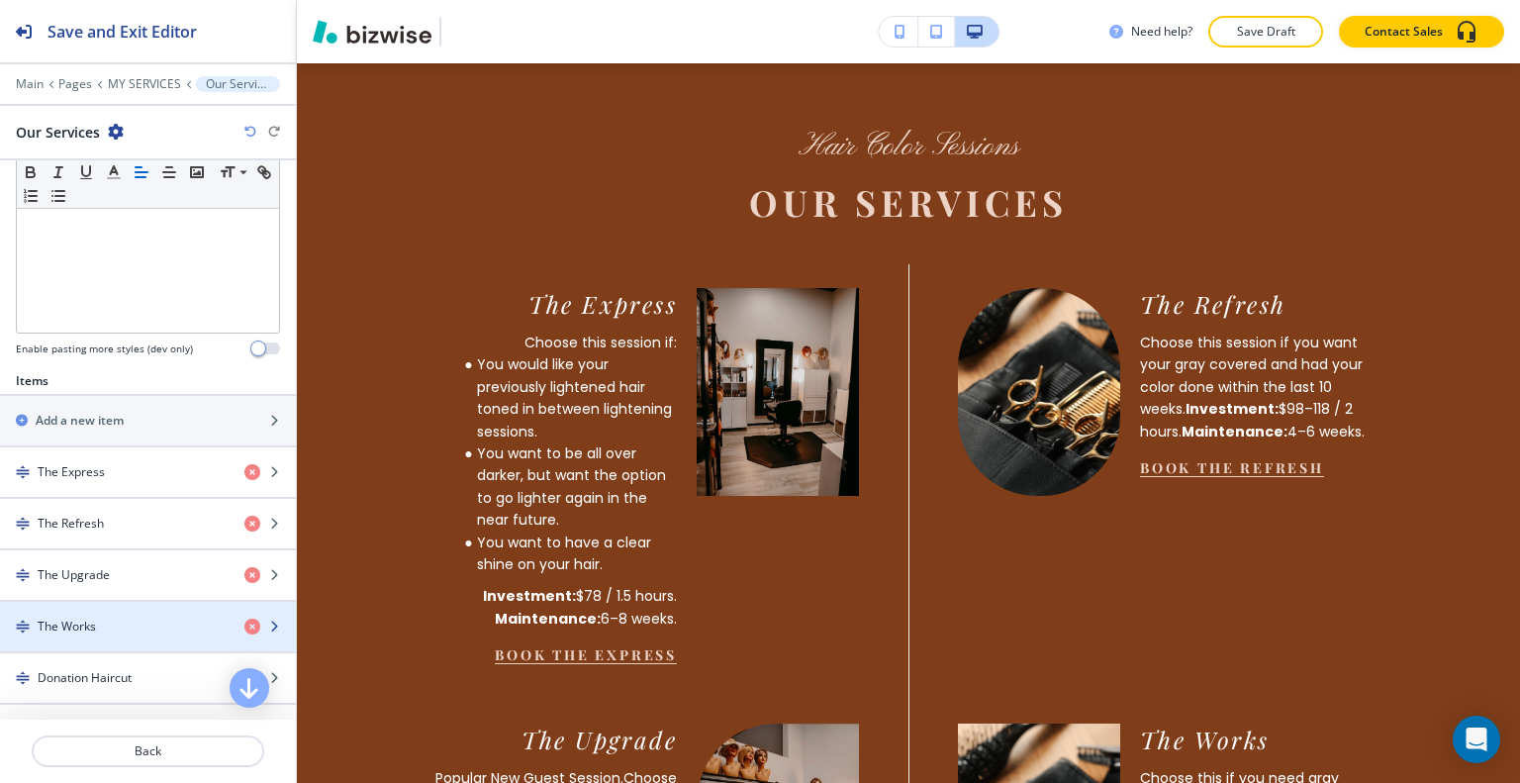
click at [131, 635] on div "button" at bounding box center [148, 643] width 296 height 16
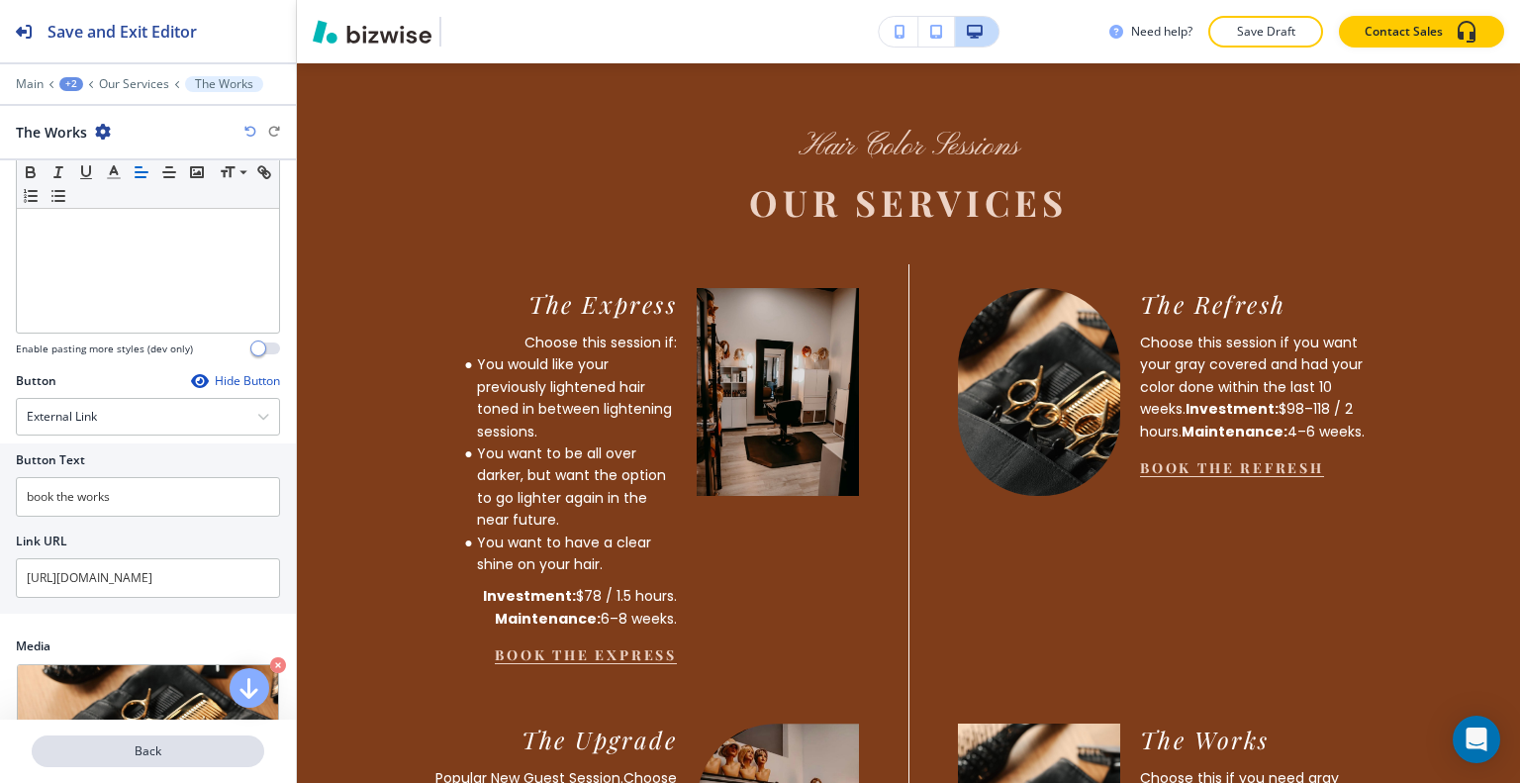
click at [168, 745] on p "Back" at bounding box center [148, 751] width 229 height 18
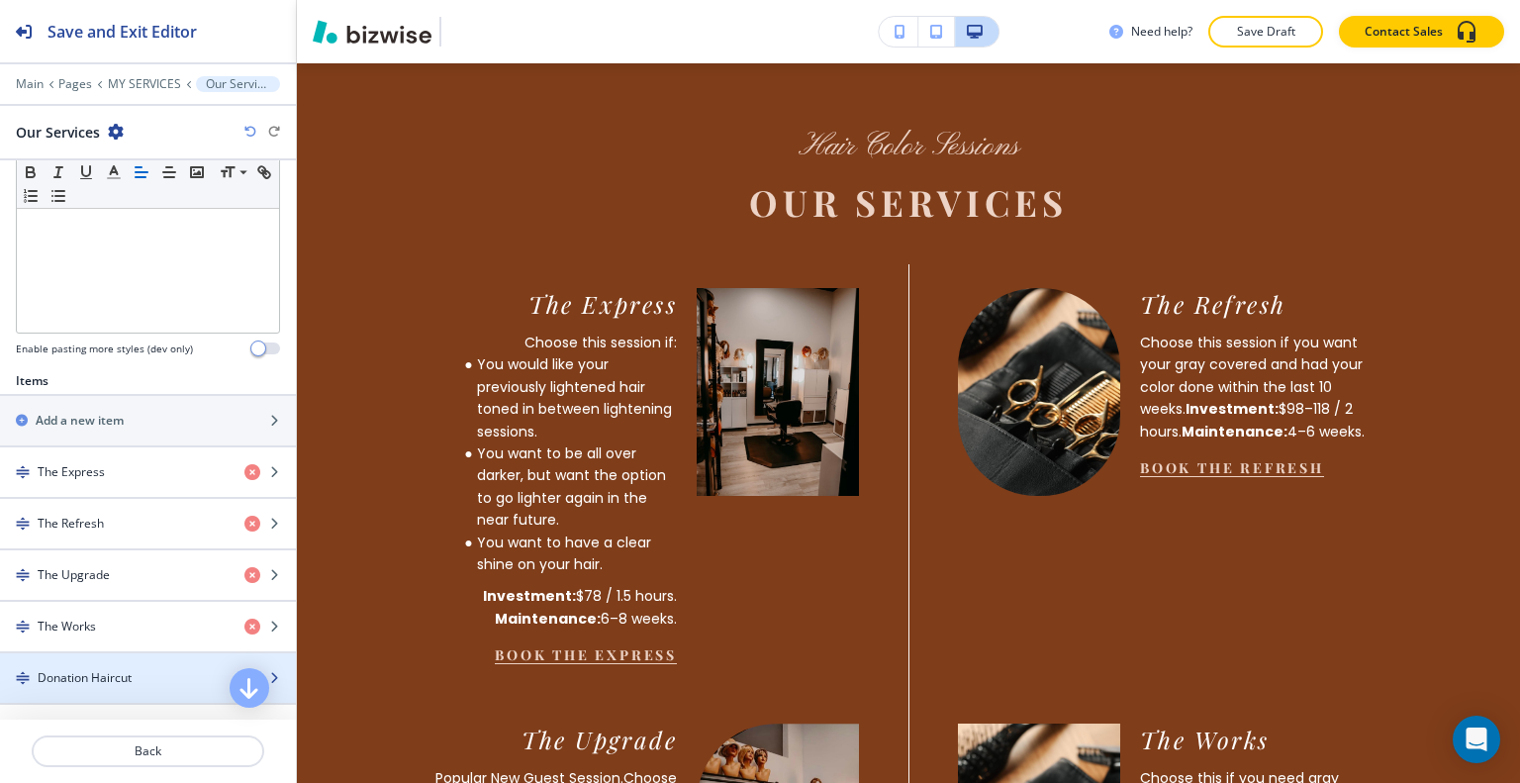
scroll to position [693, 0]
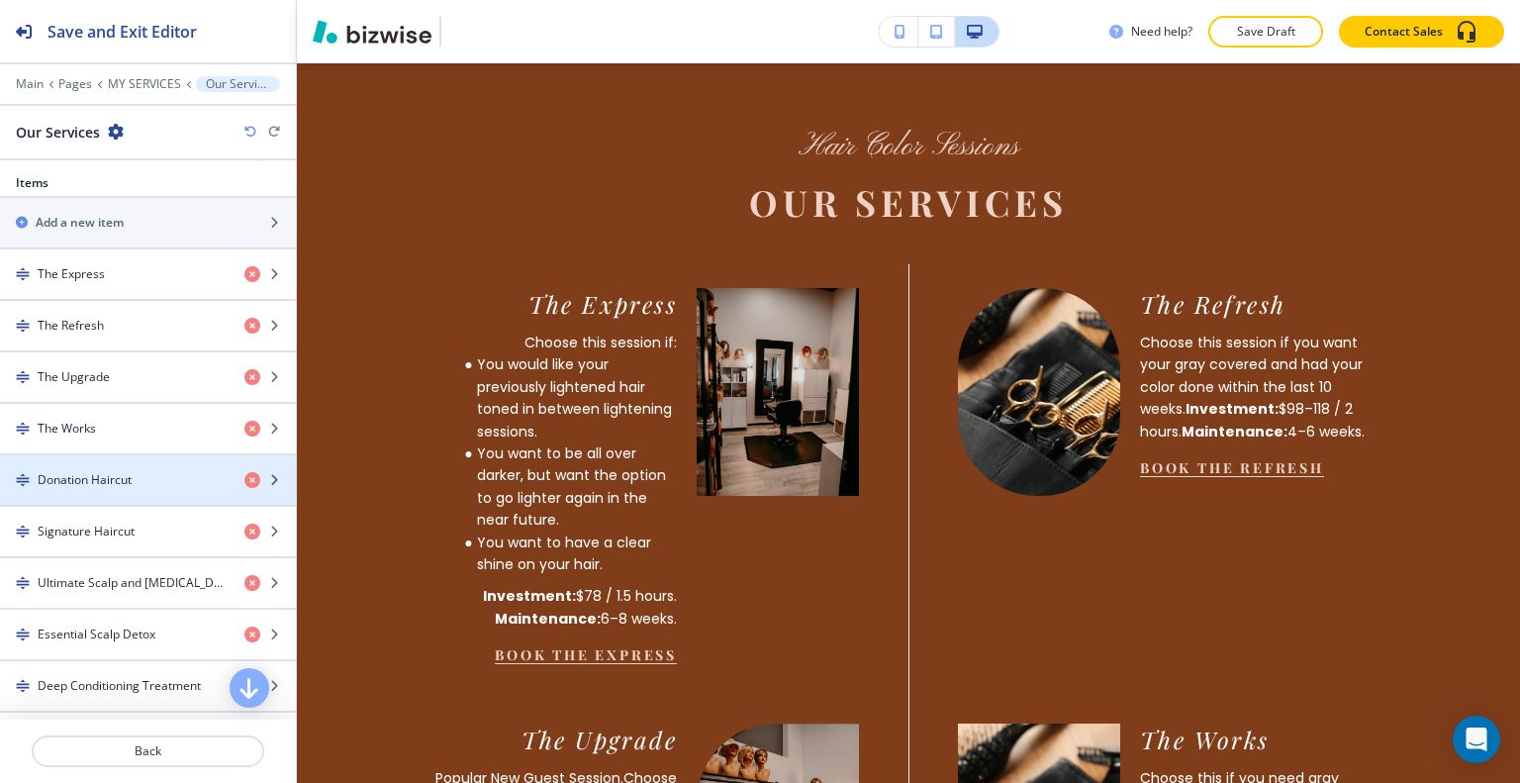
click at [147, 489] on div "button" at bounding box center [148, 497] width 296 height 16
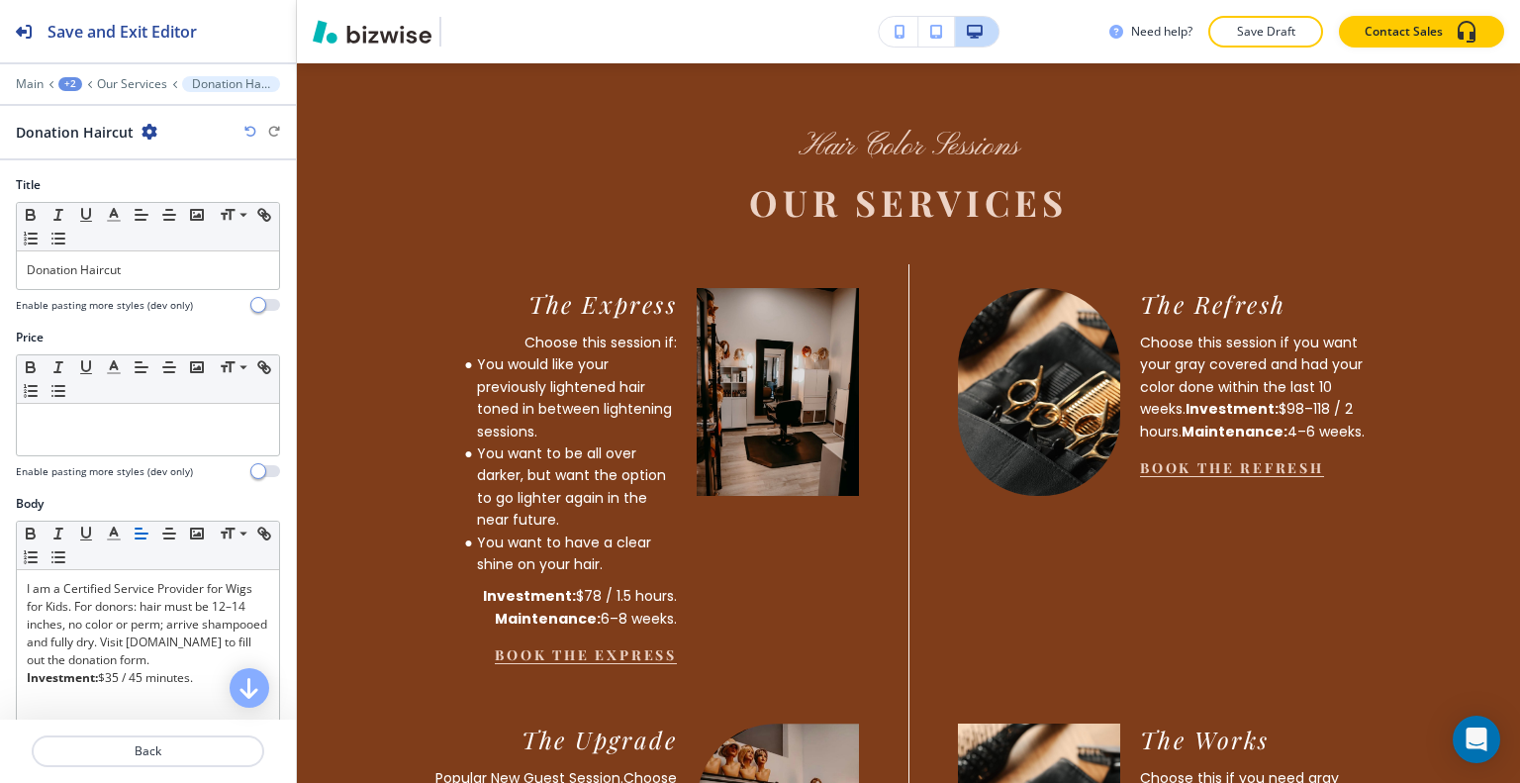
scroll to position [495, 0]
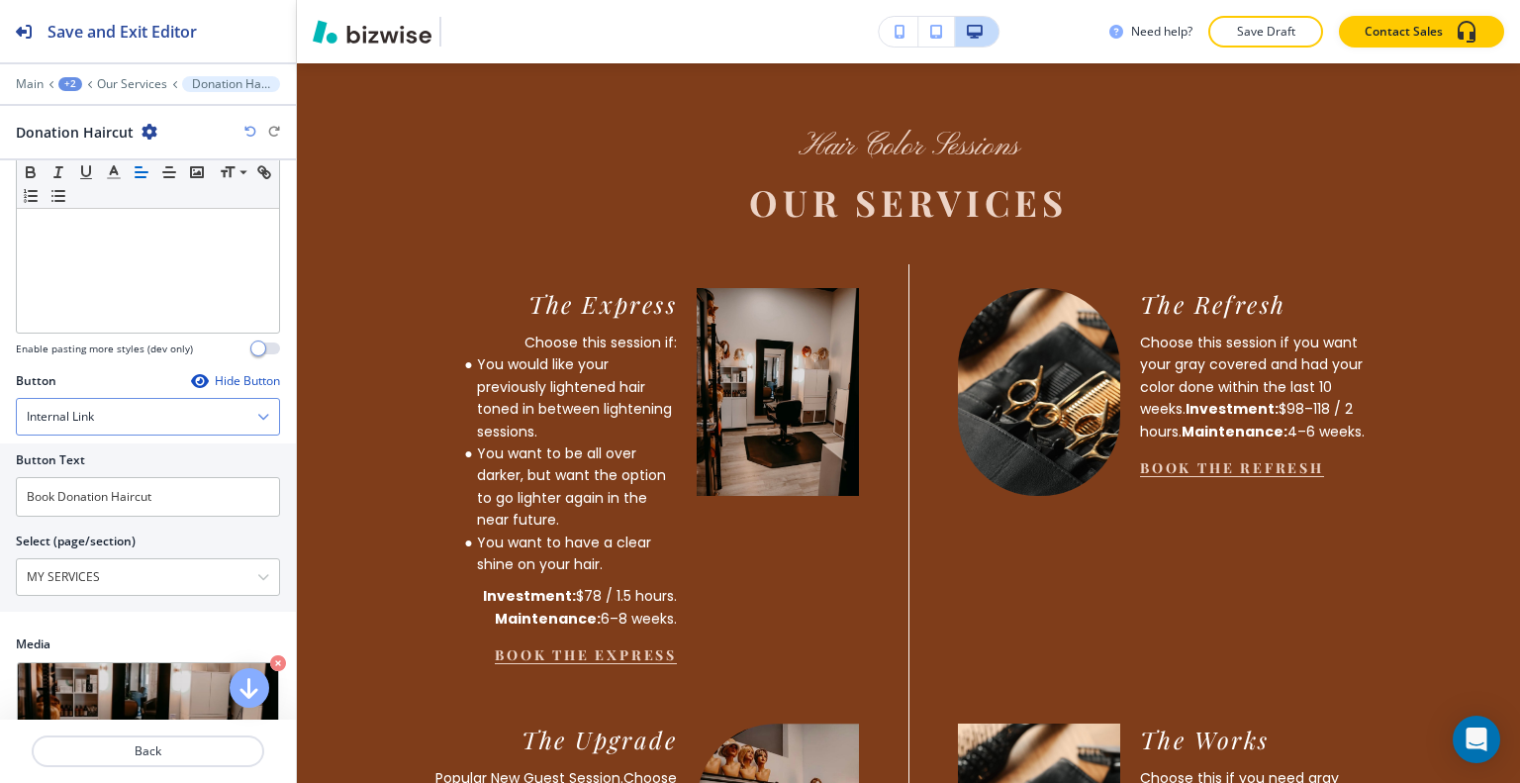
click at [169, 412] on div "Internal Link" at bounding box center [148, 417] width 262 height 36
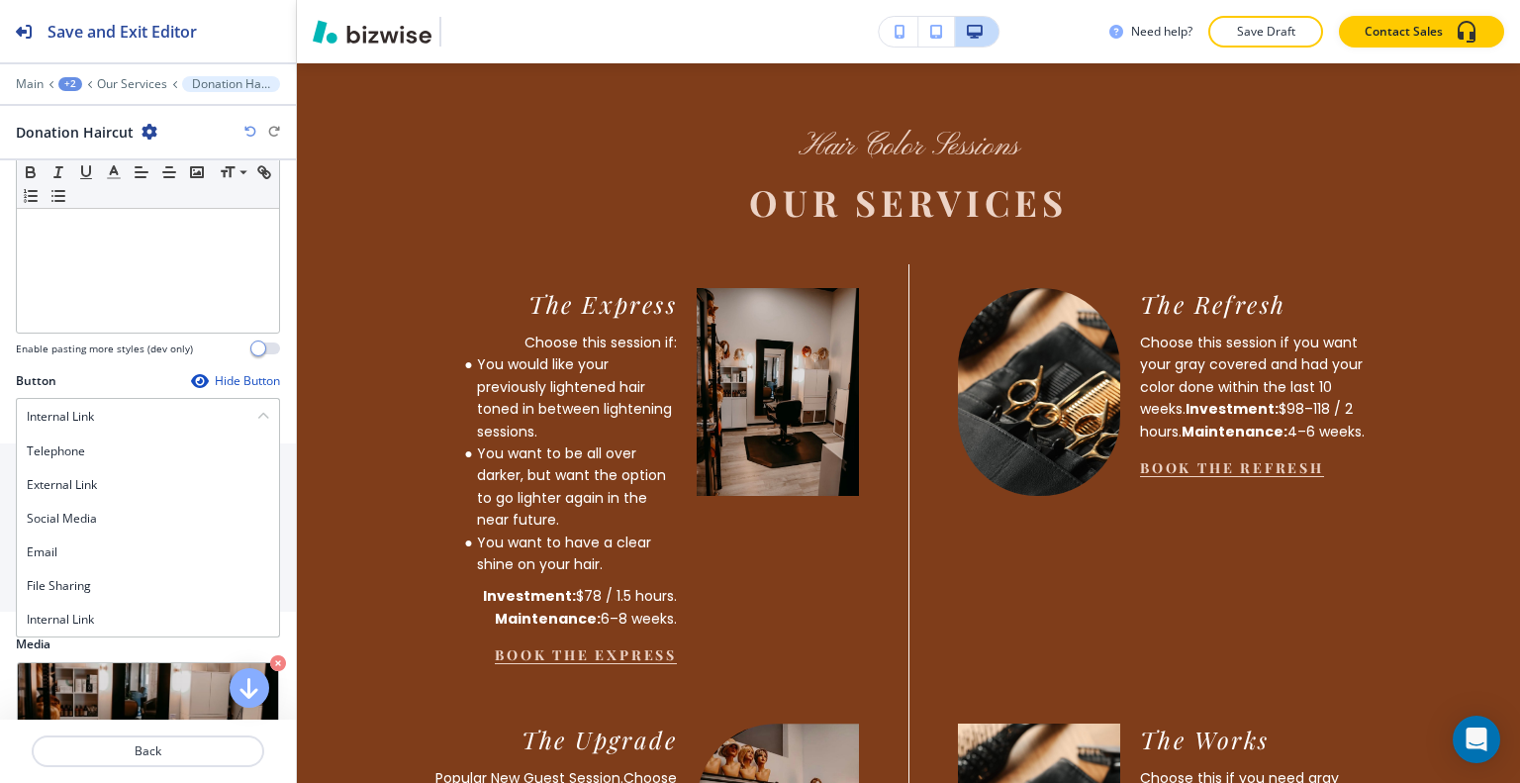
click at [268, 367] on div "Body Small Normal Large Huge I am a Certified Service Provider for Wigs for Kid…" at bounding box center [148, 186] width 296 height 372
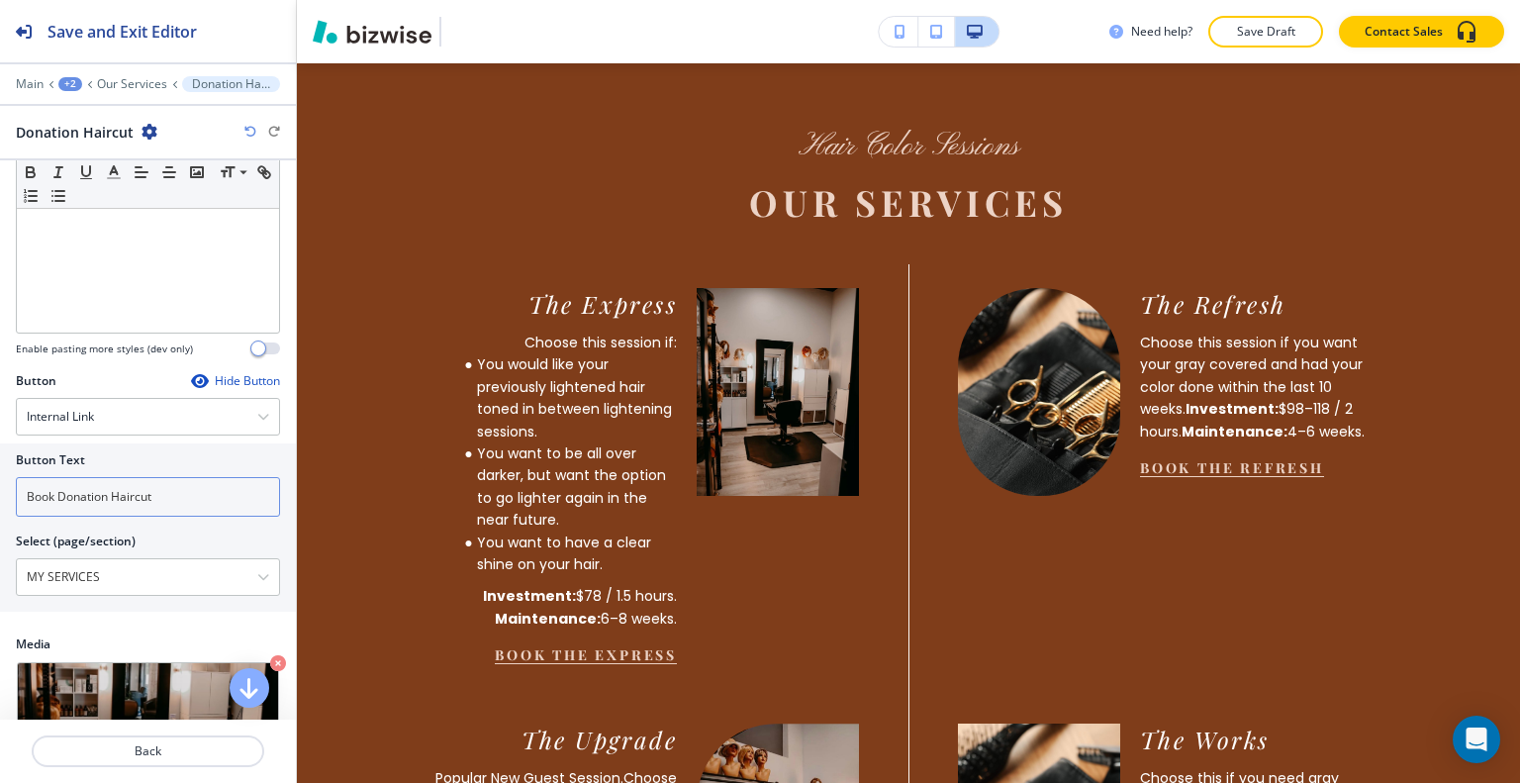
click at [177, 496] on input "Book Donation Haircut" at bounding box center [148, 497] width 264 height 40
click at [187, 416] on div "Internal Link" at bounding box center [148, 417] width 262 height 36
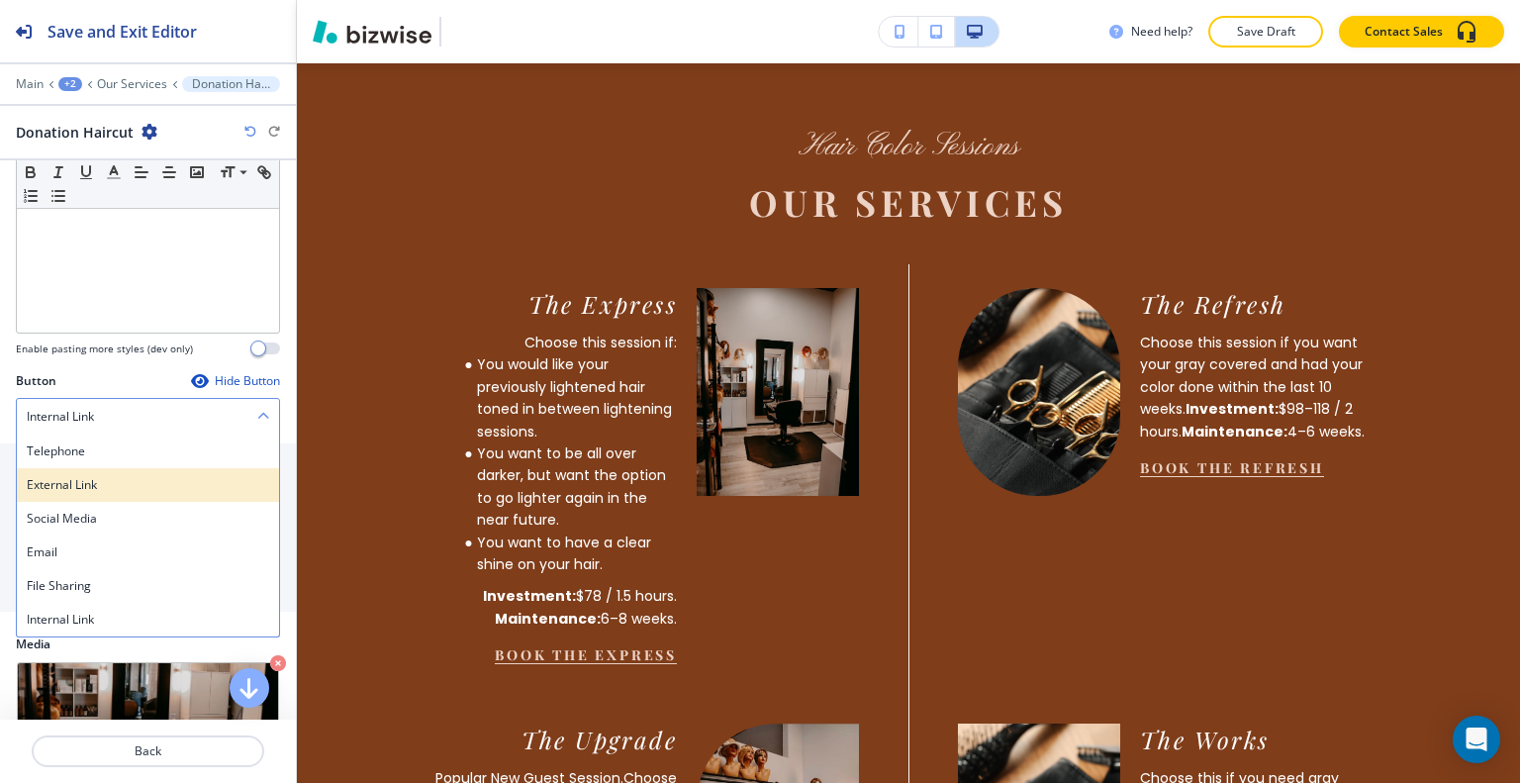
click at [138, 476] on h4 "External Link" at bounding box center [148, 485] width 242 height 18
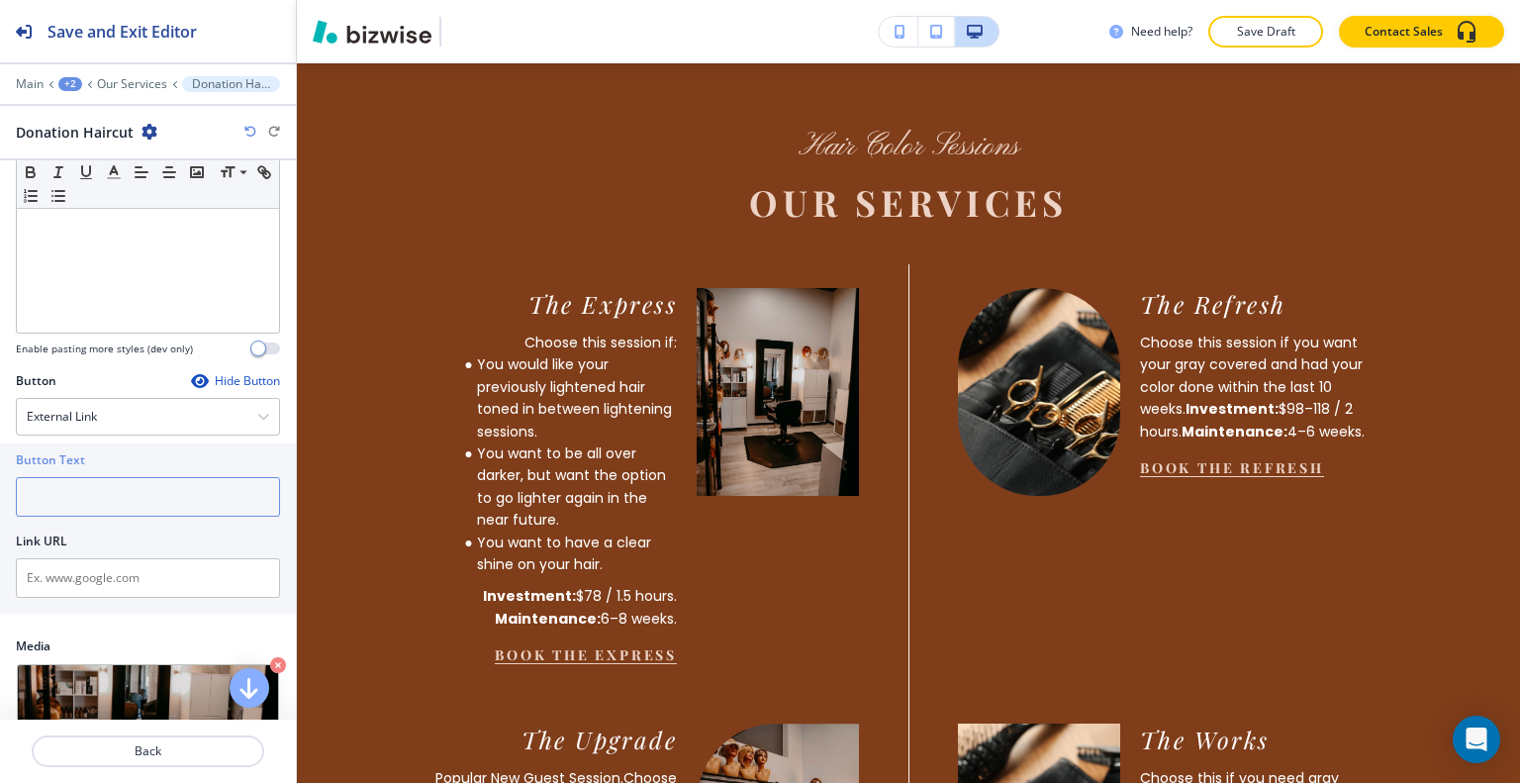
click at [114, 498] on input "text" at bounding box center [148, 497] width 264 height 40
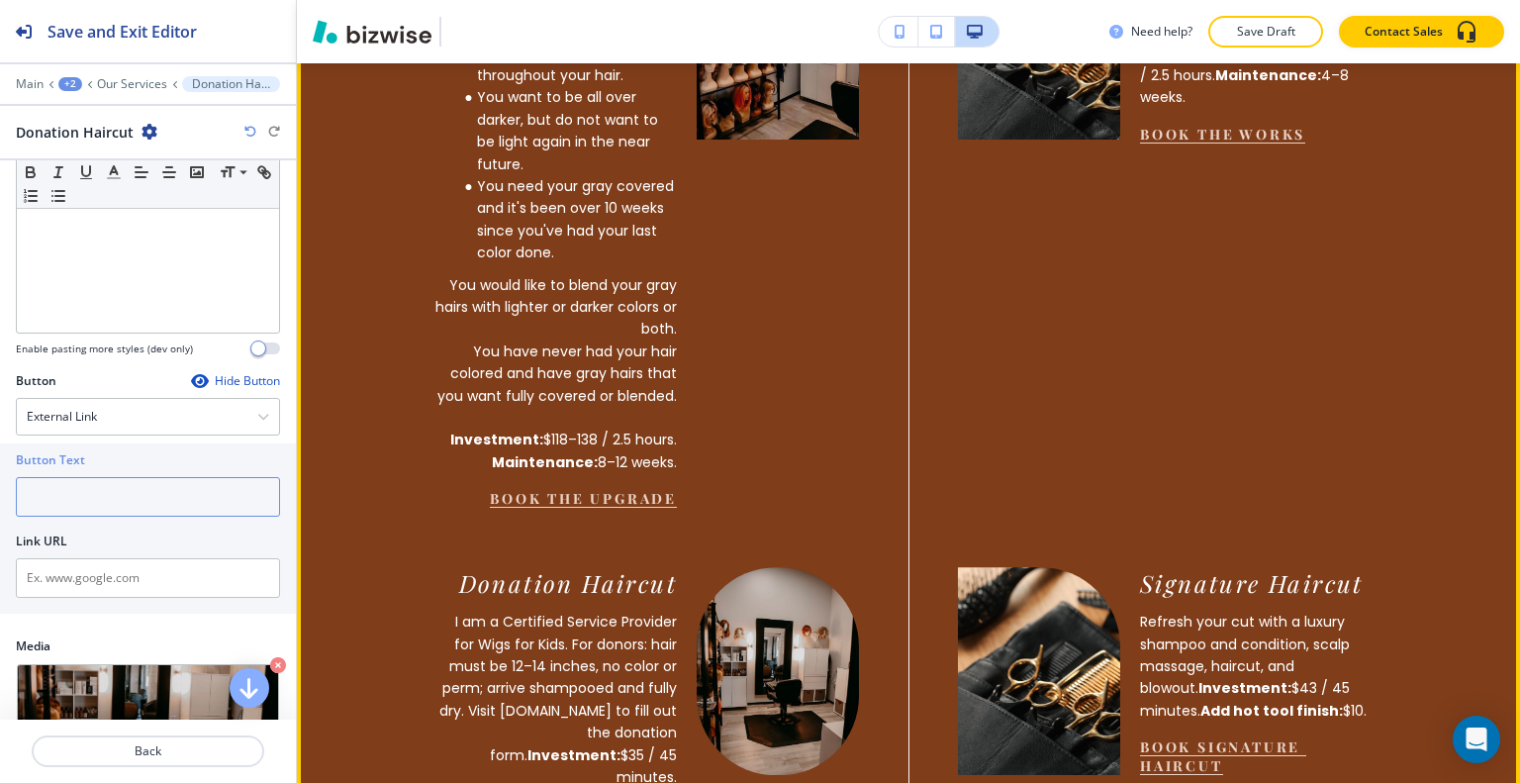
scroll to position [2799, 0]
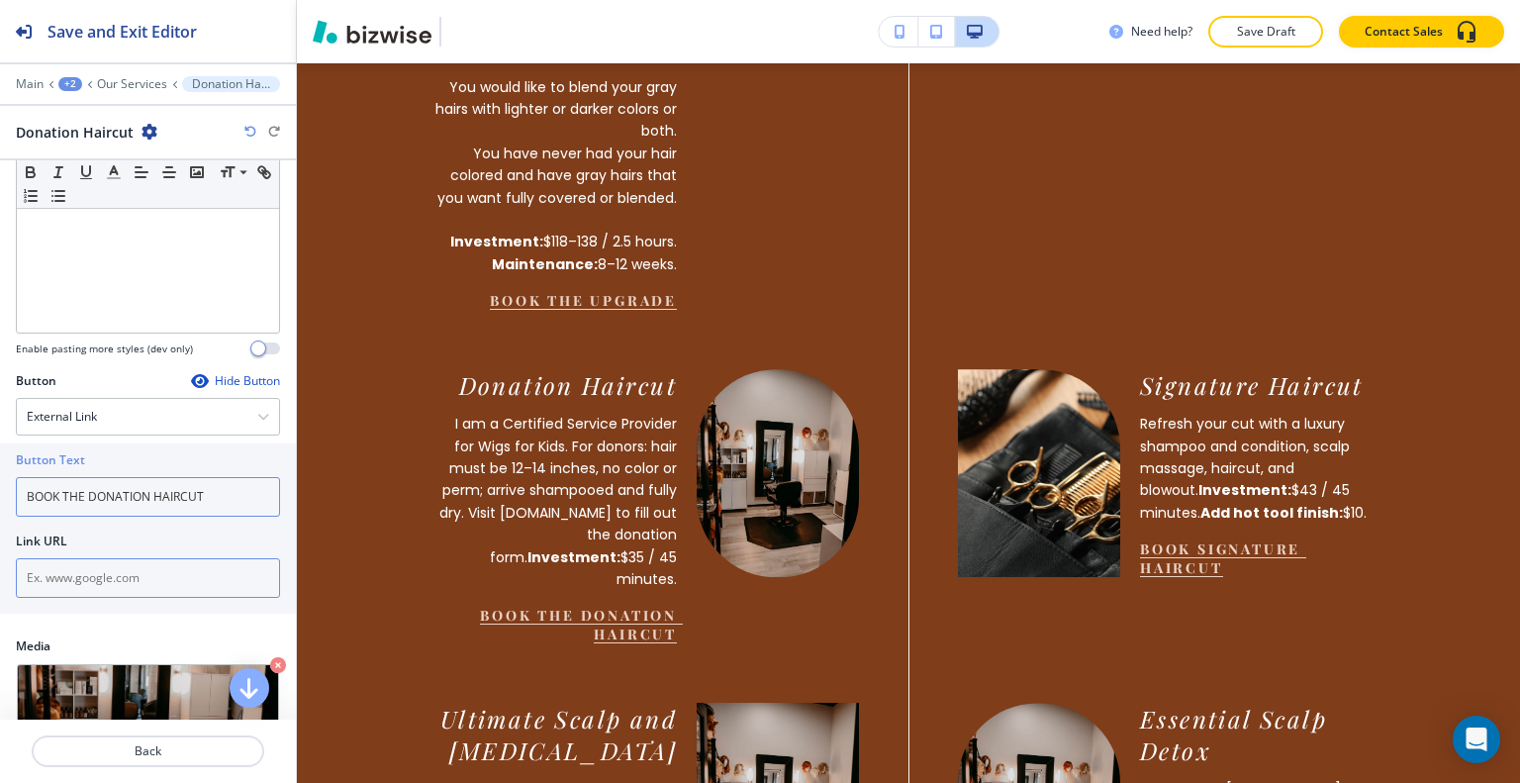
type input "BOOK THE DONATION HAIRCUT"
paste input "https://hairbytammygrim.glossgenius.com/services"
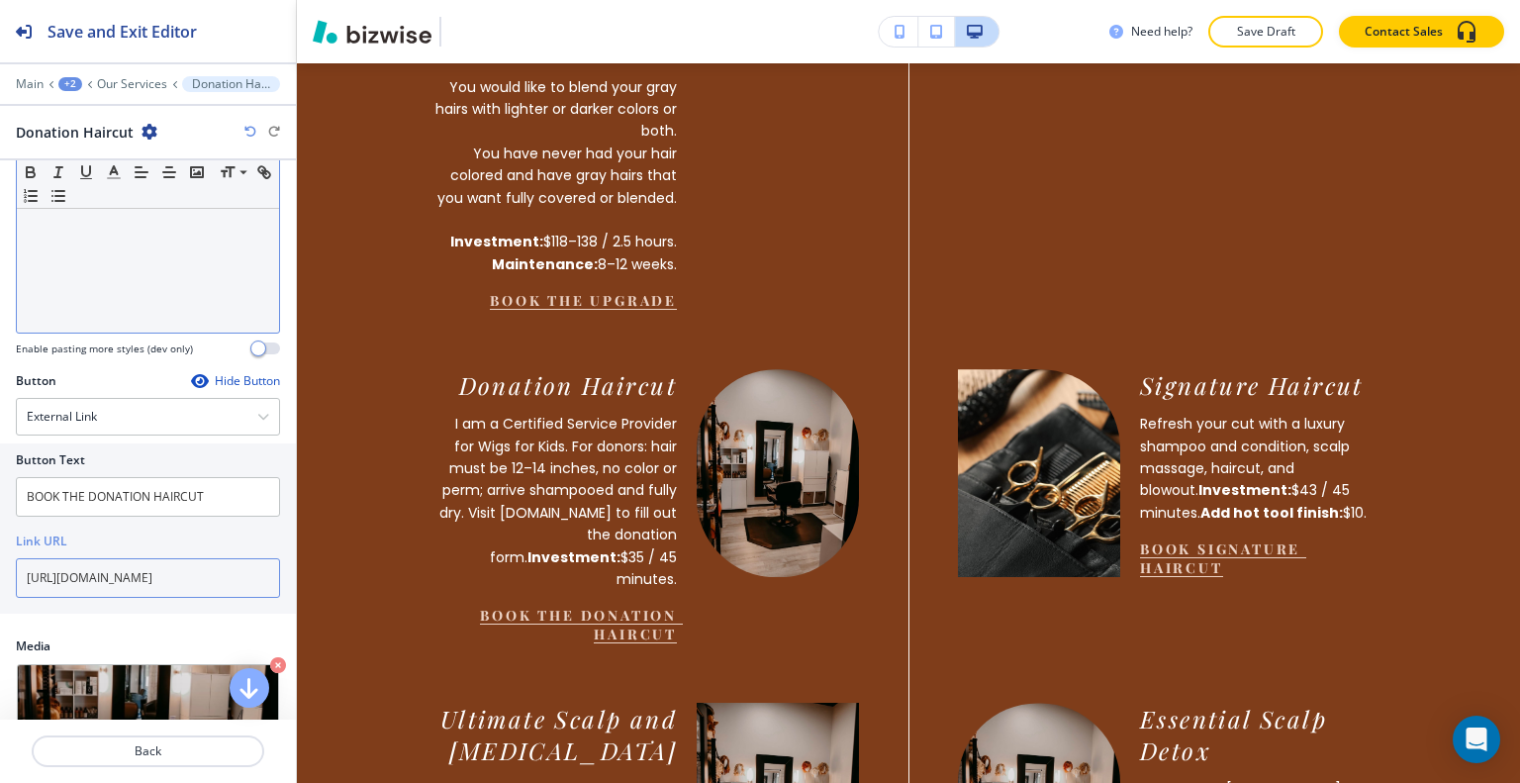
scroll to position [0, 54]
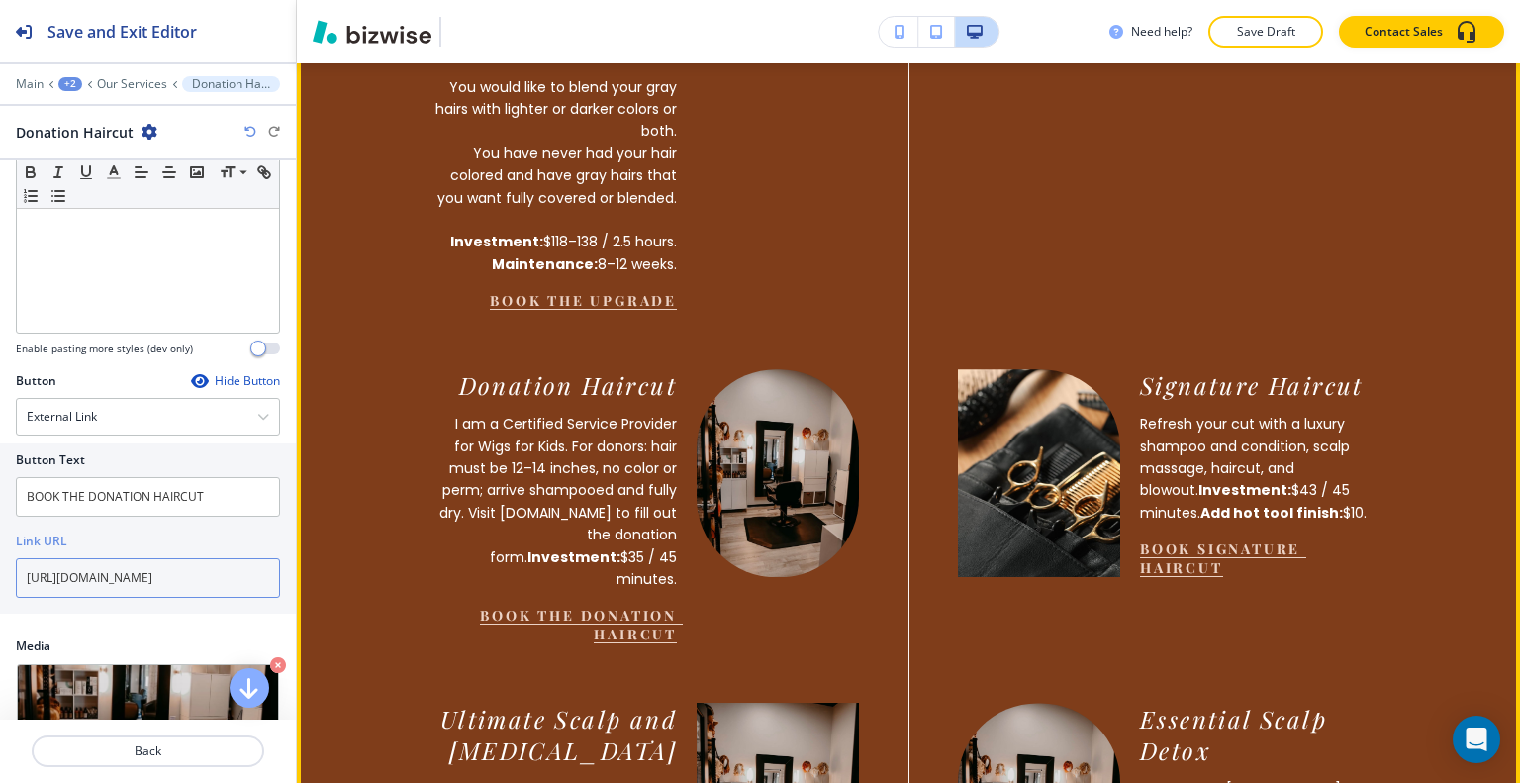
type input "https://hairbytammygrim.glossgenius.com/services"
click at [804, 425] on div "Donation Haircut I am a Certified Service Provider for Wigs for Kids. For donor…" at bounding box center [558, 477] width 602 height 334
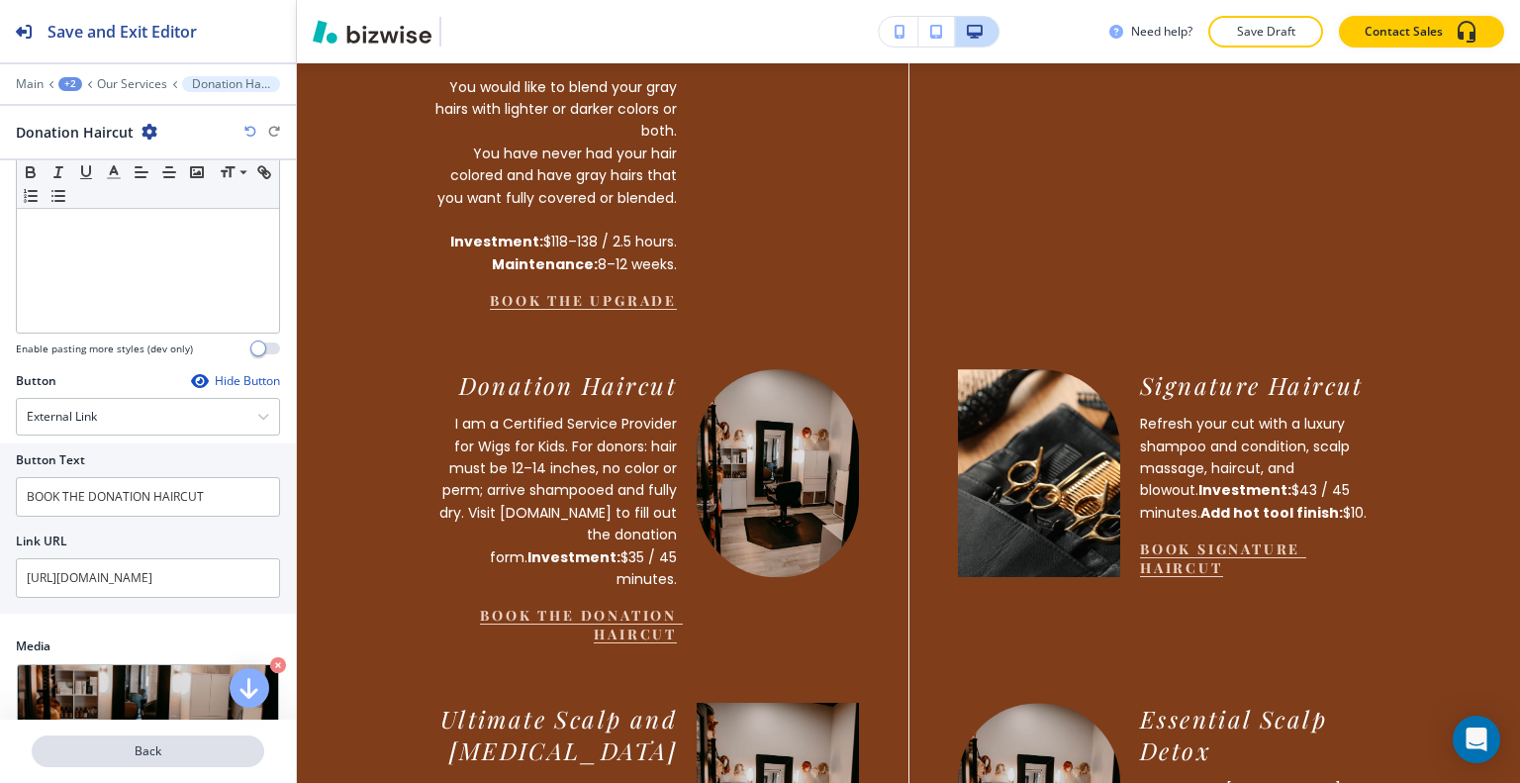
click at [165, 754] on p "Back" at bounding box center [148, 751] width 229 height 18
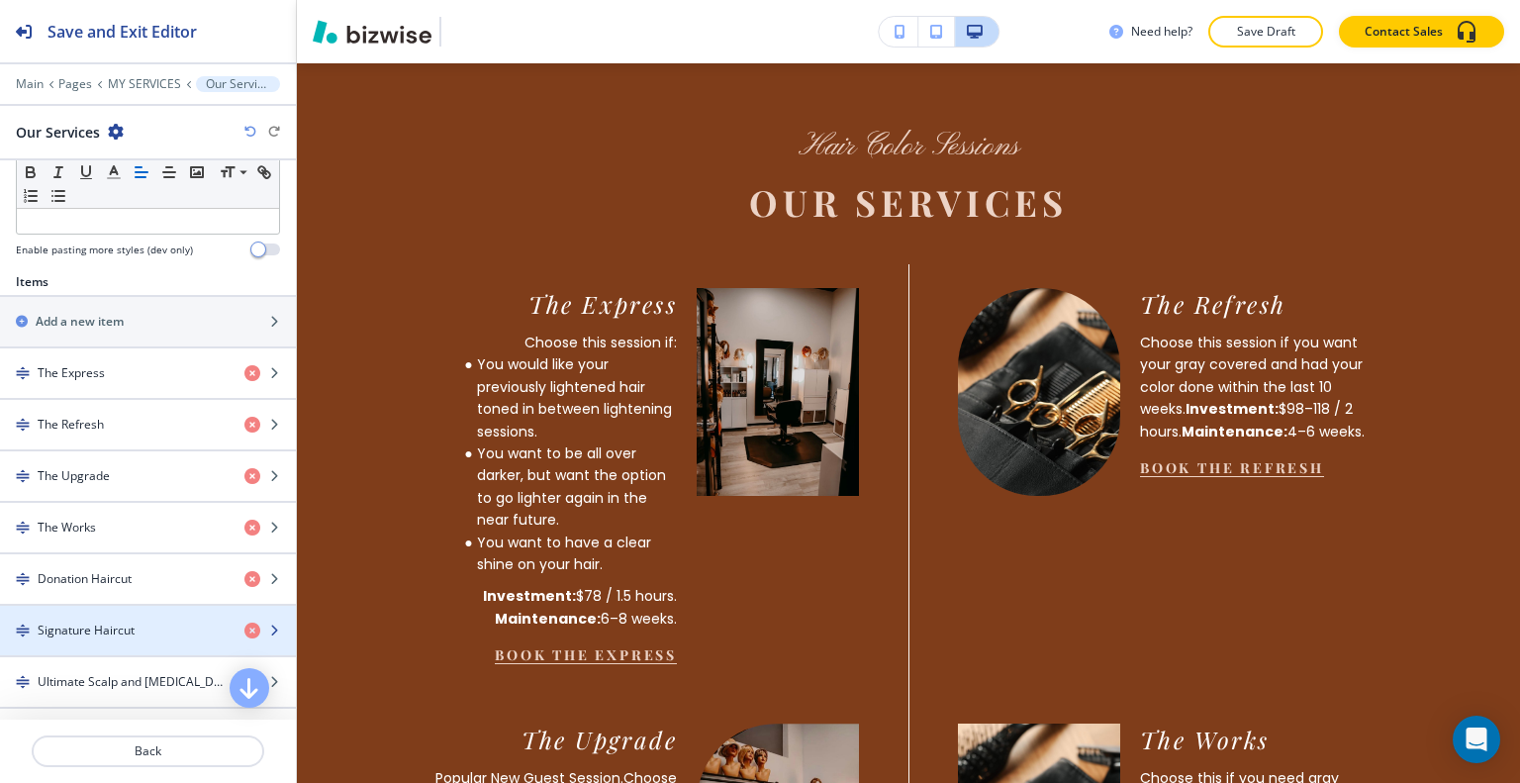
scroll to position [693, 0]
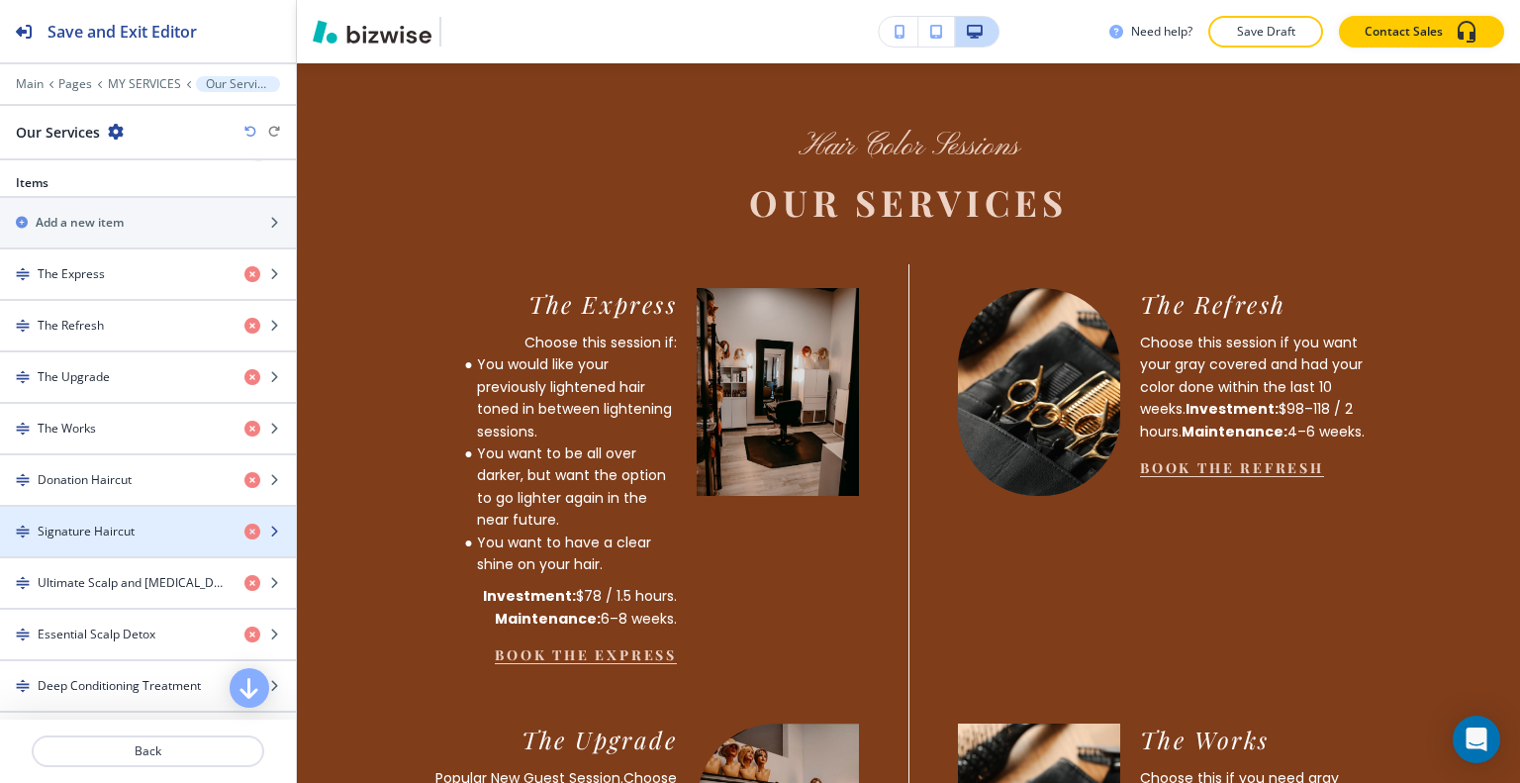
click at [152, 540] on div "button" at bounding box center [148, 548] width 296 height 16
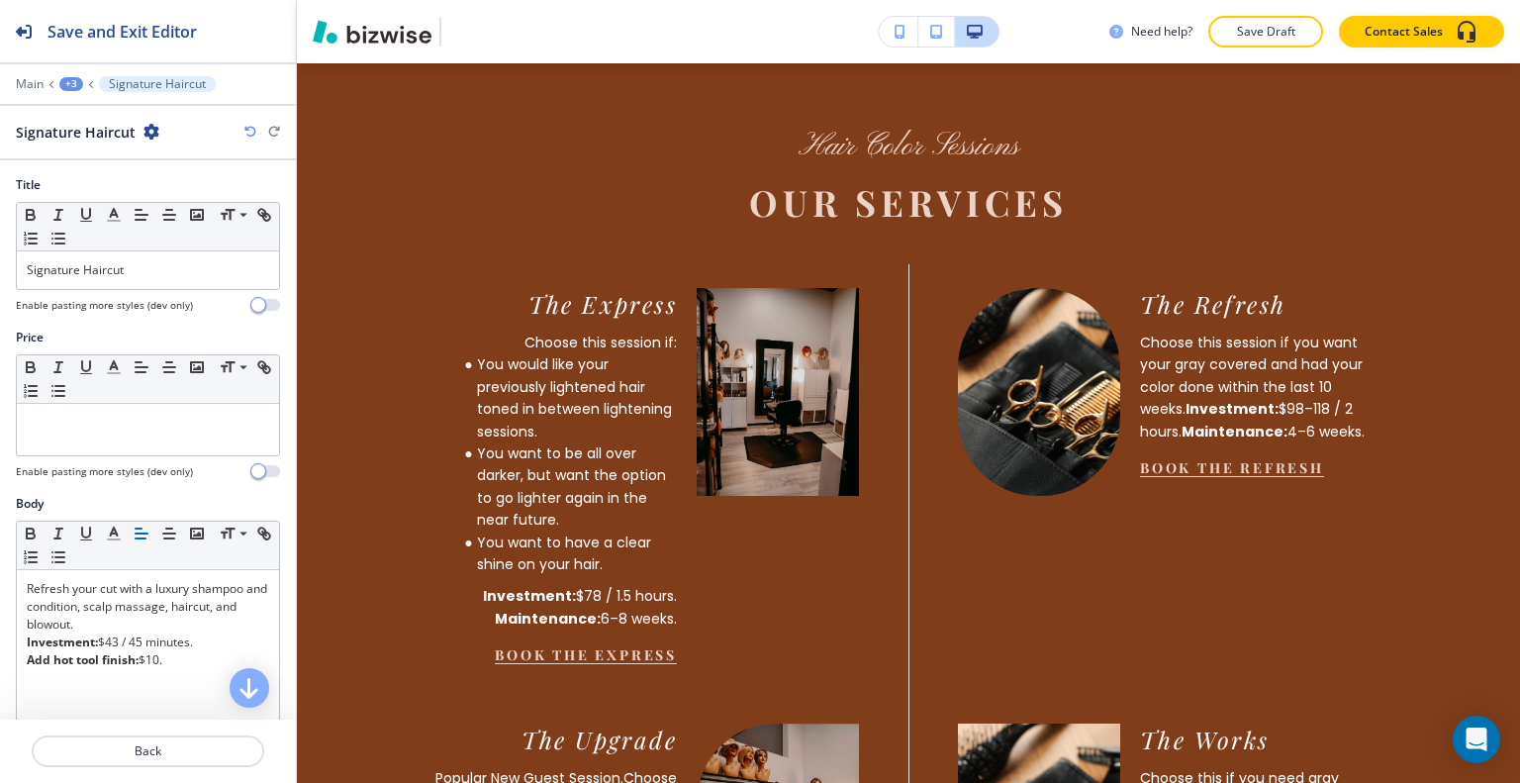
scroll to position [297, 0]
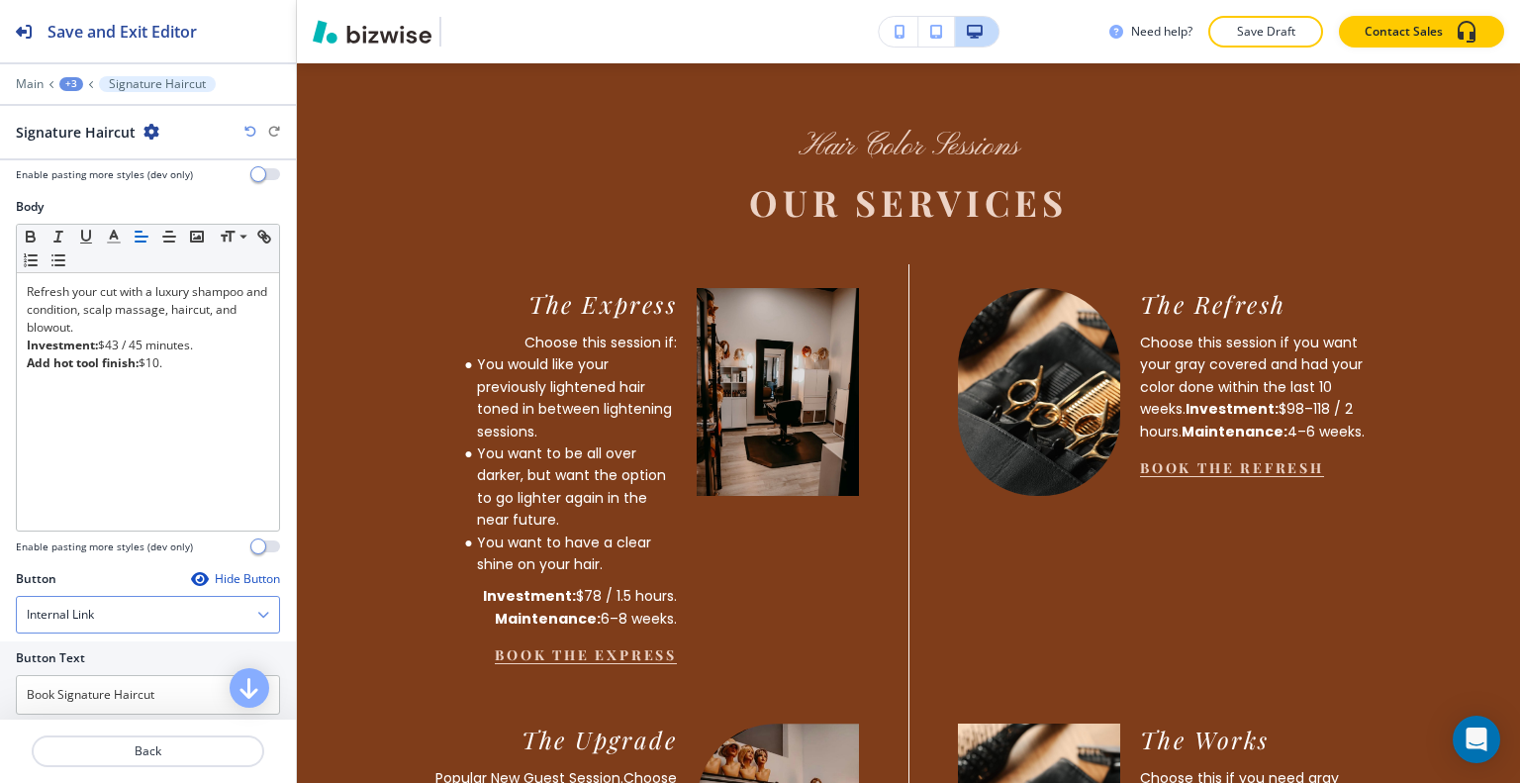
click at [154, 610] on div "Internal Link" at bounding box center [148, 615] width 262 height 36
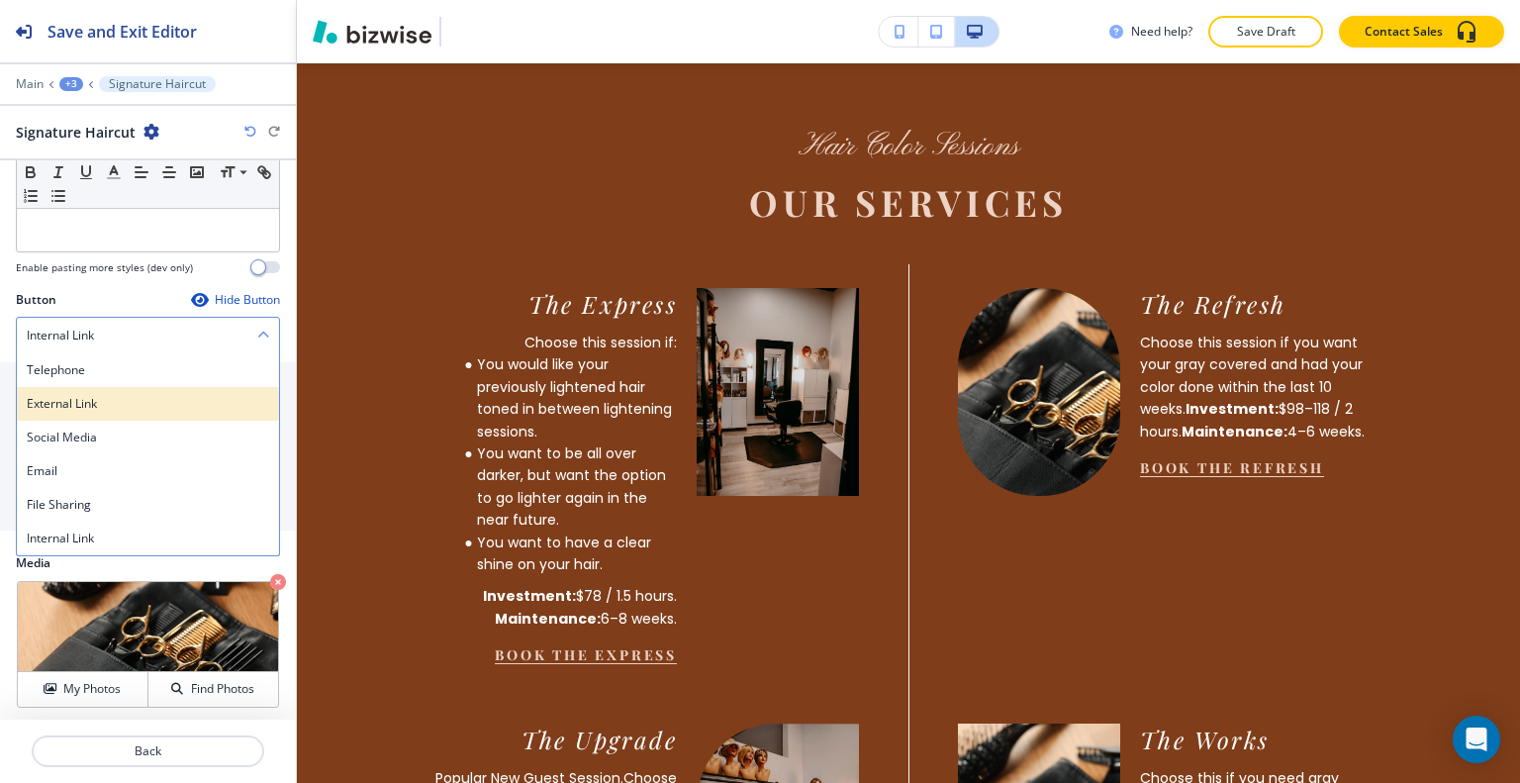
click at [93, 400] on h4 "External Link" at bounding box center [148, 404] width 242 height 18
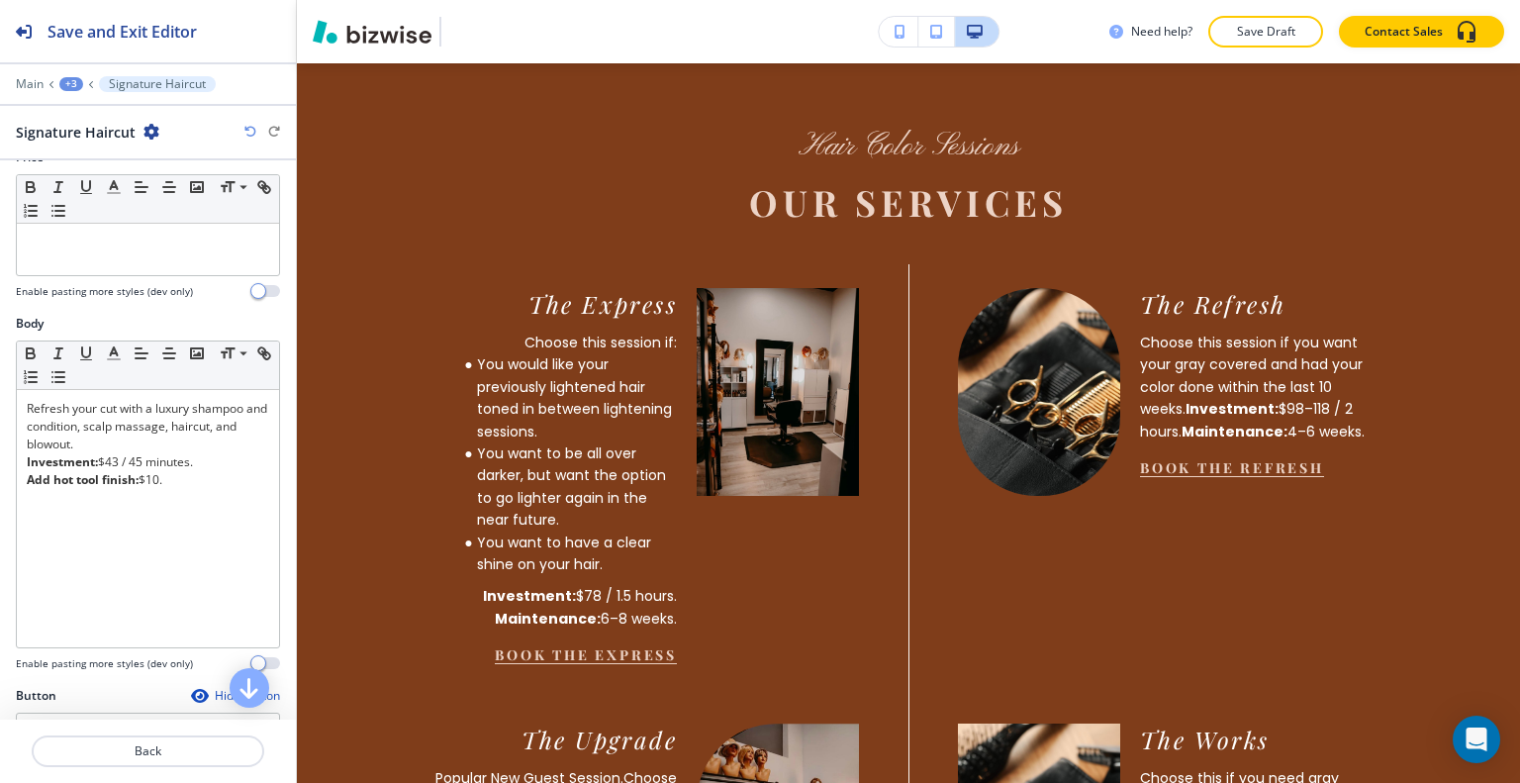
scroll to position [477, 0]
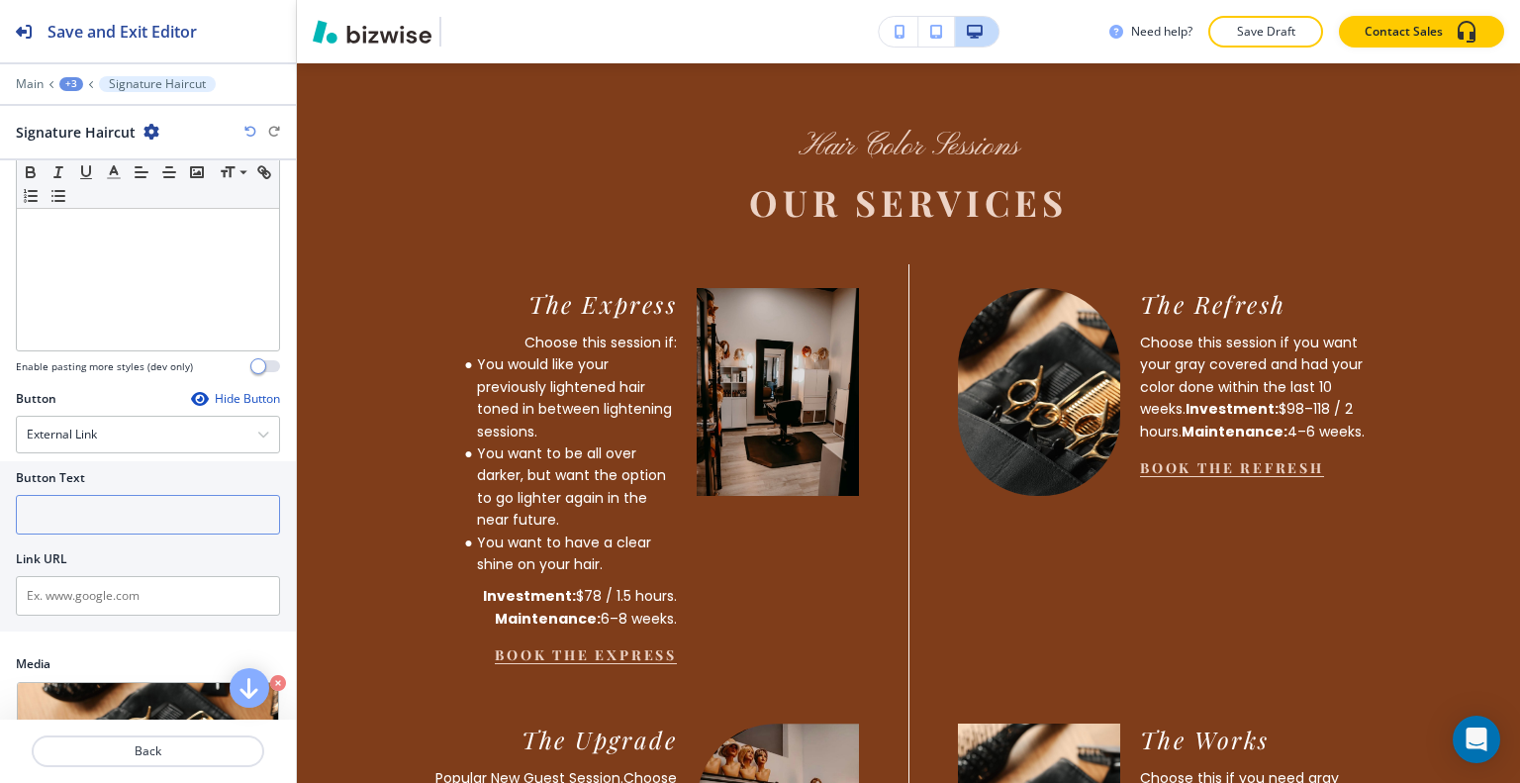
click at [107, 495] on input "text" at bounding box center [148, 515] width 264 height 40
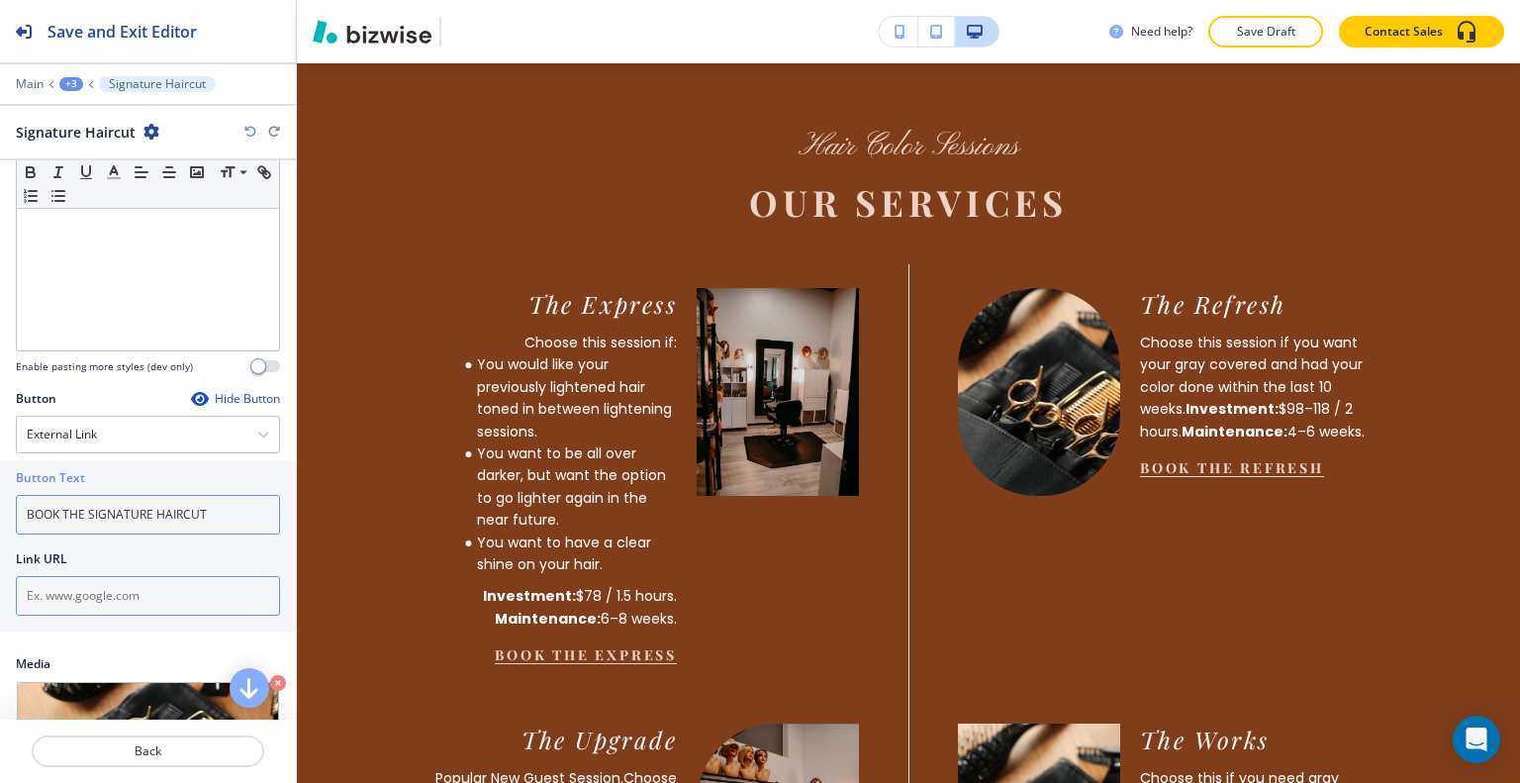
type input "BOOK THE SIGNATURE HAIRCUT"
click at [108, 581] on input "text" at bounding box center [148, 596] width 264 height 40
paste input "https://hairbytammygrim.glossgenius.com/services"
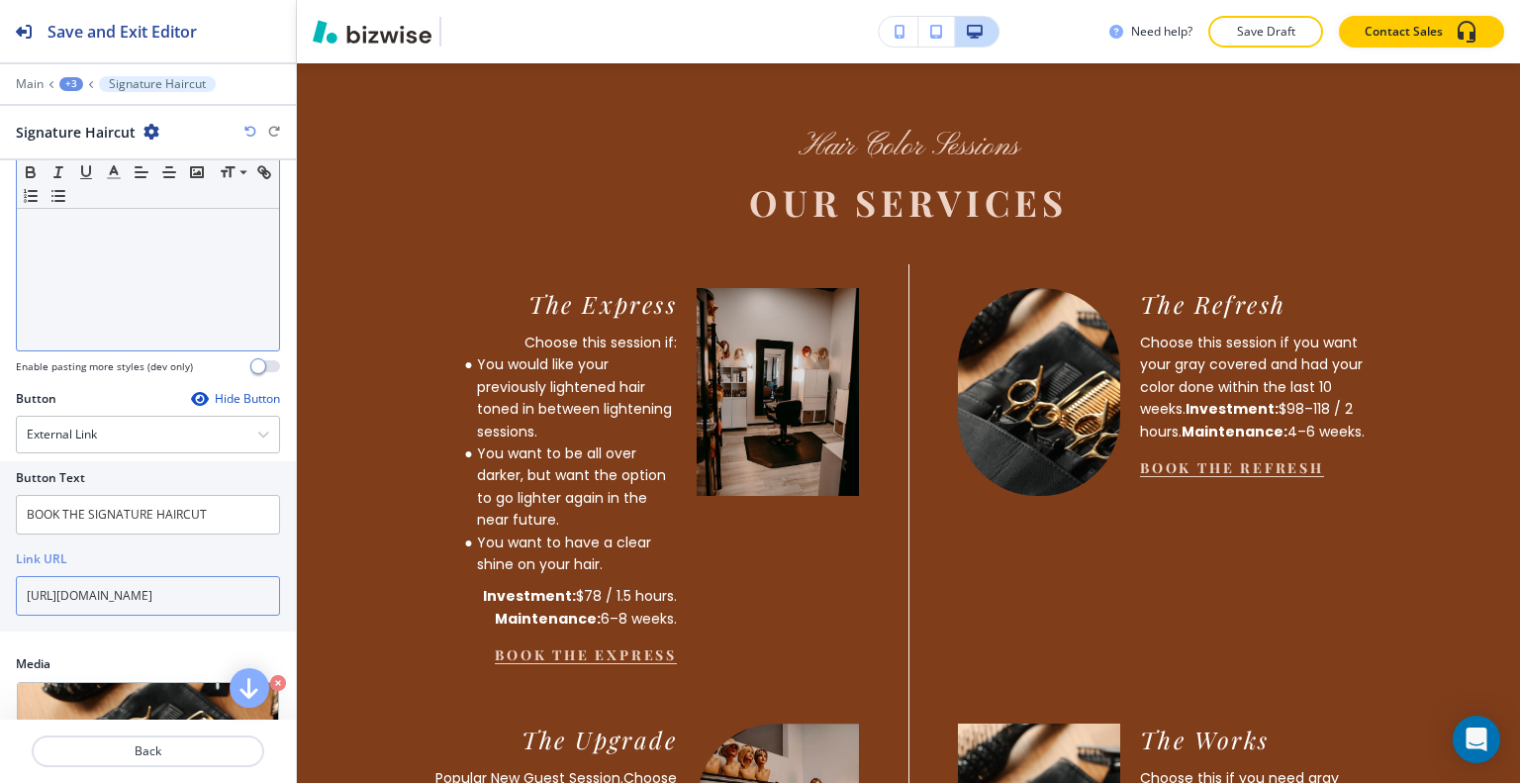
scroll to position [0, 54]
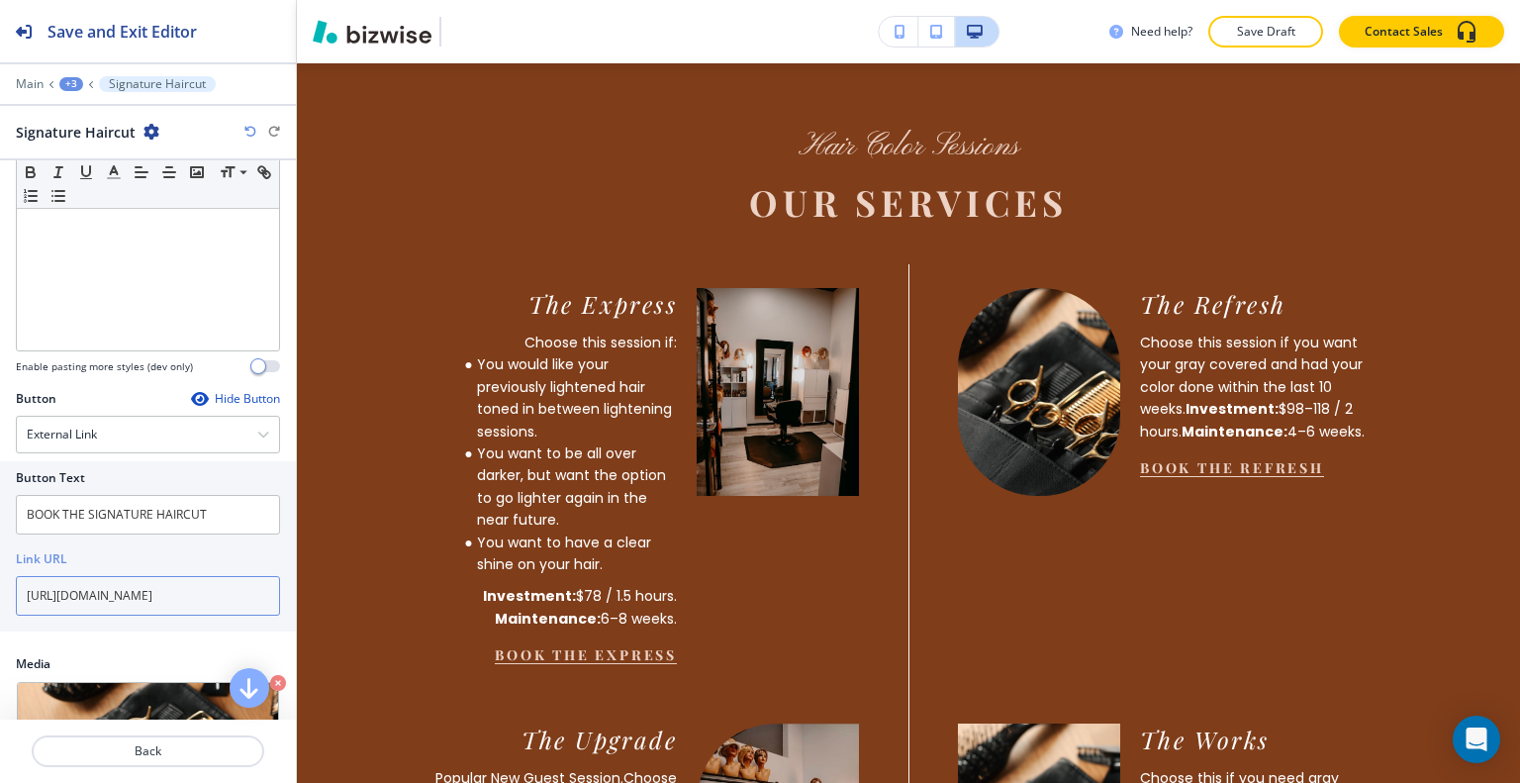
type input "https://hairbytammygrim.glossgenius.com/services"
click at [153, 729] on div at bounding box center [148, 727] width 296 height 16
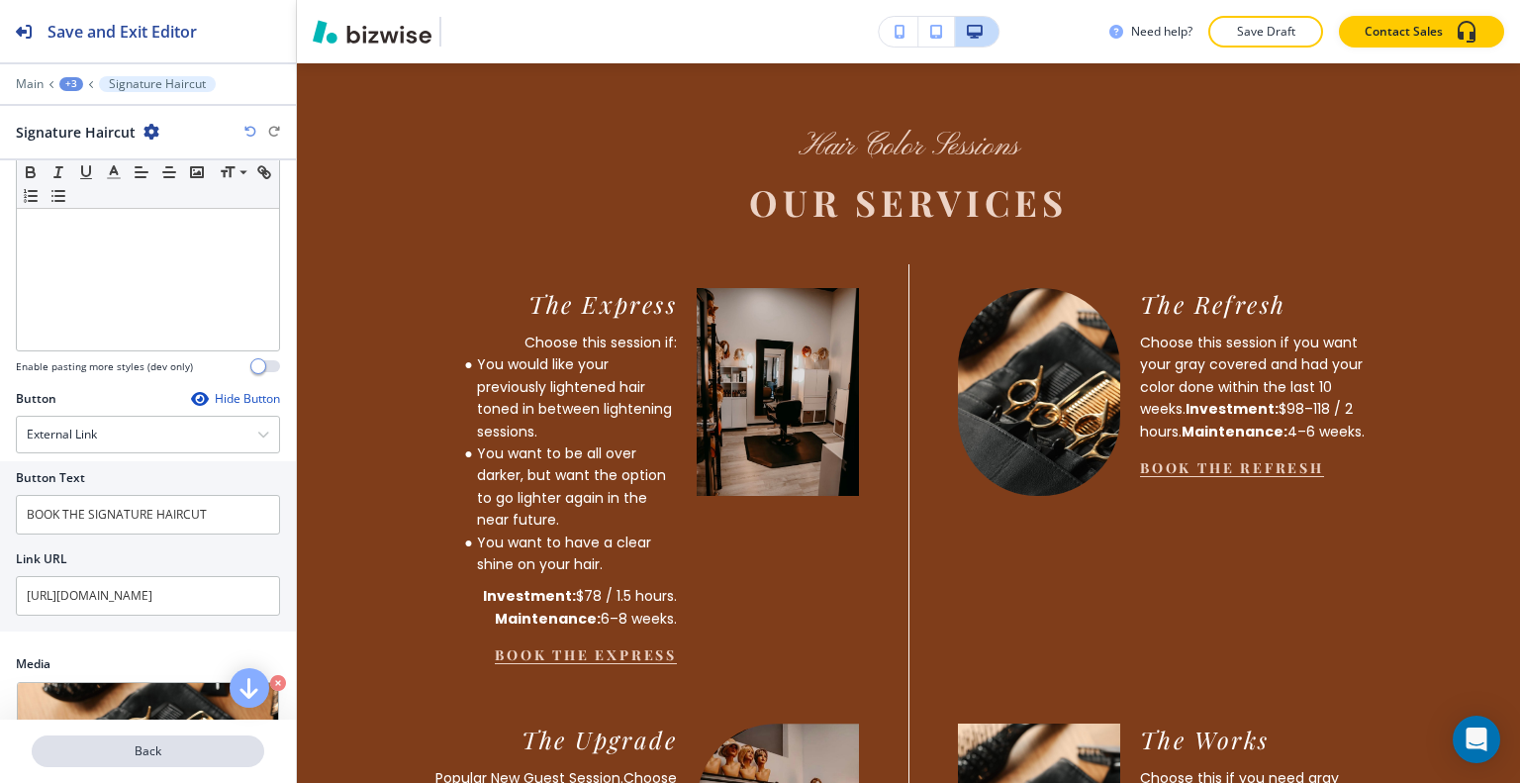
click at [155, 743] on p "Back" at bounding box center [148, 751] width 229 height 18
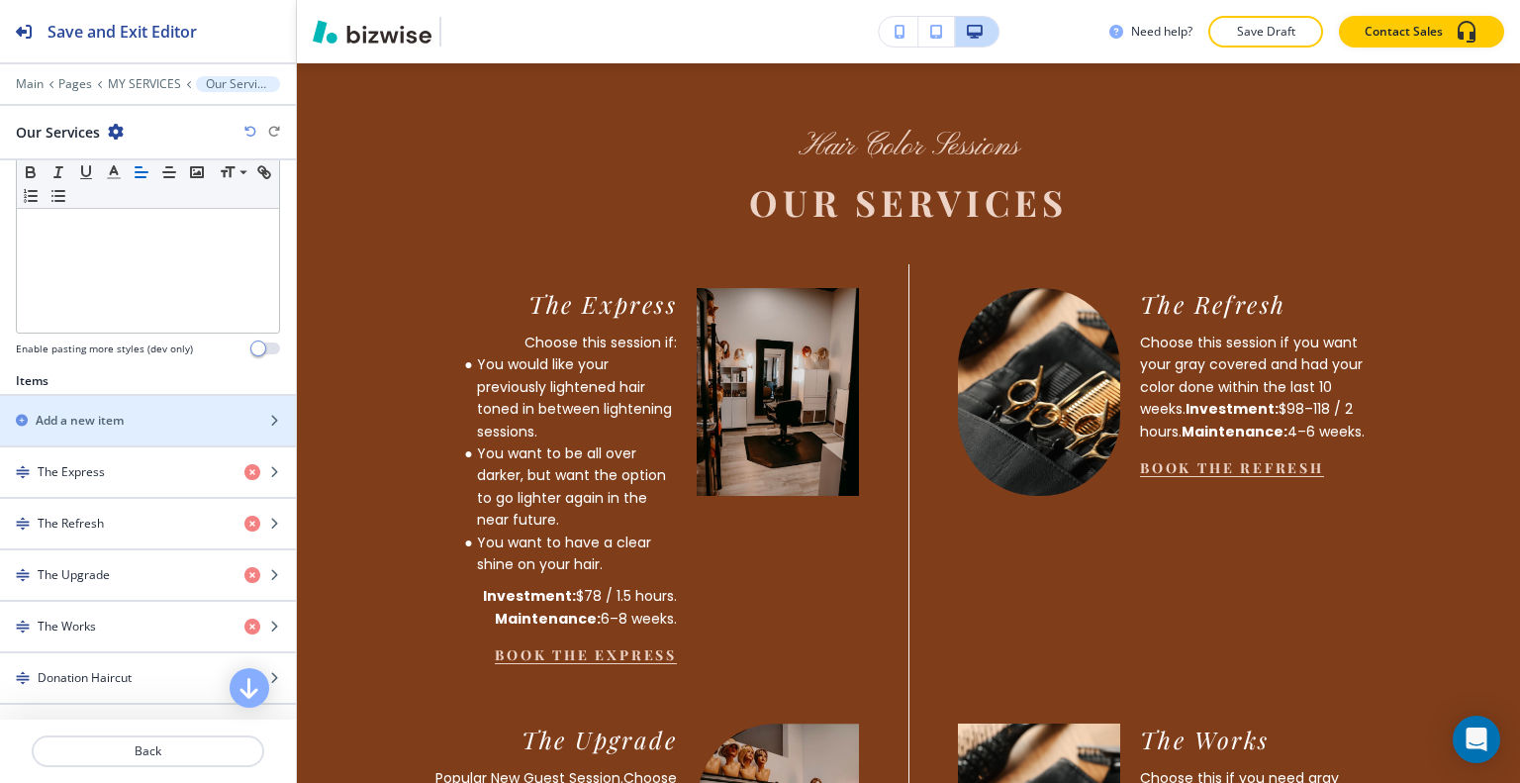
scroll to position [891, 0]
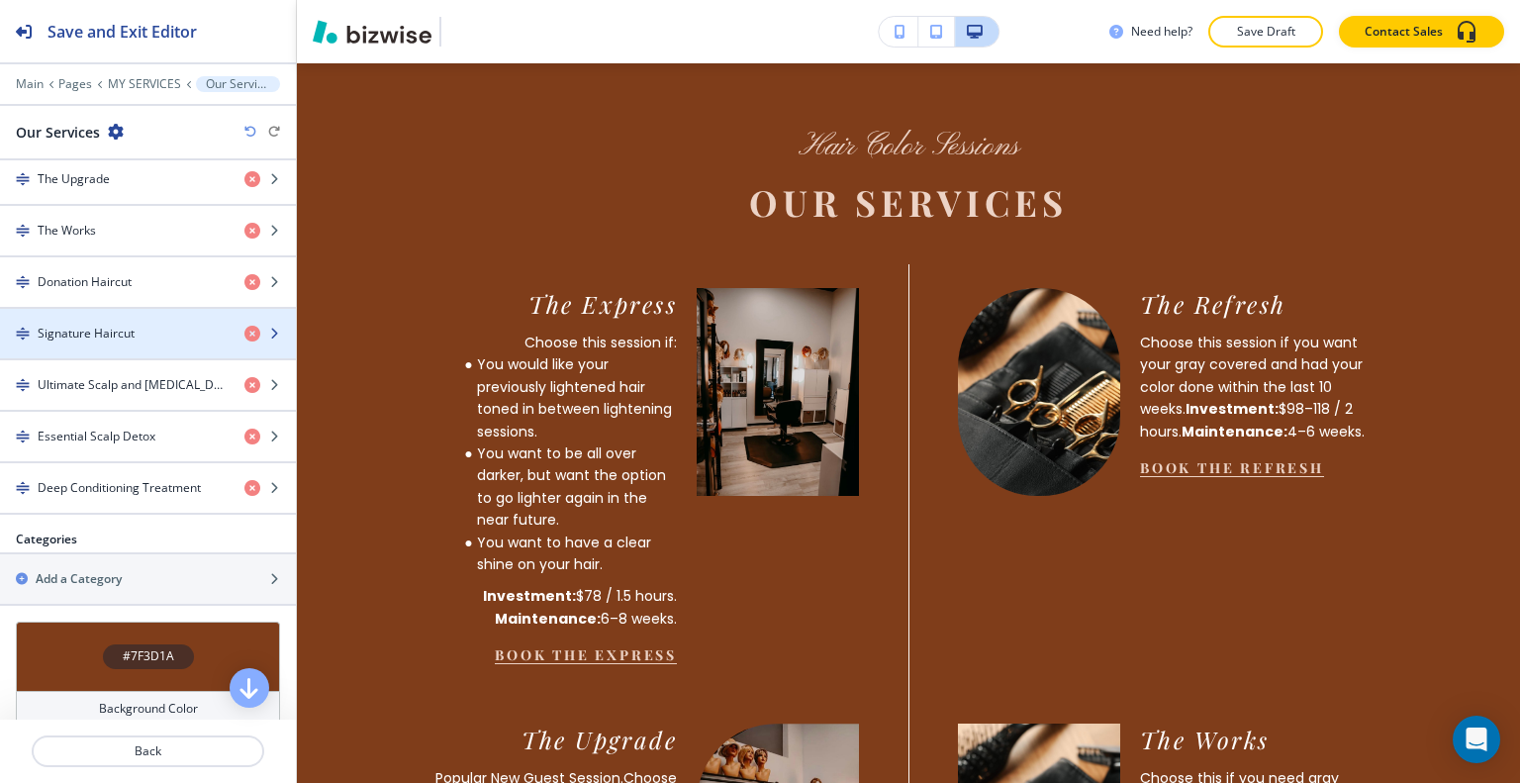
click at [156, 342] on div "button" at bounding box center [148, 350] width 296 height 16
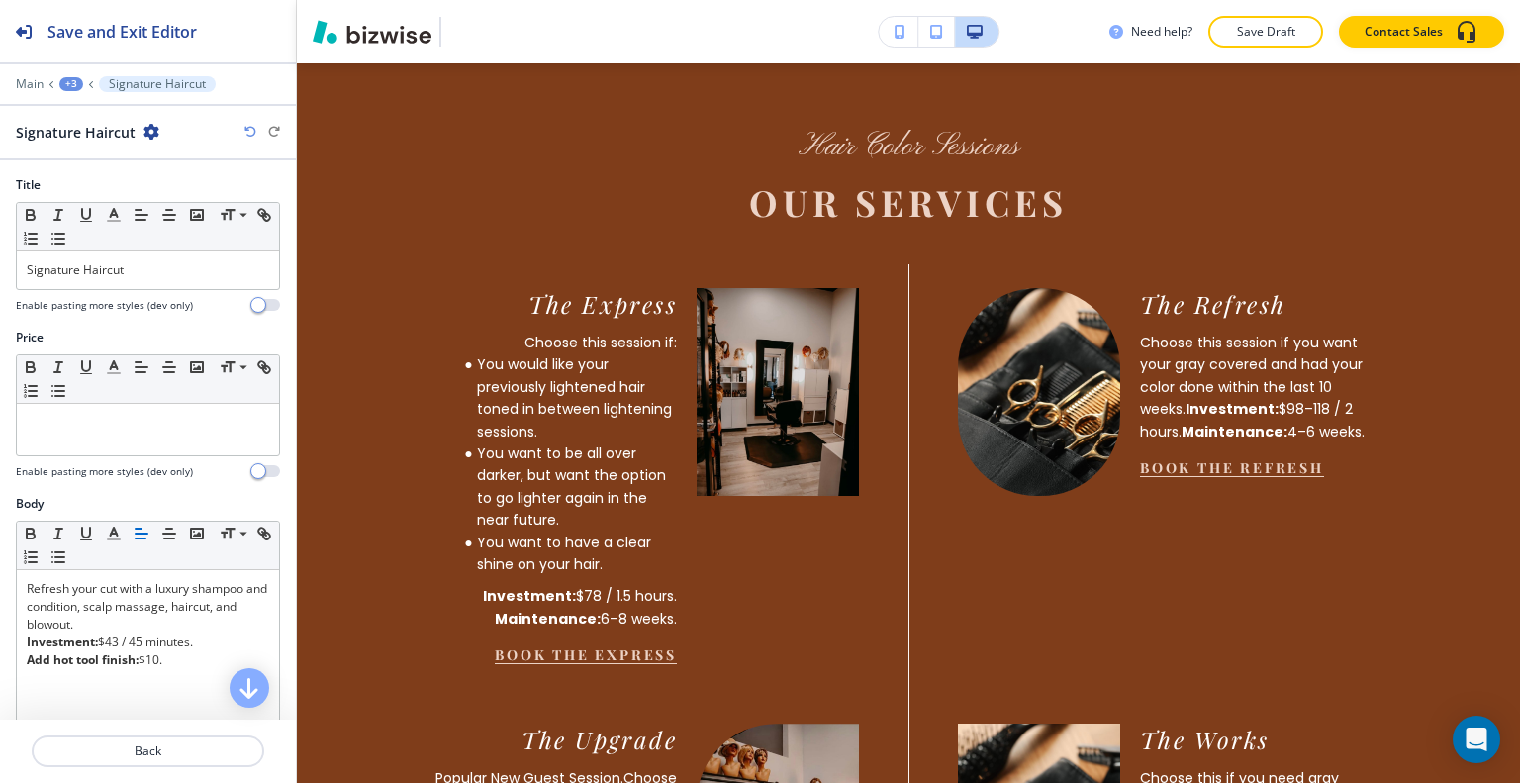
scroll to position [495, 0]
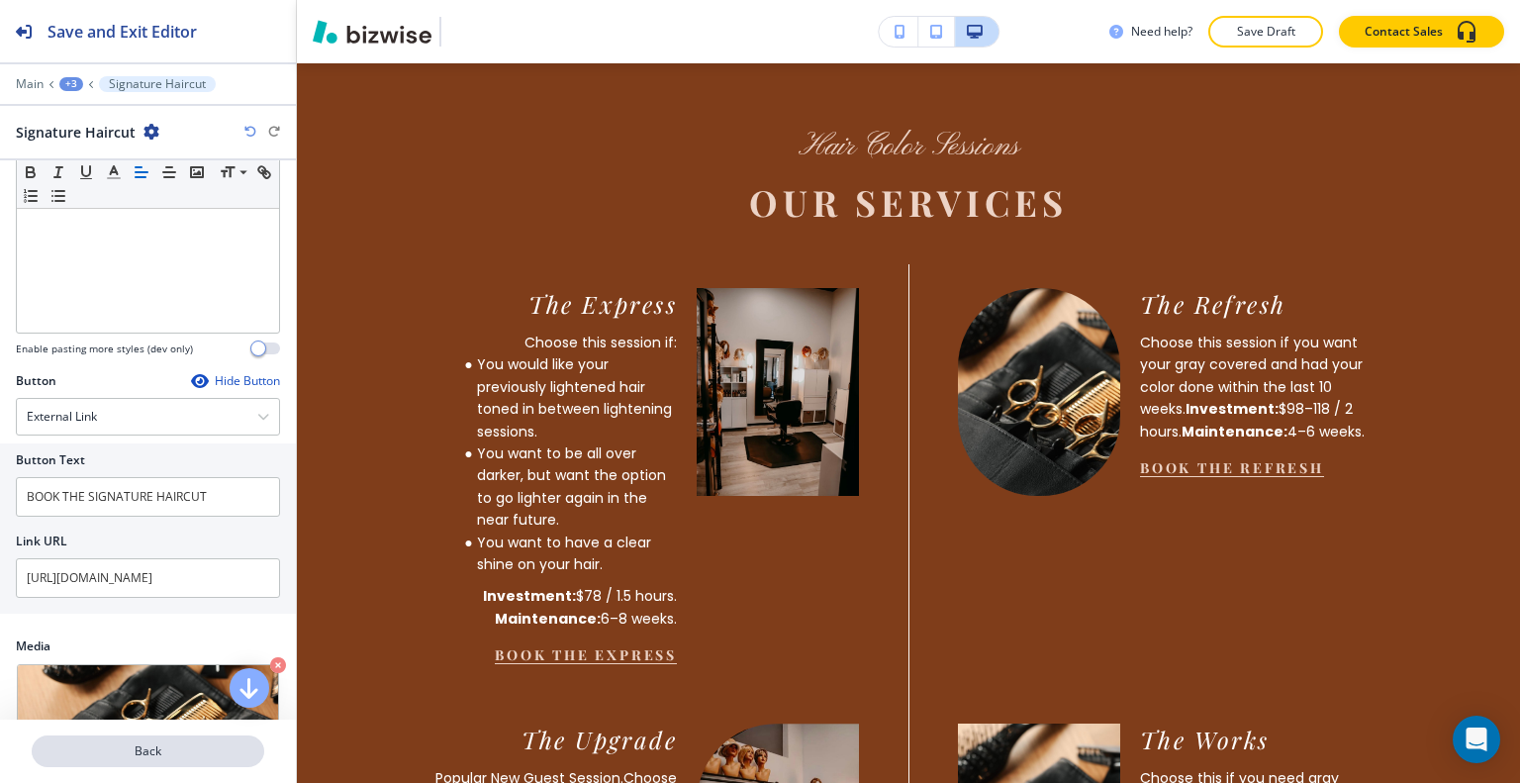
click at [153, 751] on p "Back" at bounding box center [148, 751] width 229 height 18
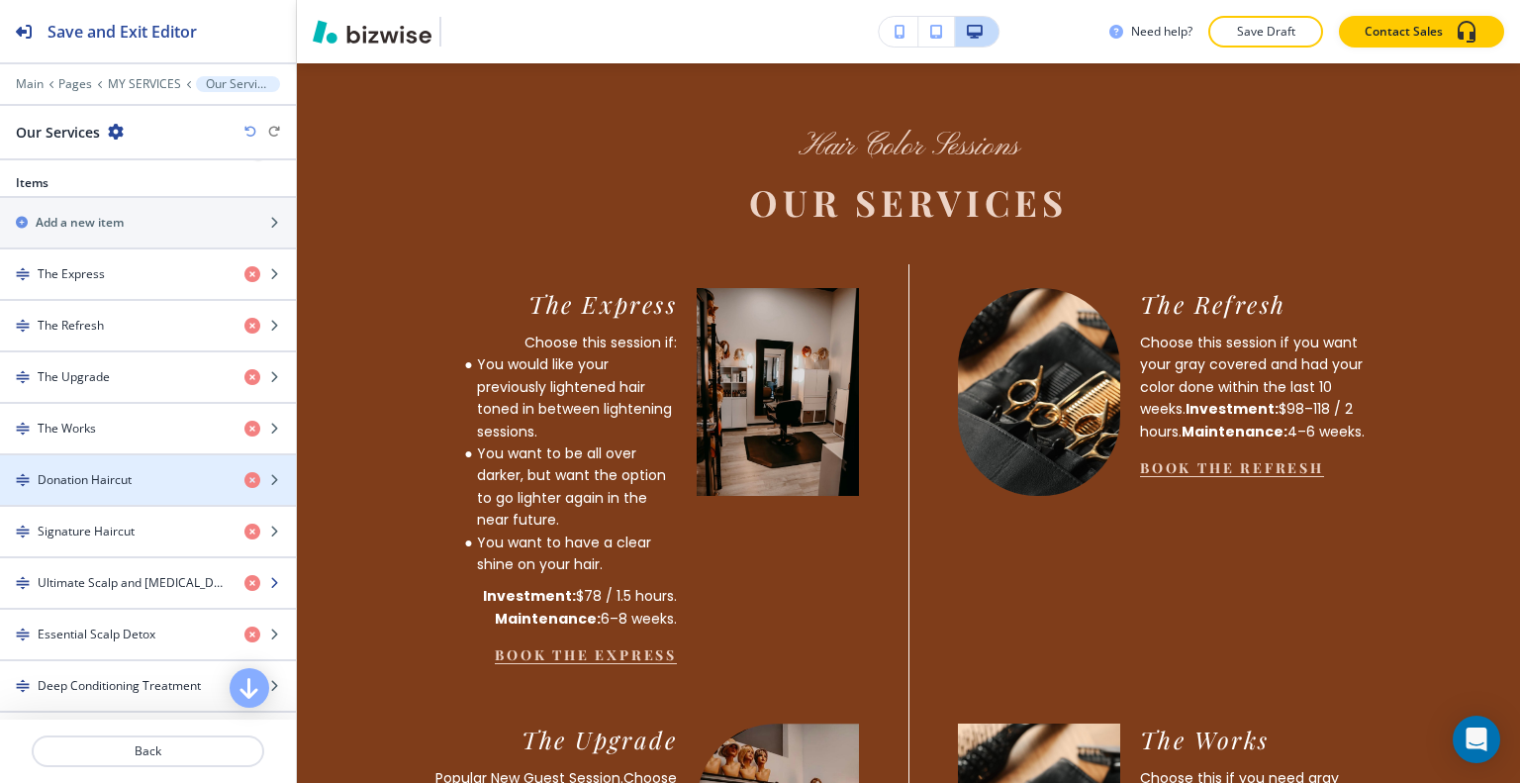
scroll to position [792, 0]
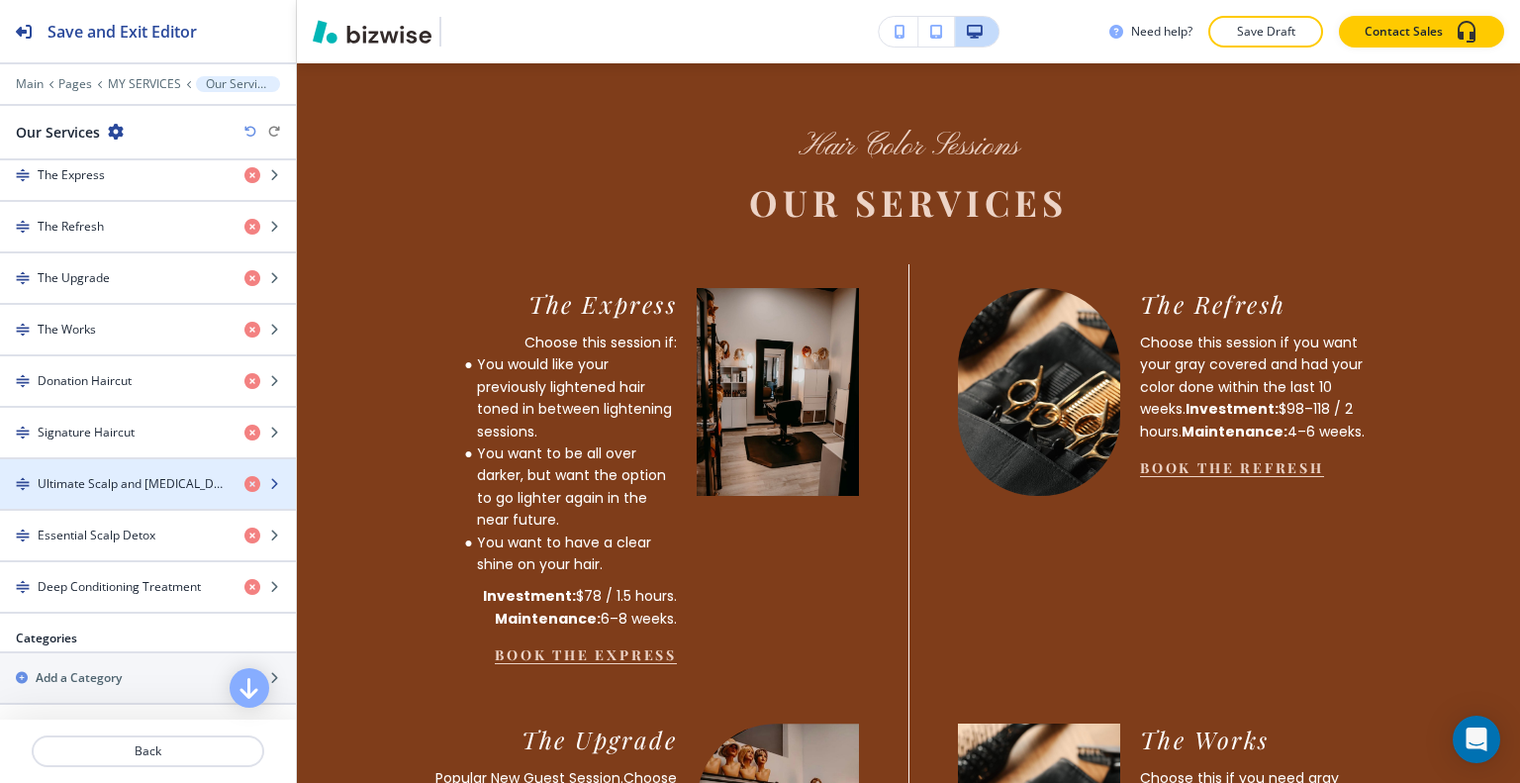
click at [134, 475] on h4 "Ultimate Scalp and Ozone Therapy" at bounding box center [133, 484] width 191 height 18
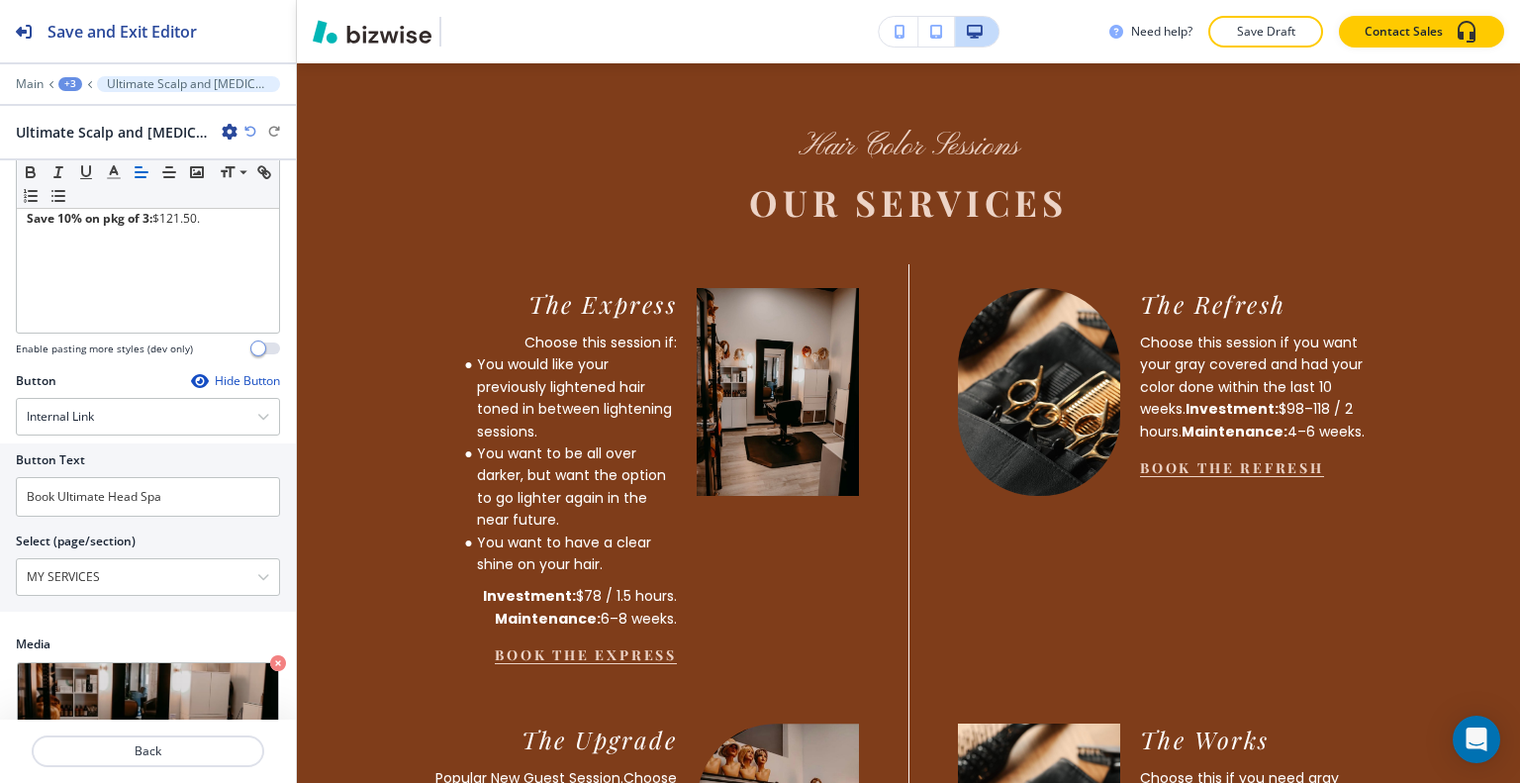
scroll to position [576, 0]
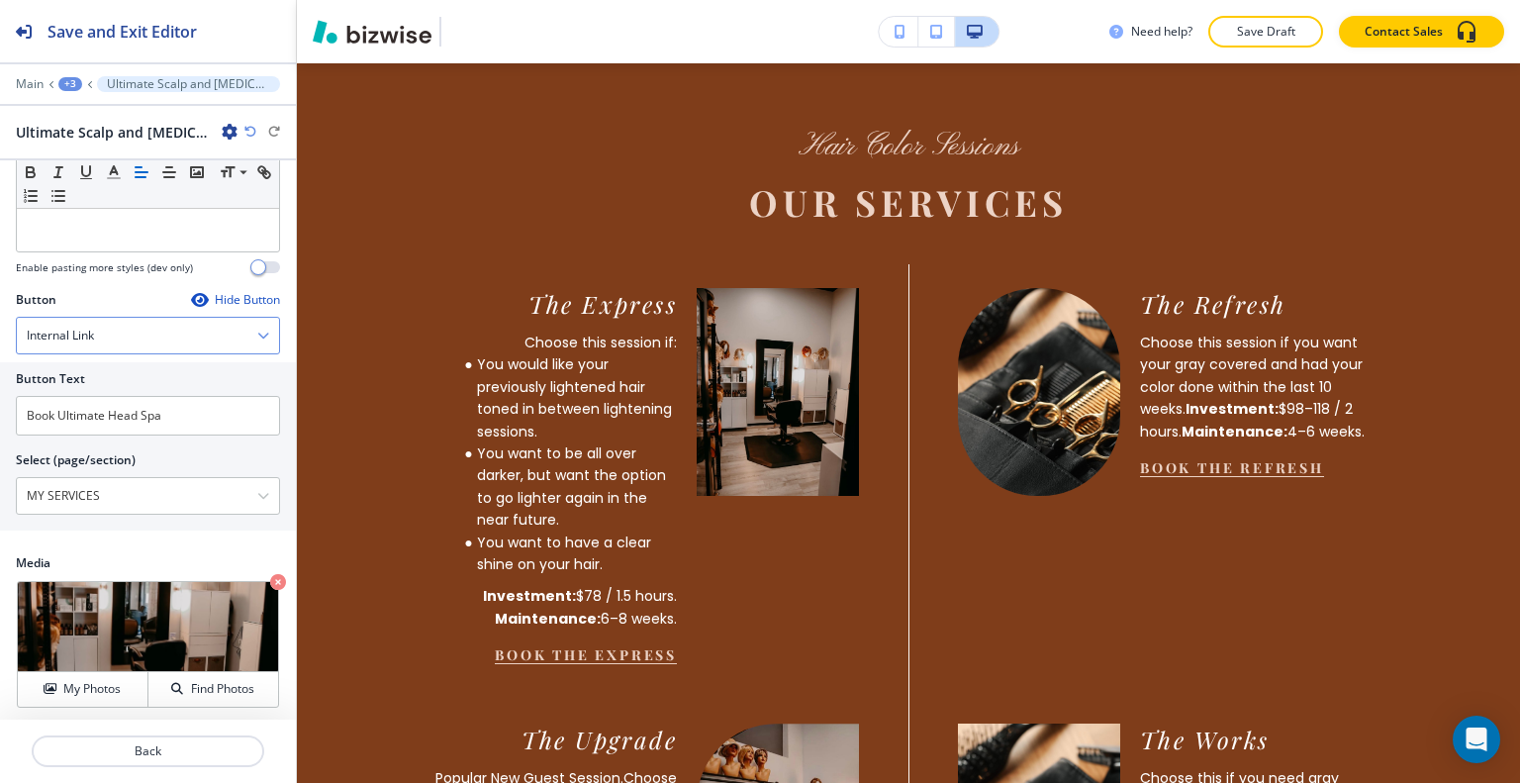
click at [140, 346] on div "Internal Link" at bounding box center [148, 336] width 262 height 36
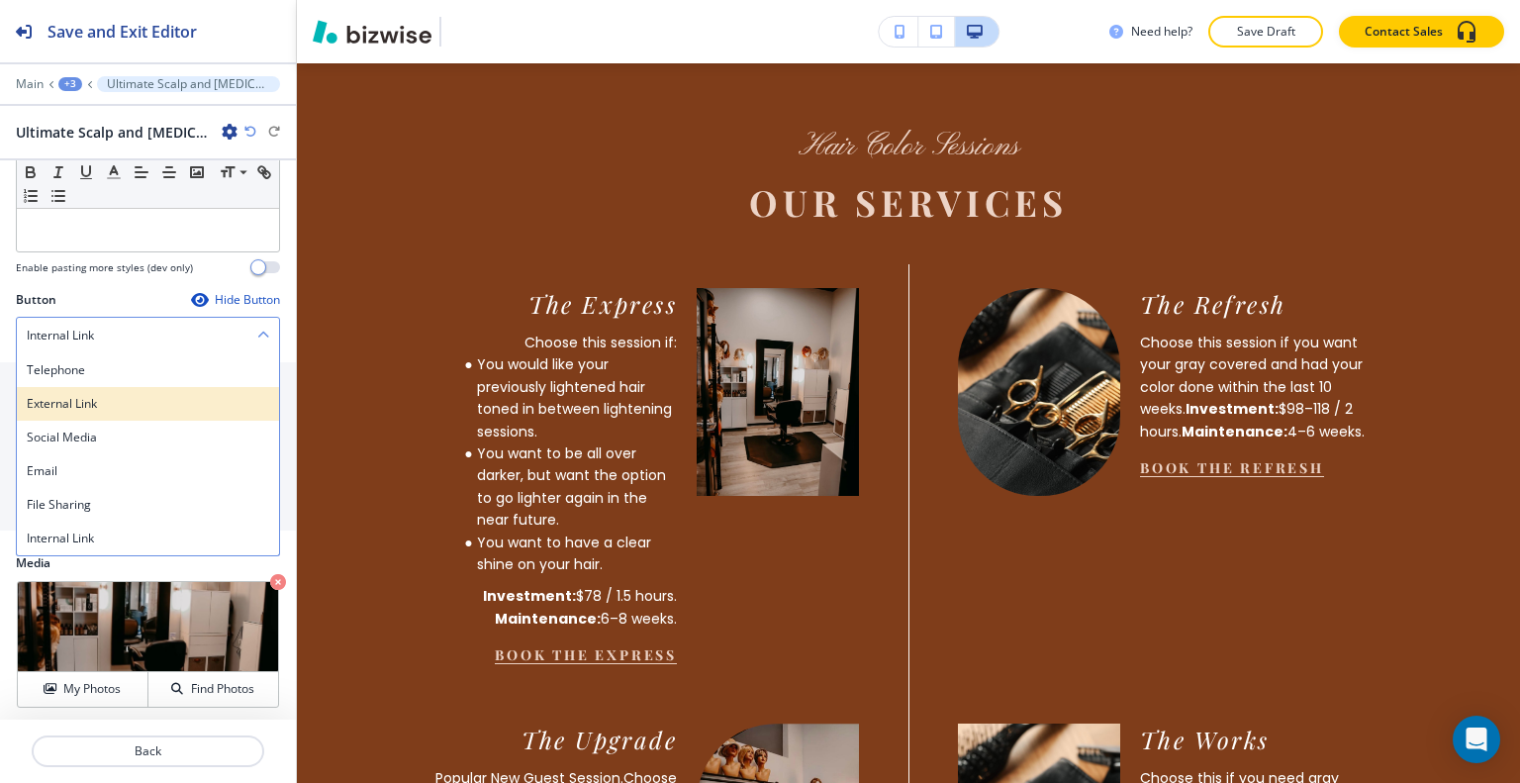
click at [102, 399] on h4 "External Link" at bounding box center [148, 404] width 242 height 18
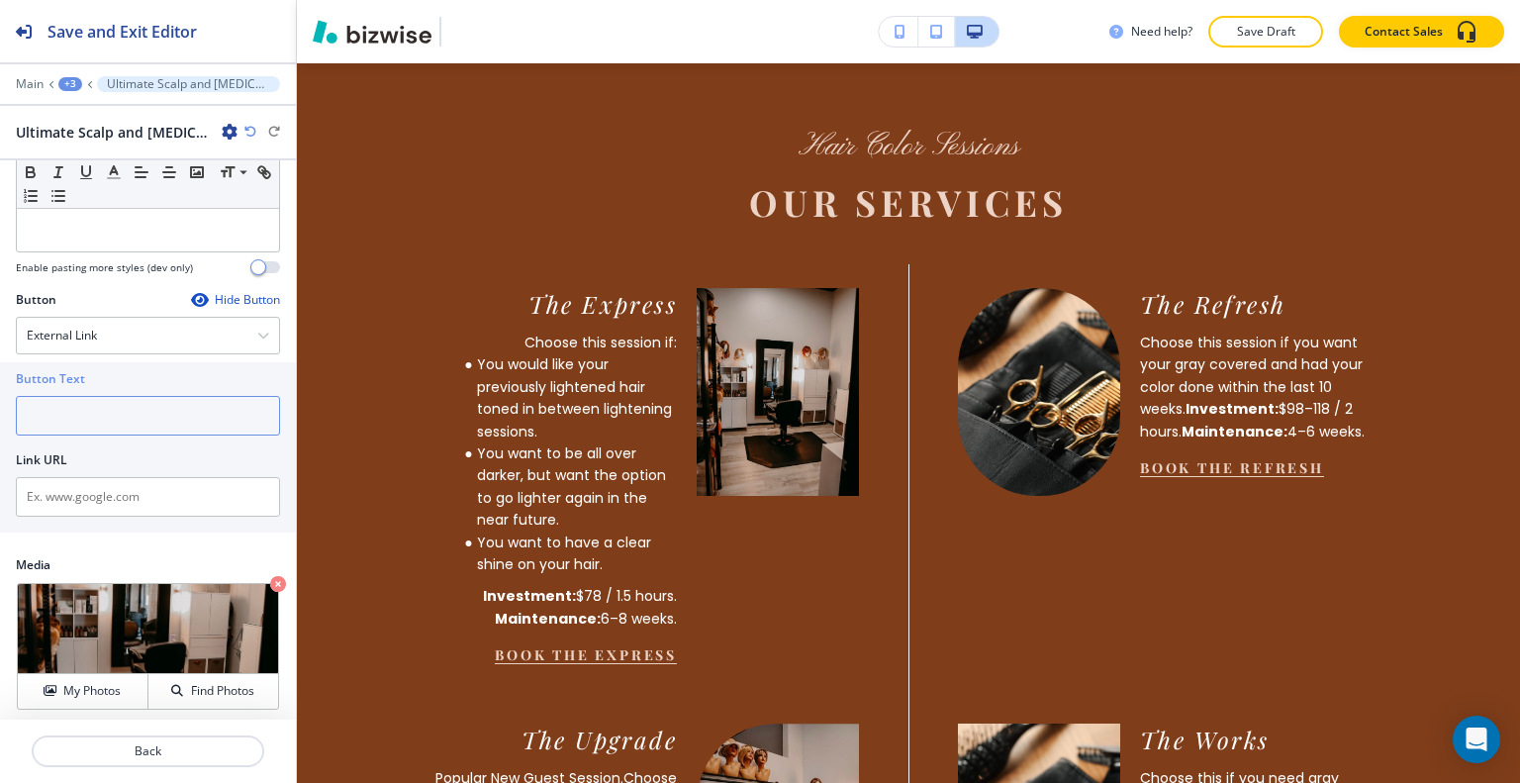
click at [122, 419] on input "text" at bounding box center [148, 416] width 264 height 40
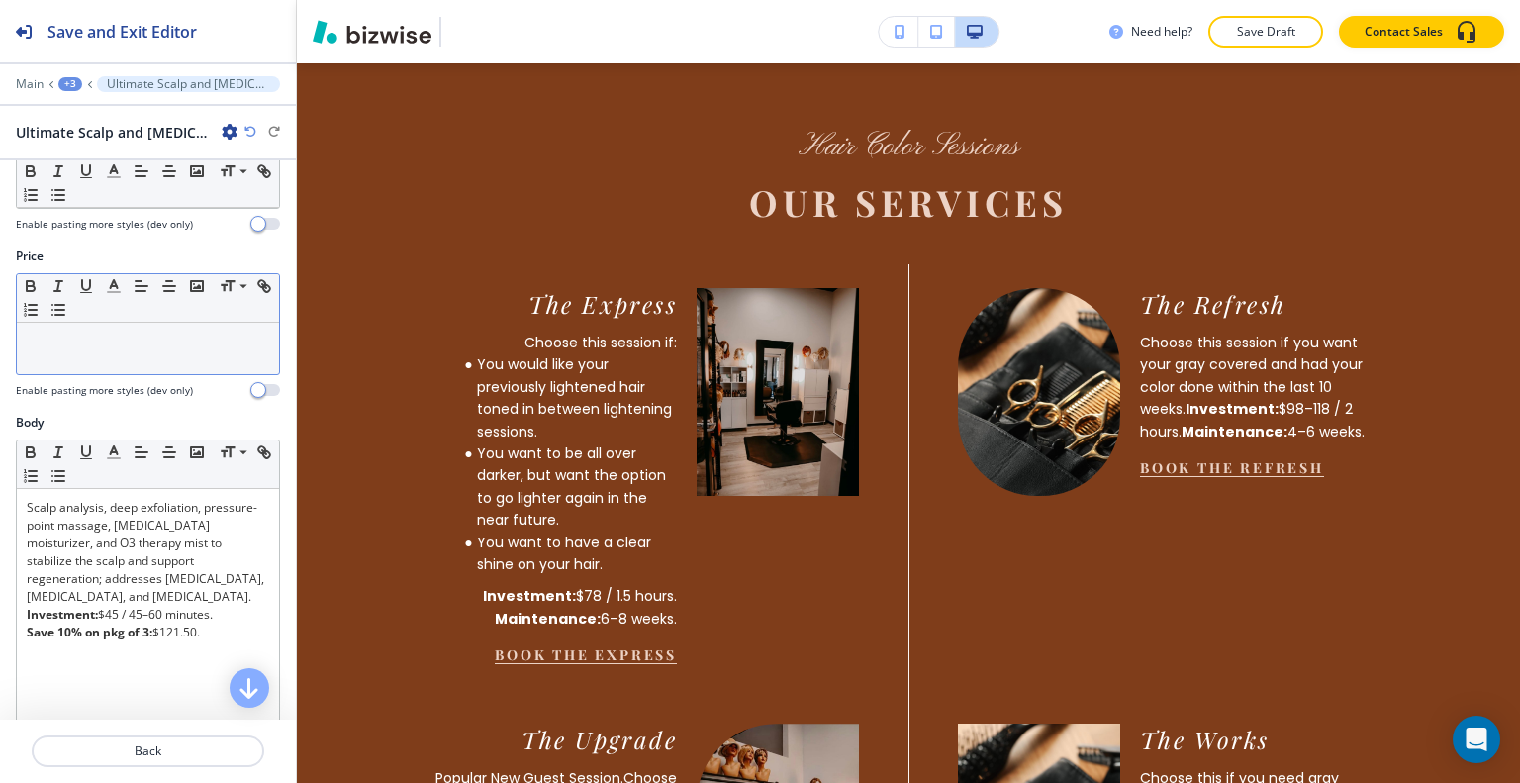
scroll to position [0, 0]
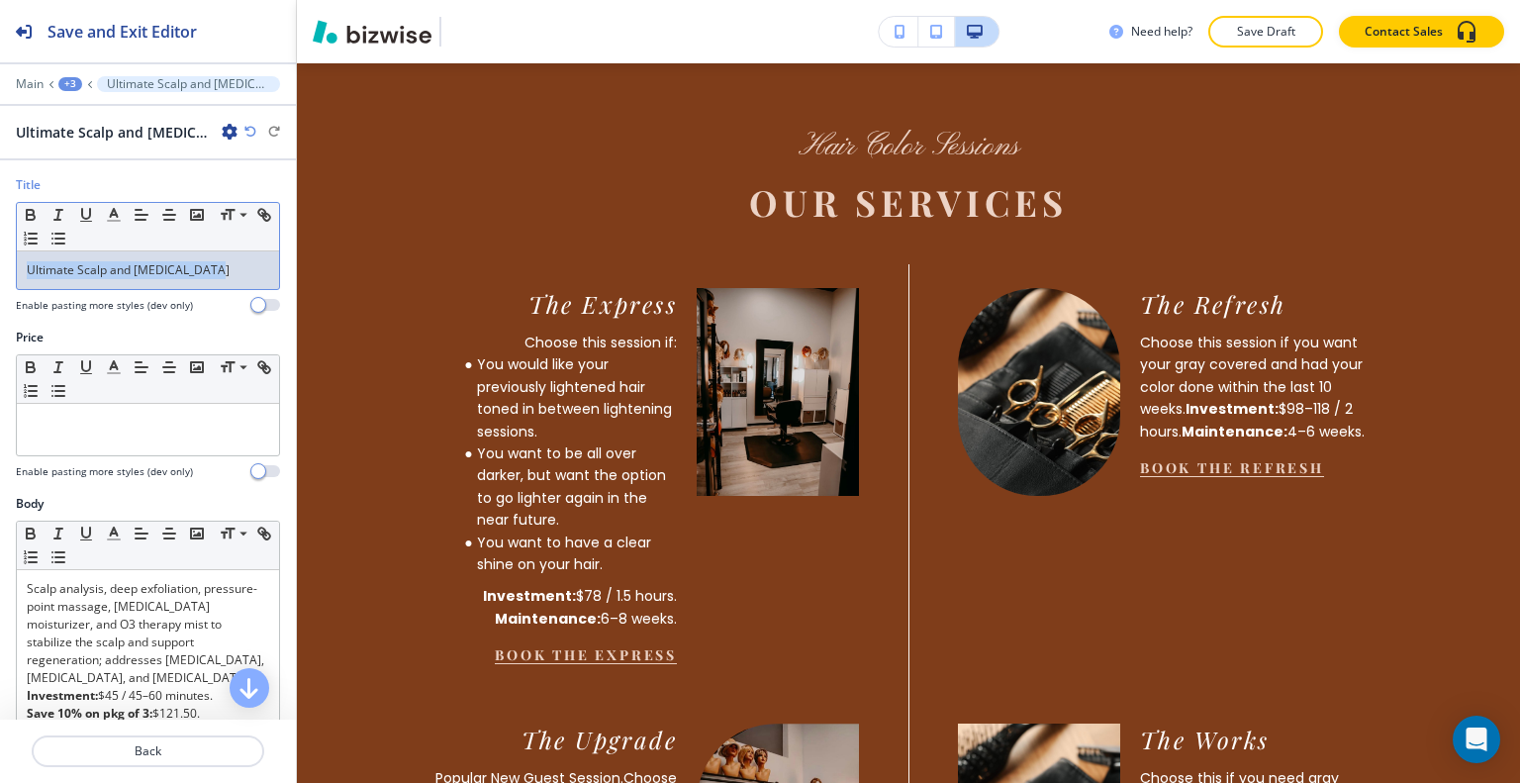
drag, startPoint x: 224, startPoint y: 268, endPoint x: 13, endPoint y: 268, distance: 210.8
click at [4, 271] on div "Title Small Normal Large Huge Ultimate Scalp and Ozone Therapy Enable pasting m…" at bounding box center [148, 252] width 296 height 152
copy p "Ultimate Scalp and Ozone Therapy"
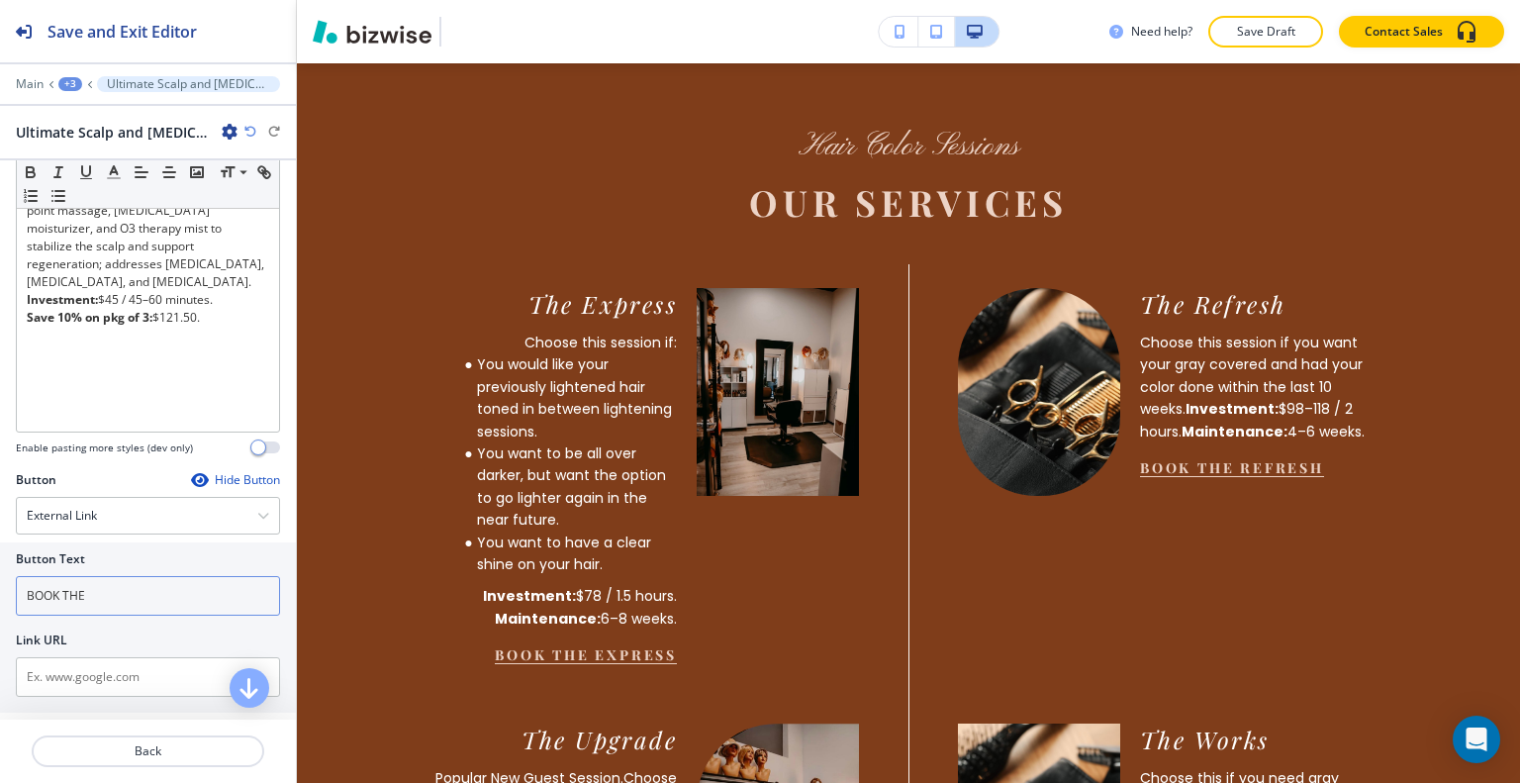
click at [123, 586] on input "BOOK THE" at bounding box center [148, 596] width 264 height 40
paste input "Ultimate Scalp and Ozone Therapy"
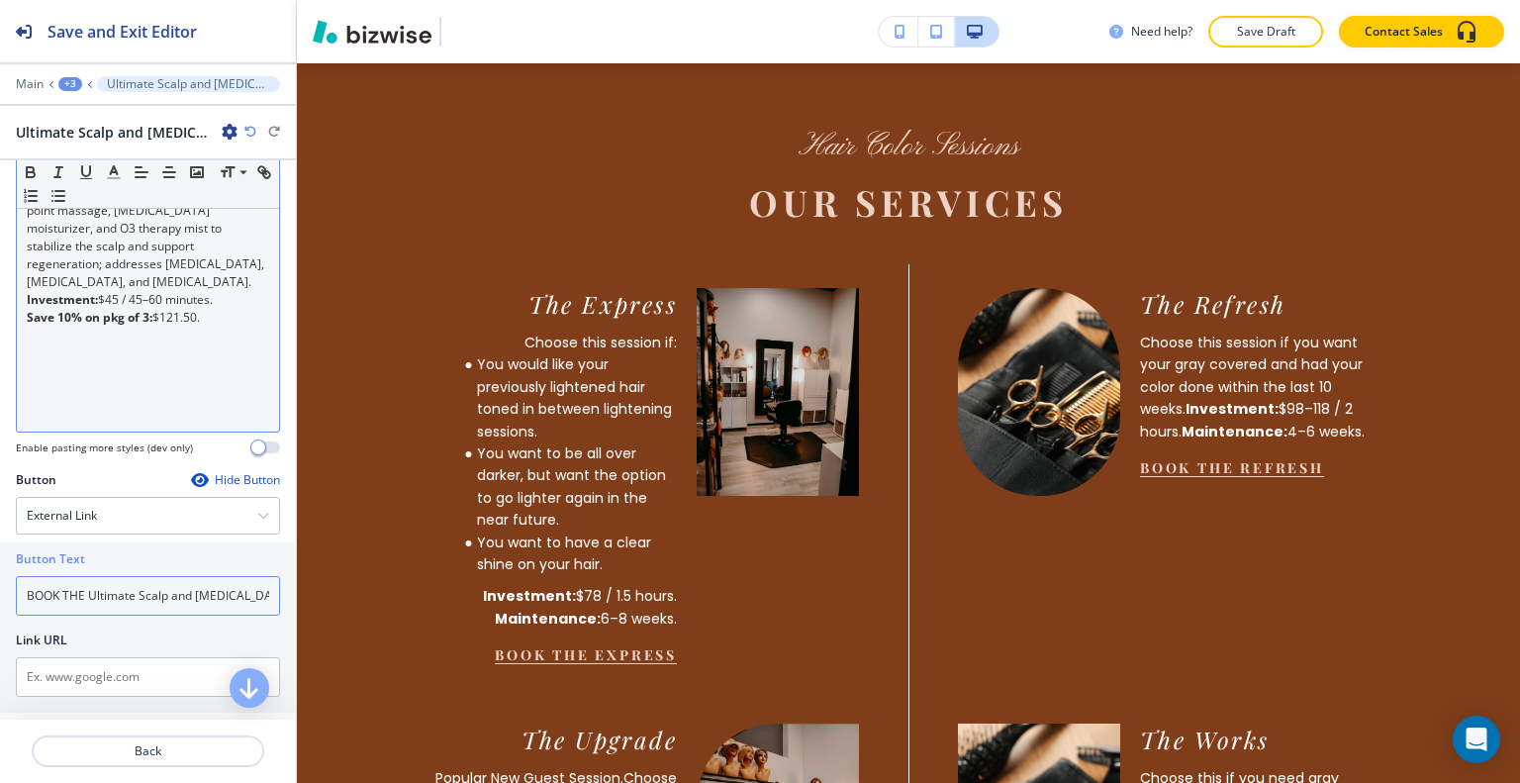
scroll to position [0, 24]
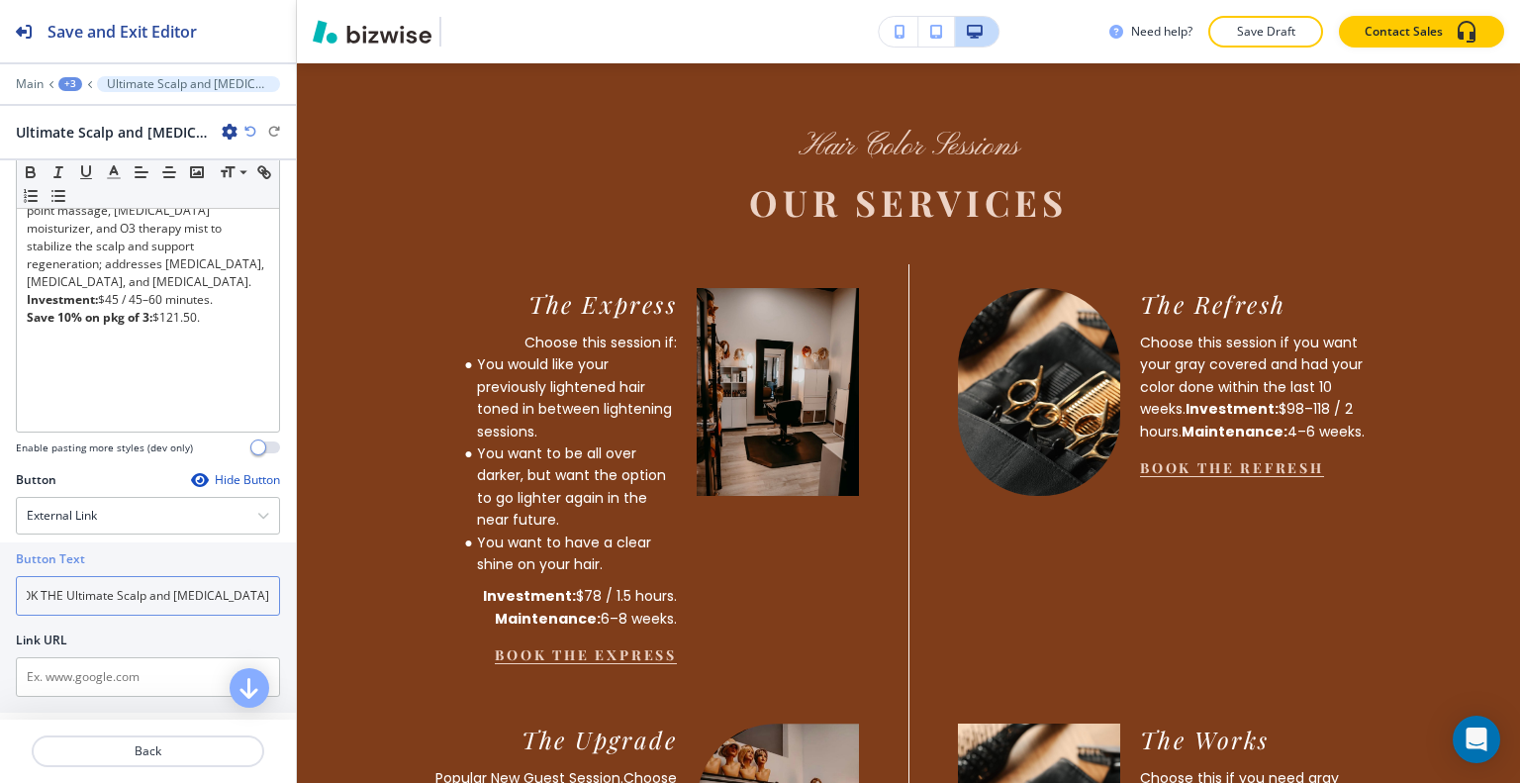
type input "BOOK THE Ultimate Scalp and Ozone Therapy"
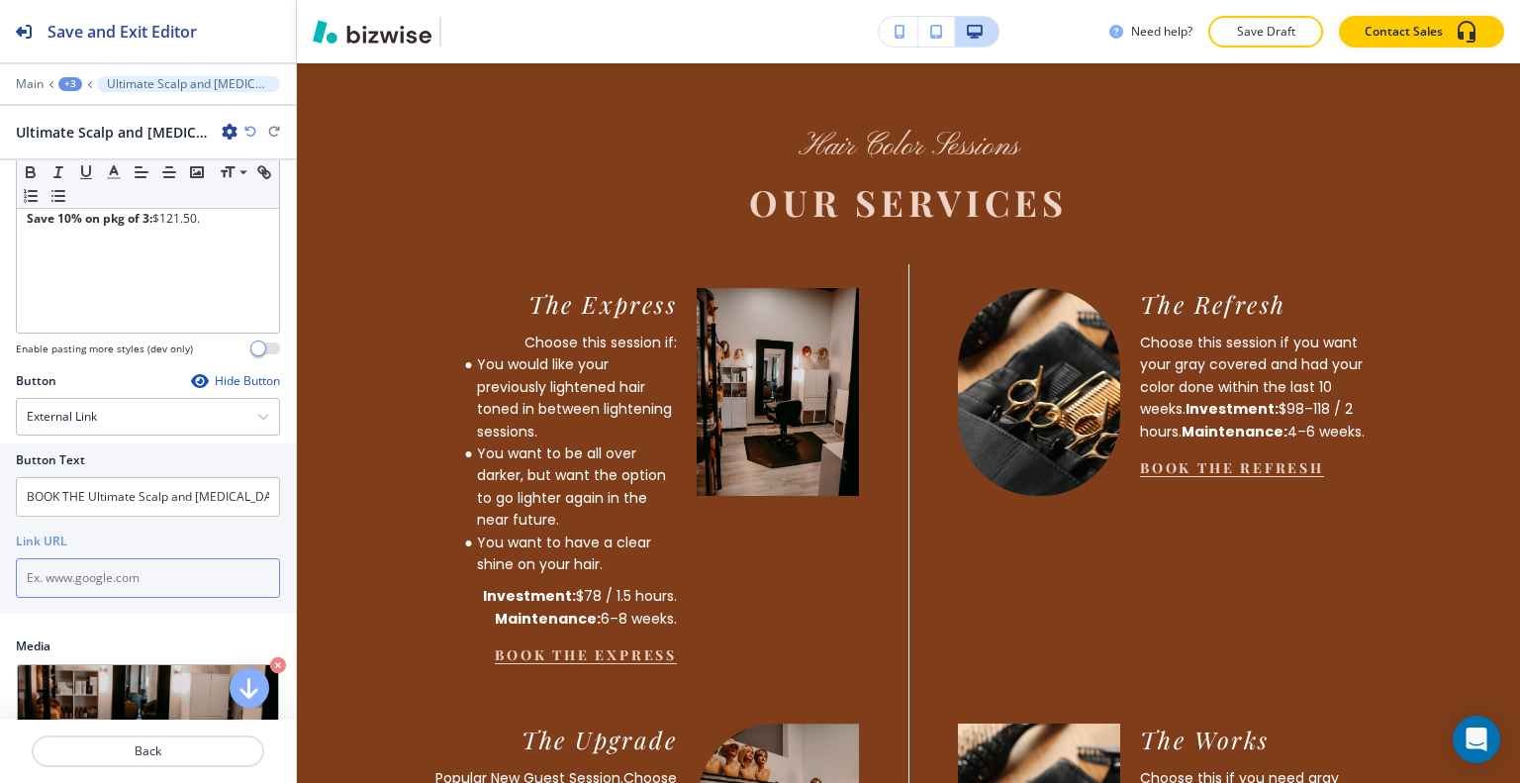
paste input "https://hairbytammygrim.glossgenius.com/services"
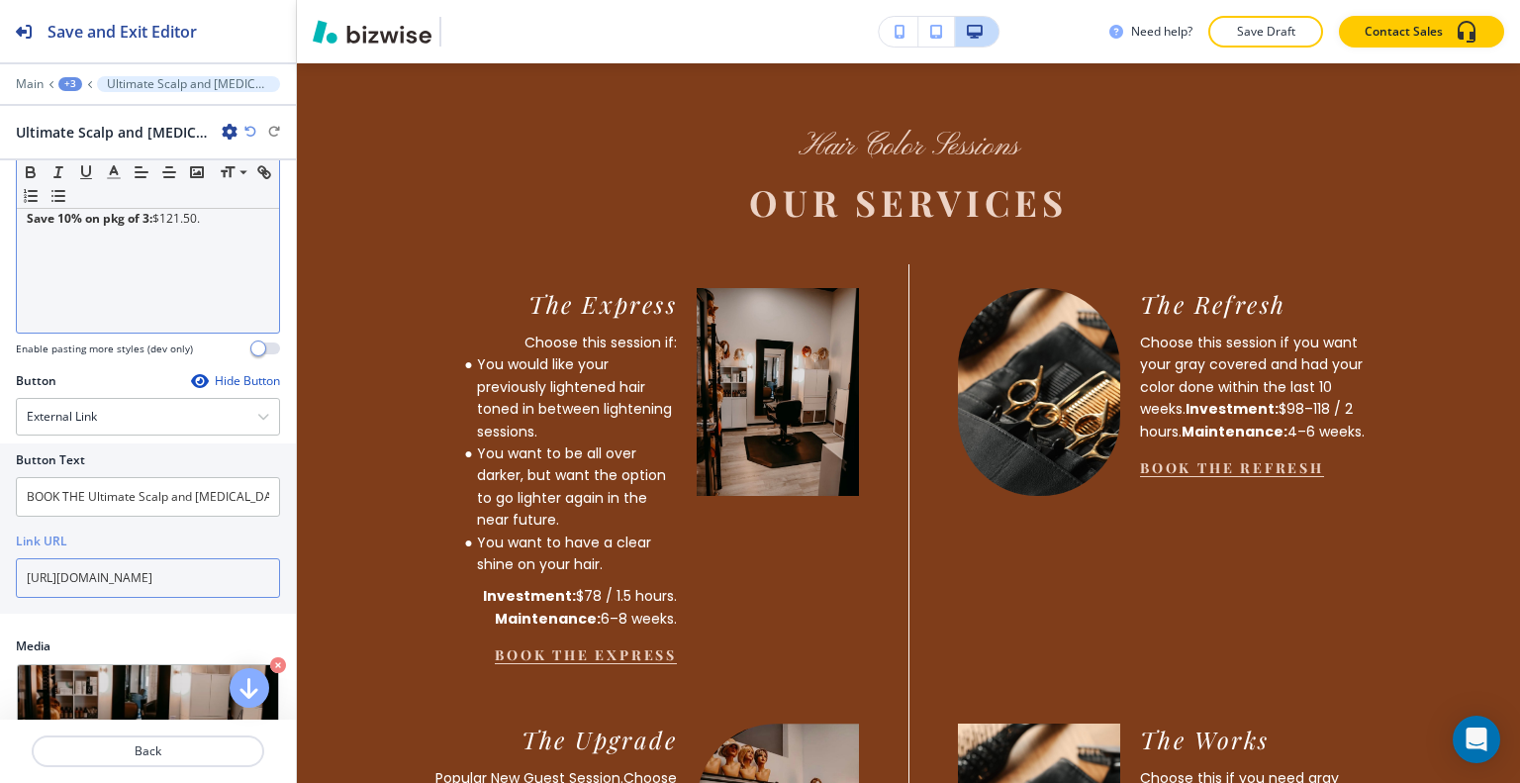
scroll to position [0, 54]
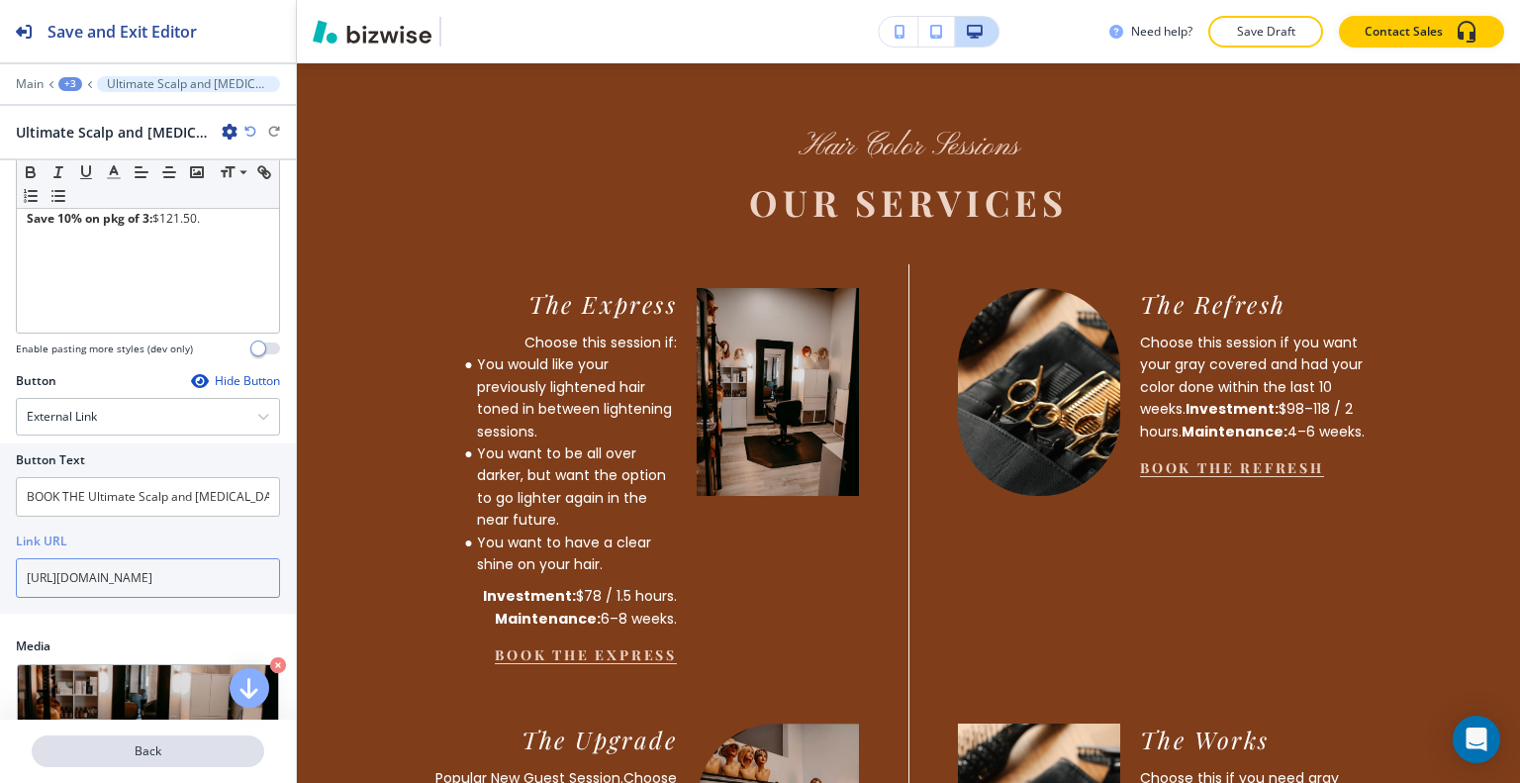
type input "https://hairbytammygrim.glossgenius.com/services"
click at [136, 752] on p "Back" at bounding box center [148, 751] width 229 height 18
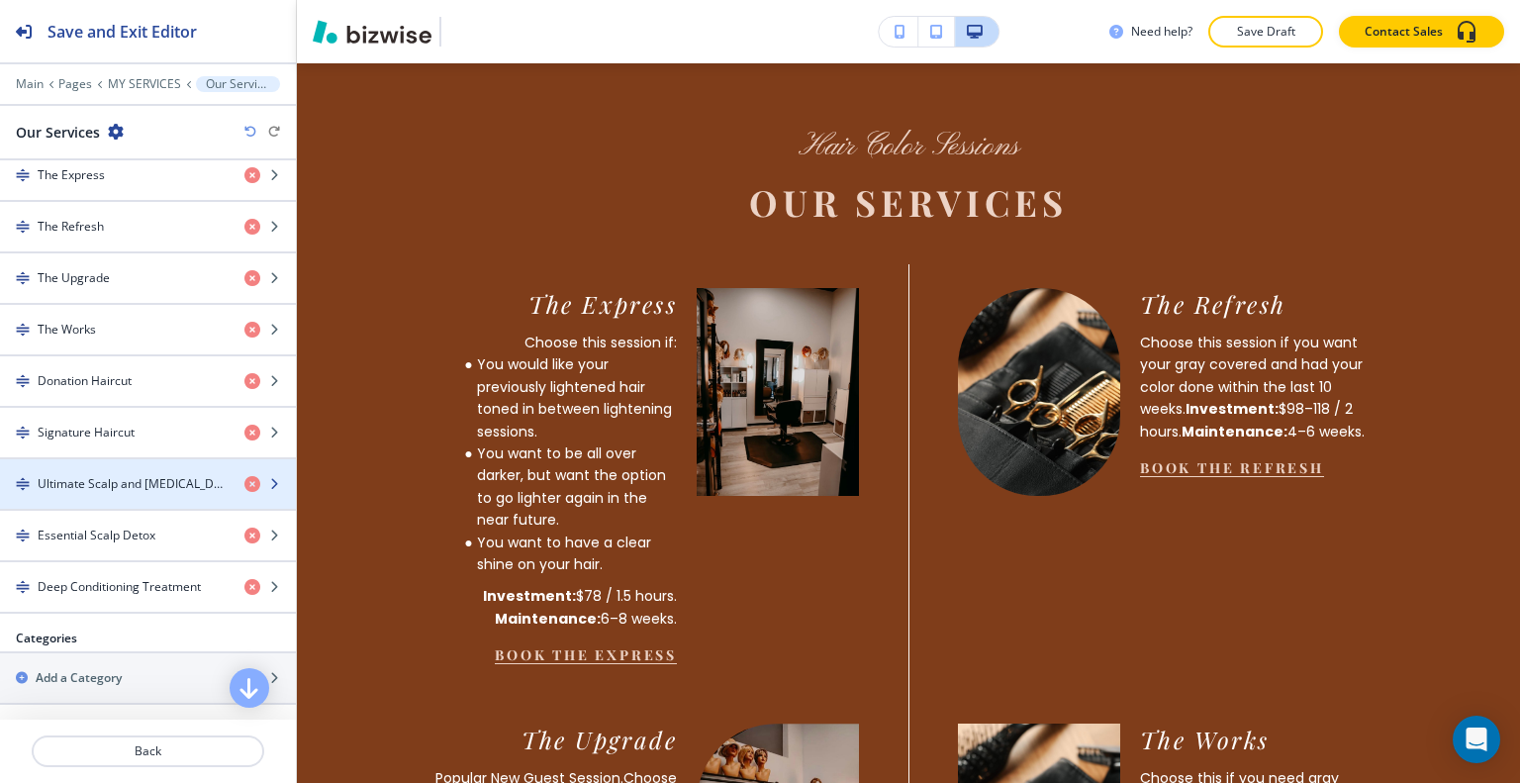
scroll to position [891, 0]
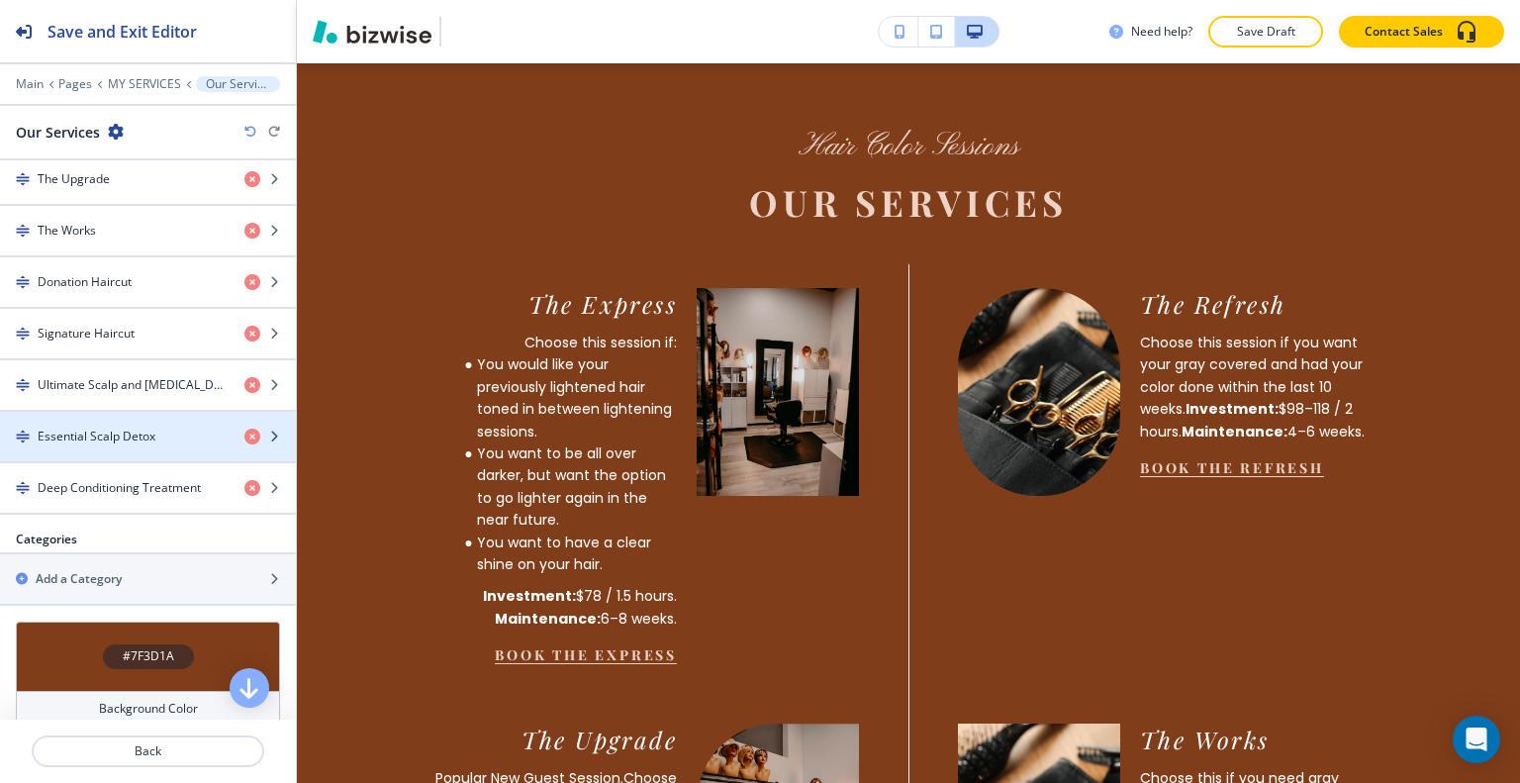
click at [132, 433] on h4 "Essential Scalp Detox" at bounding box center [97, 437] width 118 height 18
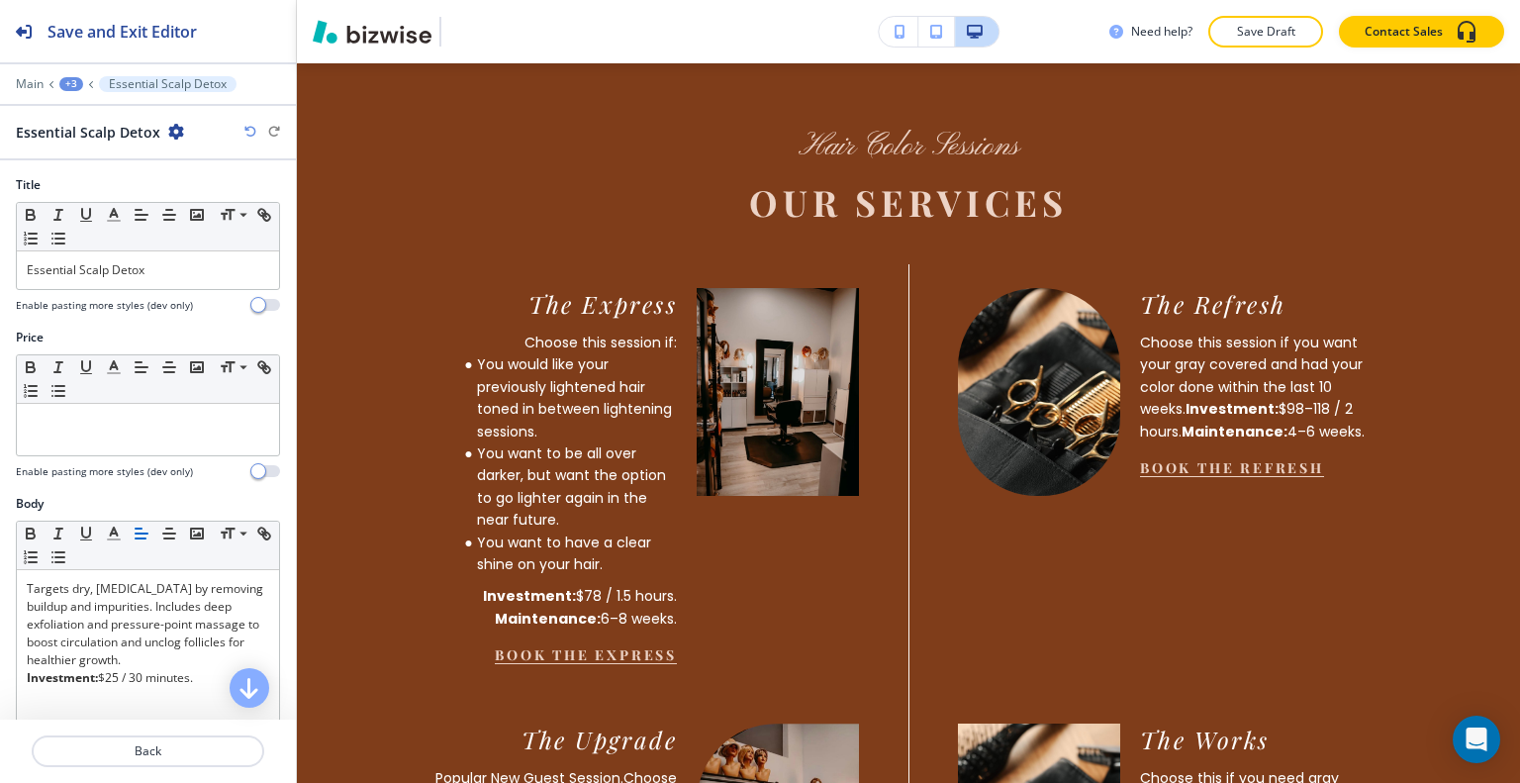
scroll to position [495, 0]
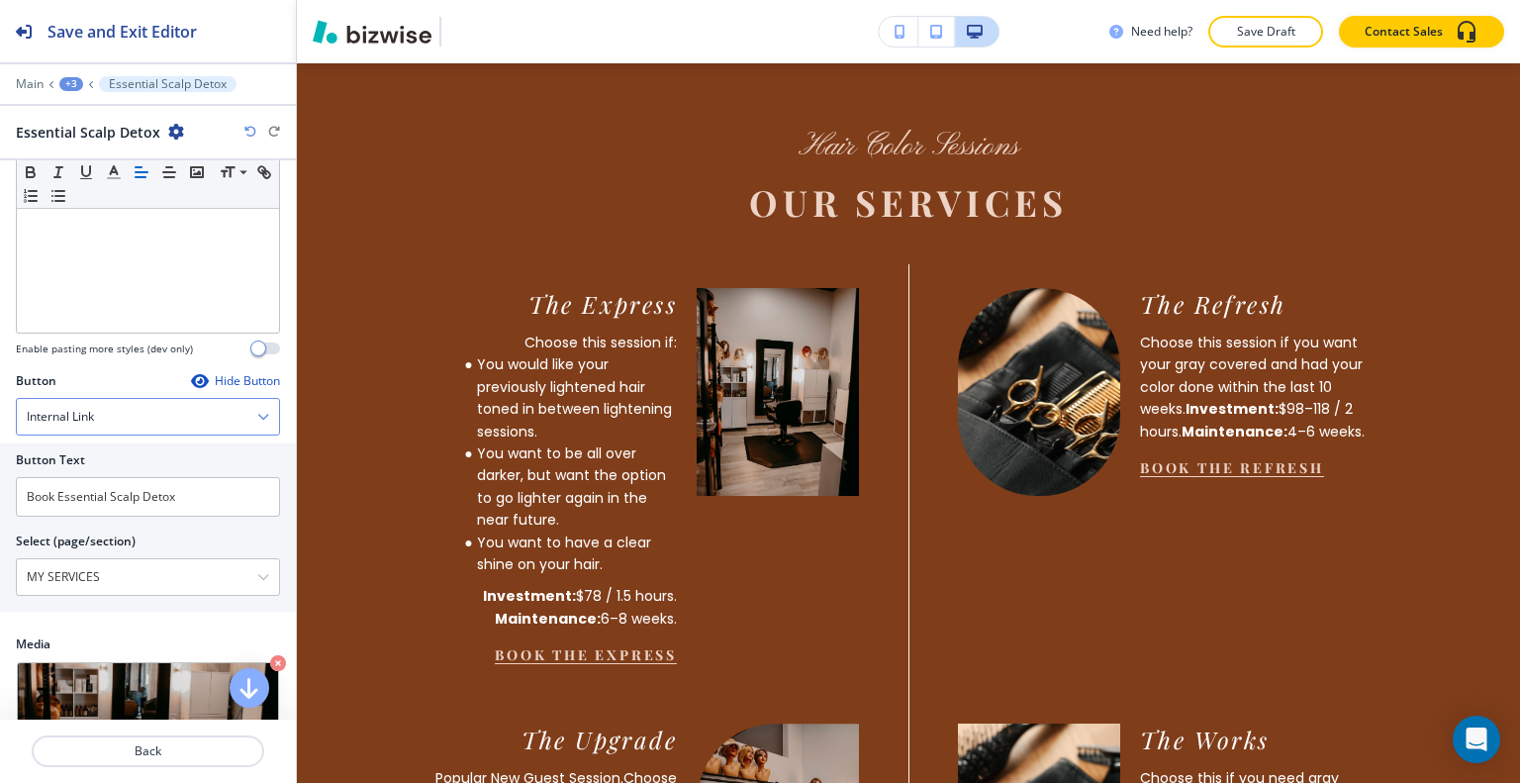
click at [151, 416] on div "Internal Link" at bounding box center [148, 417] width 262 height 36
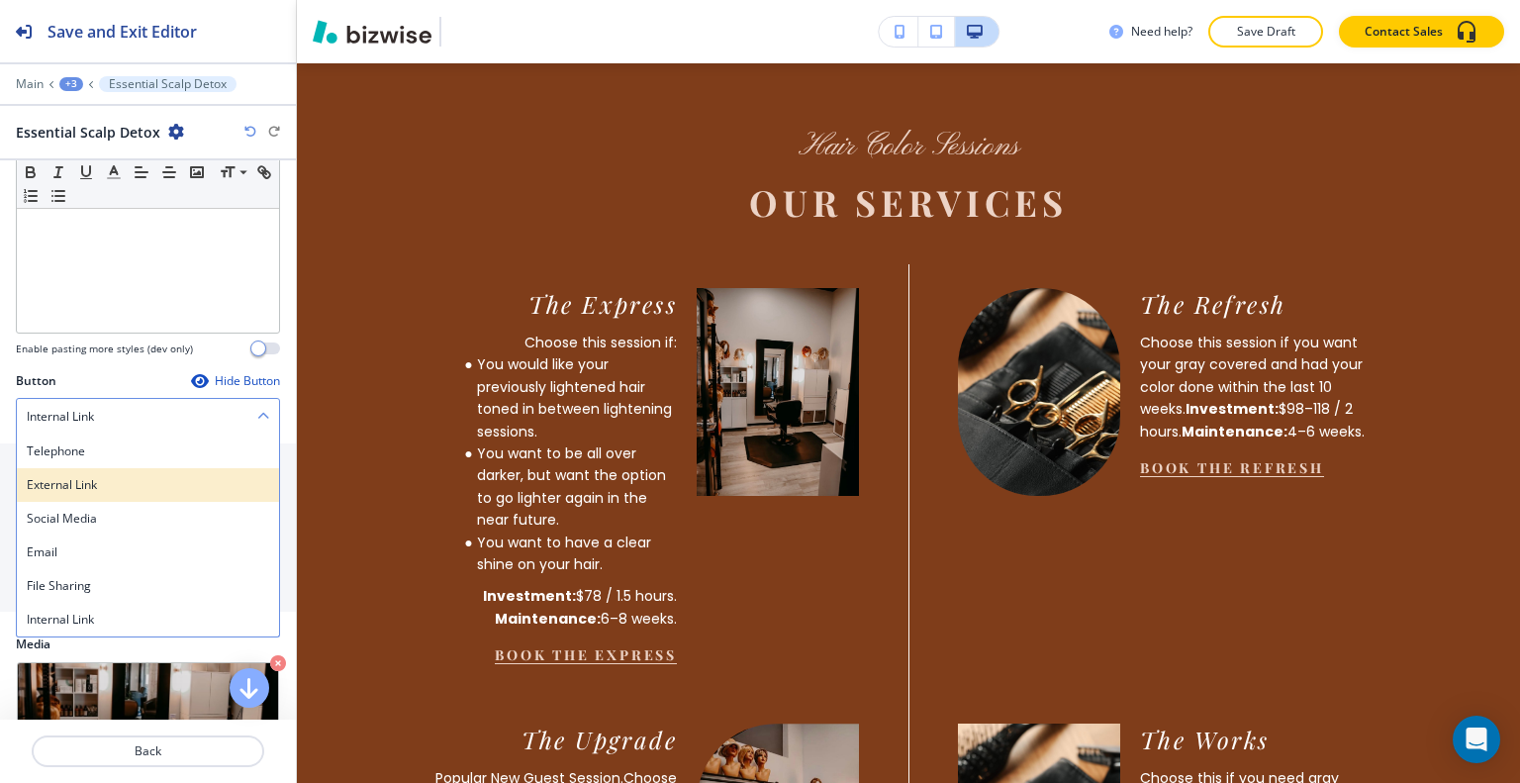
click at [120, 483] on h4 "External Link" at bounding box center [148, 485] width 242 height 18
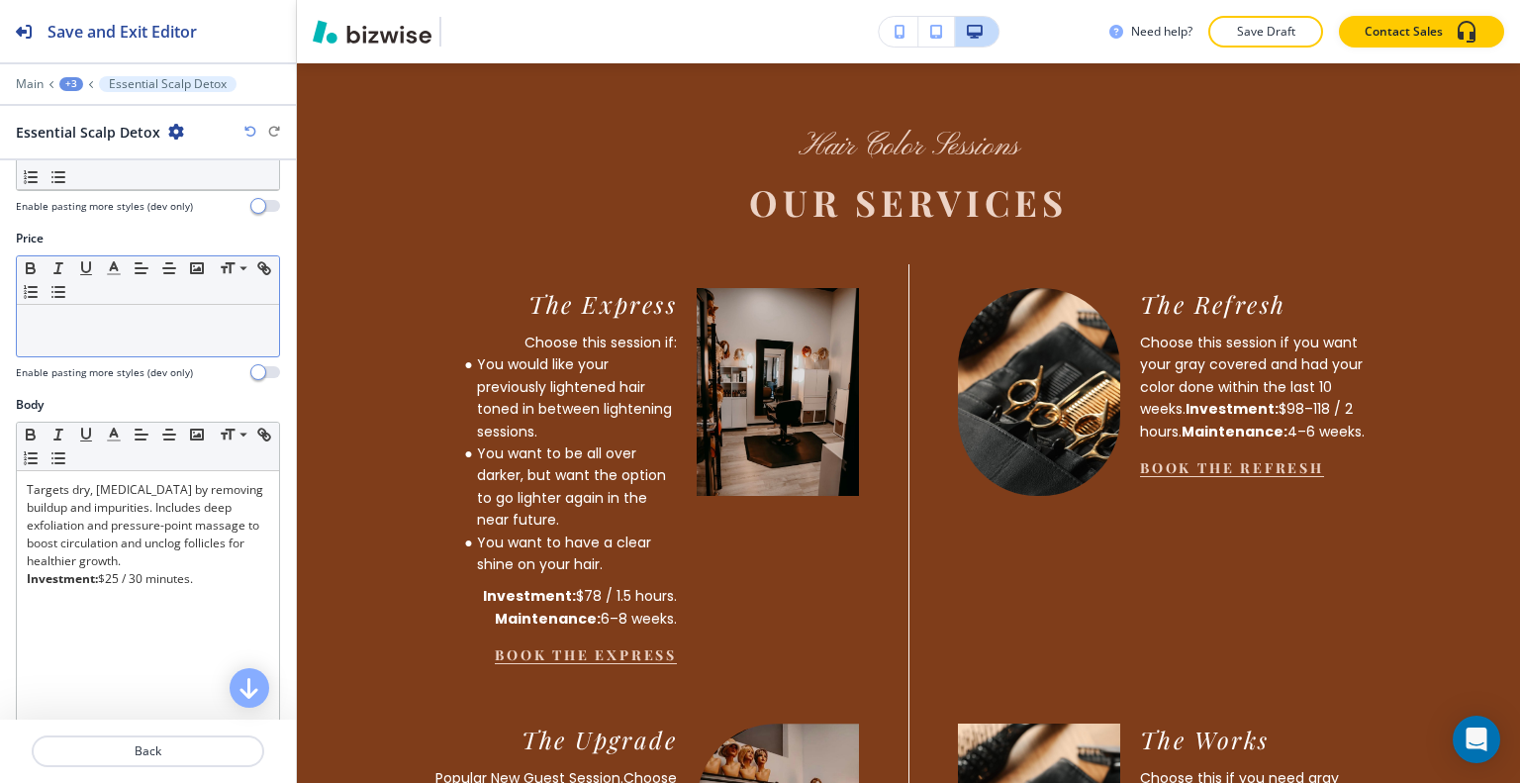
scroll to position [0, 0]
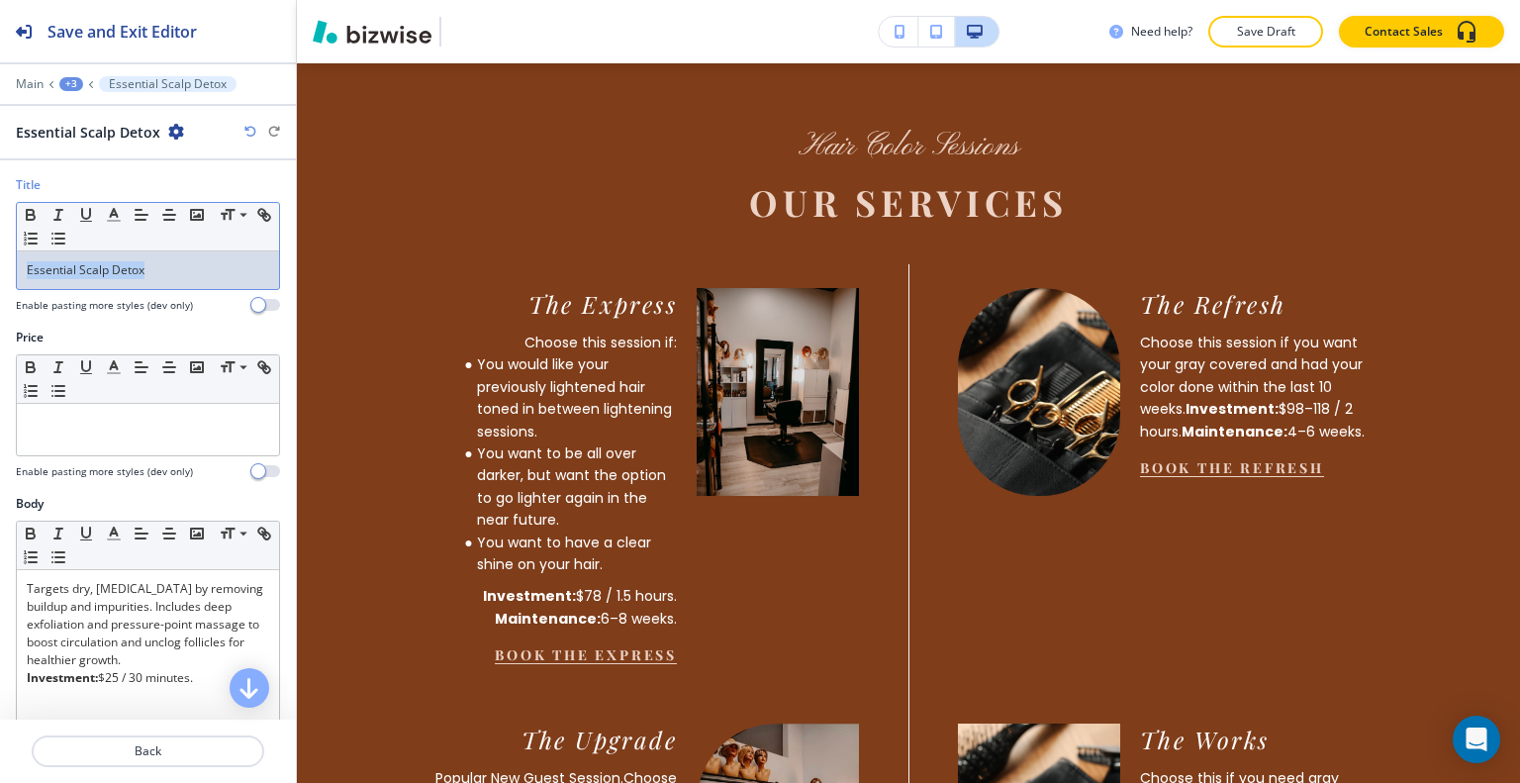
drag, startPoint x: 173, startPoint y: 261, endPoint x: 0, endPoint y: 256, distance: 173.3
click at [0, 256] on div "Title Small Normal Large Huge Essential Scalp Detox Enable pasting more styles …" at bounding box center [148, 252] width 296 height 152
copy p "Essential Scalp Detox"
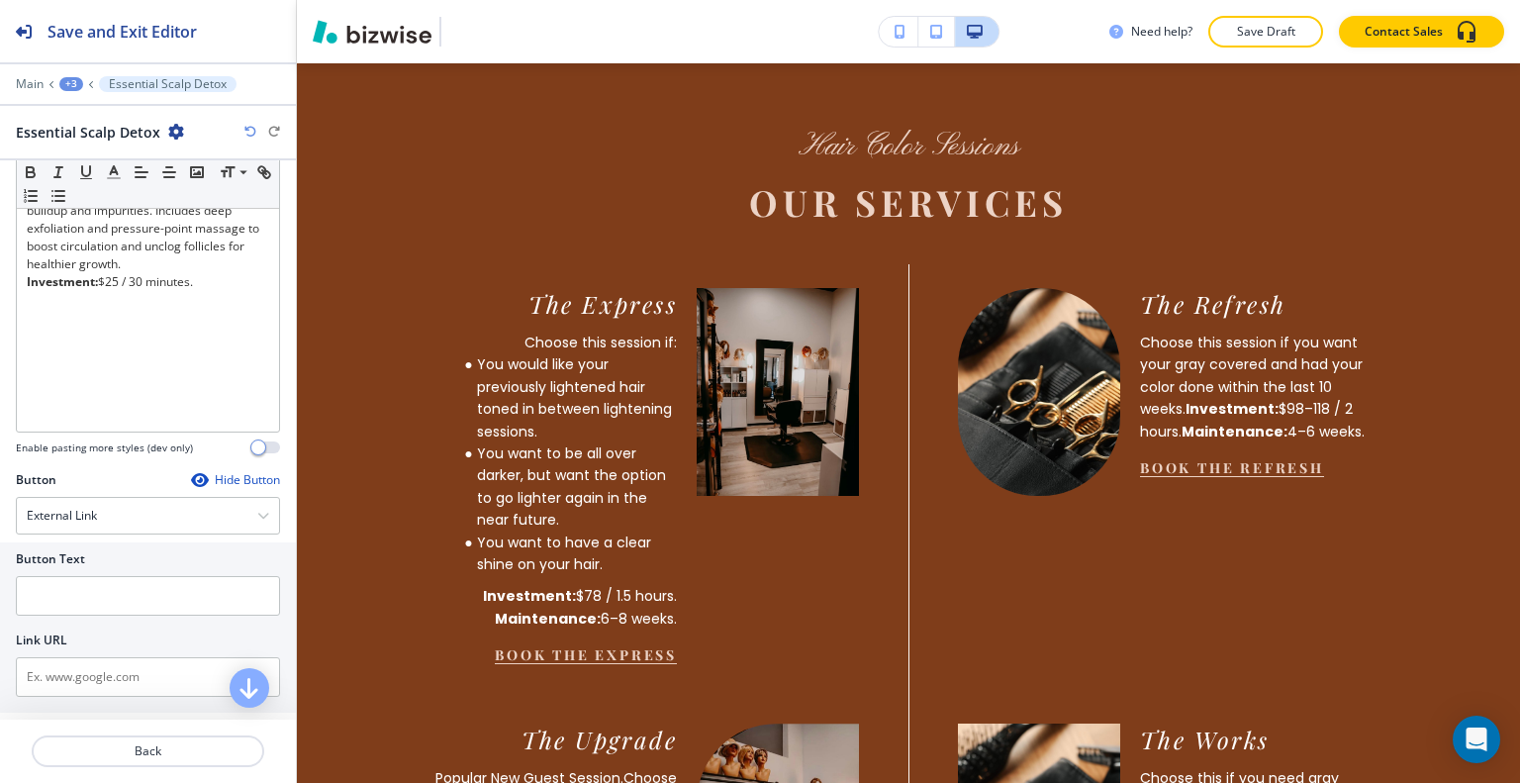
scroll to position [578, 0]
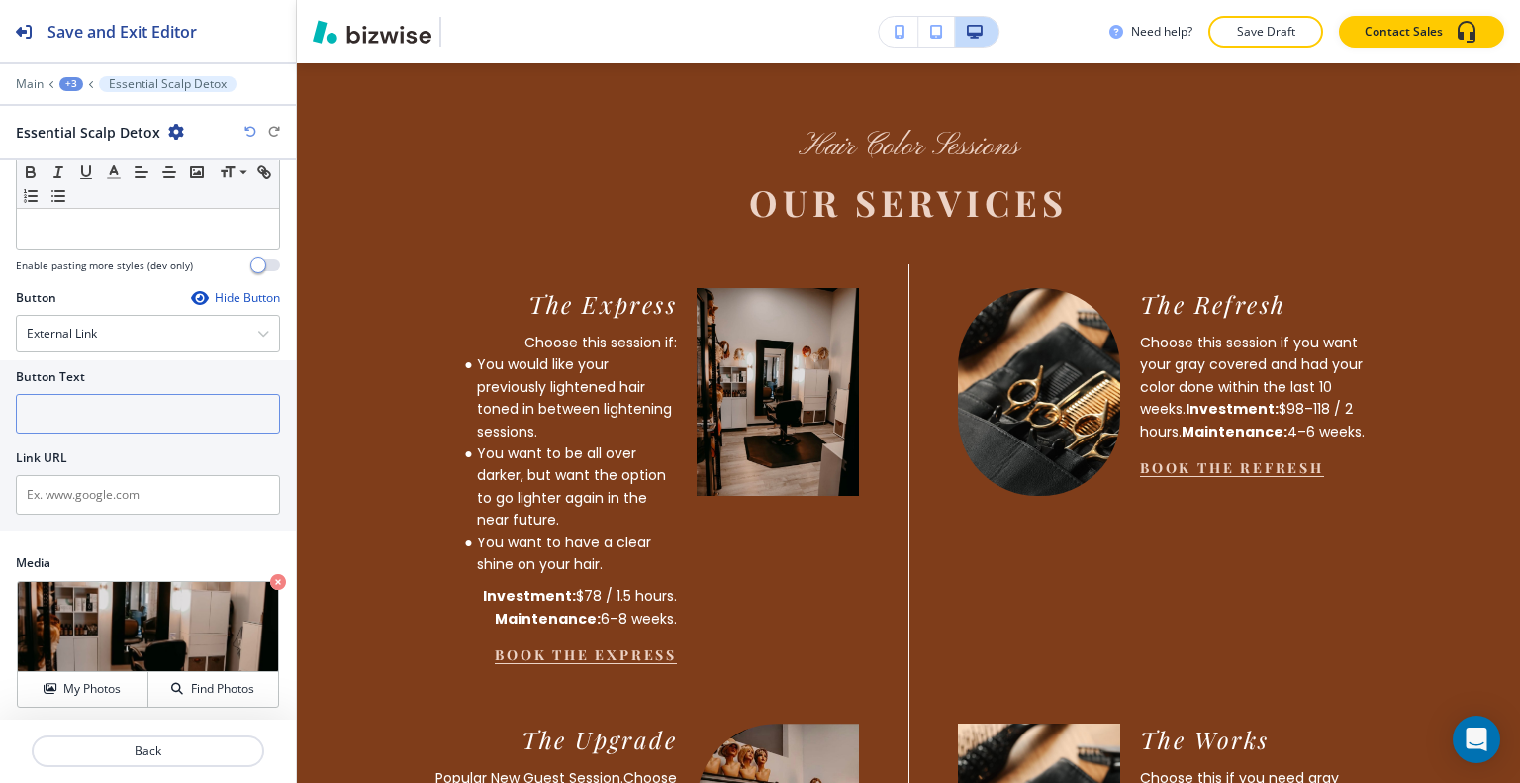
click at [127, 408] on input "text" at bounding box center [148, 414] width 264 height 40
paste input "Essential Scalp Detox"
type input "BOOK THE Essential Scalp Detox"
click at [121, 483] on input "text" at bounding box center [148, 495] width 264 height 40
paste input "https://hairbytammygrim.glossgenius.com/services"
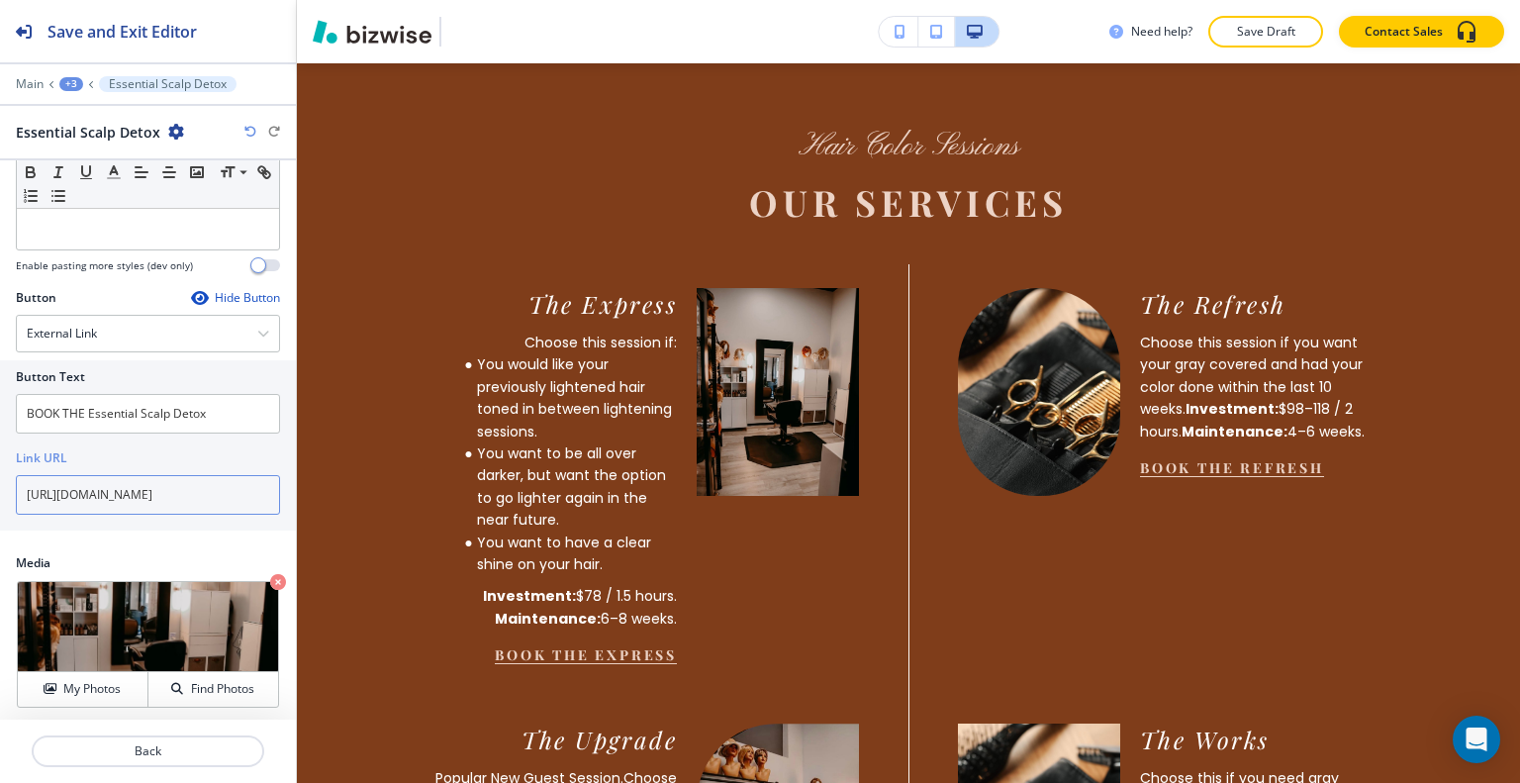
scroll to position [0, 54]
type input "https://hairbytammygrim.glossgenius.com/services"
click at [166, 743] on p "Back" at bounding box center [148, 751] width 229 height 18
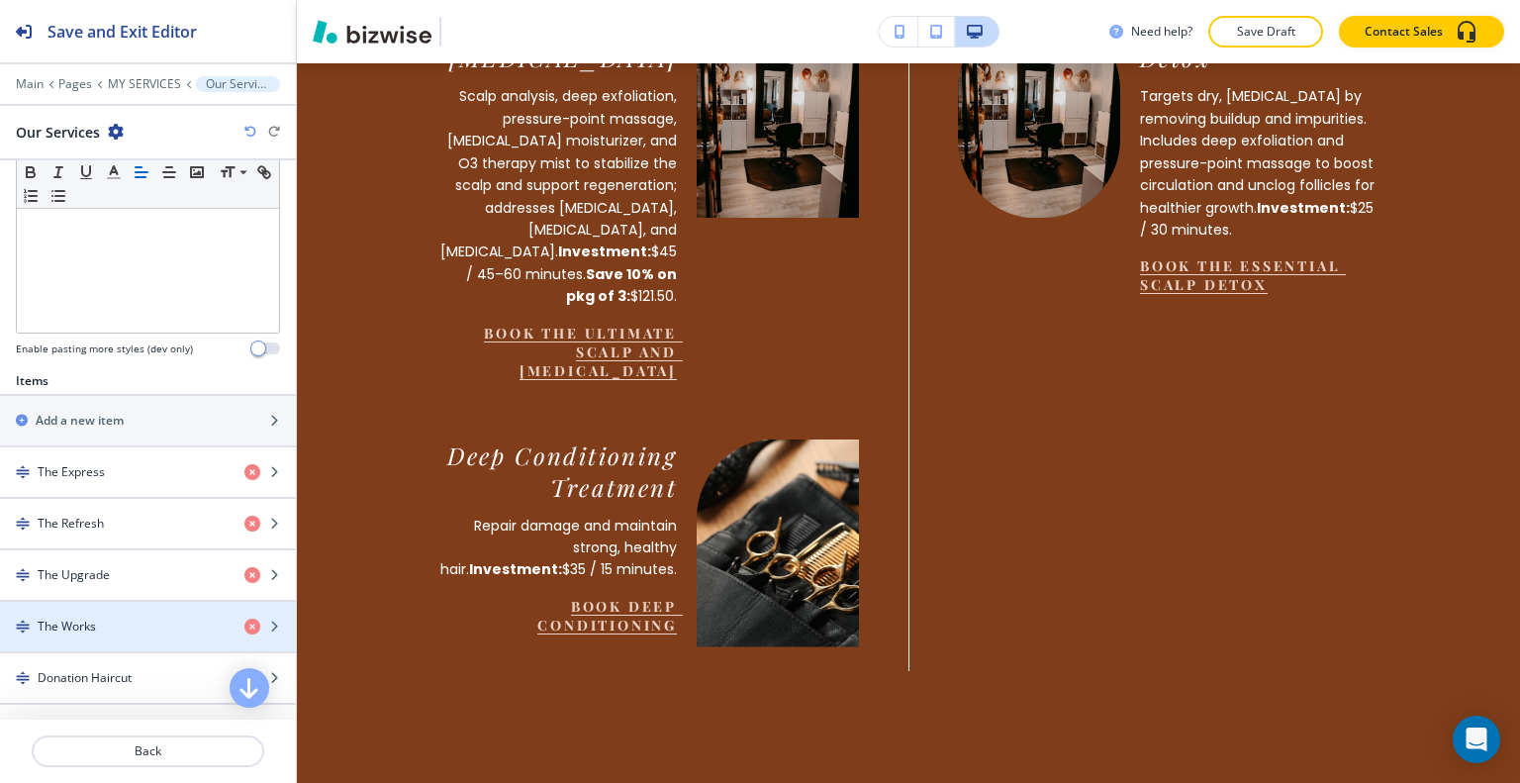
scroll to position [792, 0]
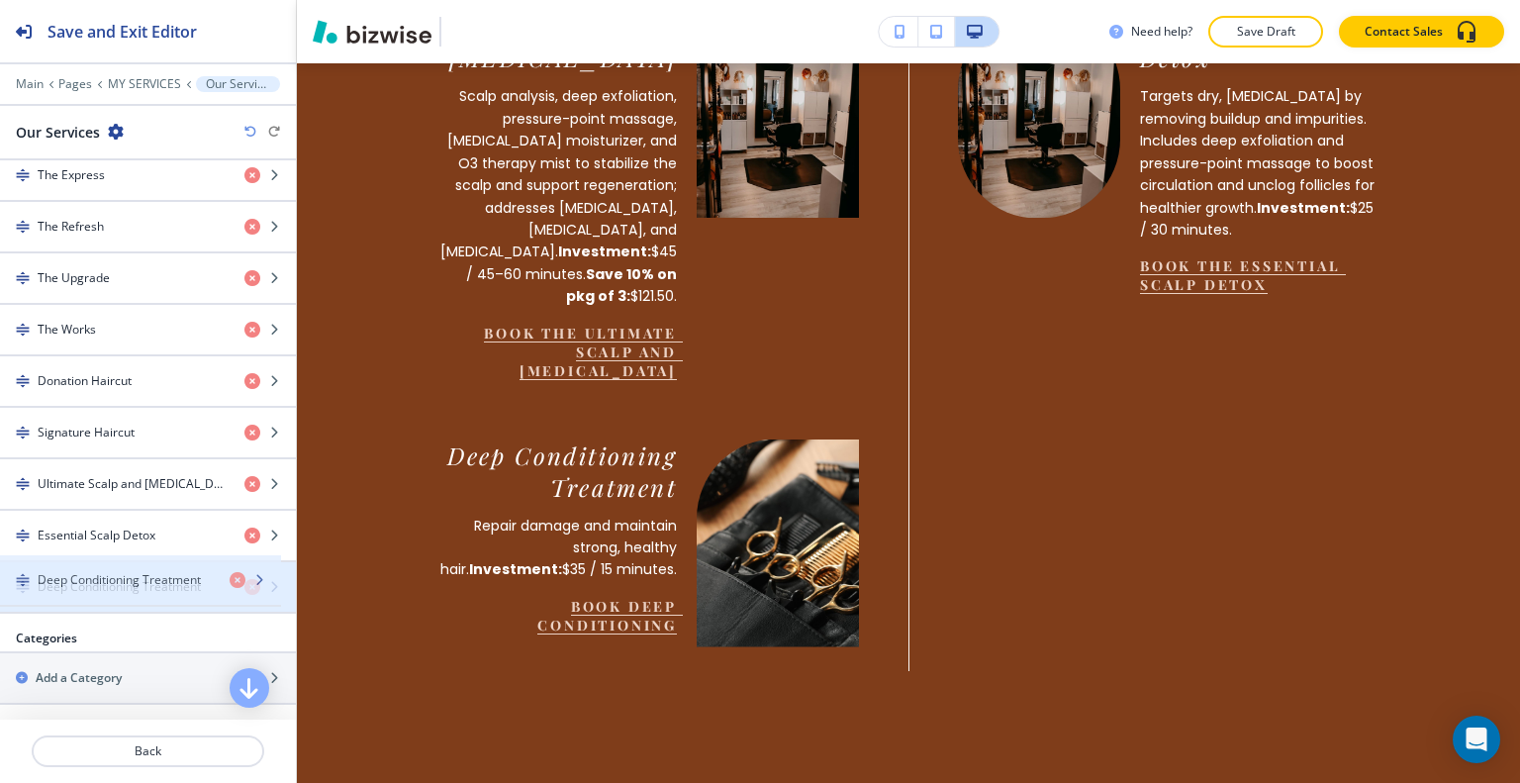
click at [122, 585] on h4 "Deep Conditioning Treatment" at bounding box center [119, 587] width 163 height 18
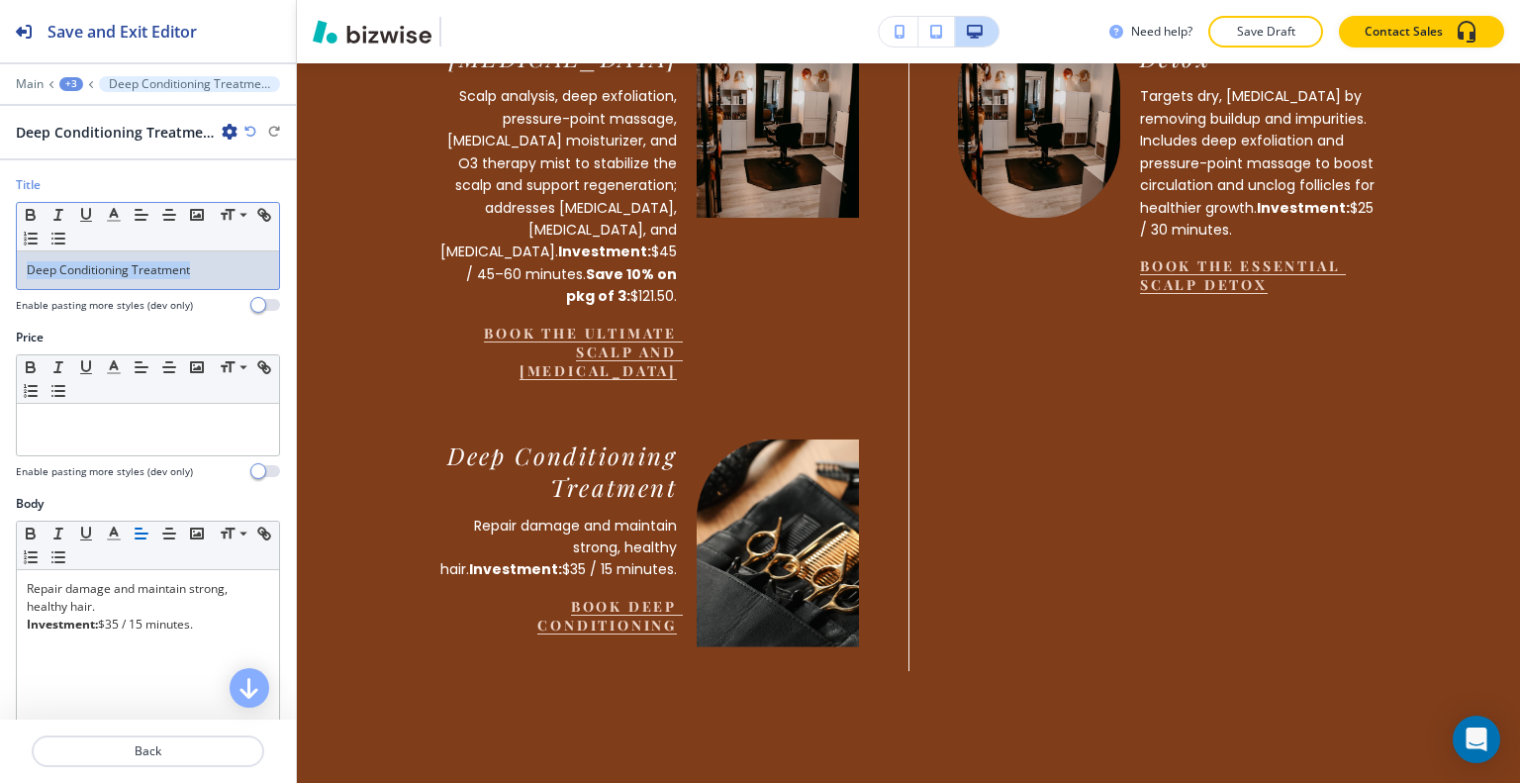
drag, startPoint x: 228, startPoint y: 255, endPoint x: 0, endPoint y: 256, distance: 227.6
click at [0, 256] on div "Title Small Normal Large Huge Deep Conditioning Treatment Enable pasting more s…" at bounding box center [148, 252] width 296 height 152
copy p "Deep Conditioning Treatment"
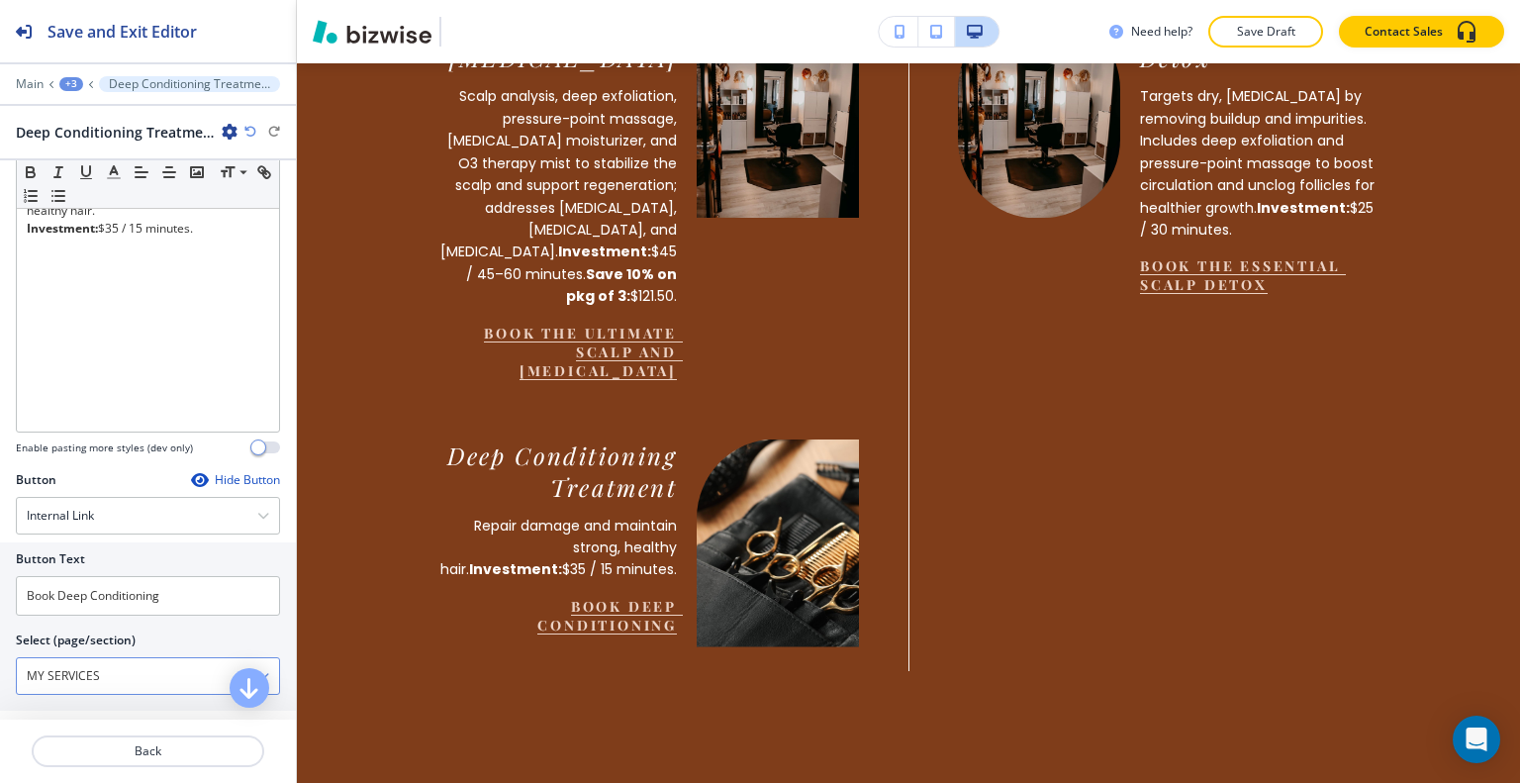
scroll to position [495, 0]
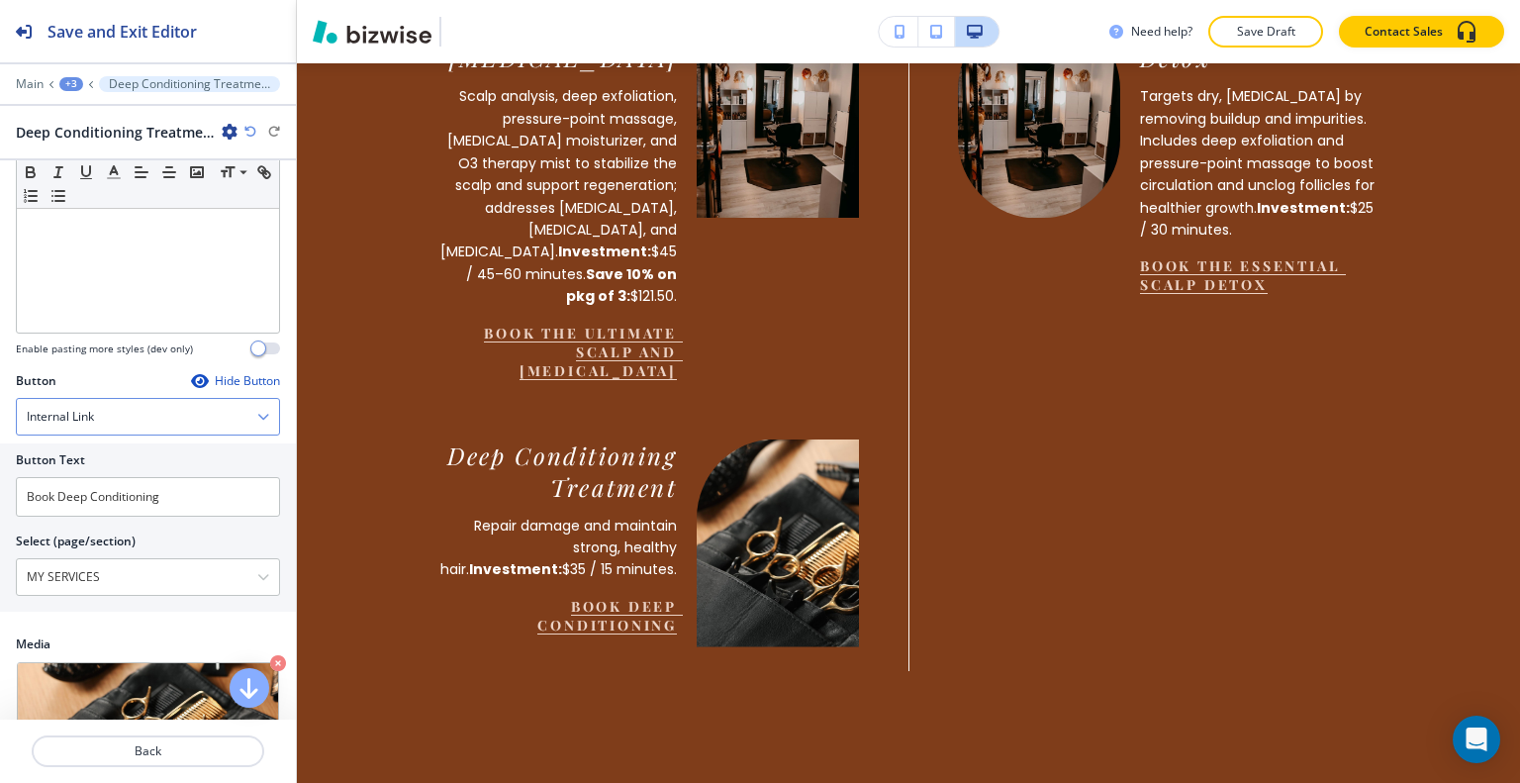
click at [139, 407] on div "Internal Link" at bounding box center [148, 417] width 262 height 36
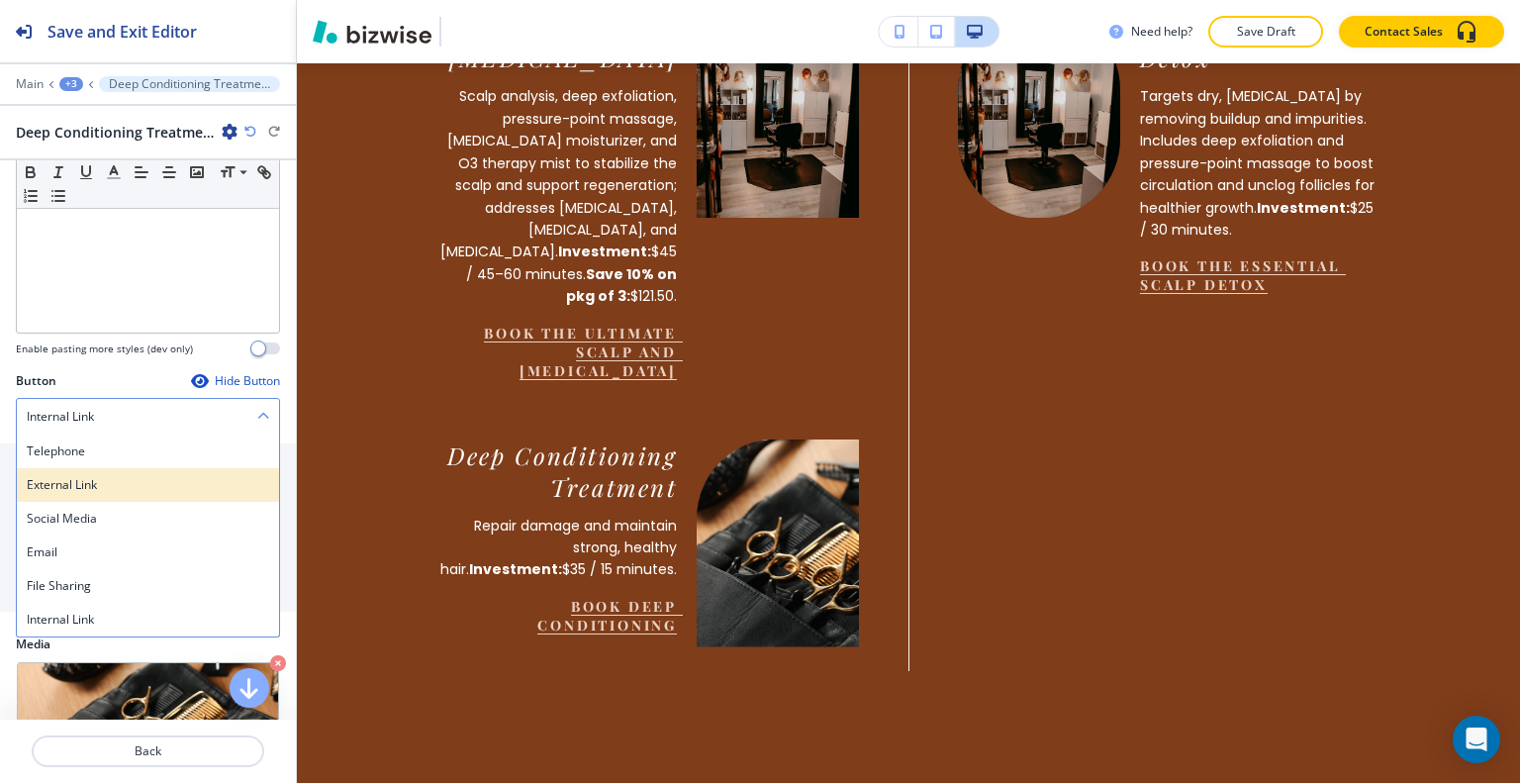
click at [103, 476] on h4 "External Link" at bounding box center [148, 485] width 242 height 18
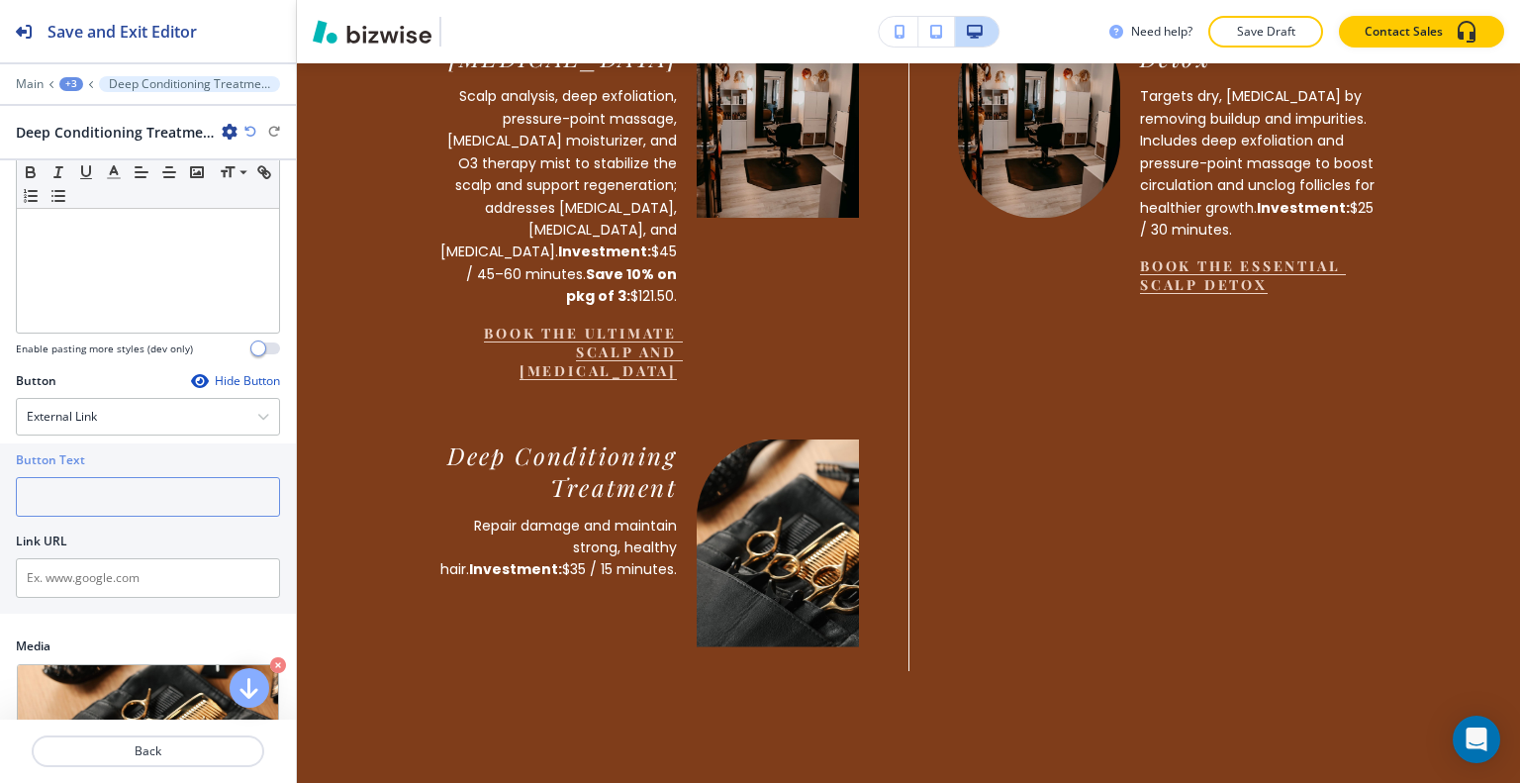
click at [101, 492] on input "text" at bounding box center [148, 497] width 264 height 40
paste input "Deep Conditioning Treatment"
type input "BOOK THE Deep Conditioning Treatment"
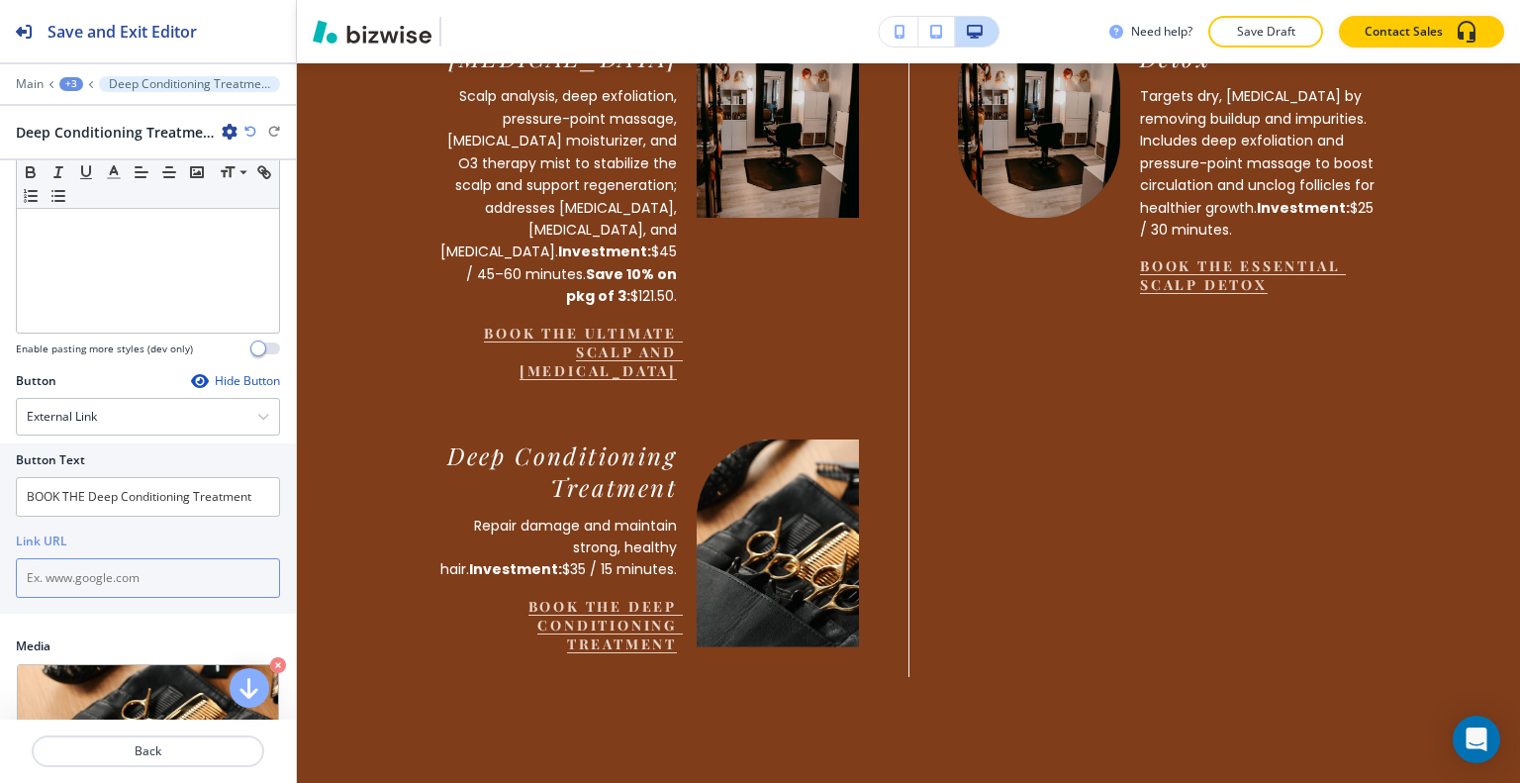
paste input "https://hairbytammygrim.glossgenius.com/services"
type input "https://hairbytammygrim.glossgenius.com/services"
click at [119, 751] on p "Back" at bounding box center [148, 751] width 229 height 18
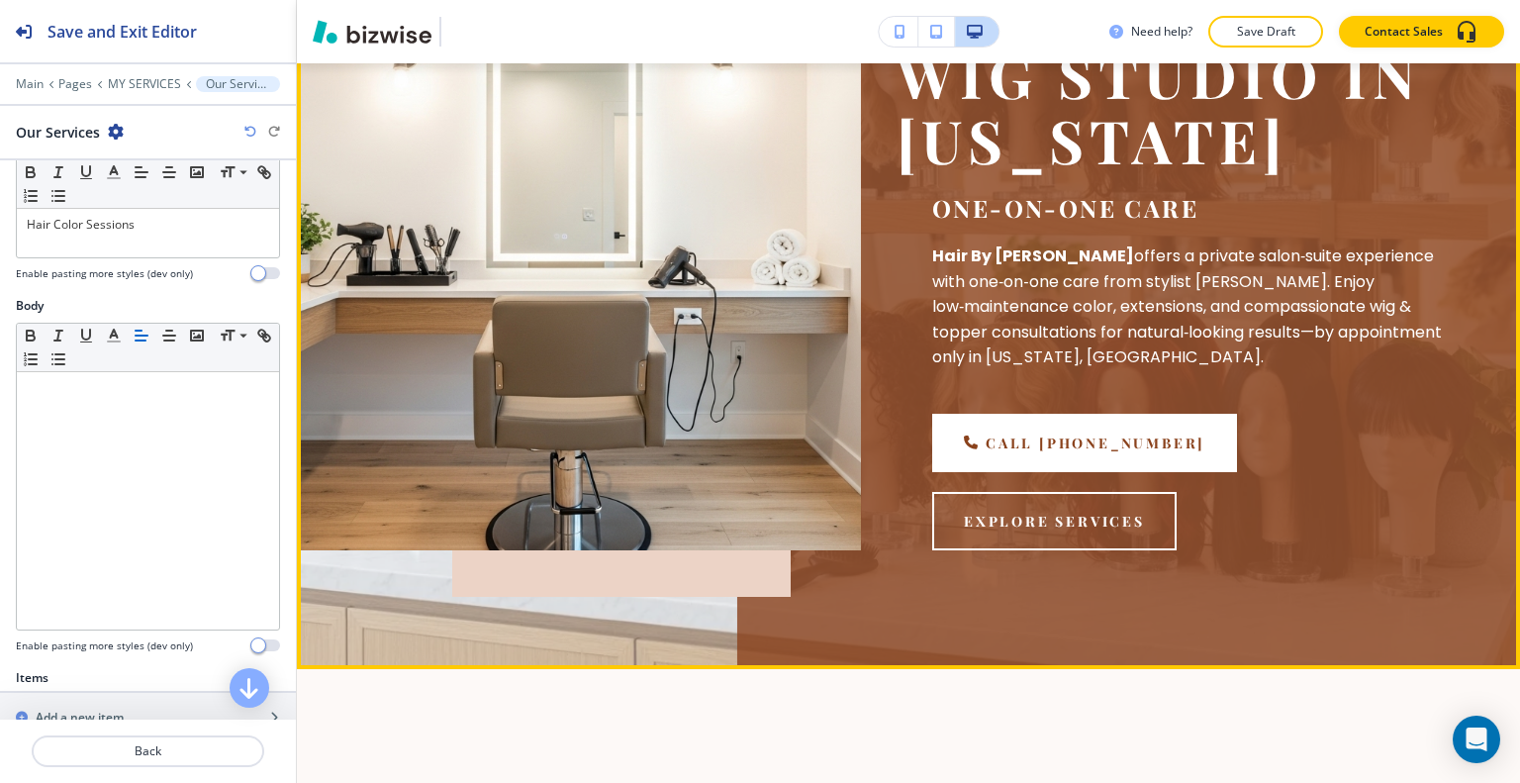
scroll to position [621, 0]
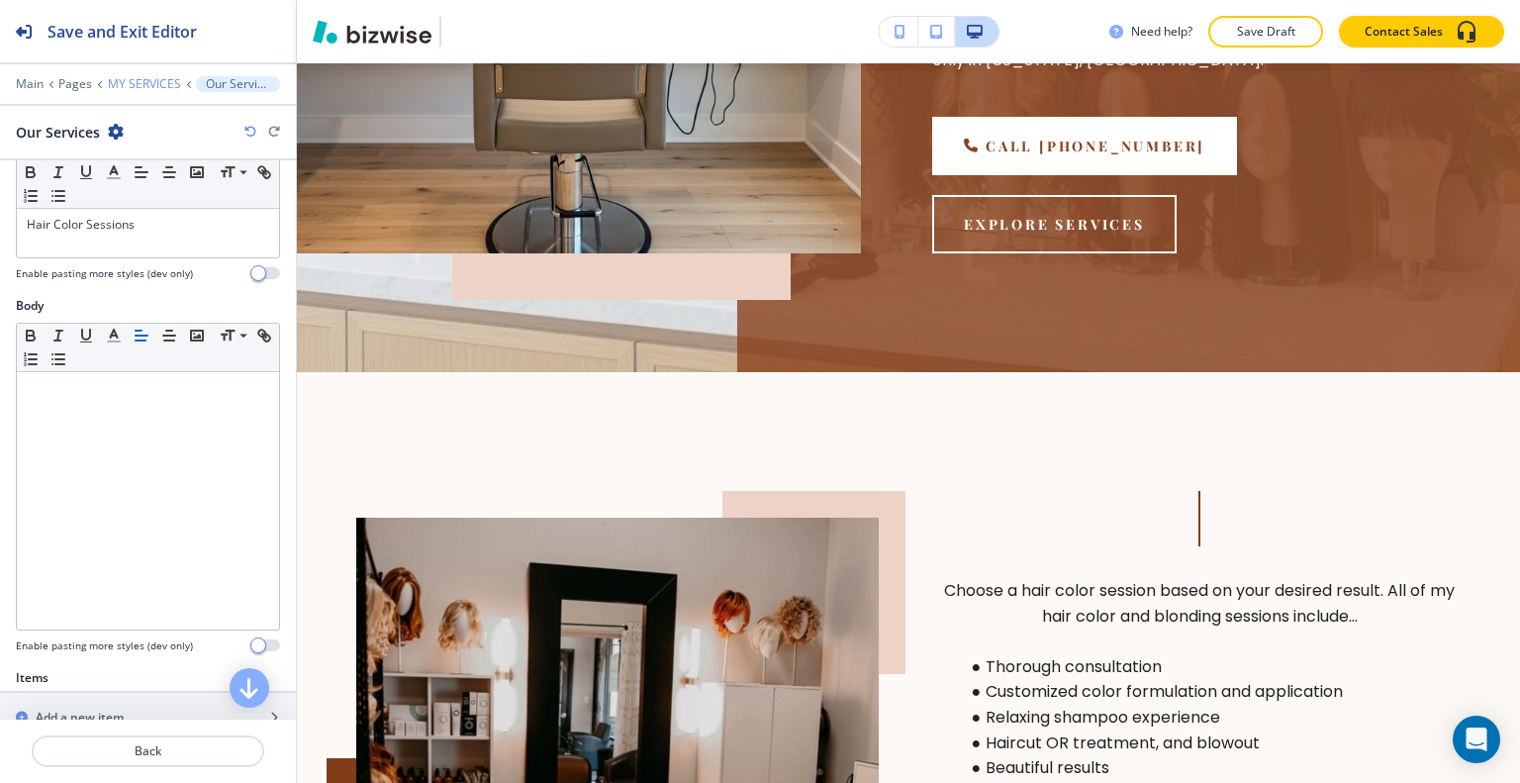
click at [152, 79] on p "MY SERVICES" at bounding box center [144, 84] width 73 height 14
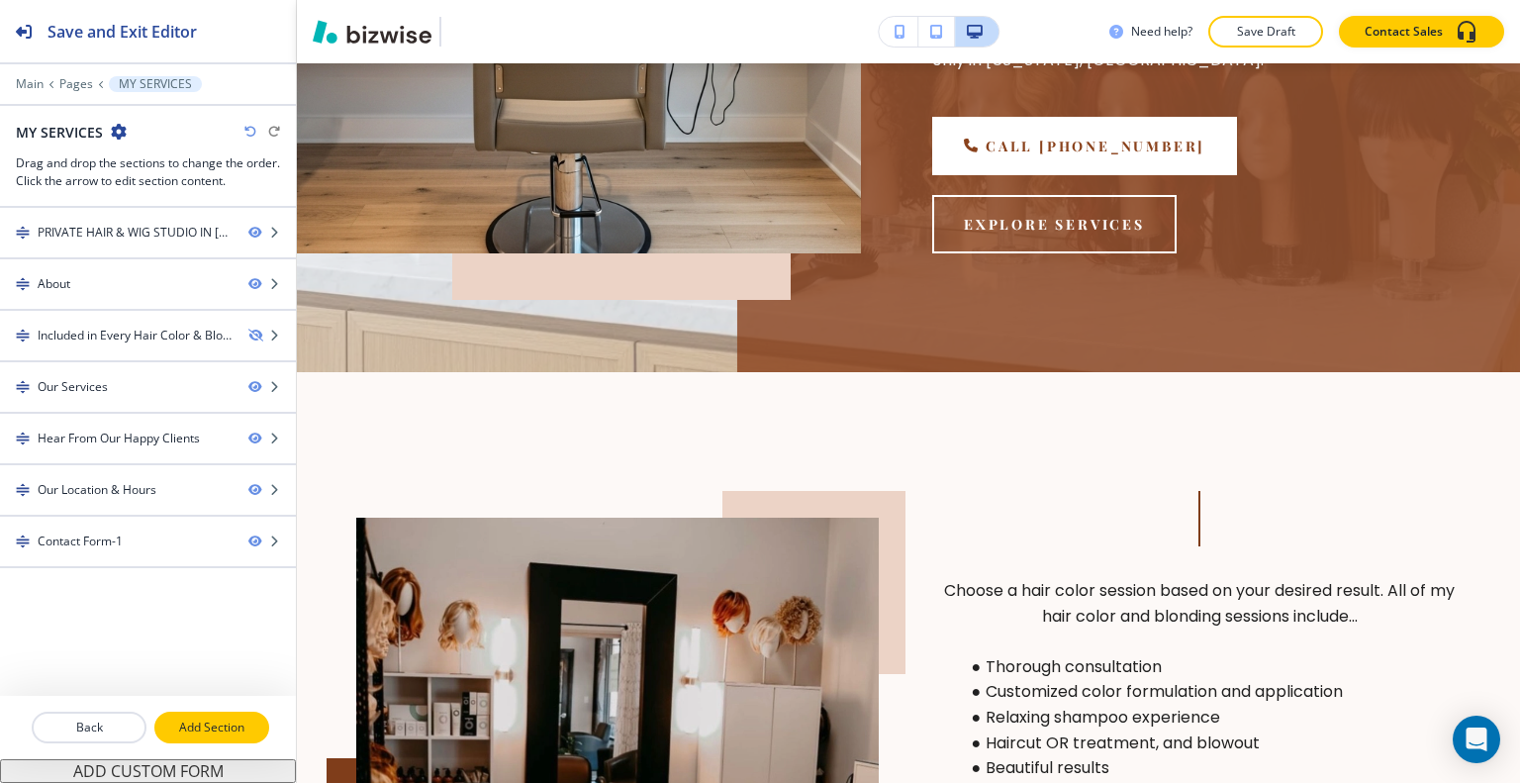
click at [195, 722] on p "Add Section" at bounding box center [211, 727] width 111 height 18
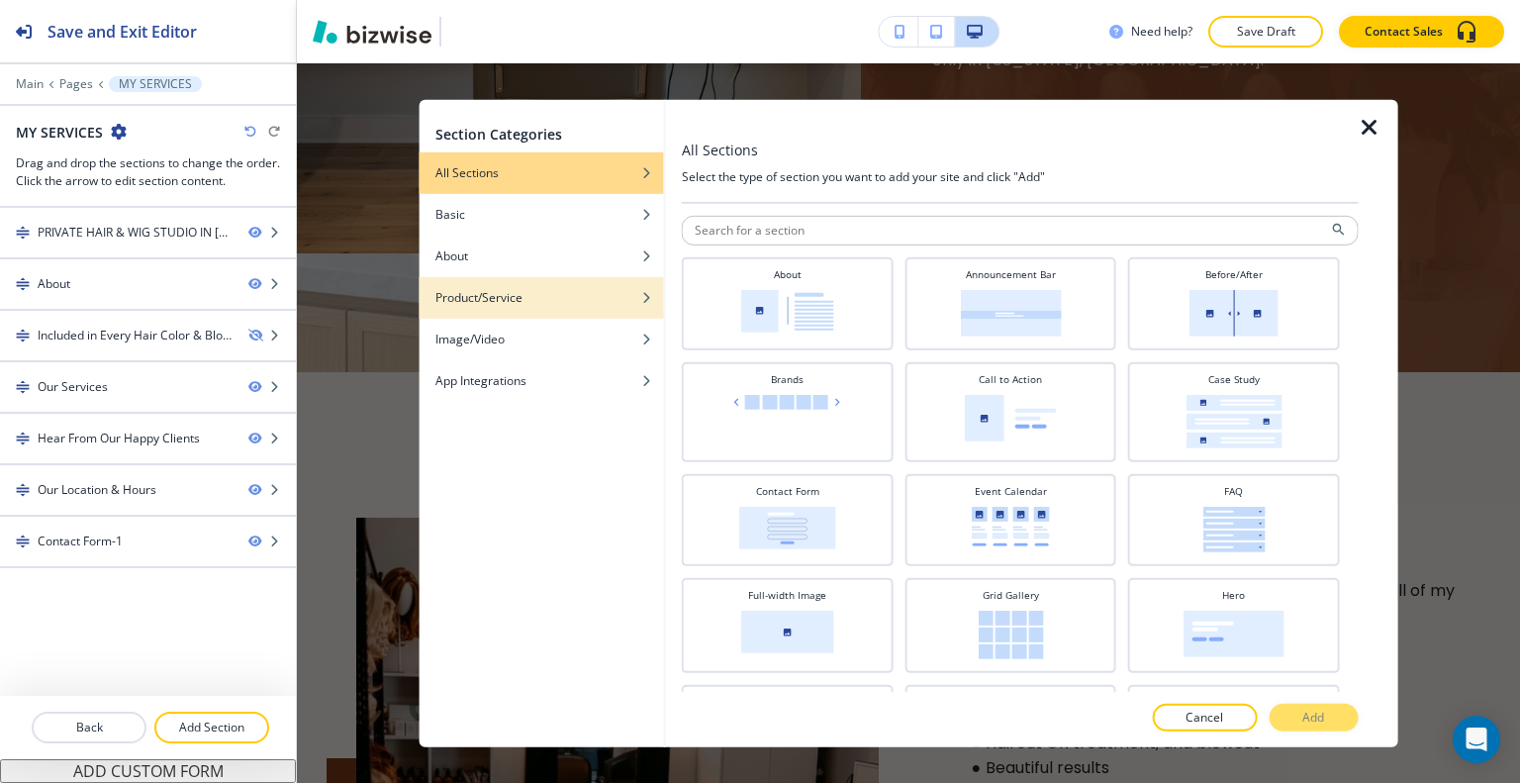
click at [475, 316] on div "button" at bounding box center [542, 312] width 244 height 12
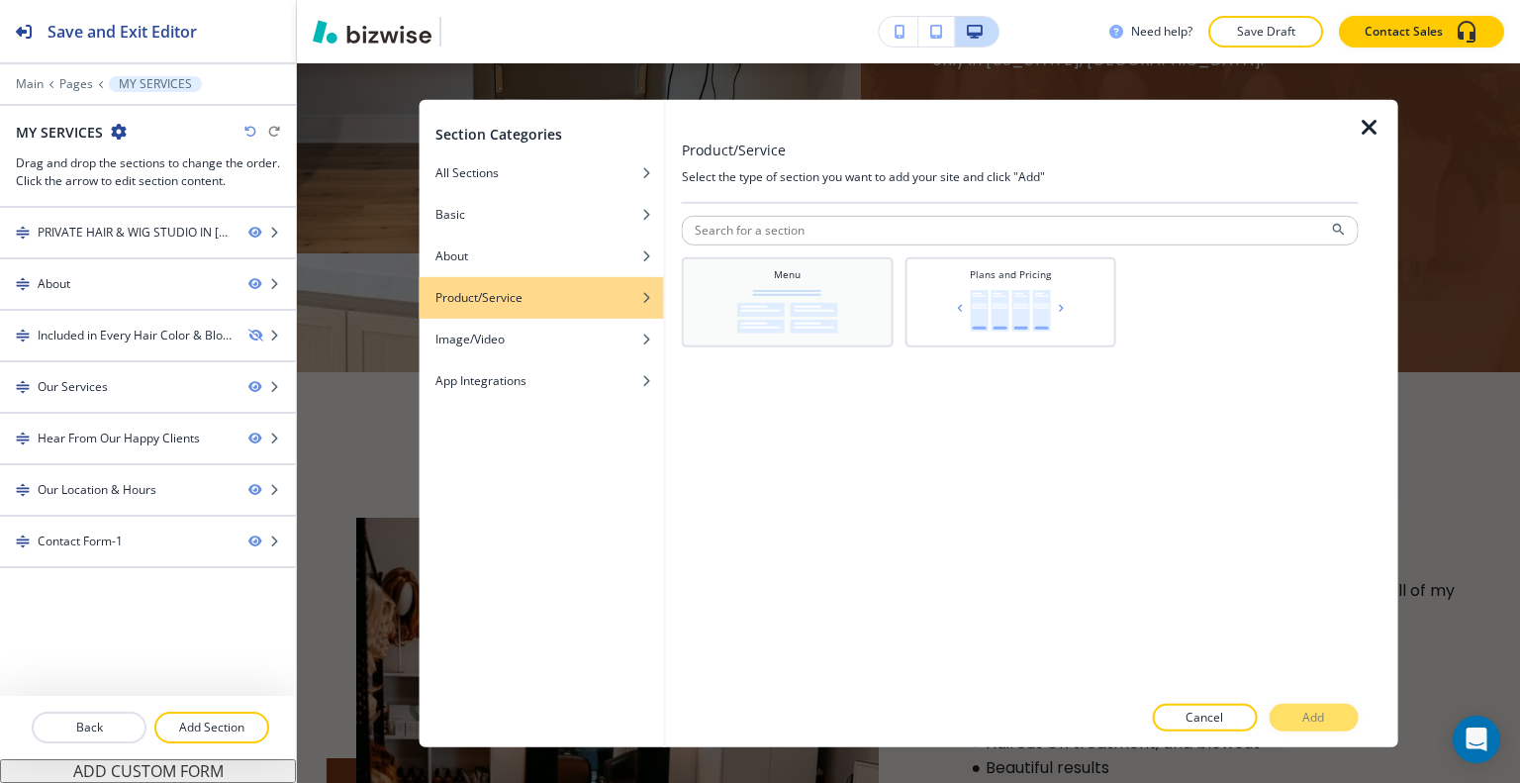
click at [839, 308] on div "Menu" at bounding box center [788, 299] width 192 height 66
click at [546, 296] on div "Product/Service" at bounding box center [542, 297] width 244 height 18
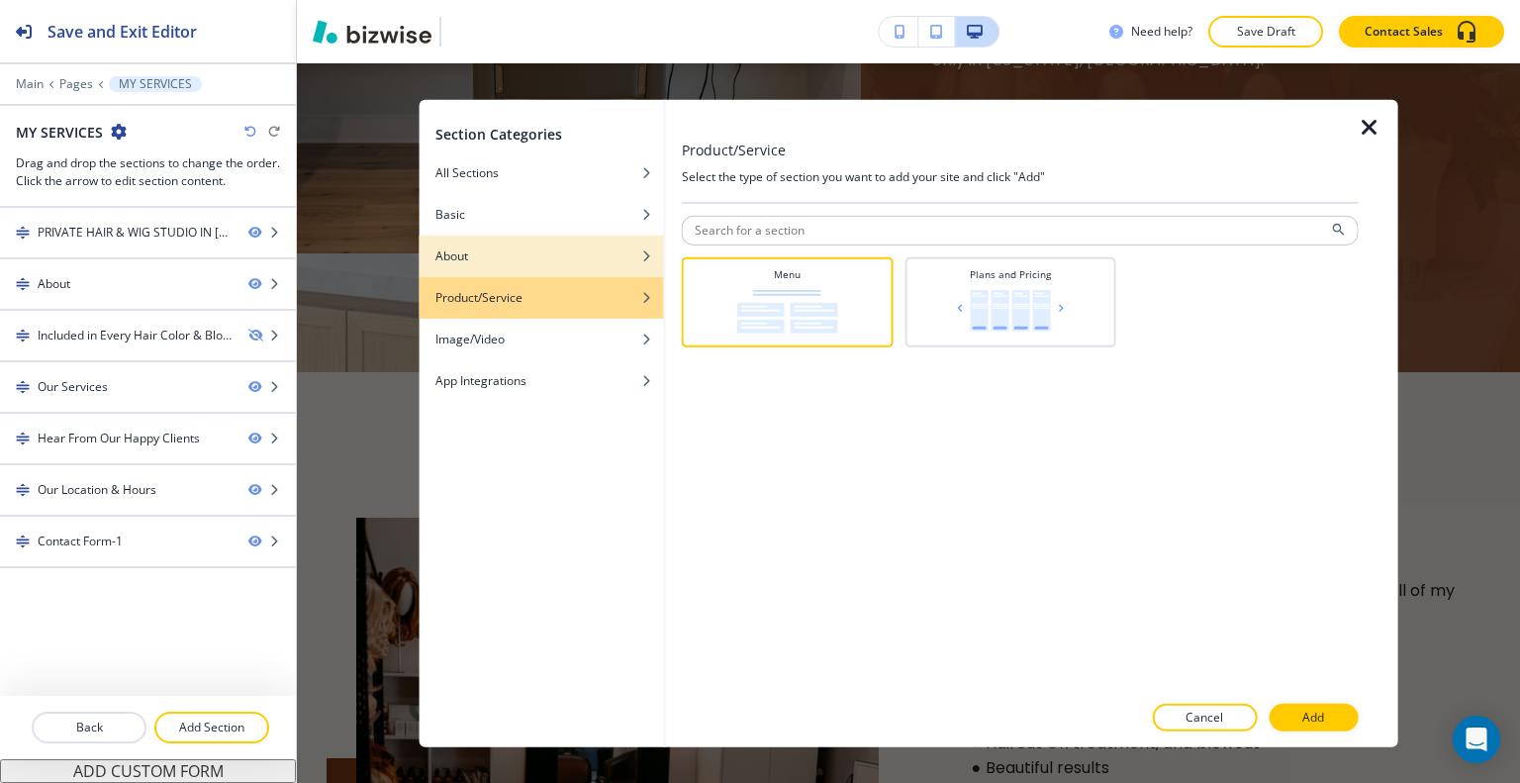
click at [548, 257] on div "About" at bounding box center [542, 255] width 244 height 18
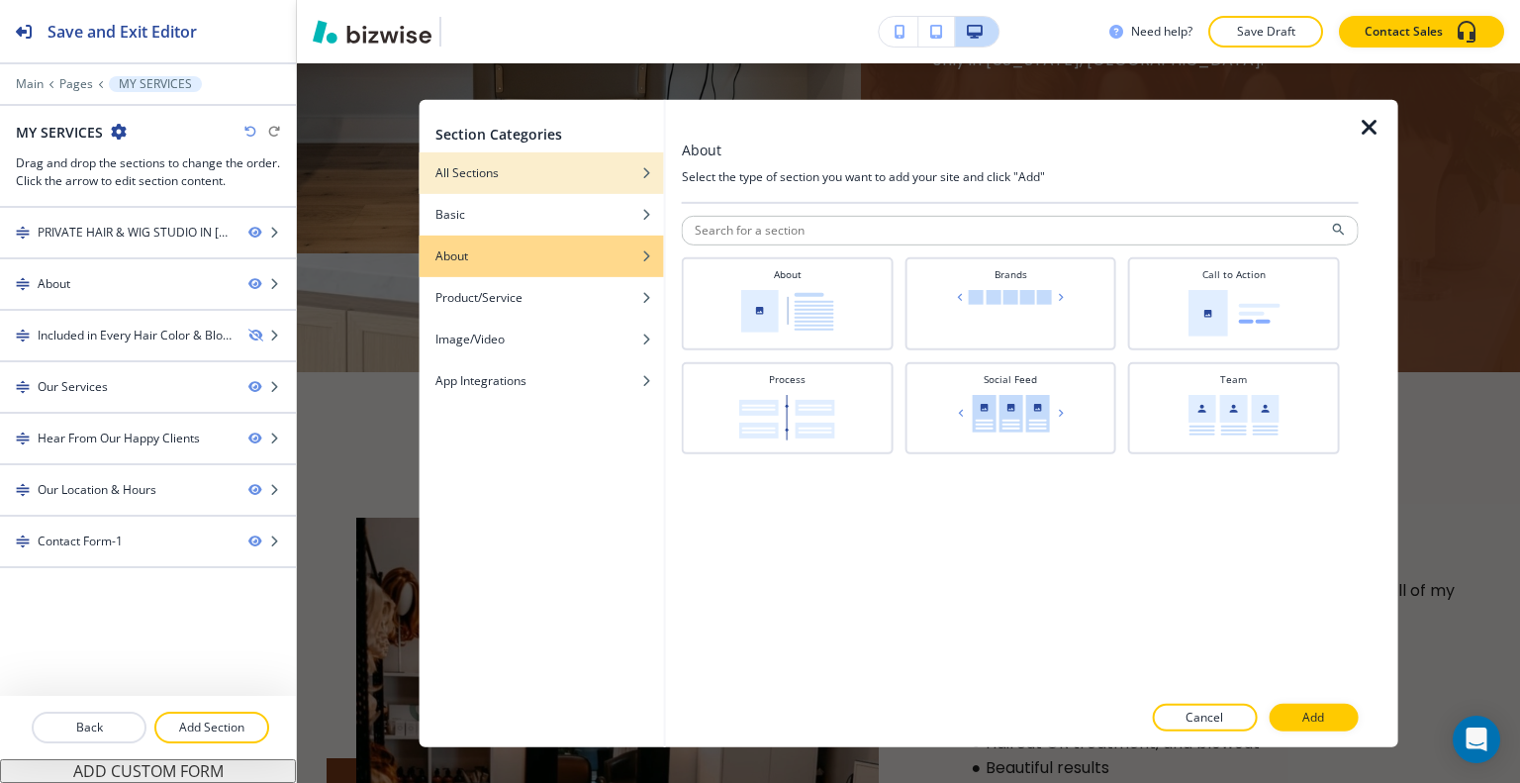
click at [541, 169] on div "All Sections" at bounding box center [542, 172] width 244 height 18
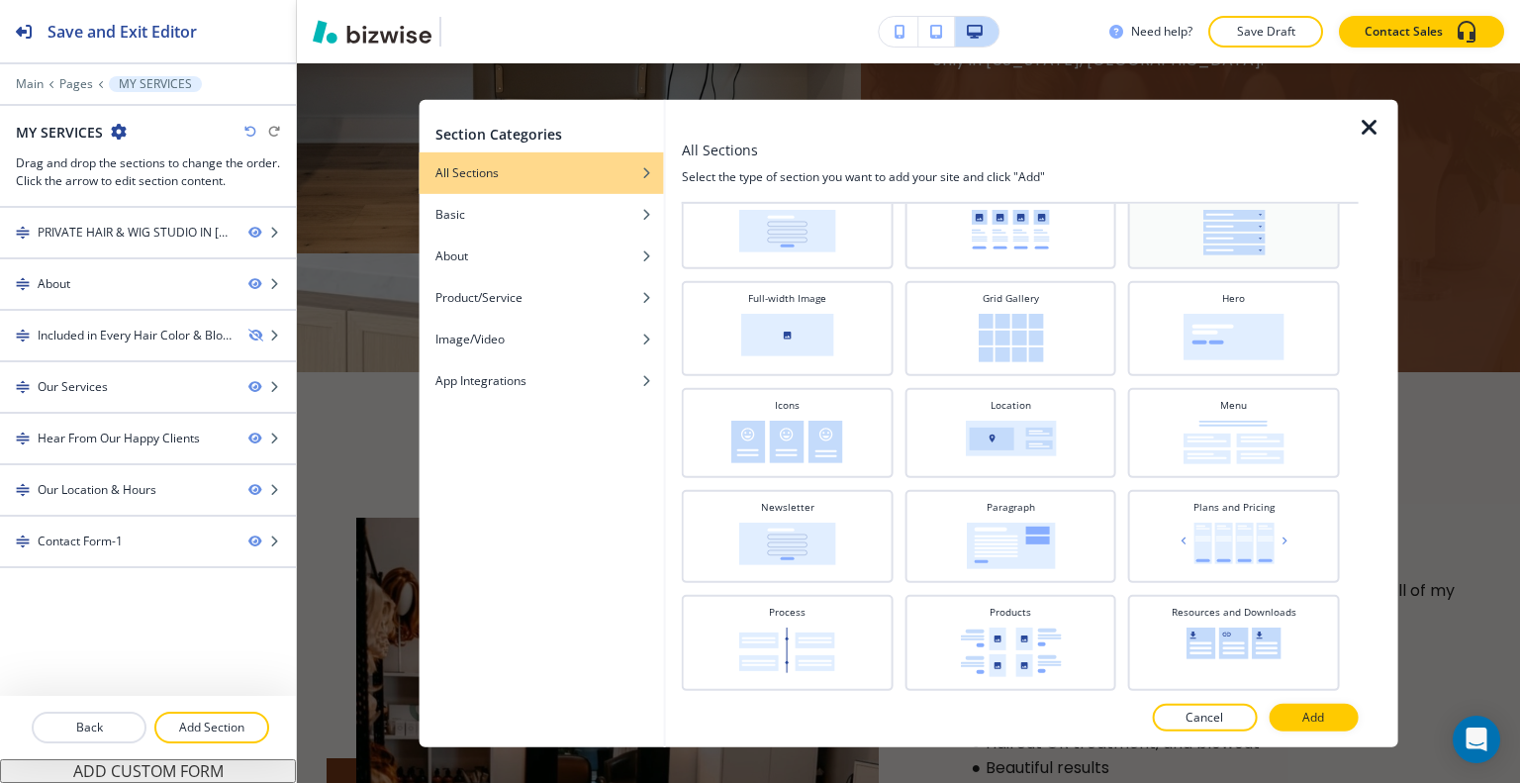
scroll to position [495, 0]
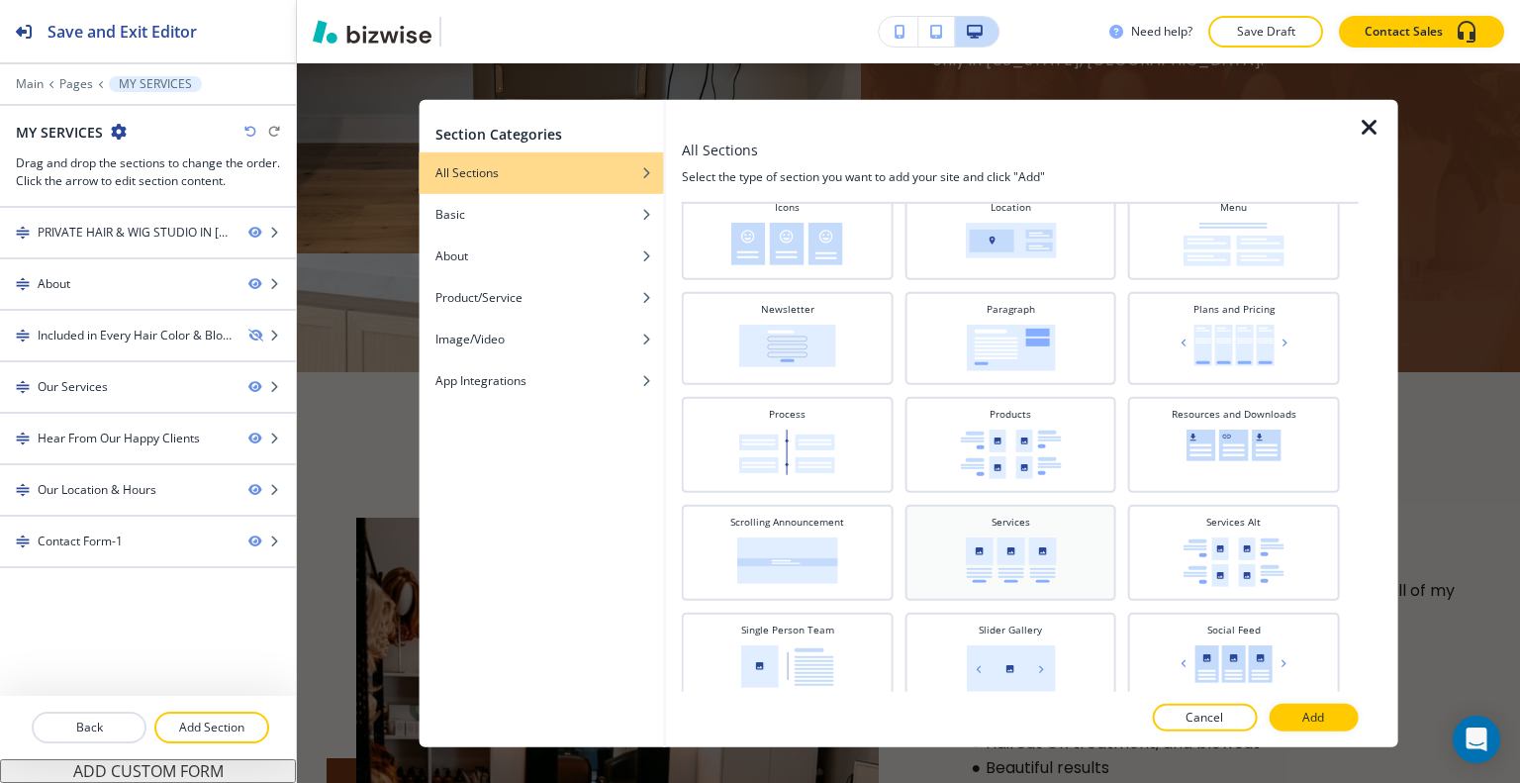
click at [1017, 536] on img at bounding box center [1010, 559] width 91 height 46
click at [1334, 717] on button "Add" at bounding box center [1313, 718] width 89 height 28
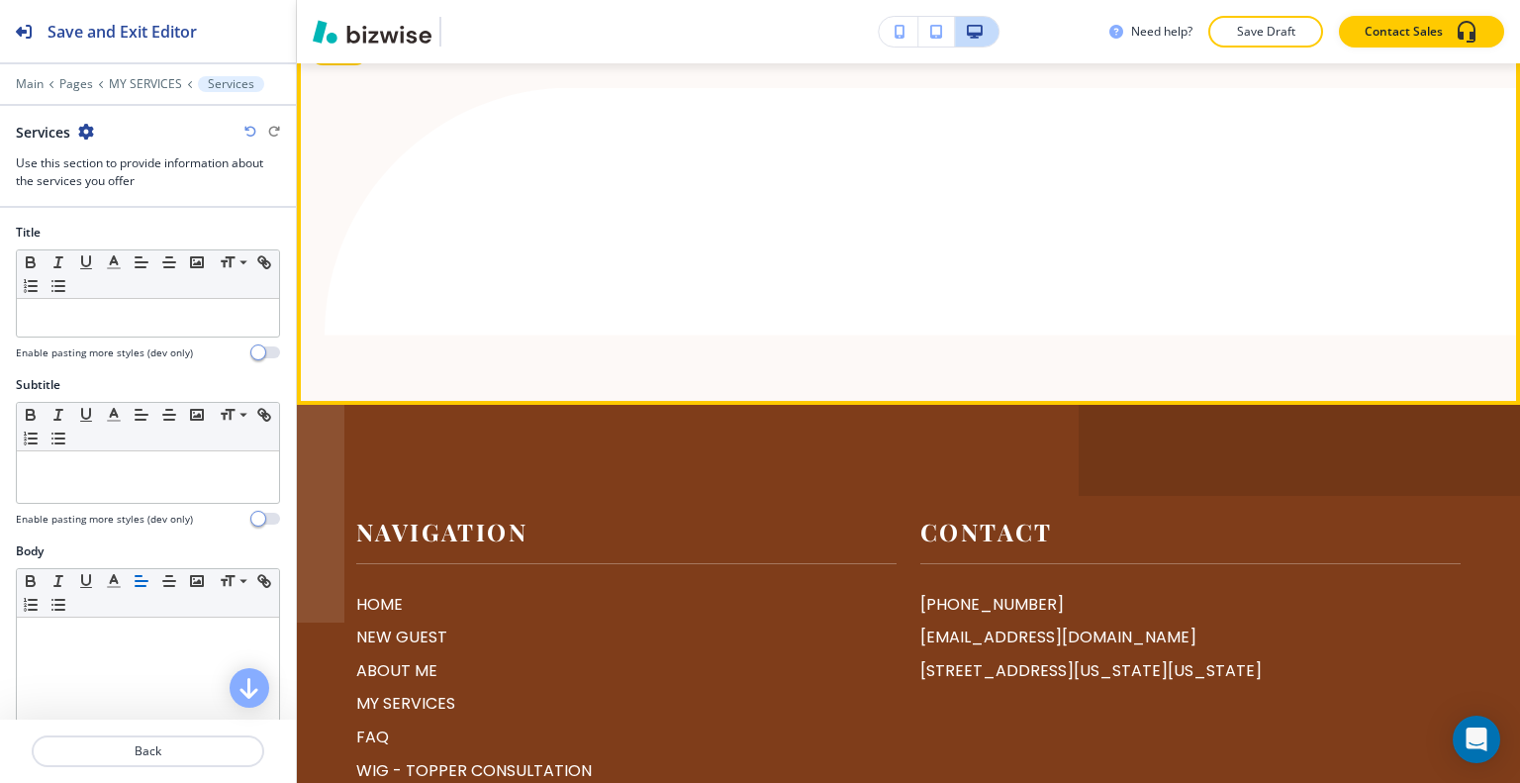
scroll to position [6550, 0]
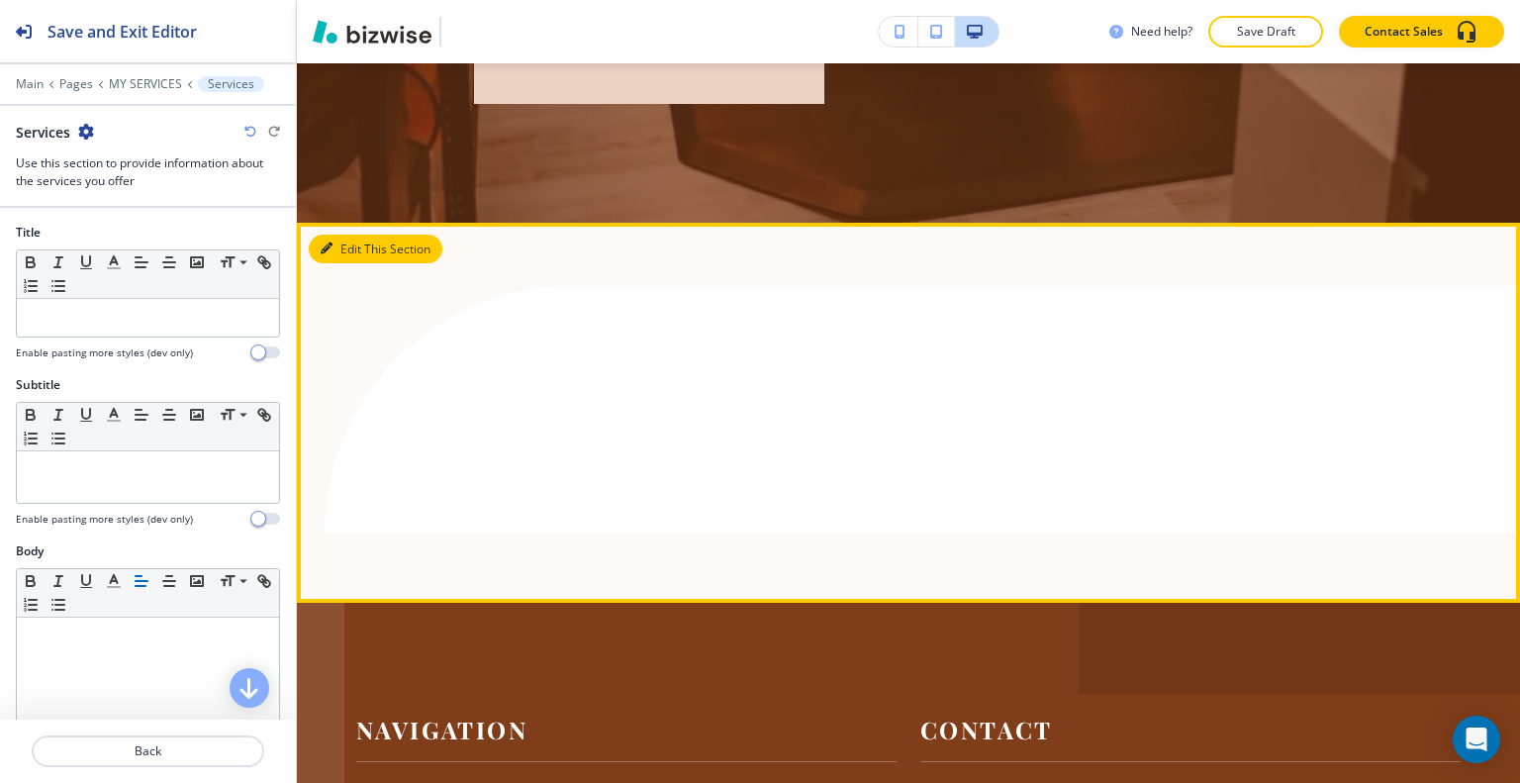
click at [352, 264] on button "Edit This Section" at bounding box center [376, 250] width 134 height 30
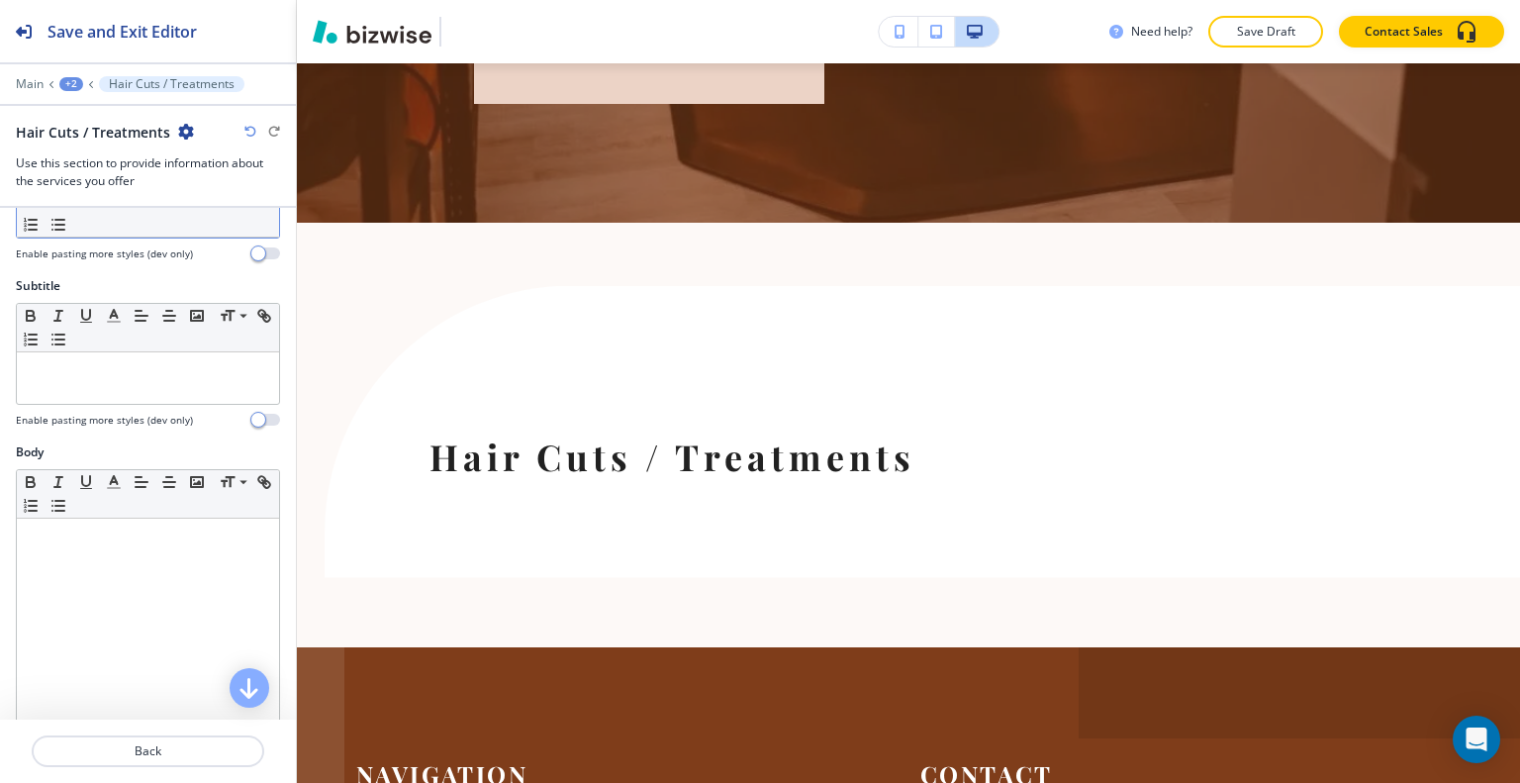
scroll to position [0, 0]
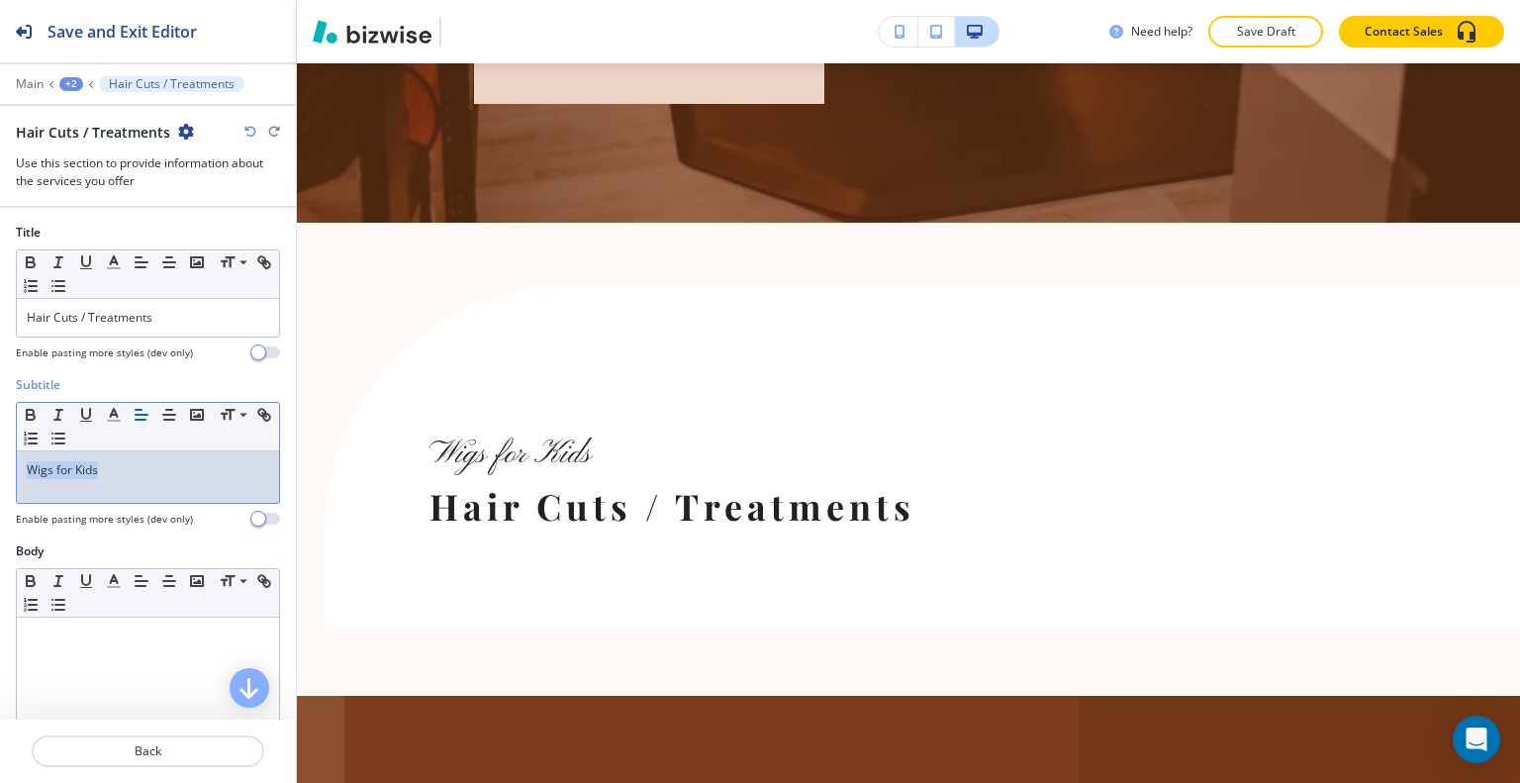
drag, startPoint x: 142, startPoint y: 482, endPoint x: 0, endPoint y: 482, distance: 141.5
click at [0, 482] on div "Subtitle Small Normal Large Huge Wigs for Kids Enable pasting more styles (dev …" at bounding box center [148, 459] width 296 height 166
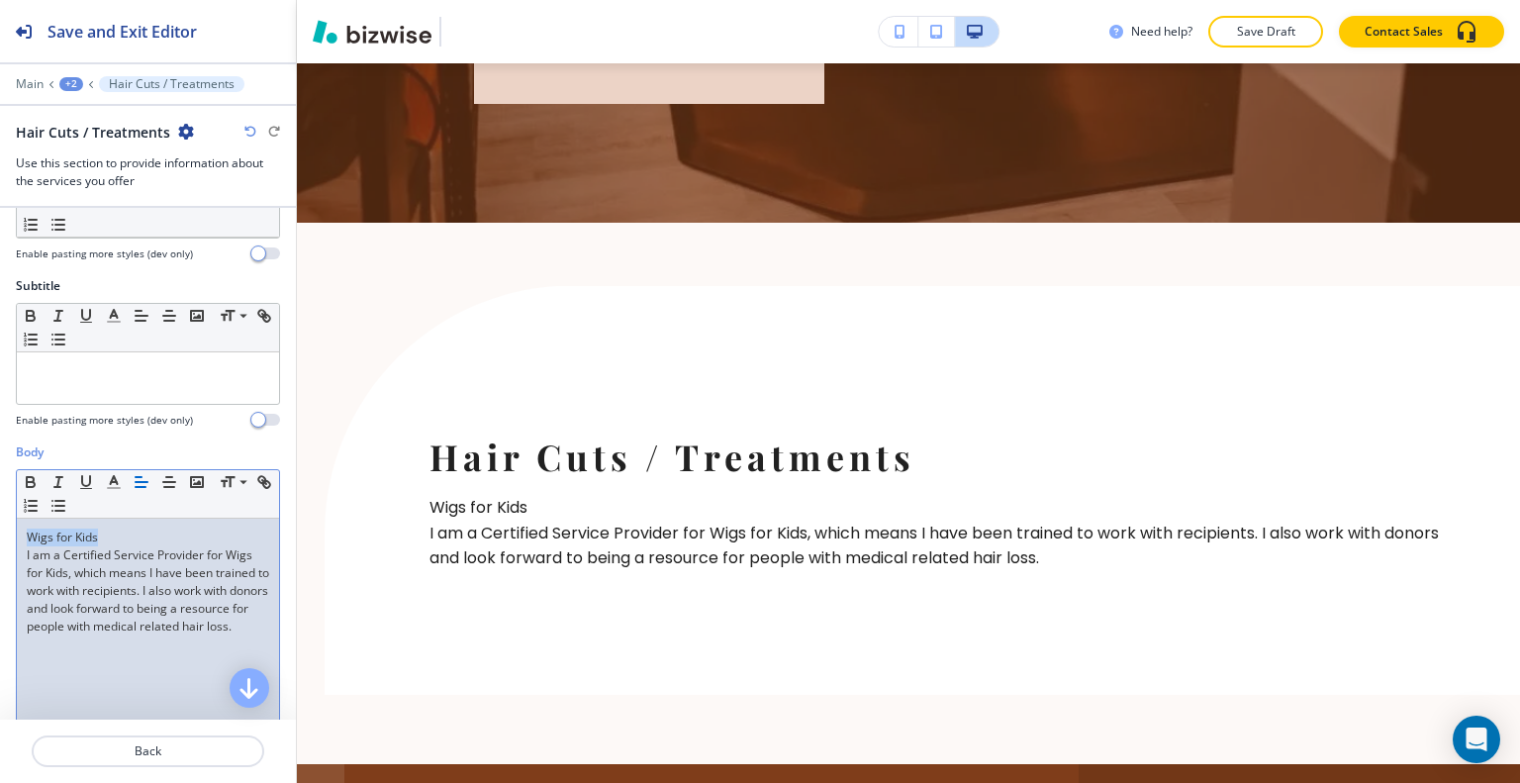
drag, startPoint x: 117, startPoint y: 537, endPoint x: 1, endPoint y: 535, distance: 115.8
click at [0, 537] on div "Body Small Normal Large Huge Wigs for Kids I am a Certified Service Provider fo…" at bounding box center [148, 629] width 296 height 372
click at [28, 484] on icon "button" at bounding box center [31, 484] width 8 height 5
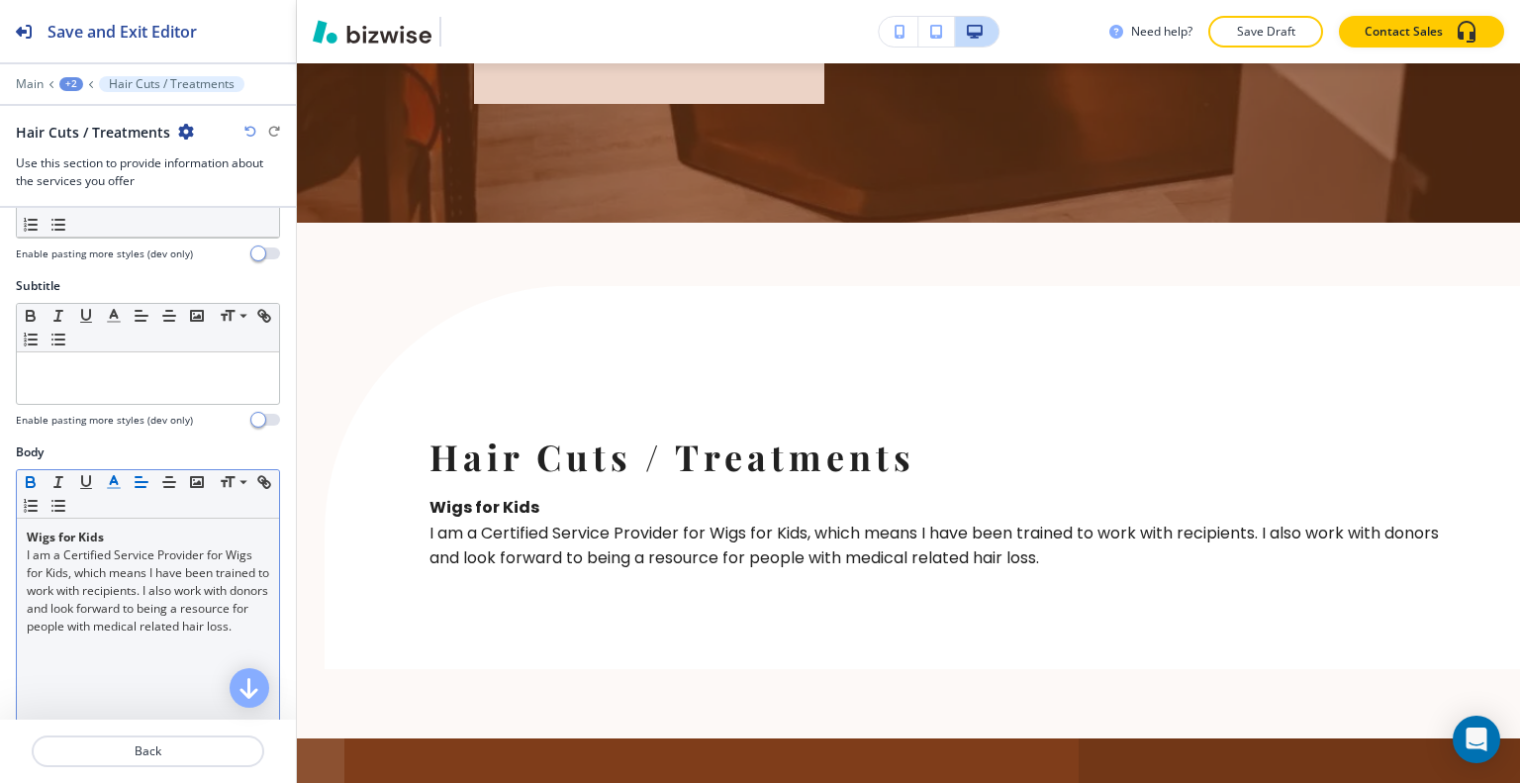
click at [119, 478] on icon "button" at bounding box center [114, 482] width 18 height 18
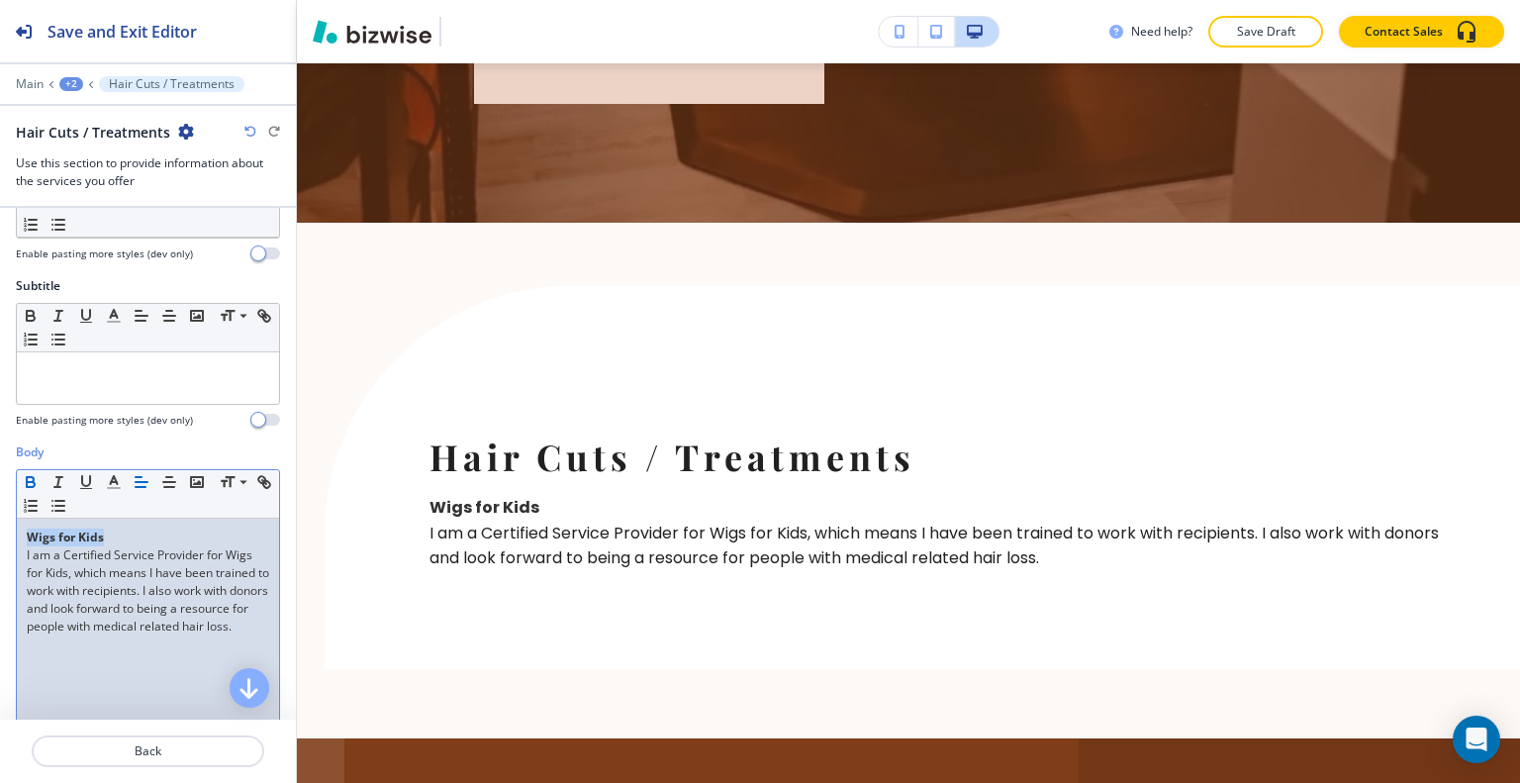
click at [67, 528] on span "Wigs for Kids" at bounding box center [65, 536] width 77 height 17
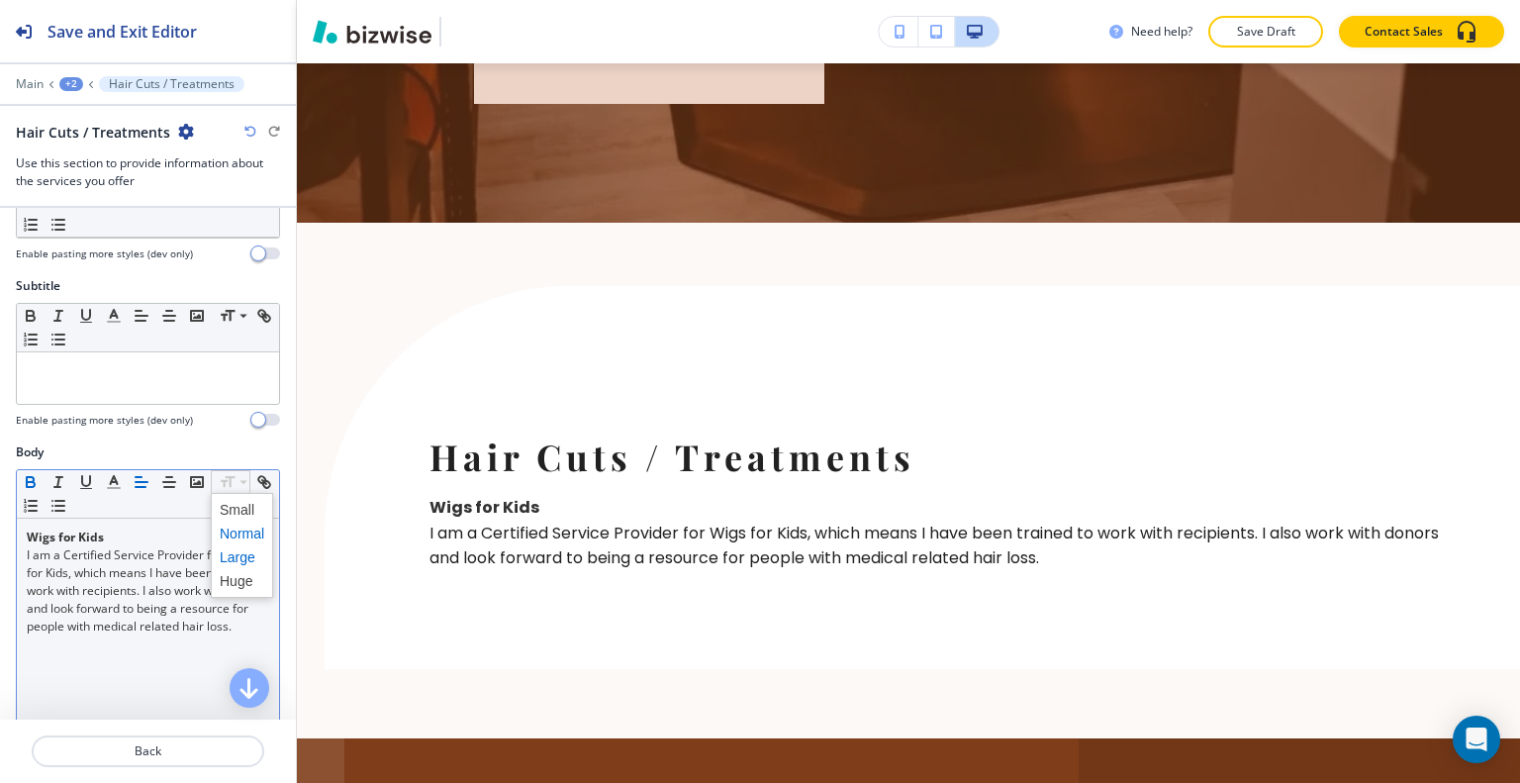
click at [226, 548] on span at bounding box center [242, 557] width 45 height 24
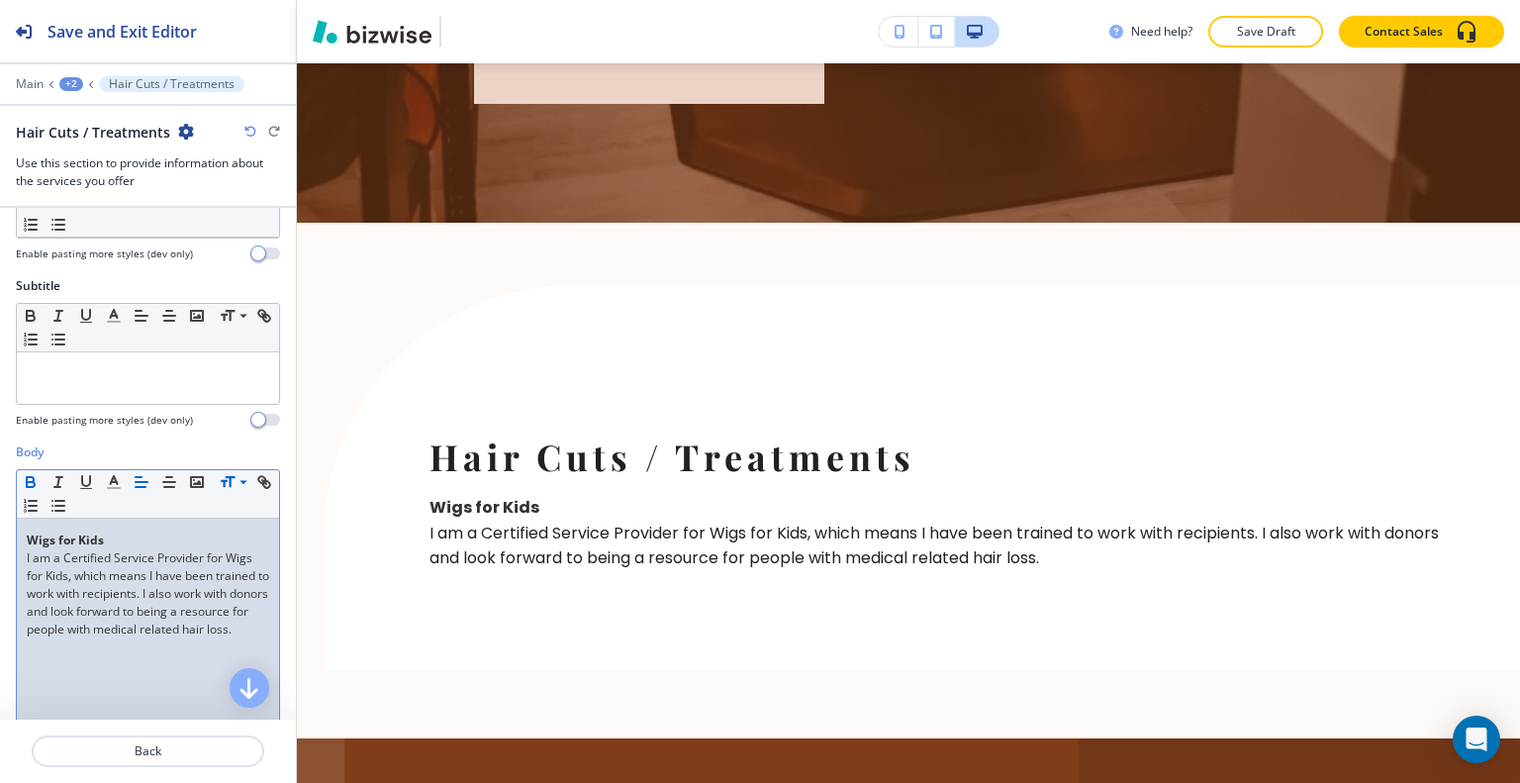
click at [166, 549] on span "I am a Certified Service Provider for Wigs for Kids, which means I have been tr…" at bounding box center [149, 593] width 245 height 88
drag, startPoint x: 146, startPoint y: 535, endPoint x: 0, endPoint y: 536, distance: 146.5
click at [0, 536] on div "Body Small Normal Large Huge Wigs for Kids I am a Certified Service Provider fo…" at bounding box center [148, 629] width 296 height 372
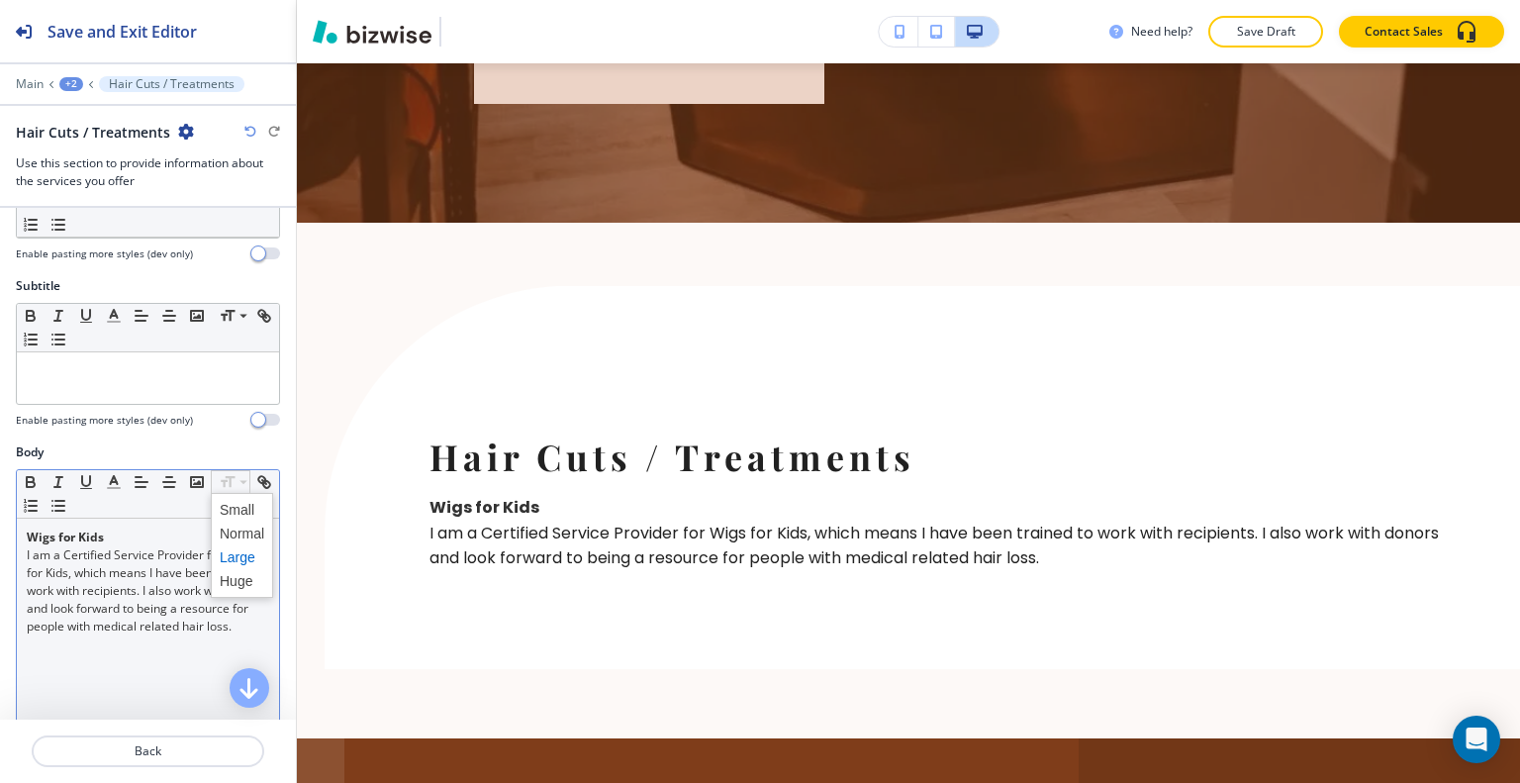
click at [234, 553] on span at bounding box center [242, 557] width 45 height 24
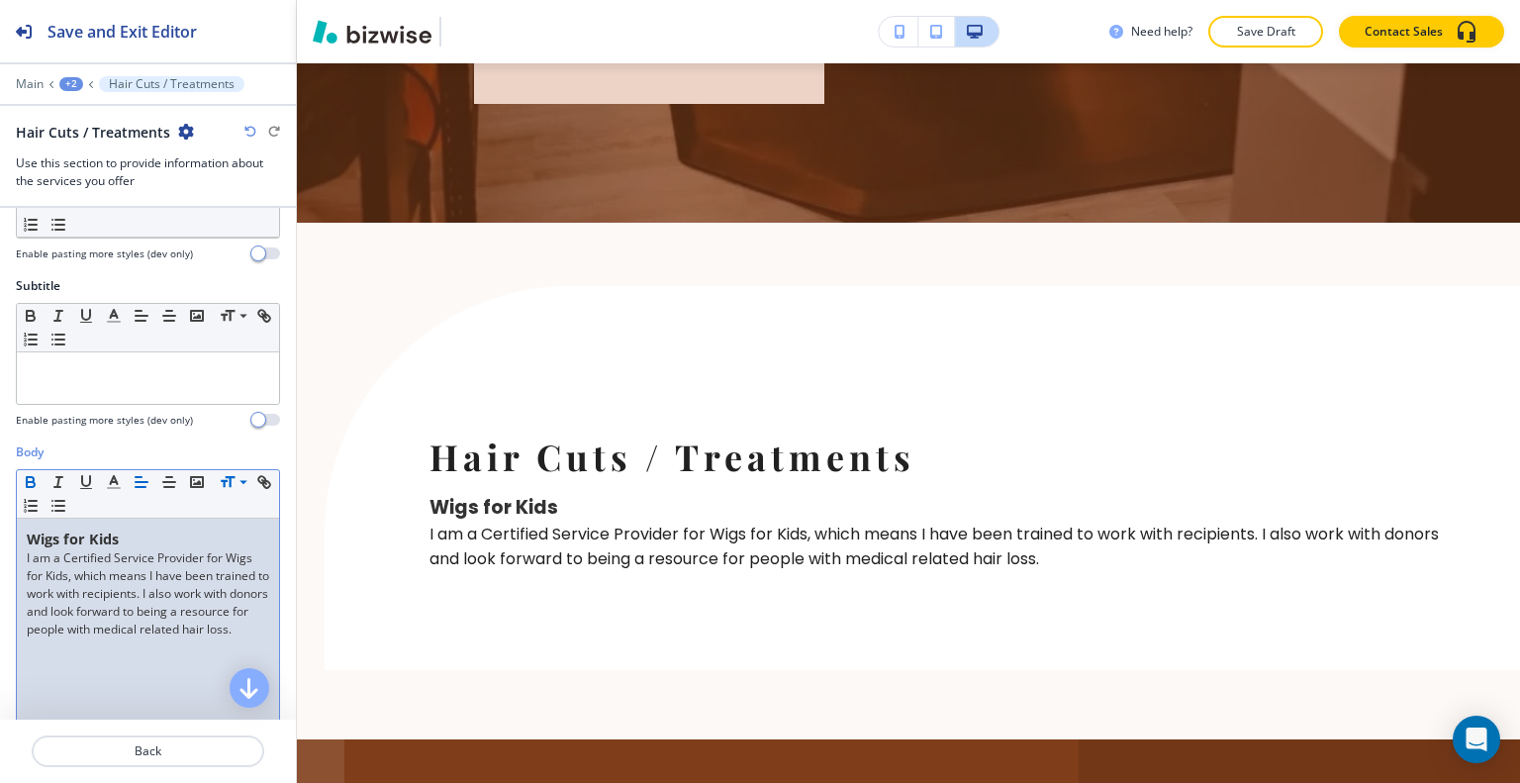
click at [126, 603] on span "I am a Certified Service Provider for Wigs for Kids, which means I have been tr…" at bounding box center [149, 593] width 245 height 88
click at [141, 655] on div "Wigs for Kids I am a Certified Service Provider for Wigs for Kids, which means …" at bounding box center [148, 647] width 262 height 257
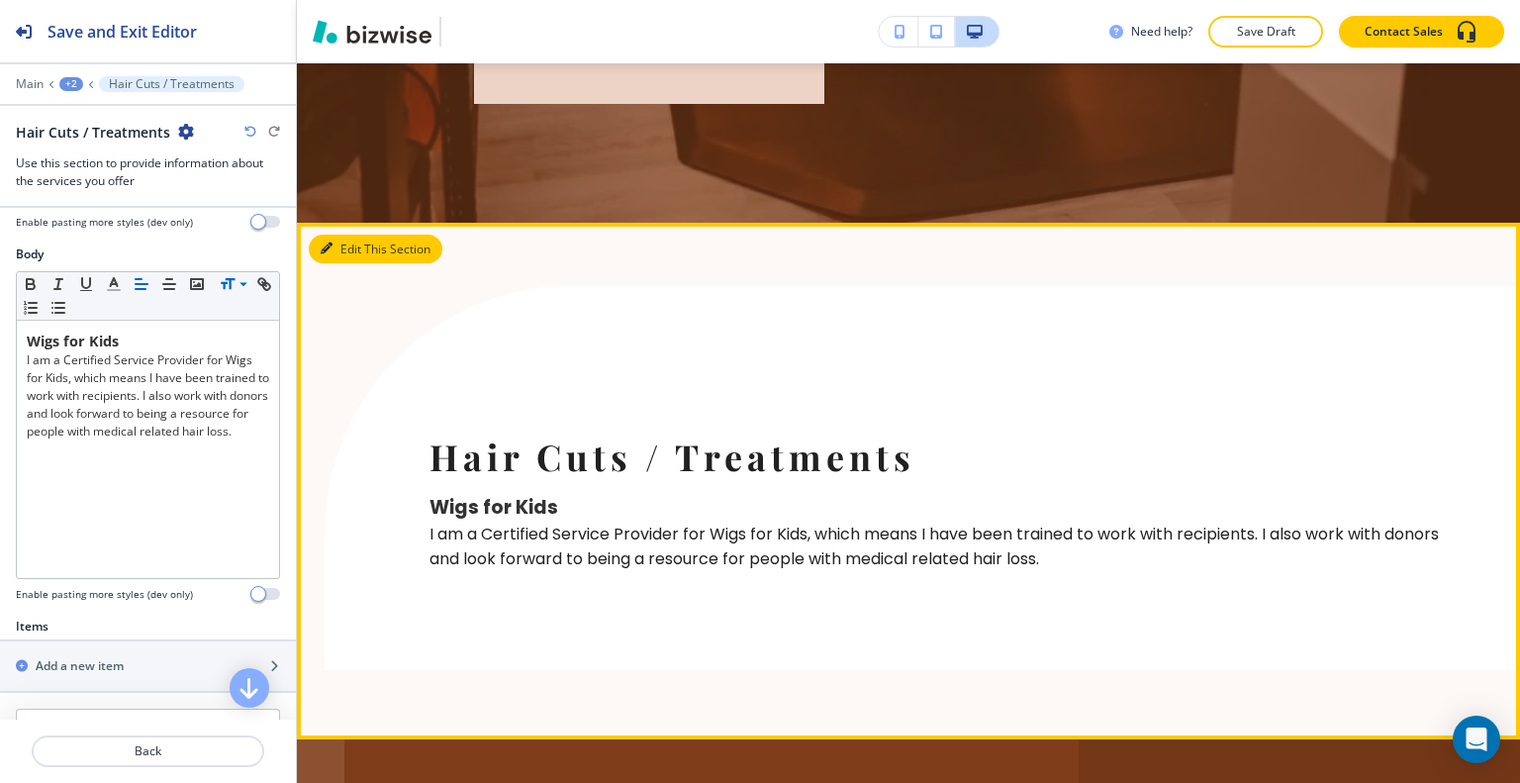
click at [331, 254] on icon "button" at bounding box center [327, 248] width 12 height 12
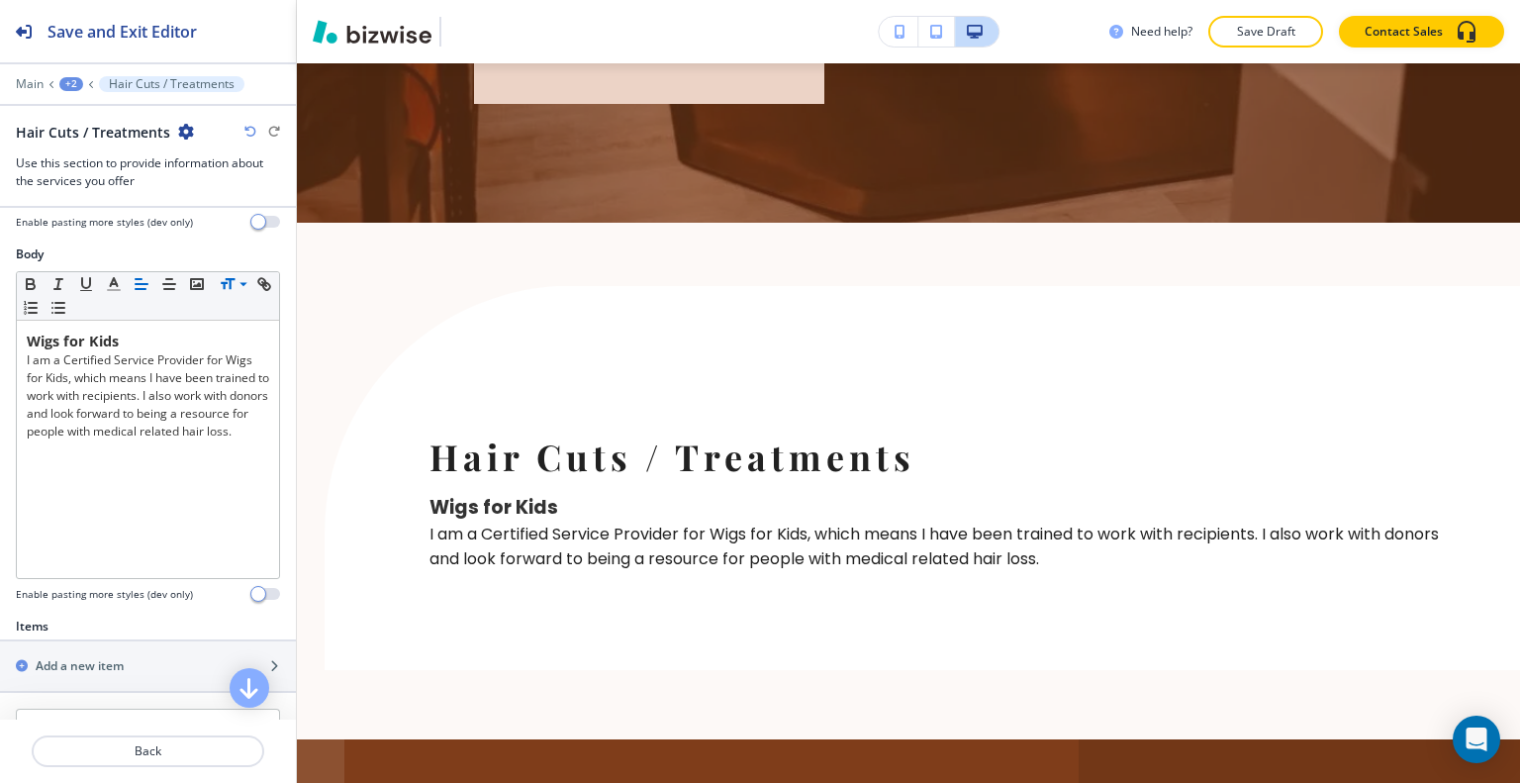
scroll to position [396, 0]
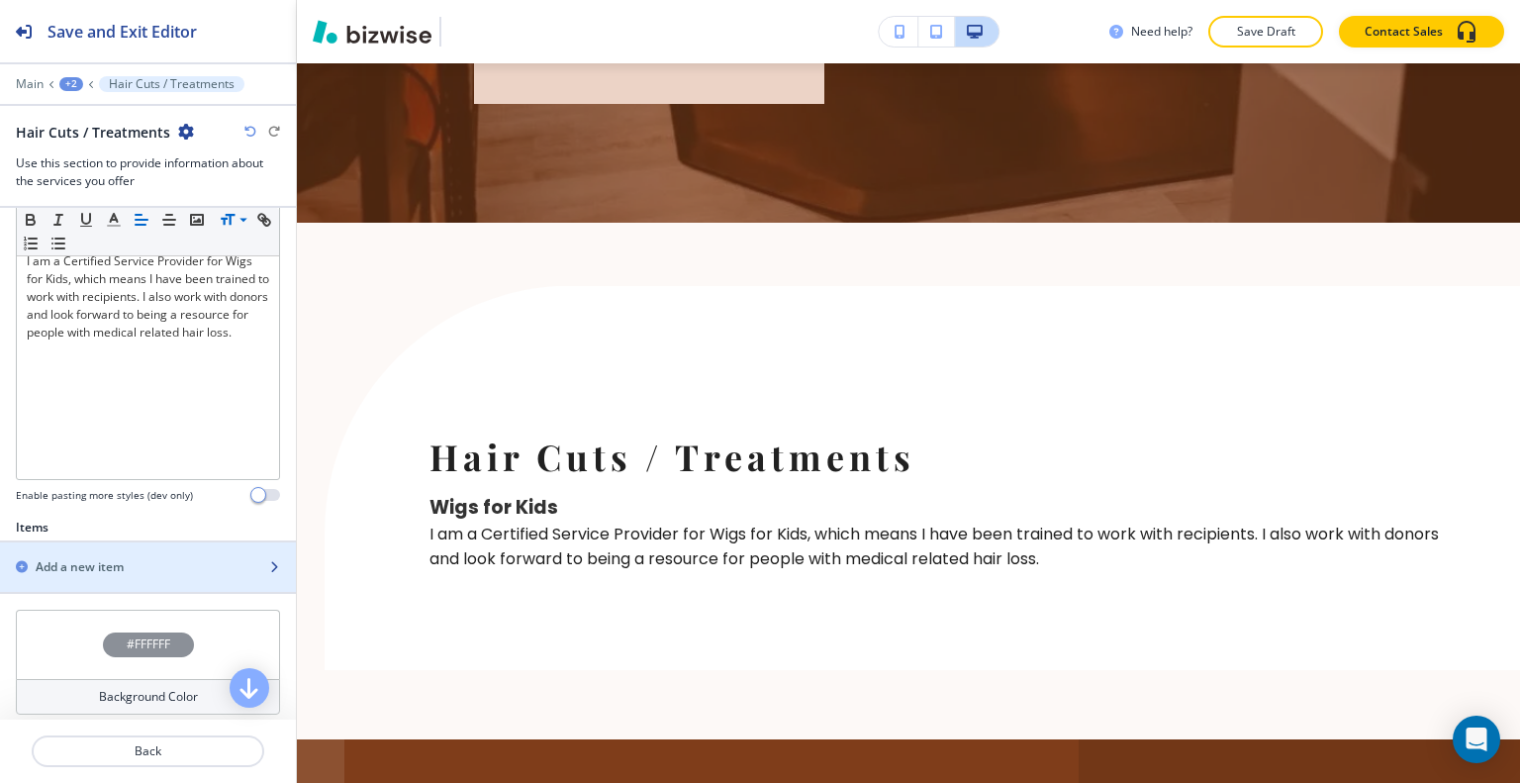
click at [139, 565] on div "Add a new item" at bounding box center [126, 567] width 252 height 18
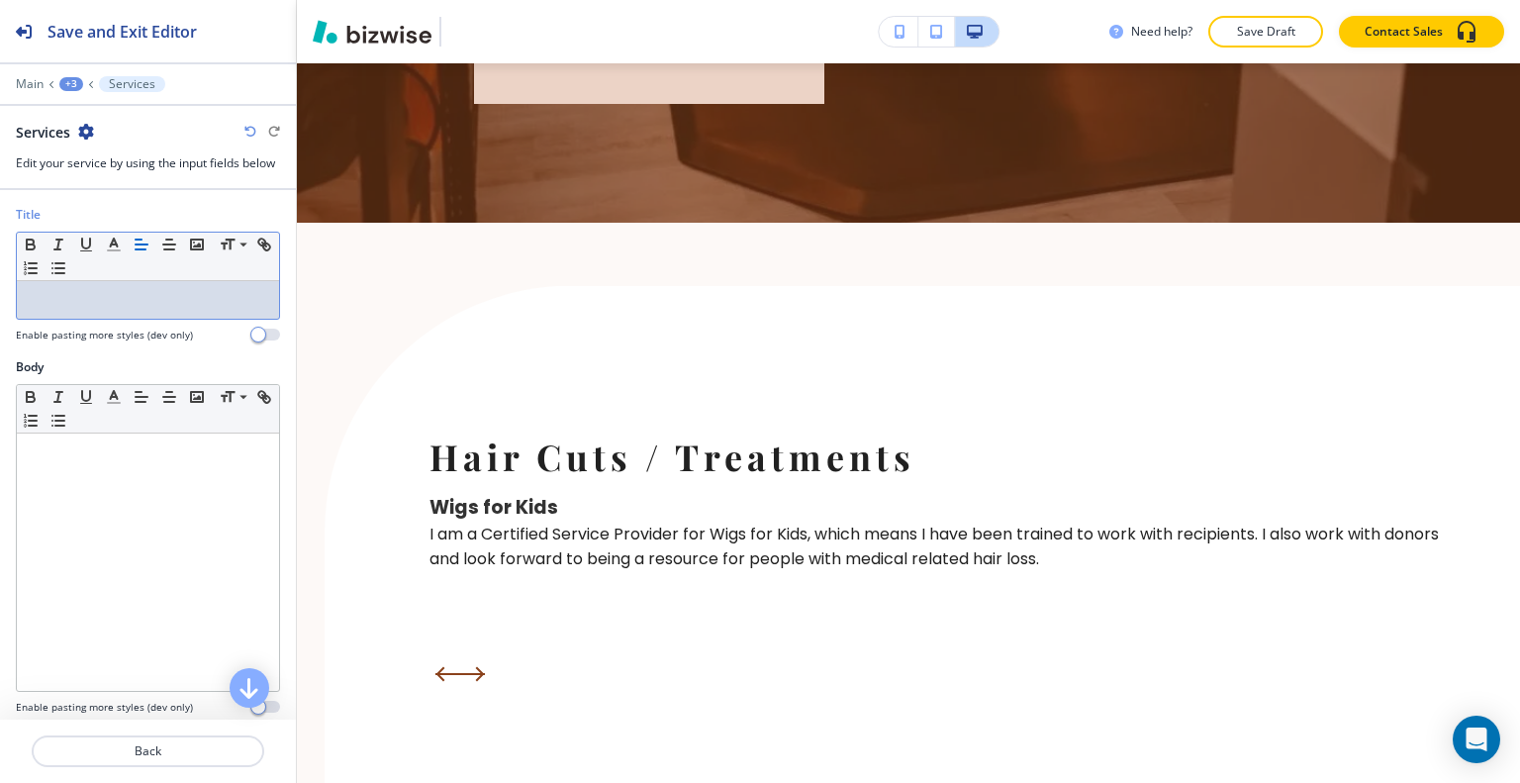
drag, startPoint x: 129, startPoint y: 322, endPoint x: 76, endPoint y: 301, distance: 56.4
click at [76, 301] on p at bounding box center [148, 300] width 242 height 18
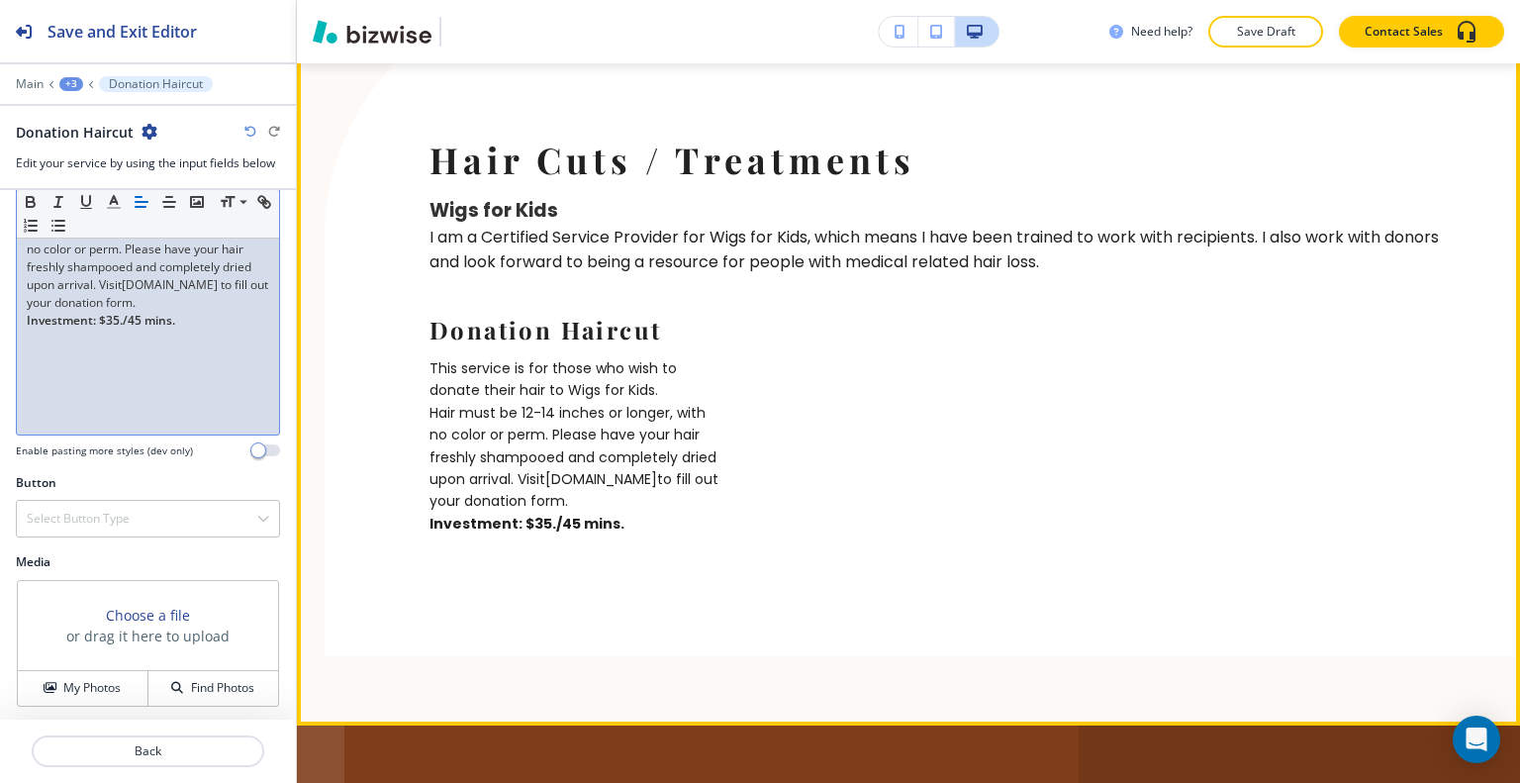
scroll to position [6748, 0]
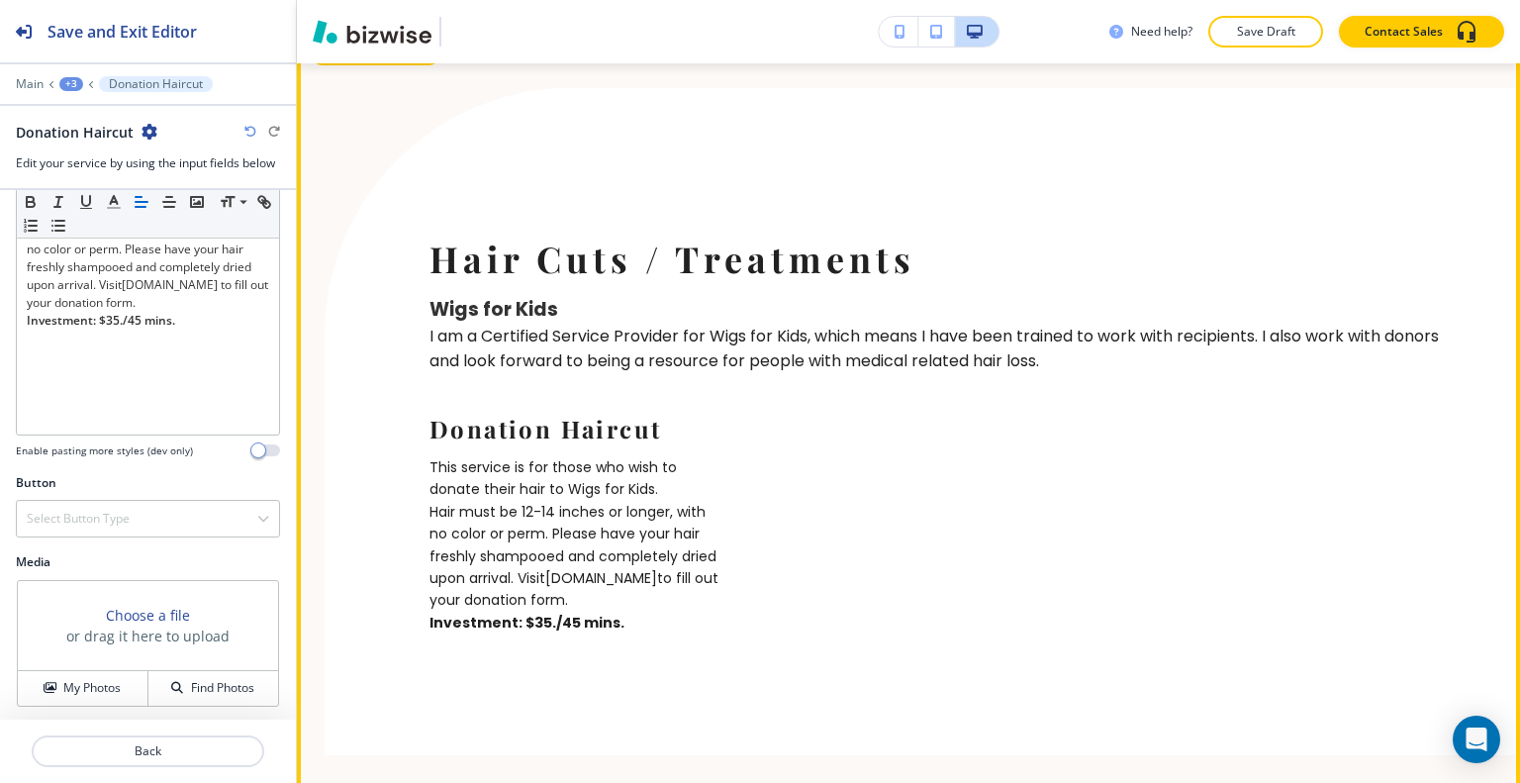
click at [341, 66] on button "Edit This Section" at bounding box center [376, 52] width 134 height 30
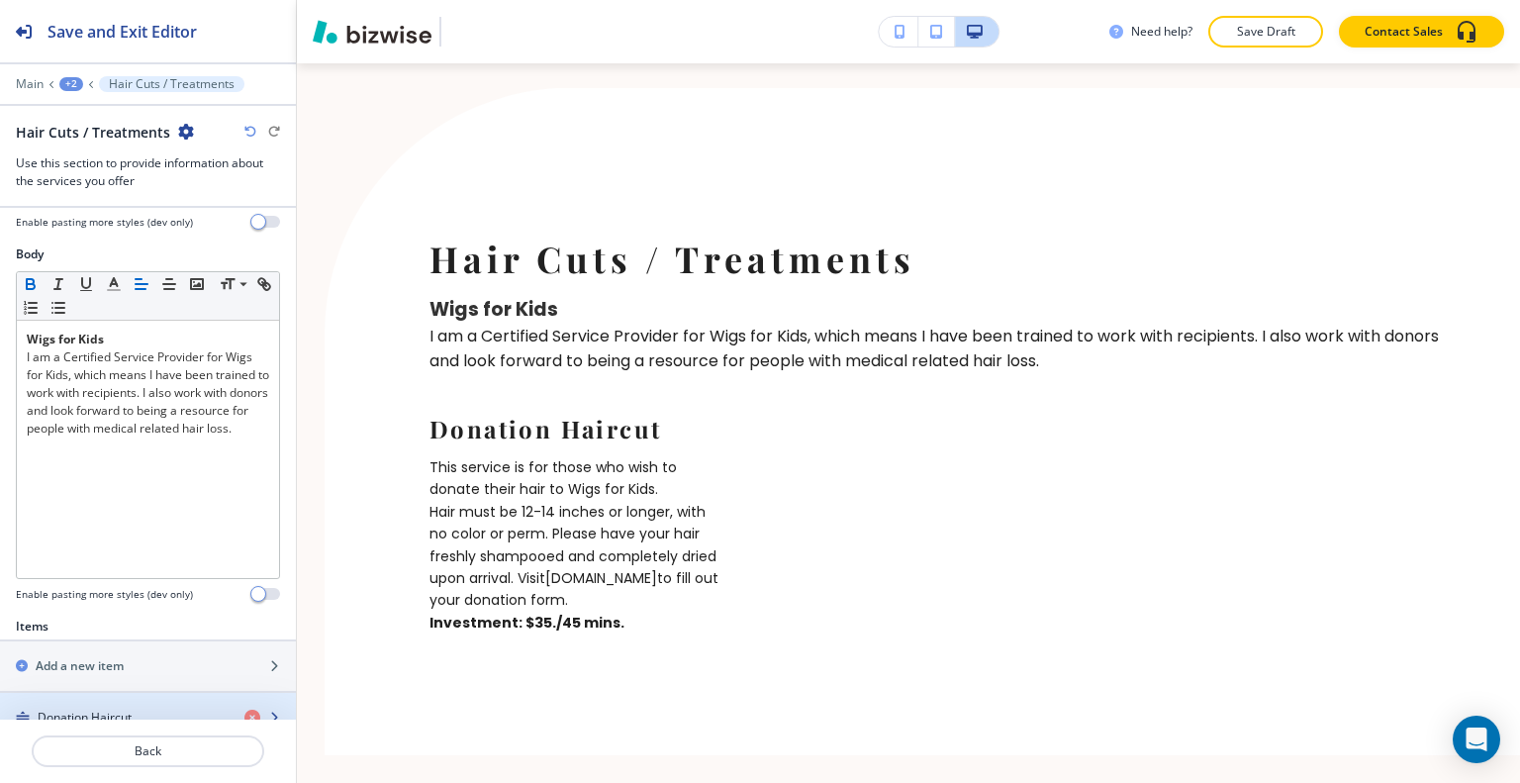
scroll to position [580, 0]
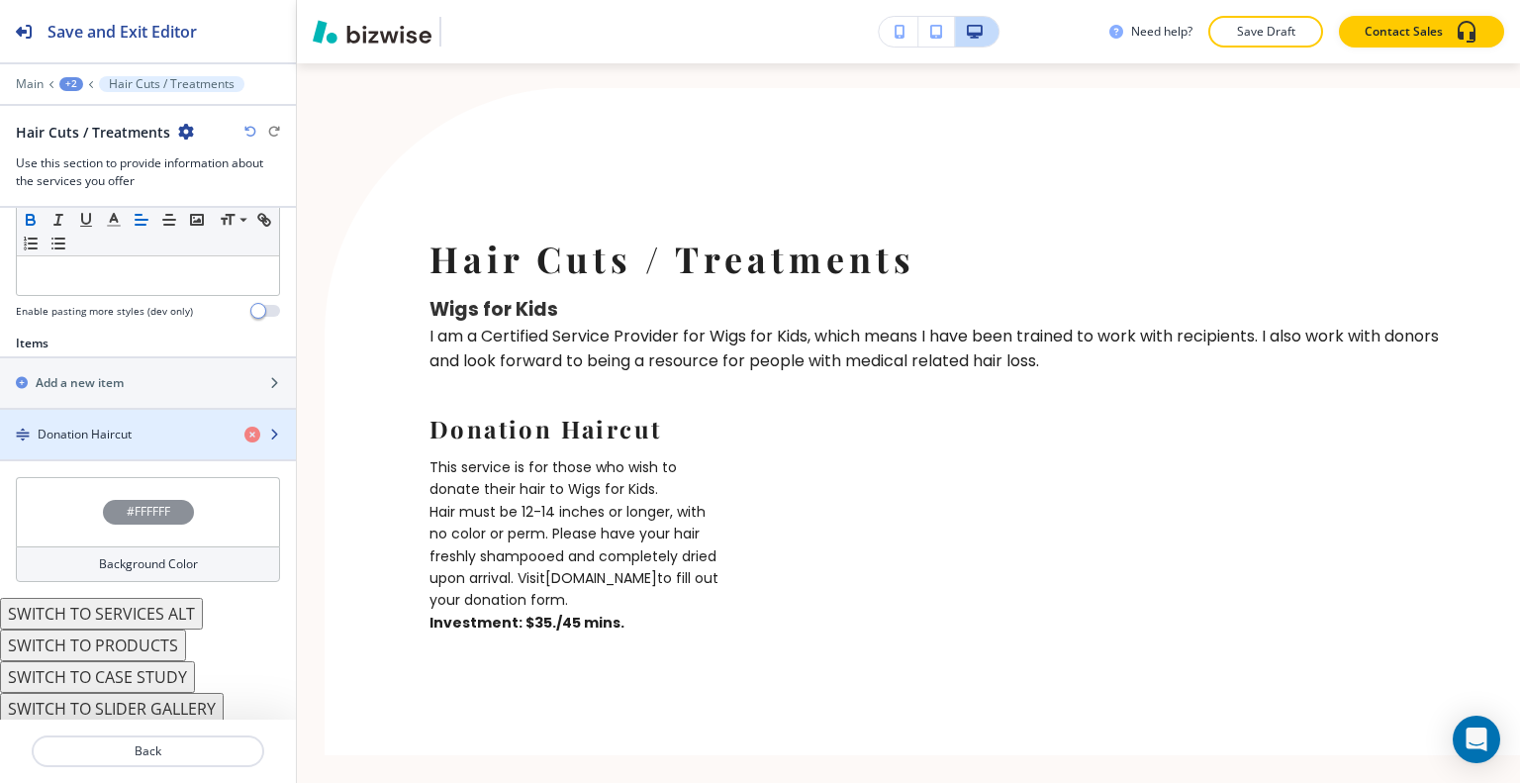
click at [128, 418] on div "button" at bounding box center [148, 418] width 296 height 16
click at [128, 426] on h4 "Donation Haircut" at bounding box center [85, 435] width 94 height 18
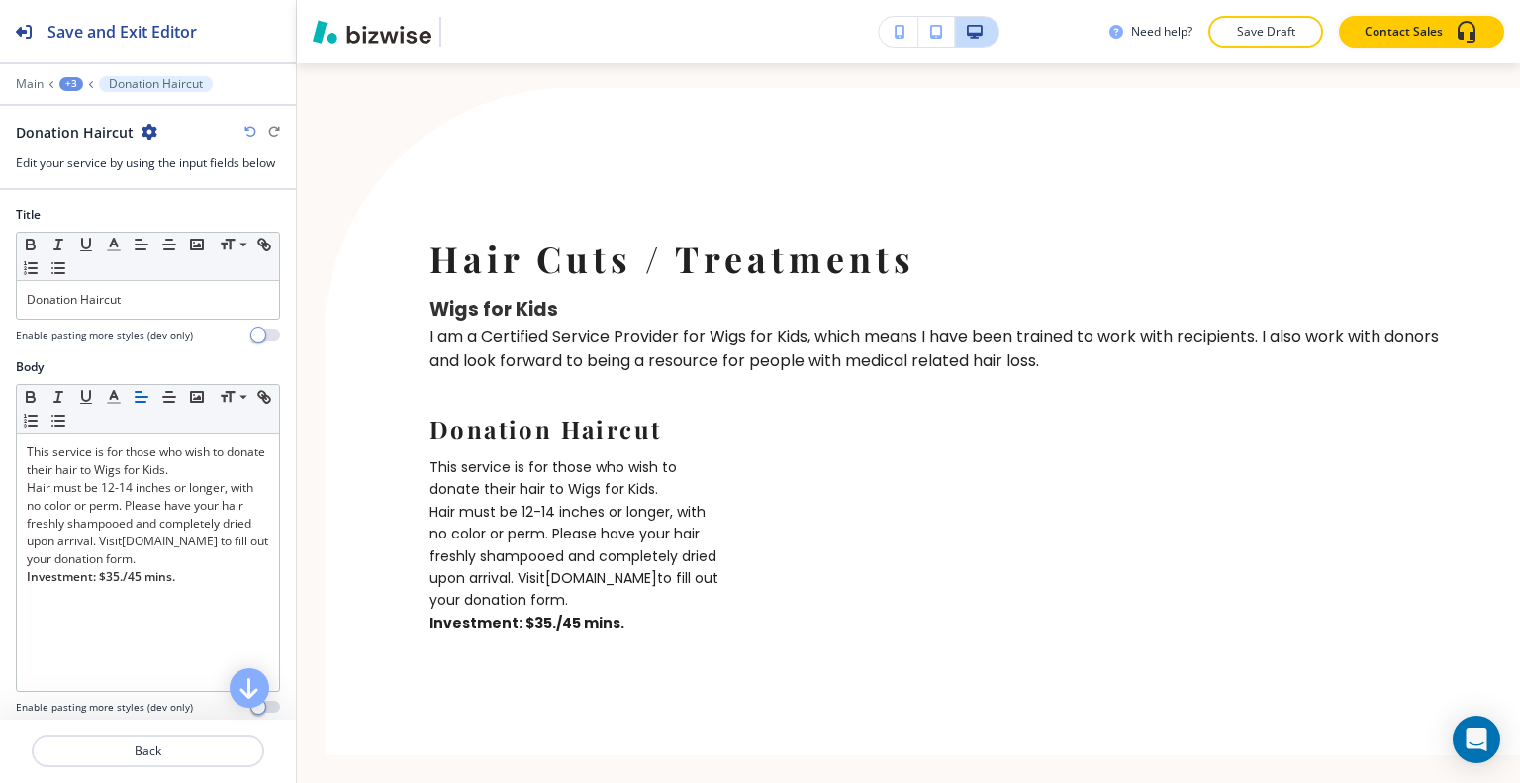
scroll to position [256, 0]
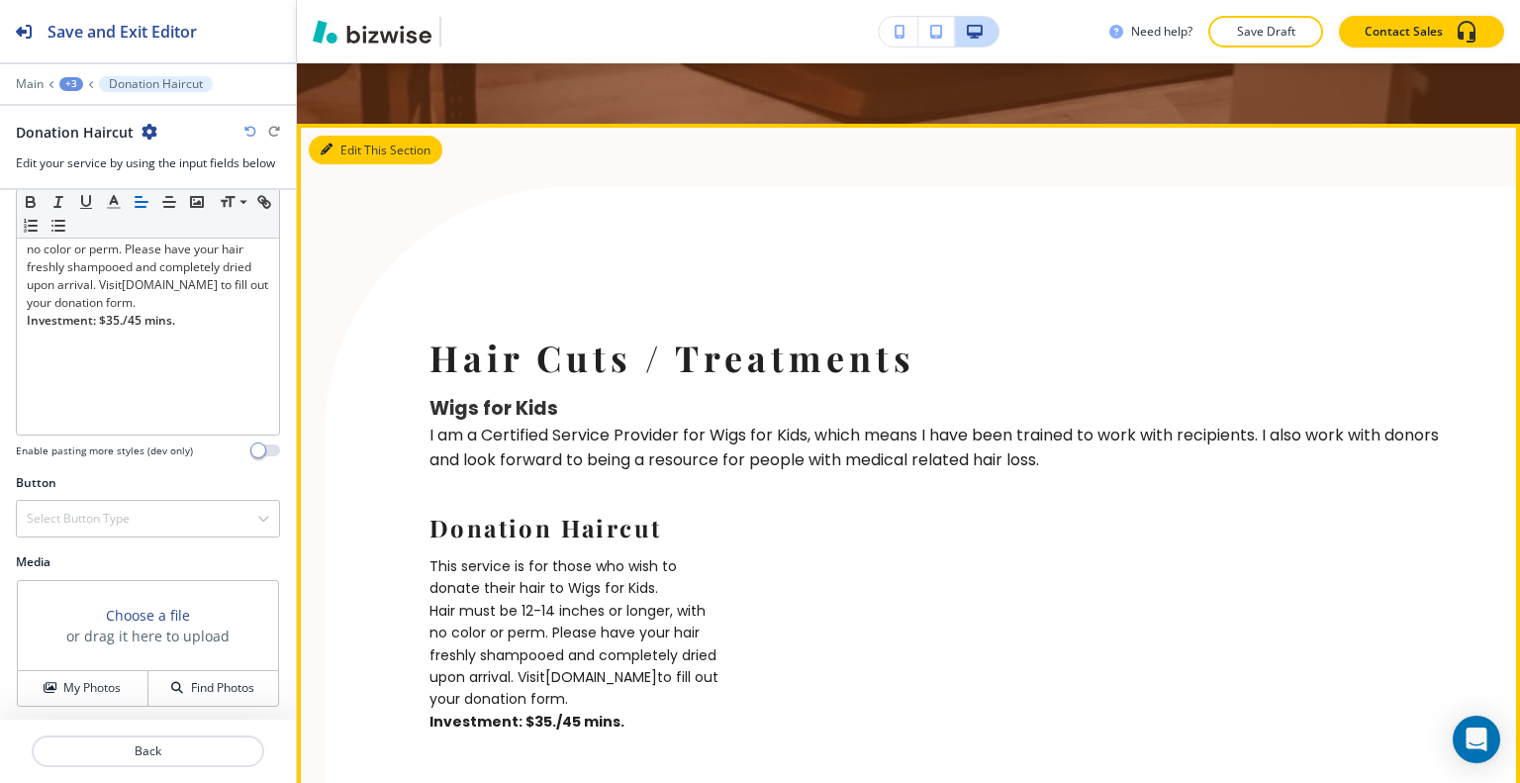
click at [353, 165] on button "Edit This Section" at bounding box center [376, 151] width 134 height 30
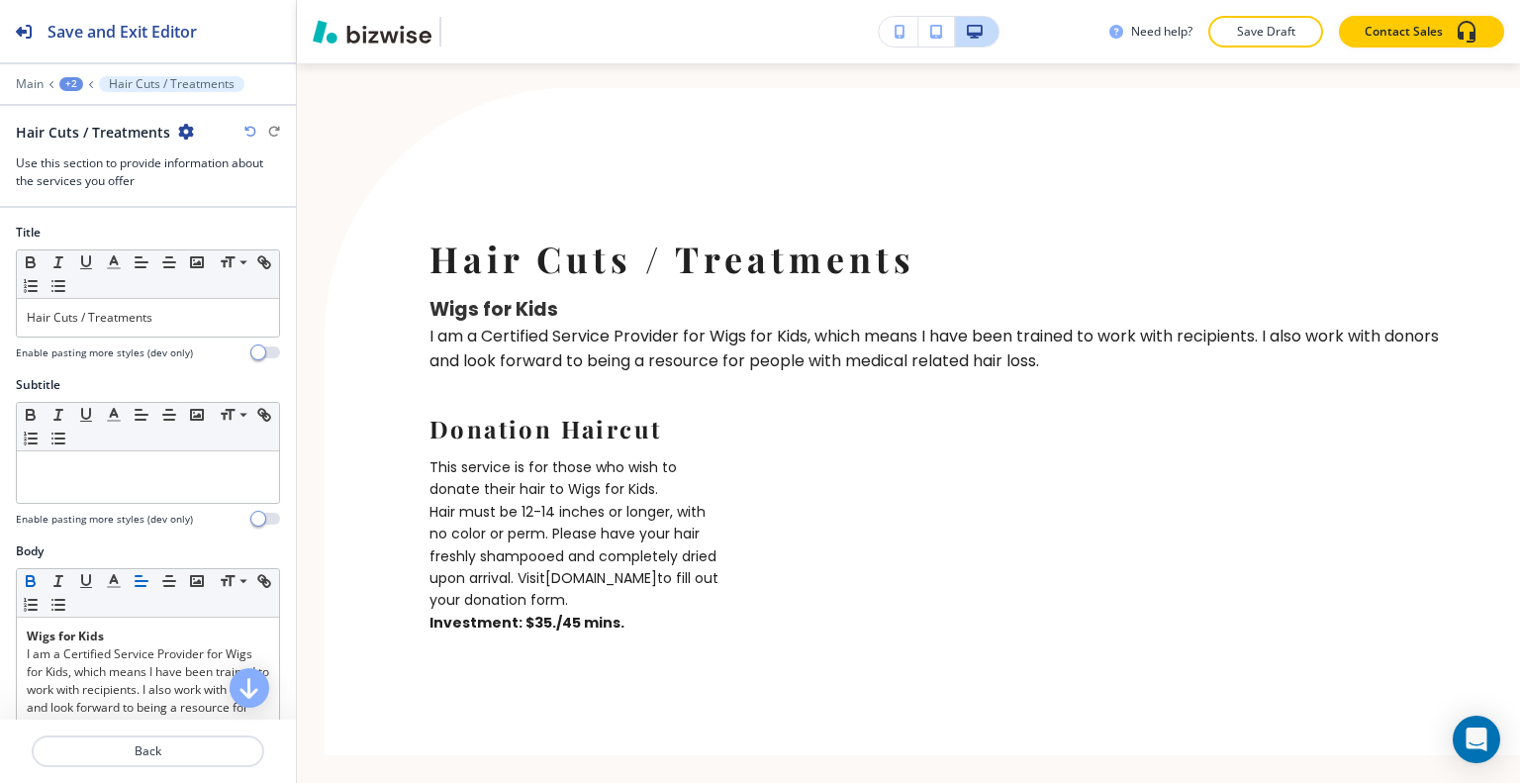
scroll to position [580, 0]
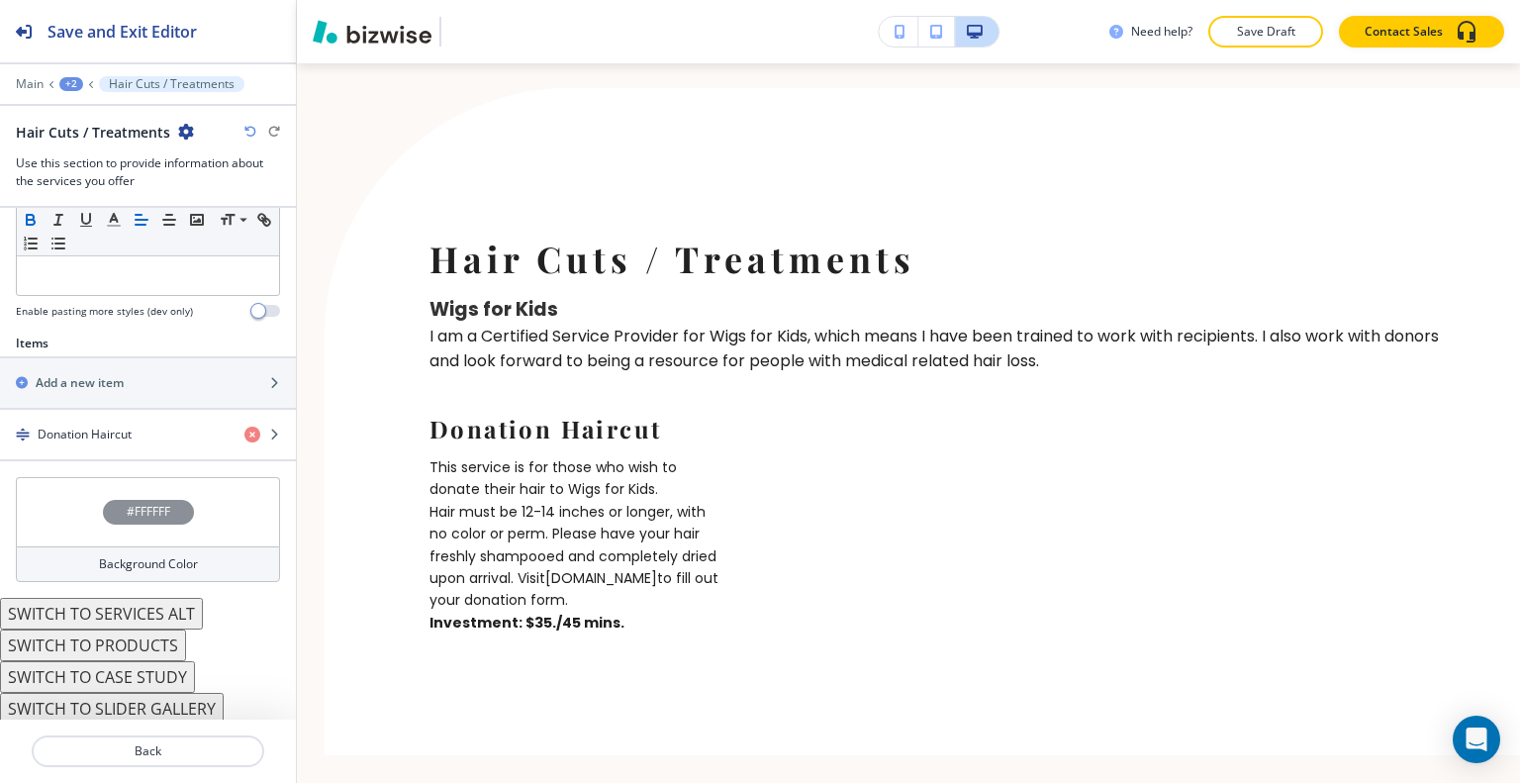
click at [78, 520] on div "#FFFFFF" at bounding box center [148, 511] width 264 height 69
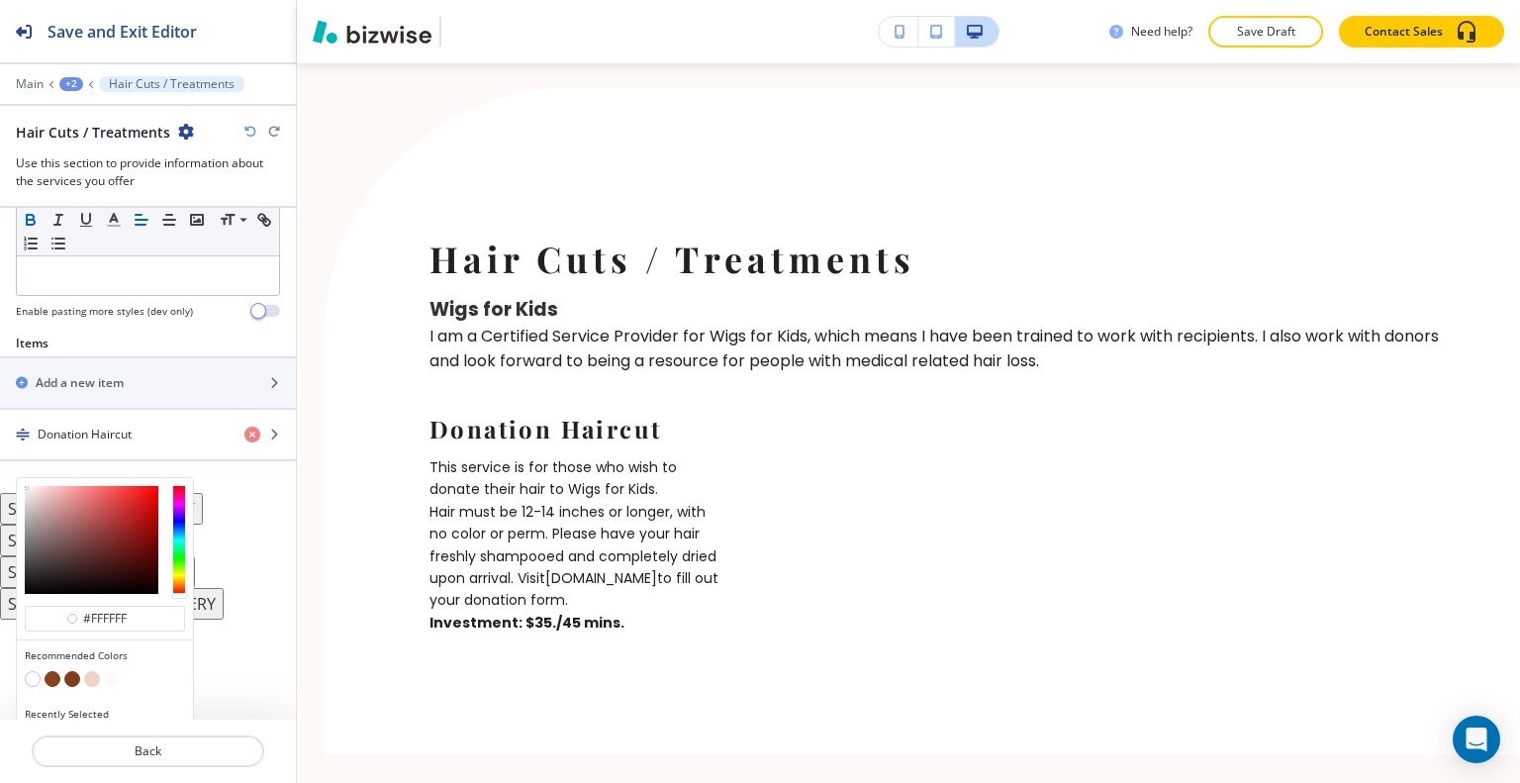
click at [77, 673] on button "button" at bounding box center [72, 679] width 16 height 16
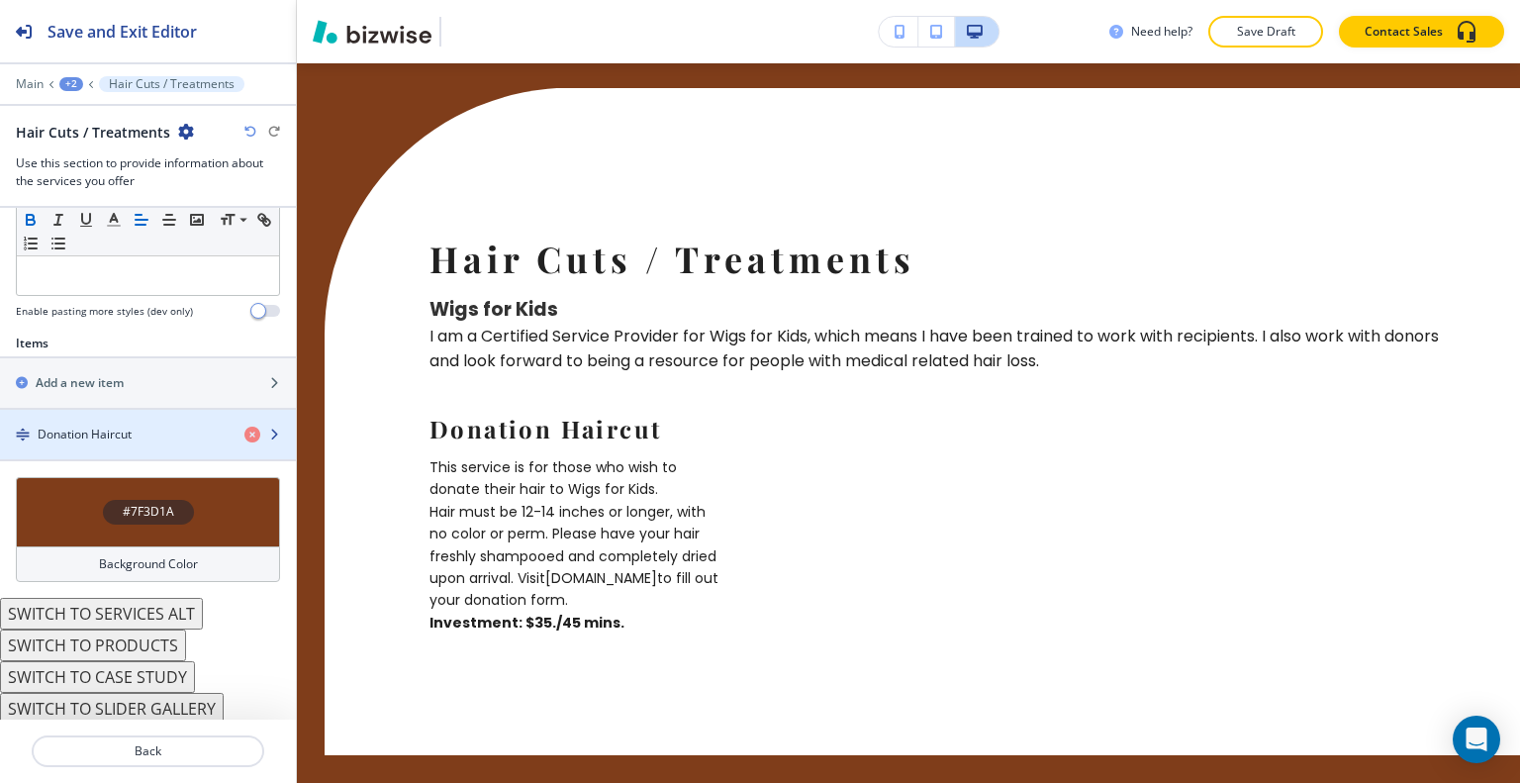
click at [120, 435] on h4 "Donation Haircut" at bounding box center [85, 435] width 94 height 18
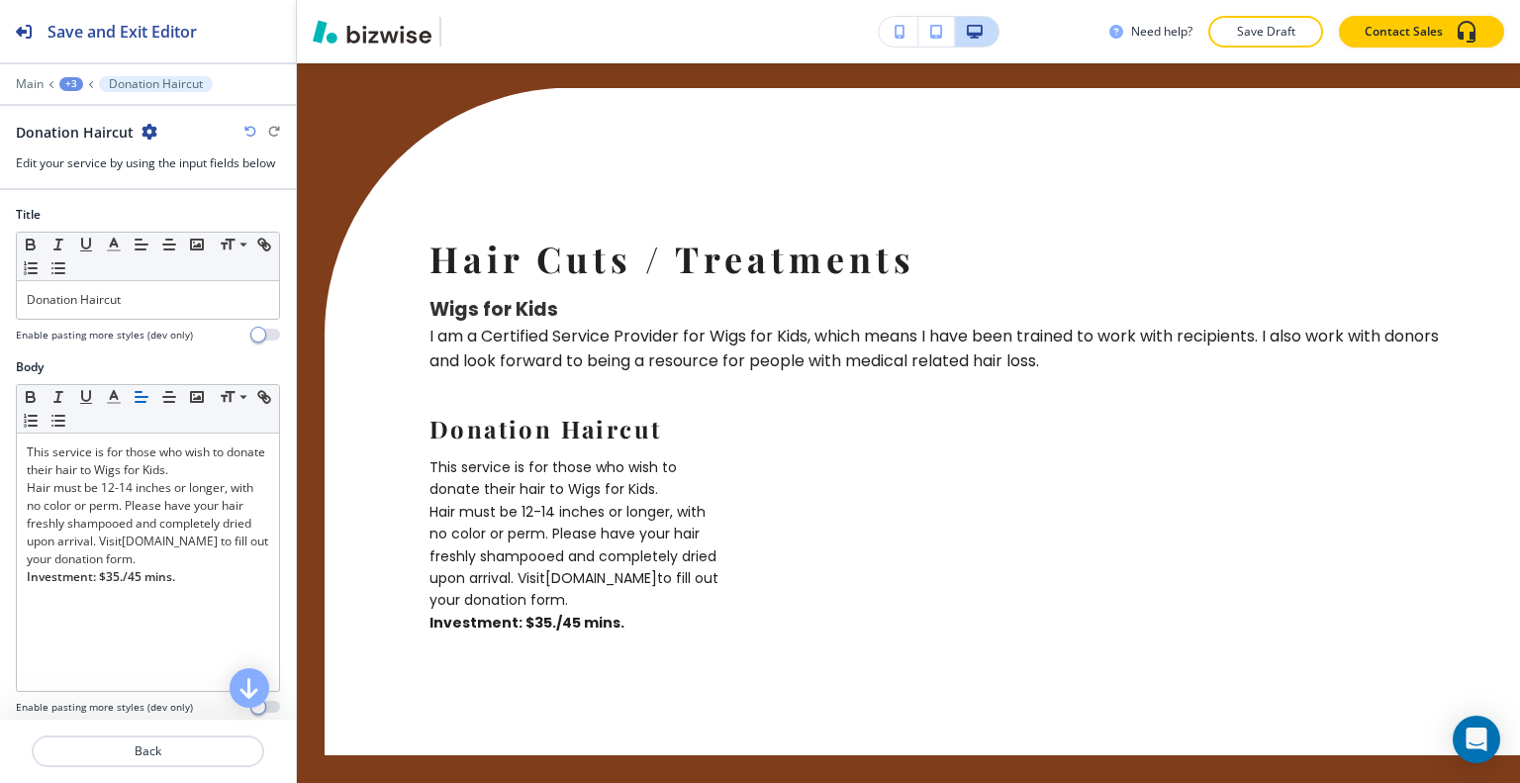
scroll to position [256, 0]
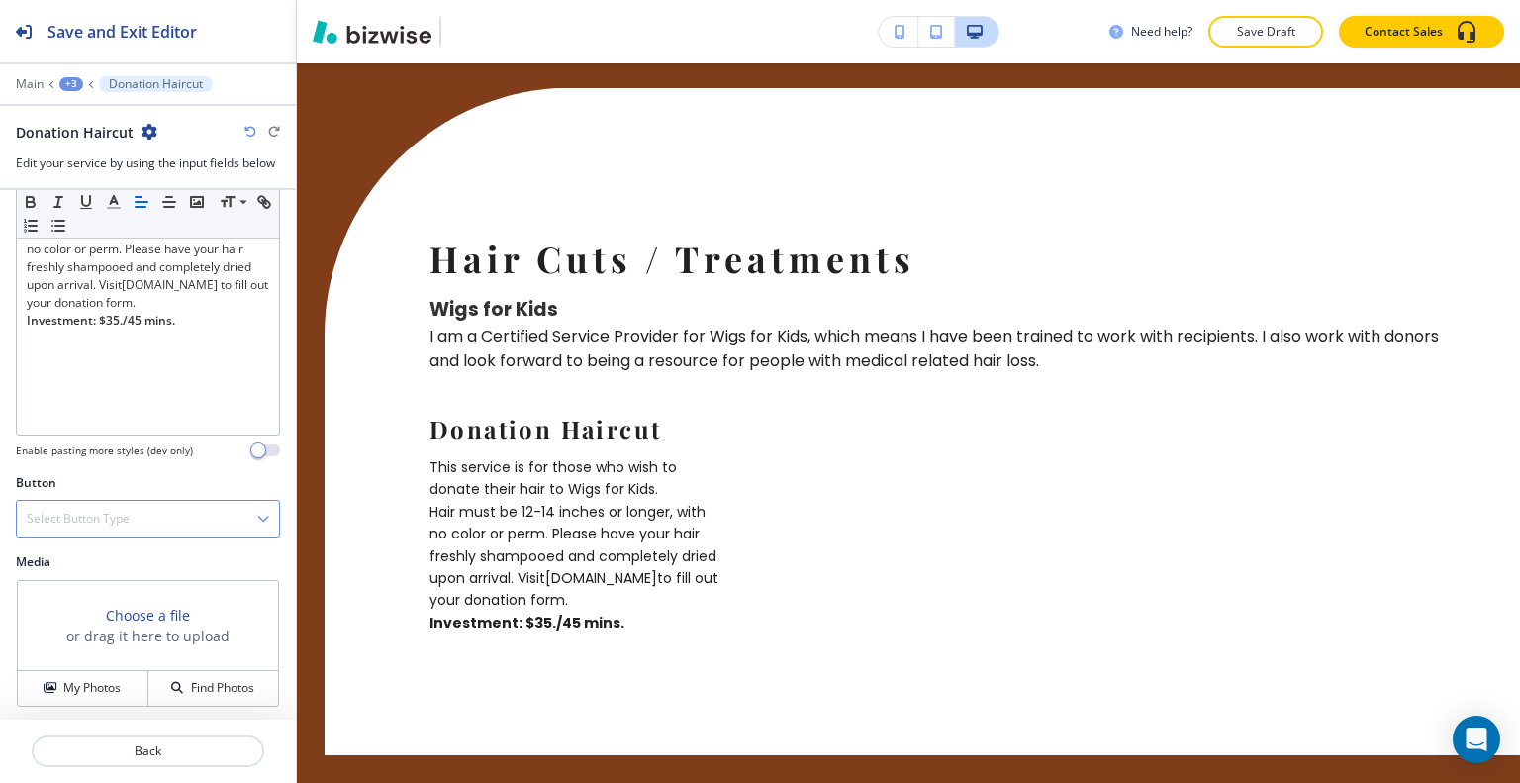
click at [103, 522] on h4 "Select Button Type" at bounding box center [78, 519] width 103 height 18
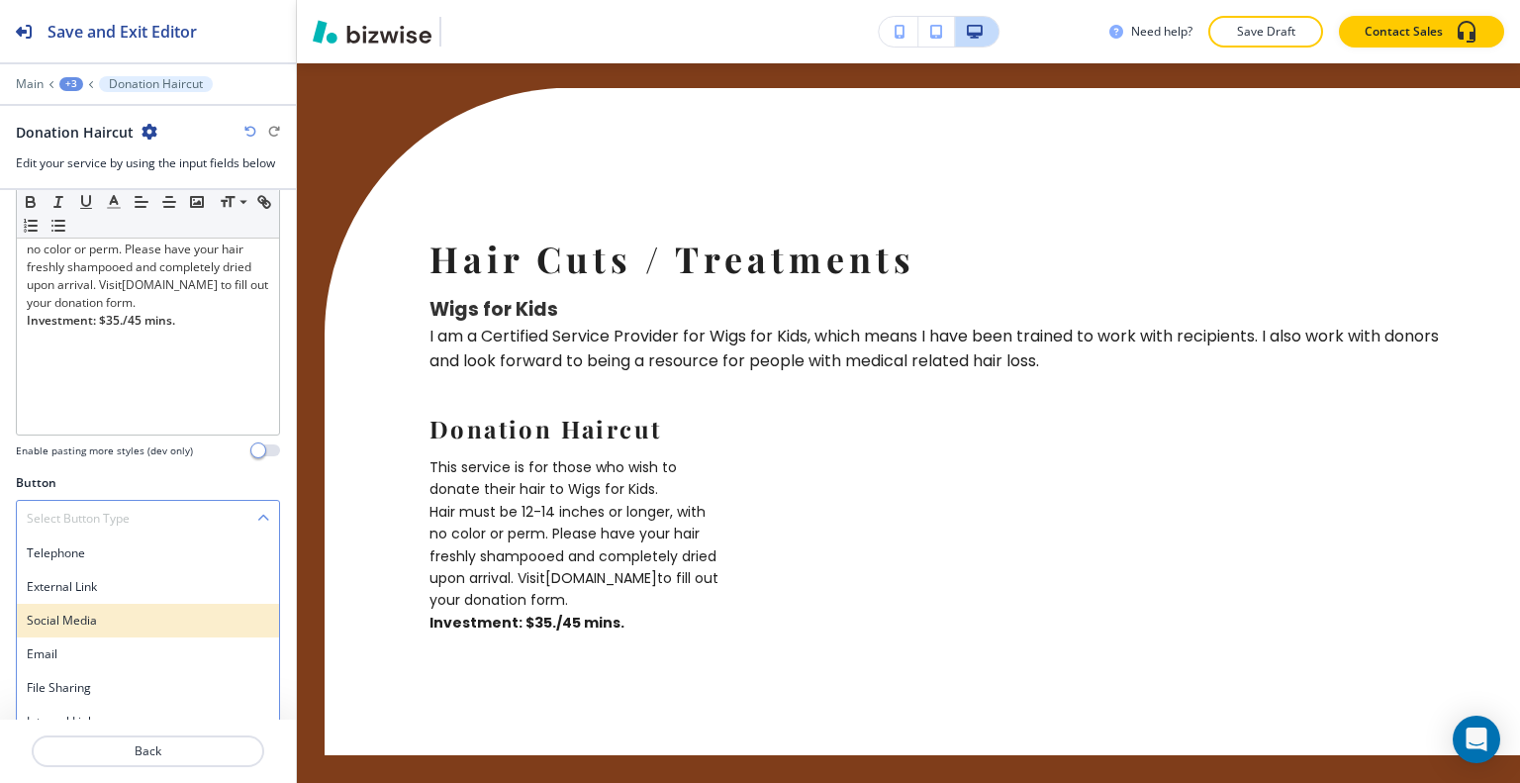
scroll to position [273, 0]
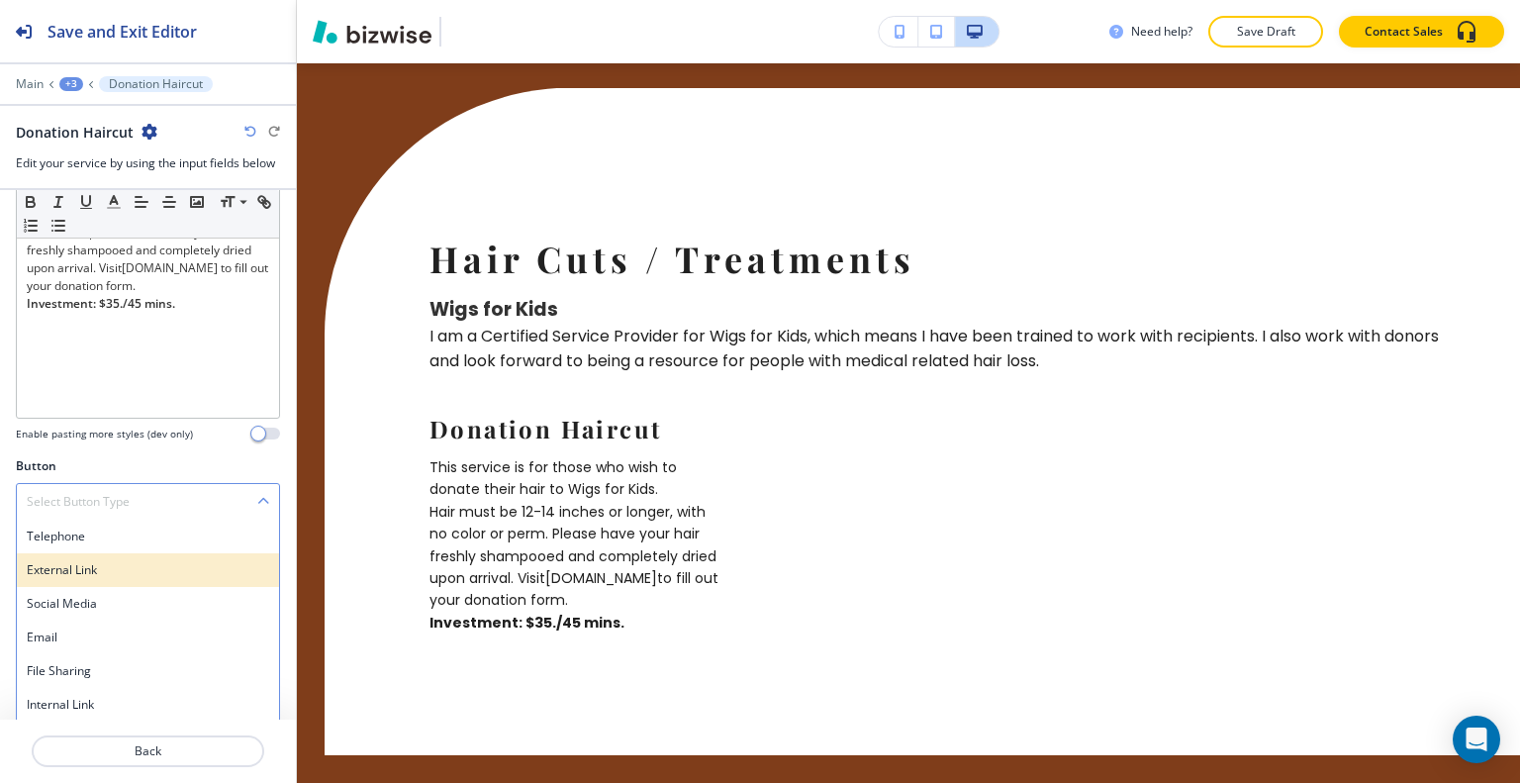
click at [106, 569] on h4 "External Link" at bounding box center [148, 570] width 242 height 18
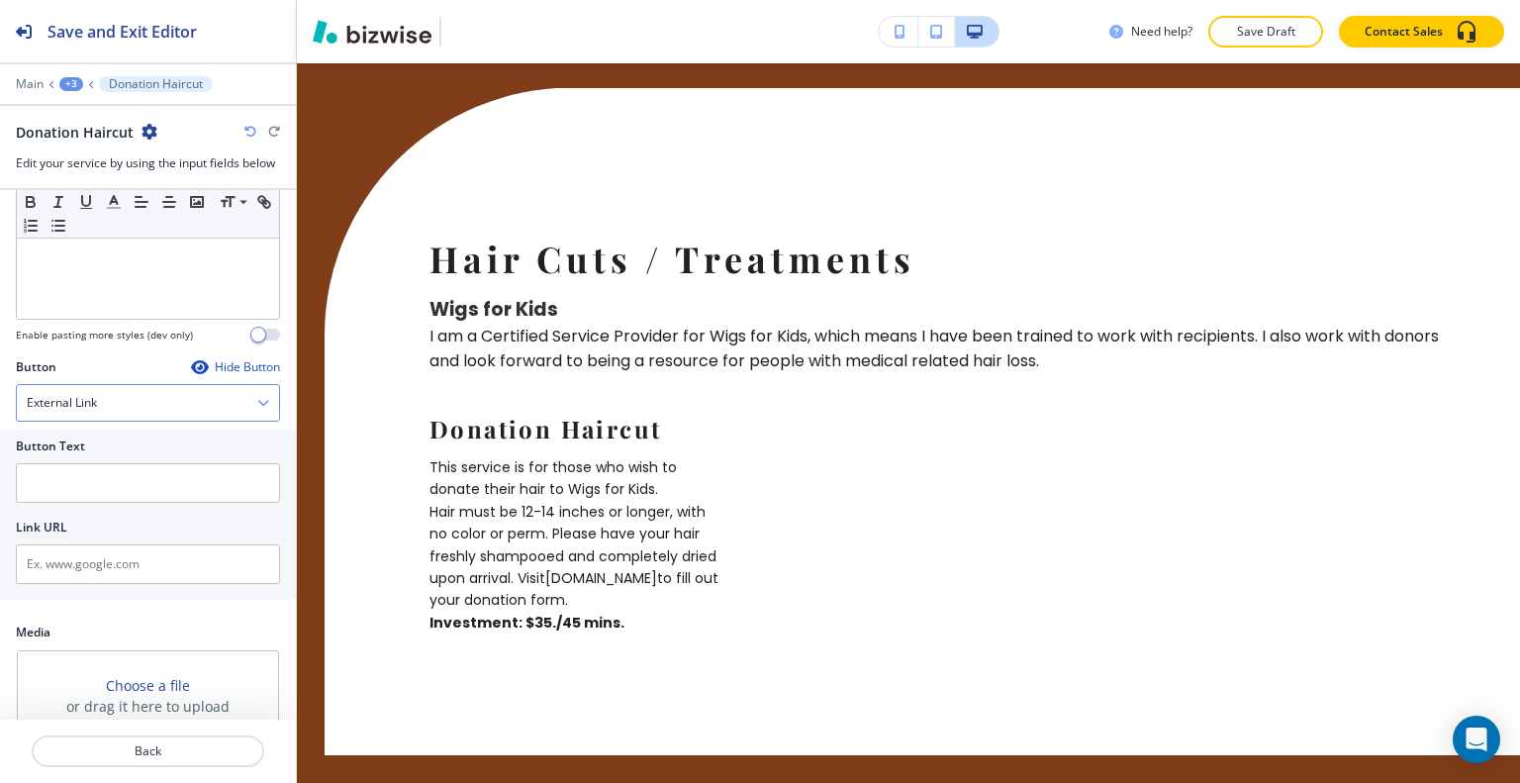
scroll to position [441, 0]
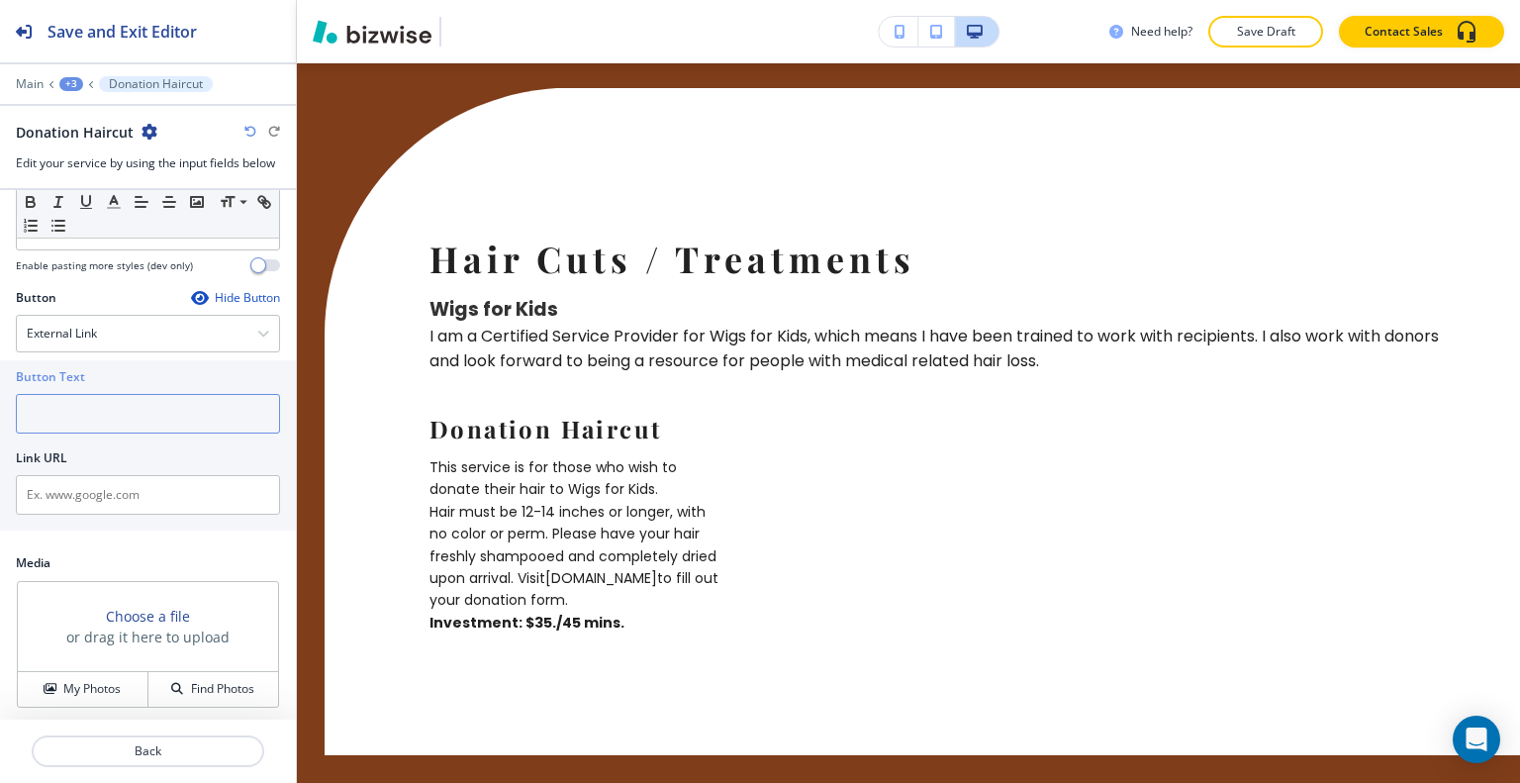
paste input "Book The Donation Haircut"
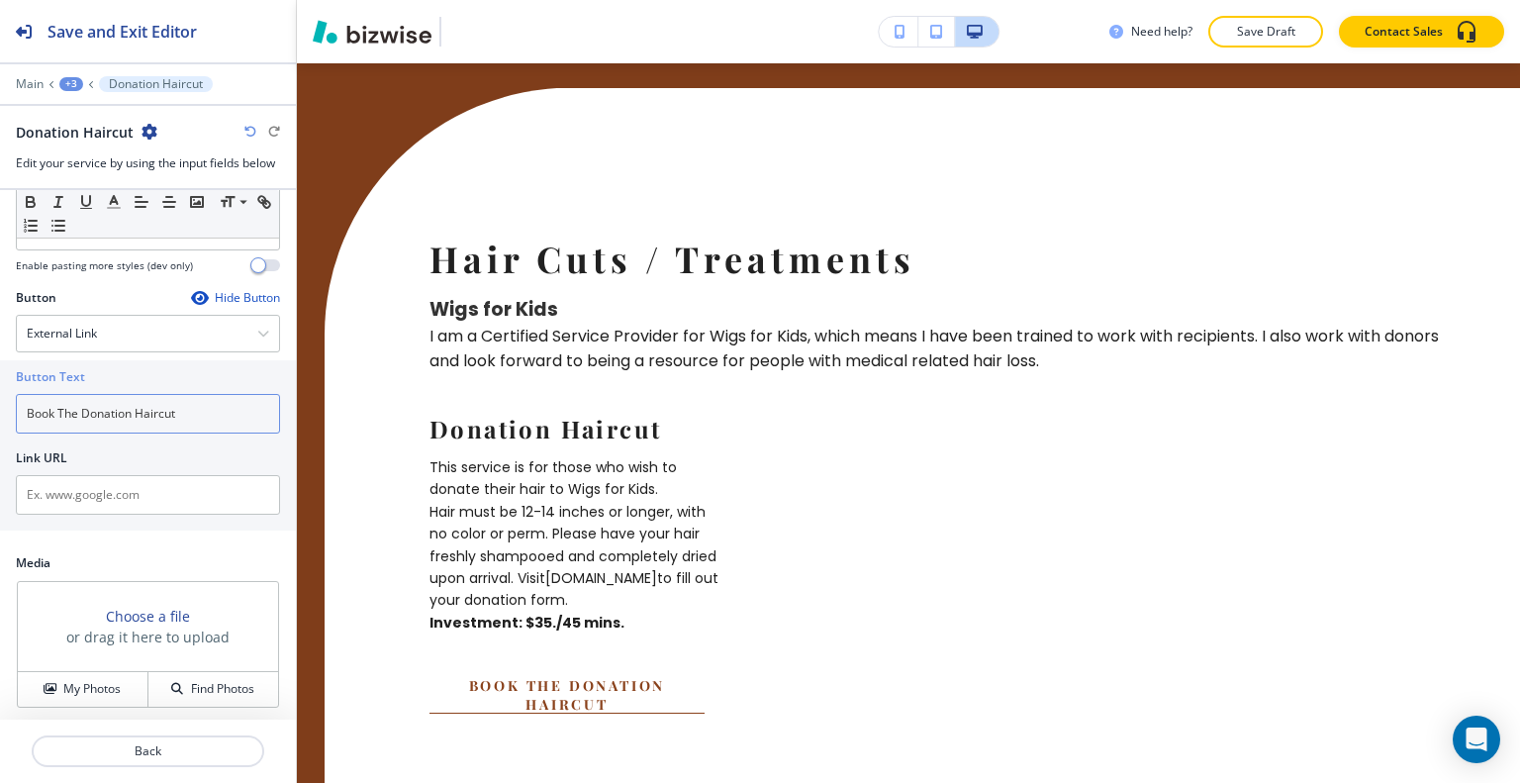
type input "Book The Donation Haircut"
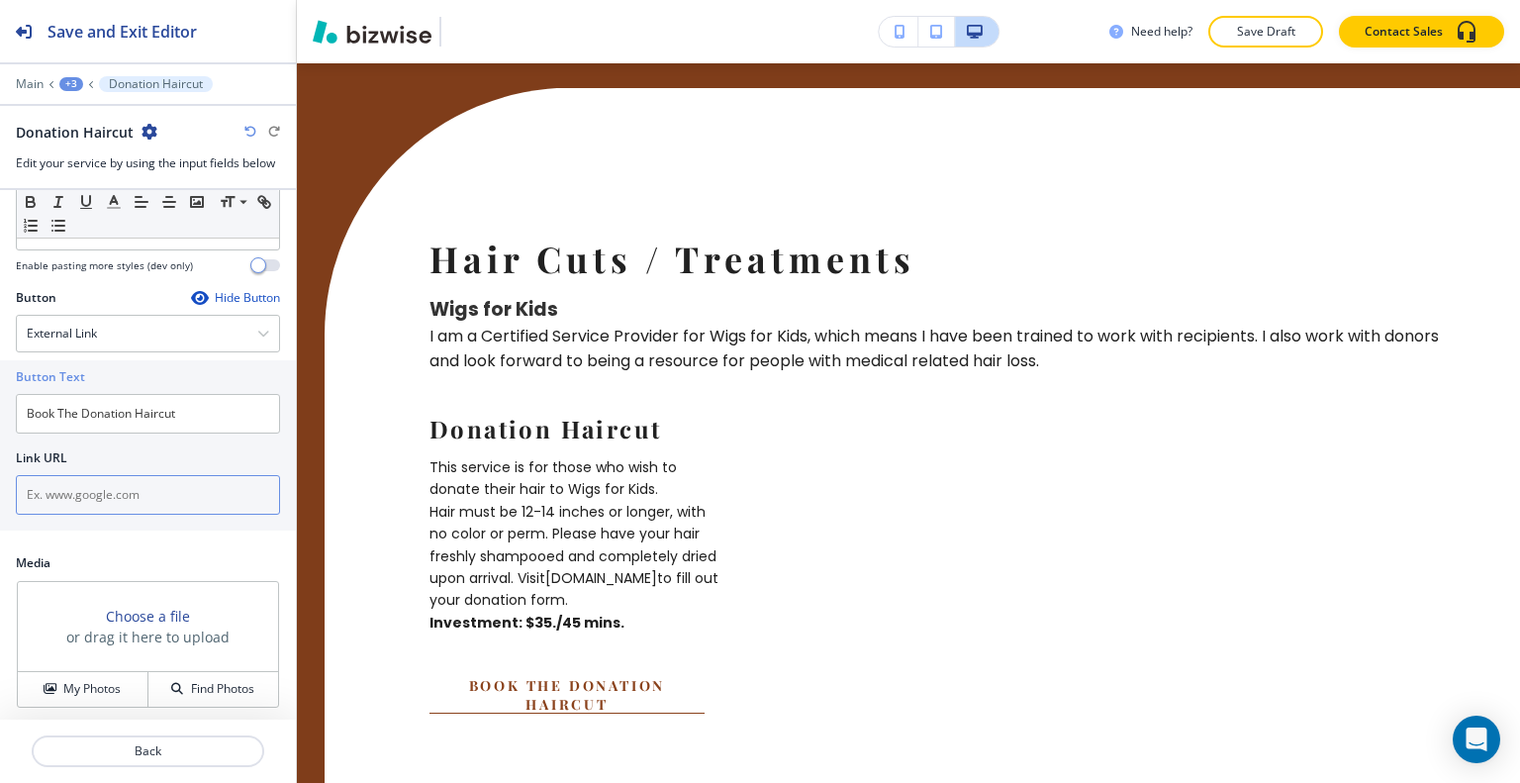
drag, startPoint x: 95, startPoint y: 494, endPoint x: 95, endPoint y: 506, distance: 11.9
paste input "https://www.hairbytammygrim.com/my-services"
type input "https://www.hairbytammygrim.com/my-services"
click at [153, 755] on p "Back" at bounding box center [148, 751] width 229 height 18
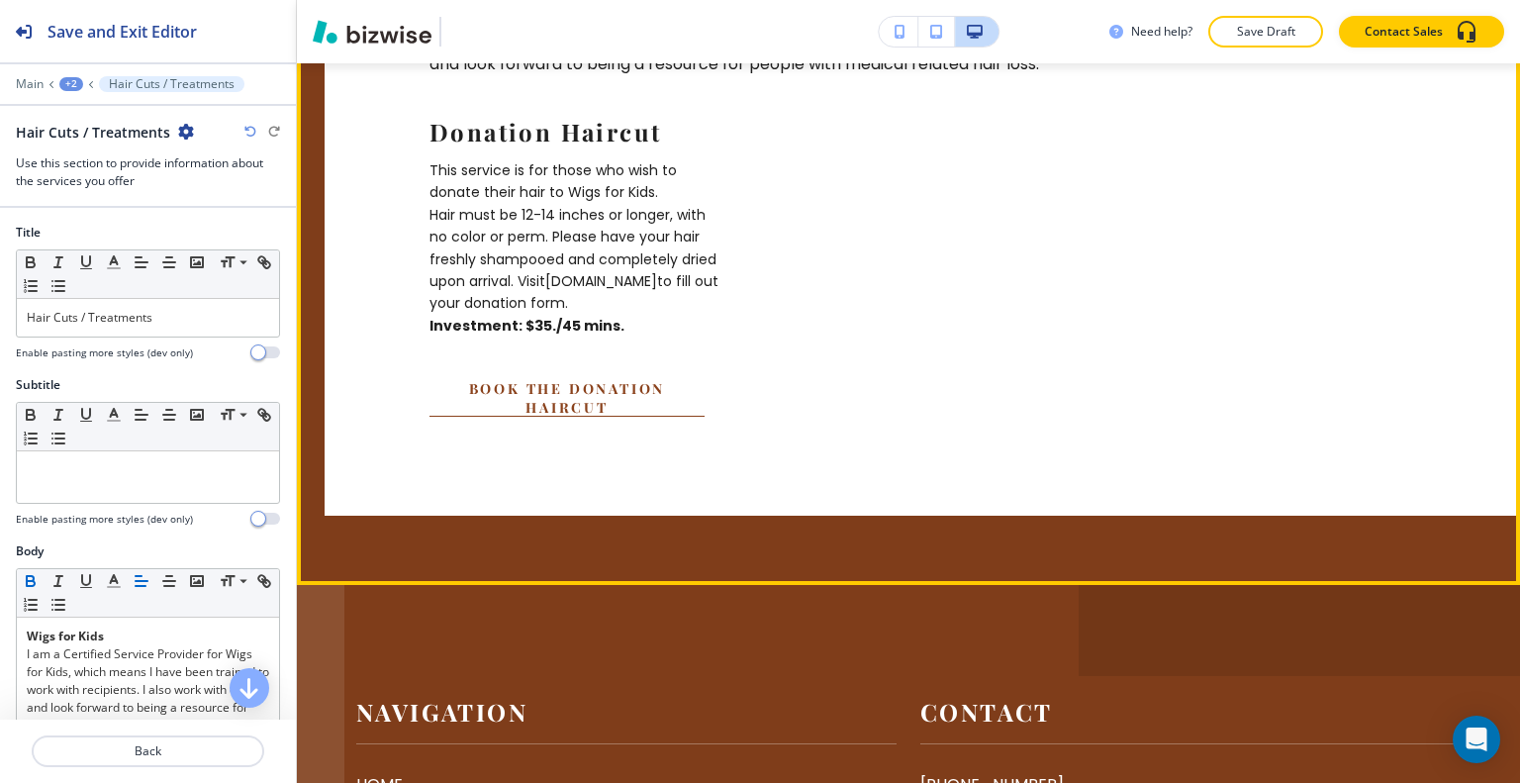
scroll to position [6748, 0]
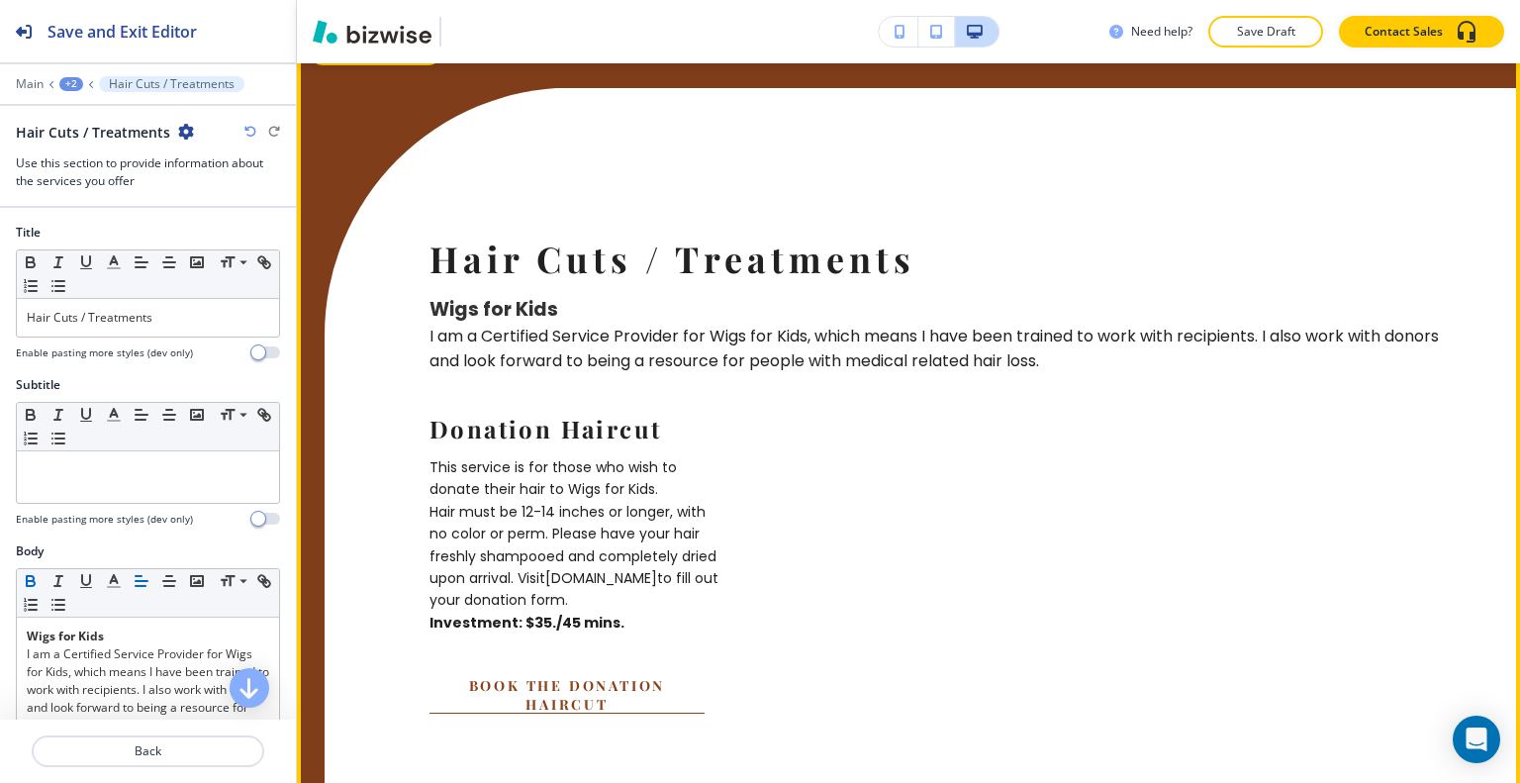
click at [363, 66] on button "Edit This Section" at bounding box center [376, 52] width 134 height 30
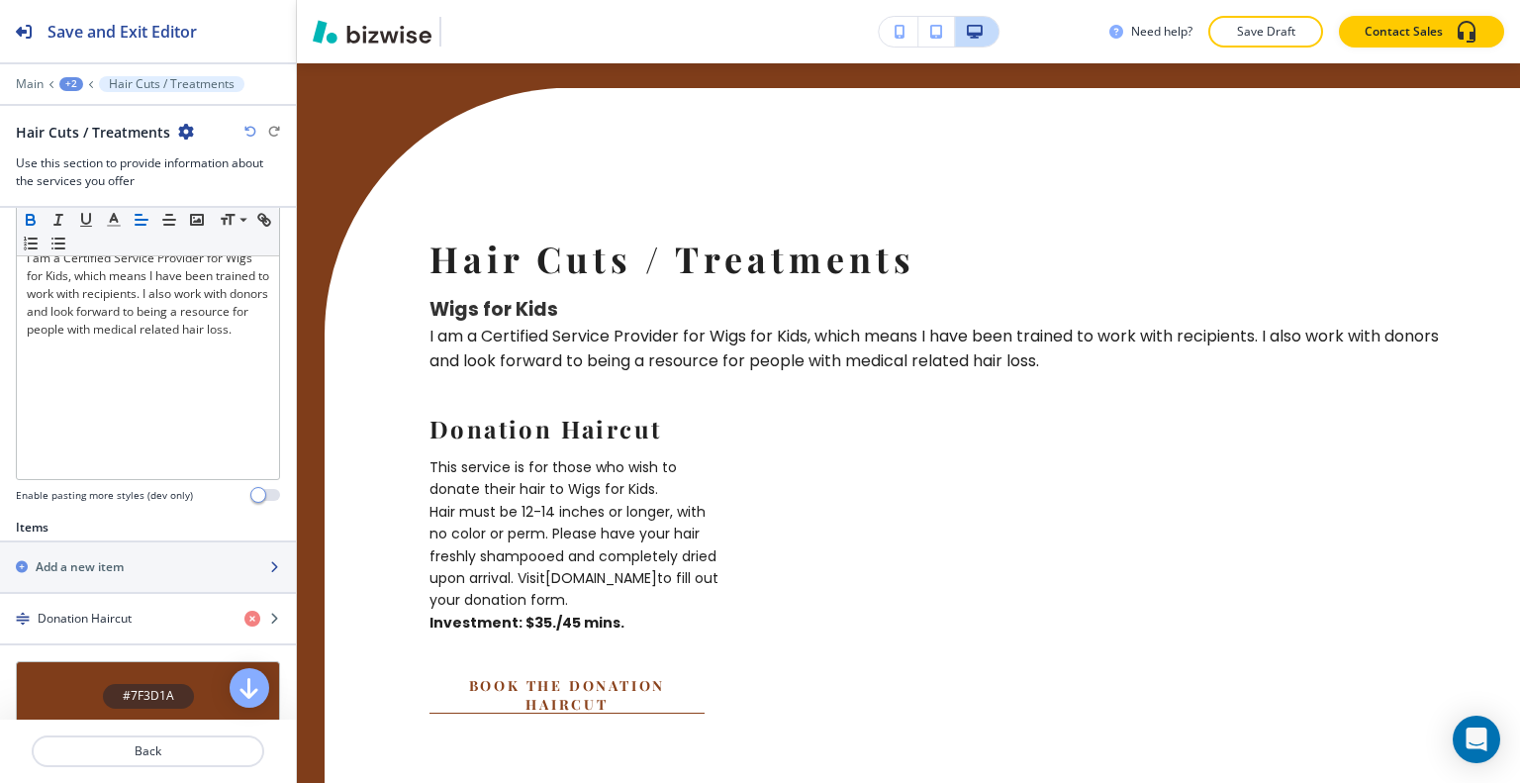
scroll to position [495, 0]
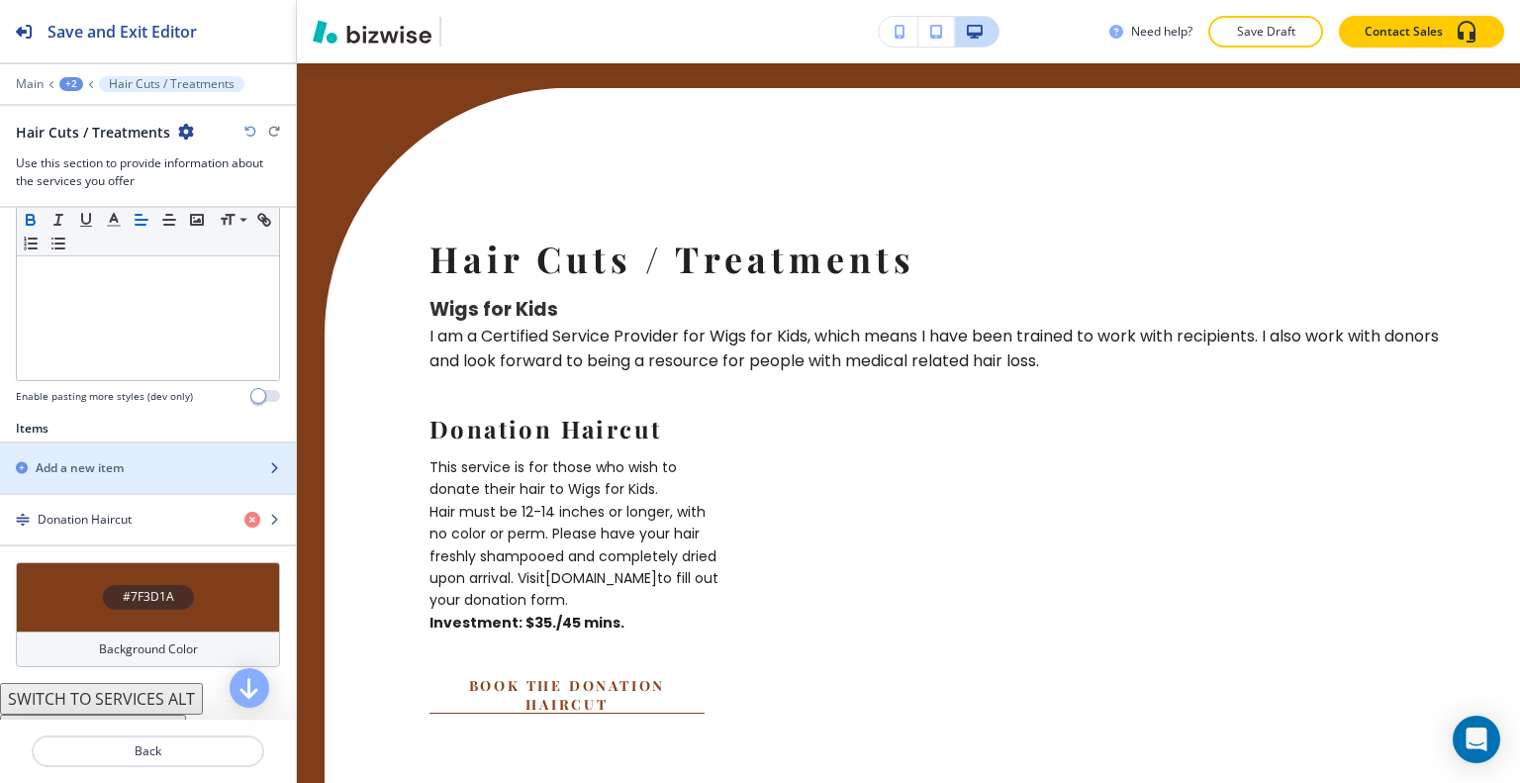
click at [105, 449] on div "button" at bounding box center [148, 451] width 296 height 16
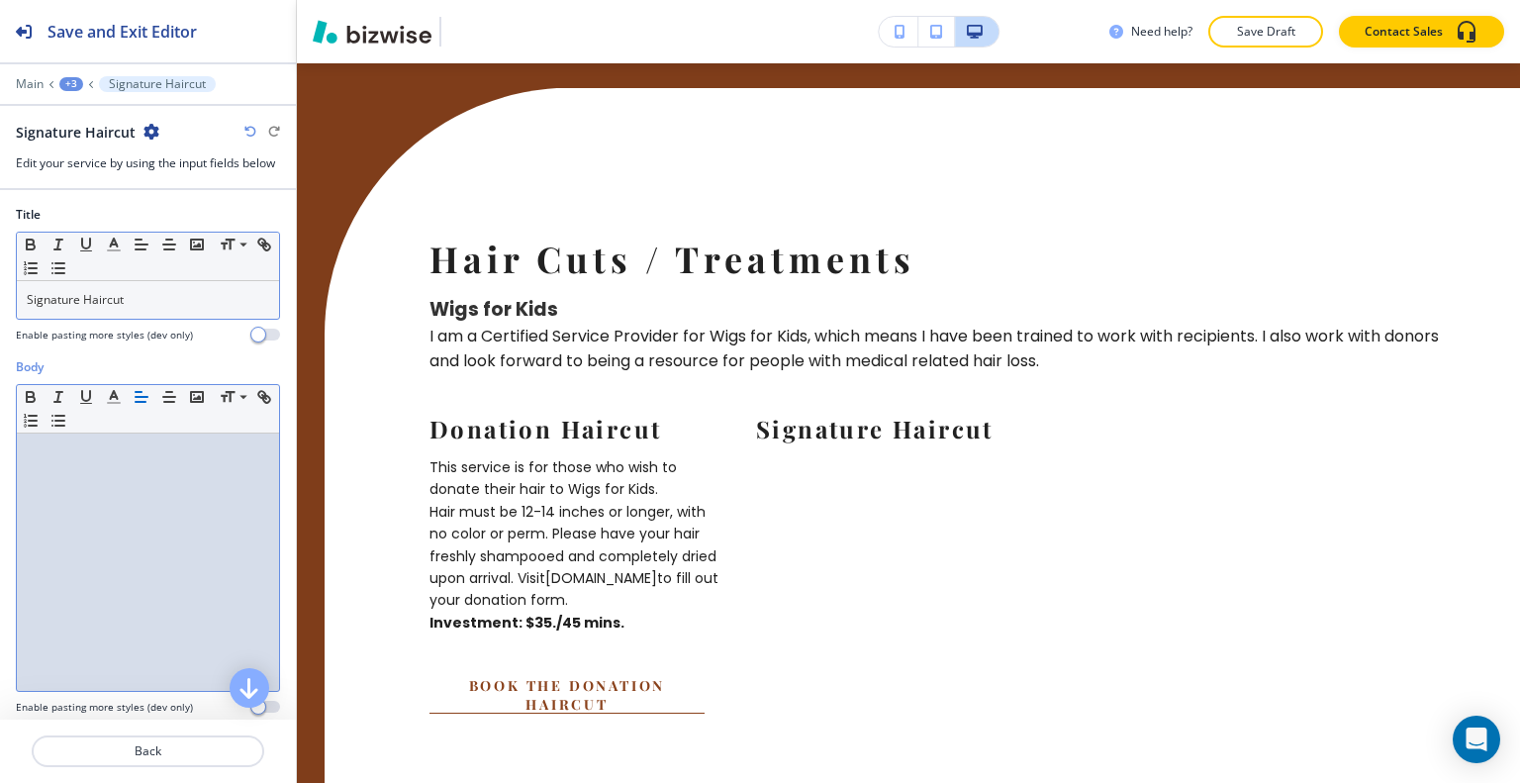
scroll to position [0, 0]
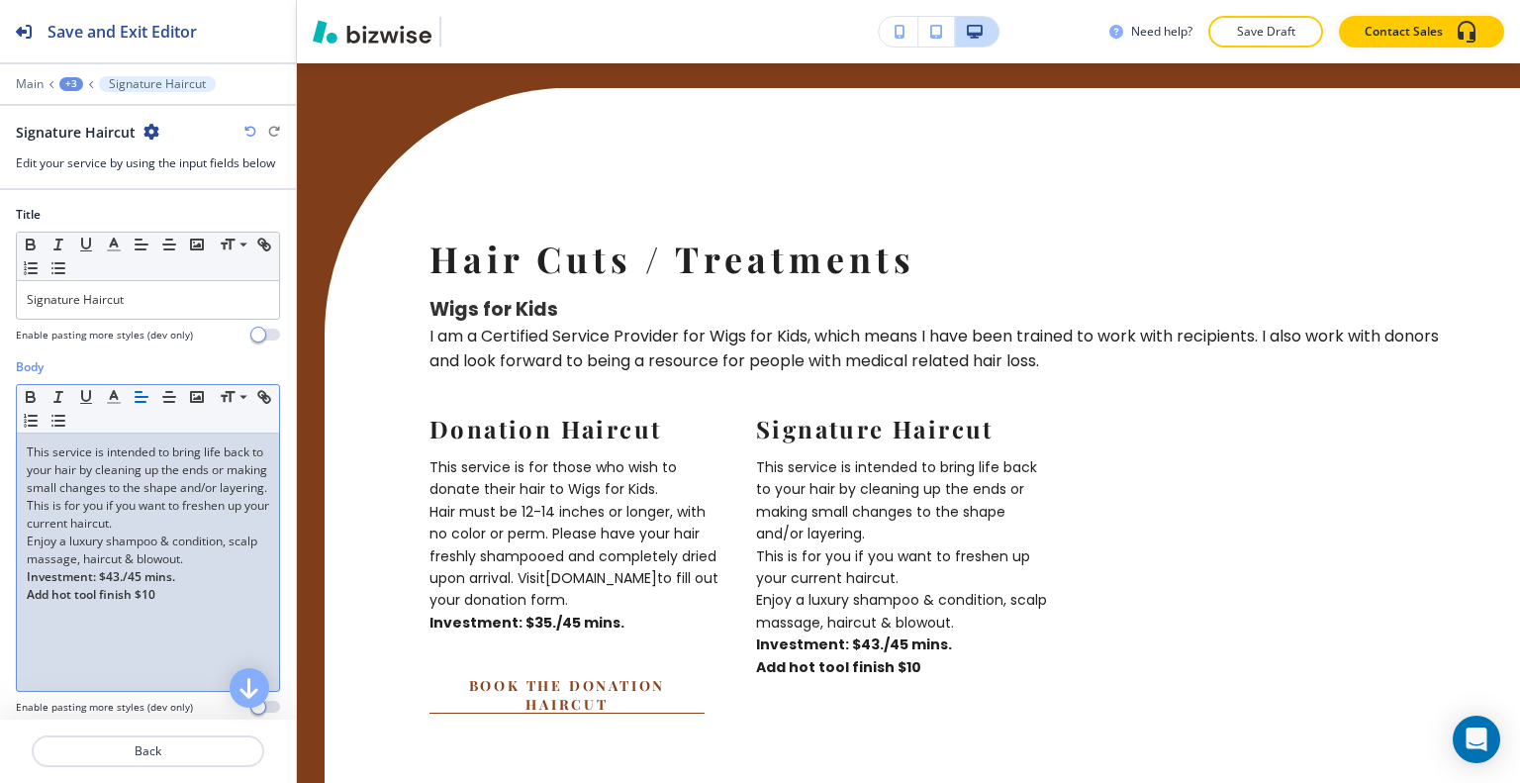
click at [109, 567] on span "Enjoy a luxury shampoo & condition, scalp massage, haircut & blowout." at bounding box center [144, 549] width 234 height 35
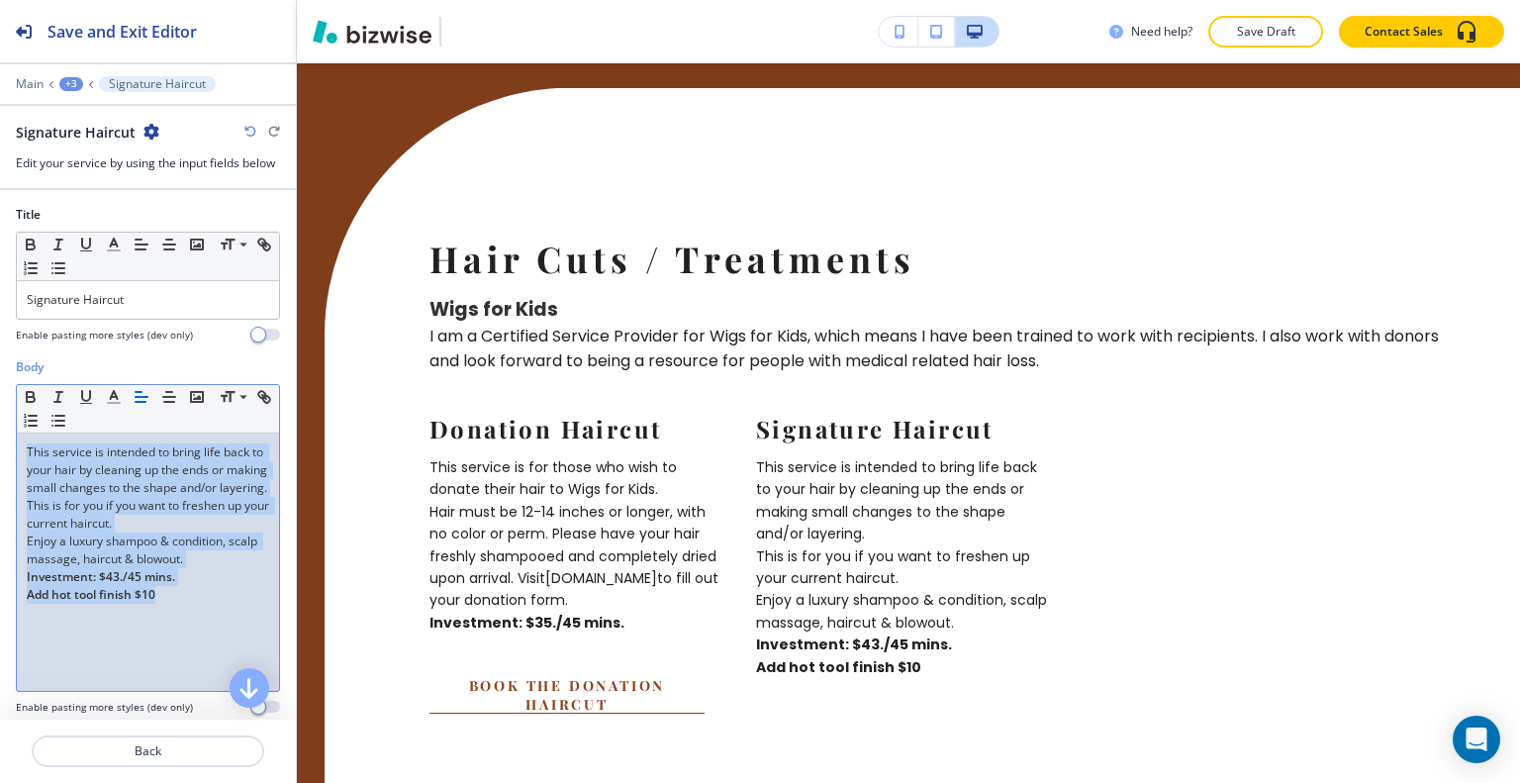
drag, startPoint x: 190, startPoint y: 627, endPoint x: 1, endPoint y: 427, distance: 275.8
click at [1, 427] on div "Body Small Normal Large Huge This service is intended to bring life back to you…" at bounding box center [148, 544] width 296 height 372
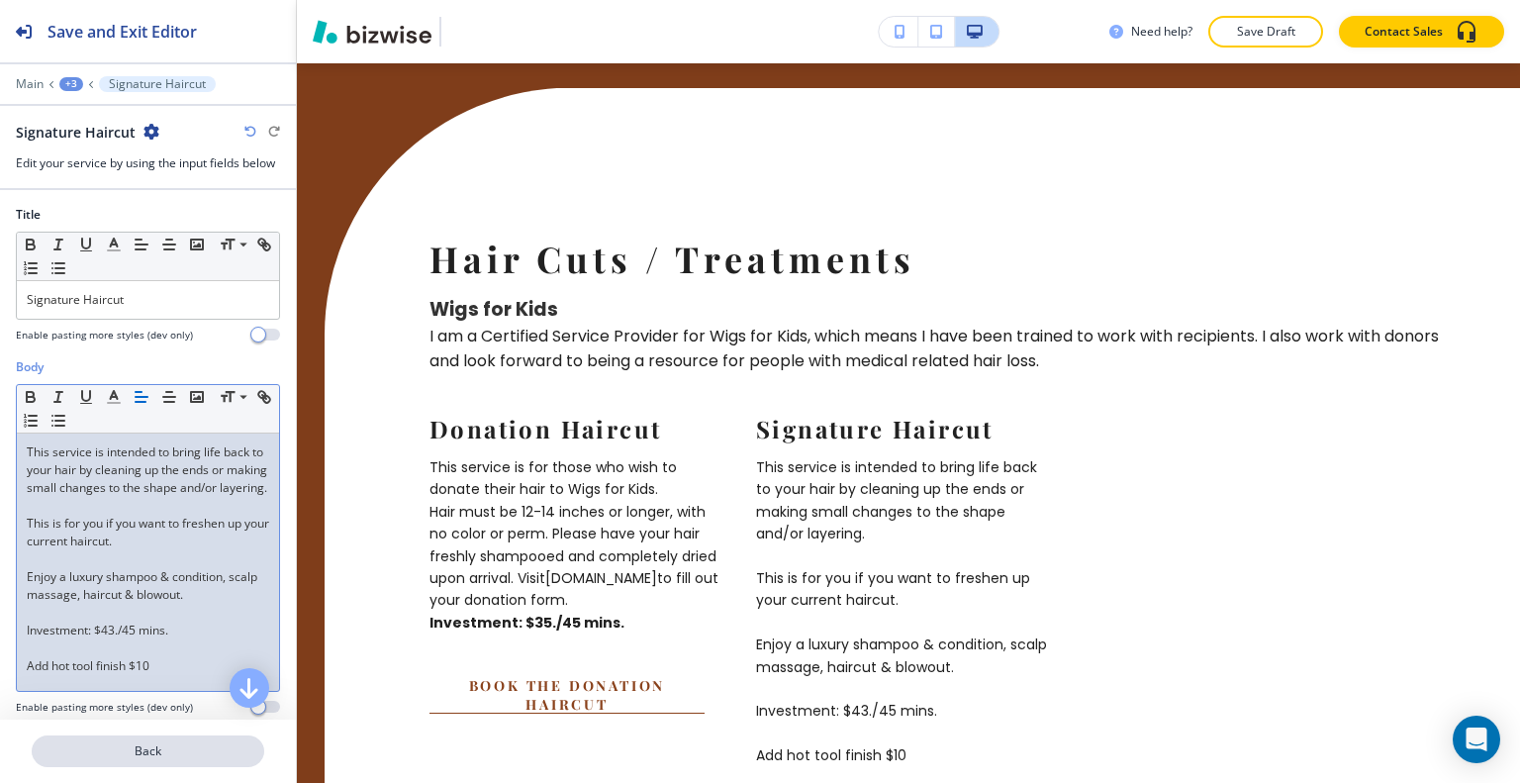
click at [174, 738] on button "Back" at bounding box center [148, 751] width 233 height 32
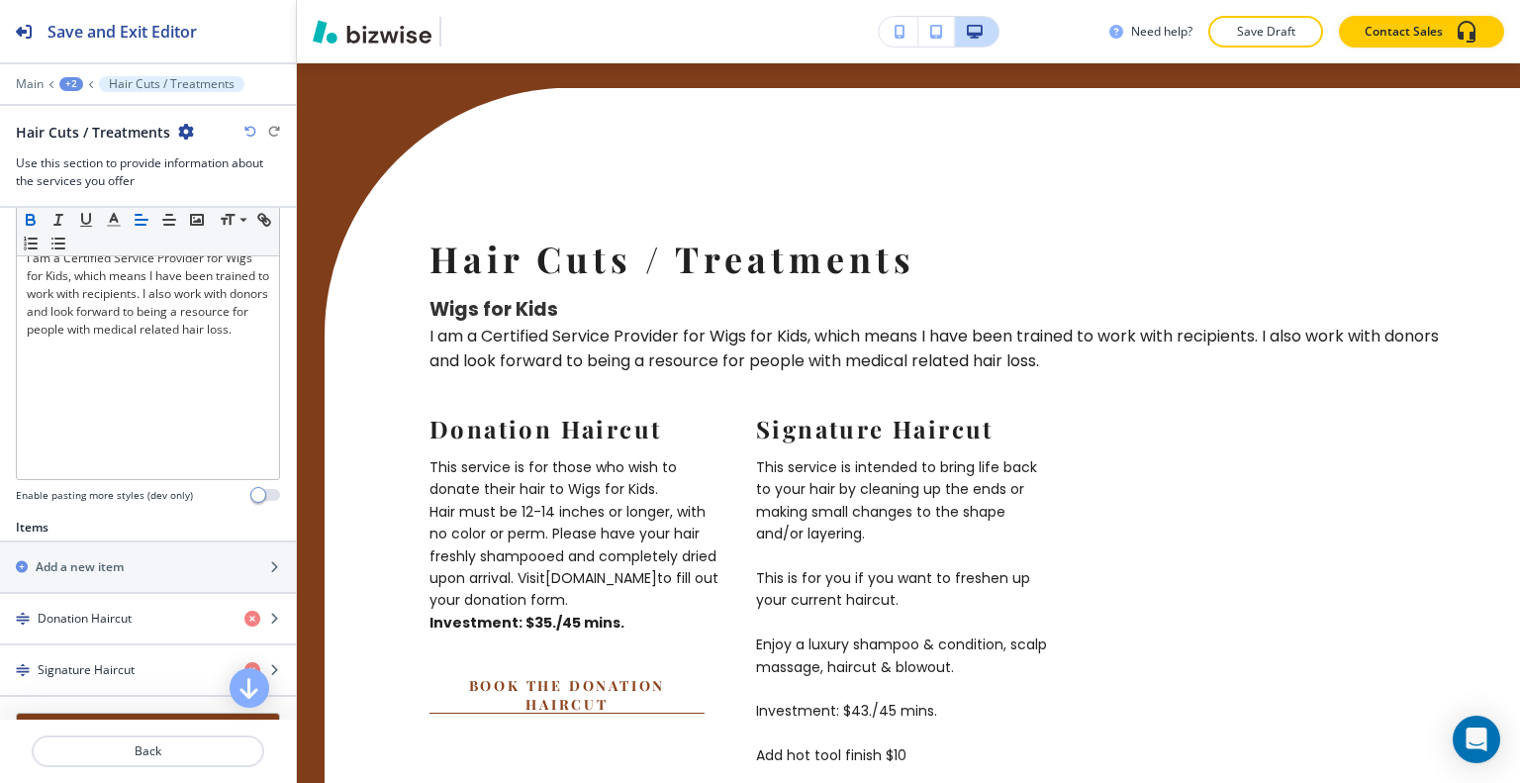
scroll to position [495, 0]
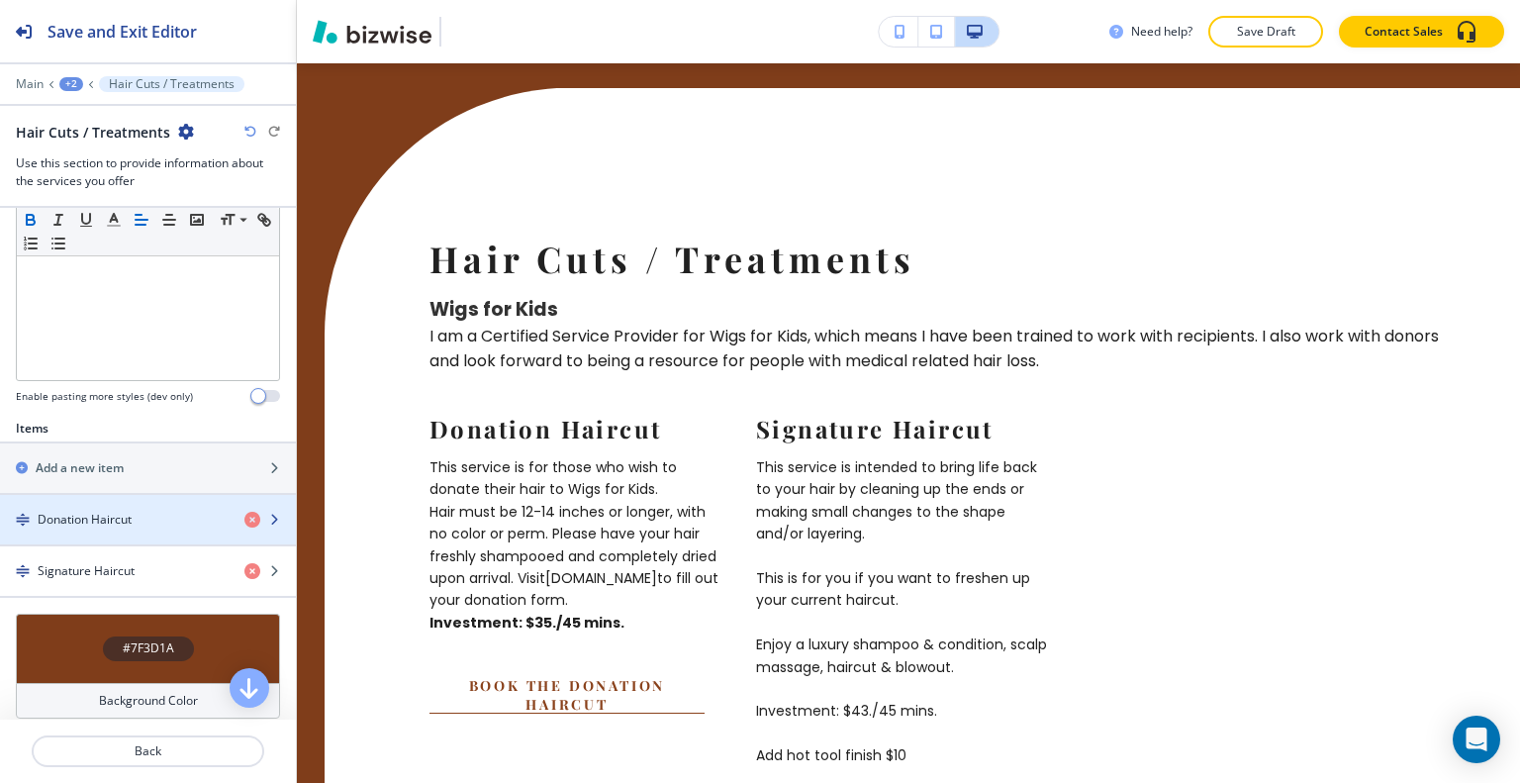
click at [123, 529] on div "button" at bounding box center [148, 536] width 296 height 16
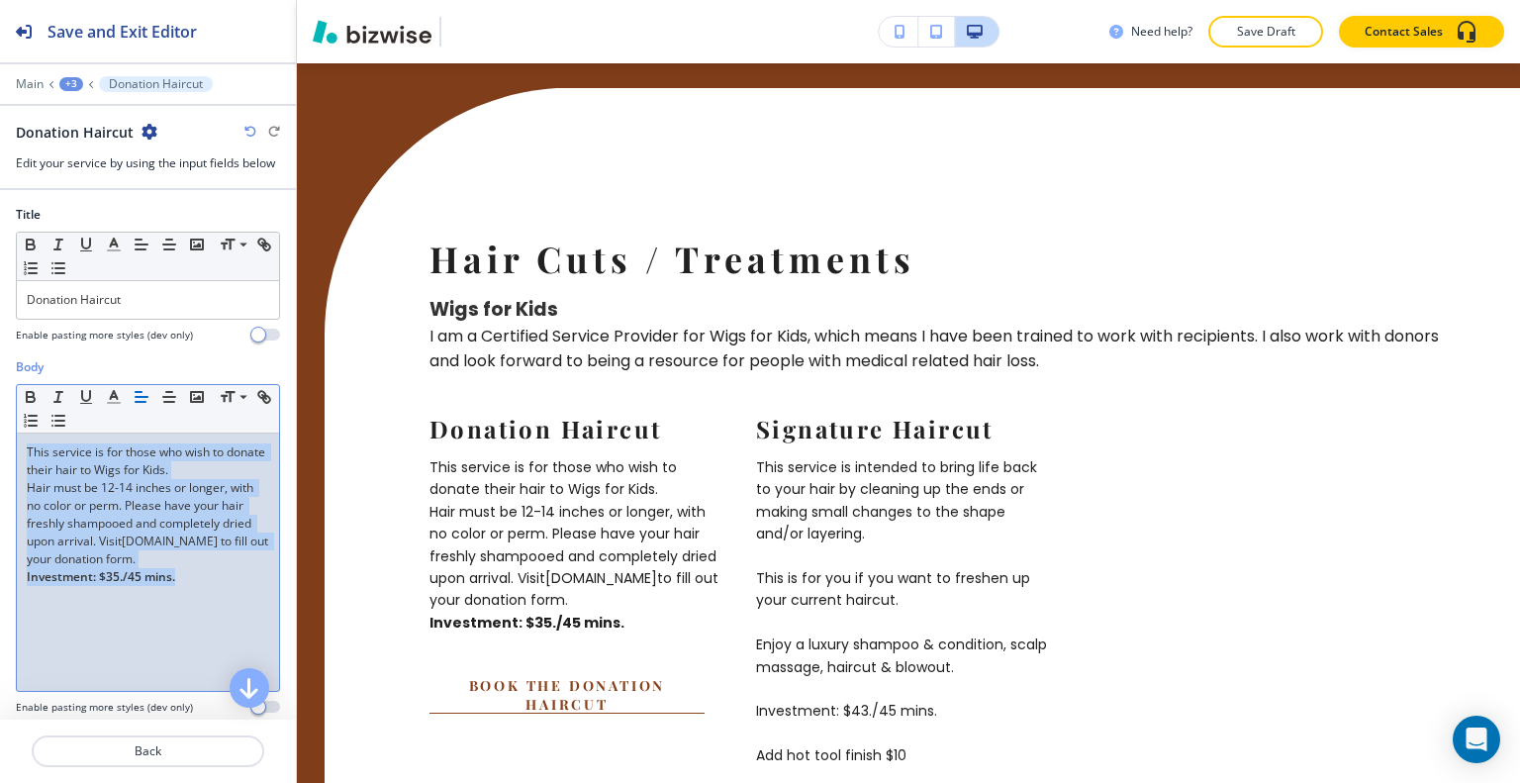
drag, startPoint x: 207, startPoint y: 585, endPoint x: 0, endPoint y: 396, distance: 280.2
click at [0, 396] on div "Body Small Normal Large Huge This service is for those who wish to donate their…" at bounding box center [148, 544] width 296 height 372
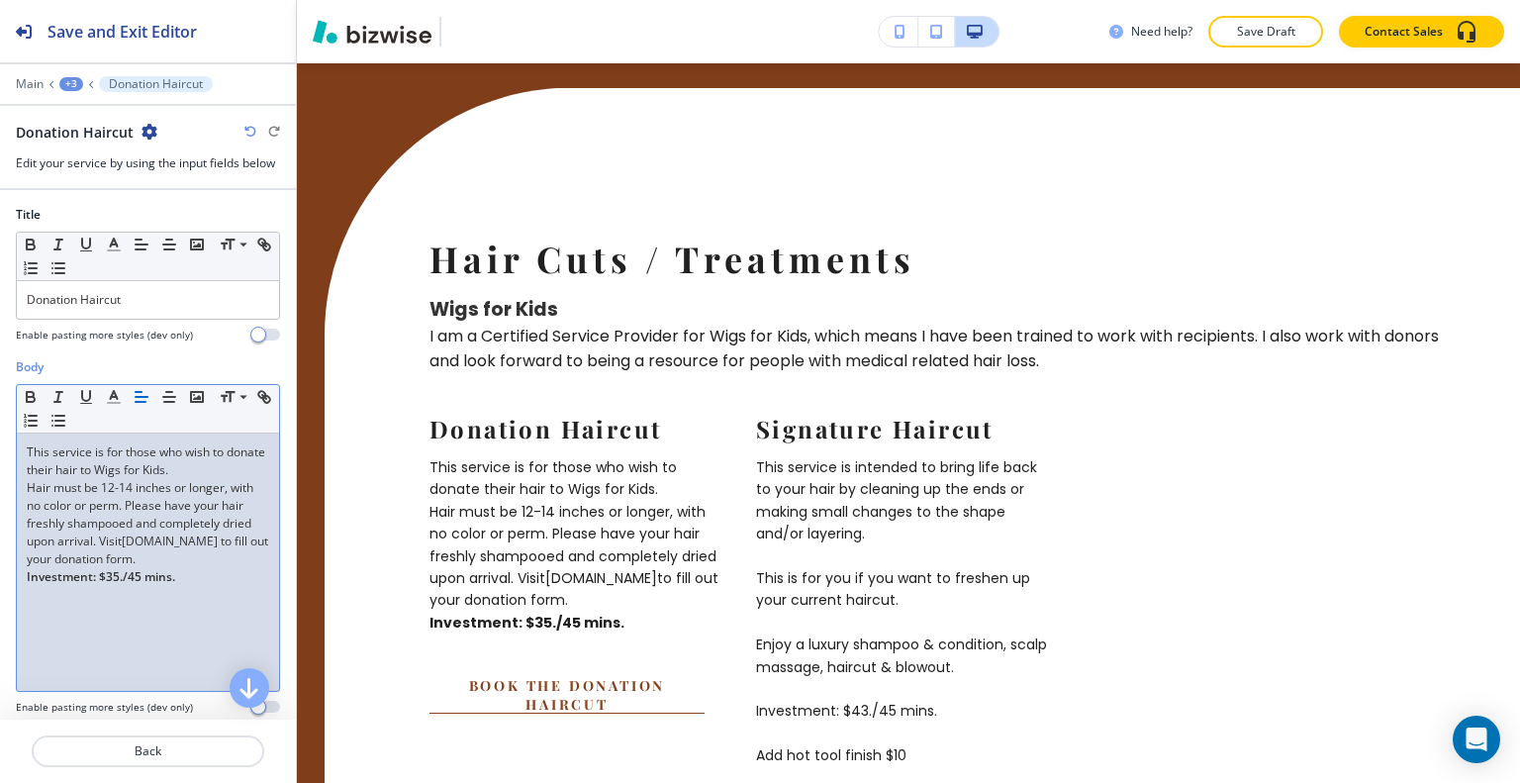
scroll to position [0, 0]
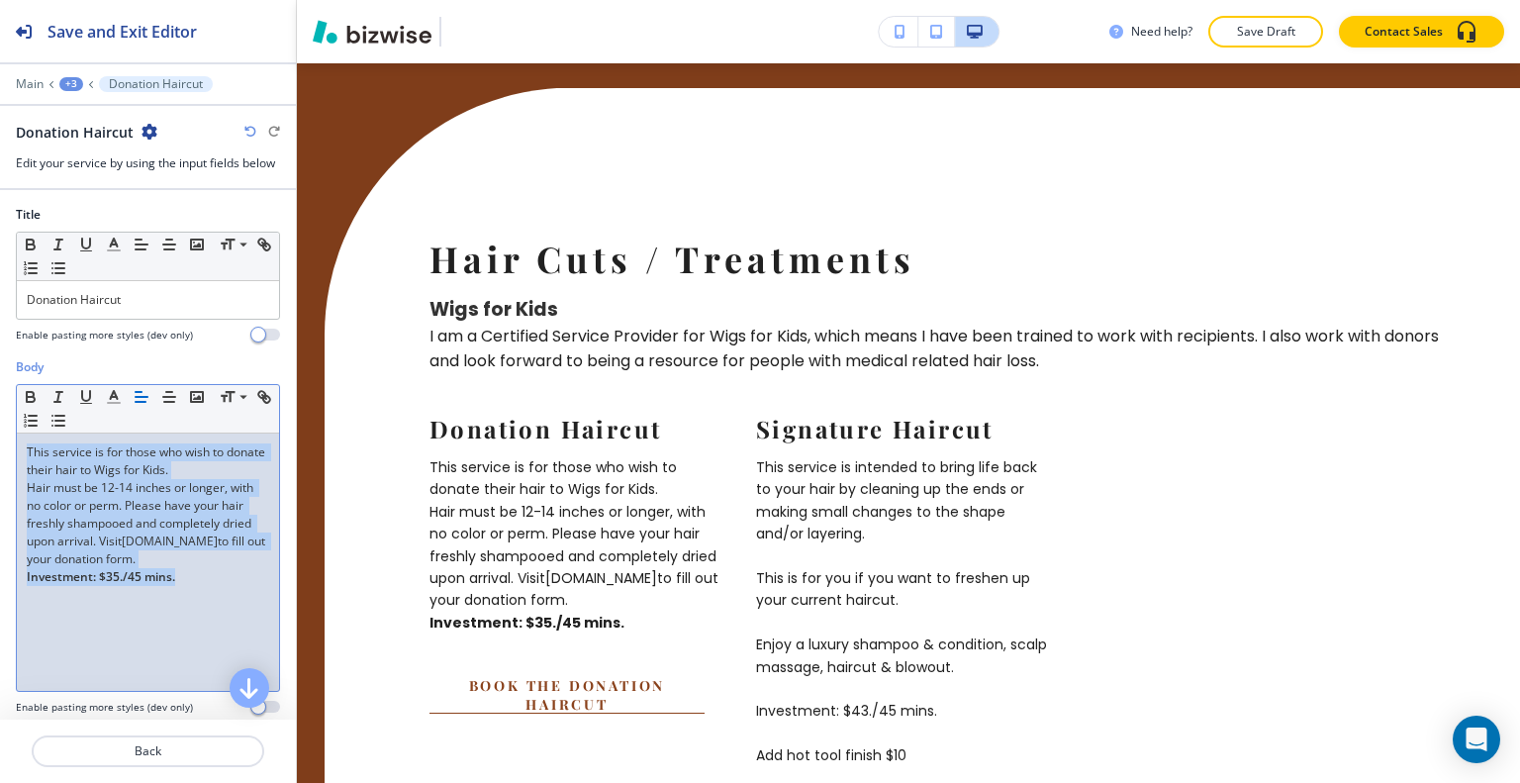
drag, startPoint x: 210, startPoint y: 613, endPoint x: 0, endPoint y: 447, distance: 267.1
click at [0, 447] on div "Body Small Normal Large Huge This service is for those who wish to donate their…" at bounding box center [148, 544] width 296 height 372
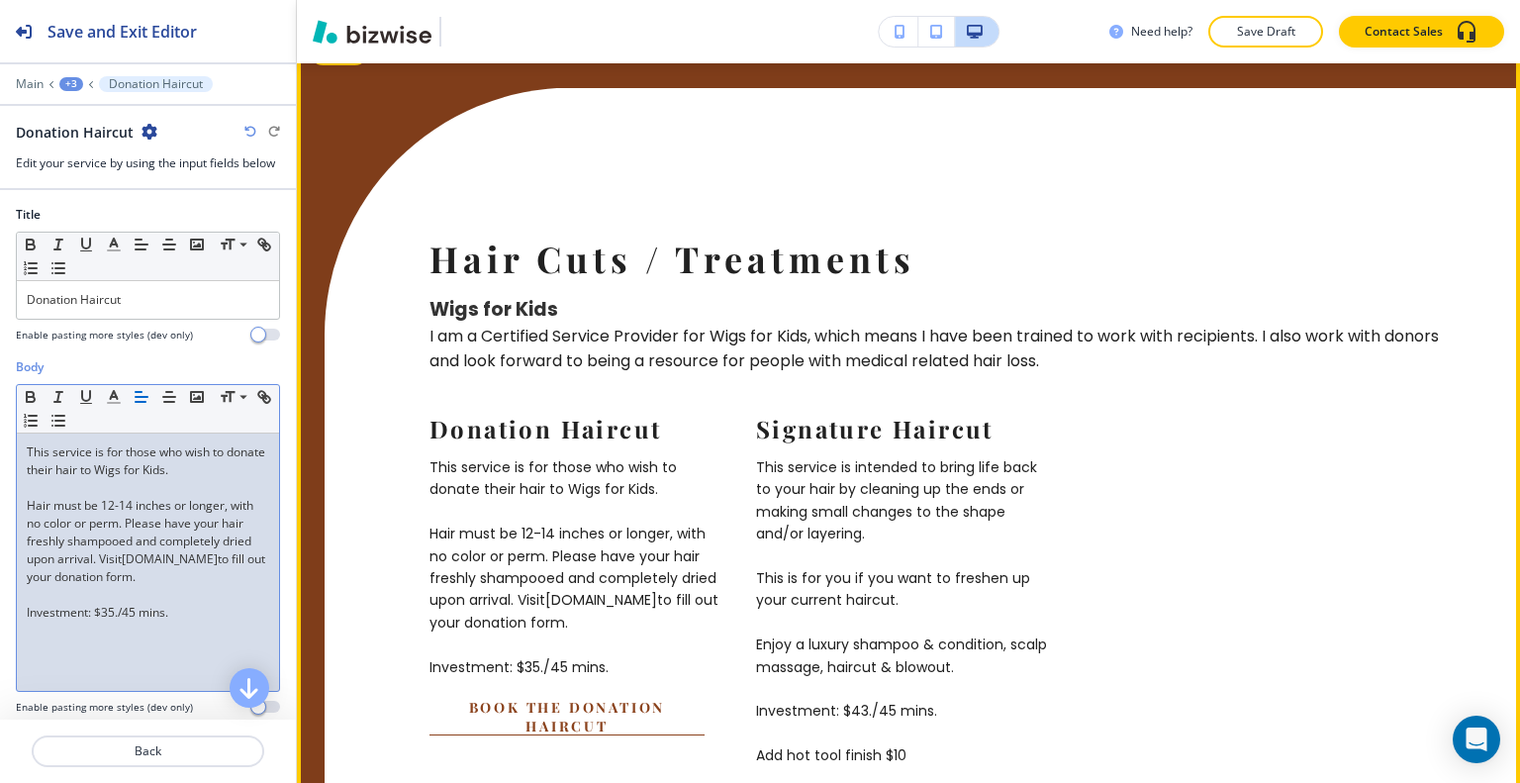
scroll to position [7144, 0]
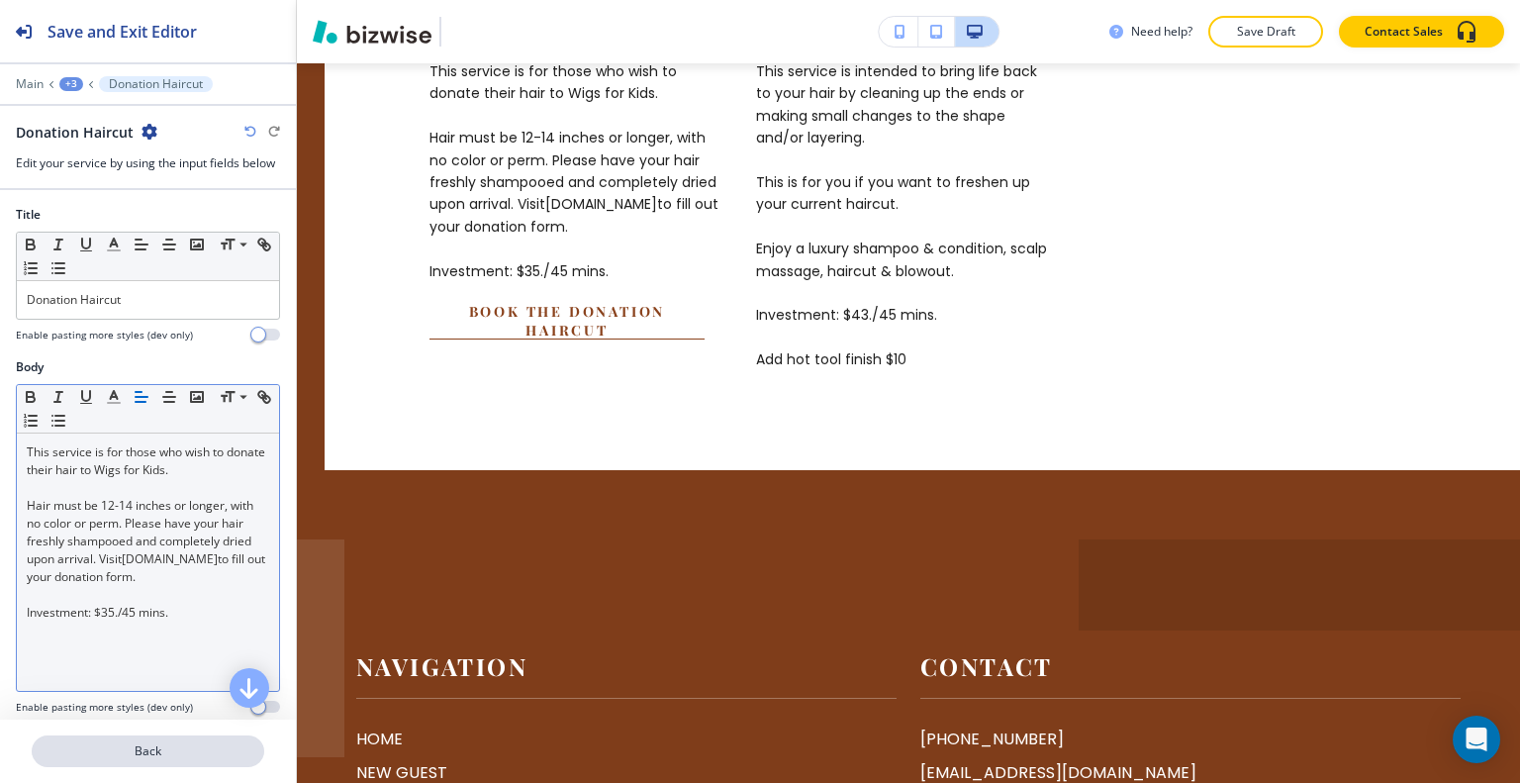
click at [179, 745] on p "Back" at bounding box center [148, 751] width 229 height 18
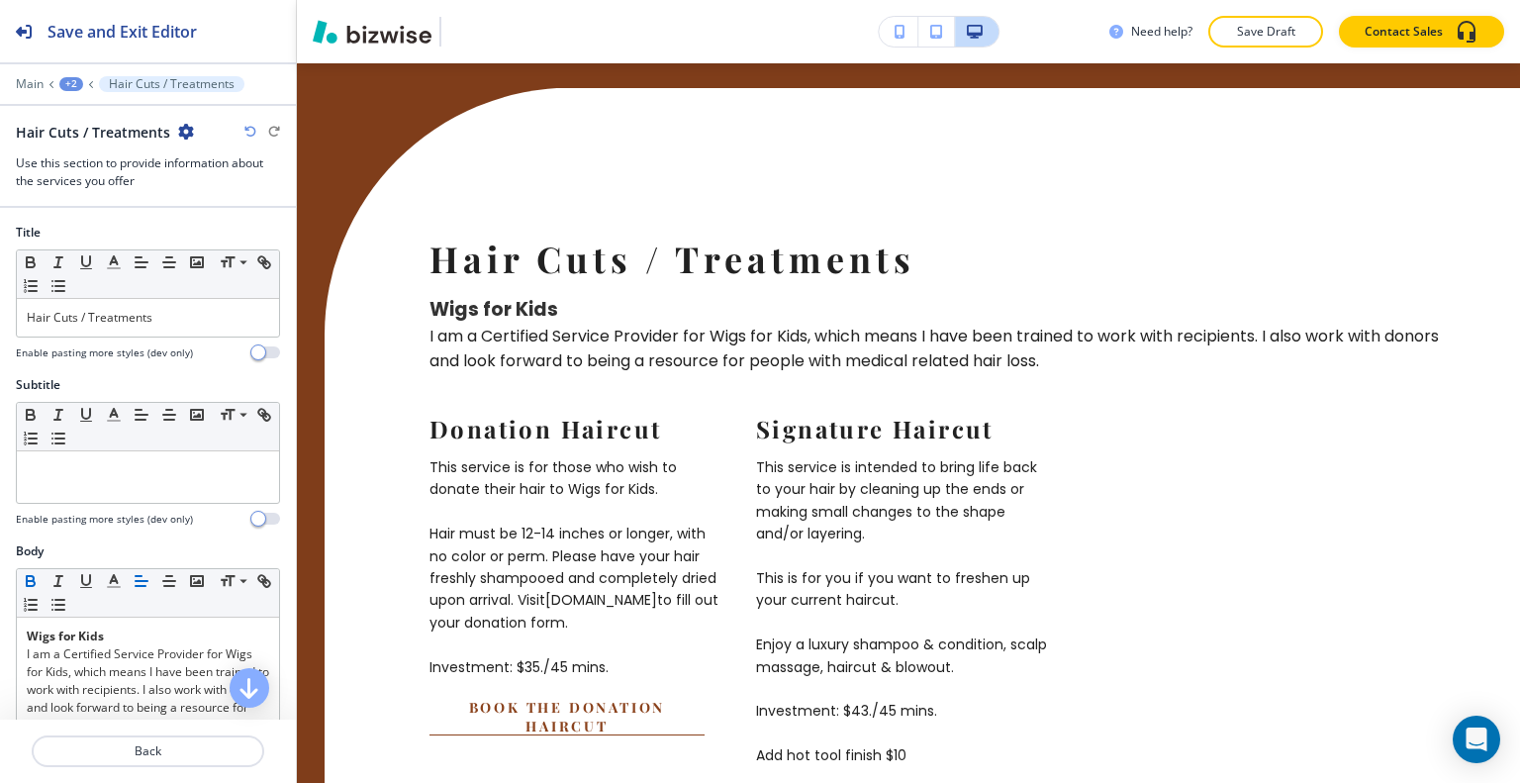
scroll to position [594, 0]
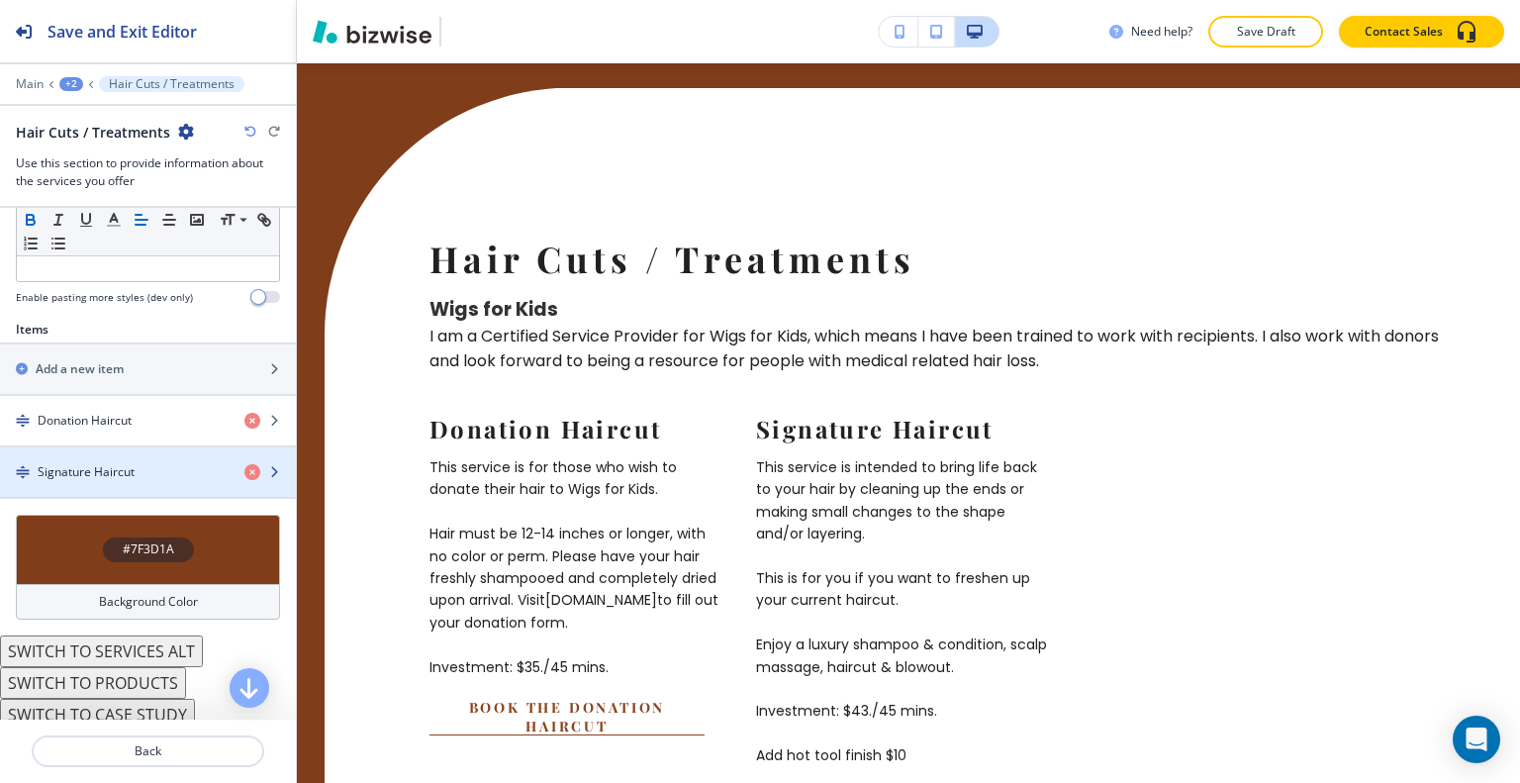
click at [123, 466] on h4 "Signature Haircut" at bounding box center [86, 472] width 97 height 18
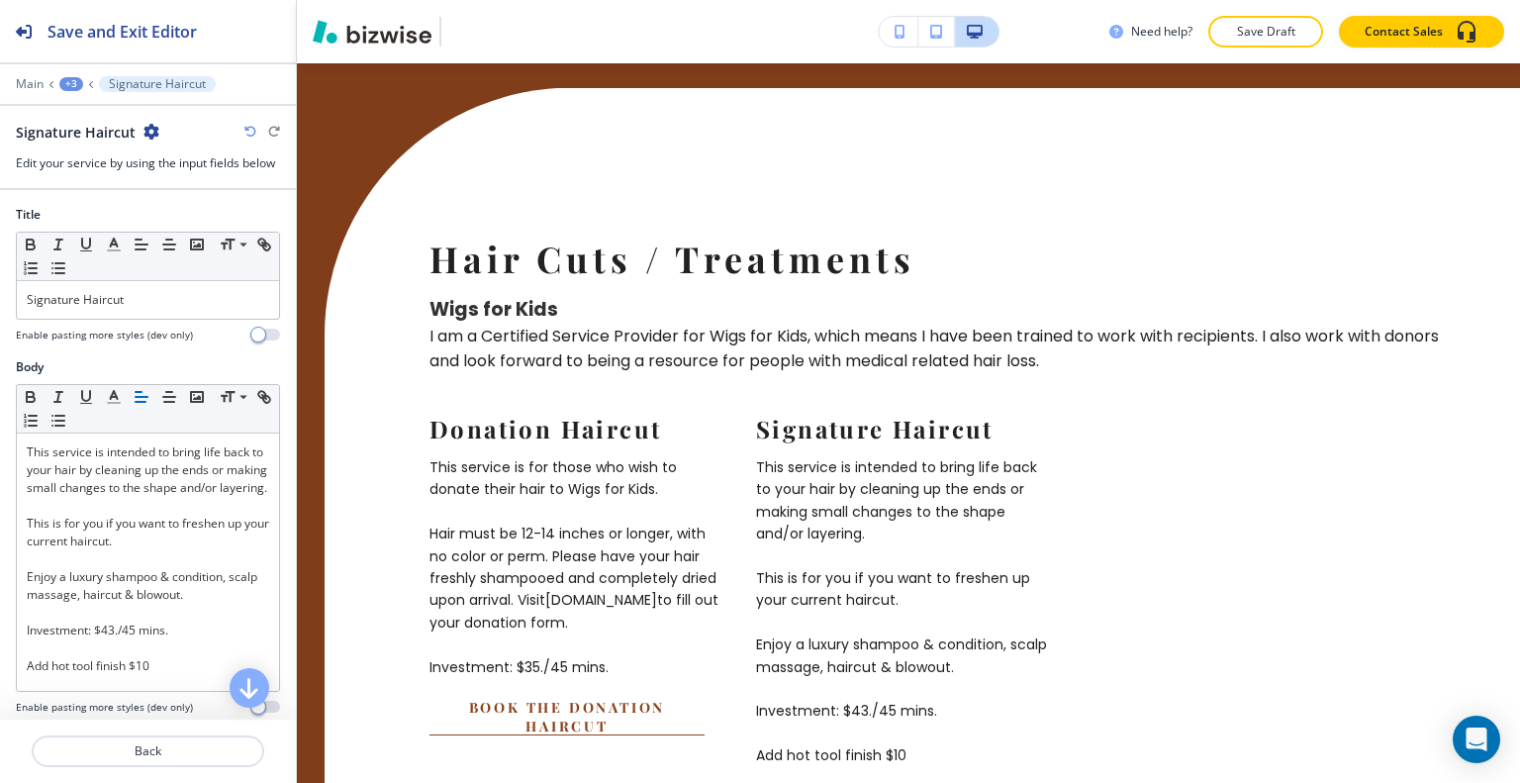
scroll to position [268, 0]
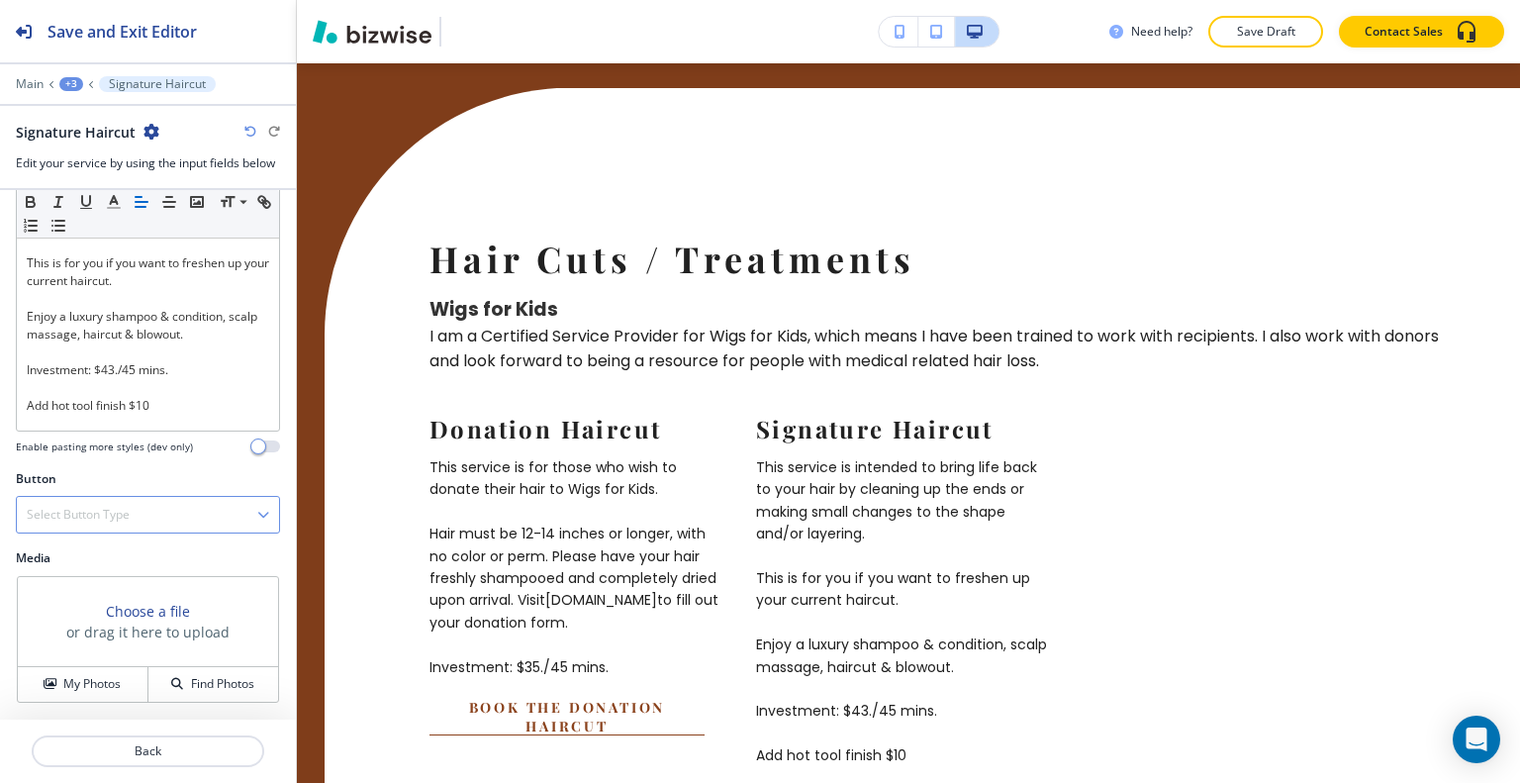
click at [117, 508] on h4 "Select Button Type" at bounding box center [78, 515] width 103 height 18
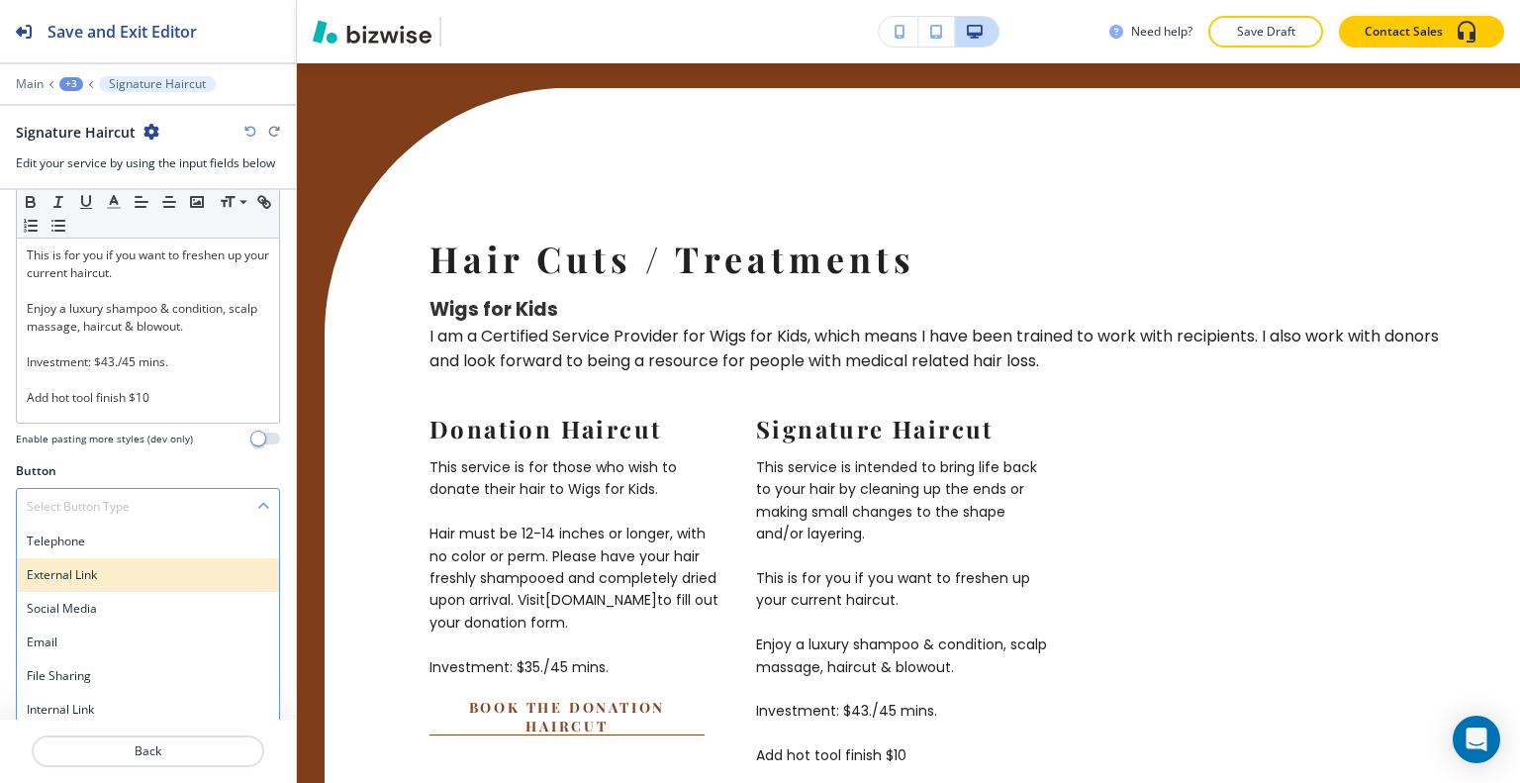
scroll to position [285, 0]
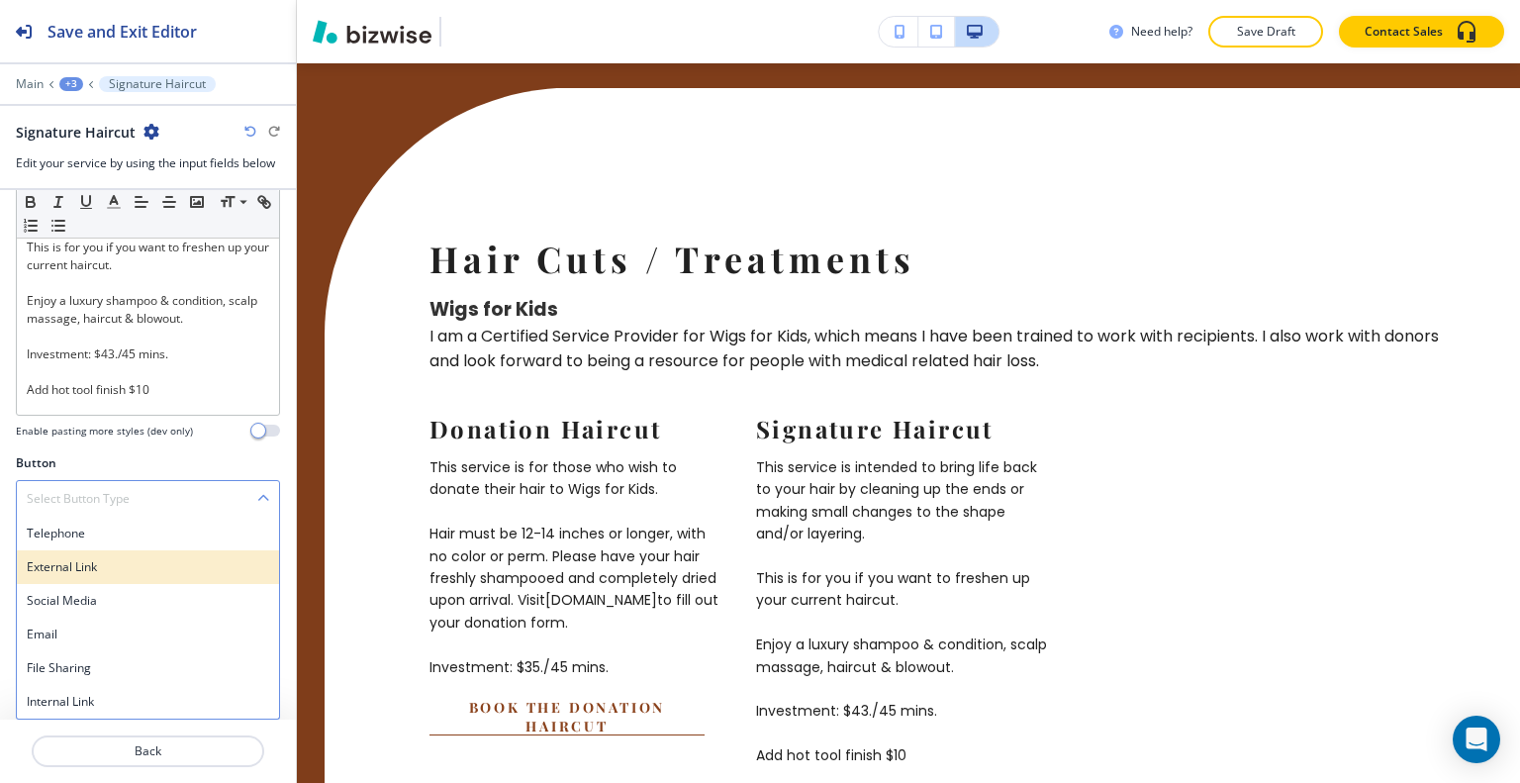
click at [93, 571] on h4 "External Link" at bounding box center [148, 567] width 242 height 18
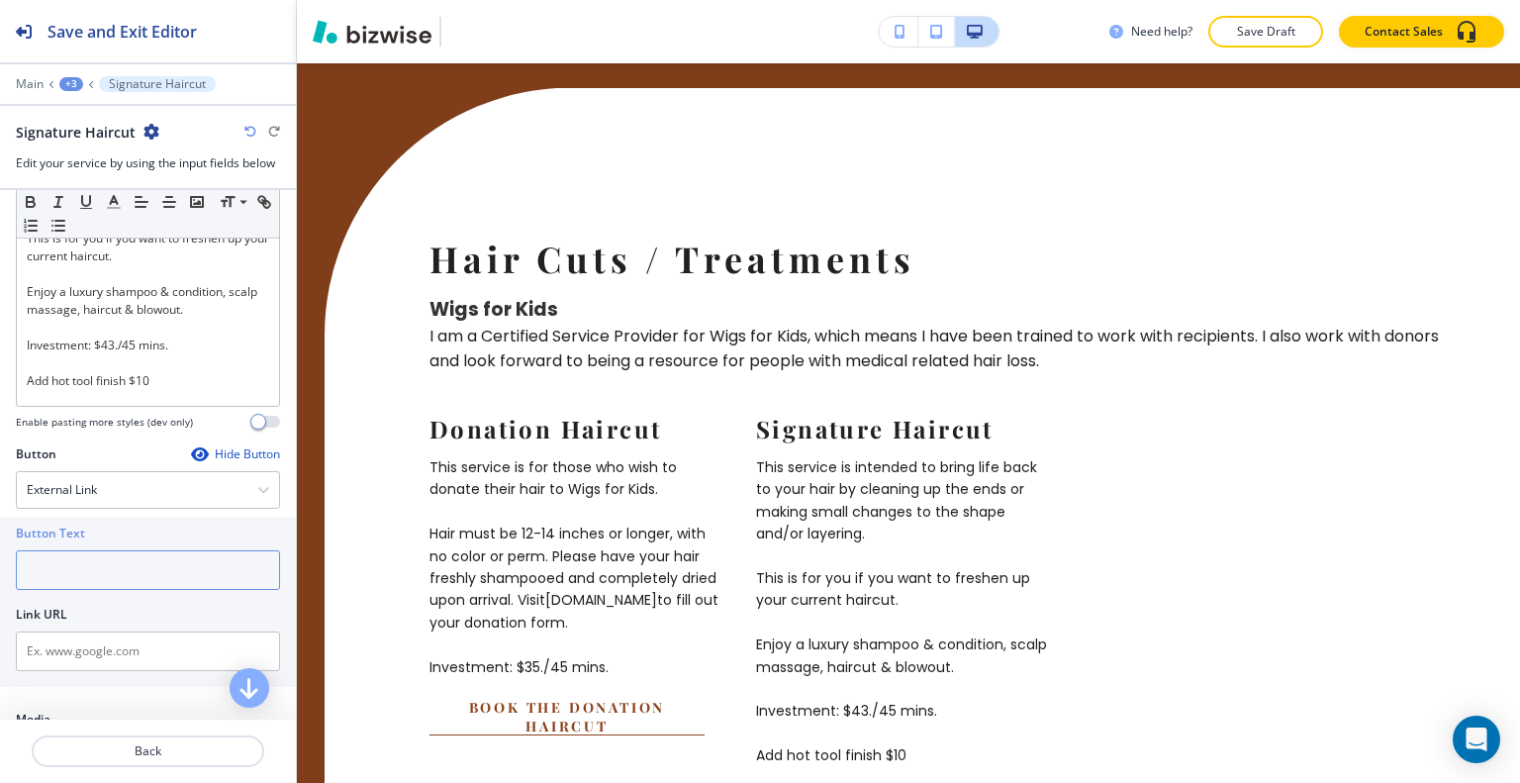
paste input "Book The Signature Haircut"
type input "Book The Signature Haircut"
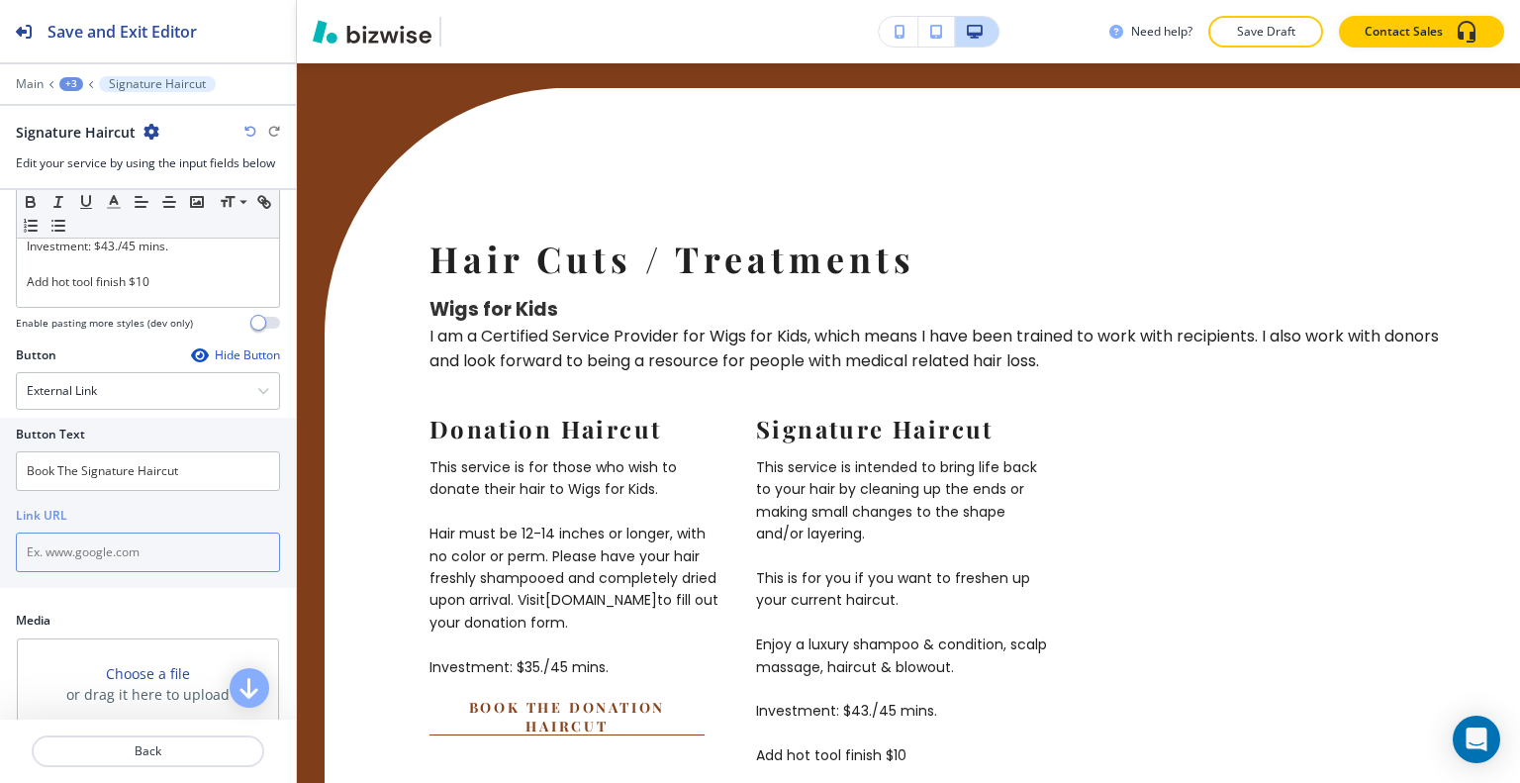
paste input "https://www.hairbytammygrim.com/my-services"
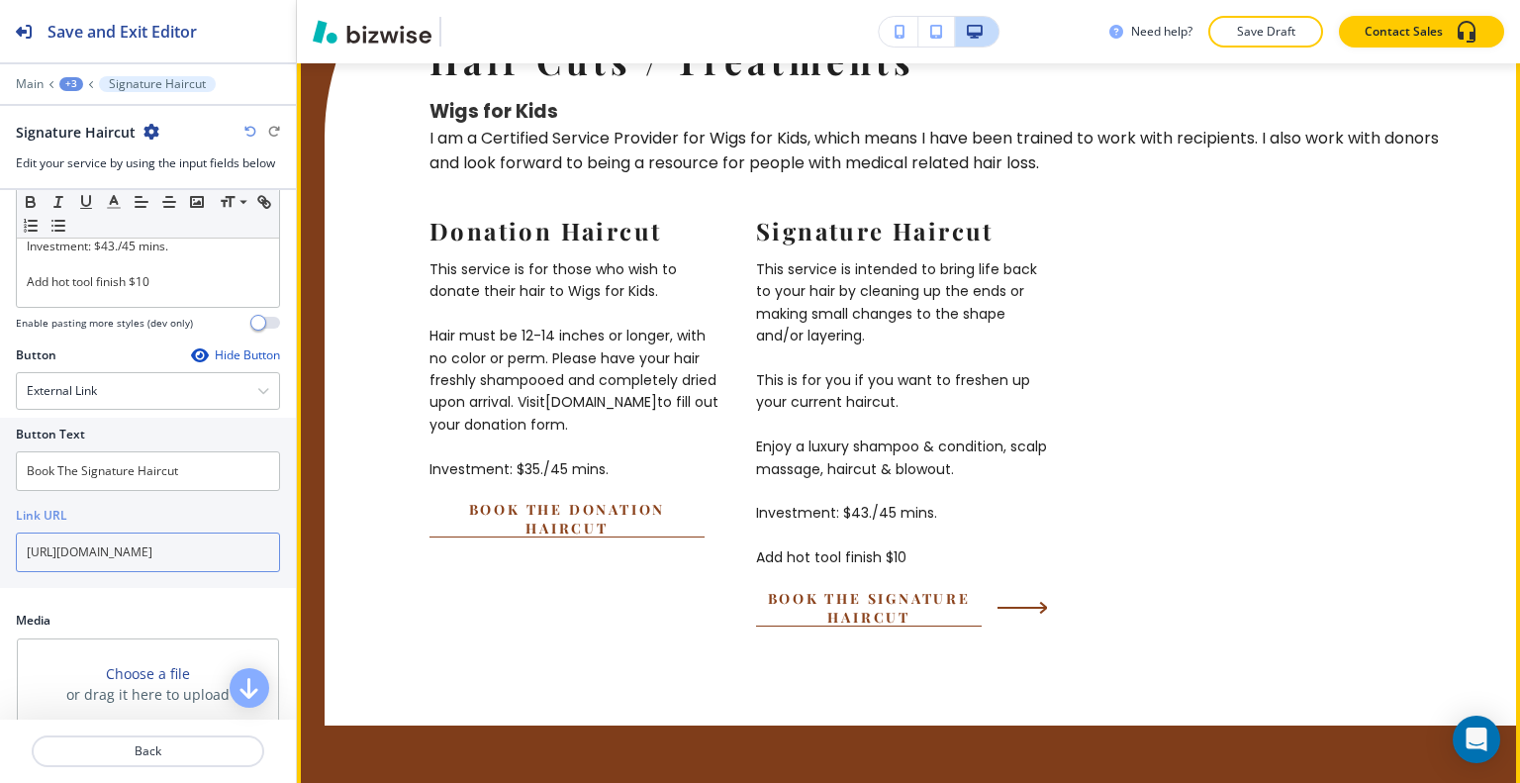
scroll to position [6649, 0]
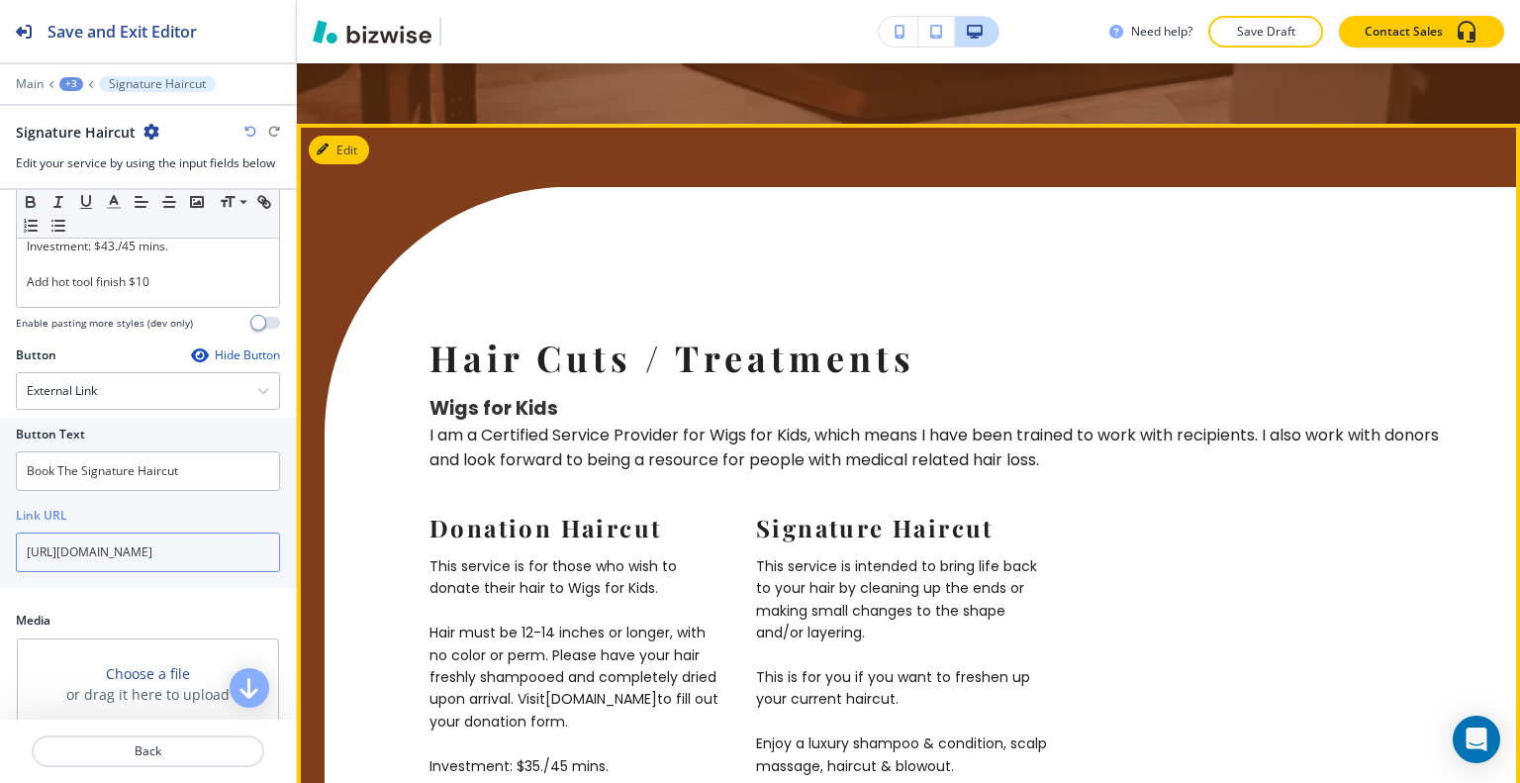
type input "https://www.hairbytammygrim.com/my-services"
click at [350, 165] on button "Edit This Section" at bounding box center [376, 151] width 134 height 30
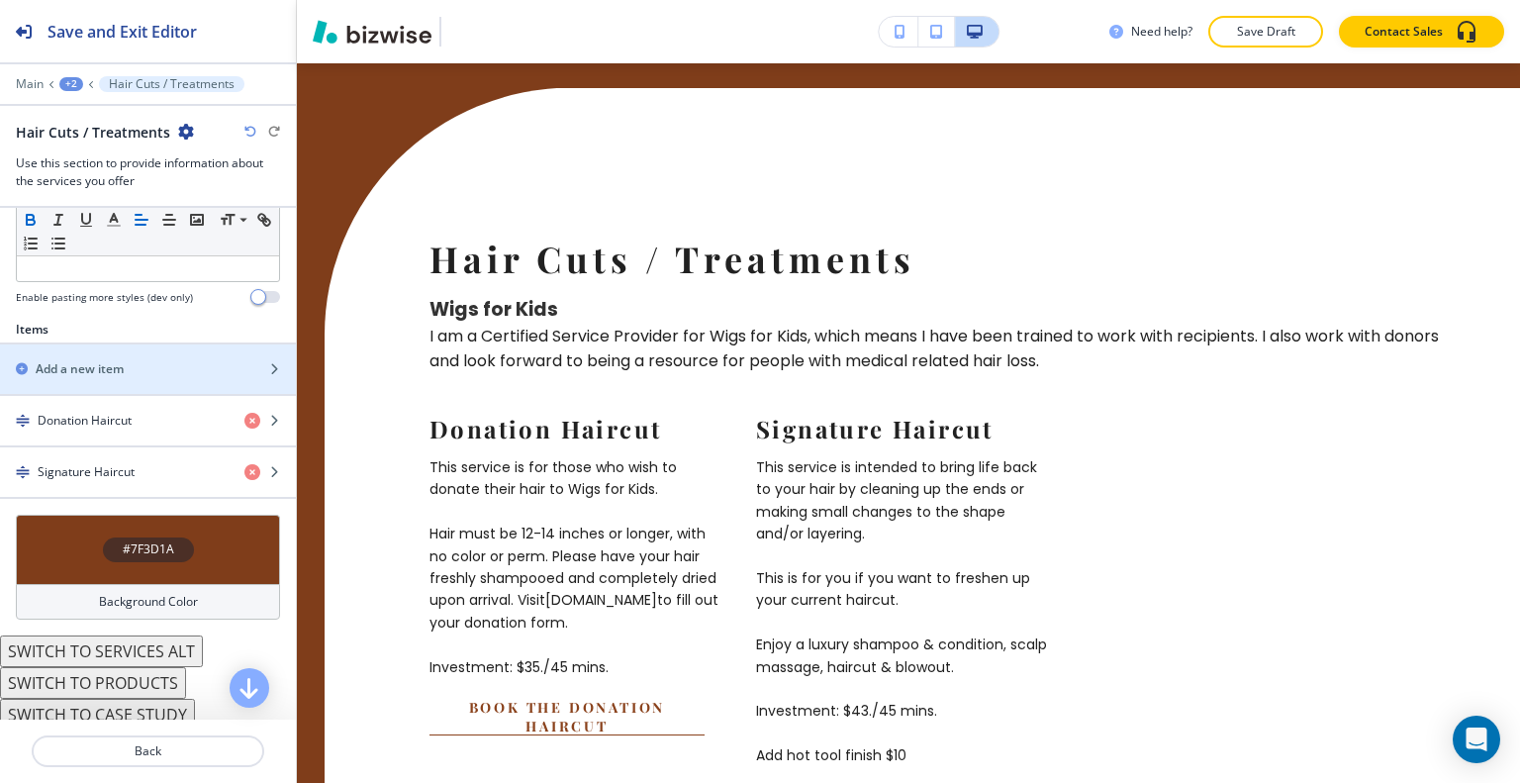
scroll to position [631, 0]
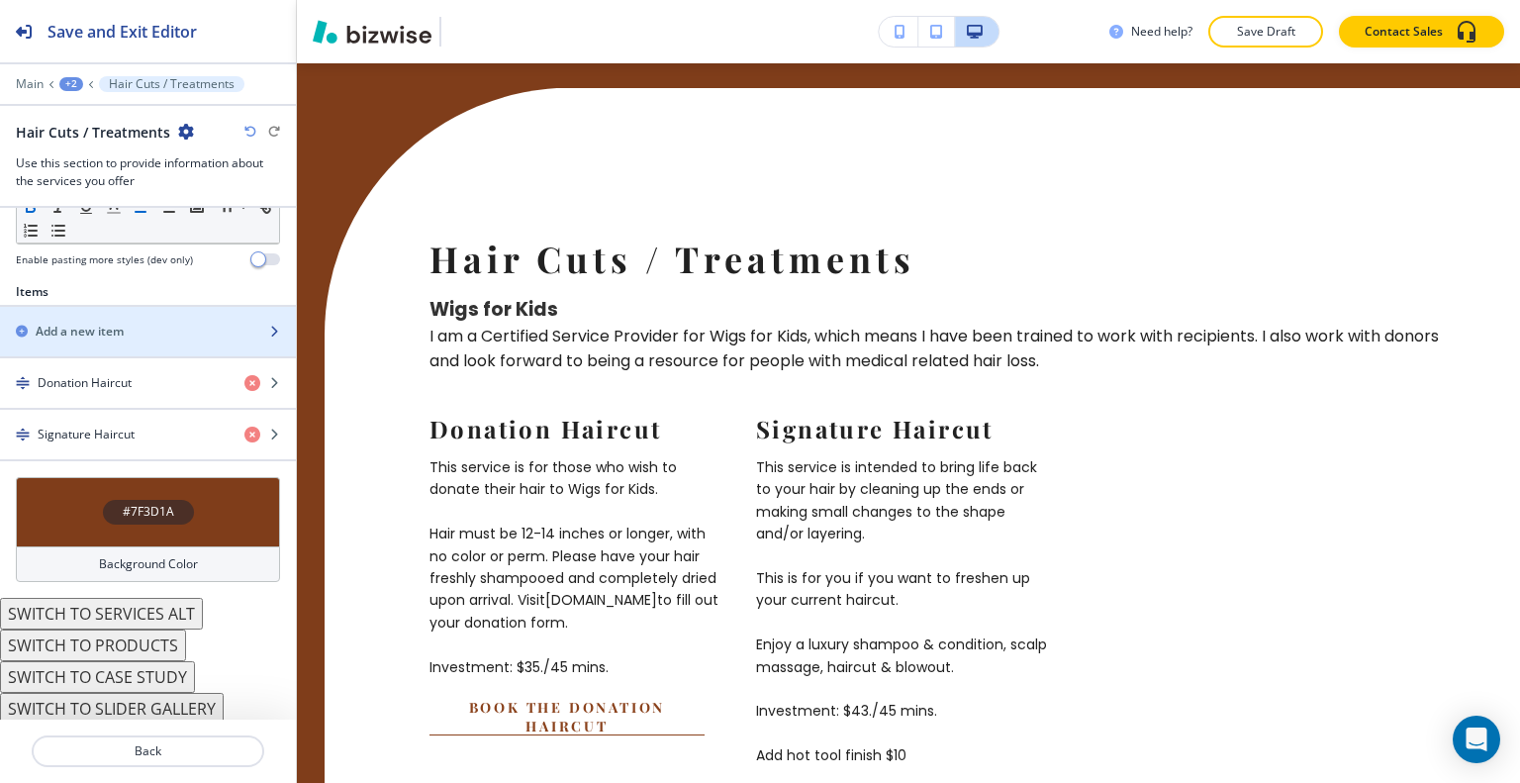
click at [119, 331] on h2 "Add a new item" at bounding box center [80, 332] width 88 height 18
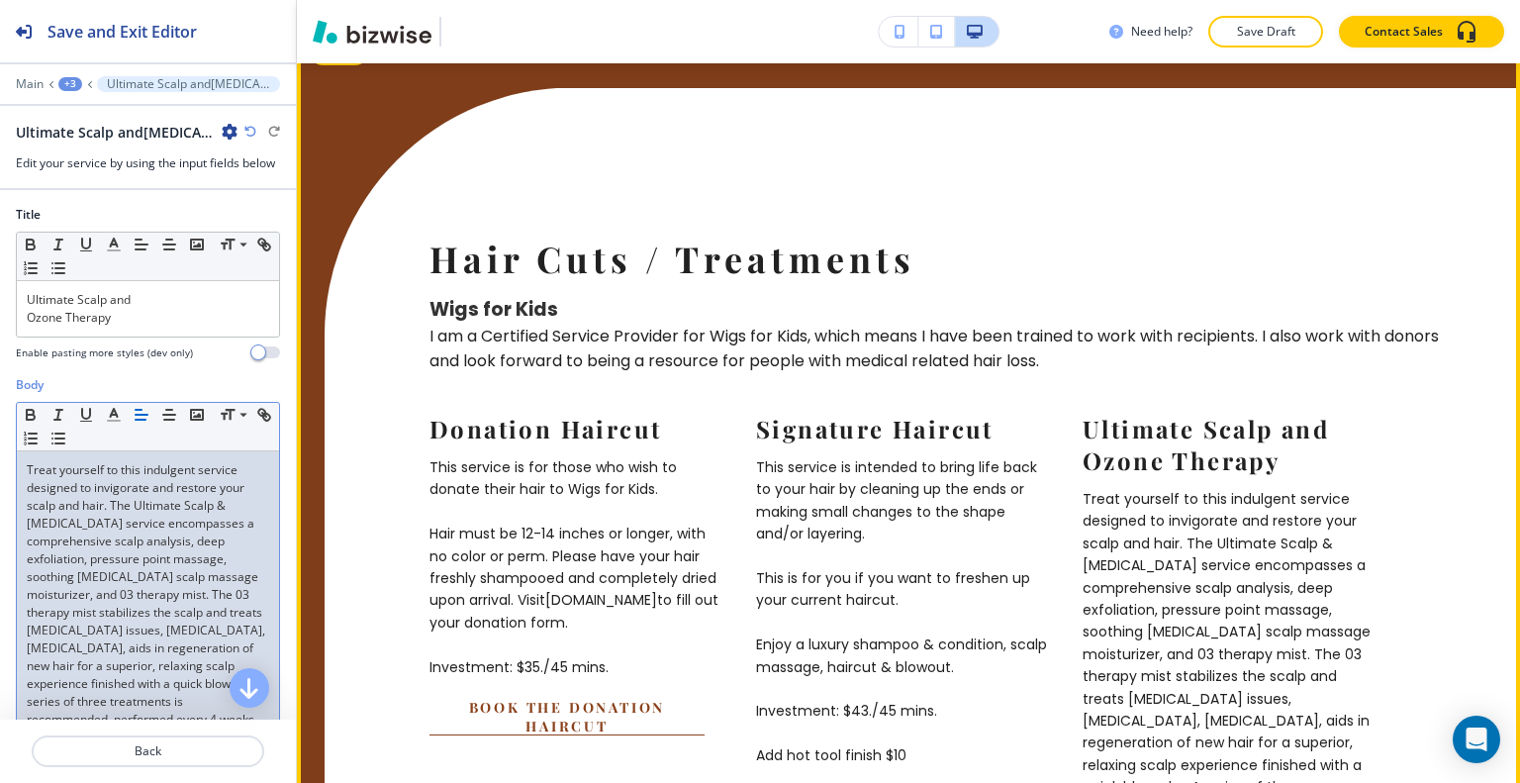
scroll to position [7045, 0]
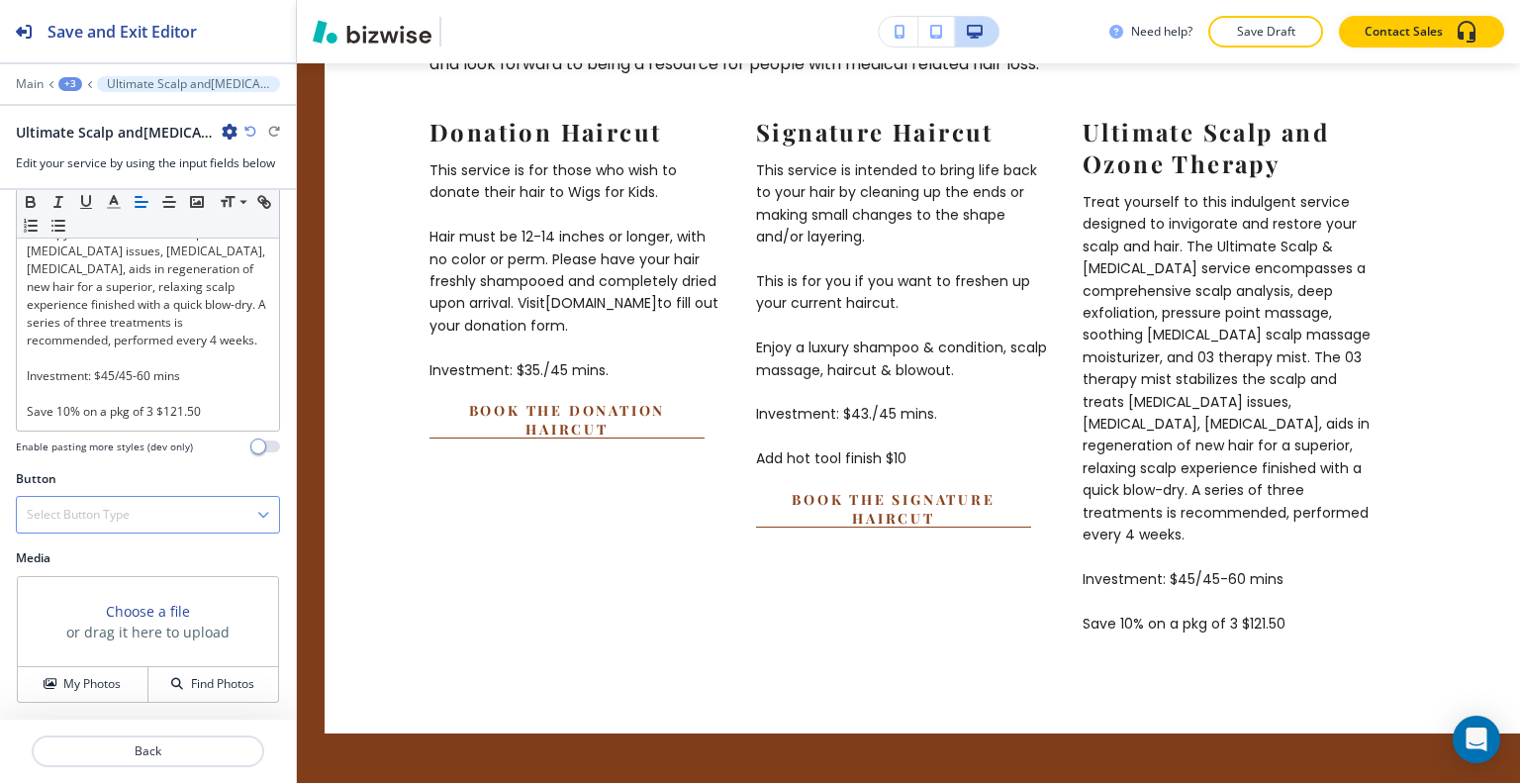
click at [139, 524] on div "Select Button Type" at bounding box center [148, 515] width 262 height 36
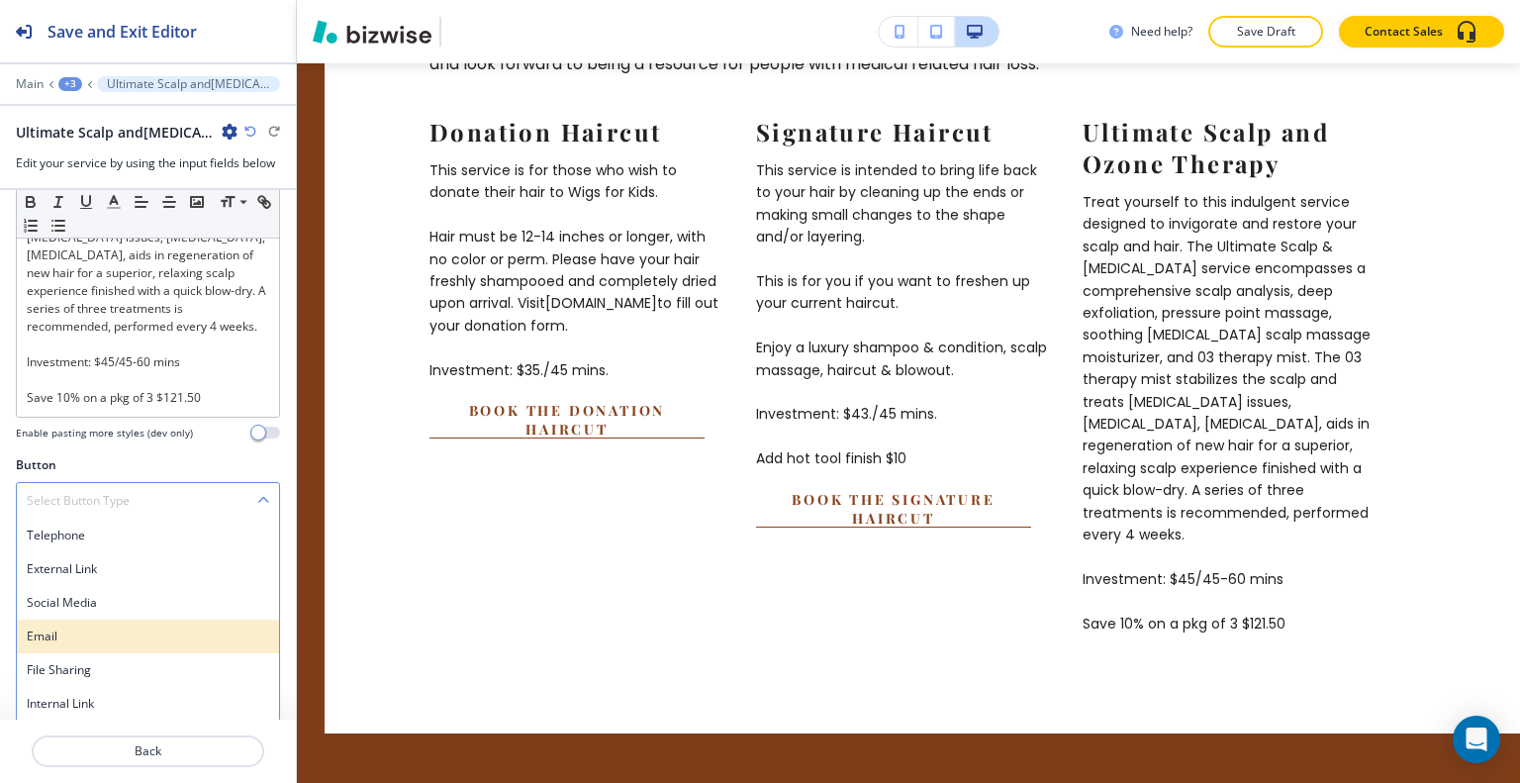
scroll to position [409, 0]
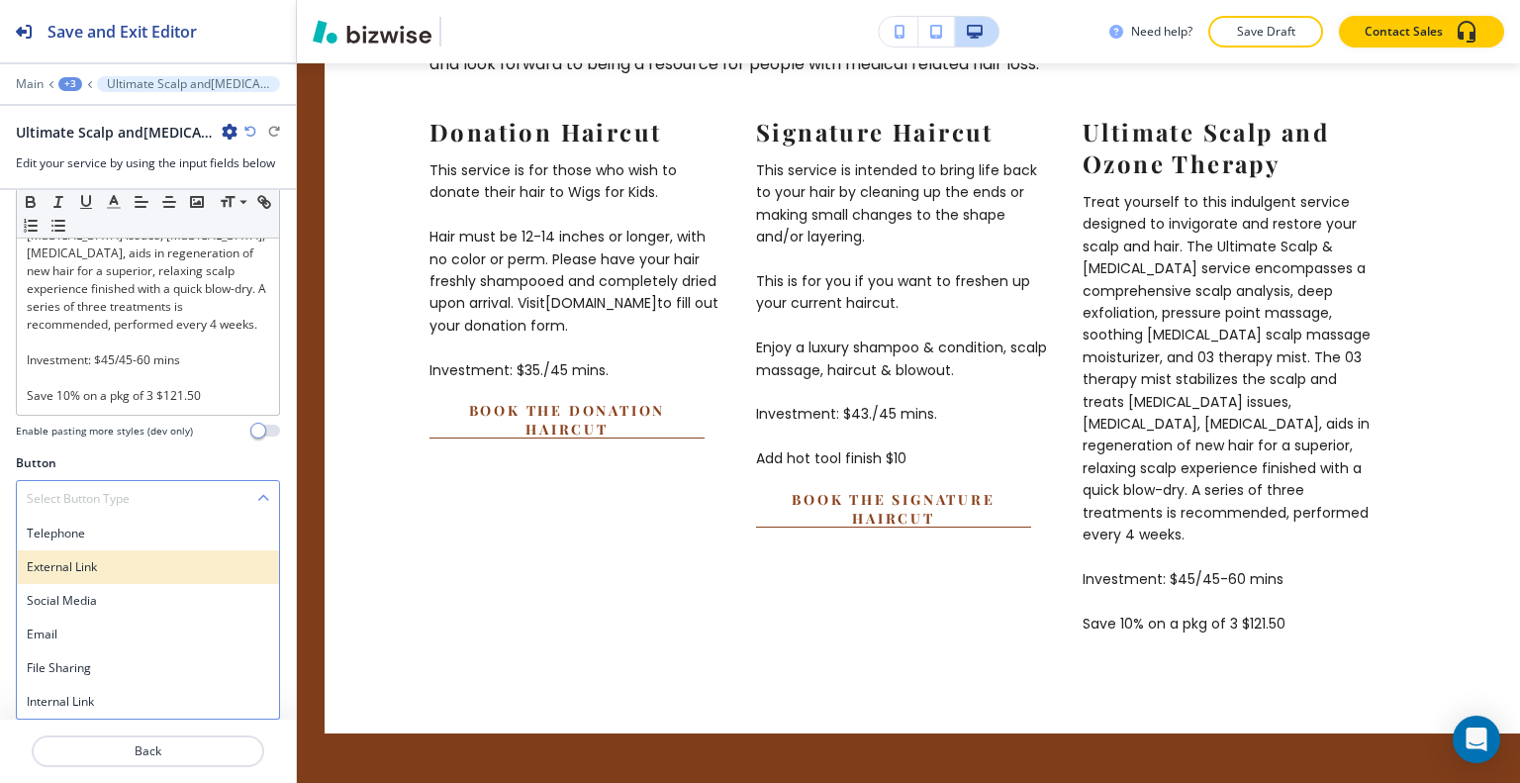
click at [112, 560] on h4 "External Link" at bounding box center [148, 567] width 242 height 18
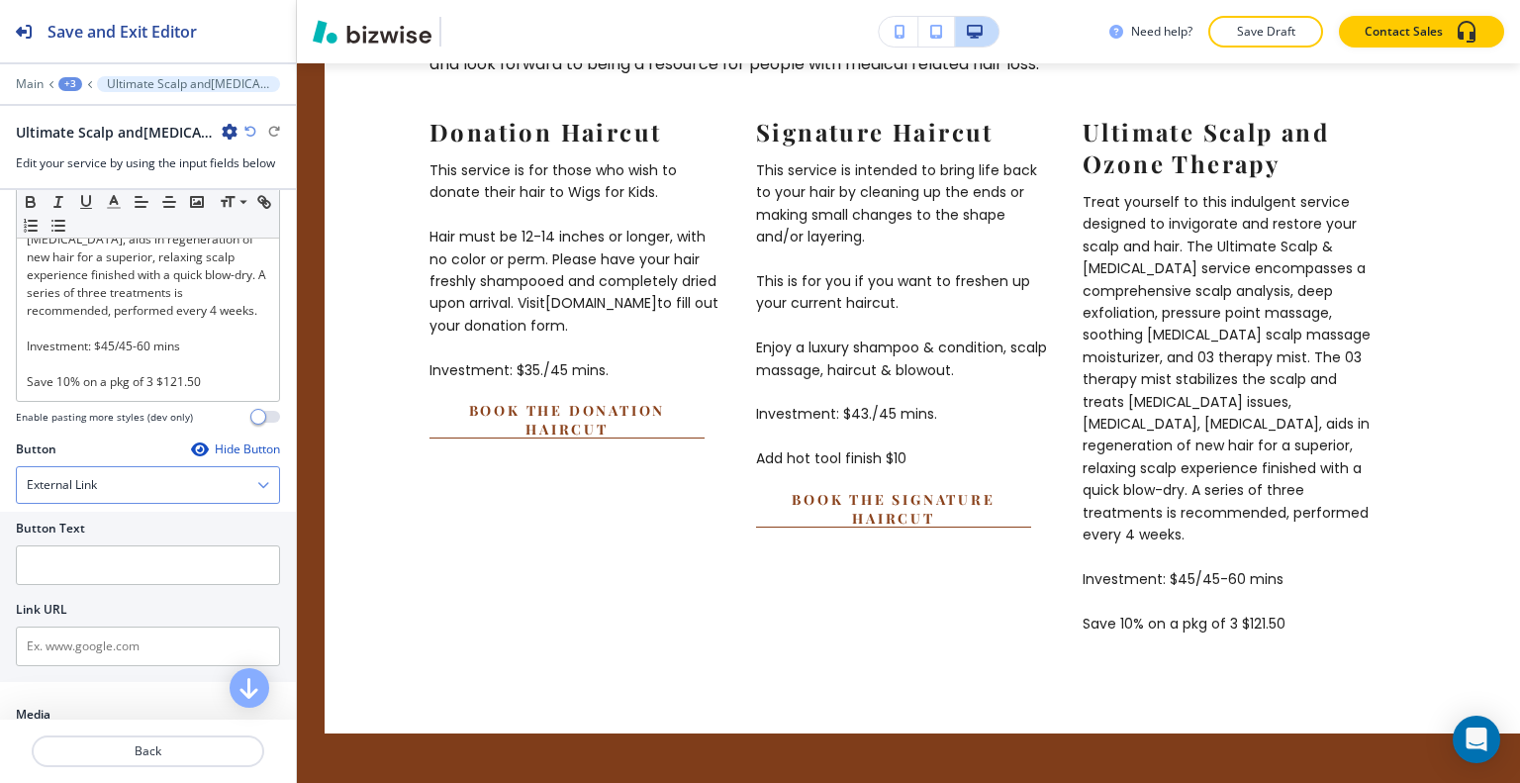
scroll to position [508, 0]
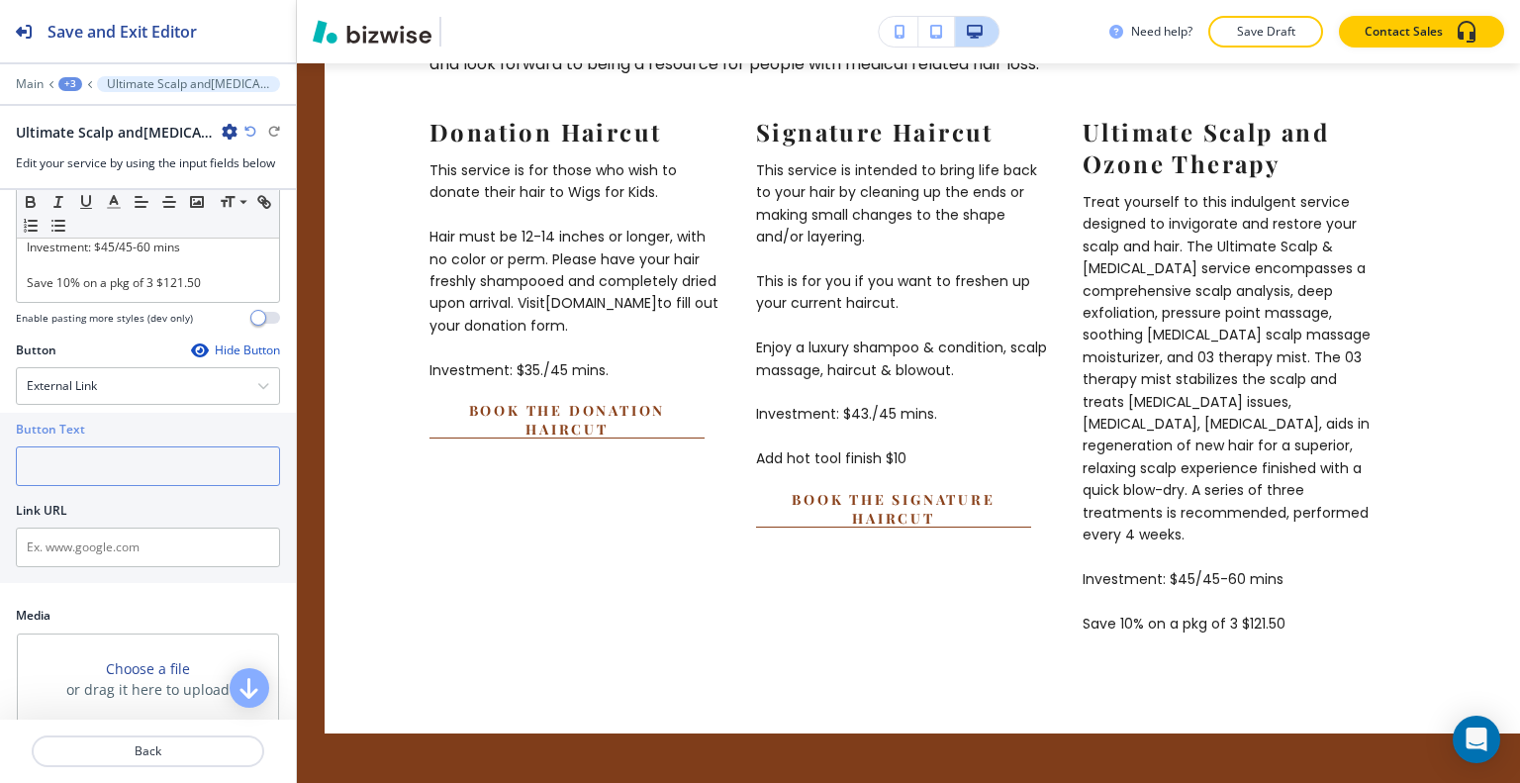
paste input "Book The Ultimate Head Spa"
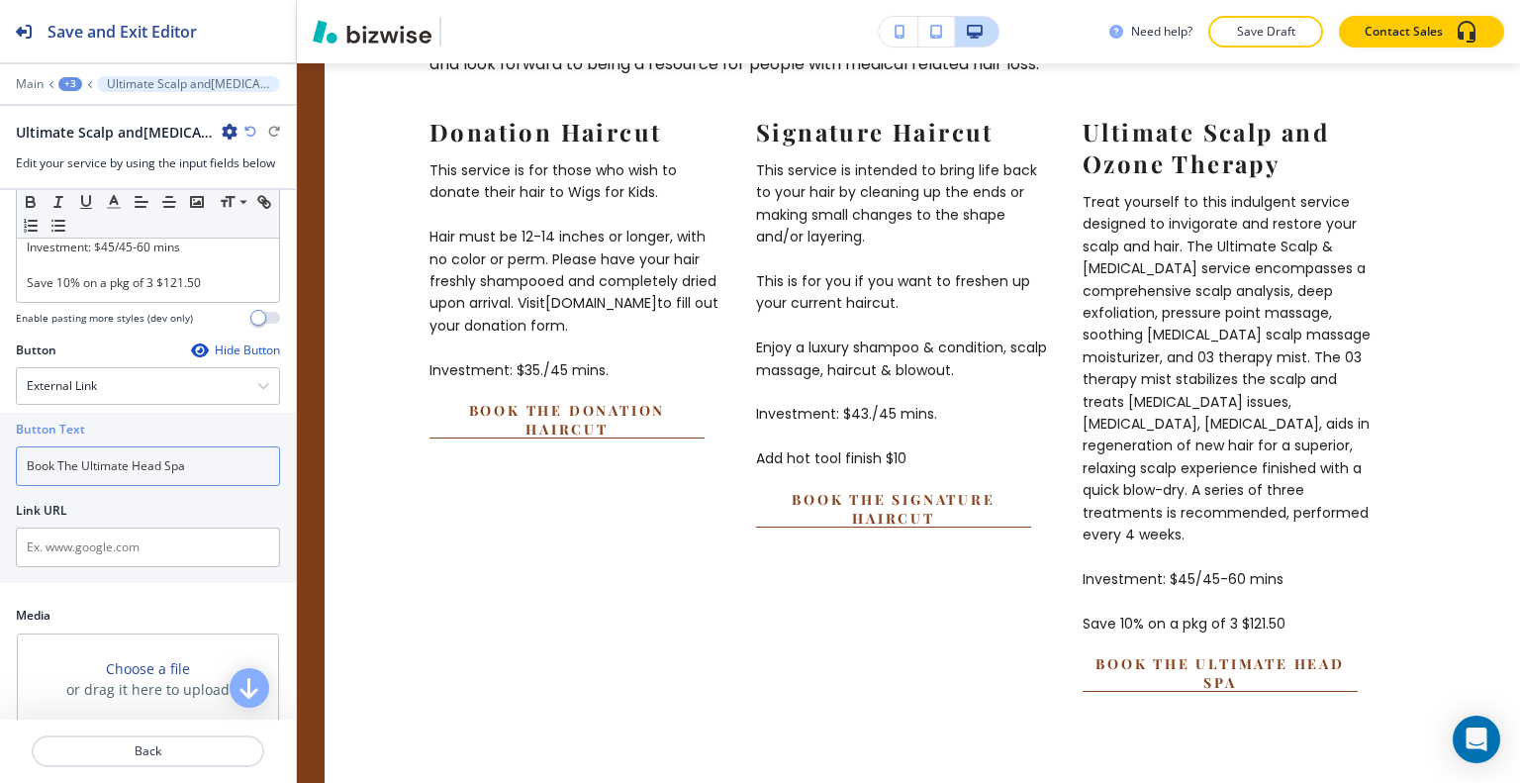
type input "Book The Ultimate Head Spa"
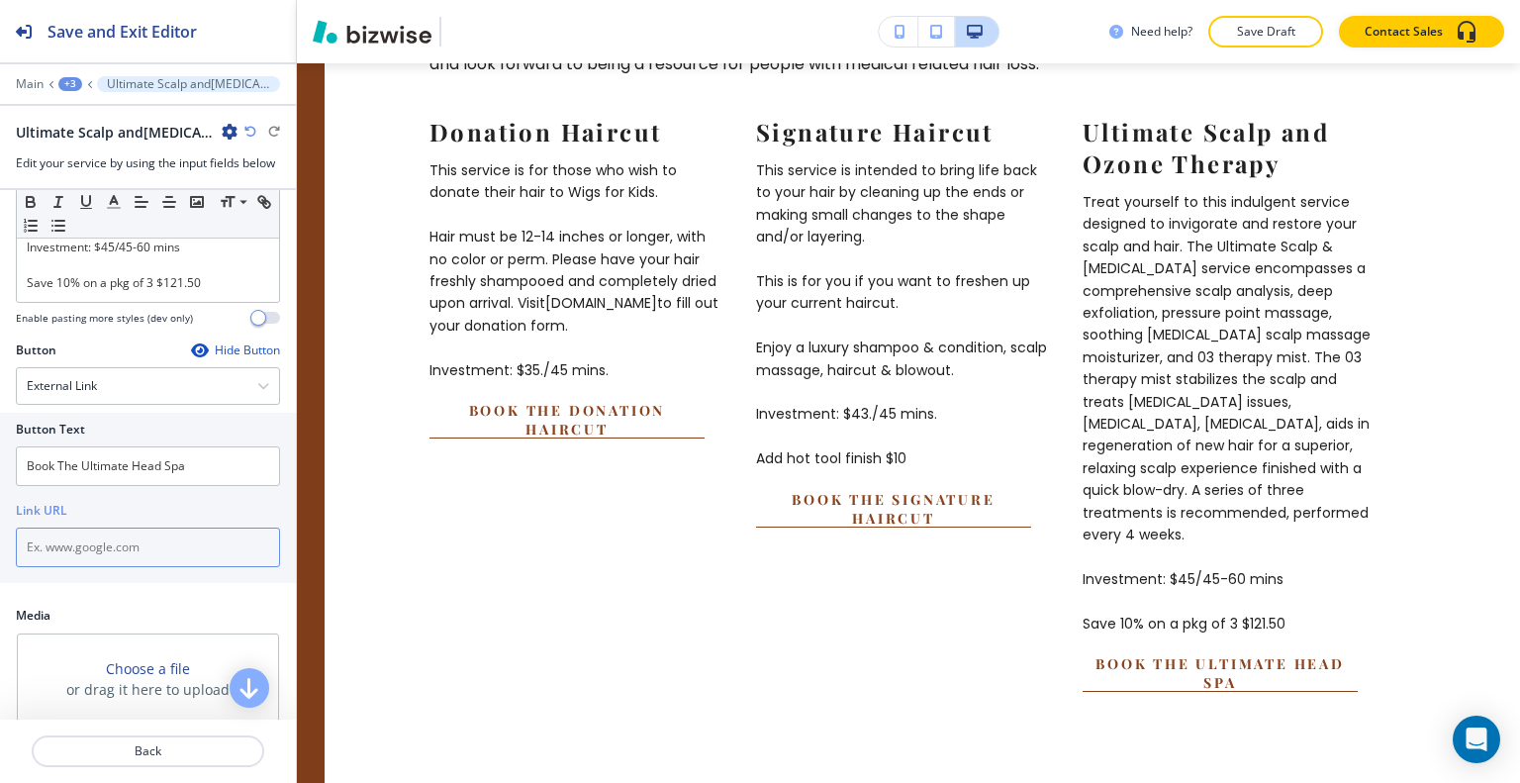
paste input "https://hairbytammygrim.glossgenius.com/services"
type input "https://hairbytammygrim.glossgenius.com/services"
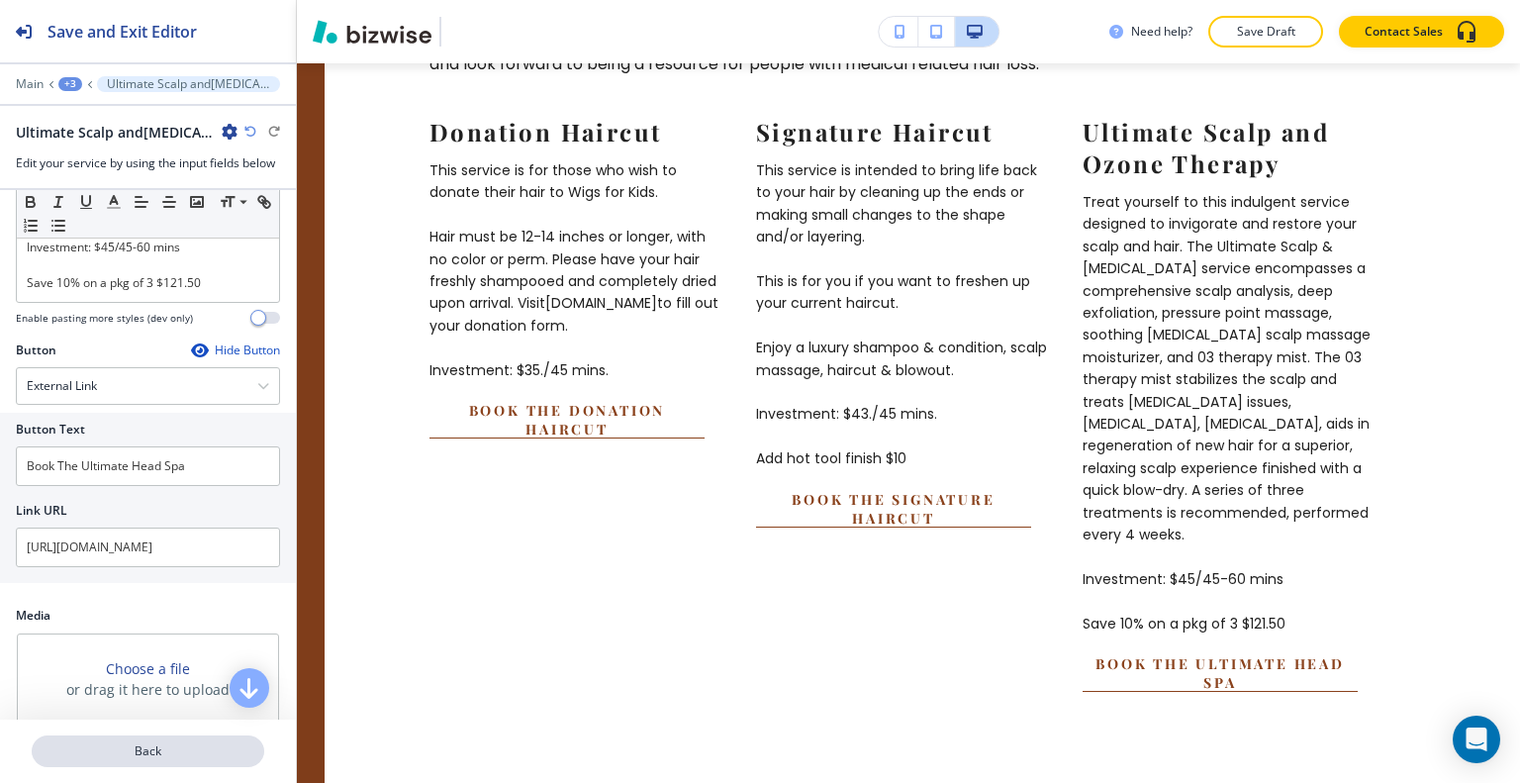
scroll to position [0, 0]
click at [171, 752] on p "Back" at bounding box center [148, 751] width 229 height 18
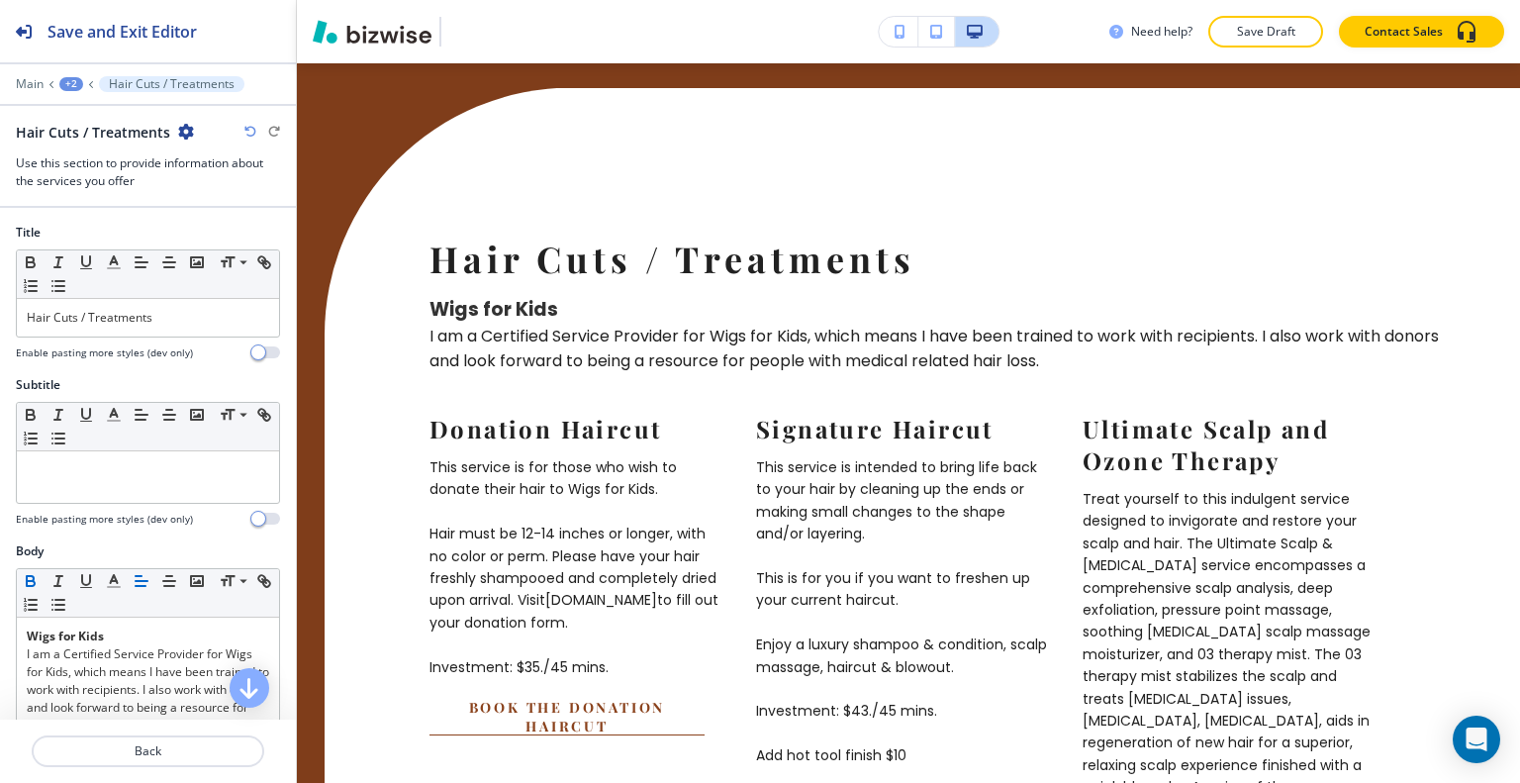
scroll to position [594, 0]
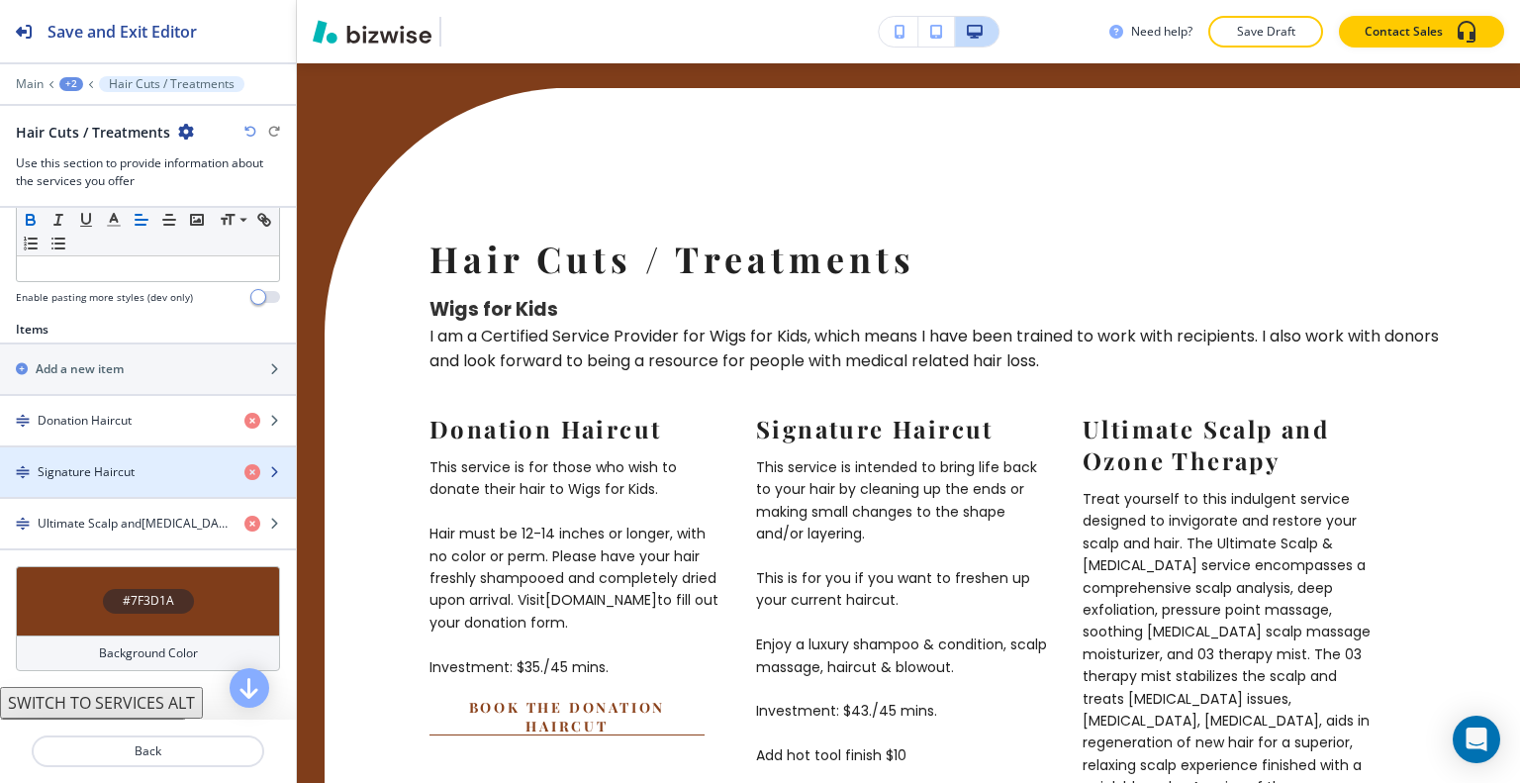
click at [127, 472] on h4 "Signature Haircut" at bounding box center [86, 472] width 97 height 18
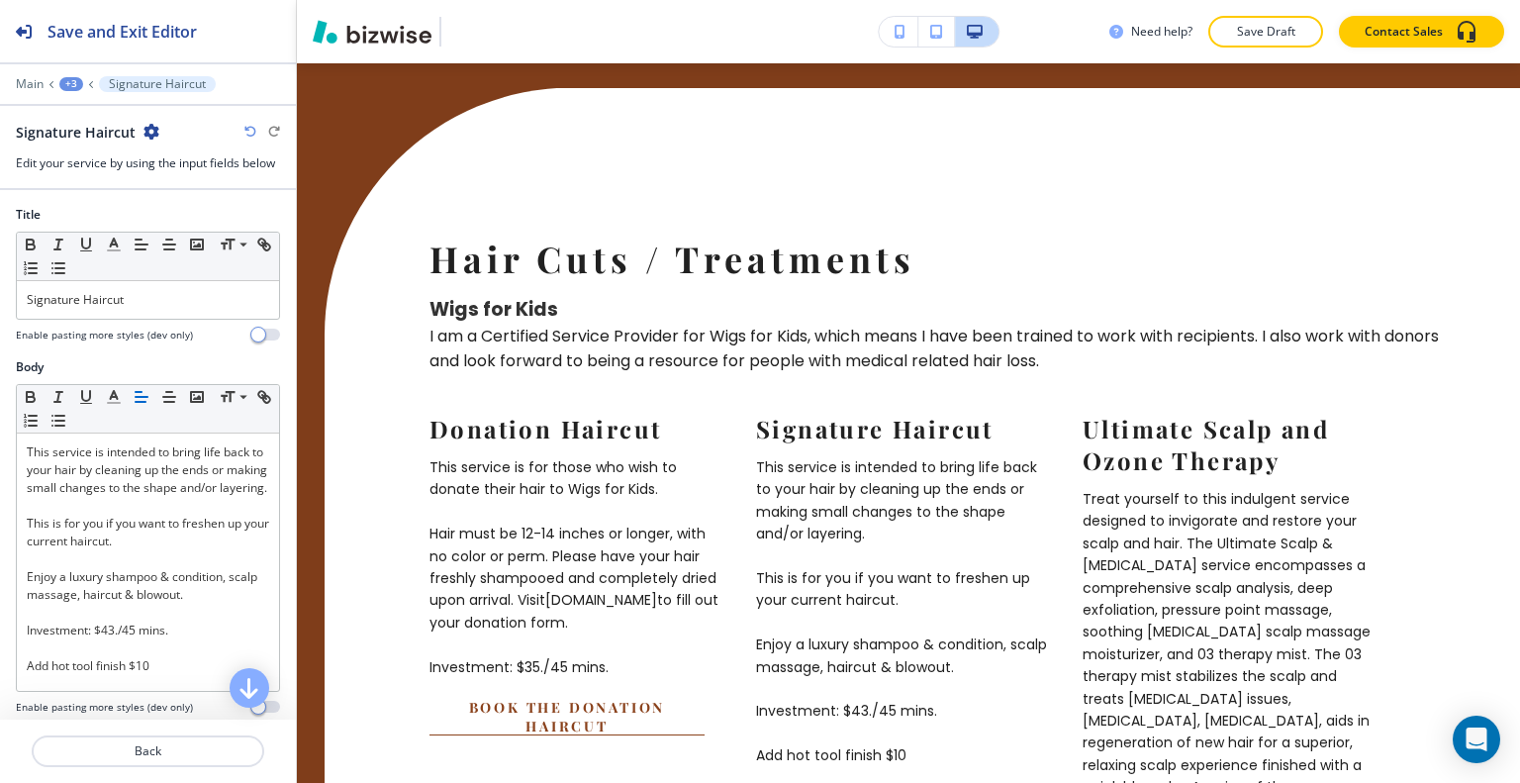
scroll to position [453, 0]
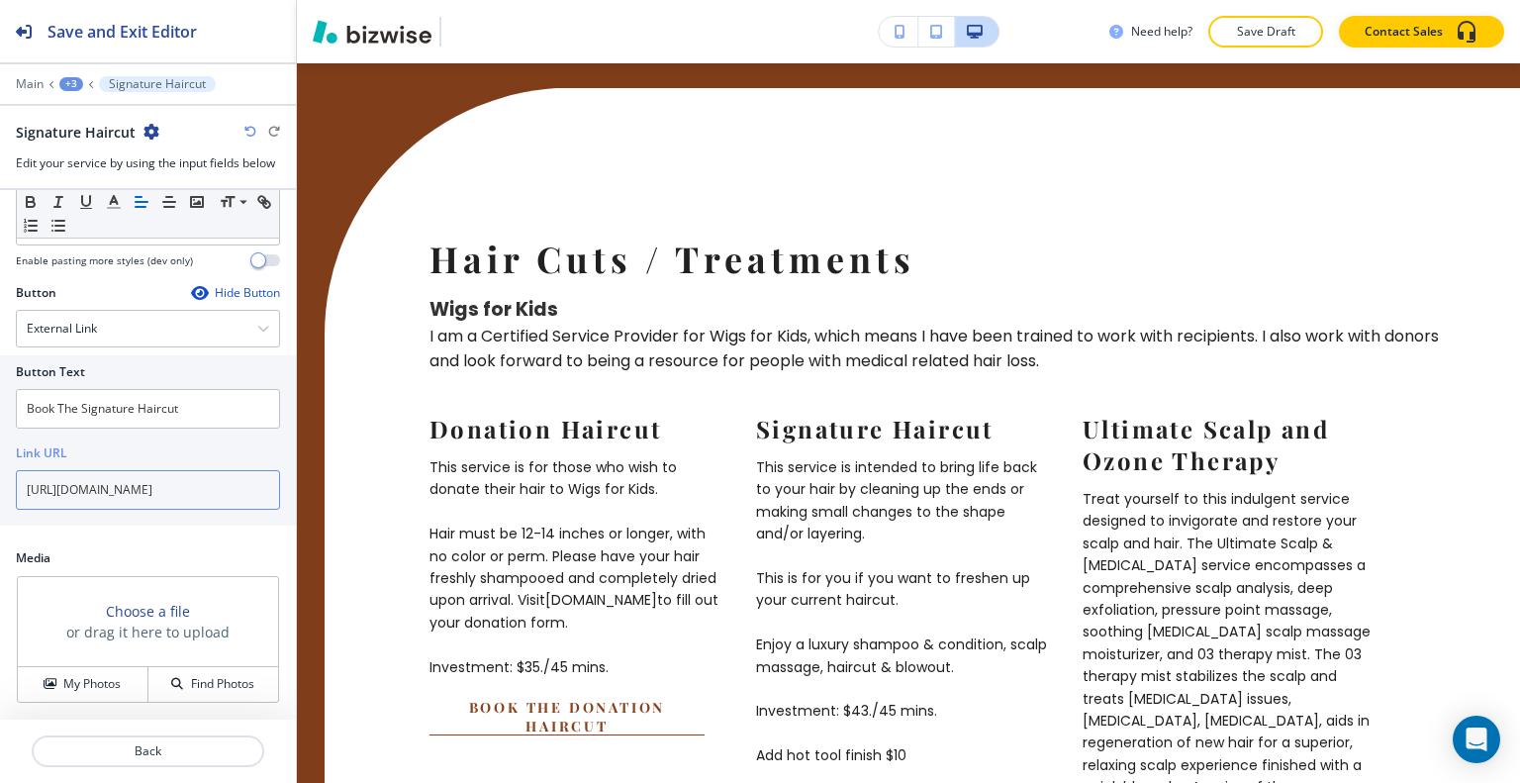
click at [179, 490] on input "https://www.hairbytammygrim.com/my-services" at bounding box center [148, 490] width 264 height 40
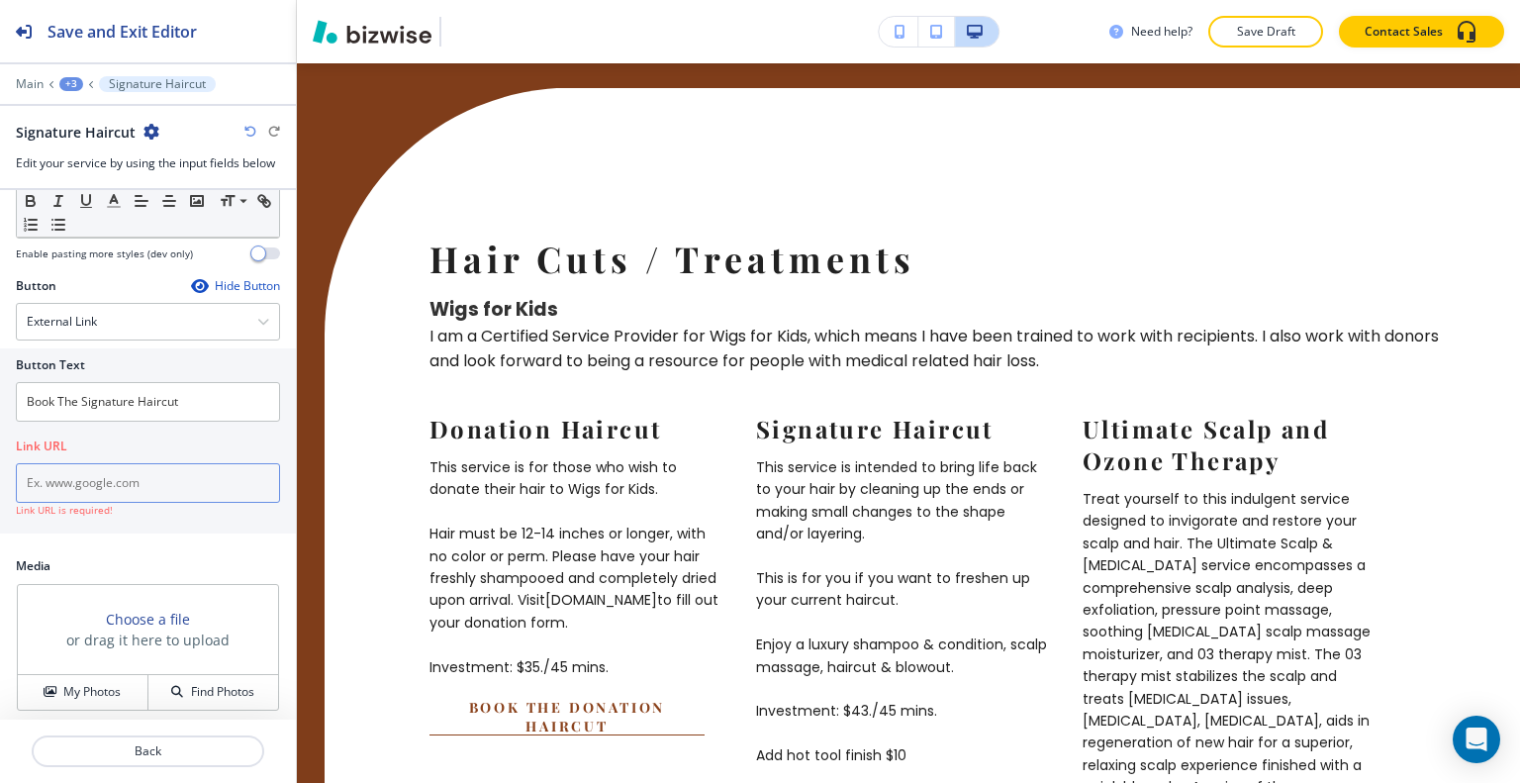
paste input "https://hairbytammygrim.glossgenius.com/services"
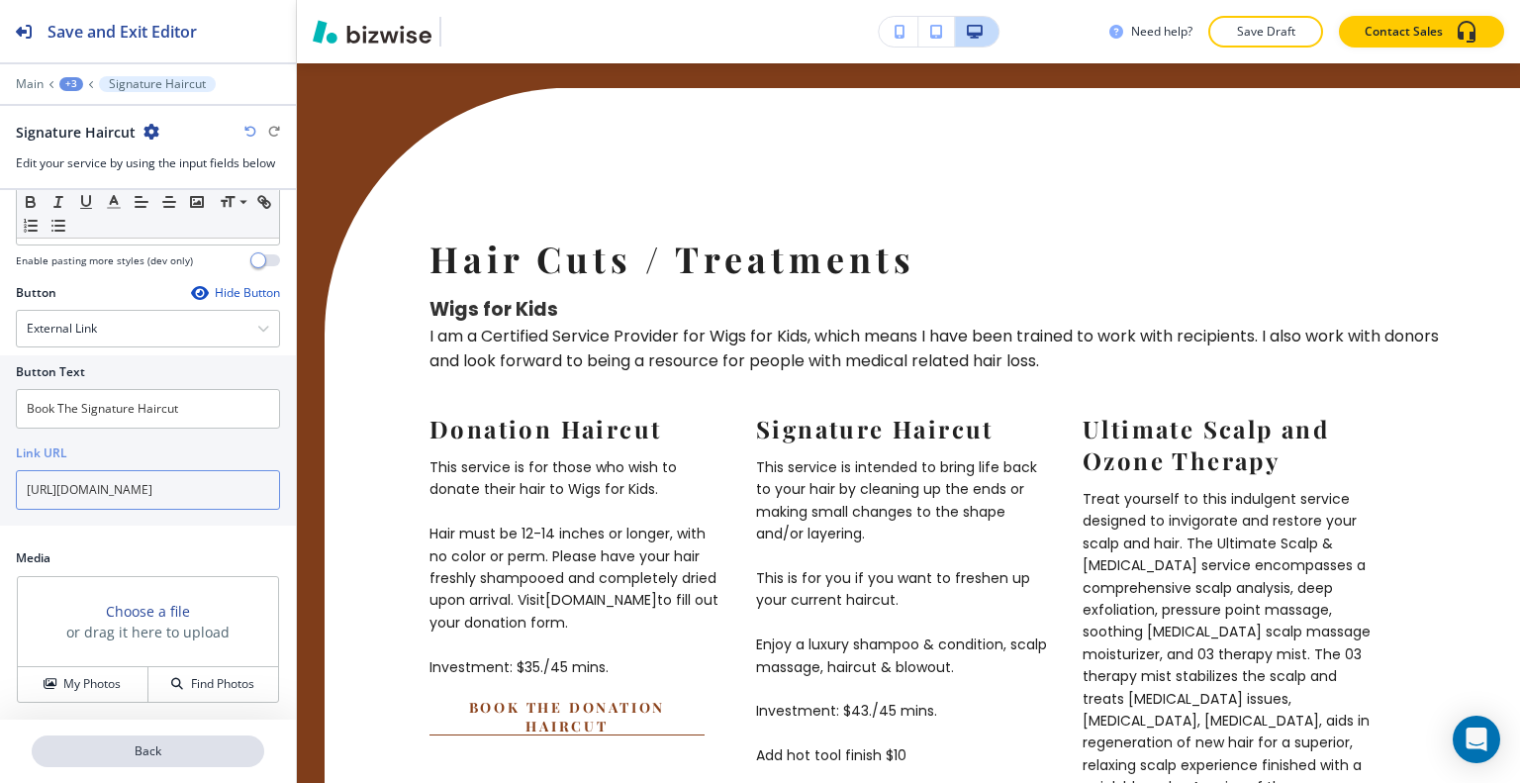
type input "https://hairbytammygrim.glossgenius.com/services"
click at [182, 752] on p "Back" at bounding box center [148, 751] width 229 height 18
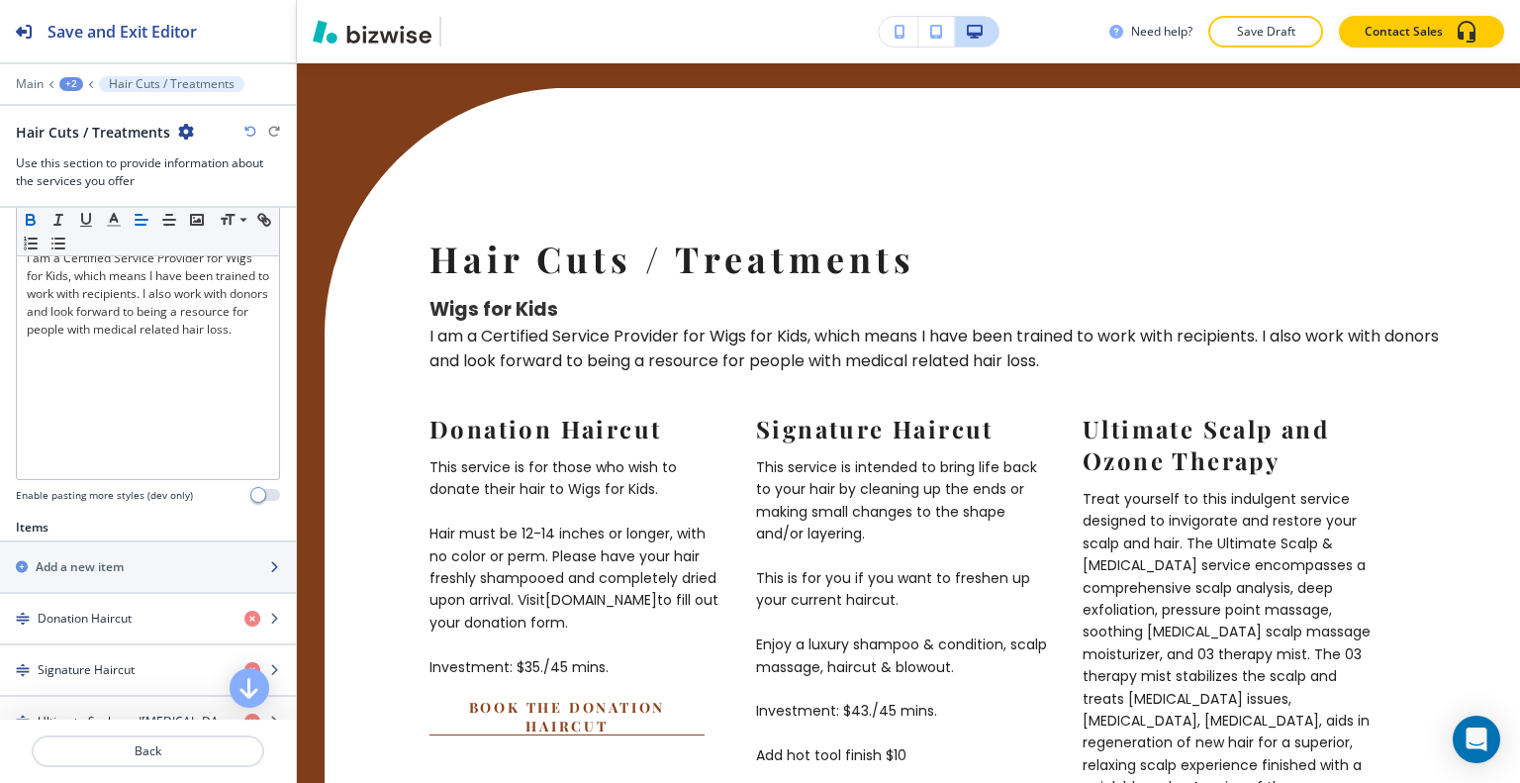
scroll to position [594, 0]
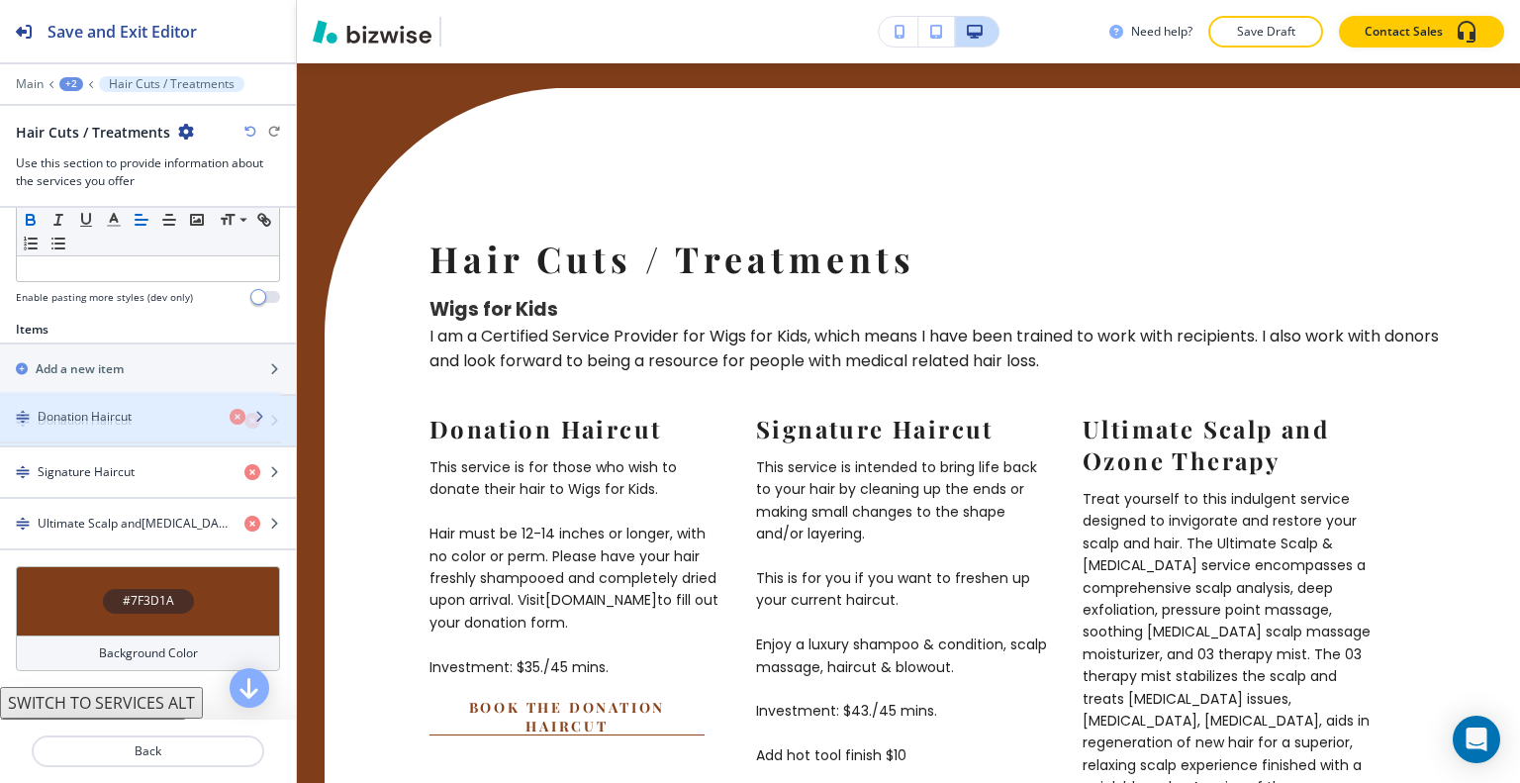
click at [158, 419] on div "Donation Haircut" at bounding box center [114, 421] width 229 height 18
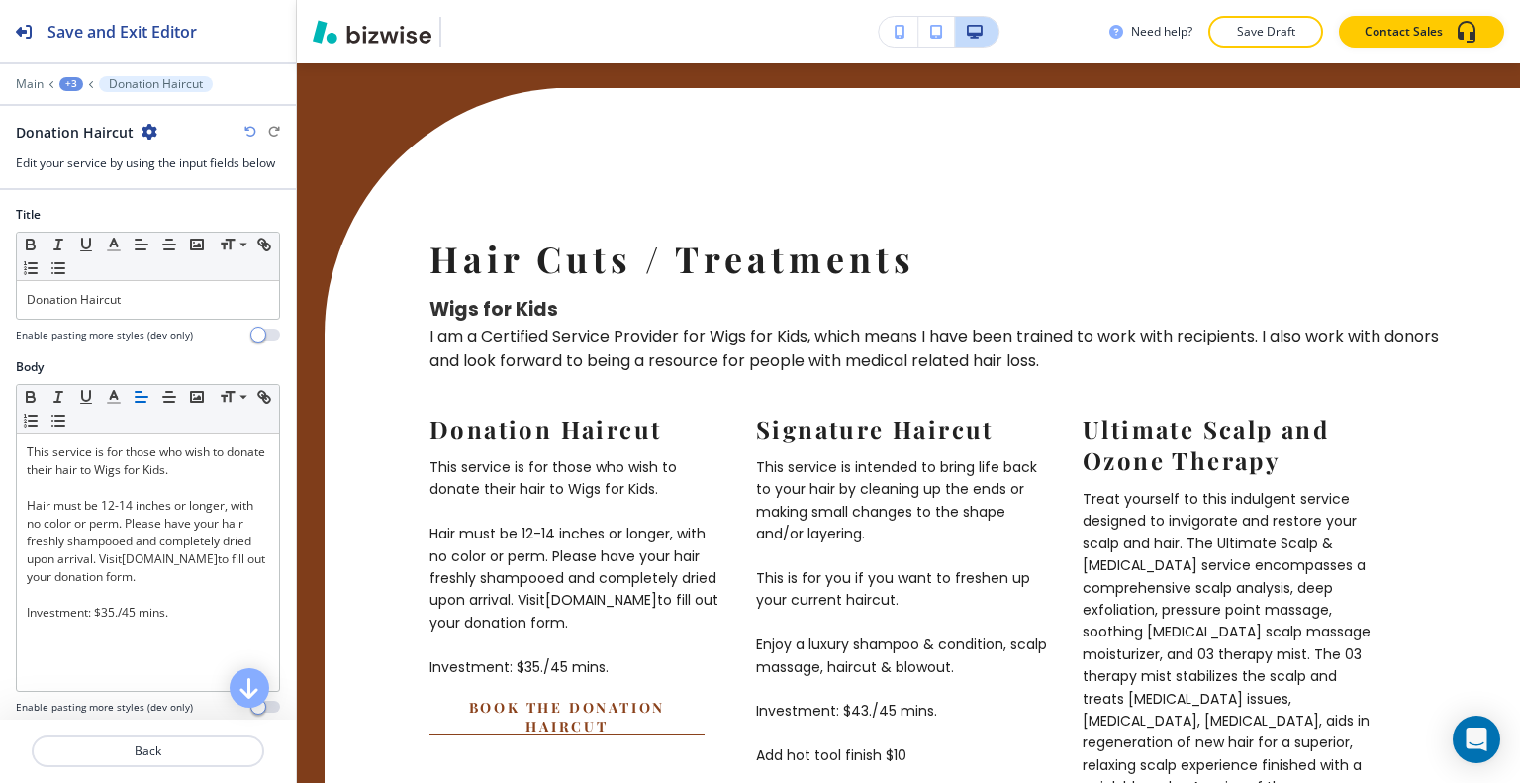
scroll to position [396, 0]
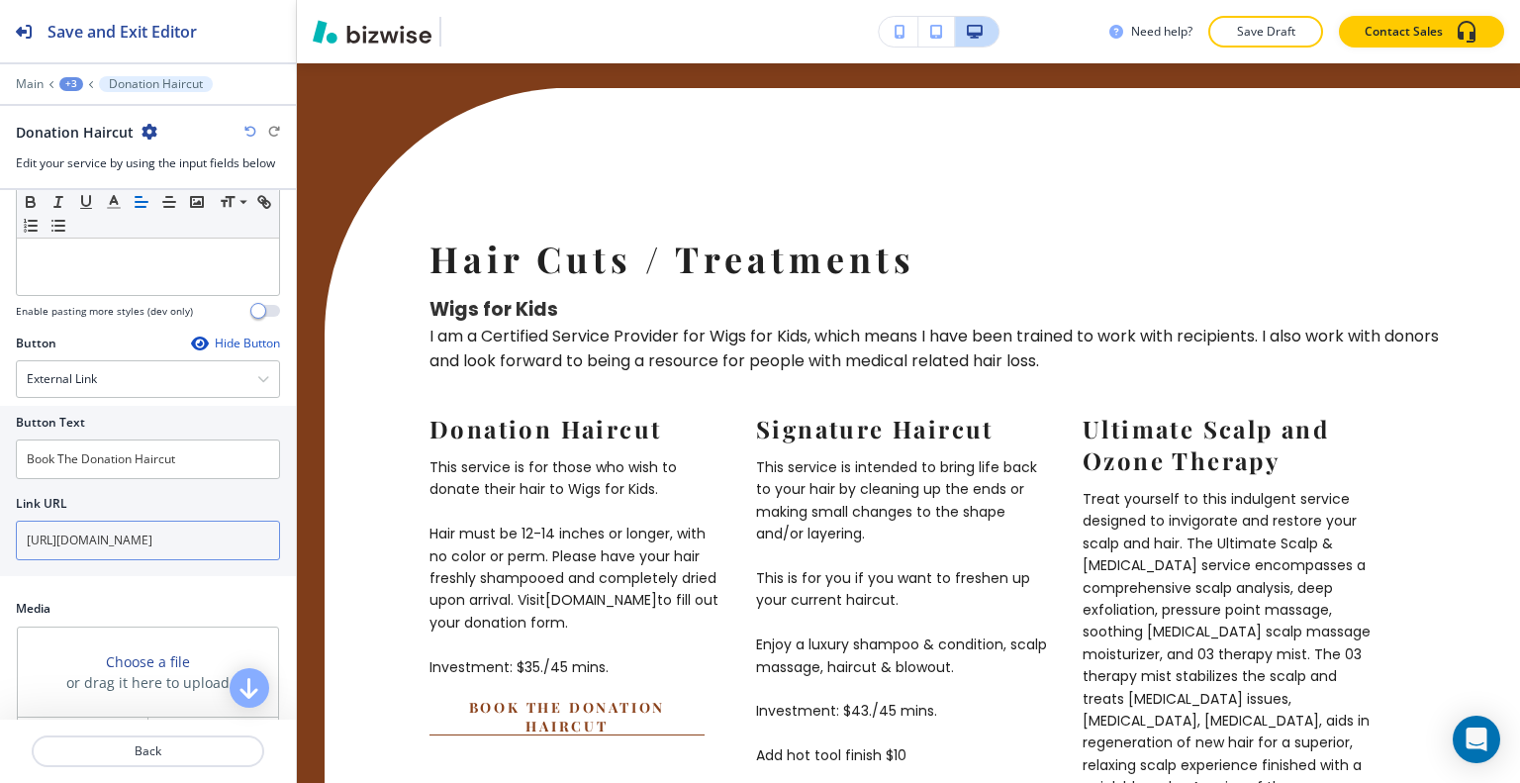
click at [205, 536] on input "https://www.hairbytammygrim.com/my-services" at bounding box center [148, 541] width 264 height 40
paste input "https://hairbytammygrim.glossgenius.com/services"
type input "https://hairbytammygrim.glossgenius.com/services"
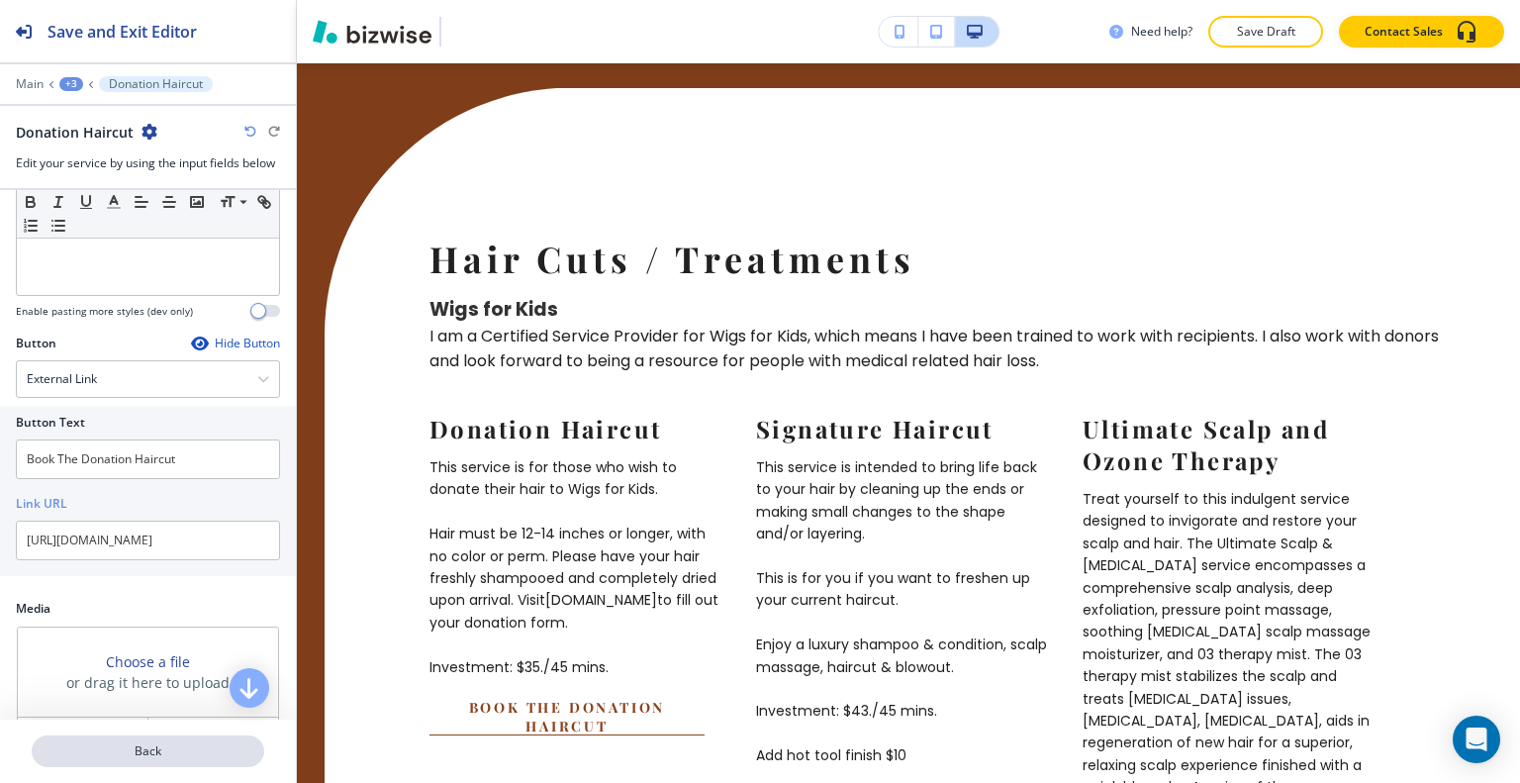
click at [159, 749] on p "Back" at bounding box center [148, 751] width 229 height 18
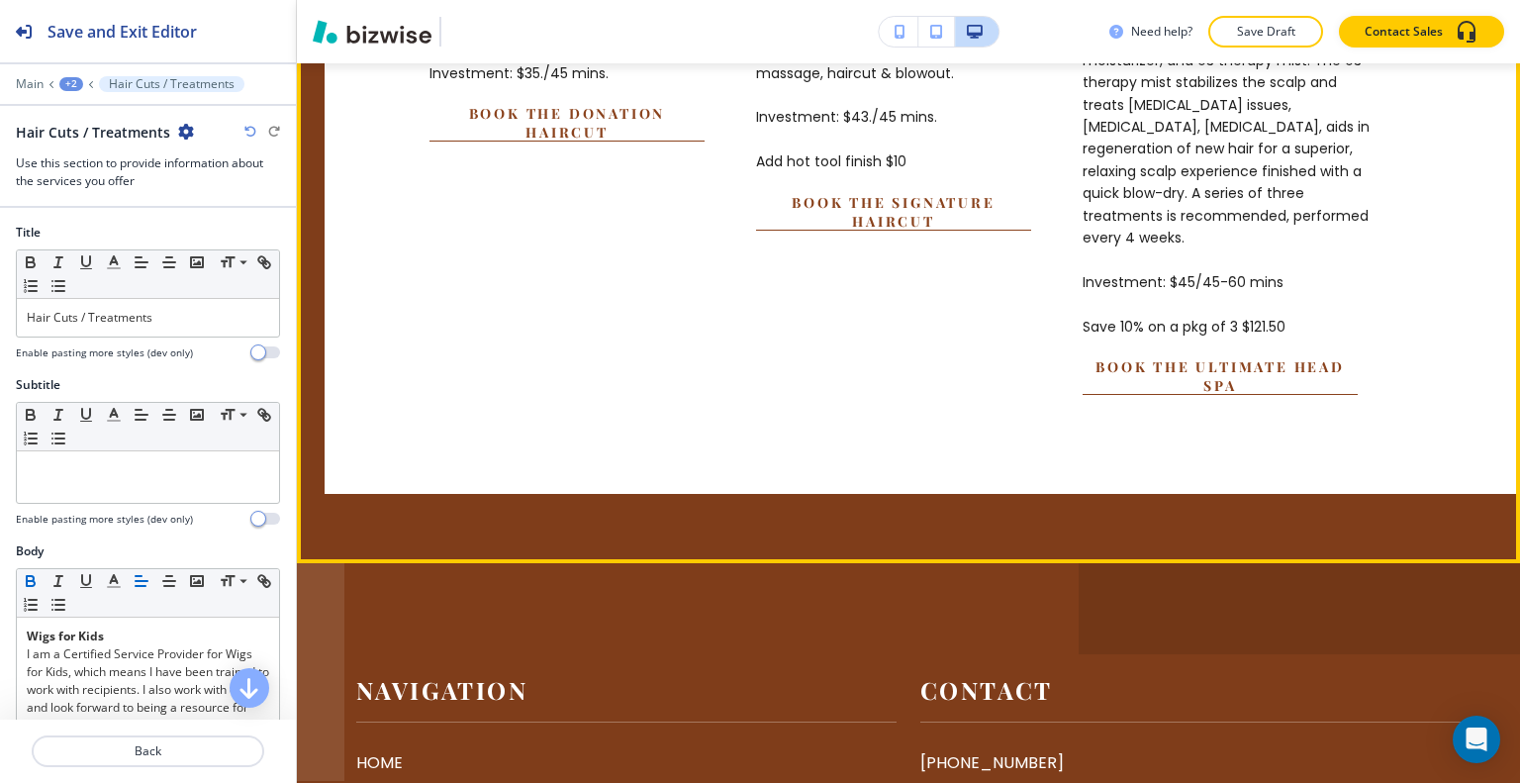
scroll to position [7243, 0]
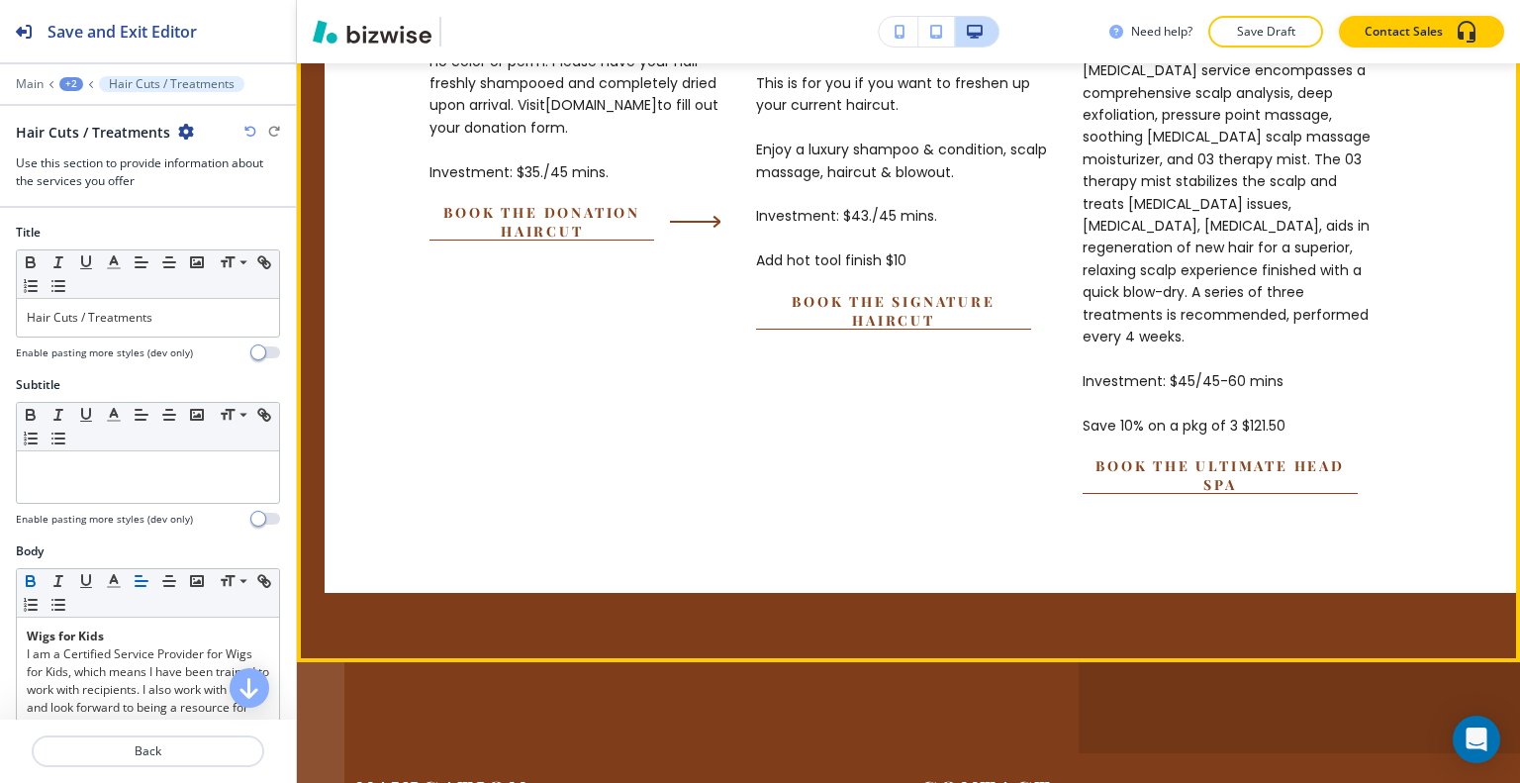
click at [546, 237] on div "Donation Haircut This service is for those who wish to donate their hair to Wig…" at bounding box center [574, 79] width 291 height 323
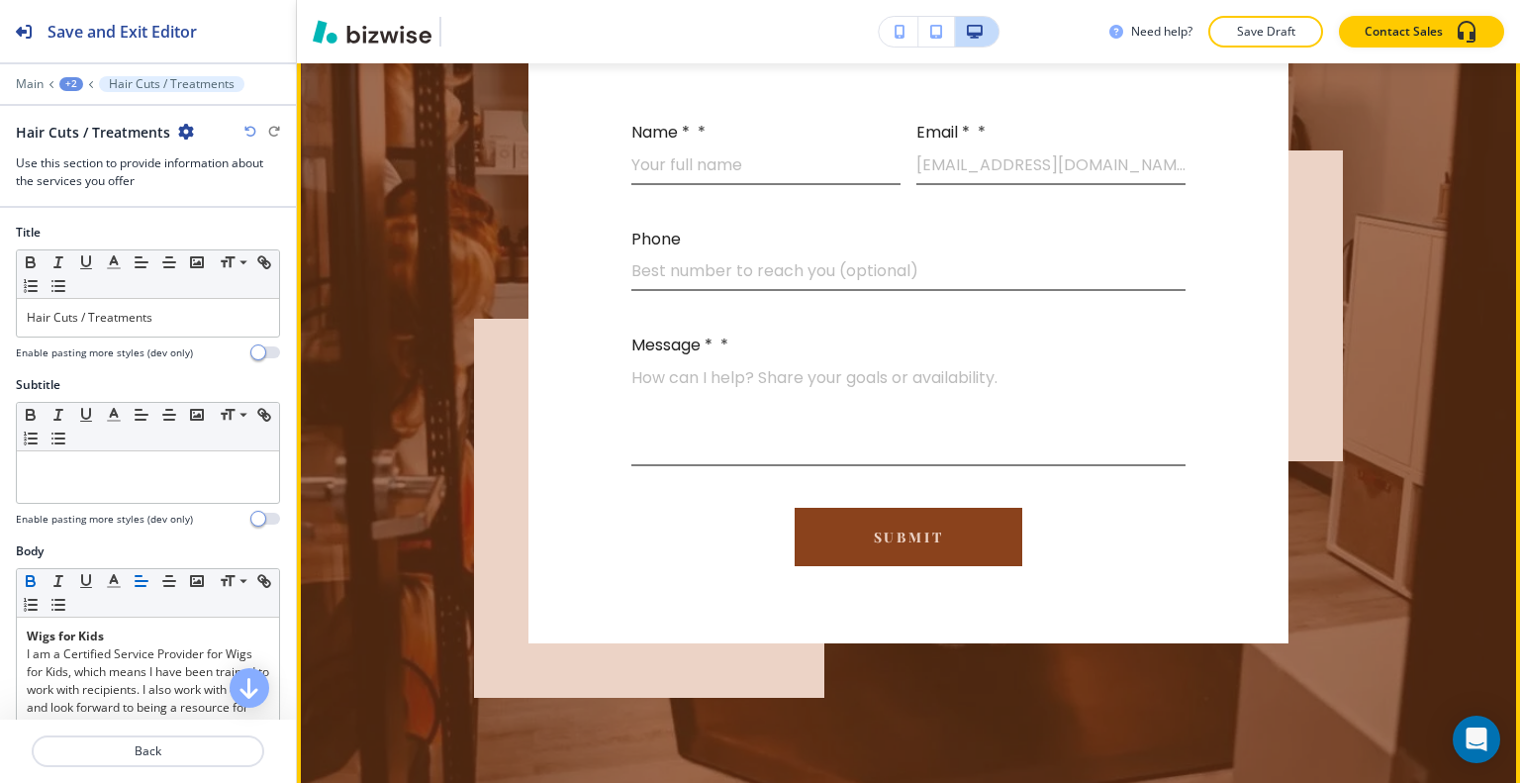
scroll to position [5561, 0]
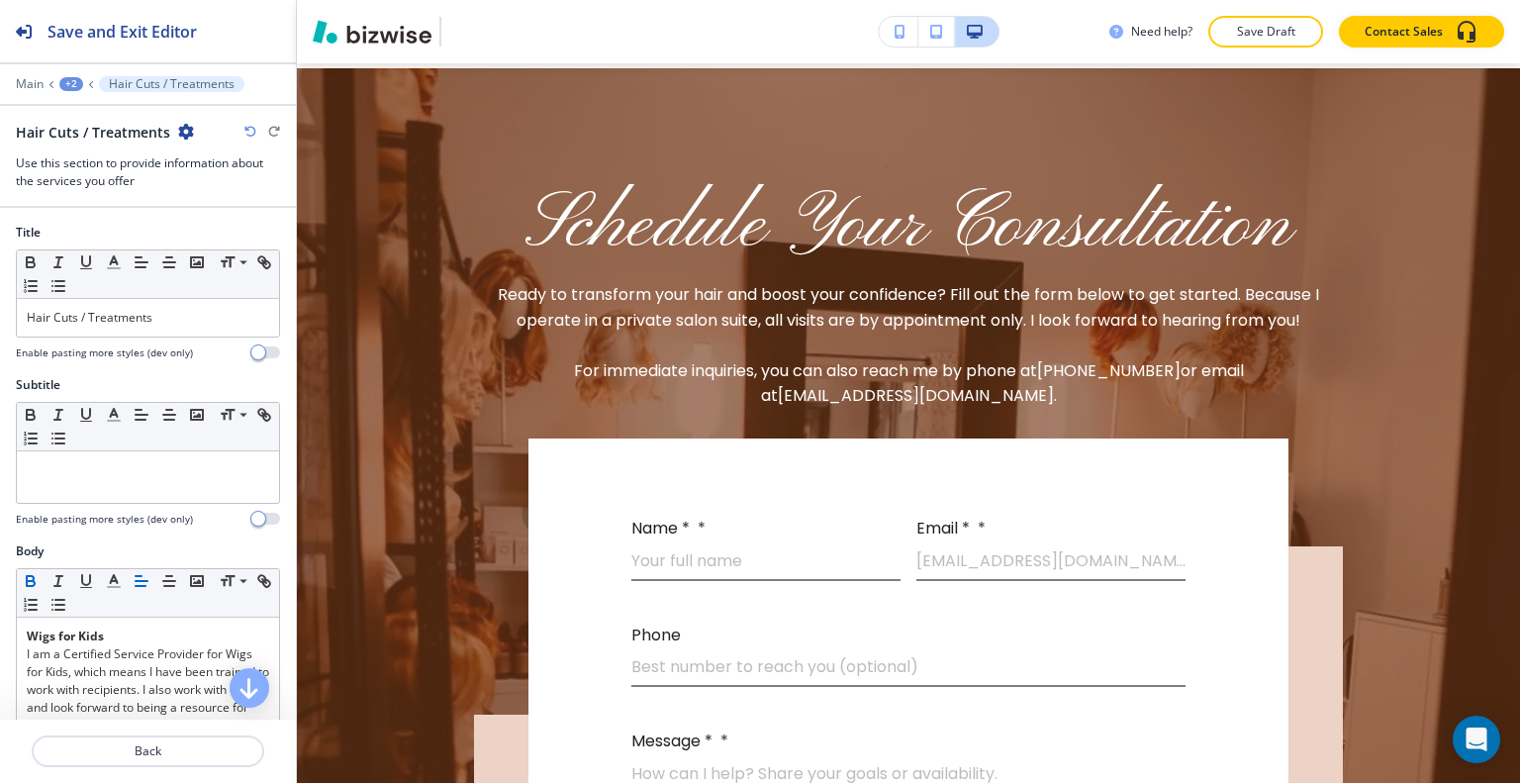
click at [77, 86] on div "+2" at bounding box center [71, 84] width 24 height 14
click at [103, 153] on p "MY SERVICES" at bounding box center [122, 151] width 101 height 18
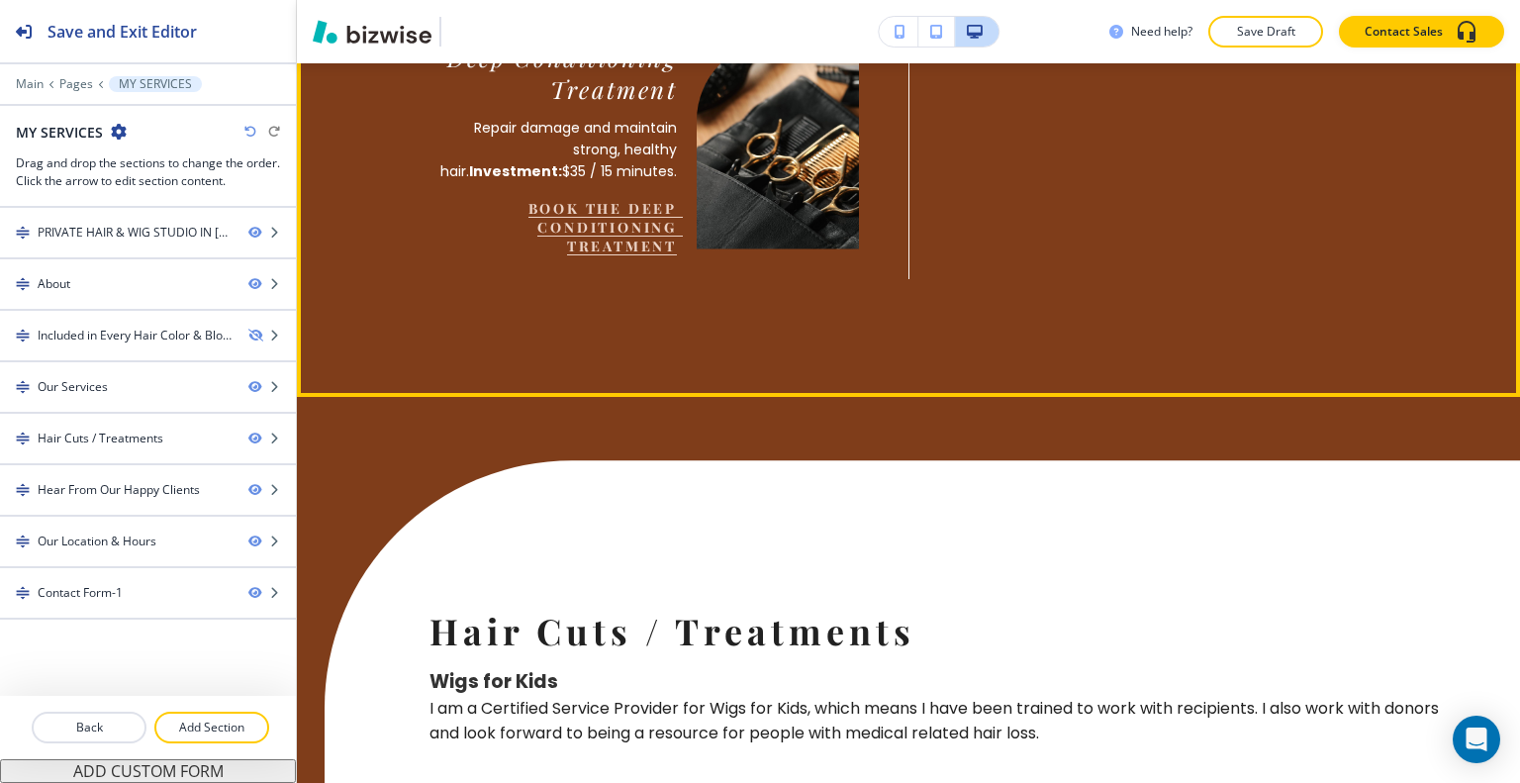
scroll to position [4285, 0]
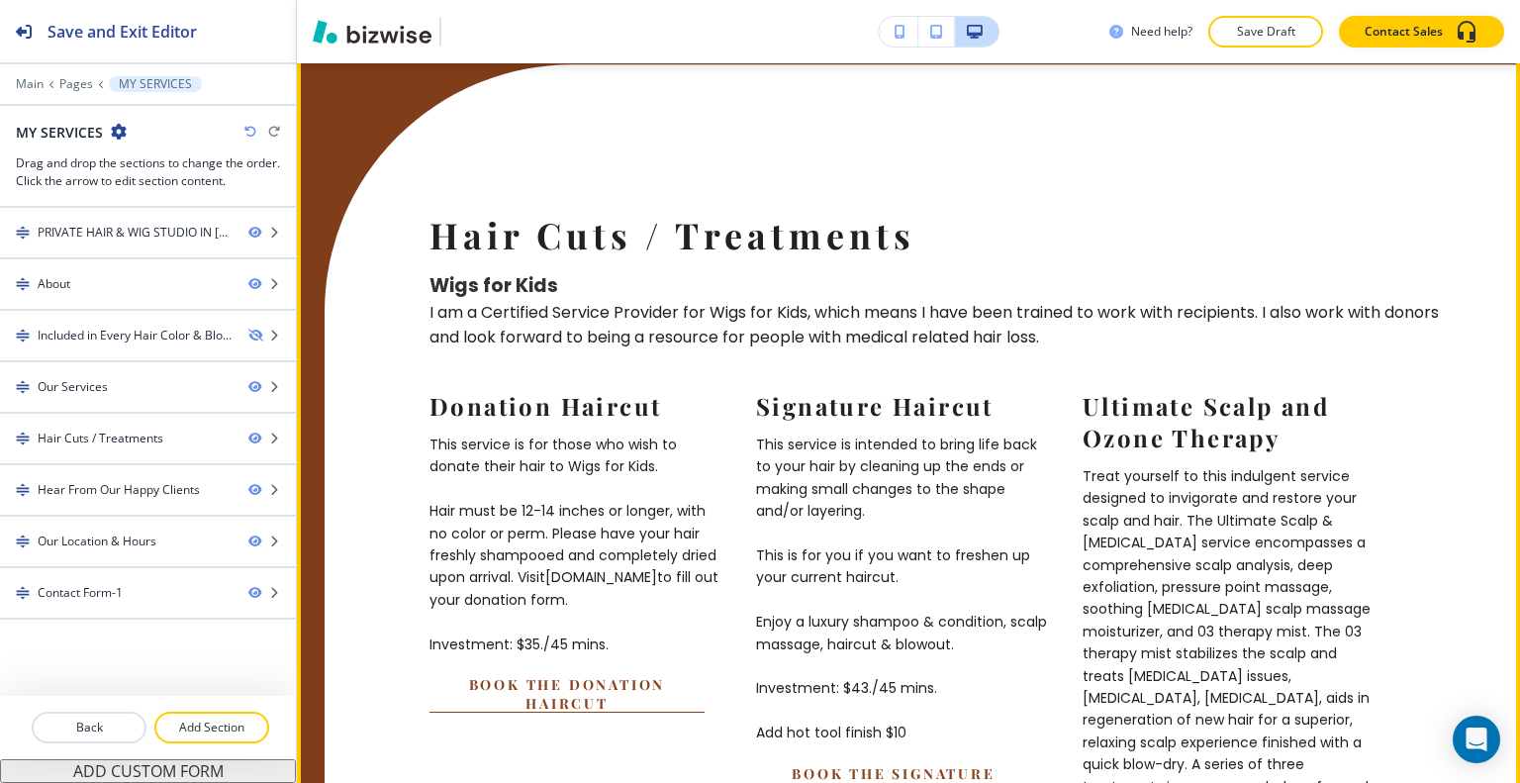
click at [352, 43] on button "Edit This Section" at bounding box center [376, 28] width 134 height 30
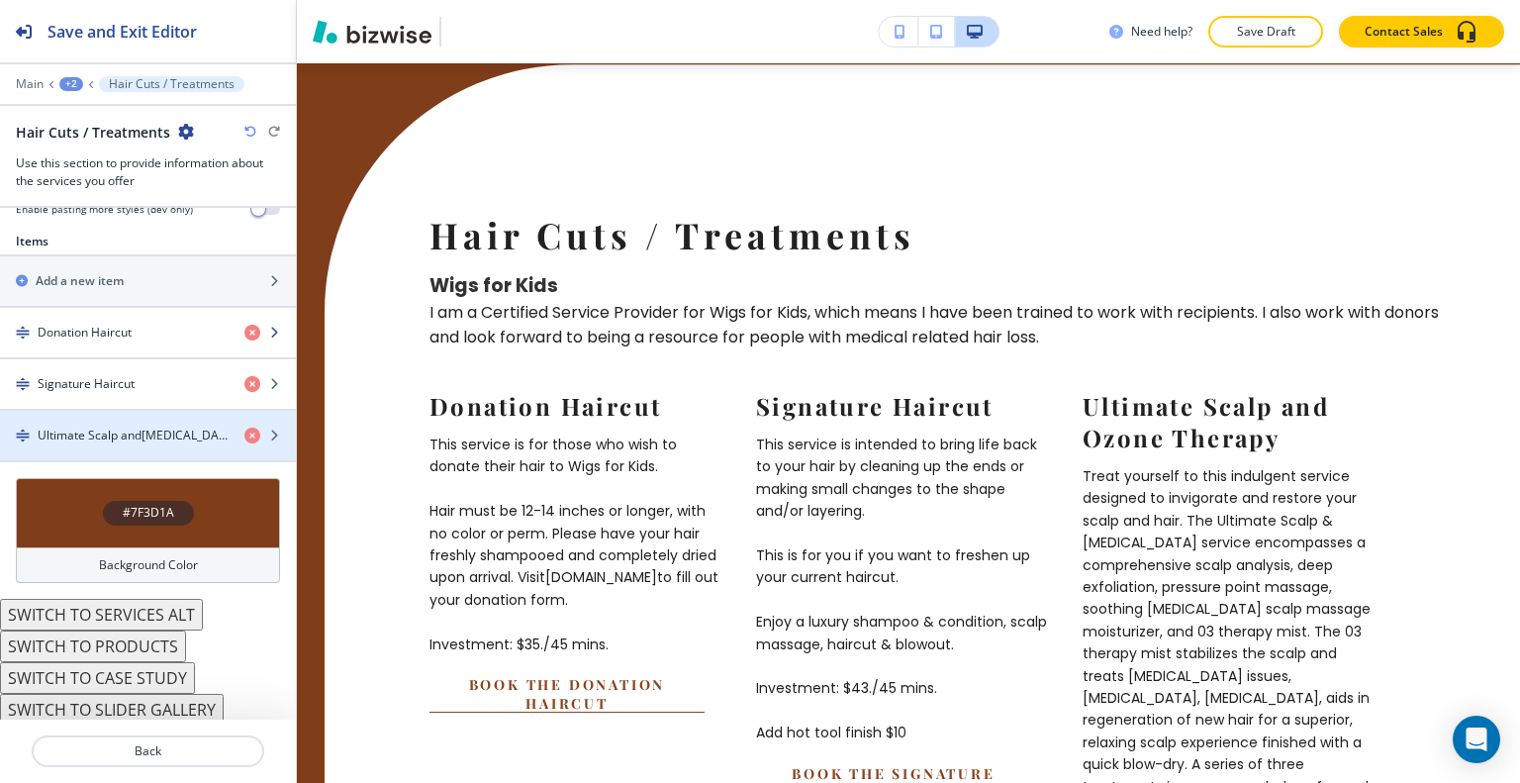
scroll to position [385, 0]
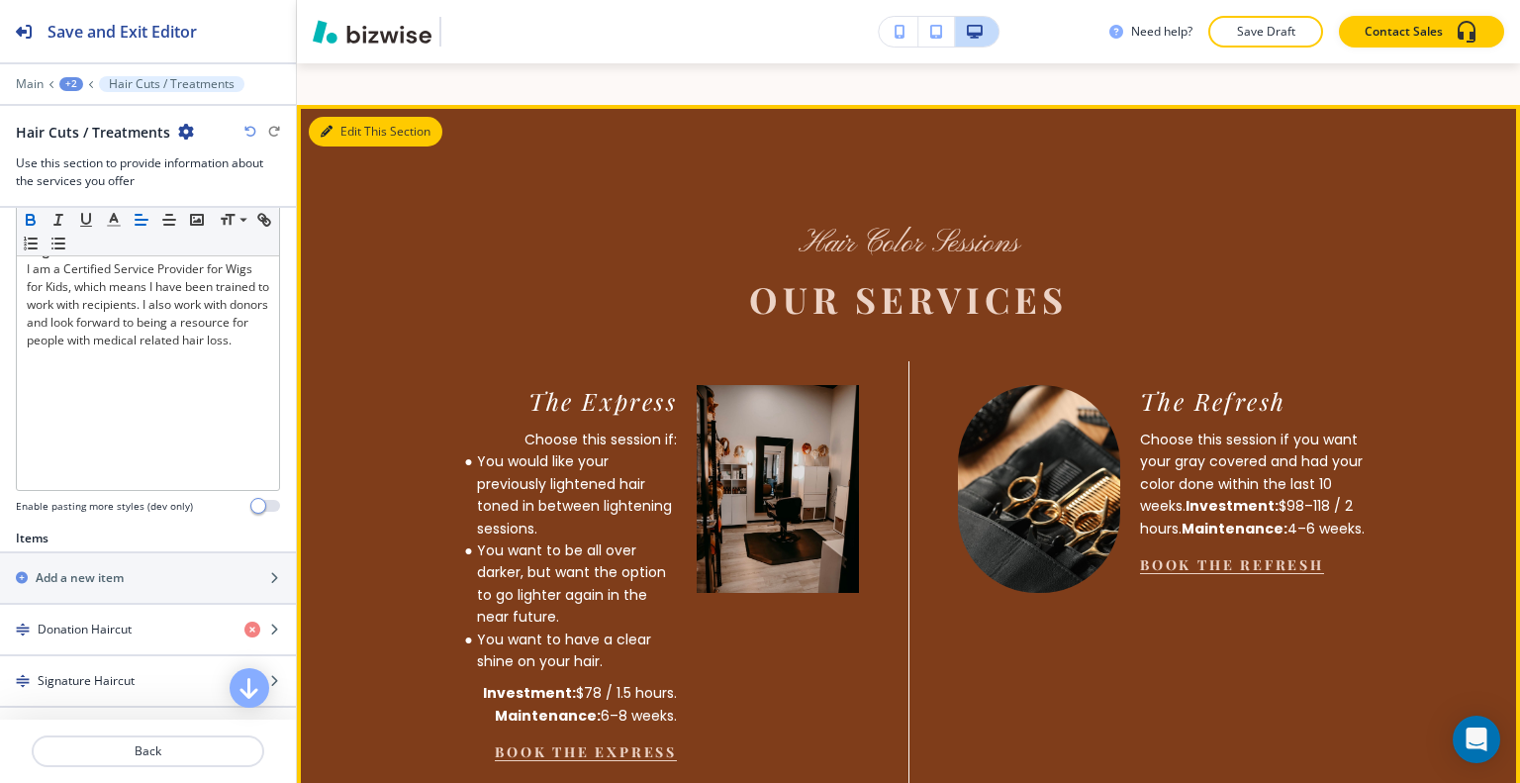
click at [358, 146] on button "Edit This Section" at bounding box center [376, 132] width 134 height 30
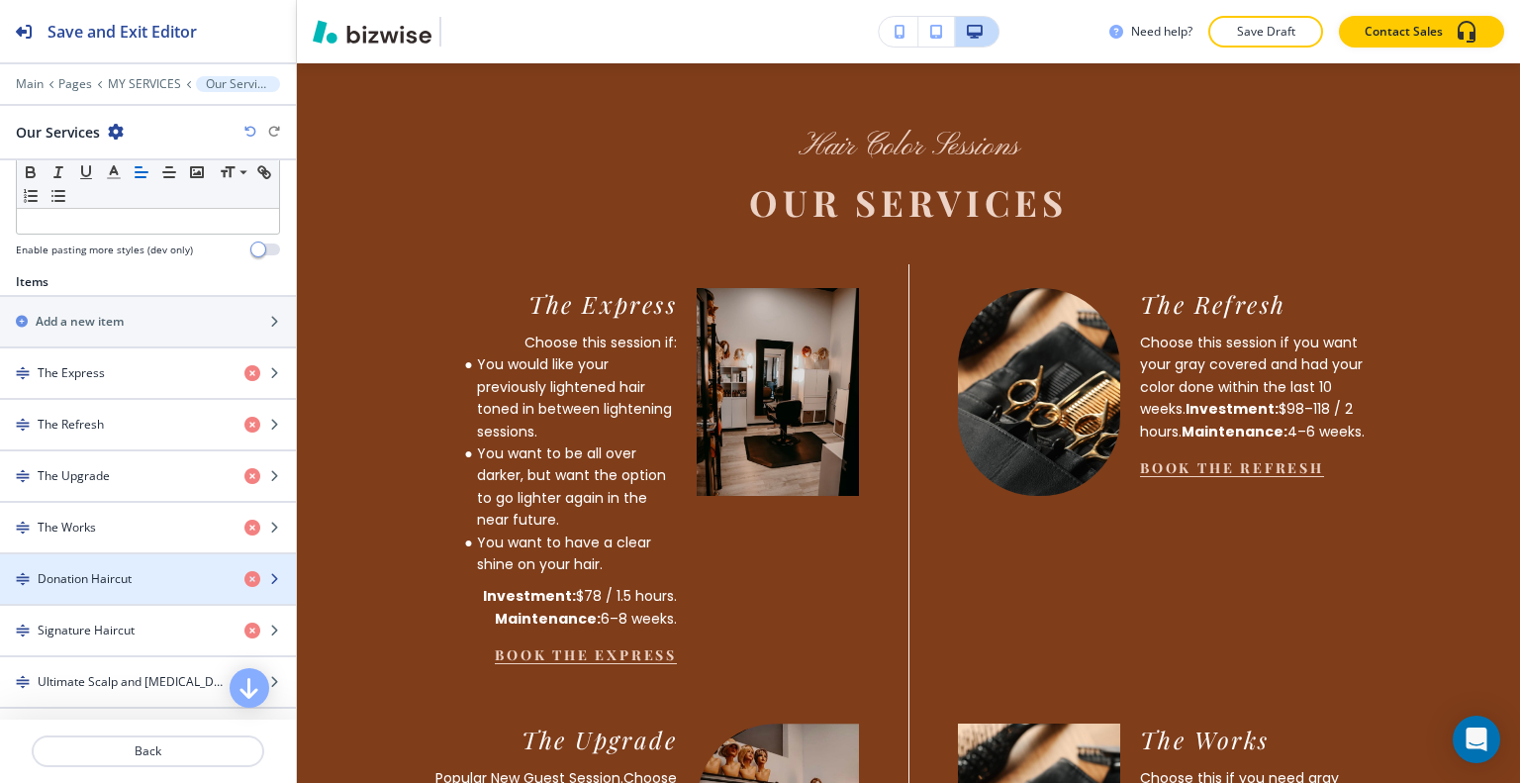
scroll to position [693, 0]
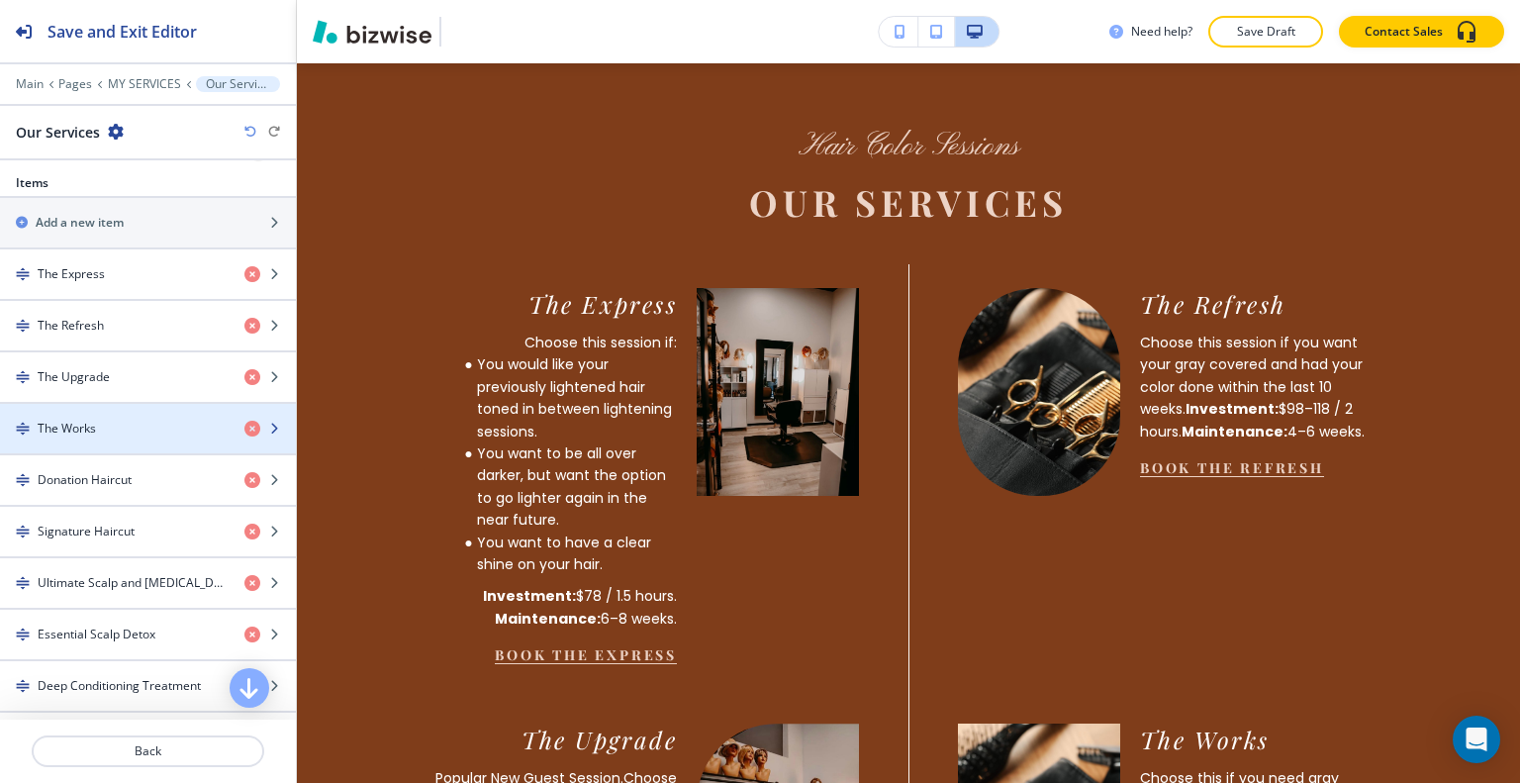
click at [101, 420] on div "The Works" at bounding box center [114, 429] width 229 height 18
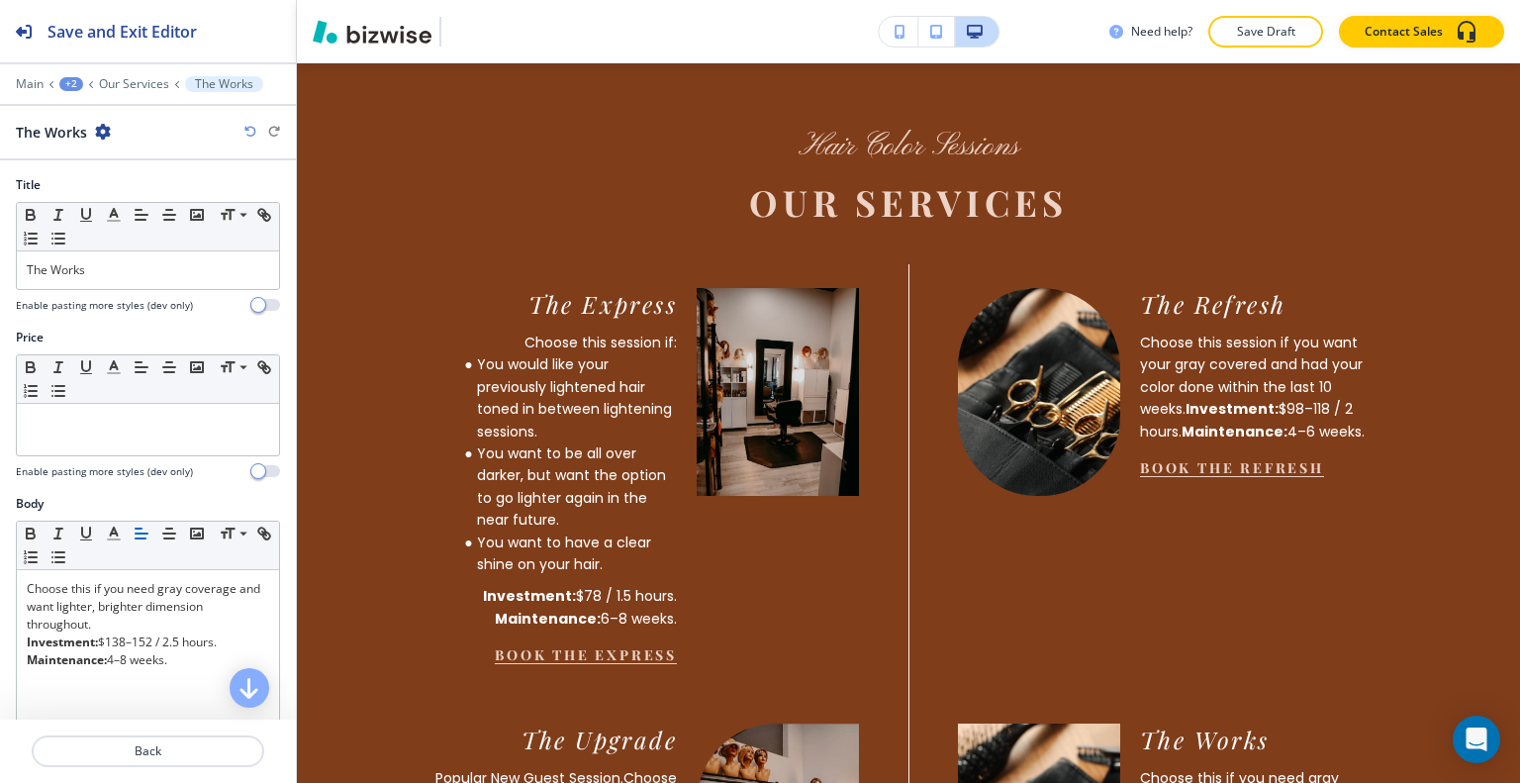
scroll to position [578, 0]
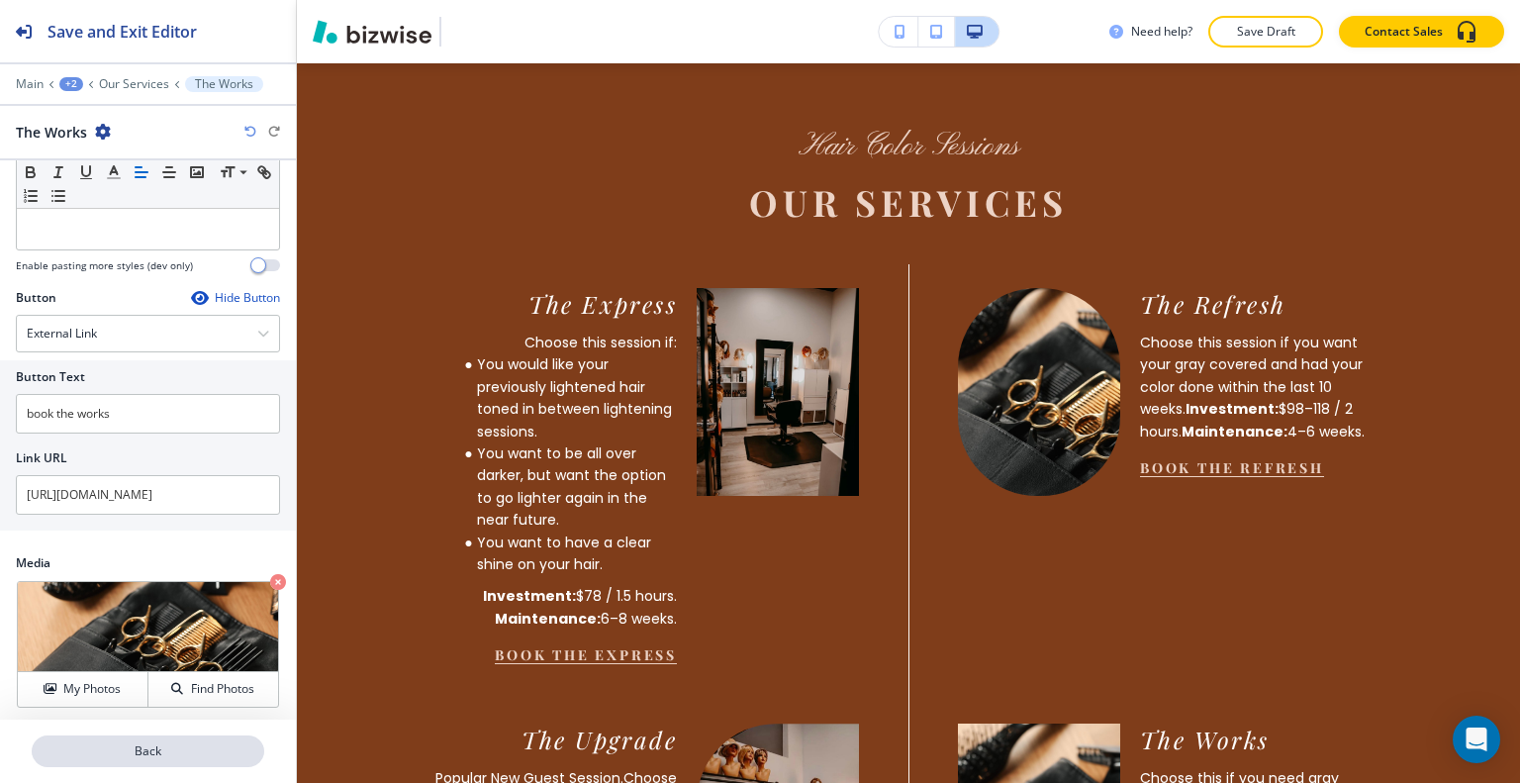
click at [131, 756] on p "Back" at bounding box center [148, 751] width 229 height 18
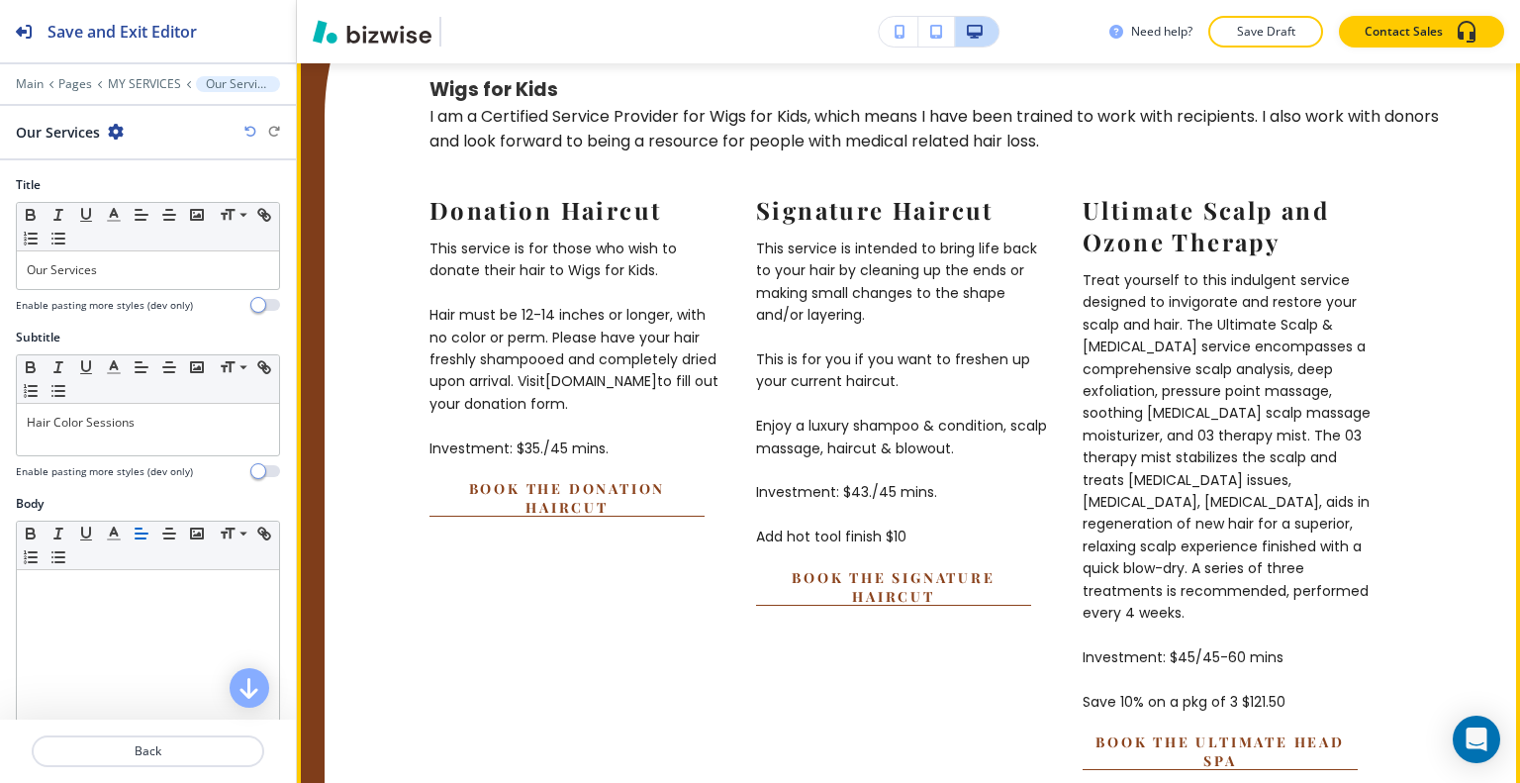
scroll to position [4184, 0]
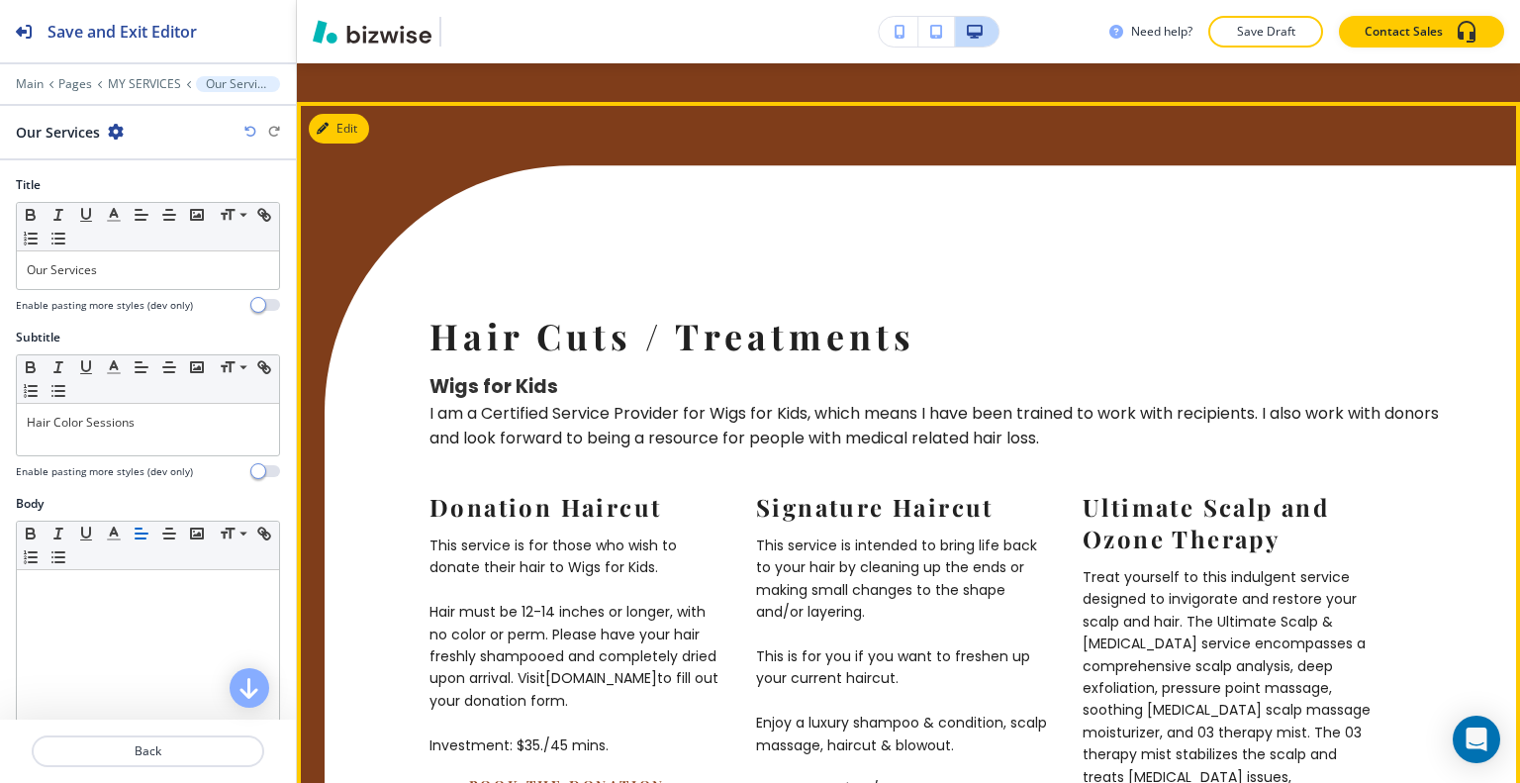
click at [322, 173] on div "Hair Cuts / Treatments Wigs for Kids I am a Certified Service Provider for Wigs…" at bounding box center [908, 668] width 1223 height 1133
click at [332, 135] on icon "button" at bounding box center [327, 129] width 12 height 12
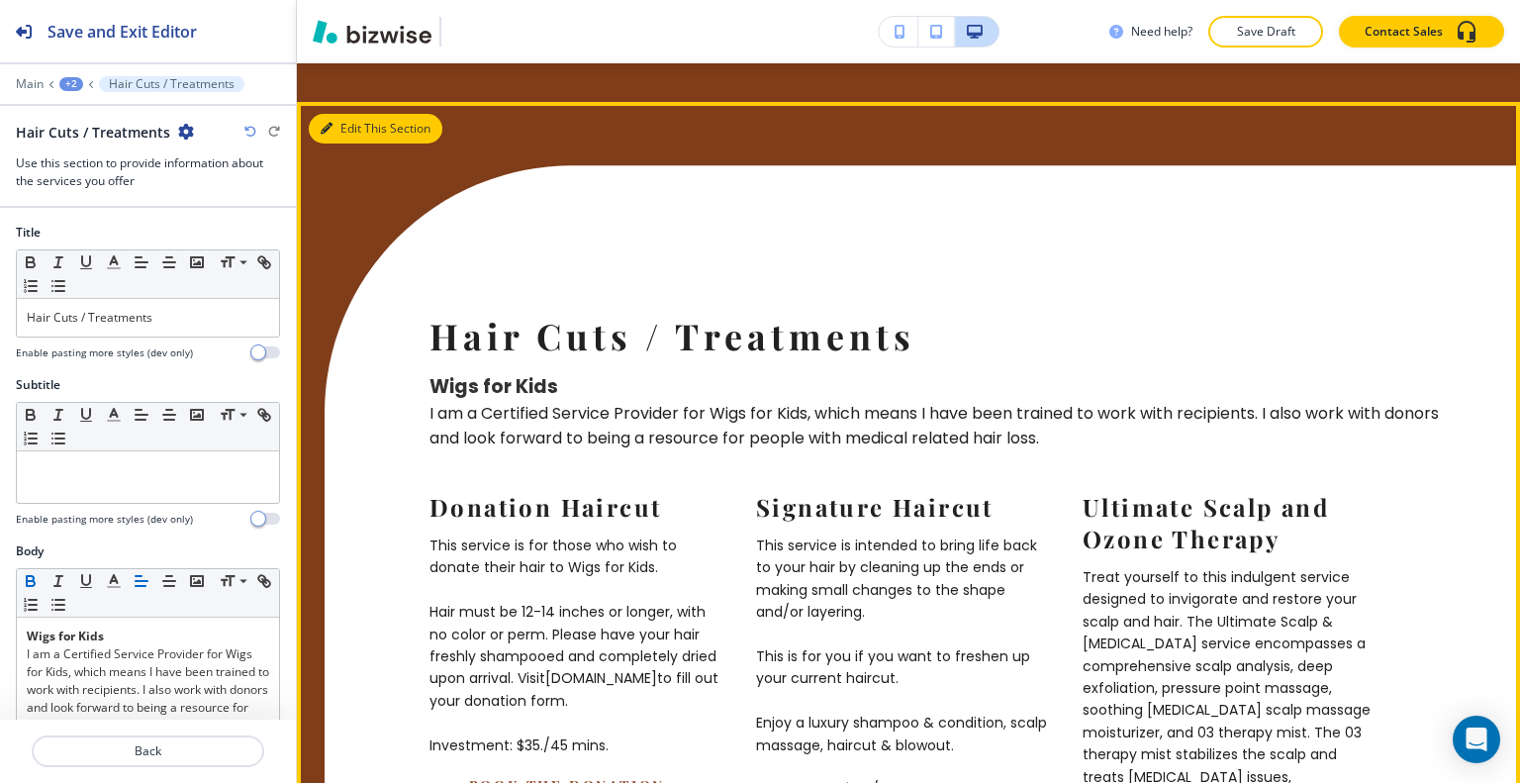
scroll to position [4285, 0]
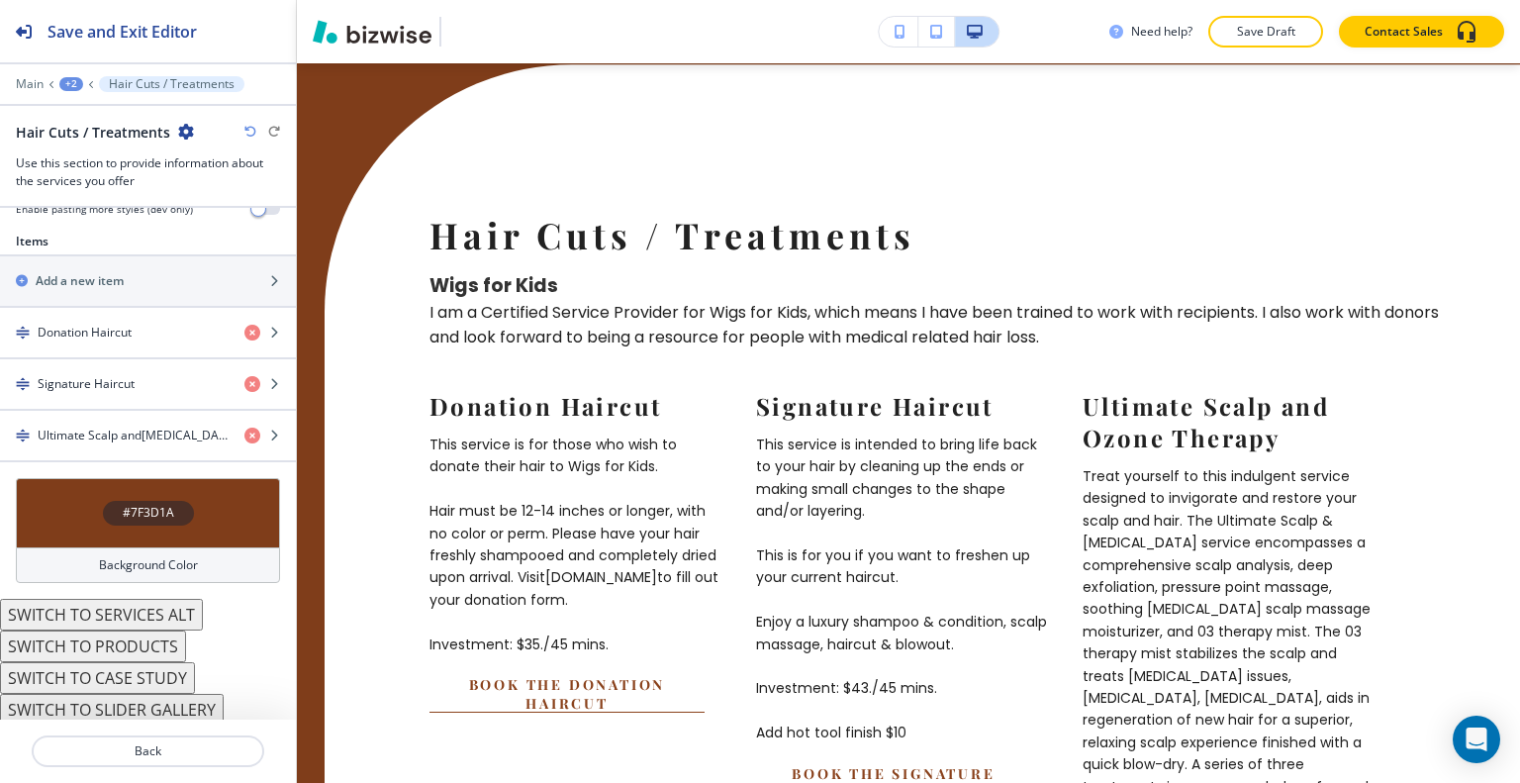
click at [75, 490] on div "#7F3D1A" at bounding box center [148, 512] width 264 height 69
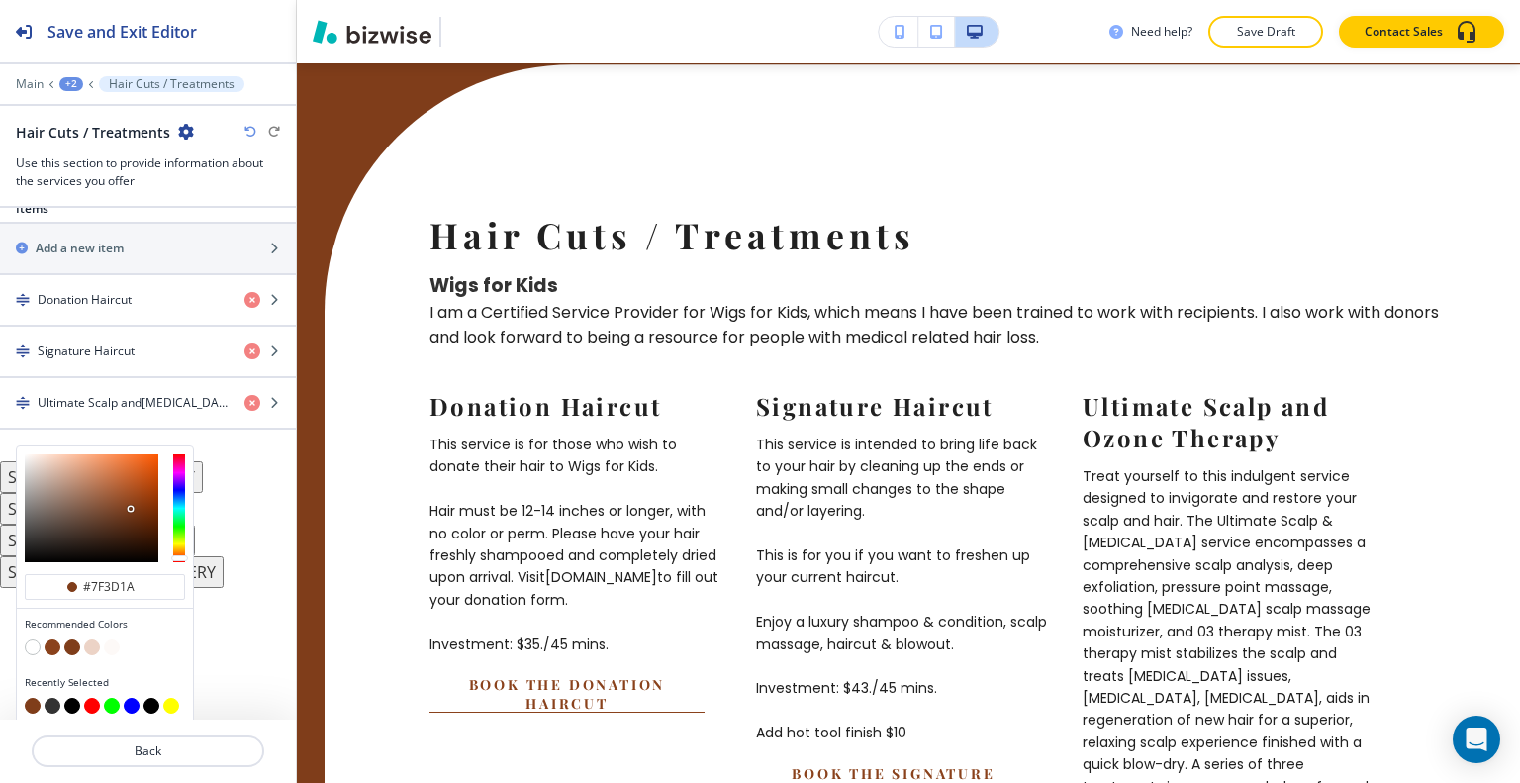
click at [92, 639] on button "button" at bounding box center [92, 647] width 16 height 16
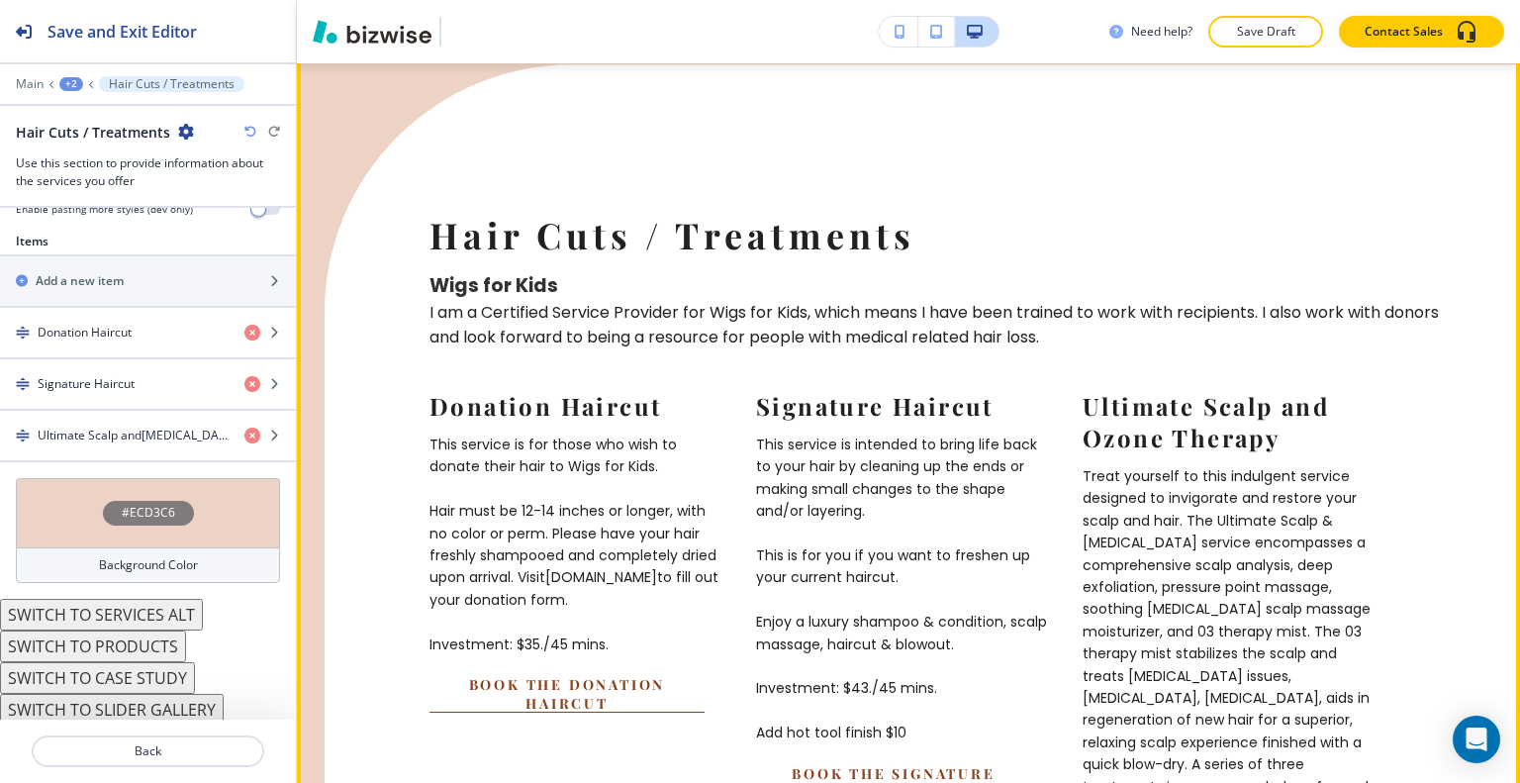
scroll to position [4186, 0]
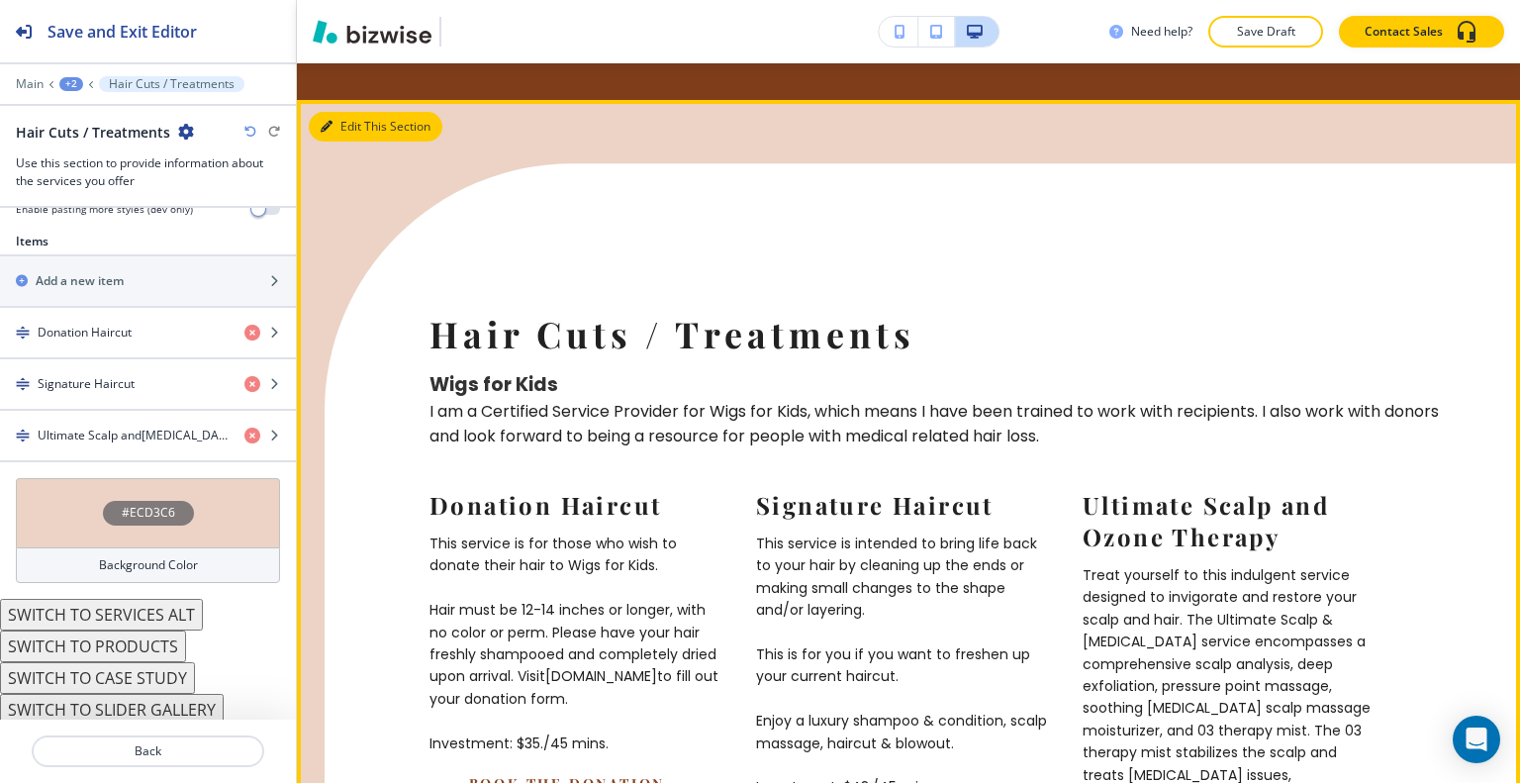
click at [348, 142] on button "Edit This Section" at bounding box center [376, 127] width 134 height 30
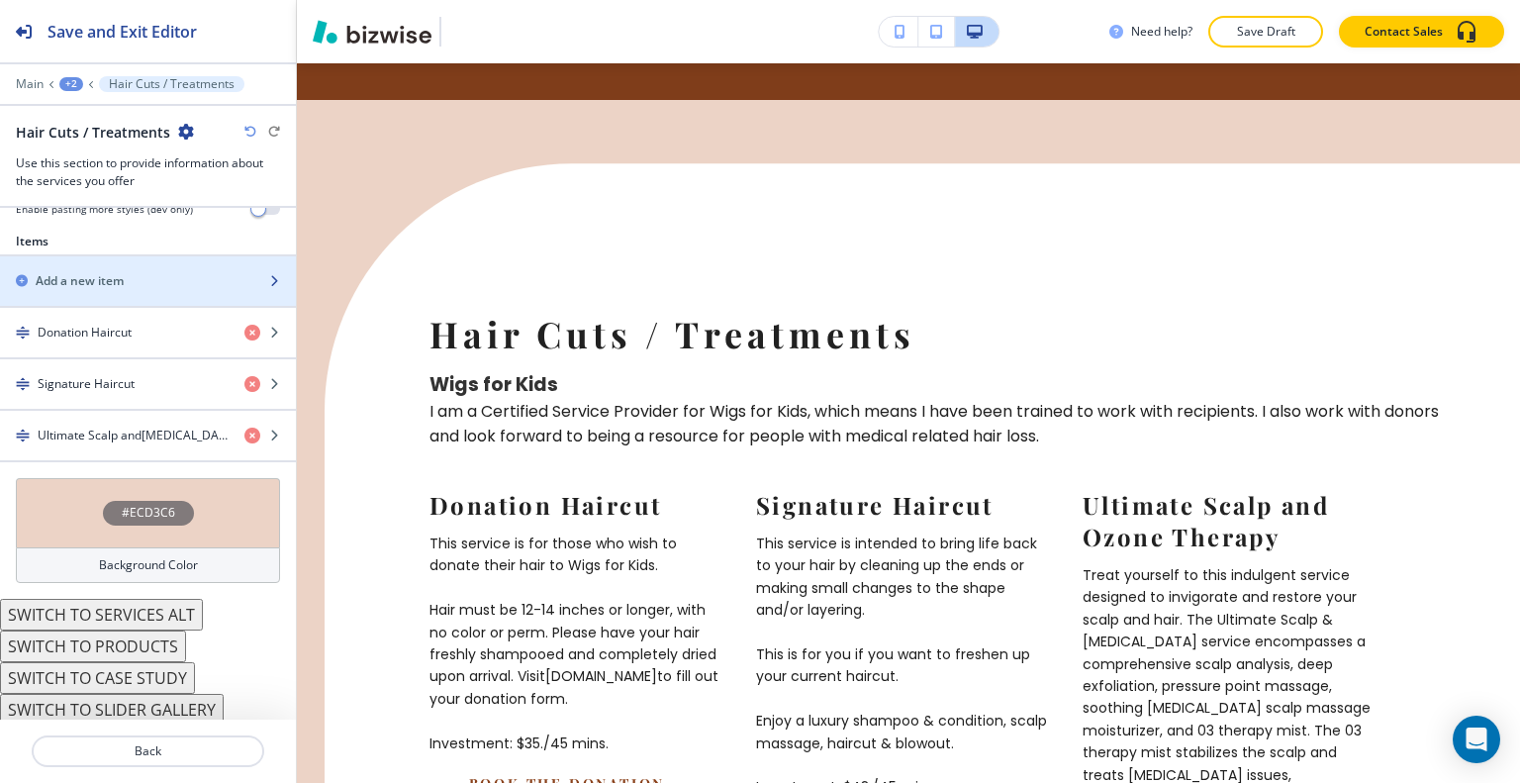
click at [112, 277] on h2 "Add a new item" at bounding box center [80, 281] width 88 height 18
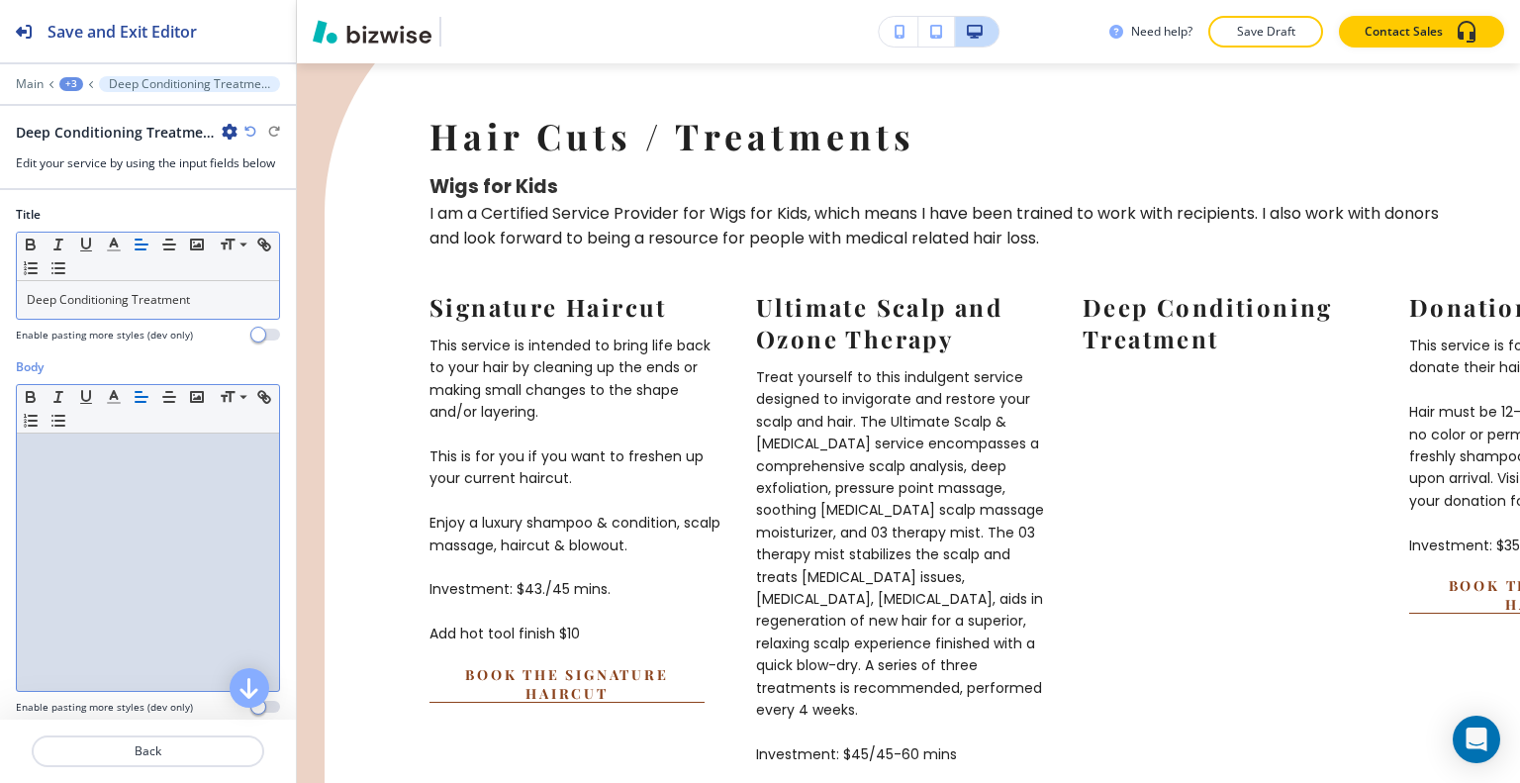
scroll to position [0, 0]
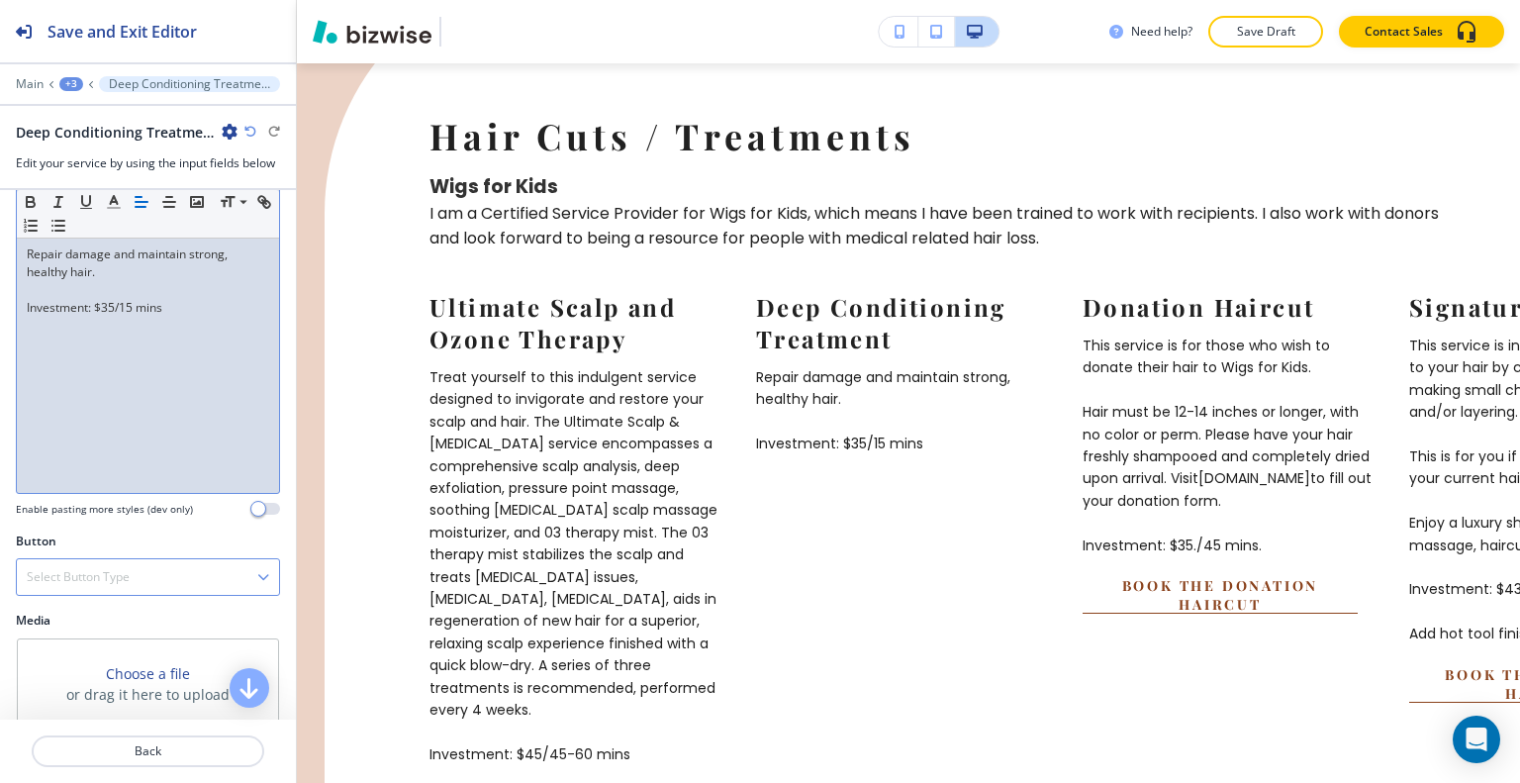
click at [150, 581] on div "Select Button Type" at bounding box center [148, 577] width 262 height 36
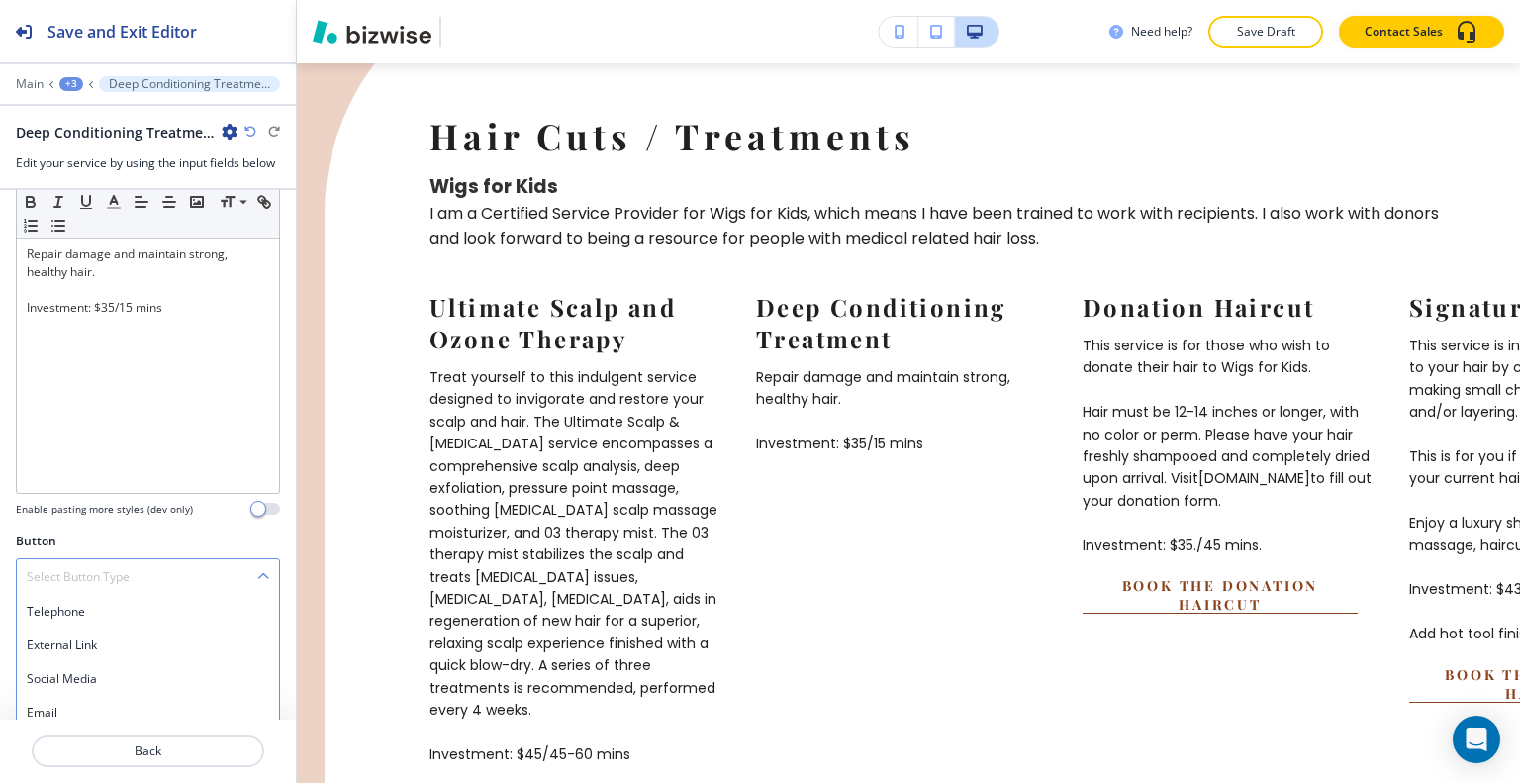
scroll to position [273, 0]
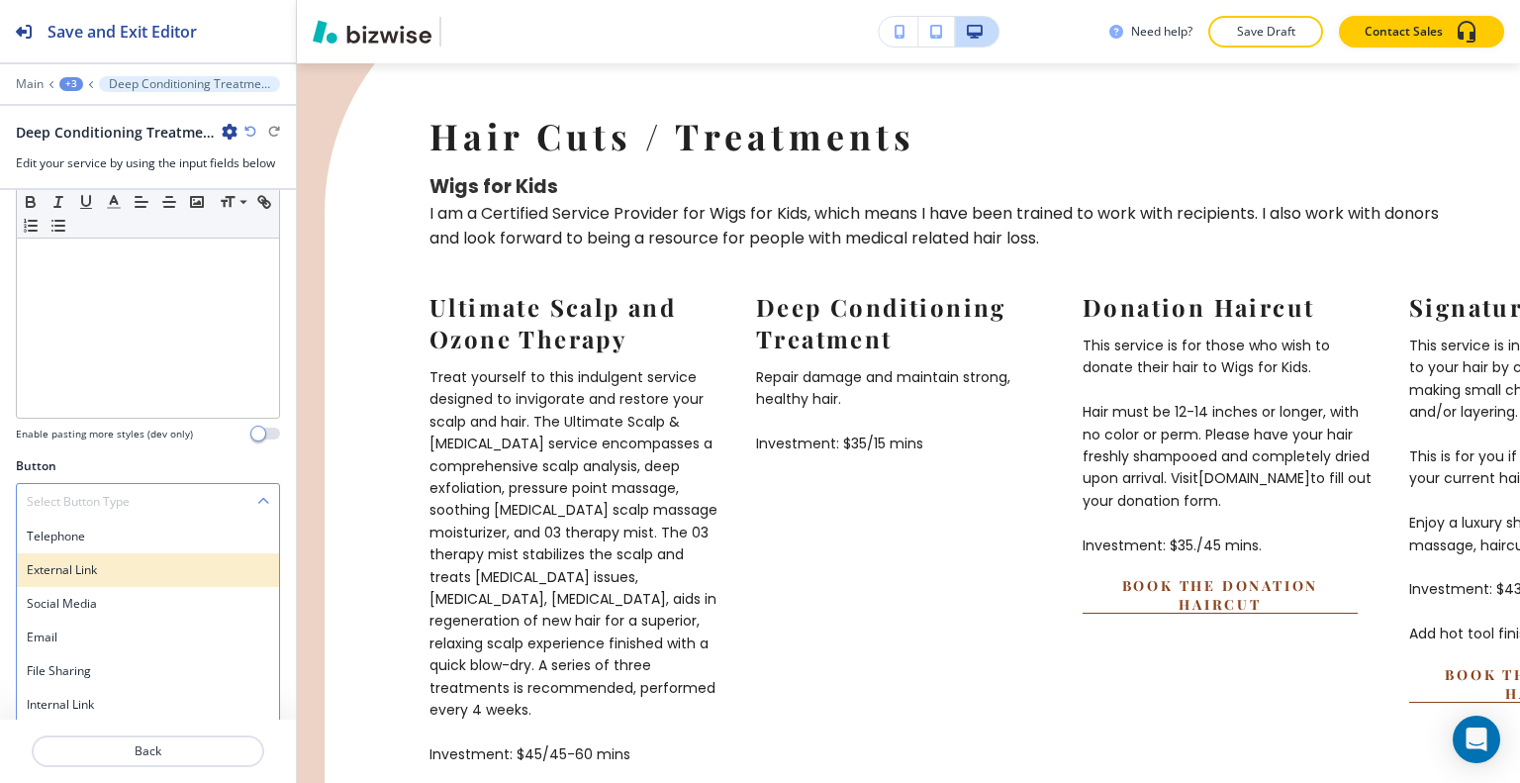
click at [136, 579] on div "External Link" at bounding box center [148, 570] width 262 height 34
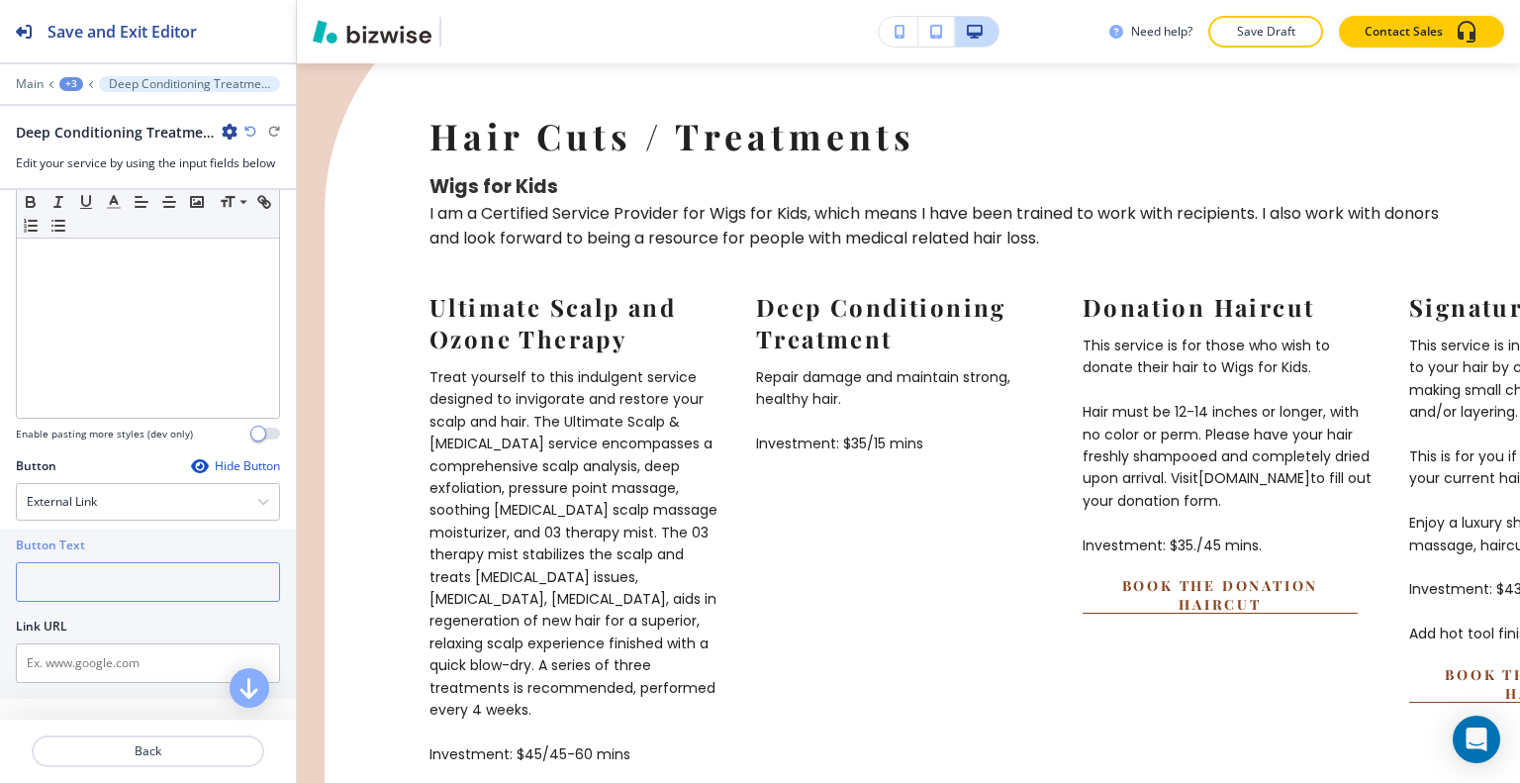
paste input "Book The Deep Conditioning Treatment"
type input "Book The Deep Conditioning Treatment"
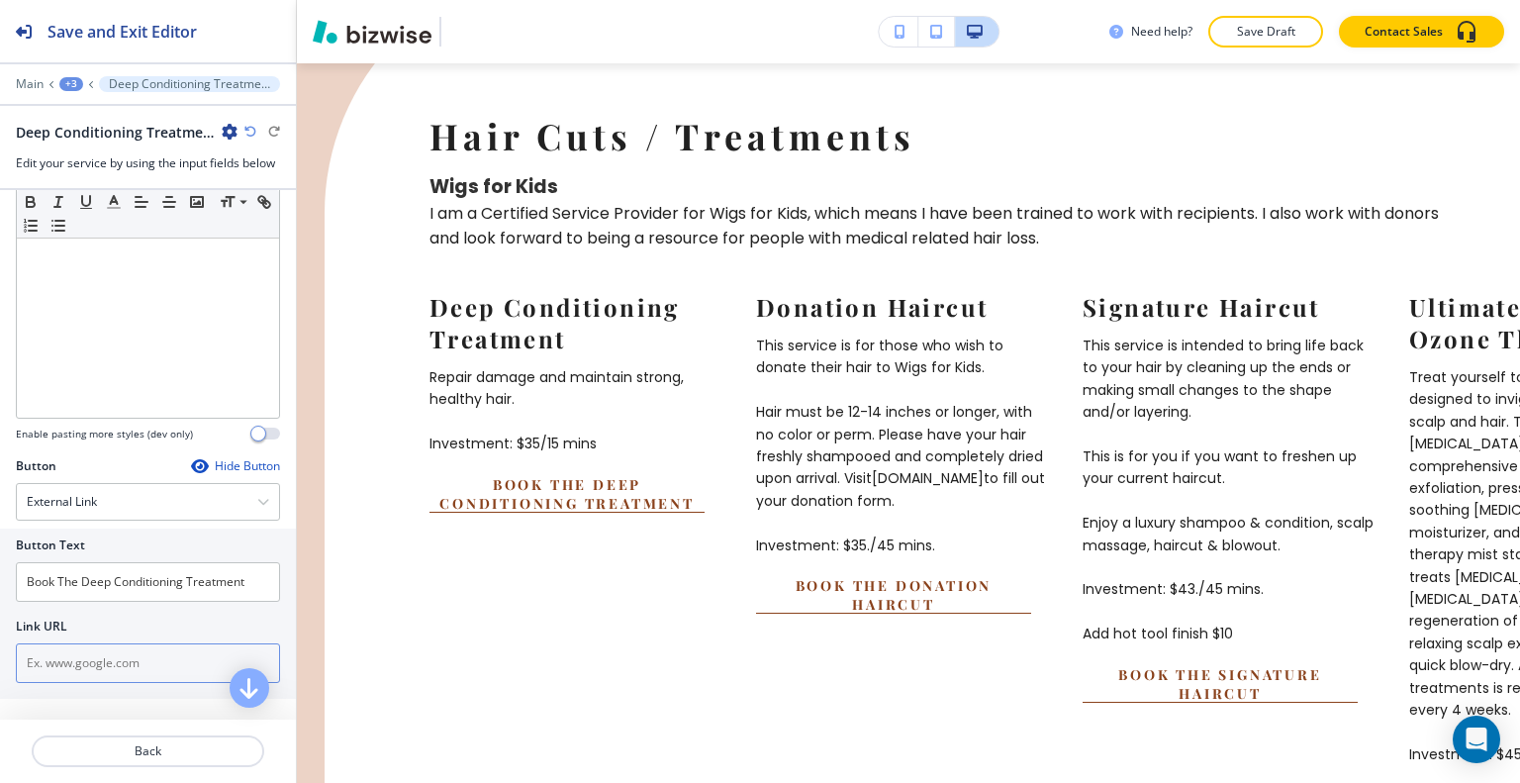
drag, startPoint x: 83, startPoint y: 679, endPoint x: 59, endPoint y: 668, distance: 26.1
click at [59, 668] on input "text" at bounding box center [148, 663] width 264 height 40
paste input "https://hairbytammygrim.glossgenius.com/services"
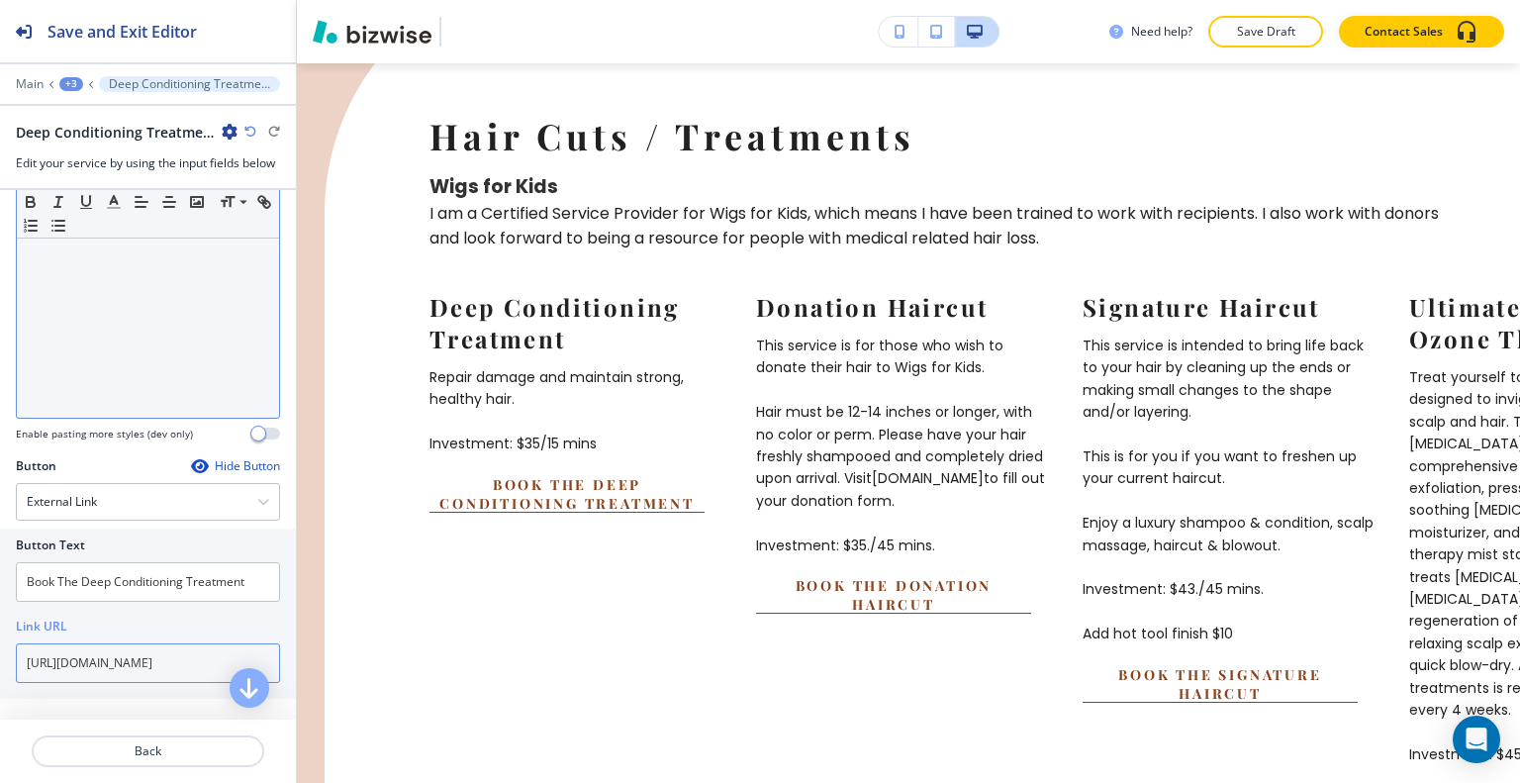
scroll to position [0, 54]
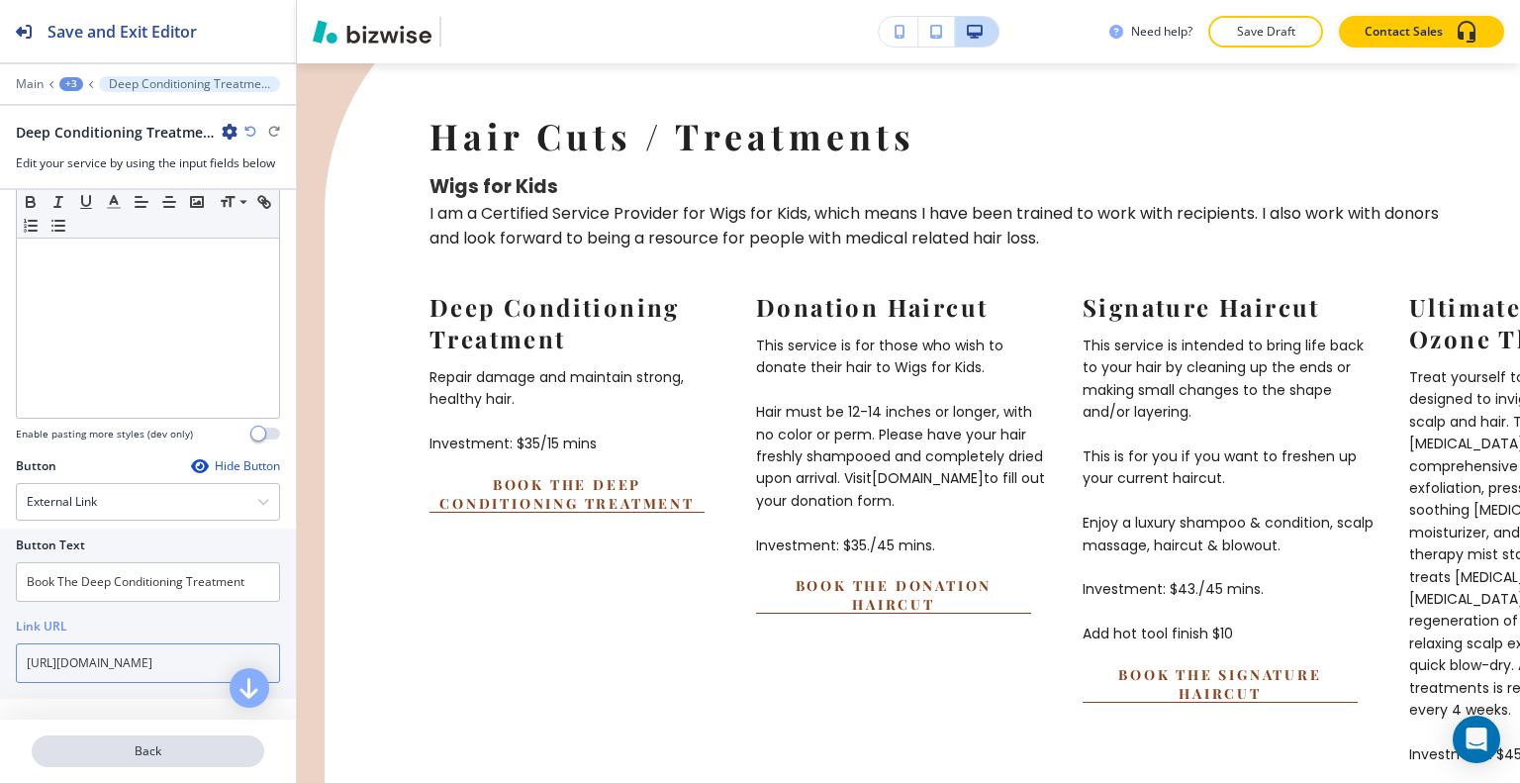
type input "https://hairbytammygrim.glossgenius.com/services"
click at [157, 746] on p "Back" at bounding box center [148, 751] width 229 height 18
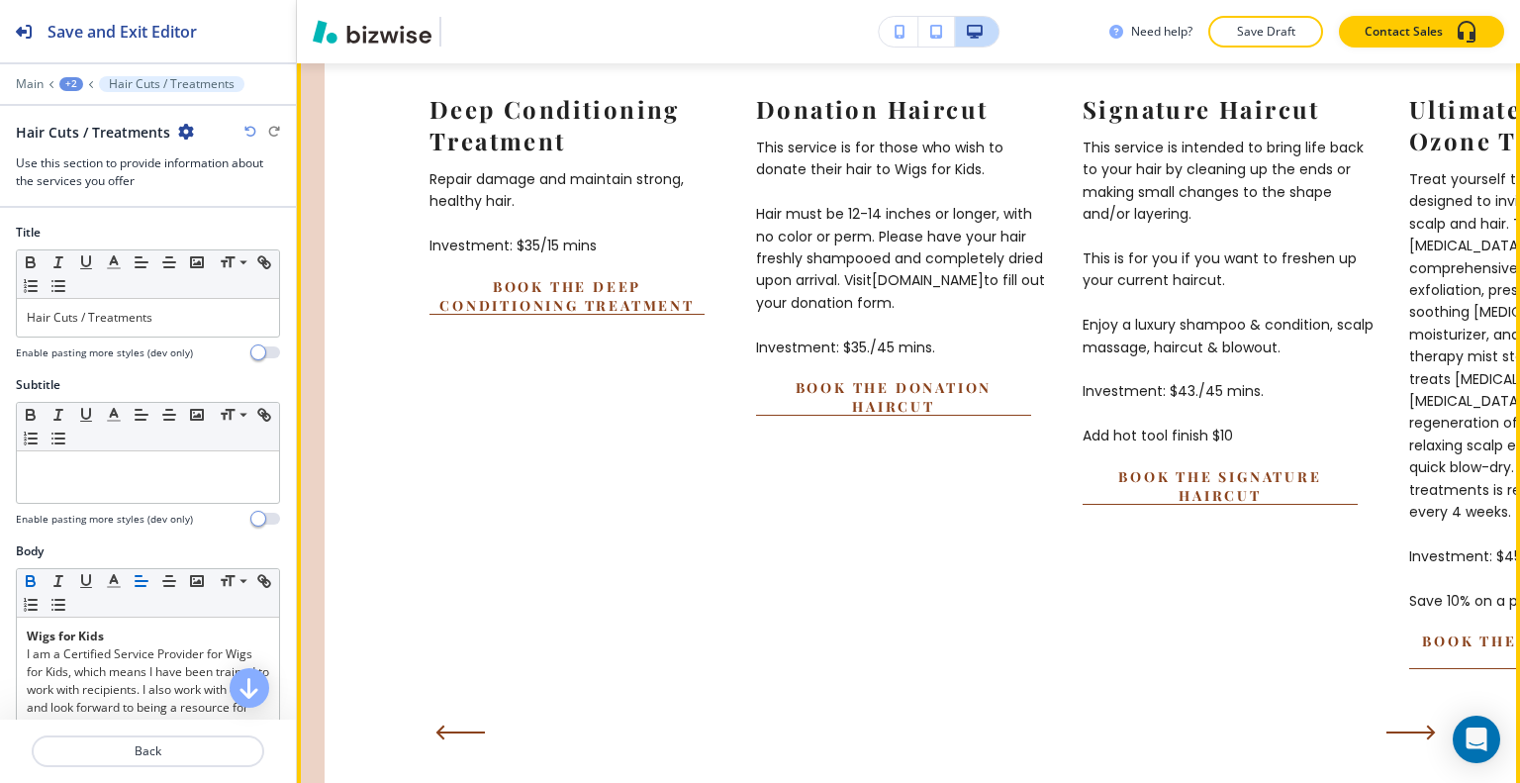
scroll to position [4681, 0]
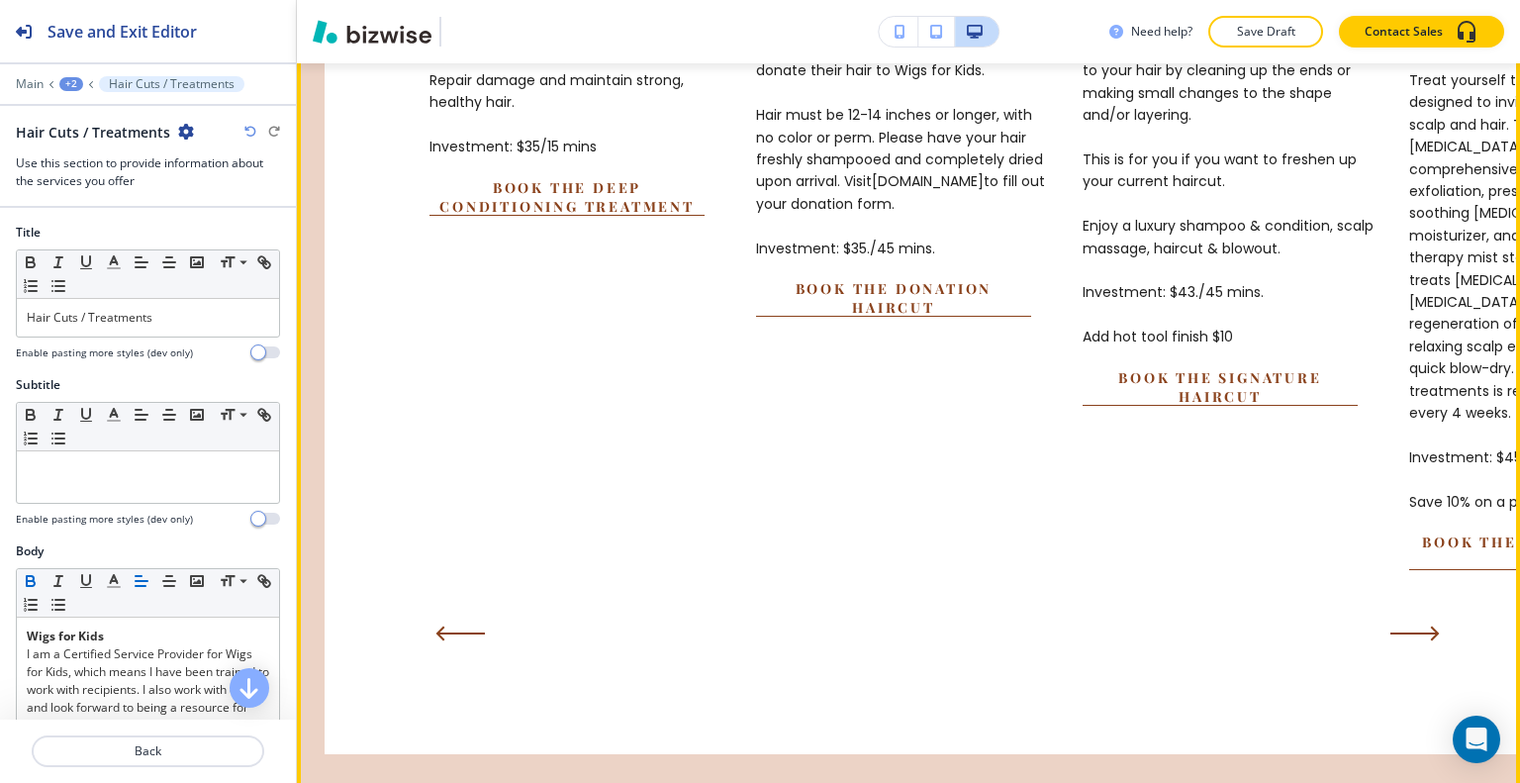
click at [1425, 656] on button "Next Slide" at bounding box center [1418, 635] width 69 height 44
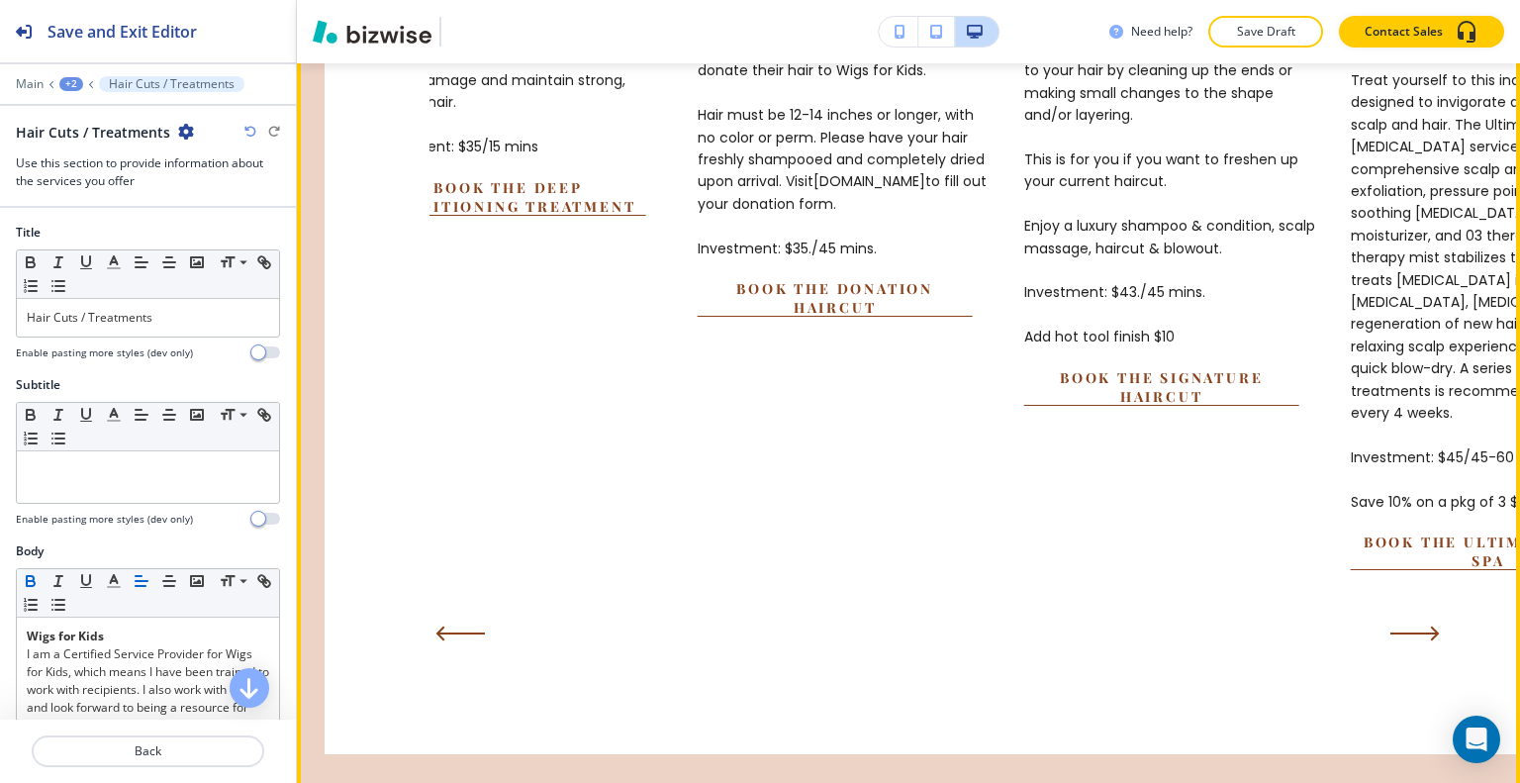
click at [1425, 641] on icon "Next Slide" at bounding box center [1414, 633] width 49 height 16
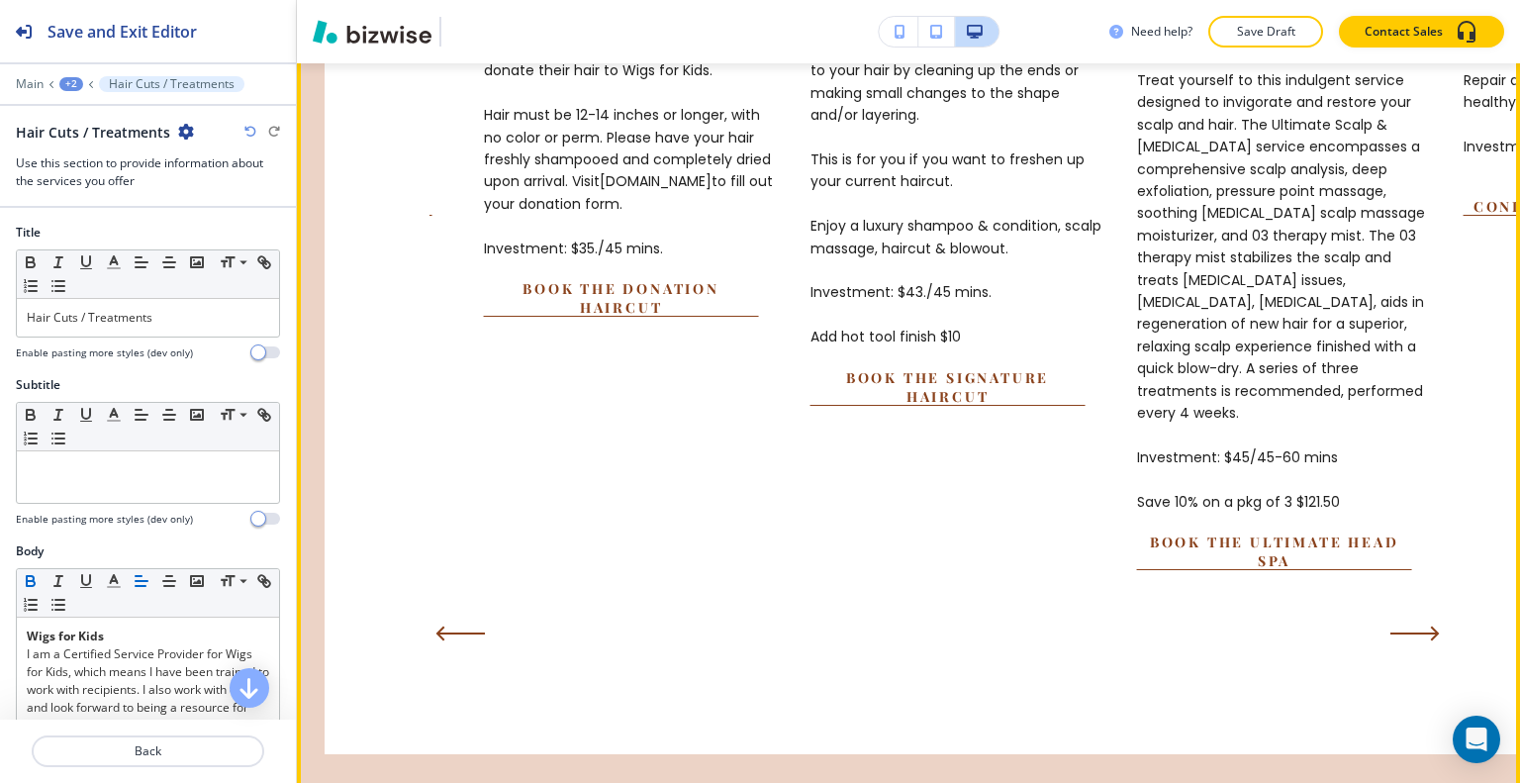
click at [1426, 641] on icon "Next Slide" at bounding box center [1414, 633] width 49 height 16
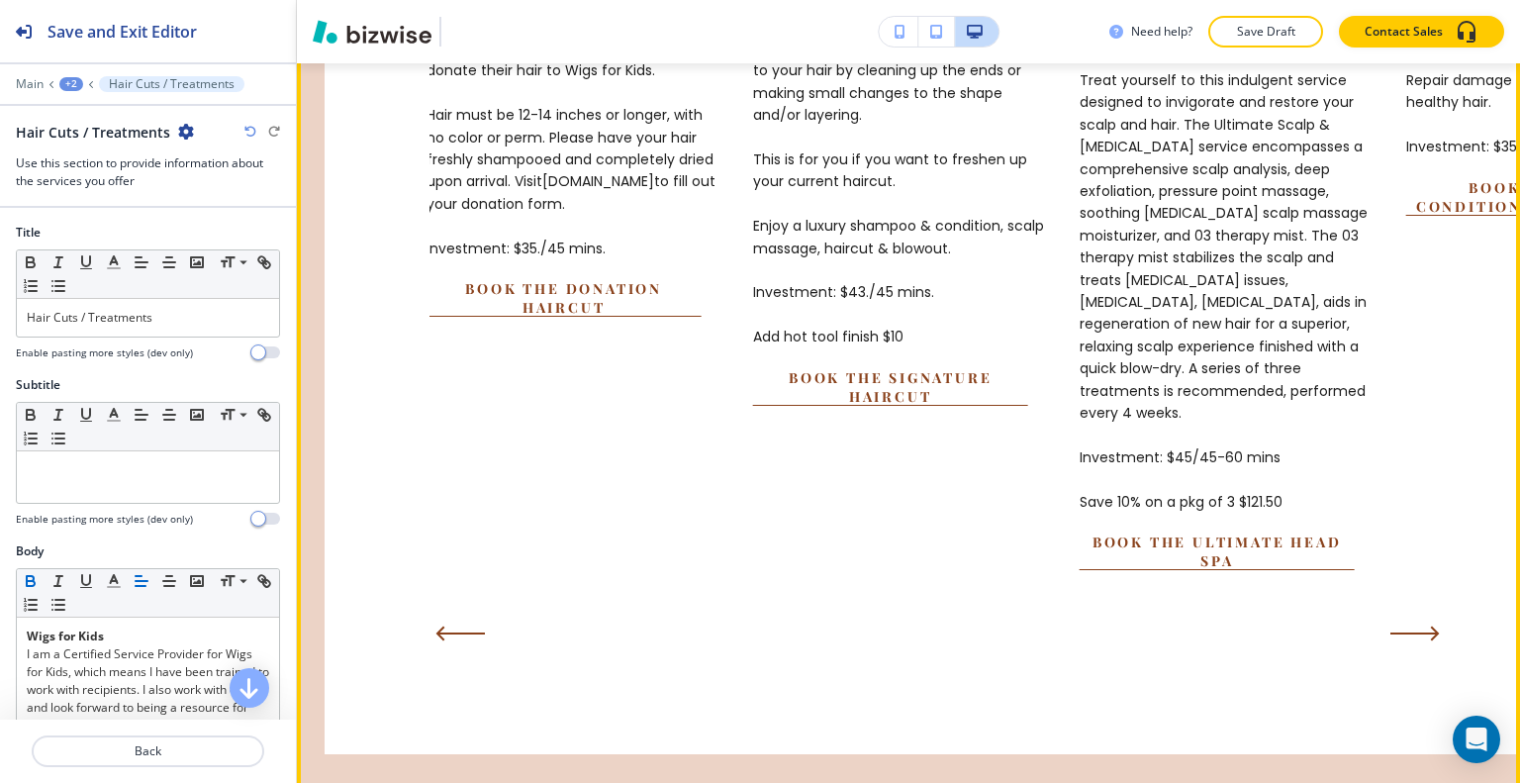
click at [1426, 641] on icon "Next Slide" at bounding box center [1414, 633] width 49 height 16
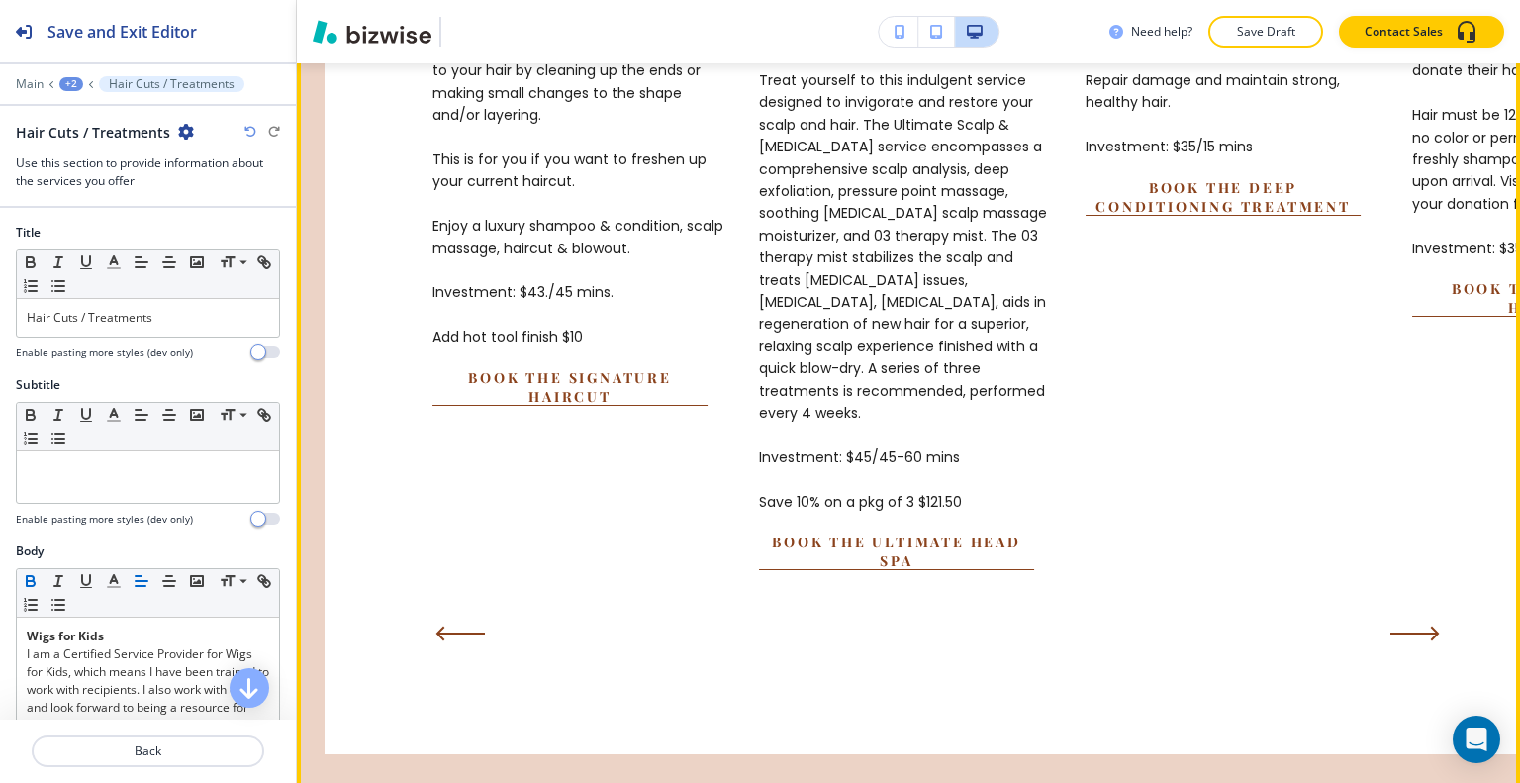
click at [1430, 656] on button "Next Slide" at bounding box center [1418, 635] width 69 height 44
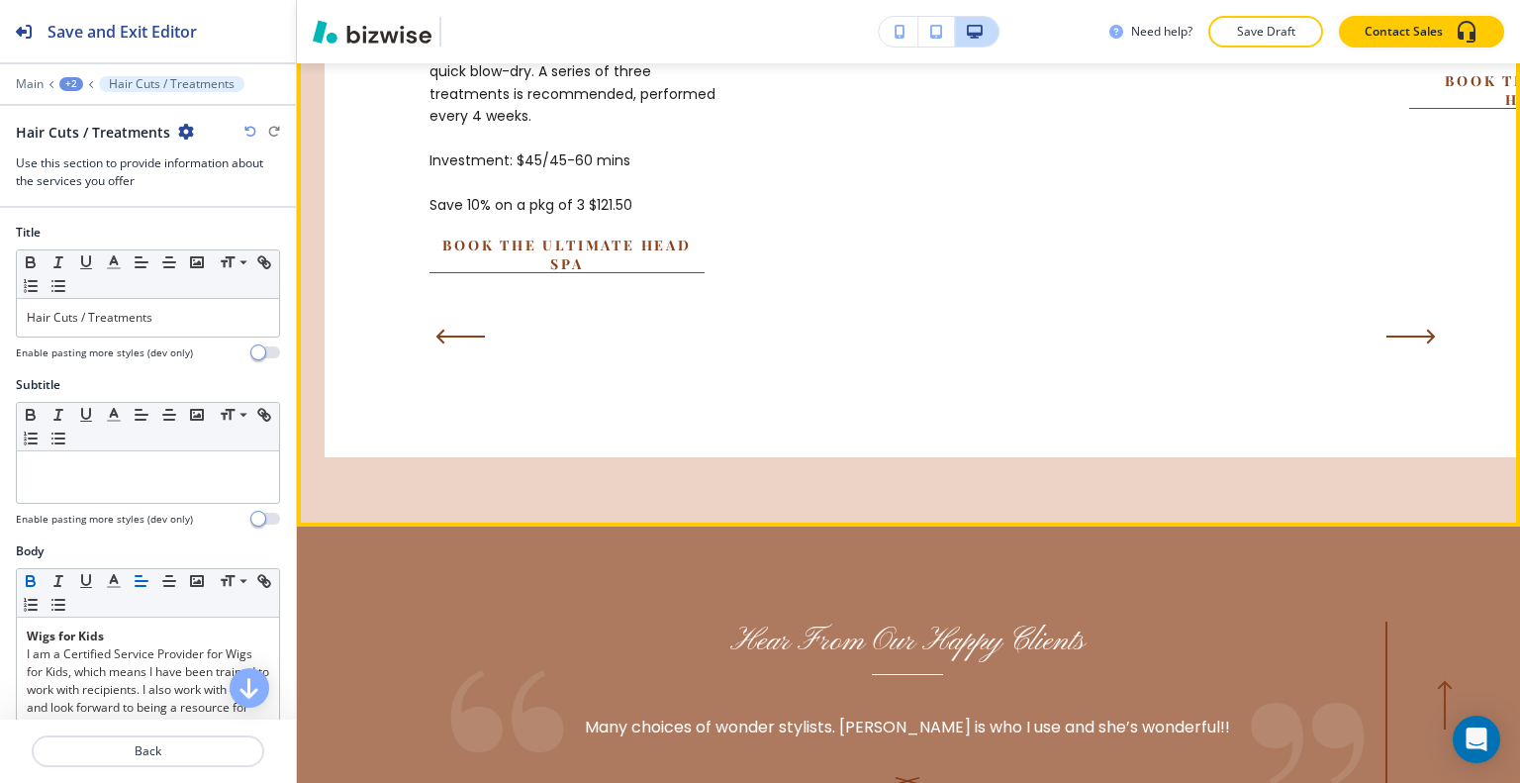
scroll to position [5275, 0]
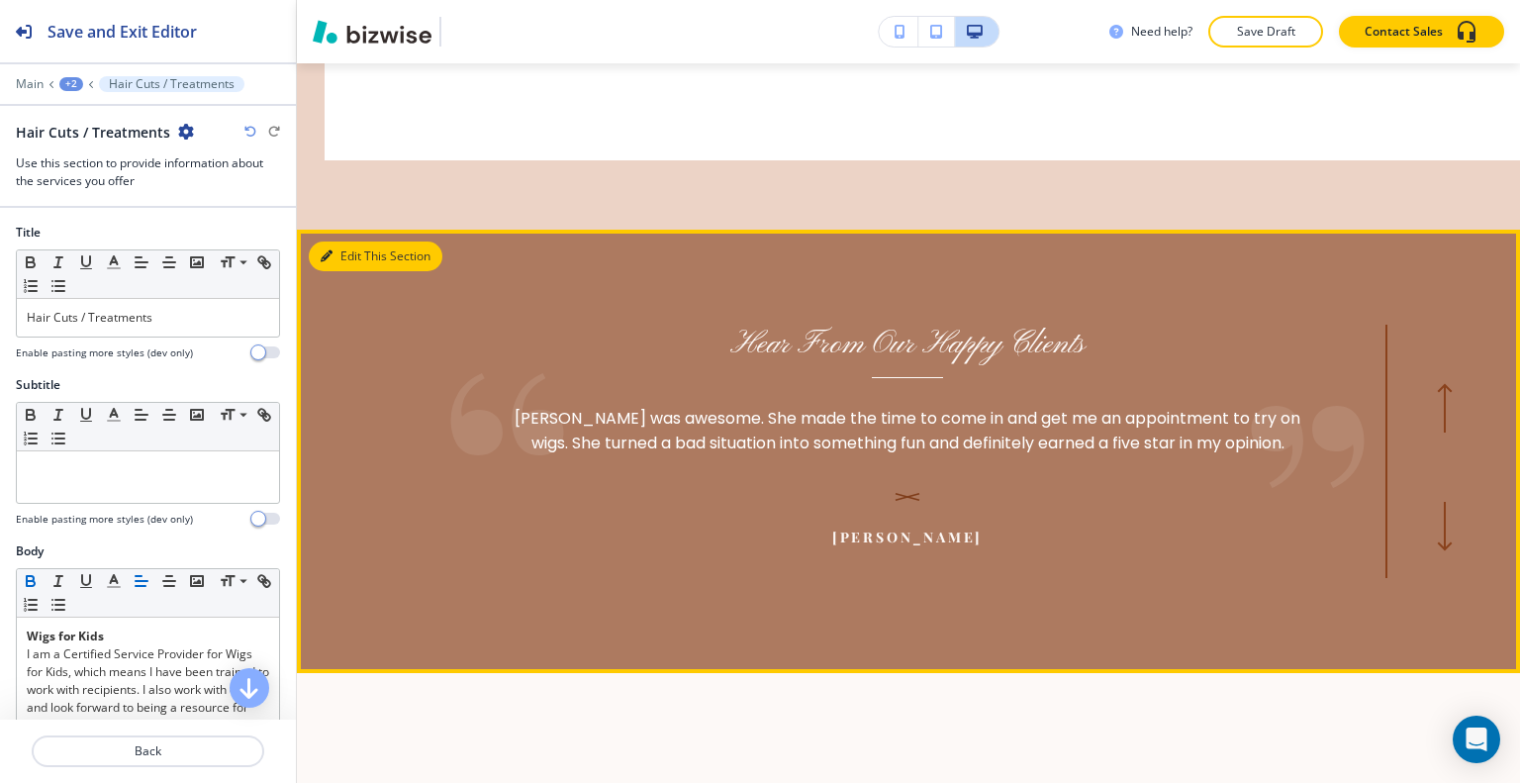
click at [361, 271] on button "Edit This Section" at bounding box center [376, 256] width 134 height 30
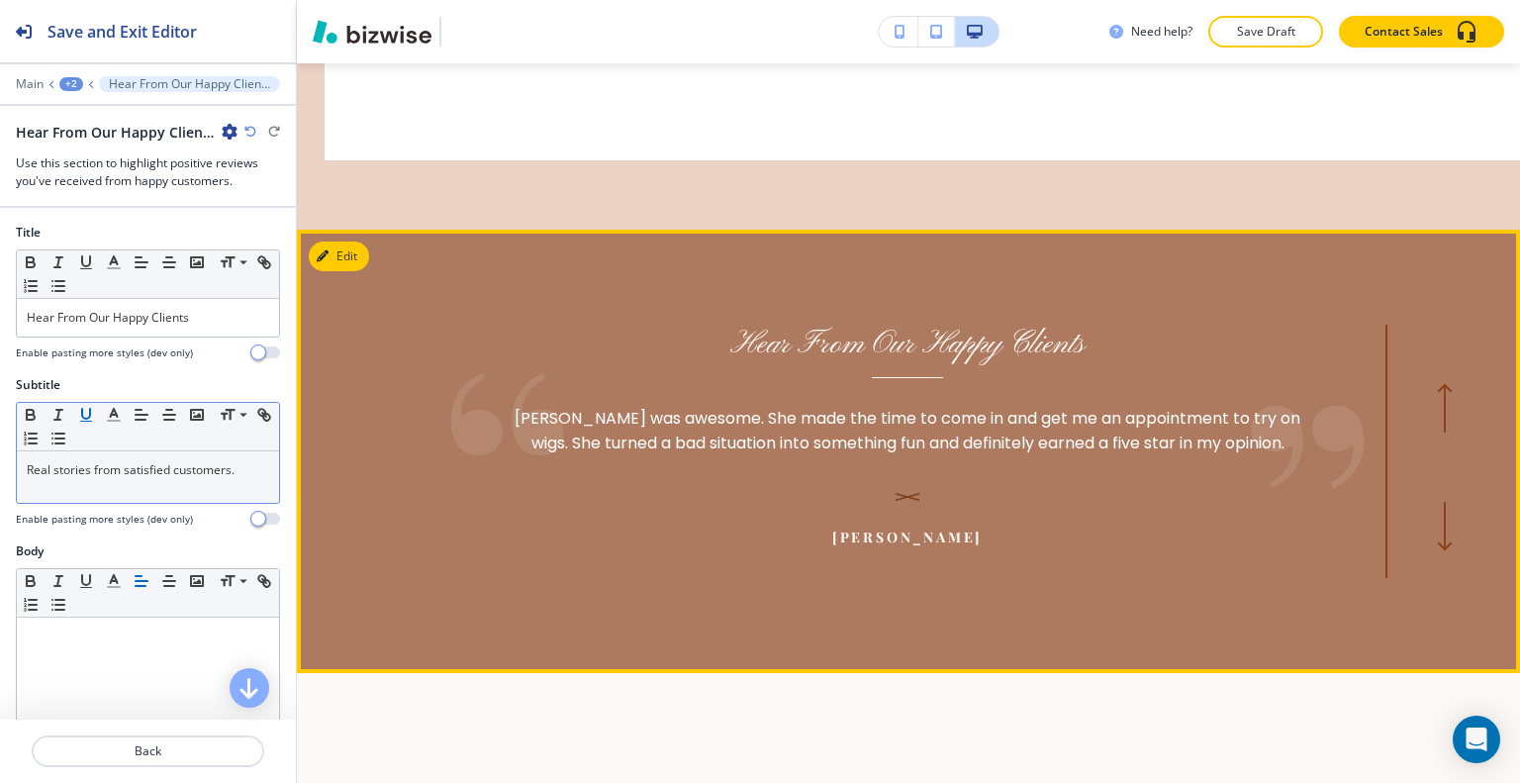
scroll to position [5502, 0]
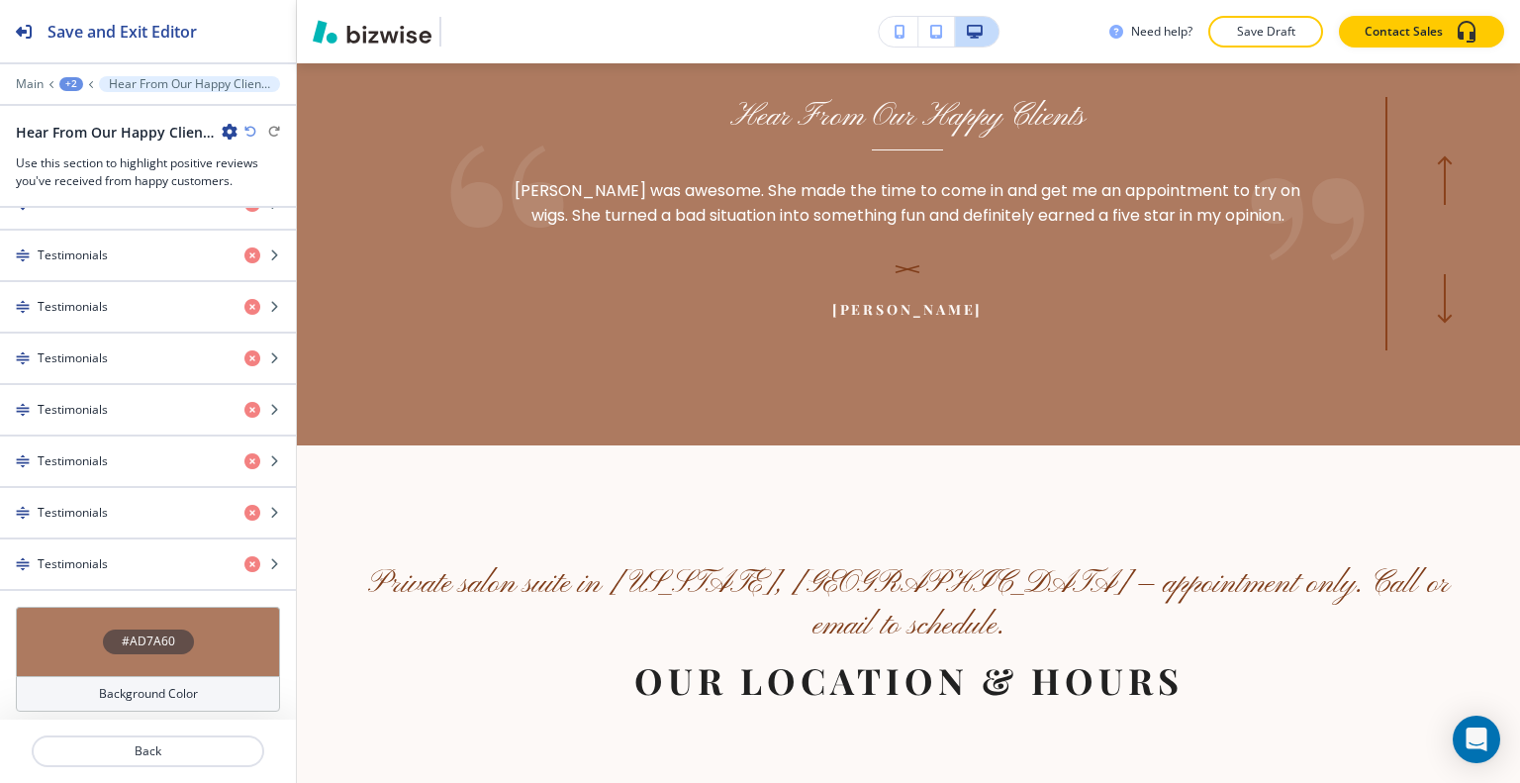
click at [73, 645] on div "#AD7A60" at bounding box center [148, 641] width 264 height 69
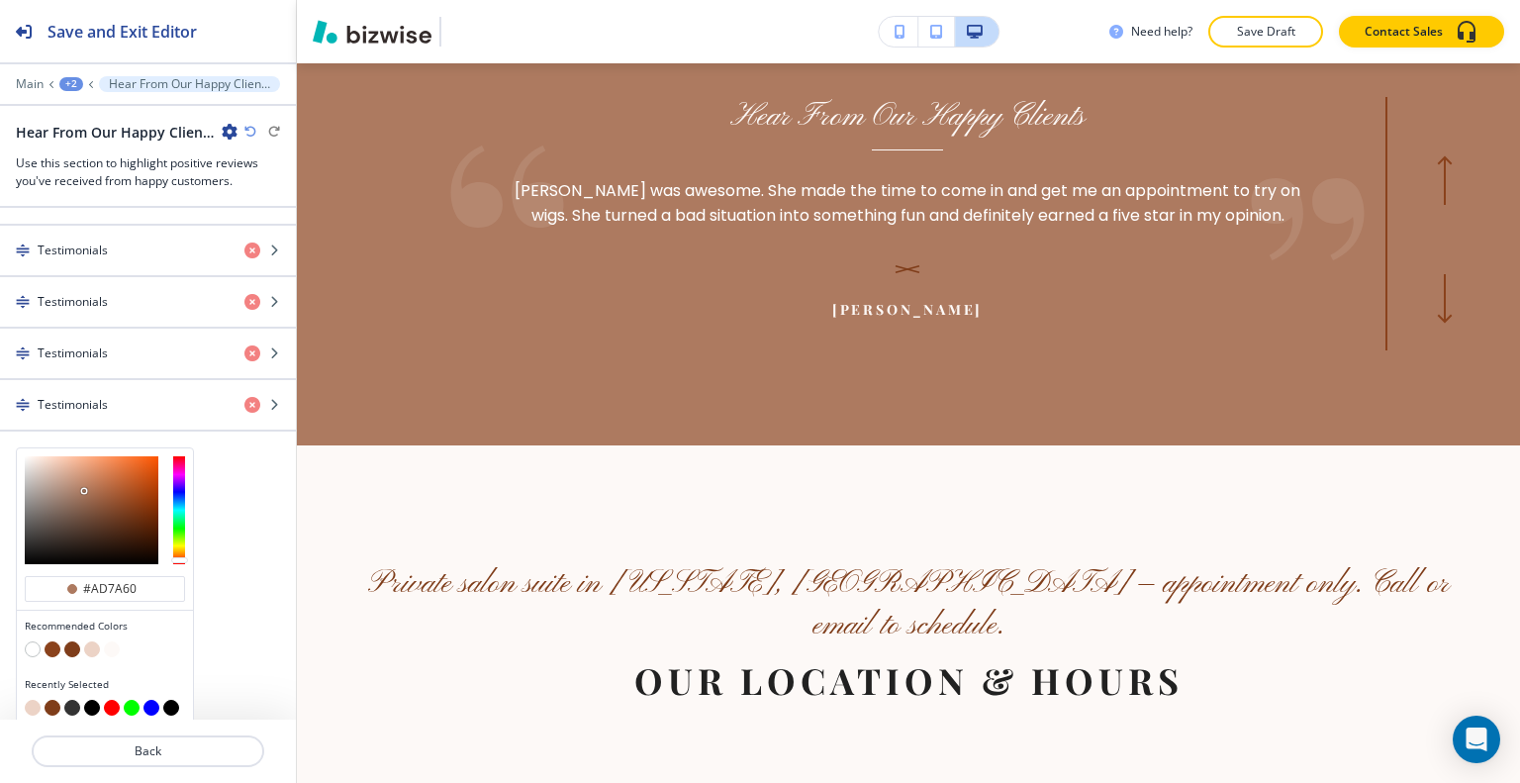
click at [72, 644] on button "button" at bounding box center [72, 649] width 16 height 16
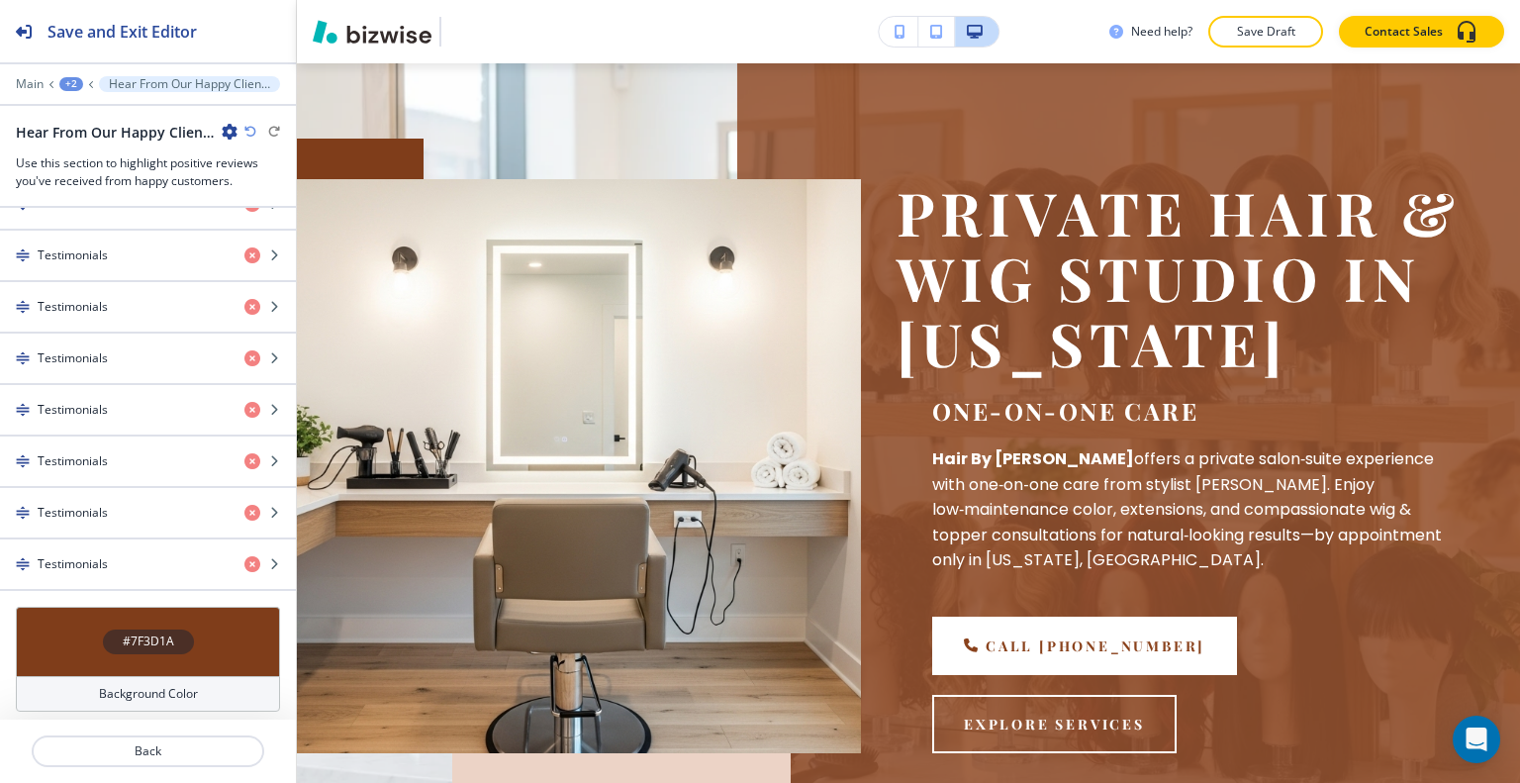
scroll to position [0, 0]
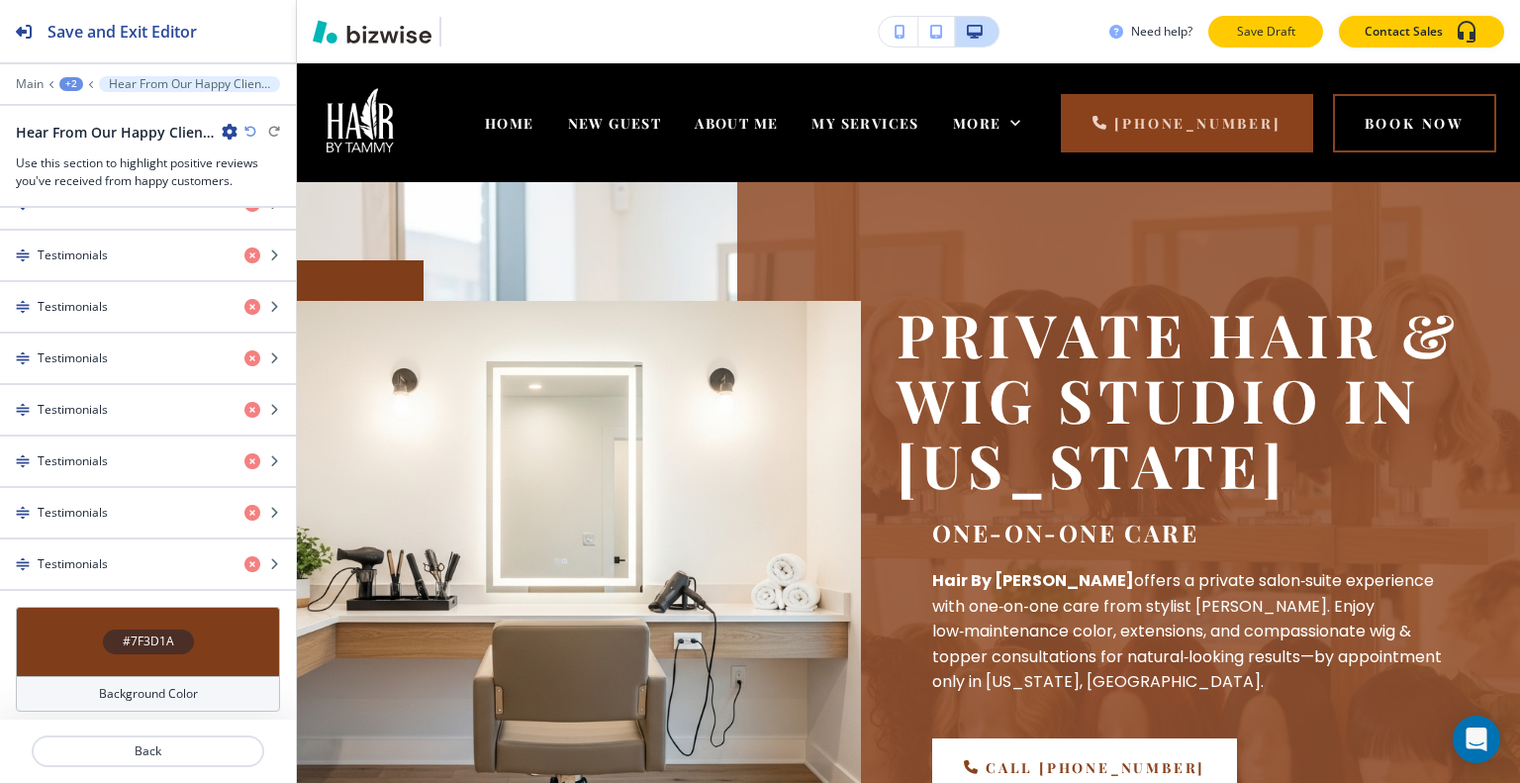
click at [1251, 28] on p "Save Draft" at bounding box center [1265, 32] width 63 height 18
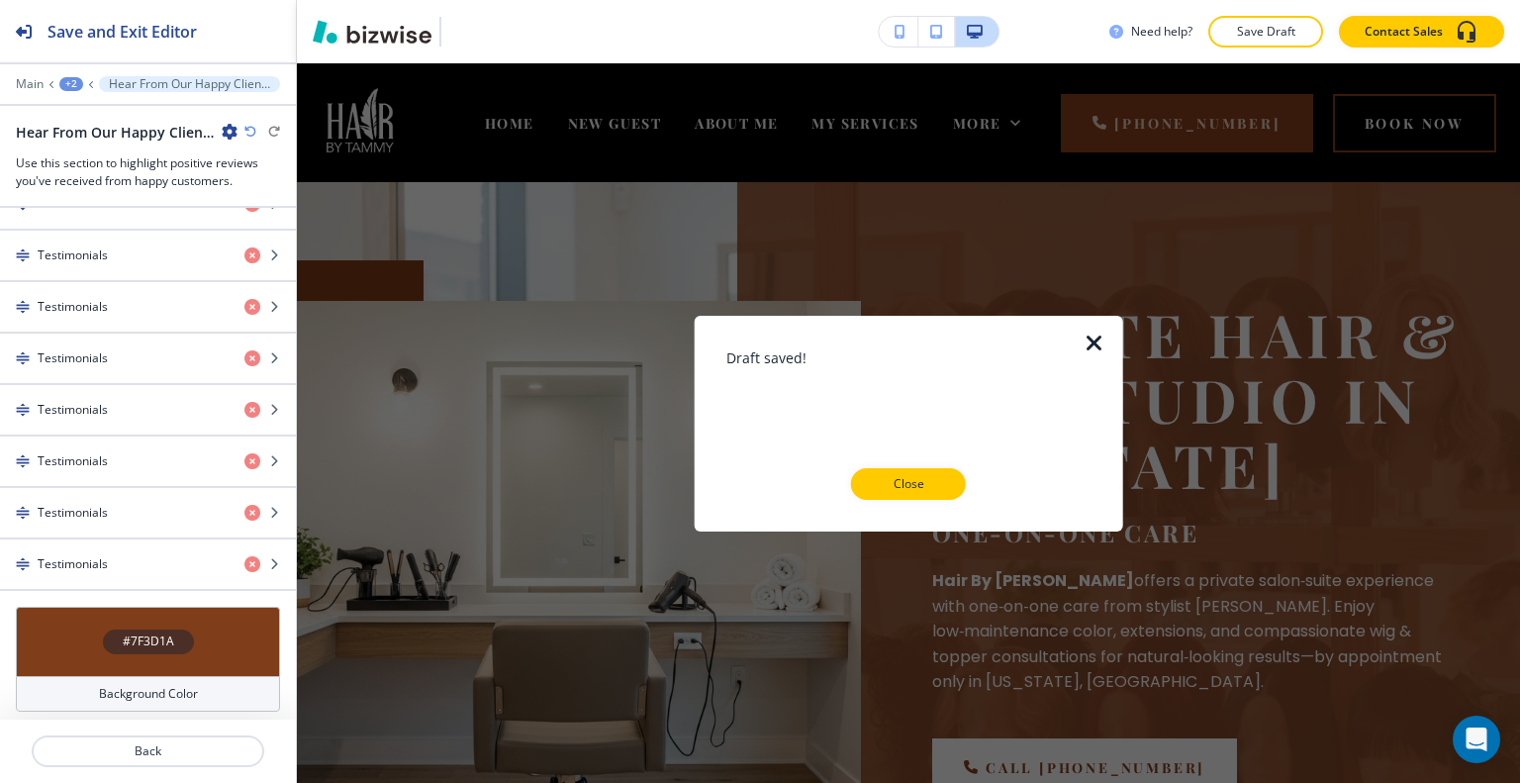
click at [913, 482] on p "Close" at bounding box center [908, 484] width 63 height 18
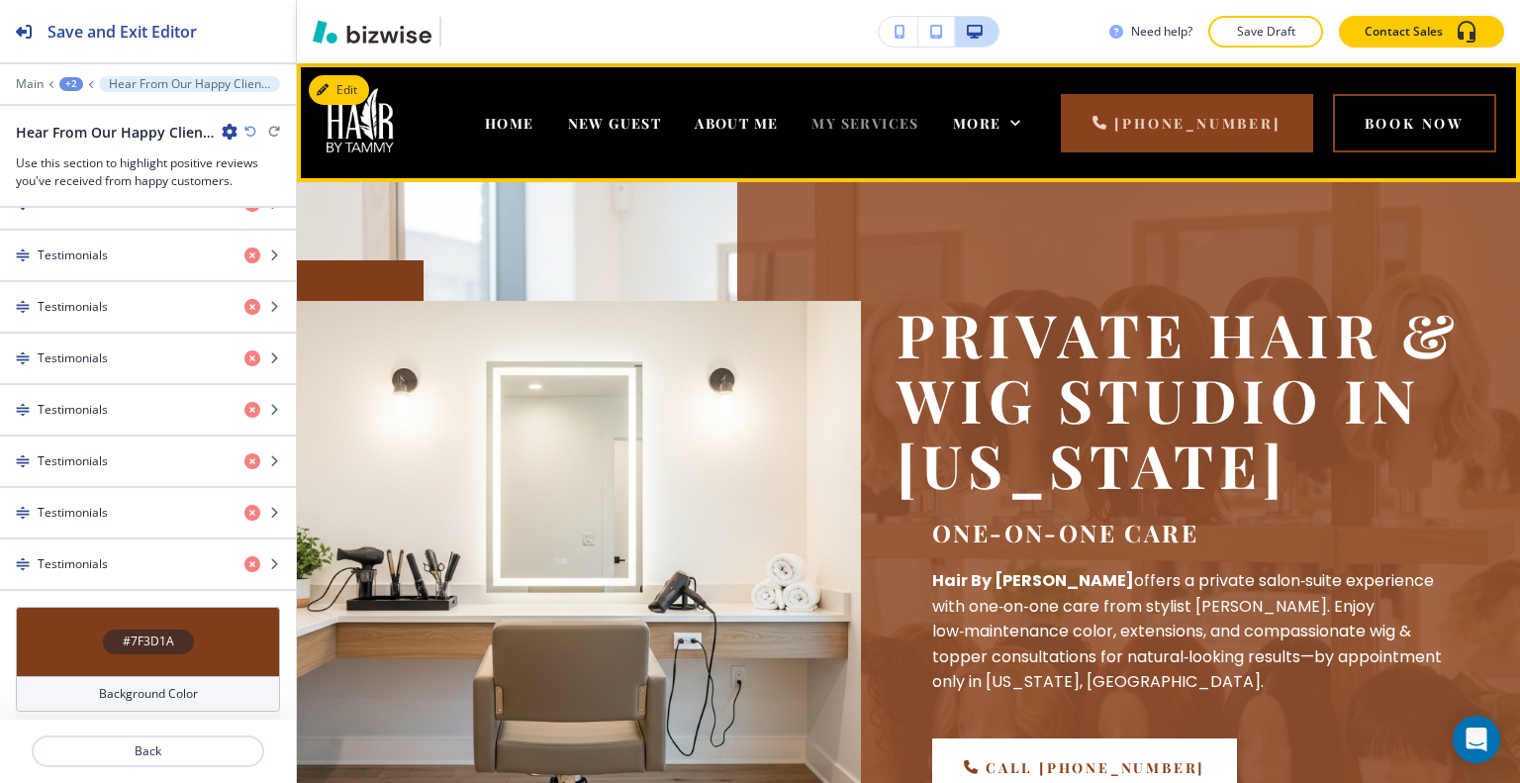
click at [912, 119] on span "MY SERVICES" at bounding box center [864, 123] width 107 height 19
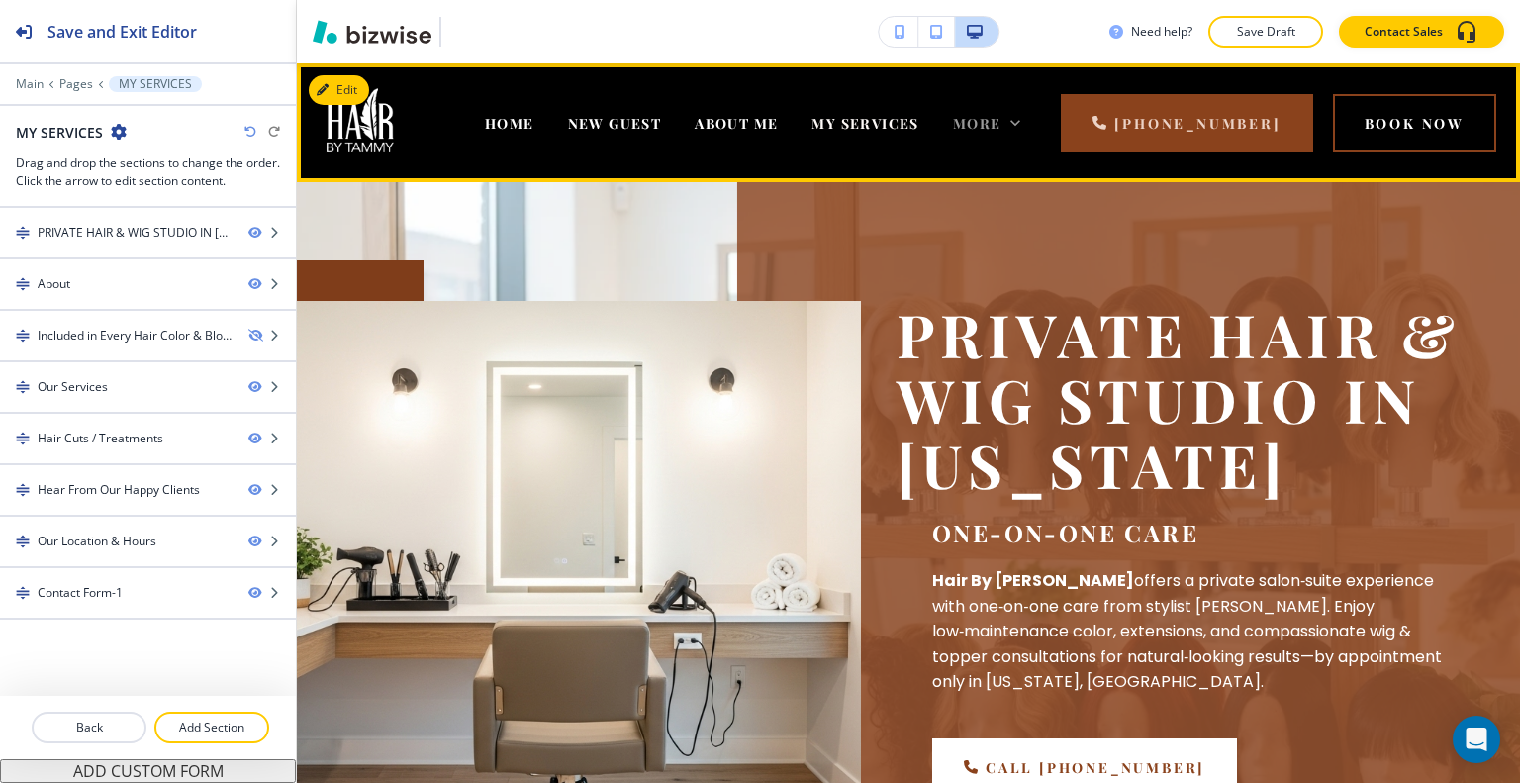
click at [1001, 130] on span "More" at bounding box center [977, 123] width 48 height 19
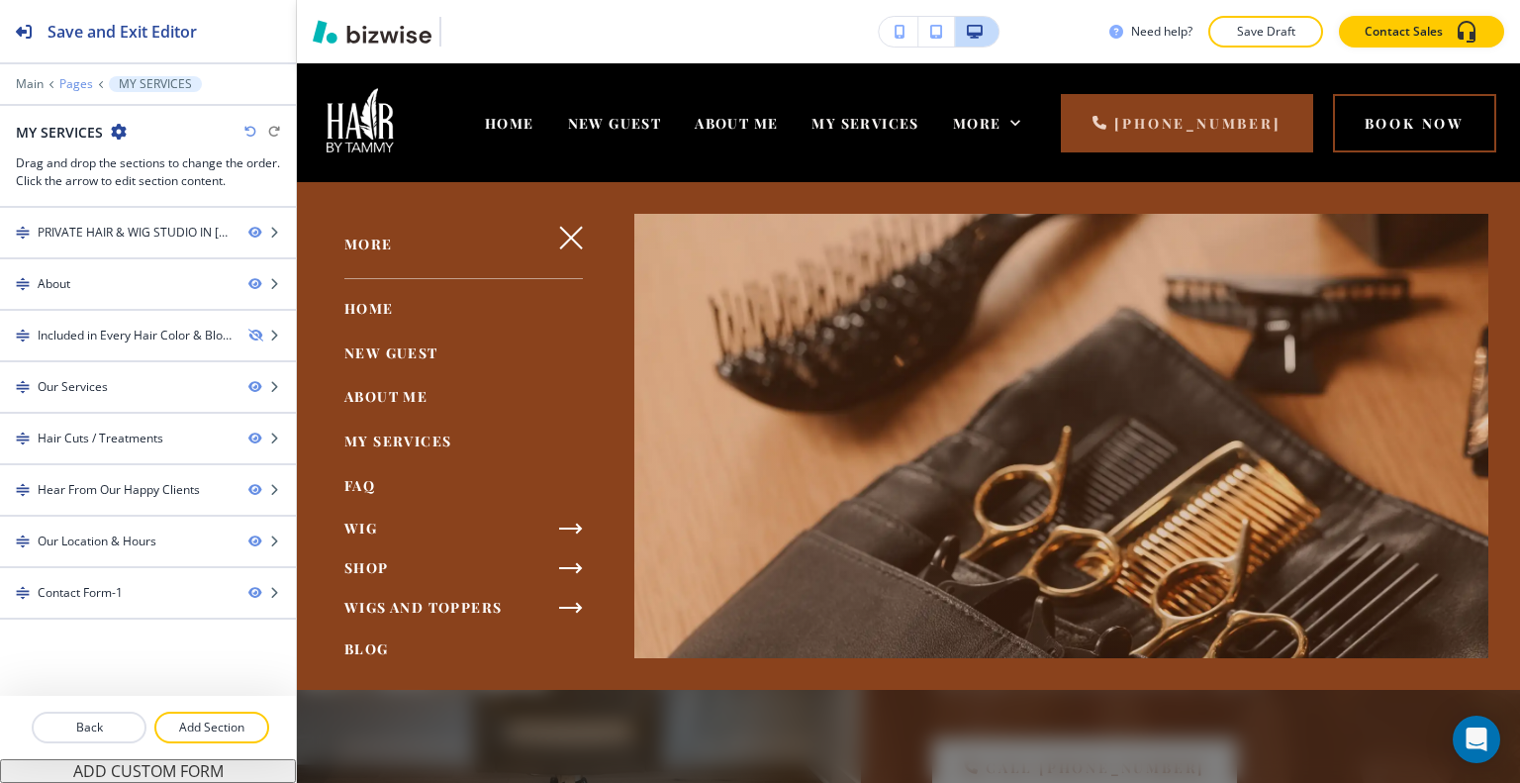
click at [77, 84] on p "Pages" at bounding box center [76, 84] width 34 height 14
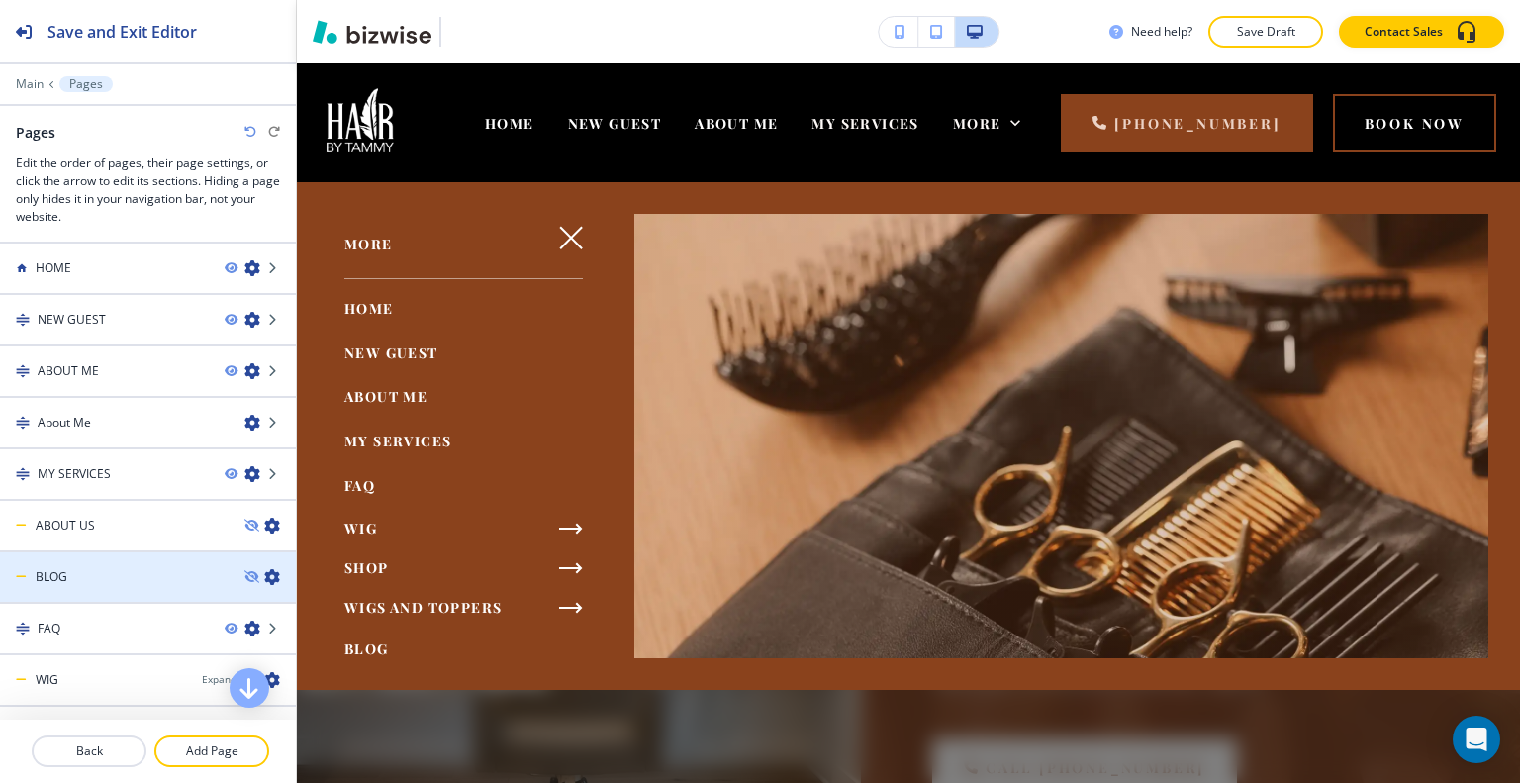
scroll to position [99, 0]
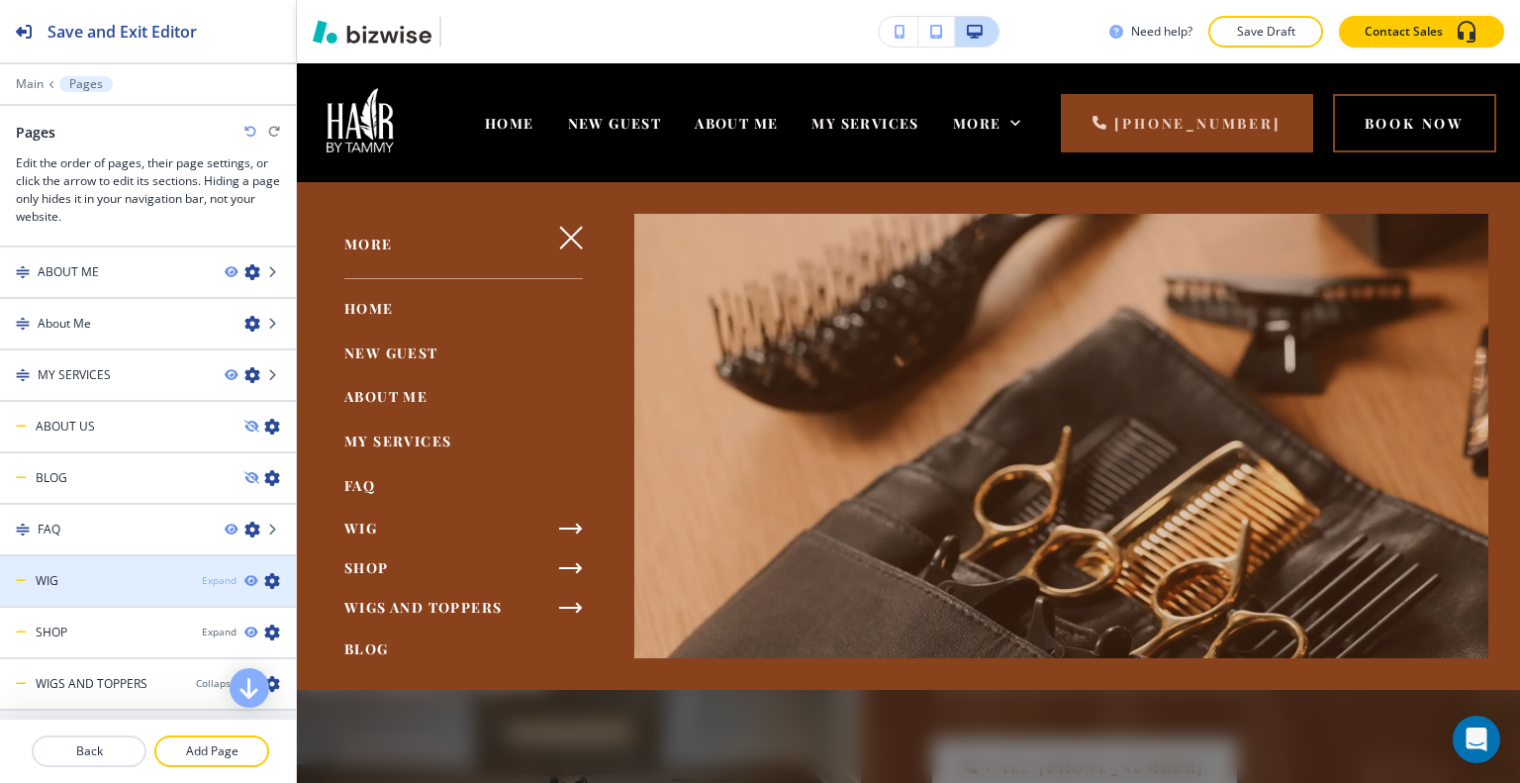
click at [208, 574] on div "Expand" at bounding box center [219, 580] width 35 height 15
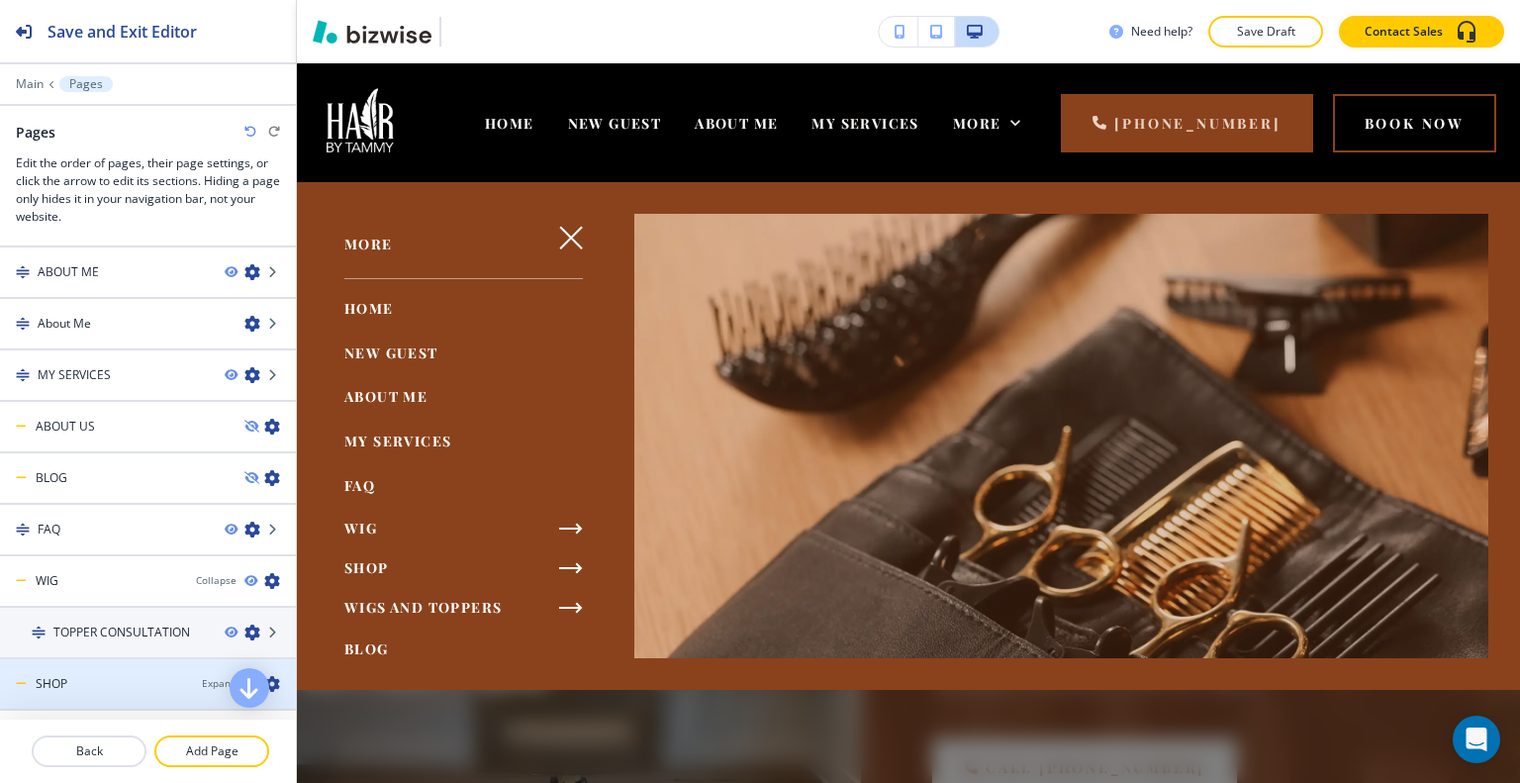
scroll to position [198, 0]
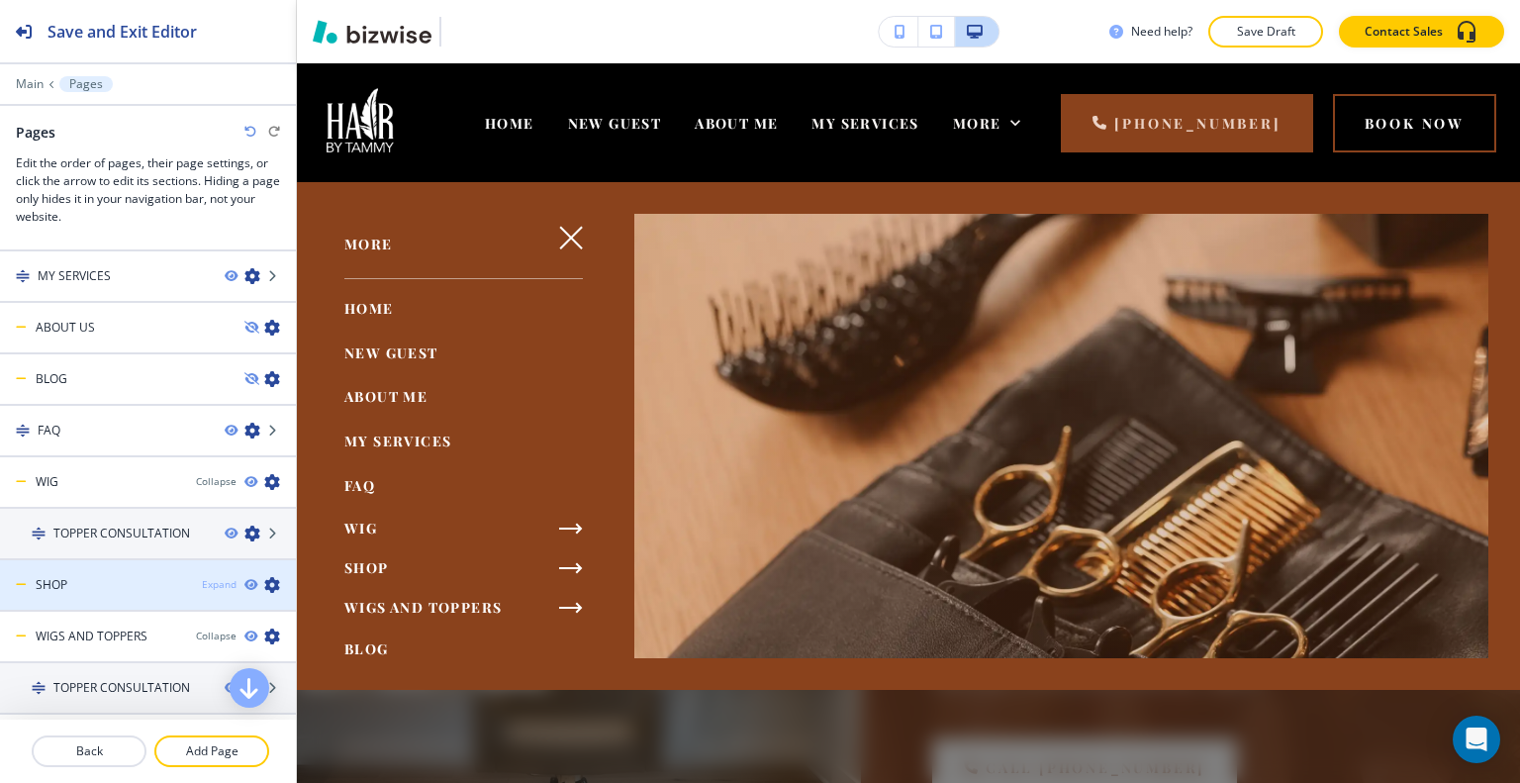
click at [206, 585] on div "Expand" at bounding box center [219, 584] width 35 height 15
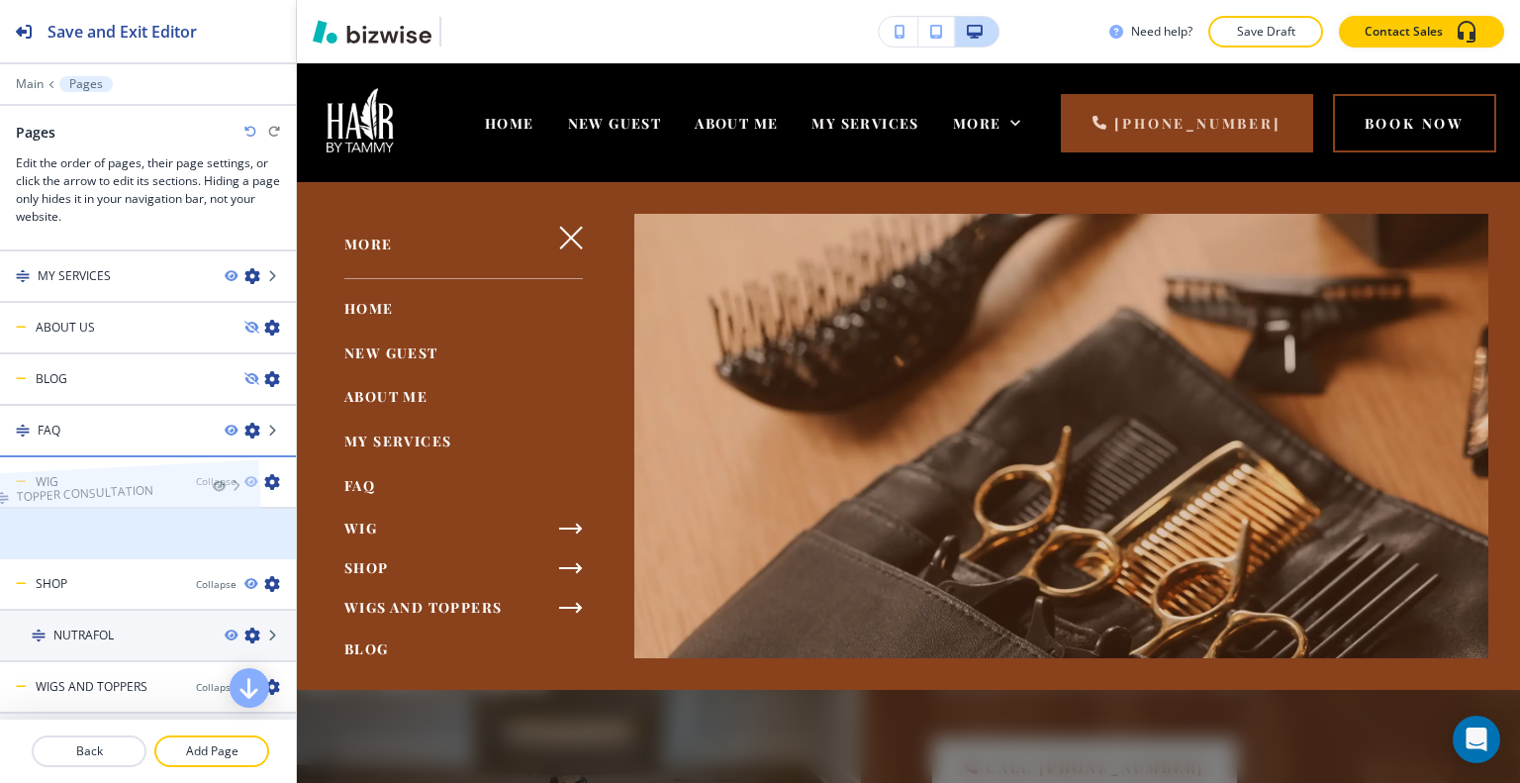
drag, startPoint x: 117, startPoint y: 531, endPoint x: 80, endPoint y: 463, distance: 77.5
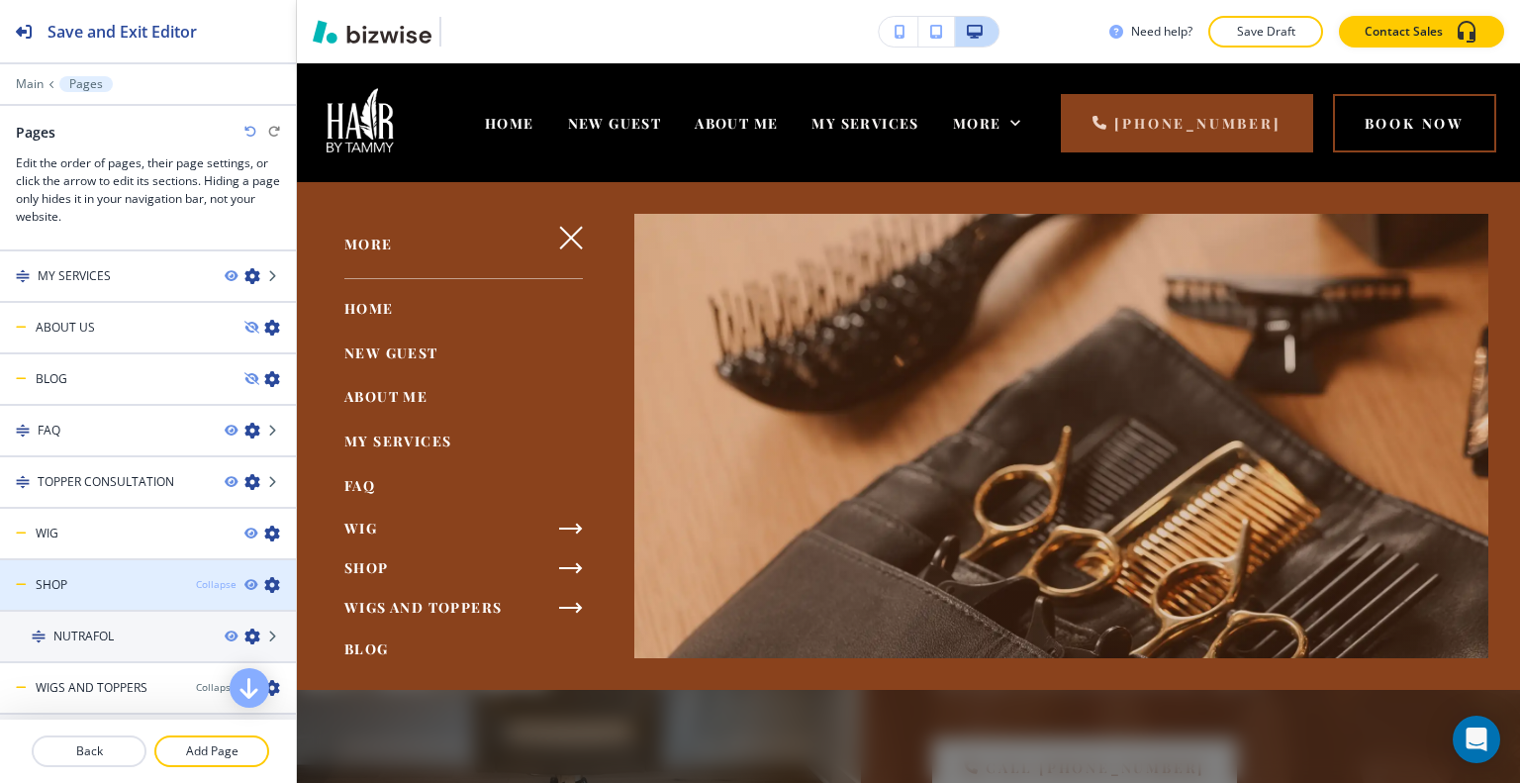
click at [209, 577] on div "Collapse" at bounding box center [216, 584] width 41 height 15
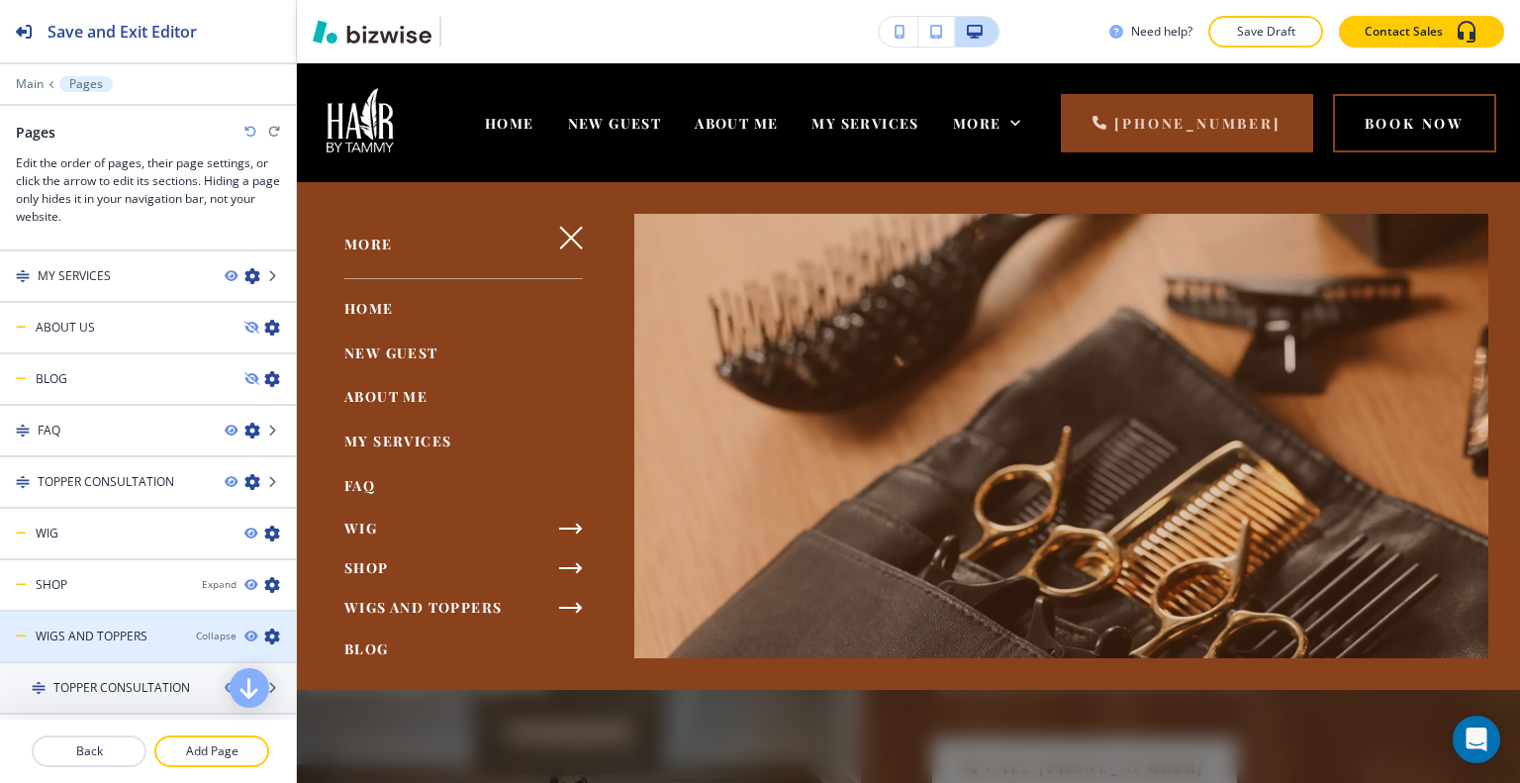
scroll to position [238, 0]
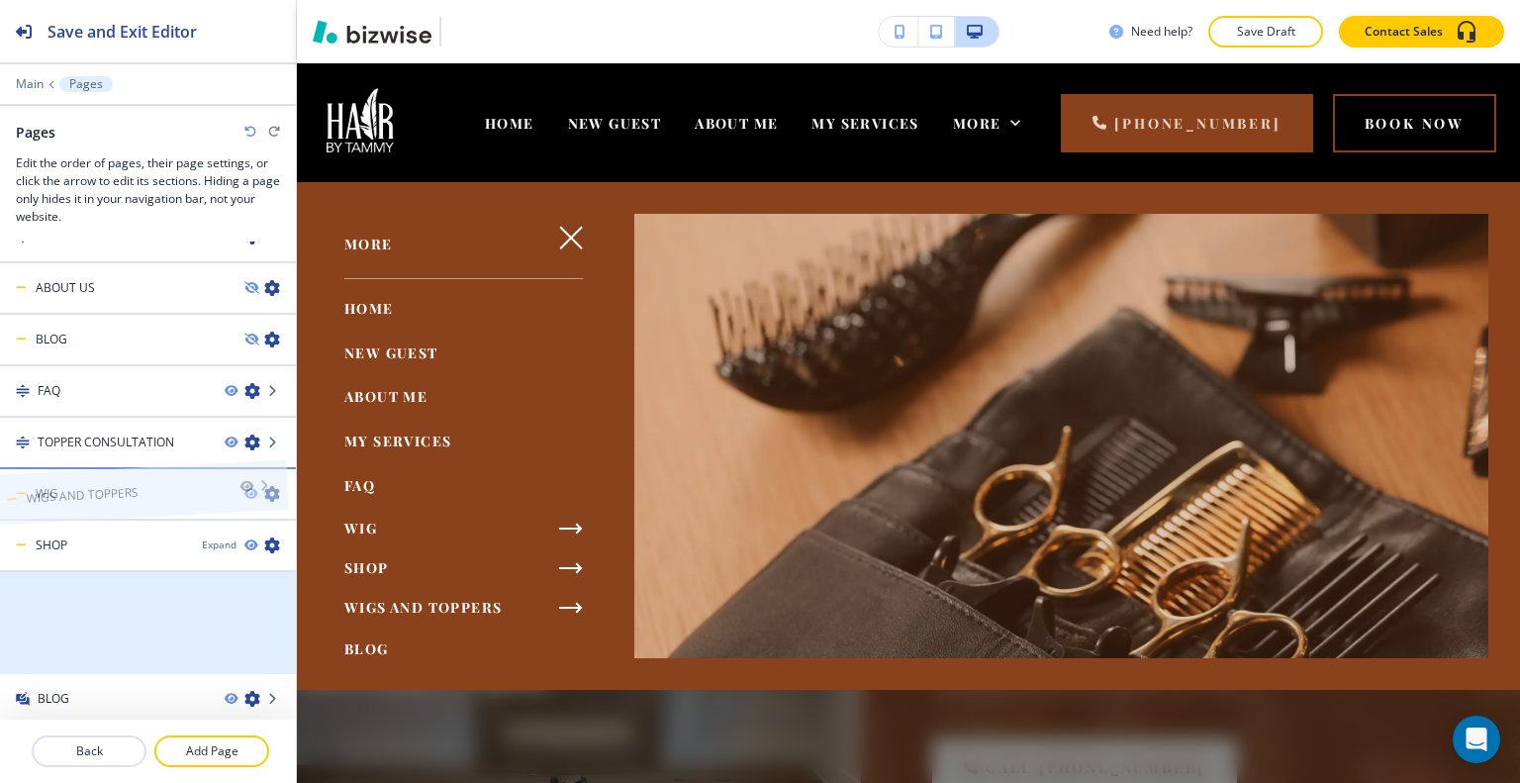
drag, startPoint x: 135, startPoint y: 628, endPoint x: 125, endPoint y: 458, distance: 170.5
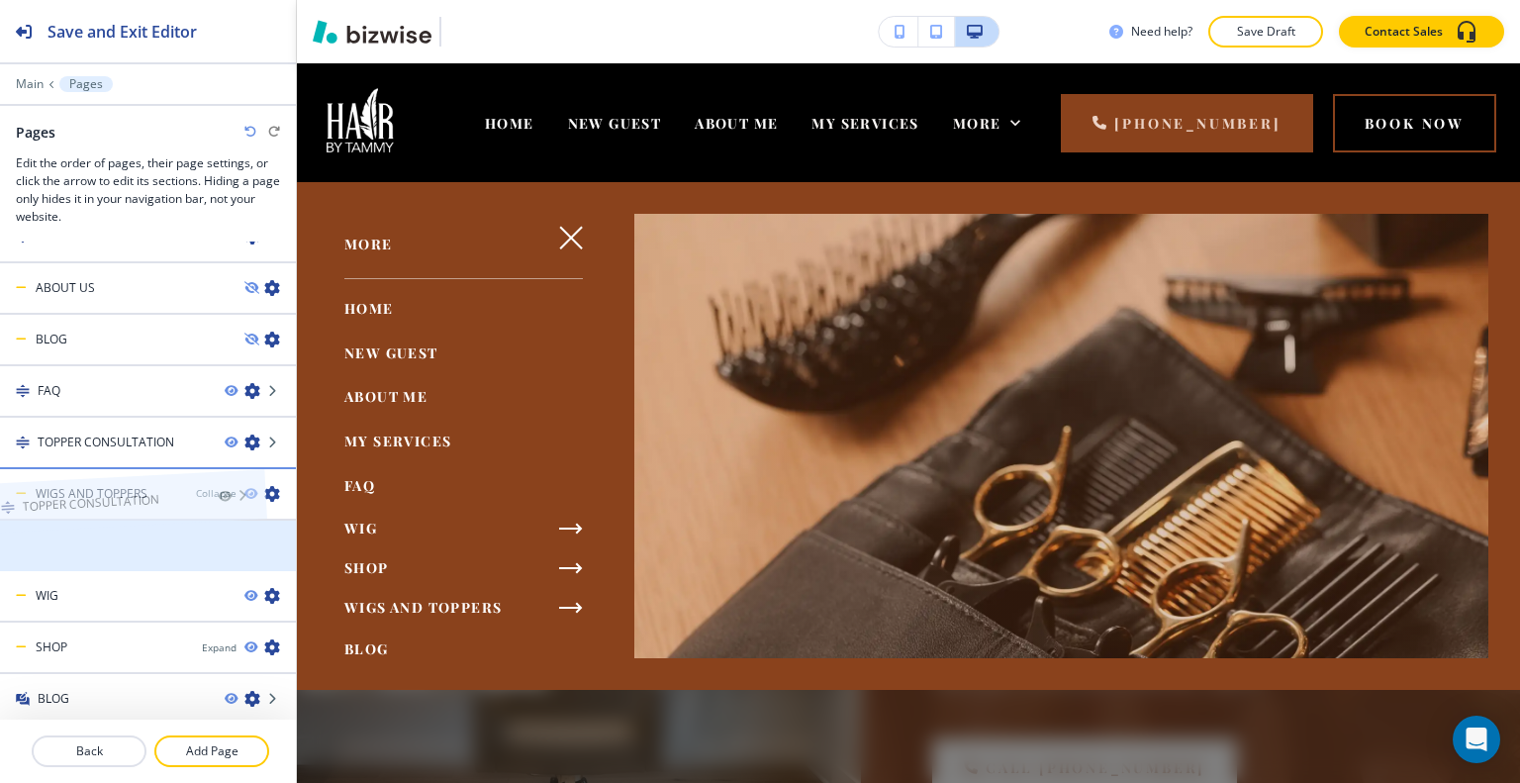
drag, startPoint x: 139, startPoint y: 538, endPoint x: 107, endPoint y: 468, distance: 77.1
click at [244, 540] on icon "button" at bounding box center [250, 545] width 12 height 12
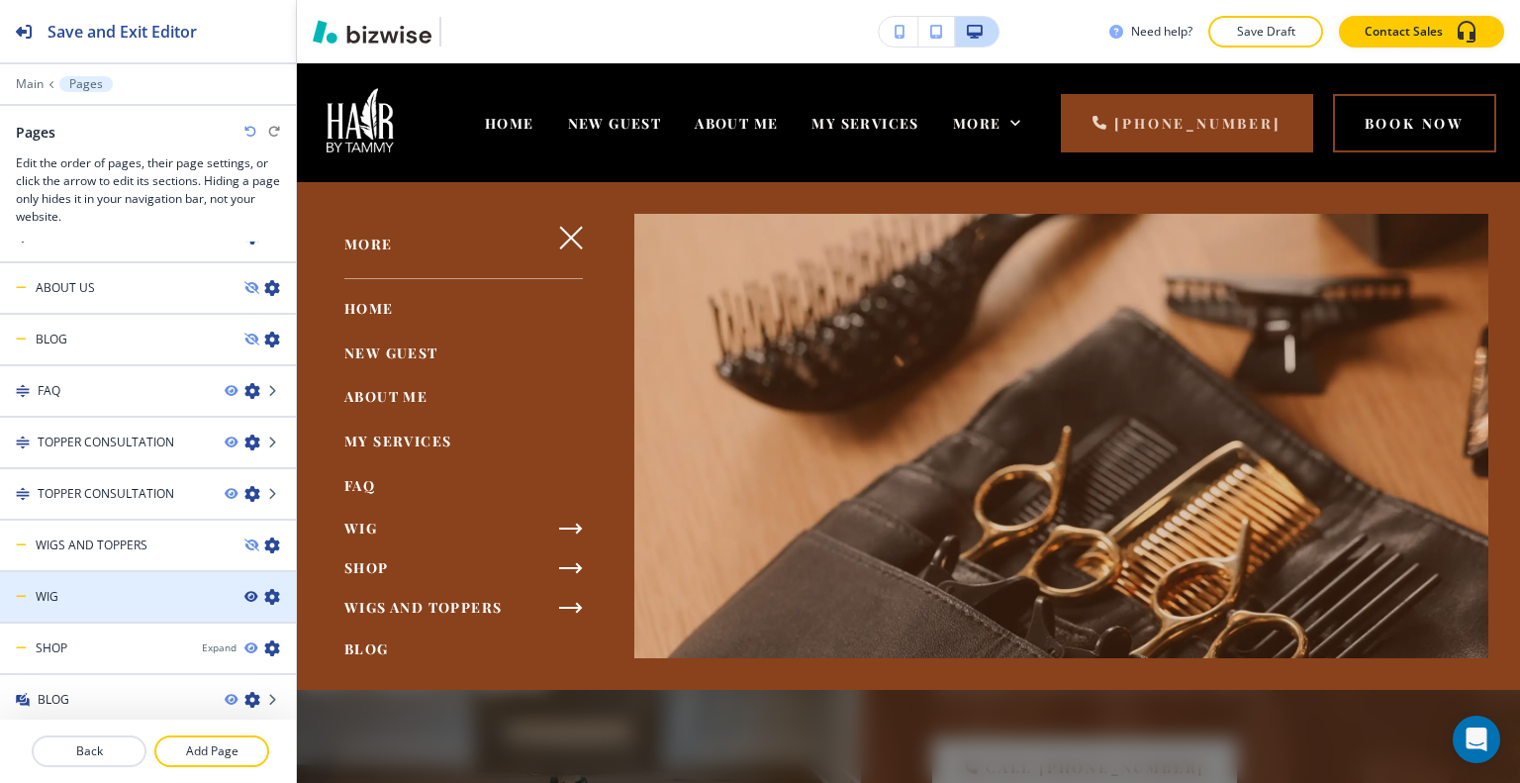
click at [244, 591] on icon "button" at bounding box center [250, 597] width 12 height 12
click at [1263, 40] on p "Save Draft" at bounding box center [1265, 32] width 63 height 18
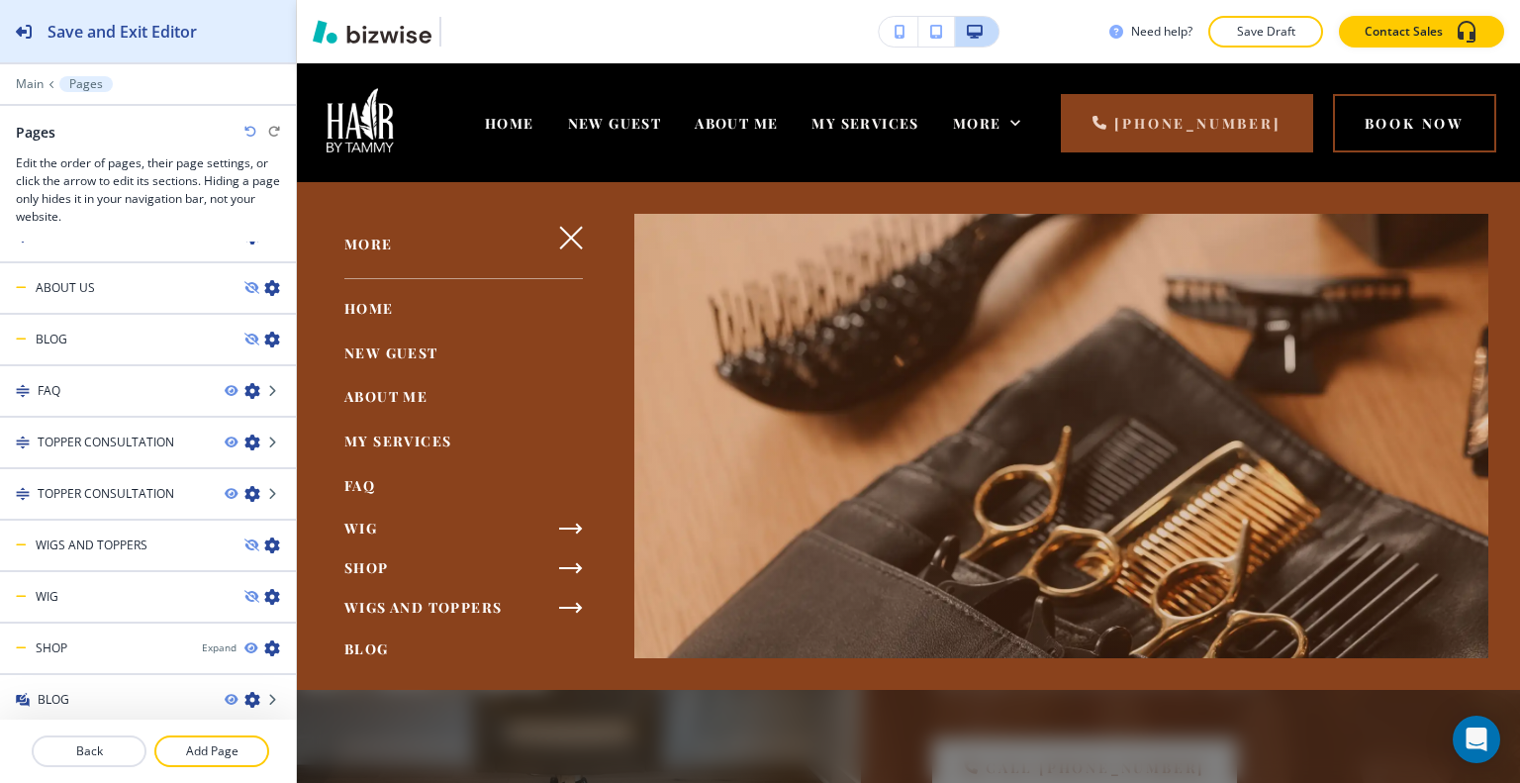
click at [218, 46] on button "Save and Exit Editor" at bounding box center [148, 31] width 296 height 62
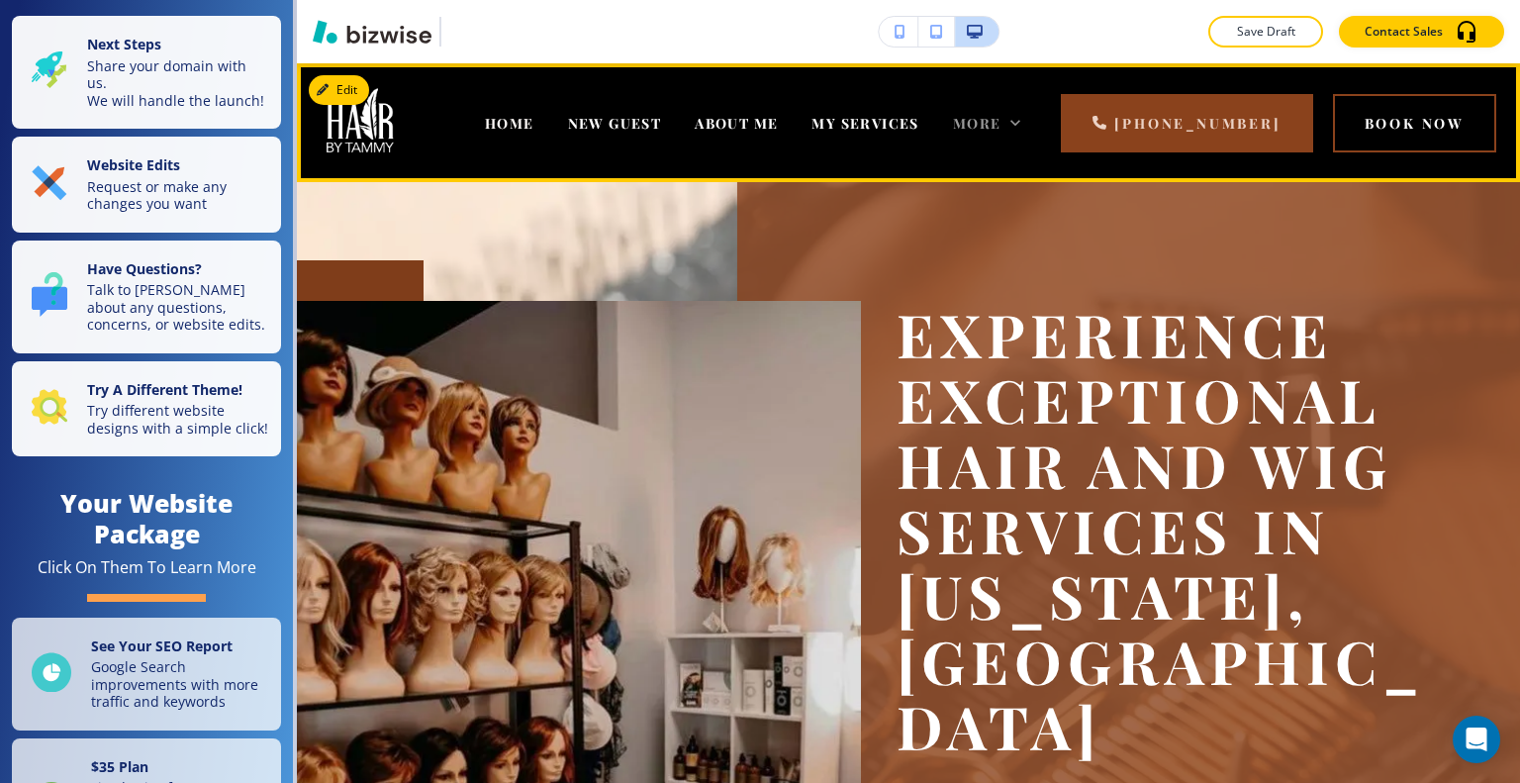
click at [1001, 127] on span "More" at bounding box center [977, 123] width 48 height 19
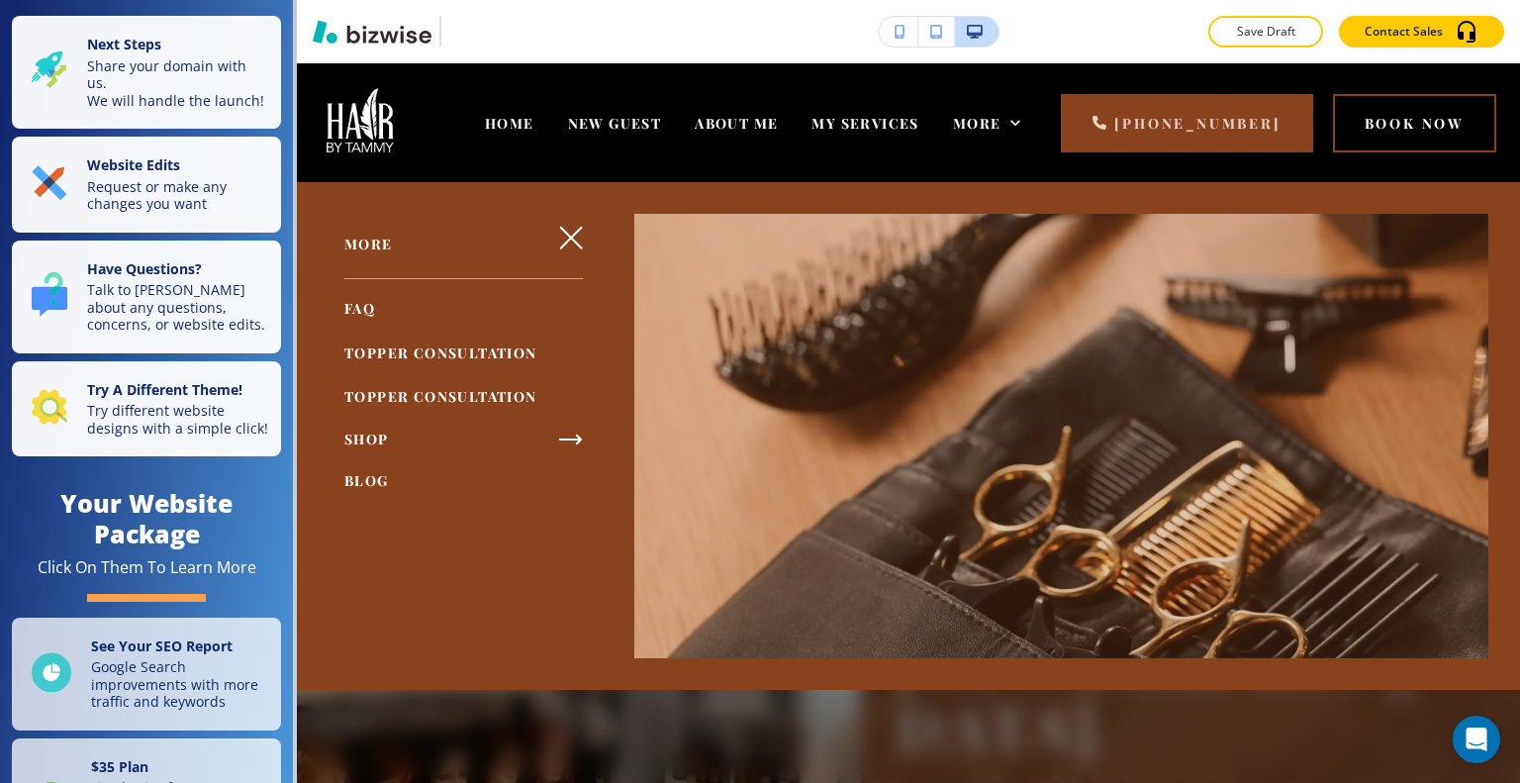
click at [899, 275] on div at bounding box center [908, 482] width 1223 height 601
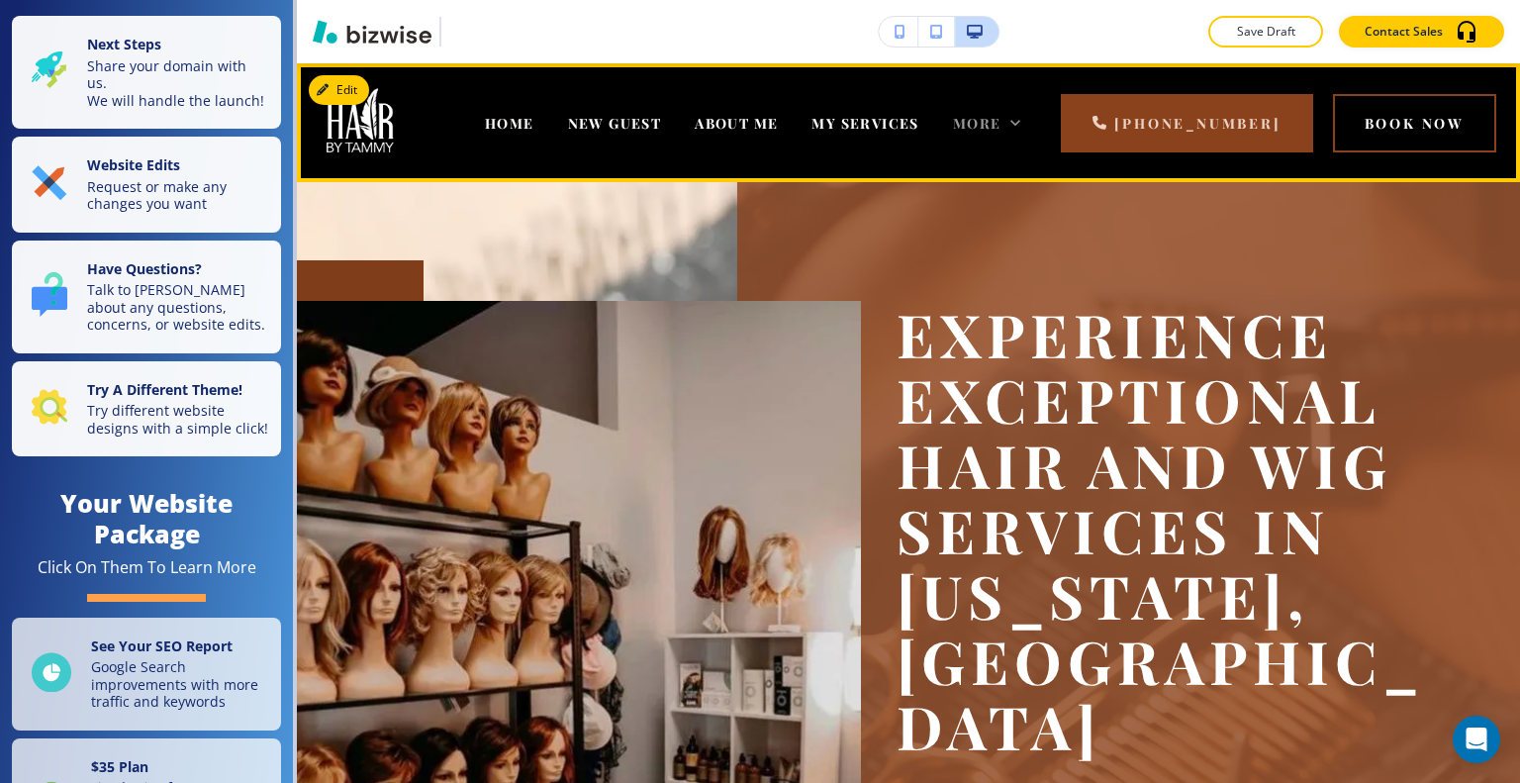
click at [1001, 122] on span "More" at bounding box center [977, 123] width 48 height 19
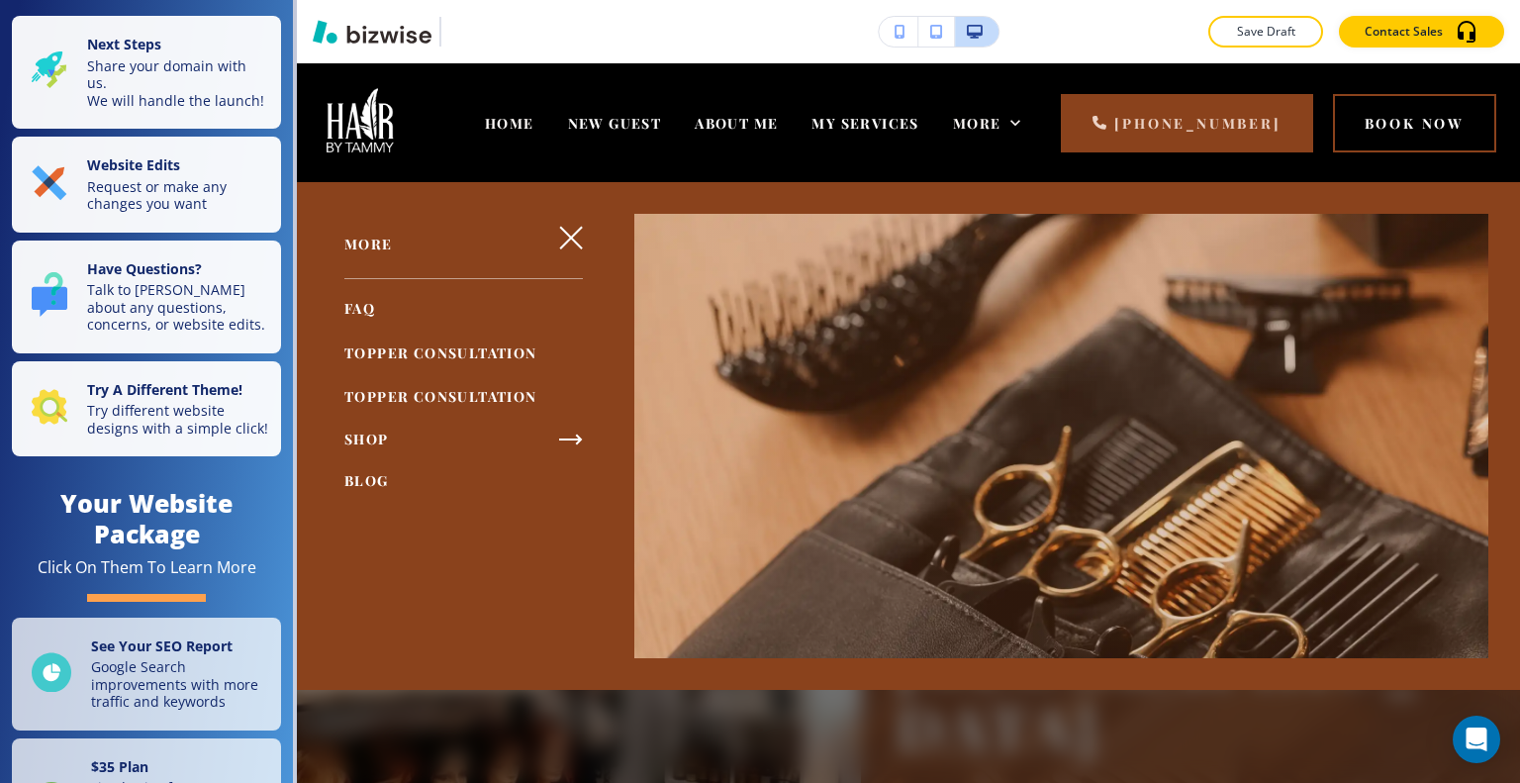
click at [522, 356] on span "TOPPER CONSULTATION" at bounding box center [440, 352] width 193 height 19
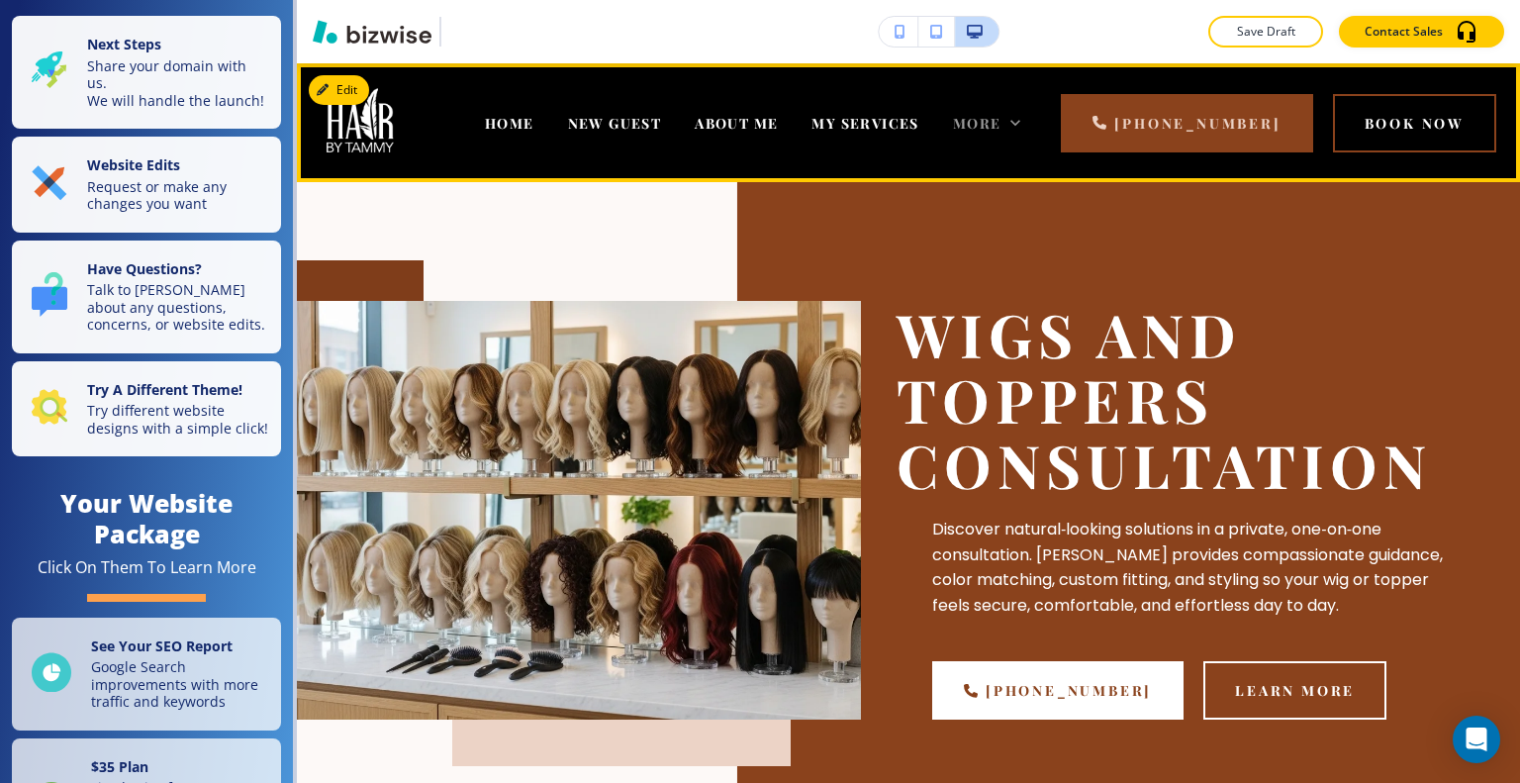
click at [1001, 126] on span "More" at bounding box center [977, 123] width 48 height 19
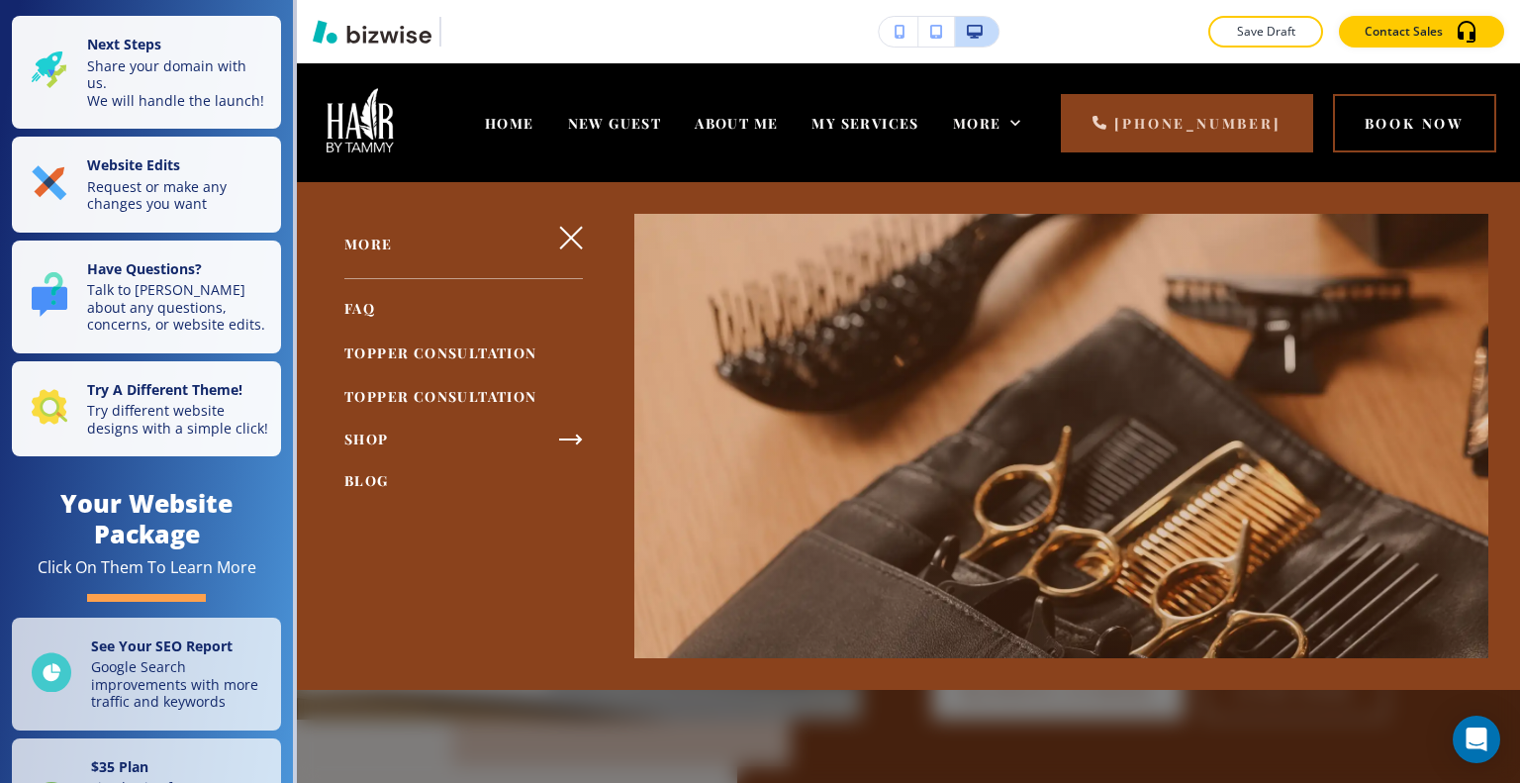
click at [518, 399] on span "TOPPER CONSULTATION" at bounding box center [440, 396] width 193 height 19
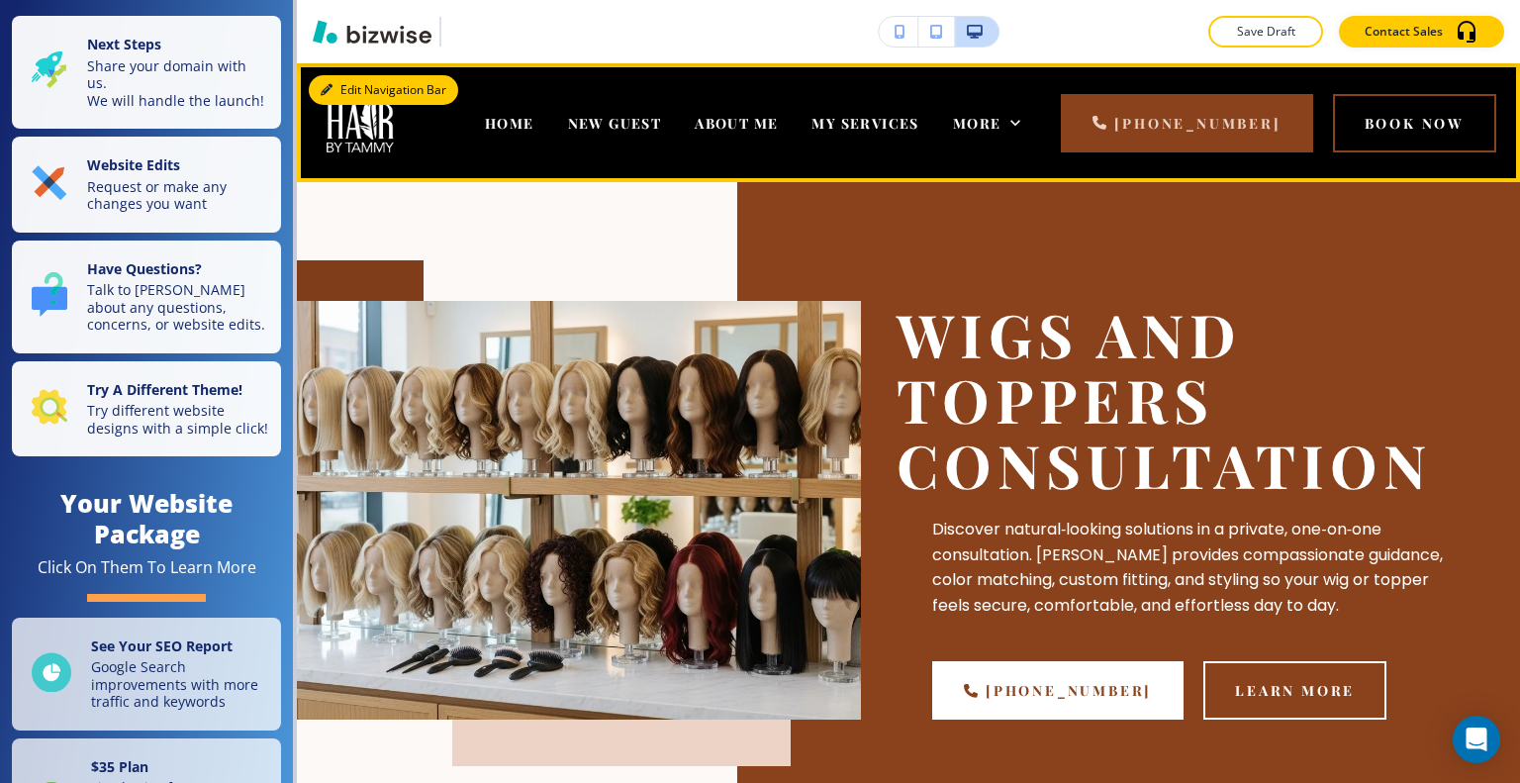
click at [340, 94] on button "Edit Navigation Bar" at bounding box center [383, 90] width 149 height 30
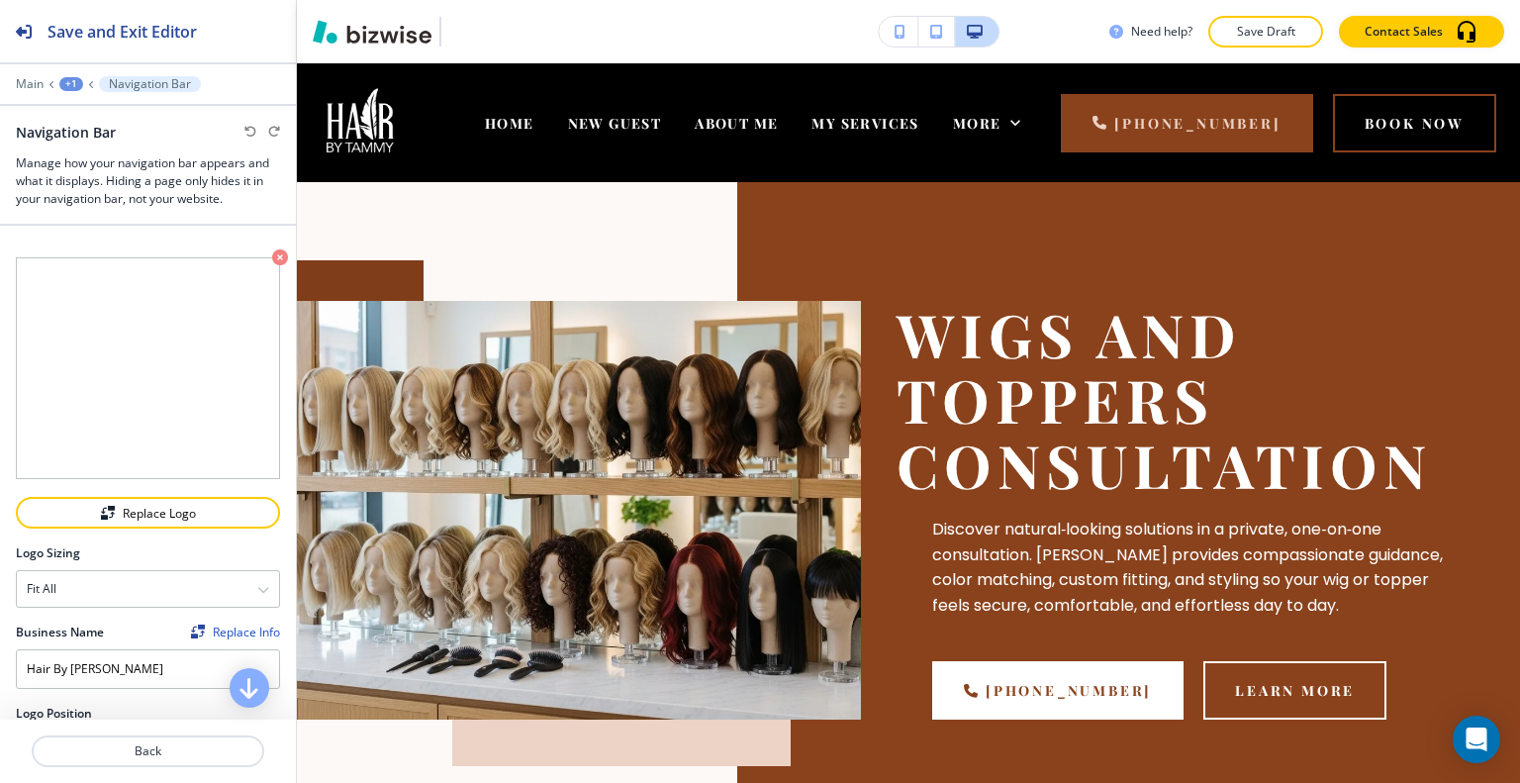
click at [75, 82] on div "+1" at bounding box center [71, 84] width 24 height 14
click at [32, 77] on p "Main" at bounding box center [30, 84] width 28 height 14
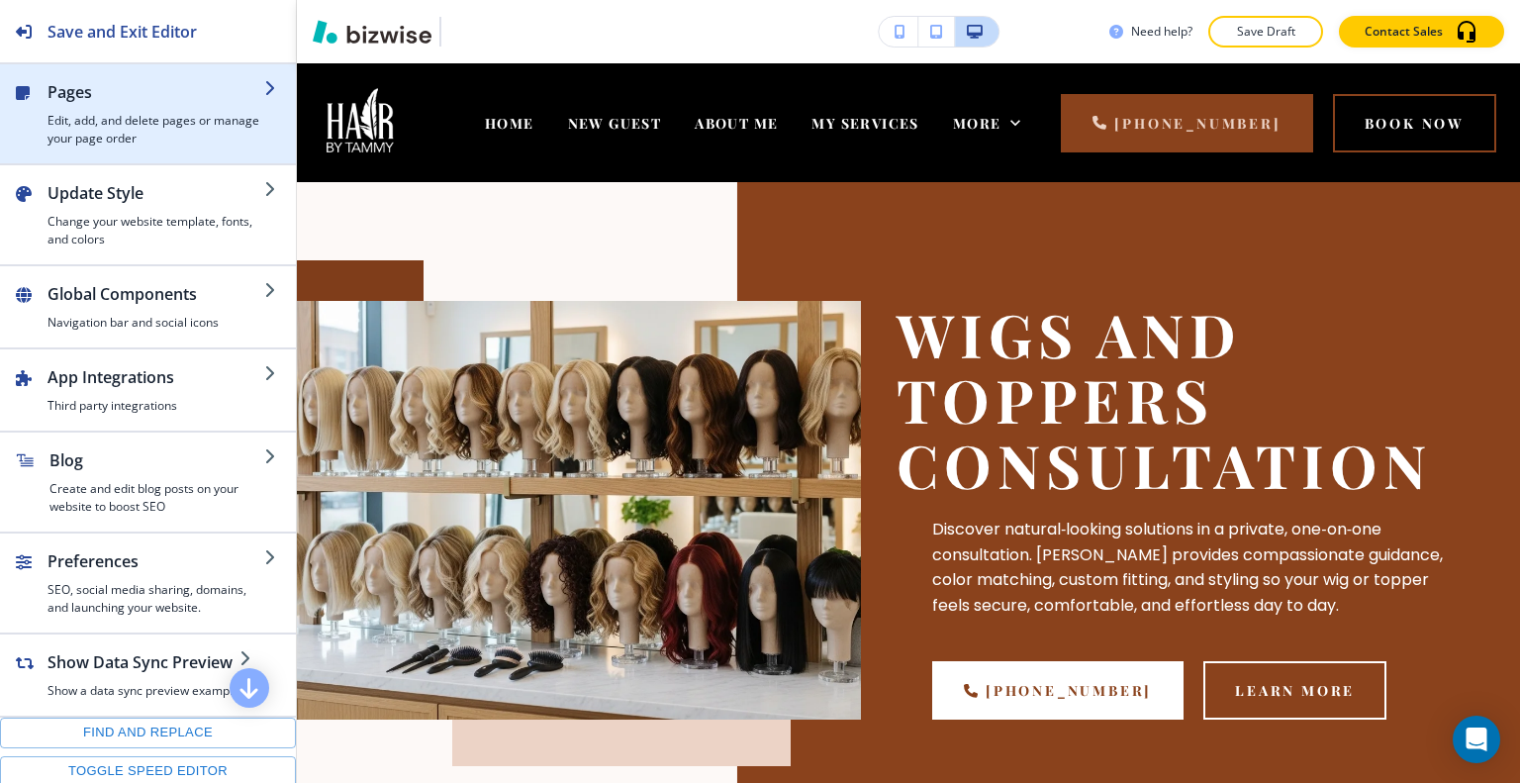
click at [63, 89] on h2 "Pages" at bounding box center [156, 92] width 217 height 24
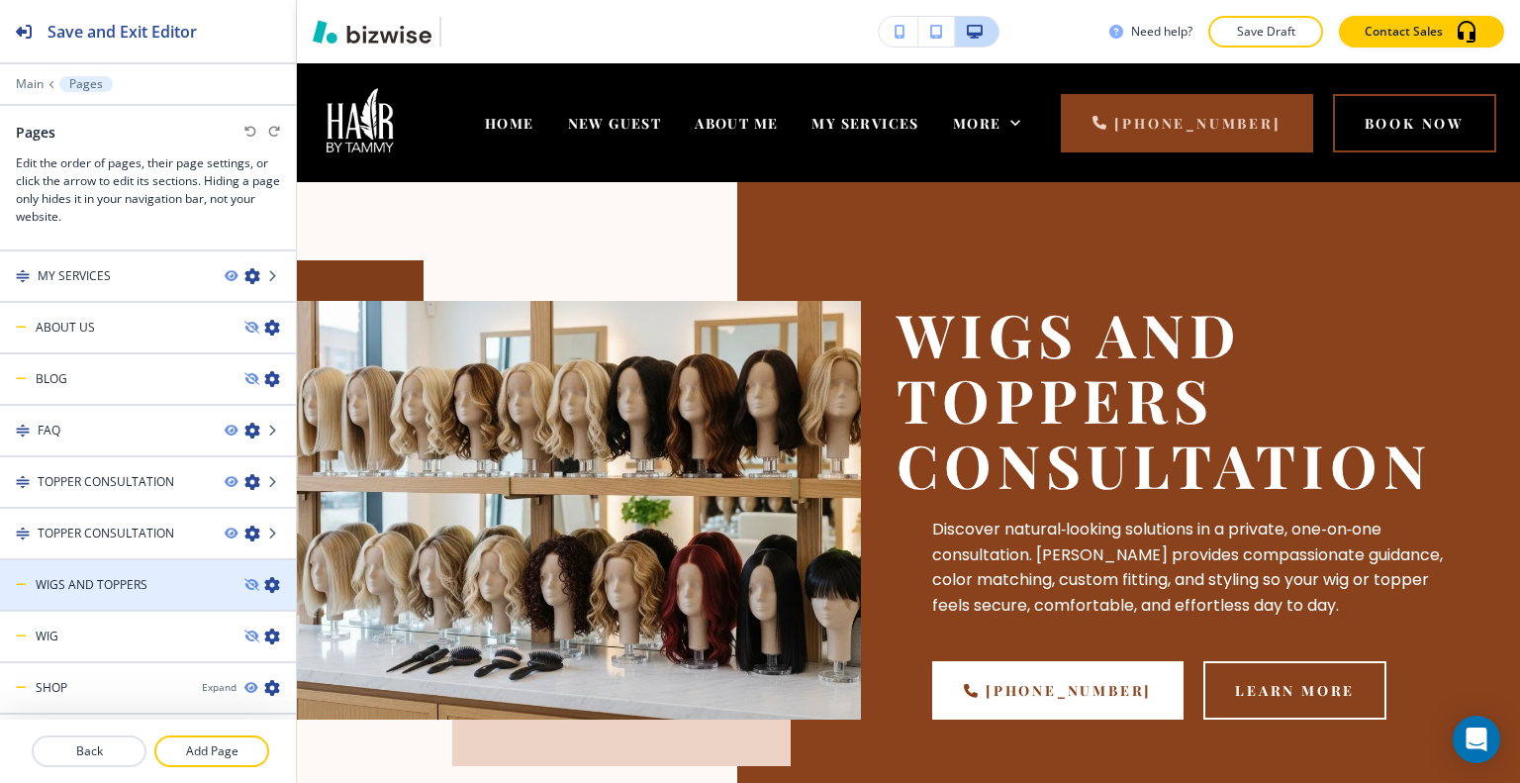
scroll to position [238, 0]
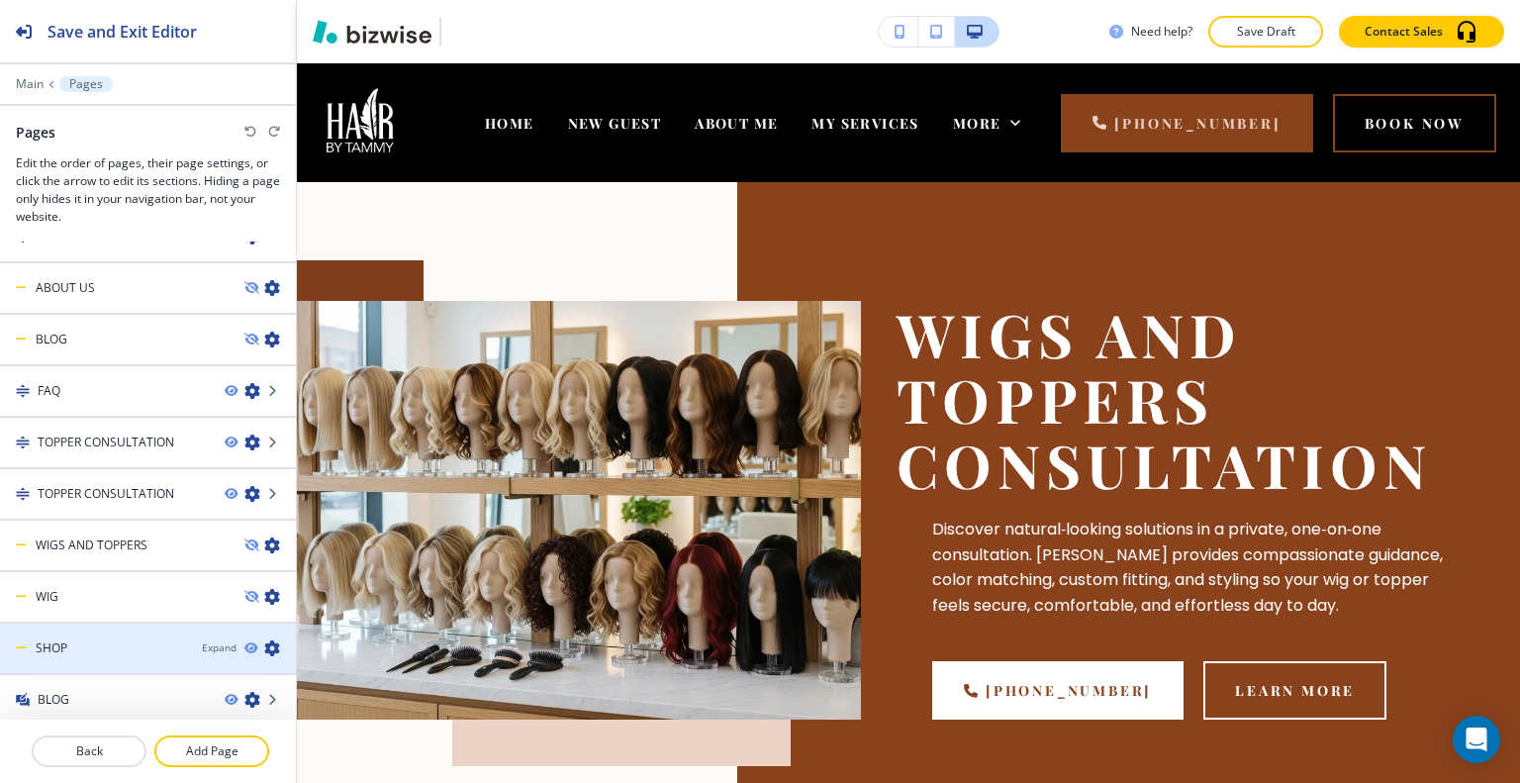
click at [201, 657] on div at bounding box center [148, 665] width 296 height 16
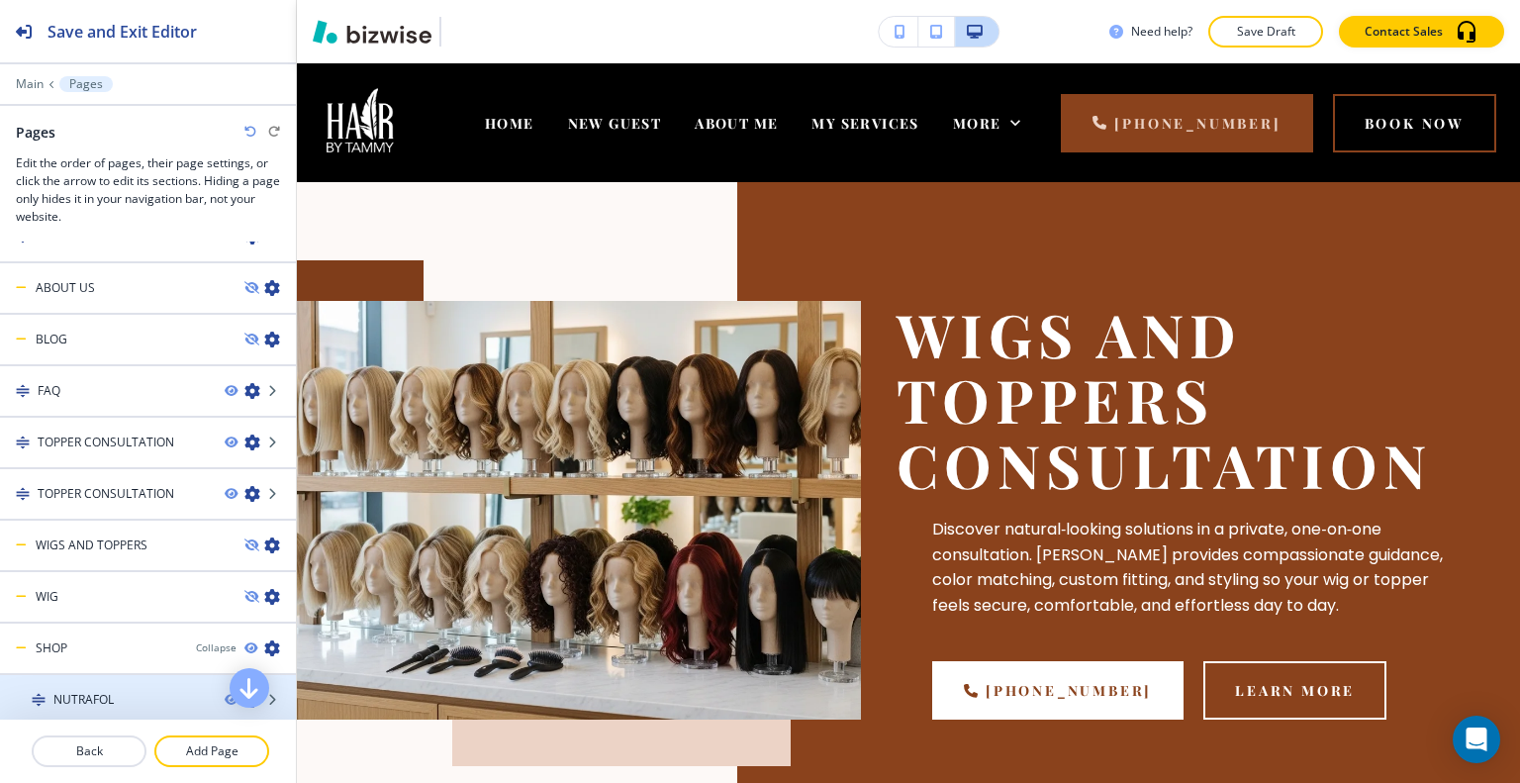
scroll to position [288, 0]
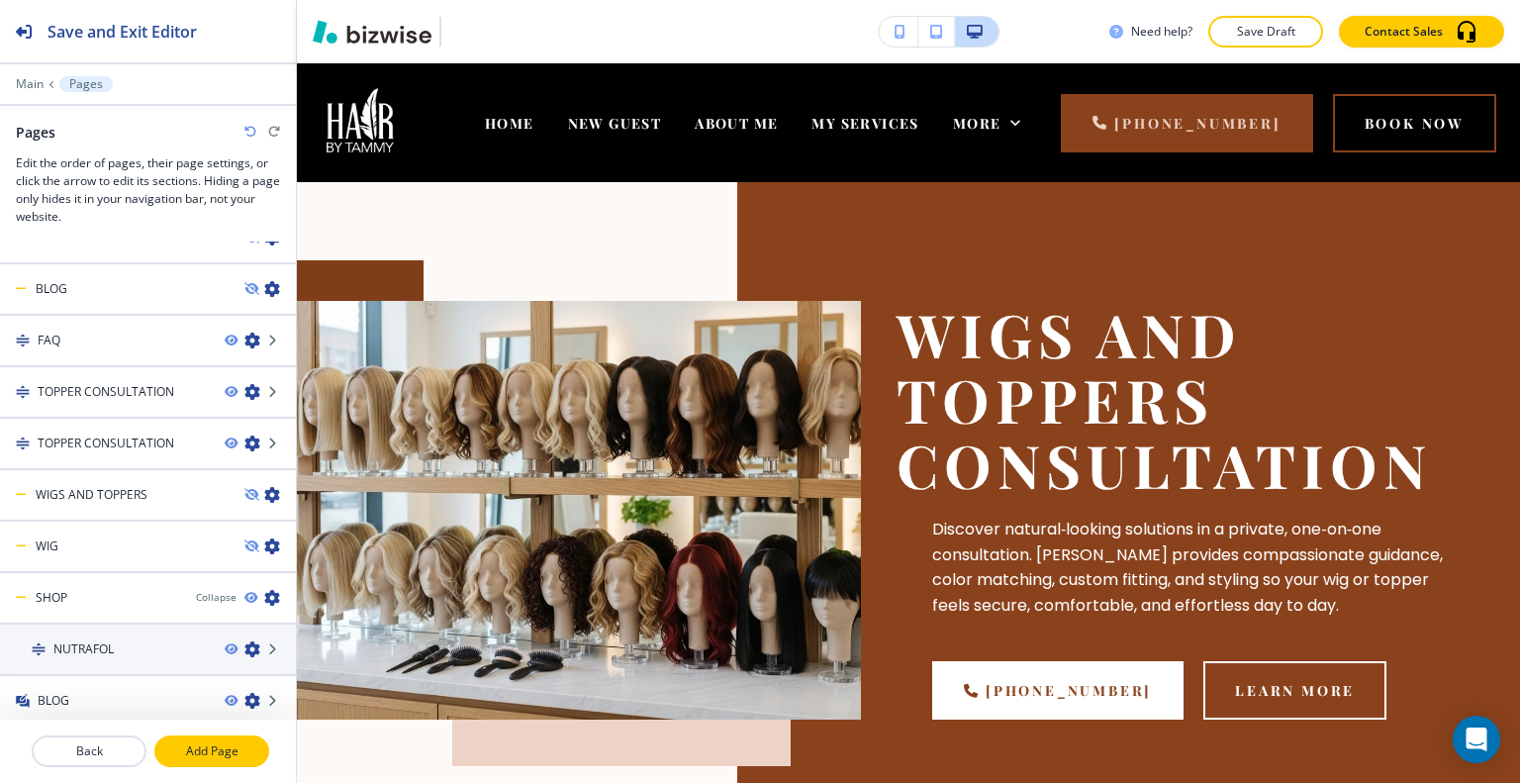
click at [205, 753] on p "Add Page" at bounding box center [211, 751] width 111 height 18
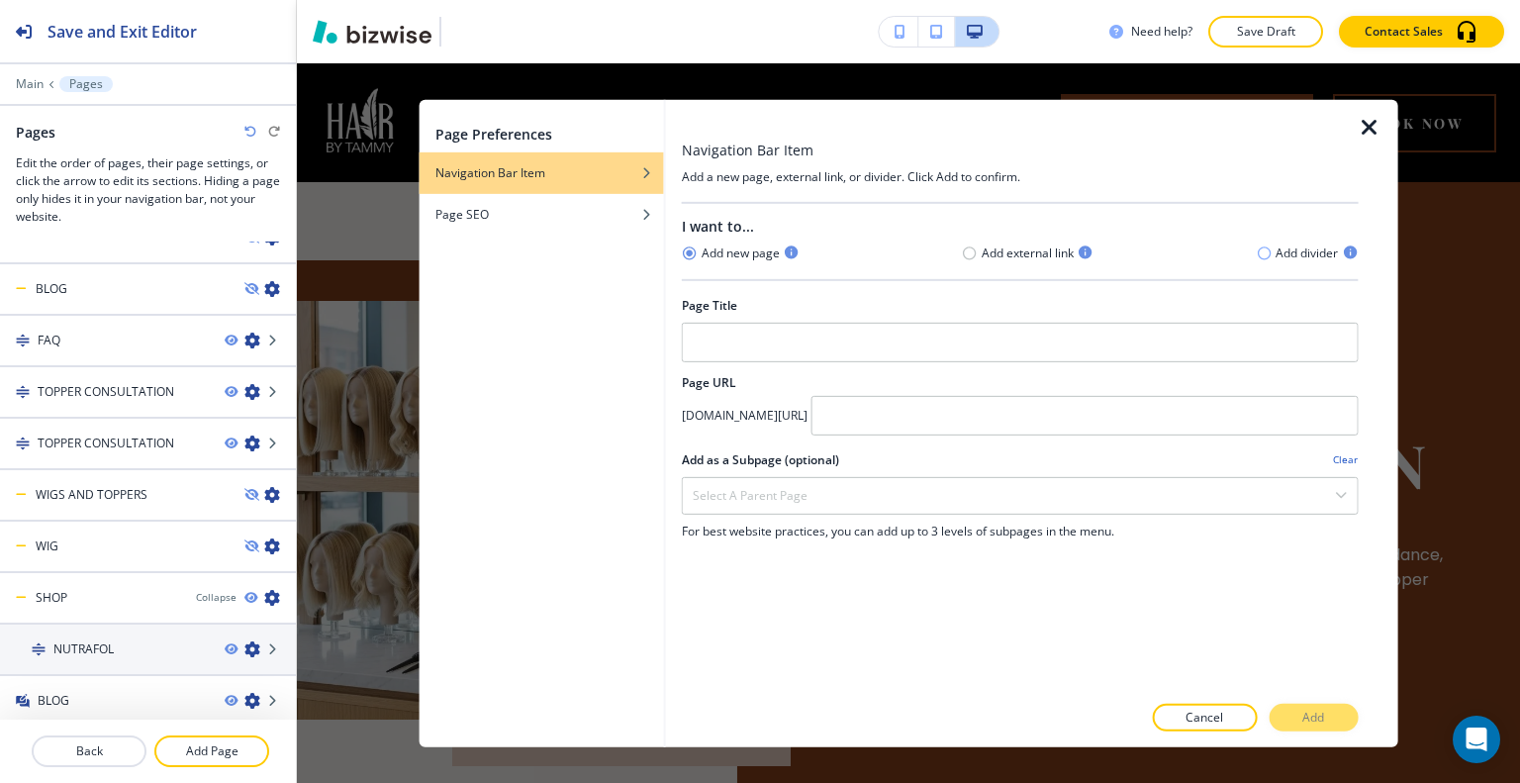
click at [1269, 252] on icon "button" at bounding box center [1264, 252] width 13 height 13
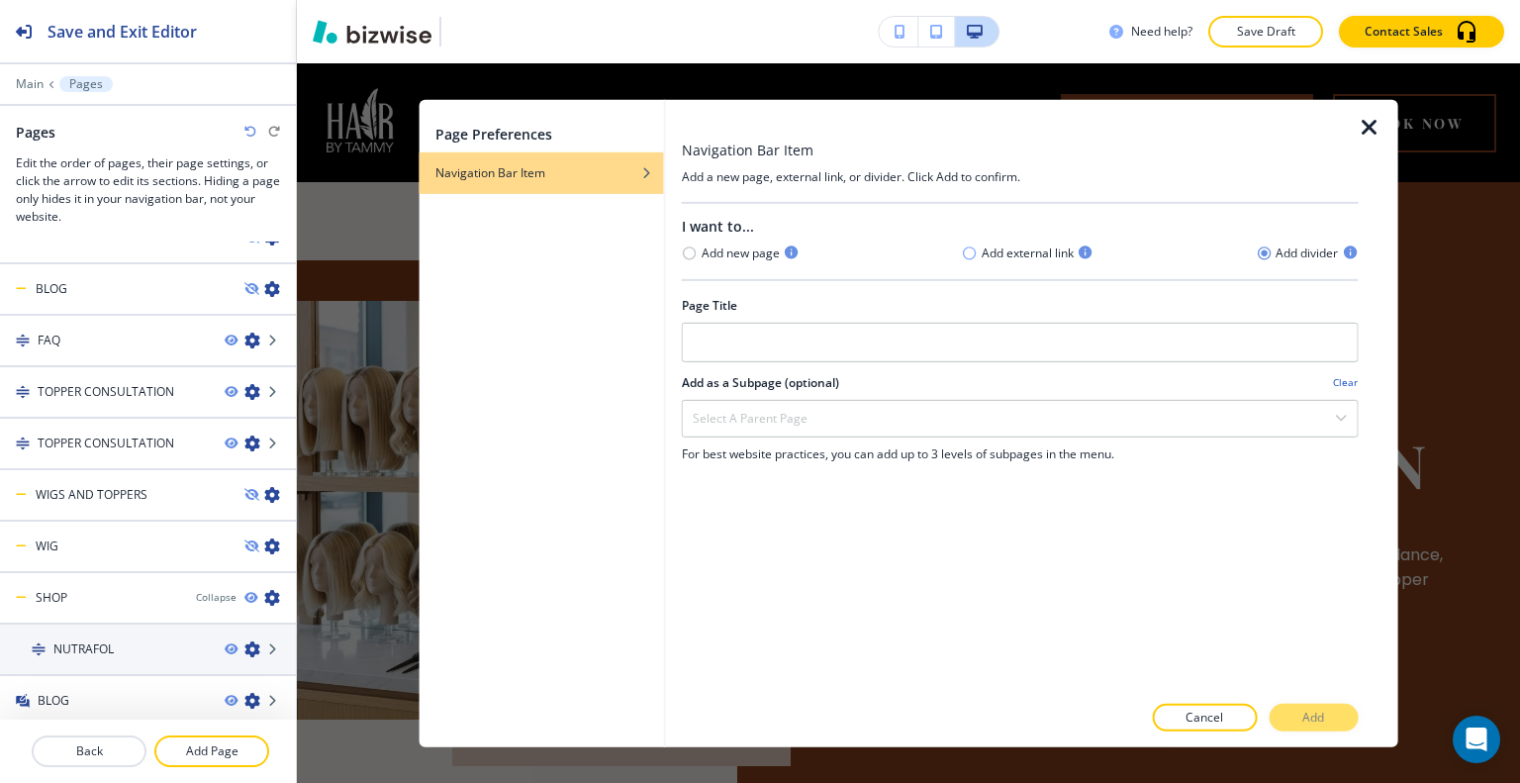
click at [970, 255] on icon "button" at bounding box center [970, 253] width 16 height 16
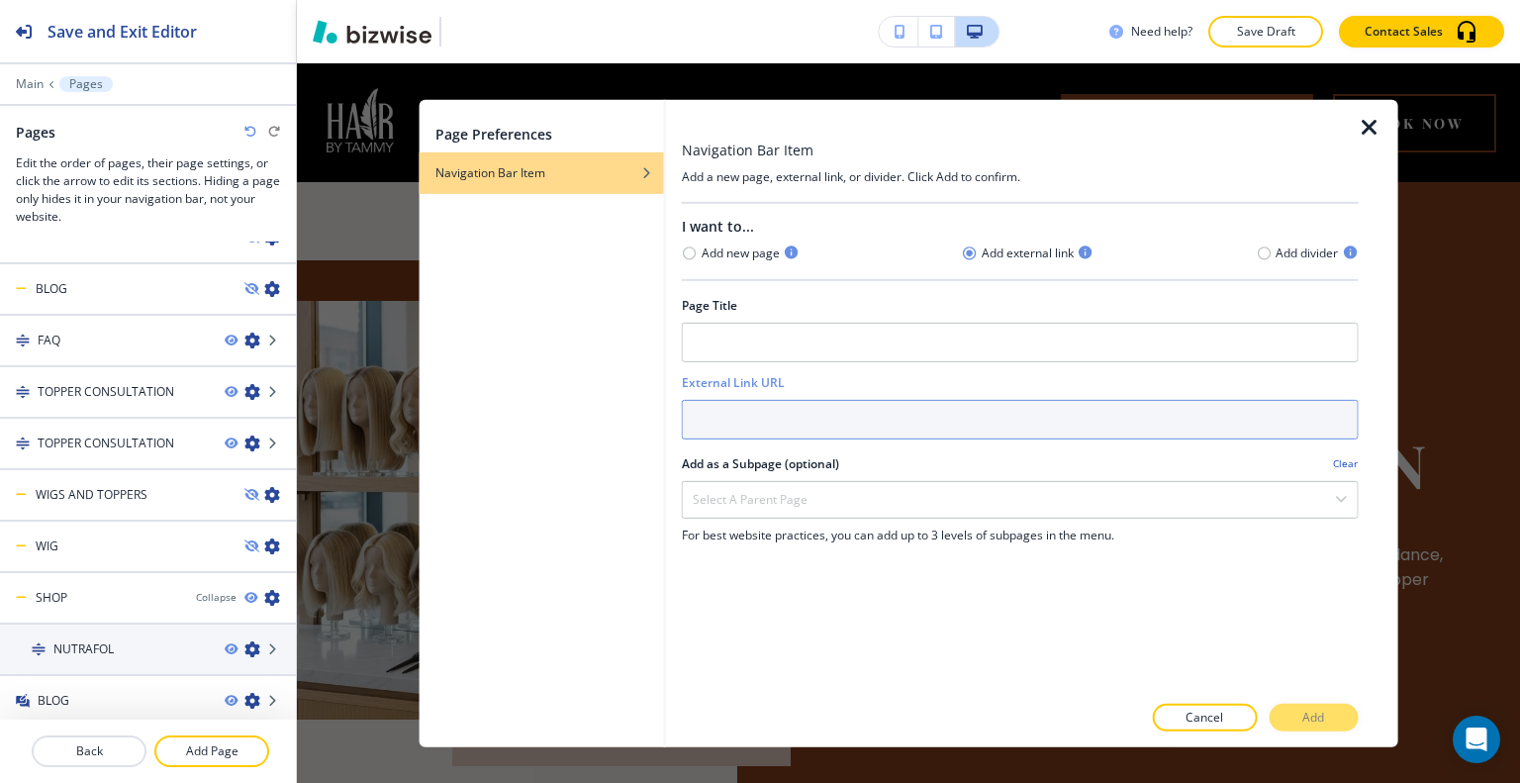
paste input "https://shop.saloninteractive.com/store/HairbyTammy"
type input "https://shop.saloninteractive.com/store/HairbyTammy"
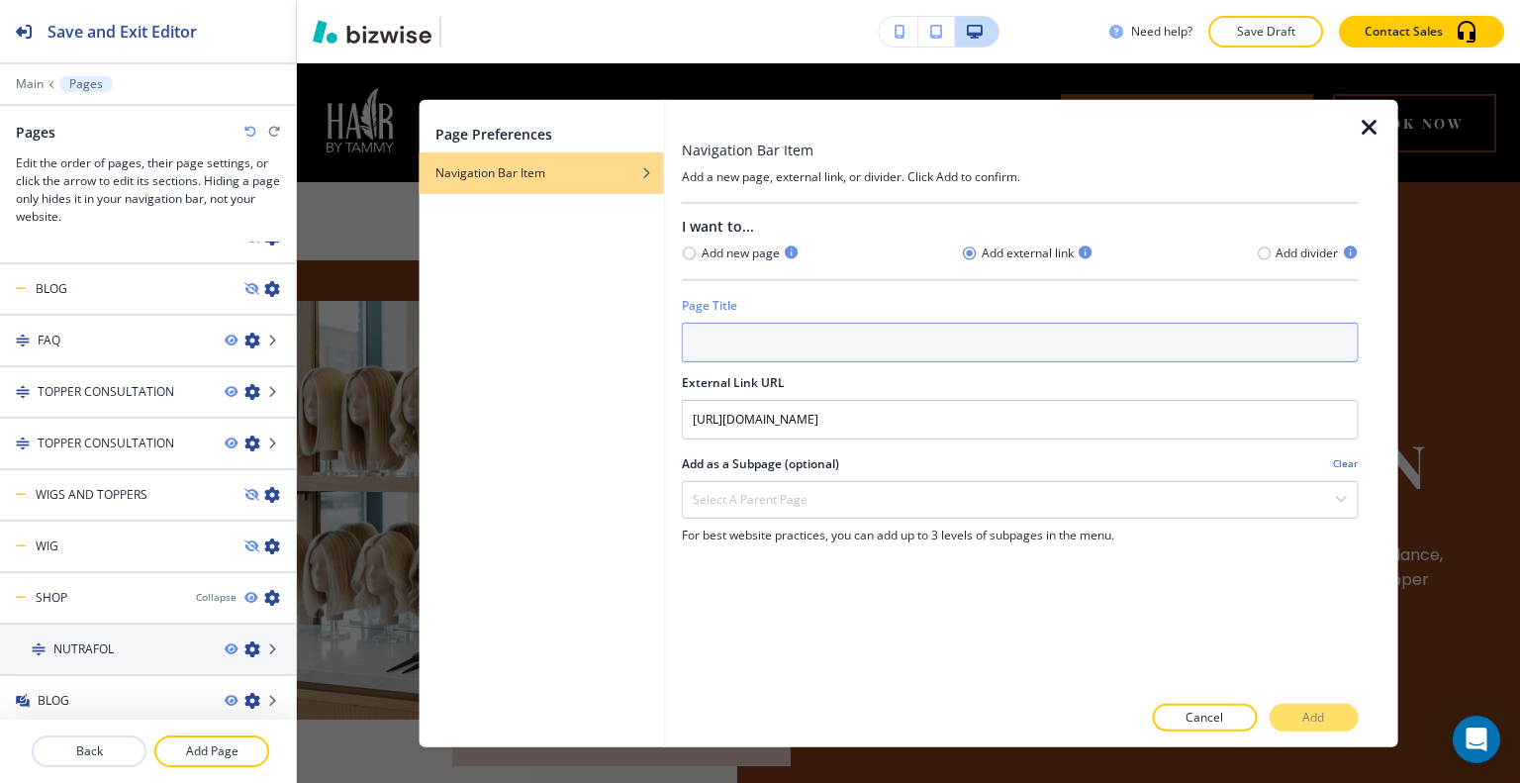
click at [773, 333] on input "text" at bounding box center [1020, 342] width 677 height 40
type input "SALON INTERACTIVE"
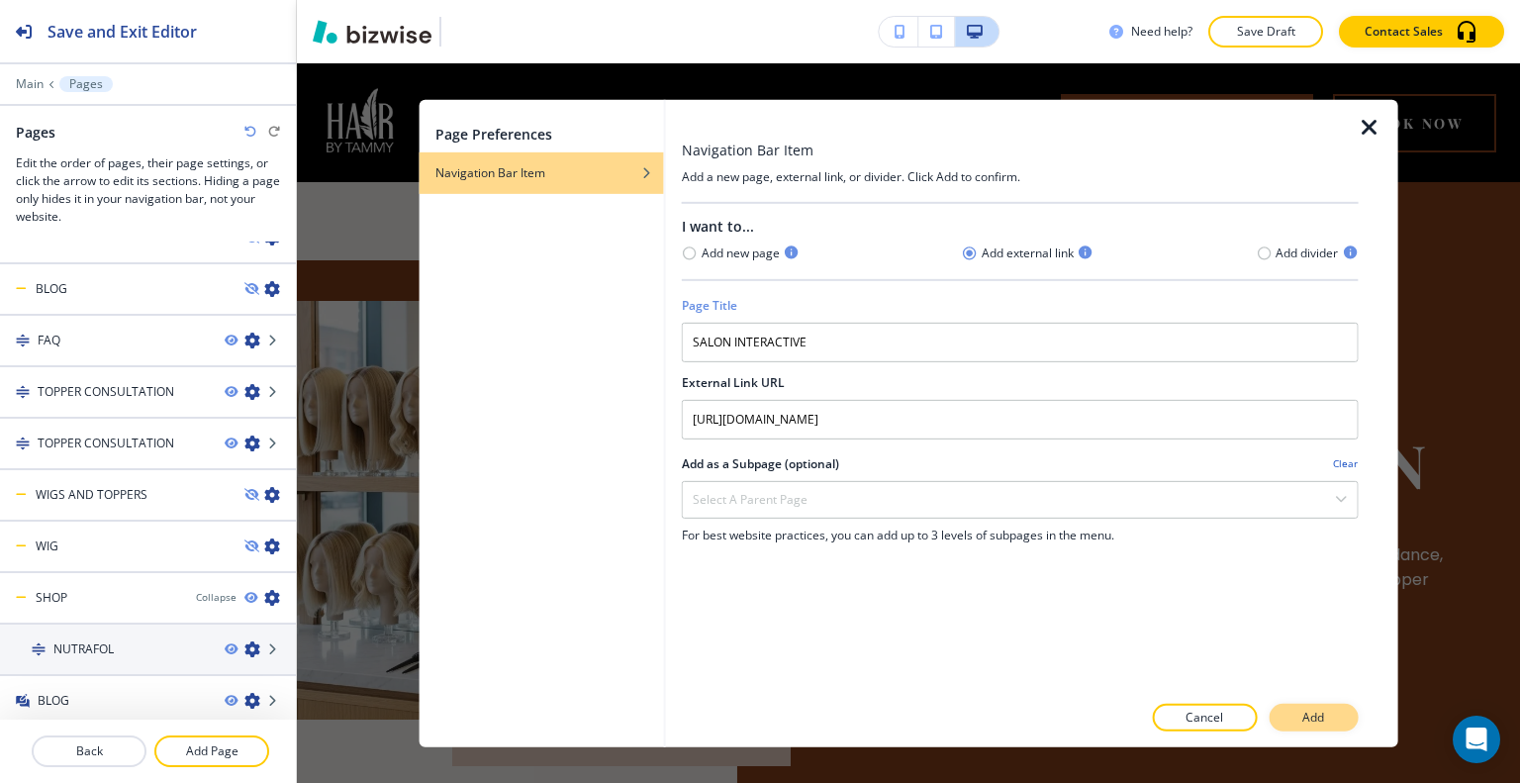
click at [1294, 710] on button "Add" at bounding box center [1313, 718] width 89 height 28
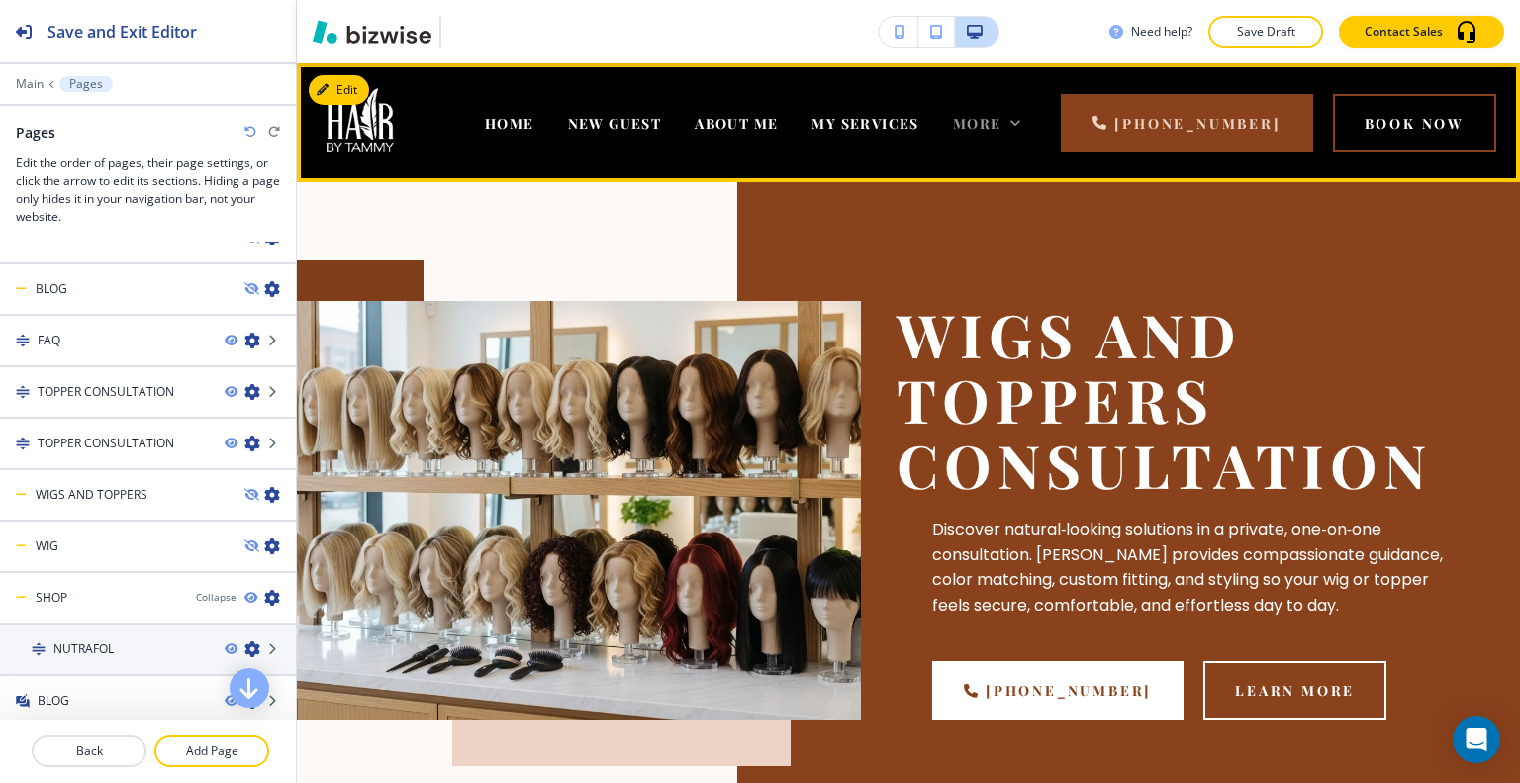
click at [1001, 122] on span "More" at bounding box center [977, 123] width 48 height 19
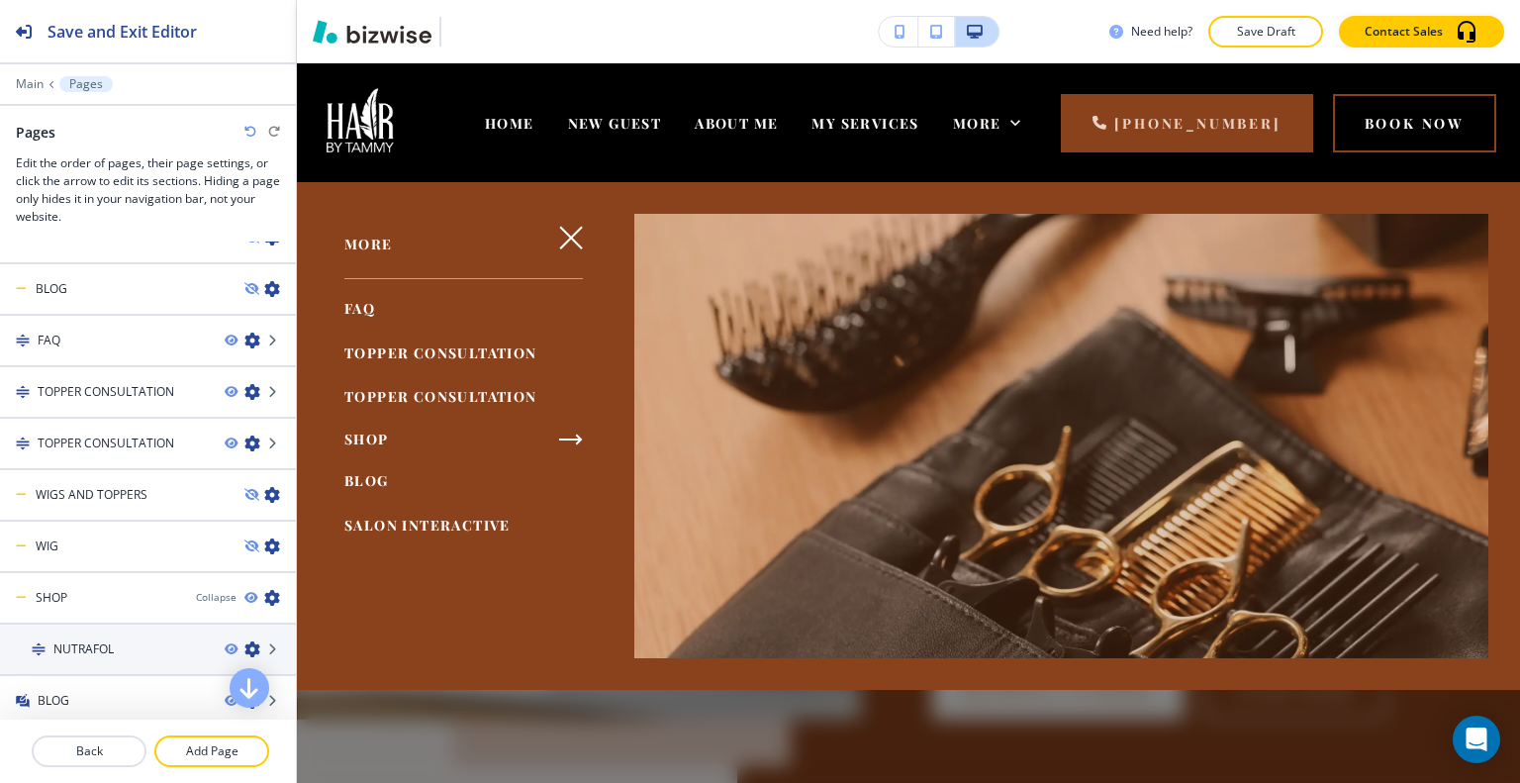
click at [570, 428] on icon "button" at bounding box center [571, 440] width 24 height 24
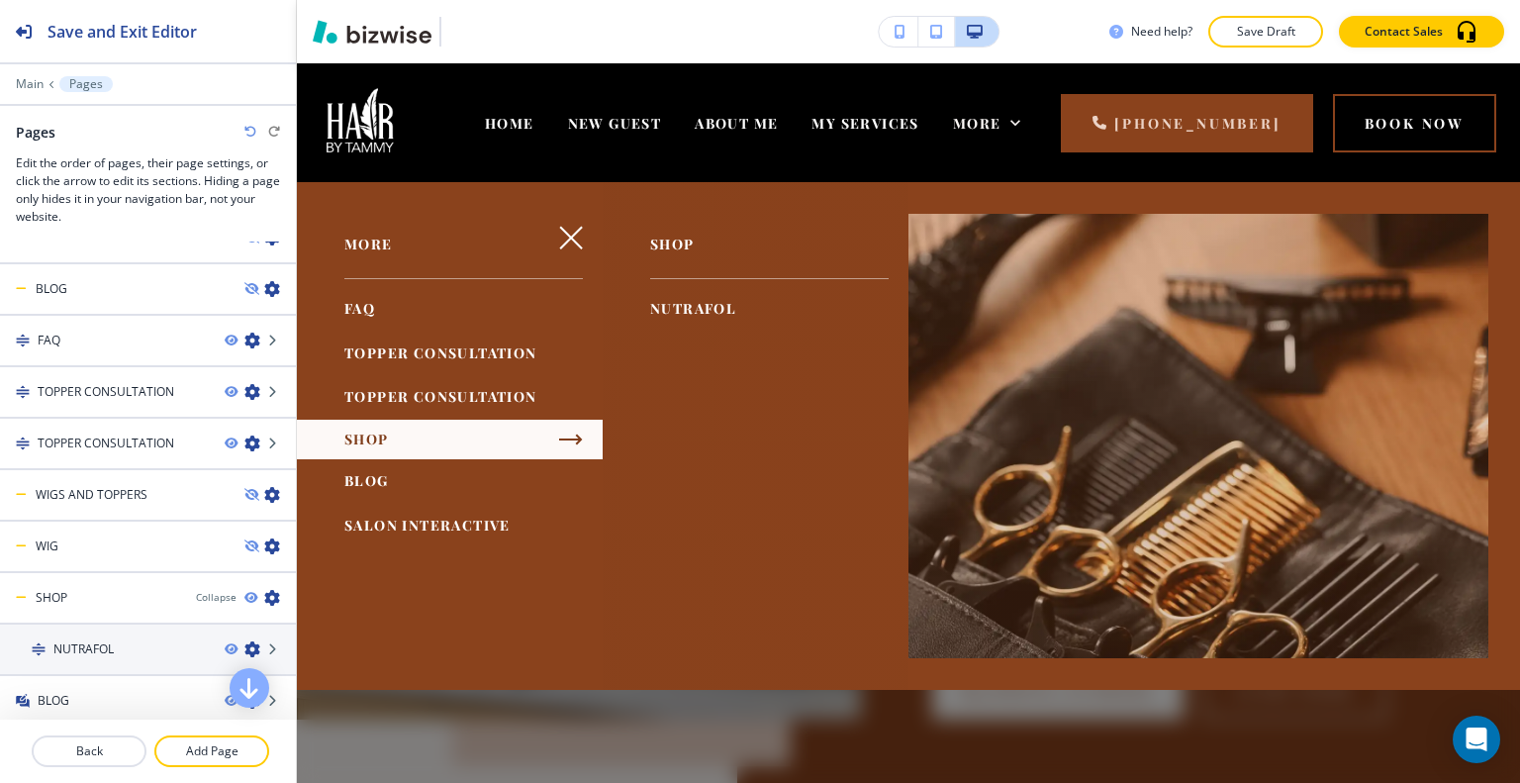
click at [570, 436] on icon "button" at bounding box center [571, 440] width 24 height 24
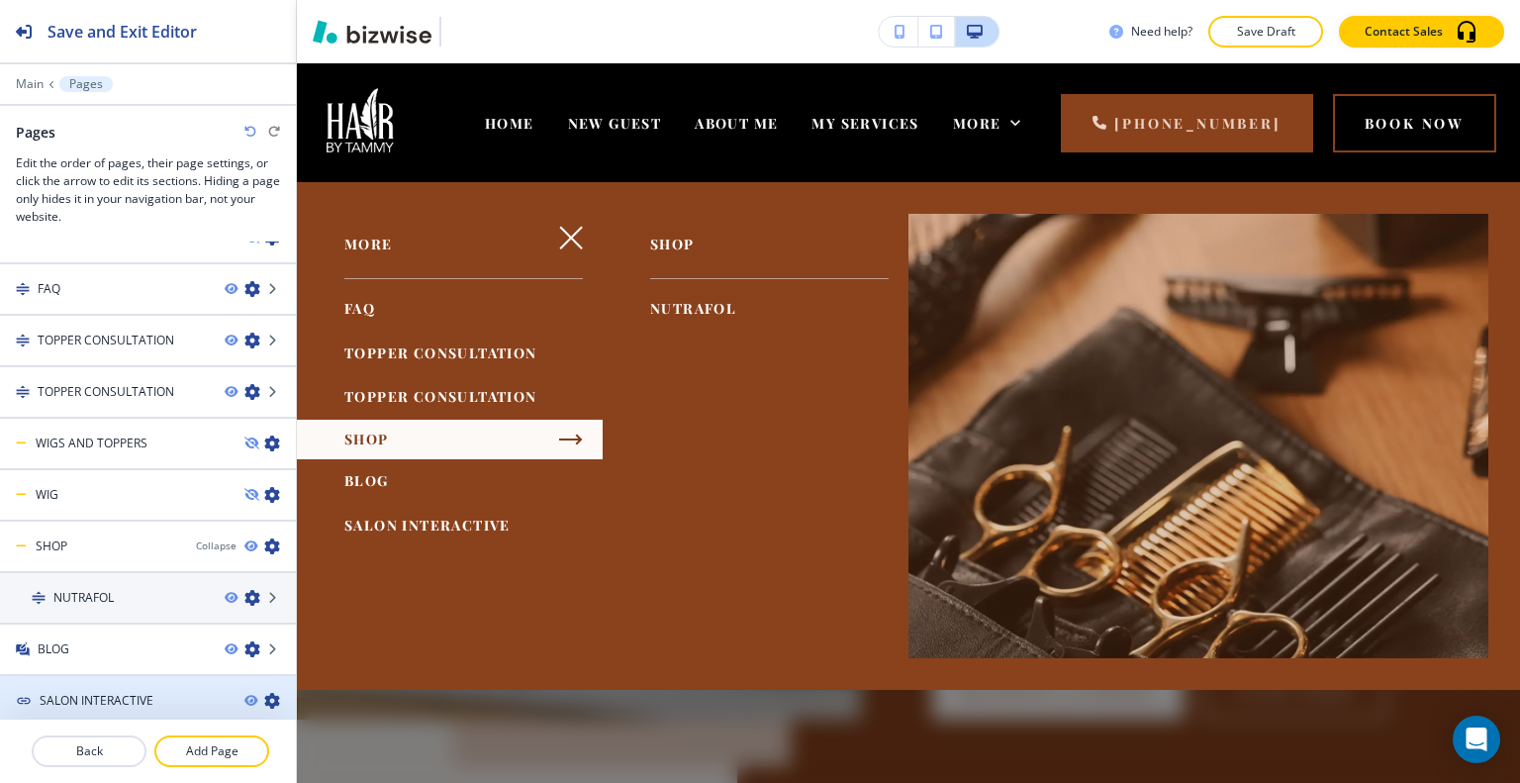
click at [264, 697] on icon "button" at bounding box center [272, 701] width 16 height 16
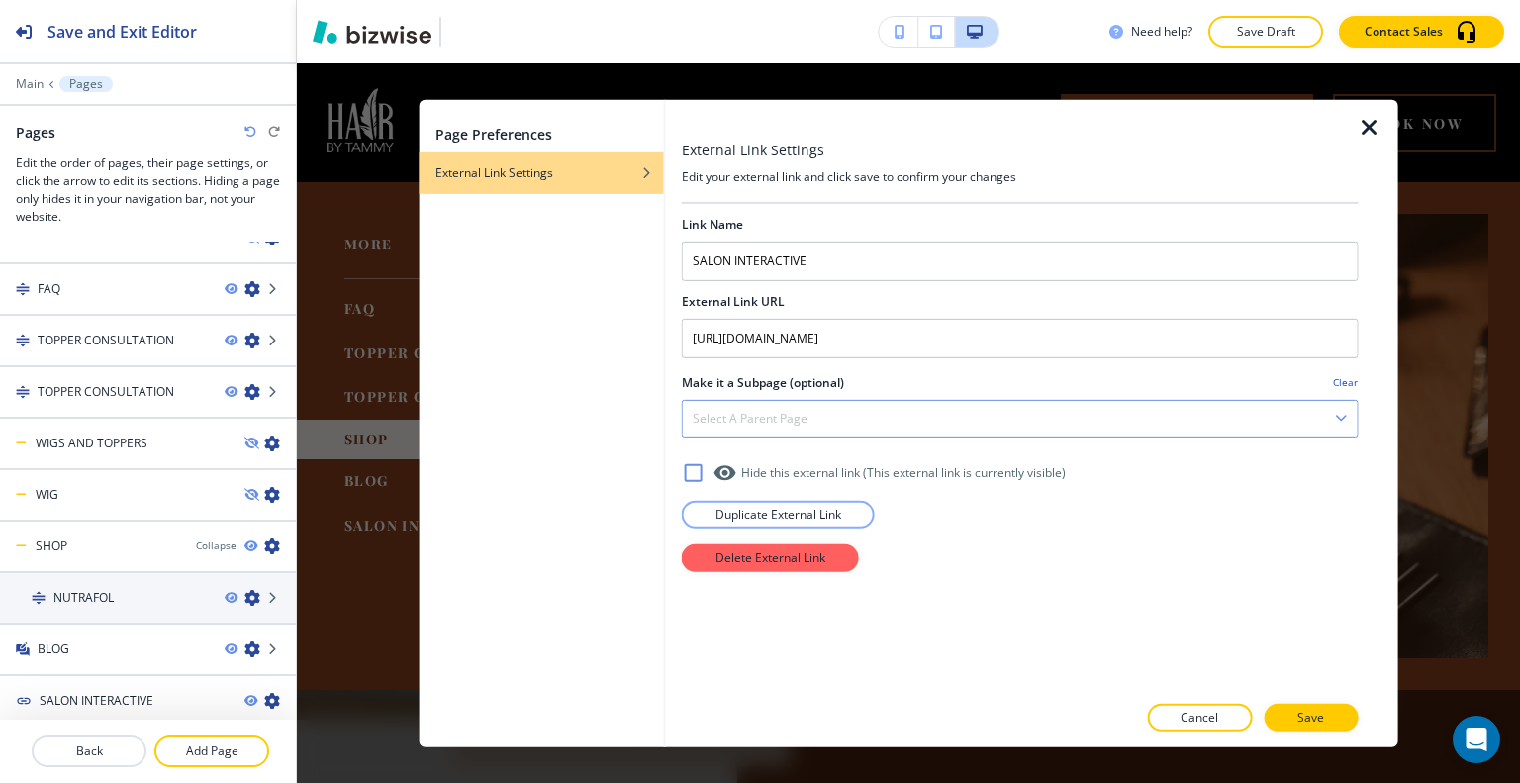
click at [766, 411] on h4 "Select a parent page" at bounding box center [750, 418] width 115 height 18
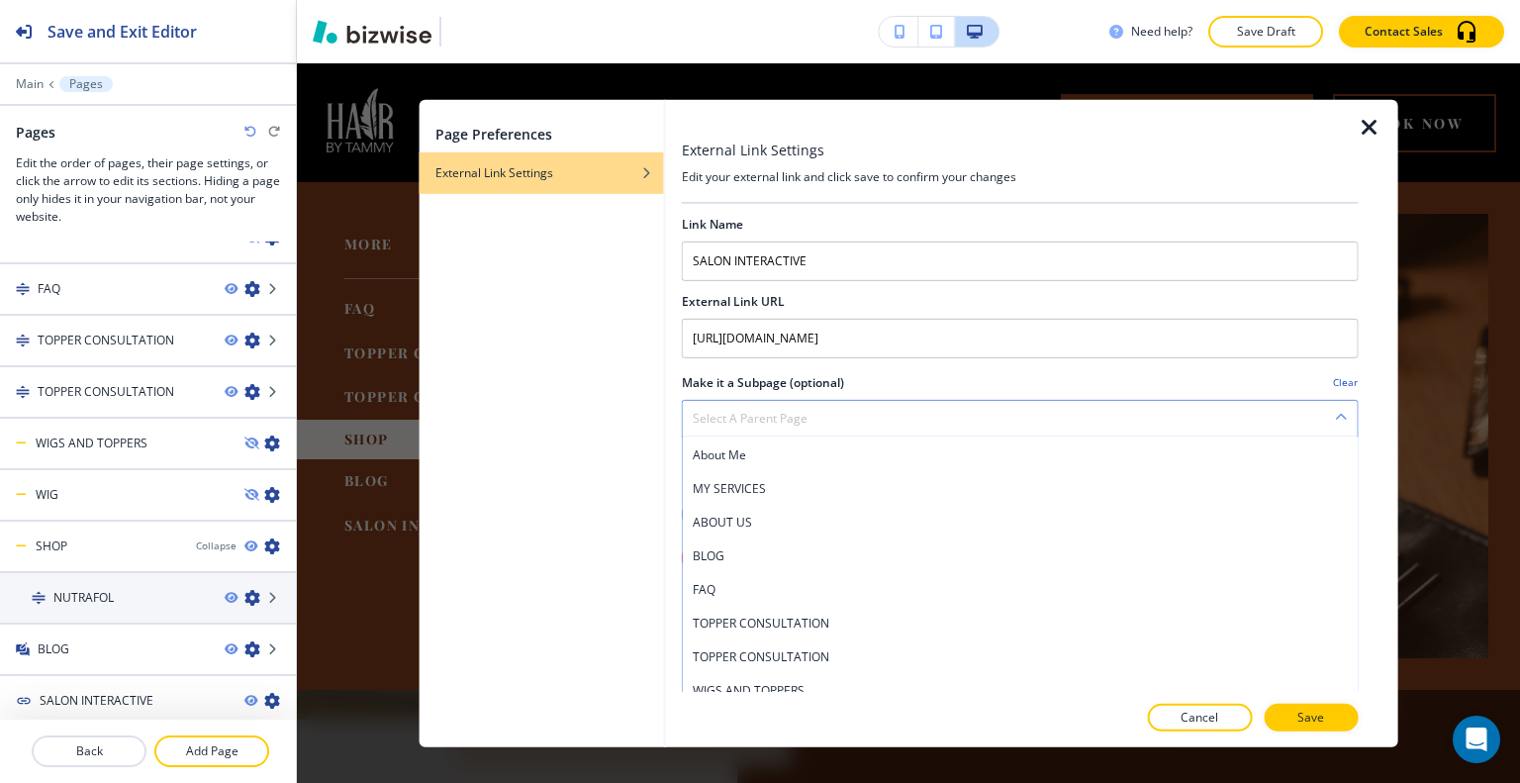
scroll to position [208, 0]
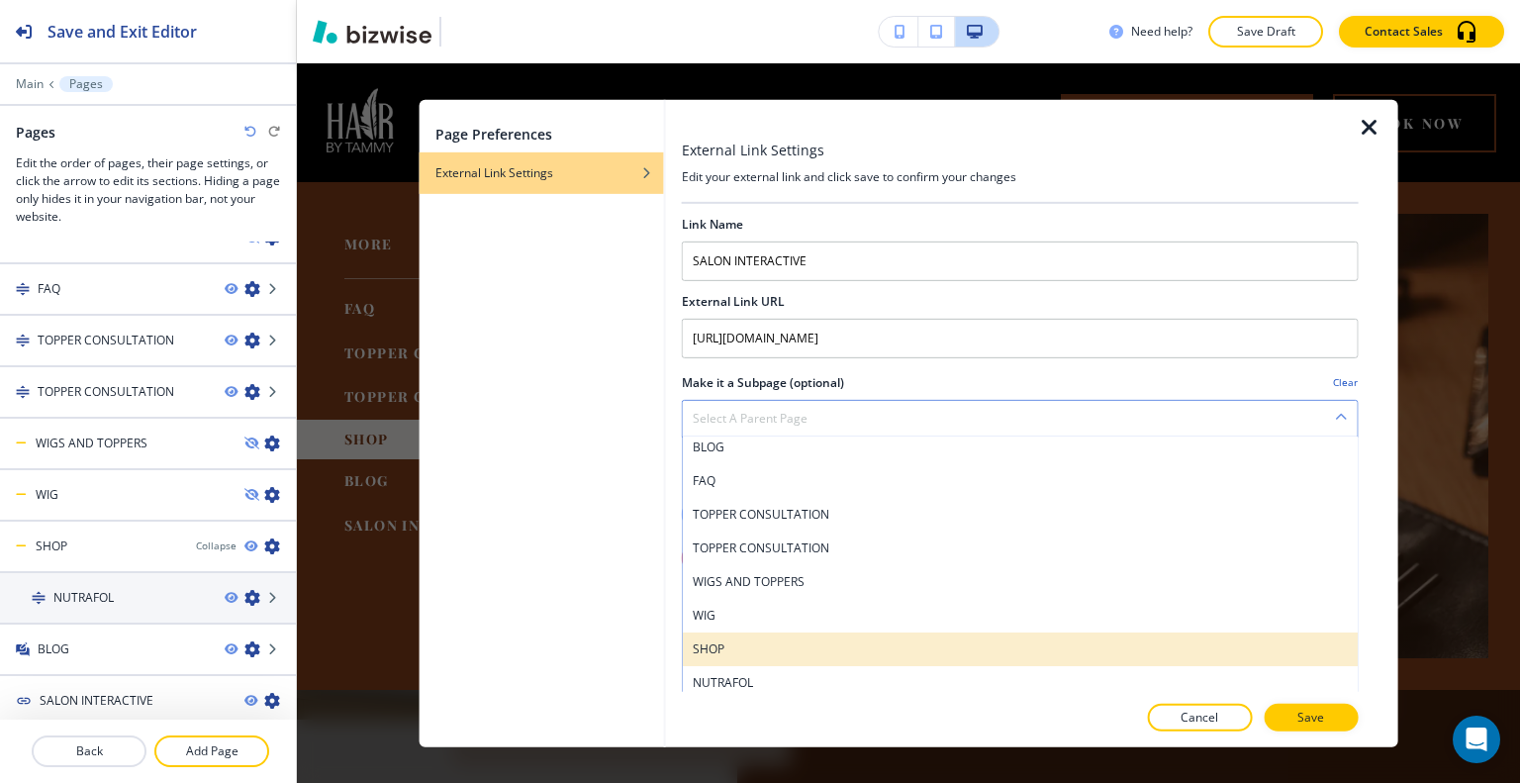
click at [736, 654] on h4 "SHOP" at bounding box center [1020, 648] width 655 height 18
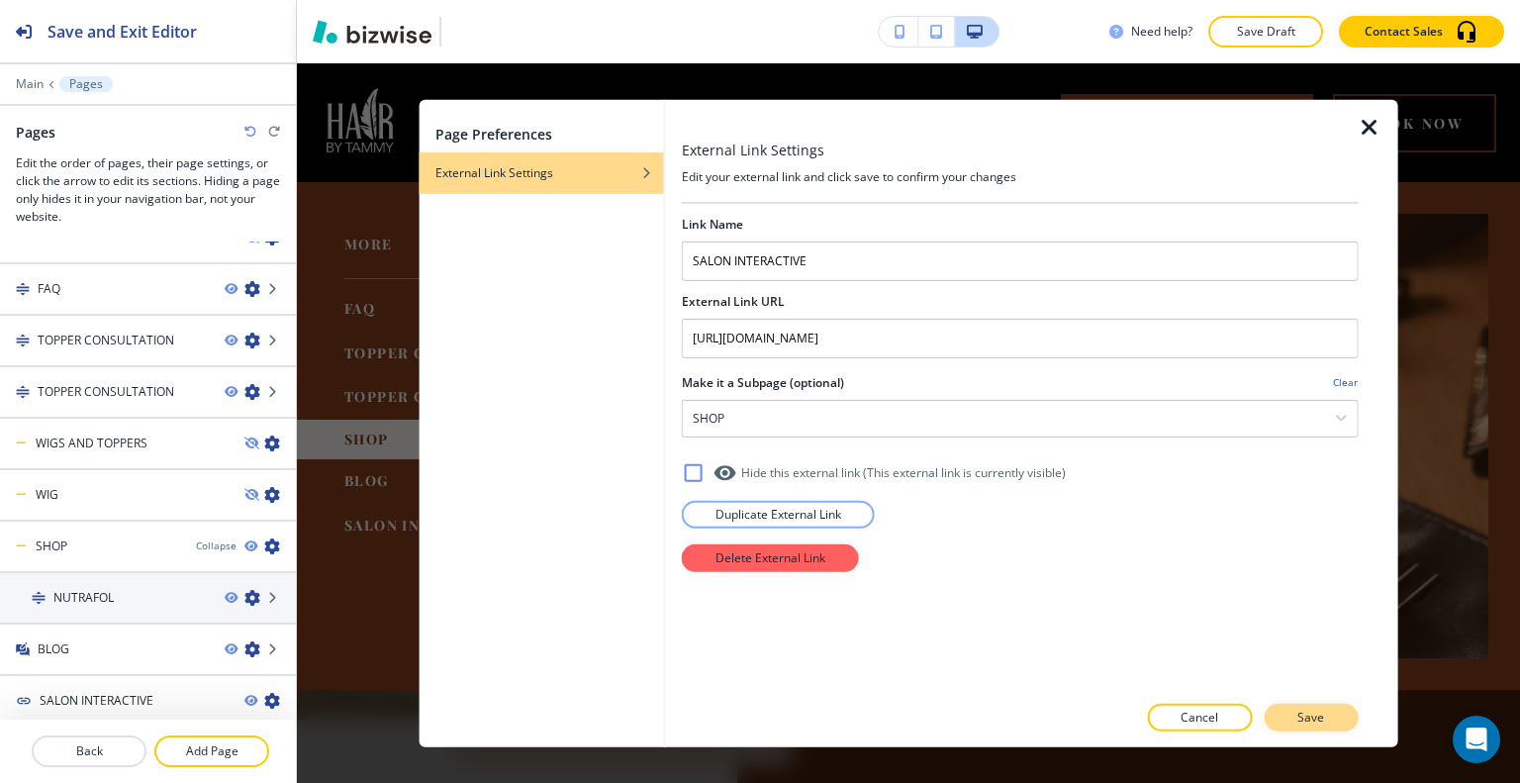
click at [1326, 724] on button "Save" at bounding box center [1311, 718] width 94 height 28
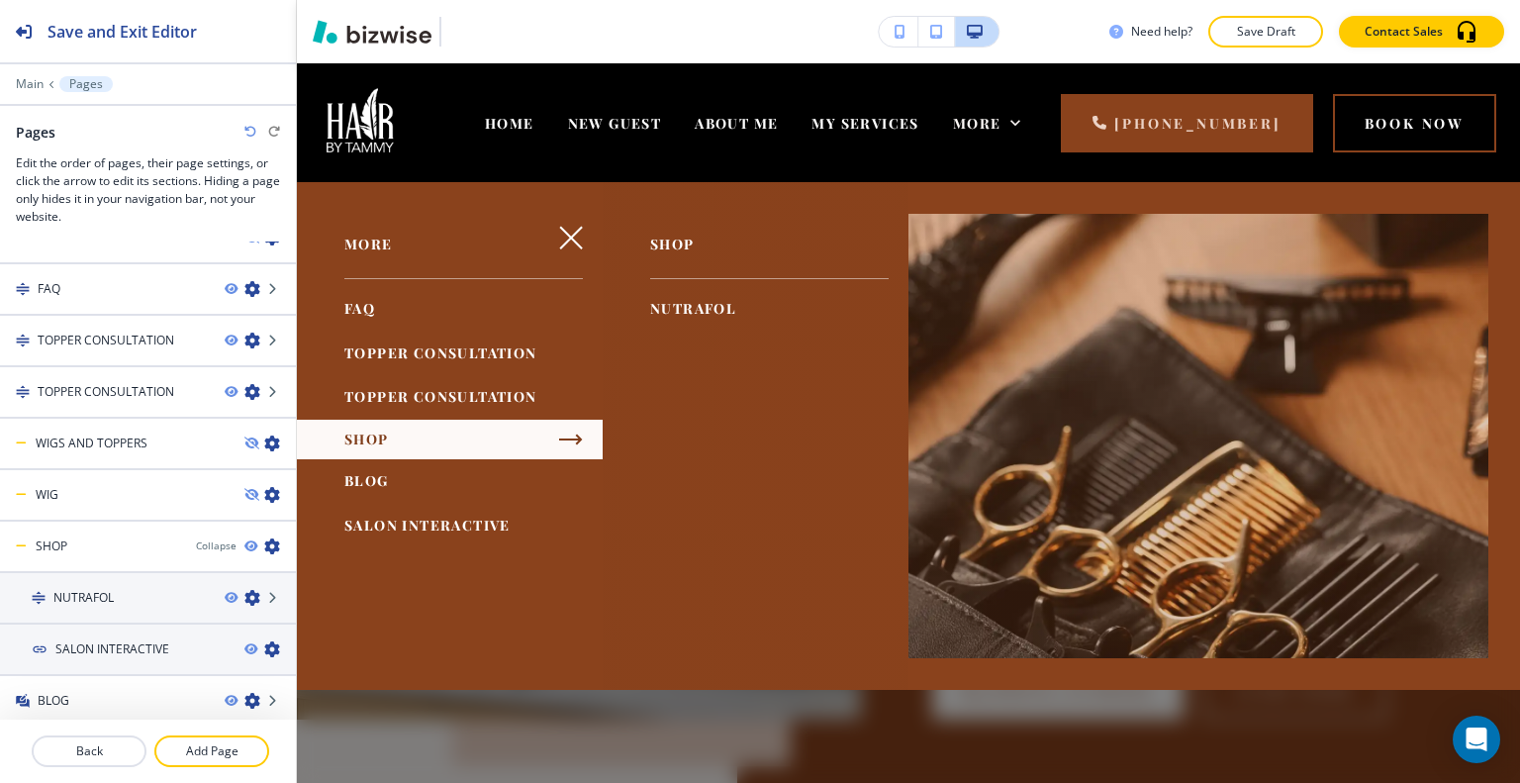
click at [733, 727] on div at bounding box center [908, 482] width 1223 height 601
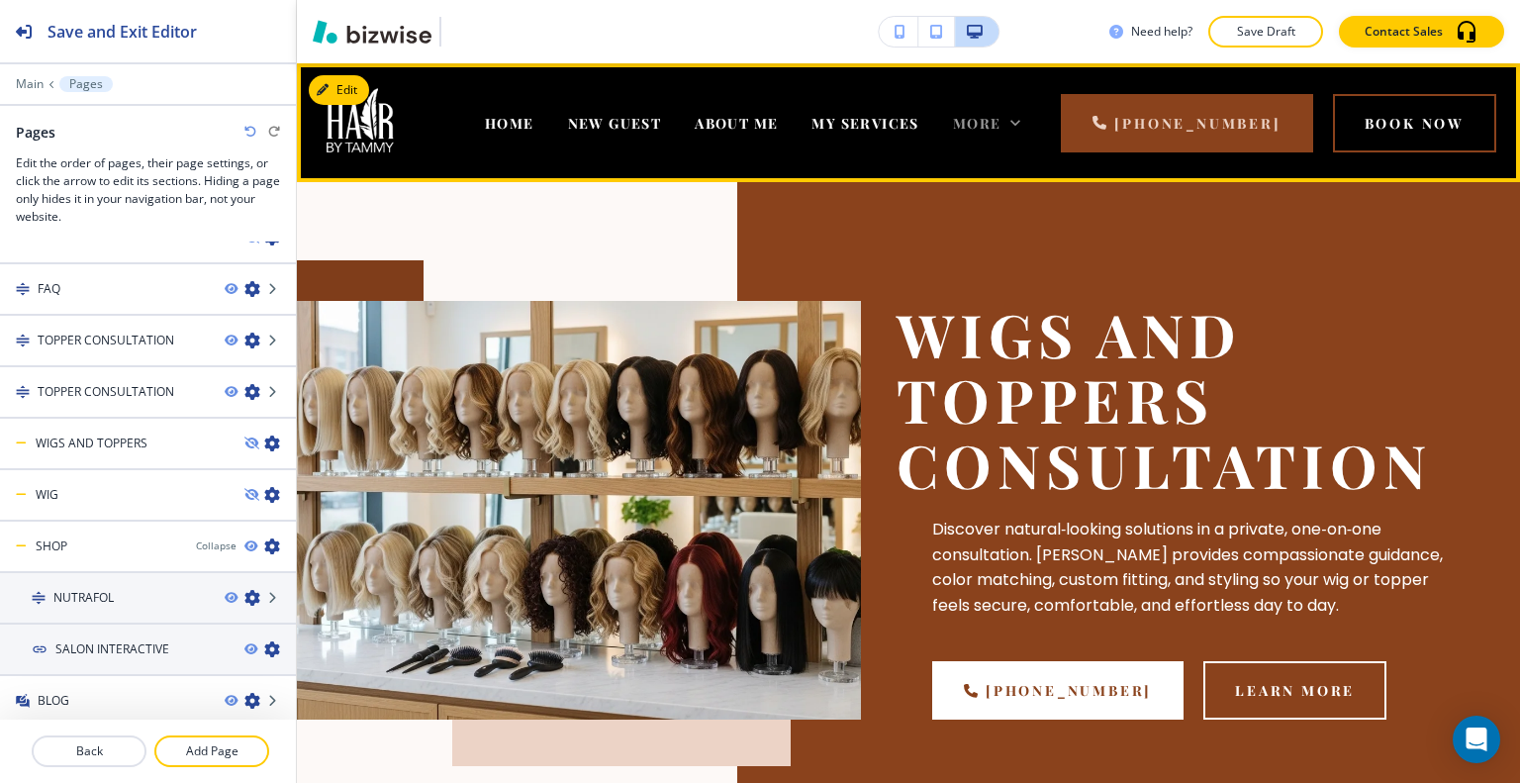
click at [1001, 131] on span "More" at bounding box center [977, 123] width 48 height 19
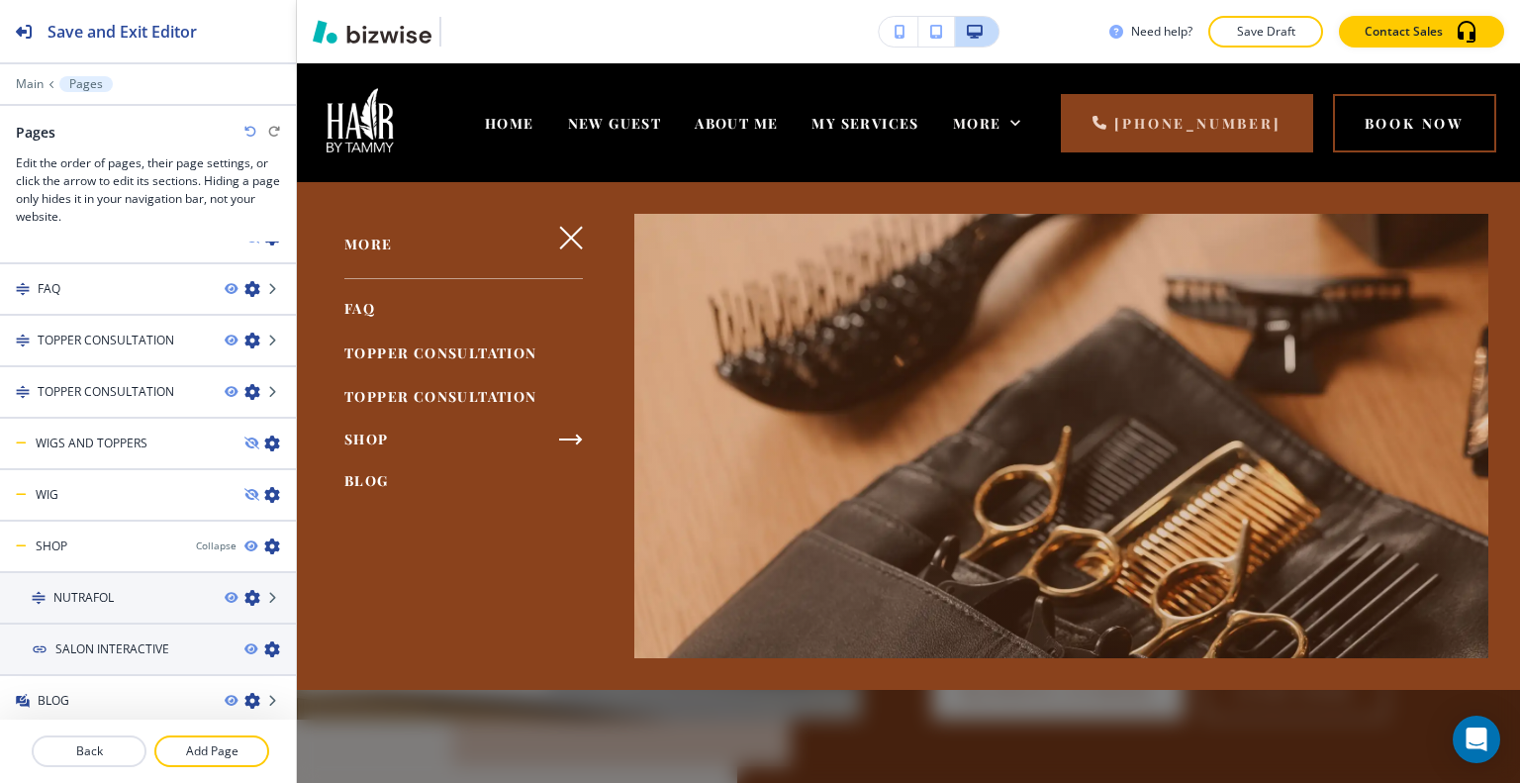
click at [539, 434] on div "SHOP" at bounding box center [450, 440] width 306 height 40
click at [559, 437] on icon "button" at bounding box center [571, 440] width 24 height 24
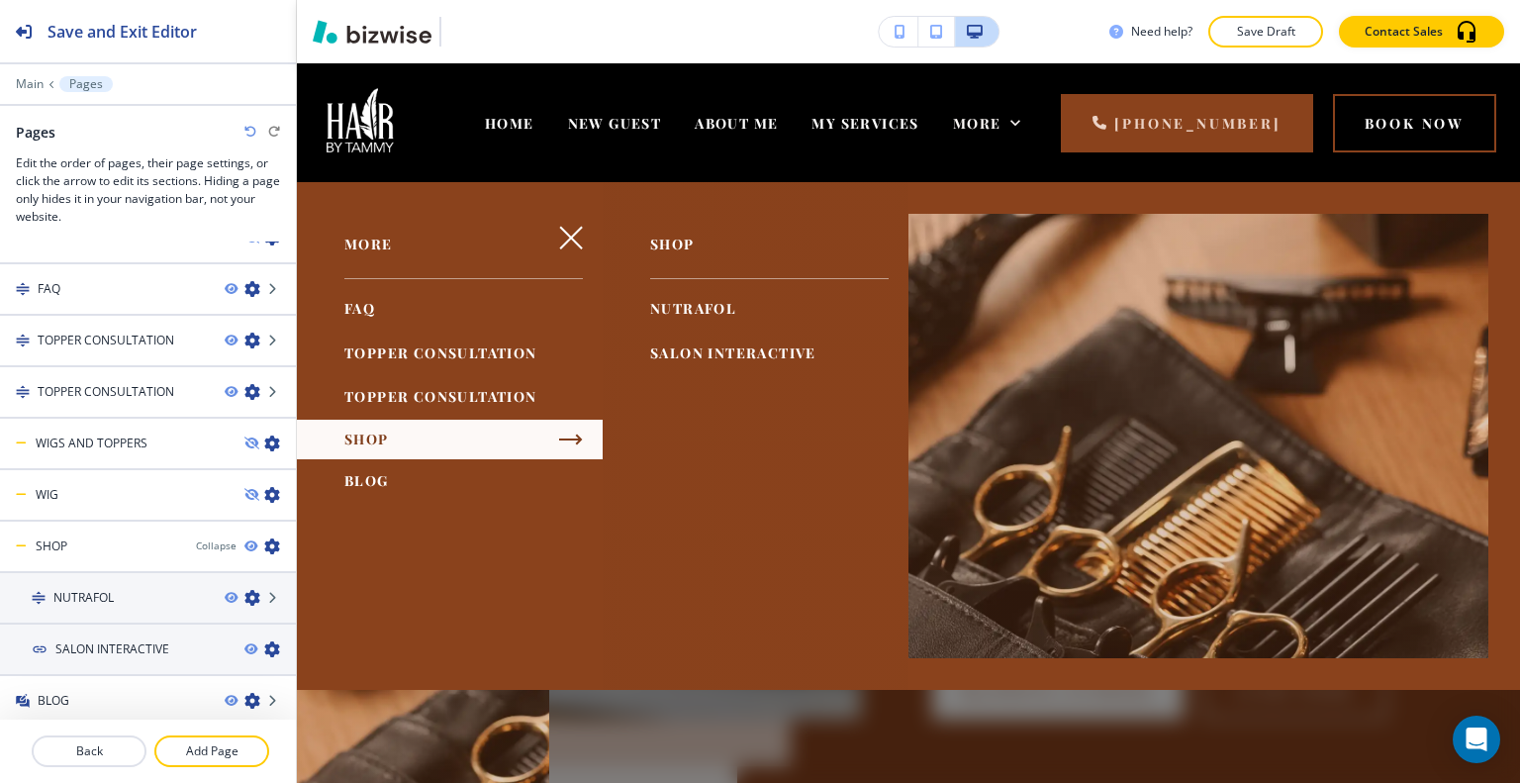
click at [693, 343] on span "SALON INTERACTIVE" at bounding box center [733, 352] width 166 height 19
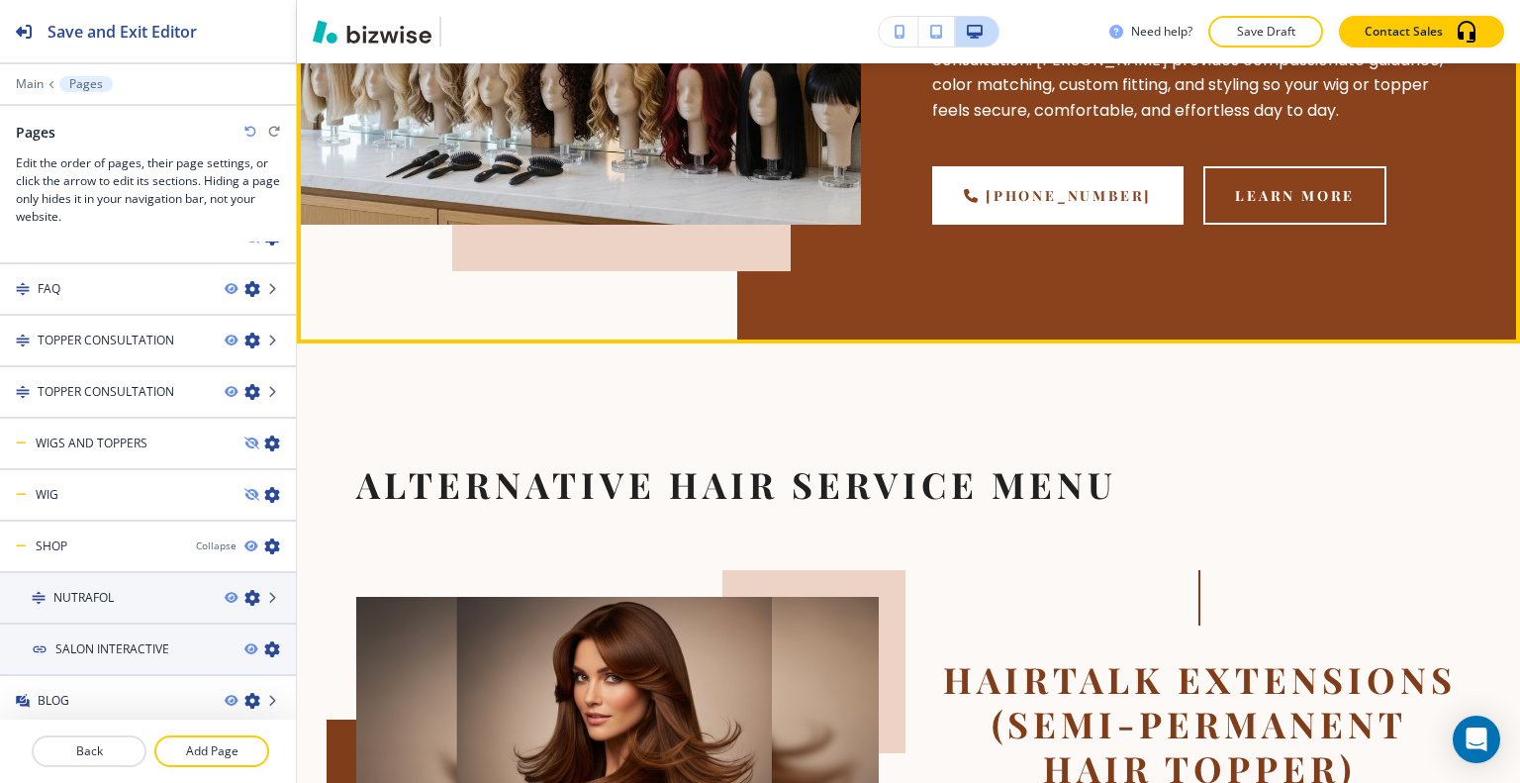
scroll to position [0, 0]
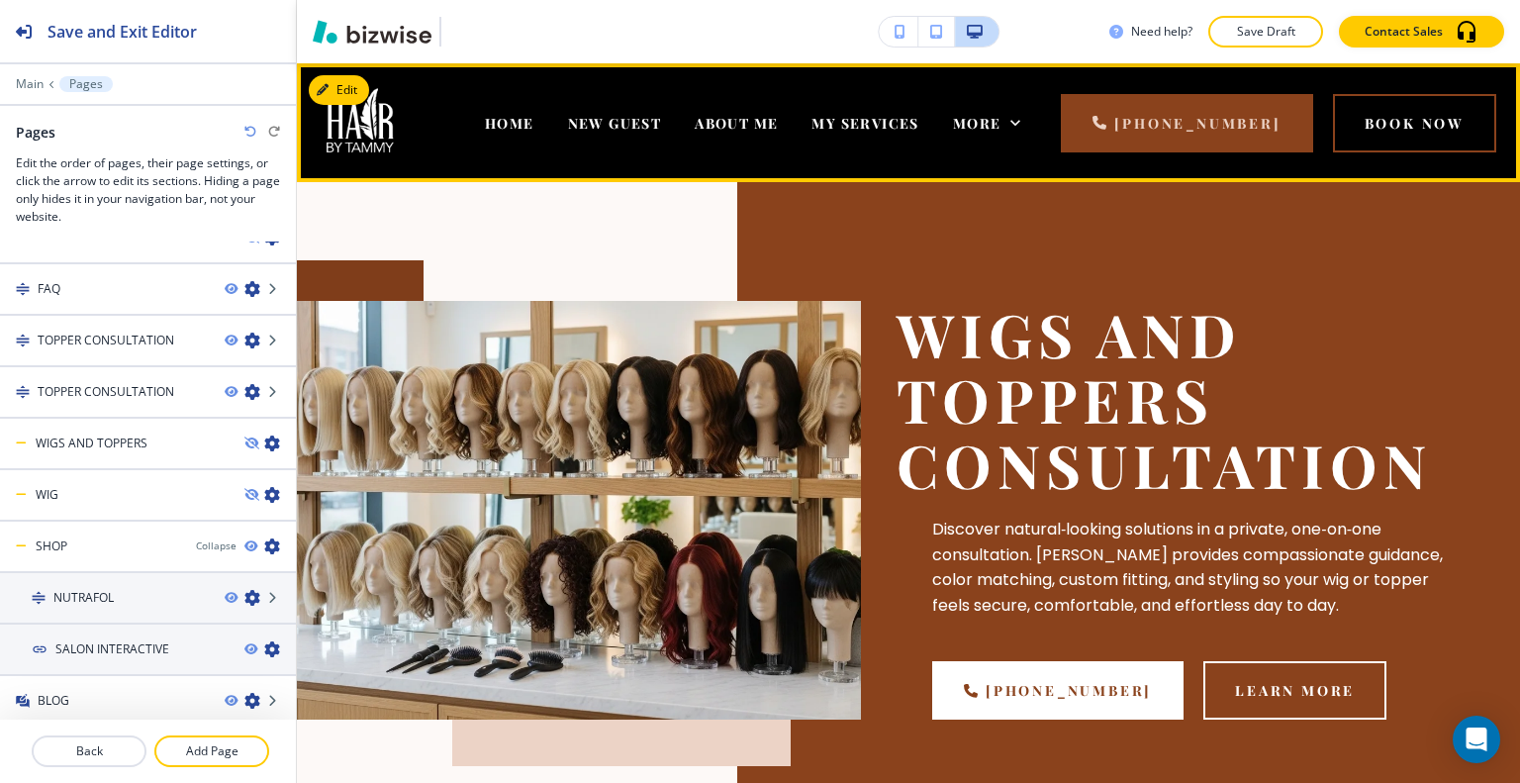
click at [1037, 134] on div "More" at bounding box center [987, 122] width 102 height 79
click at [1025, 122] on icon at bounding box center [1015, 123] width 20 height 20
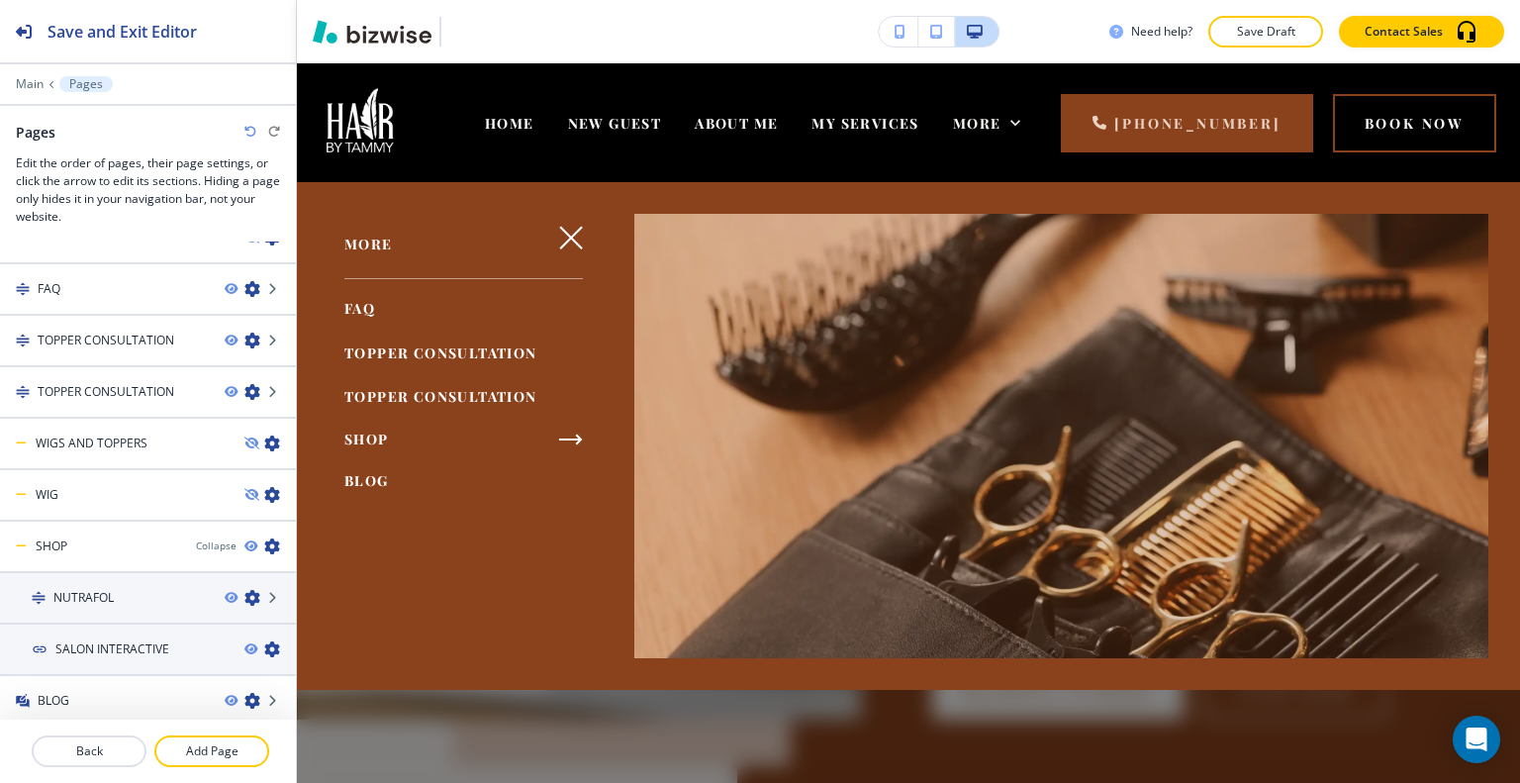
click at [563, 445] on icon "button" at bounding box center [571, 440] width 24 height 24
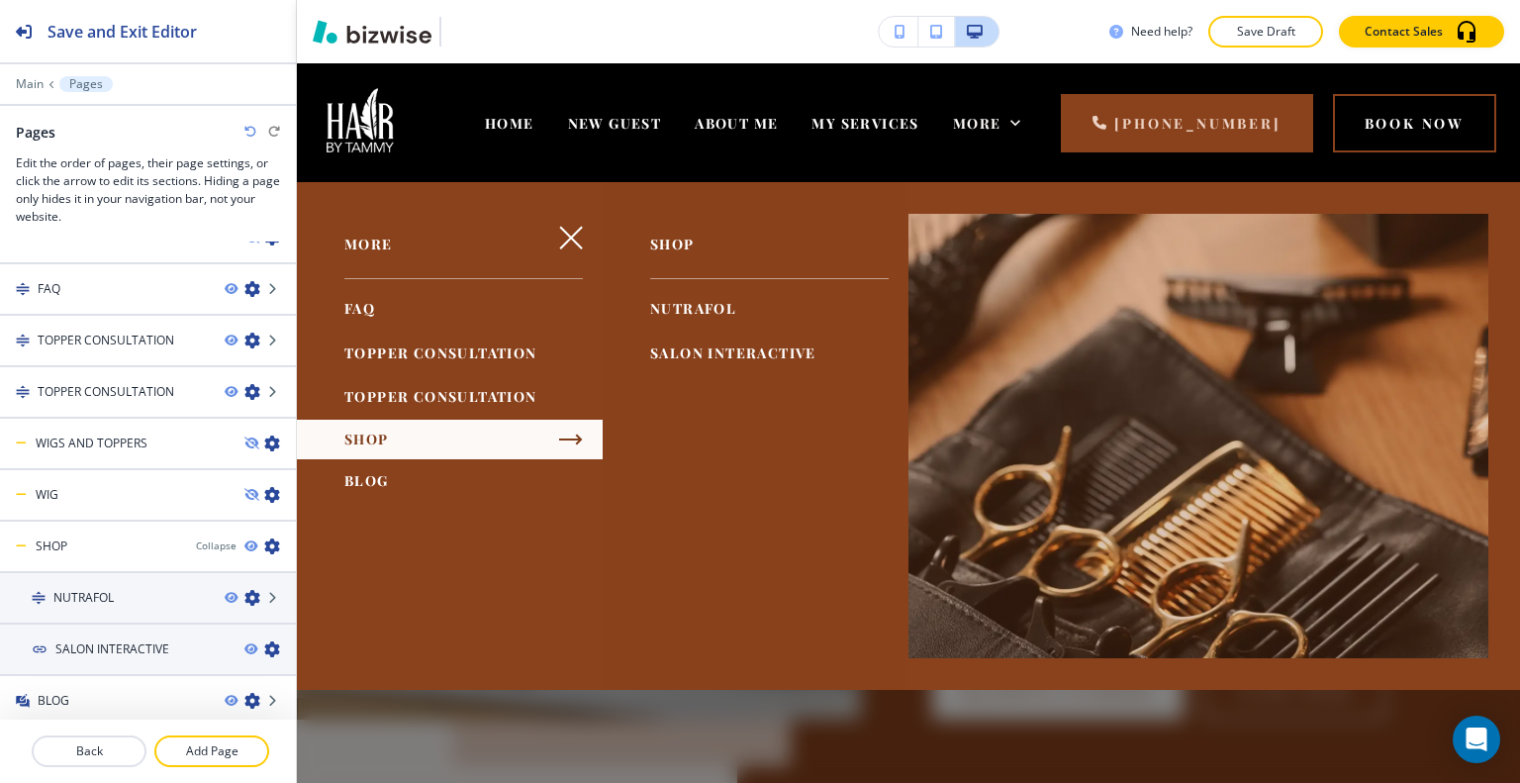
click at [675, 297] on link "NUTRAFOL" at bounding box center [693, 309] width 86 height 33
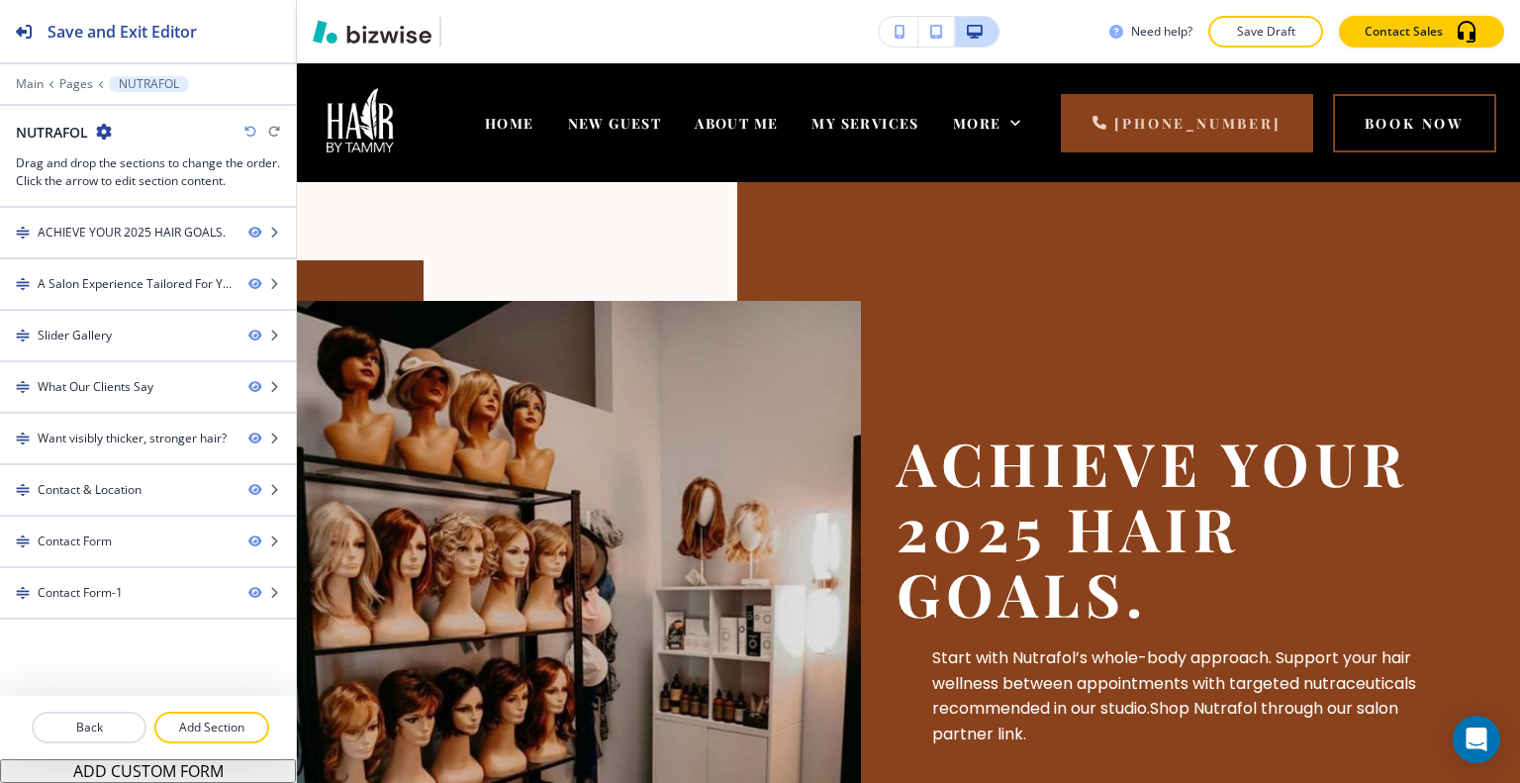
click at [678, 305] on img at bounding box center [579, 639] width 564 height 677
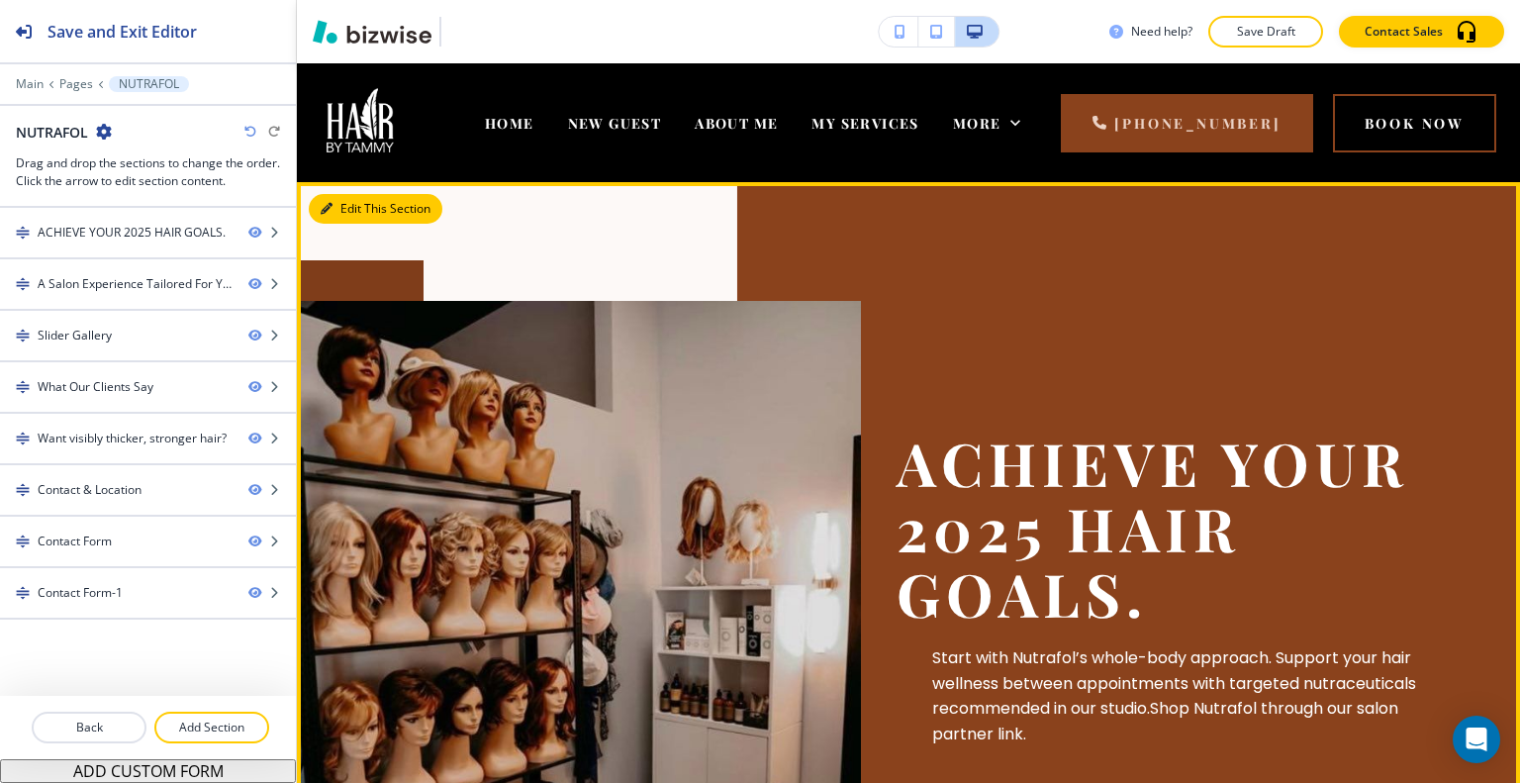
click at [355, 204] on button "Edit This Section" at bounding box center [376, 209] width 134 height 30
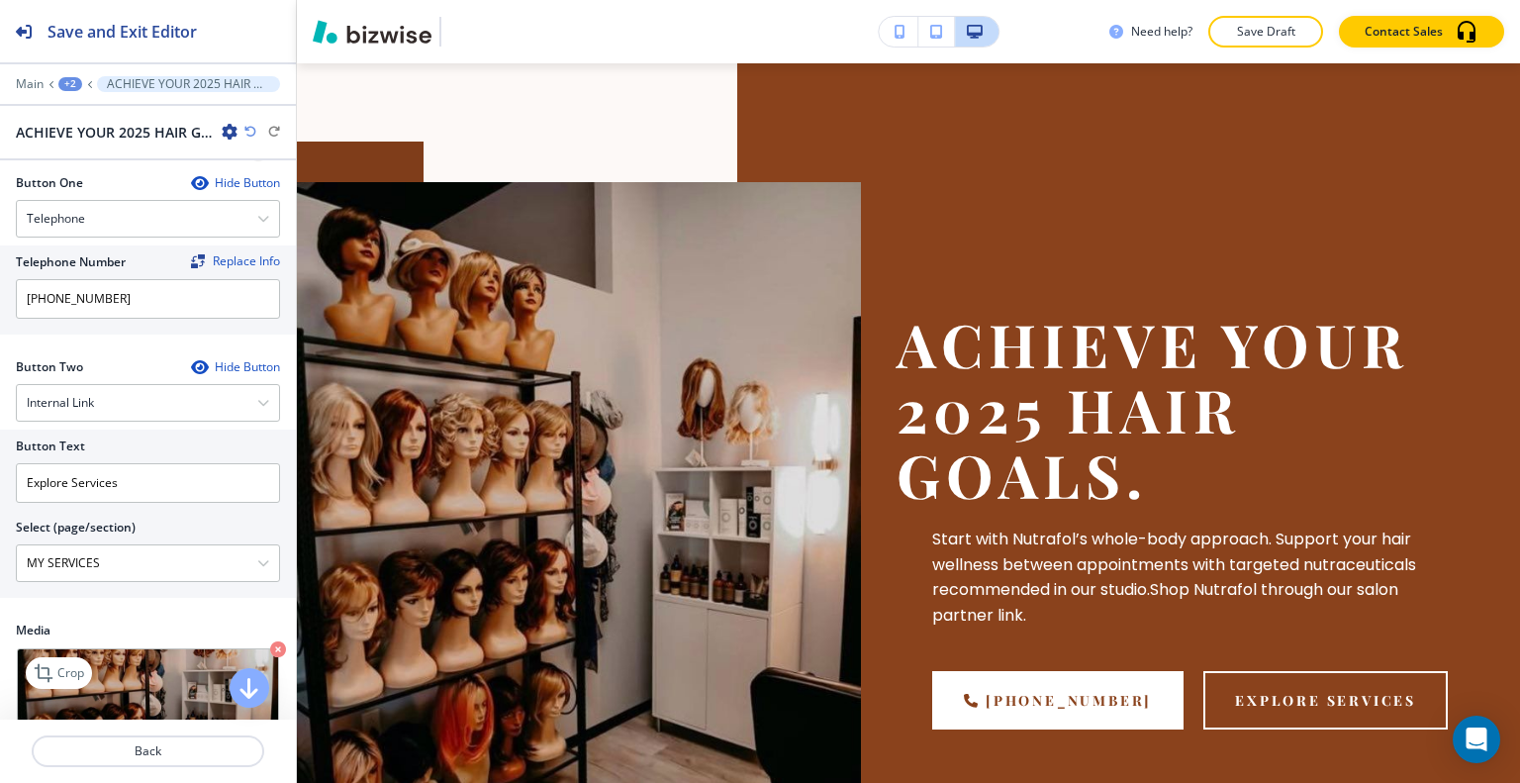
scroll to position [891, 0]
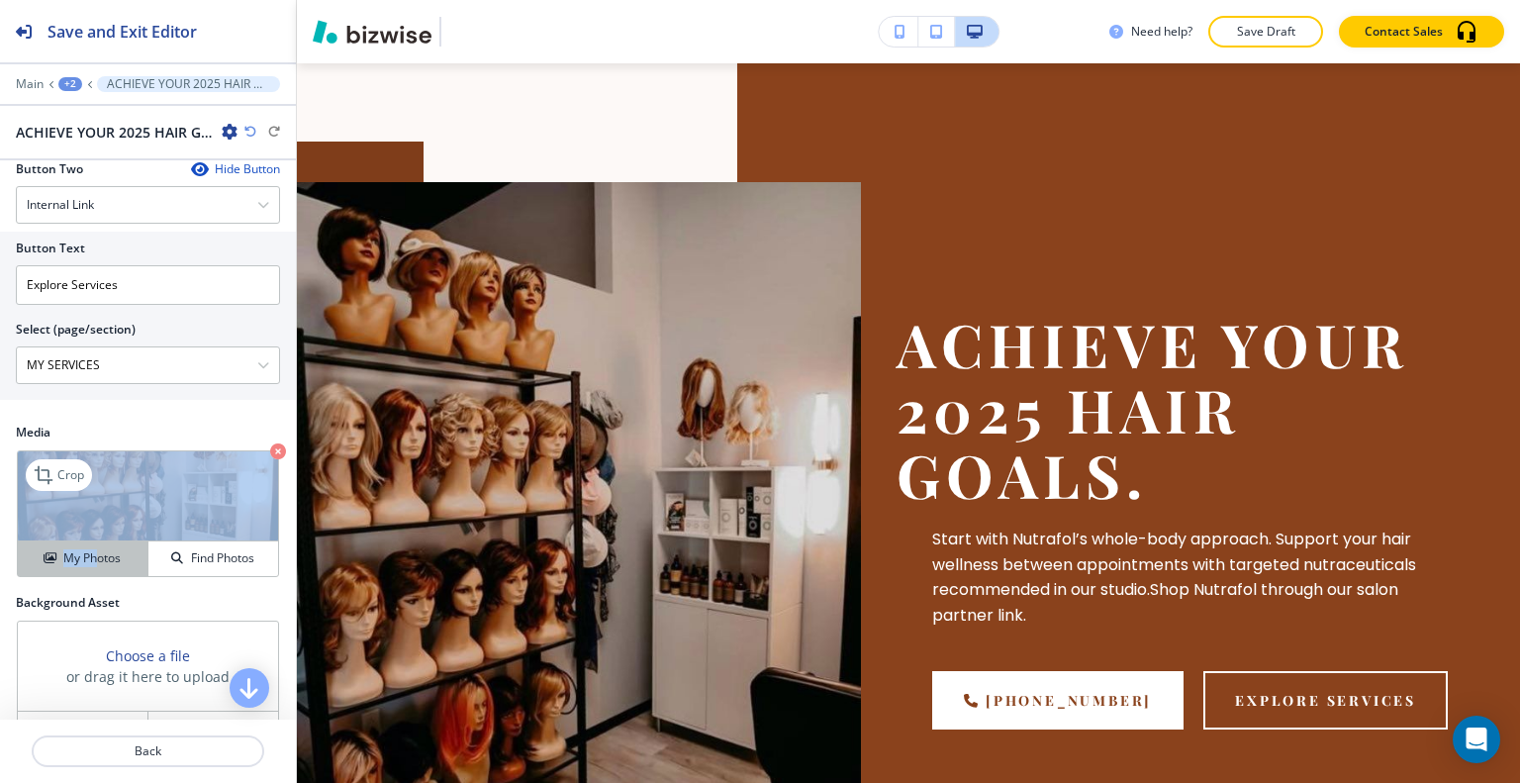
click at [95, 570] on div "Crop My Photos Find Photos" at bounding box center [148, 513] width 262 height 127
click at [99, 559] on h4 "My Photos" at bounding box center [91, 558] width 57 height 18
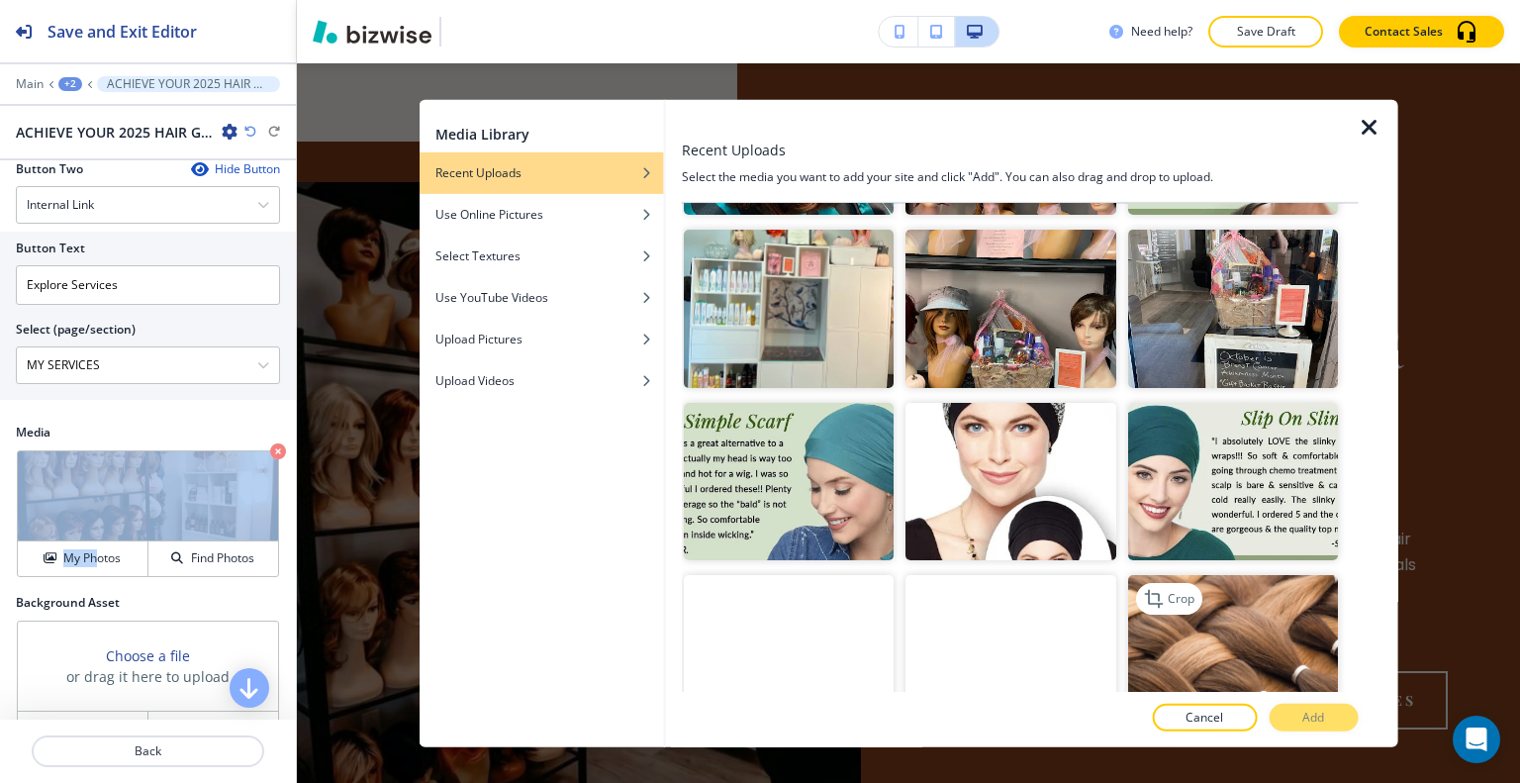
scroll to position [2771, 0]
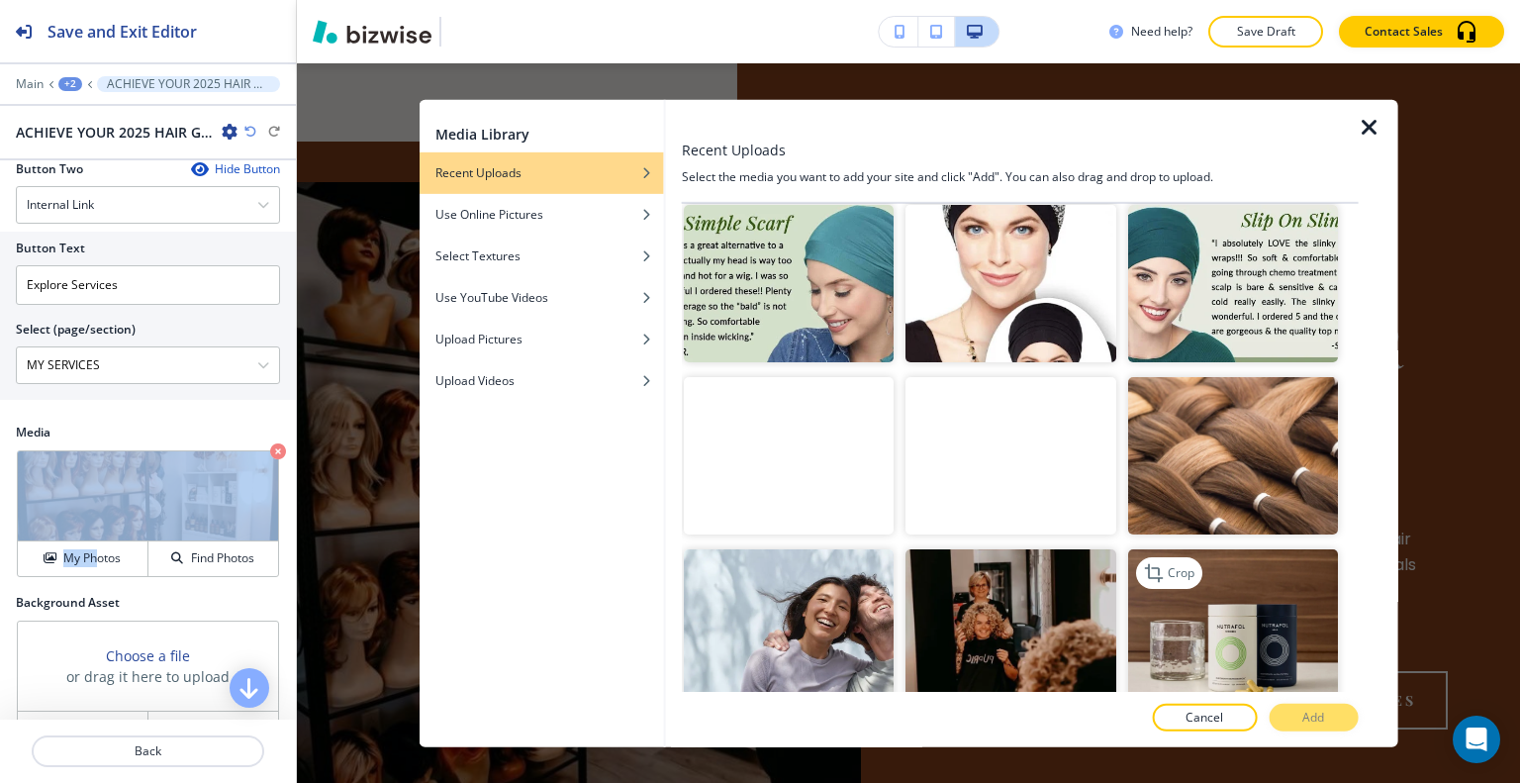
click at [1243, 556] on img "button" at bounding box center [1232, 627] width 210 height 157
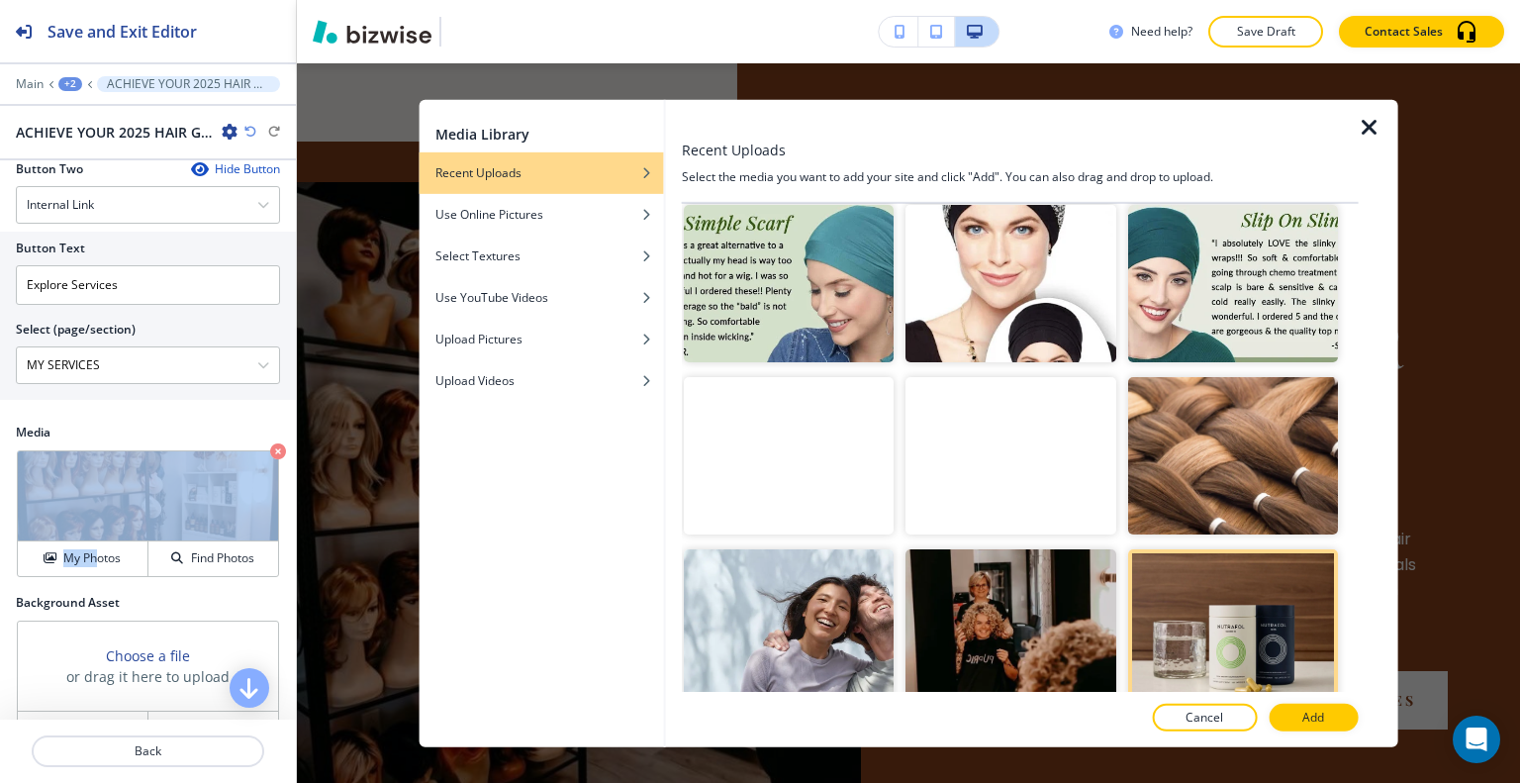
click at [1310, 710] on p "Add" at bounding box center [1313, 718] width 22 height 18
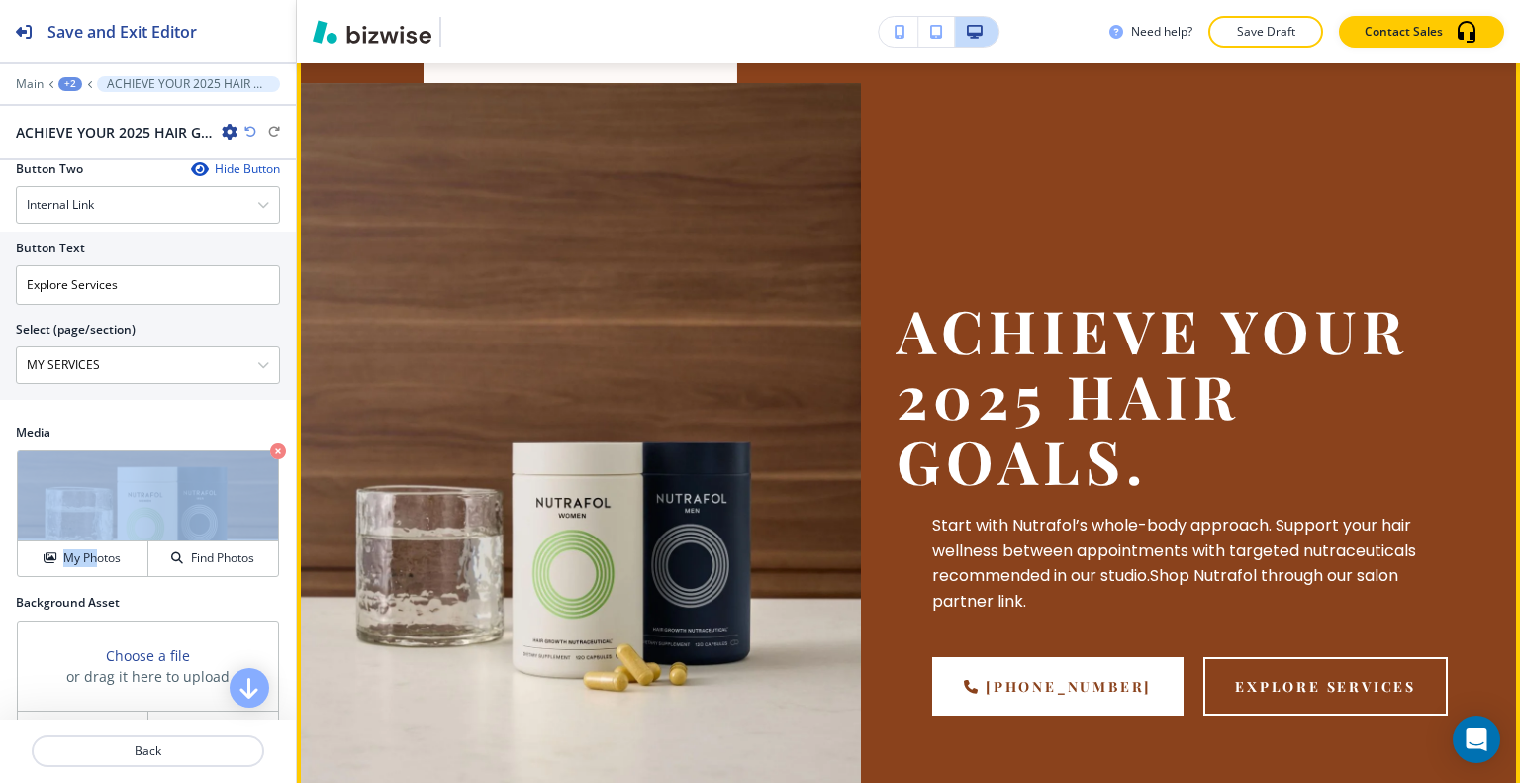
scroll to position [119, 0]
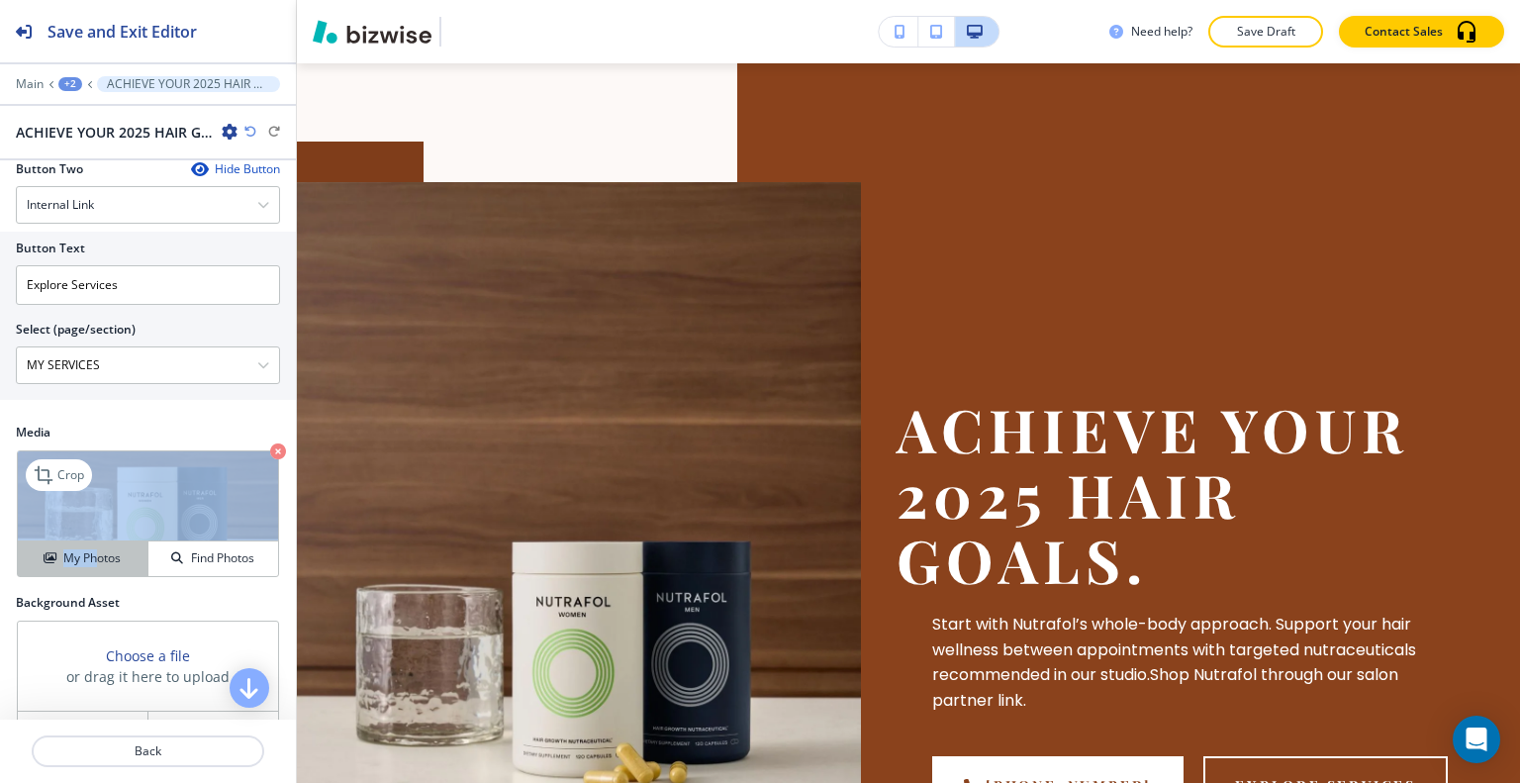
click at [90, 561] on h4 "My Photos" at bounding box center [91, 558] width 57 height 18
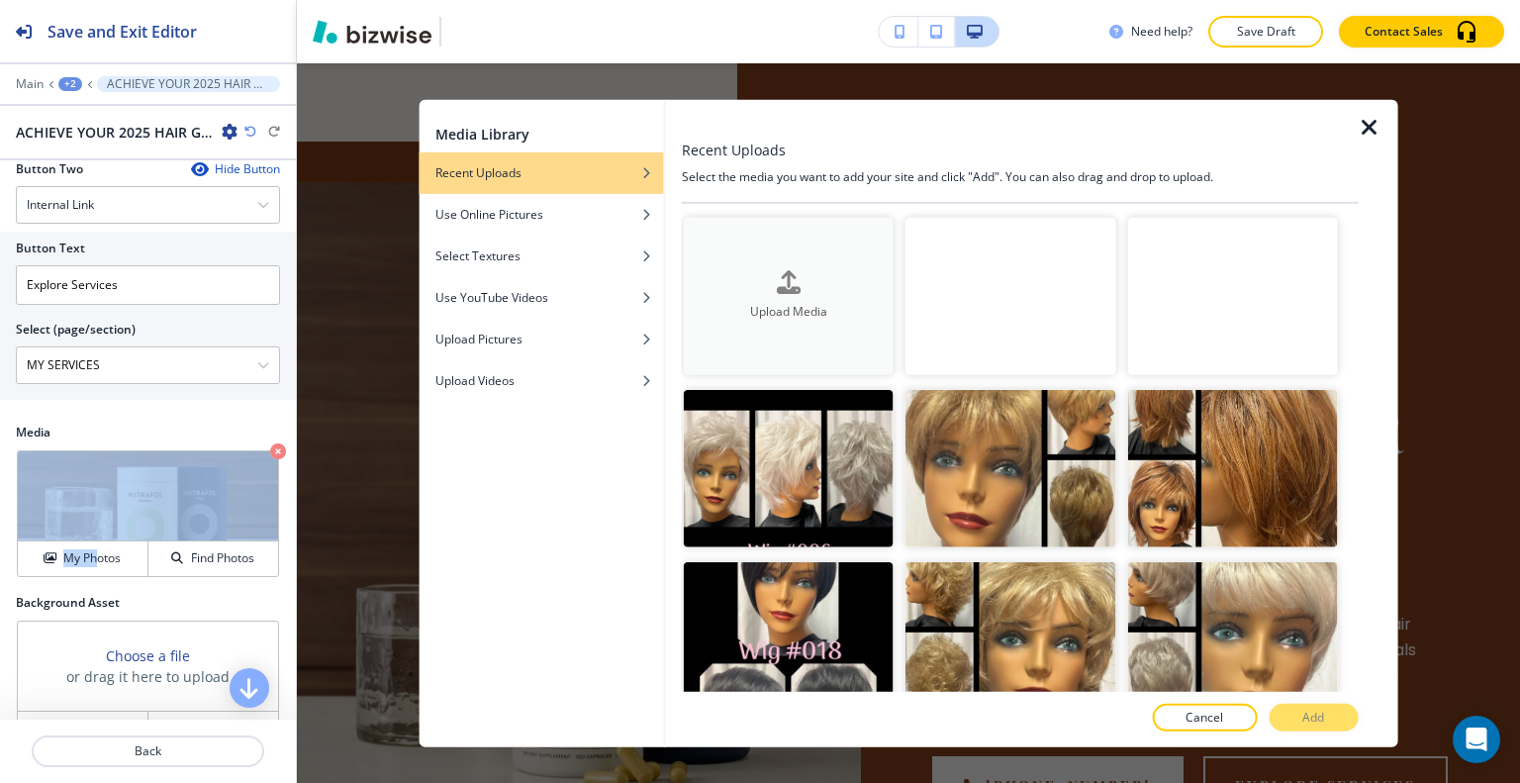
click at [758, 275] on div "Upload Media" at bounding box center [789, 296] width 210 height 50
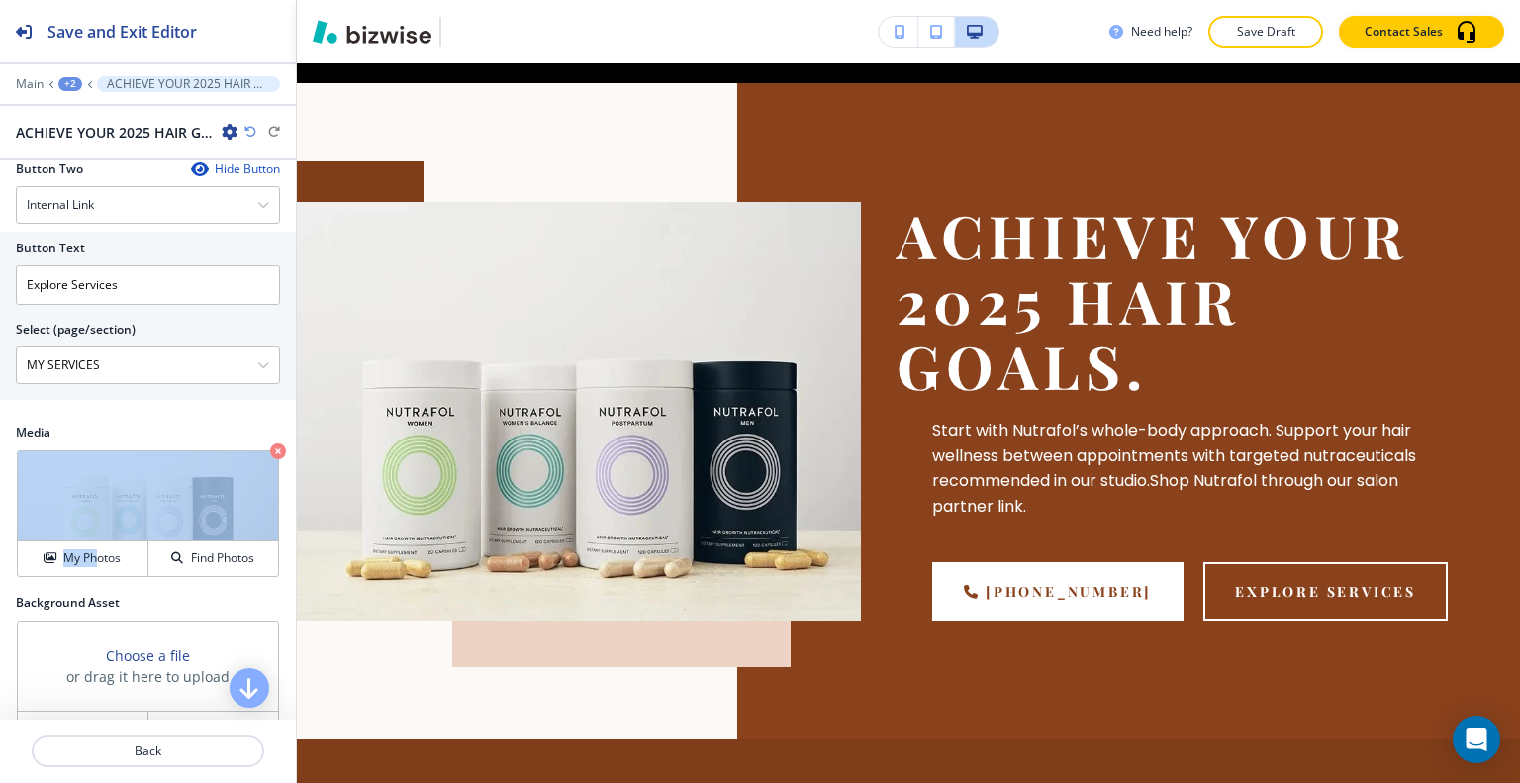
scroll to position [0, 0]
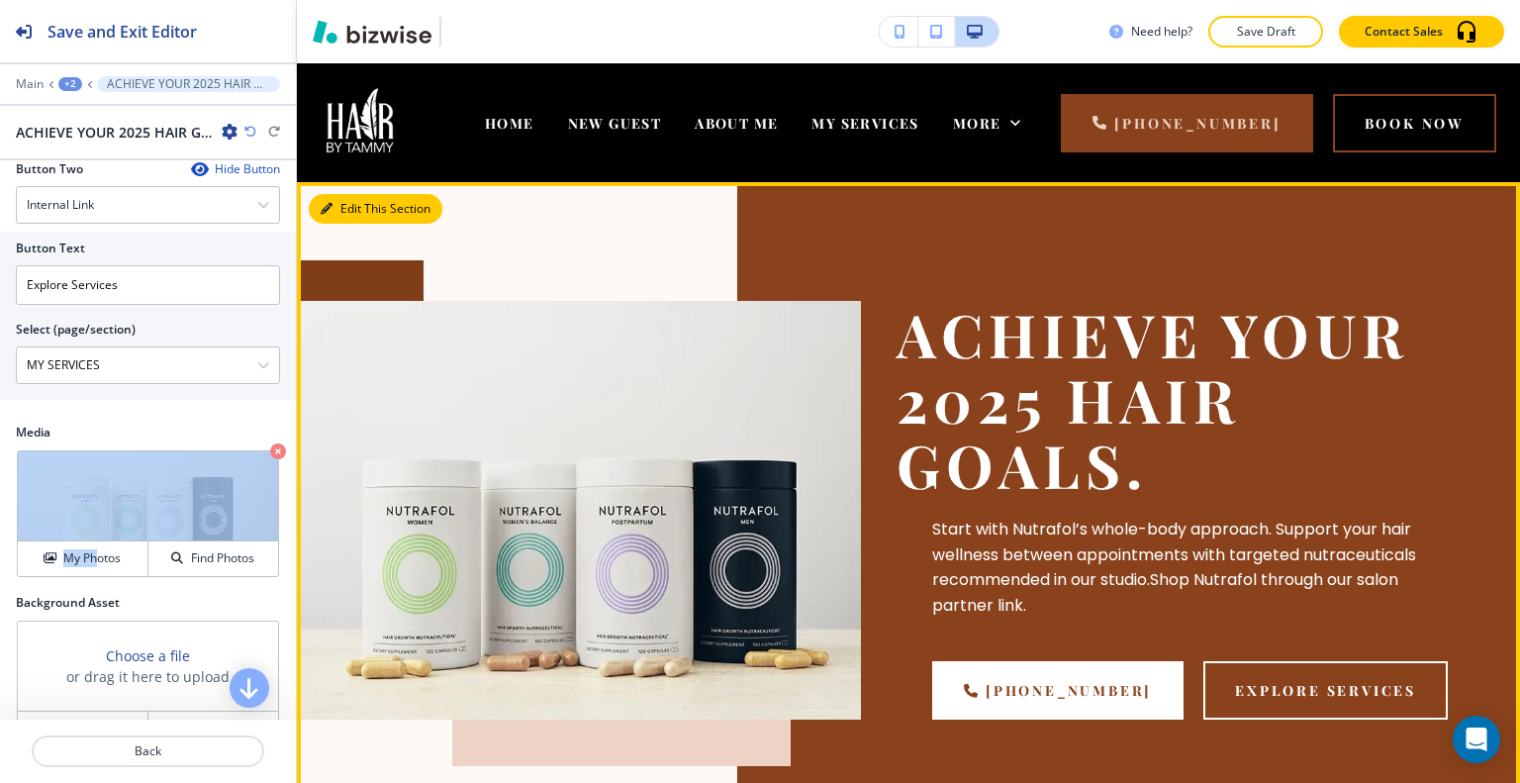
click at [328, 205] on icon "button" at bounding box center [327, 209] width 12 height 12
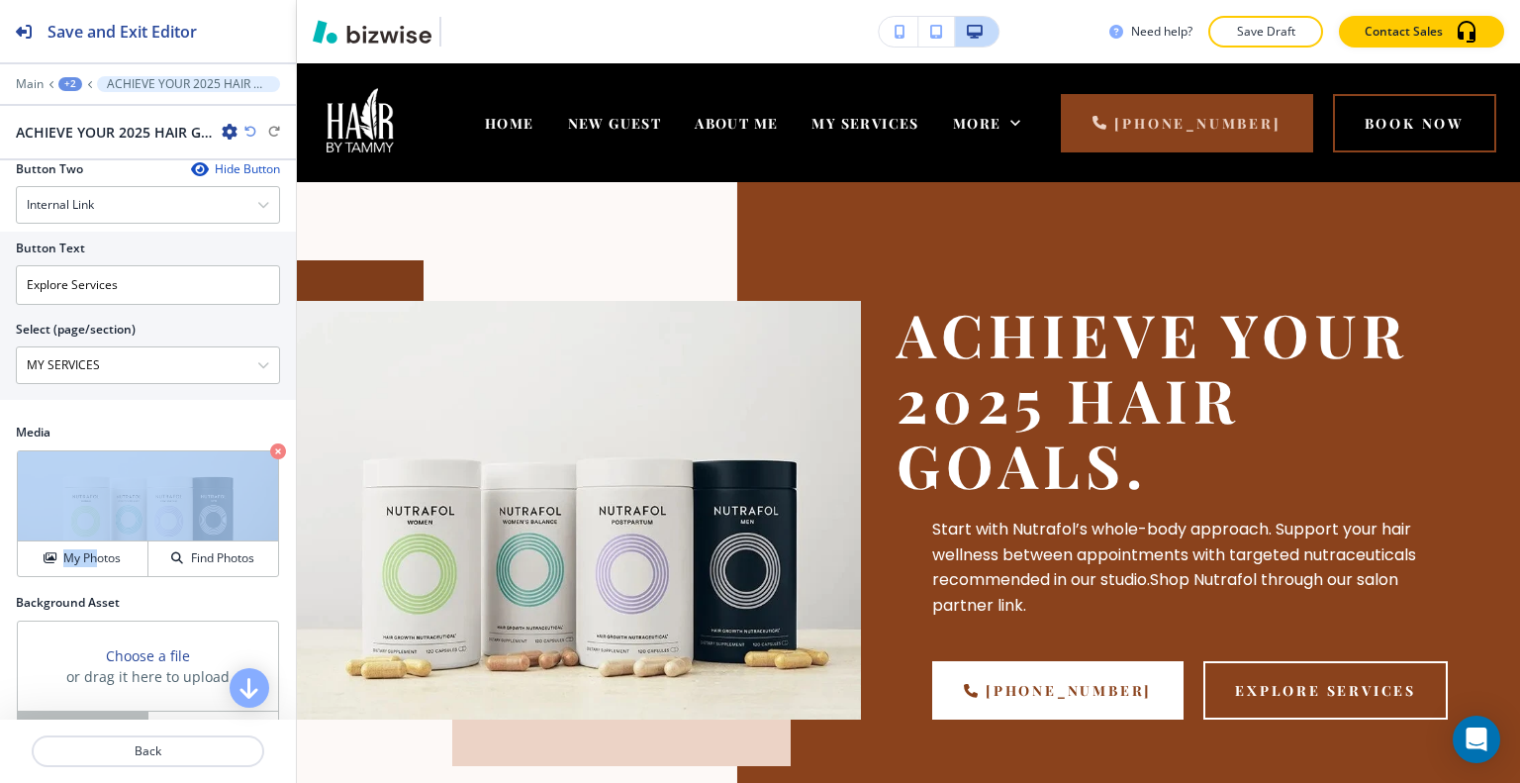
scroll to position [1049, 0]
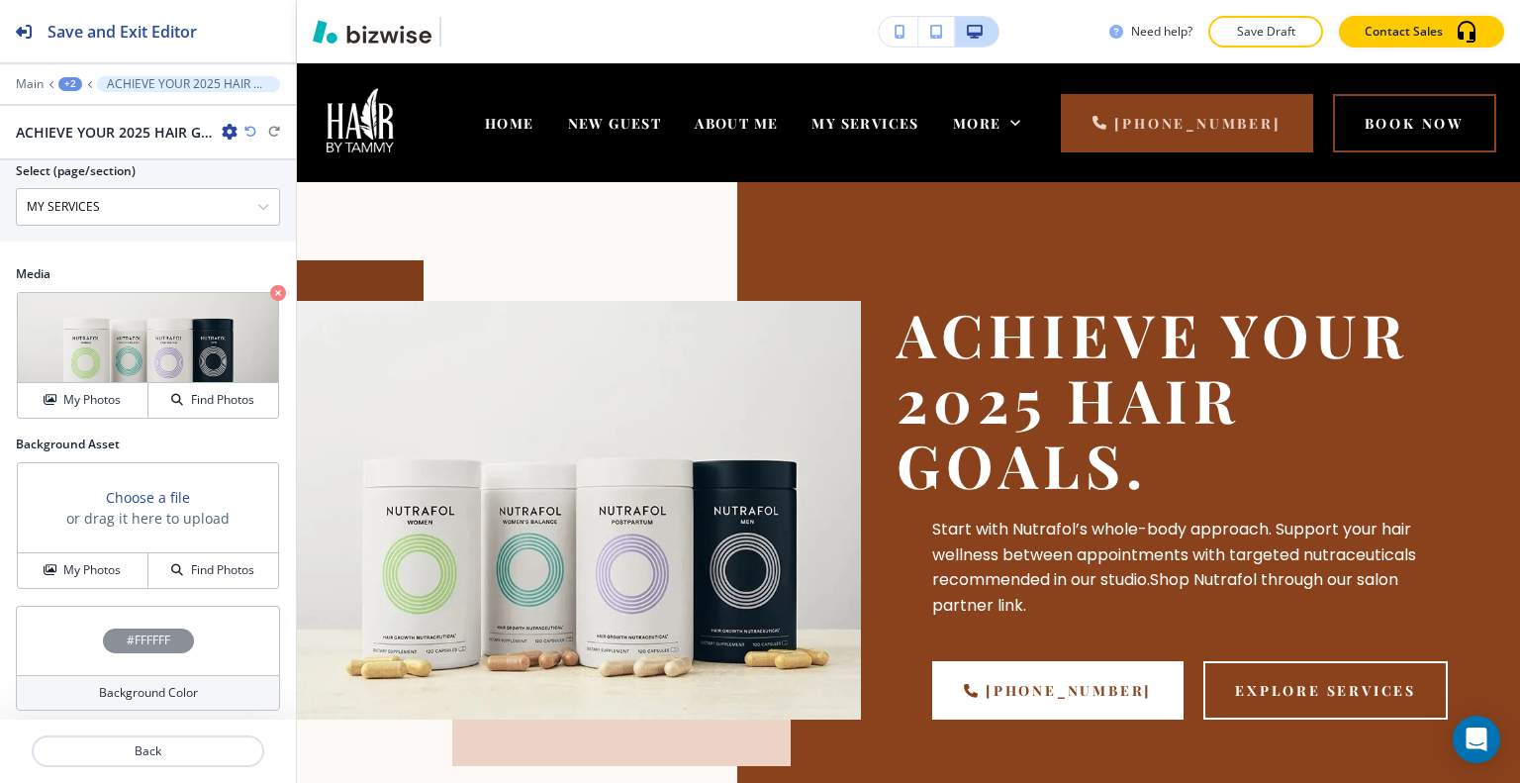
click at [123, 536] on div "Choose a file or drag it here to upload" at bounding box center [148, 508] width 260 height 90
click at [111, 553] on button "My Photos" at bounding box center [83, 570] width 131 height 35
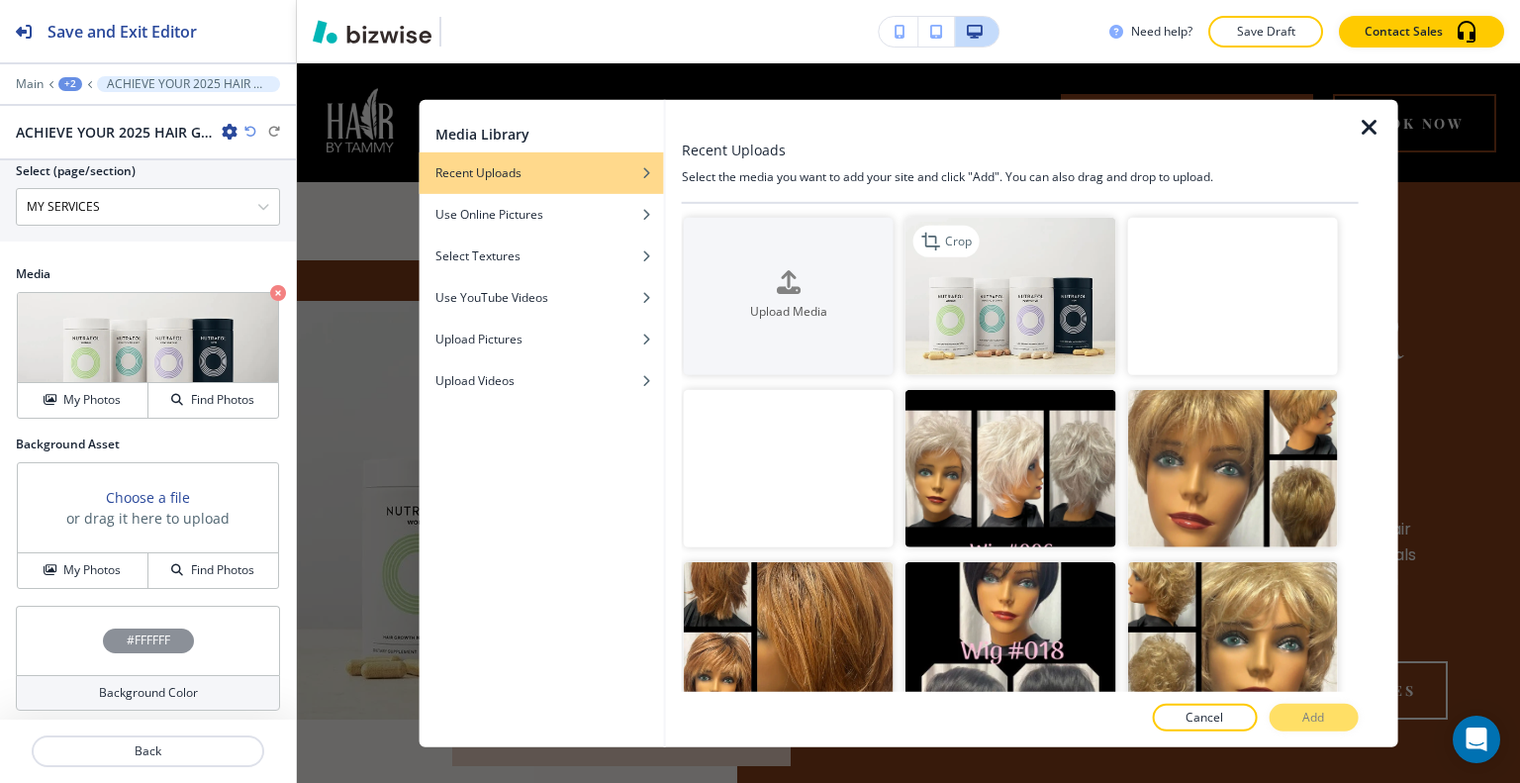
click at [1026, 280] on img "button" at bounding box center [1011, 295] width 210 height 157
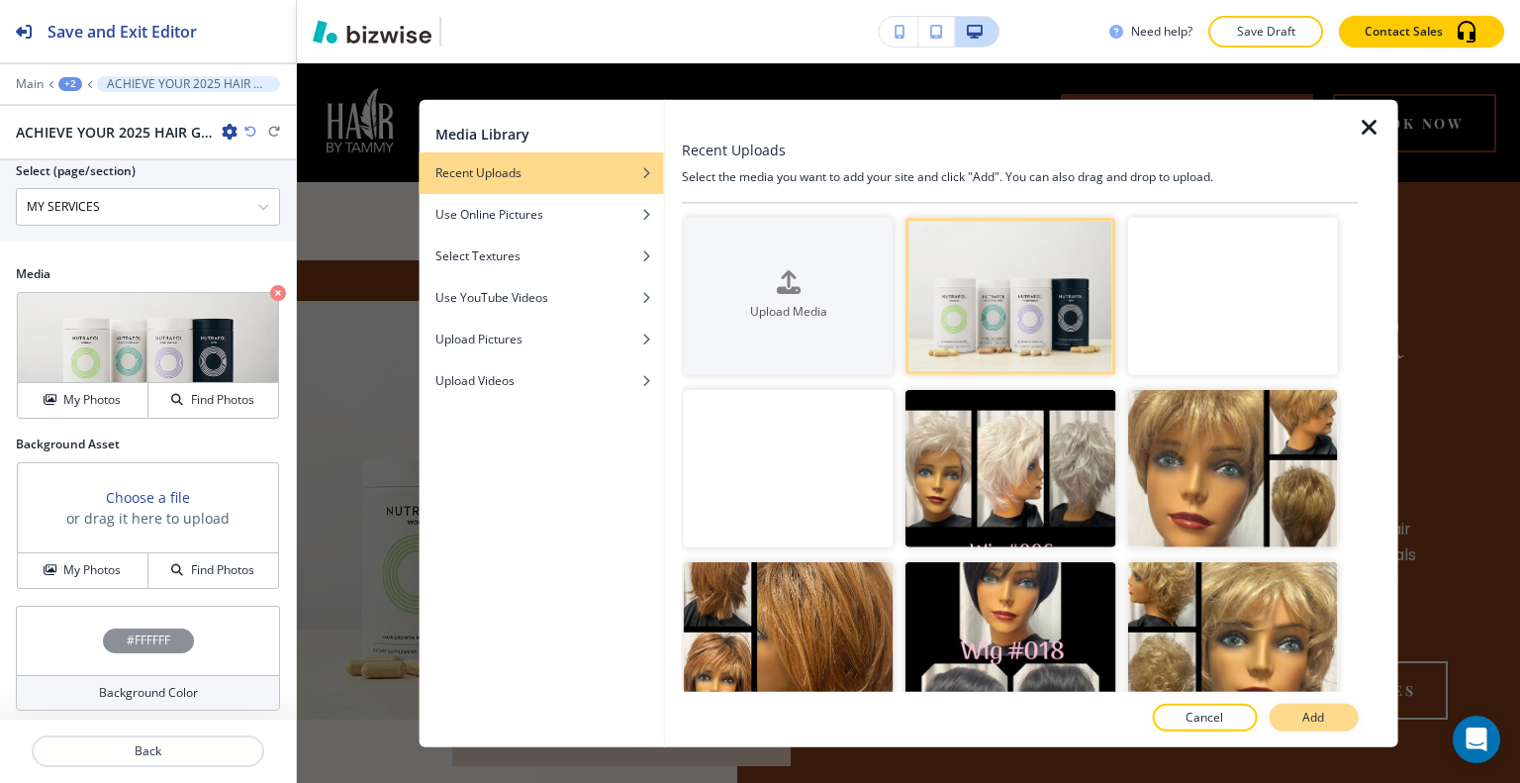
click at [1315, 712] on p "Add" at bounding box center [1313, 718] width 22 height 18
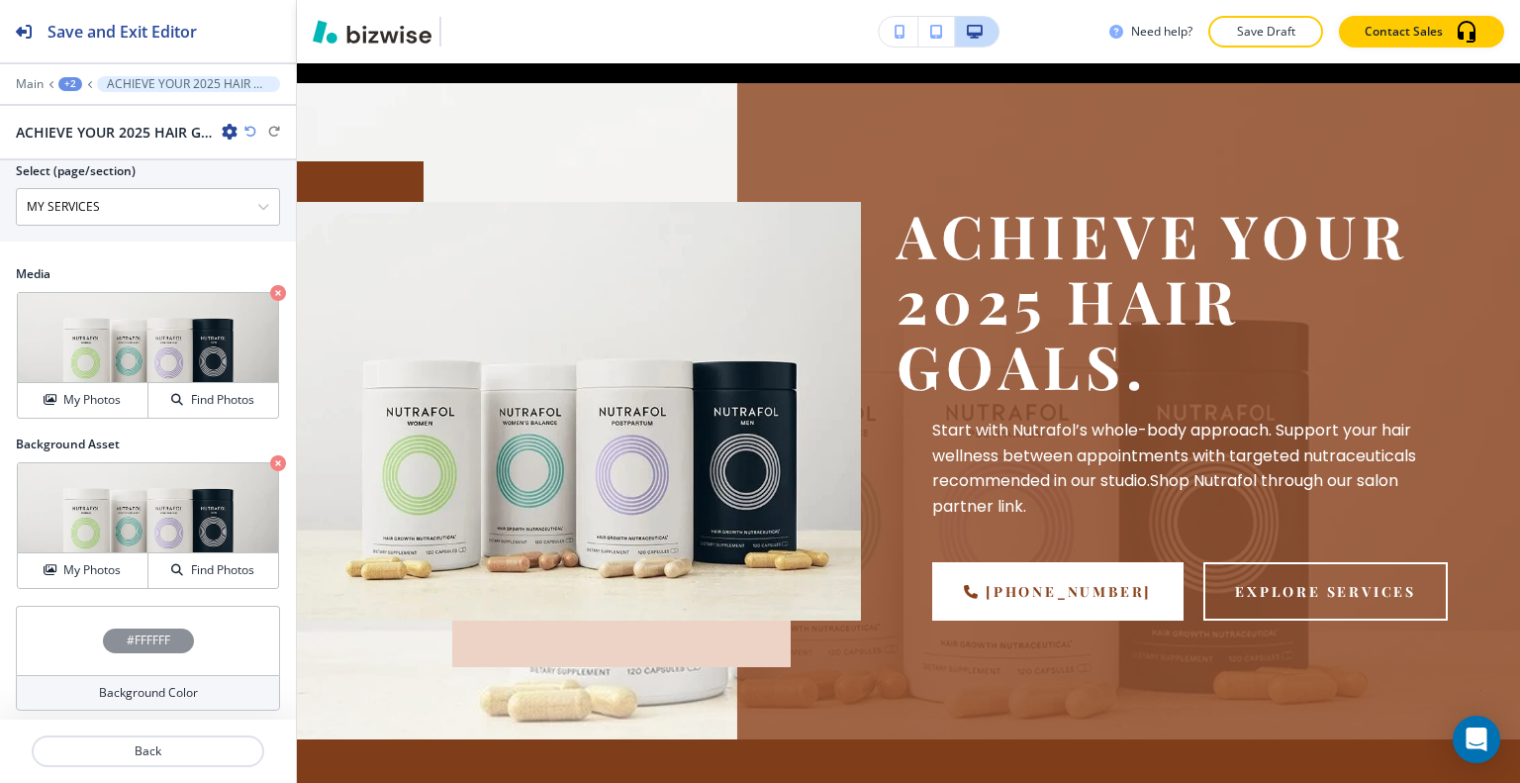
scroll to position [198, 0]
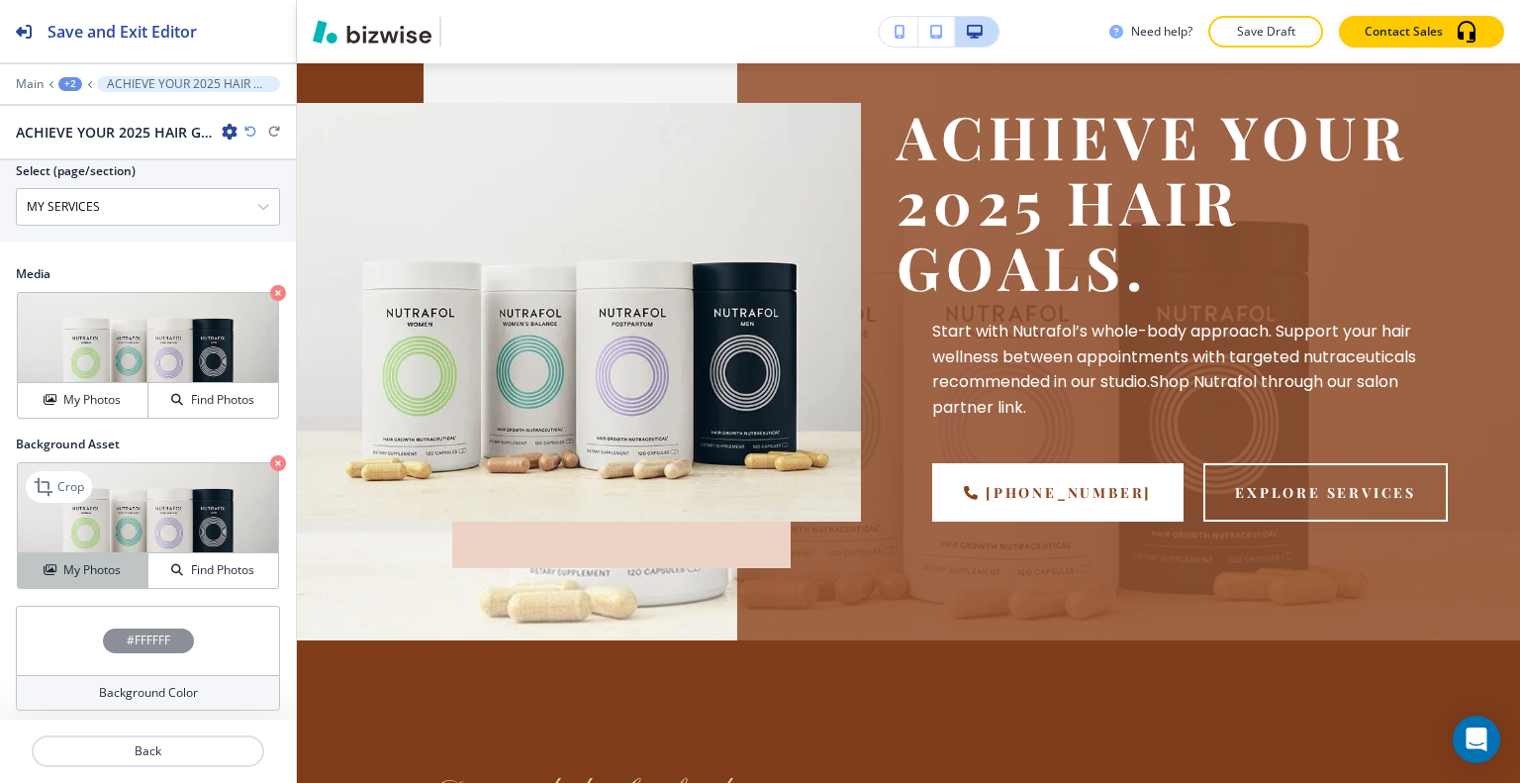
click at [136, 569] on div "My Photos" at bounding box center [83, 570] width 130 height 18
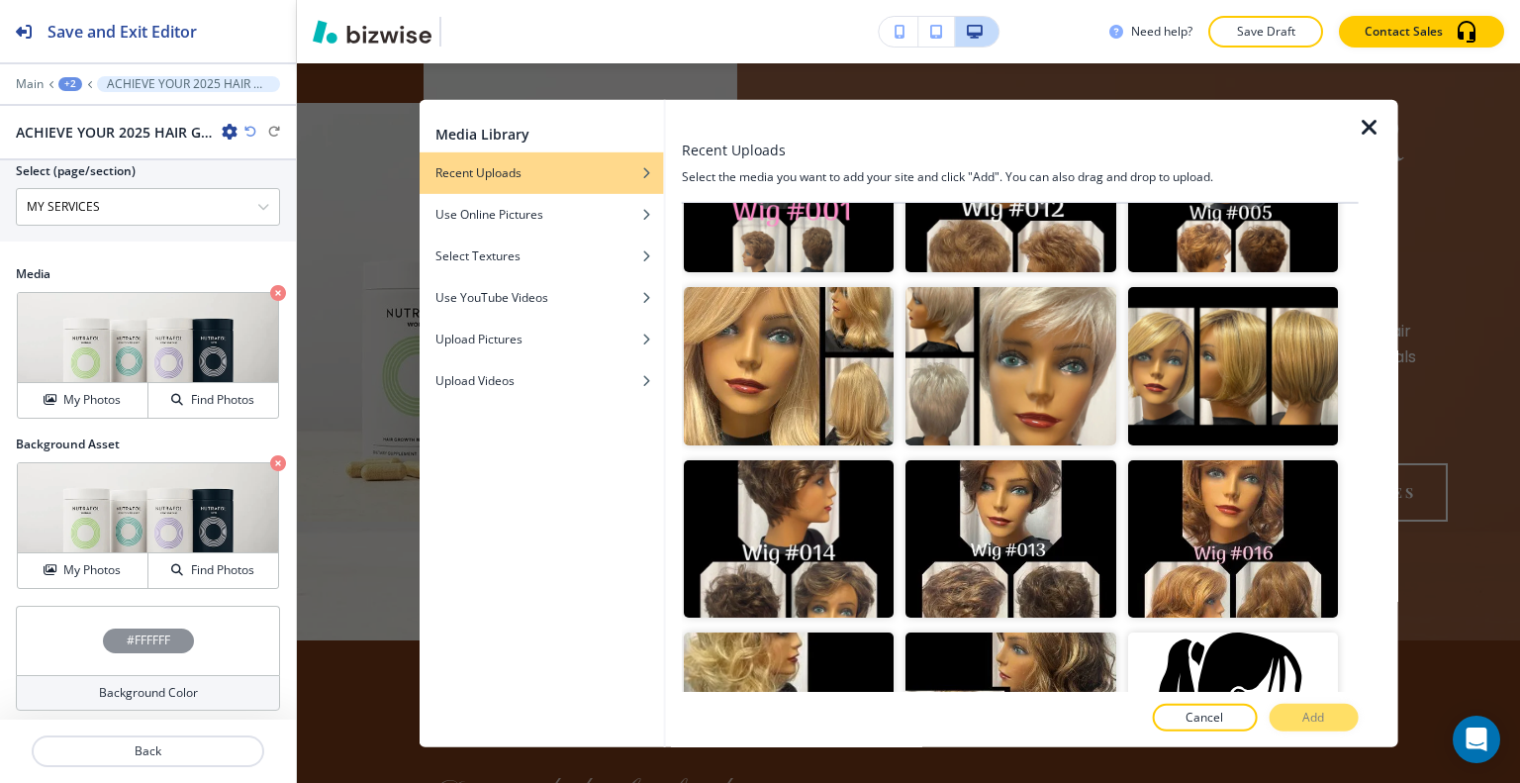
scroll to position [1484, 0]
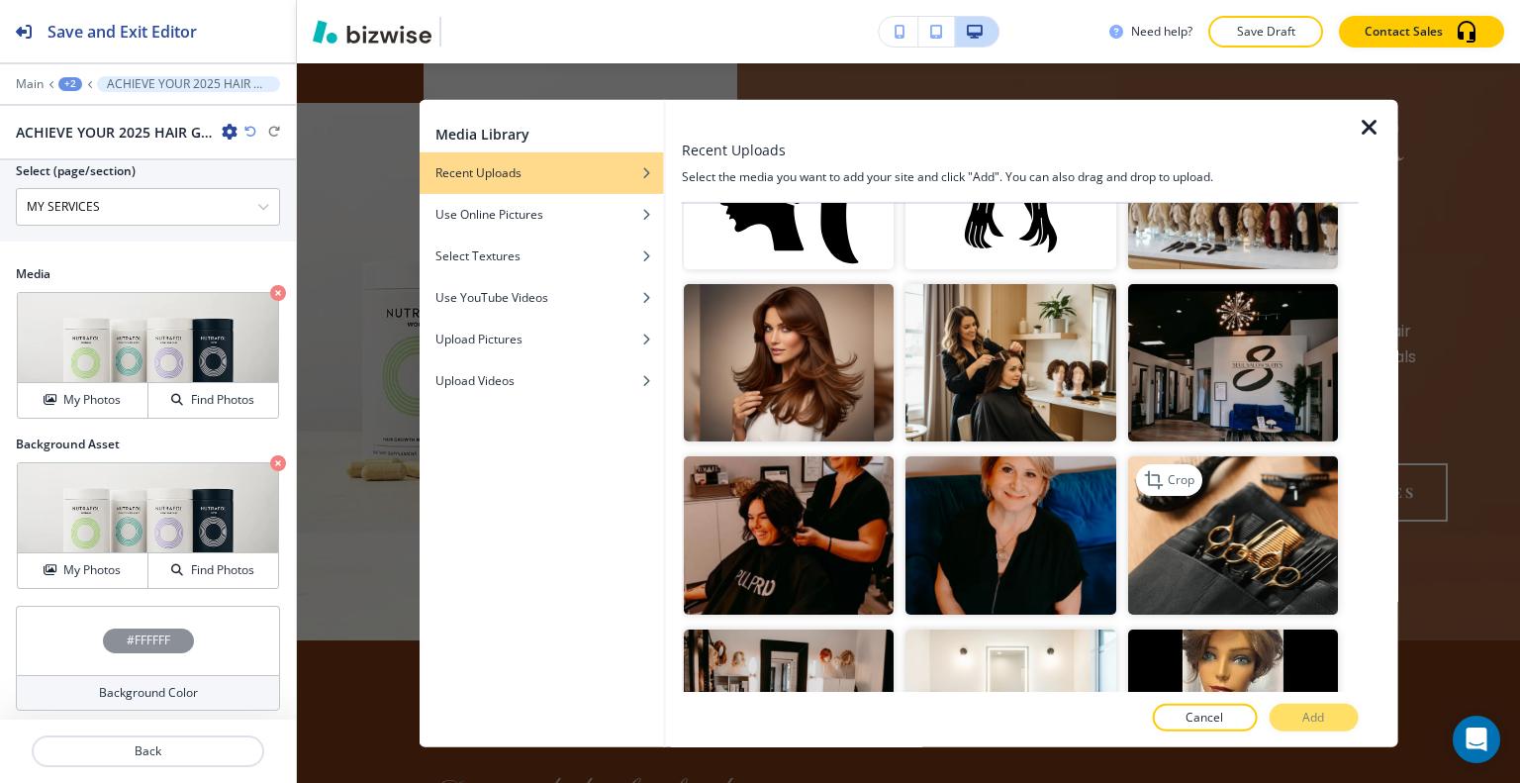
click at [1208, 514] on img "button" at bounding box center [1232, 534] width 210 height 157
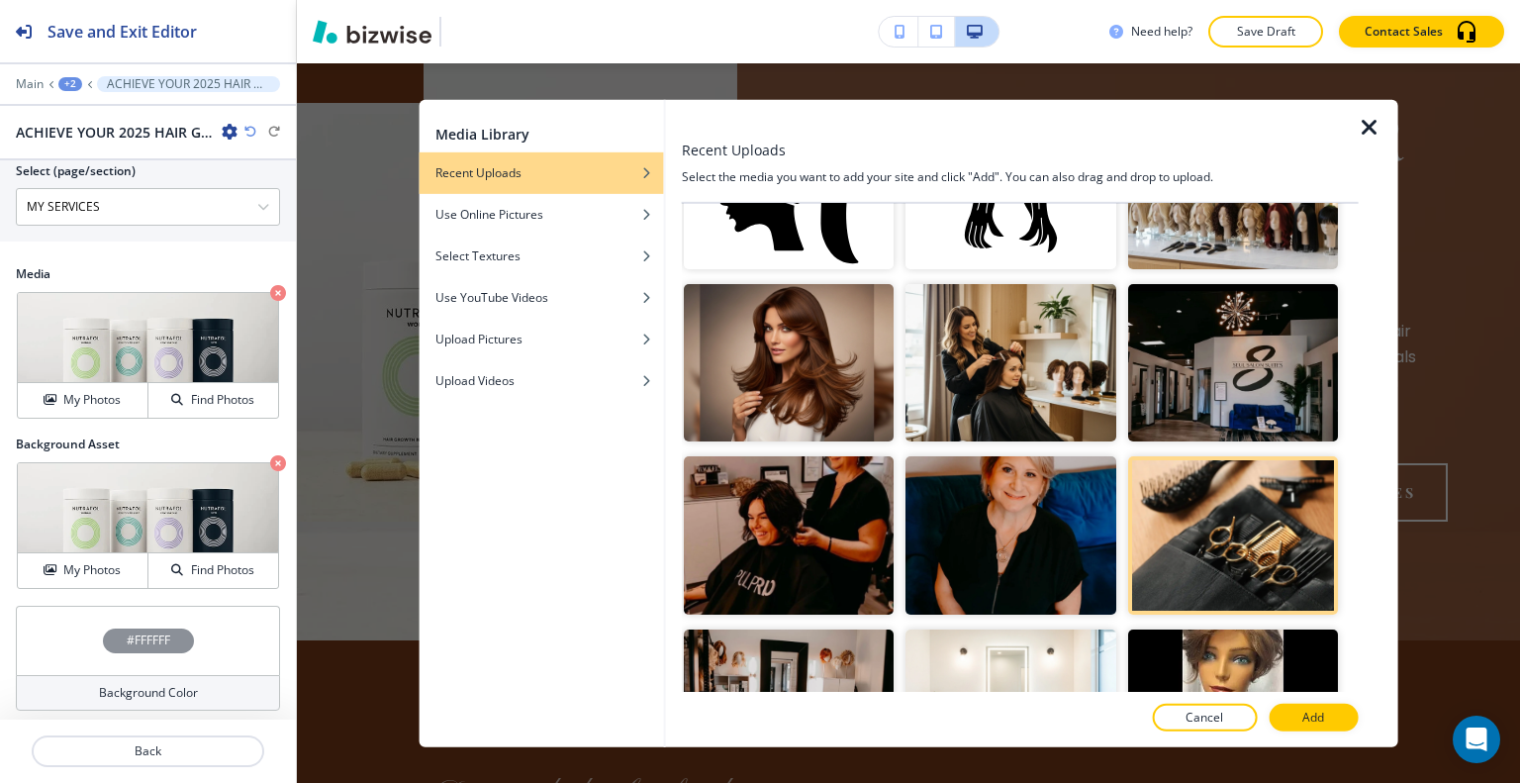
click at [1312, 715] on p "Add" at bounding box center [1313, 718] width 22 height 18
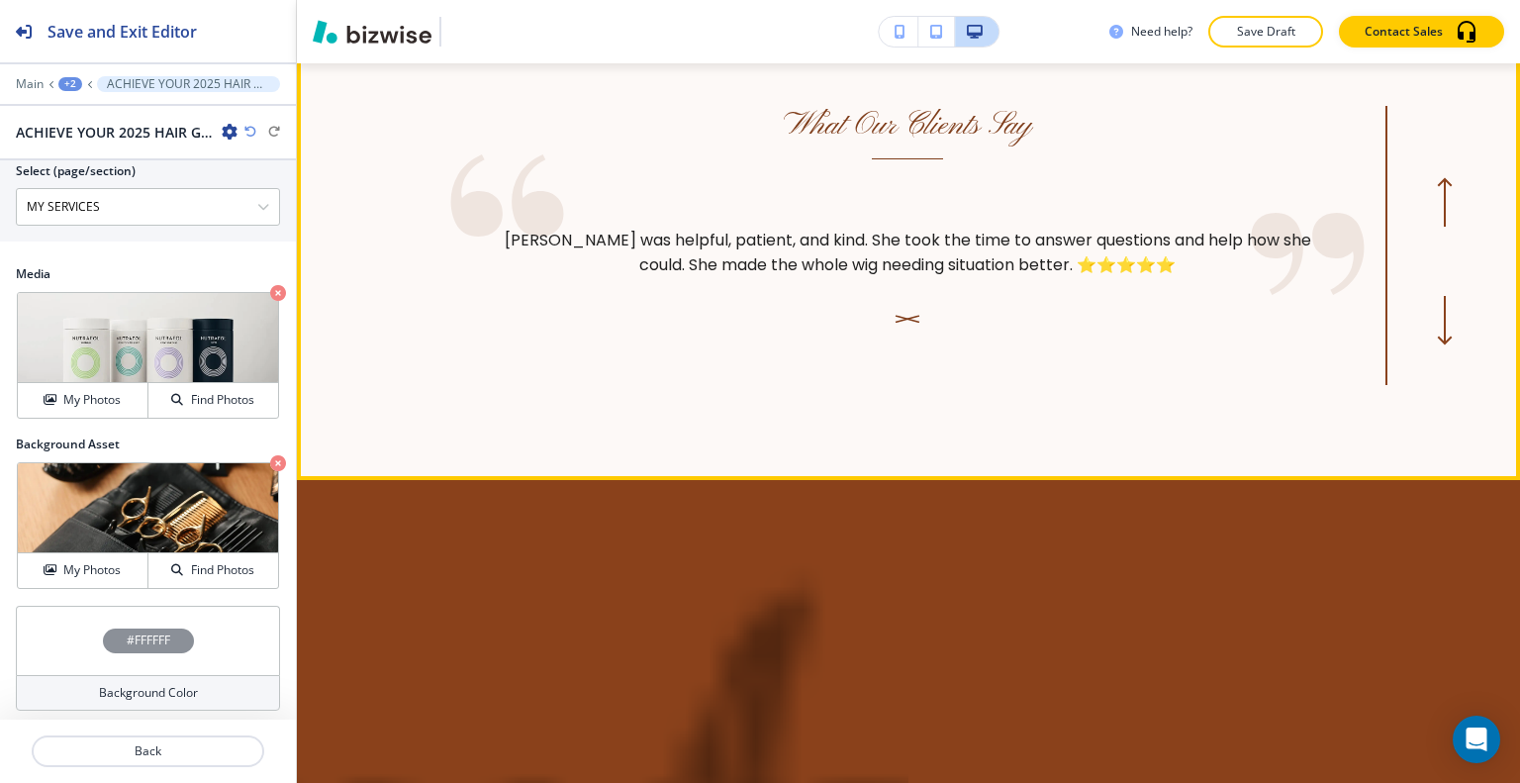
scroll to position [3563, 0]
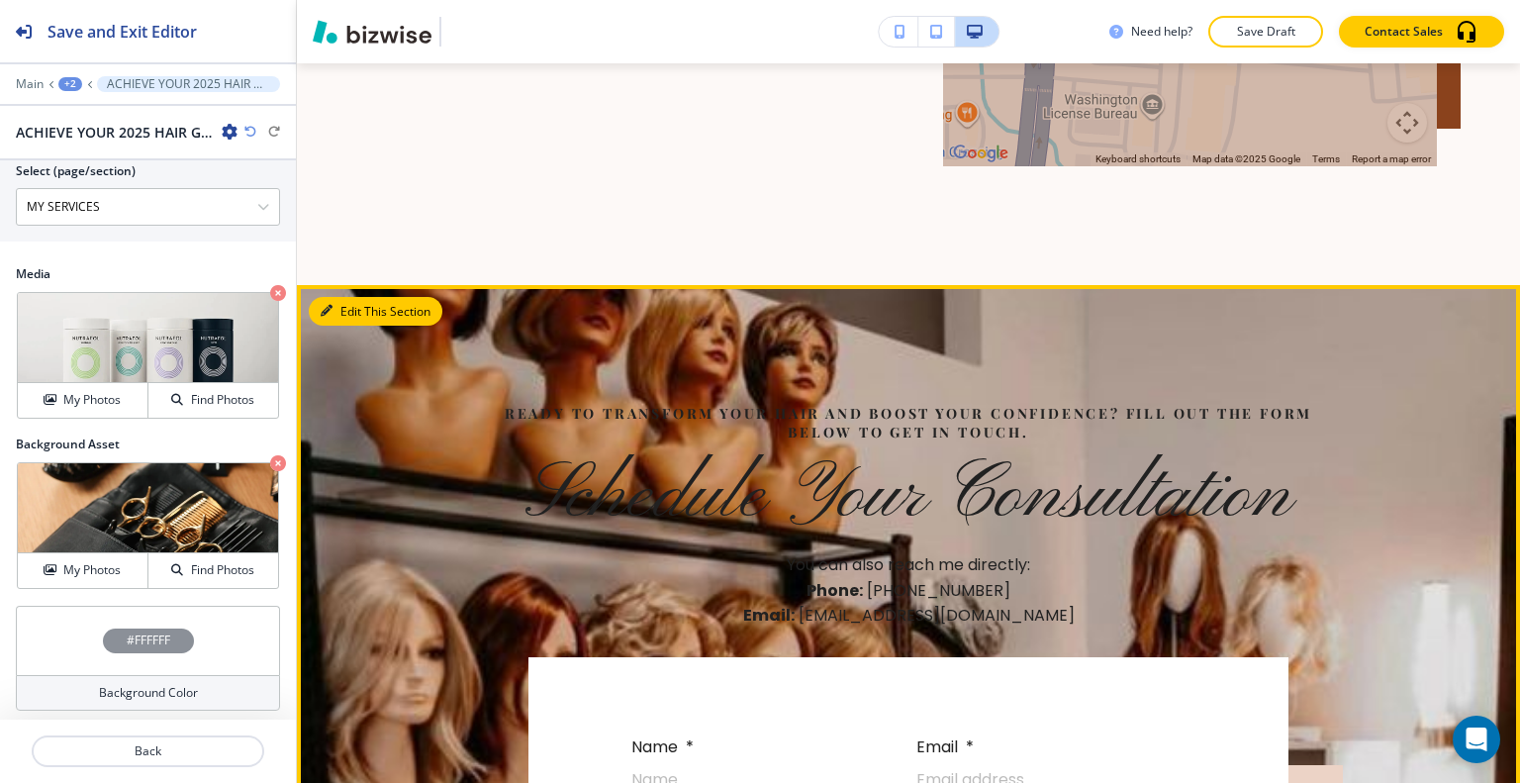
click at [344, 298] on button "Edit This Section" at bounding box center [376, 312] width 134 height 30
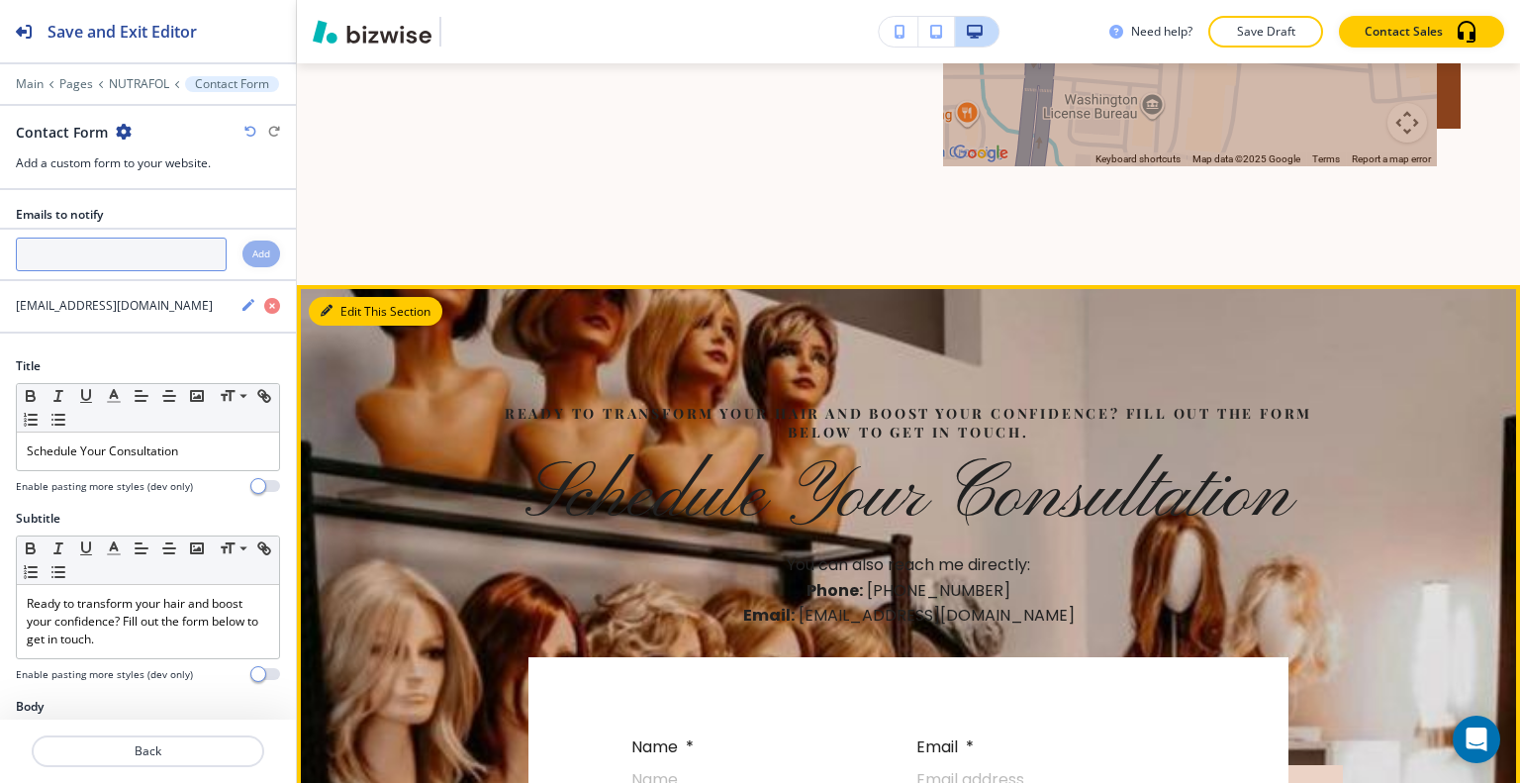
scroll to position [5459, 0]
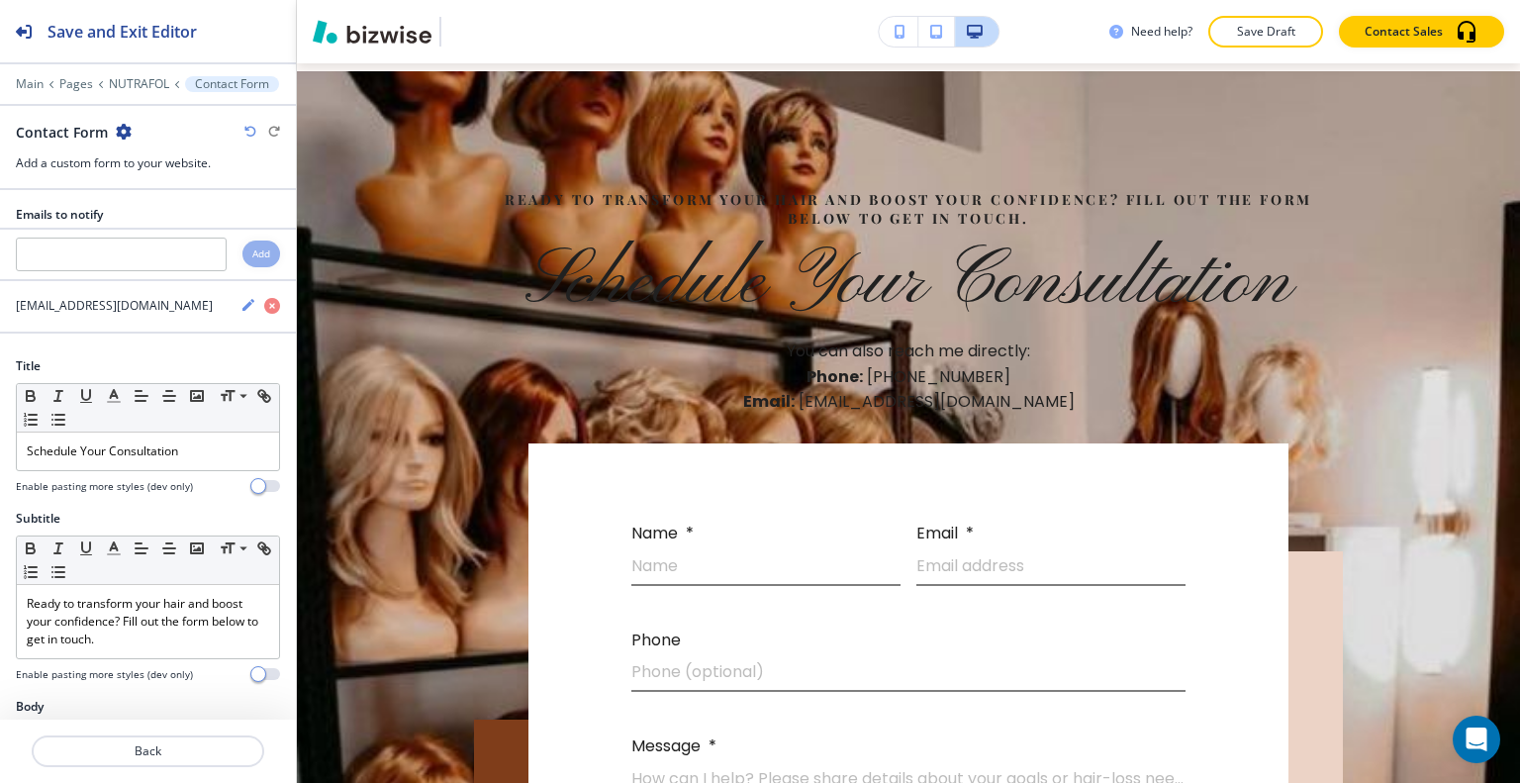
click at [118, 138] on icon "button" at bounding box center [124, 132] width 16 height 16
click at [169, 236] on p "Delete Section" at bounding box center [177, 235] width 101 height 18
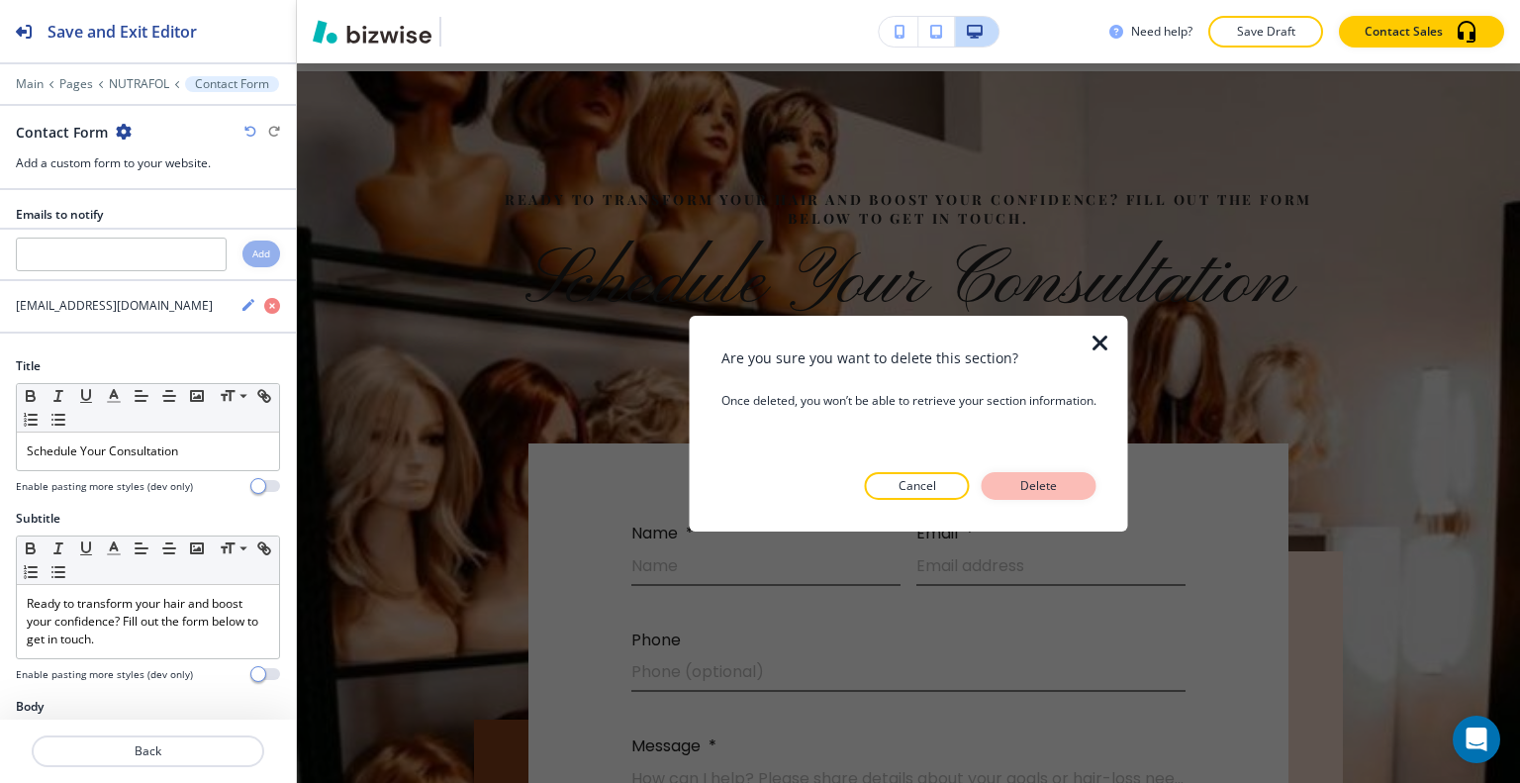
click at [1057, 494] on p "Delete" at bounding box center [1039, 486] width 48 height 18
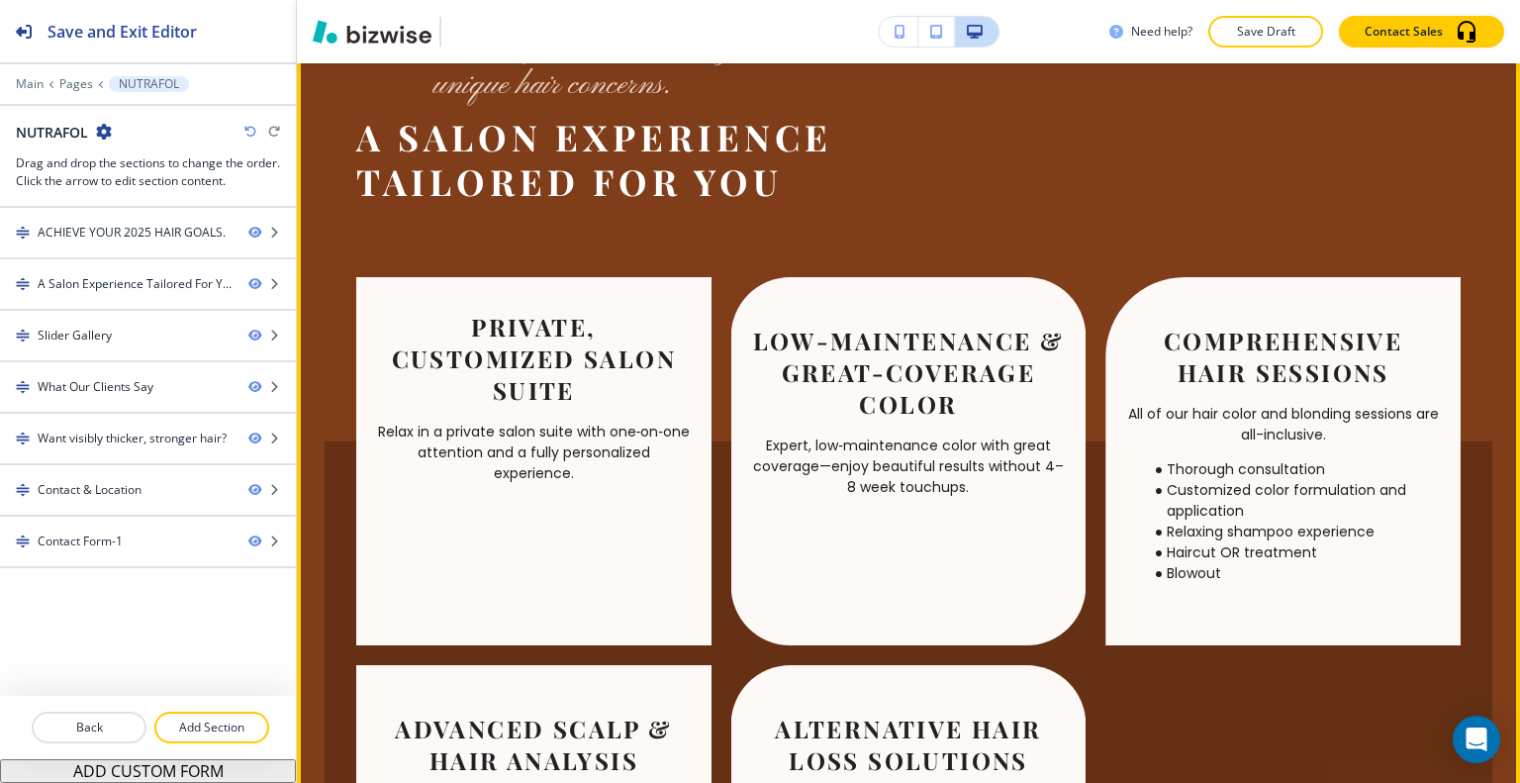
scroll to position [1385, 0]
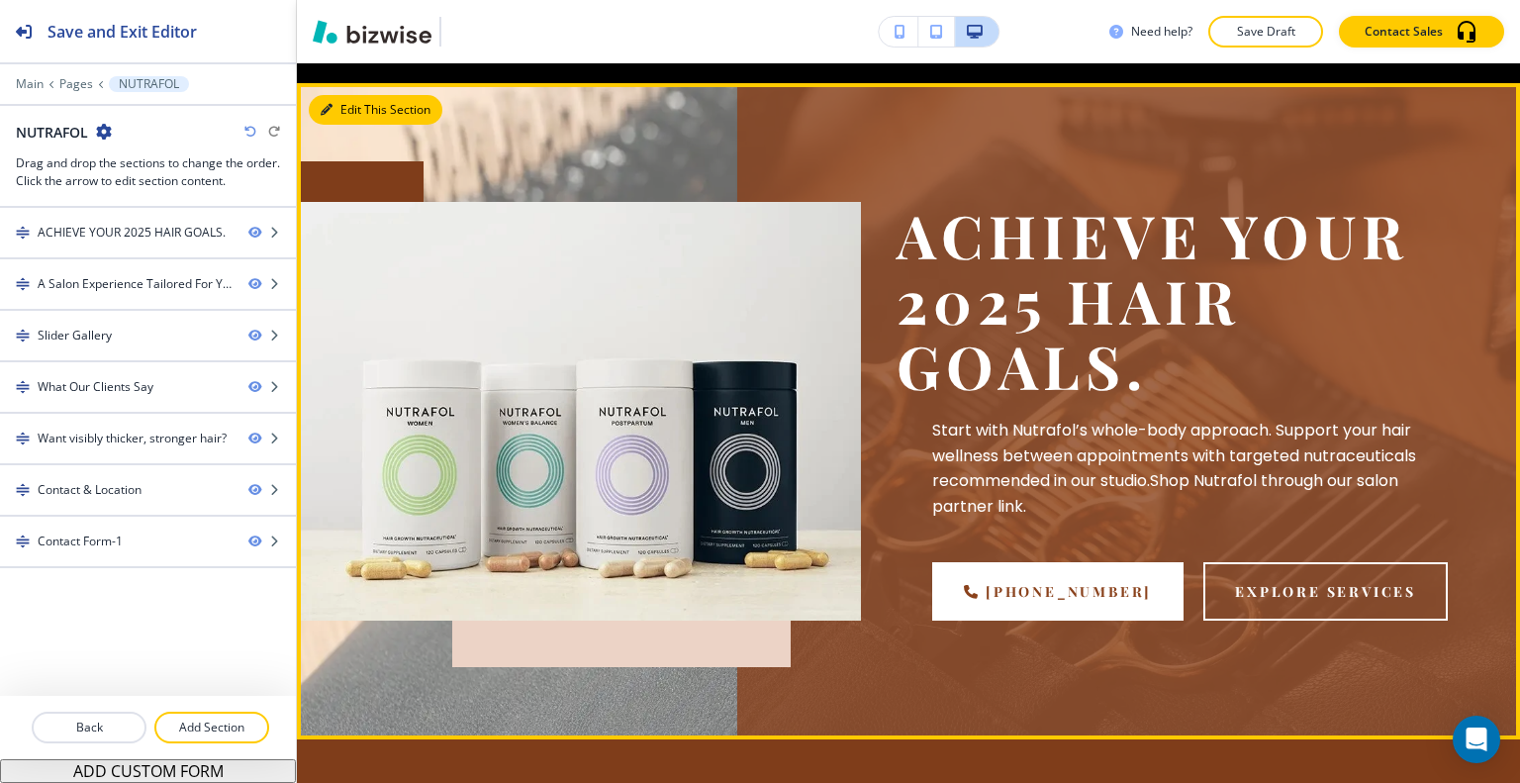
click at [356, 114] on button "Edit This Section" at bounding box center [376, 110] width 134 height 30
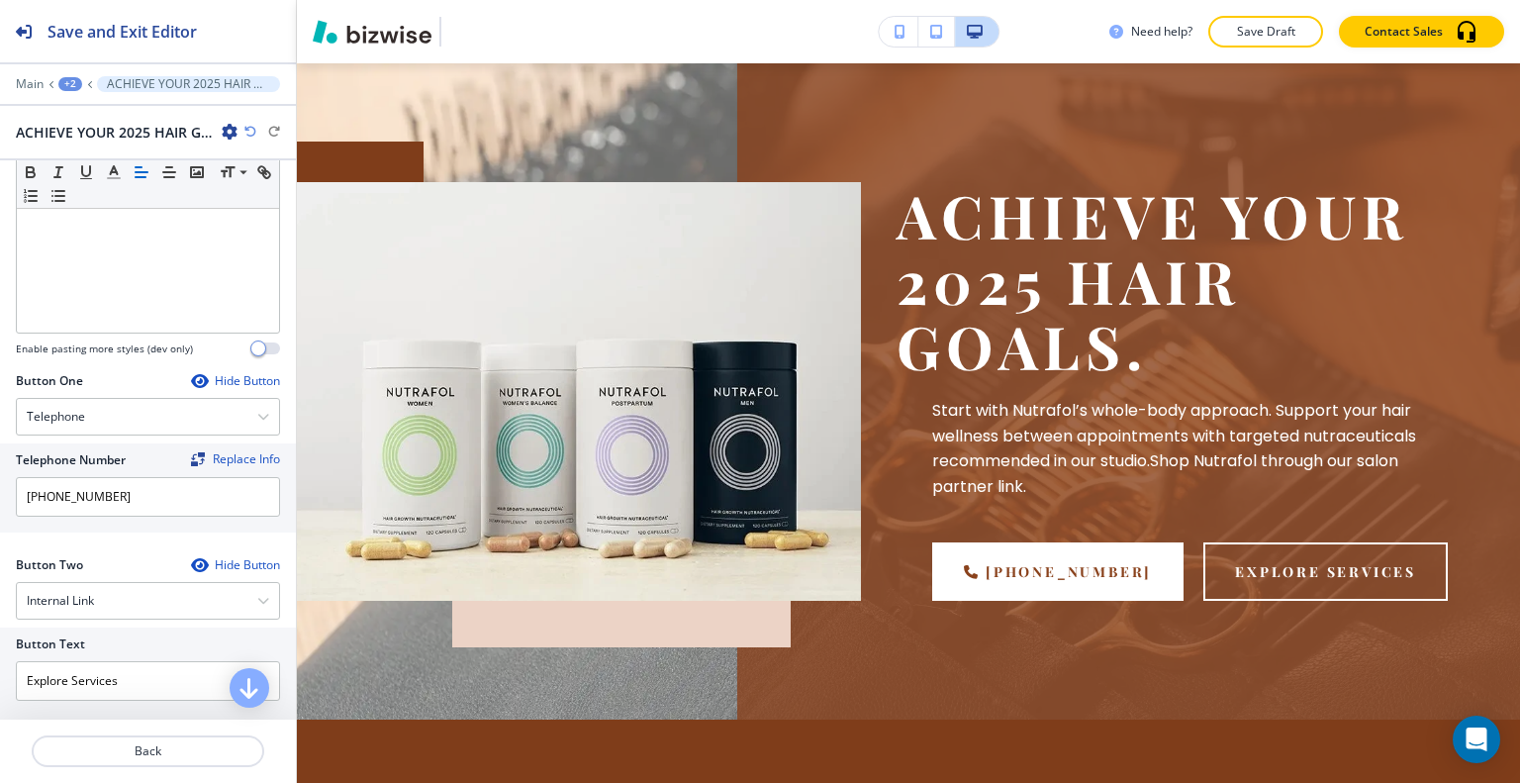
scroll to position [693, 0]
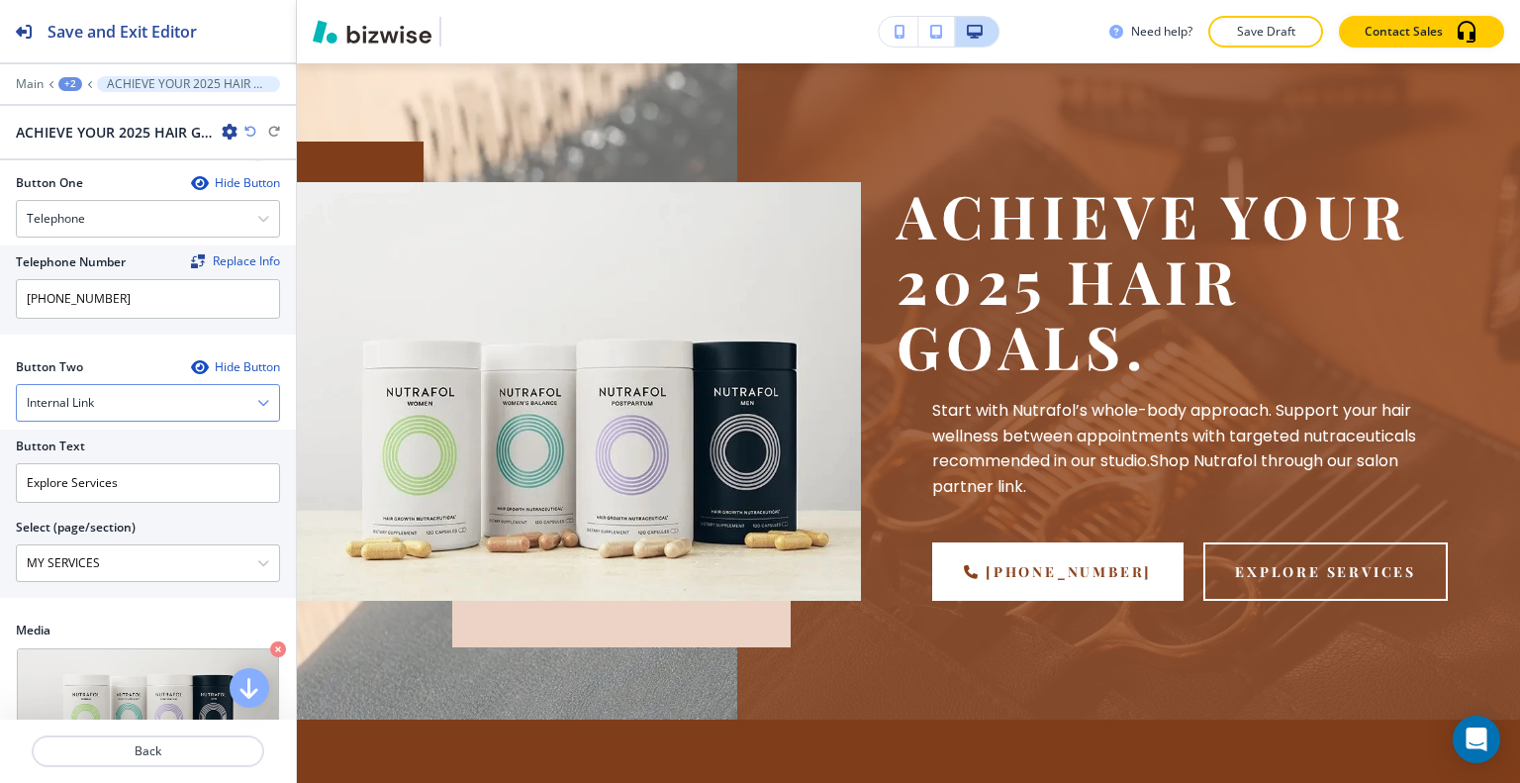
click at [155, 396] on div "Internal Link" at bounding box center [148, 403] width 262 height 36
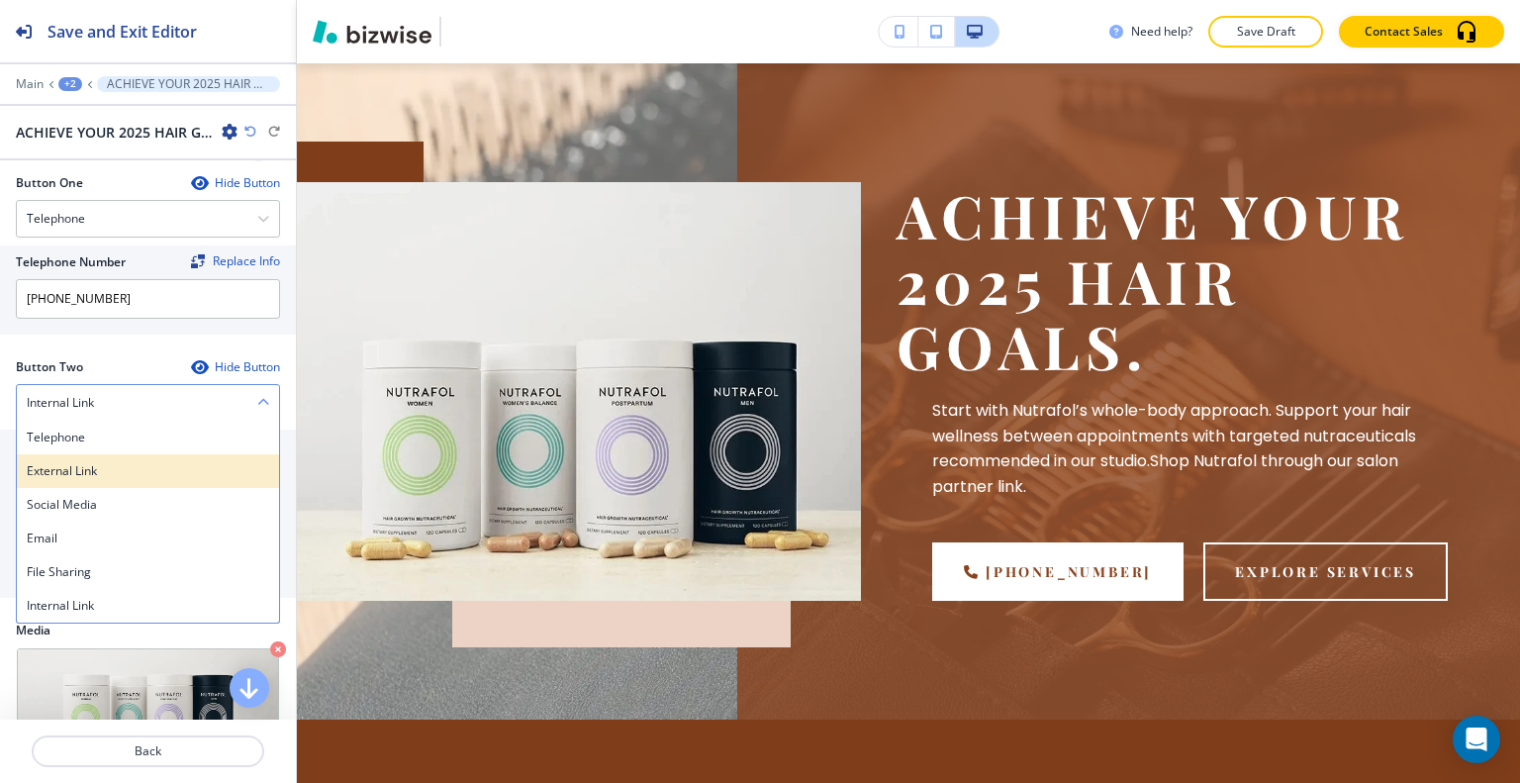
click at [138, 454] on div "External Link" at bounding box center [148, 471] width 262 height 34
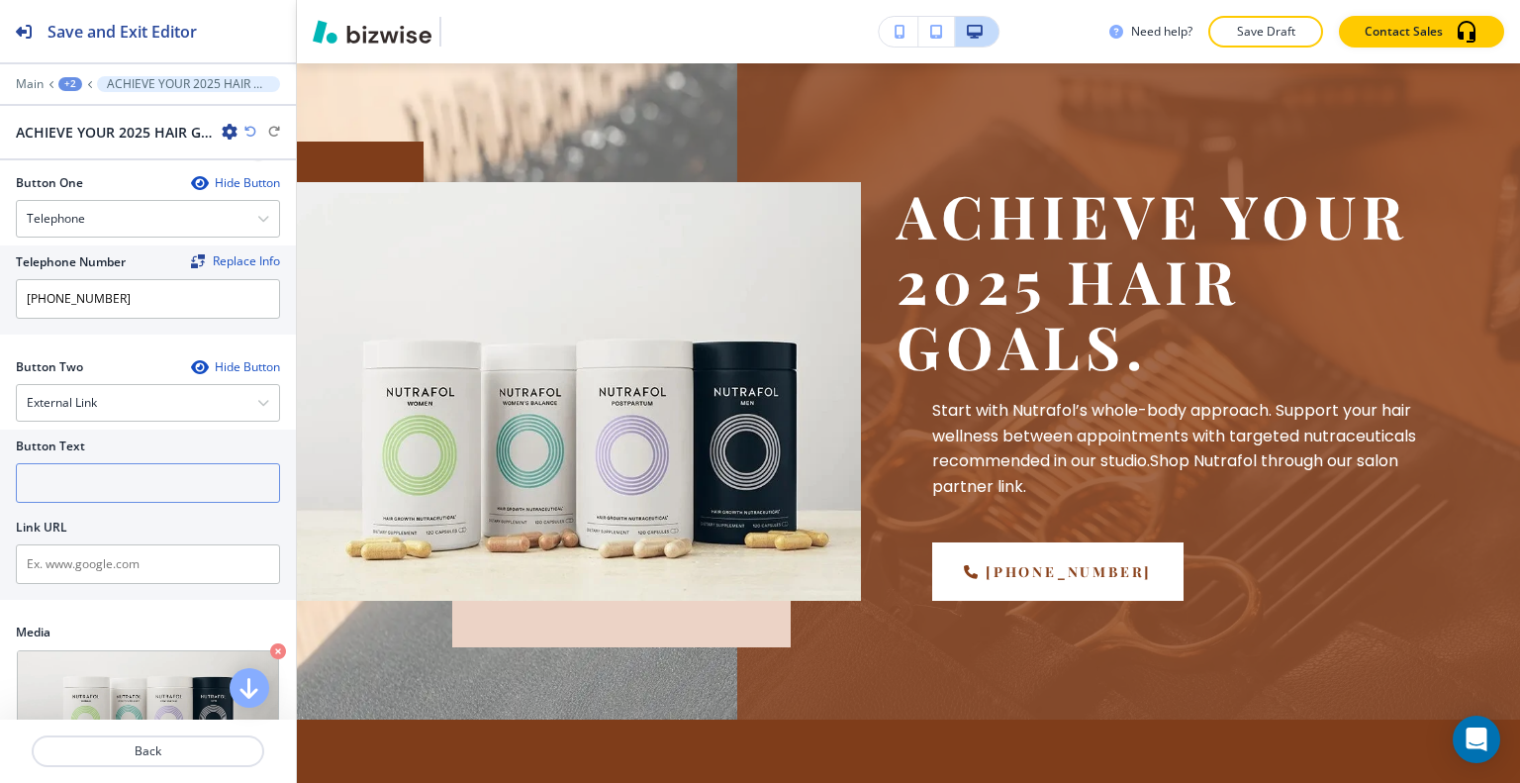
click at [127, 463] on input "text" at bounding box center [148, 483] width 264 height 40
type input "SHOP NOW"
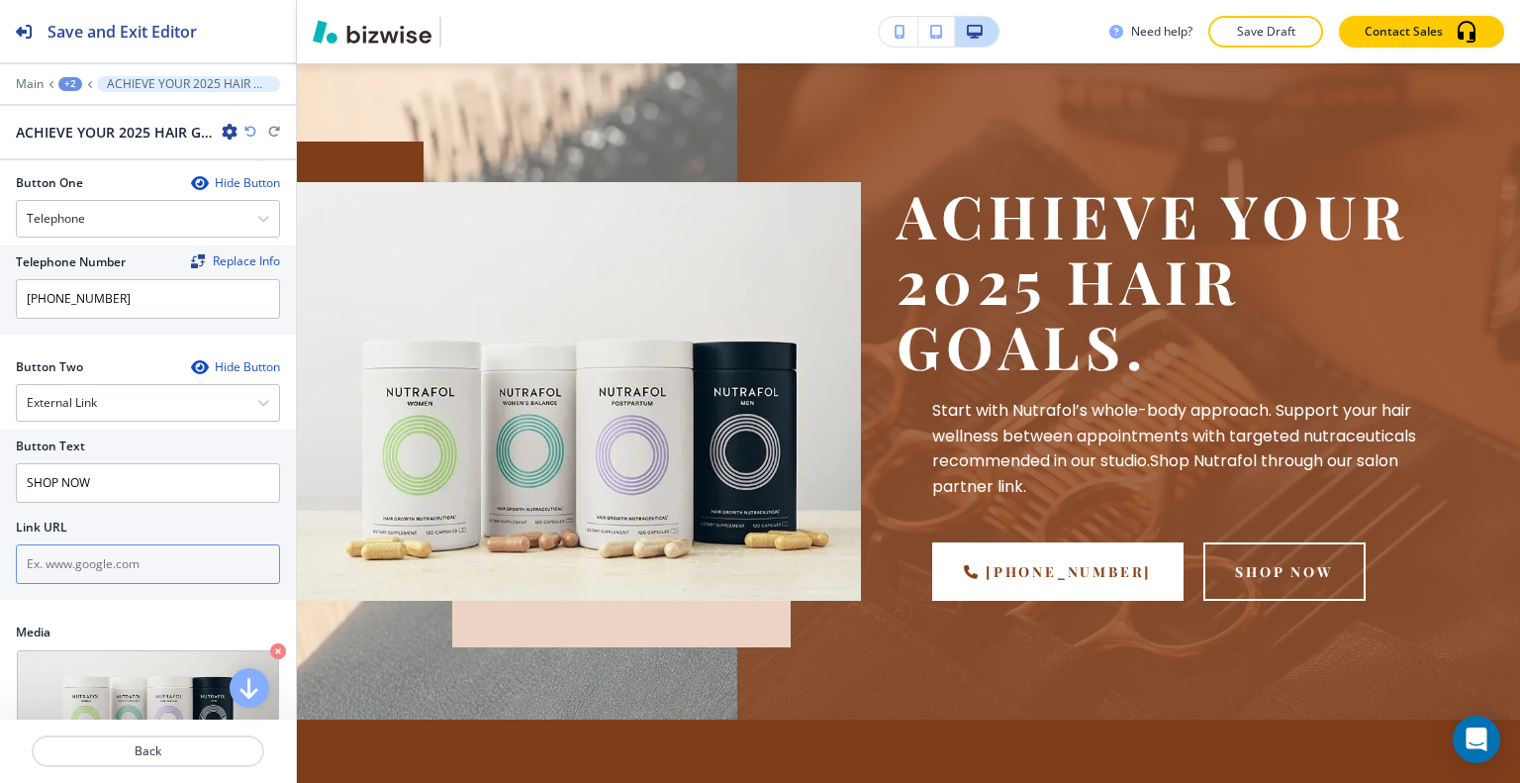
drag, startPoint x: 137, startPoint y: 581, endPoint x: 129, endPoint y: 572, distance: 11.9
click at [129, 574] on div "Button Text SHOP NOW Link URL" at bounding box center [148, 514] width 296 height 170
paste input "[URL][DOMAIN_NAME]"
type input "[URL][DOMAIN_NAME]"
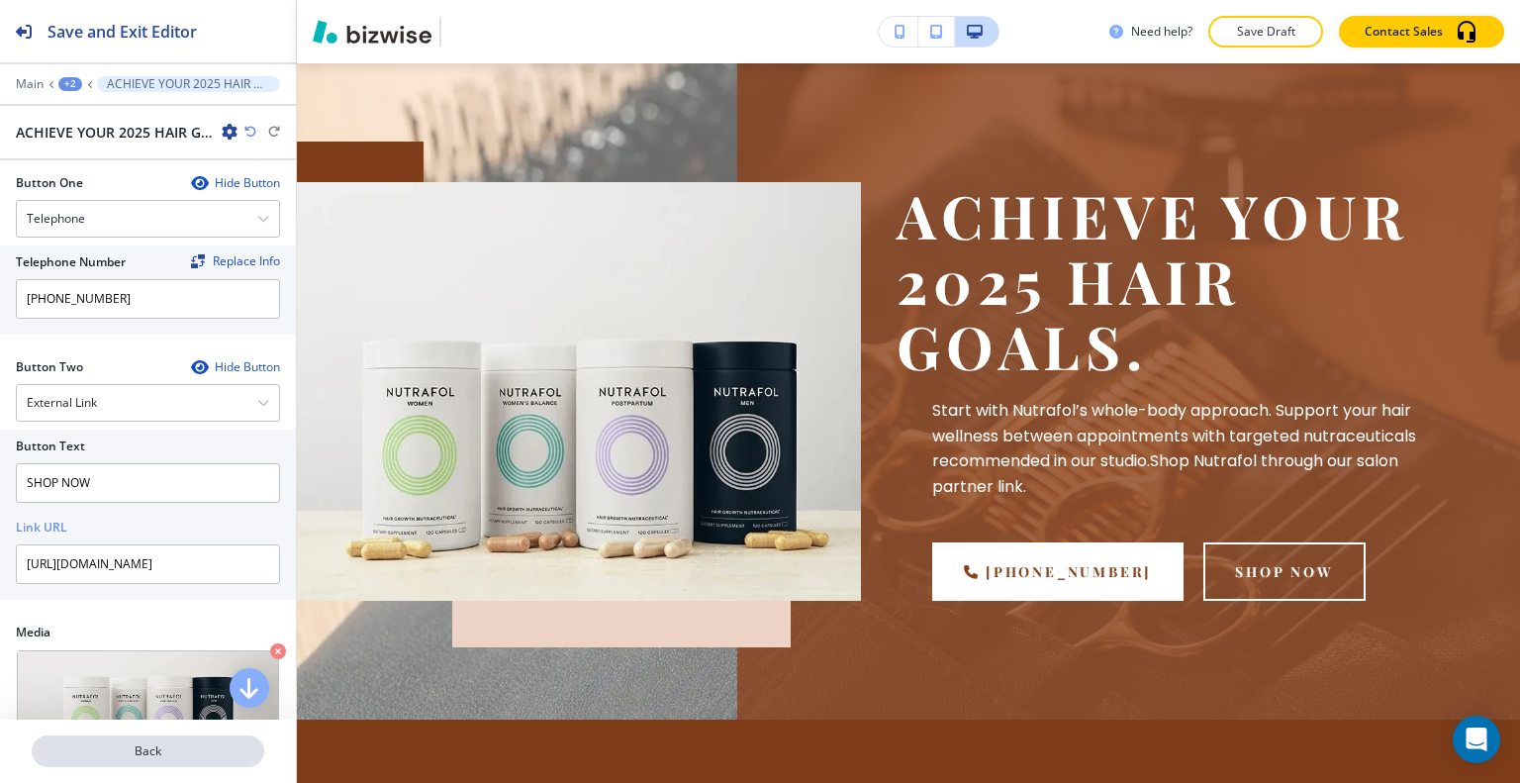
click at [171, 749] on p "Back" at bounding box center [148, 751] width 229 height 18
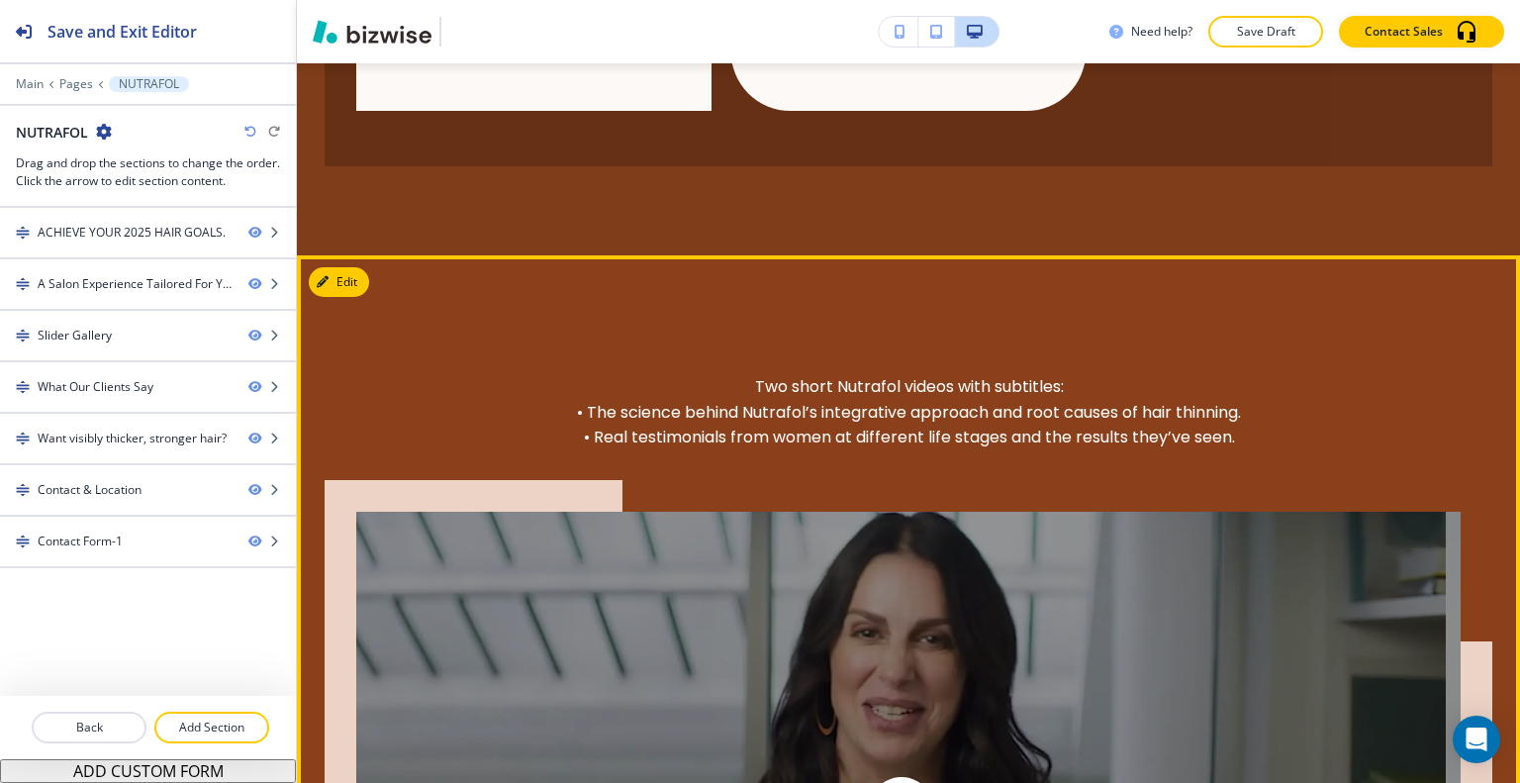
scroll to position [2296, 0]
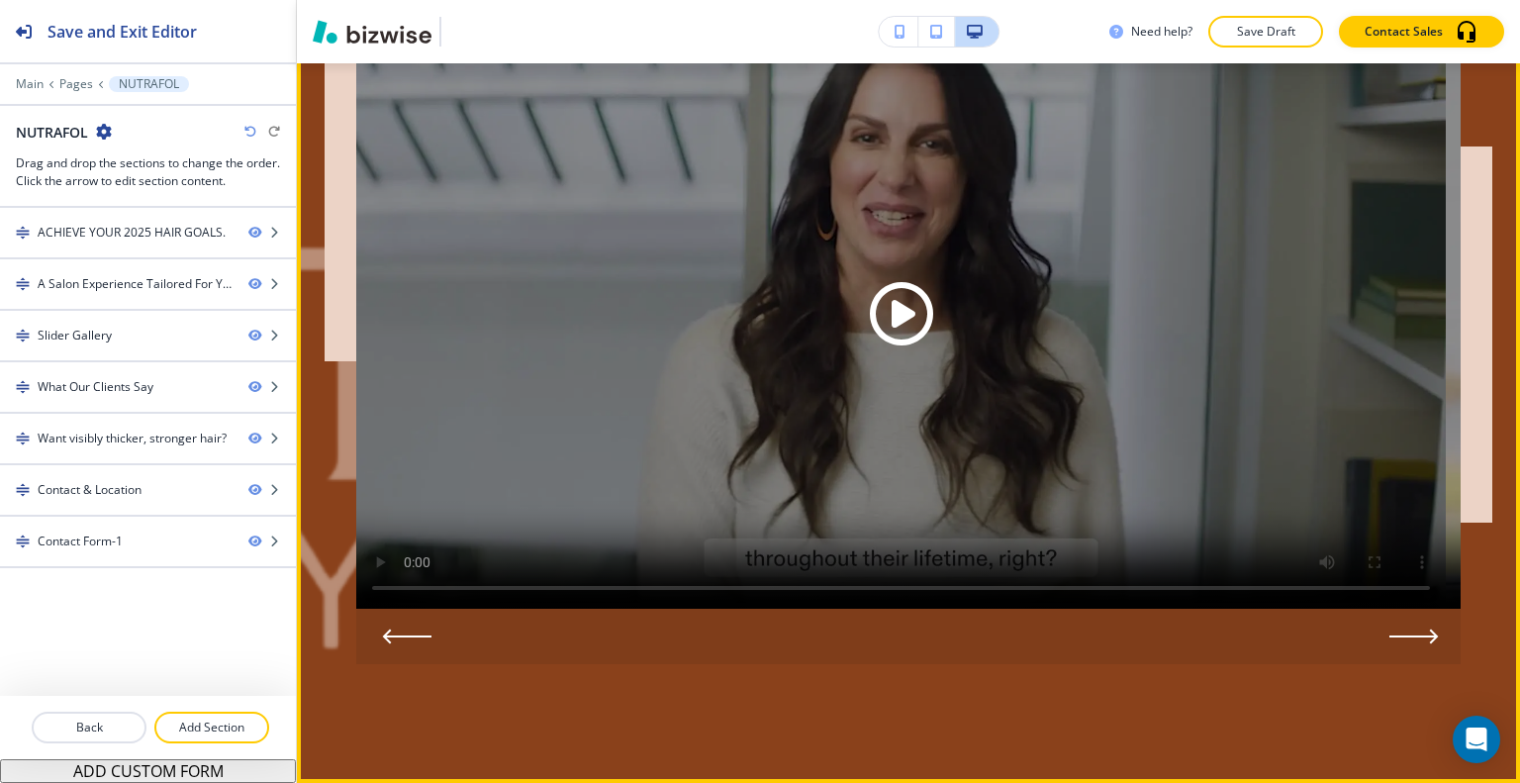
click at [1431, 640] on icon "Next Slide" at bounding box center [1434, 636] width 6 height 12
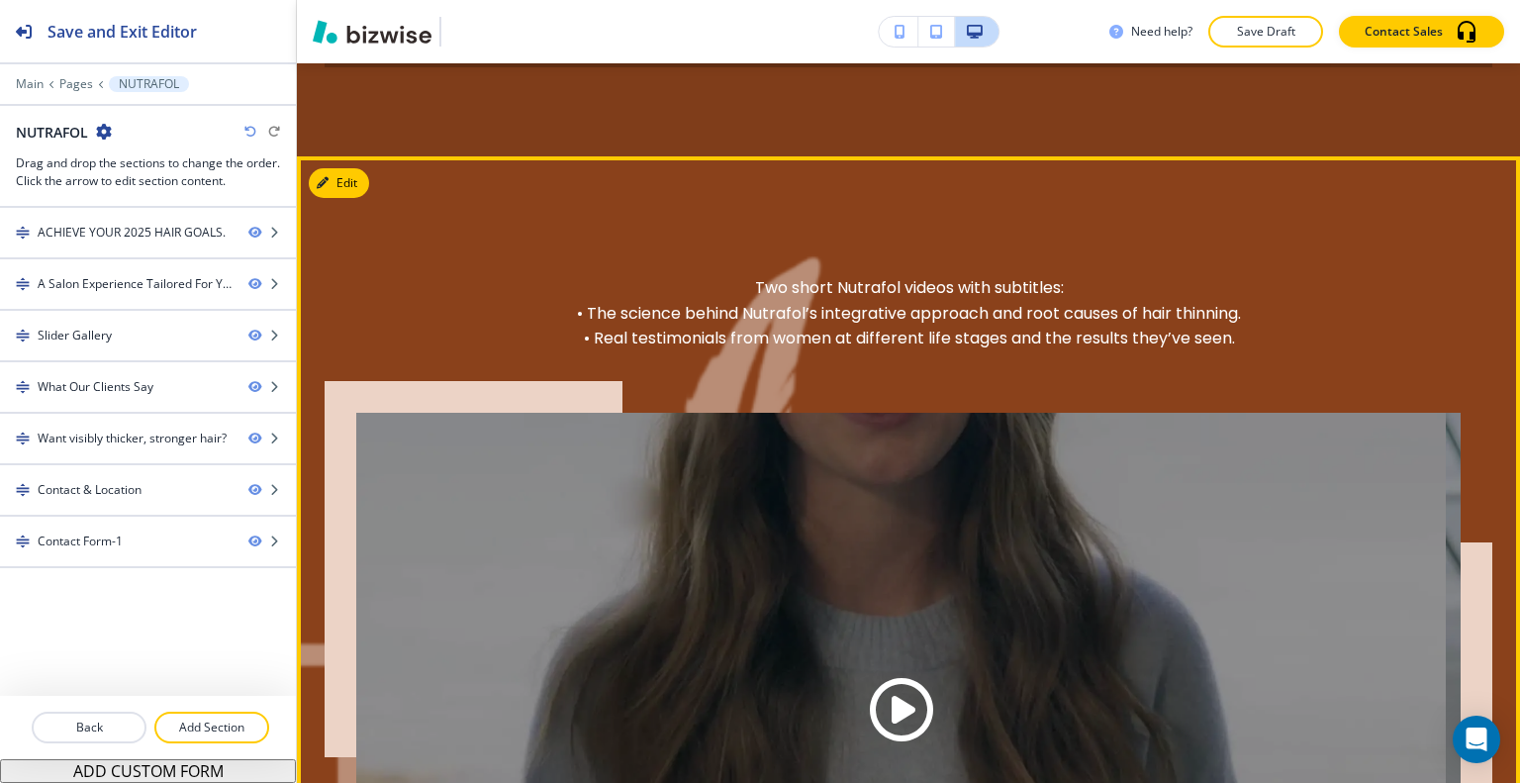
scroll to position [1702, 0]
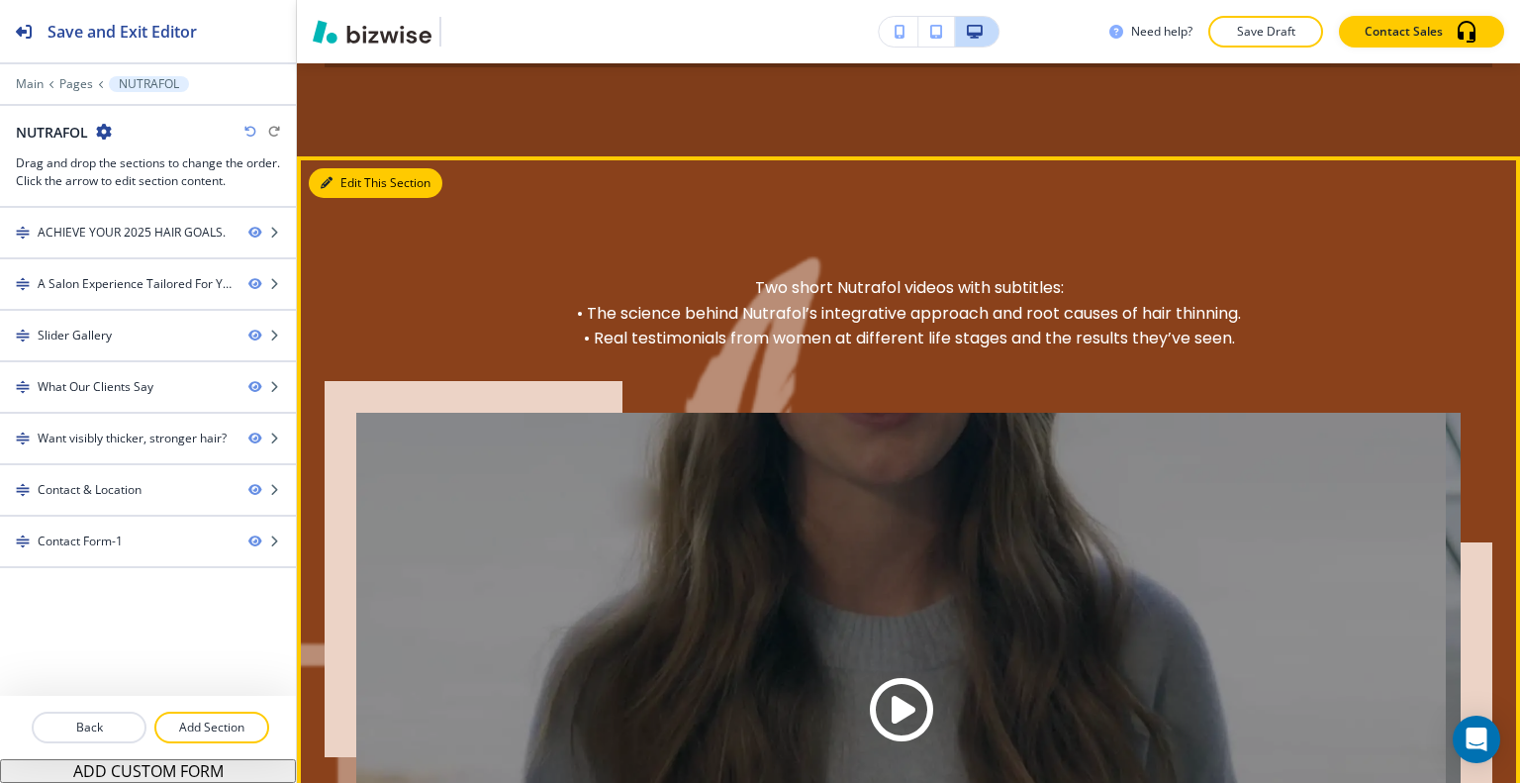
click at [355, 176] on button "Edit This Section" at bounding box center [376, 183] width 134 height 30
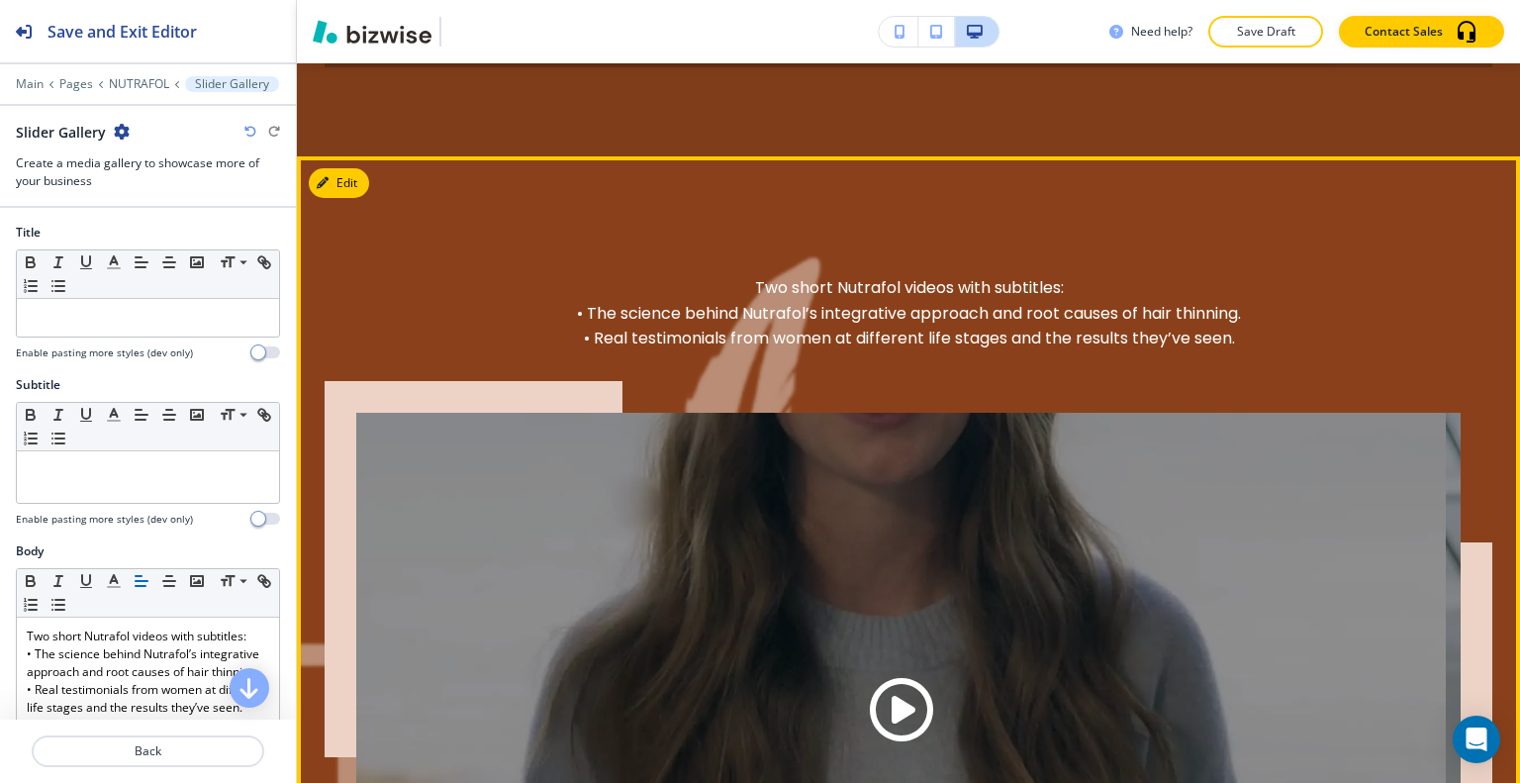
scroll to position [1992, 0]
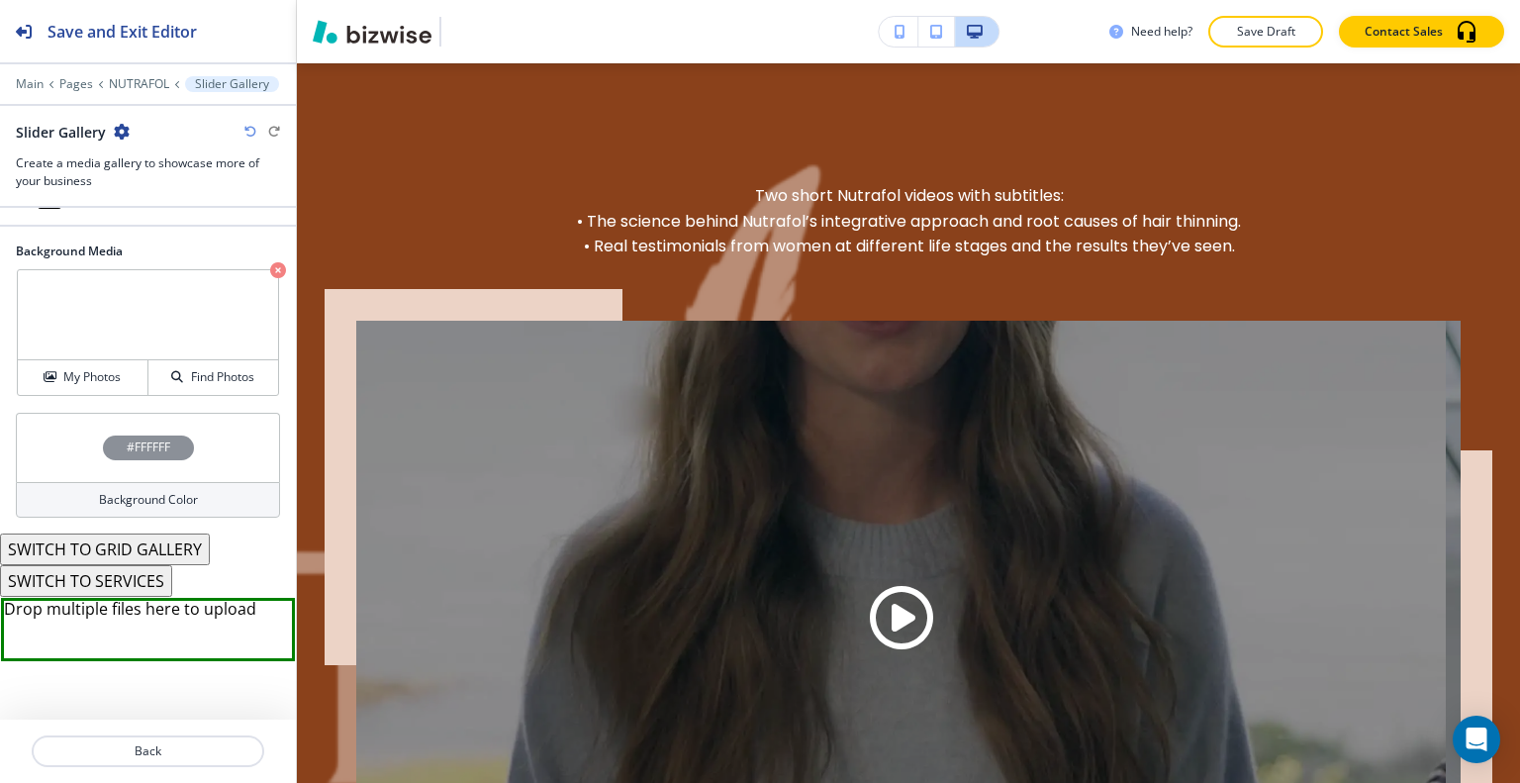
click at [118, 545] on button "SWITCH TO GRID GALLERY" at bounding box center [105, 549] width 210 height 32
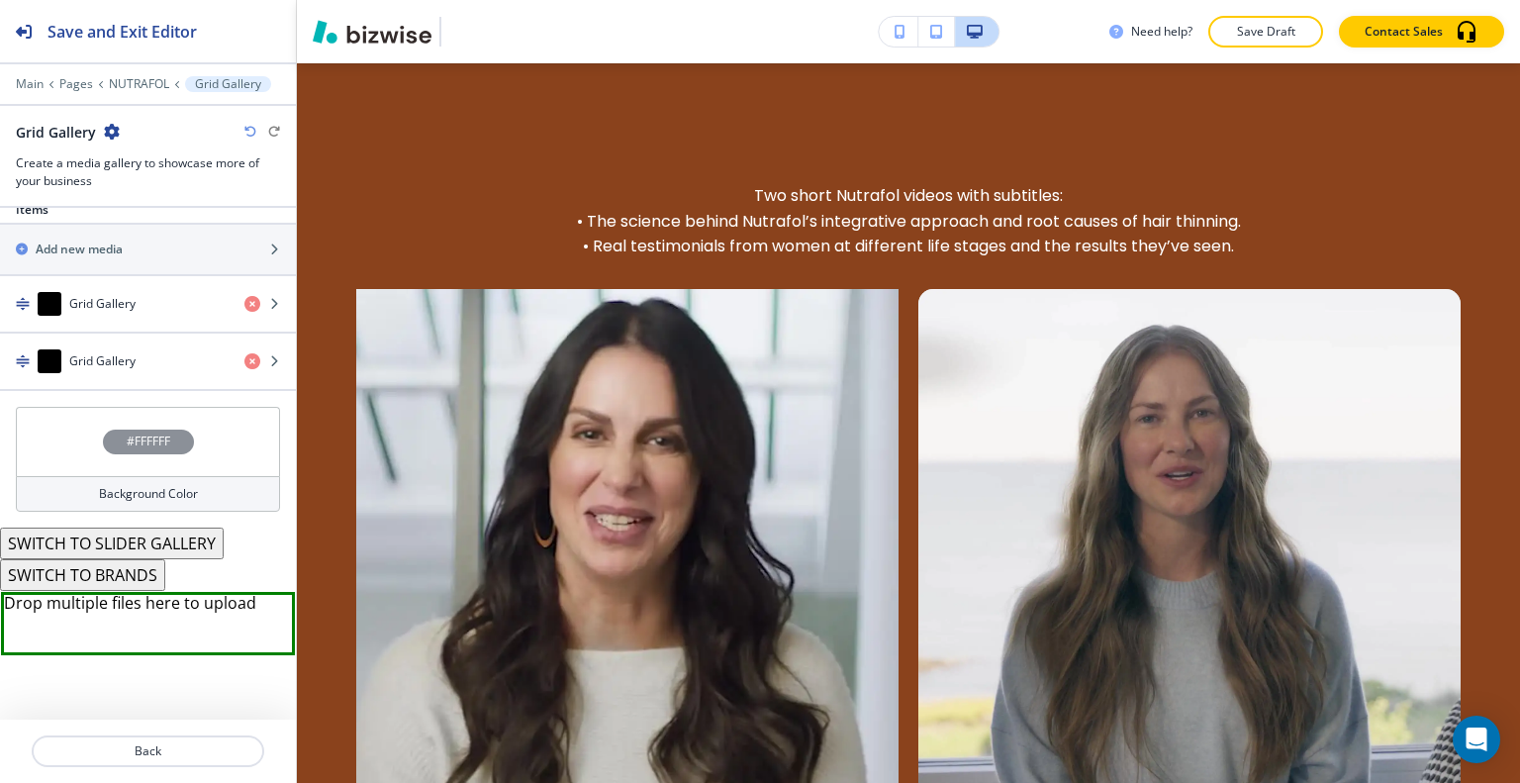
scroll to position [709, 0]
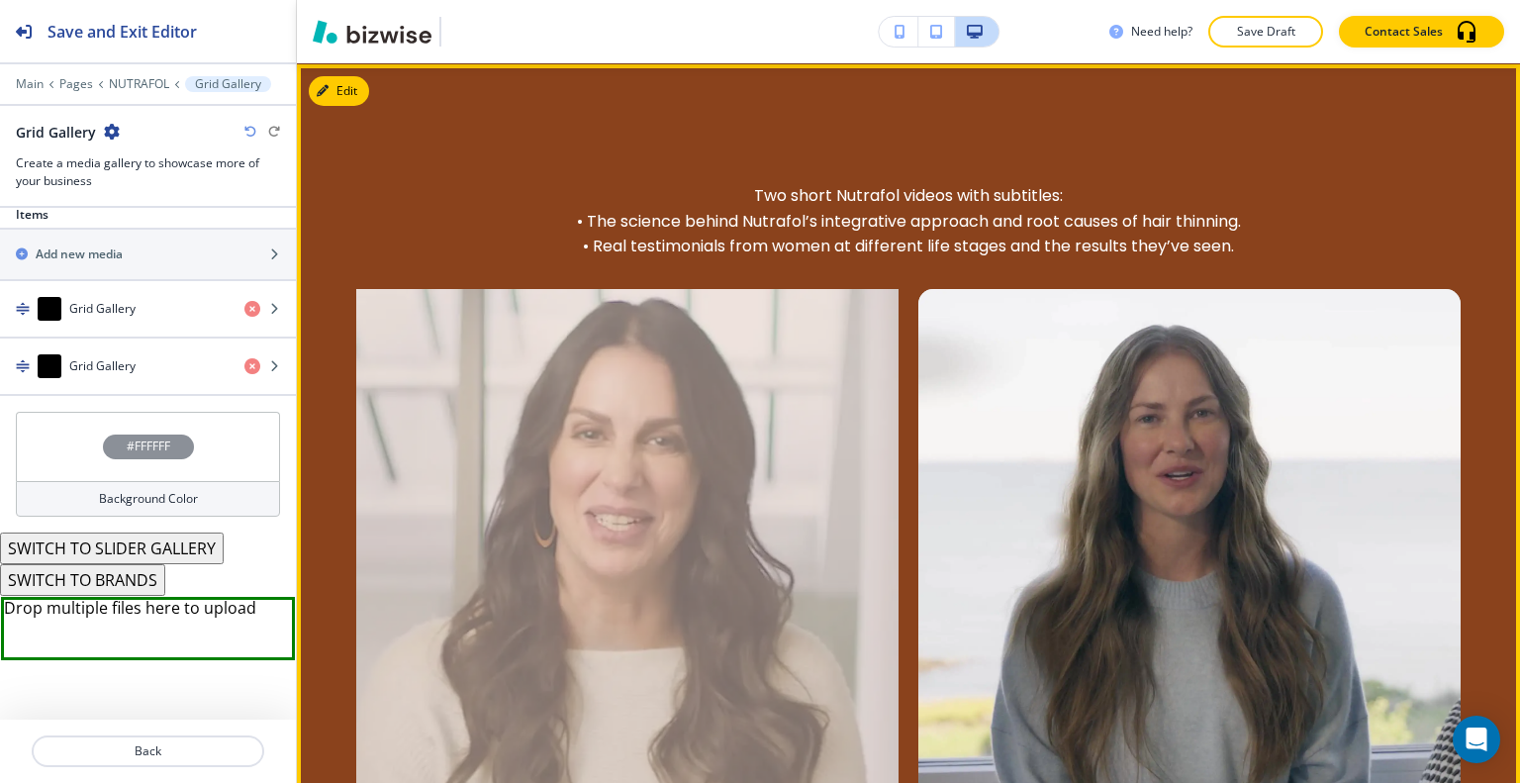
click at [706, 573] on div at bounding box center [627, 628] width 542 height 678
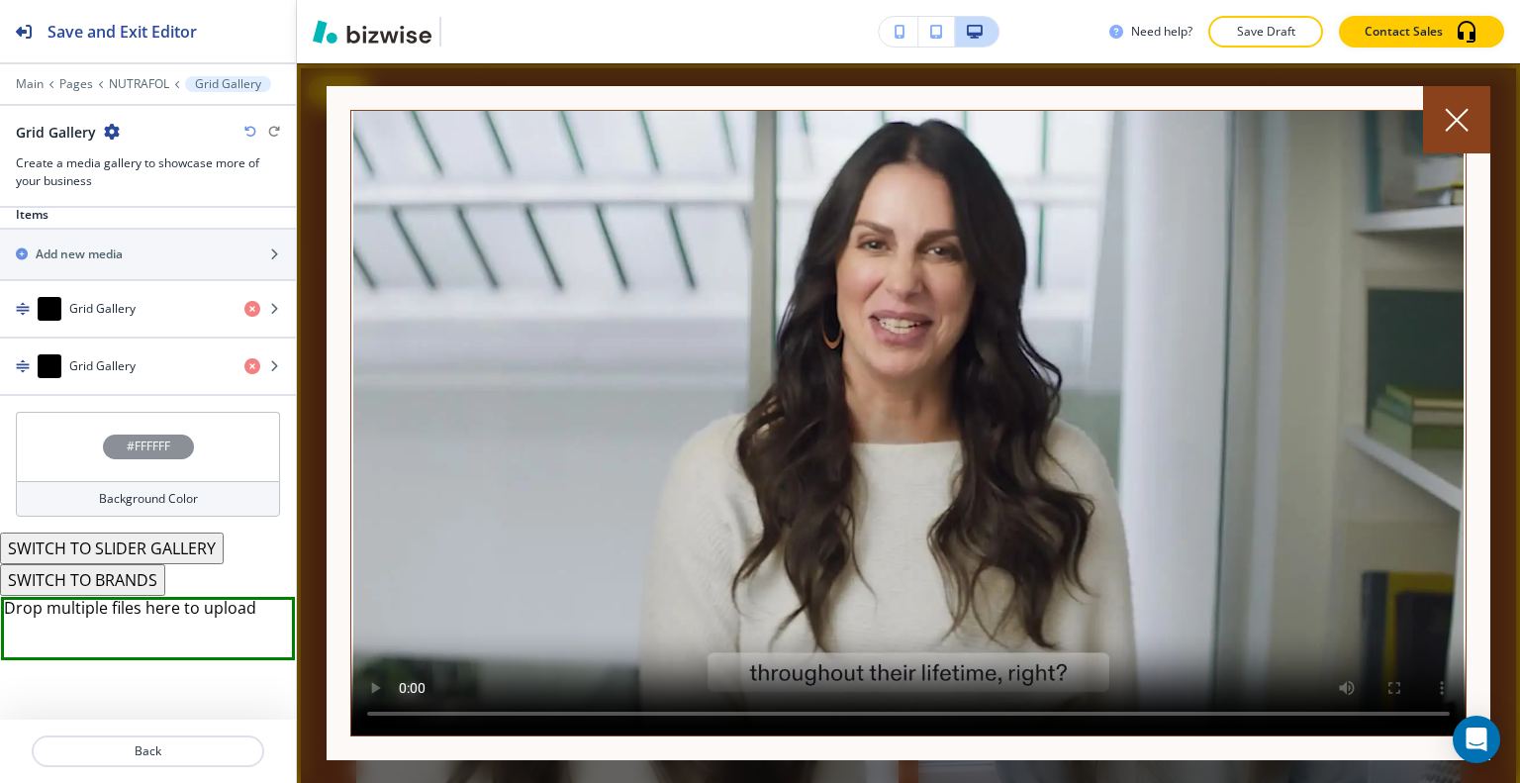
click at [1461, 110] on icon at bounding box center [1457, 120] width 24 height 24
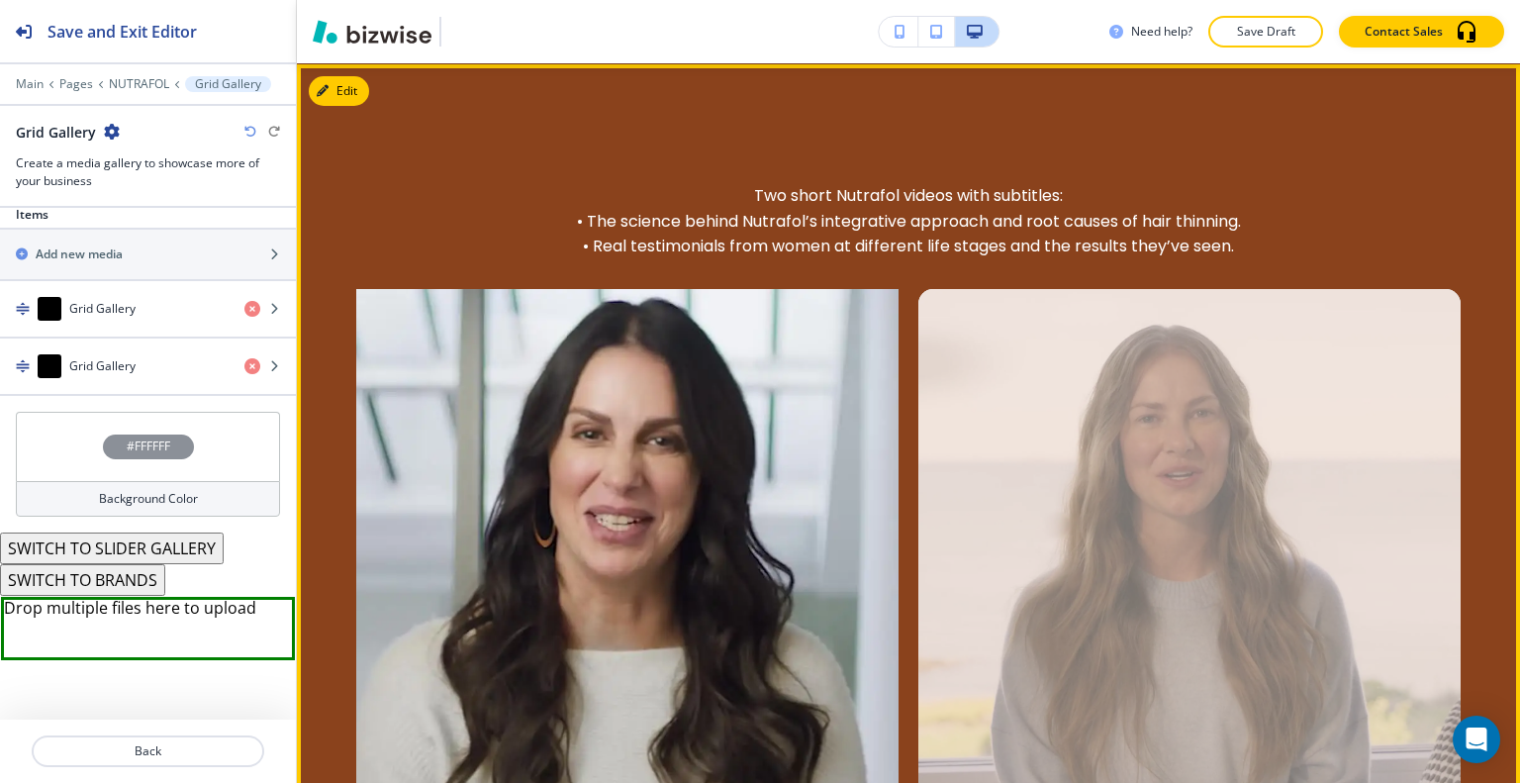
scroll to position [2190, 0]
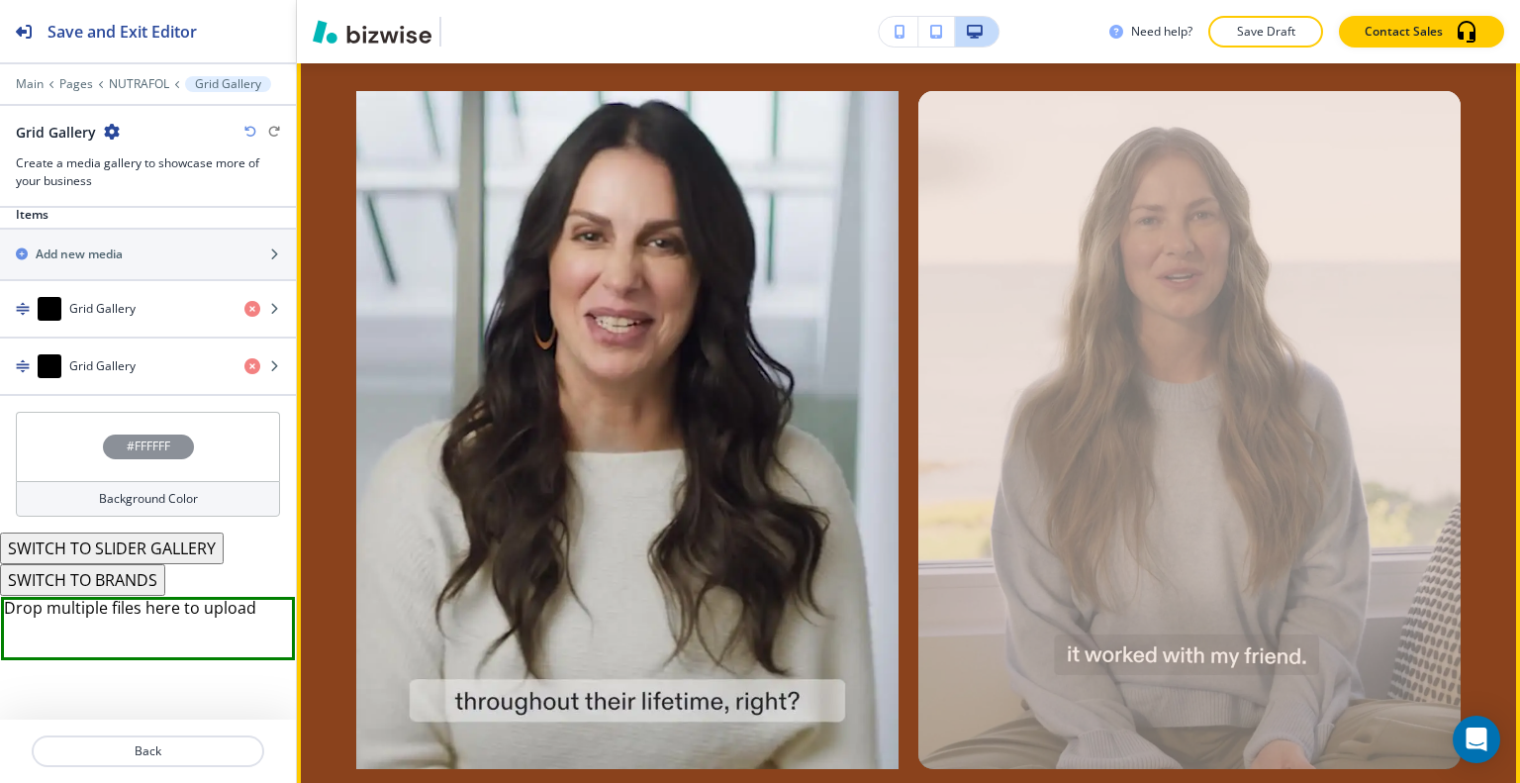
click at [1244, 403] on div at bounding box center [1189, 430] width 542 height 678
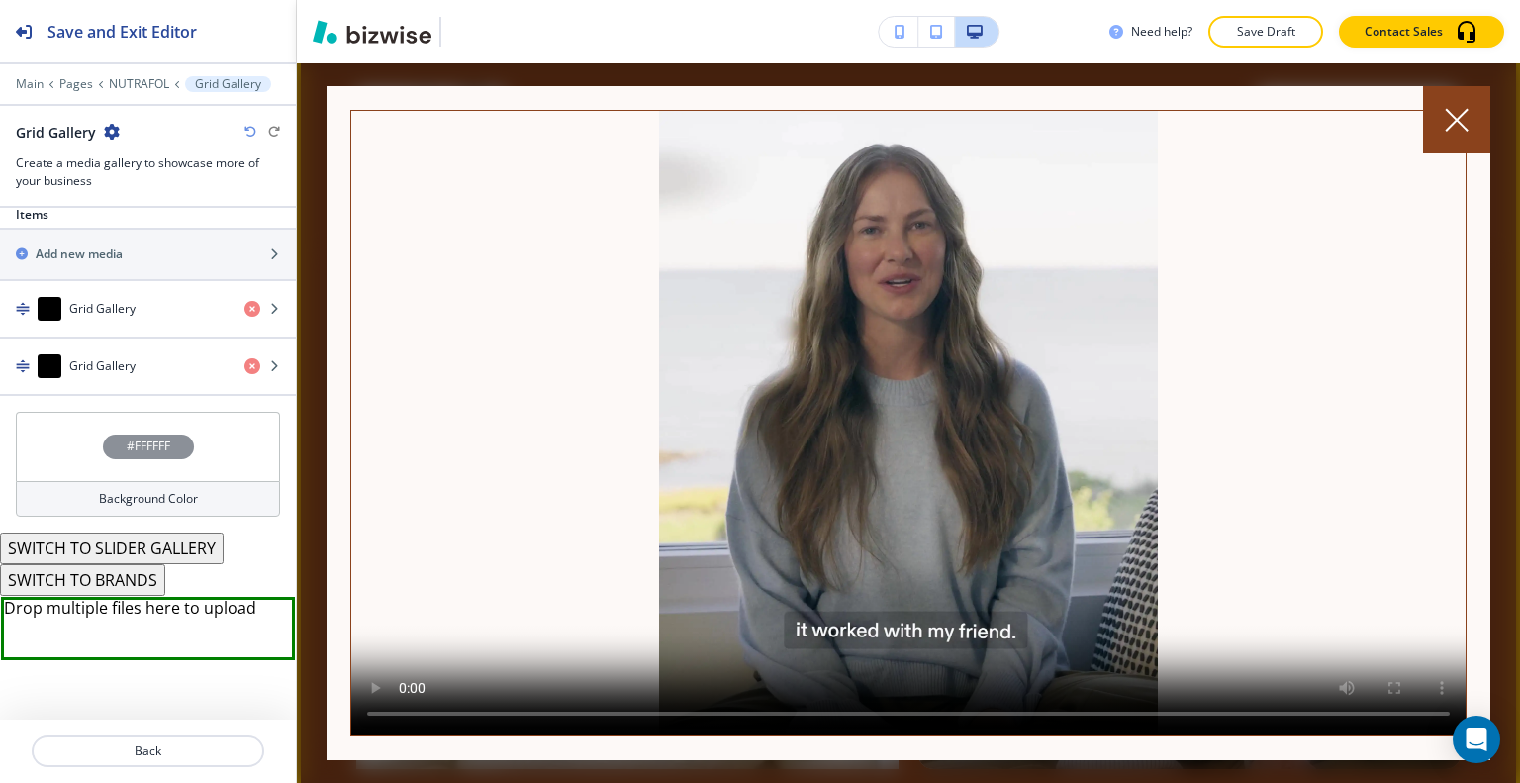
click at [1458, 117] on icon at bounding box center [1457, 120] width 24 height 24
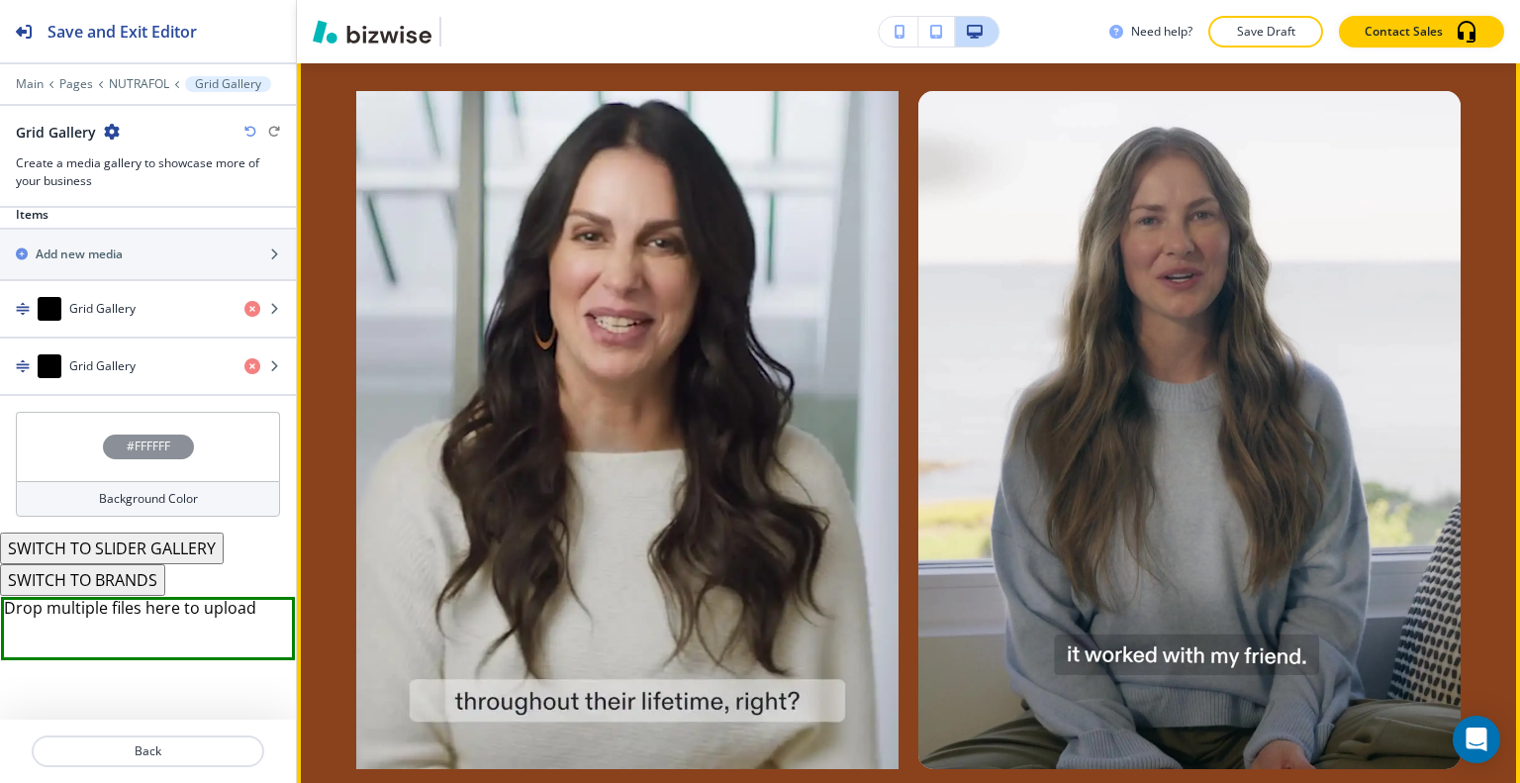
scroll to position [1794, 0]
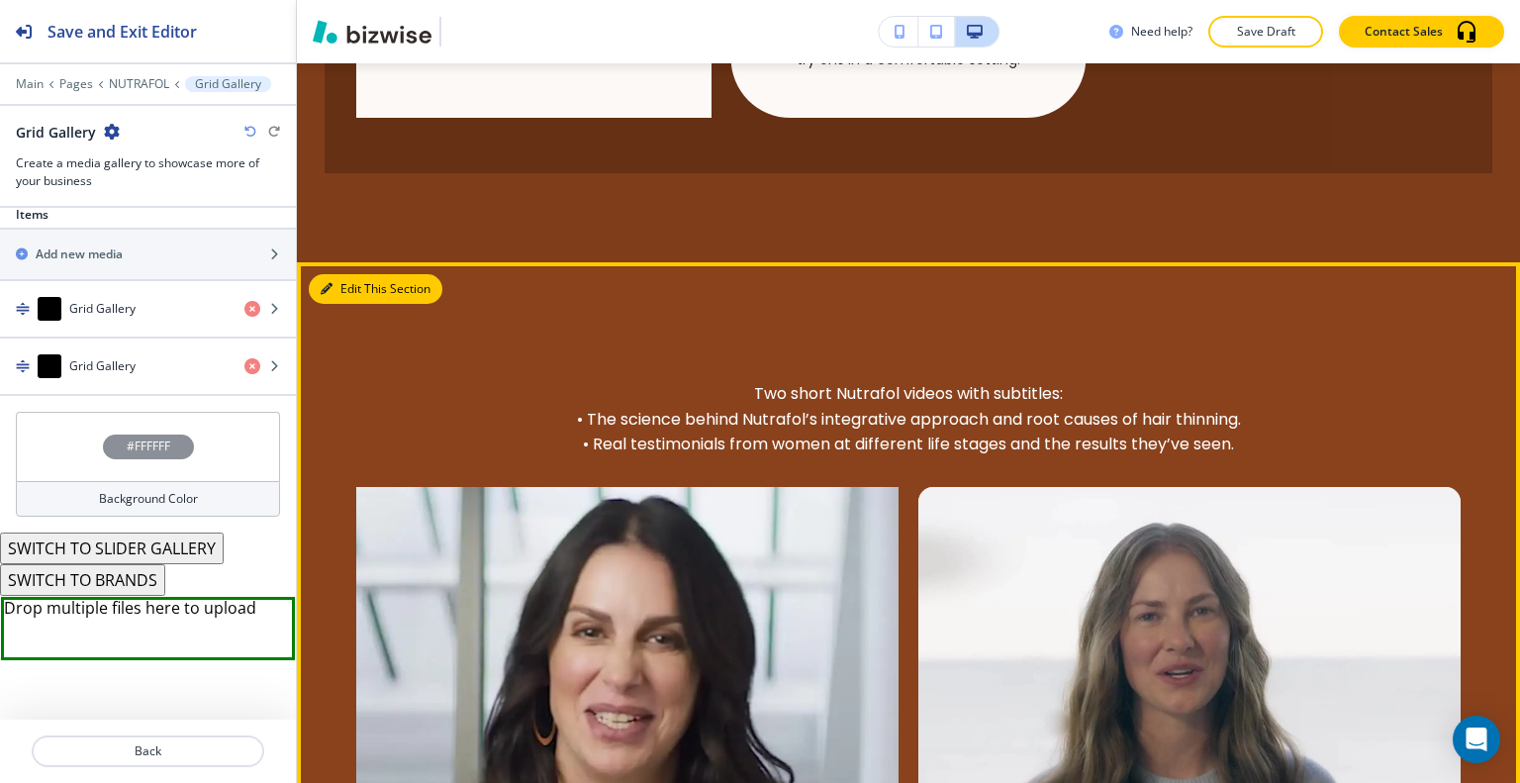
click at [329, 283] on icon "button" at bounding box center [327, 289] width 12 height 12
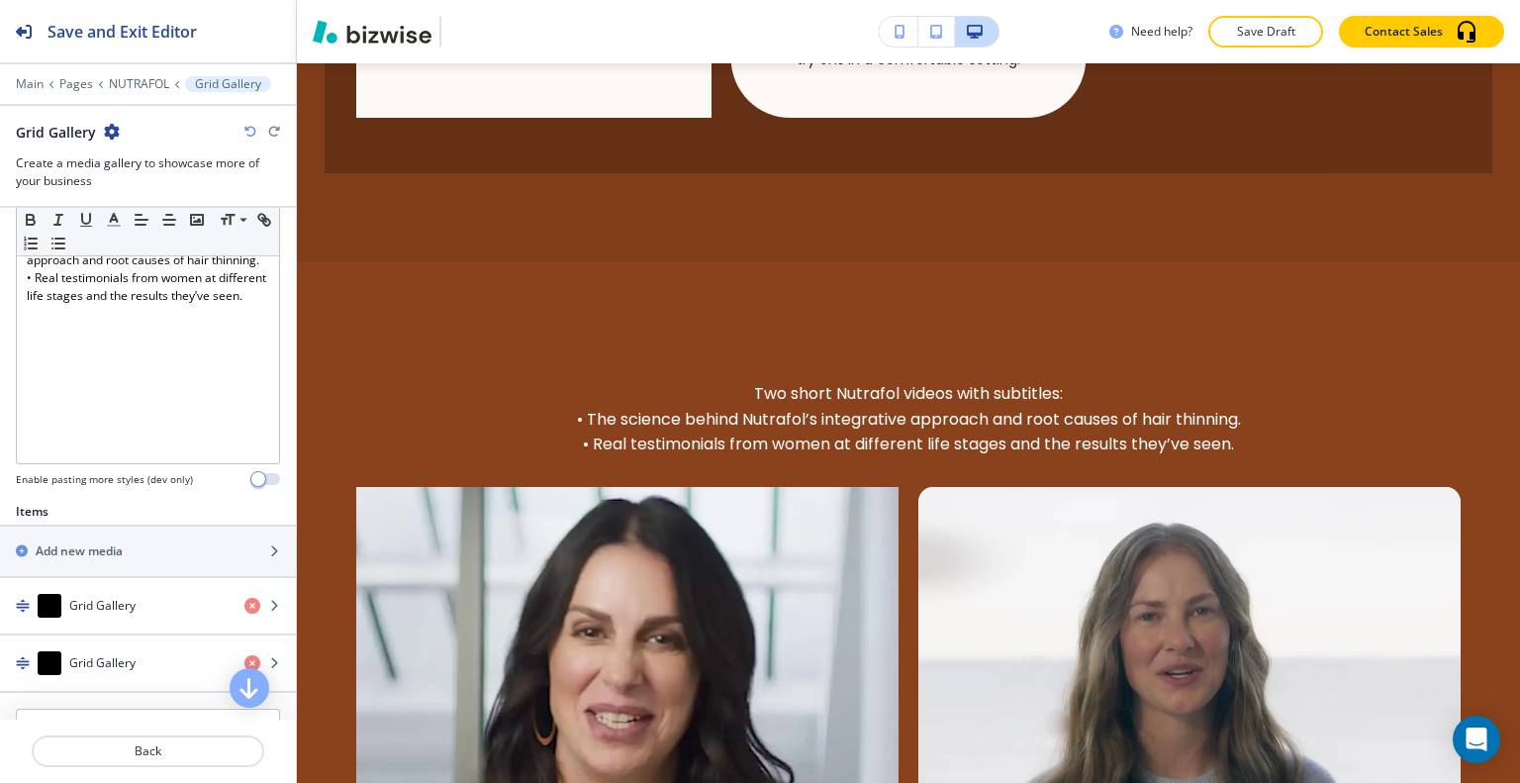
scroll to position [115, 0]
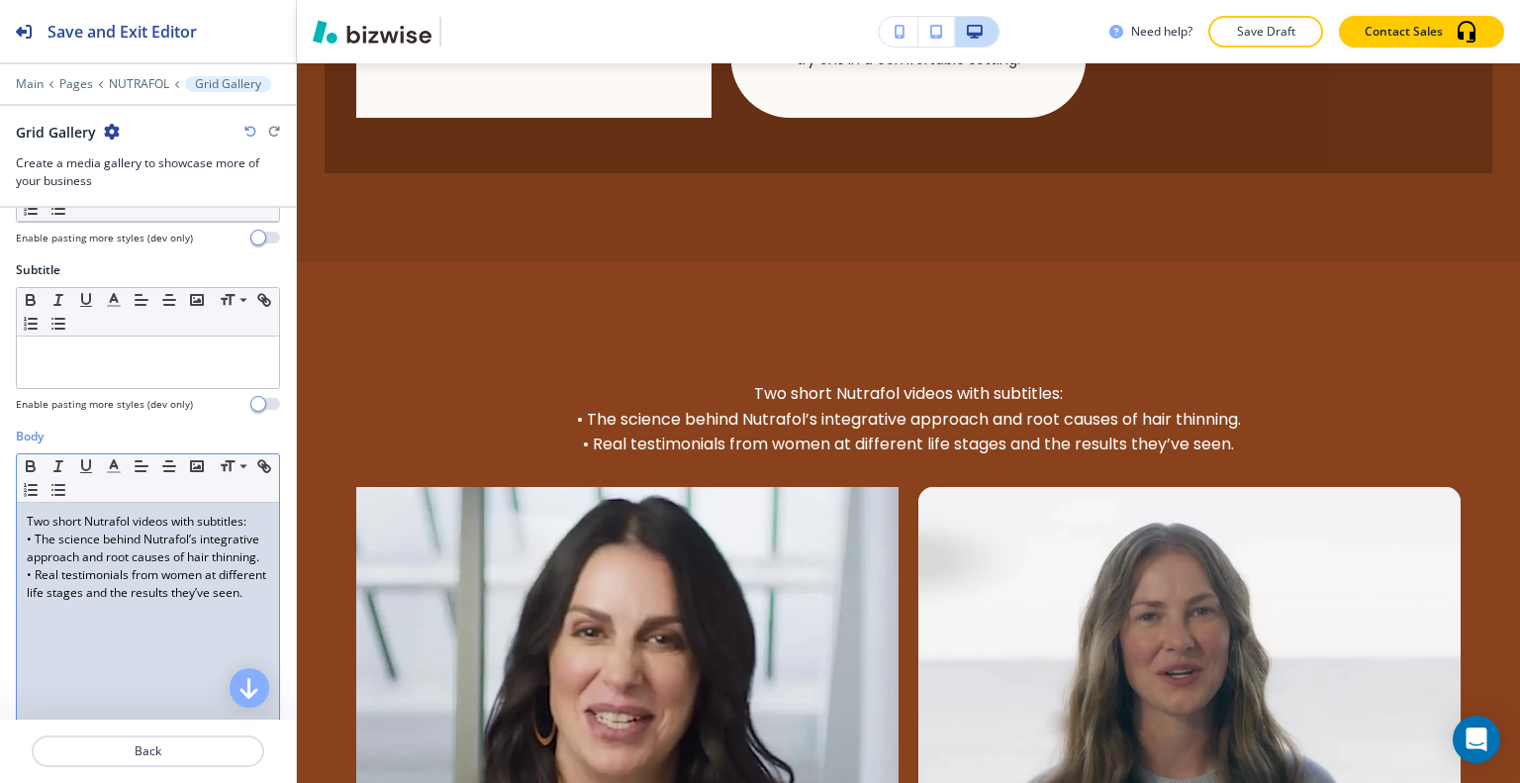
click at [199, 532] on p "• The science behind Nutrafol’s integrative approach and root causes of hair th…" at bounding box center [148, 548] width 242 height 36
drag, startPoint x: 252, startPoint y: 522, endPoint x: 0, endPoint y: 510, distance: 252.6
click at [0, 510] on div "Body Small Normal Large Huge Two short Nutrafol videos with subtitles: • The sc…" at bounding box center [148, 614] width 296 height 372
click at [27, 534] on p "• The science behind Nutrafol’s integrative approach and root causes of hair th…" at bounding box center [148, 548] width 242 height 36
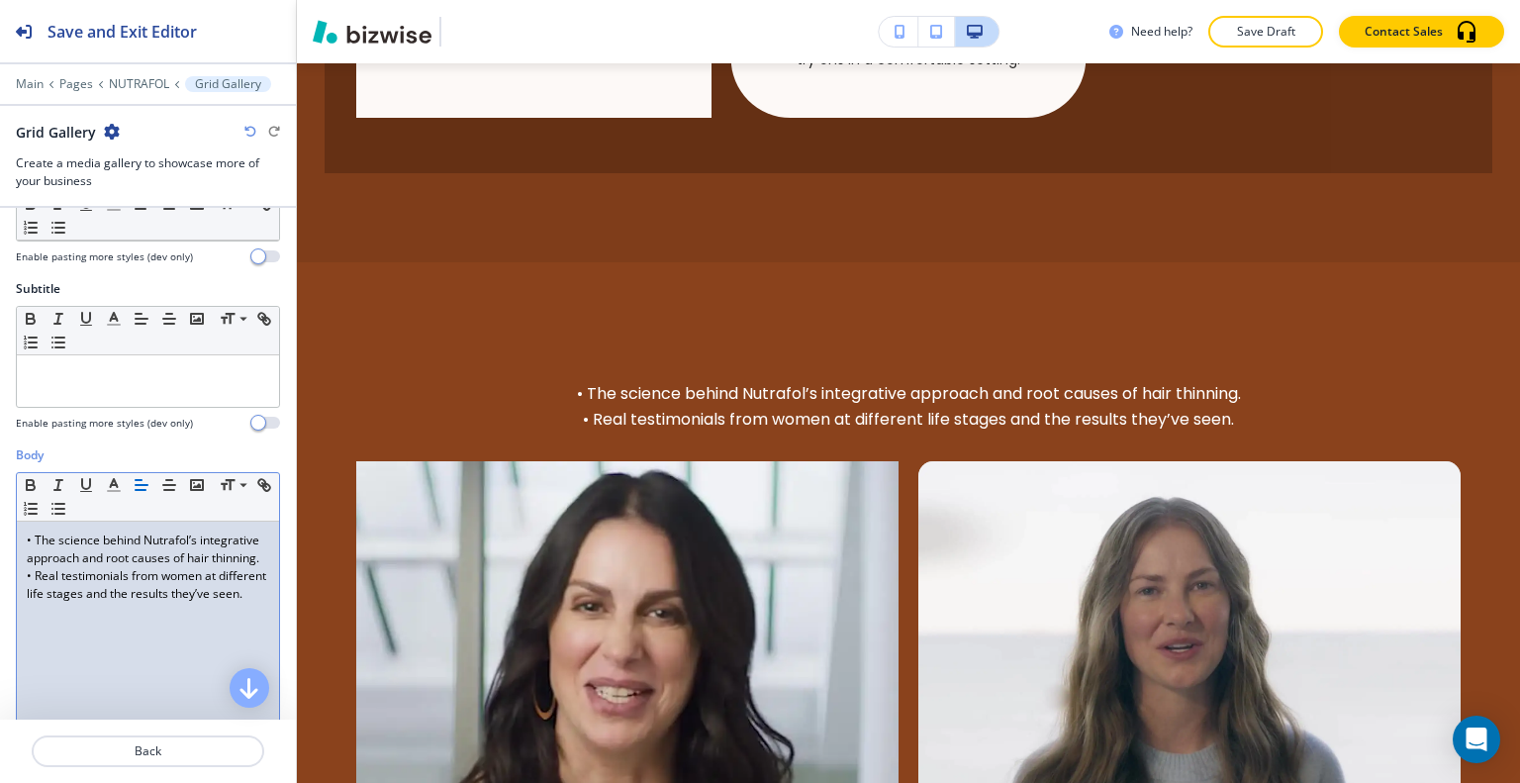
scroll to position [0, 0]
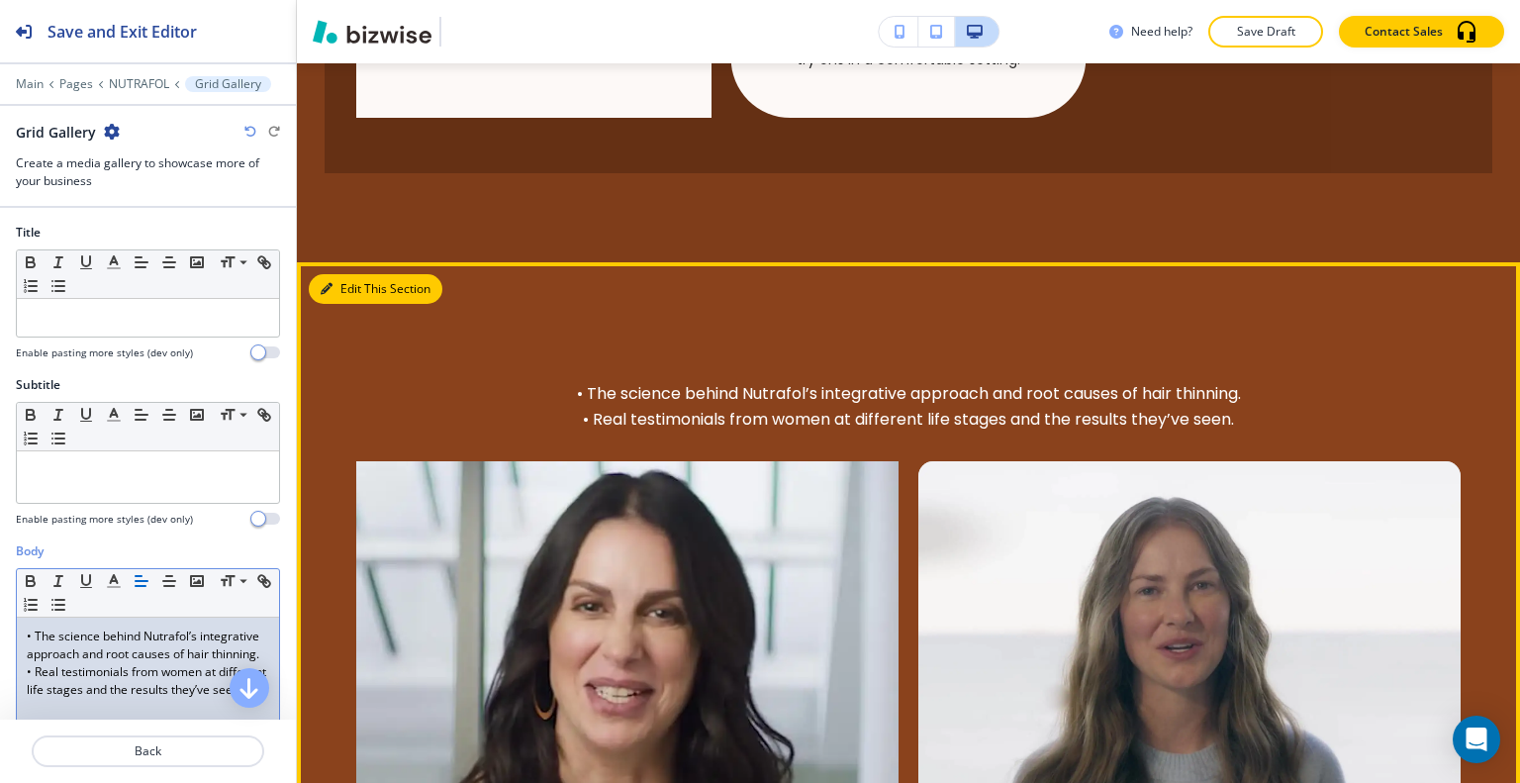
click at [334, 295] on button "Edit This Section" at bounding box center [376, 289] width 134 height 30
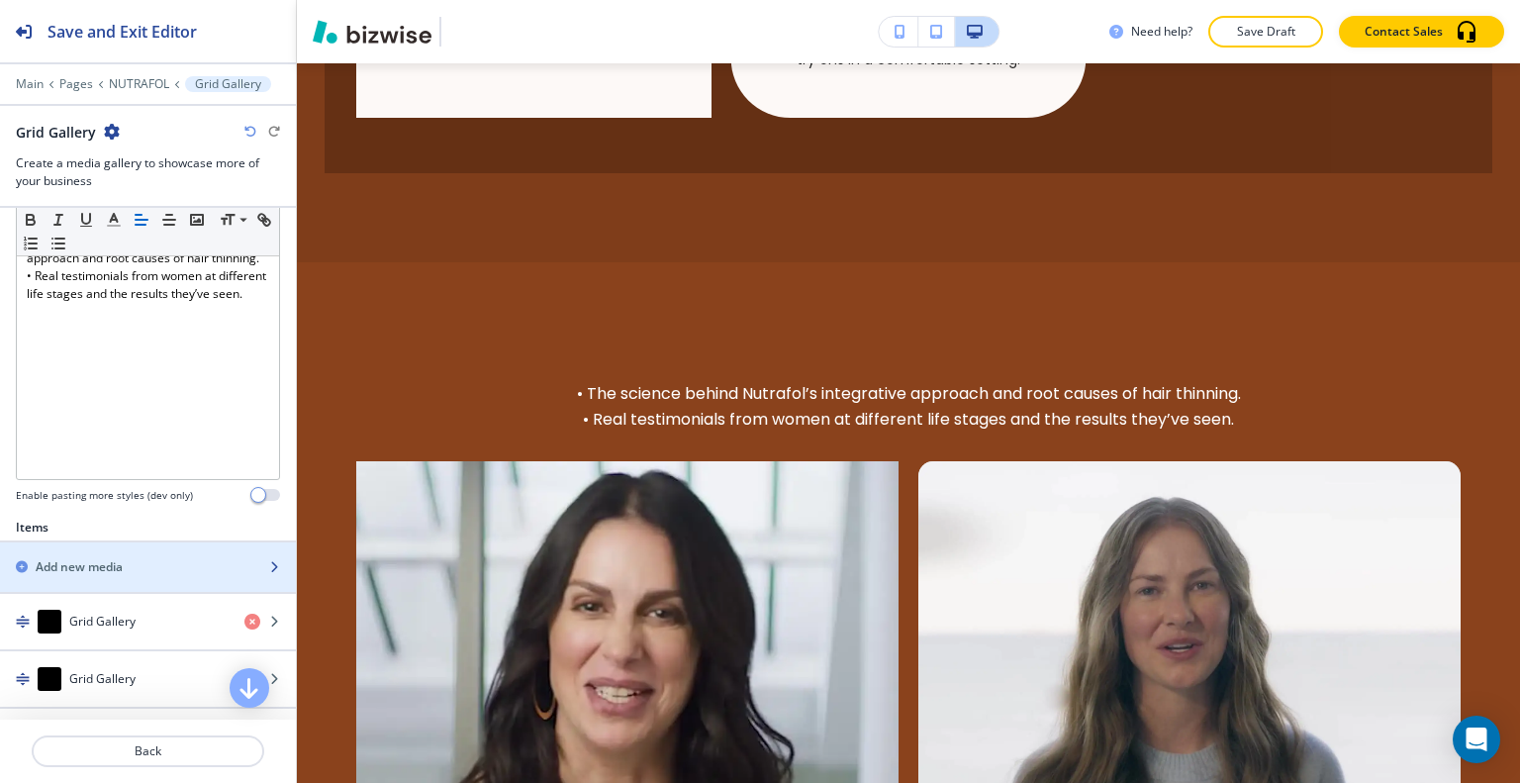
scroll to position [594, 0]
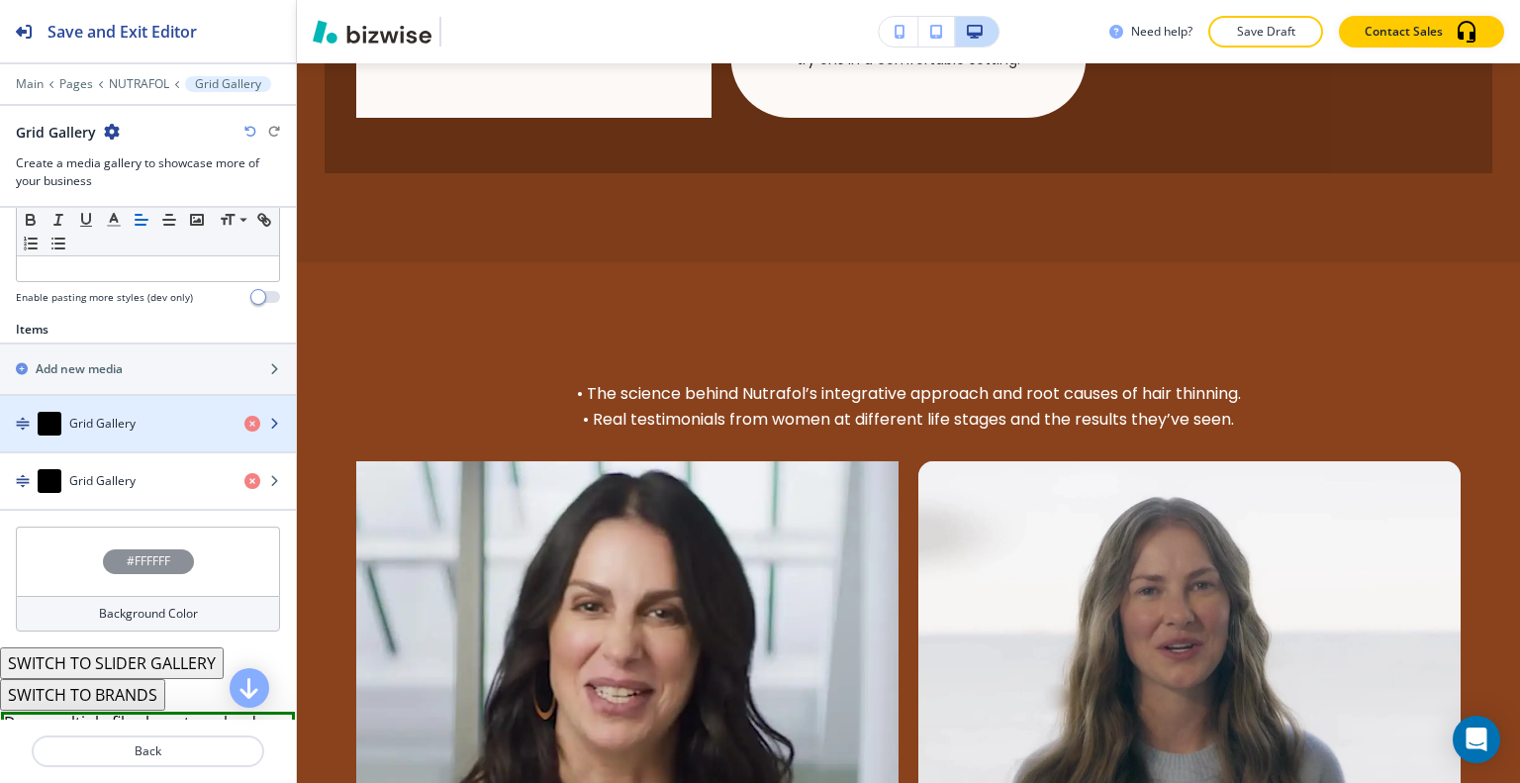
click at [112, 423] on h4 "Grid Gallery" at bounding box center [102, 424] width 66 height 18
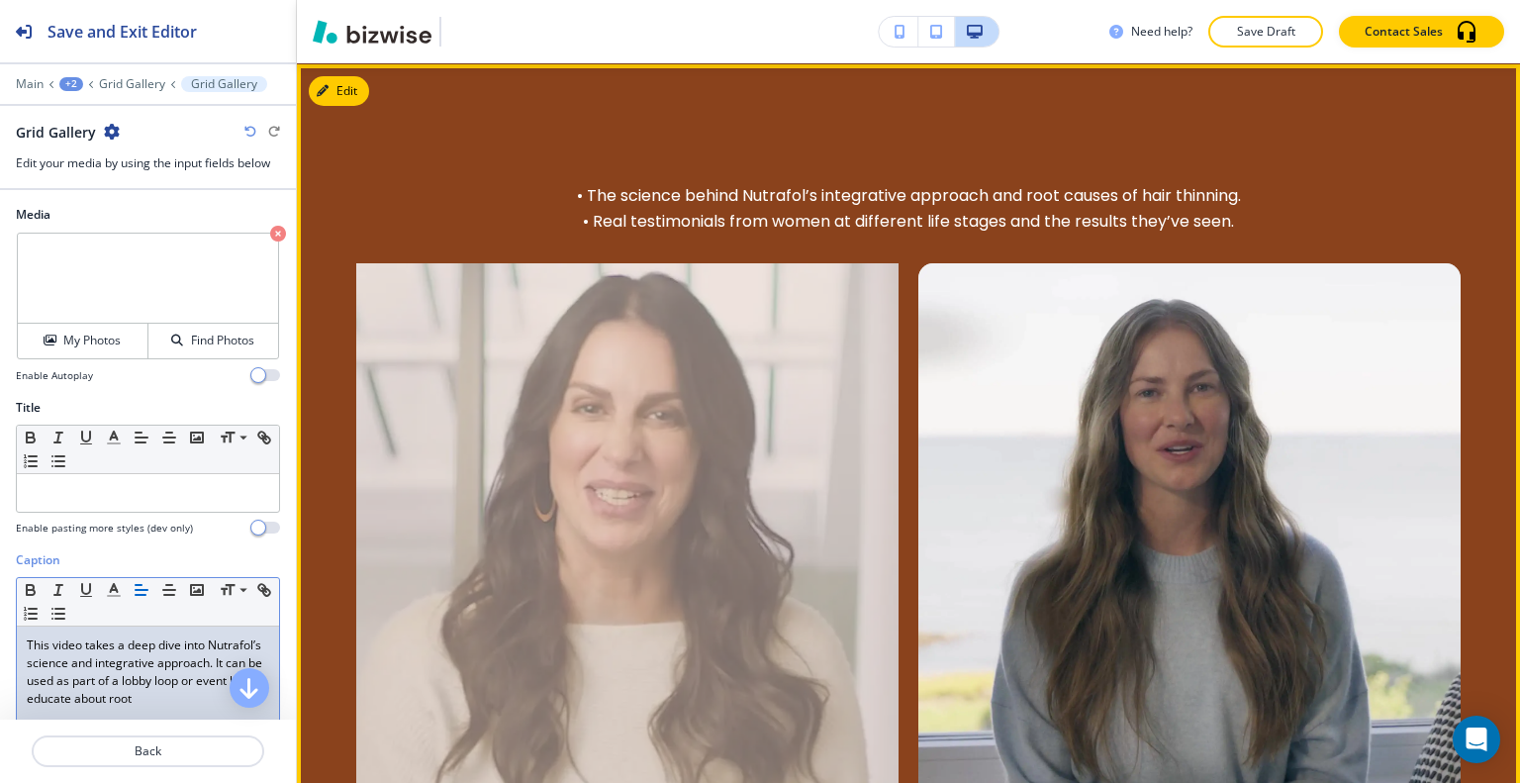
scroll to position [2289, 0]
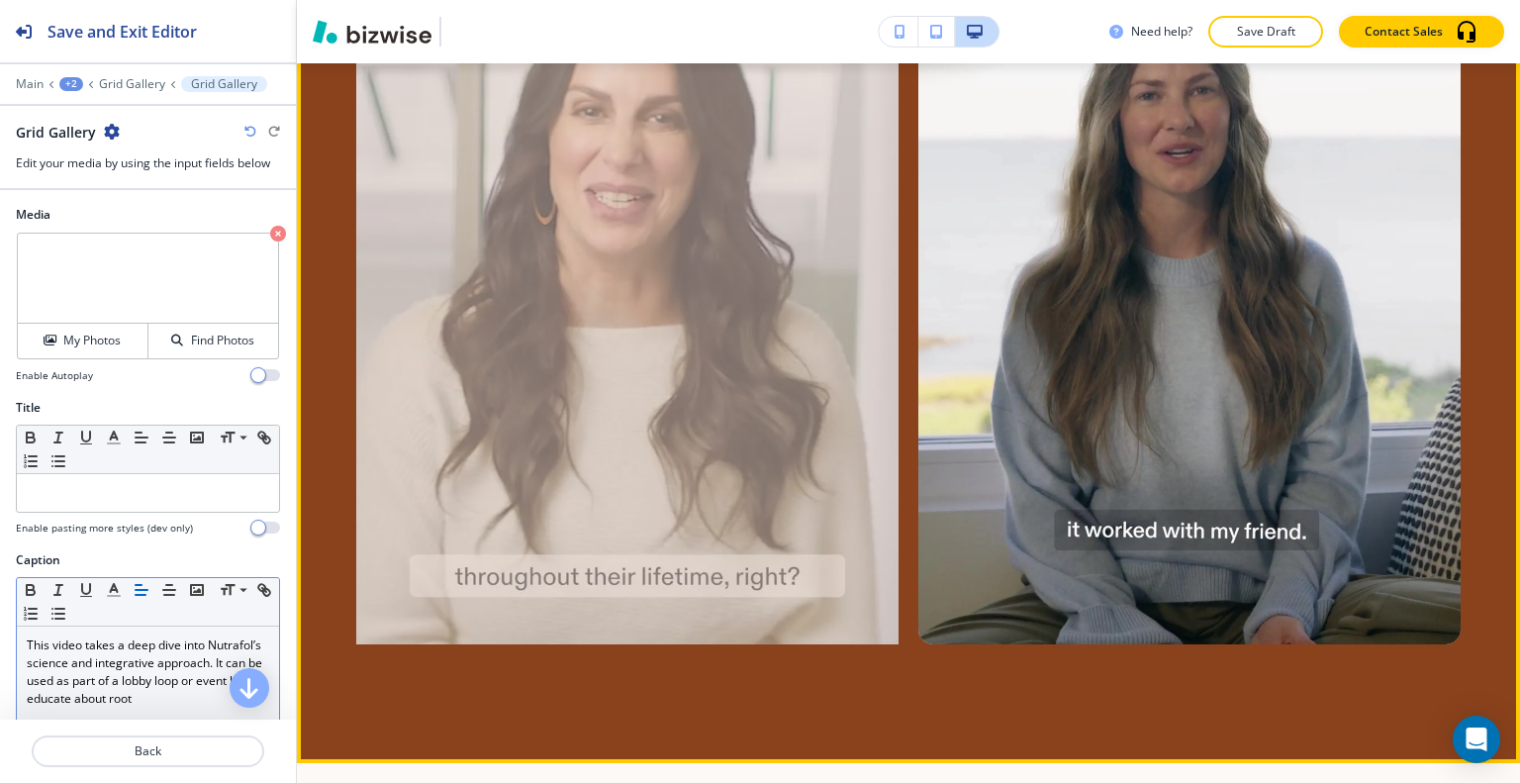
click at [659, 400] on div at bounding box center [627, 305] width 542 height 678
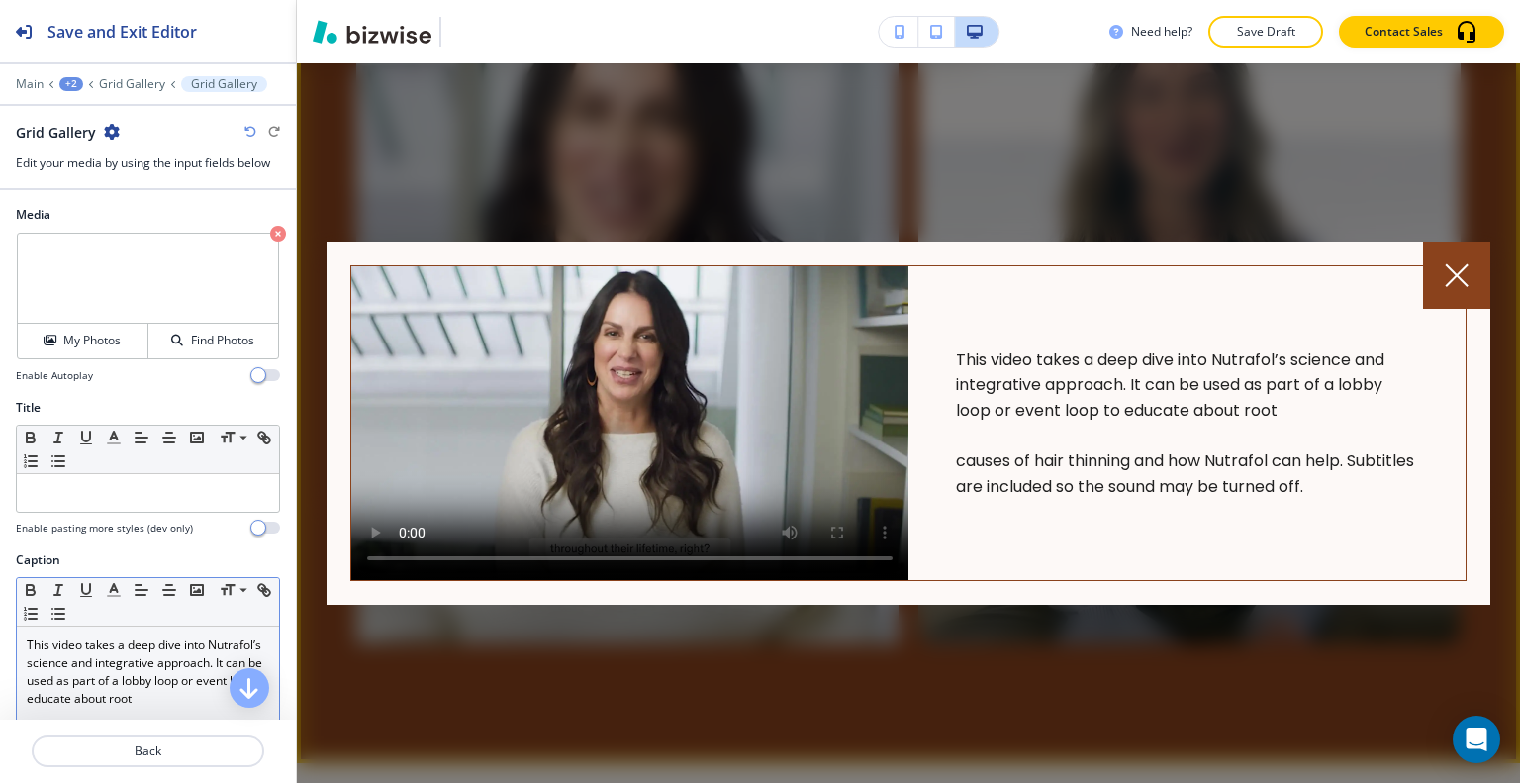
click at [1472, 279] on div at bounding box center [1456, 274] width 67 height 67
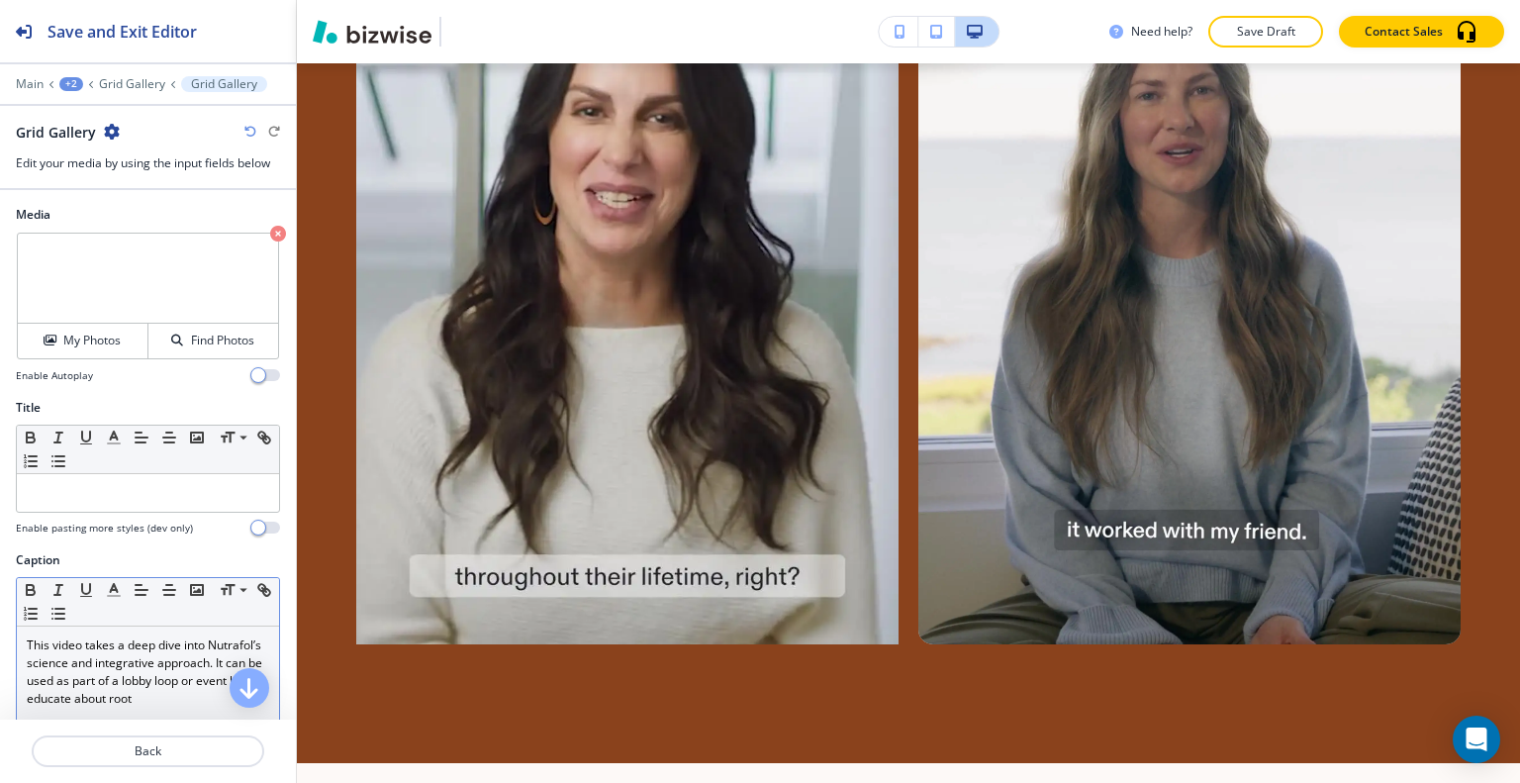
scroll to position [123, 0]
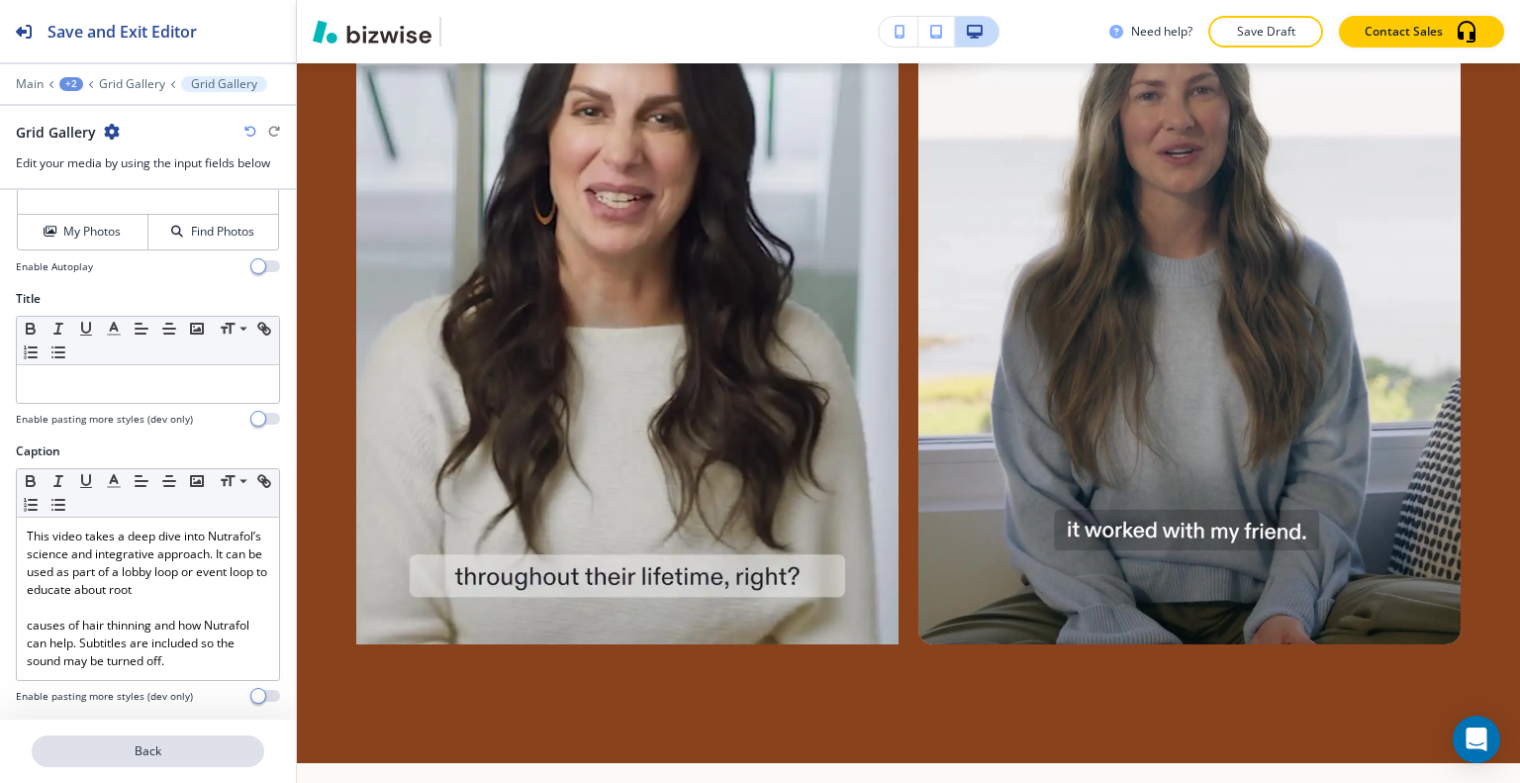
click at [150, 747] on p "Back" at bounding box center [148, 751] width 229 height 18
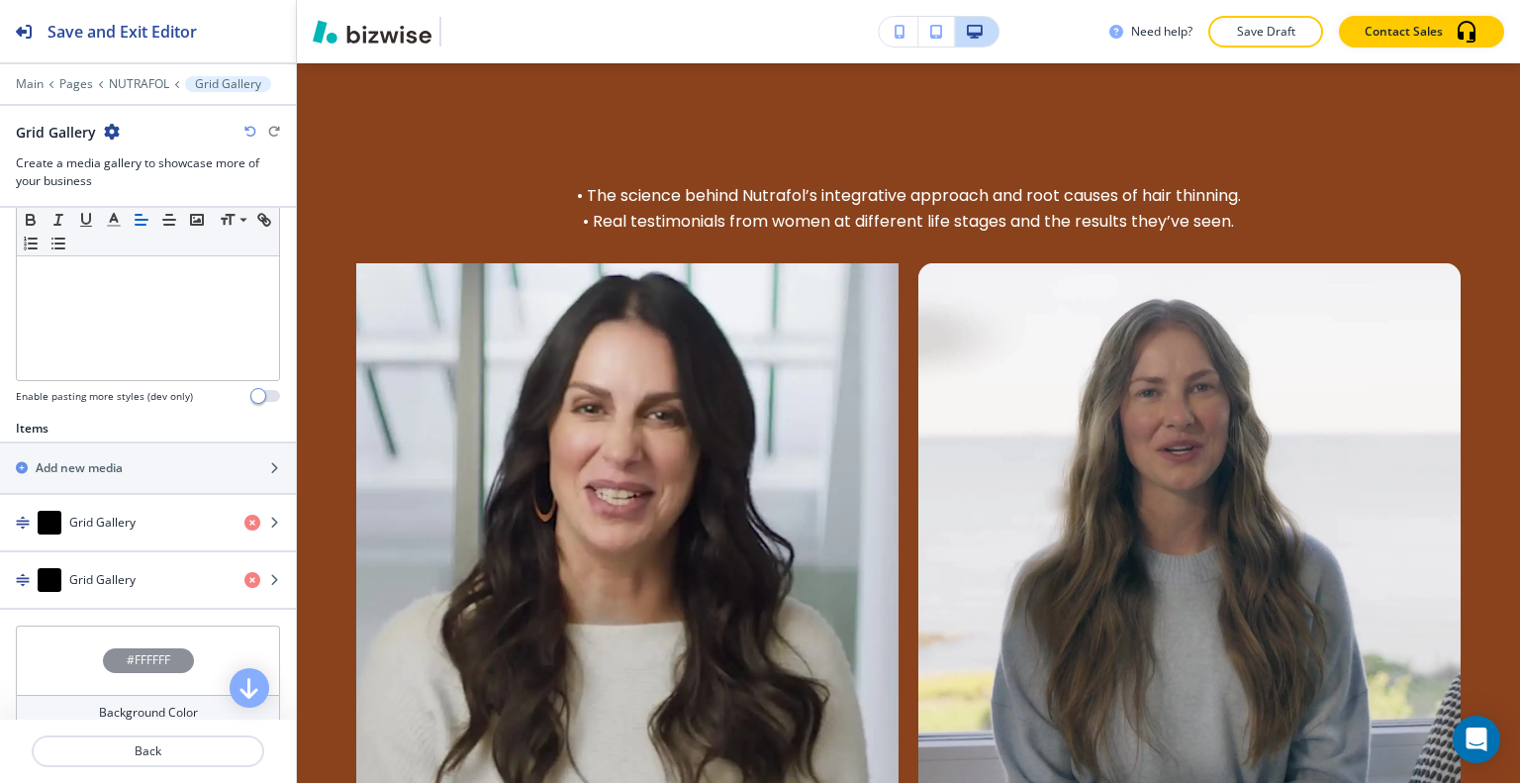
scroll to position [594, 0]
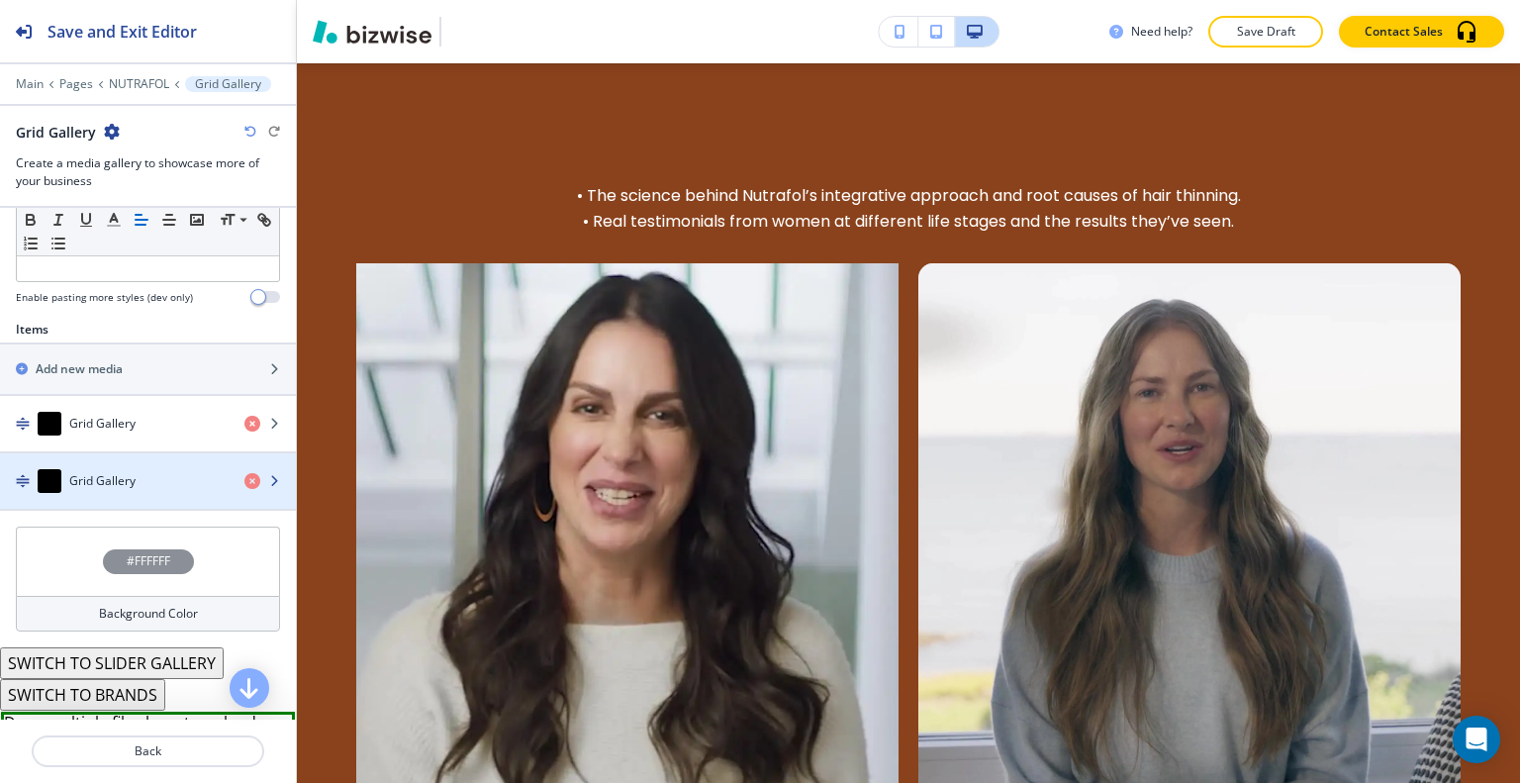
click at [142, 478] on div "Grid Gallery" at bounding box center [114, 481] width 229 height 24
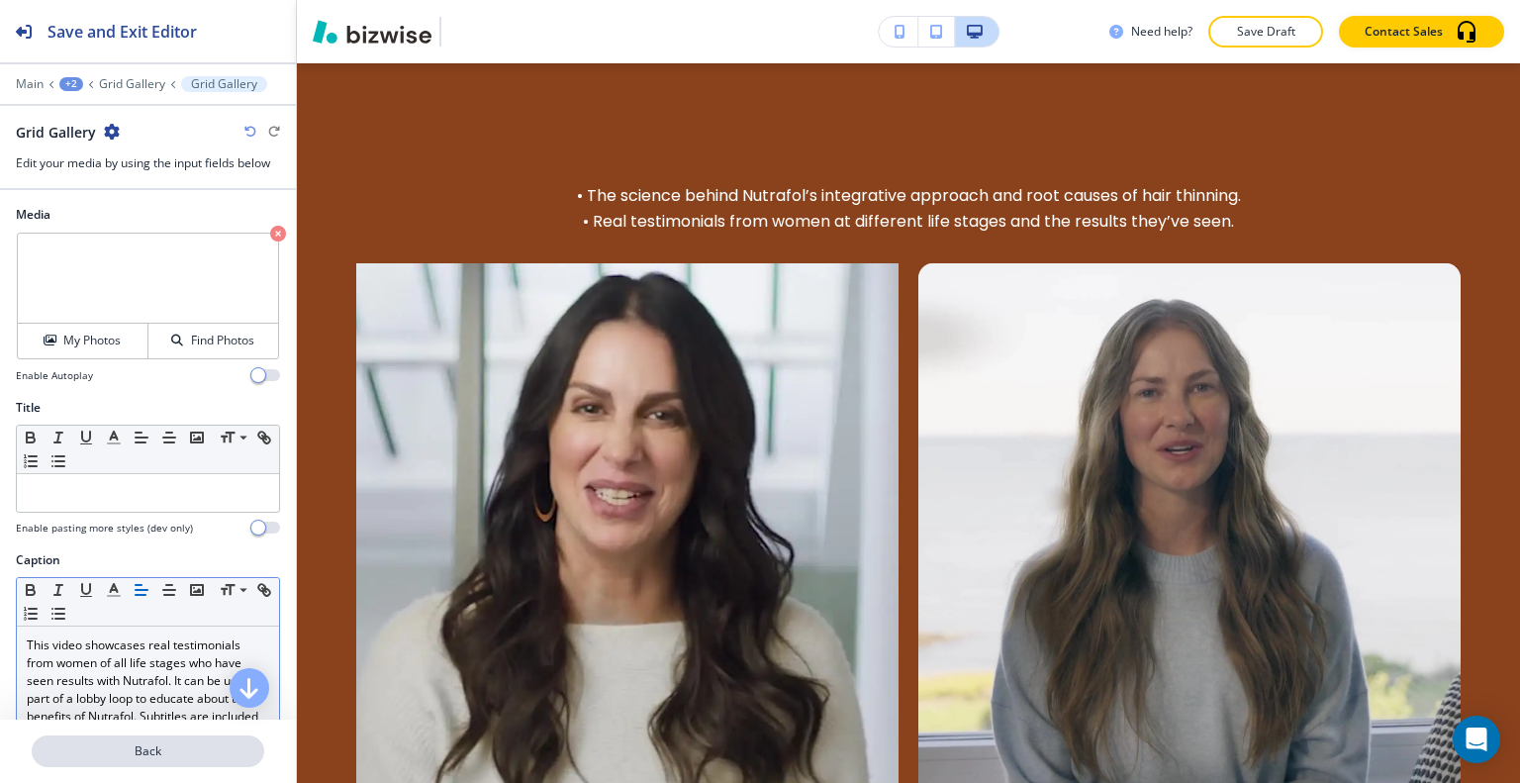
click at [135, 748] on p "Back" at bounding box center [148, 751] width 229 height 18
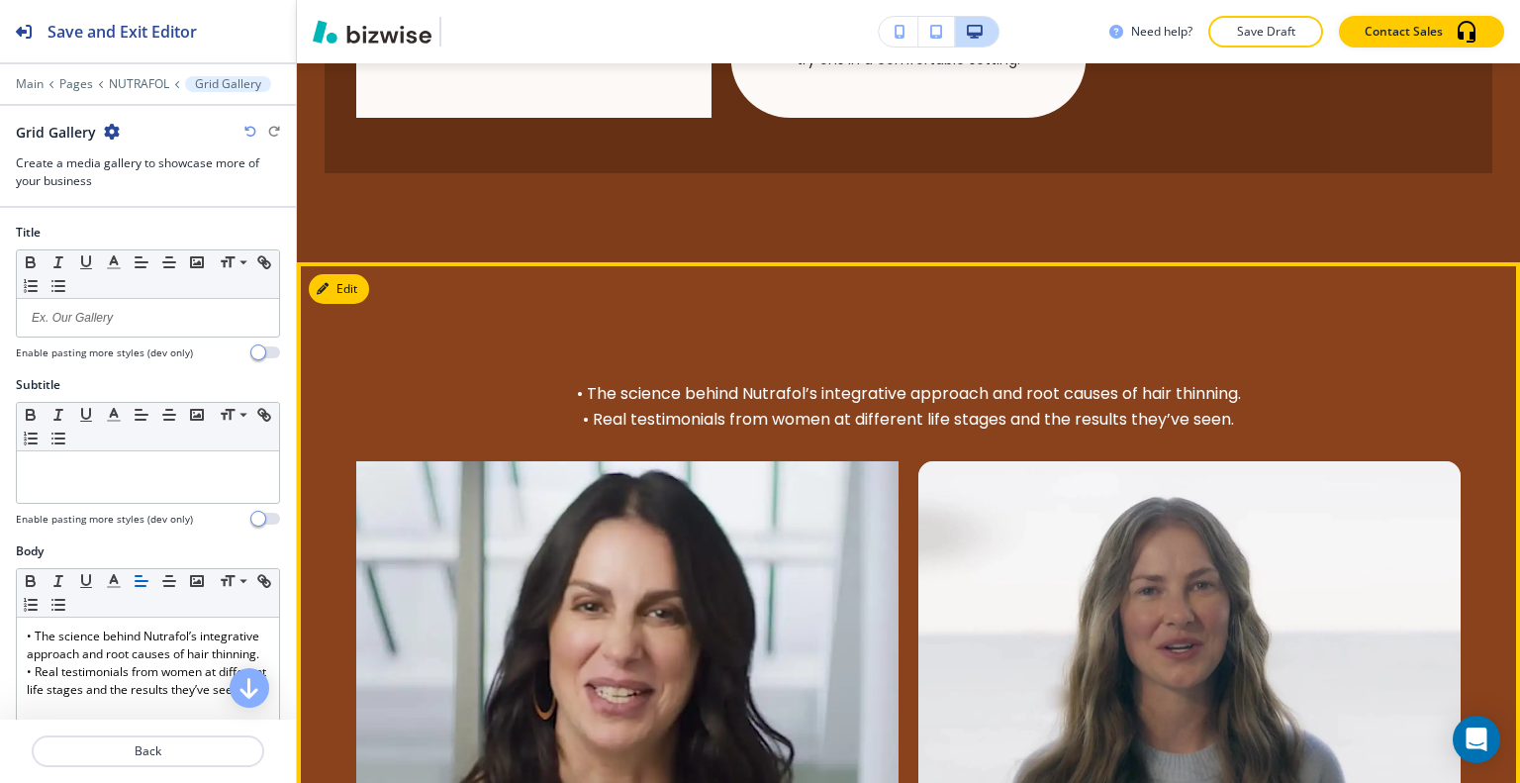
scroll to position [1596, 0]
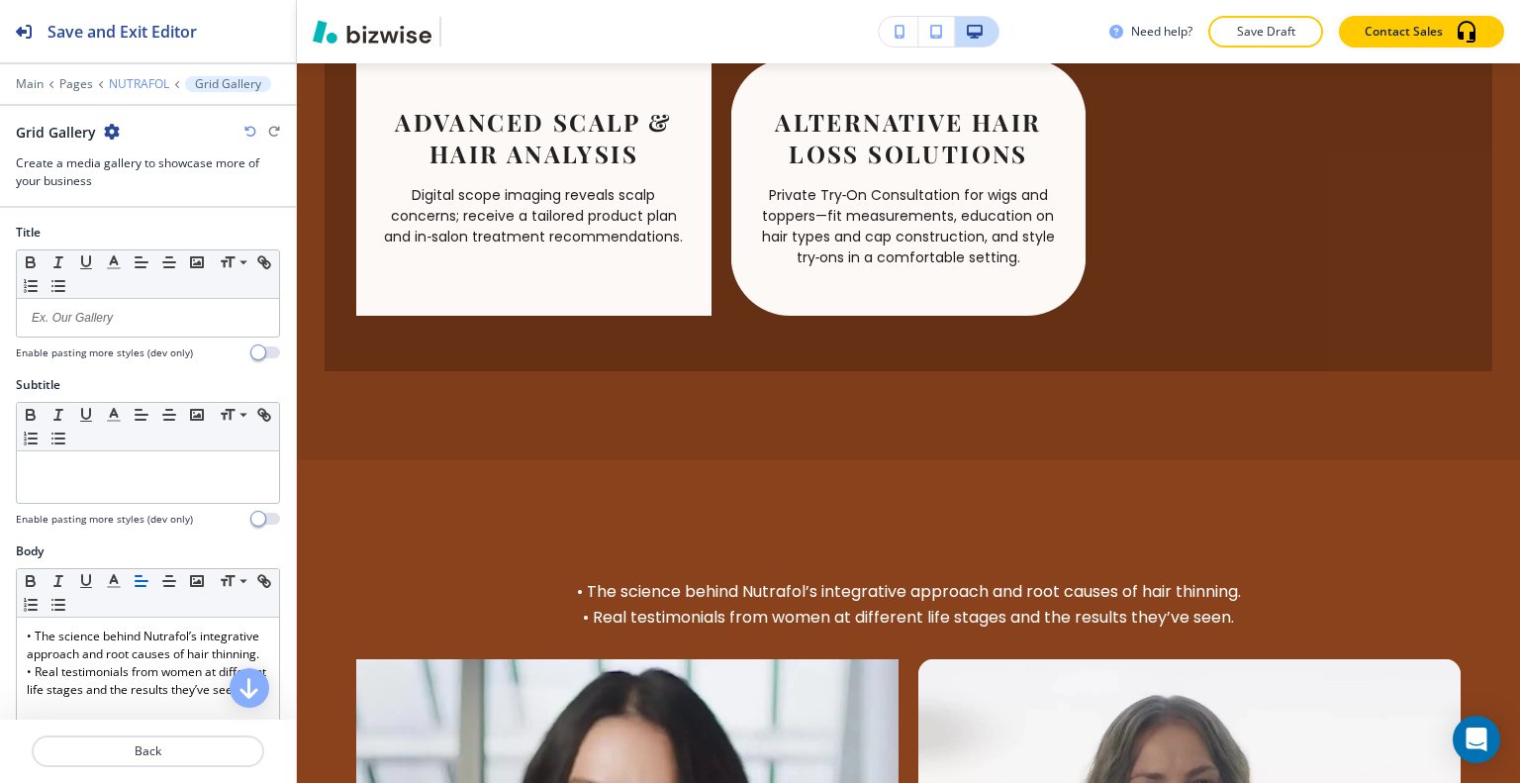
click at [130, 78] on p "NUTRAFOL" at bounding box center [139, 84] width 60 height 14
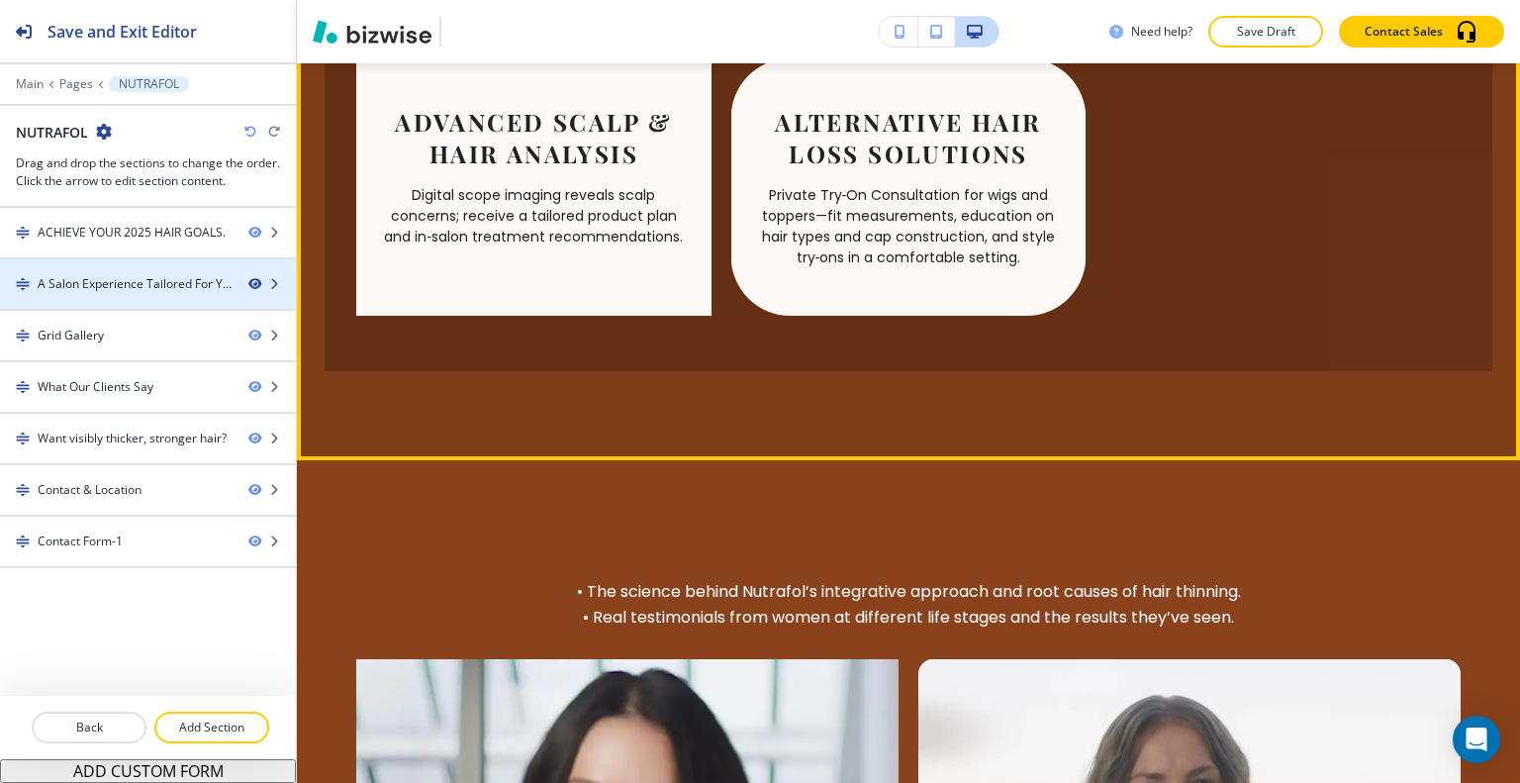
click at [253, 282] on icon "button" at bounding box center [254, 284] width 12 height 12
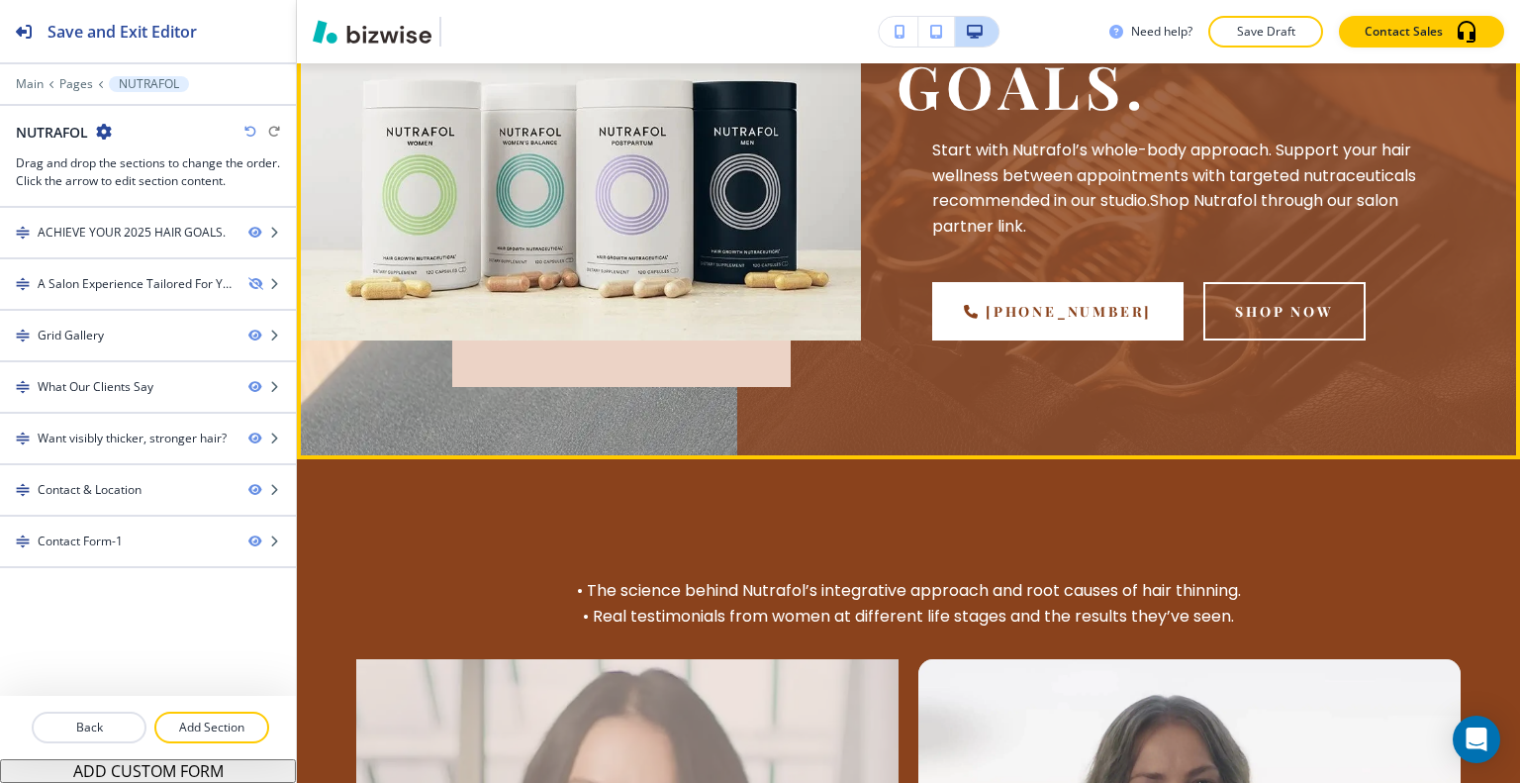
scroll to position [676, 0]
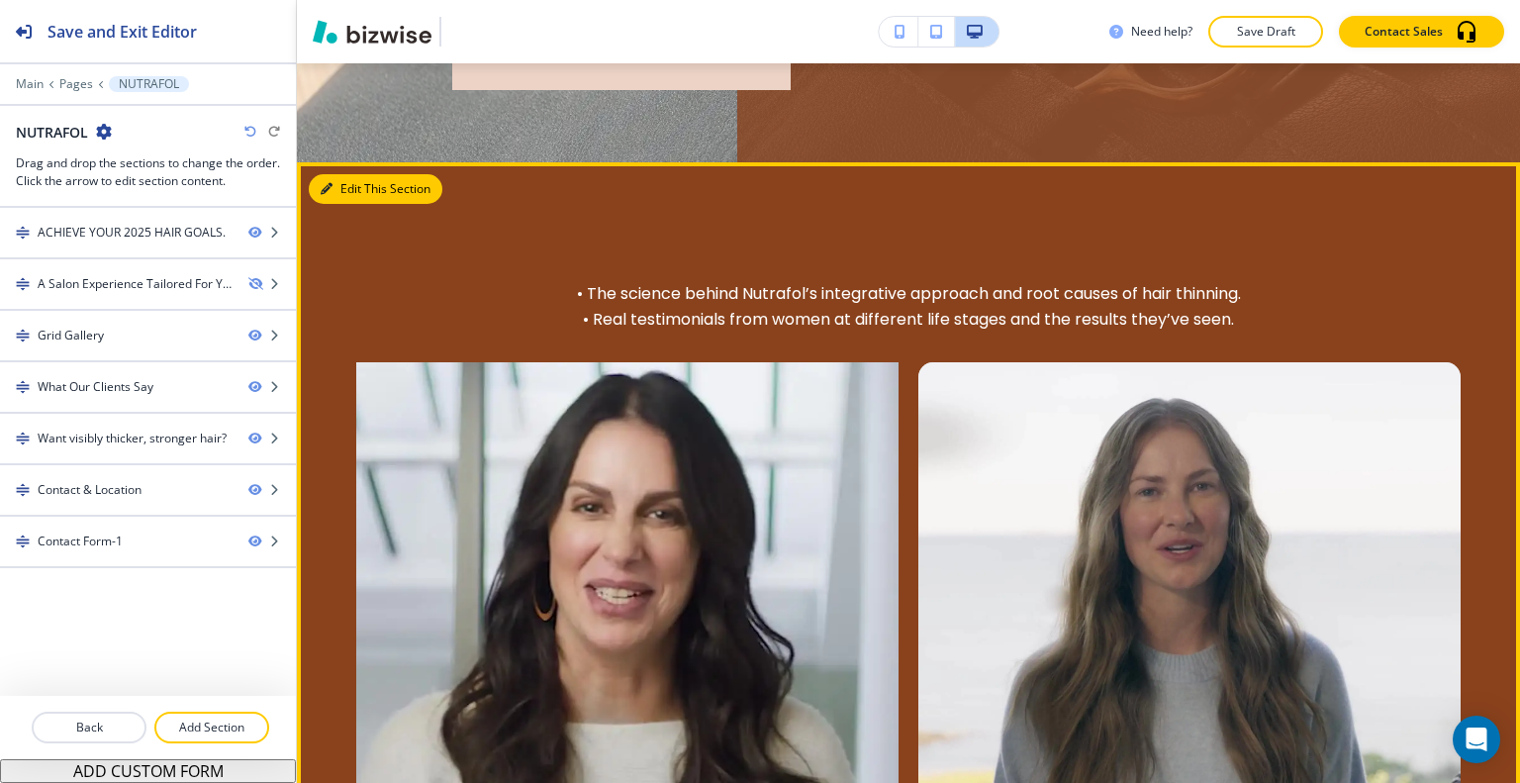
click at [342, 188] on button "Edit This Section" at bounding box center [376, 189] width 134 height 30
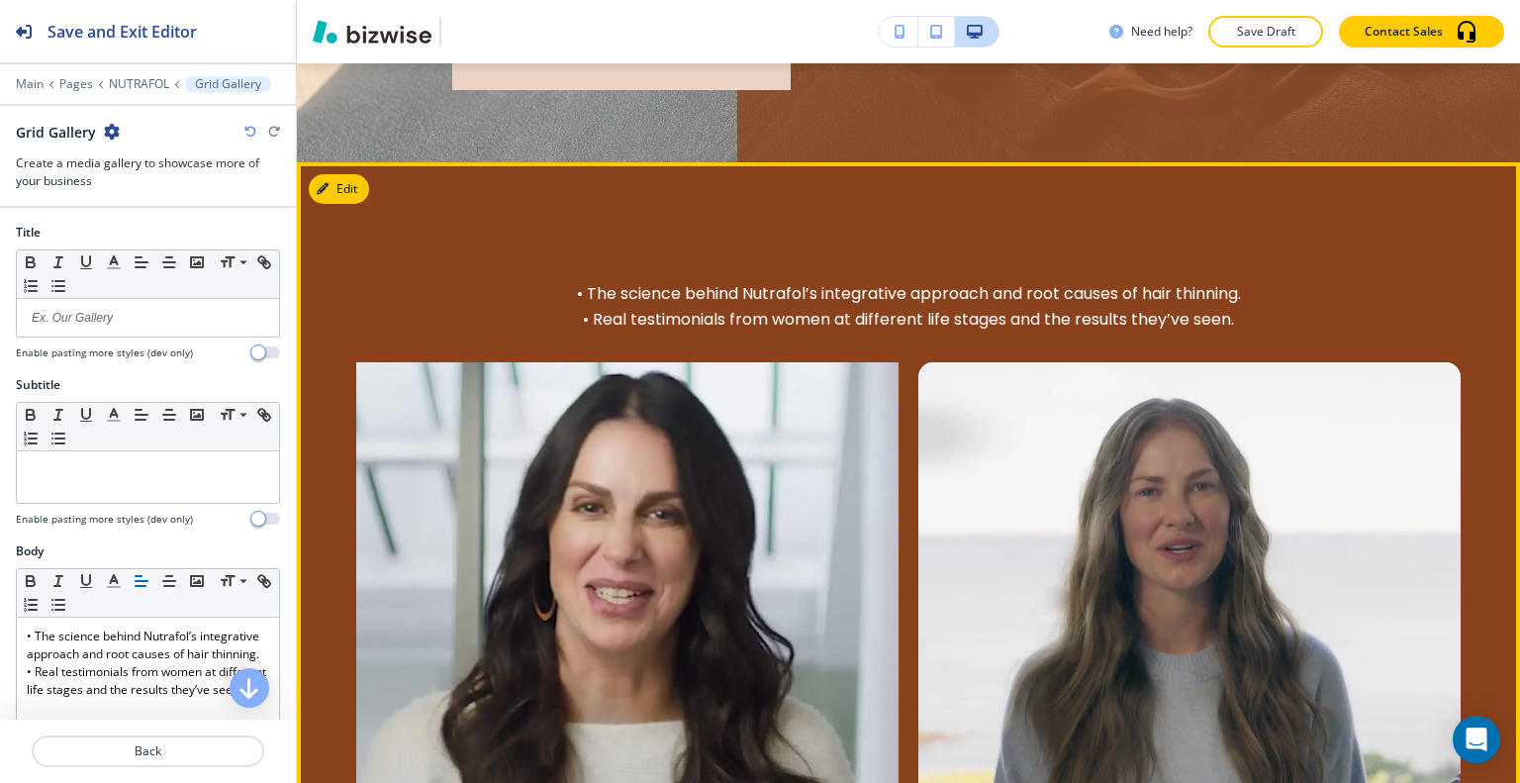
scroll to position [775, 0]
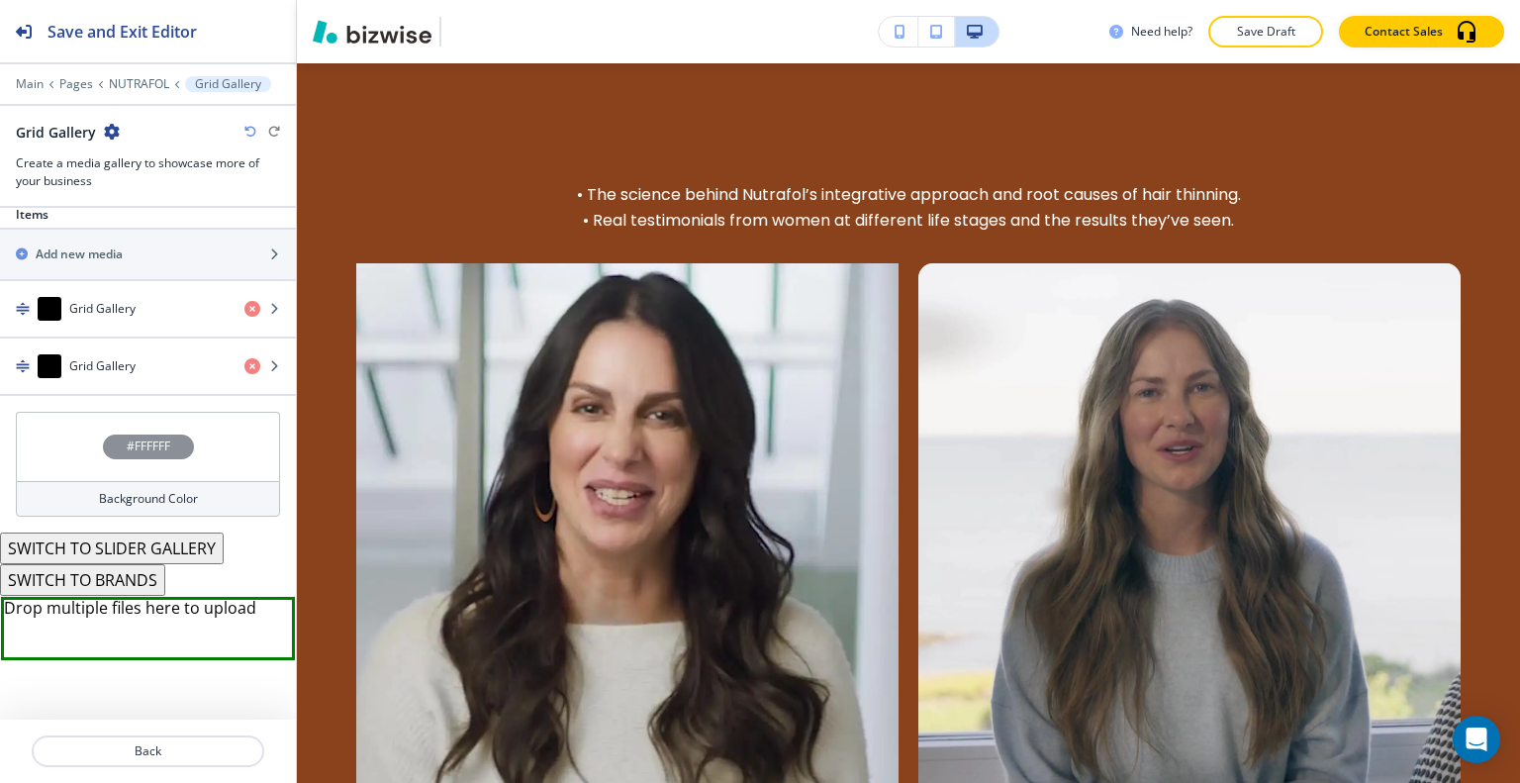
click at [78, 446] on div "#FFFFFF" at bounding box center [148, 446] width 264 height 69
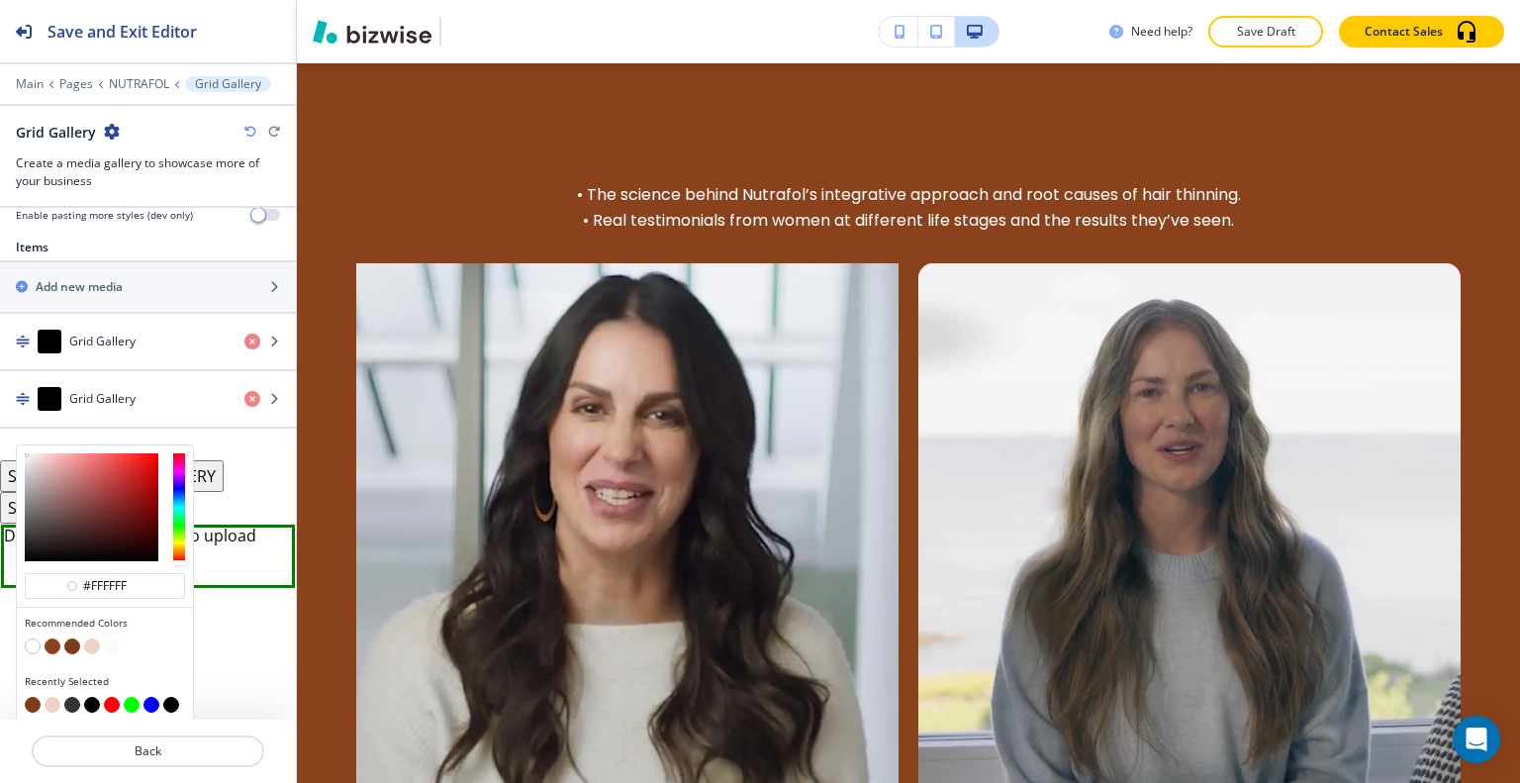
click at [89, 646] on button "button" at bounding box center [92, 646] width 16 height 16
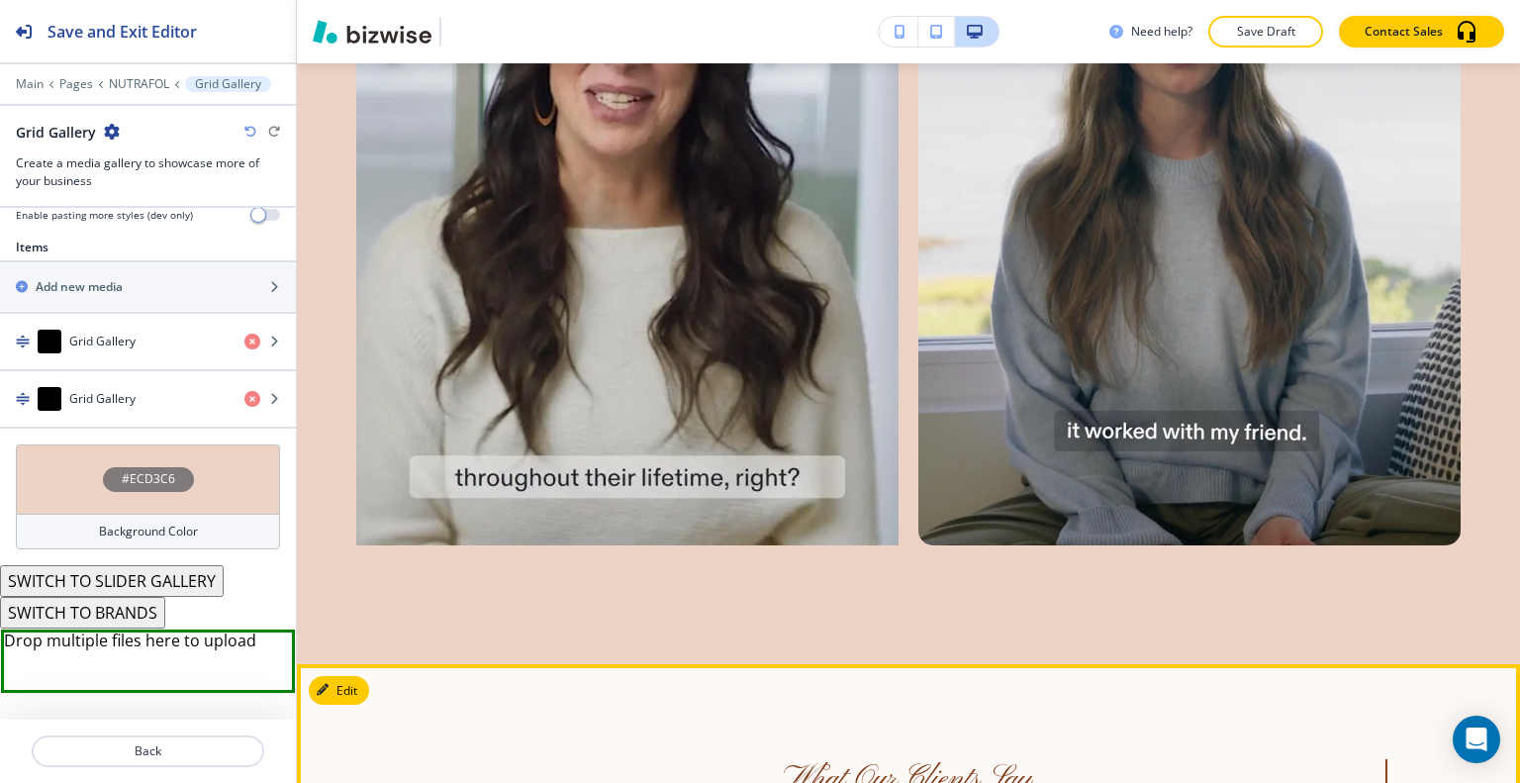
scroll to position [1567, 0]
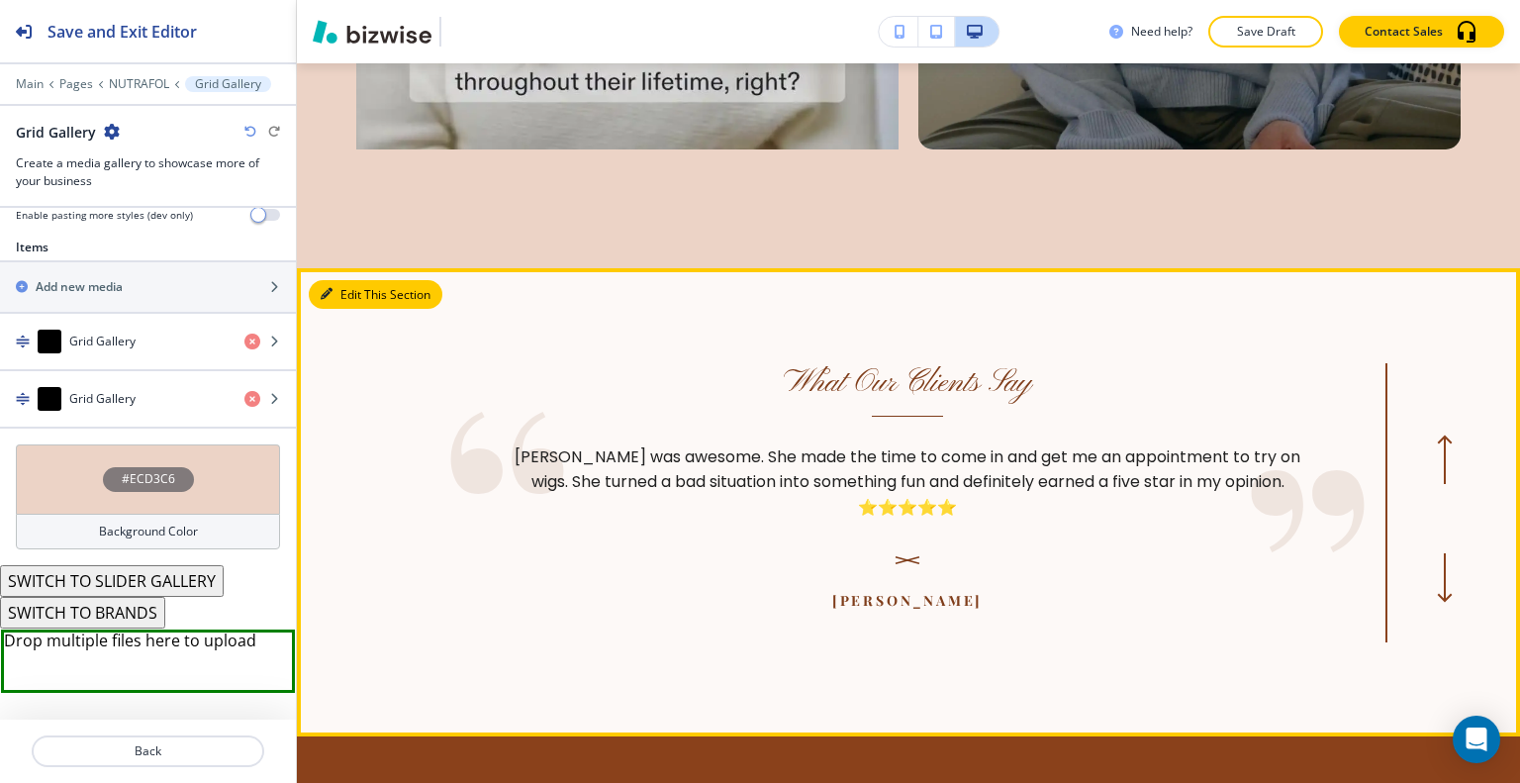
click at [354, 283] on button "Edit This Section" at bounding box center [376, 295] width 134 height 30
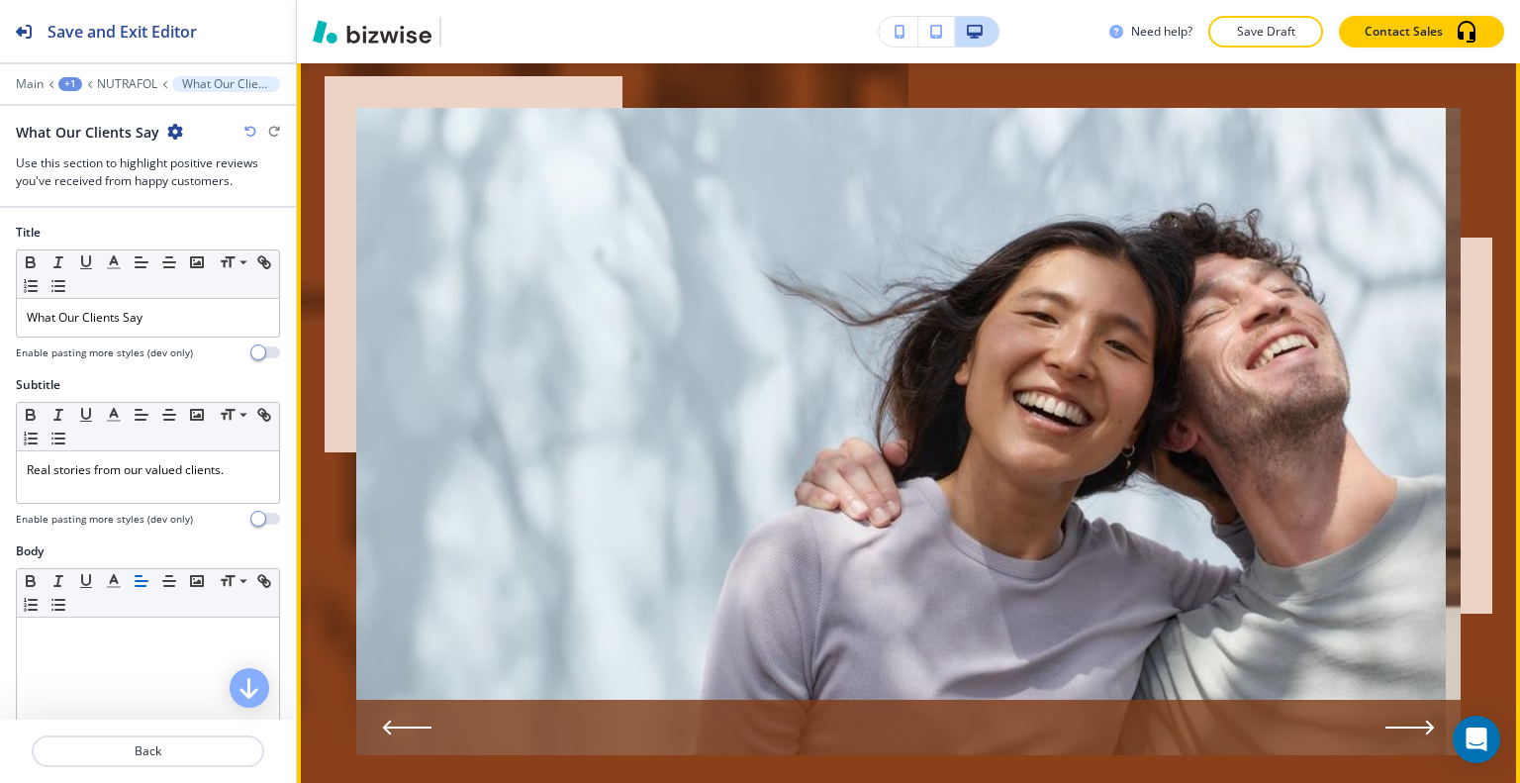
scroll to position [2750, 0]
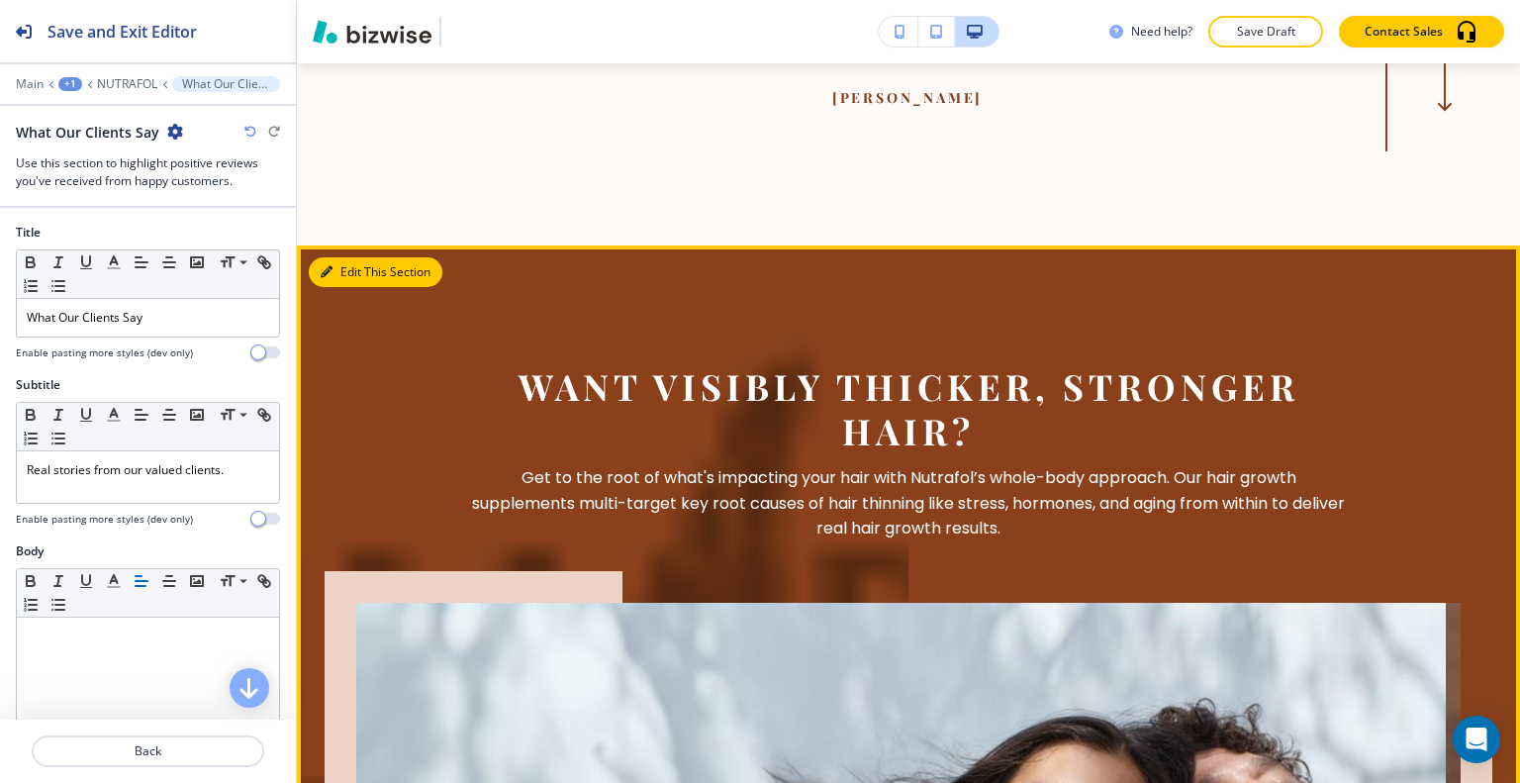
click at [346, 258] on button "Edit This Section" at bounding box center [376, 272] width 134 height 30
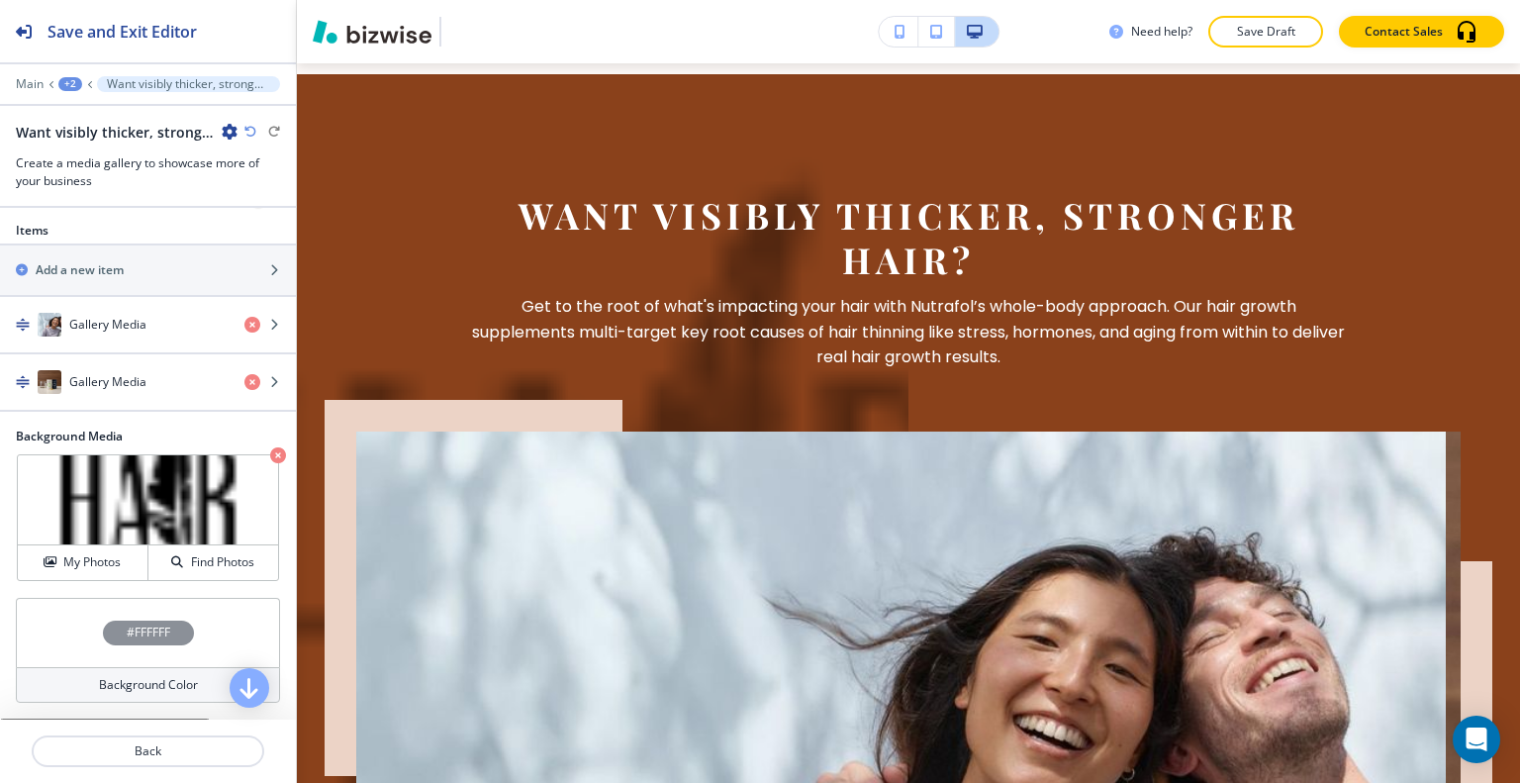
scroll to position [878, 0]
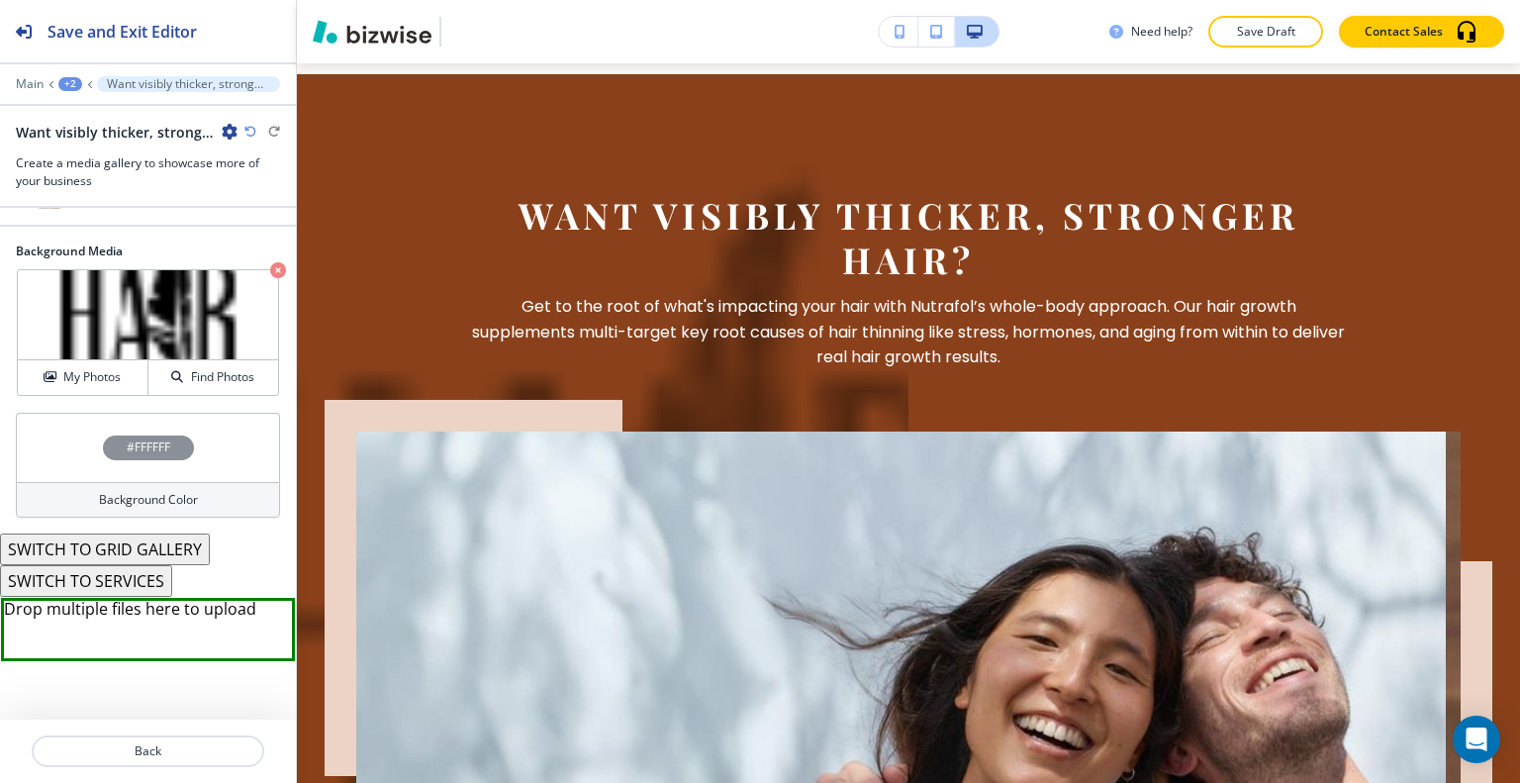
click at [145, 578] on button "SWITCH TO SERVICES" at bounding box center [86, 581] width 172 height 32
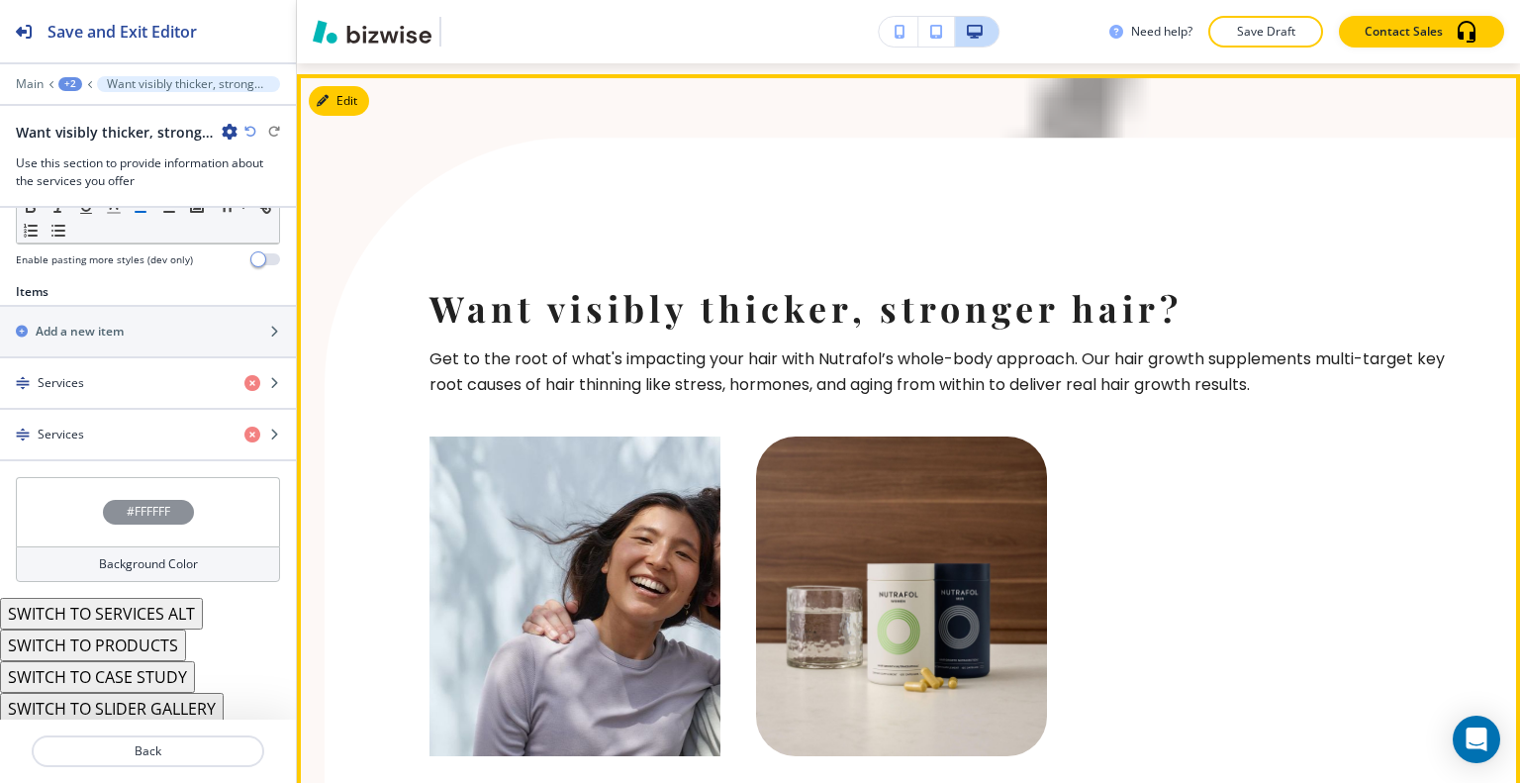
scroll to position [2328, 0]
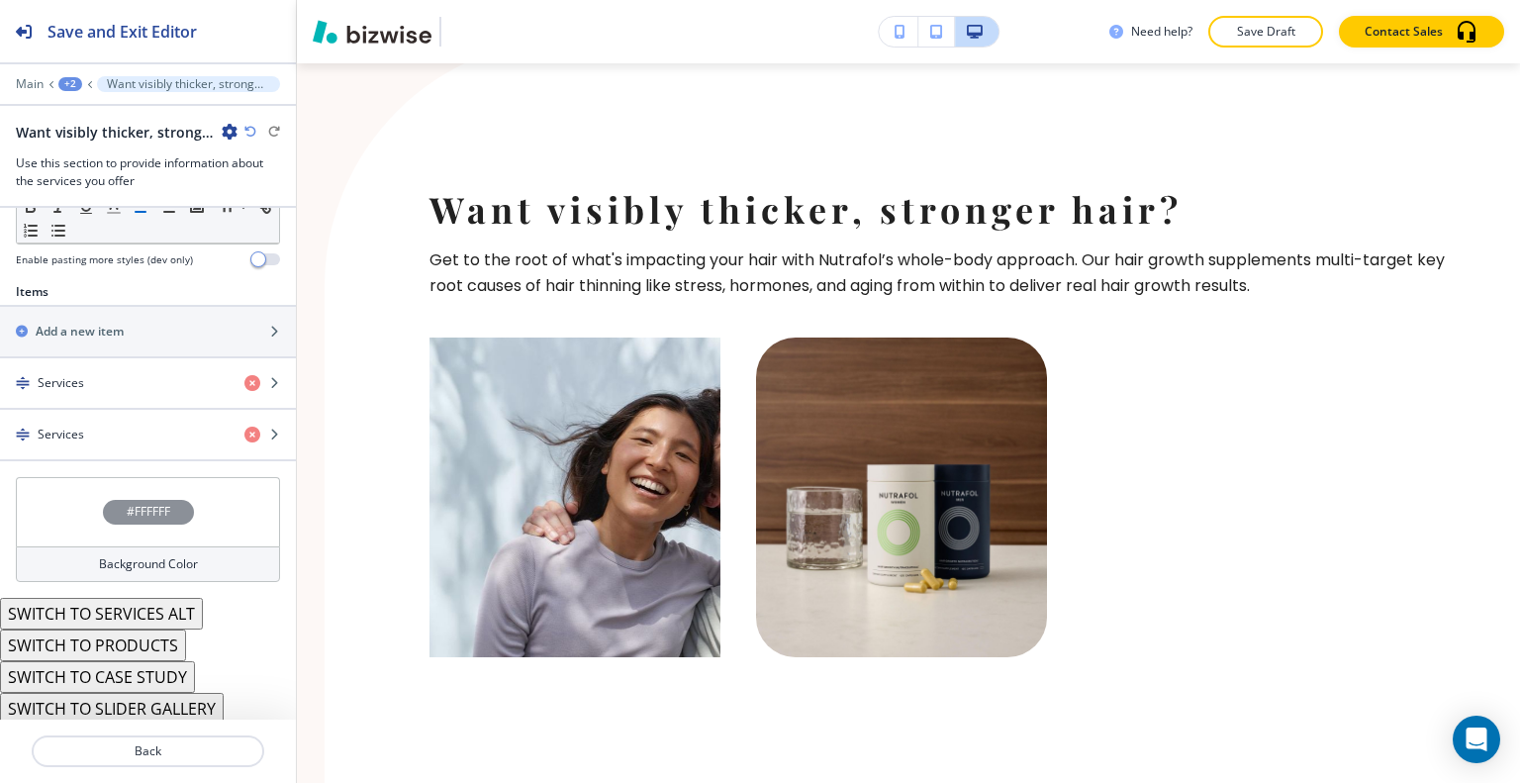
click at [162, 678] on button "SWITCH TO CASE STUDY" at bounding box center [97, 677] width 195 height 32
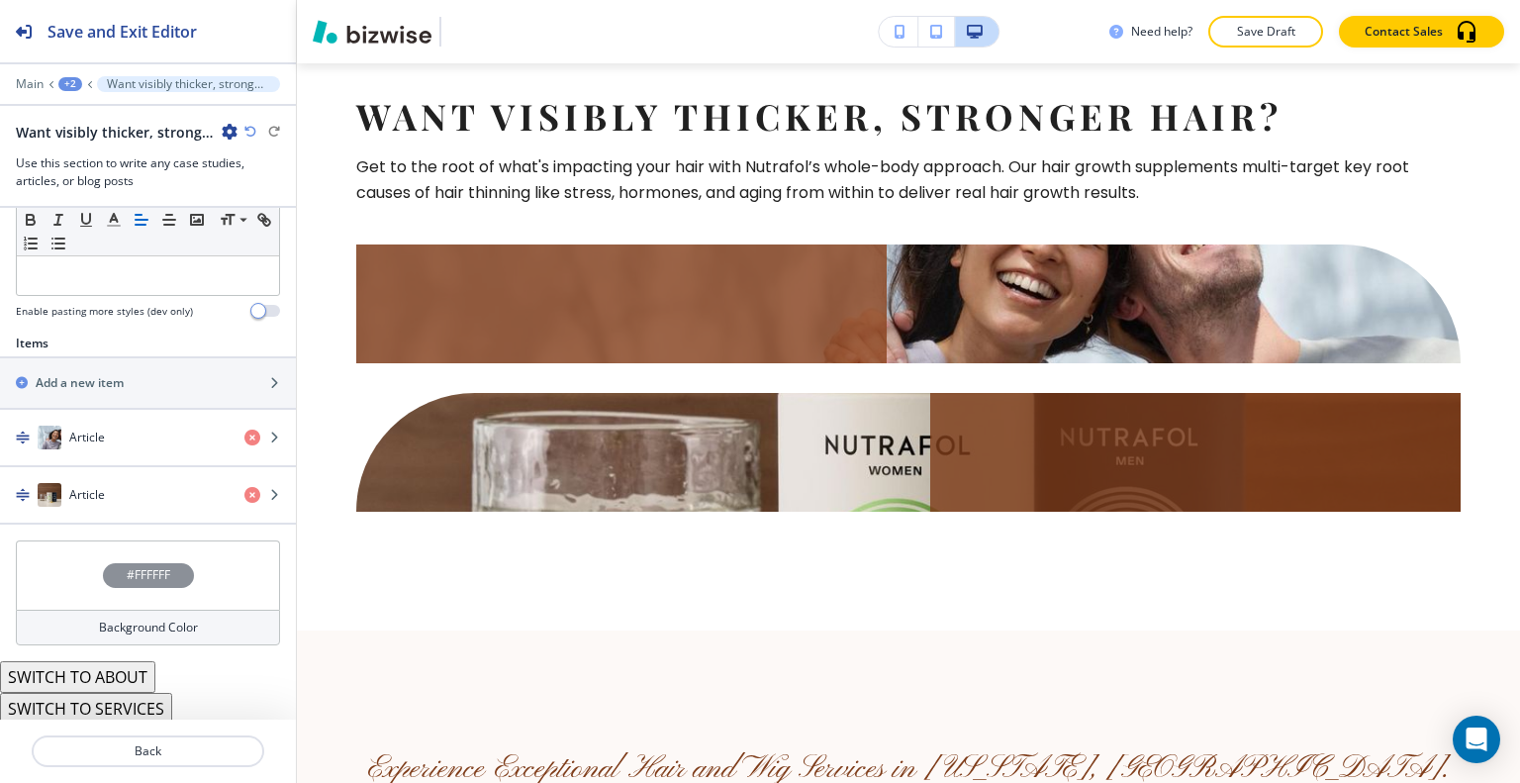
click at [136, 677] on button "SWITCH TO ABOUT" at bounding box center [77, 677] width 155 height 32
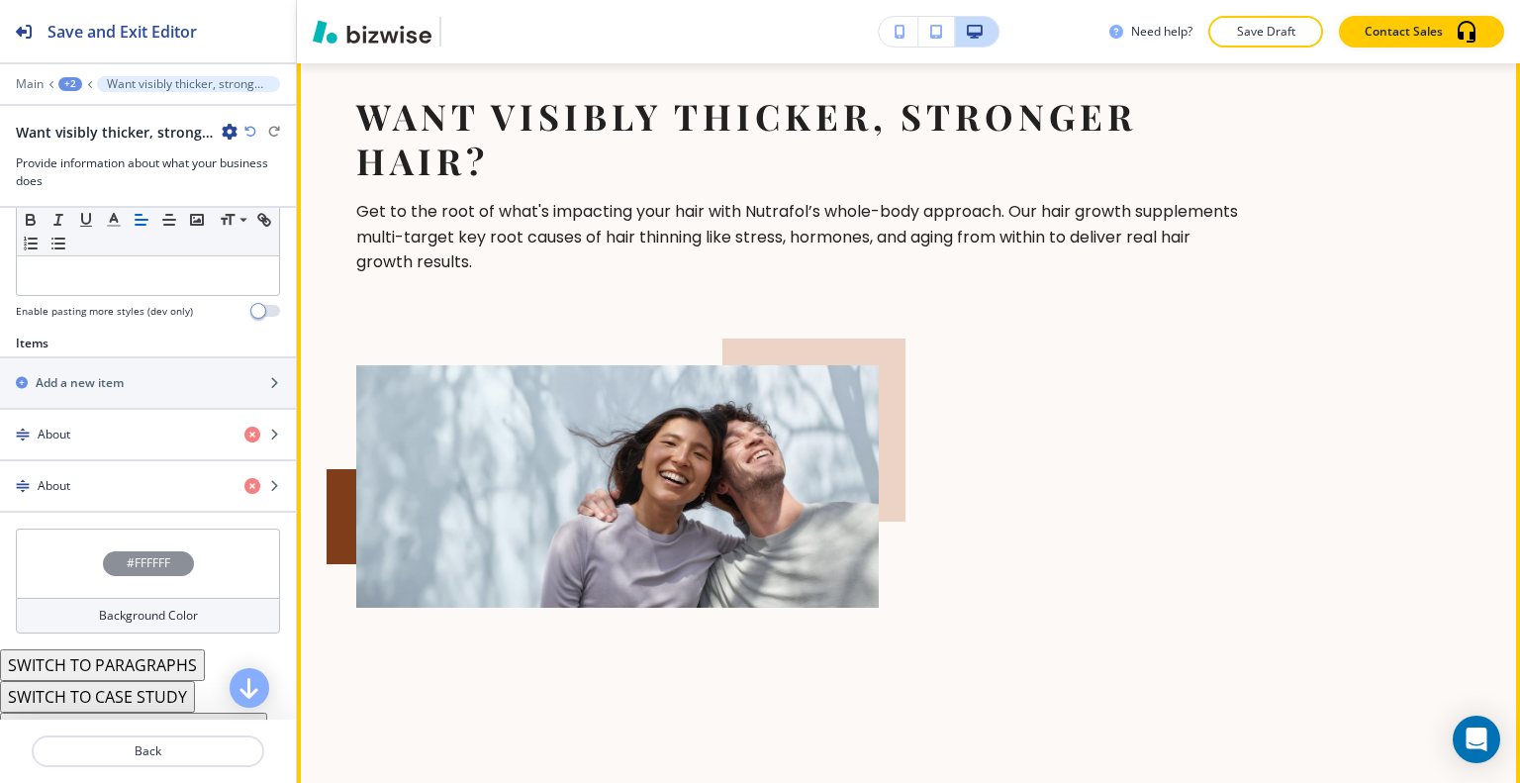
scroll to position [2130, 0]
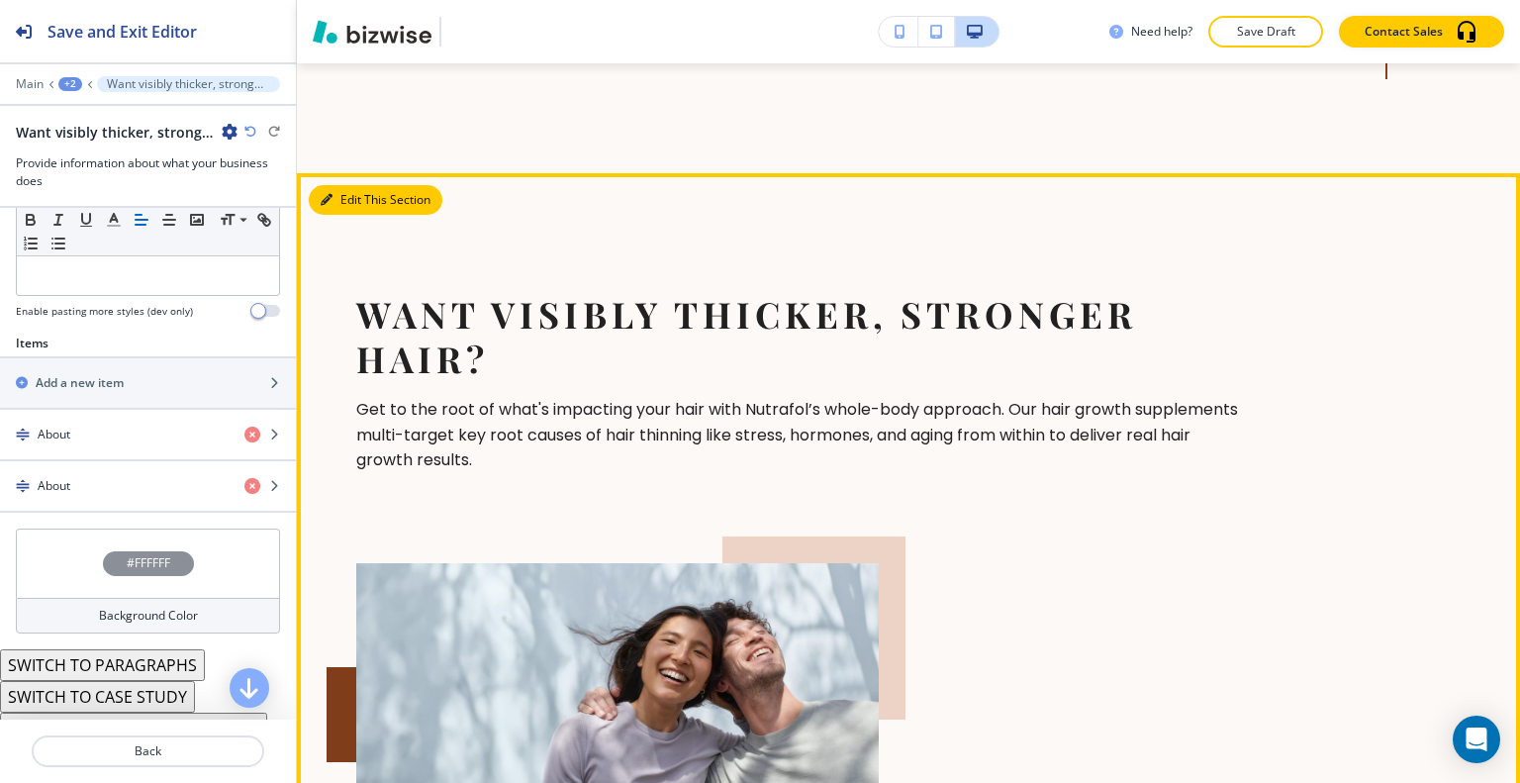
click at [353, 195] on button "Edit This Section" at bounding box center [376, 200] width 134 height 30
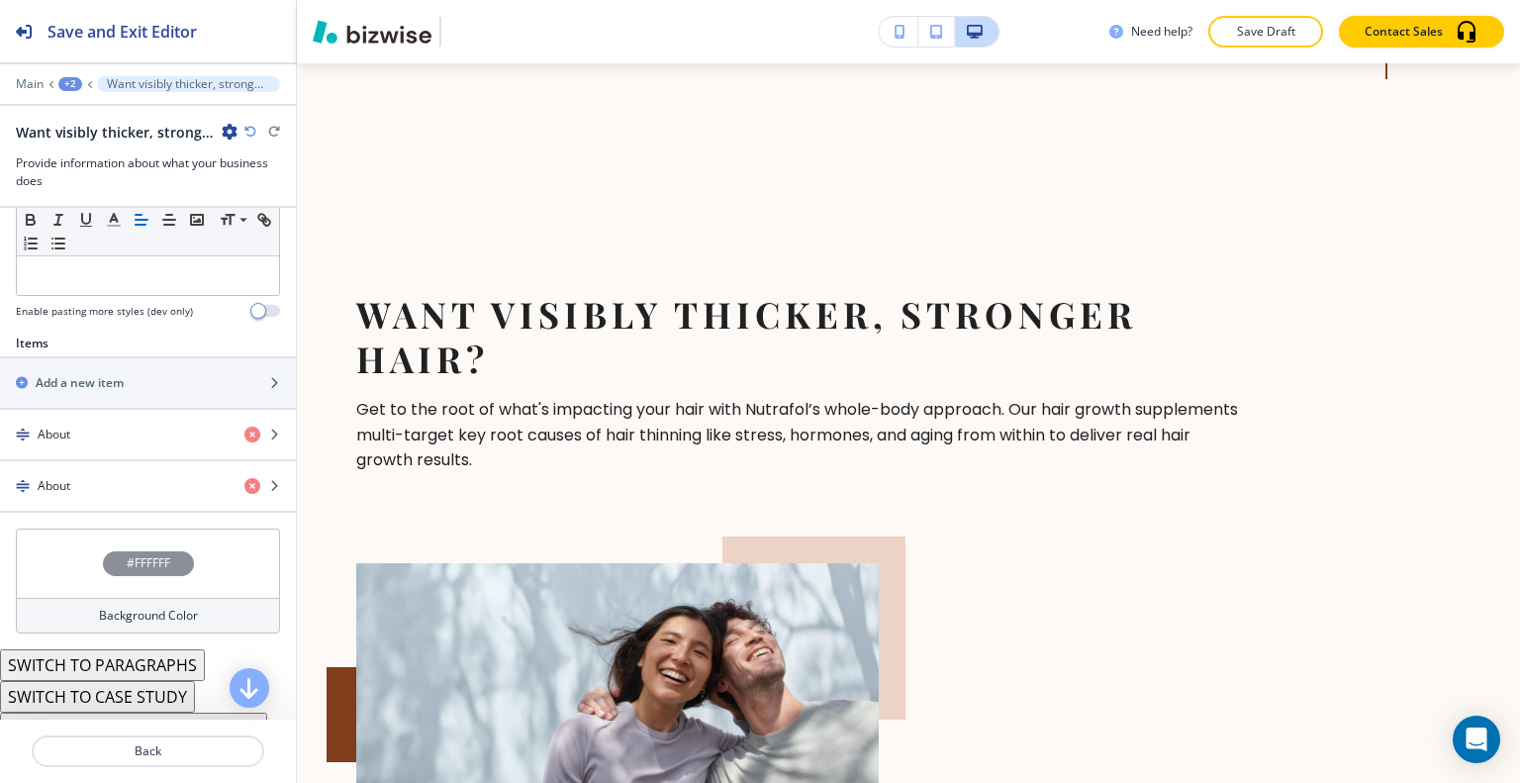
scroll to position [184, 0]
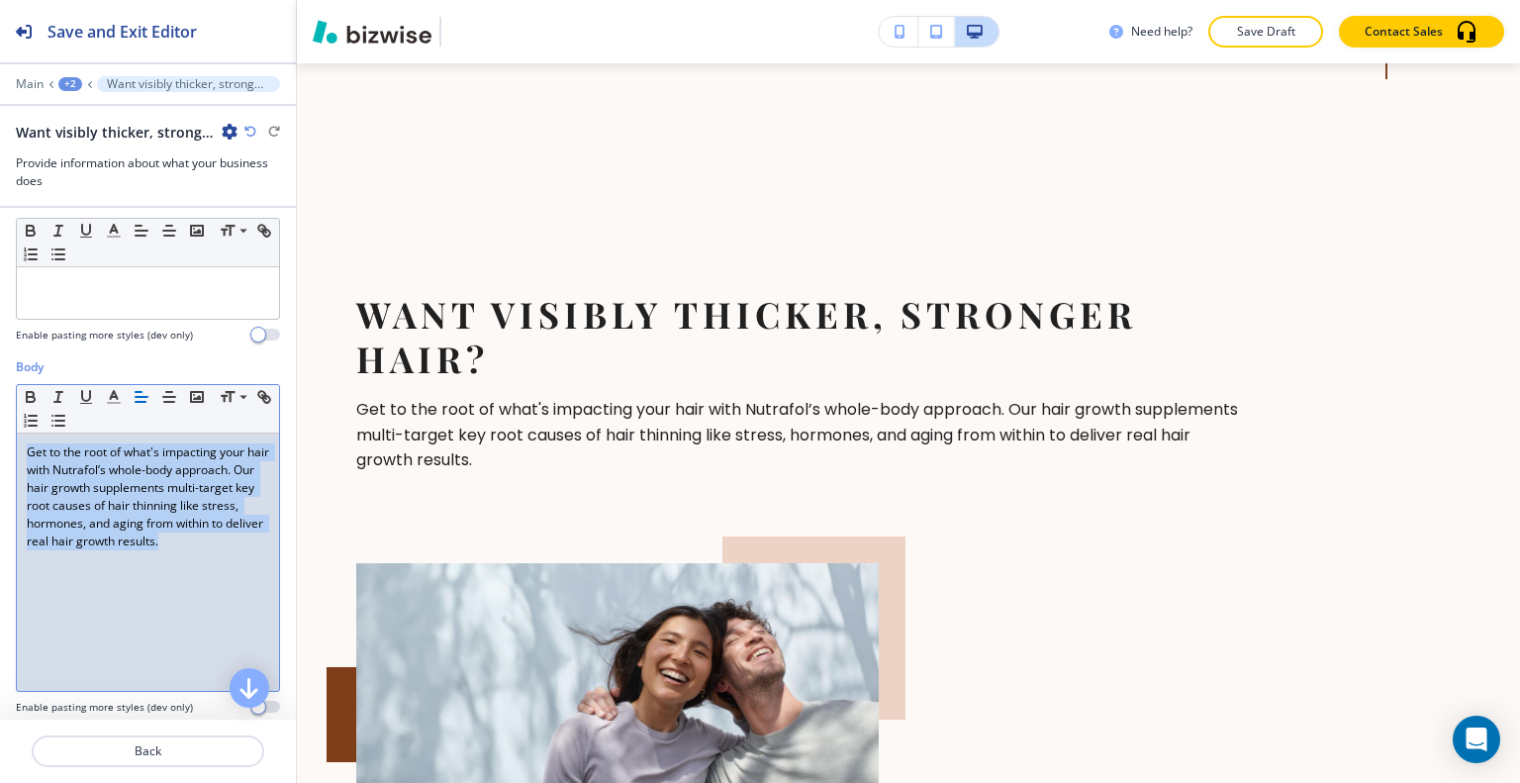
drag, startPoint x: 119, startPoint y: 576, endPoint x: 0, endPoint y: 436, distance: 183.2
click at [0, 436] on div "Body Small Normal Large Huge Get to the root of what's impacting your hair with…" at bounding box center [148, 544] width 296 height 372
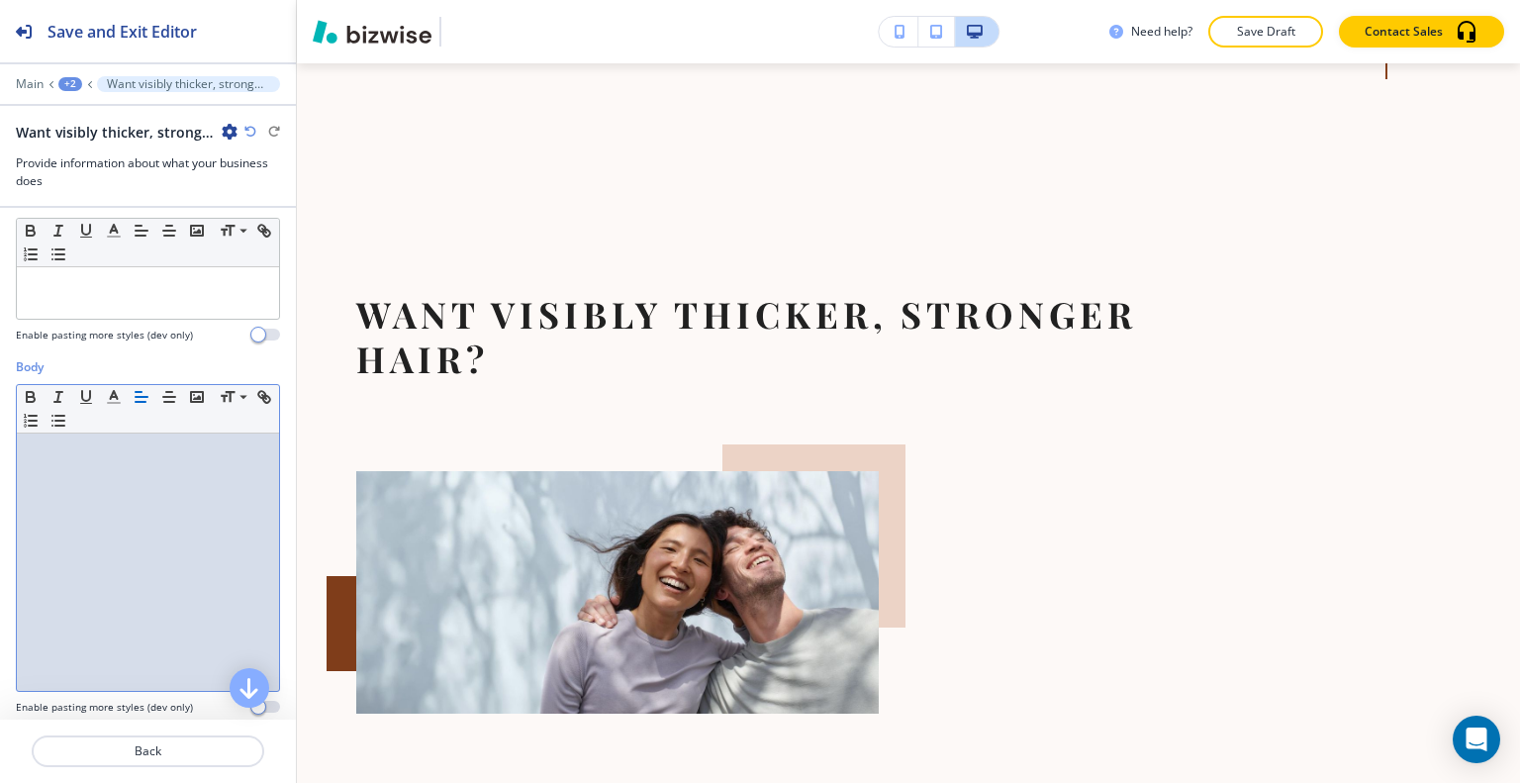
scroll to position [0, 0]
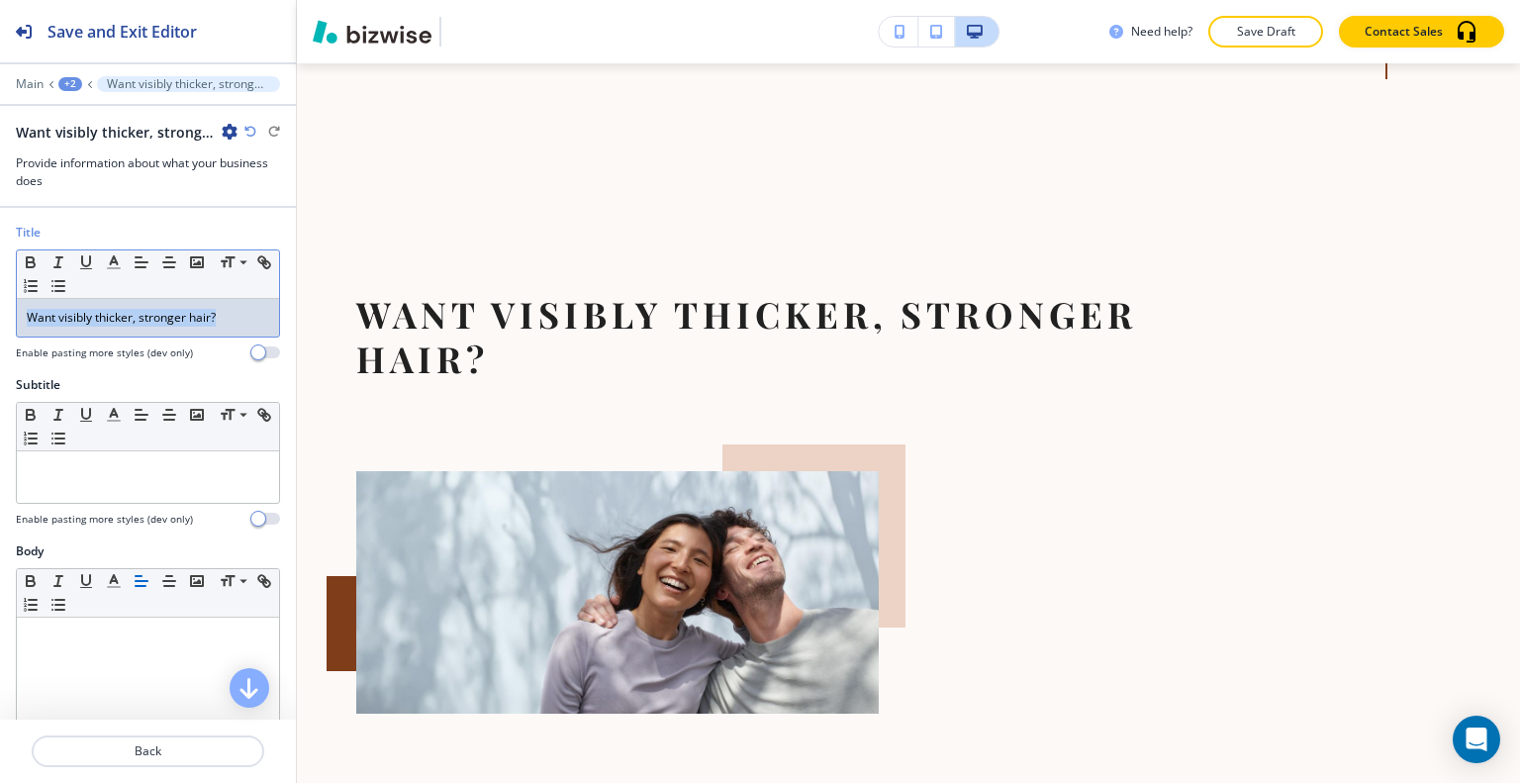
drag, startPoint x: 224, startPoint y: 306, endPoint x: 0, endPoint y: 328, distance: 224.7
click at [0, 328] on div "Title Small Normal Large Huge Want visibly thicker, stronger hair? Enable pasti…" at bounding box center [148, 300] width 296 height 152
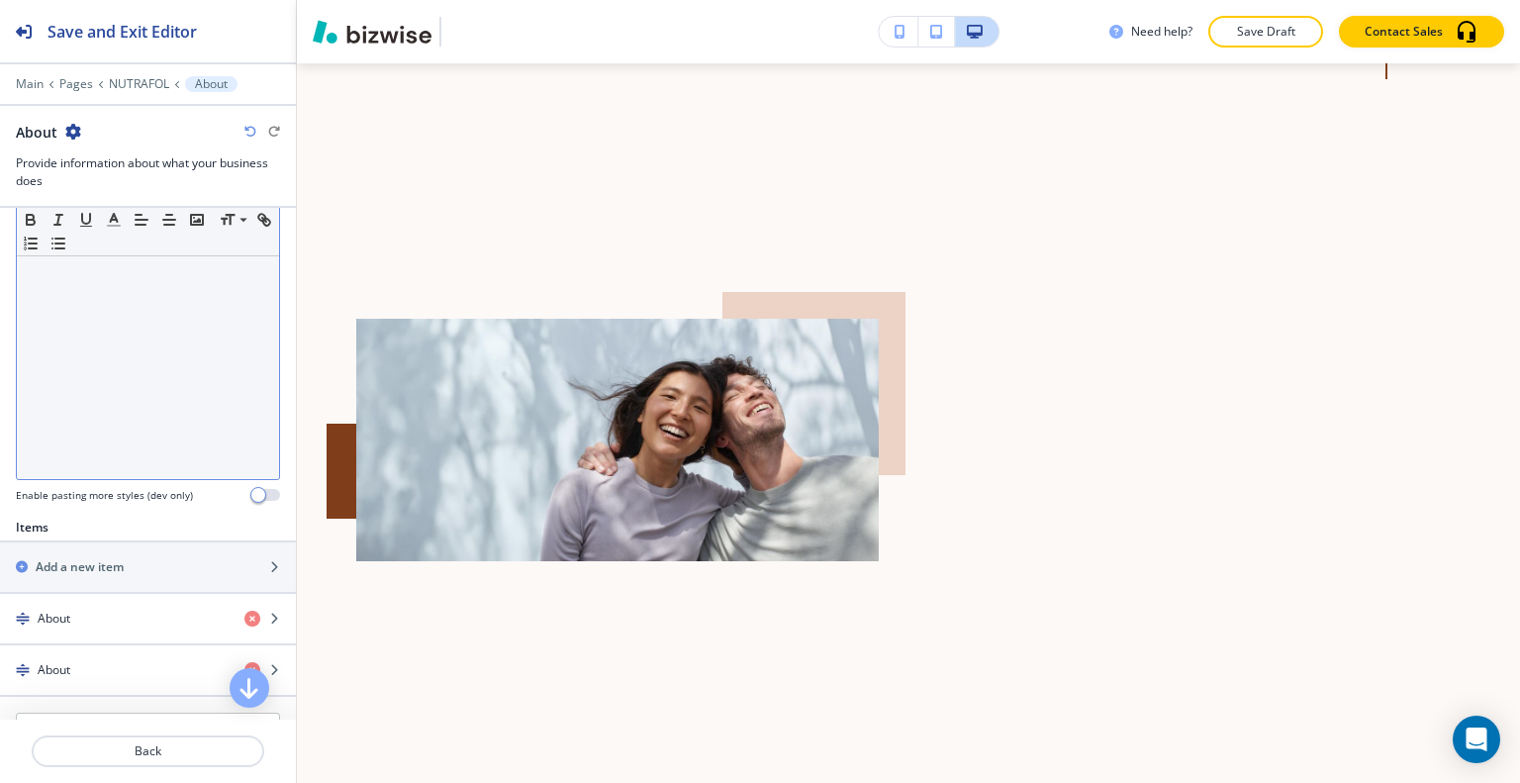
scroll to position [495, 0]
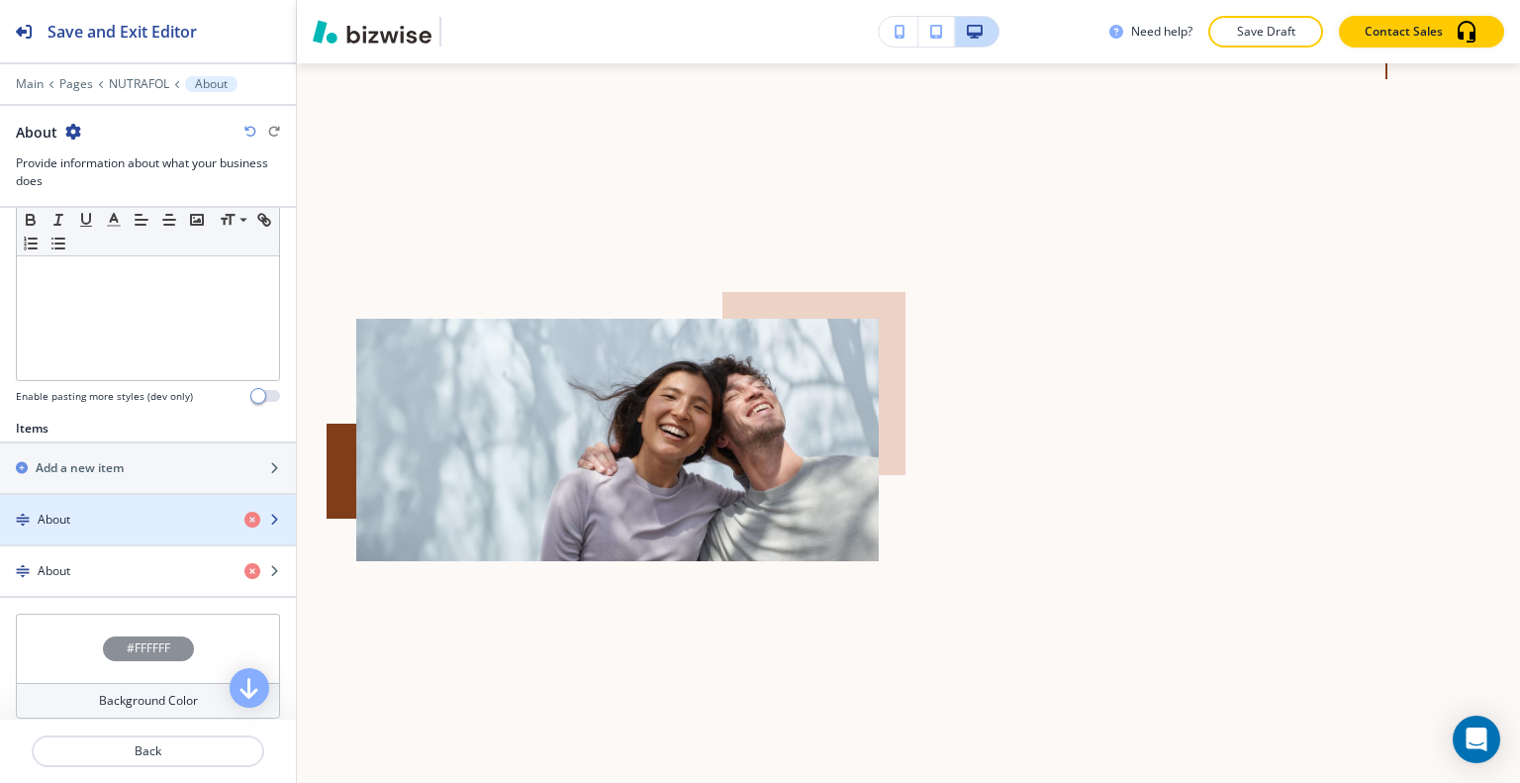
click at [78, 498] on div "button" at bounding box center [148, 503] width 296 height 16
click at [78, 504] on div "button" at bounding box center [148, 503] width 296 height 16
click at [75, 511] on div "About" at bounding box center [114, 520] width 229 height 18
click at [74, 511] on div "About" at bounding box center [114, 520] width 229 height 18
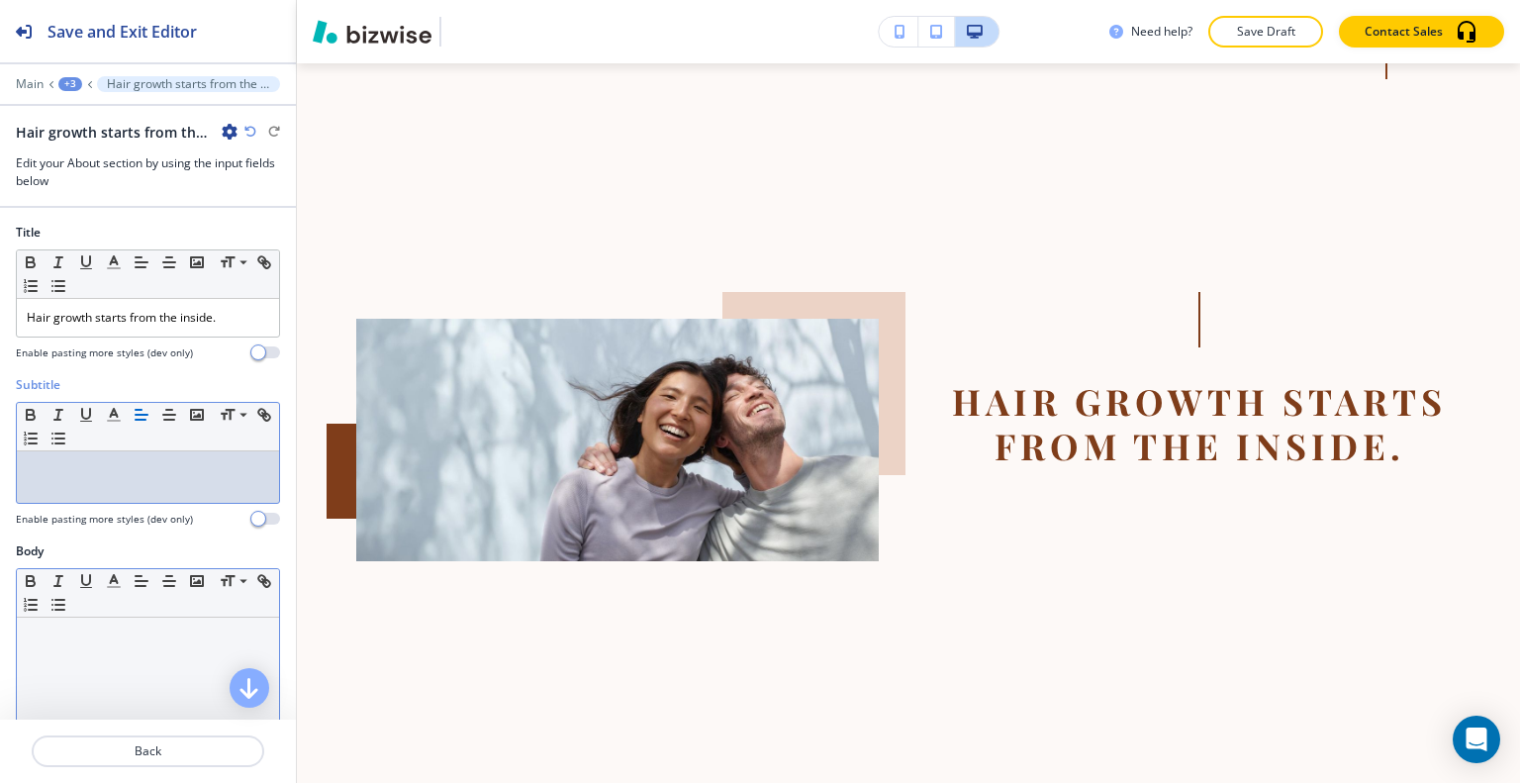
drag, startPoint x: 48, startPoint y: 489, endPoint x: 85, endPoint y: 645, distance: 160.8
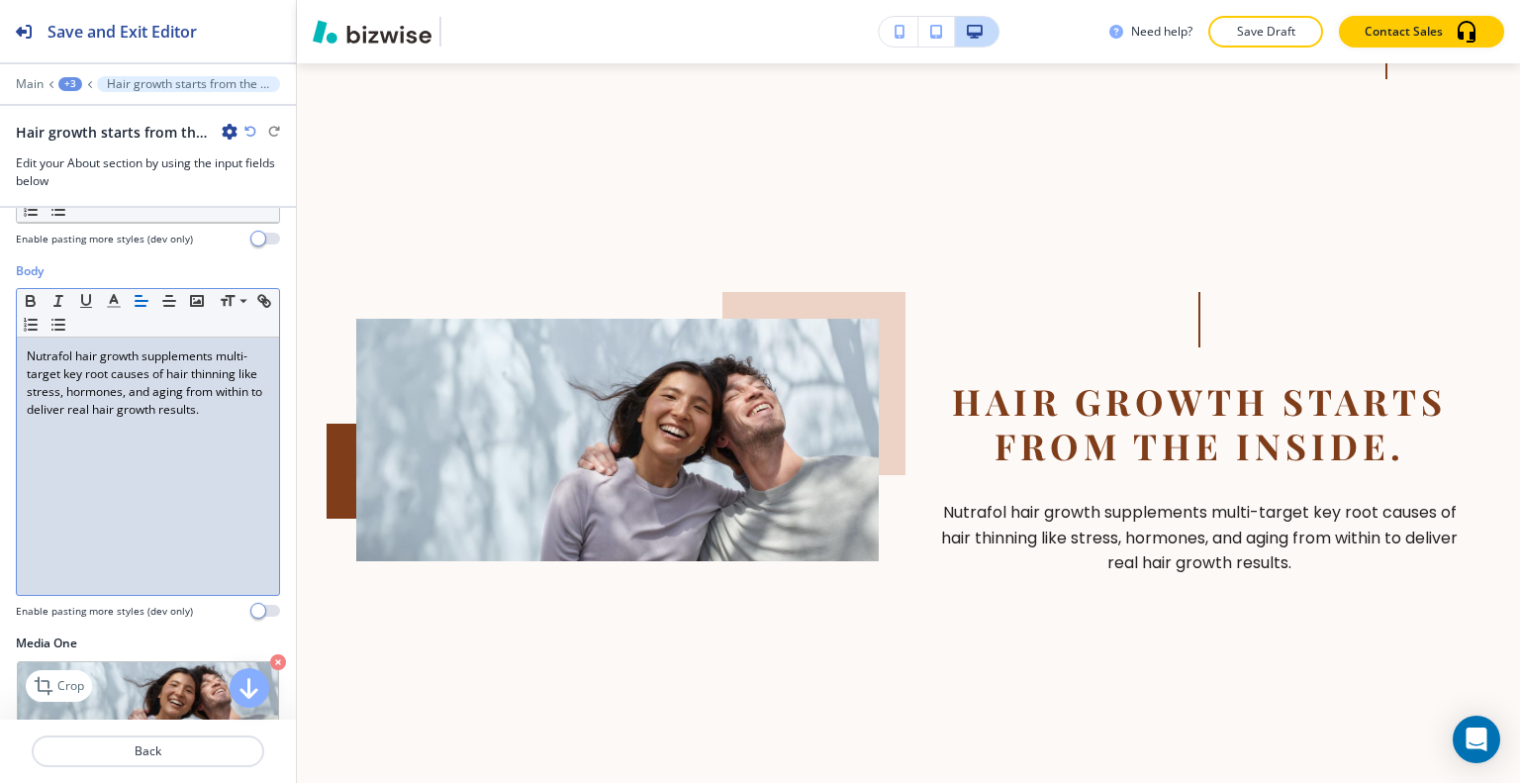
scroll to position [676, 0]
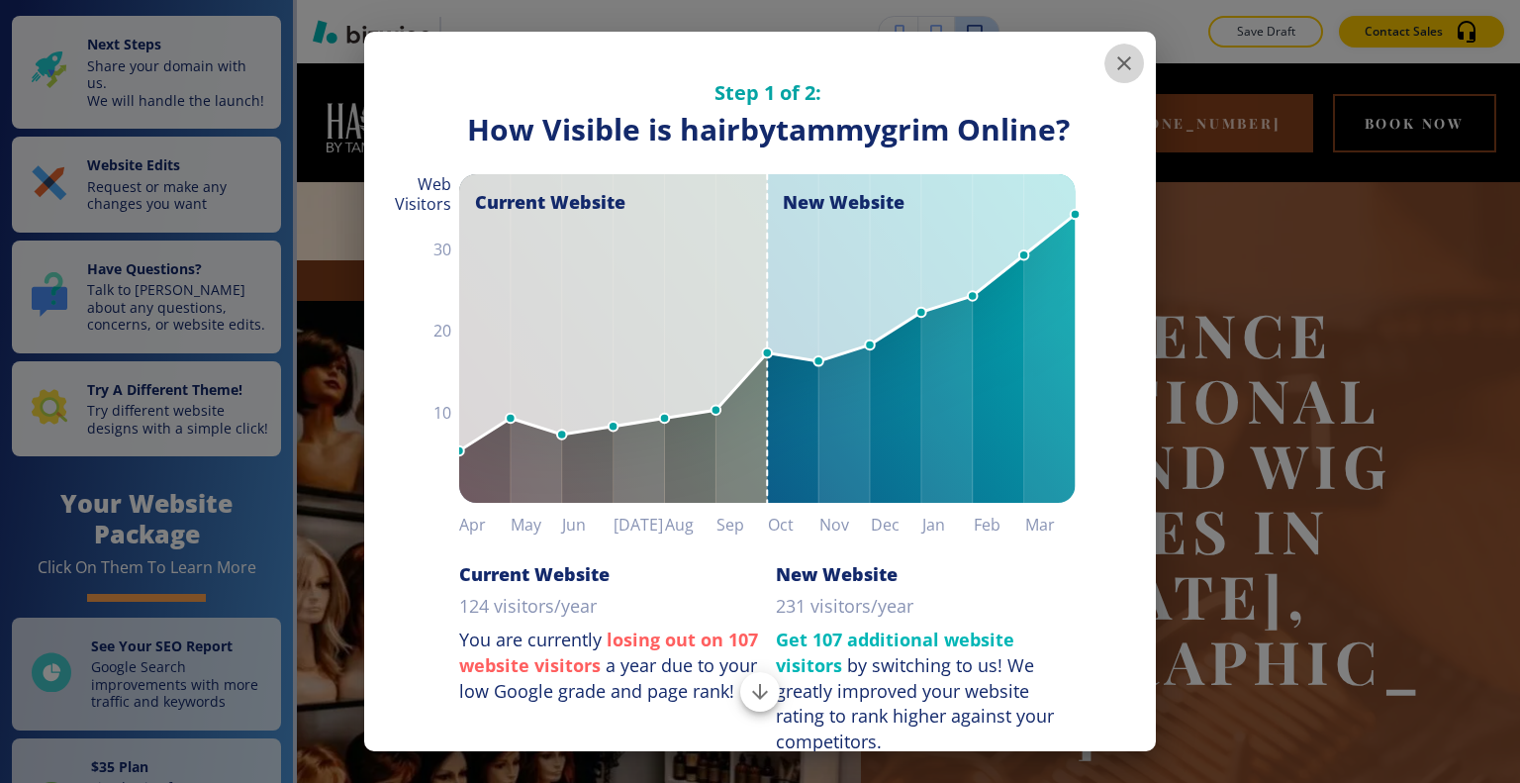
click at [1117, 66] on icon "button" at bounding box center [1124, 63] width 14 height 14
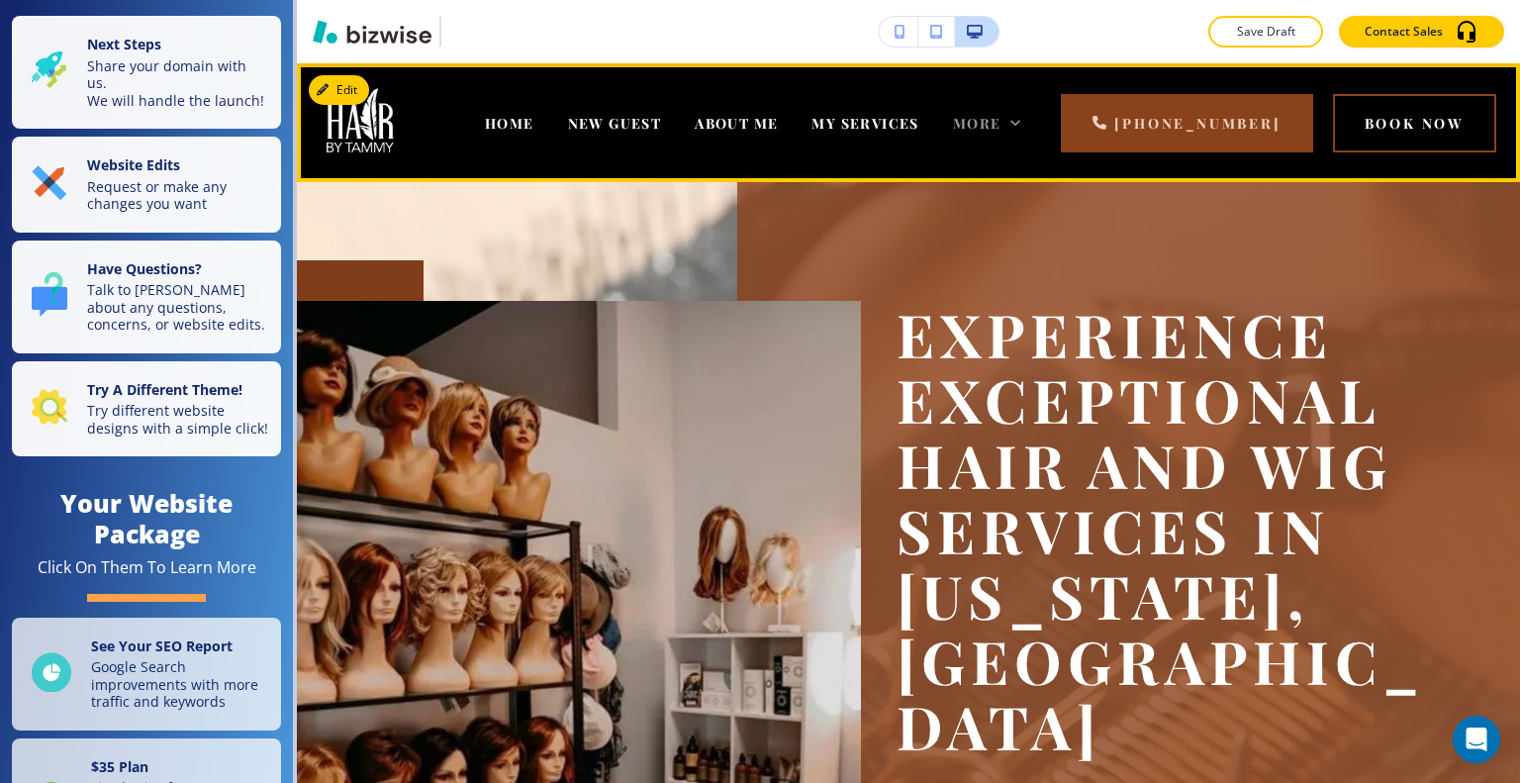
click at [1025, 118] on icon at bounding box center [1015, 123] width 20 height 20
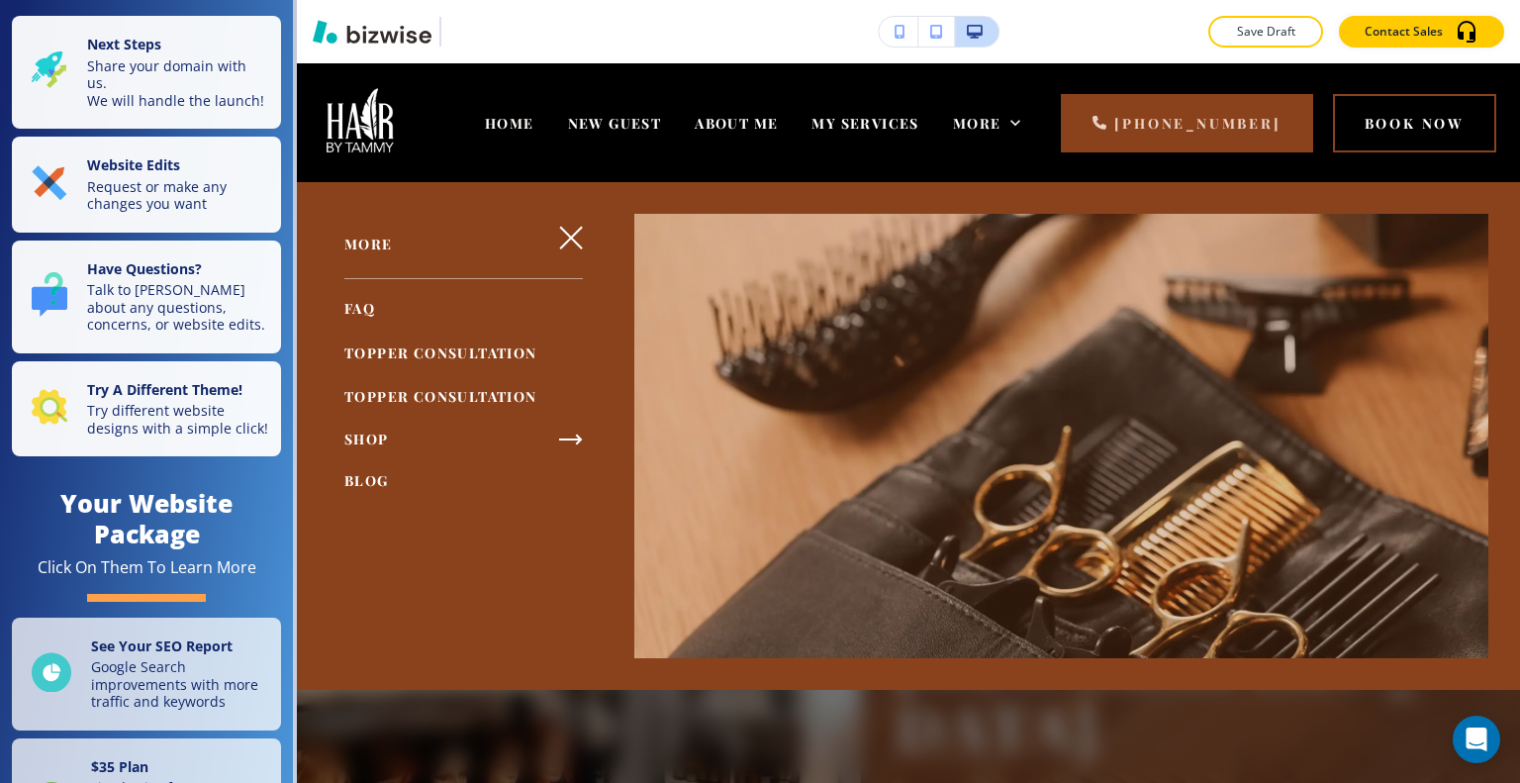
click at [561, 430] on icon "button" at bounding box center [571, 440] width 24 height 24
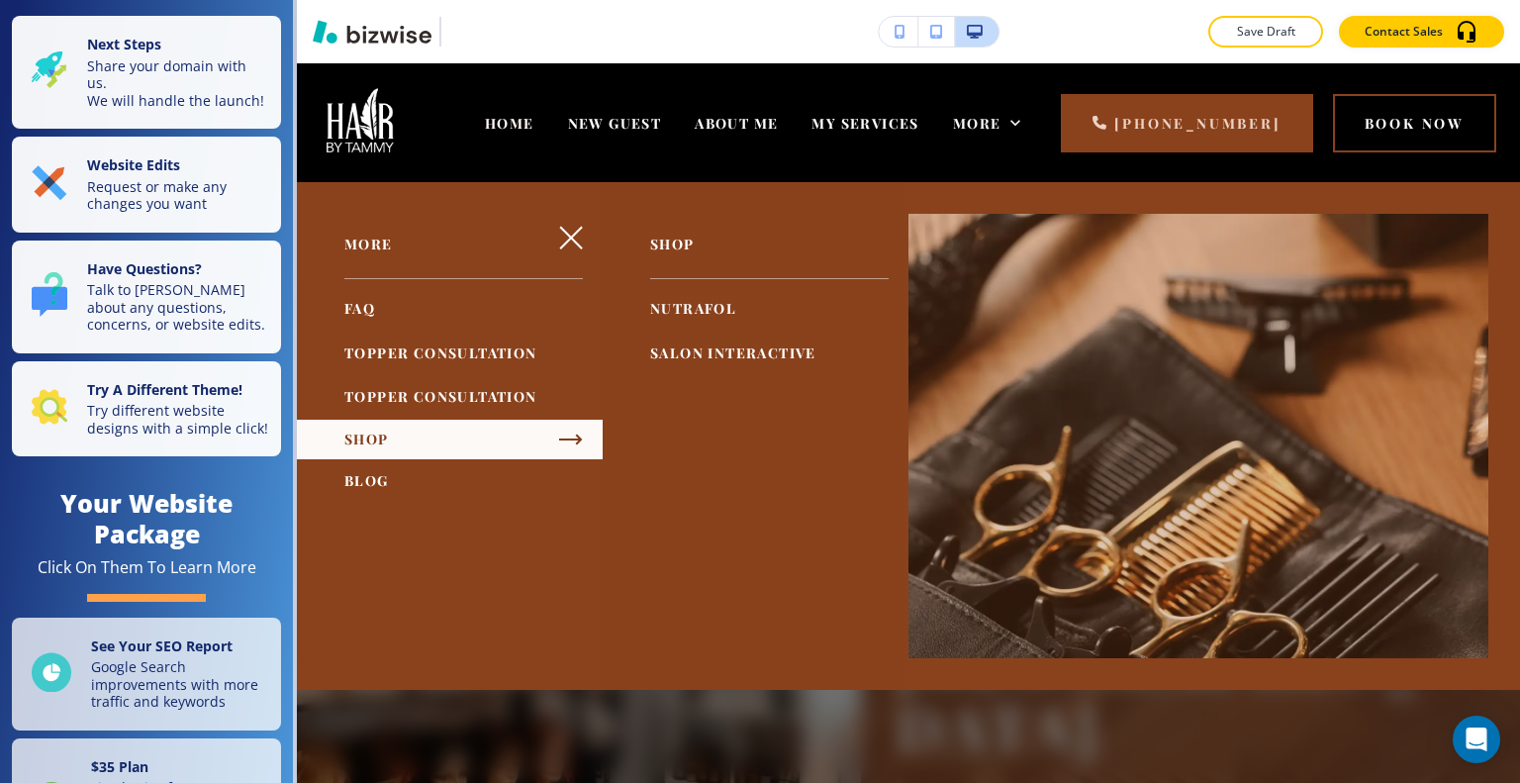
click at [714, 281] on div "SHOP NUTRAFOL SALON INTERACTIVE" at bounding box center [756, 296] width 306 height 157
click at [704, 304] on span "NUTRAFOL" at bounding box center [693, 308] width 86 height 19
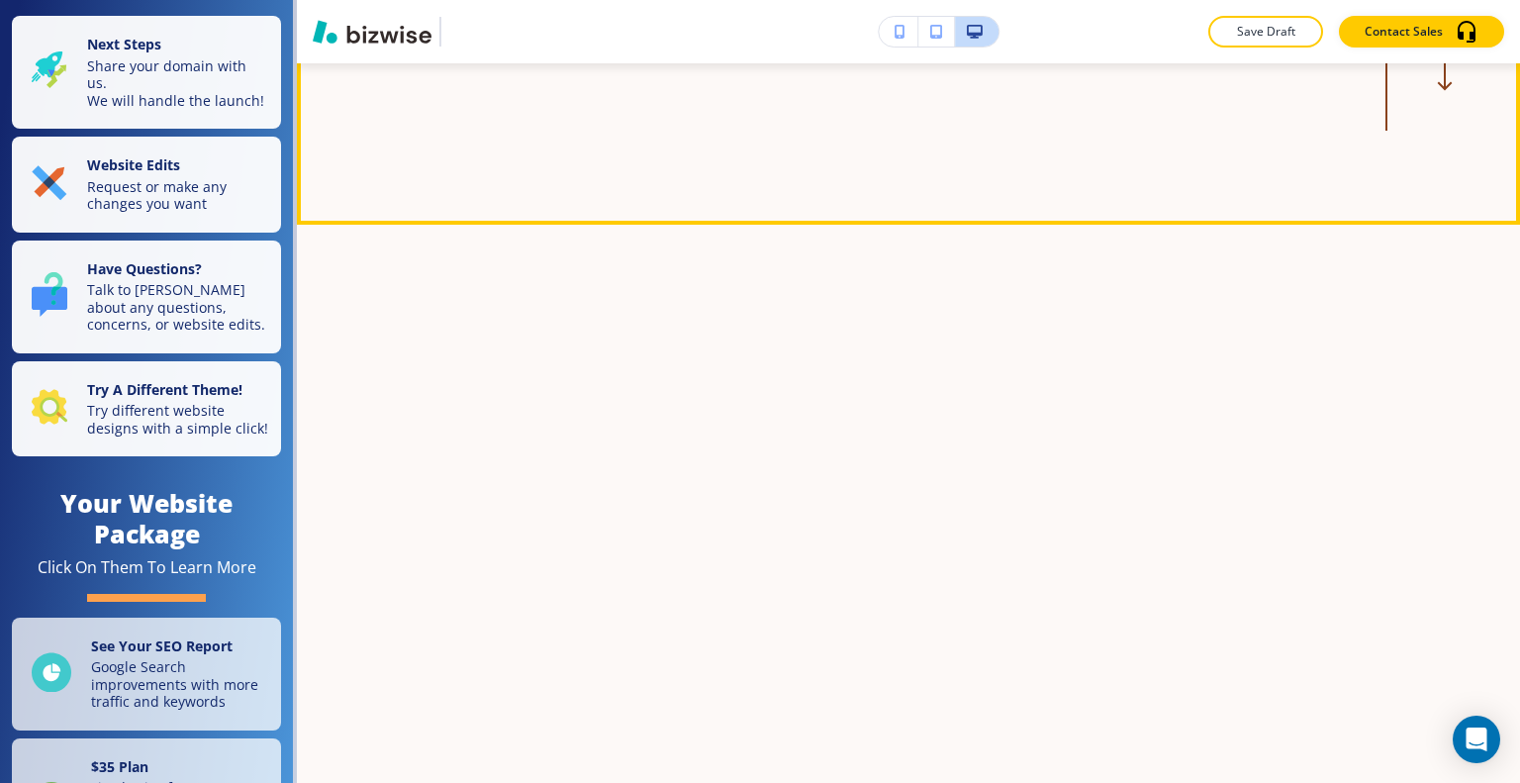
scroll to position [2177, 0]
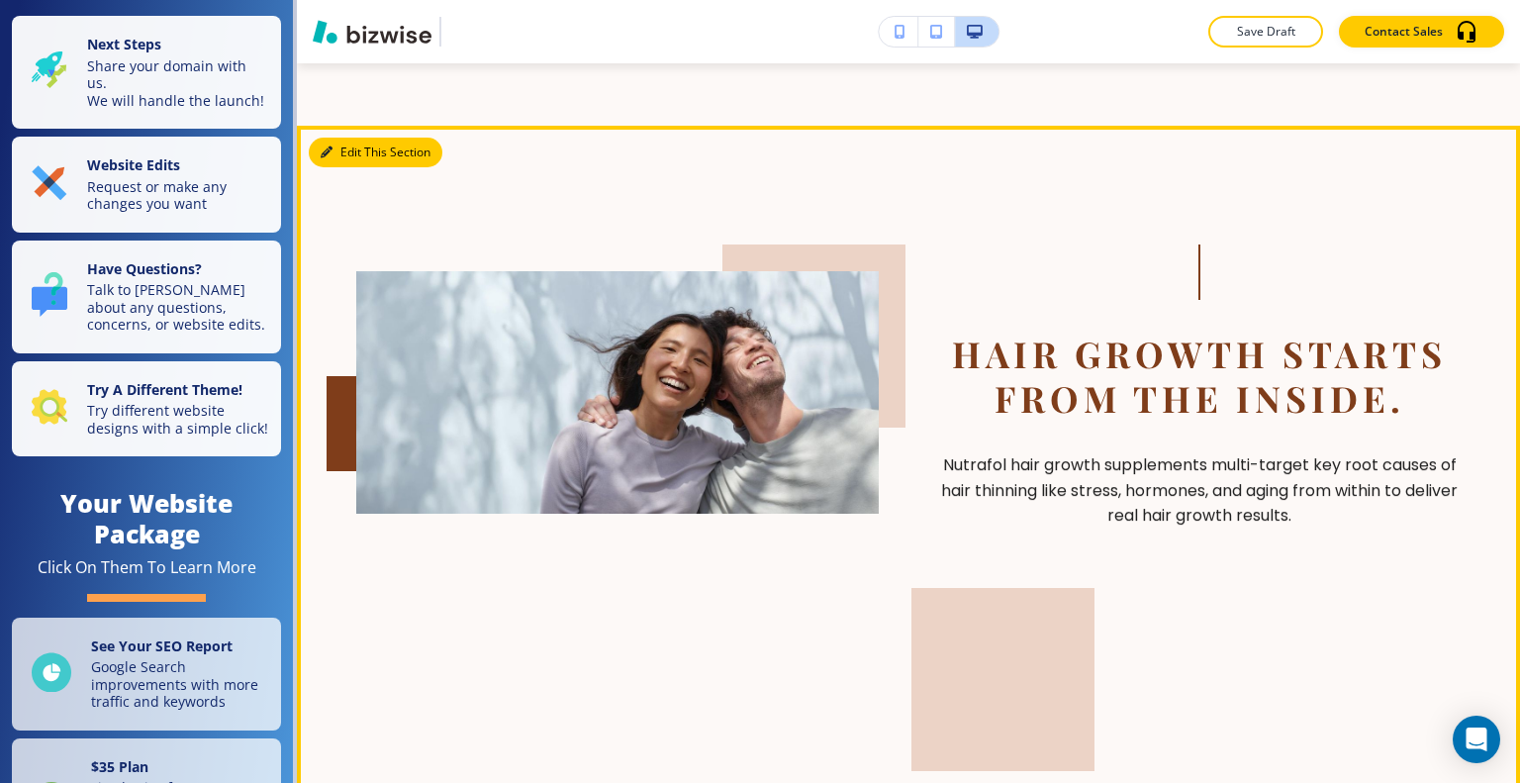
click at [334, 138] on button "Edit This Section" at bounding box center [376, 153] width 134 height 30
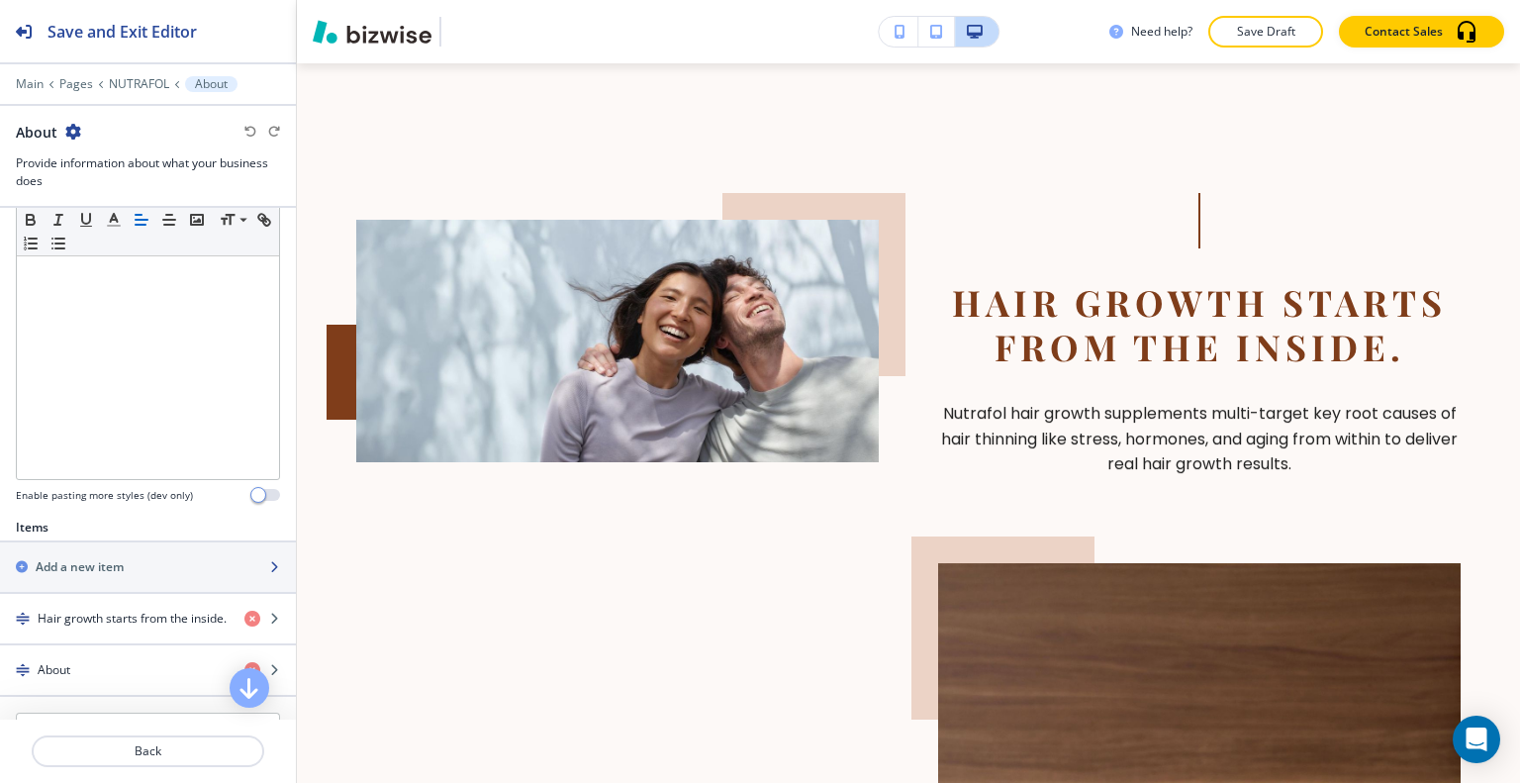
scroll to position [495, 0]
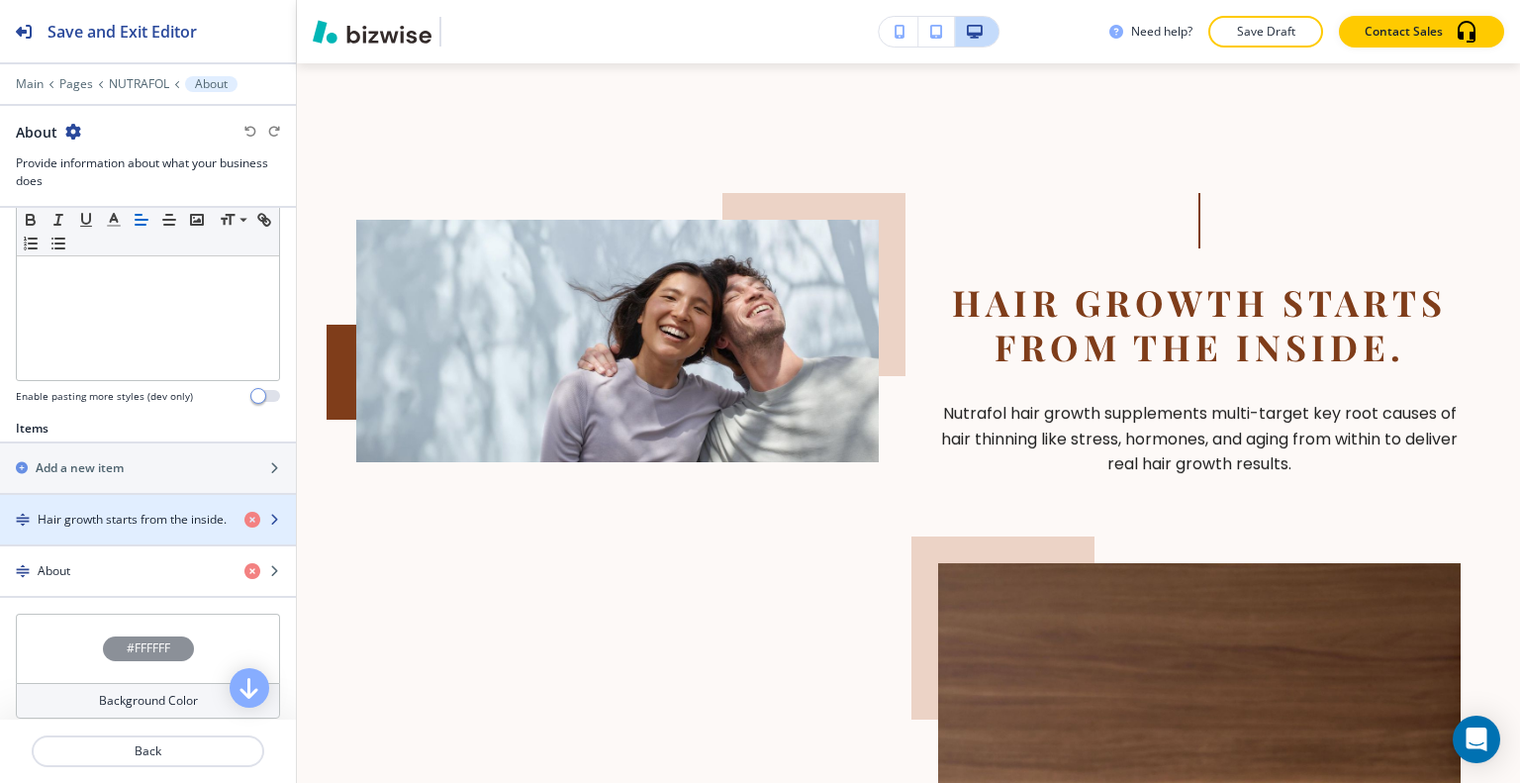
click at [118, 506] on div "button" at bounding box center [148, 503] width 296 height 16
click at [118, 505] on div "button" at bounding box center [148, 503] width 296 height 16
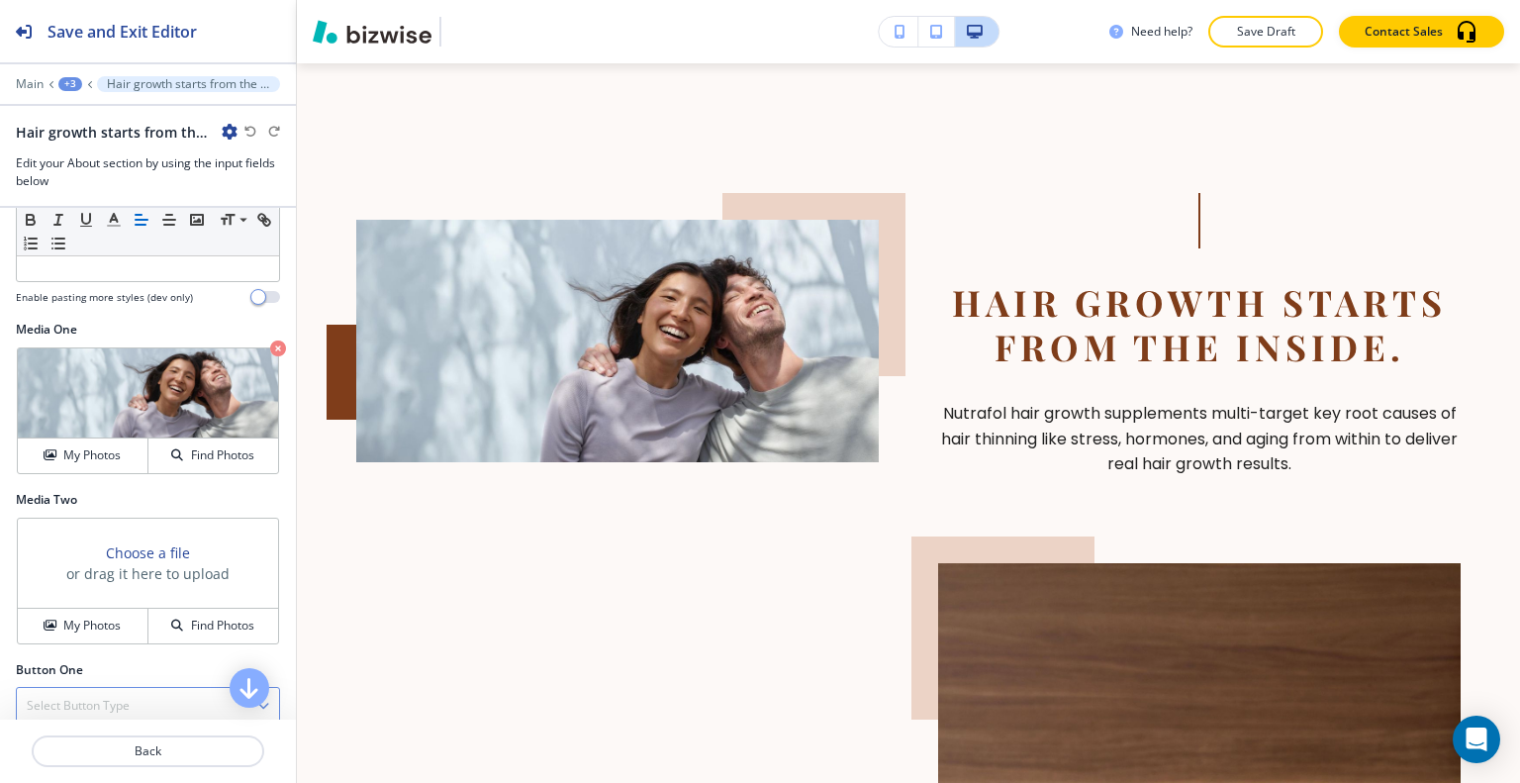
scroll to position [689, 0]
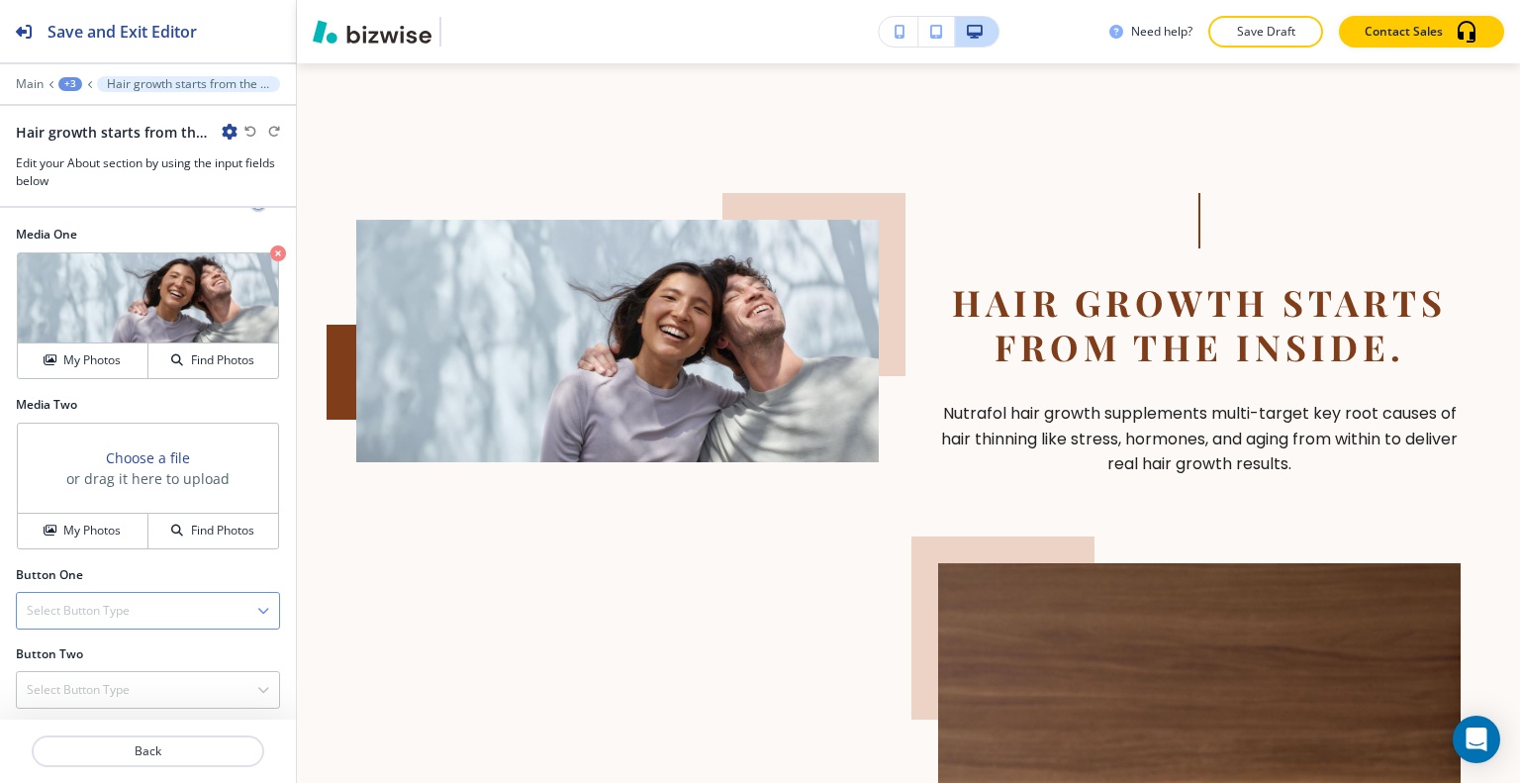
click at [147, 614] on div "Select Button Type" at bounding box center [148, 611] width 262 height 36
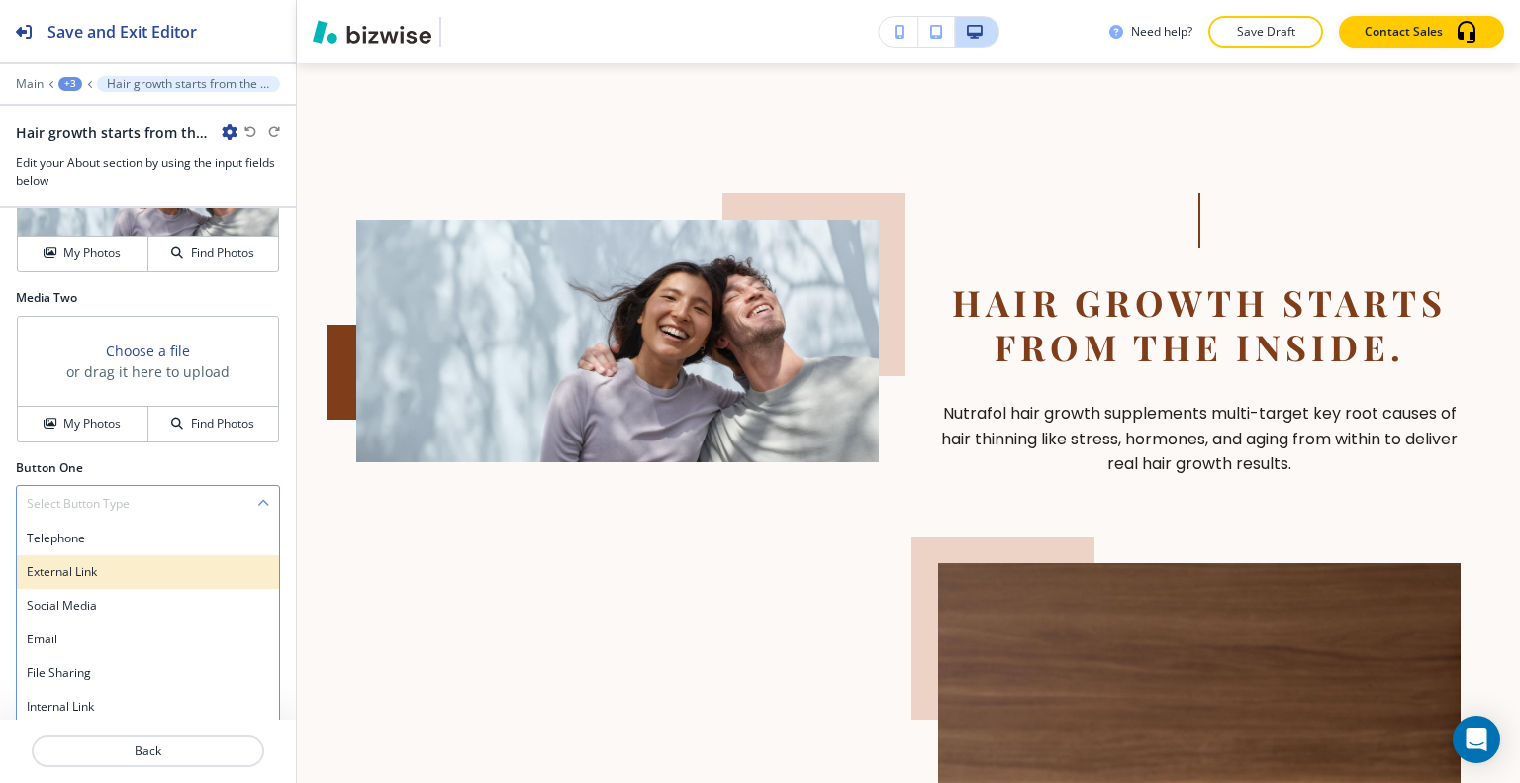
click at [97, 569] on h4 "External Link" at bounding box center [148, 572] width 242 height 18
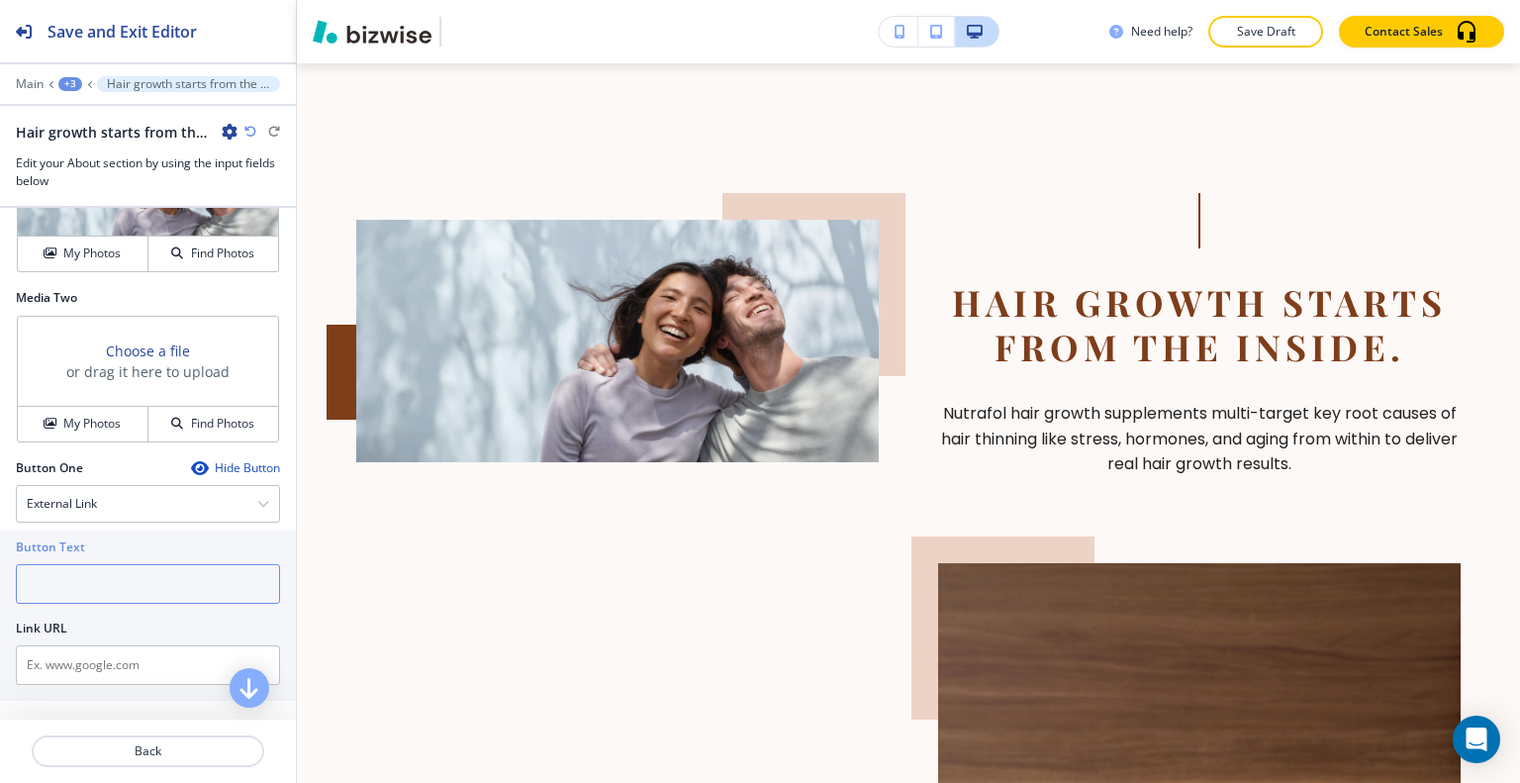
click at [100, 564] on input "text" at bounding box center [148, 584] width 264 height 40
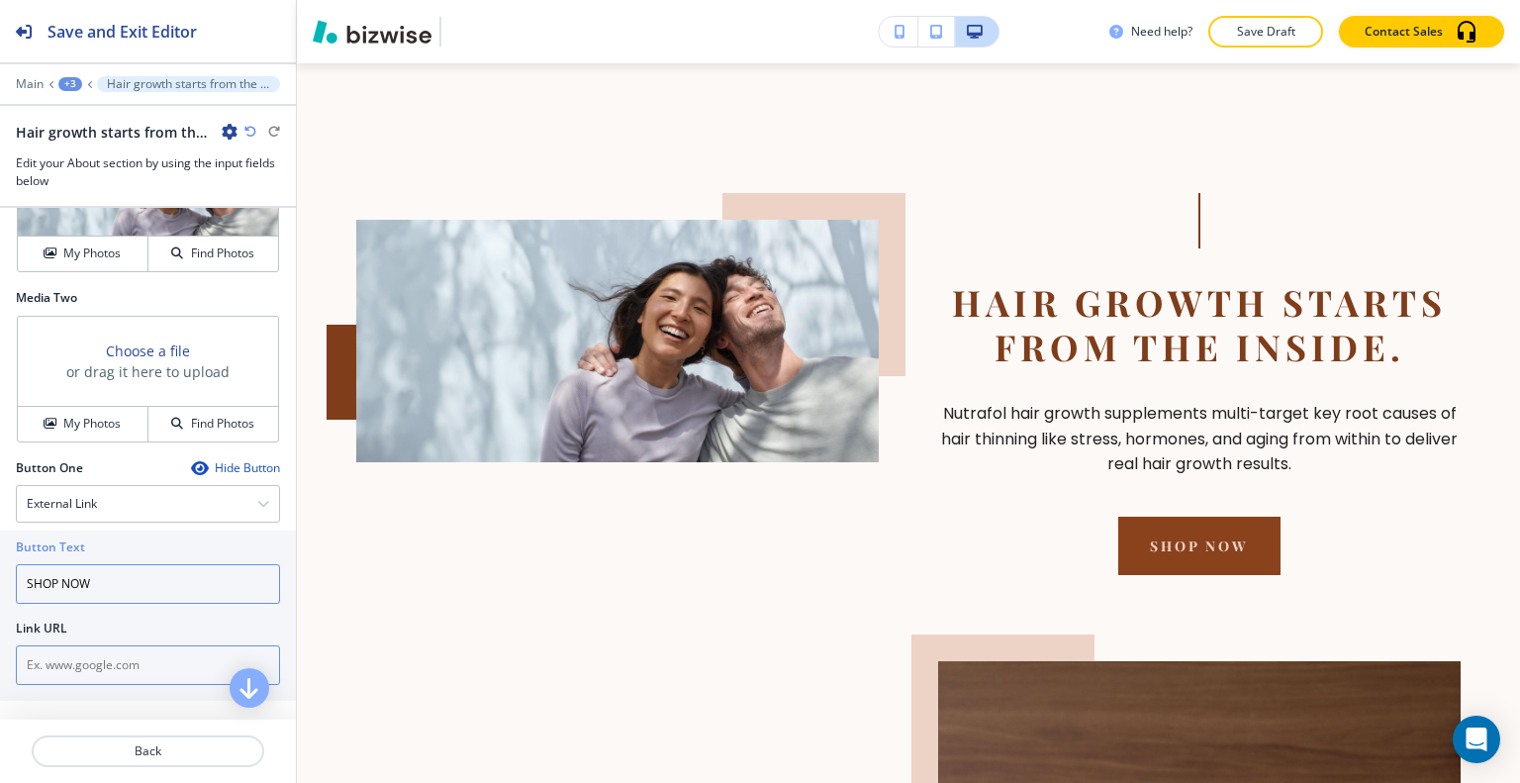
type input "SHOP NOW"
paste input "[URL][DOMAIN_NAME]"
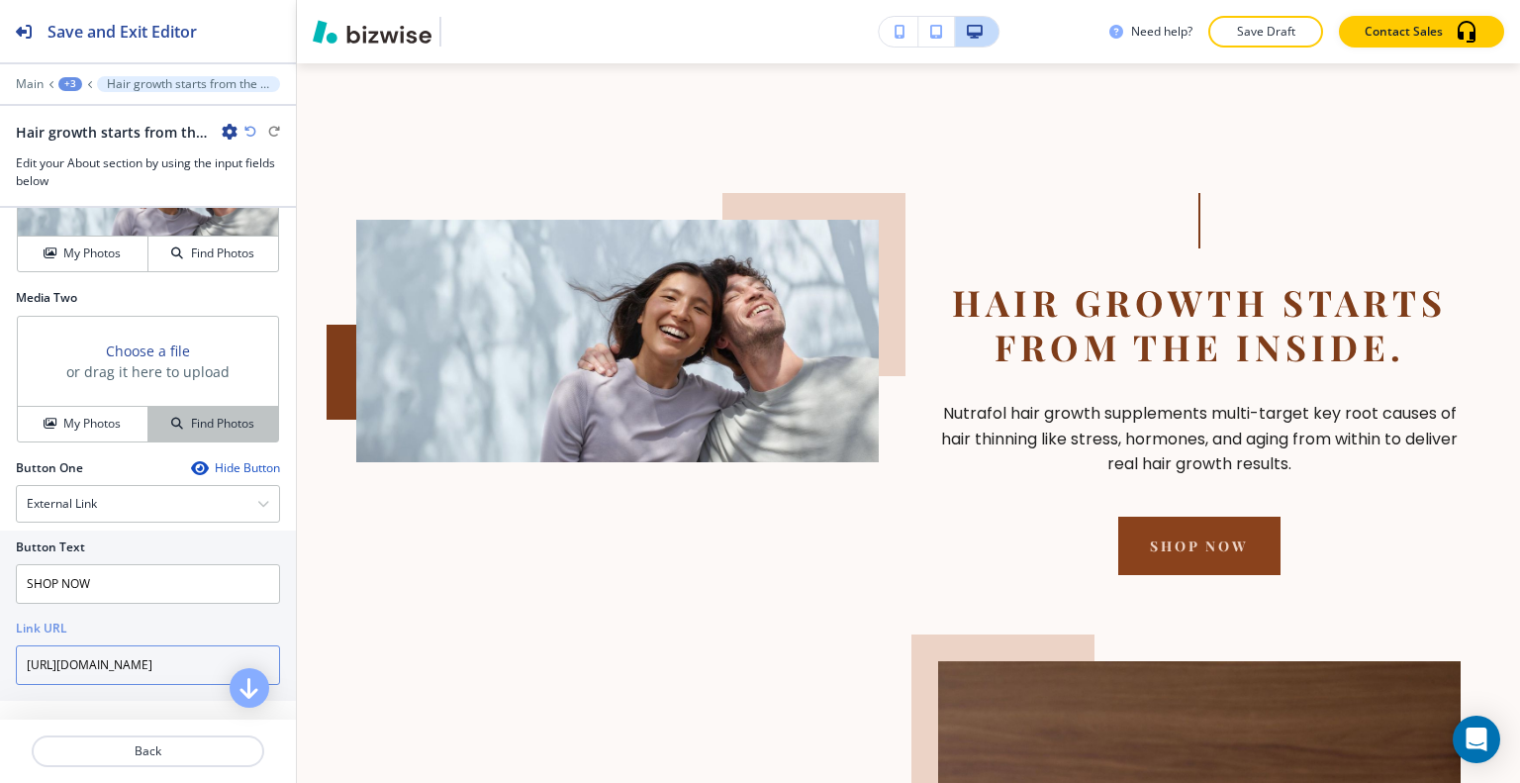
scroll to position [0, 108]
type input "[URL][DOMAIN_NAME]"
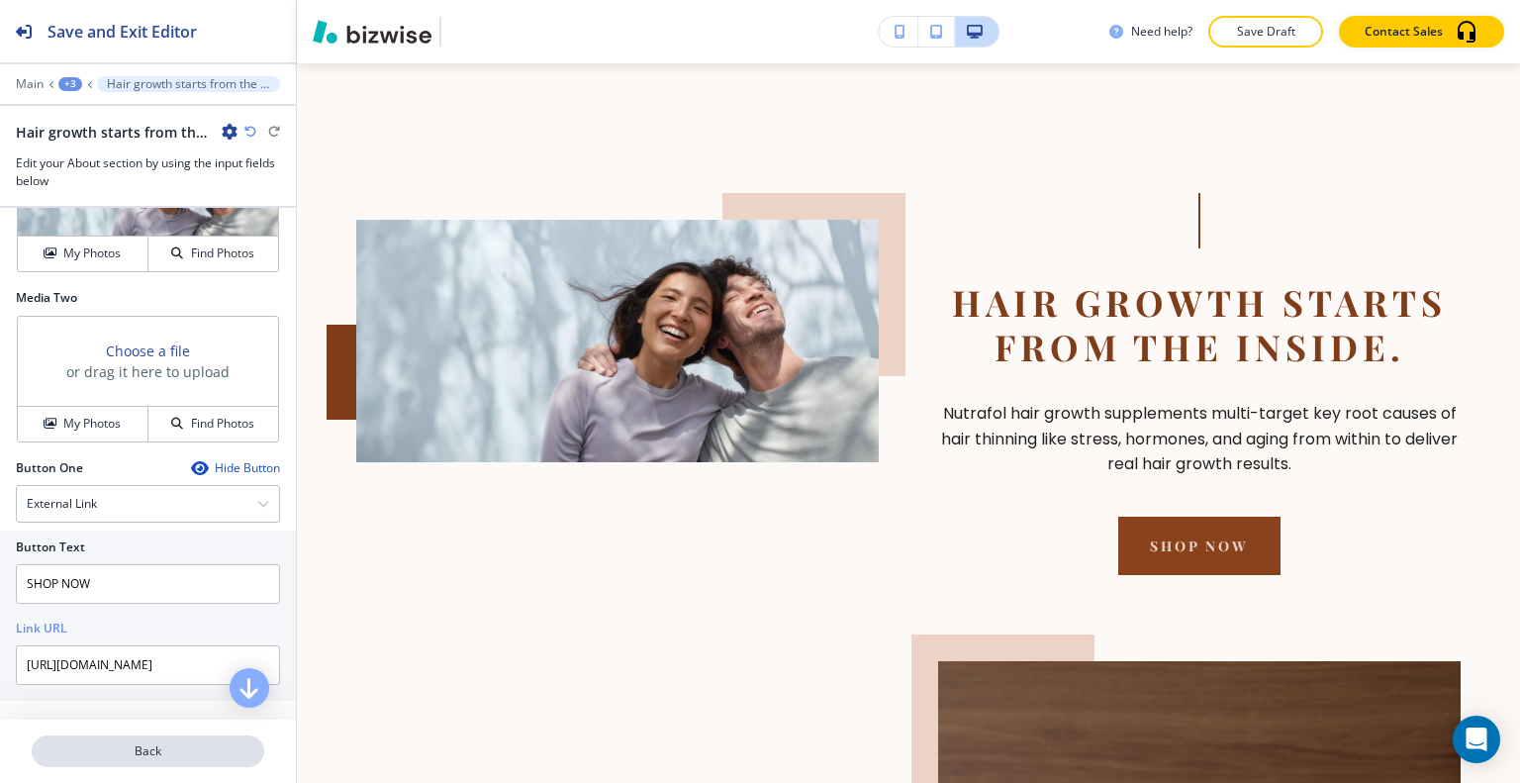
scroll to position [0, 0]
click at [141, 745] on p "Back" at bounding box center [148, 751] width 229 height 18
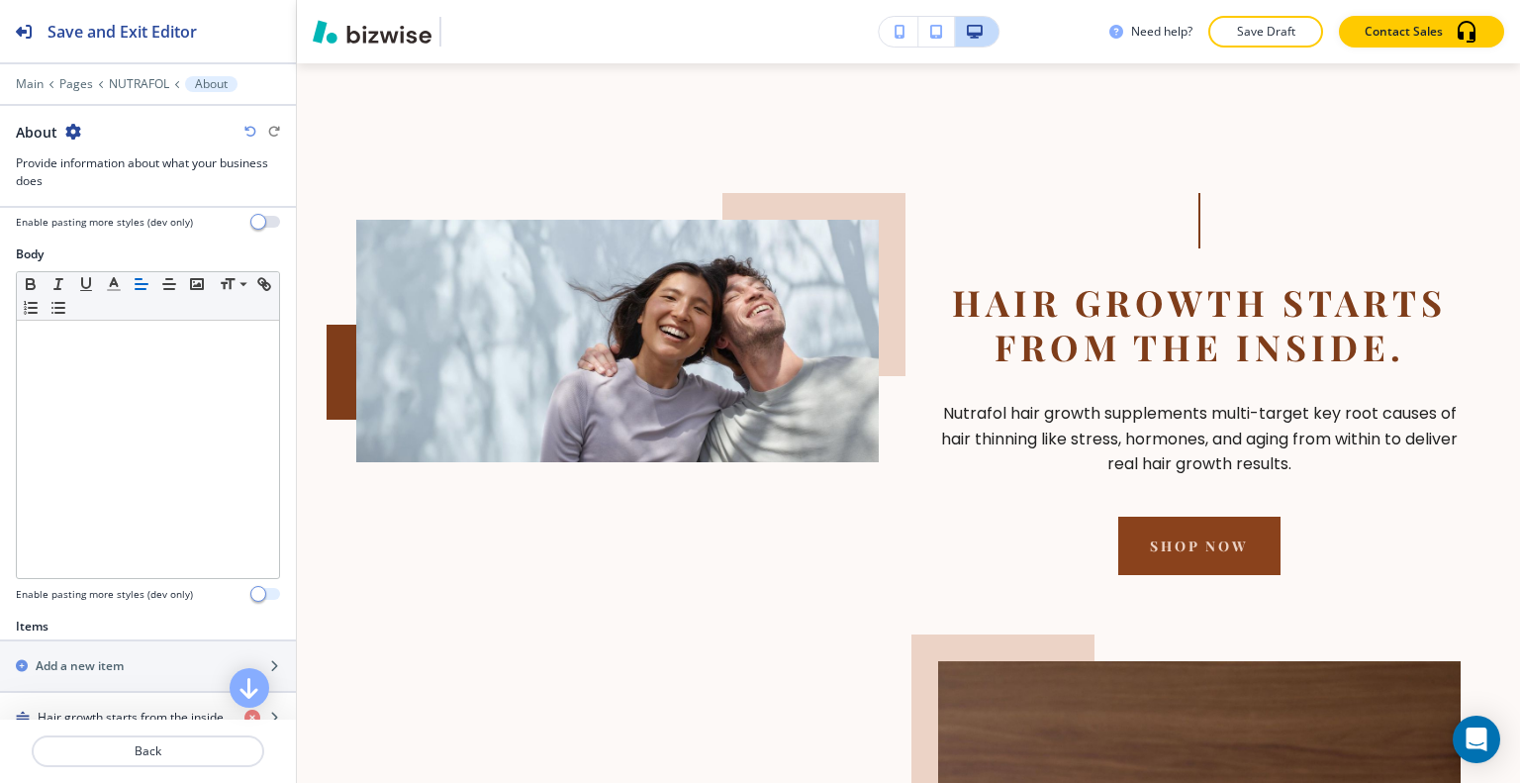
scroll to position [495, 0]
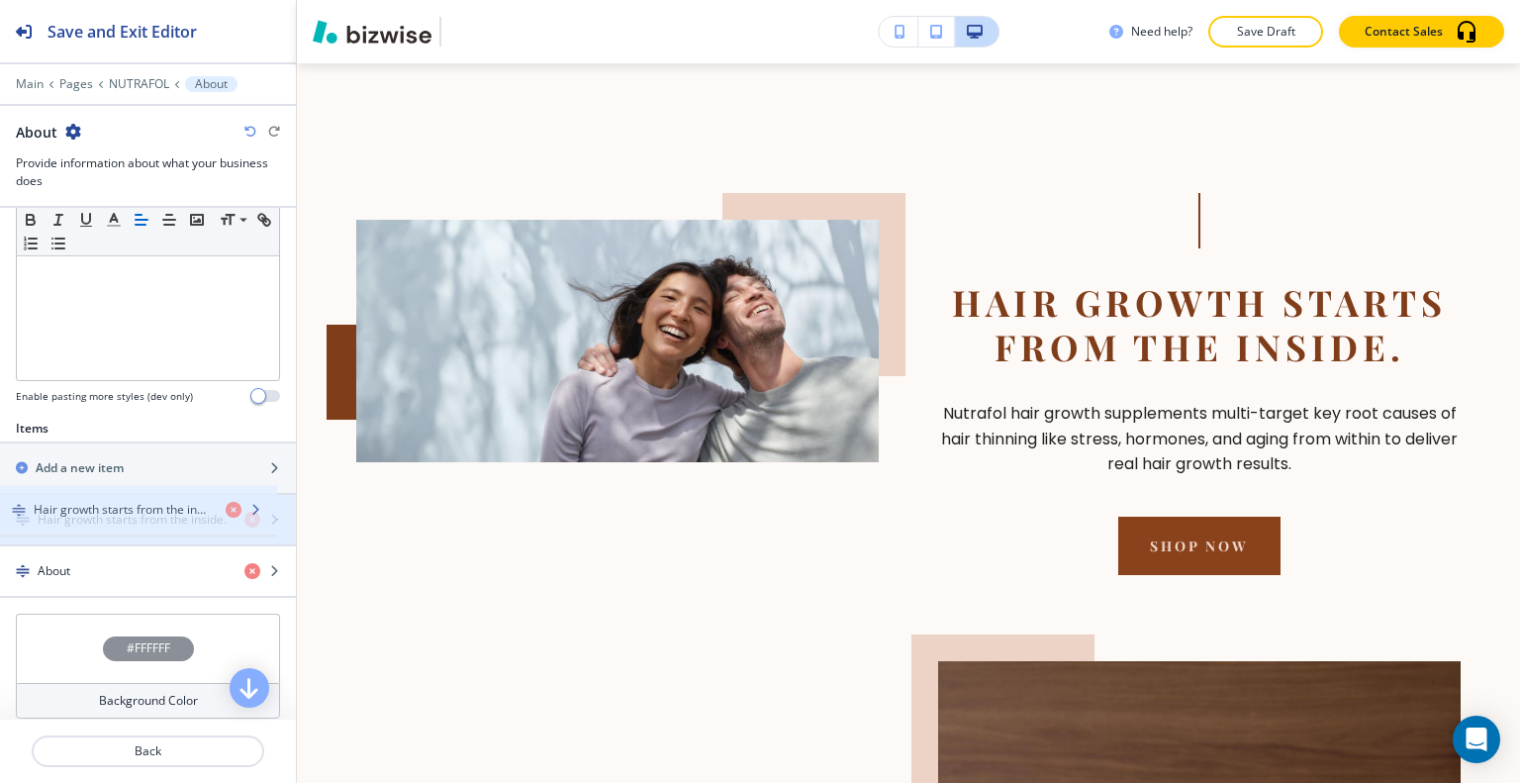
click at [140, 523] on div "Hair growth starts from the inside." at bounding box center [148, 519] width 296 height 49
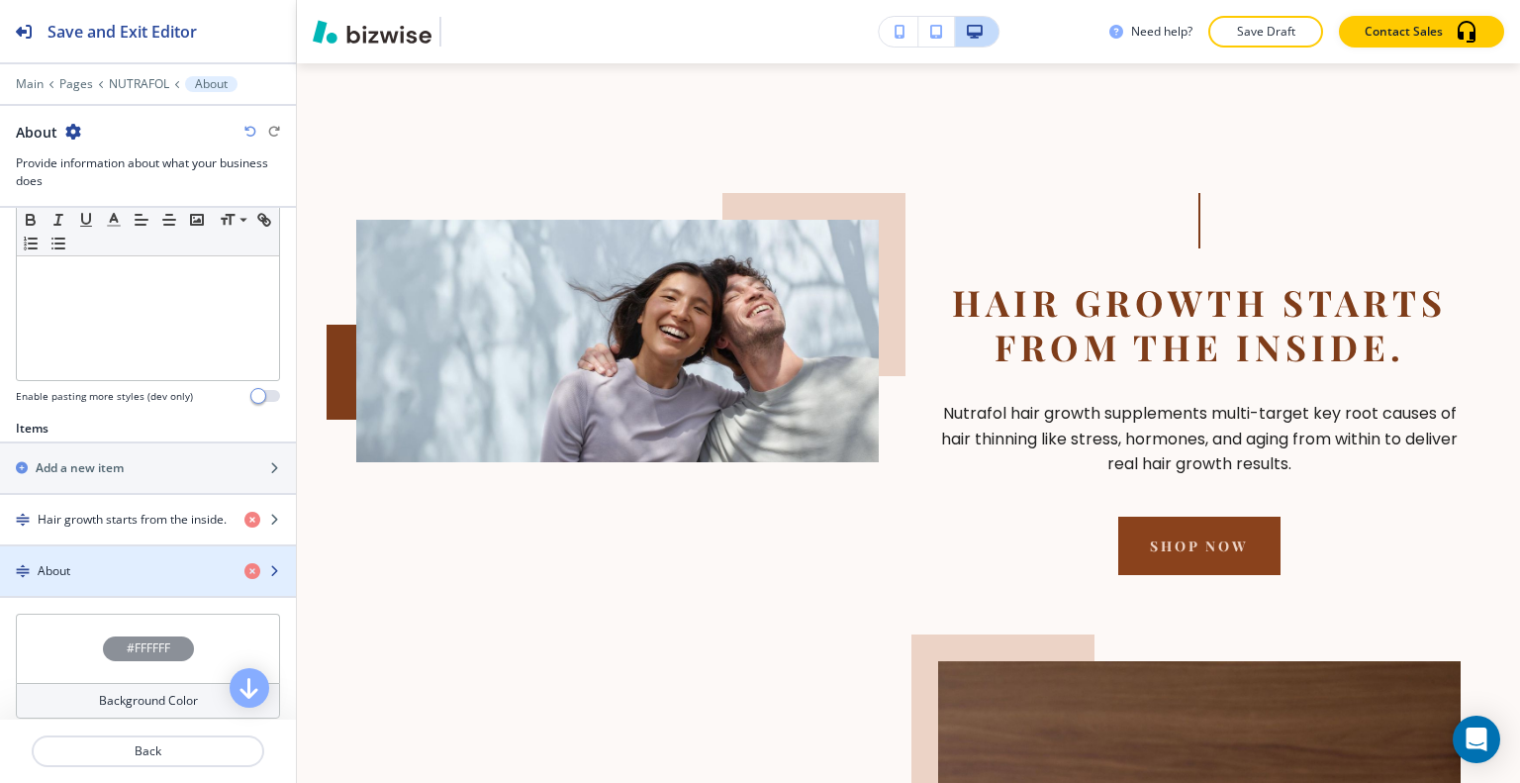
click at [139, 562] on div "About" at bounding box center [114, 571] width 229 height 18
click at [168, 546] on div "button" at bounding box center [148, 554] width 296 height 16
click at [147, 563] on div "About" at bounding box center [114, 571] width 229 height 18
click at [147, 562] on div "About" at bounding box center [114, 571] width 229 height 18
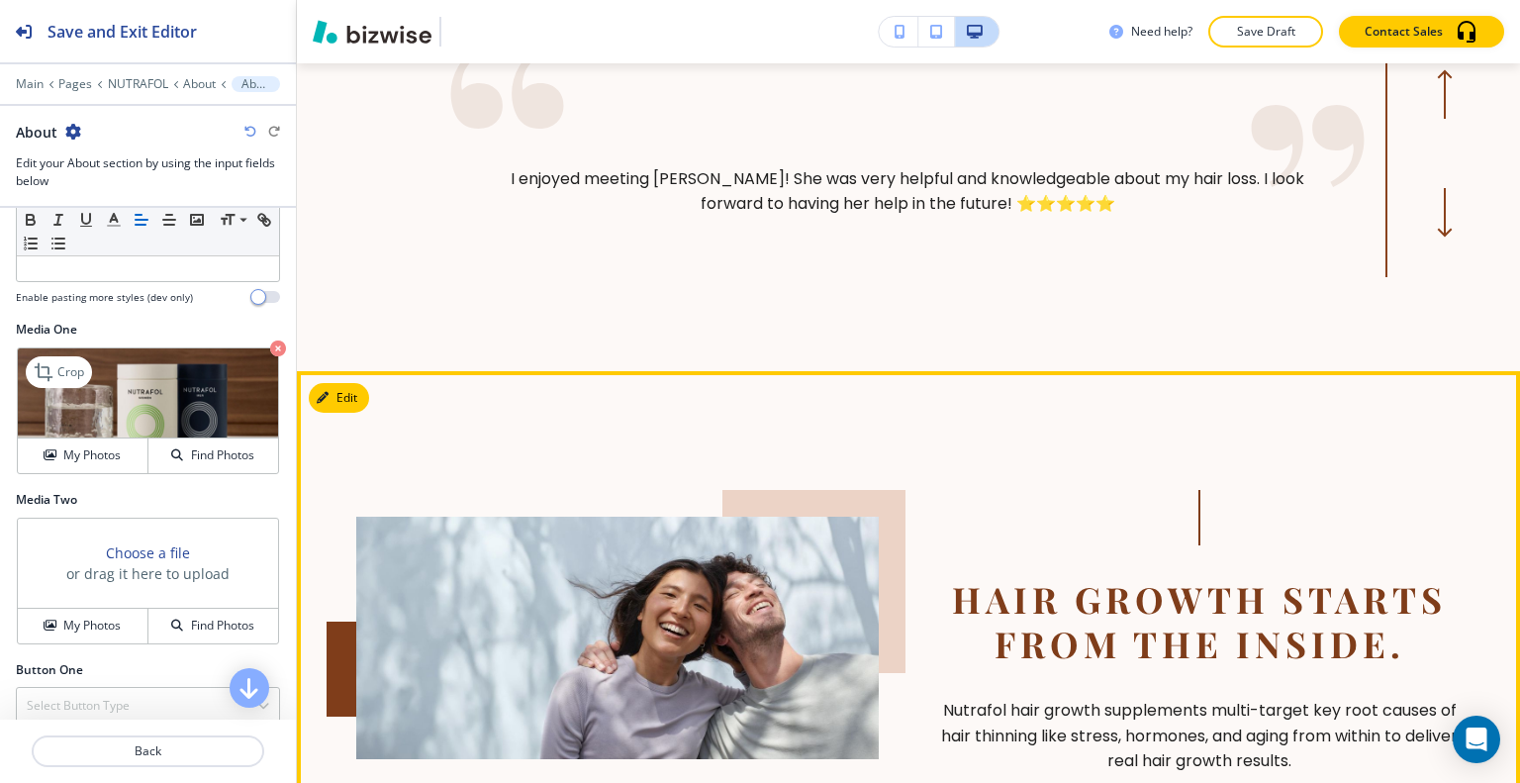
scroll to position [1833, 0]
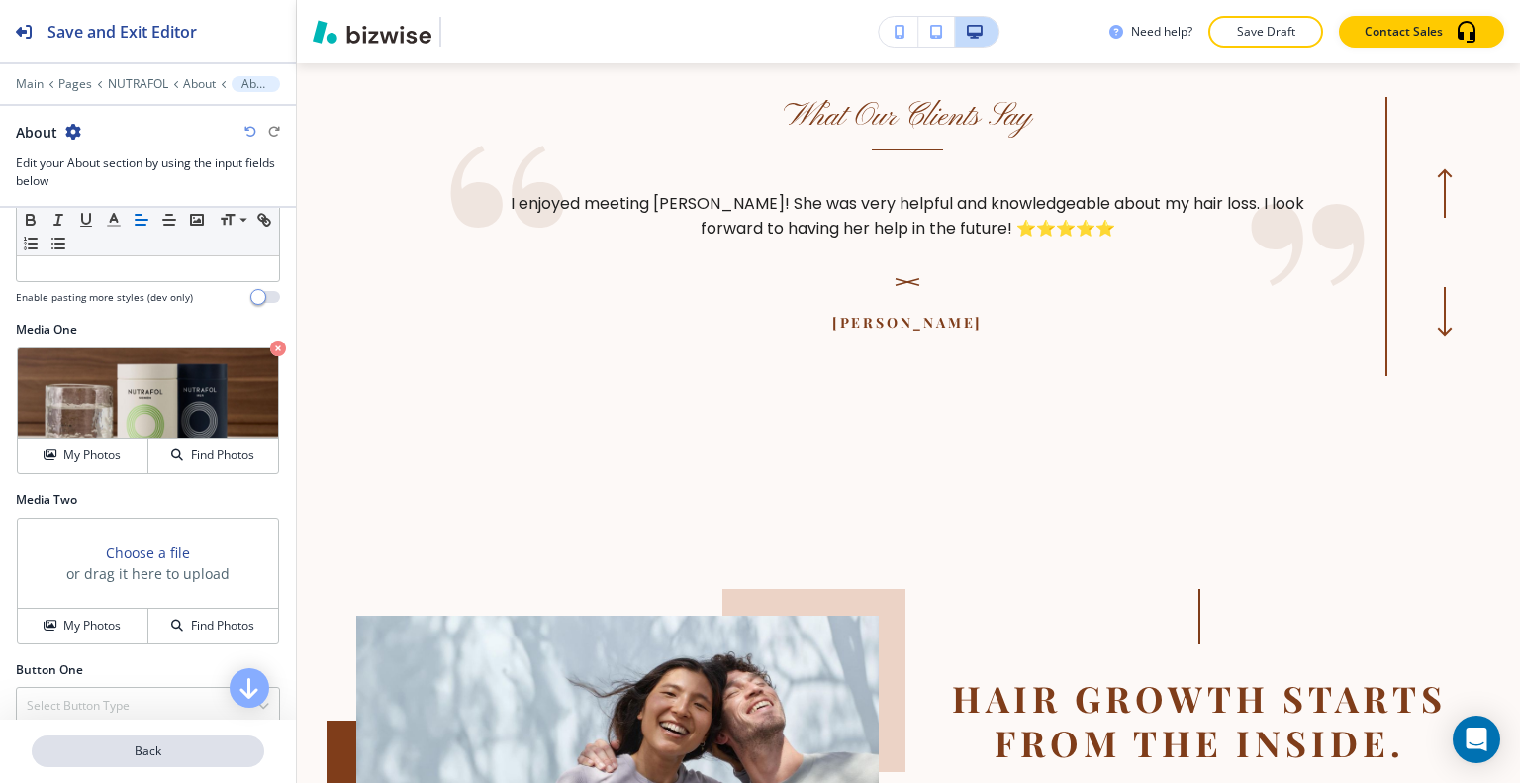
click at [164, 751] on p "Back" at bounding box center [148, 751] width 229 height 18
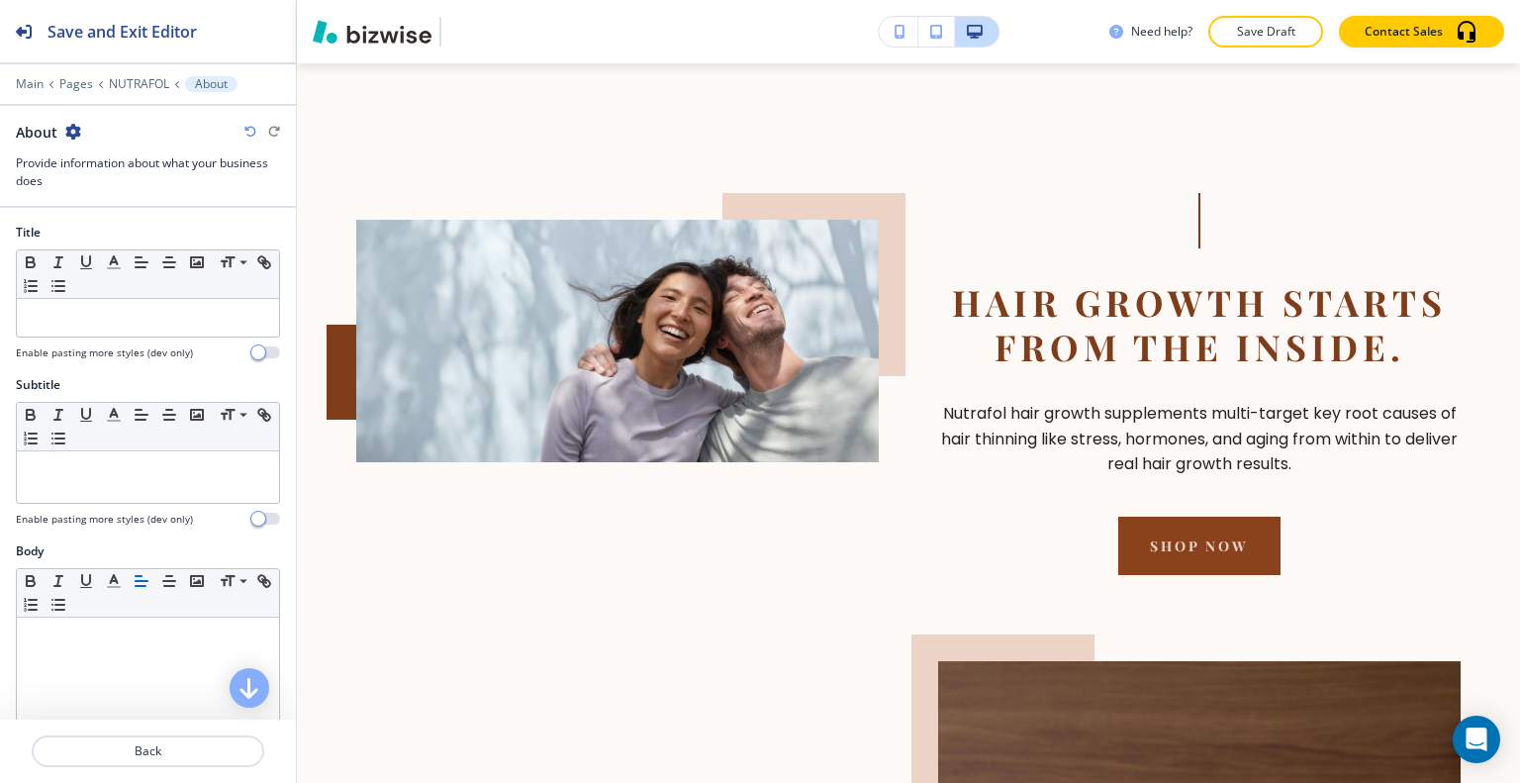
scroll to position [594, 0]
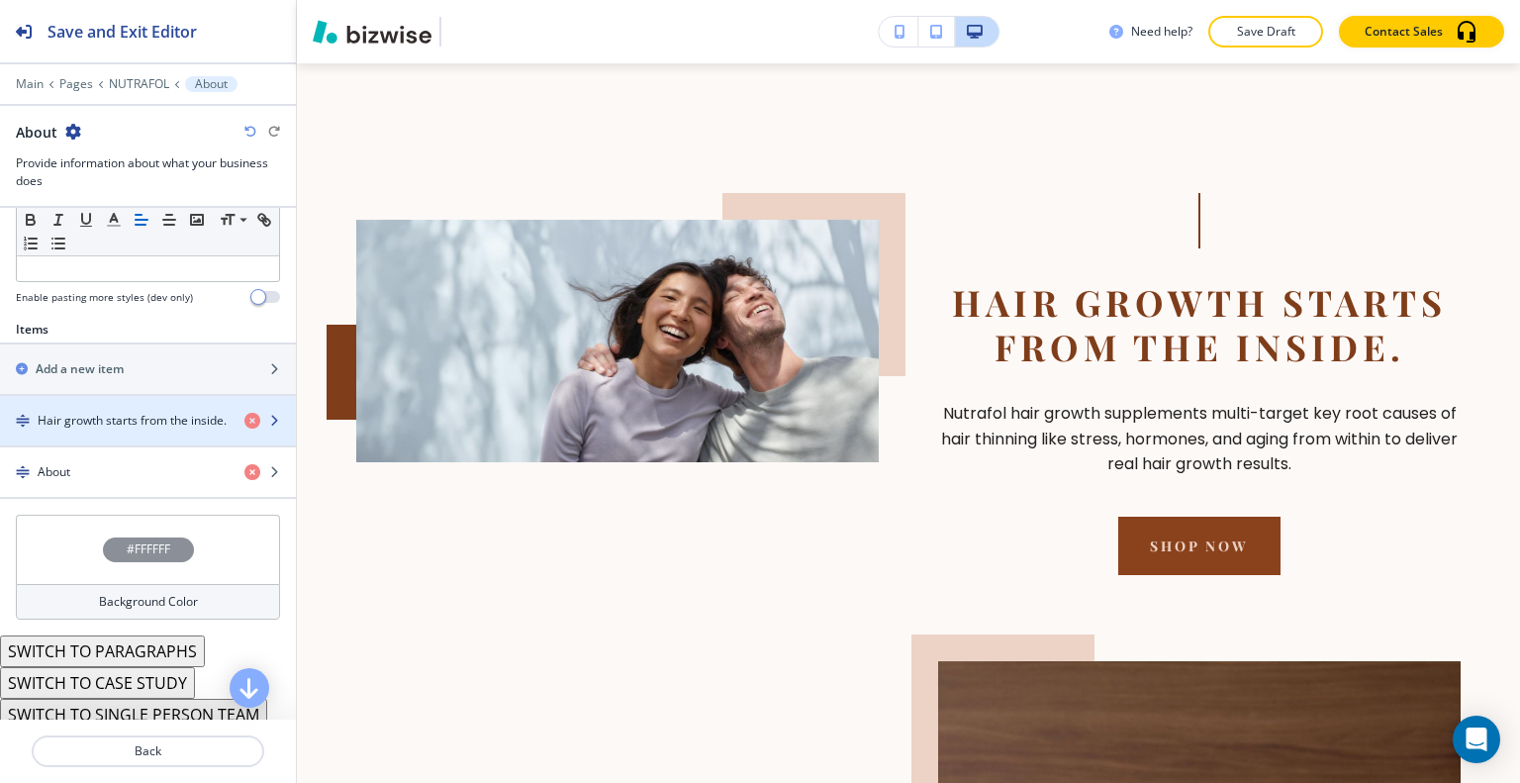
click at [113, 415] on h4 "Hair growth starts from the inside." at bounding box center [132, 421] width 189 height 18
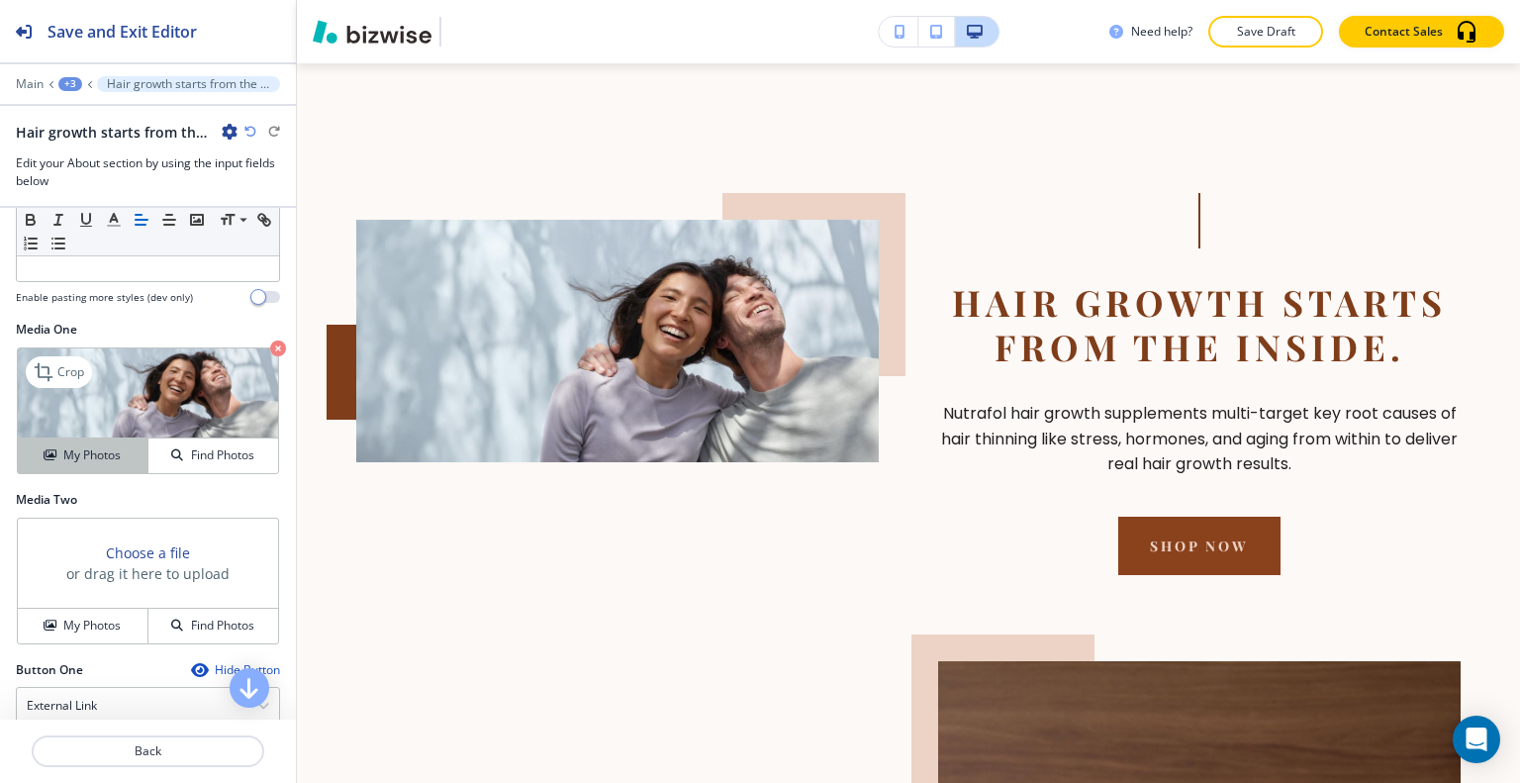
click at [94, 450] on h4 "My Photos" at bounding box center [91, 455] width 57 height 18
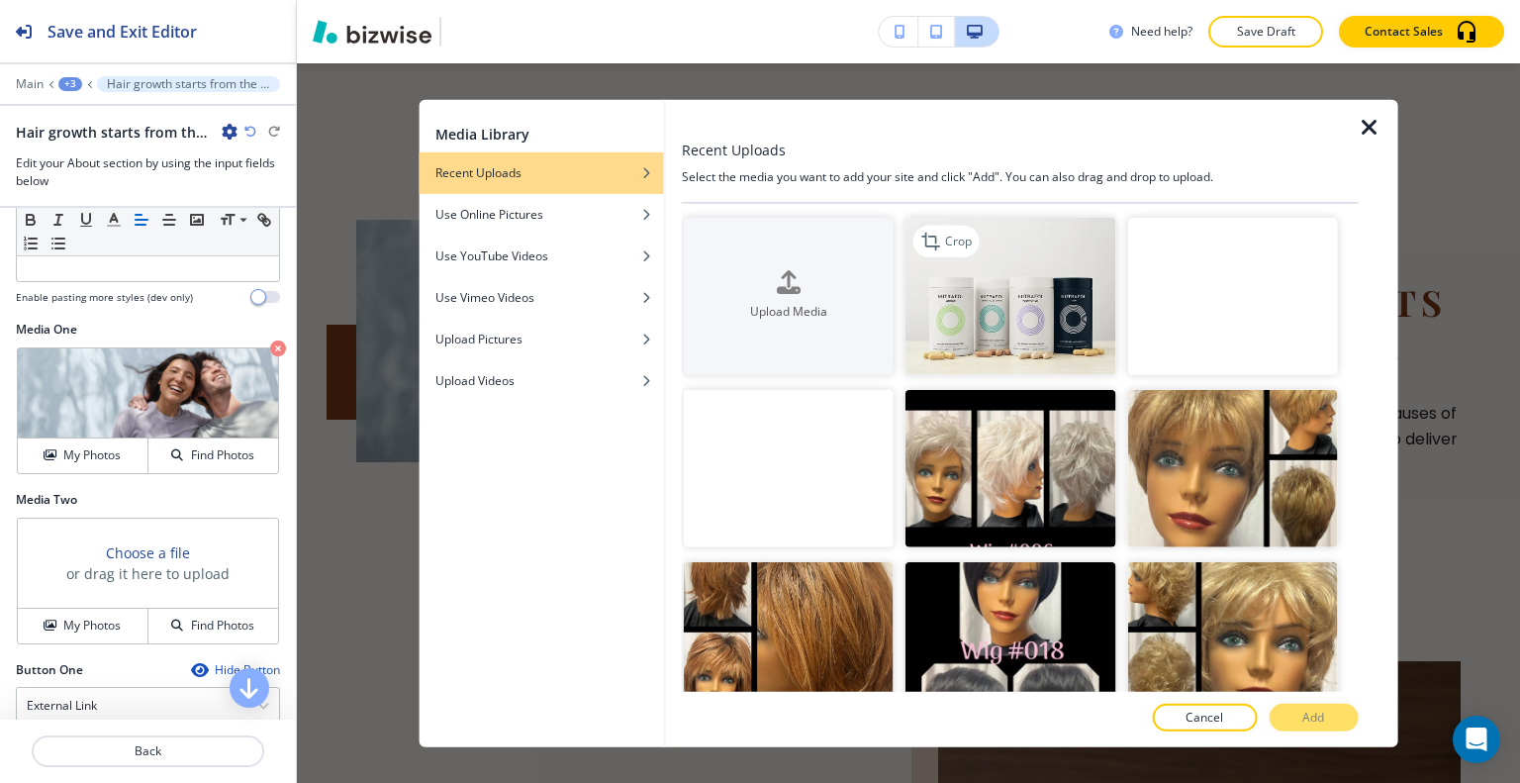
click at [1001, 327] on img "button" at bounding box center [1011, 295] width 210 height 157
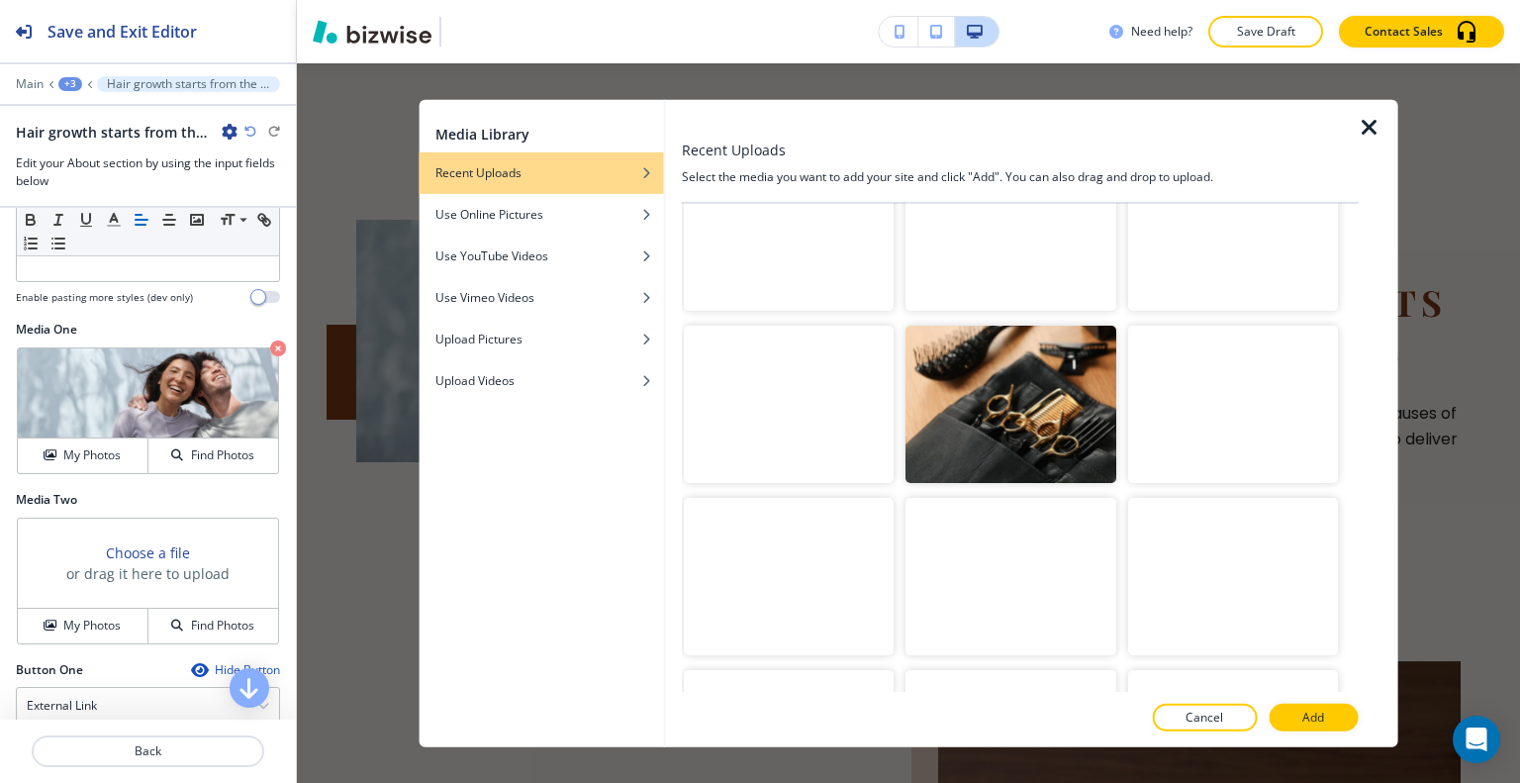
scroll to position [3266, 0]
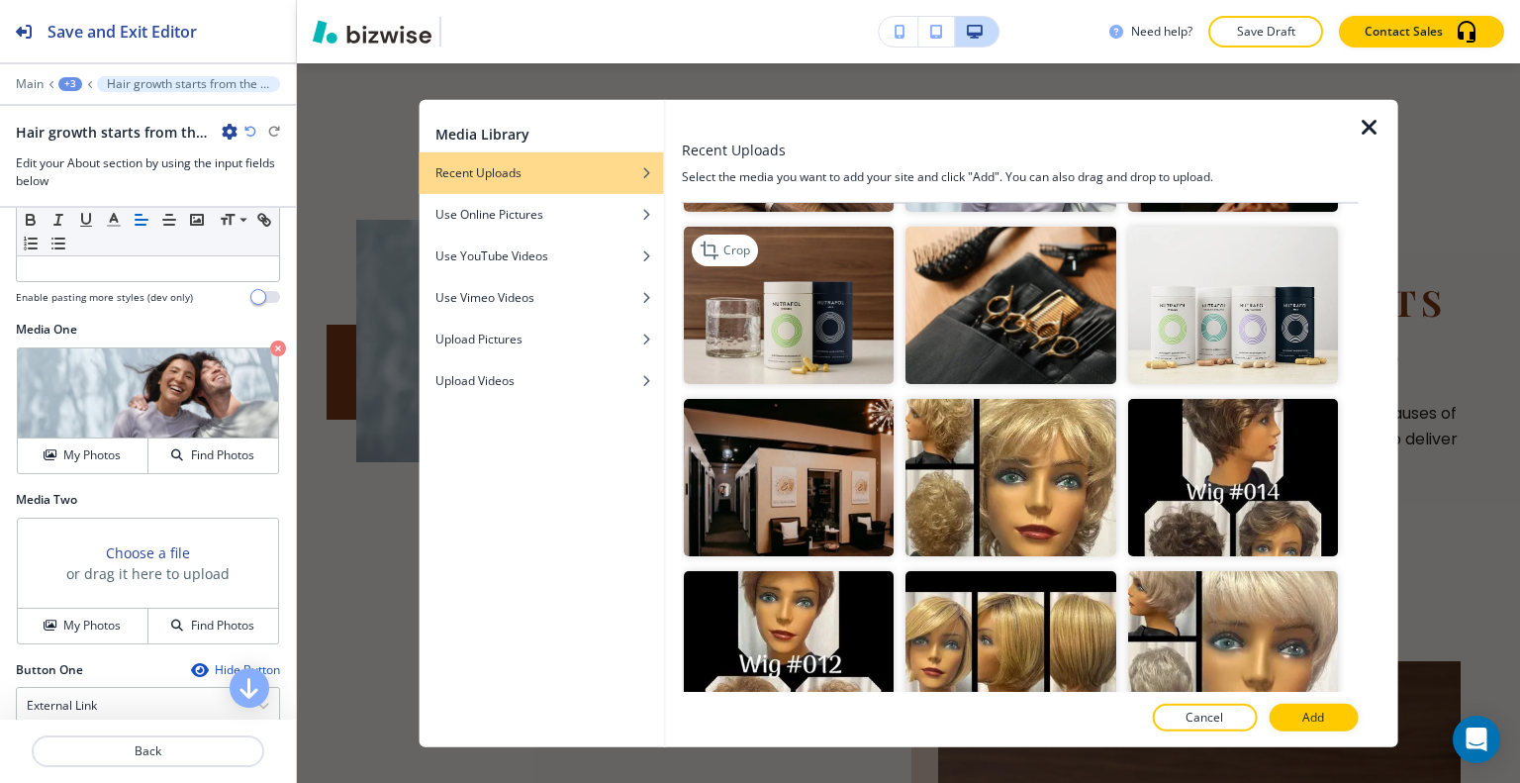
click at [839, 233] on img "button" at bounding box center [789, 305] width 210 height 157
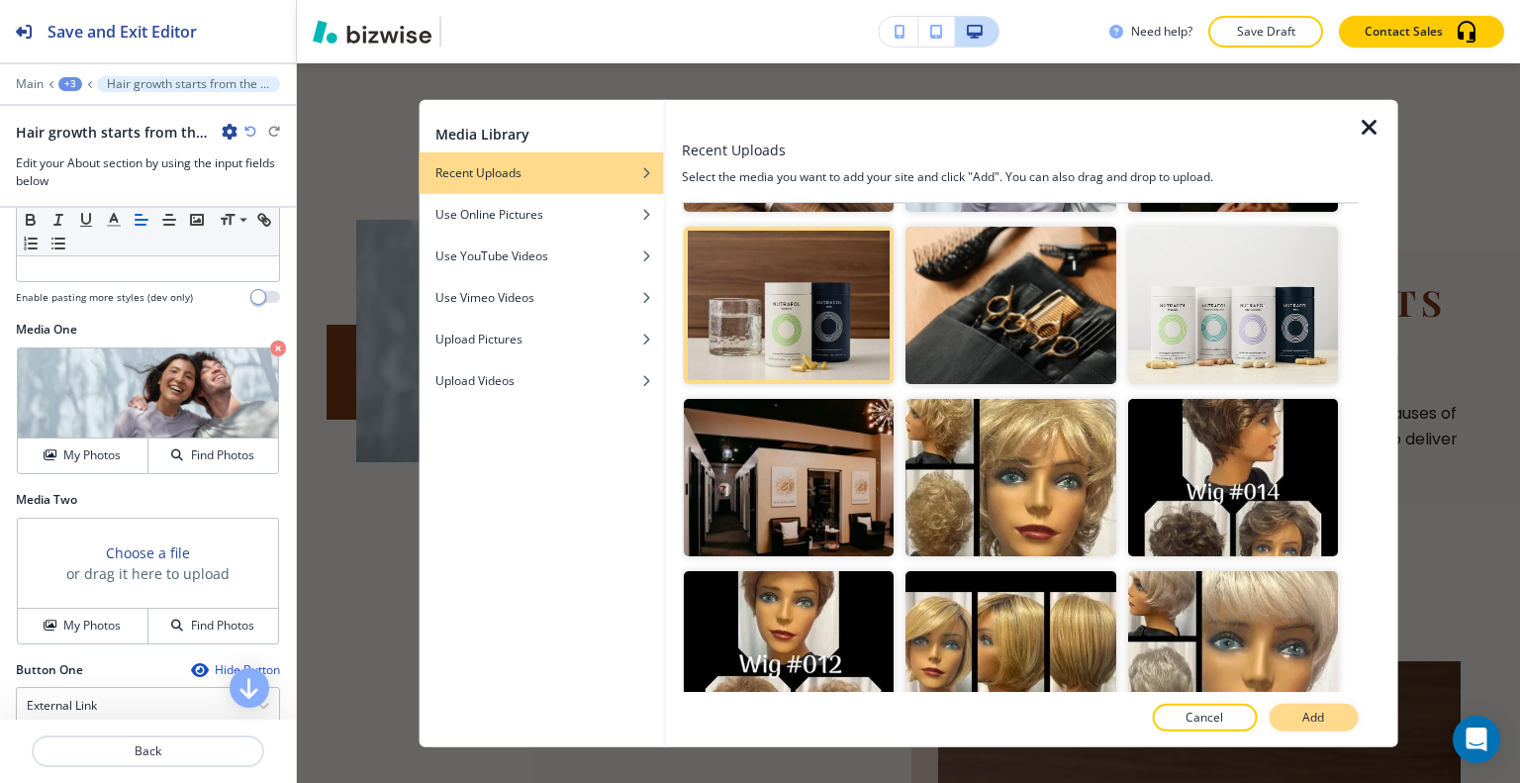
click at [1289, 715] on button "Add" at bounding box center [1313, 718] width 89 height 28
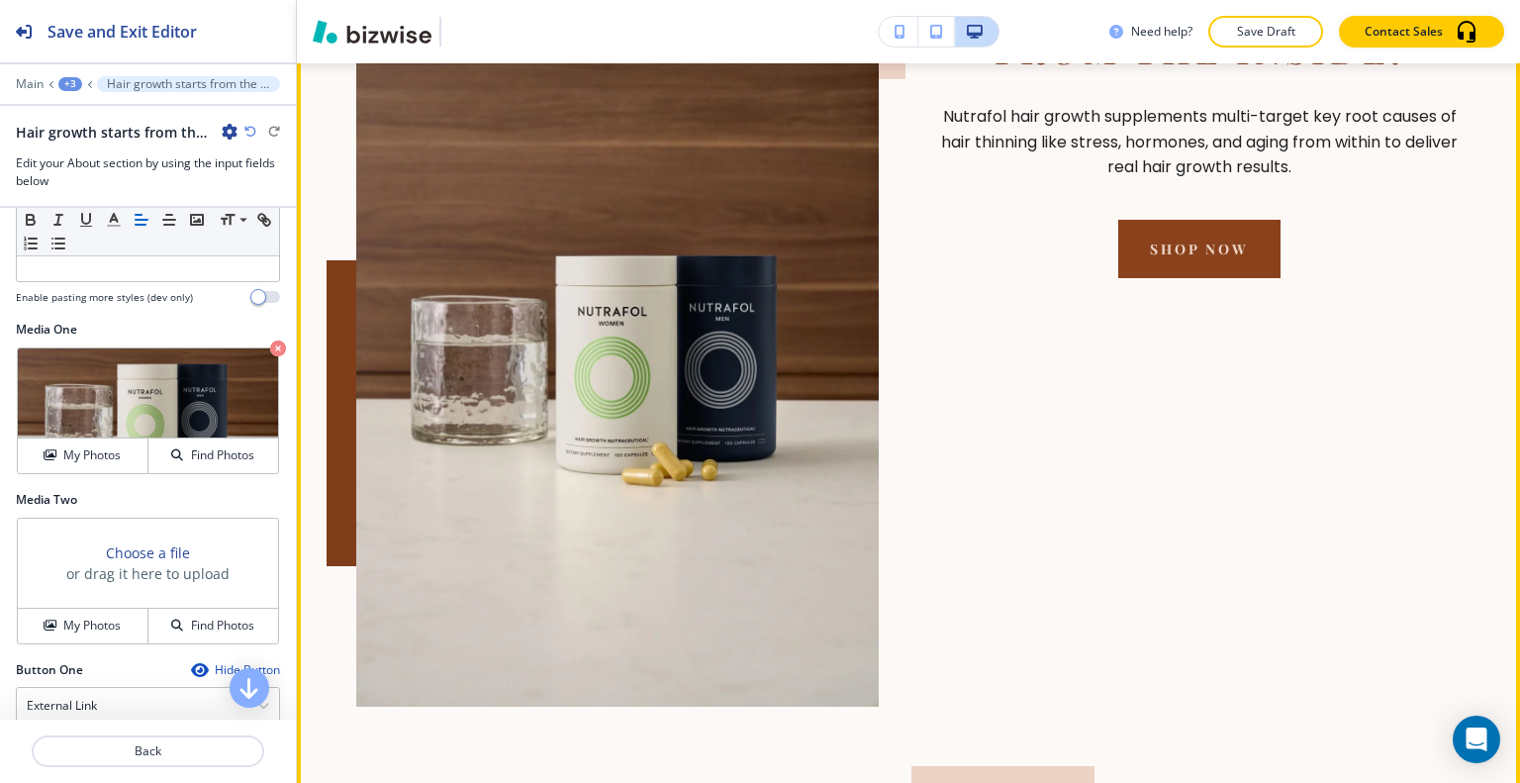
scroll to position [2427, 0]
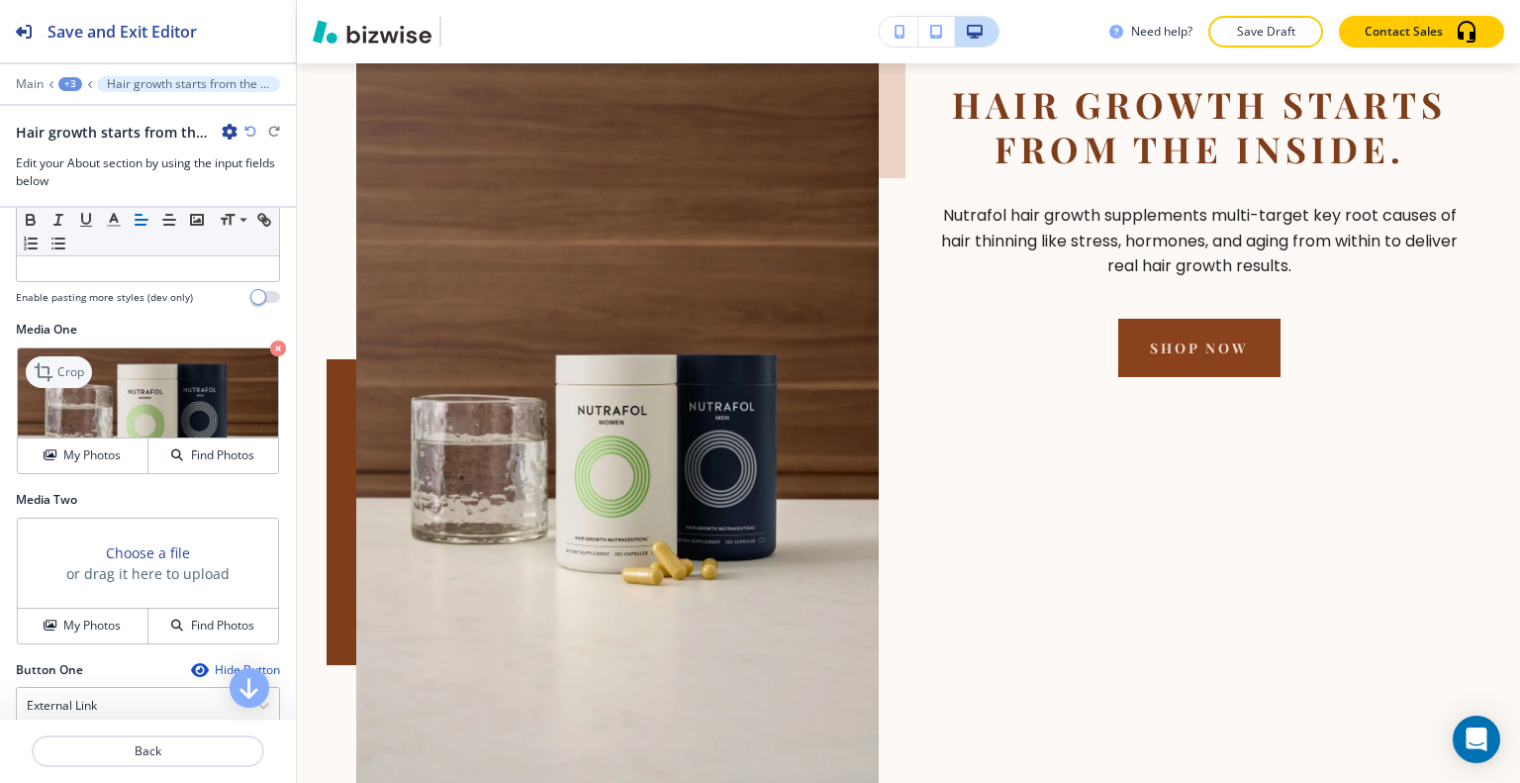
click at [79, 372] on p "Crop" at bounding box center [70, 372] width 27 height 18
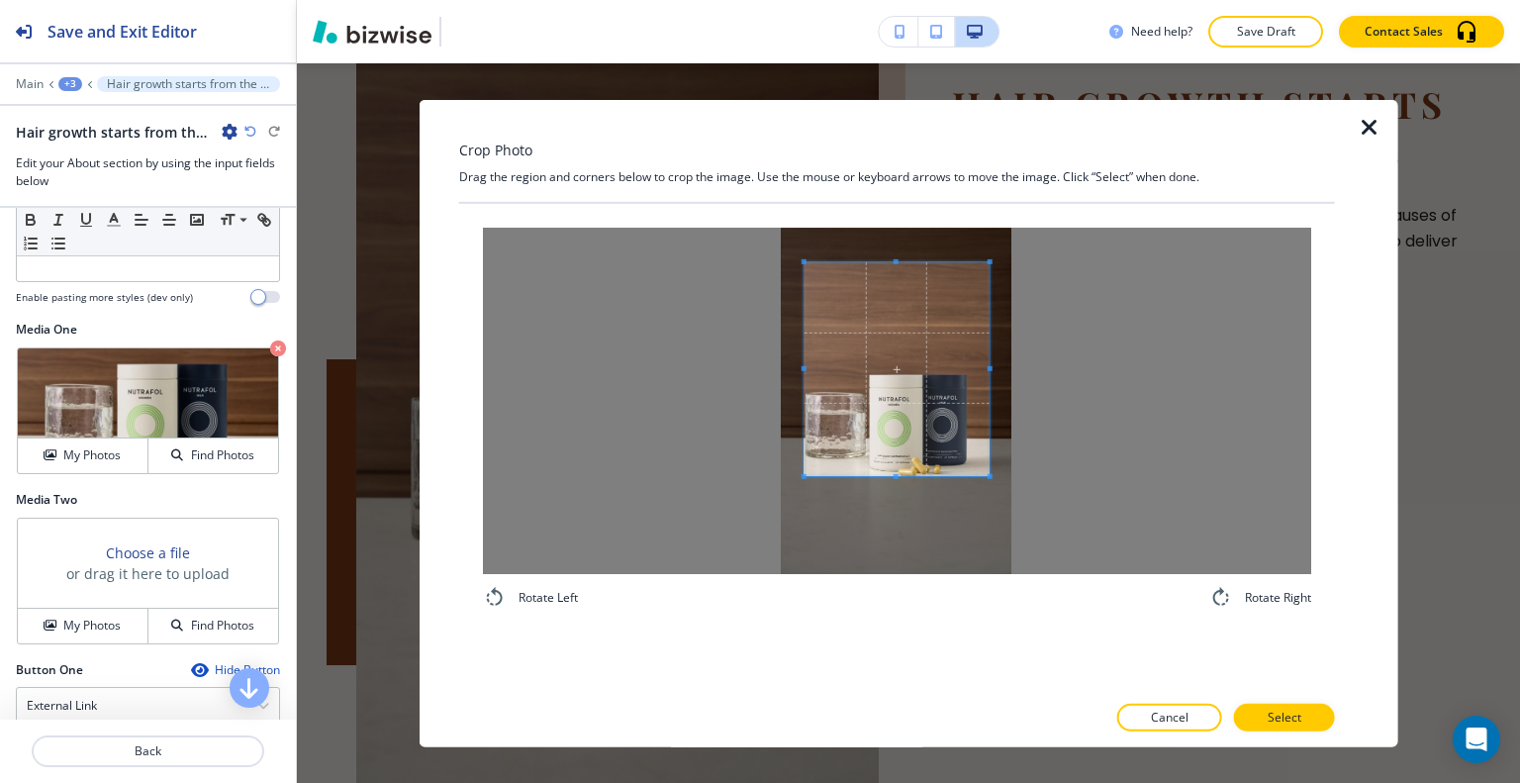
click at [890, 474] on div at bounding box center [897, 368] width 185 height 214
click at [742, 358] on div at bounding box center [897, 400] width 828 height 346
click at [1026, 377] on div at bounding box center [897, 400] width 828 height 346
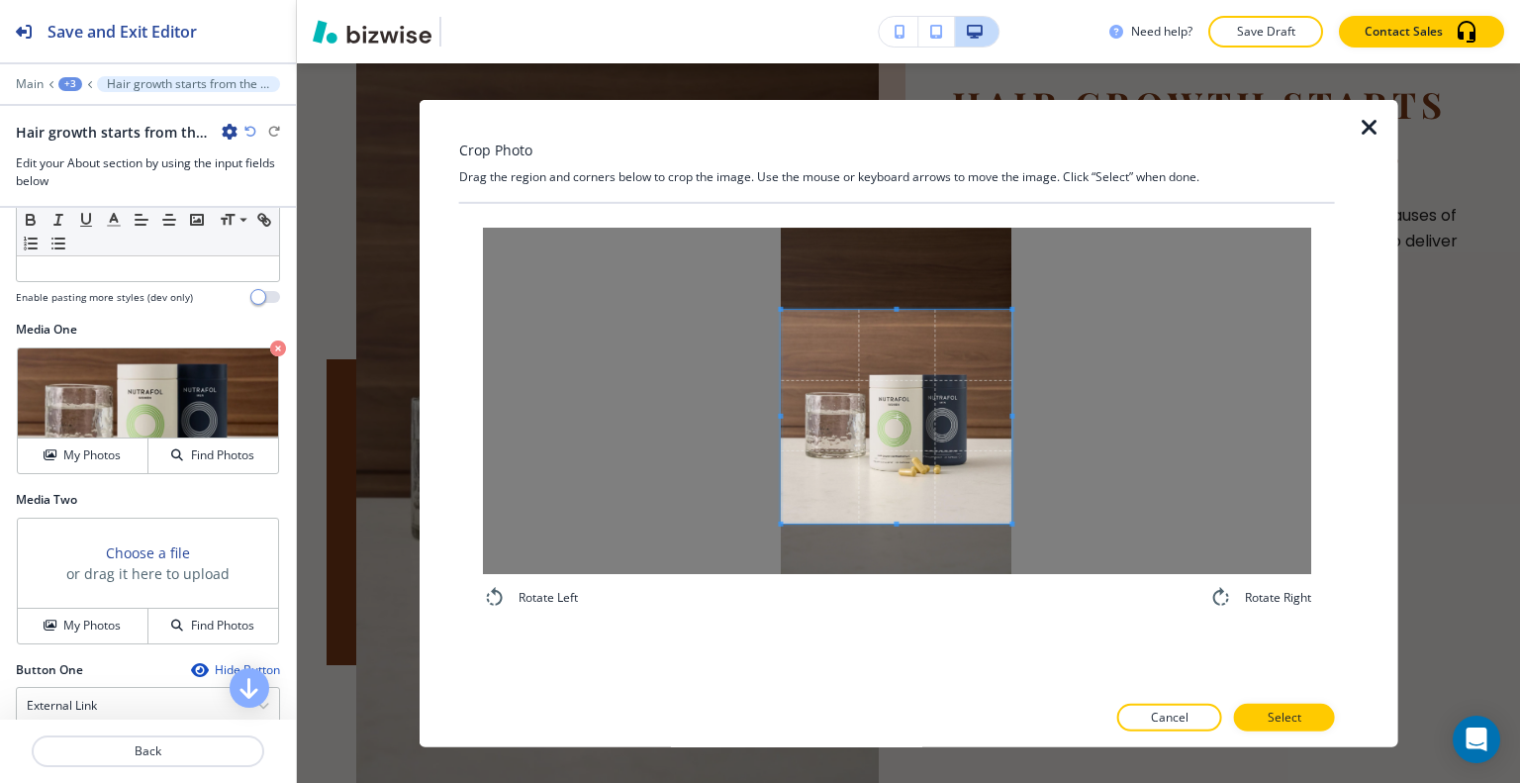
click at [934, 452] on span at bounding box center [896, 416] width 231 height 214
click at [1302, 723] on button "Select" at bounding box center [1284, 718] width 101 height 28
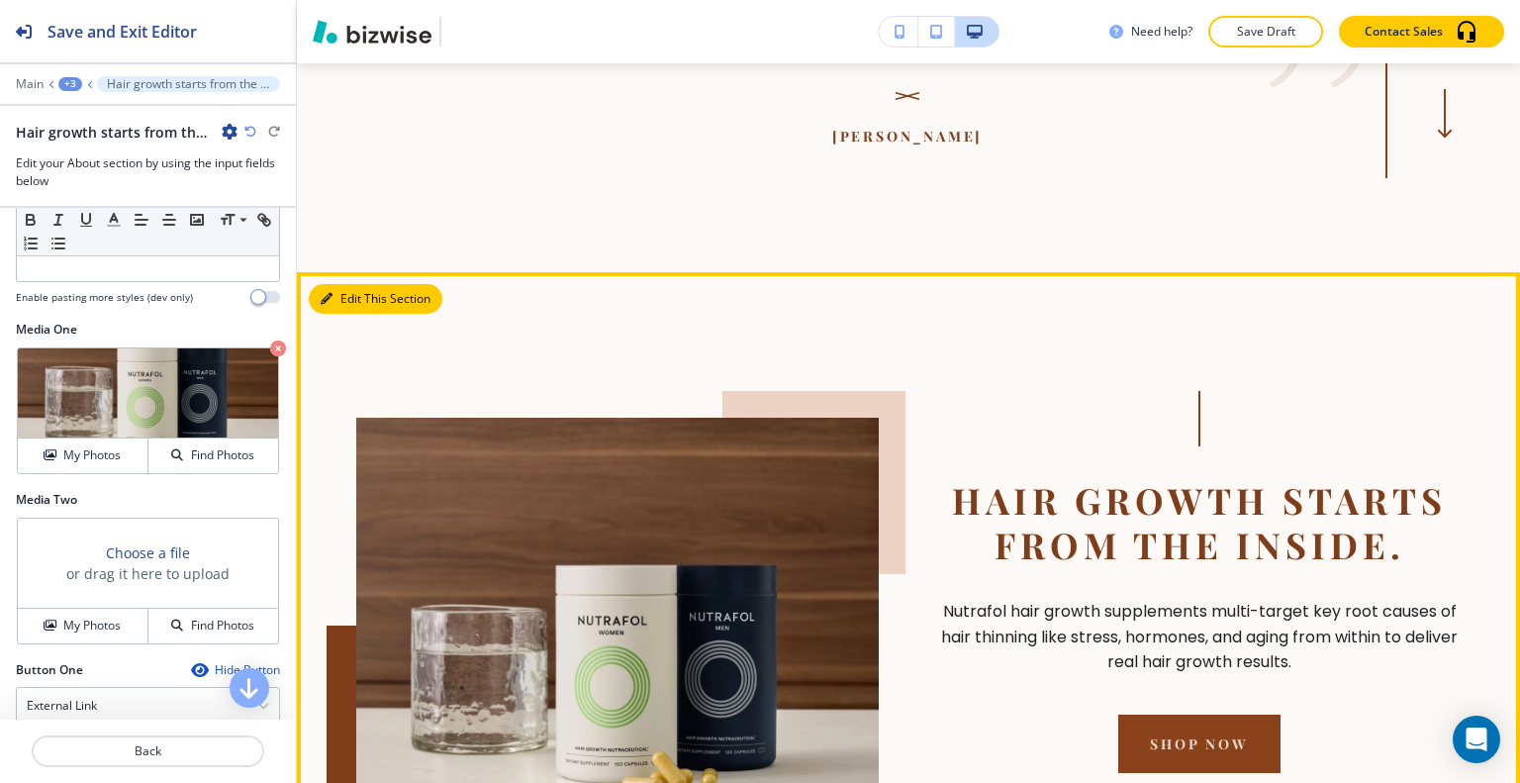
click at [321, 284] on button "Edit This Section" at bounding box center [376, 299] width 134 height 30
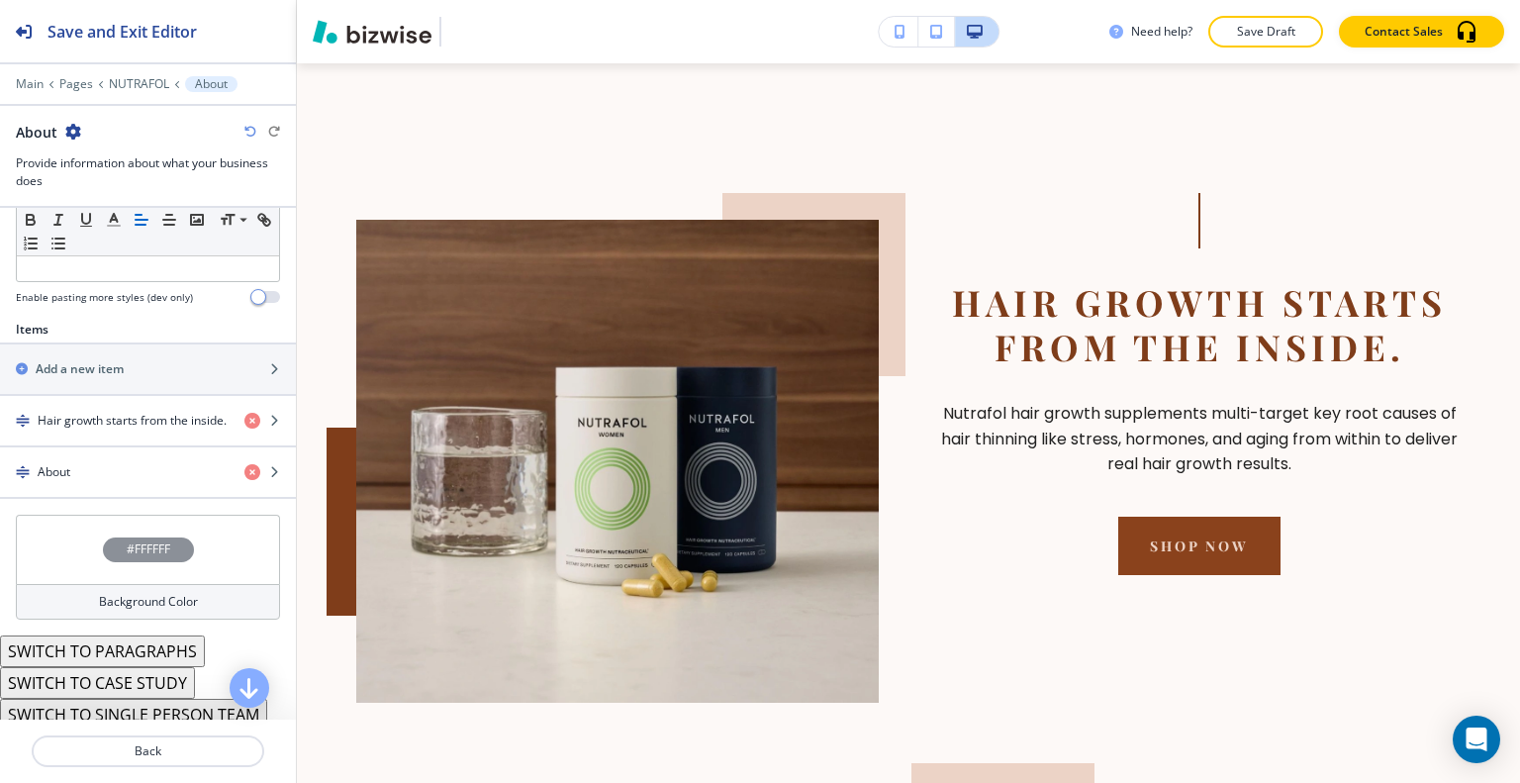
scroll to position [640, 0]
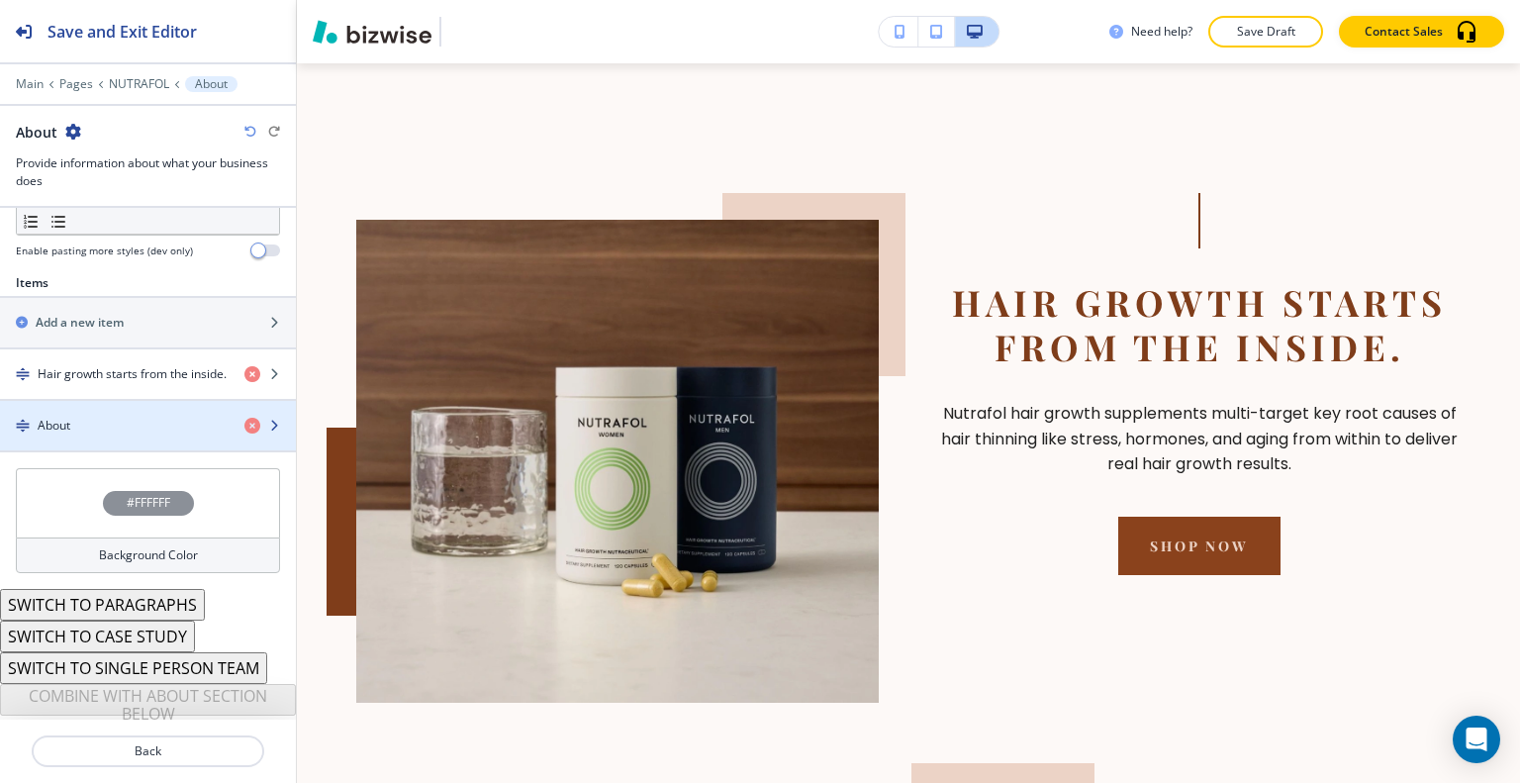
click at [154, 423] on div "About" at bounding box center [114, 426] width 229 height 18
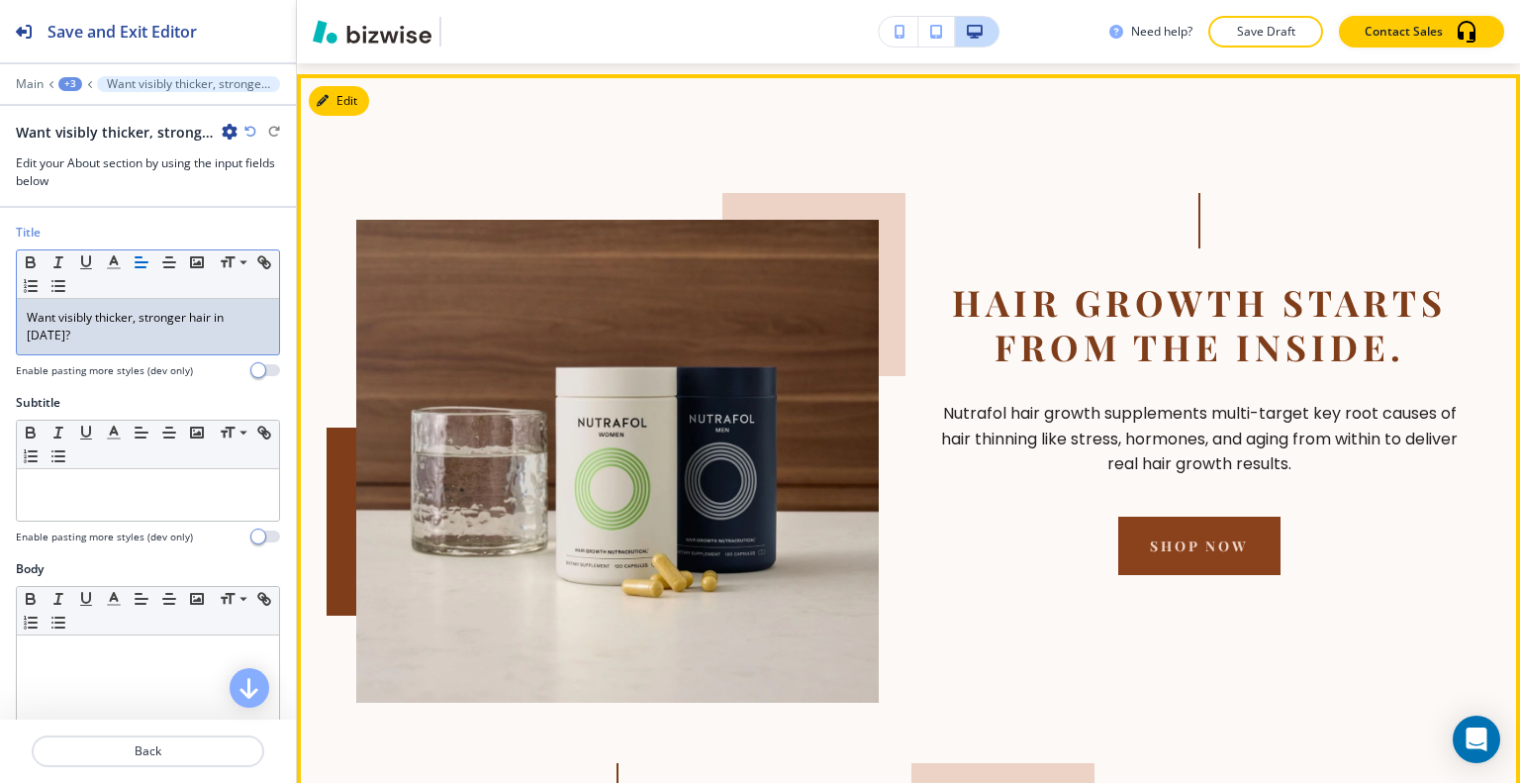
scroll to position [2624, 0]
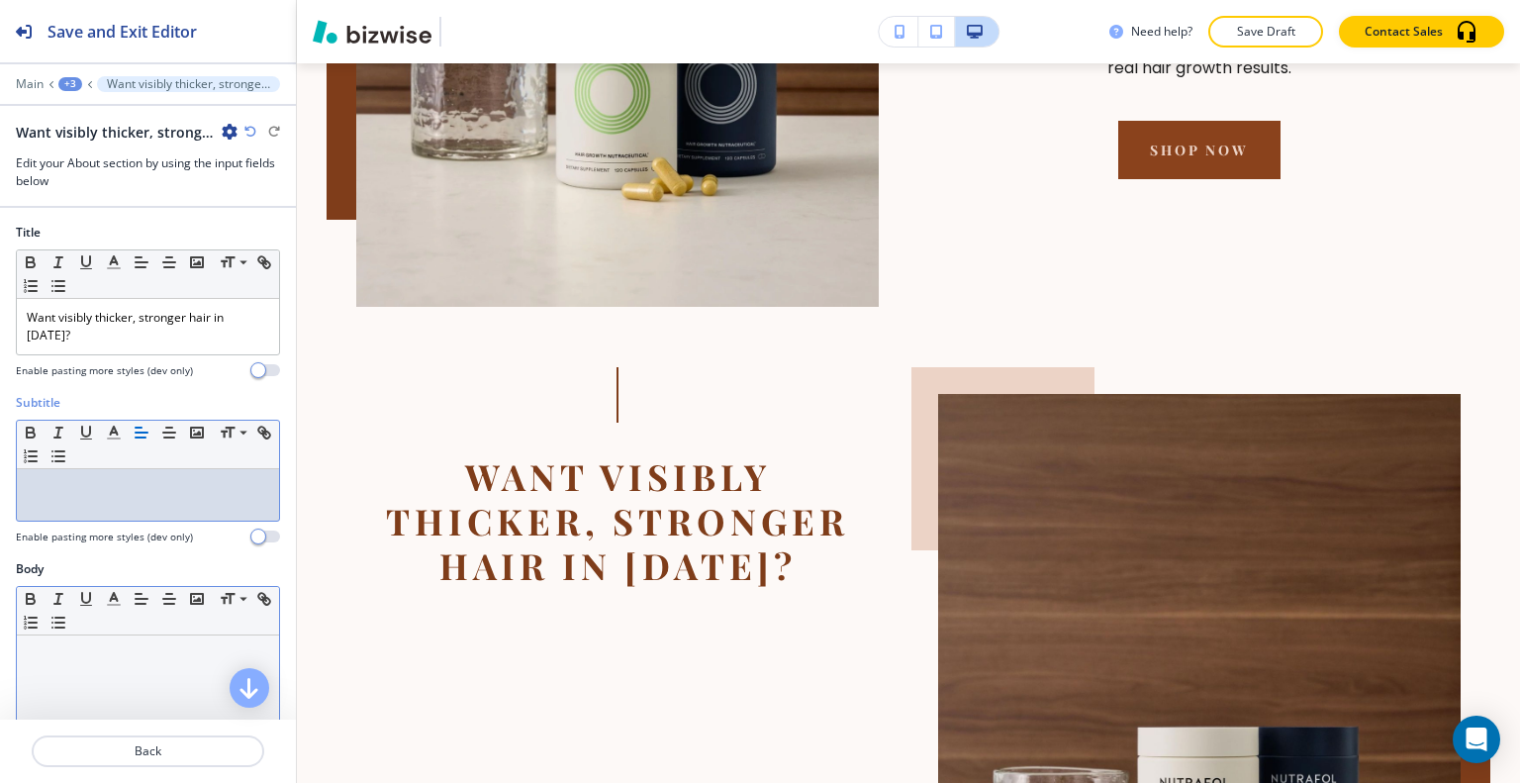
drag, startPoint x: 144, startPoint y: 501, endPoint x: 127, endPoint y: 628, distance: 128.9
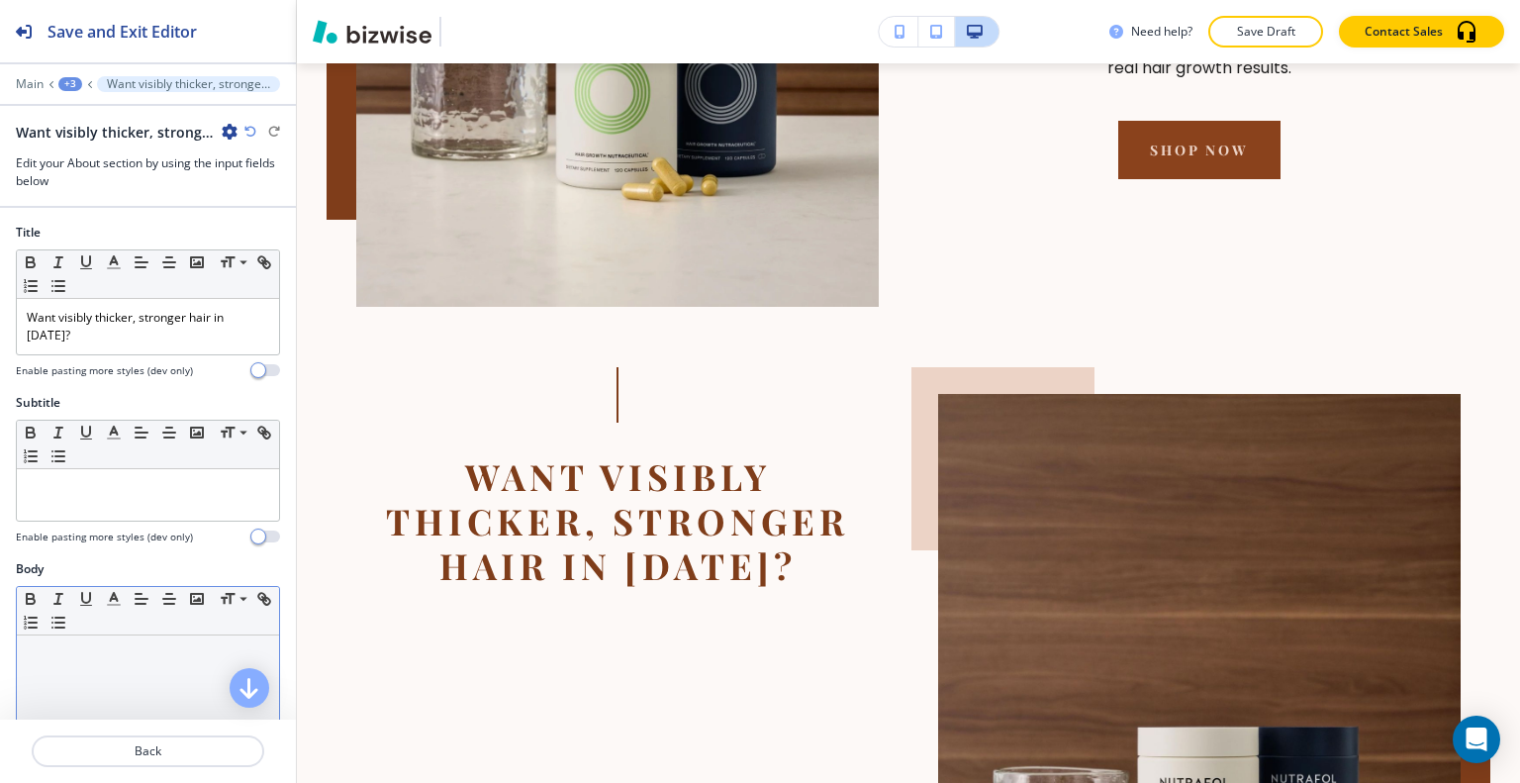
drag, startPoint x: 127, startPoint y: 628, endPoint x: 117, endPoint y: 649, distance: 23.0
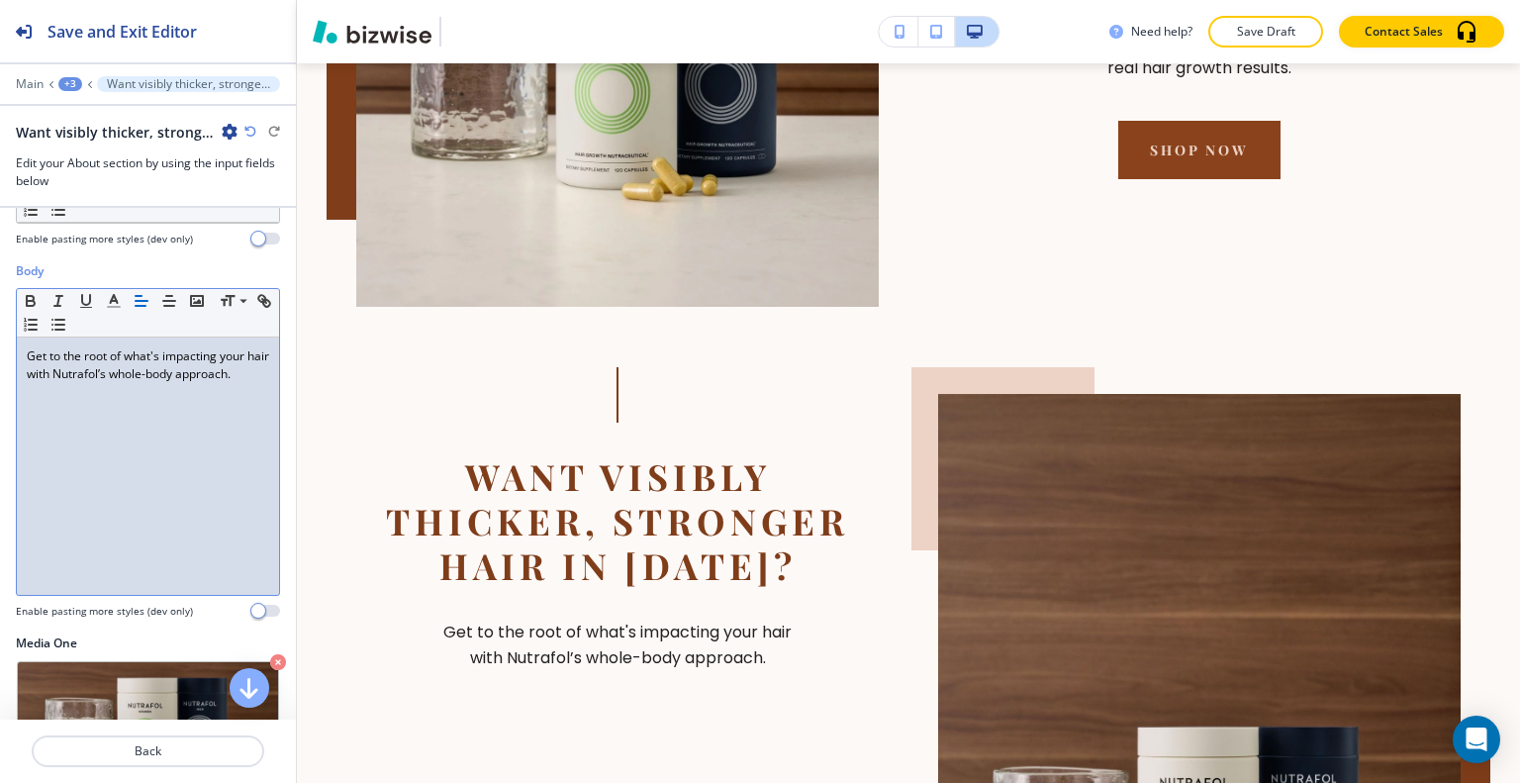
scroll to position [694, 0]
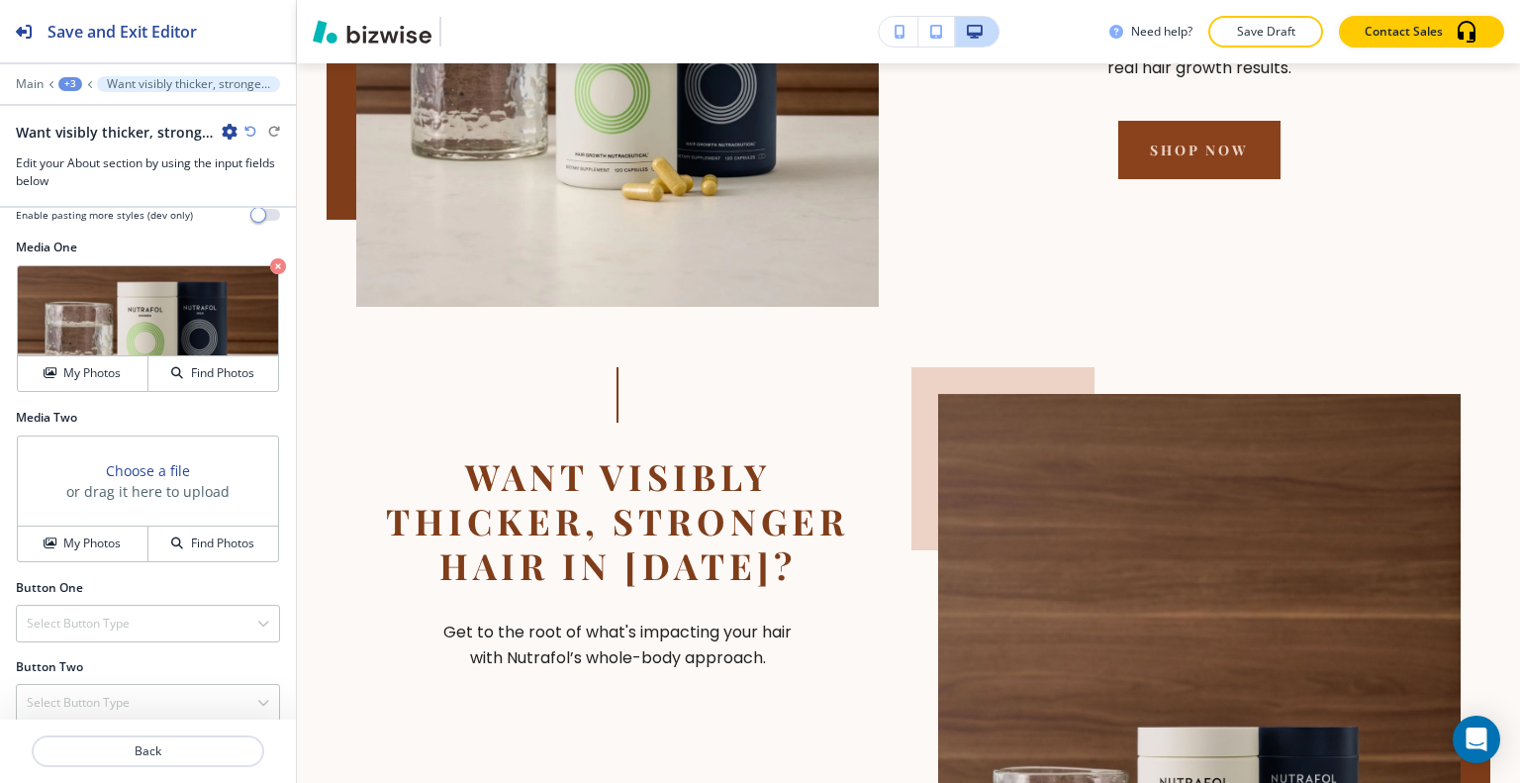
click at [90, 579] on div "Button One" at bounding box center [148, 588] width 264 height 18
click at [93, 368] on h4 "My Photos" at bounding box center [91, 373] width 57 height 18
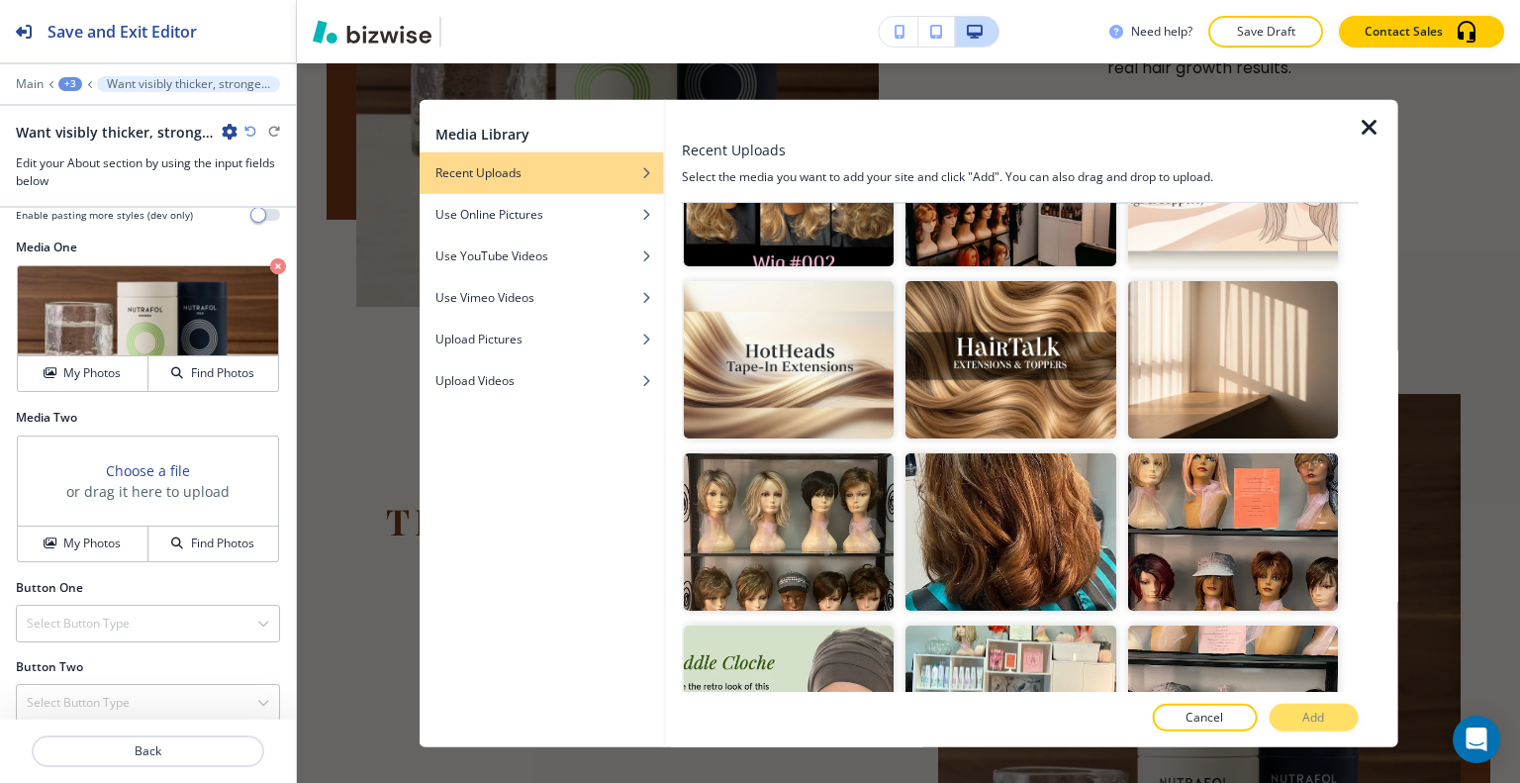
scroll to position [2870, 0]
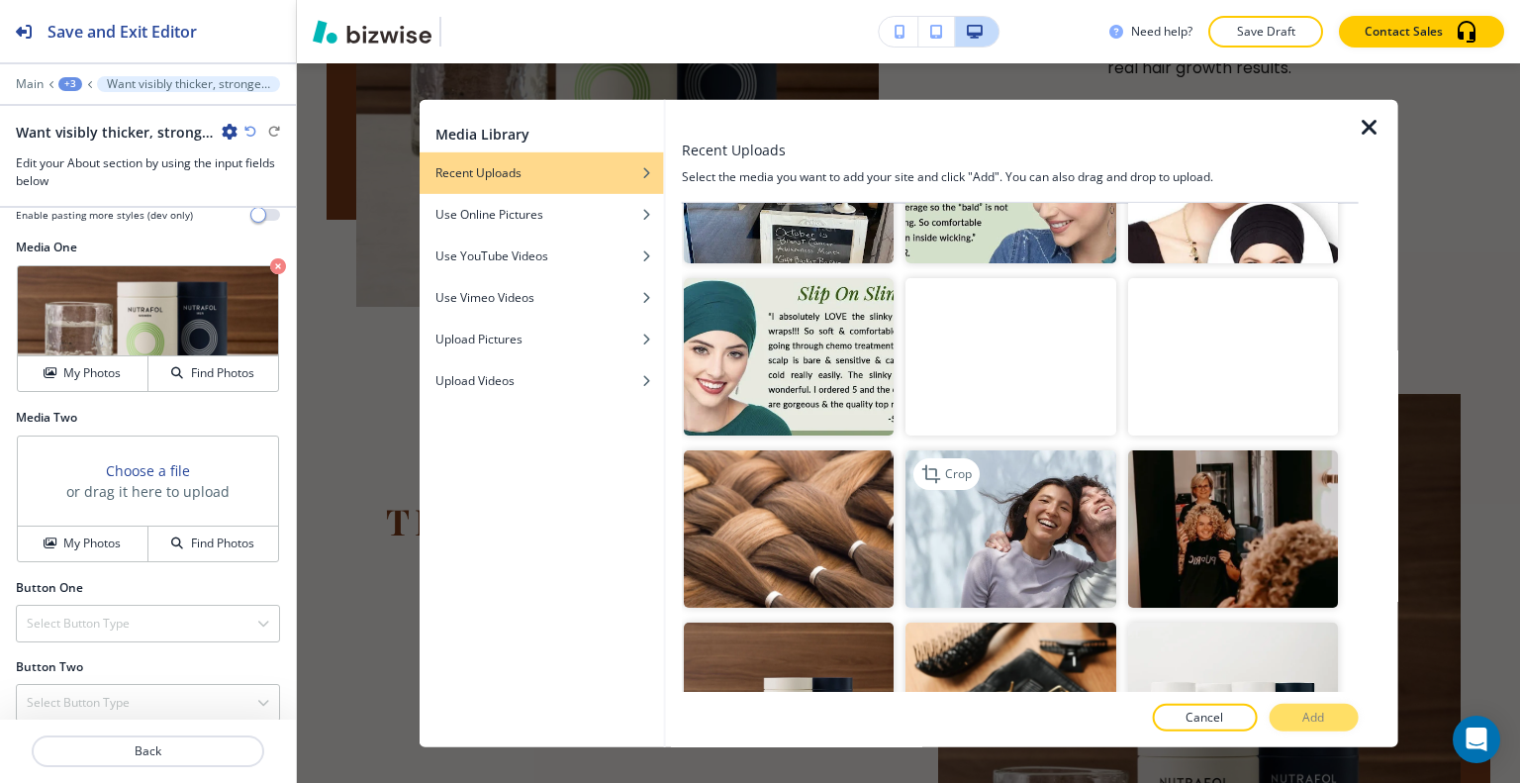
click at [993, 450] on img "button" at bounding box center [1011, 528] width 210 height 157
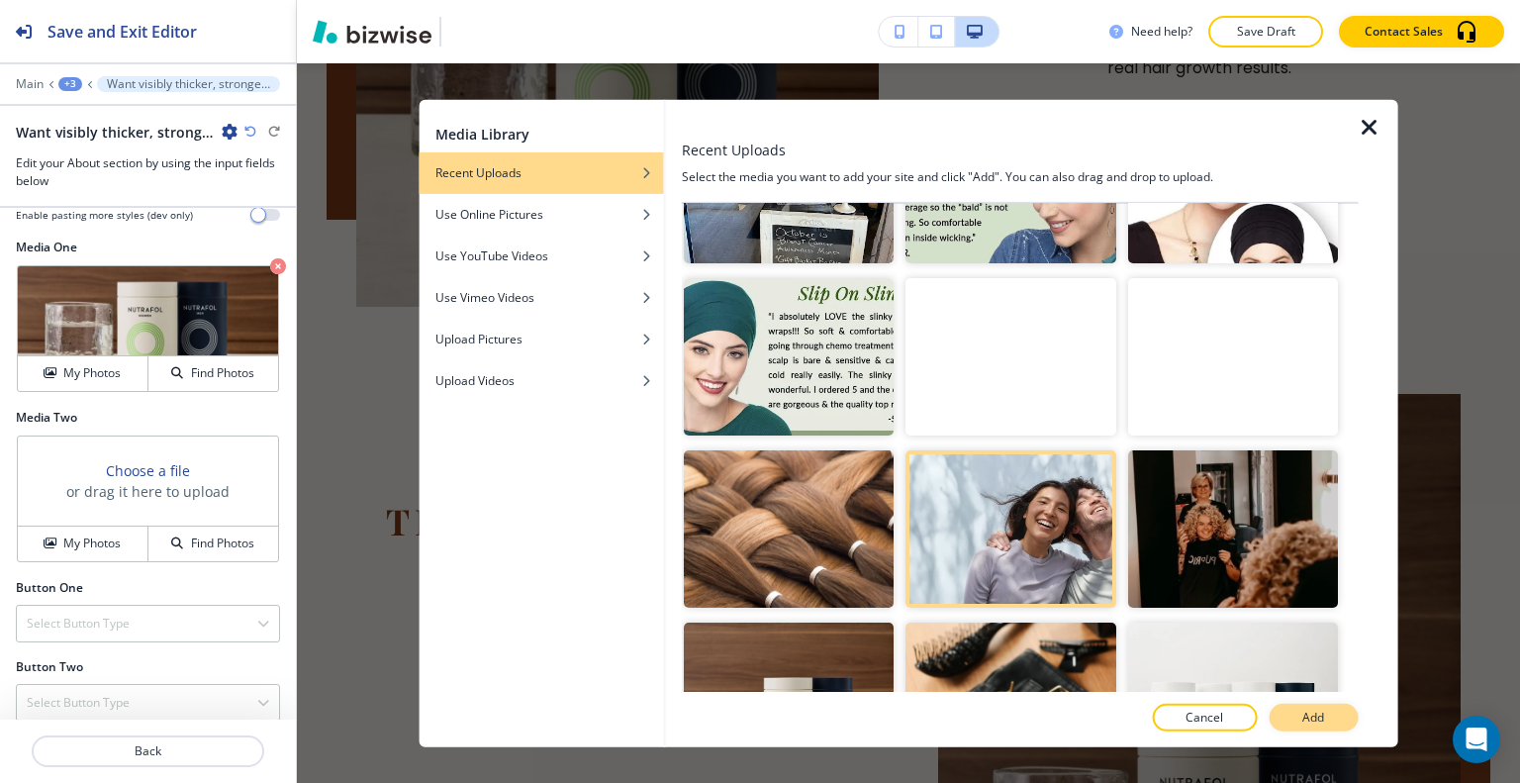
click at [1312, 710] on p "Add" at bounding box center [1313, 718] width 22 height 18
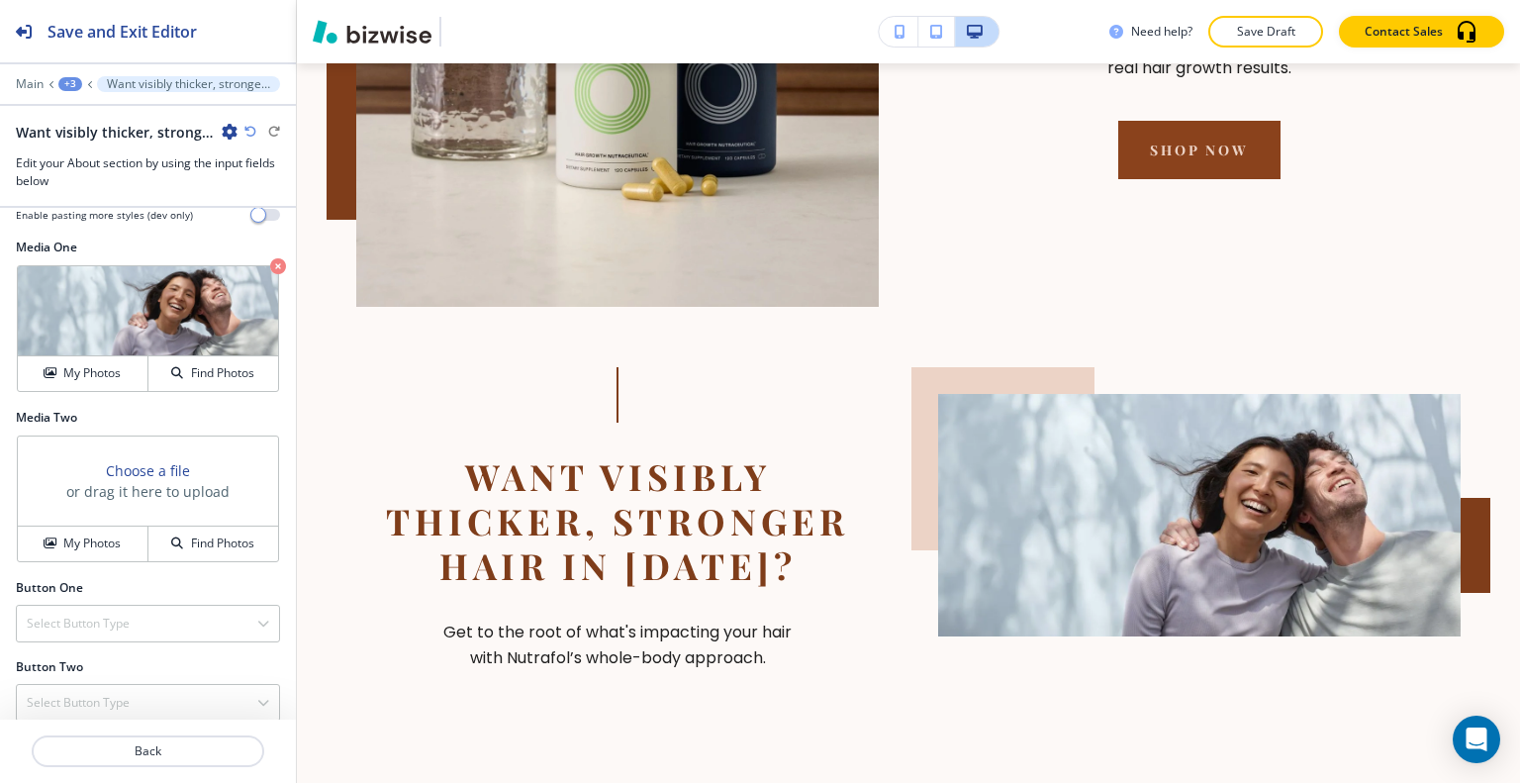
scroll to position [2822, 0]
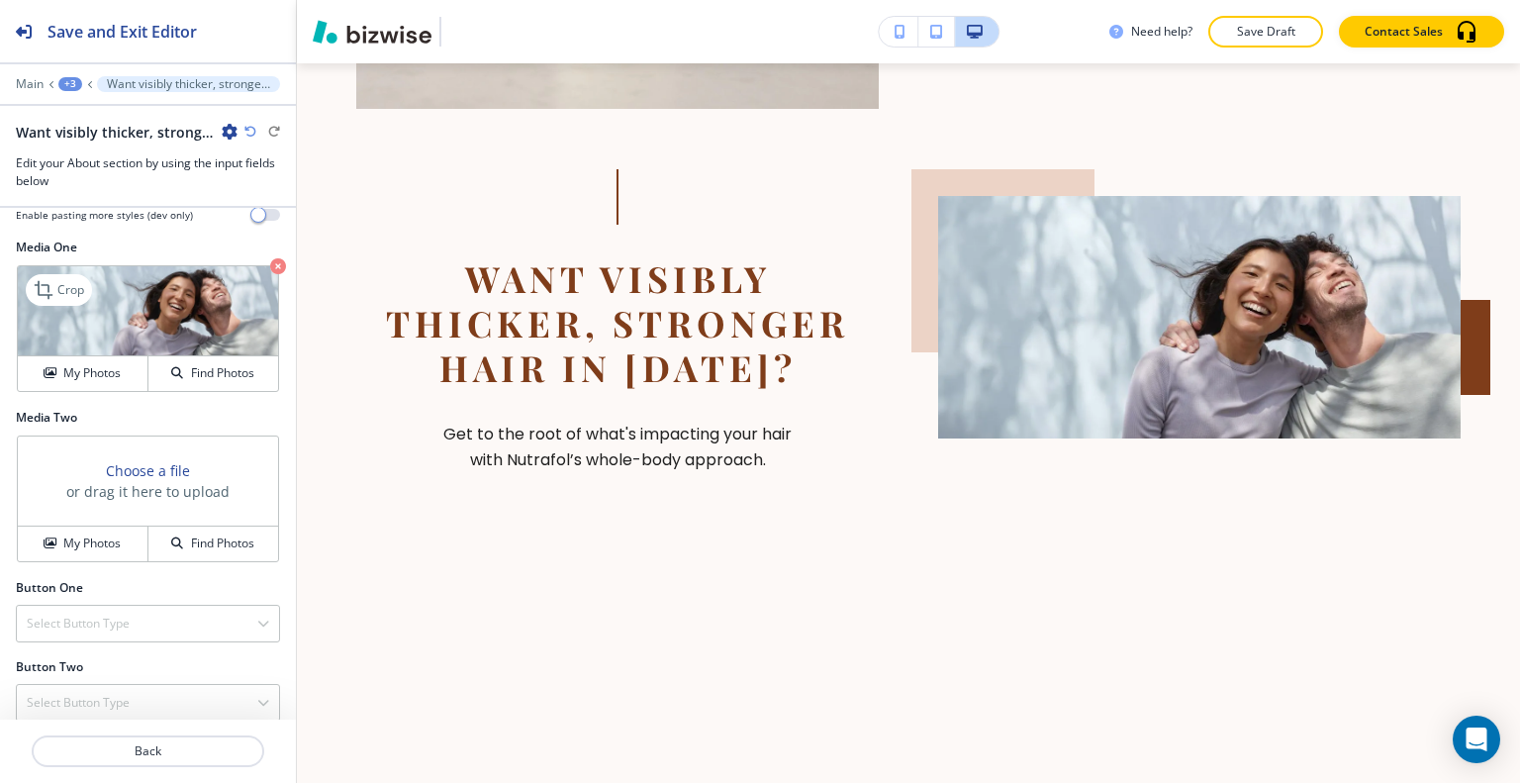
click at [78, 266] on img at bounding box center [148, 311] width 260 height 90
click at [67, 281] on p "Crop" at bounding box center [70, 290] width 27 height 18
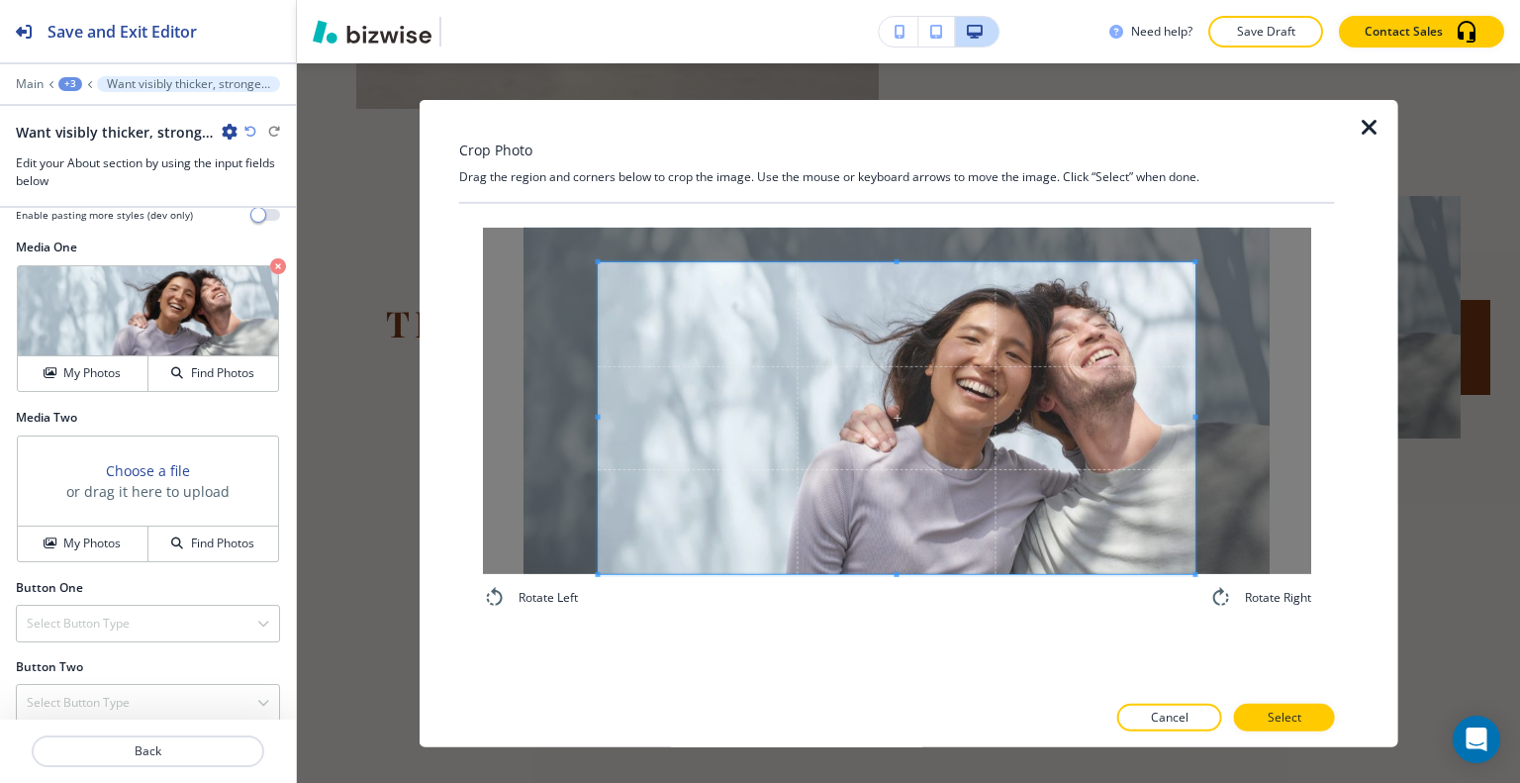
click at [861, 649] on div "Rotate Left Rotate Right" at bounding box center [897, 447] width 876 height 488
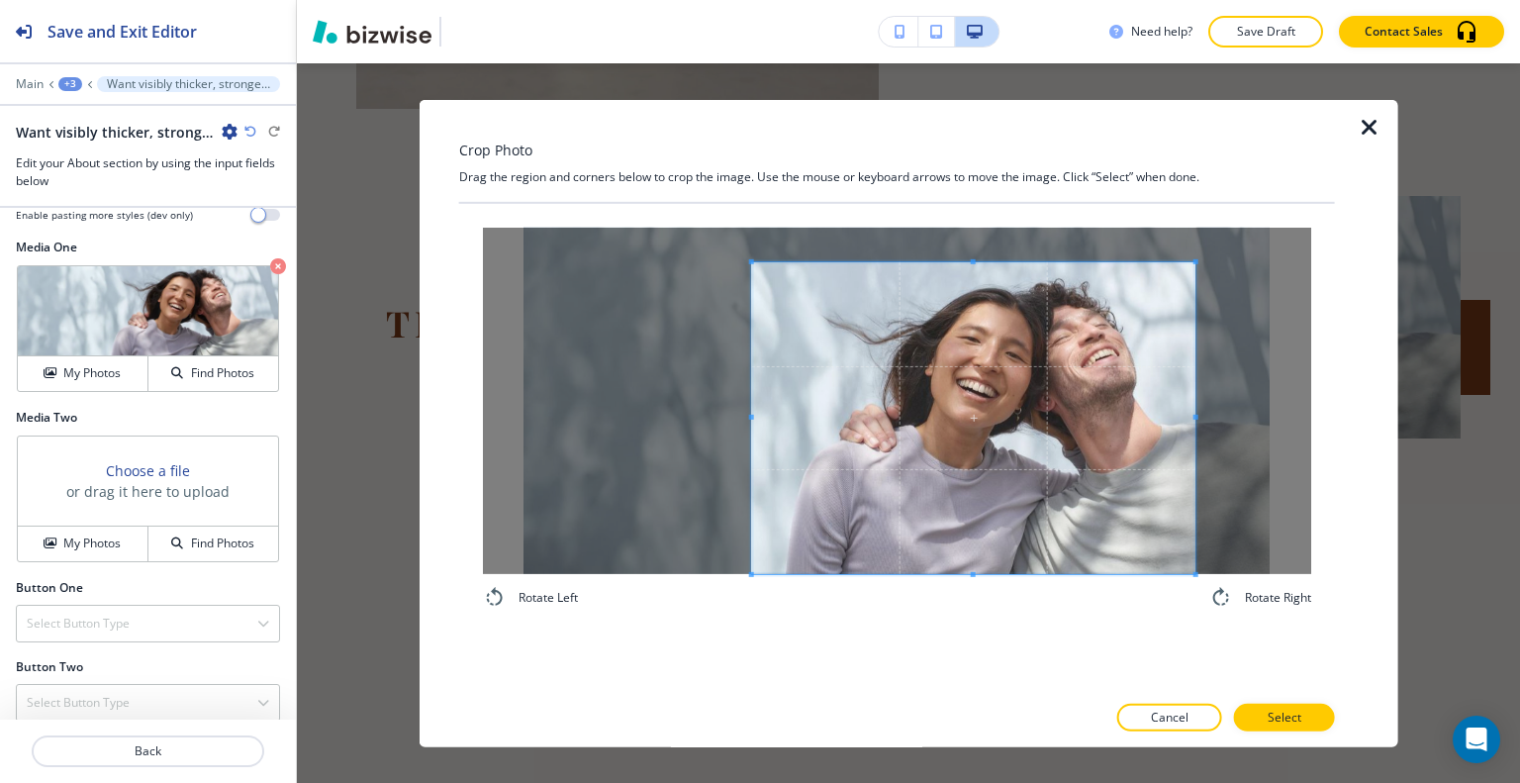
click at [765, 422] on div at bounding box center [973, 417] width 443 height 312
click at [976, 189] on div "Crop Photo Drag the region and corners below to crop the image. Use the mouse o…" at bounding box center [897, 422] width 876 height 647
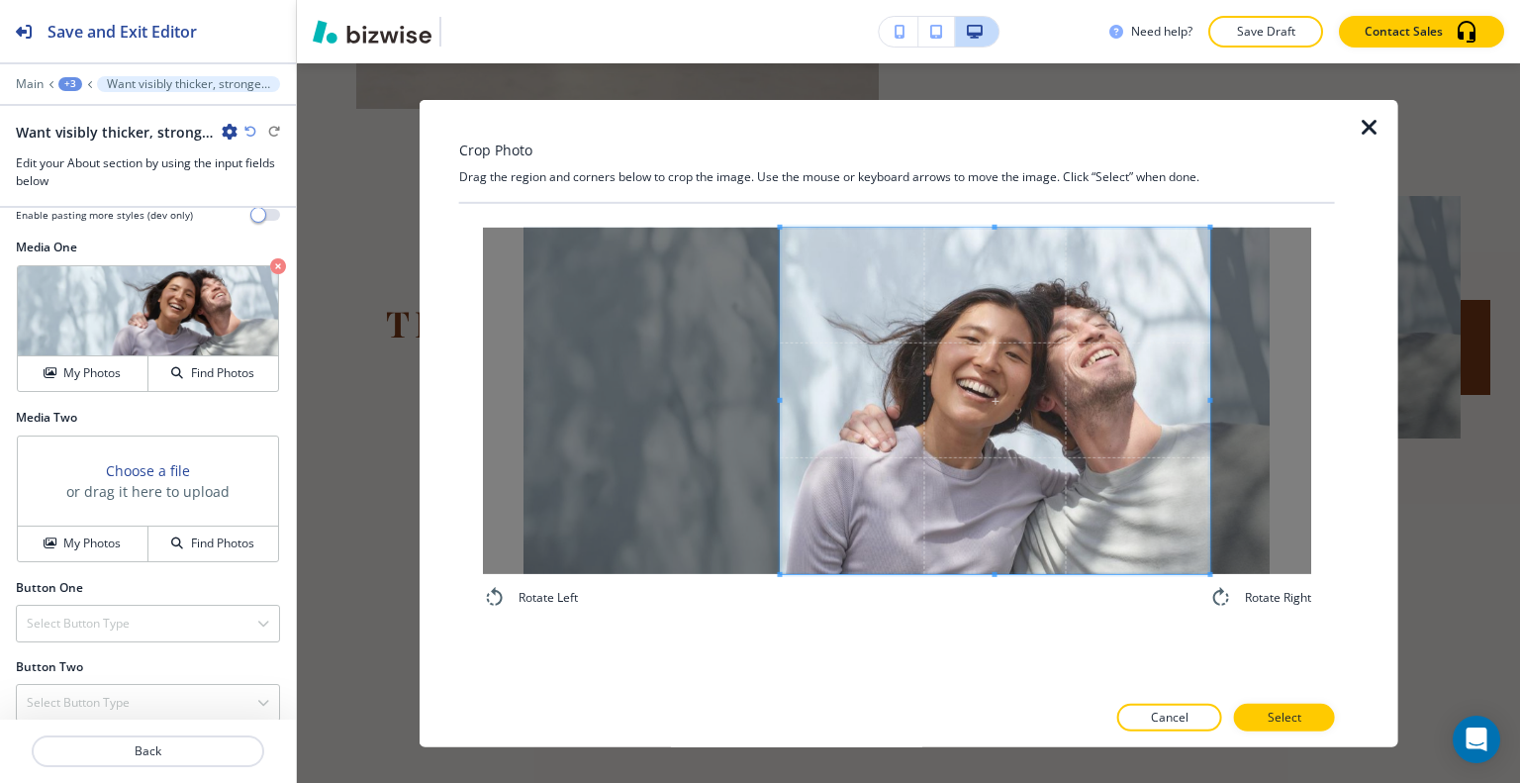
click at [1024, 373] on span at bounding box center [994, 400] width 429 height 346
click at [1312, 711] on button "Select" at bounding box center [1284, 718] width 101 height 28
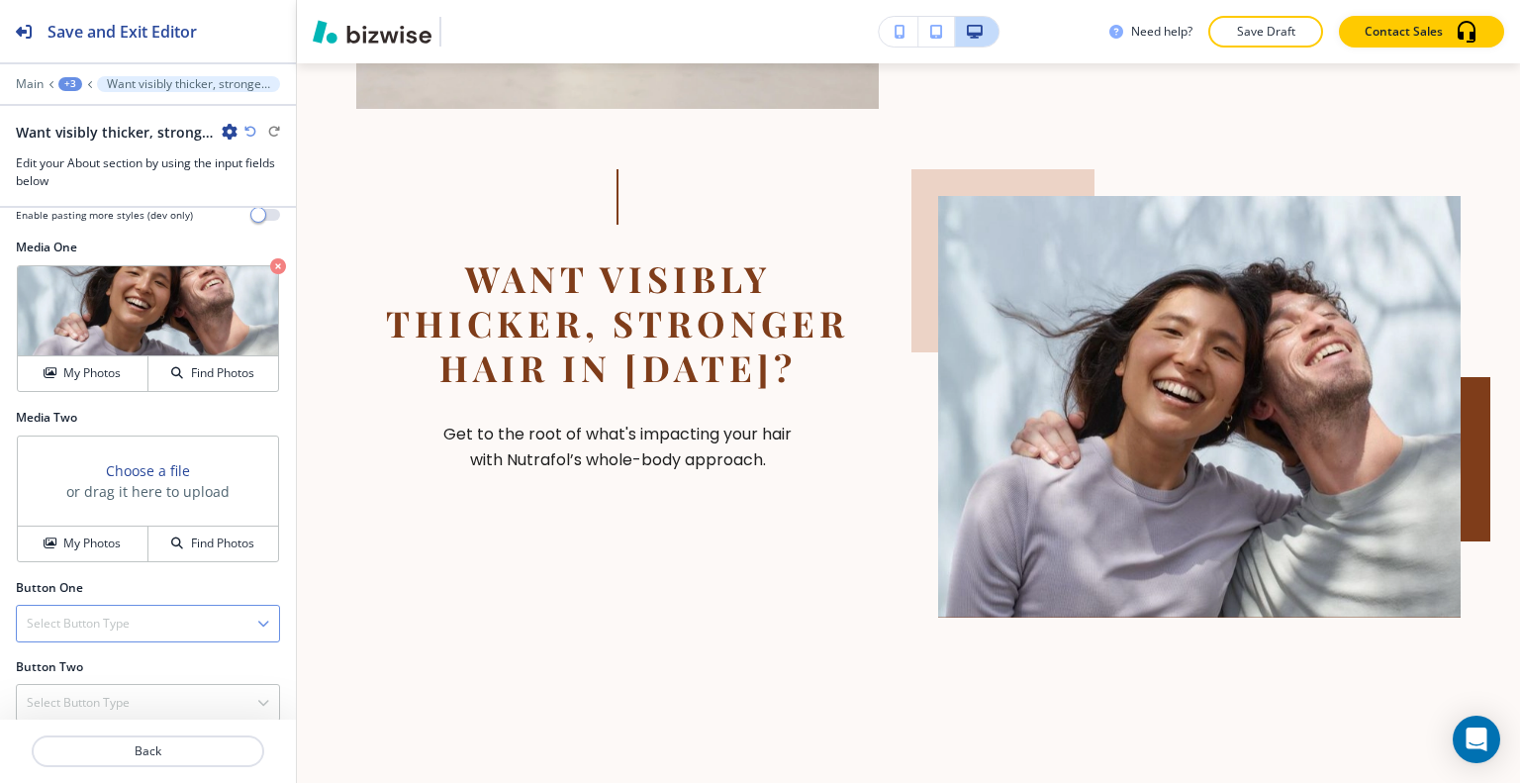
scroll to position [707, 0]
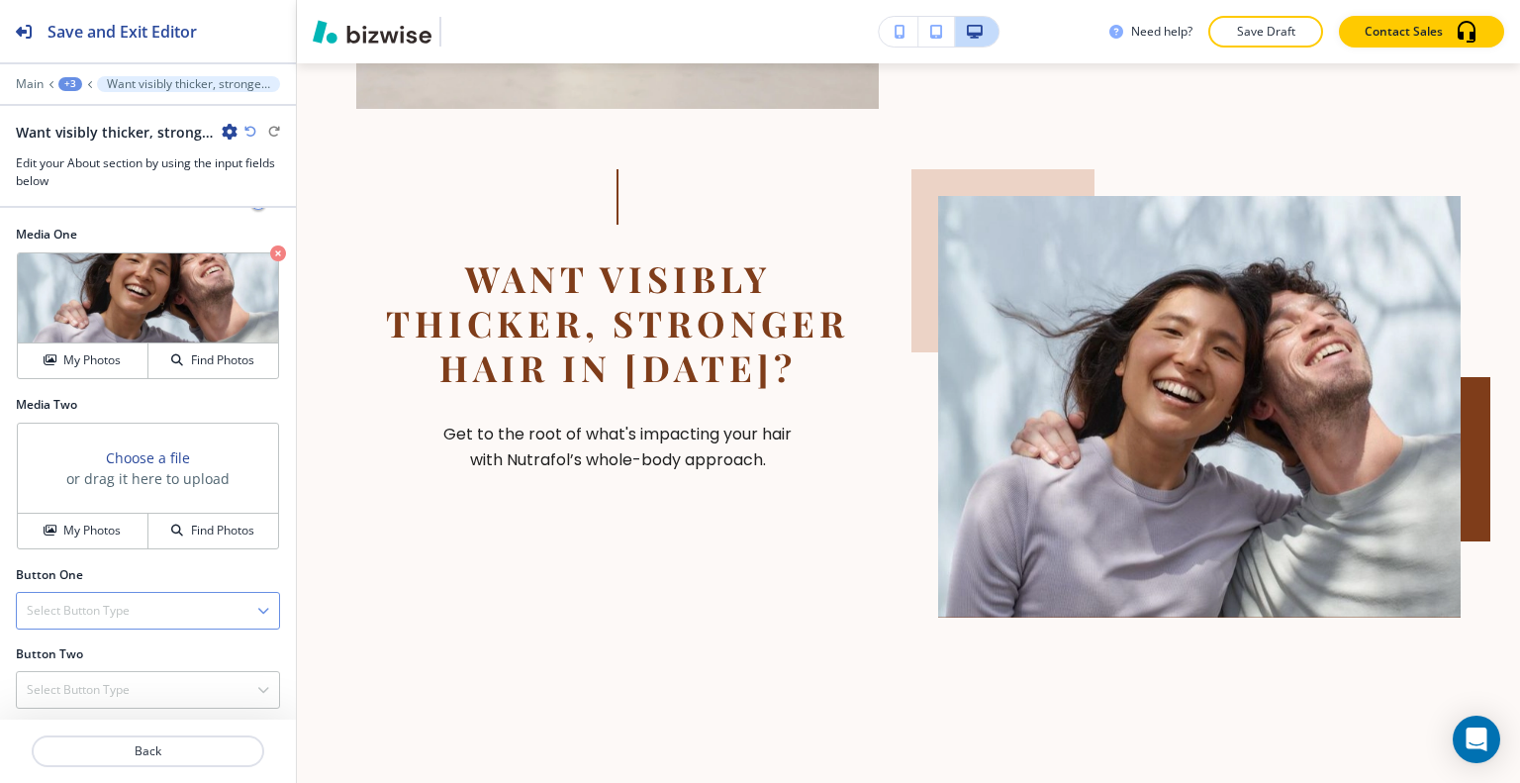
click at [94, 609] on h4 "Select Button Type" at bounding box center [78, 611] width 103 height 18
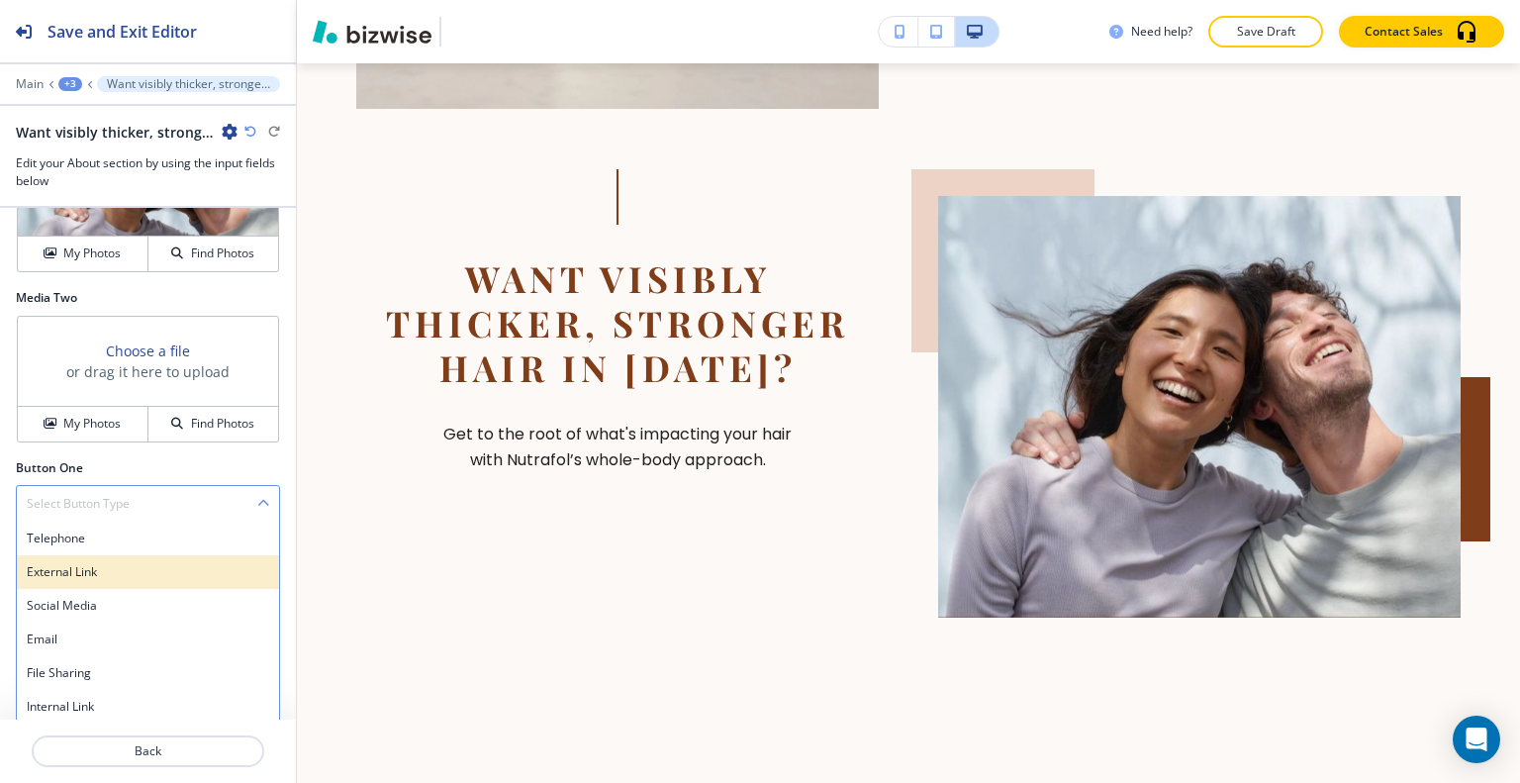
click at [92, 563] on h4 "External Link" at bounding box center [148, 572] width 242 height 18
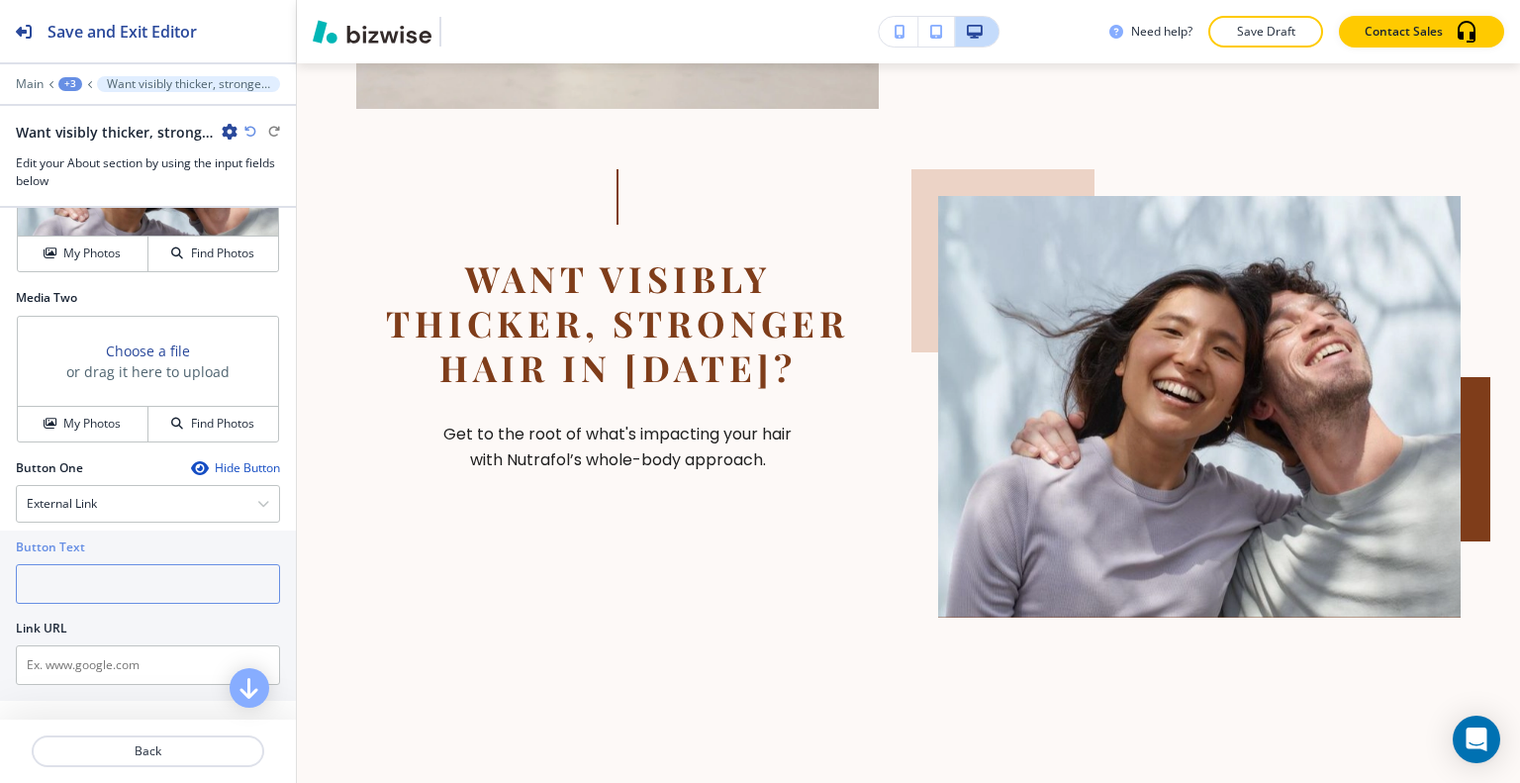
click at [92, 572] on input "text" at bounding box center [148, 584] width 264 height 40
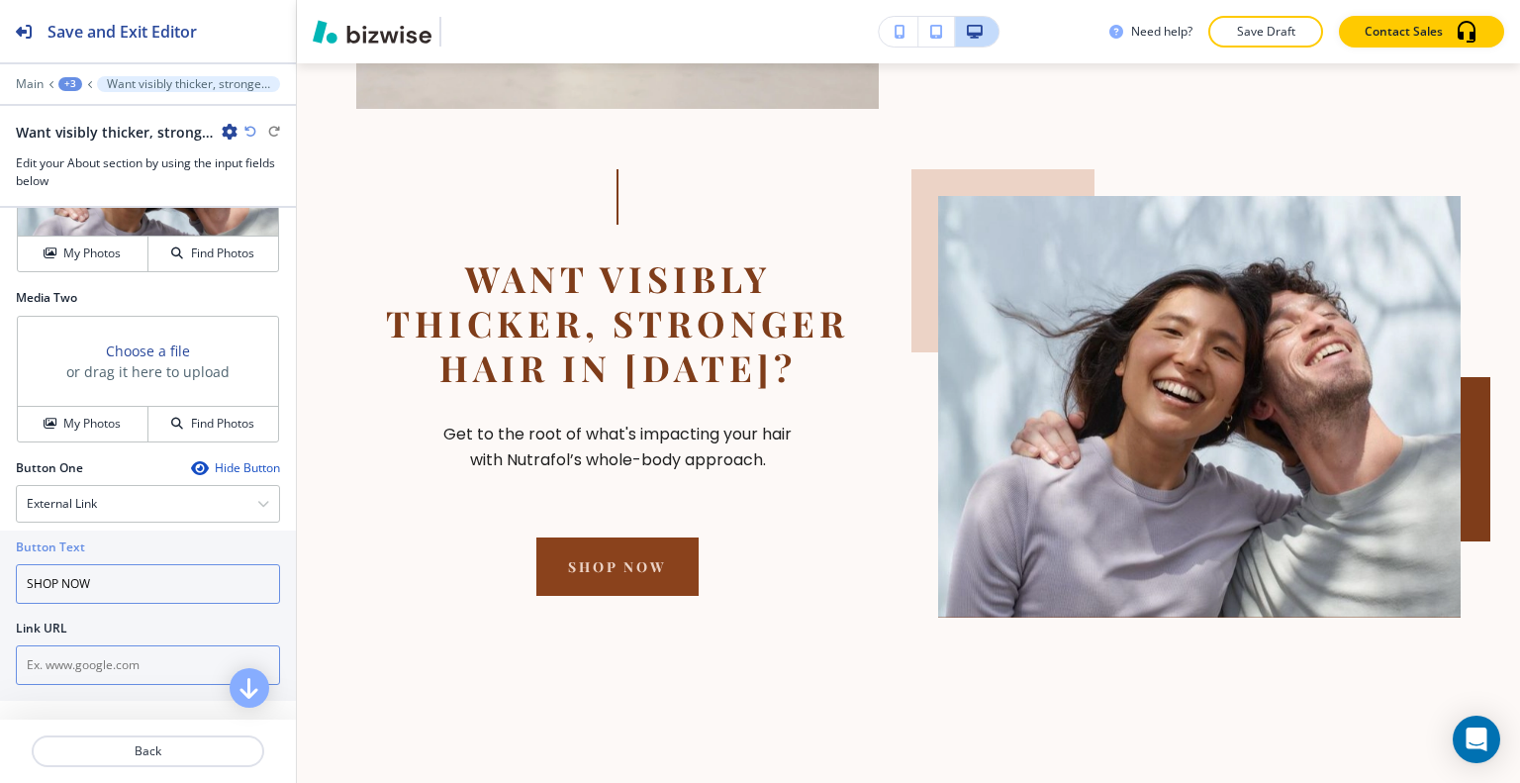
type input "SHOP NOW"
drag, startPoint x: 95, startPoint y: 653, endPoint x: 91, endPoint y: 663, distance: 10.7
paste input "Get to the root of what's impacting your hair with Nutrafol’s whole-body approa…"
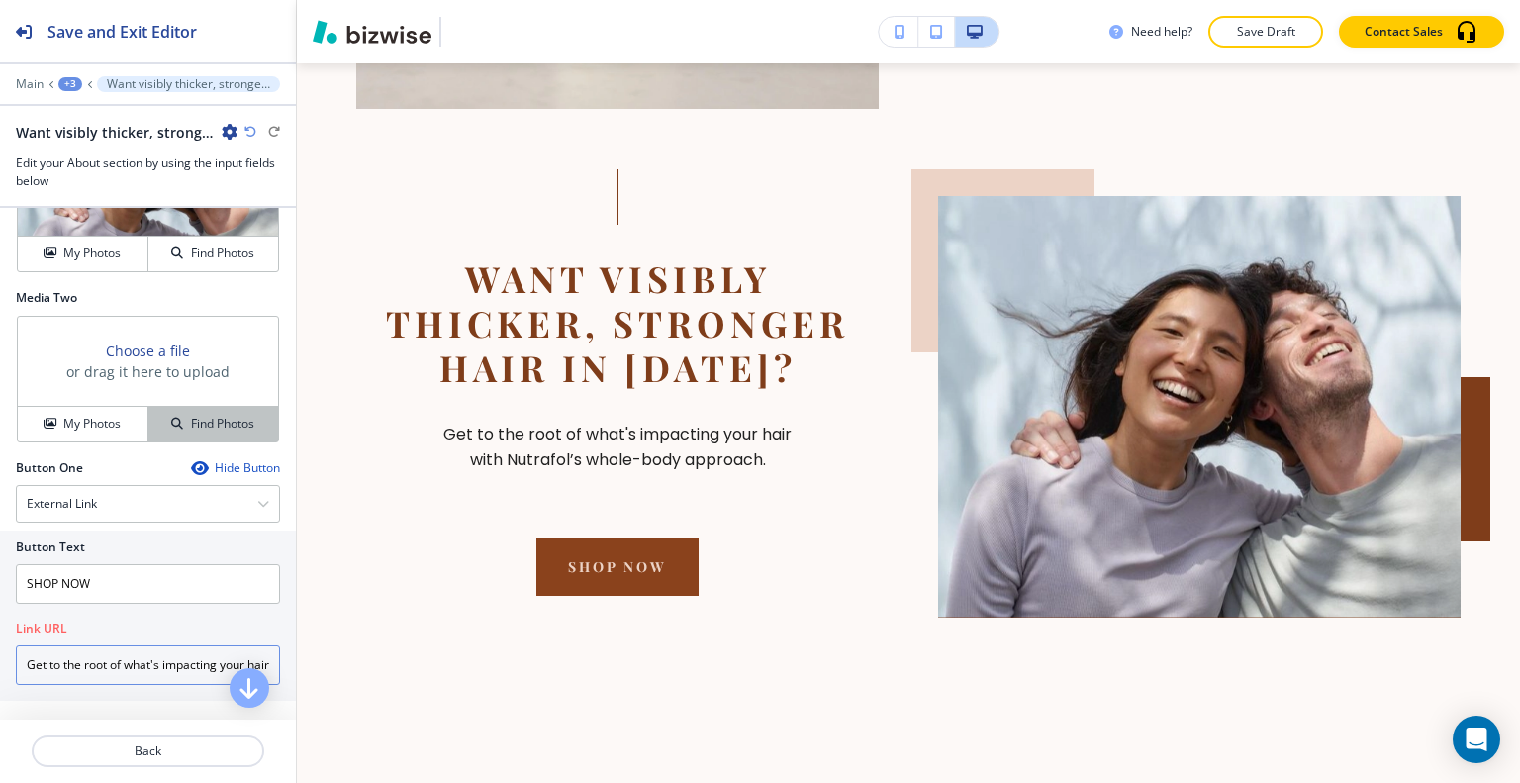
scroll to position [0, 230]
type input "Get to the root of what's impacting your hair with Nutrafol’s whole-body approa…"
click at [100, 653] on input "Get to the root of what's impacting your hair with Nutrafol’s whole-body approa…" at bounding box center [148, 665] width 264 height 40
paste input "[URL][DOMAIN_NAME]"
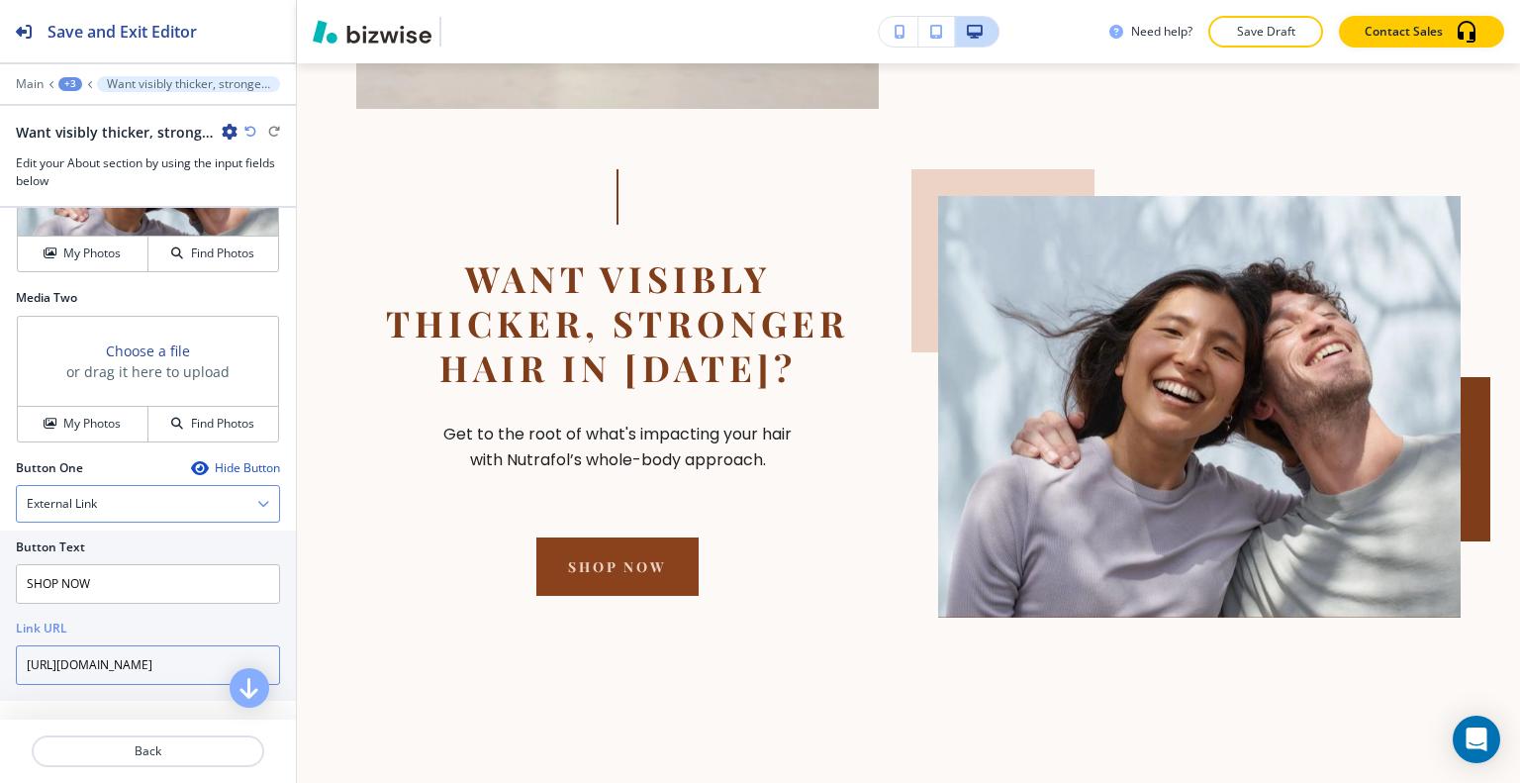
scroll to position [0, 108]
type input "[URL][DOMAIN_NAME]"
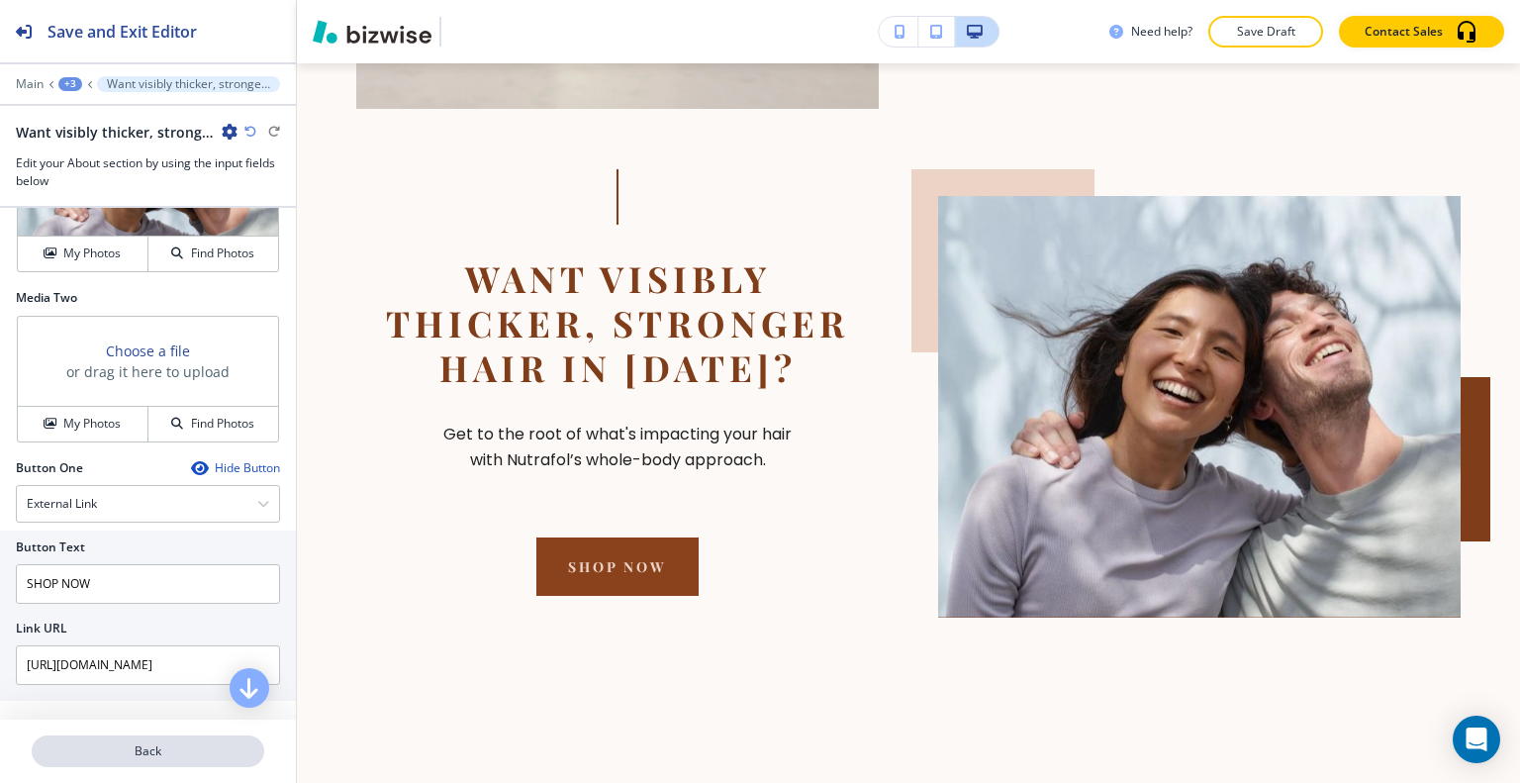
scroll to position [0, 0]
click at [170, 747] on p "Back" at bounding box center [148, 751] width 229 height 18
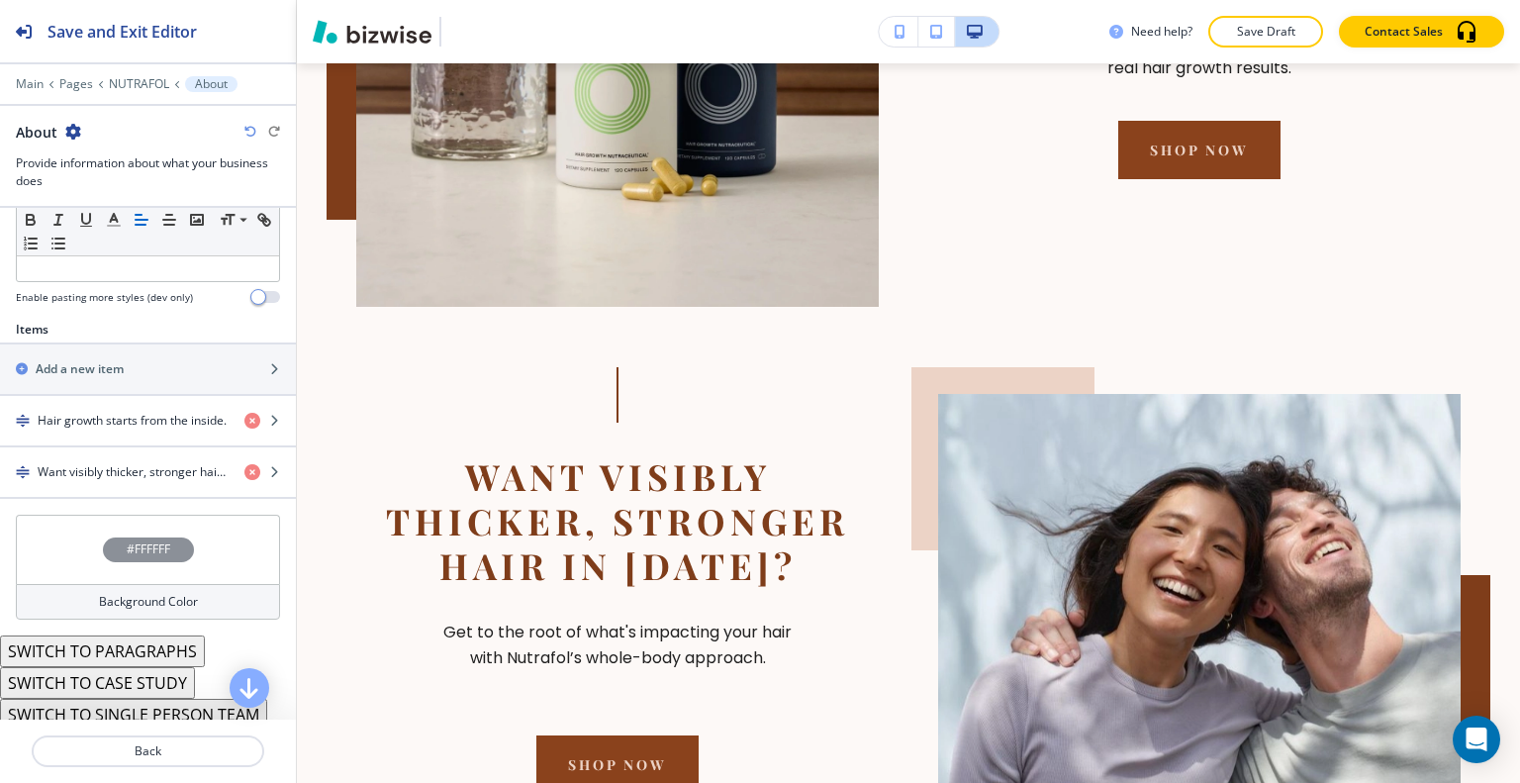
scroll to position [640, 0]
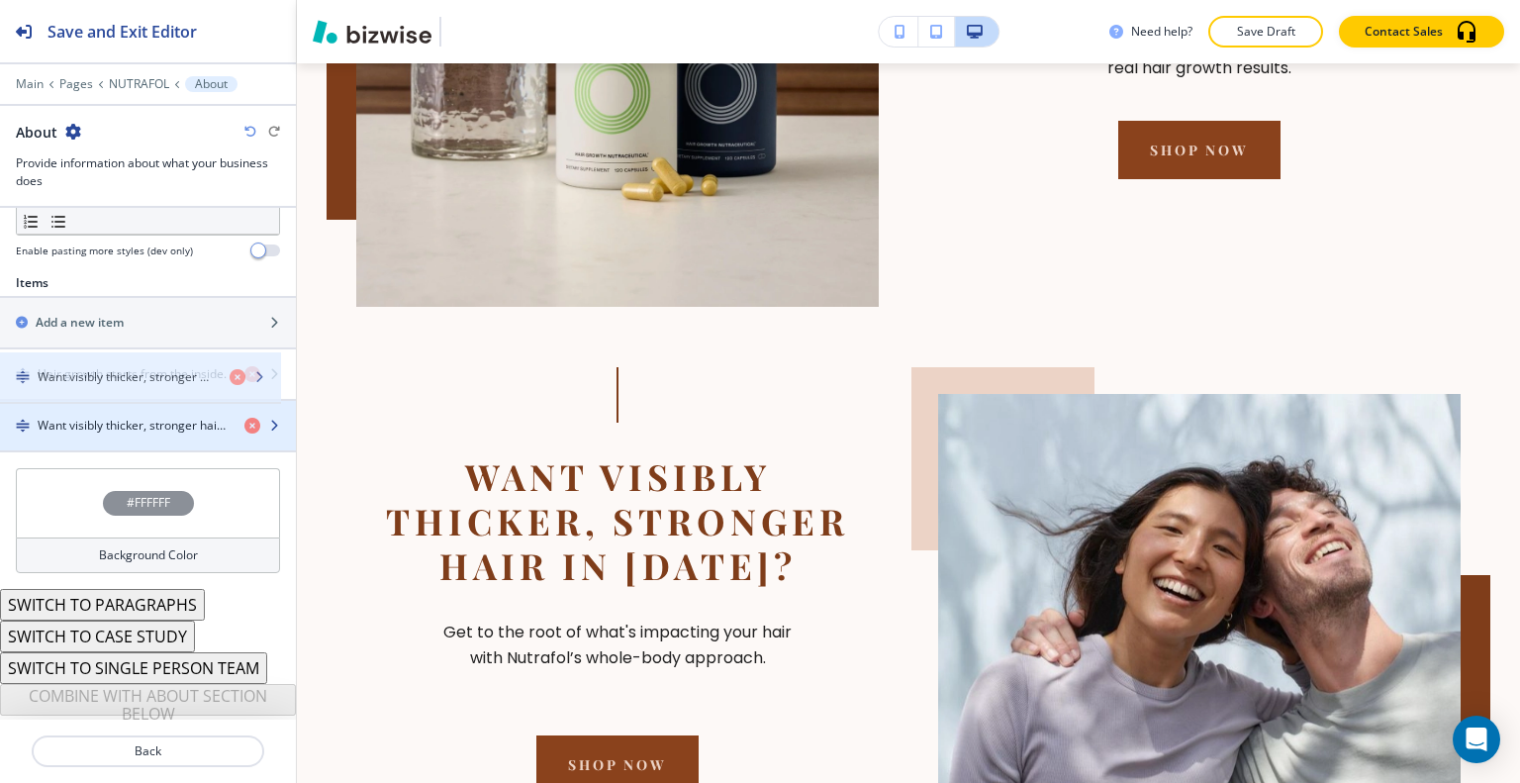
drag, startPoint x: 126, startPoint y: 438, endPoint x: 126, endPoint y: 396, distance: 42.6
click at [126, 401] on div "Want visibly thicker, stronger hair in [DATE]?" at bounding box center [148, 425] width 296 height 49
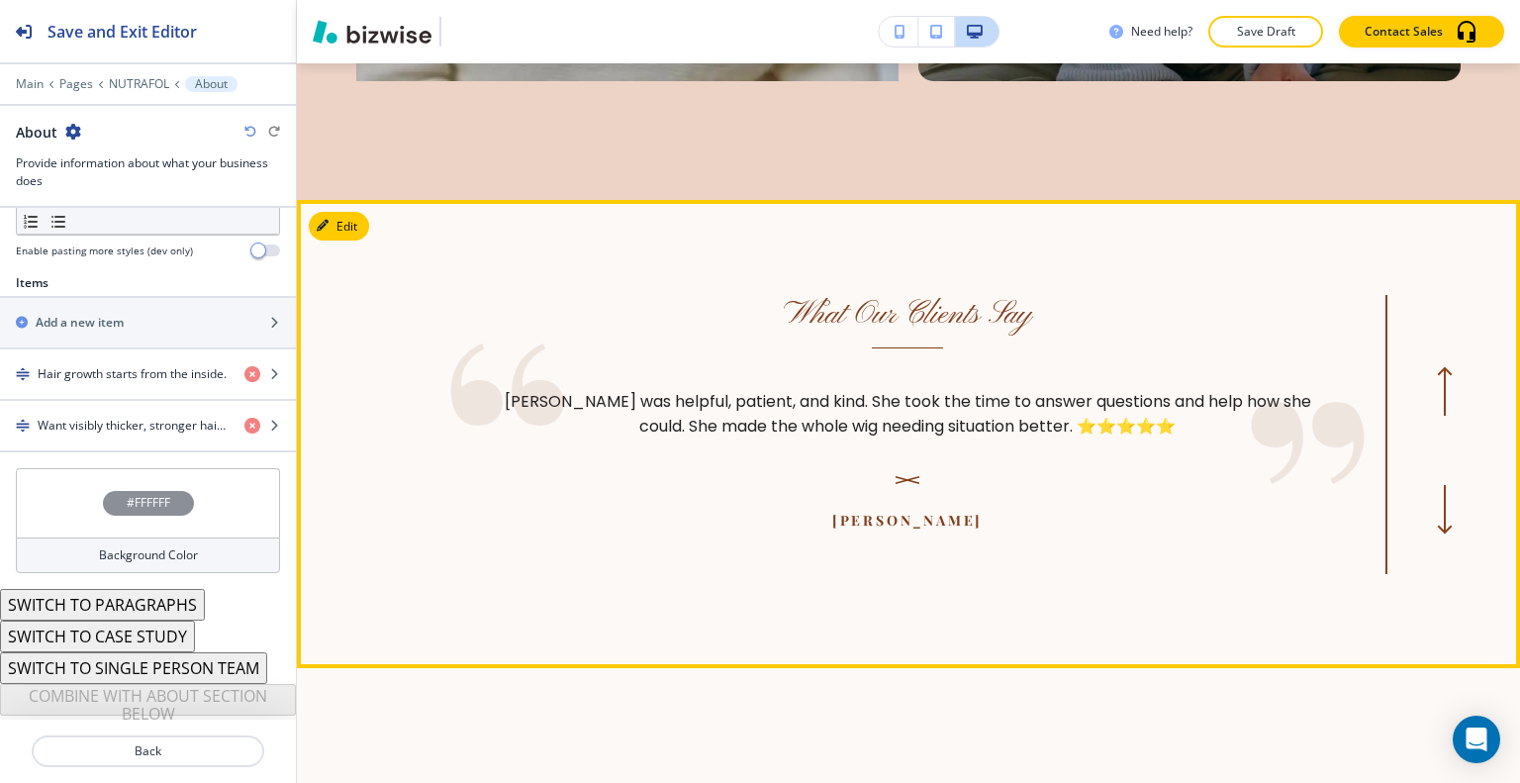
scroll to position [2130, 0]
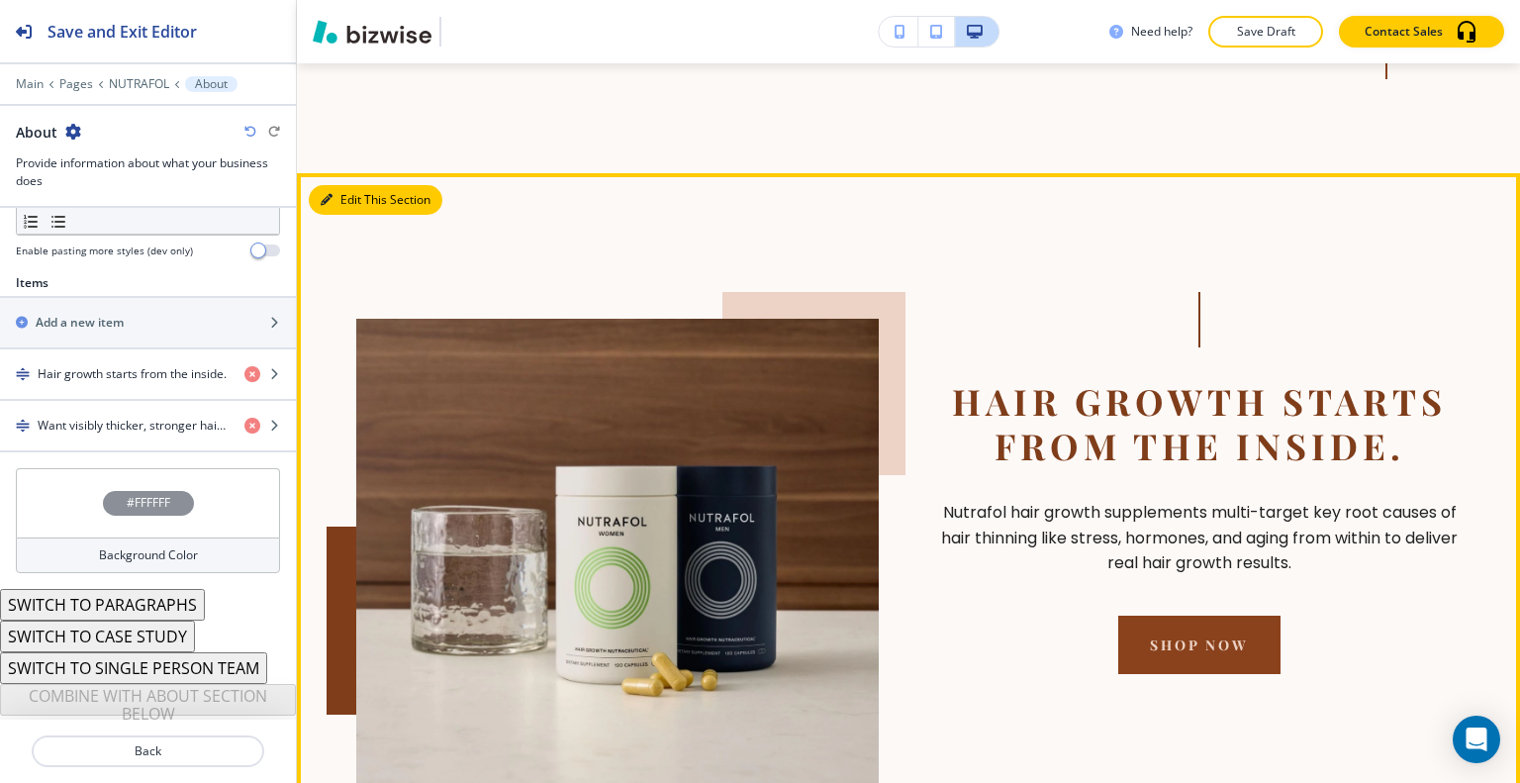
click at [346, 195] on button "Edit This Section" at bounding box center [376, 200] width 134 height 30
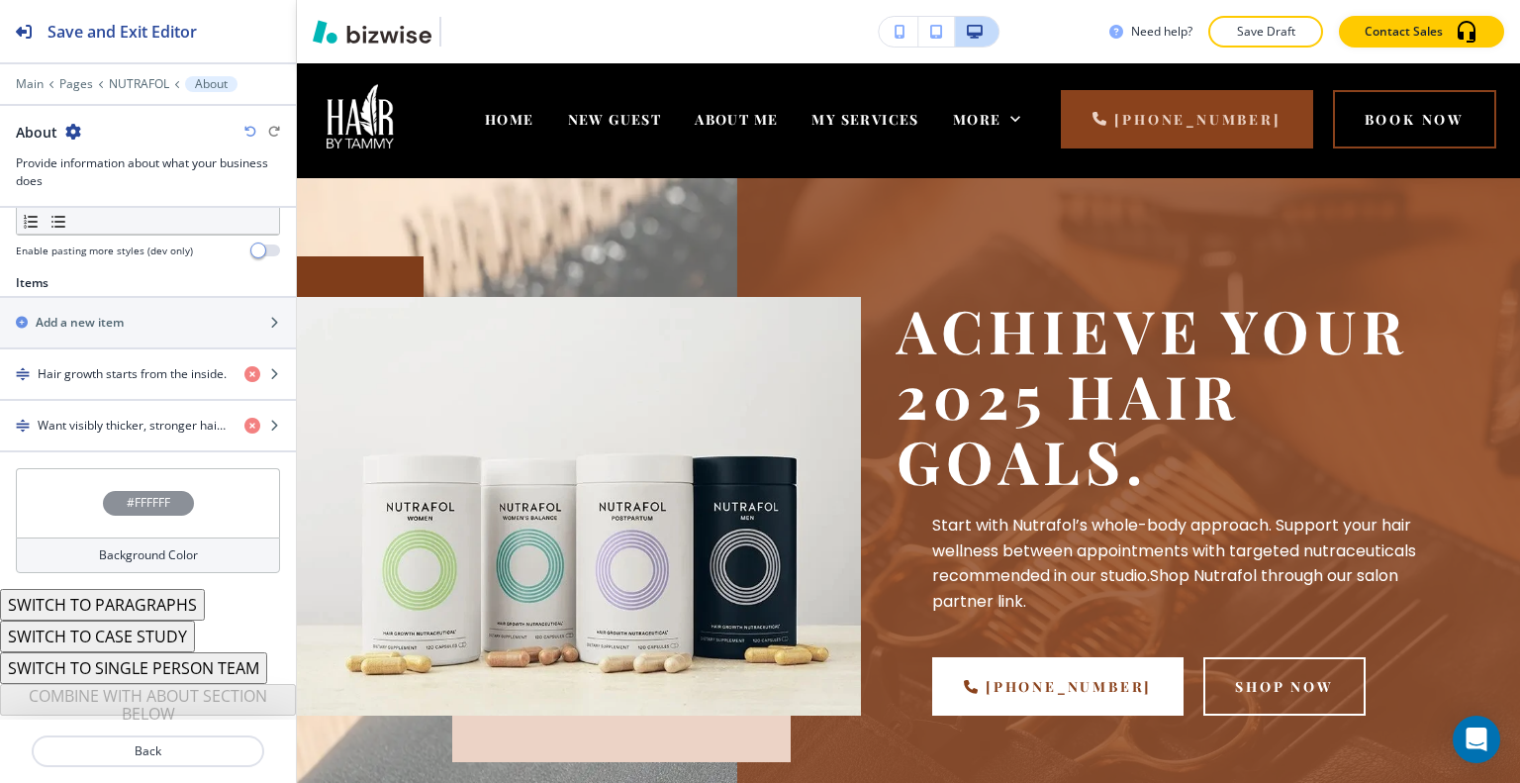
scroll to position [0, 0]
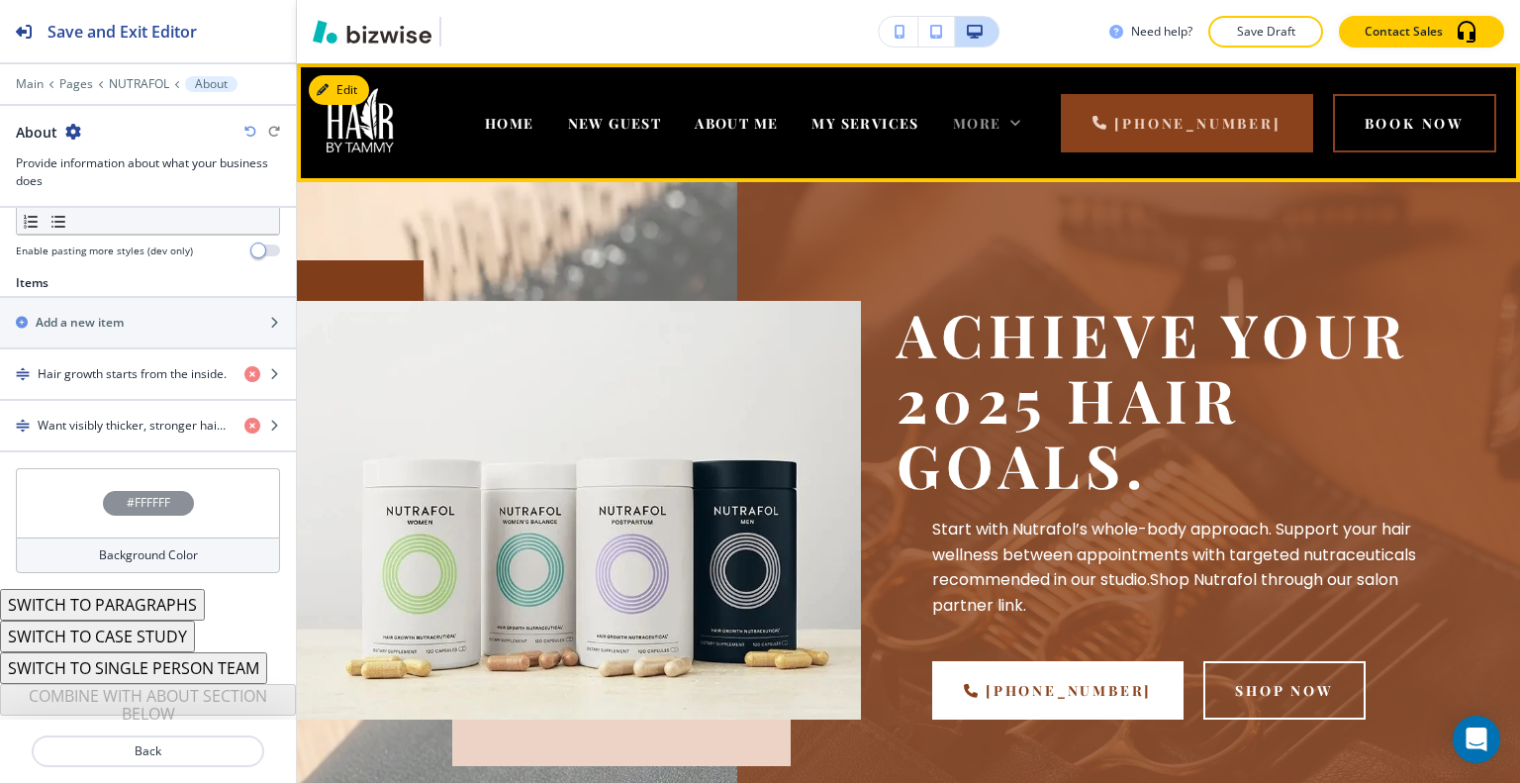
click at [1020, 122] on icon at bounding box center [1015, 123] width 10 height 6
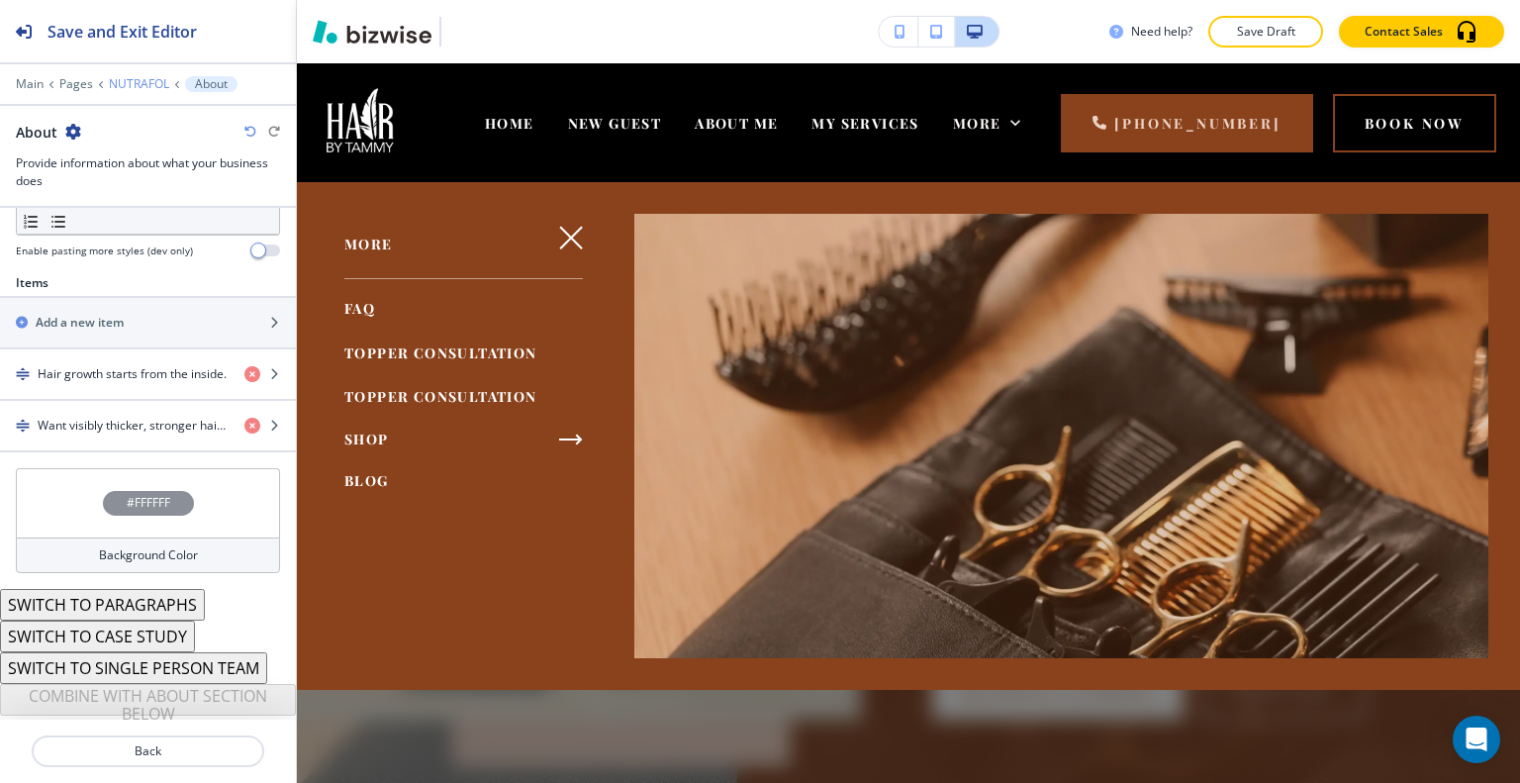
click at [134, 89] on p "NUTRAFOL" at bounding box center [139, 84] width 60 height 14
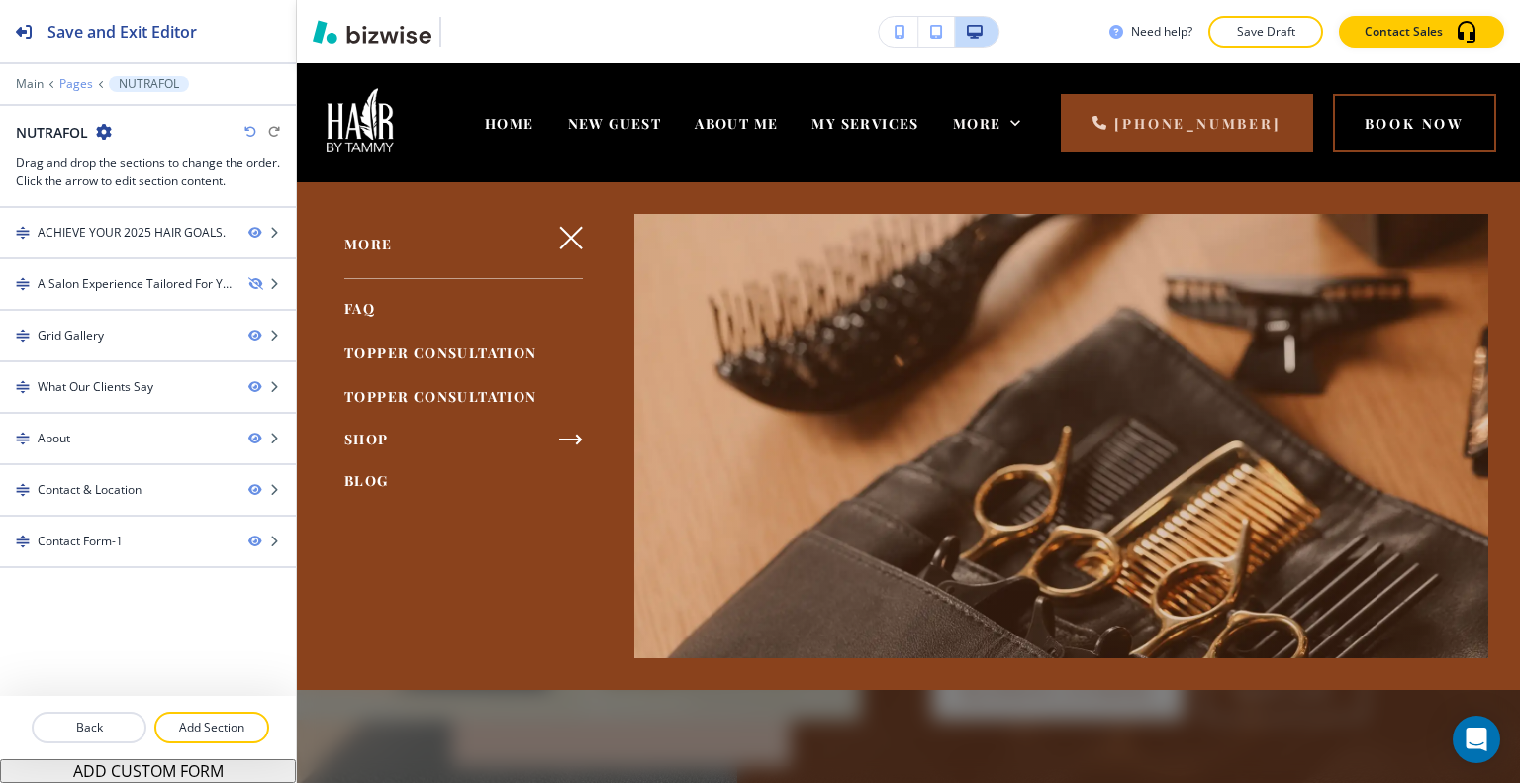
click at [82, 87] on p "Pages" at bounding box center [76, 84] width 34 height 14
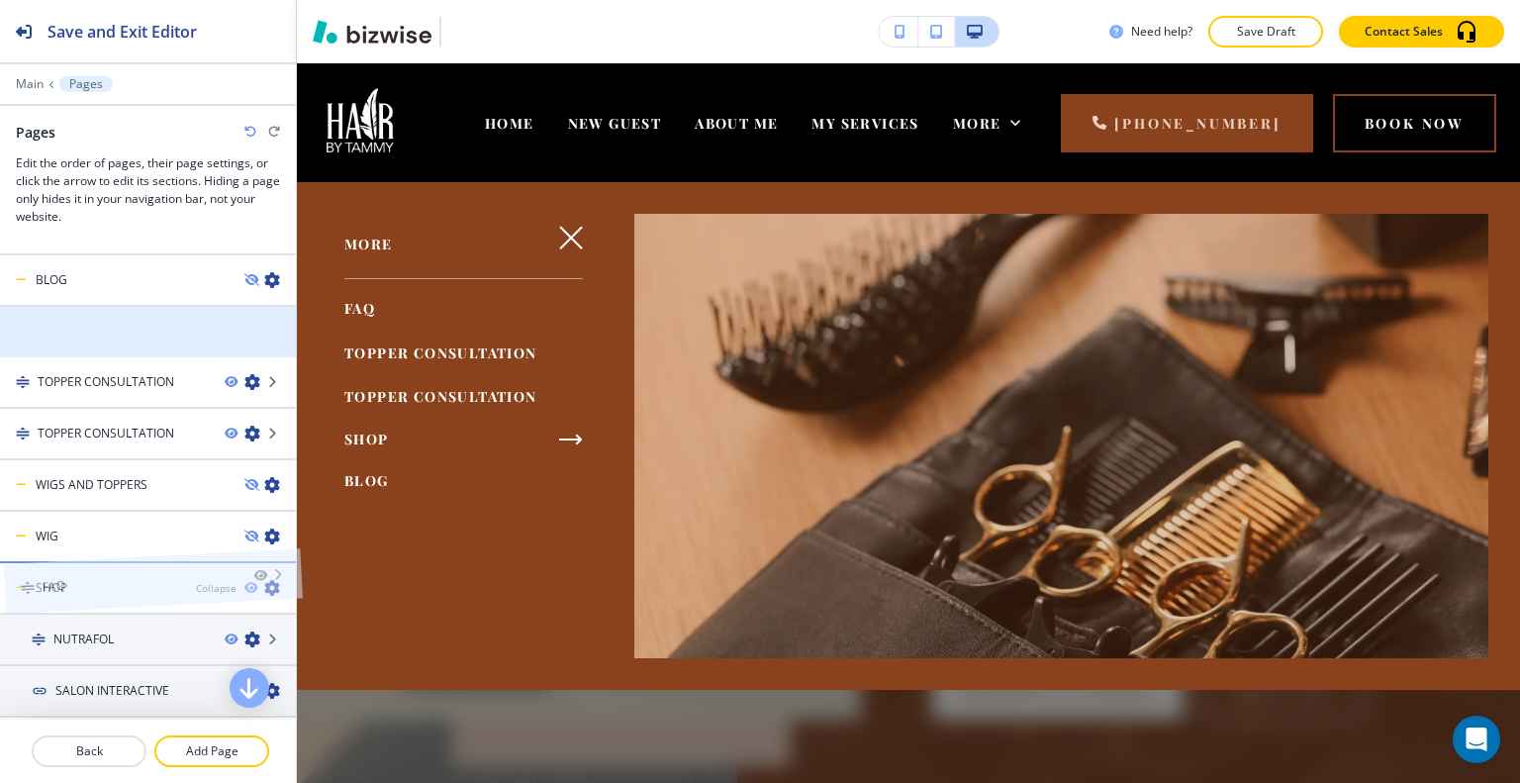
scroll to position [339, 0]
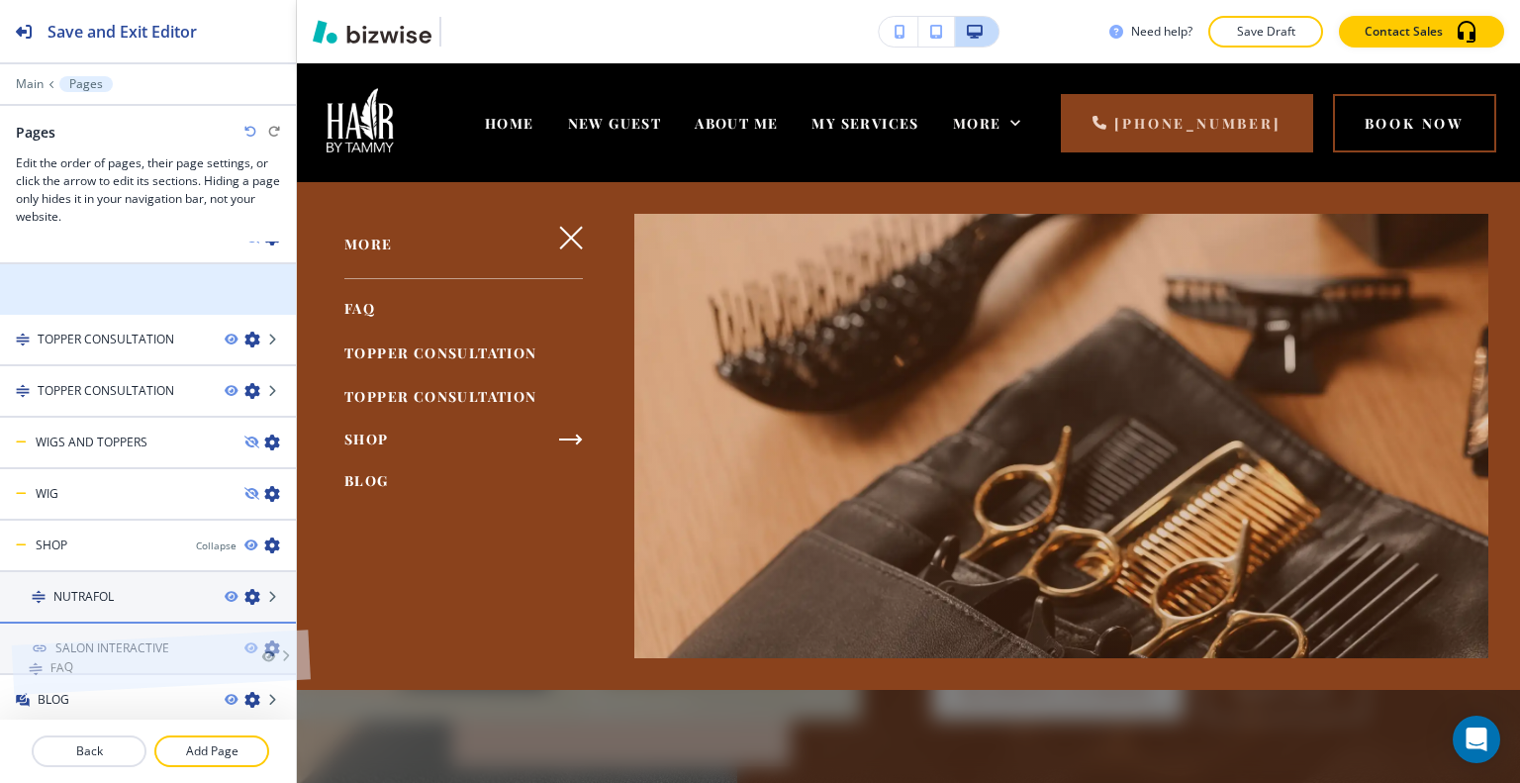
drag, startPoint x: 91, startPoint y: 537, endPoint x: 103, endPoint y: 642, distance: 105.6
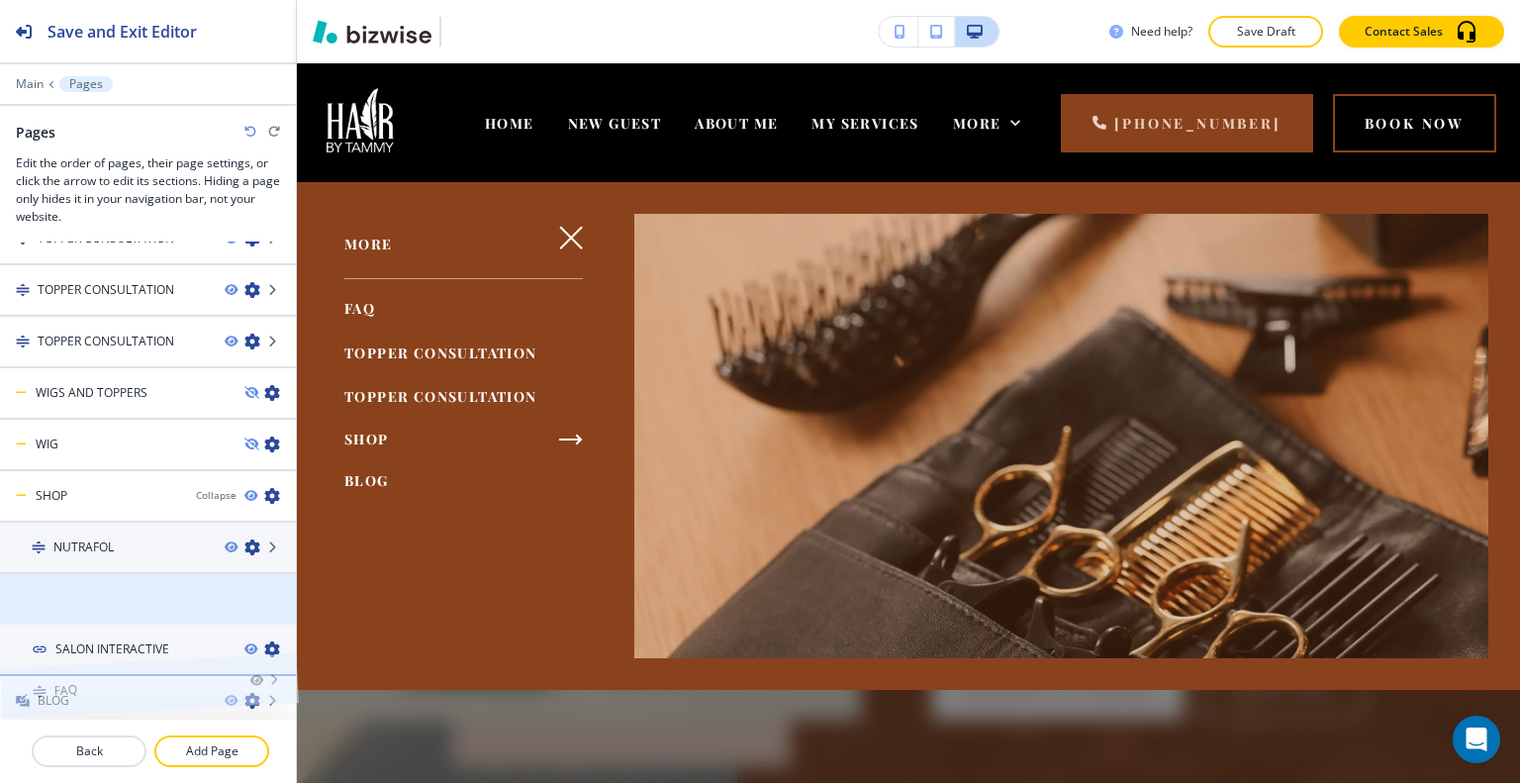
scroll to position [391, 0]
drag, startPoint x: 107, startPoint y: 598, endPoint x: 107, endPoint y: 664, distance: 66.3
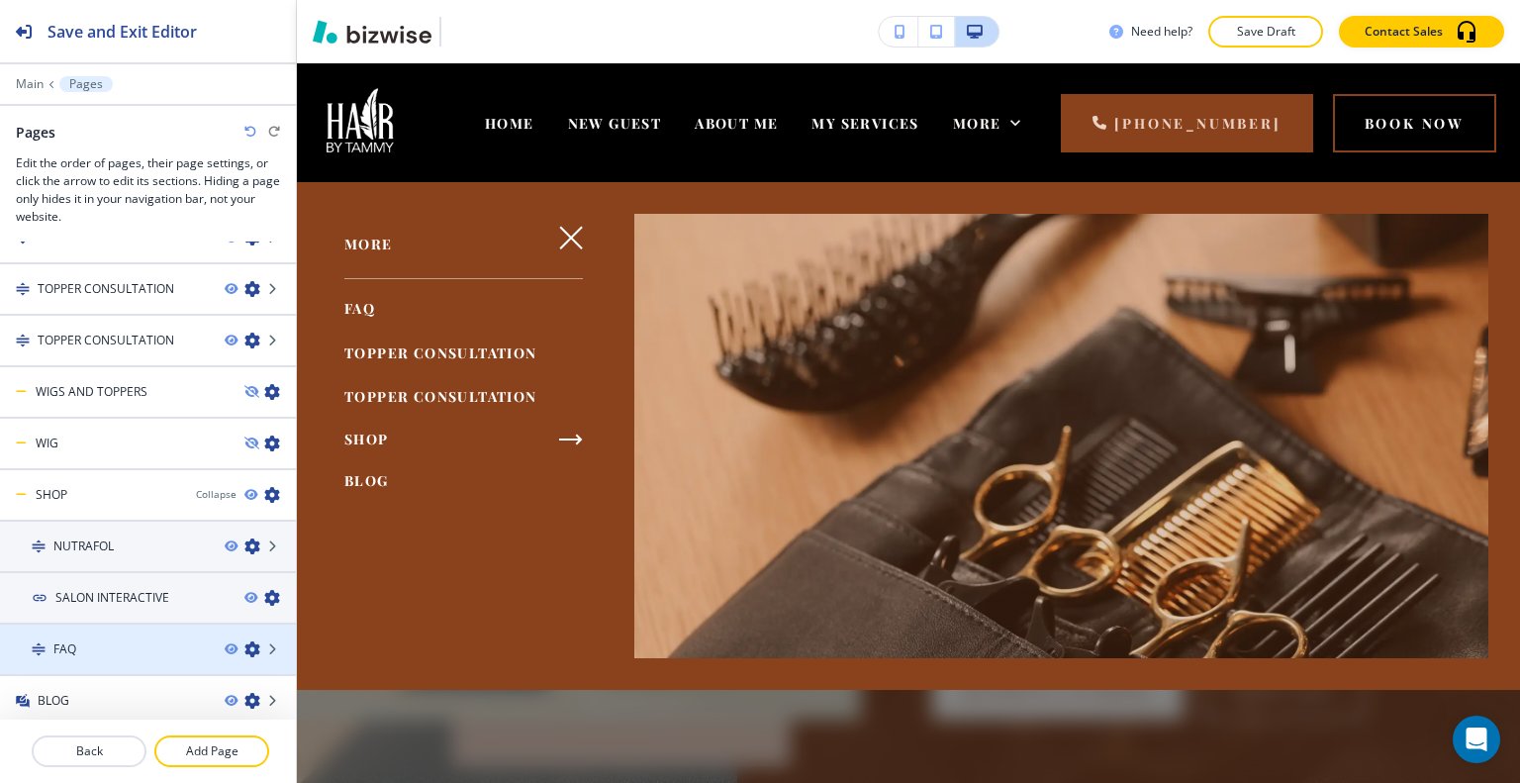
scroll to position [390, 0]
drag, startPoint x: 116, startPoint y: 646, endPoint x: 114, endPoint y: 701, distance: 54.5
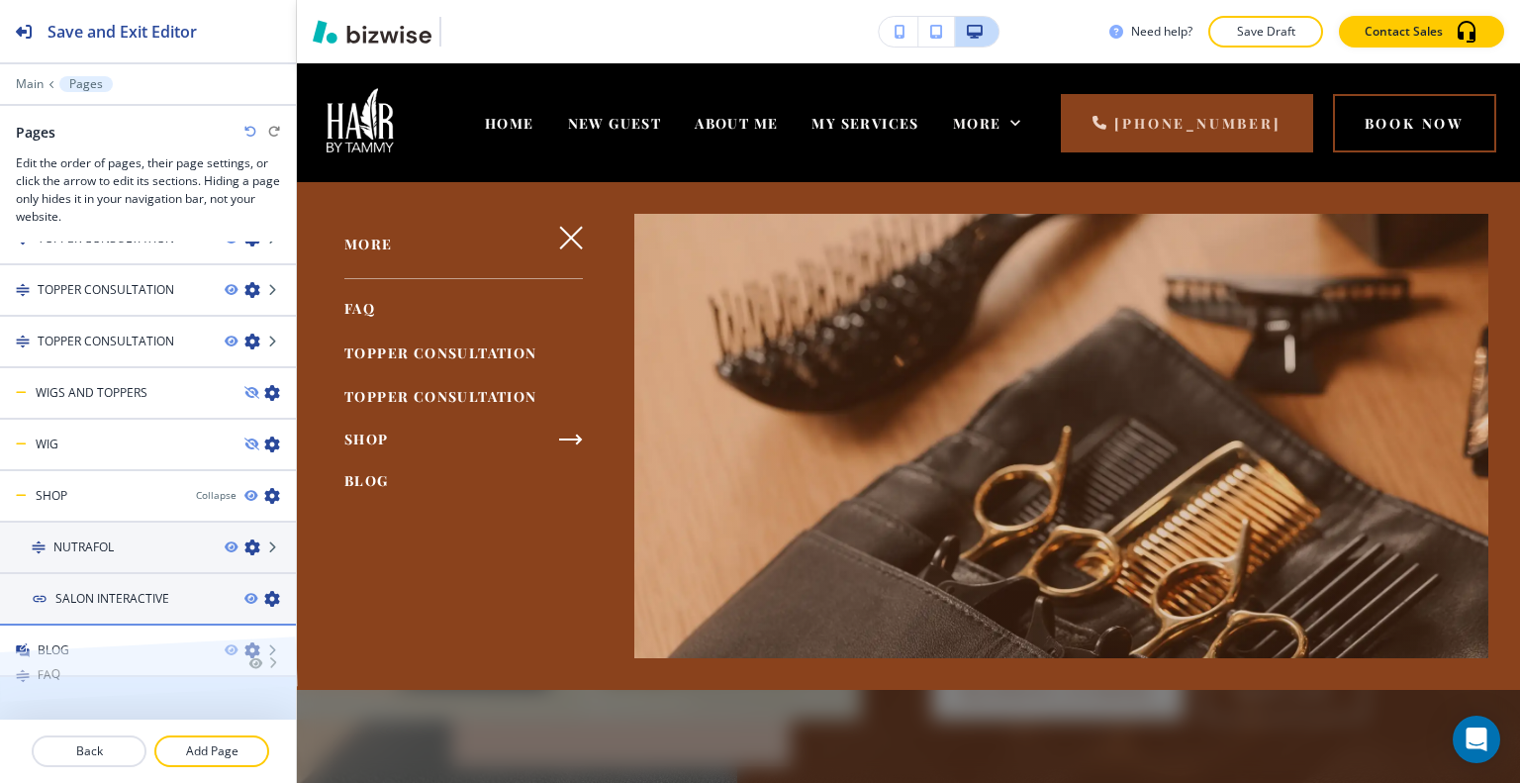
drag, startPoint x: 84, startPoint y: 692, endPoint x: 83, endPoint y: 634, distance: 57.4
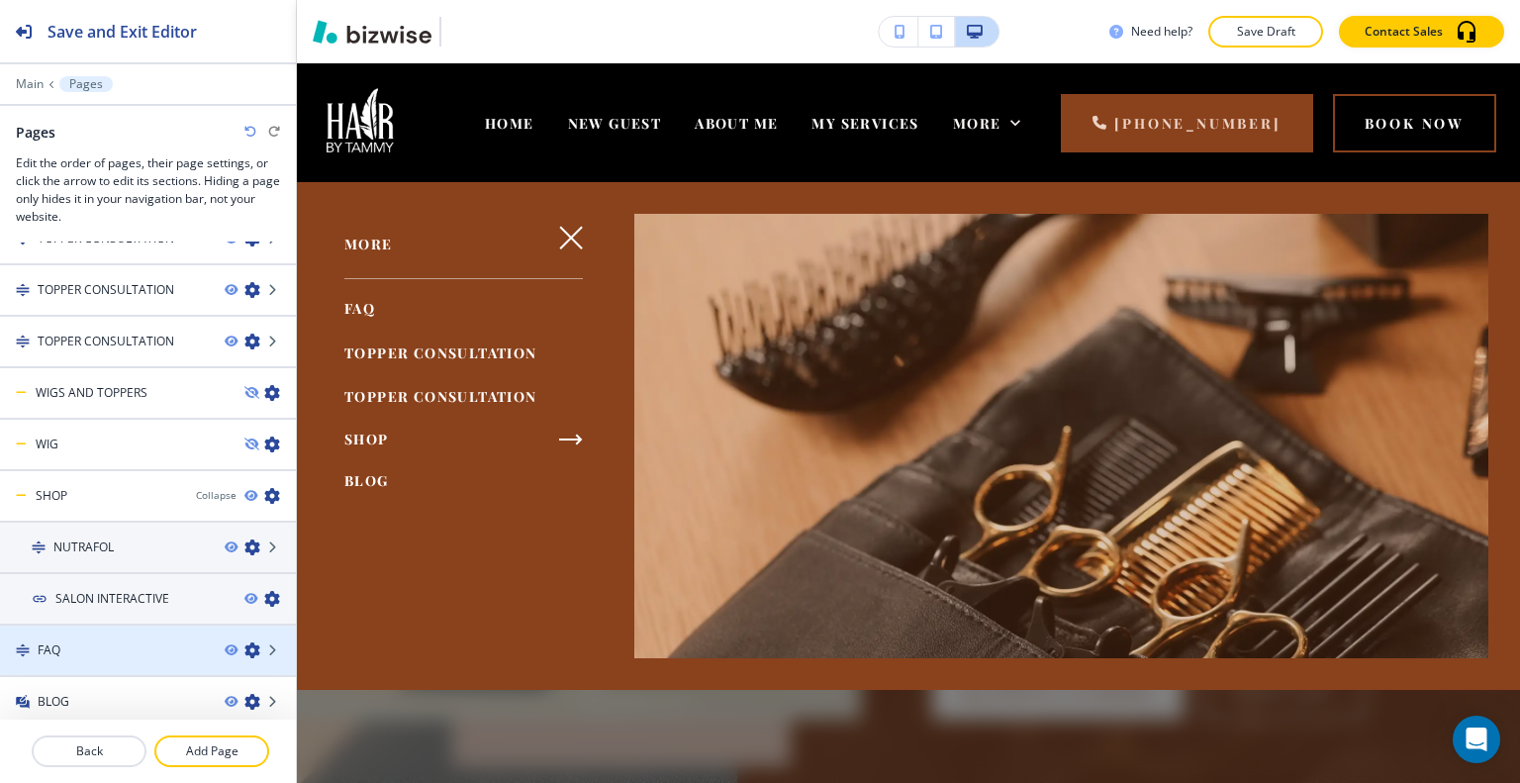
scroll to position [391, 0]
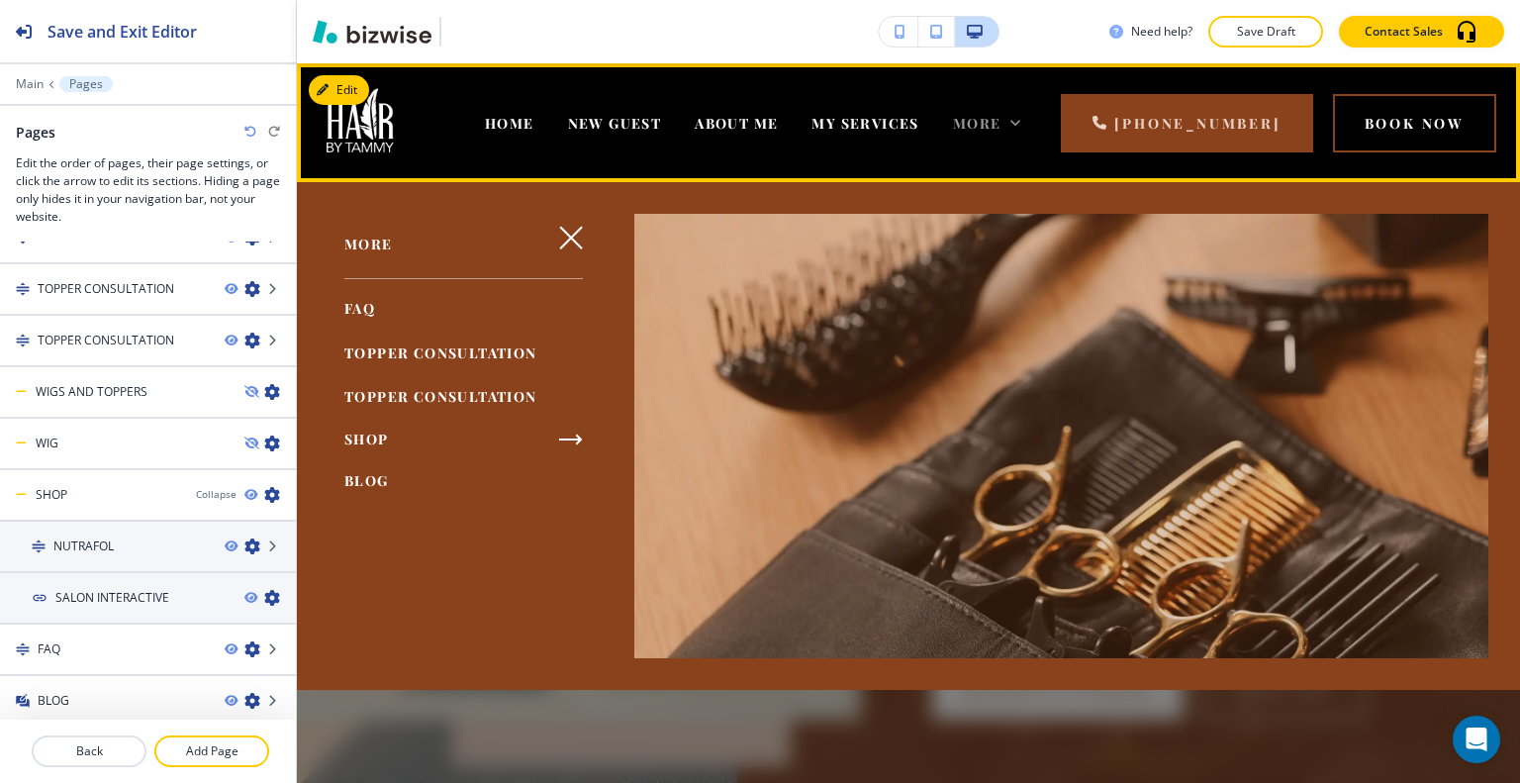
click at [1021, 127] on div "More" at bounding box center [987, 123] width 68 height 20
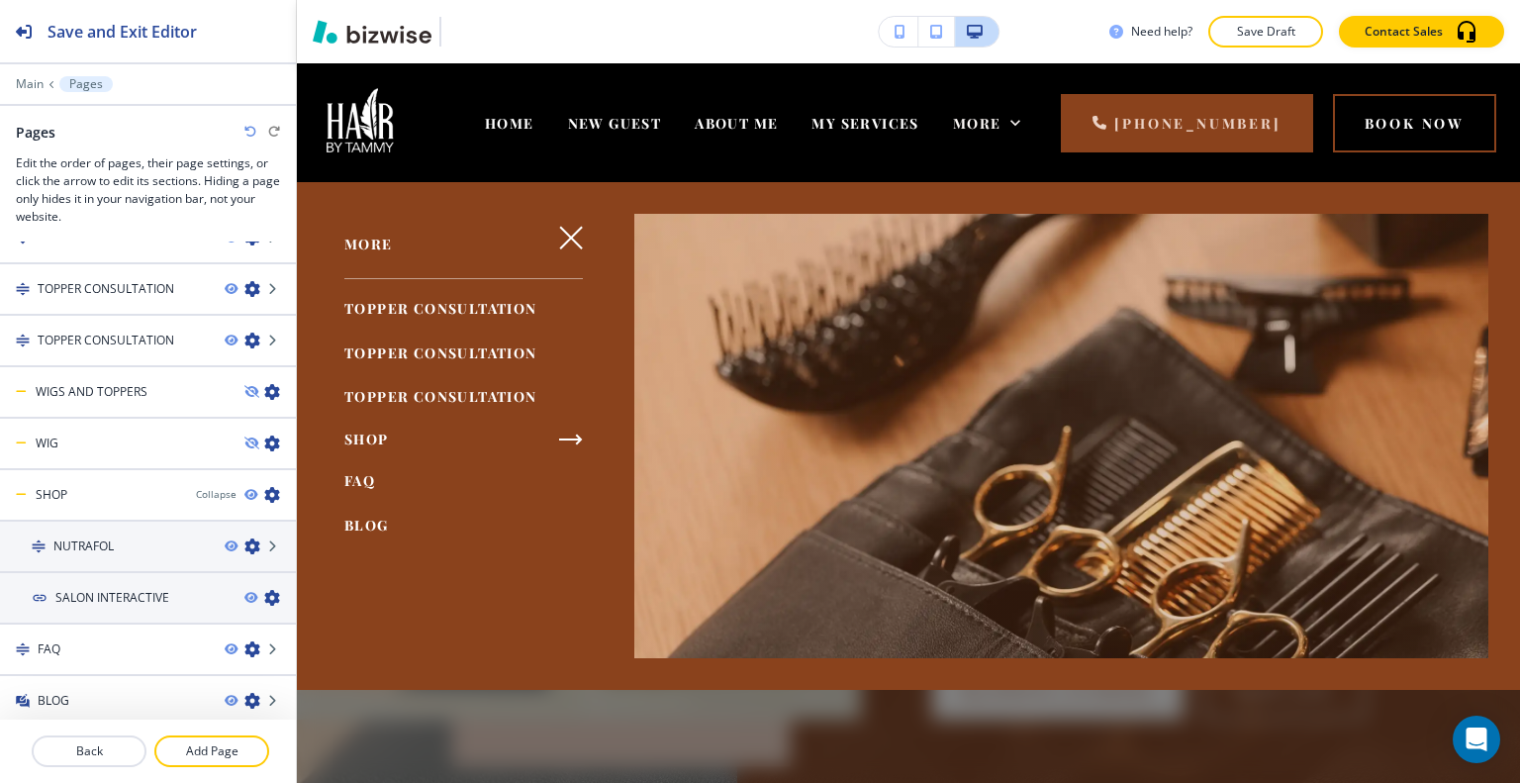
click at [359, 479] on span "FAQ" at bounding box center [359, 480] width 31 height 19
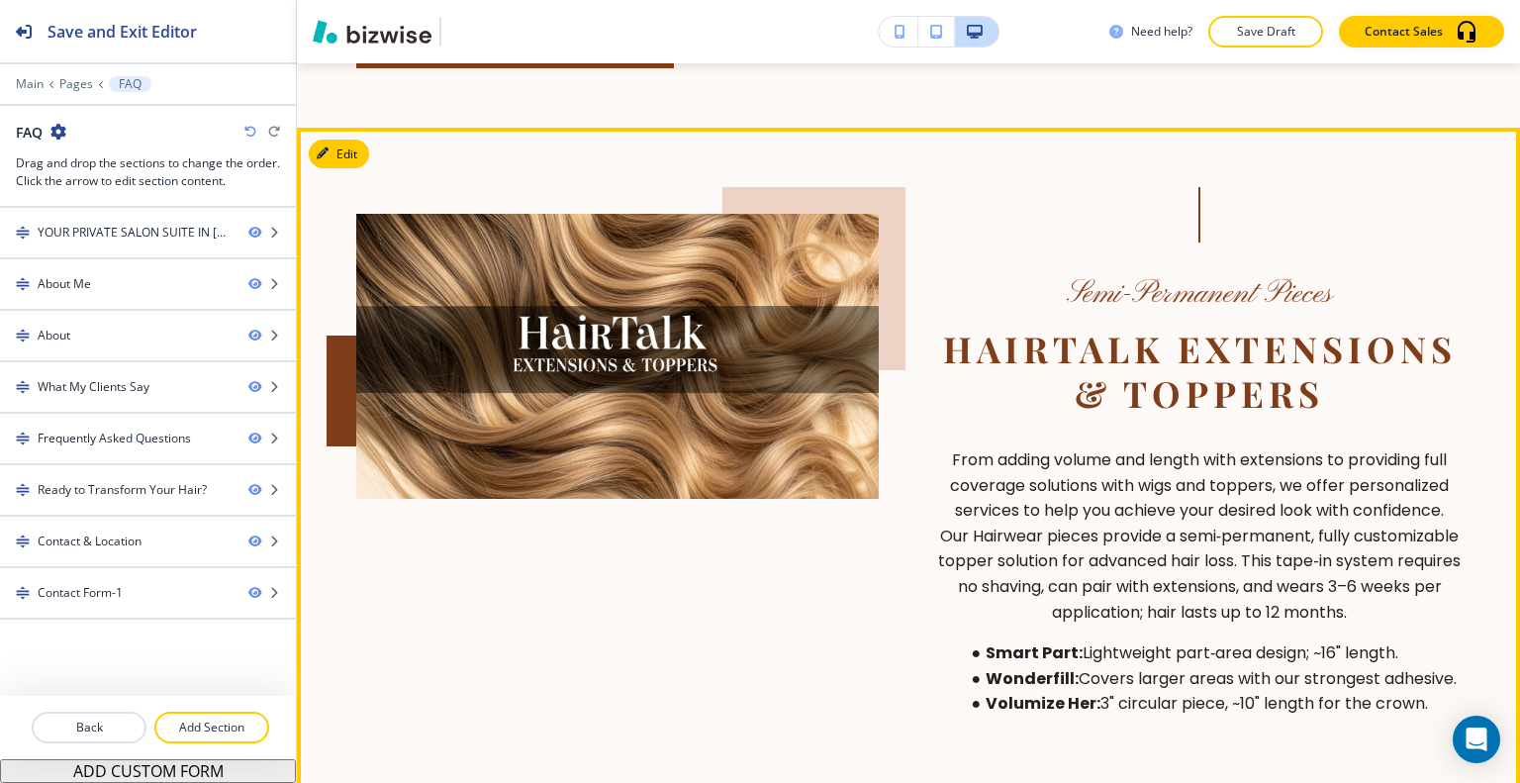
scroll to position [1385, 0]
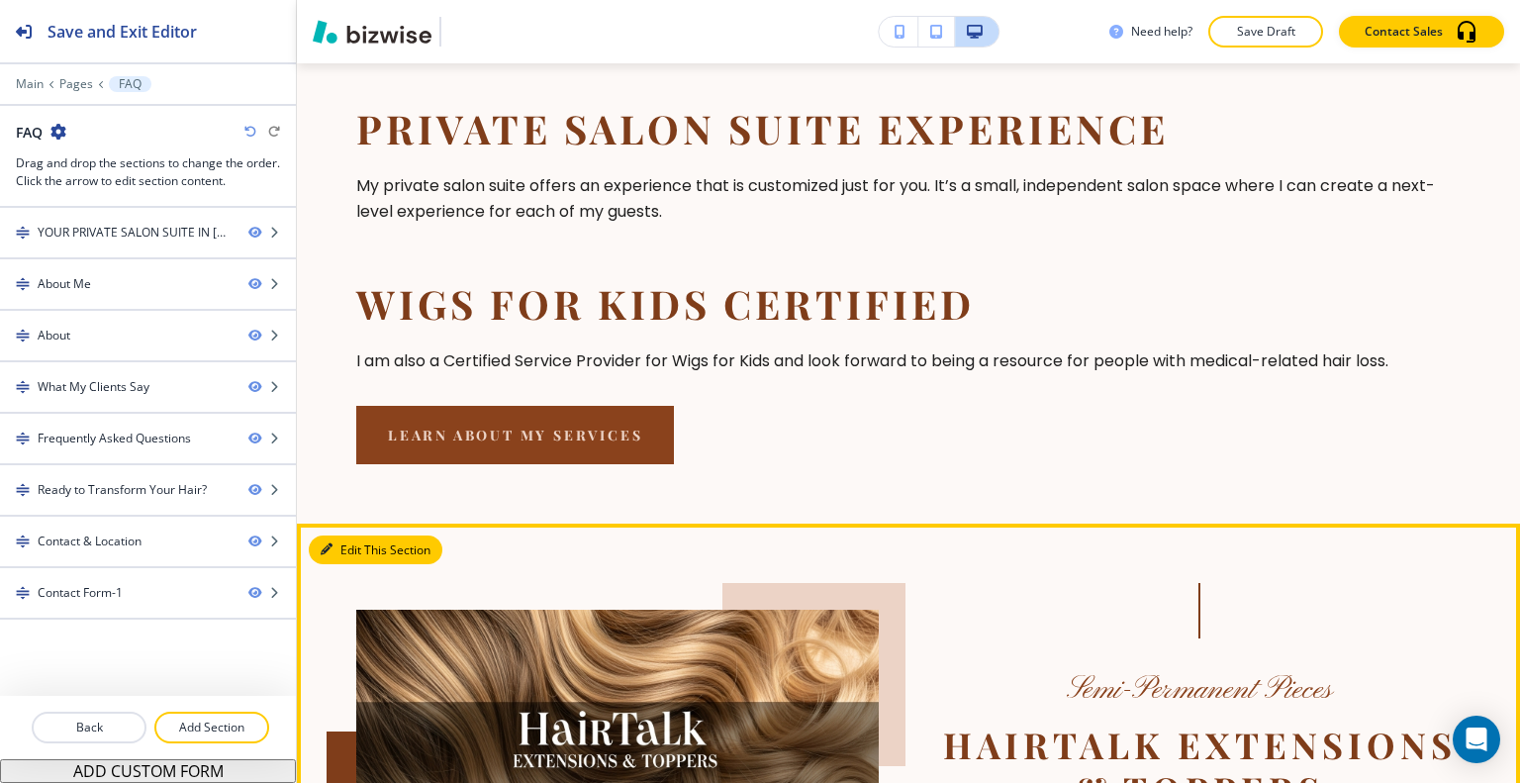
click at [338, 535] on button "Edit This Section" at bounding box center [376, 550] width 134 height 30
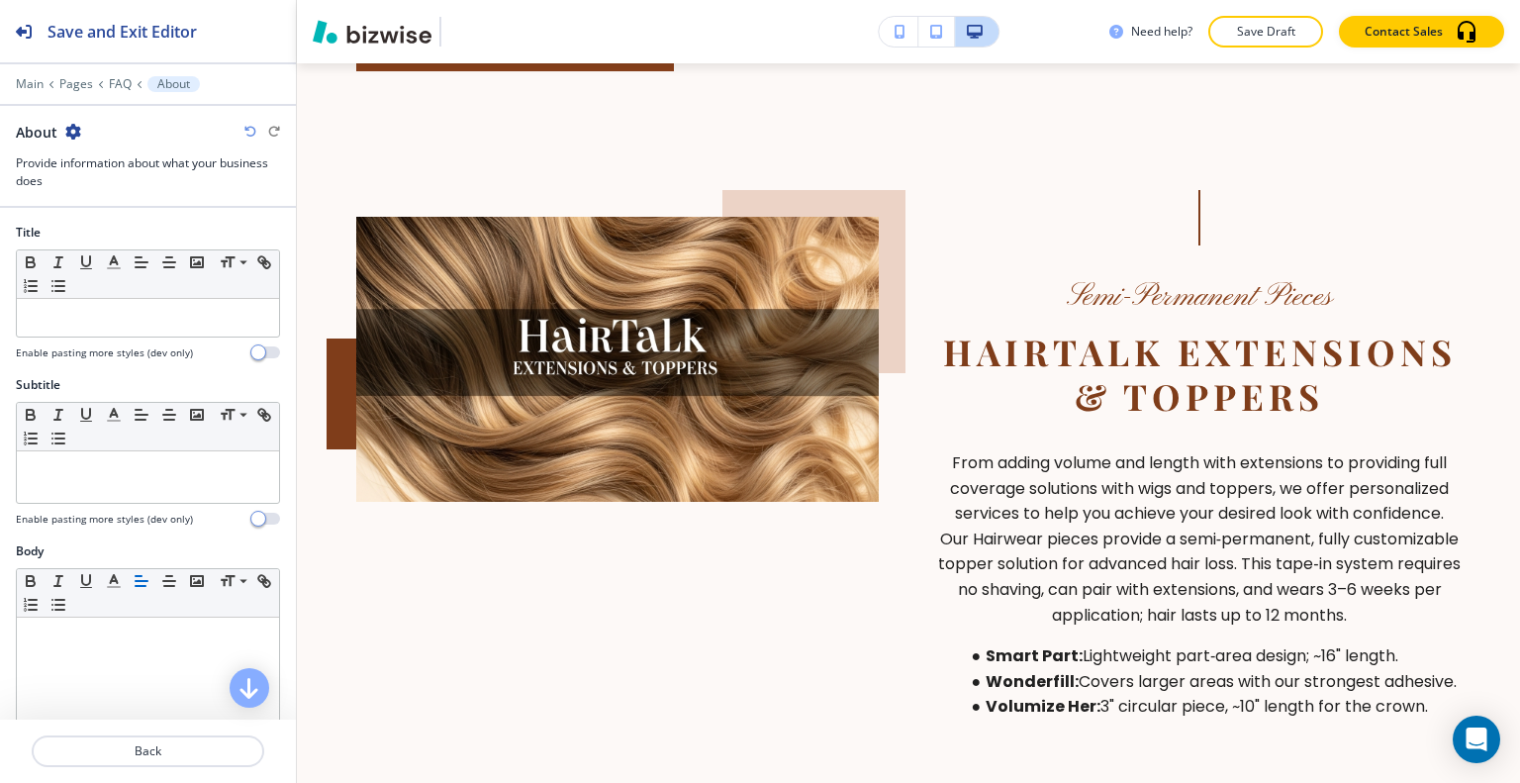
click at [68, 130] on icon "button" at bounding box center [73, 132] width 16 height 16
click at [135, 191] on p "Duplicate Section" at bounding box center [127, 200] width 101 height 18
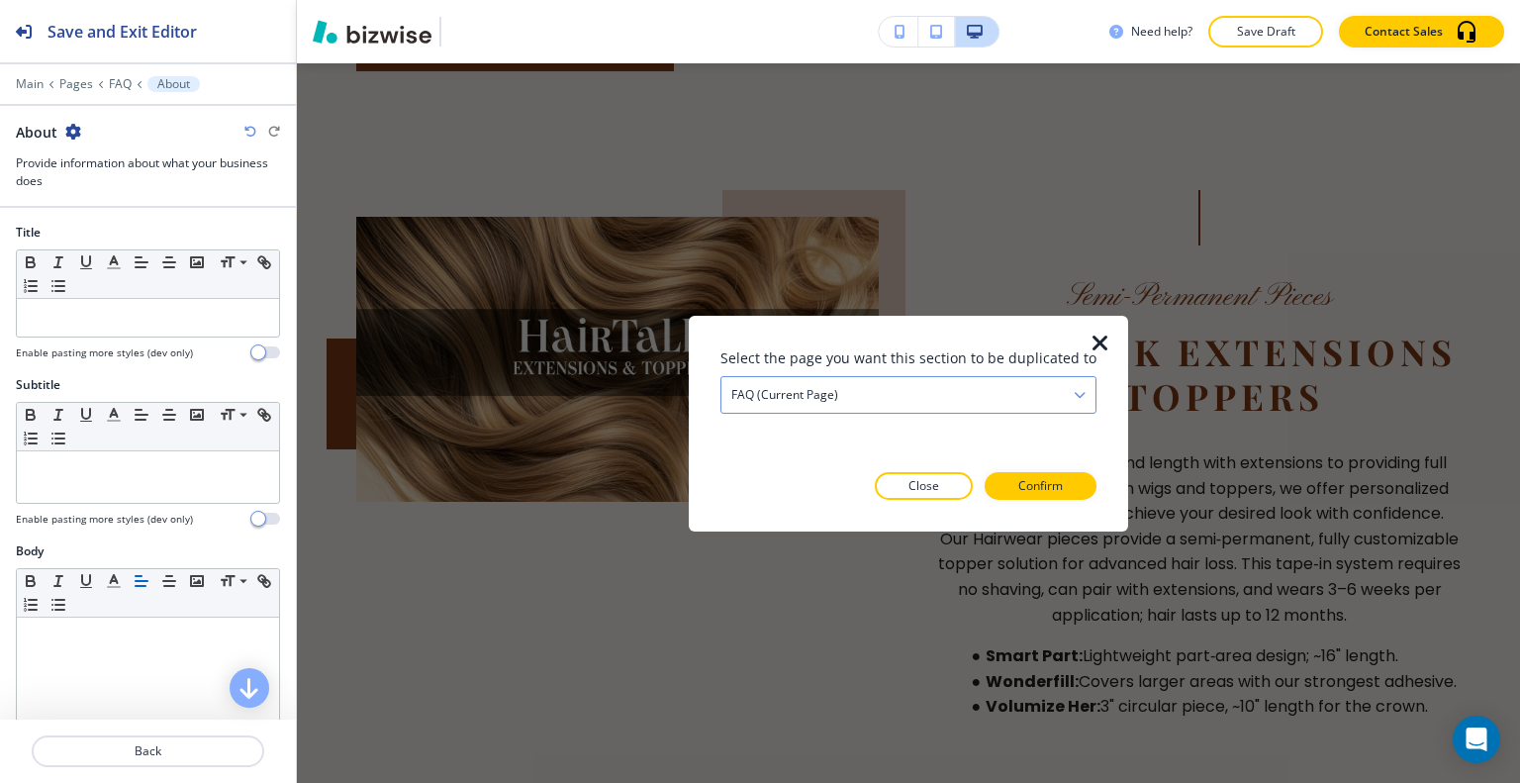
click at [910, 402] on div "FAQ (current page)" at bounding box center [908, 394] width 374 height 36
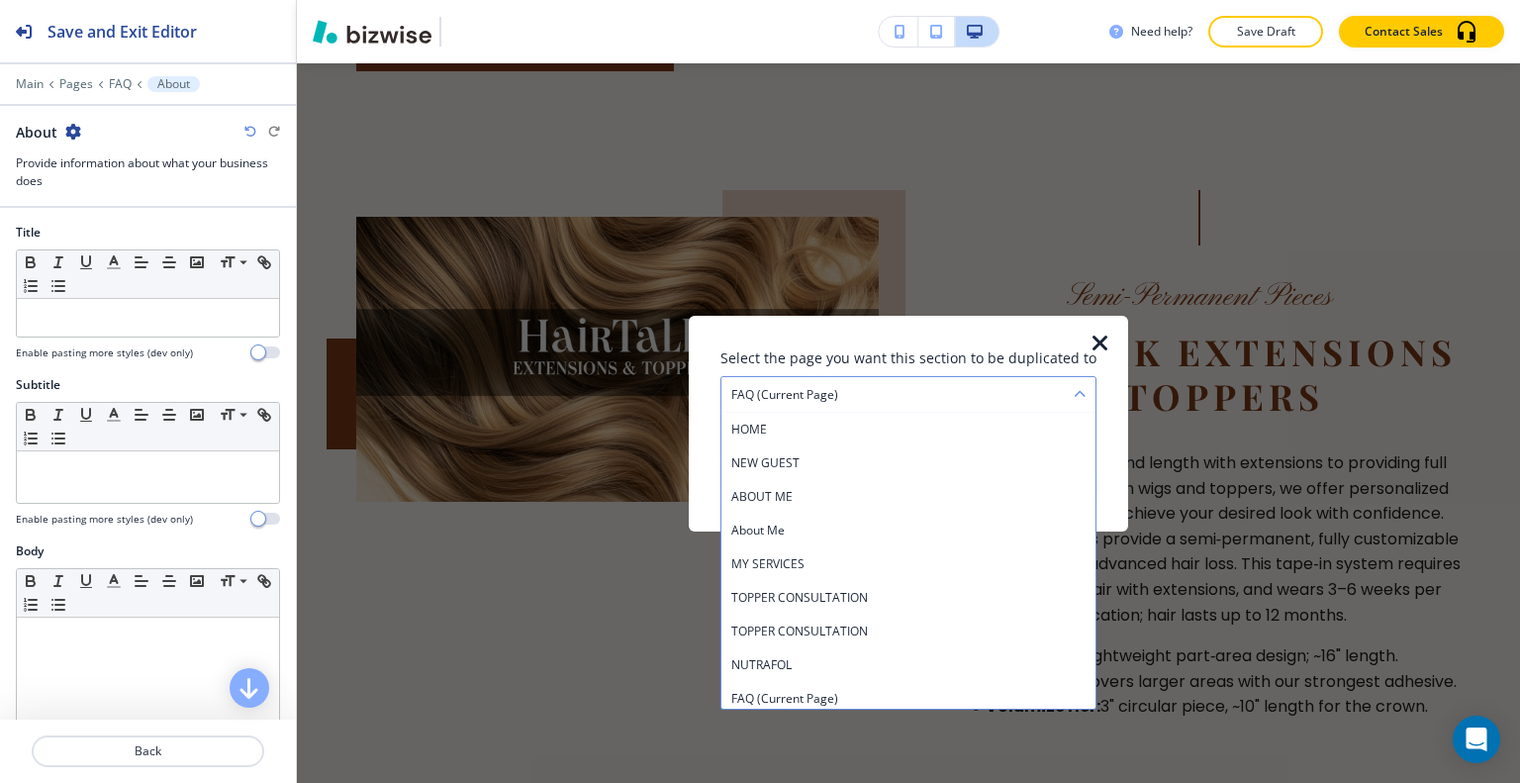
scroll to position [7, 0]
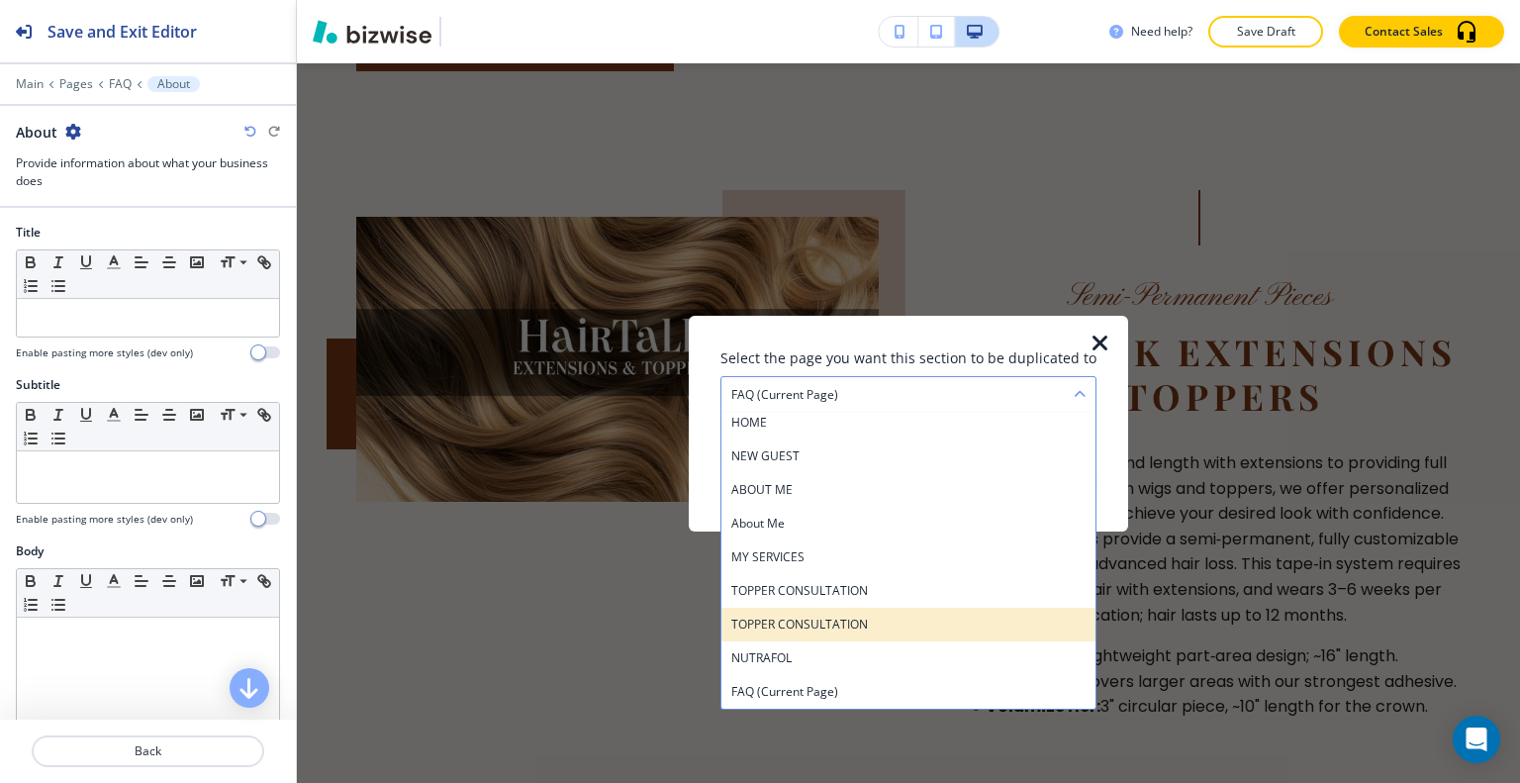
click at [856, 613] on div "TOPPER CONSULTATION" at bounding box center [908, 624] width 374 height 34
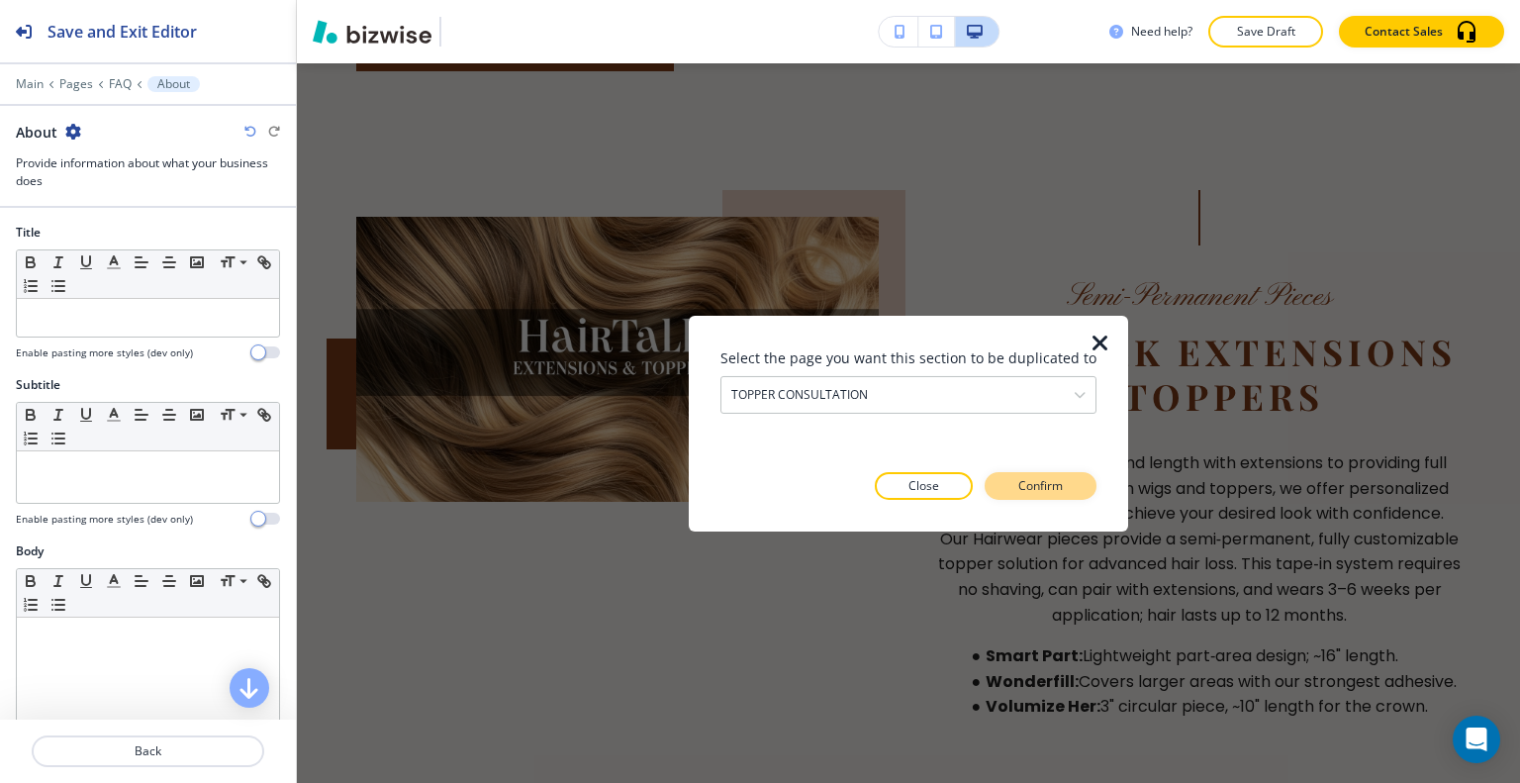
click at [1054, 485] on p "Confirm" at bounding box center [1040, 486] width 45 height 18
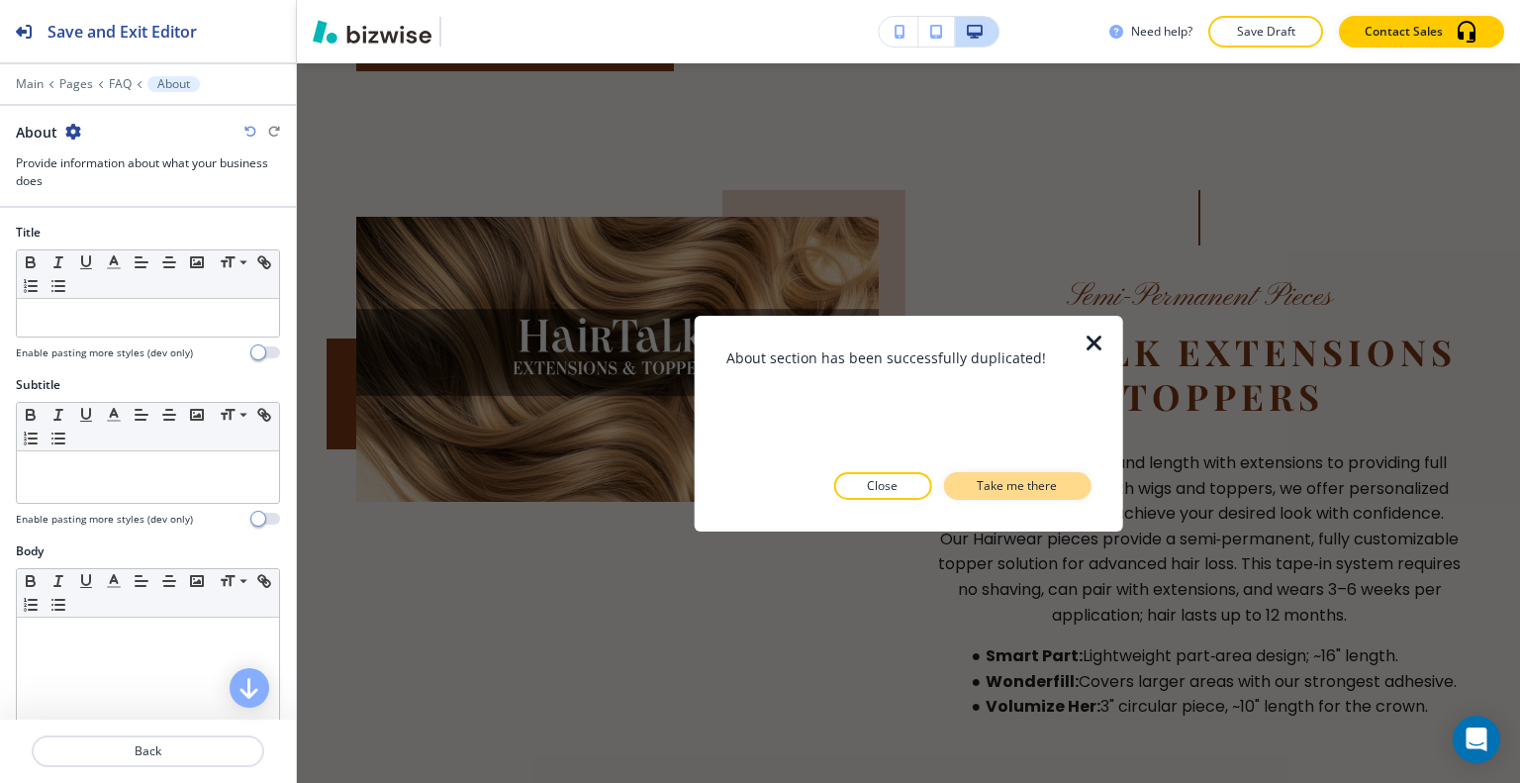
click at [1053, 487] on p "Take me there" at bounding box center [1017, 486] width 80 height 18
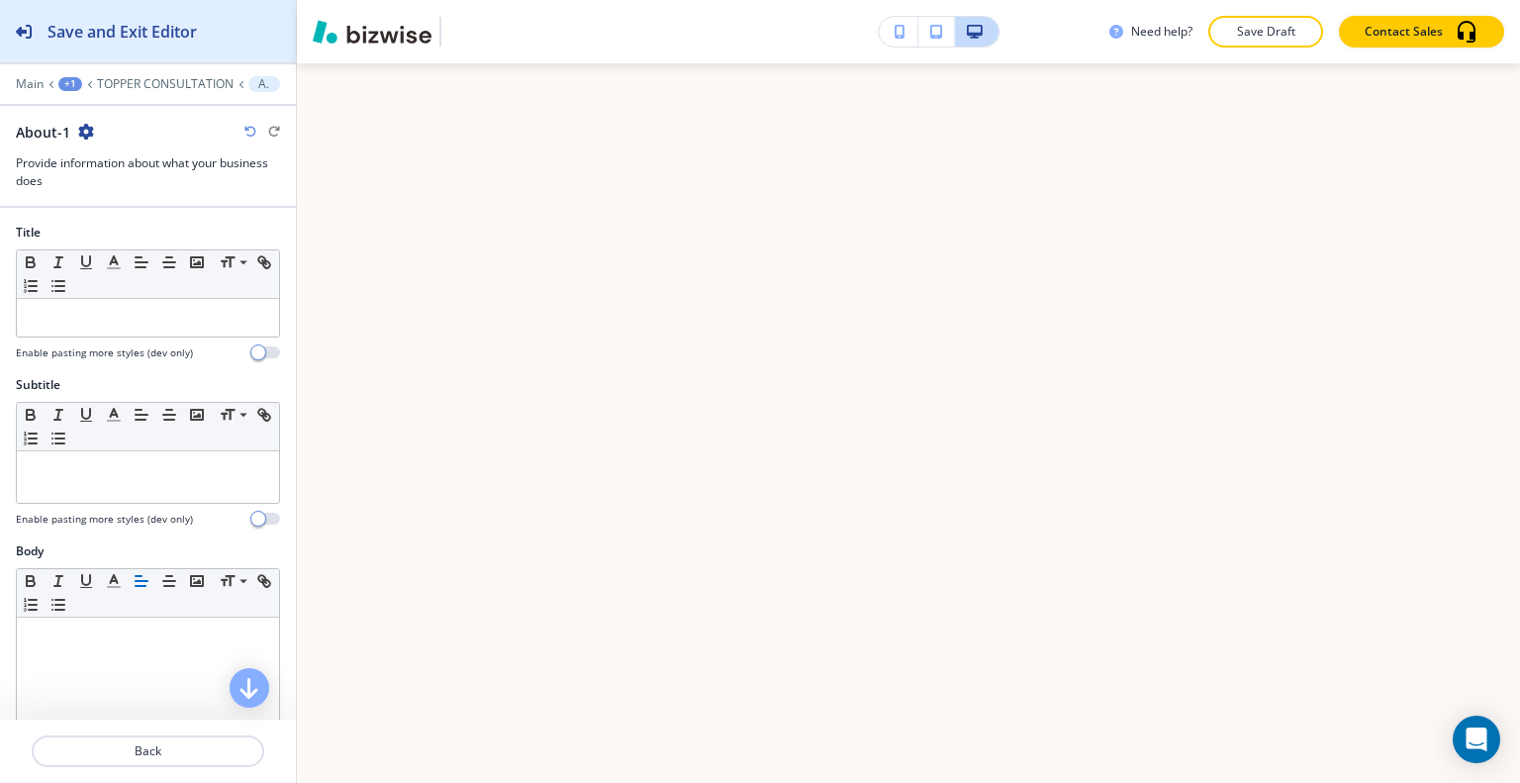
scroll to position [5469, 0]
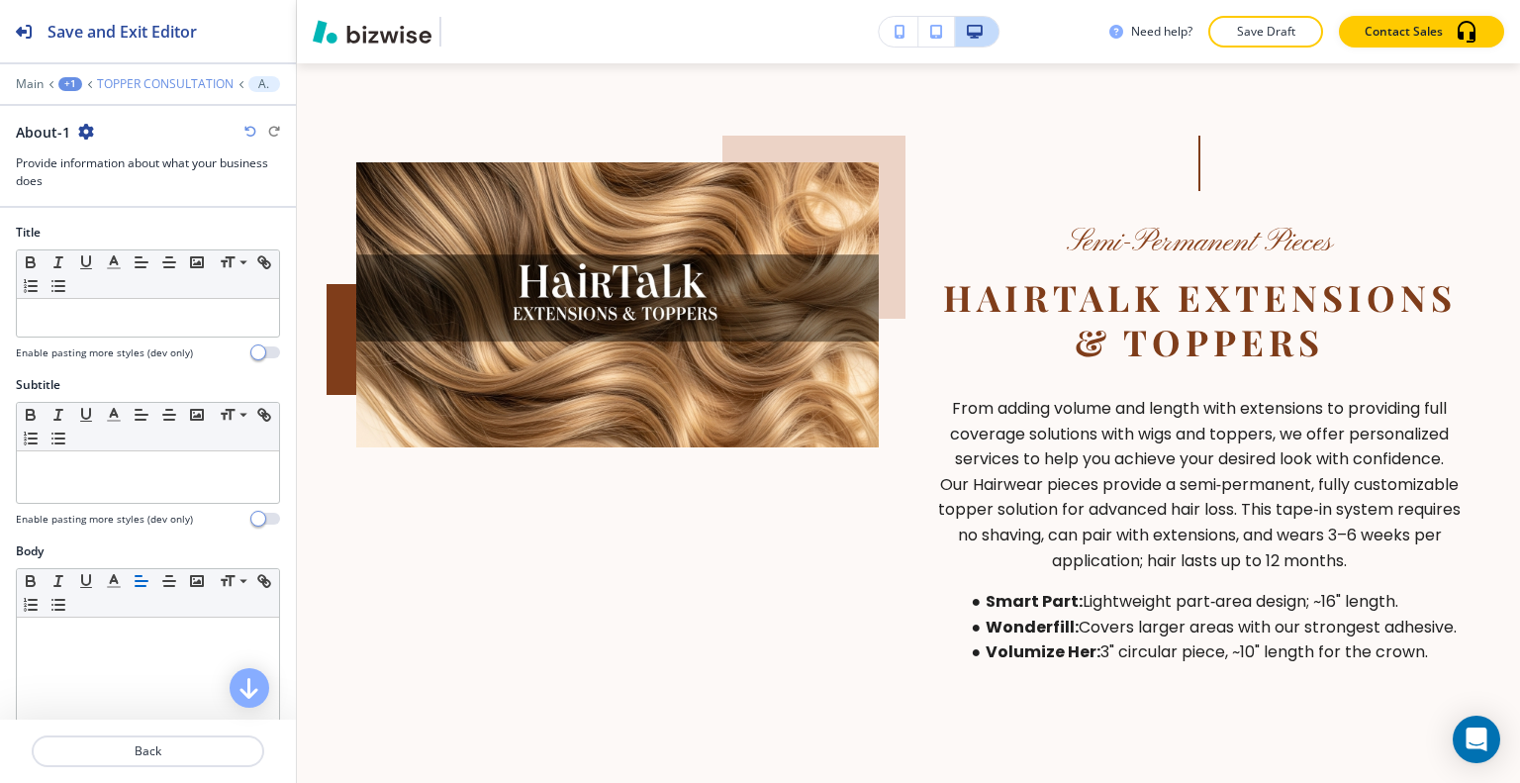
click at [135, 85] on p "TOPPER CONSULTATION" at bounding box center [165, 84] width 137 height 14
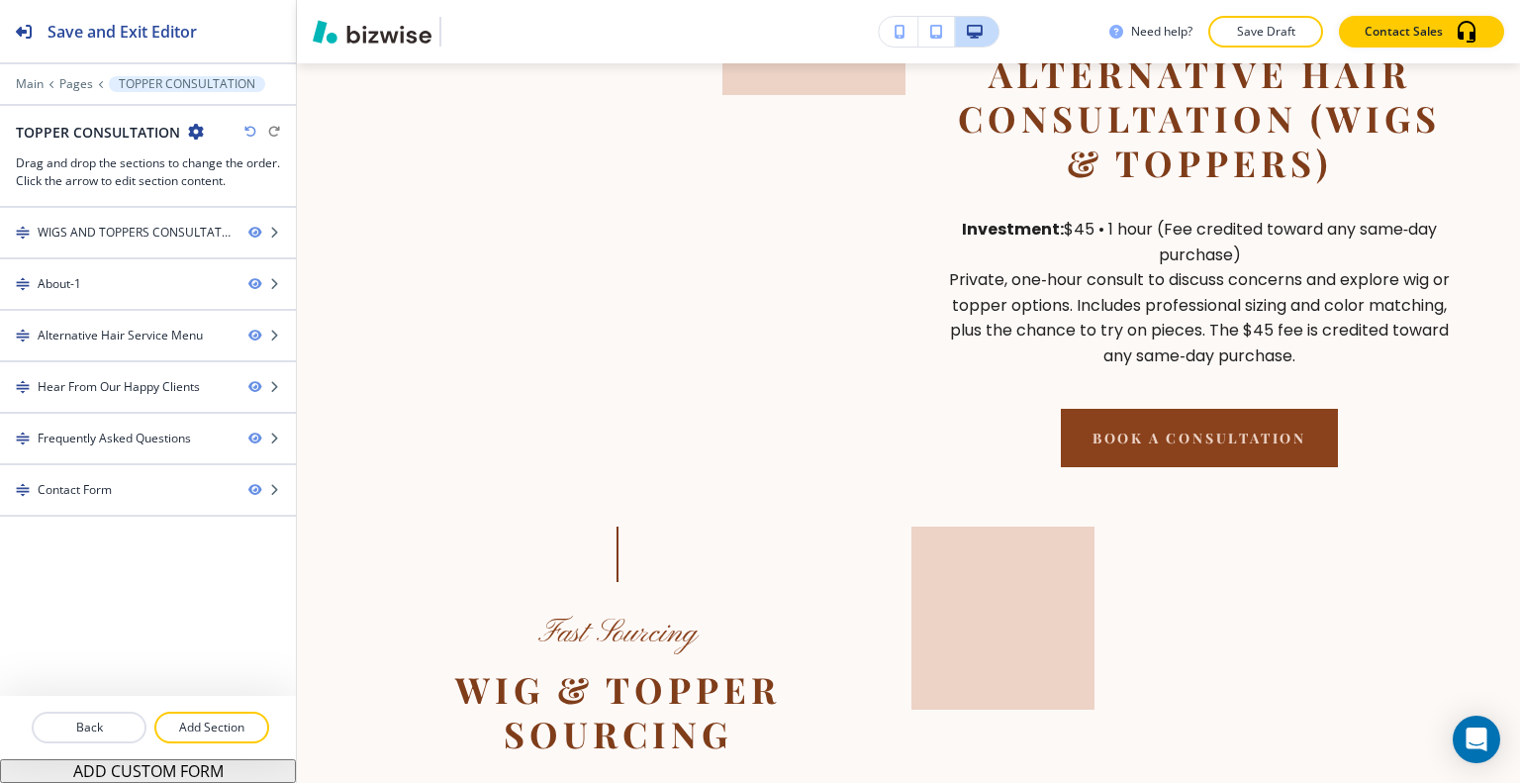
scroll to position [0, 0]
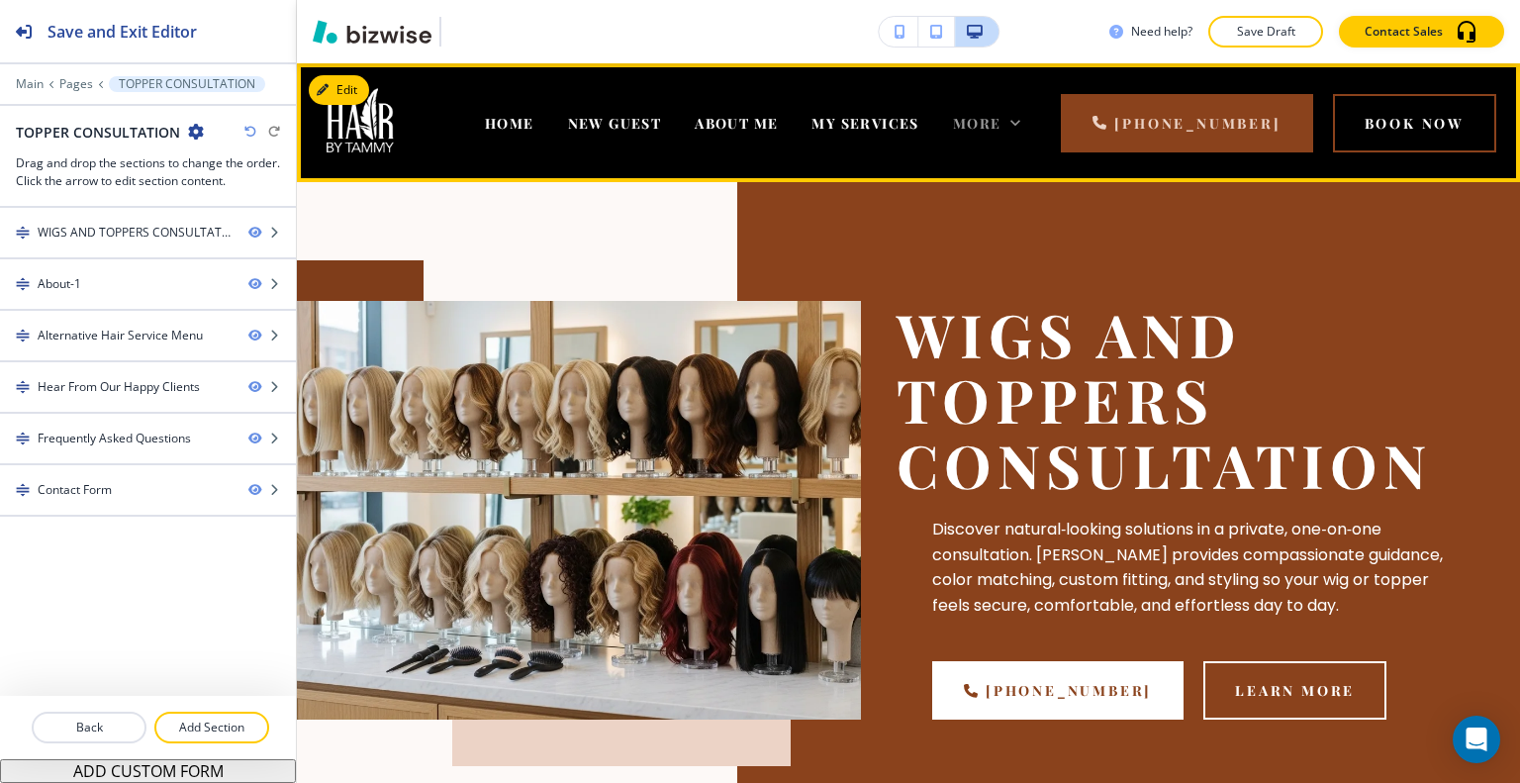
click at [1025, 130] on icon at bounding box center [1015, 123] width 20 height 20
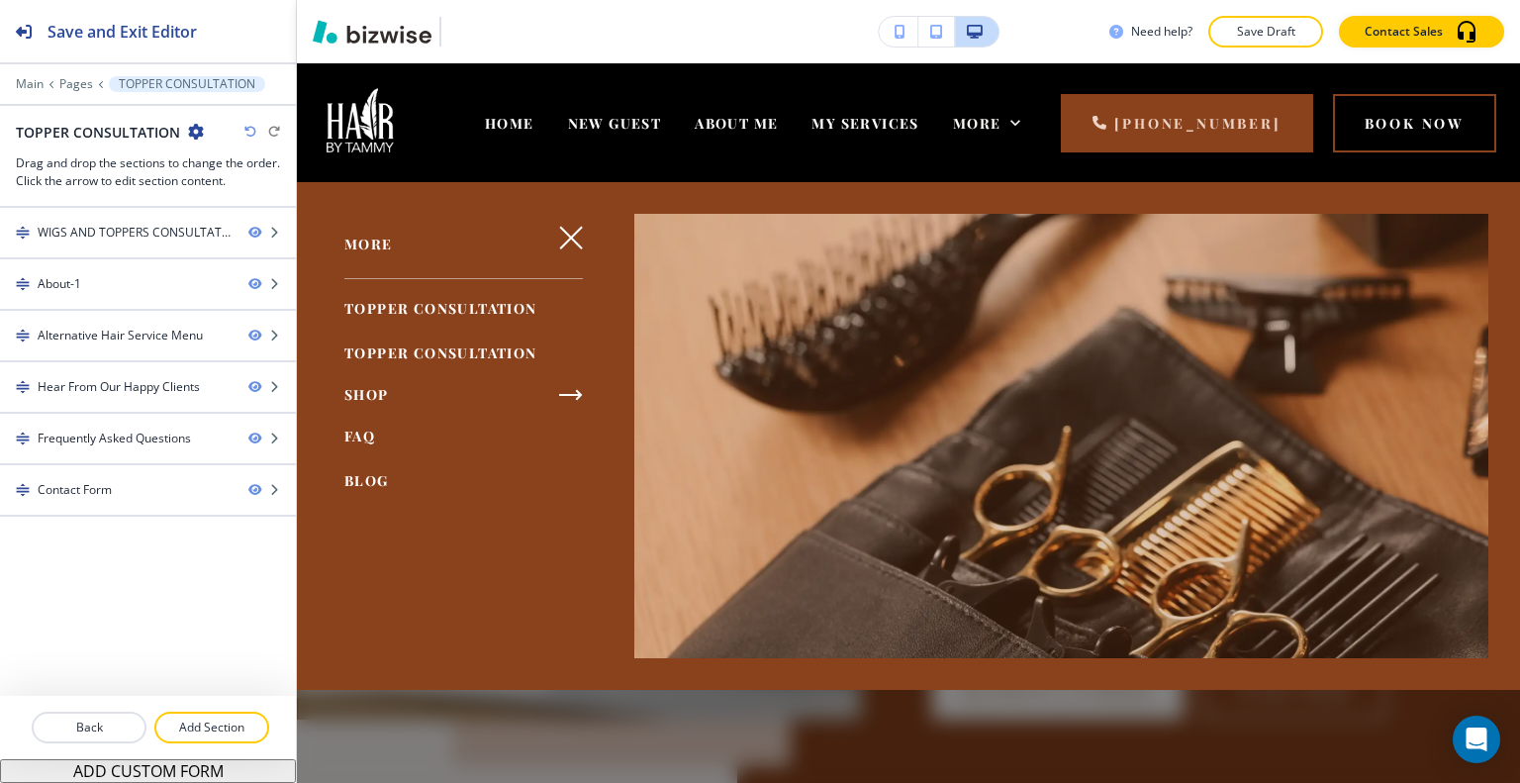
click at [366, 438] on span "FAQ" at bounding box center [359, 436] width 31 height 19
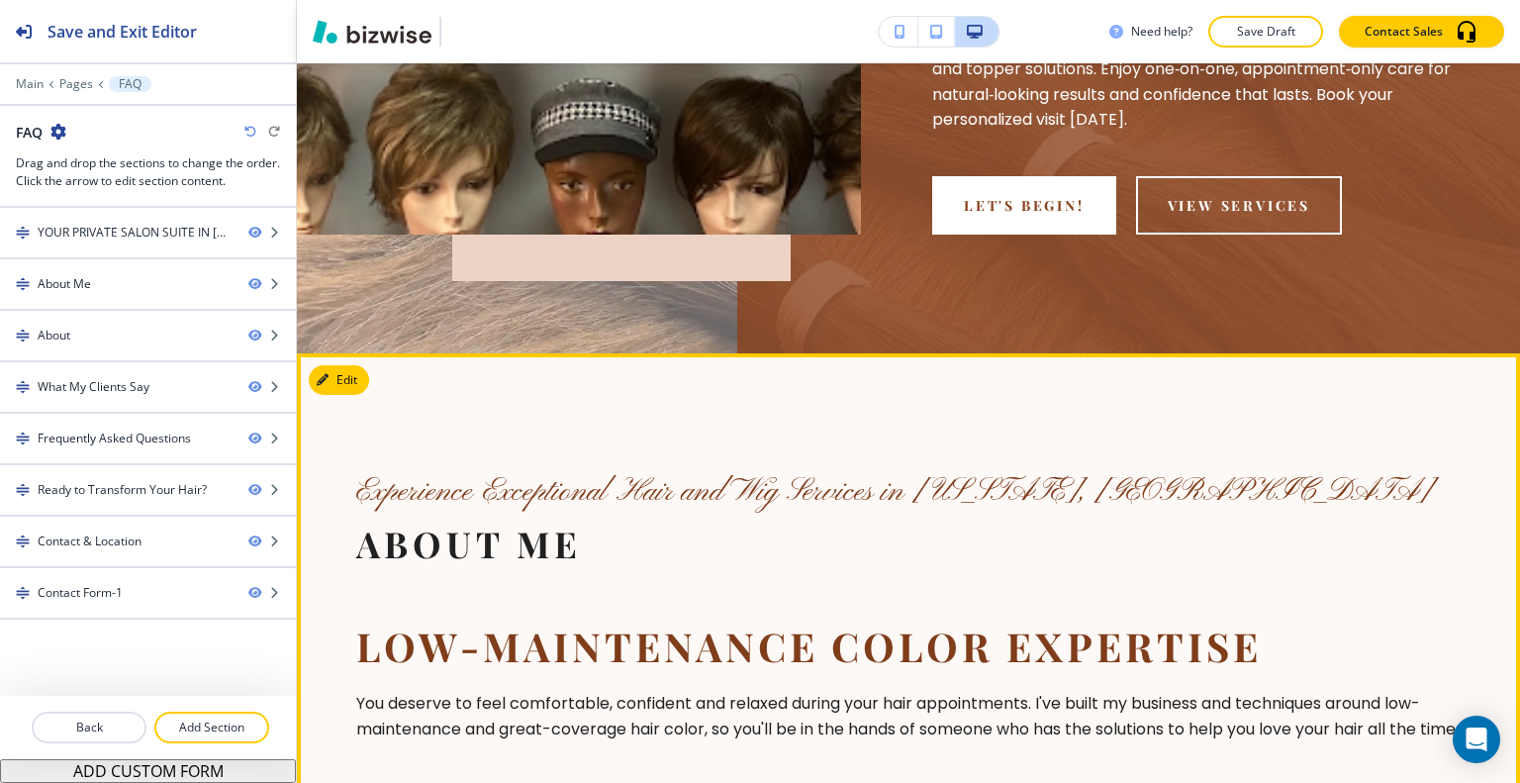
scroll to position [1089, 0]
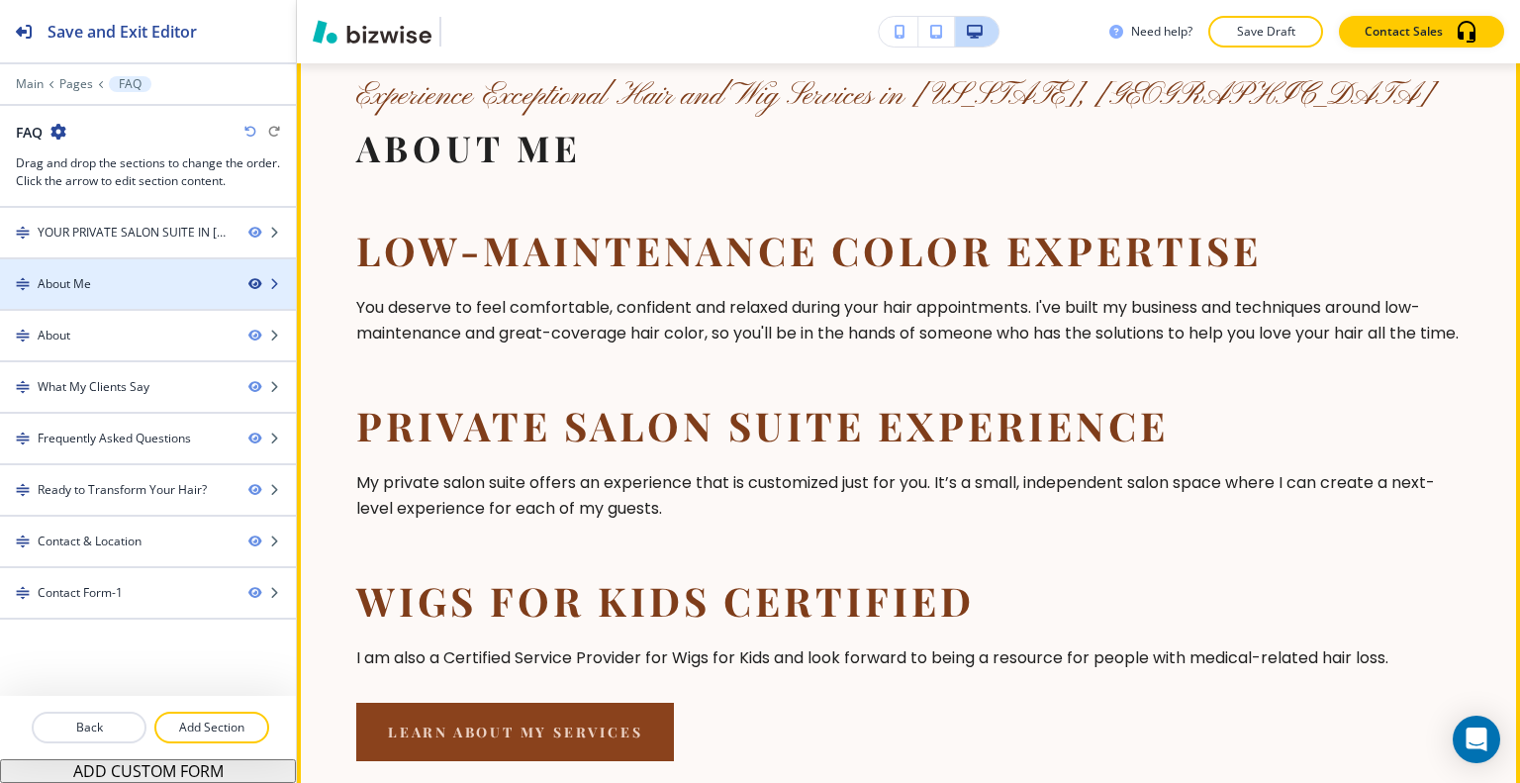
click at [257, 281] on icon "button" at bounding box center [254, 284] width 12 height 12
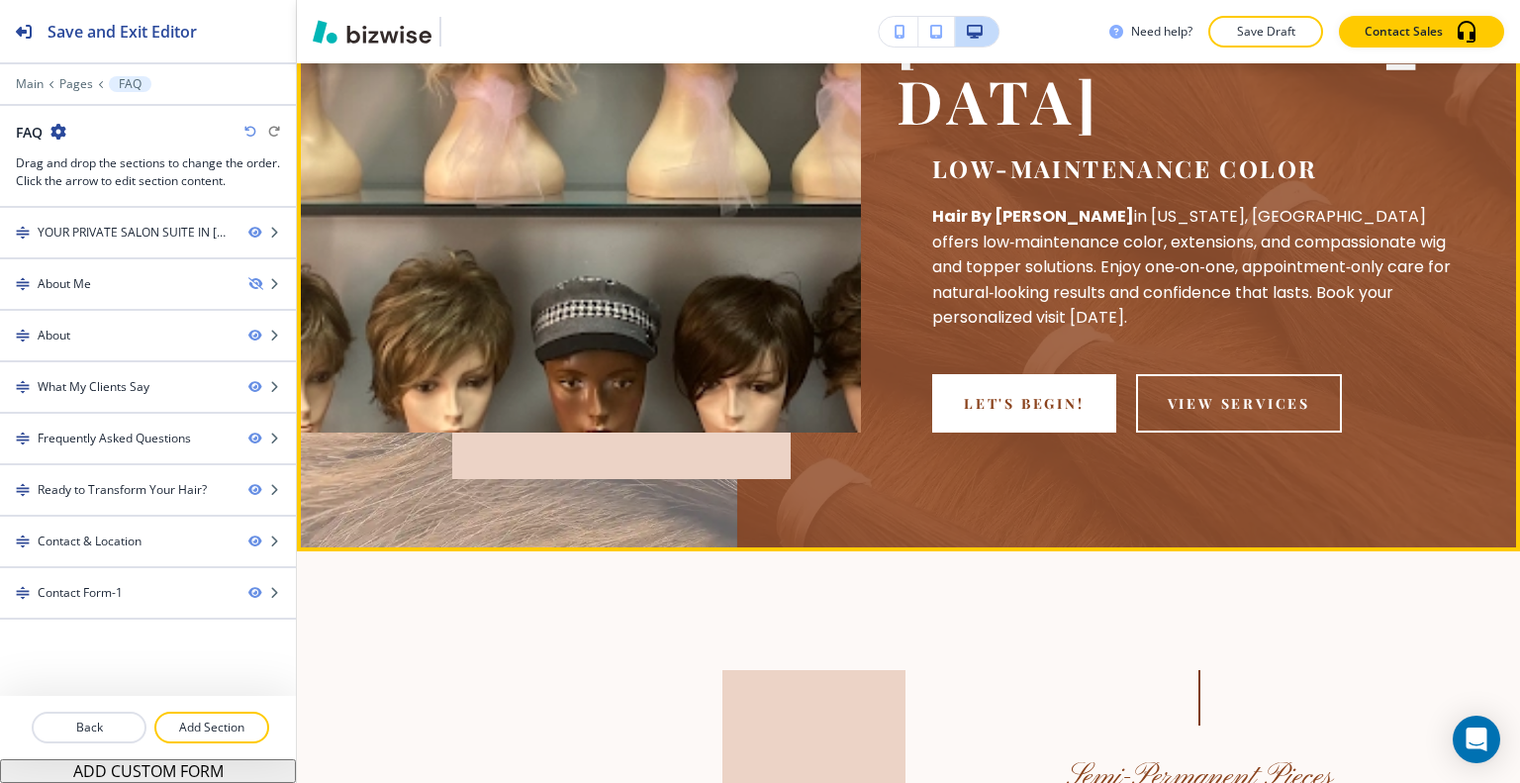
scroll to position [693, 0]
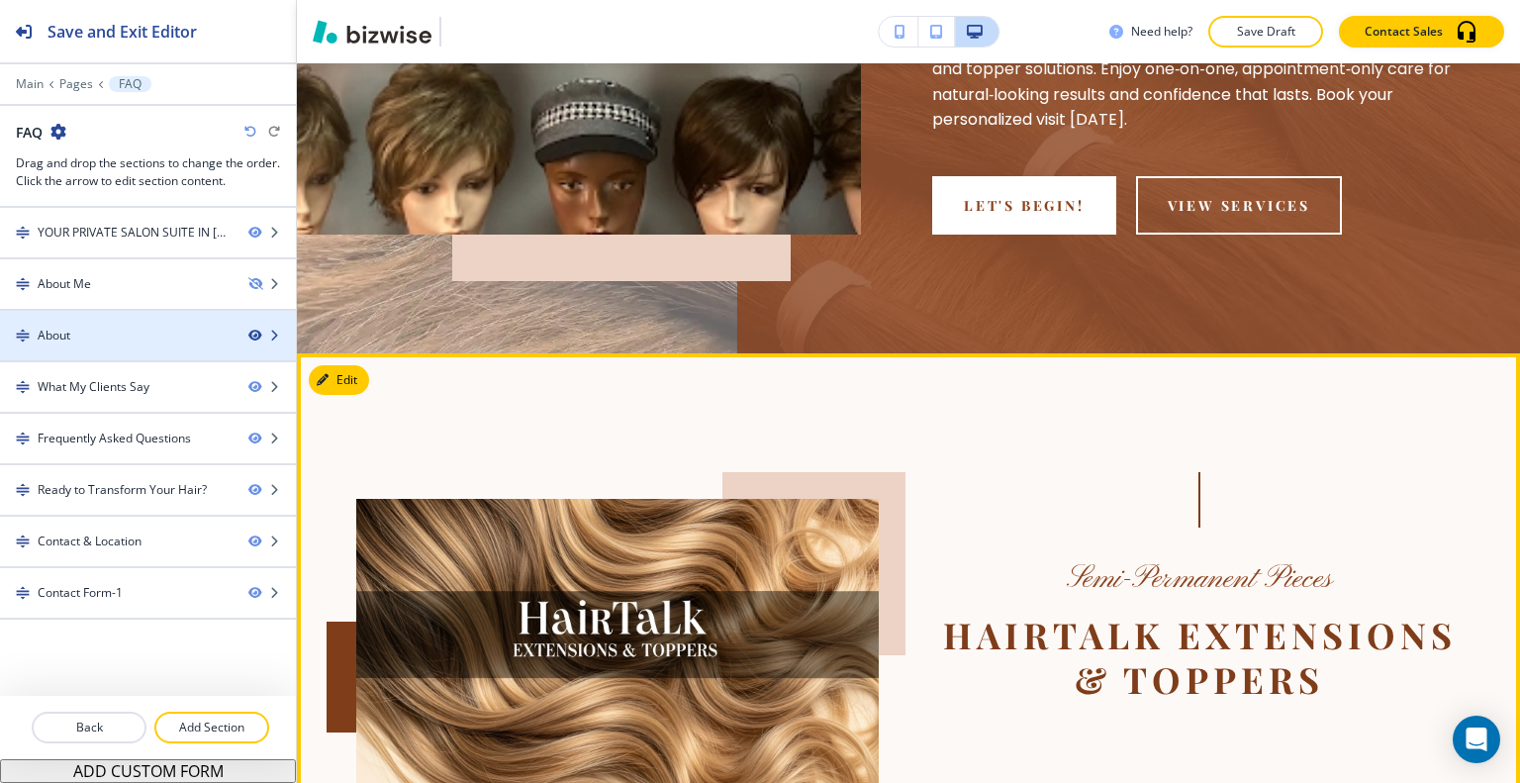
click at [258, 330] on icon "button" at bounding box center [254, 336] width 12 height 12
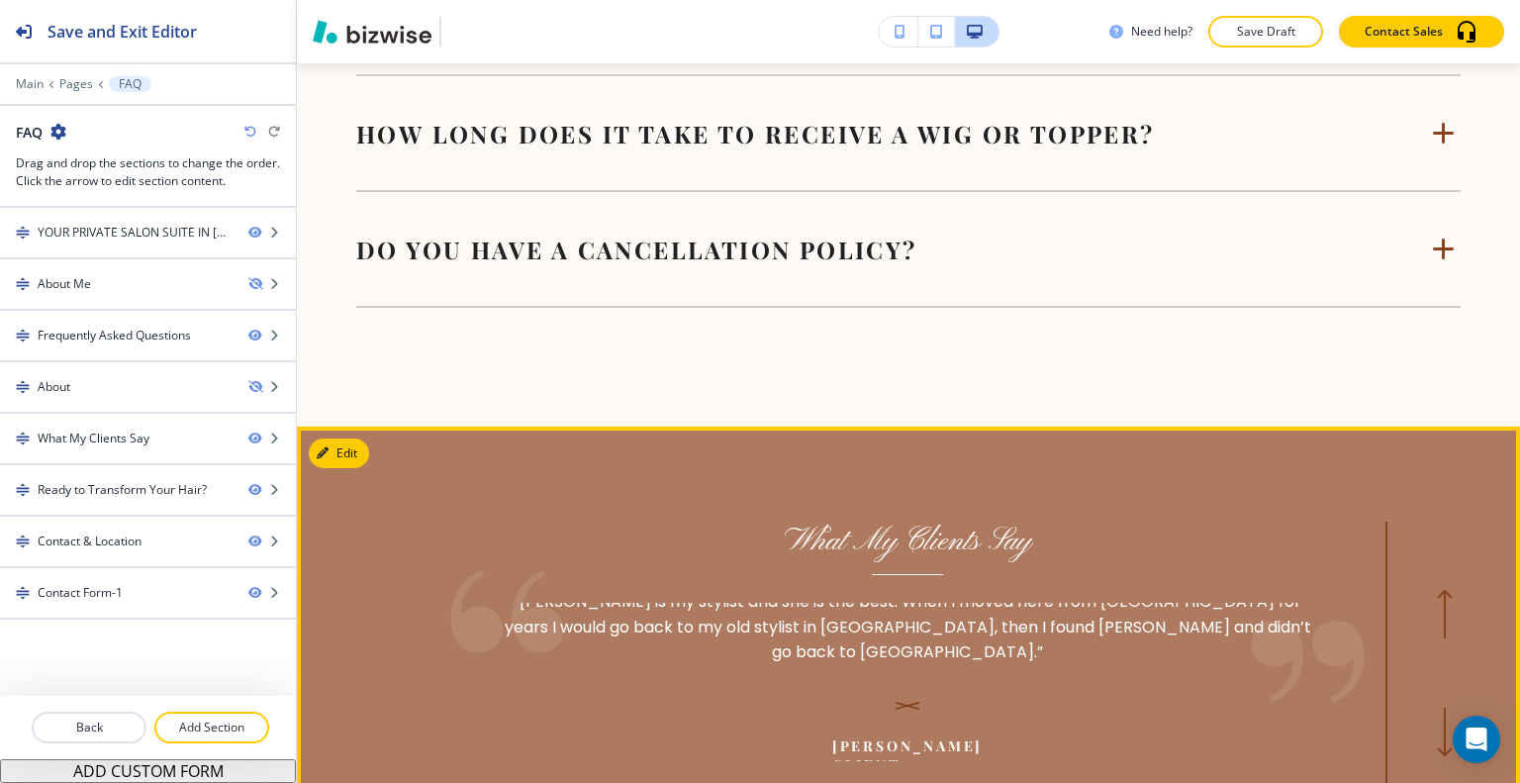
scroll to position [2177, 0]
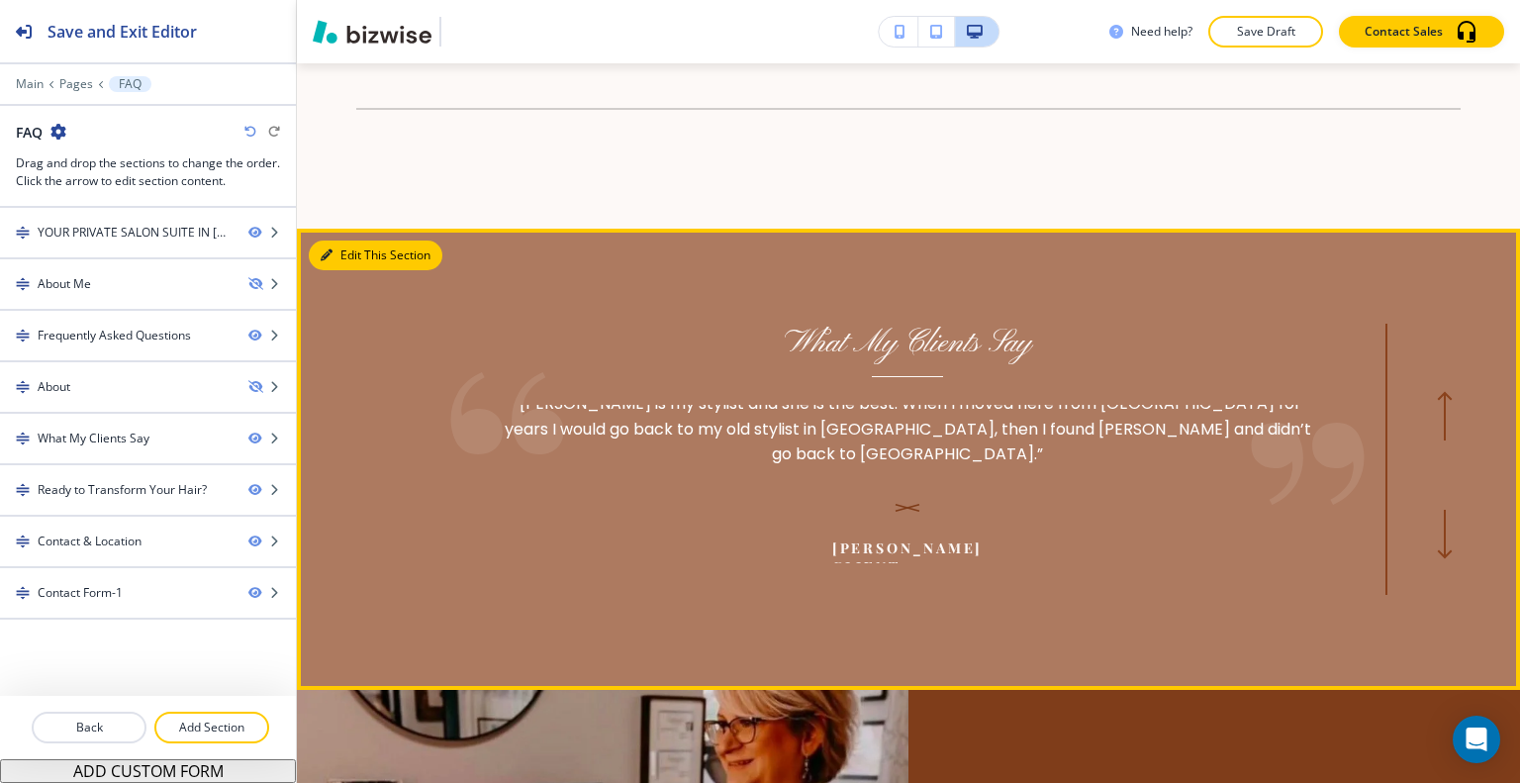
click at [344, 240] on button "Edit This Section" at bounding box center [376, 255] width 134 height 30
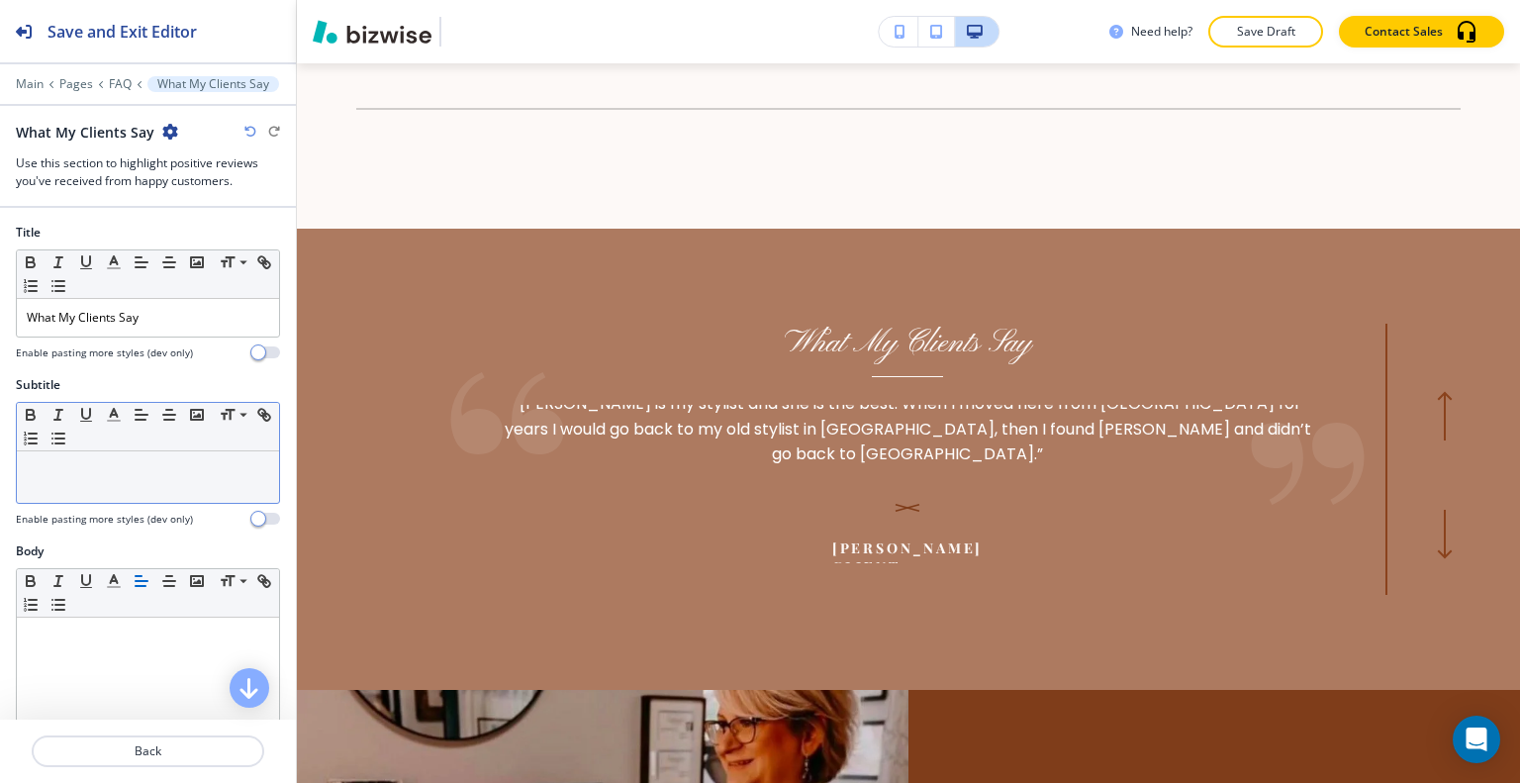
scroll to position [2251, 0]
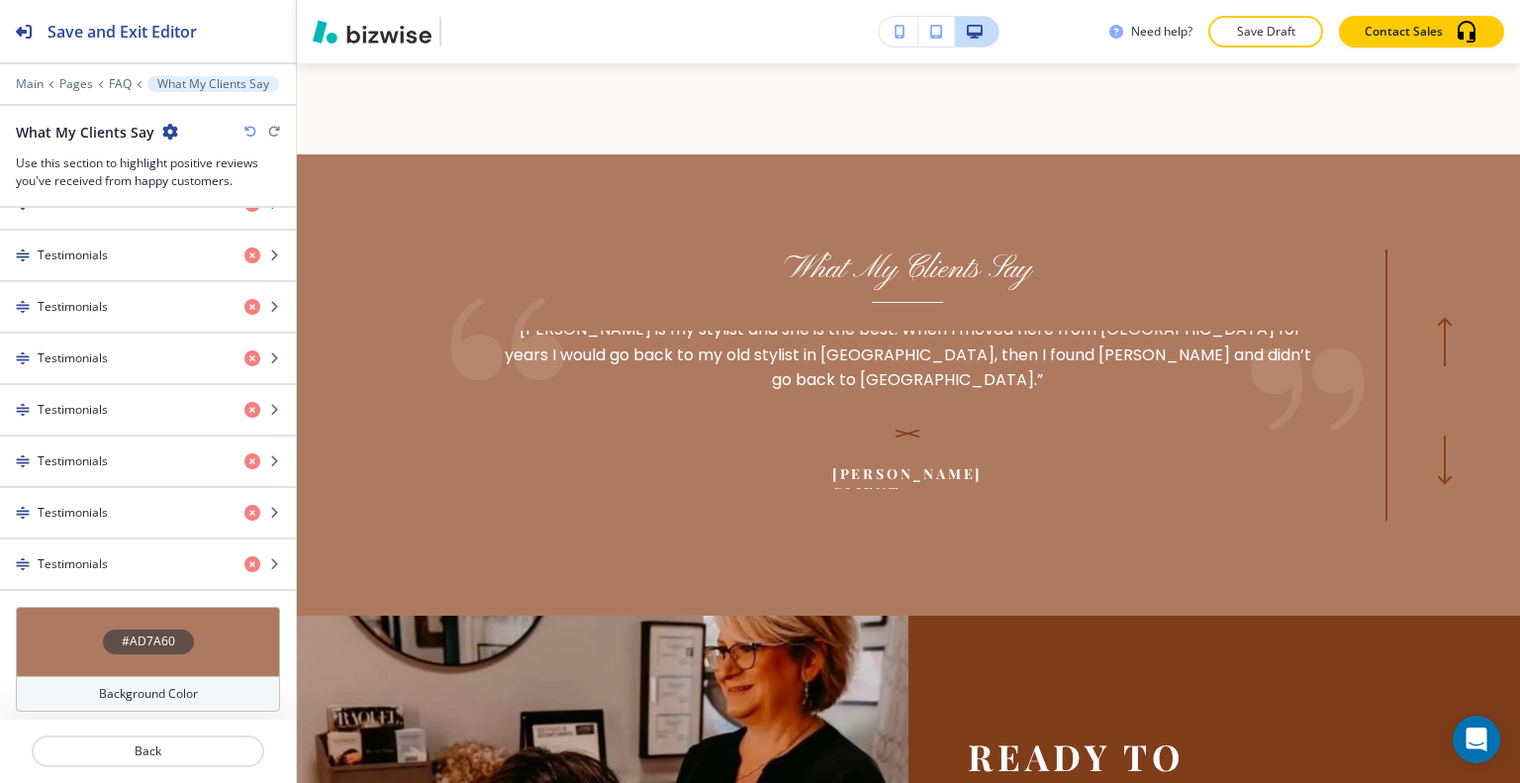
click at [87, 620] on div "#AD7A60" at bounding box center [148, 641] width 264 height 69
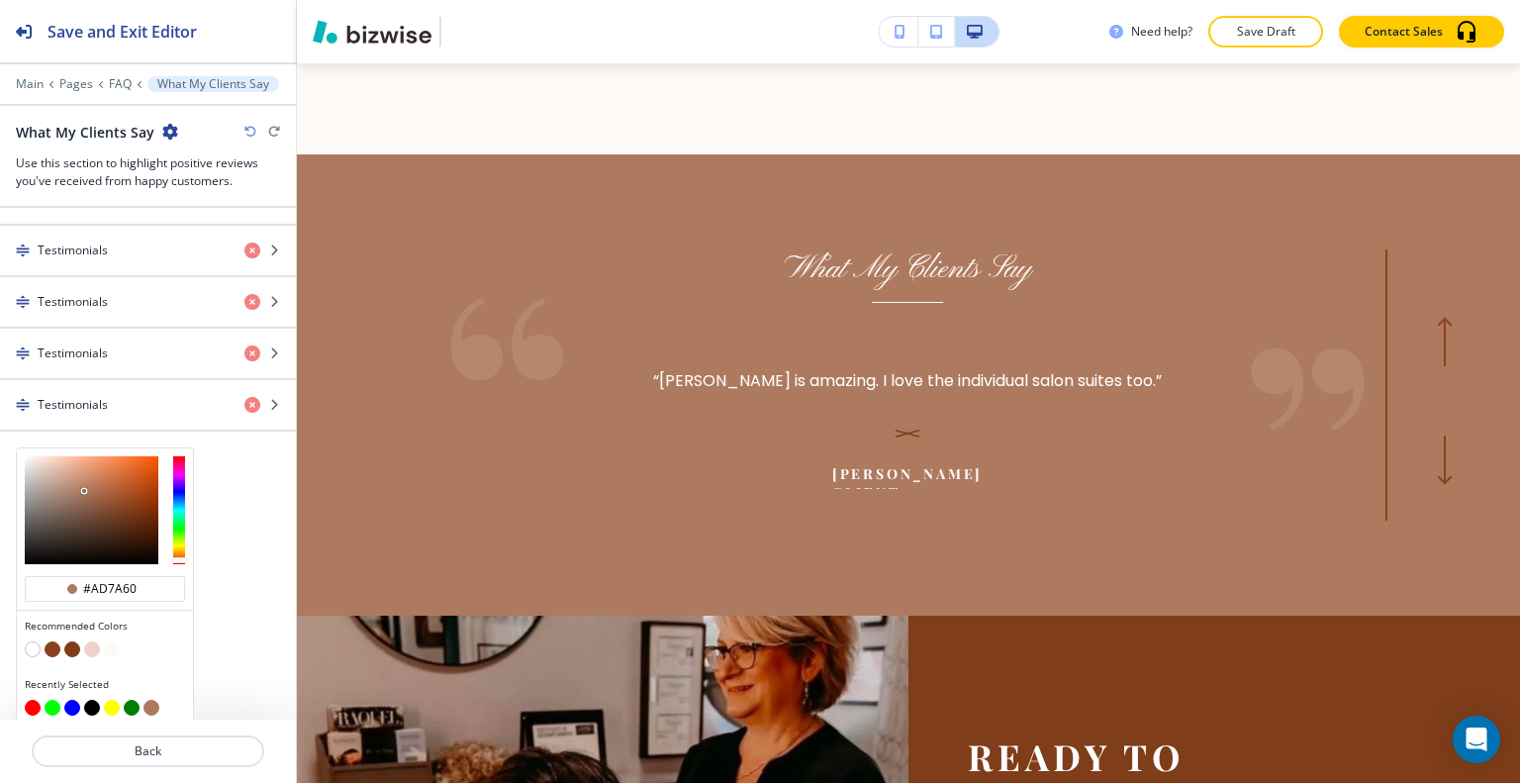
click at [73, 641] on button "button" at bounding box center [72, 649] width 16 height 16
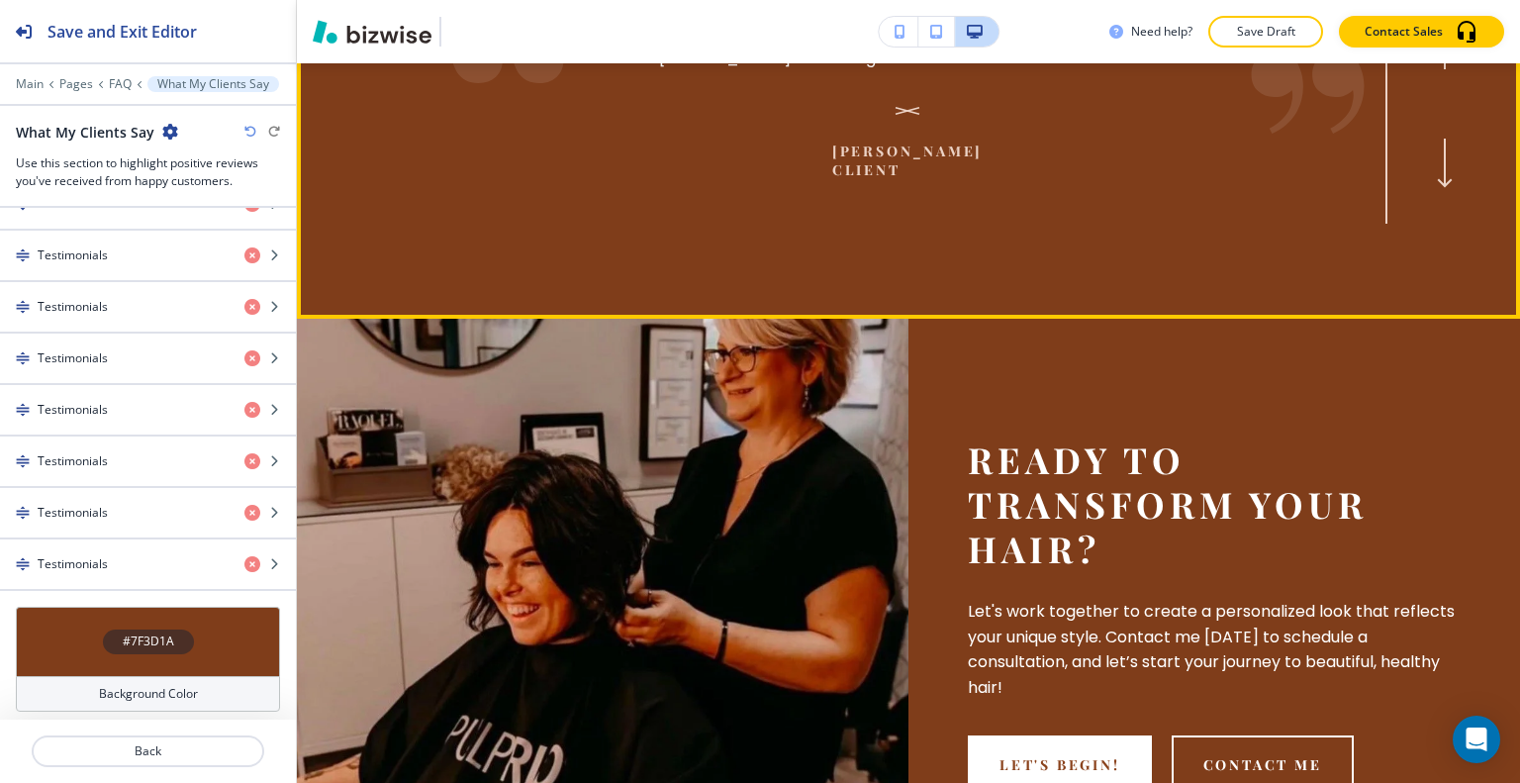
scroll to position [2647, 0]
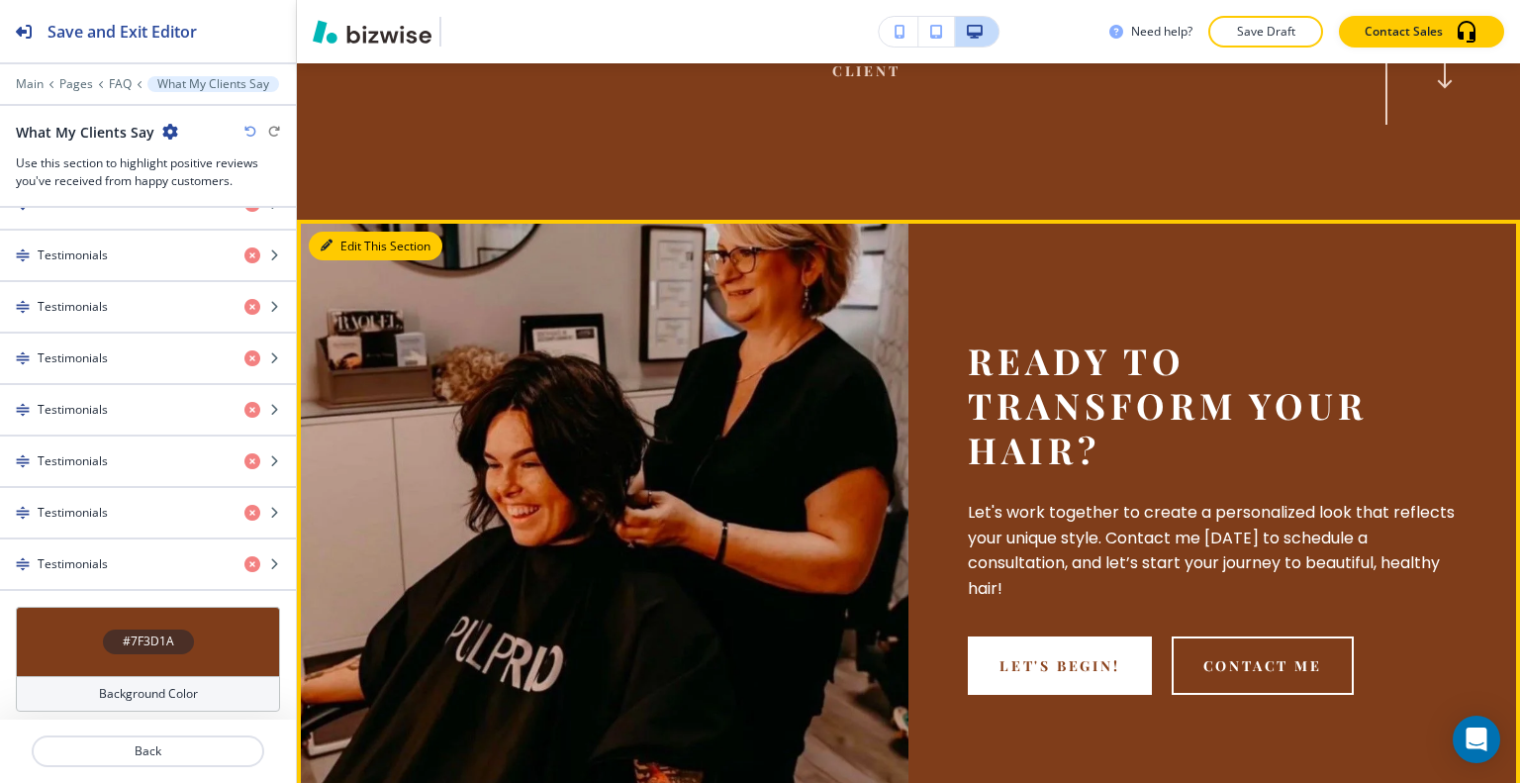
click at [340, 232] on button "Edit This Section" at bounding box center [376, 247] width 134 height 30
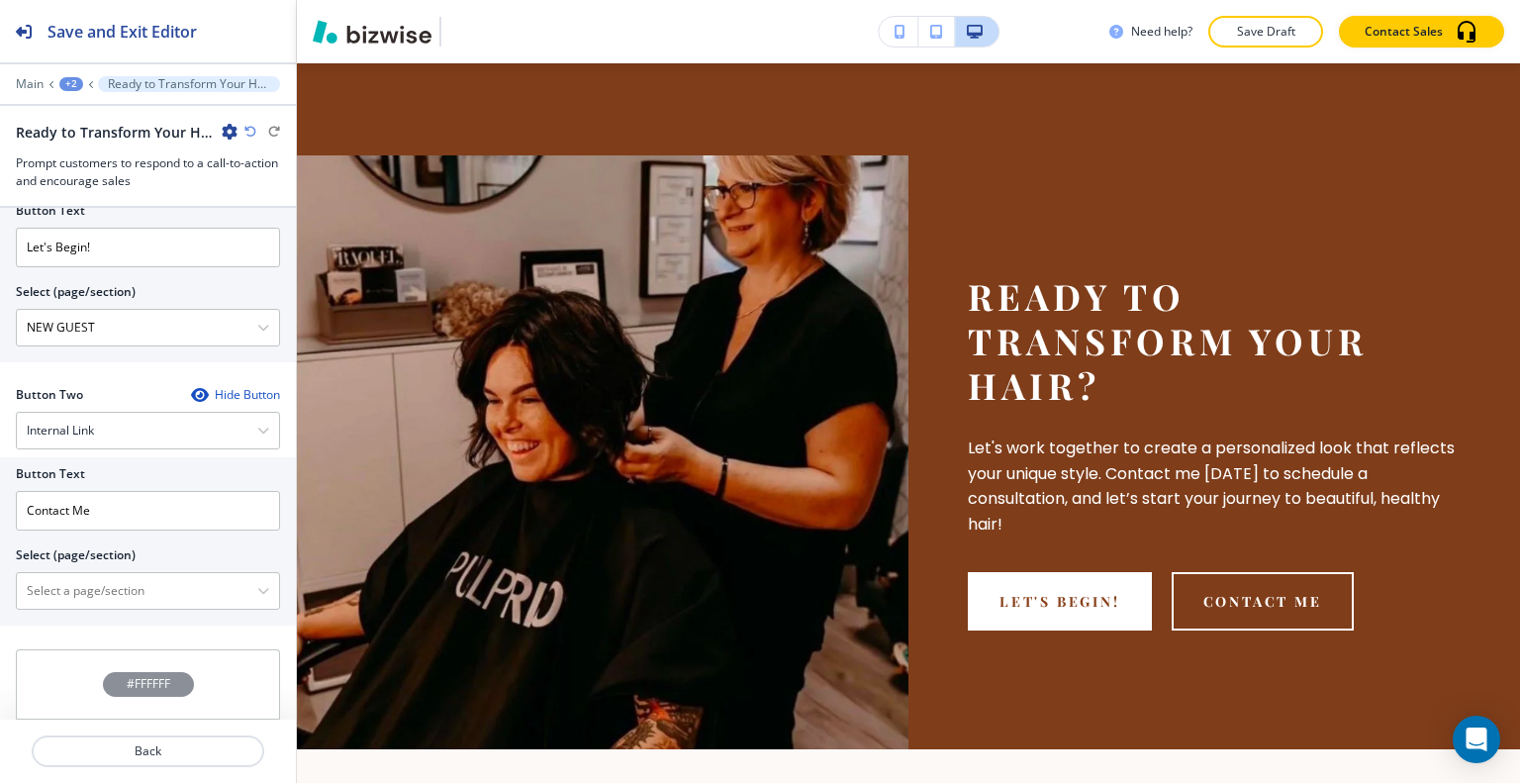
scroll to position [1069, 0]
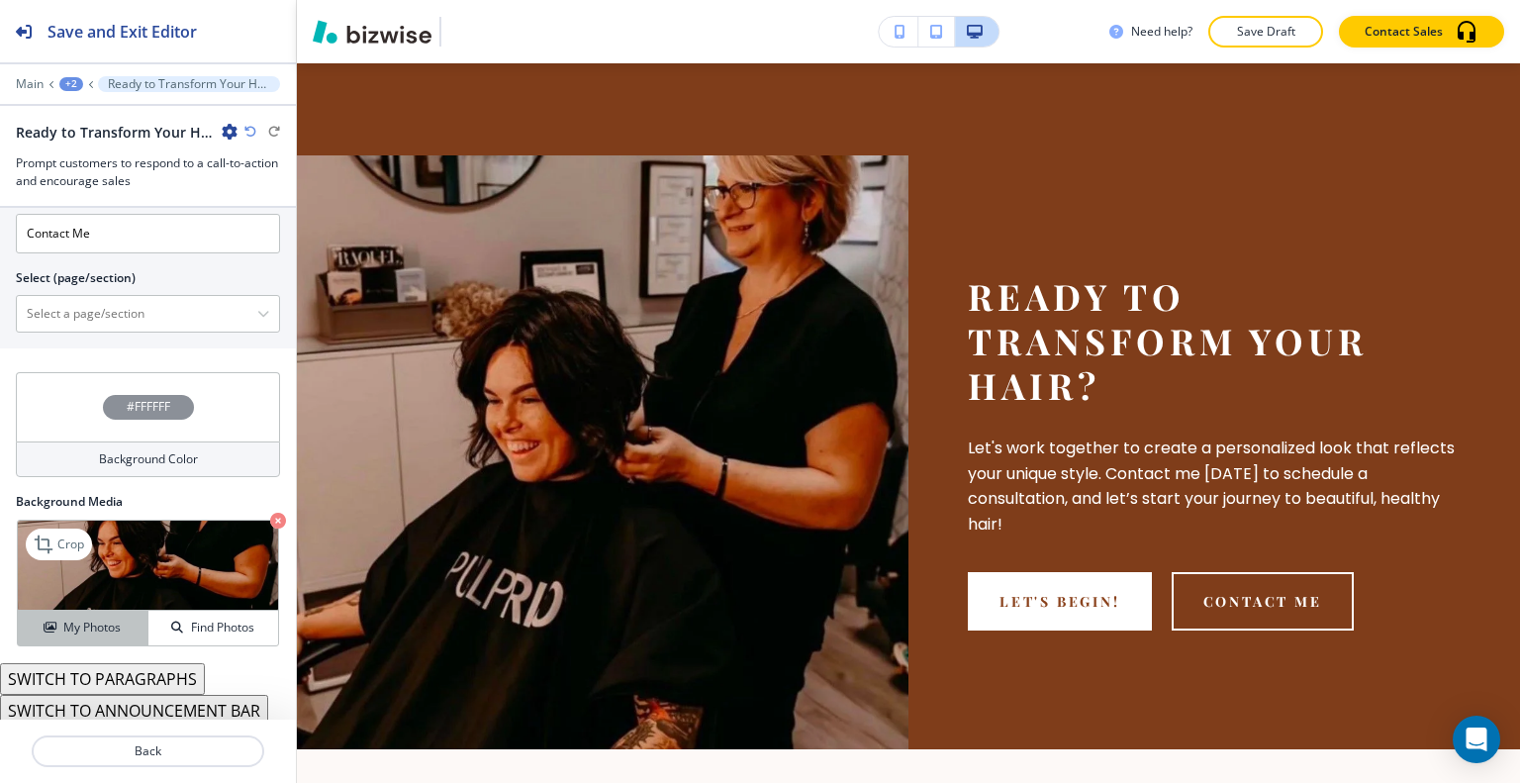
click at [69, 611] on button "My Photos" at bounding box center [83, 628] width 131 height 35
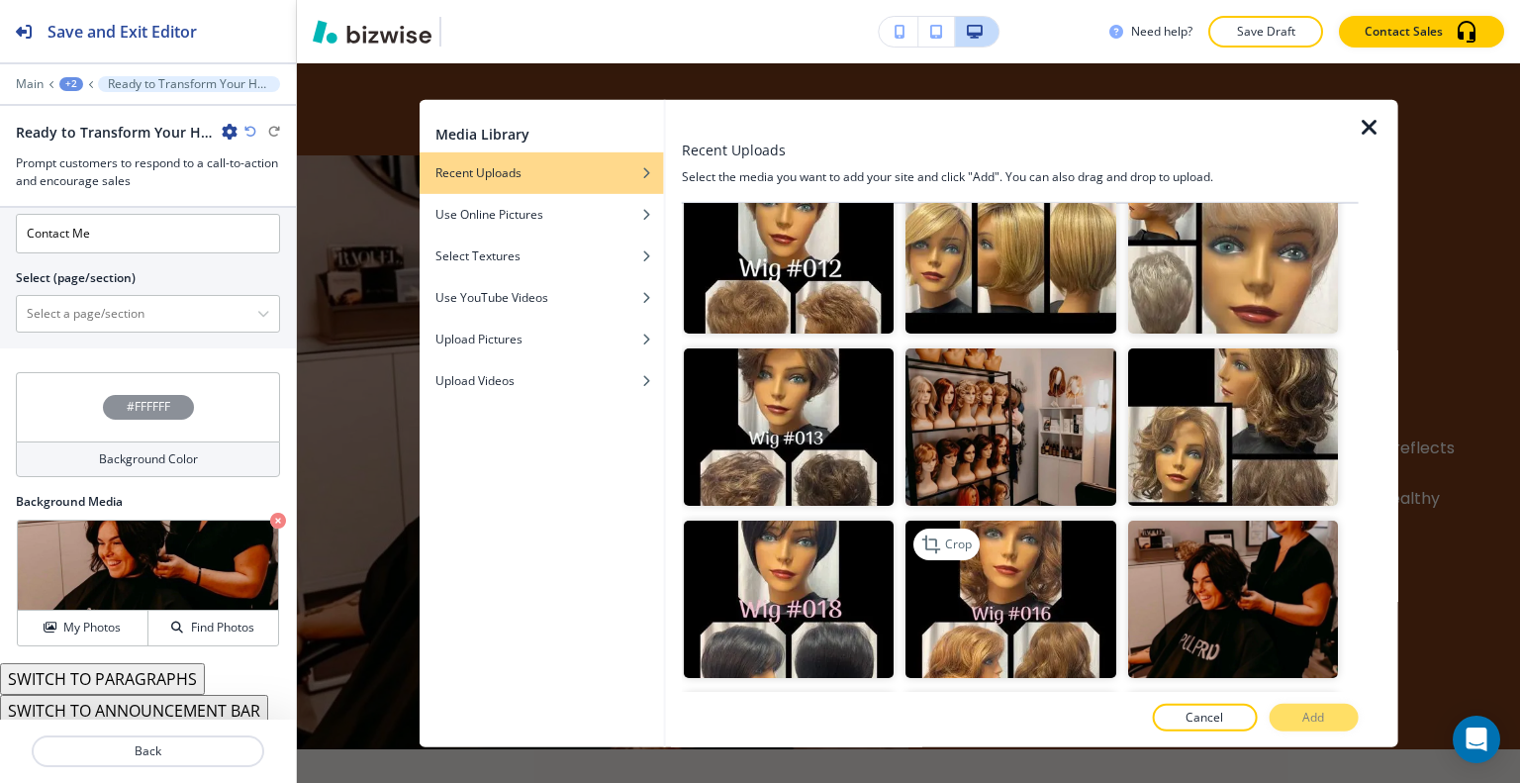
scroll to position [3860, 0]
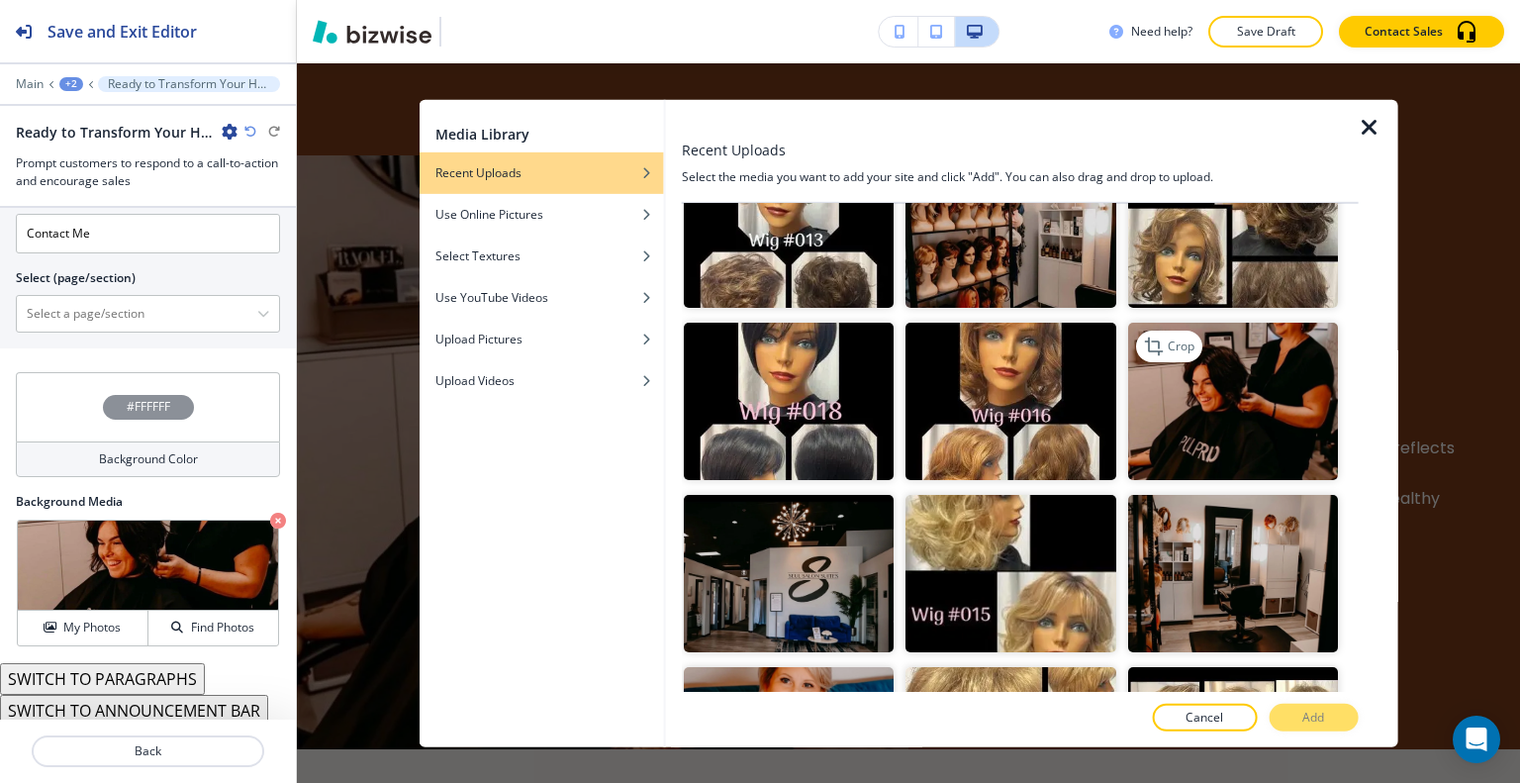
click at [1224, 323] on img "button" at bounding box center [1232, 401] width 210 height 157
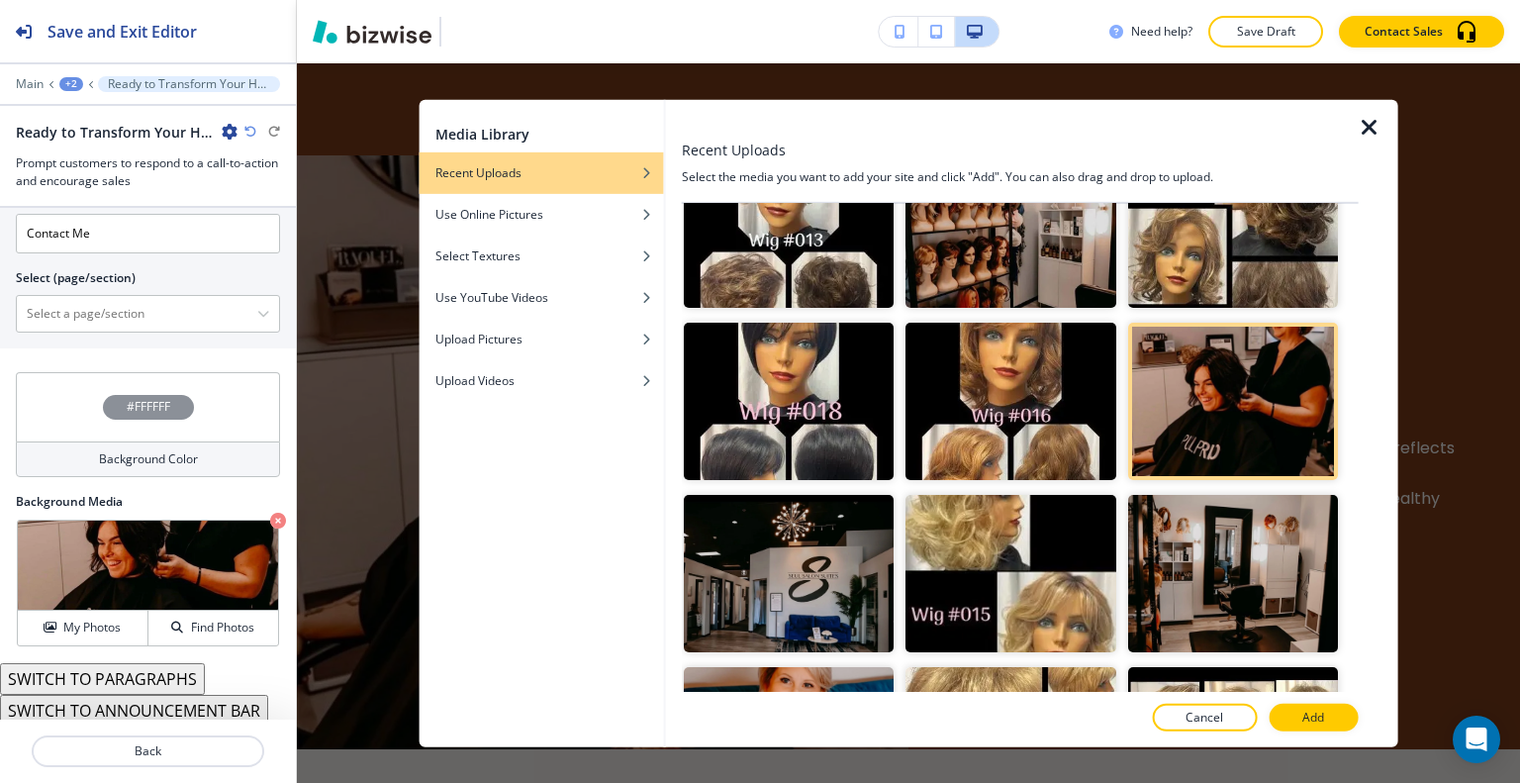
scroll to position [4552, 0]
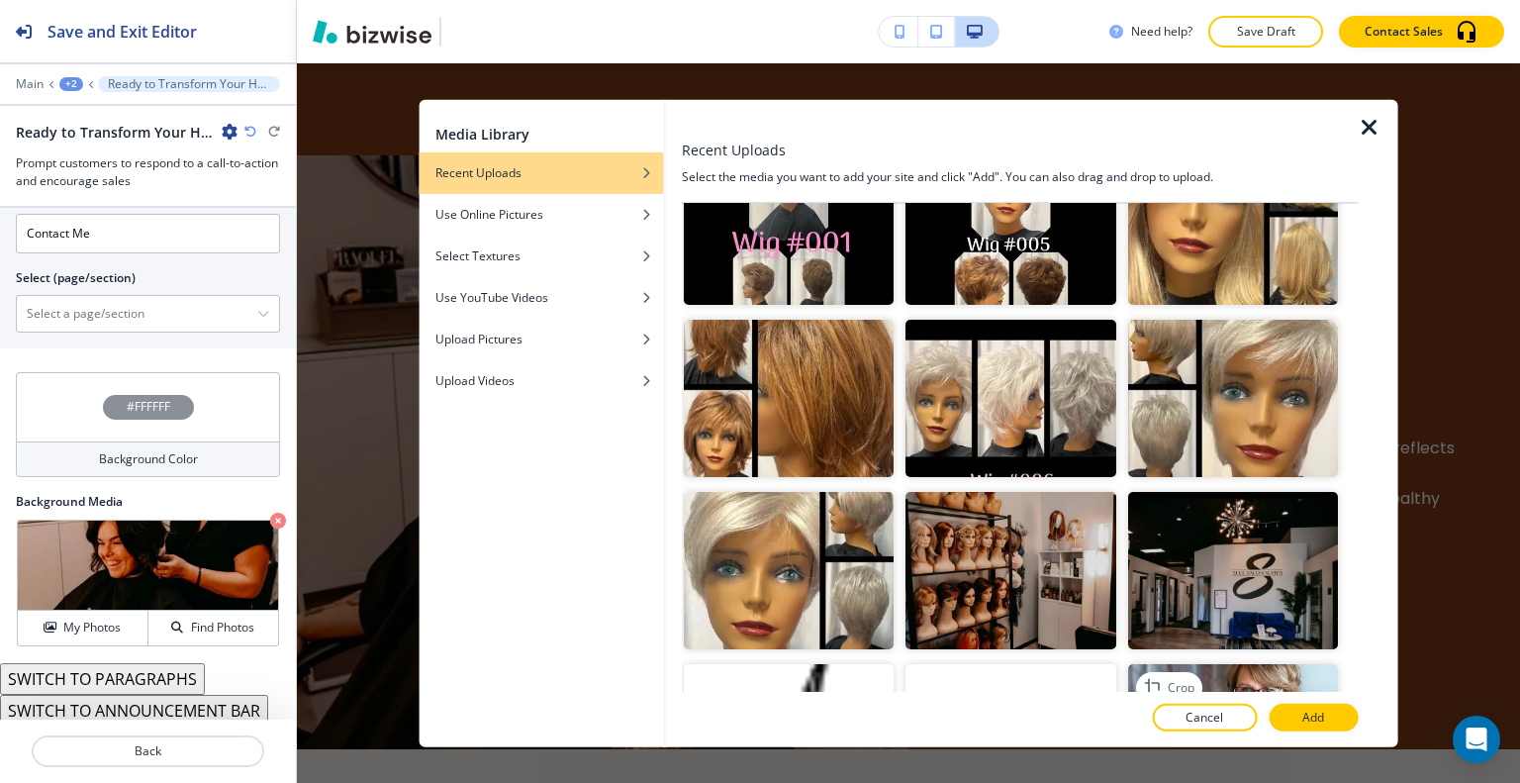
click at [1189, 664] on img "button" at bounding box center [1232, 742] width 210 height 157
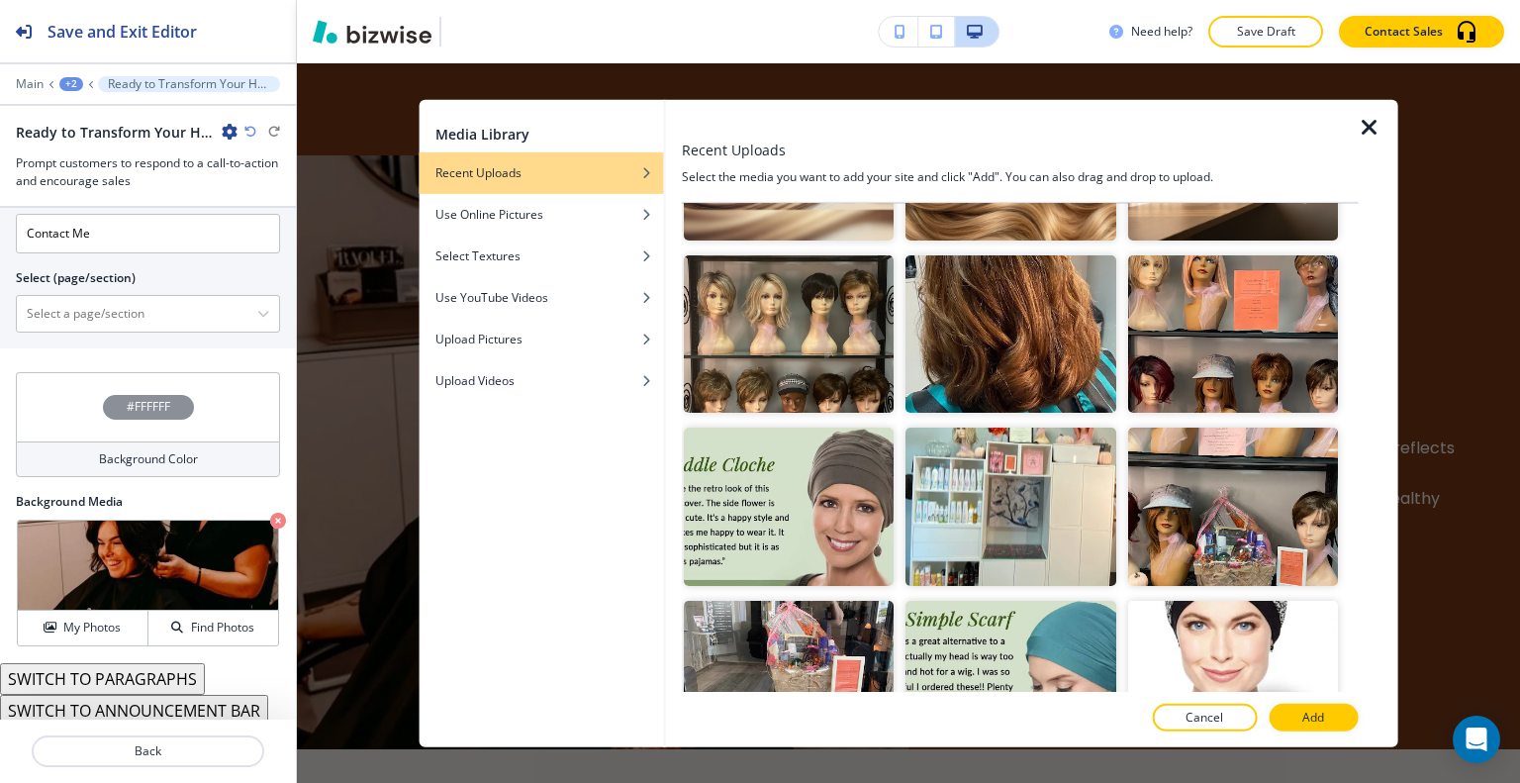
scroll to position [2078, 0]
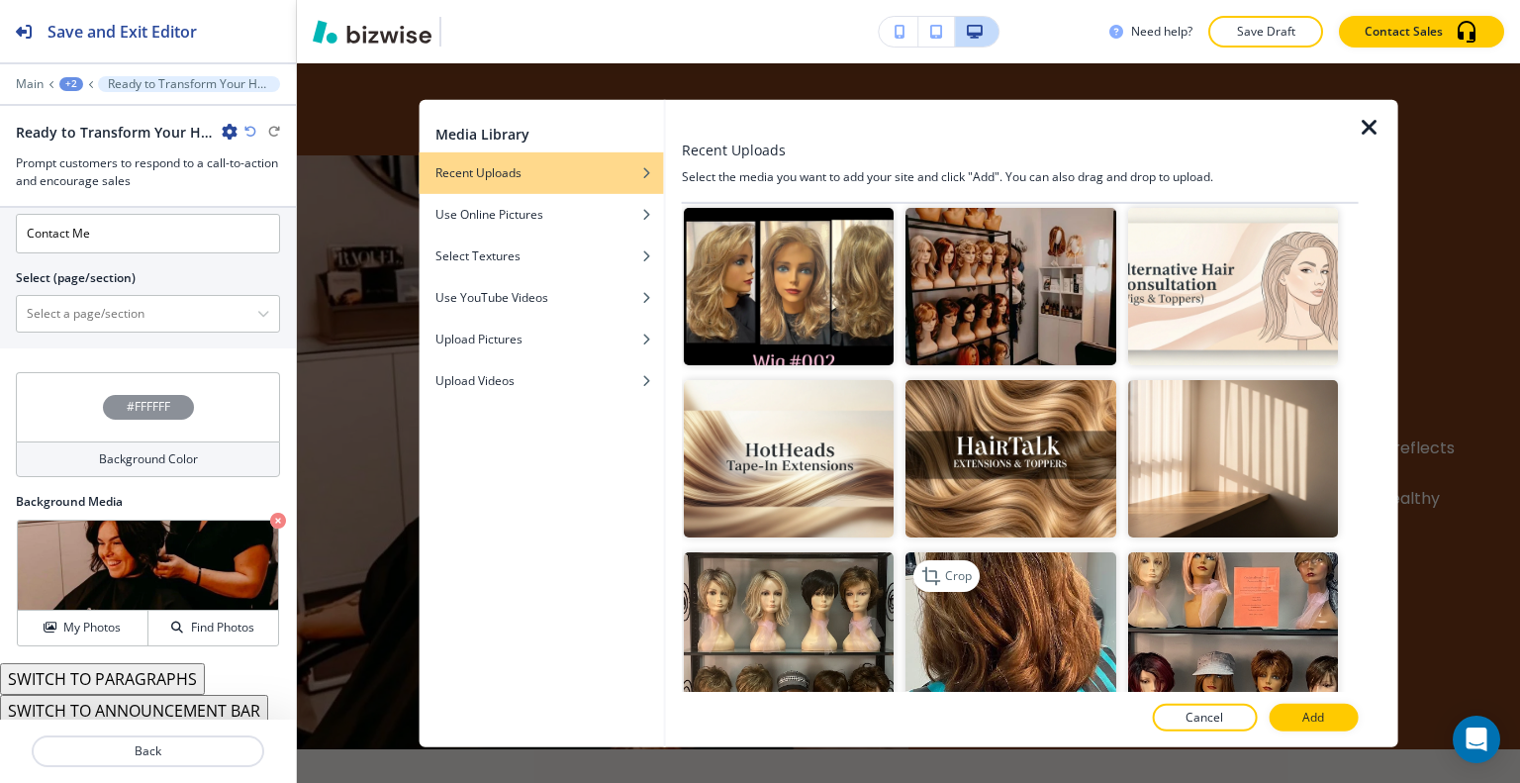
click at [1005, 552] on img "button" at bounding box center [1011, 630] width 210 height 157
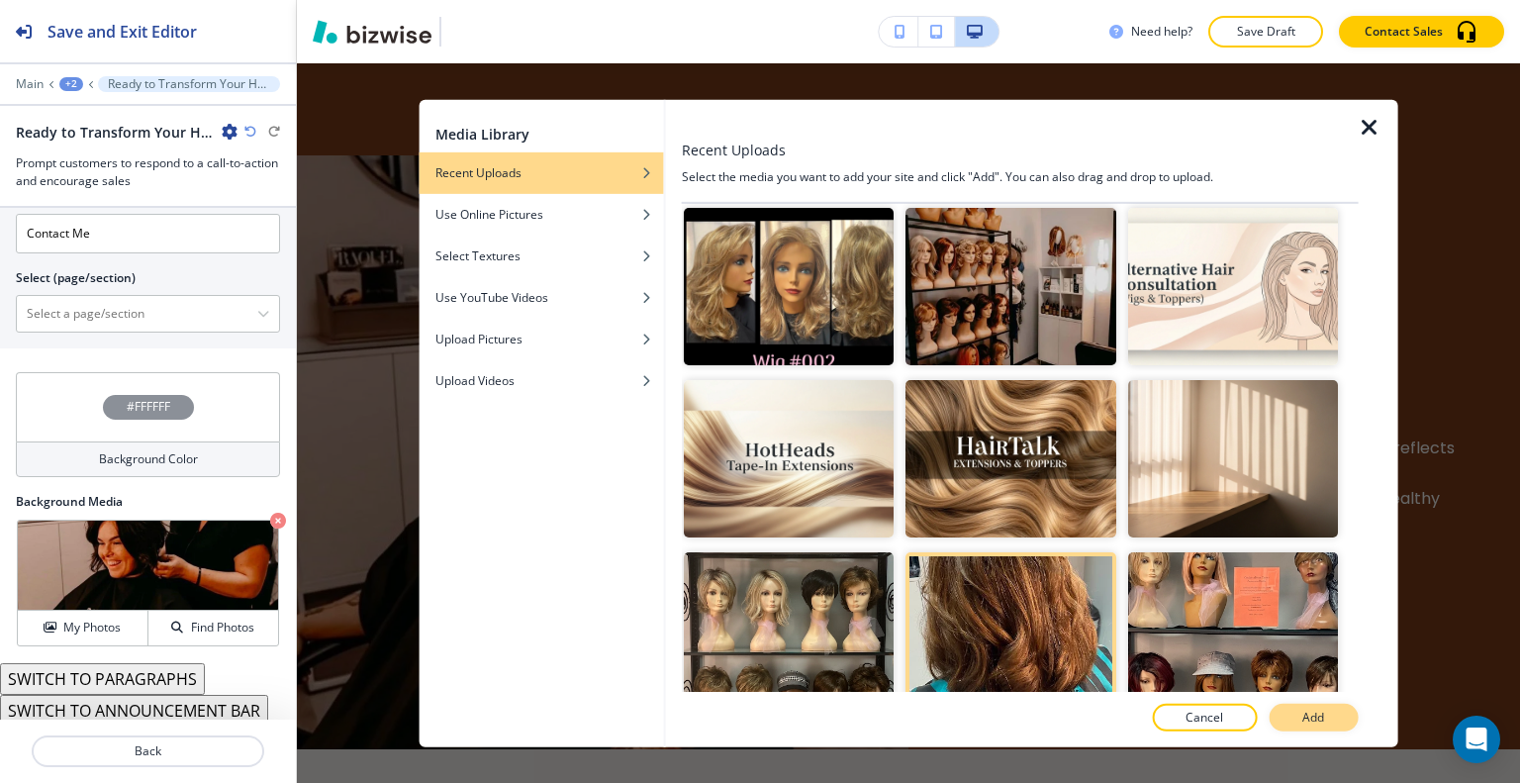
click at [1302, 718] on button "Add" at bounding box center [1313, 718] width 89 height 28
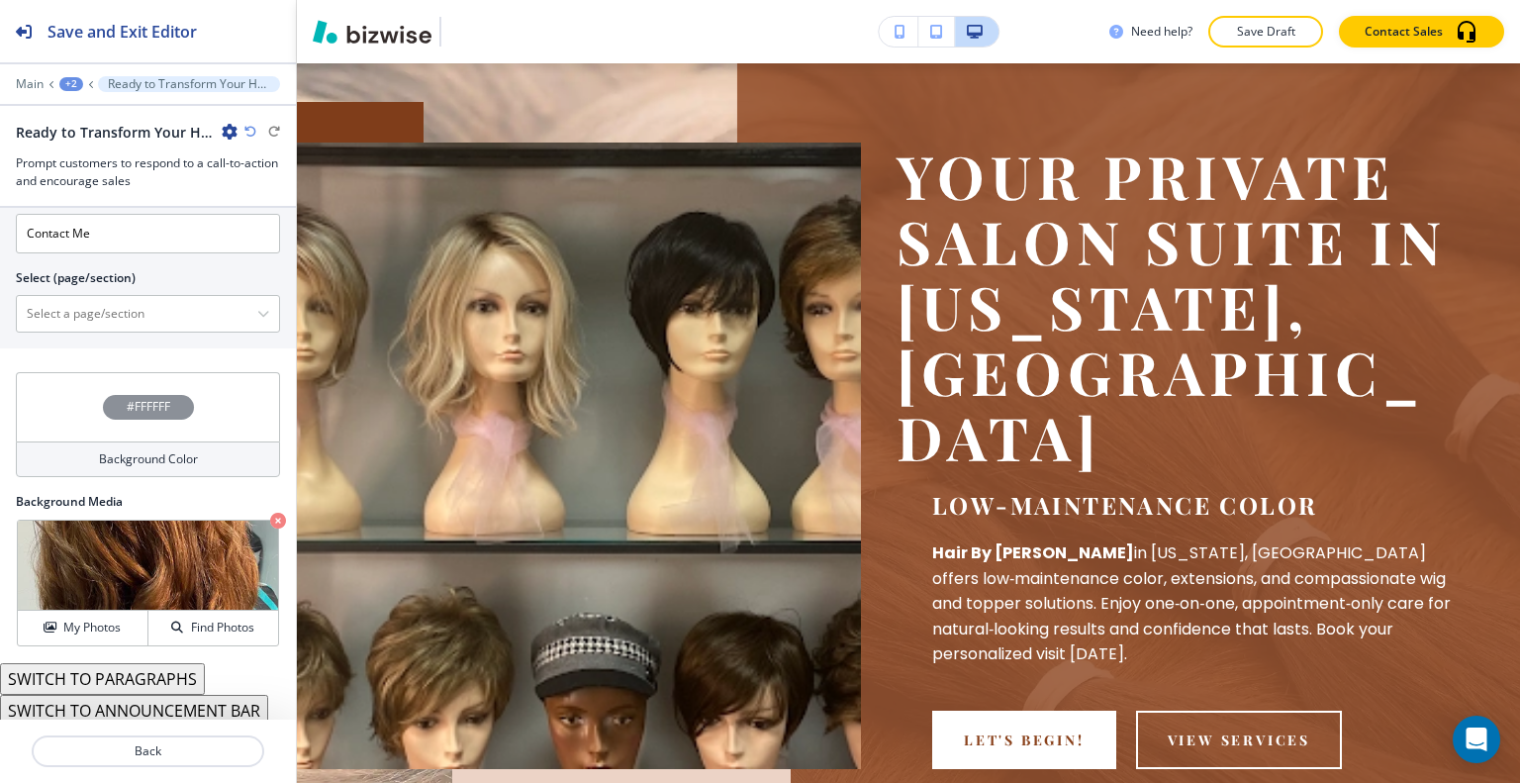
scroll to position [0, 0]
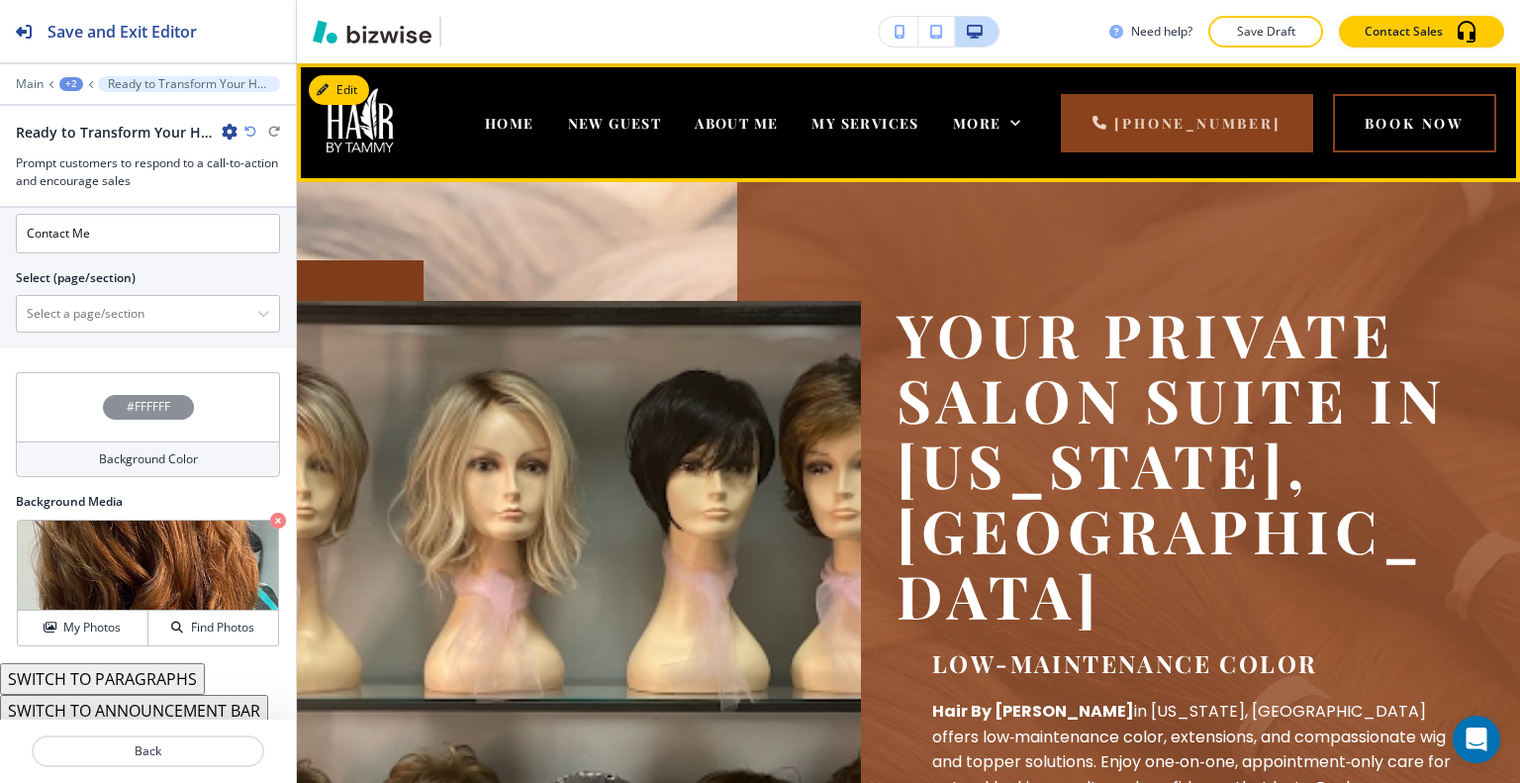
click at [1021, 134] on div "More" at bounding box center [987, 122] width 102 height 79
click at [1025, 126] on icon at bounding box center [1015, 123] width 20 height 20
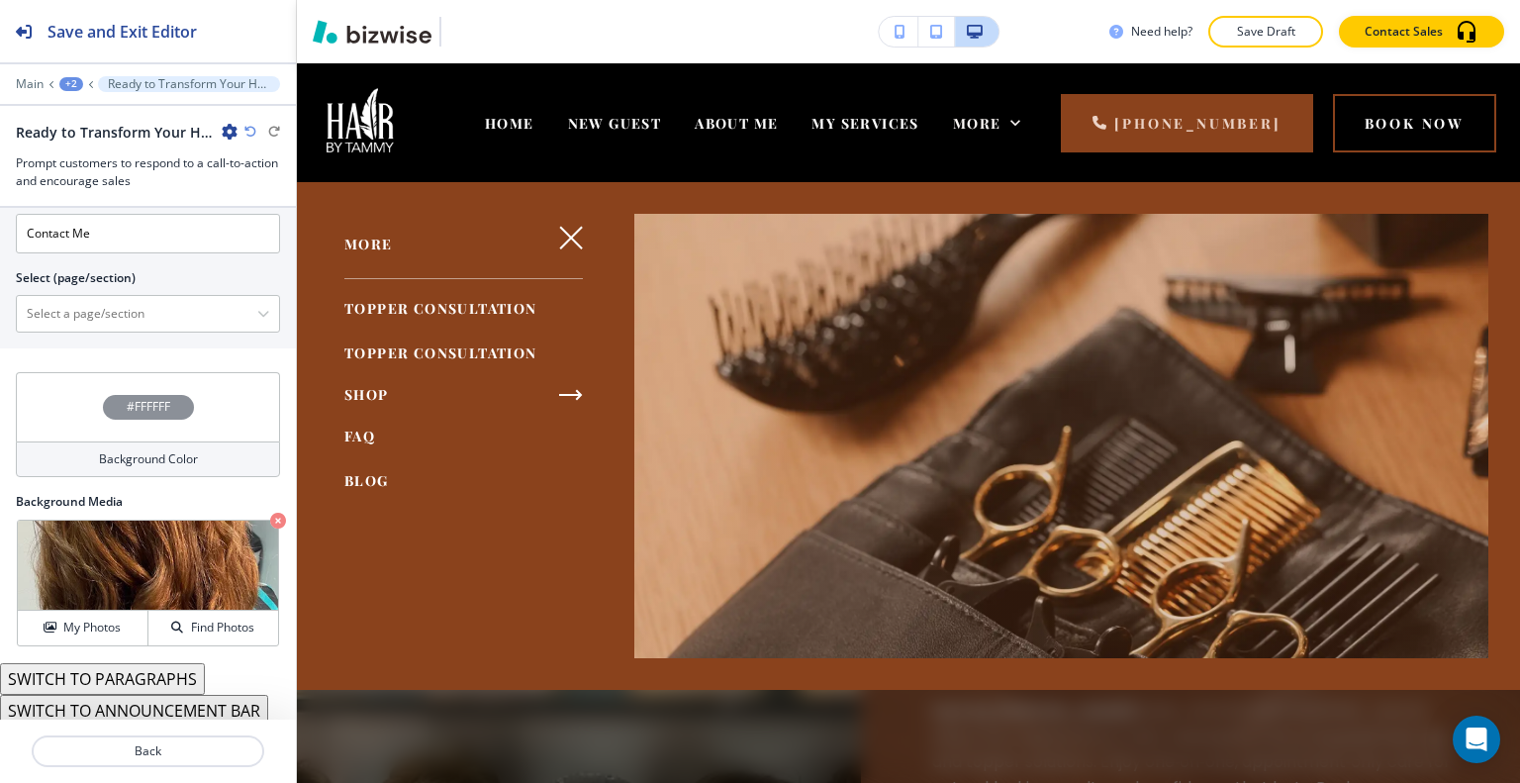
click at [353, 482] on span "BLOG" at bounding box center [366, 480] width 45 height 19
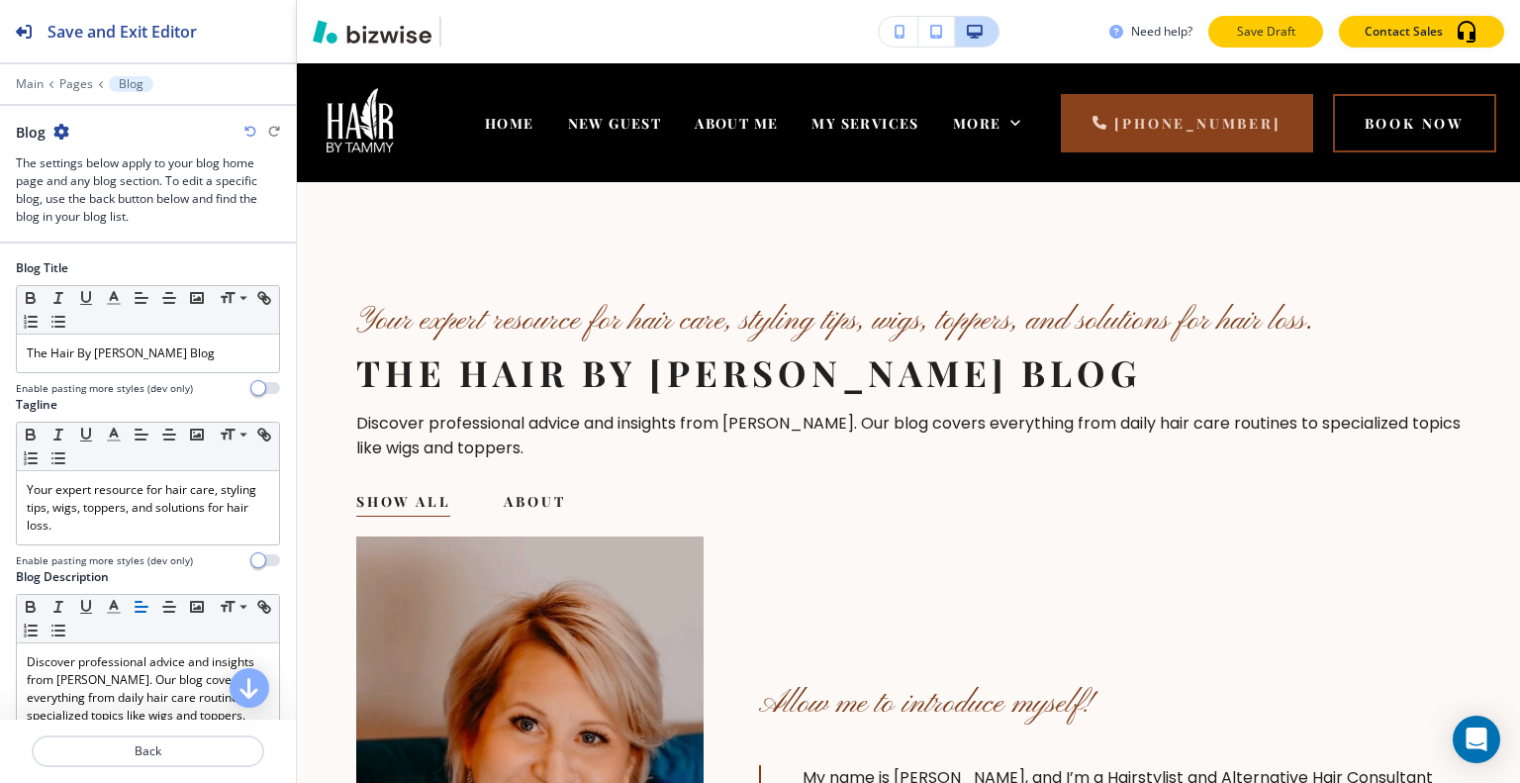
click at [1237, 43] on button "Save Draft" at bounding box center [1265, 32] width 115 height 32
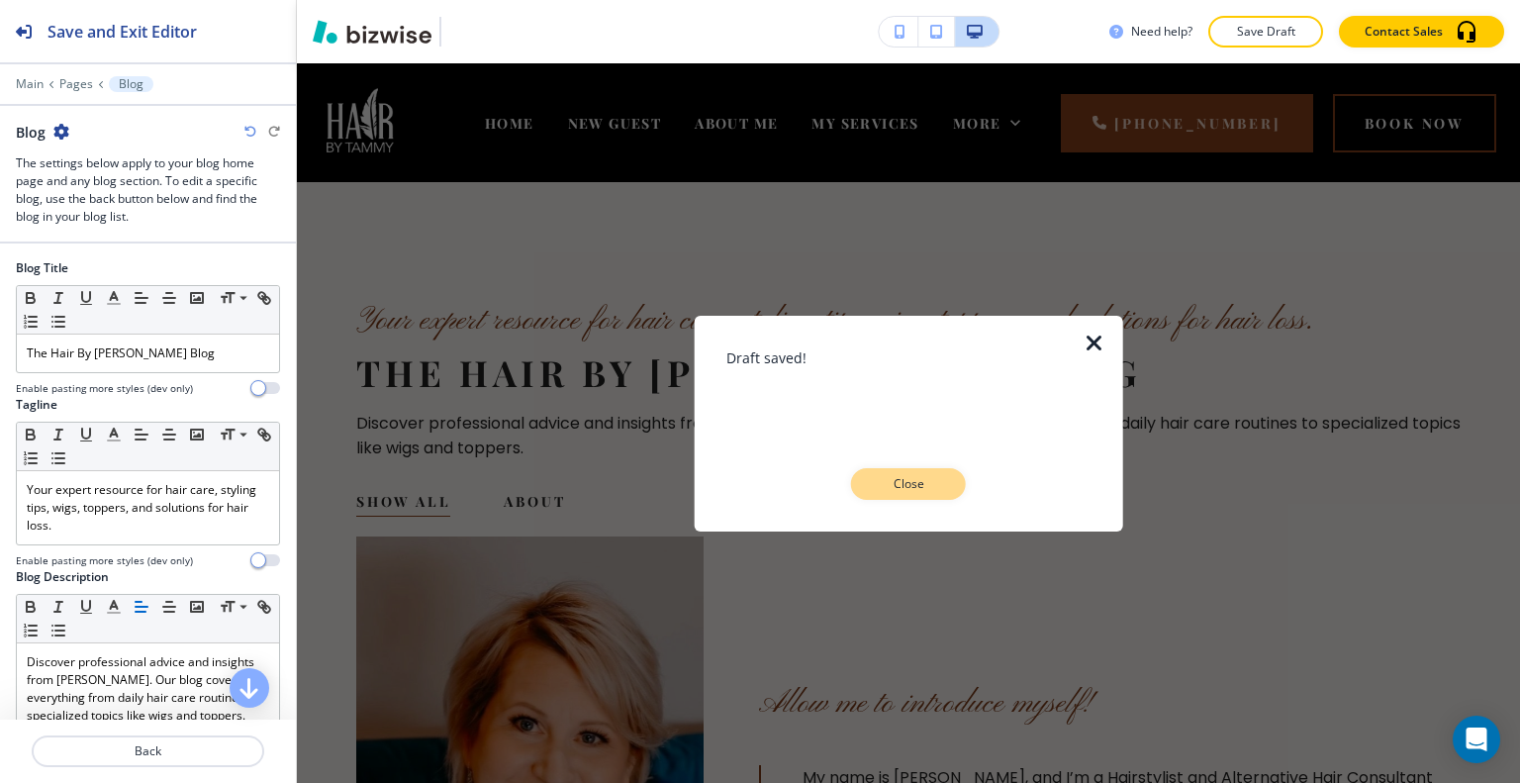
click at [940, 480] on button "Close" at bounding box center [908, 484] width 115 height 32
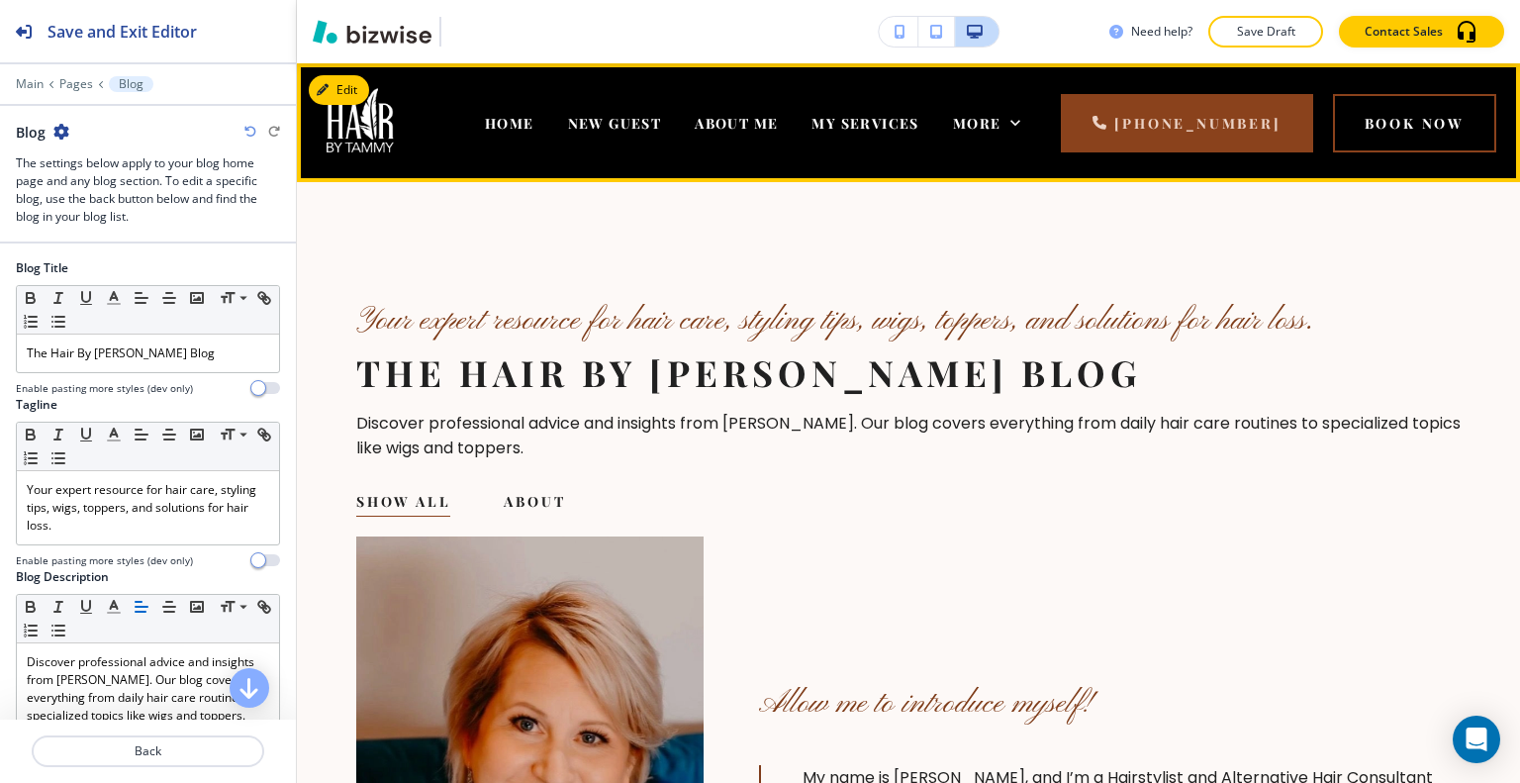
click at [544, 108] on div "HOME" at bounding box center [509, 122] width 83 height 79
click at [534, 125] on span "HOME" at bounding box center [509, 123] width 49 height 19
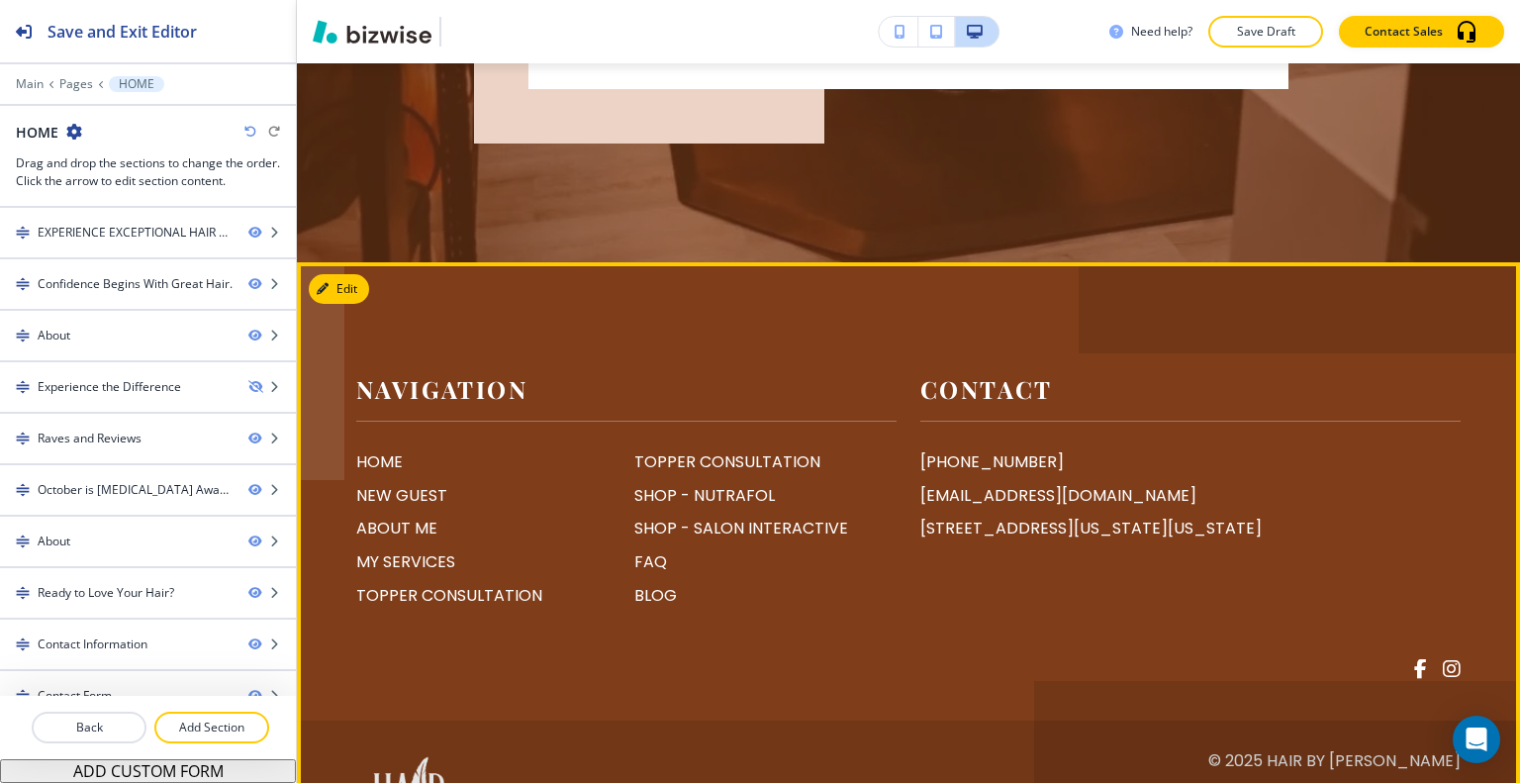
scroll to position [8479, 0]
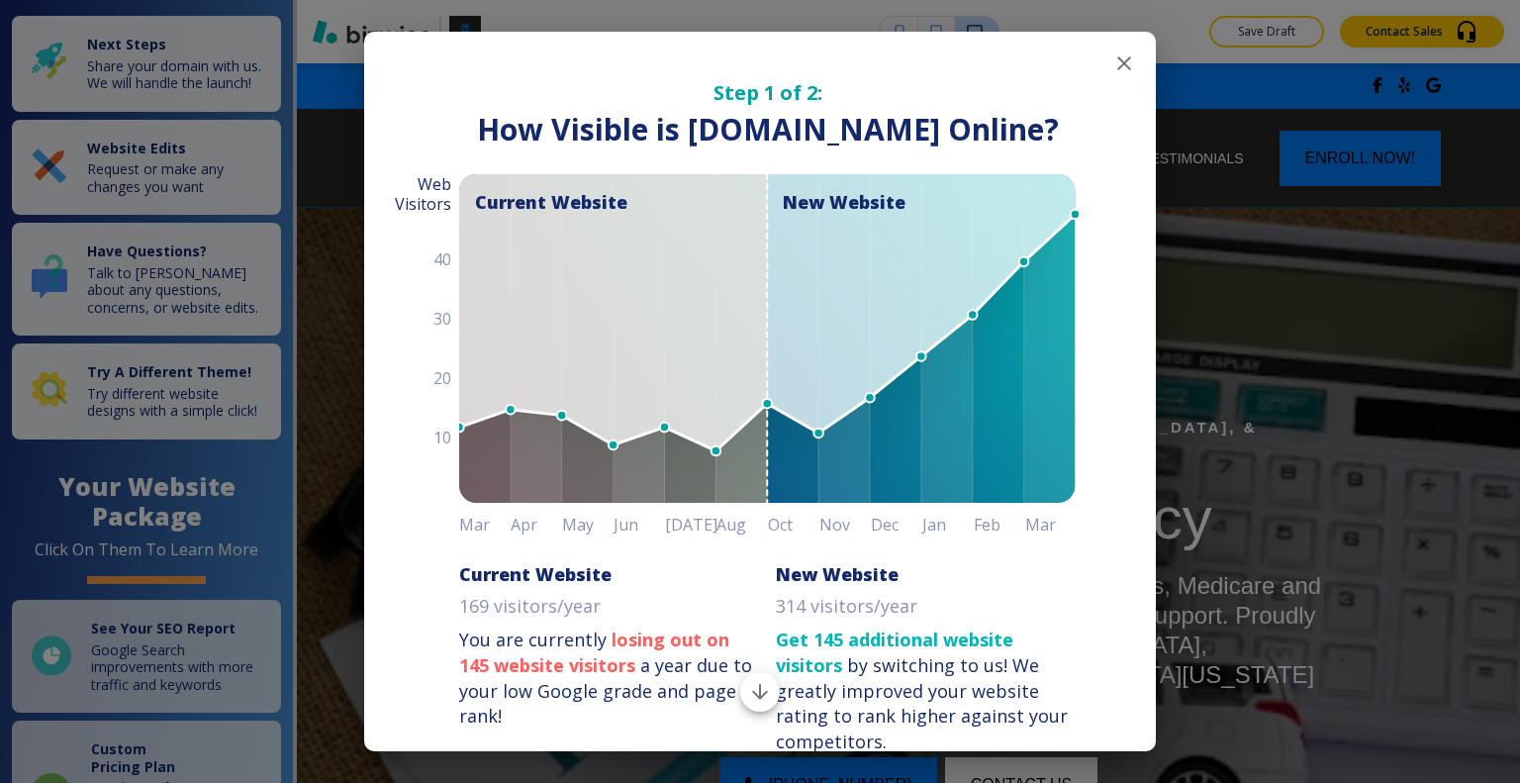
click at [1117, 65] on icon "button" at bounding box center [1124, 63] width 14 height 14
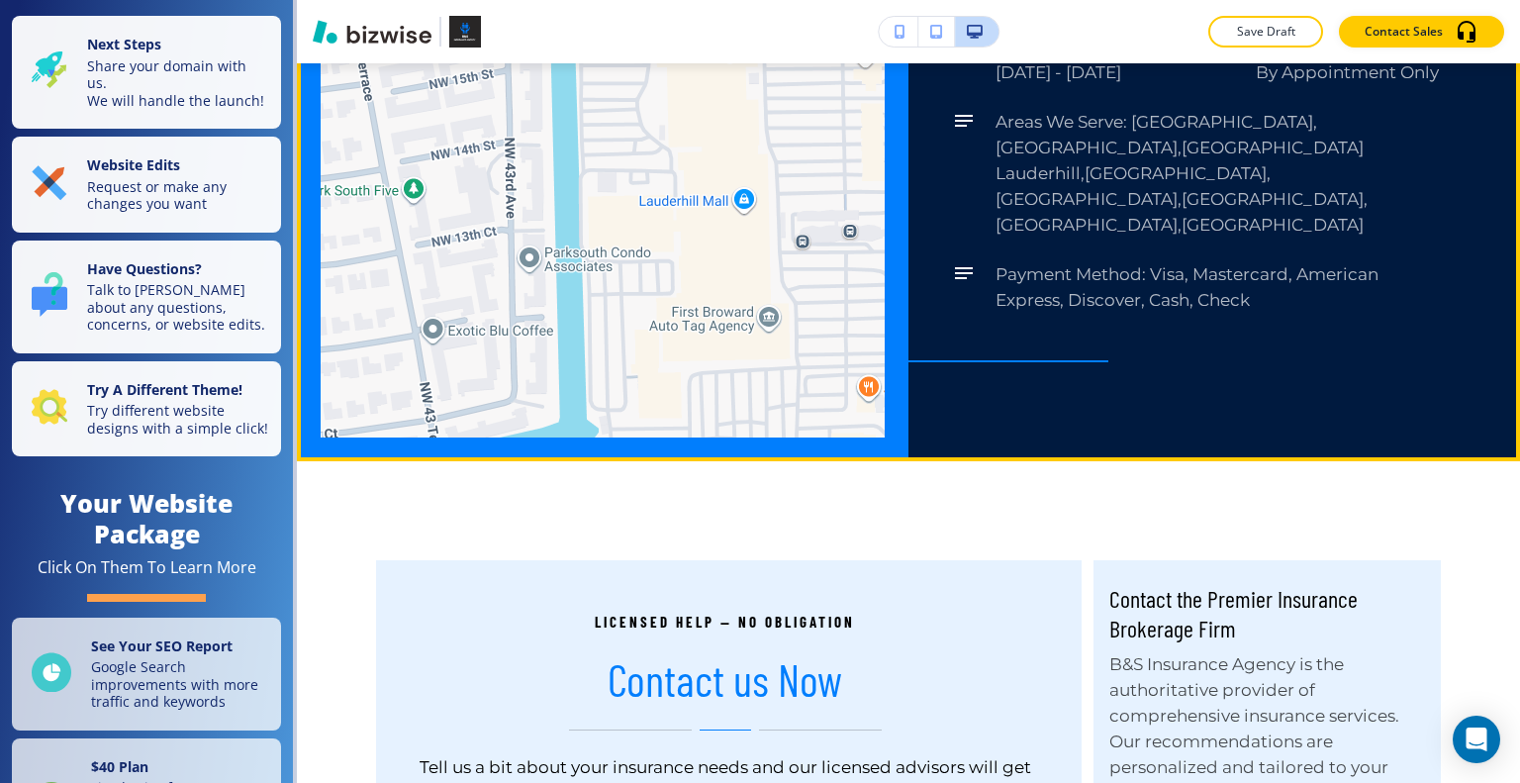
scroll to position [7917, 0]
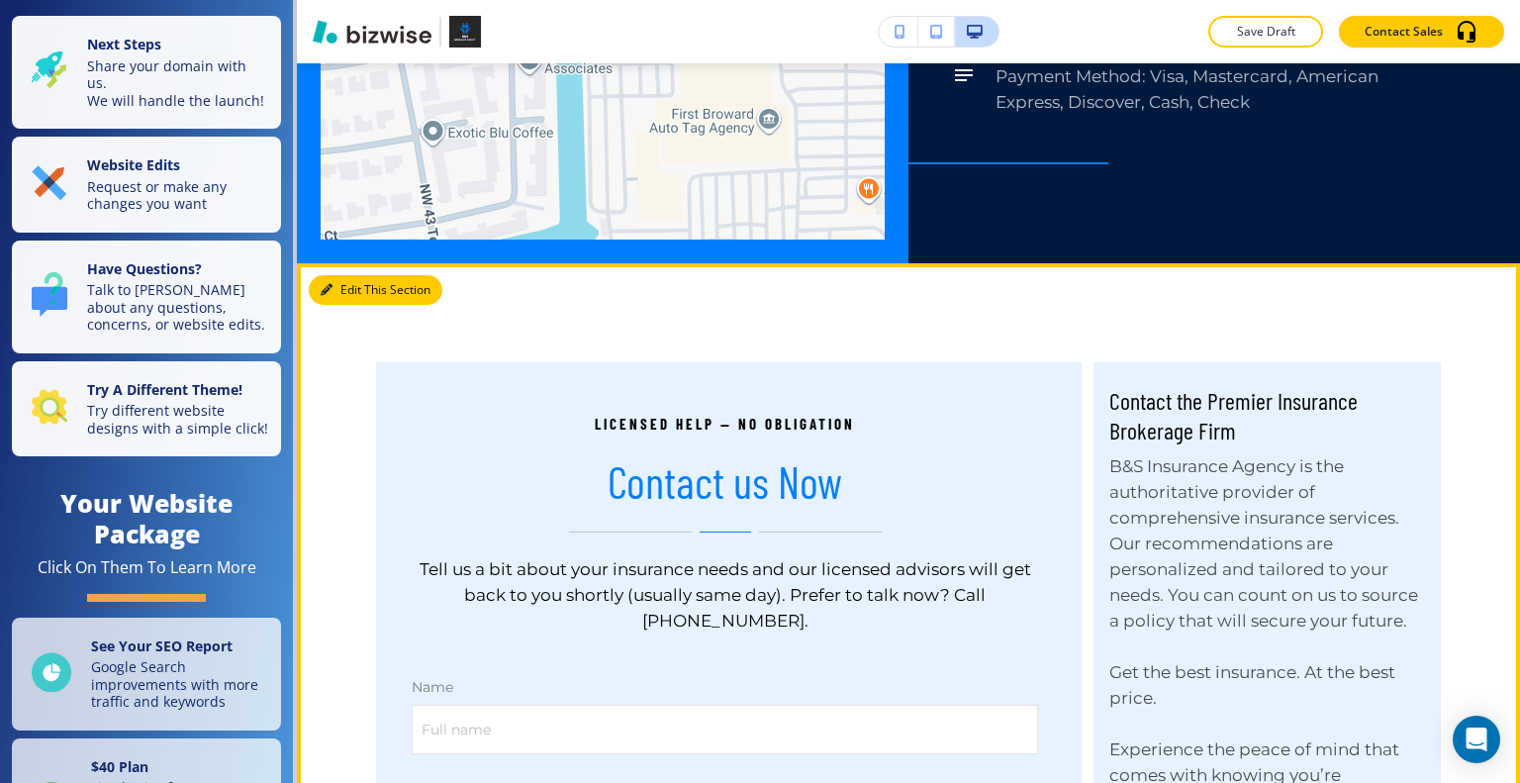
click at [354, 275] on button "Edit This Section" at bounding box center [376, 290] width 134 height 30
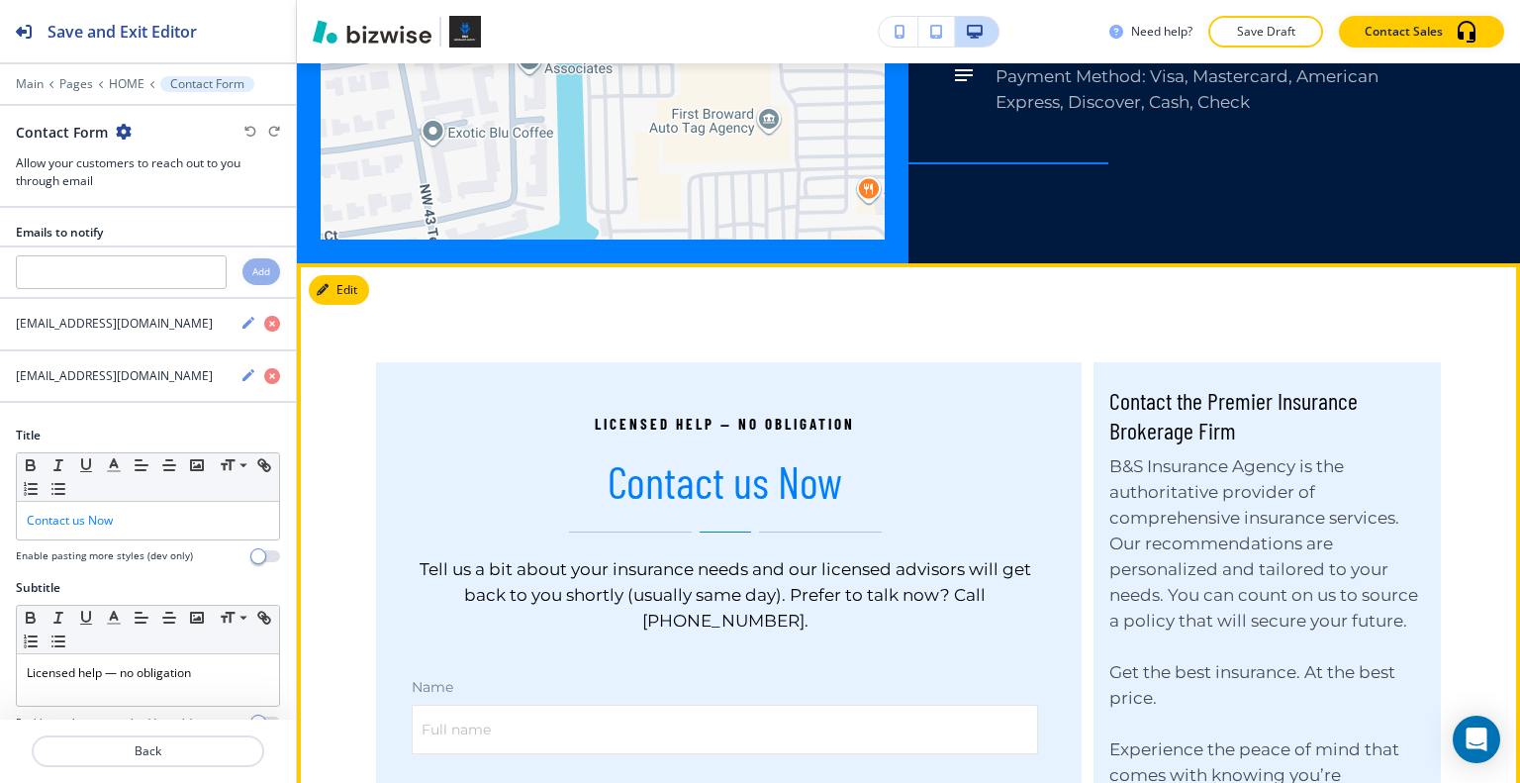
scroll to position [8011, 0]
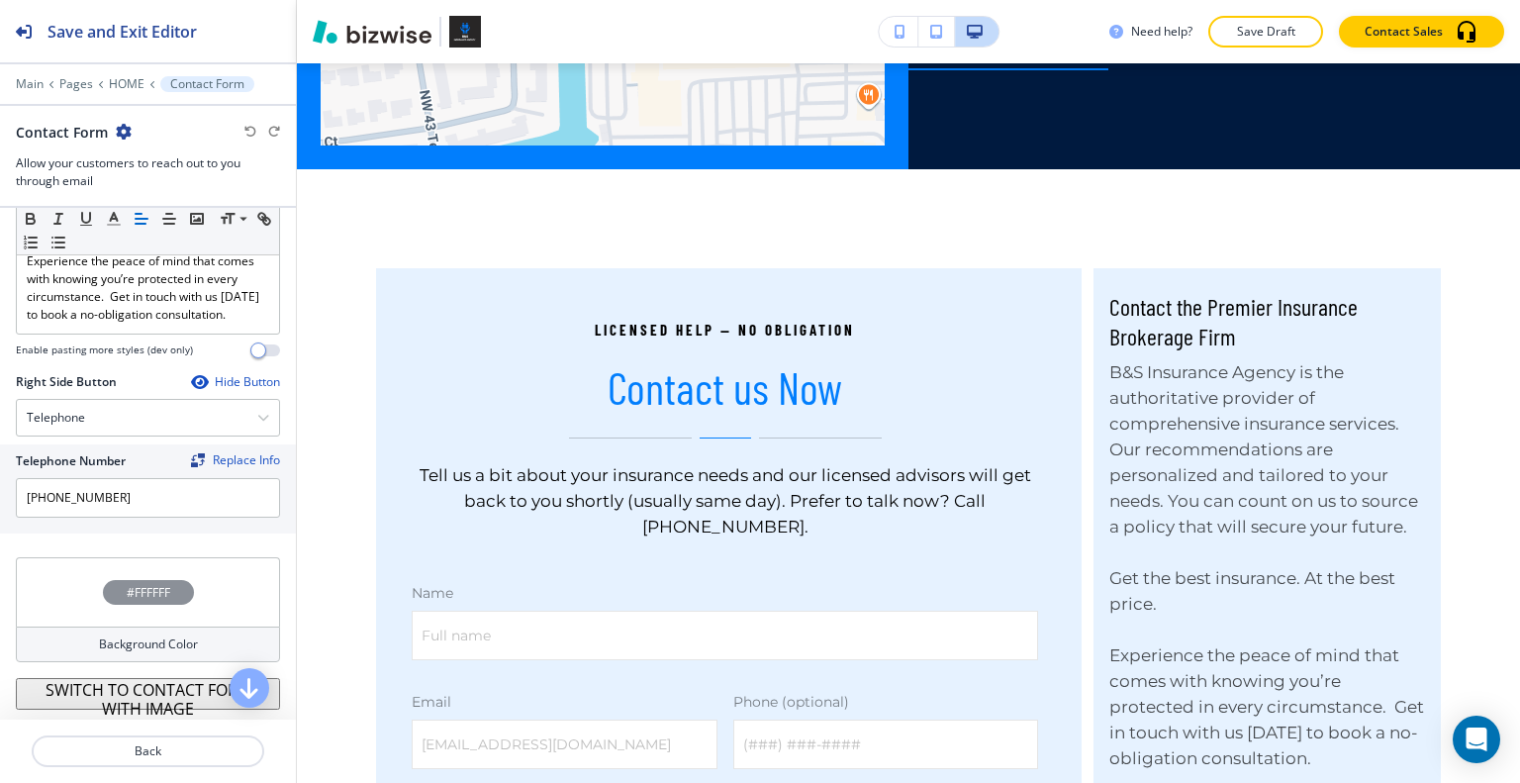
click at [69, 592] on div "#FFFFFF" at bounding box center [148, 591] width 264 height 69
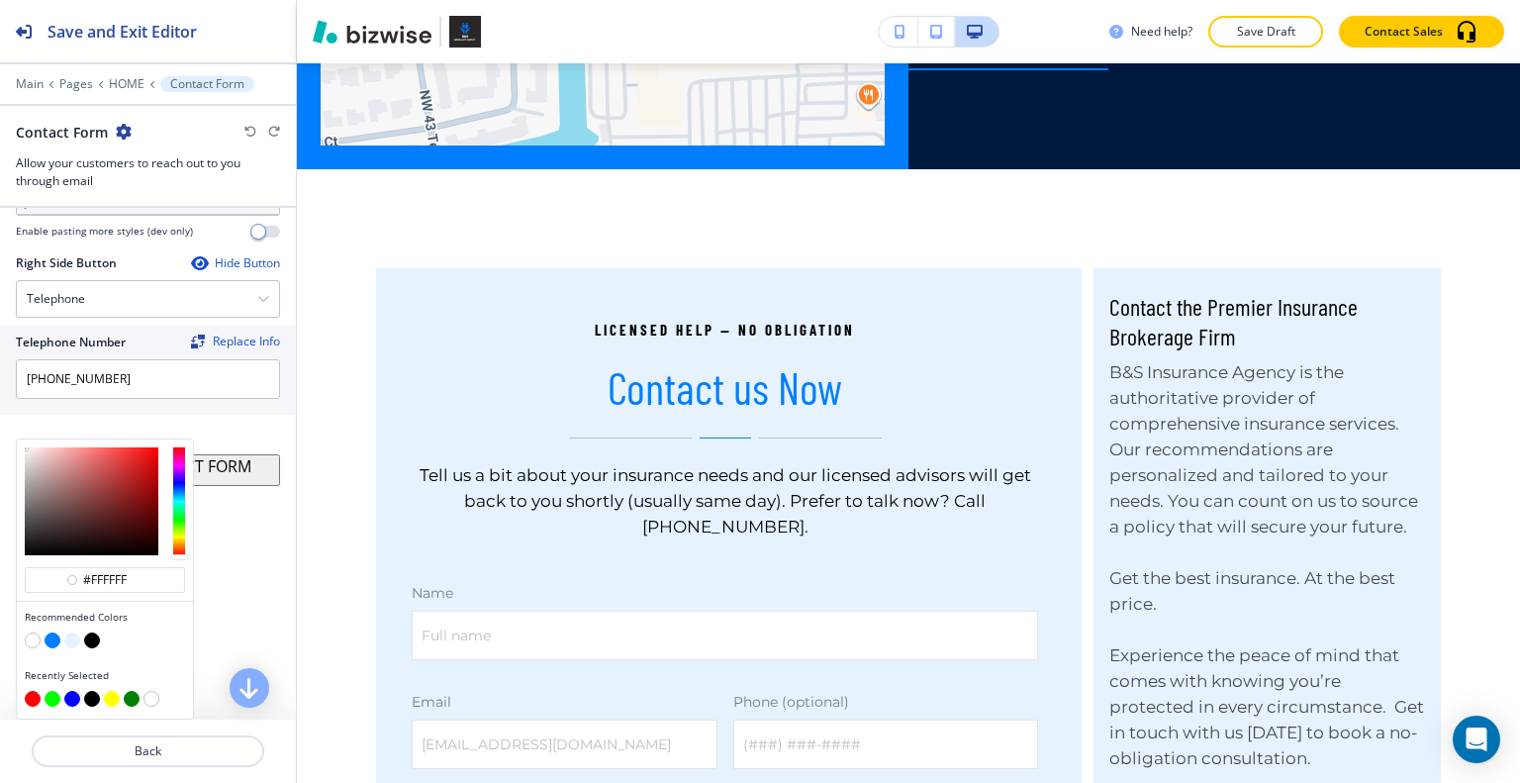
click at [72, 644] on button "button" at bounding box center [72, 640] width 16 height 16
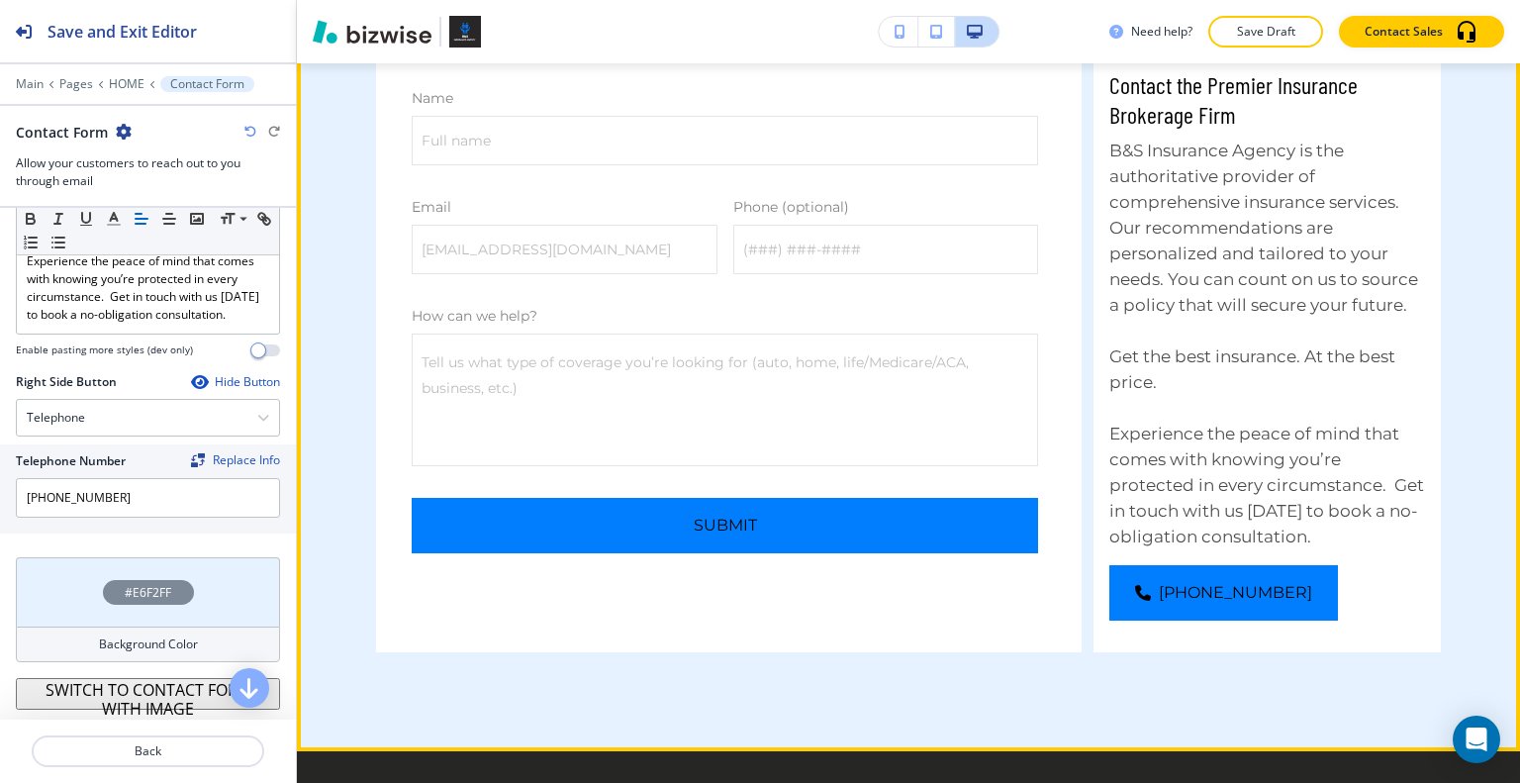
scroll to position [9001, 0]
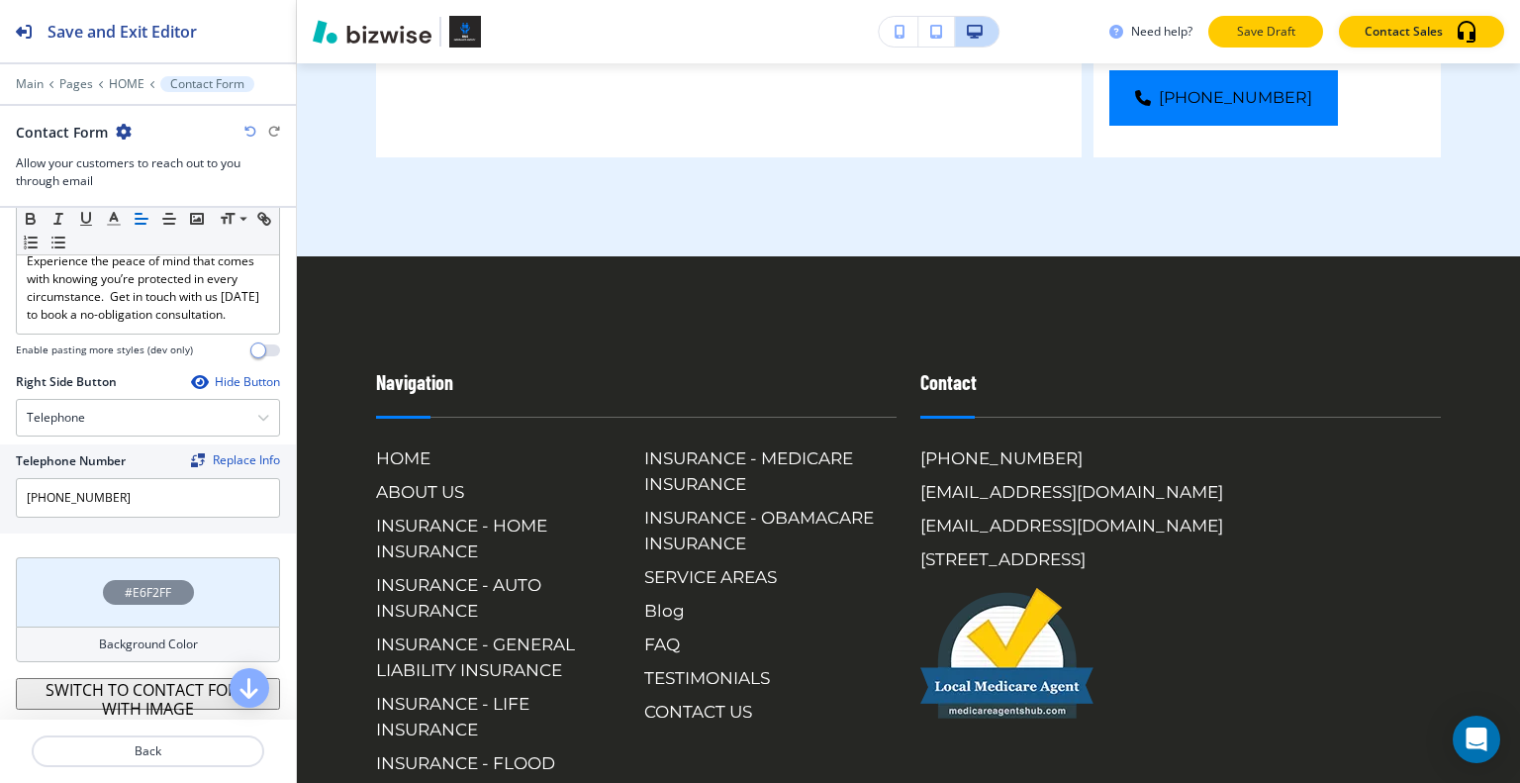
click at [1243, 26] on p "Save Draft" at bounding box center [1265, 32] width 63 height 18
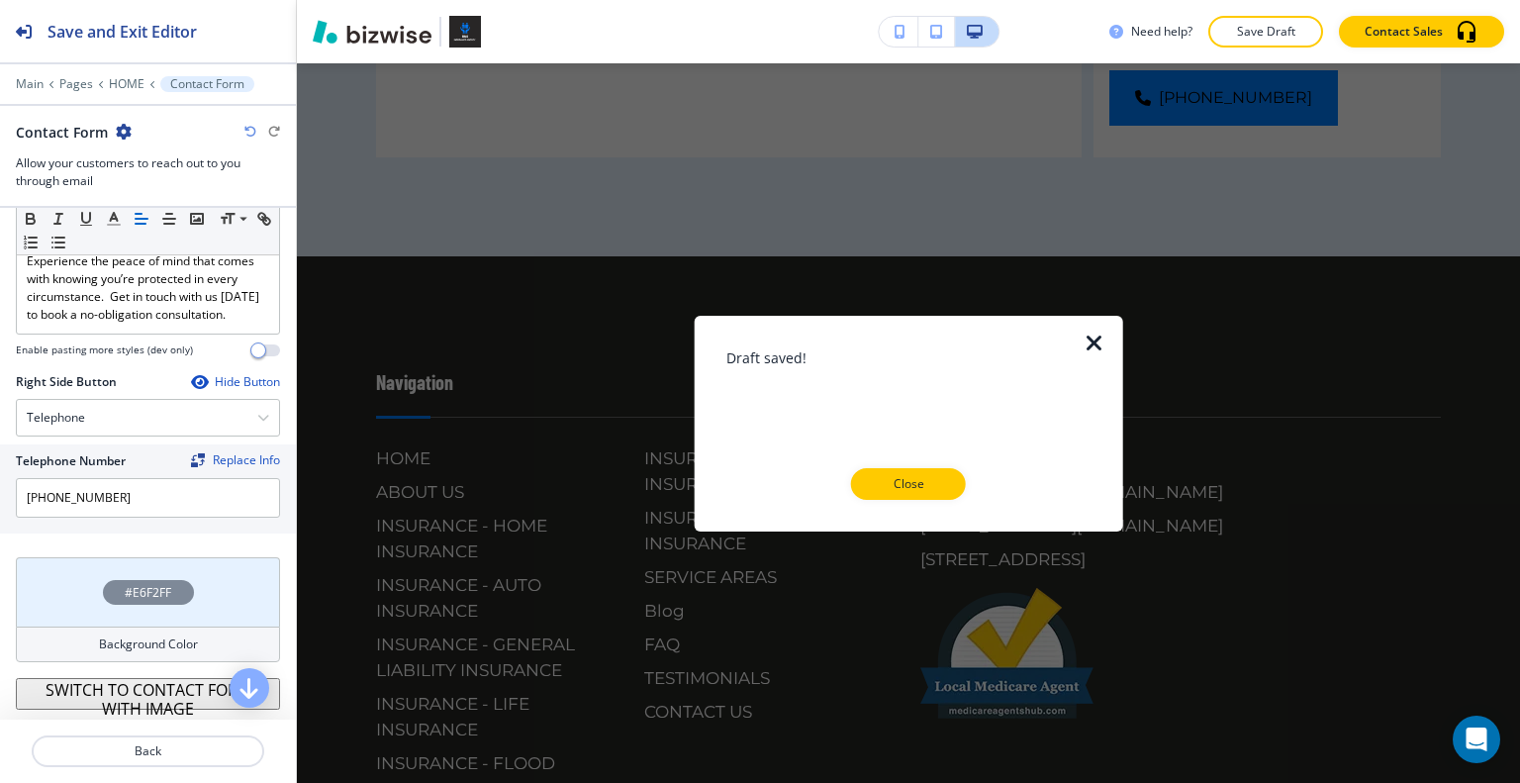
click at [1087, 343] on icon "button" at bounding box center [1095, 343] width 24 height 24
